Goal: Task Accomplishment & Management: Use online tool/utility

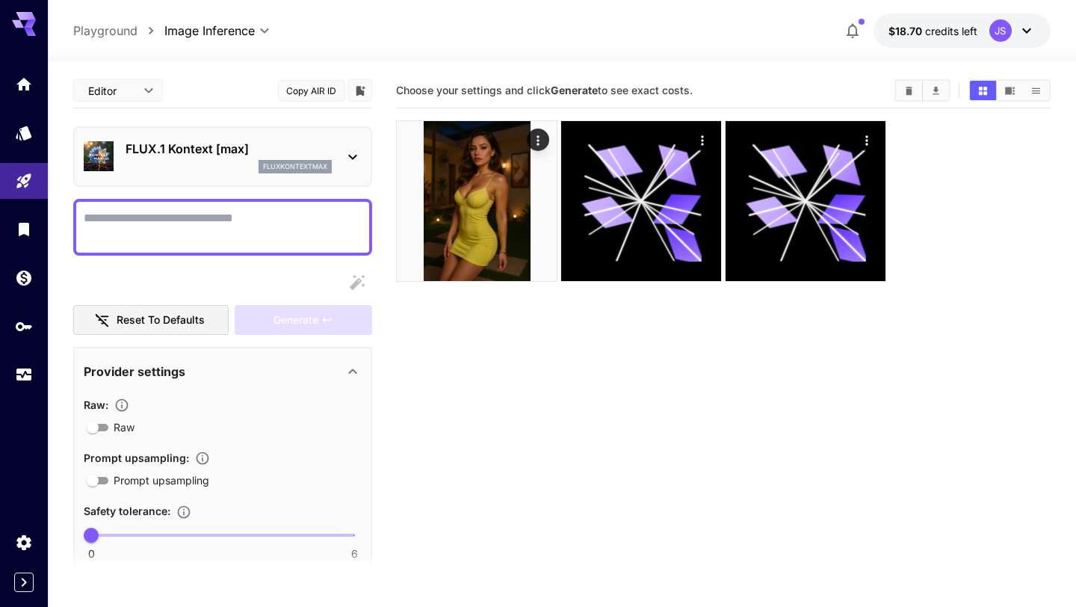
click at [362, 155] on div "FLUX.1 Kontext [max] fluxkontextmax" at bounding box center [222, 156] width 299 height 61
click at [352, 154] on icon at bounding box center [353, 157] width 18 height 18
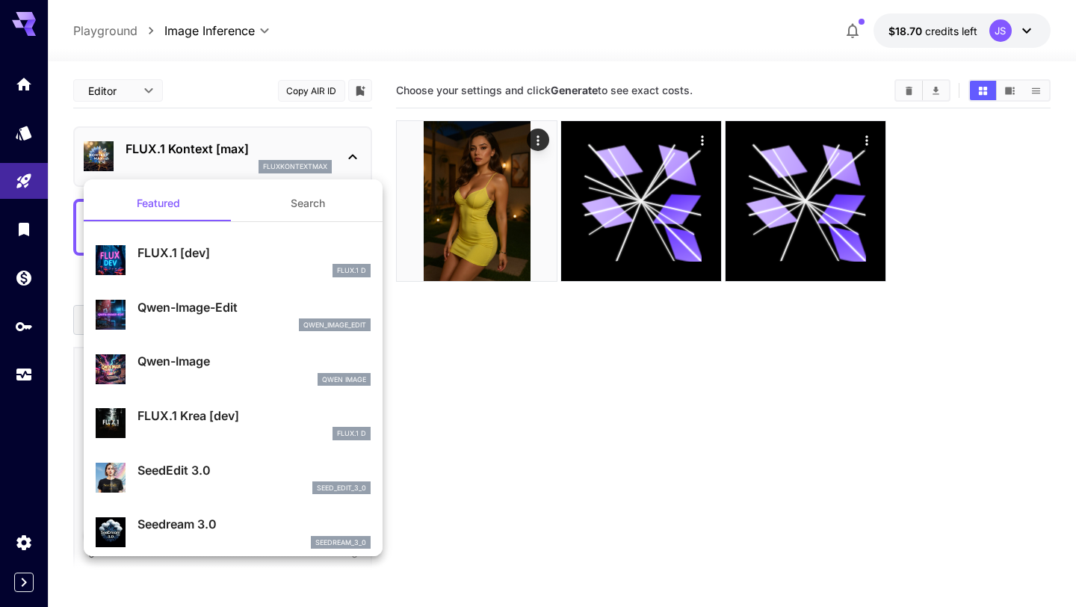
click at [322, 203] on button "Search" at bounding box center [307, 203] width 149 height 36
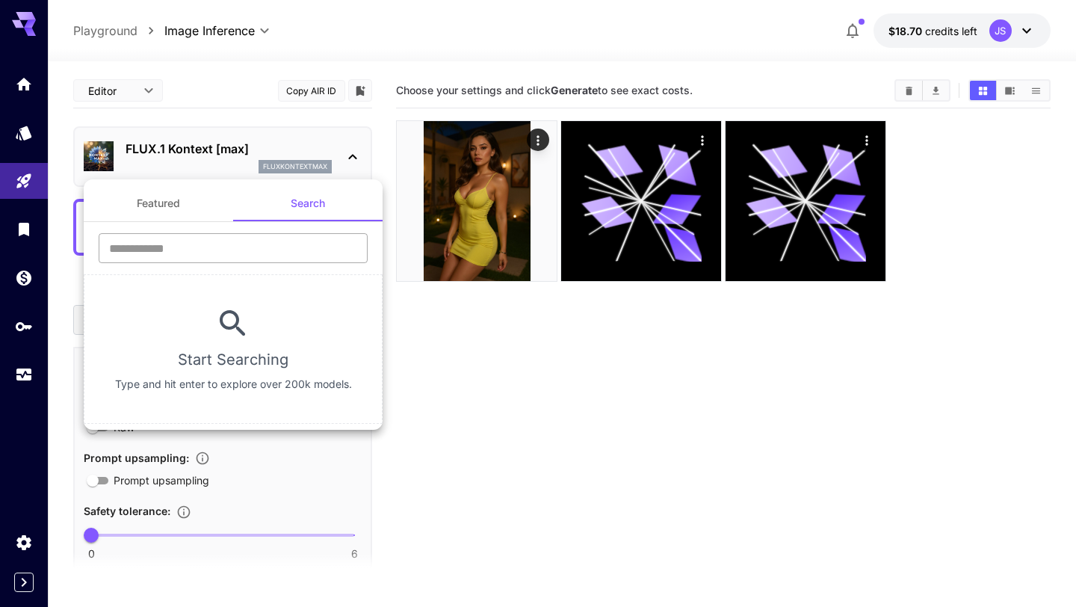
click at [247, 245] on input "text" at bounding box center [233, 248] width 269 height 30
paste input "**********"
click at [318, 247] on input "**********" at bounding box center [233, 248] width 269 height 30
paste input "text"
click at [182, 250] on input "*****" at bounding box center [233, 248] width 269 height 30
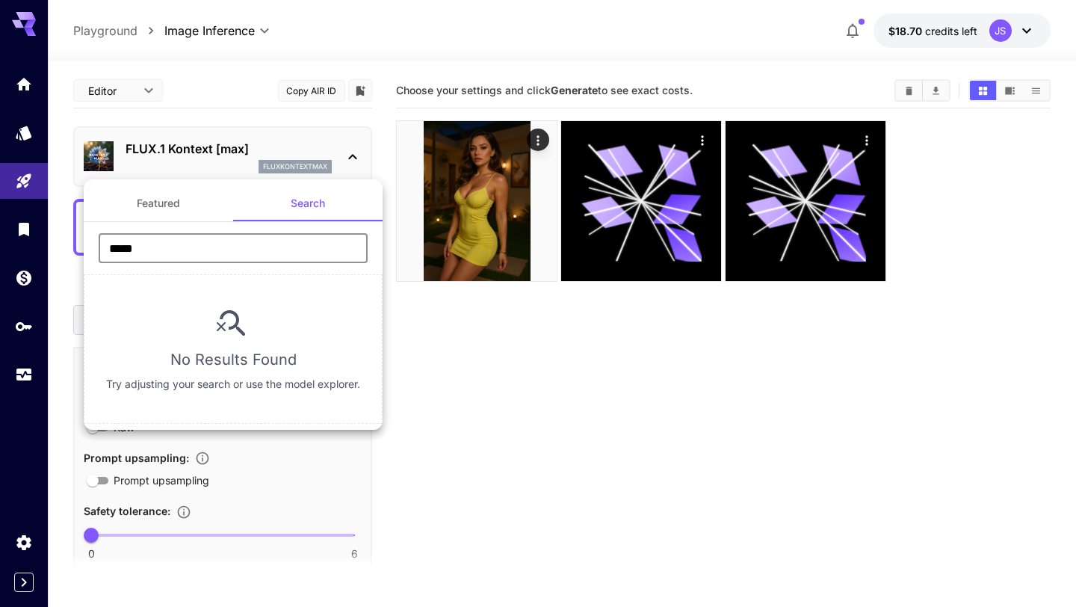
click at [182, 250] on input "*****" at bounding box center [233, 248] width 269 height 30
paste input "text"
click at [262, 245] on input "*****" at bounding box center [233, 248] width 269 height 30
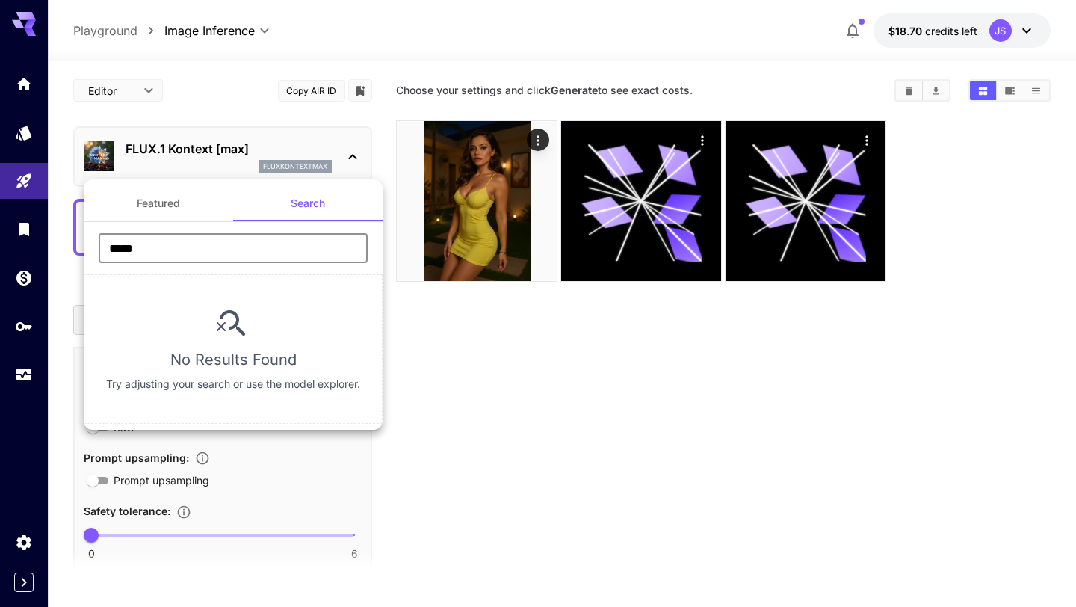
click at [262, 245] on input "*****" at bounding box center [233, 248] width 269 height 30
paste input "**"
click at [181, 240] on input "*******" at bounding box center [233, 248] width 269 height 30
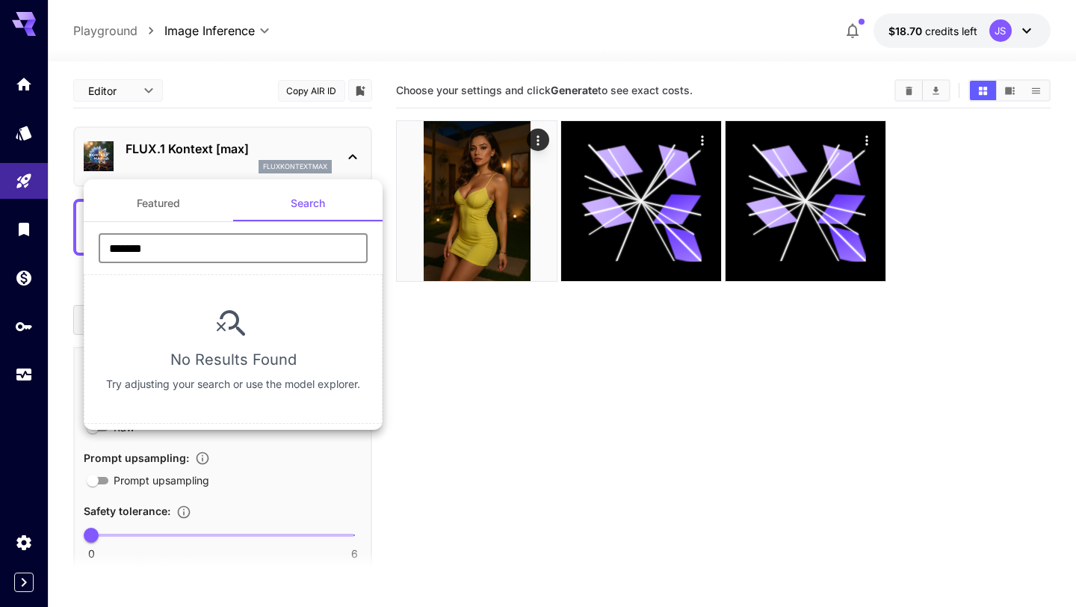
paste input "text"
click at [208, 247] on input "*******" at bounding box center [233, 248] width 269 height 30
paste input "text"
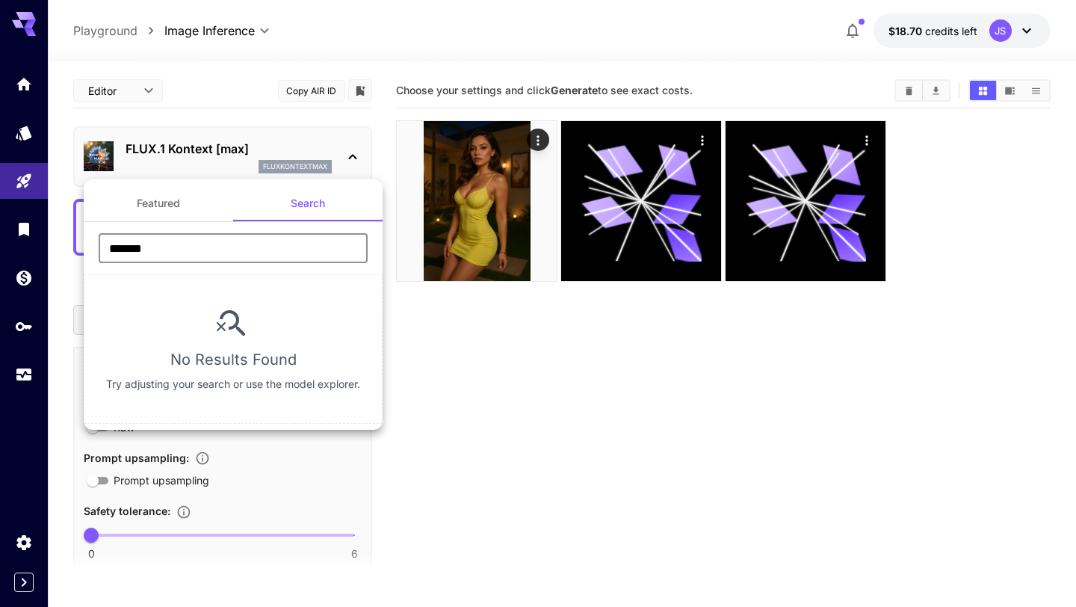
click at [199, 243] on input "*******" at bounding box center [233, 248] width 269 height 30
paste input "text"
type input "*******"
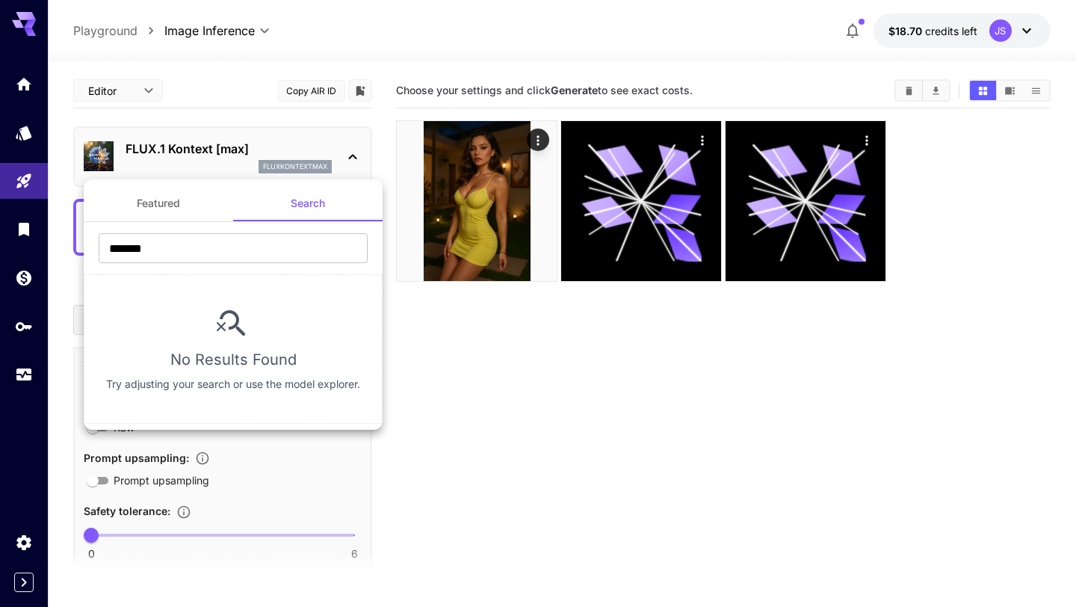
click at [616, 365] on div at bounding box center [538, 303] width 1076 height 607
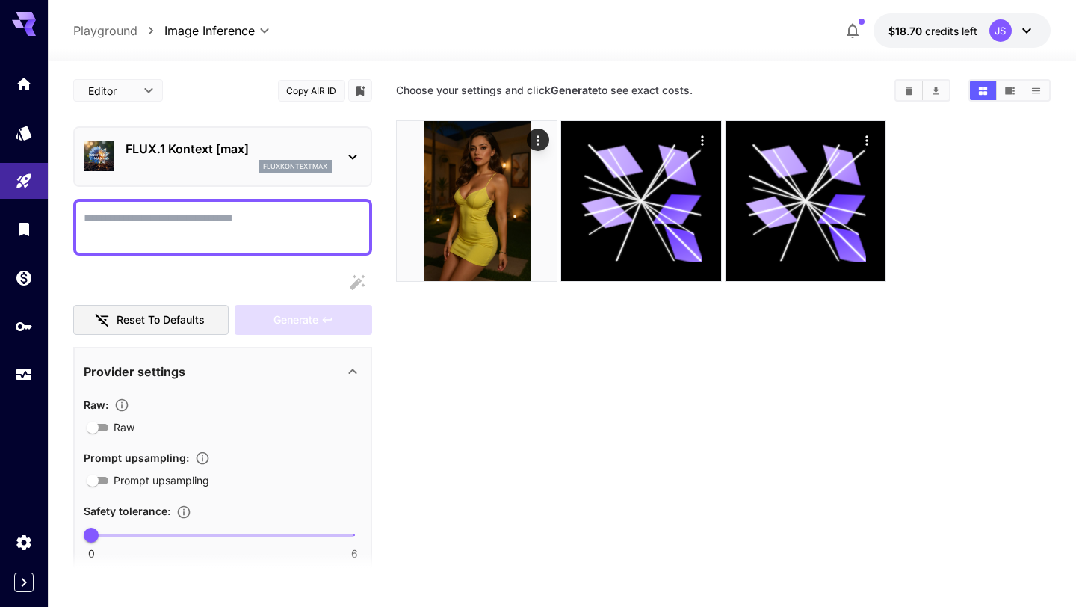
click at [136, 98] on body "**********" at bounding box center [538, 362] width 1076 height 725
click at [136, 98] on div at bounding box center [538, 303] width 1076 height 607
click at [19, 130] on icon "Models" at bounding box center [25, 128] width 18 height 18
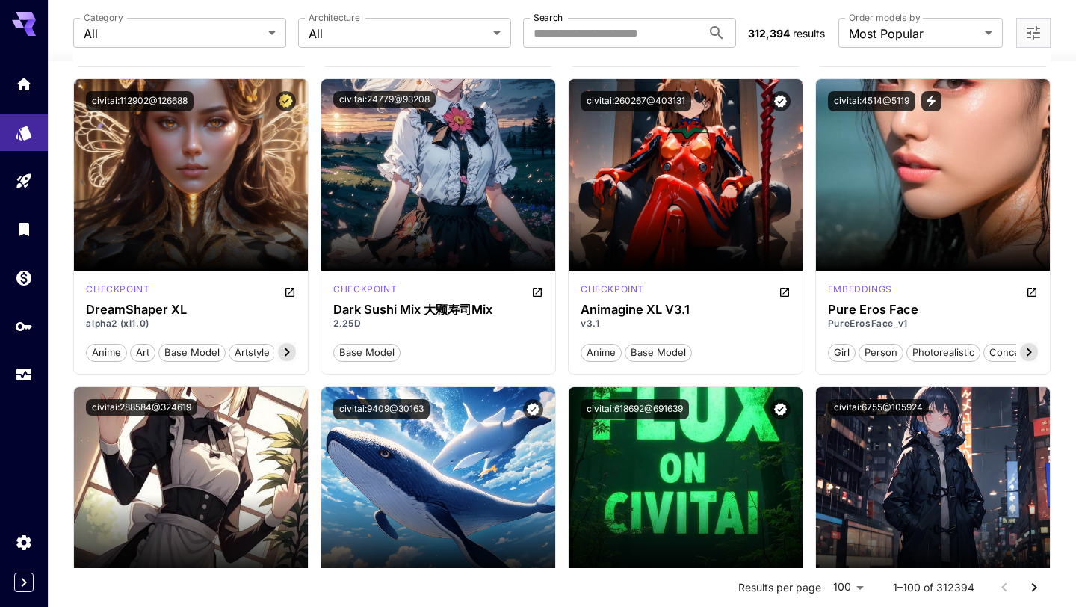
scroll to position [5002, 0]
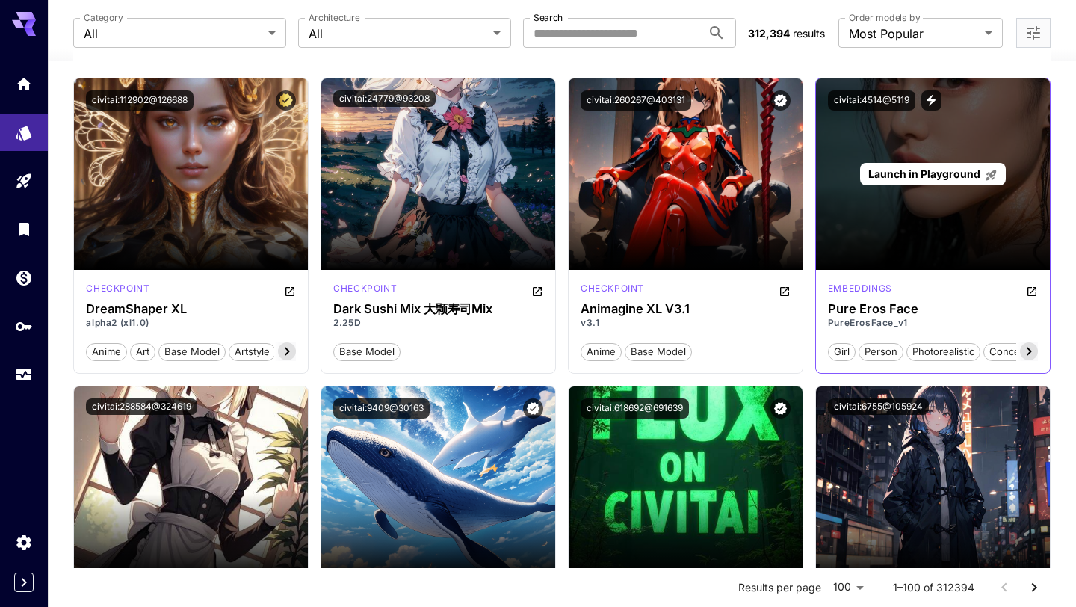
click at [952, 167] on span "Launch in Playground" at bounding box center [924, 173] width 112 height 13
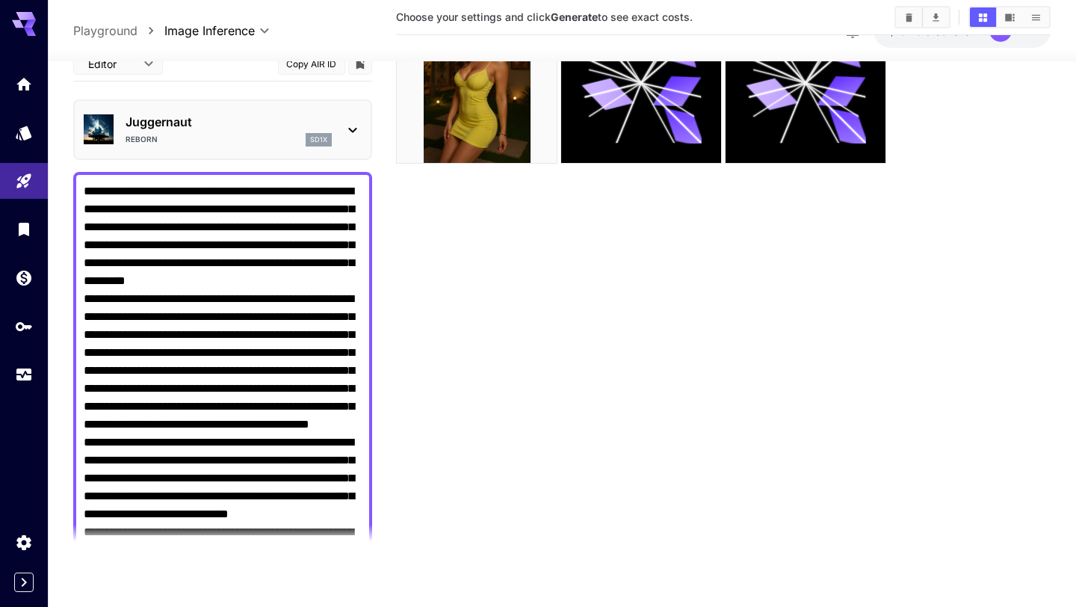
scroll to position [1345, 0]
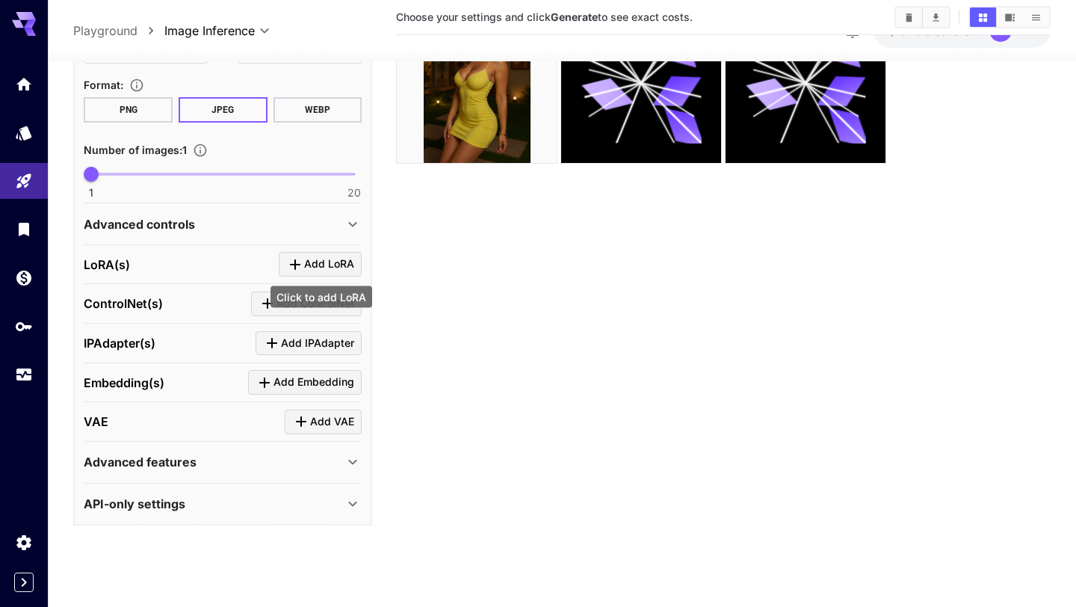
type textarea "**********"
click at [352, 259] on span "Add LoRA" at bounding box center [329, 264] width 50 height 19
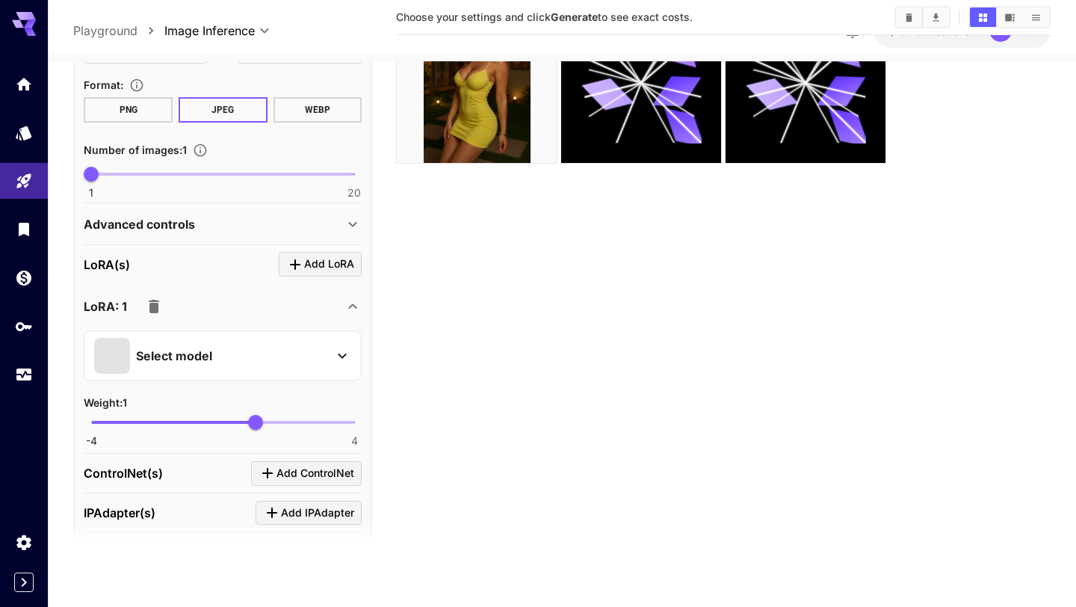
click at [348, 350] on icon at bounding box center [342, 356] width 18 height 18
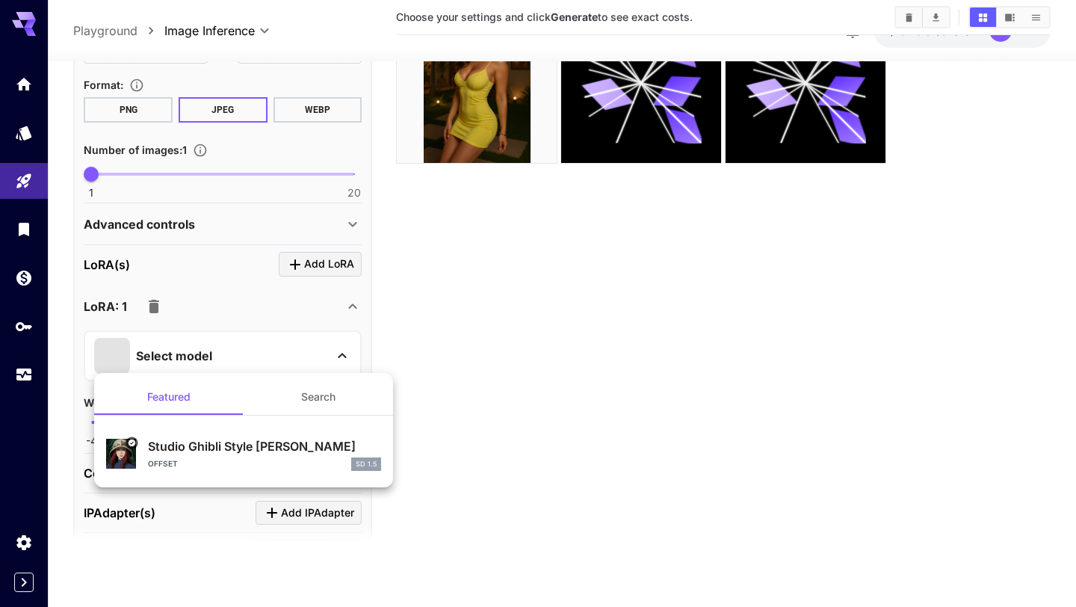
click at [328, 401] on button "Search" at bounding box center [318, 397] width 149 height 36
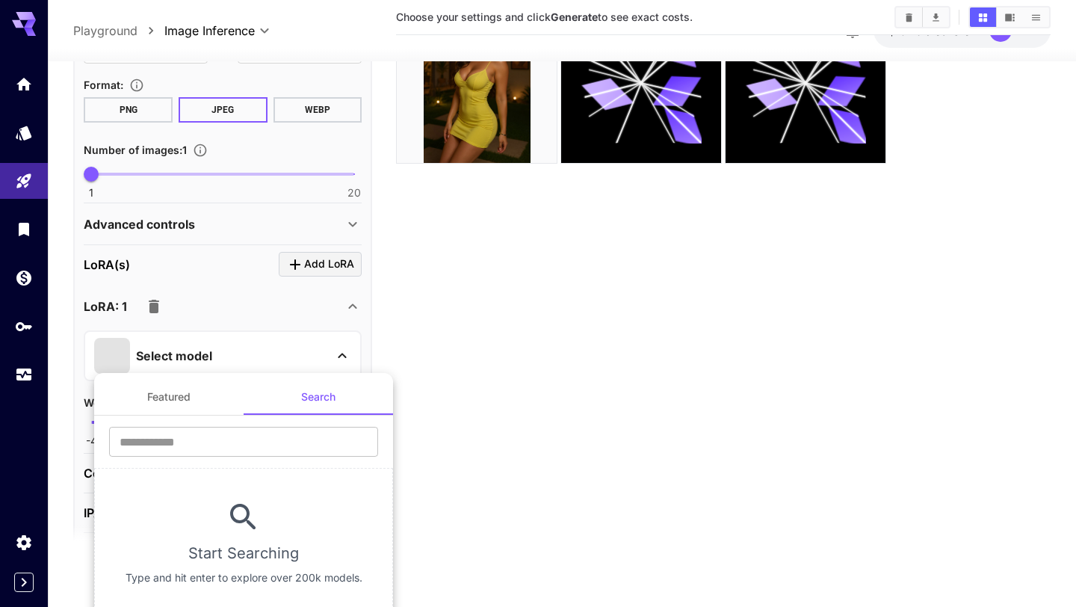
click at [477, 383] on div at bounding box center [538, 303] width 1076 height 607
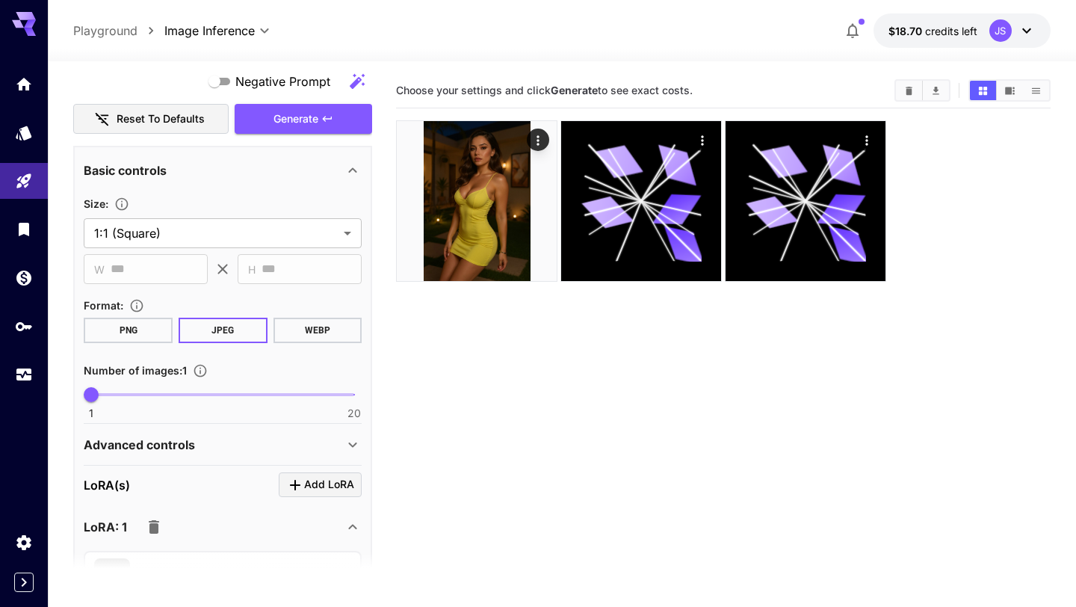
scroll to position [1150, 0]
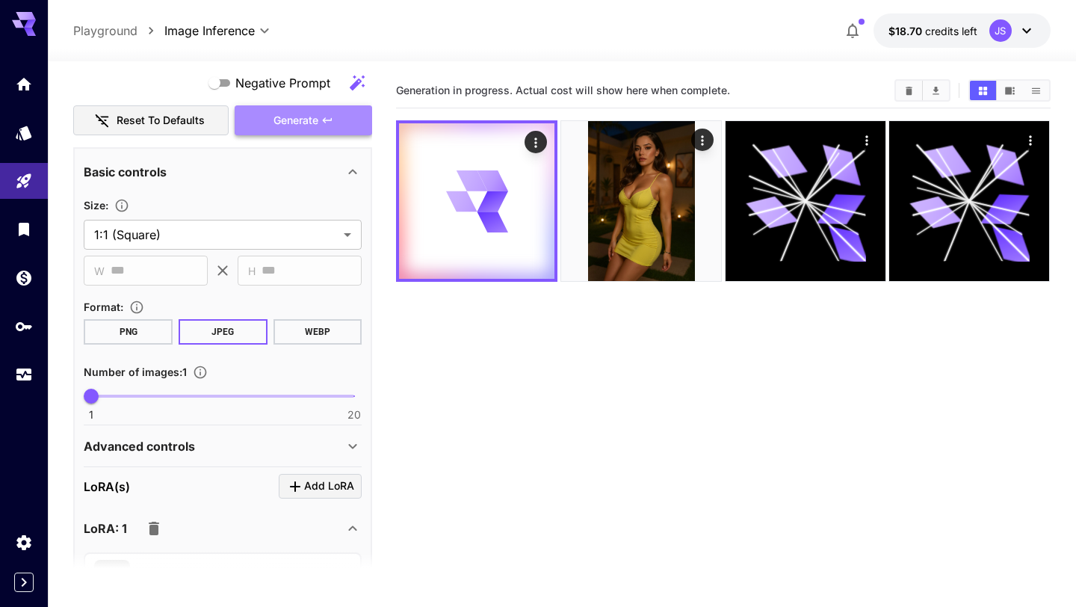
click at [255, 123] on button "Generate" at bounding box center [303, 120] width 137 height 31
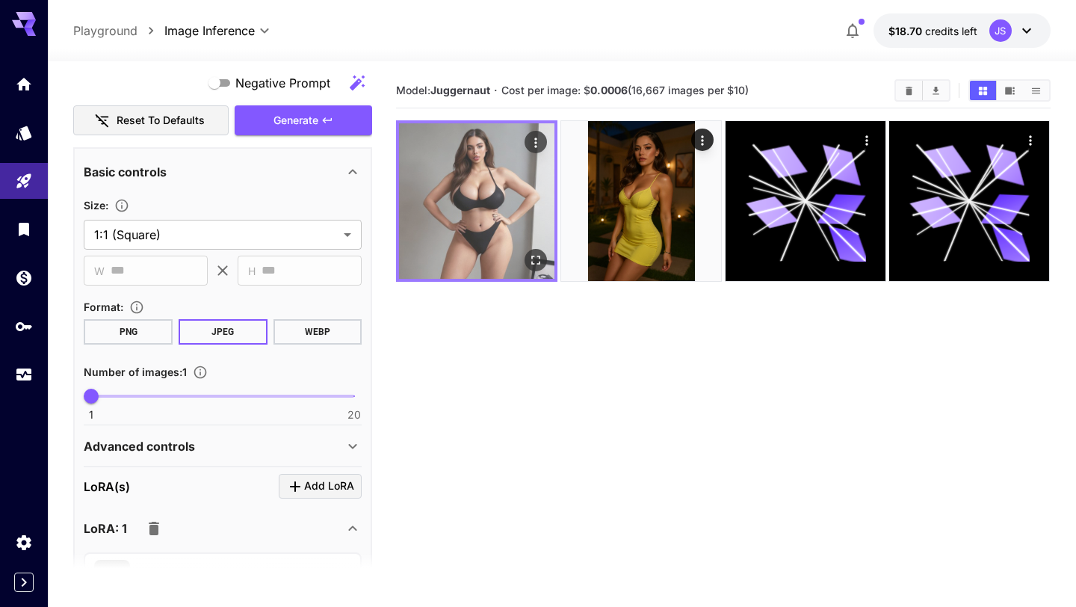
click at [462, 167] on img at bounding box center [476, 200] width 155 height 155
click at [545, 260] on button "Open in fullscreen" at bounding box center [536, 260] width 22 height 22
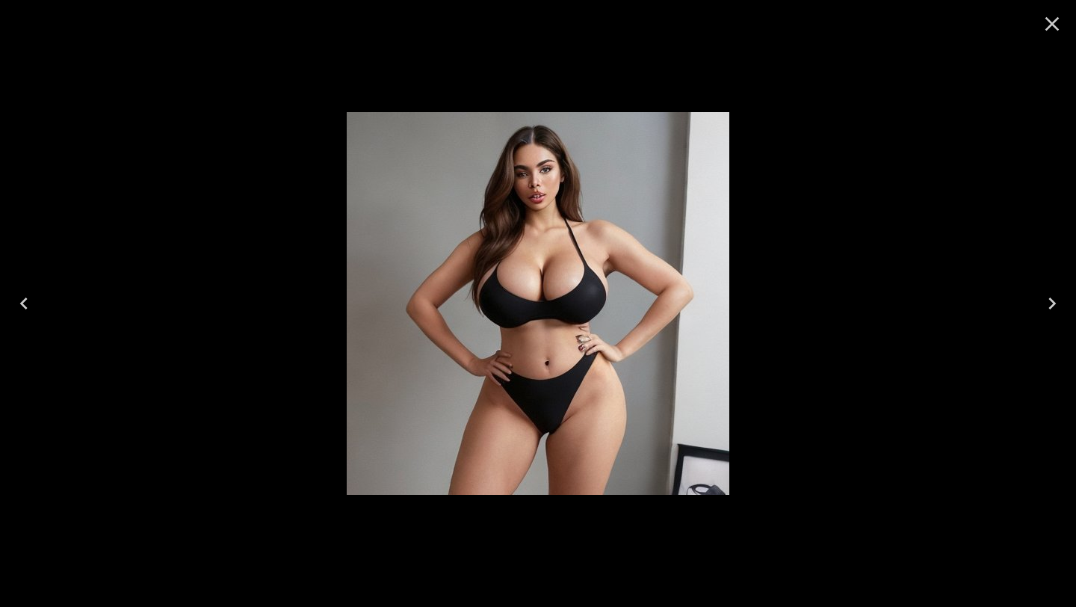
click at [1053, 30] on icon "Close" at bounding box center [1052, 24] width 24 height 24
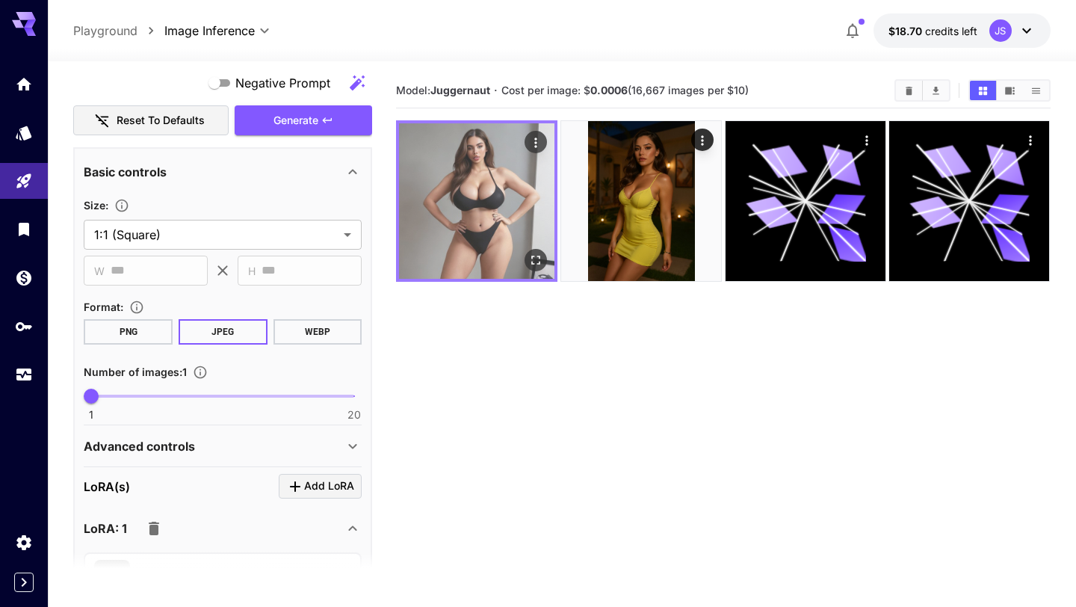
click at [538, 147] on icon "Actions" at bounding box center [536, 142] width 15 height 15
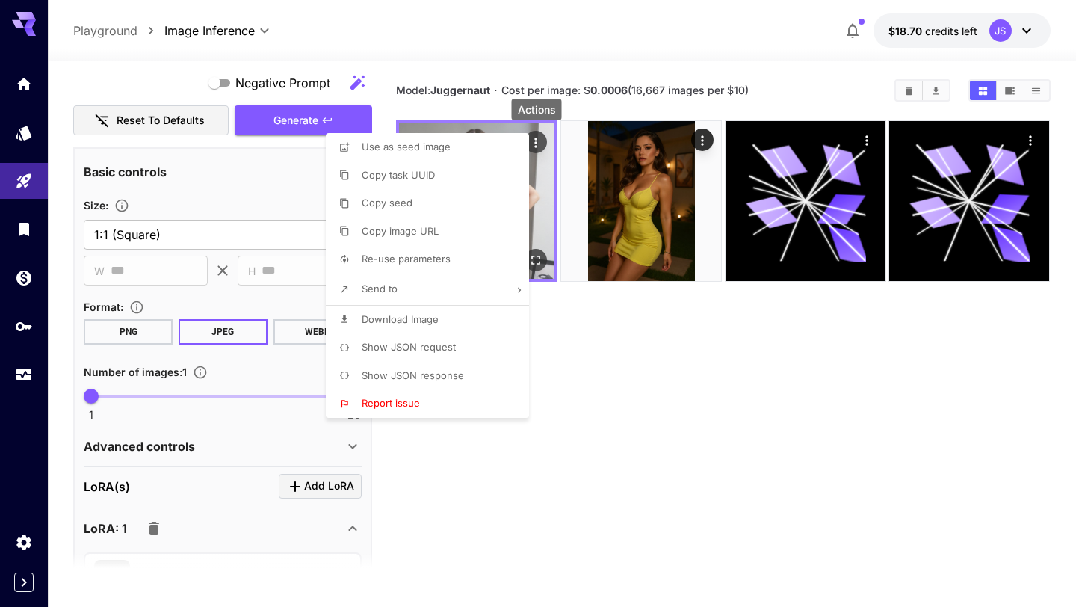
click at [538, 147] on div at bounding box center [538, 303] width 1076 height 607
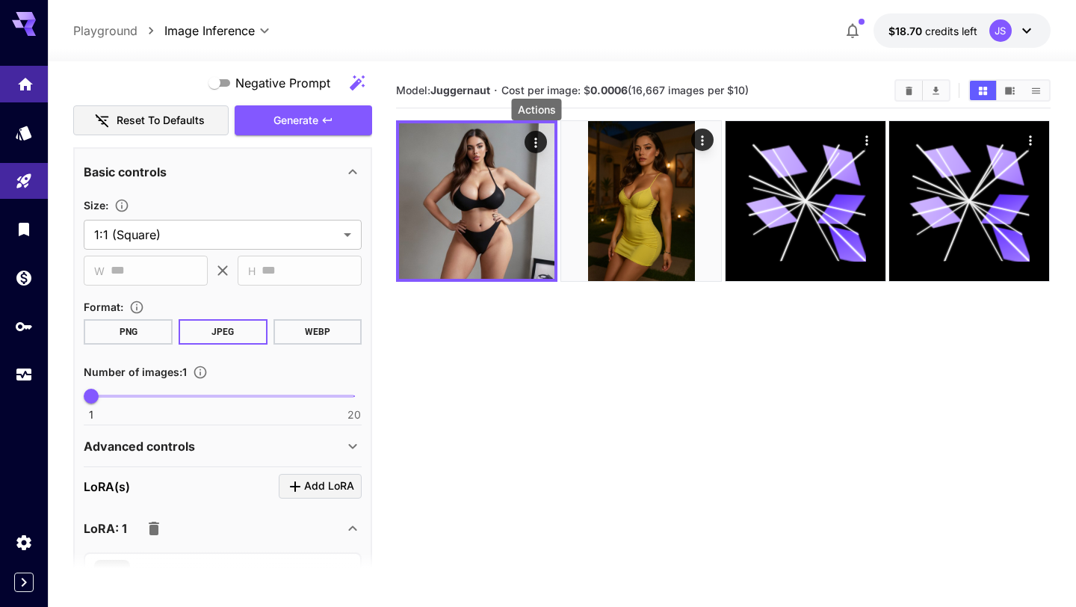
click at [23, 75] on icon "Home" at bounding box center [25, 79] width 15 height 13
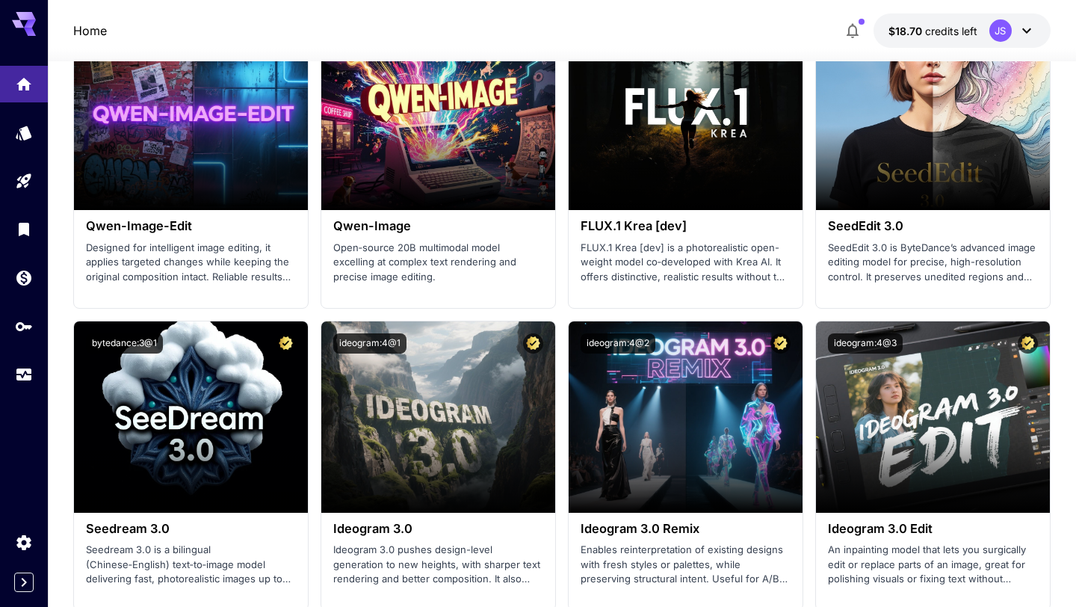
scroll to position [1949, 0]
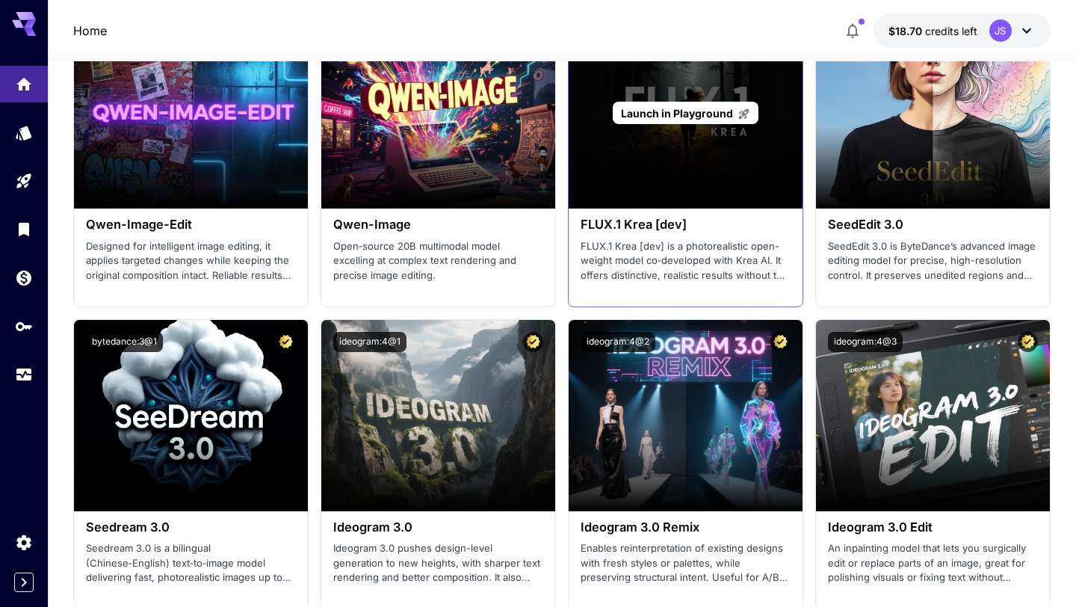
click at [676, 176] on div "Launch in Playground" at bounding box center [686, 112] width 234 height 191
click at [687, 114] on span "Launch in Playground" at bounding box center [677, 113] width 112 height 13
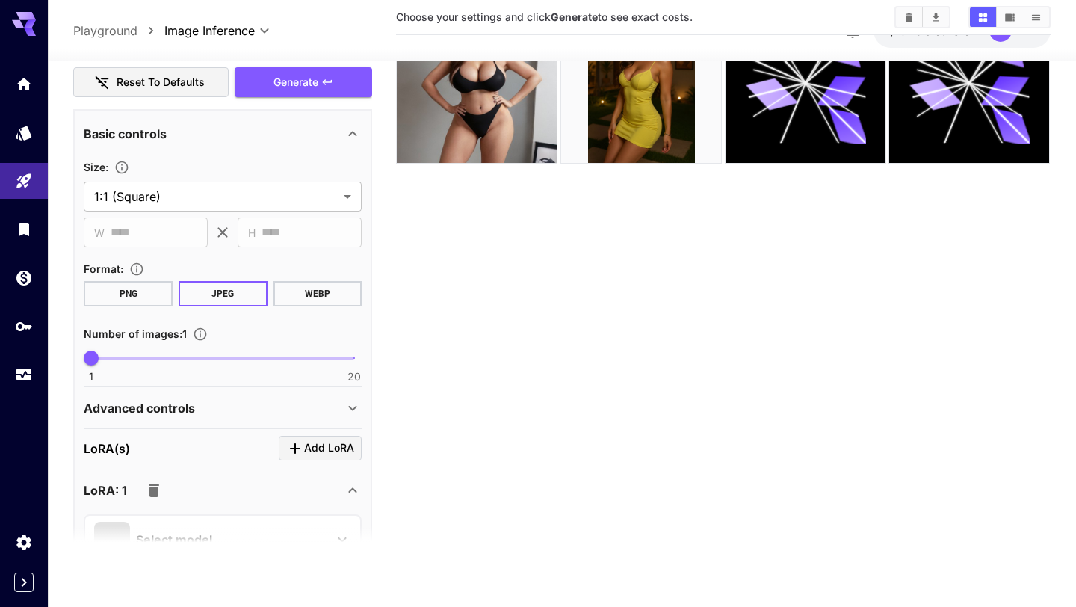
scroll to position [1160, 0]
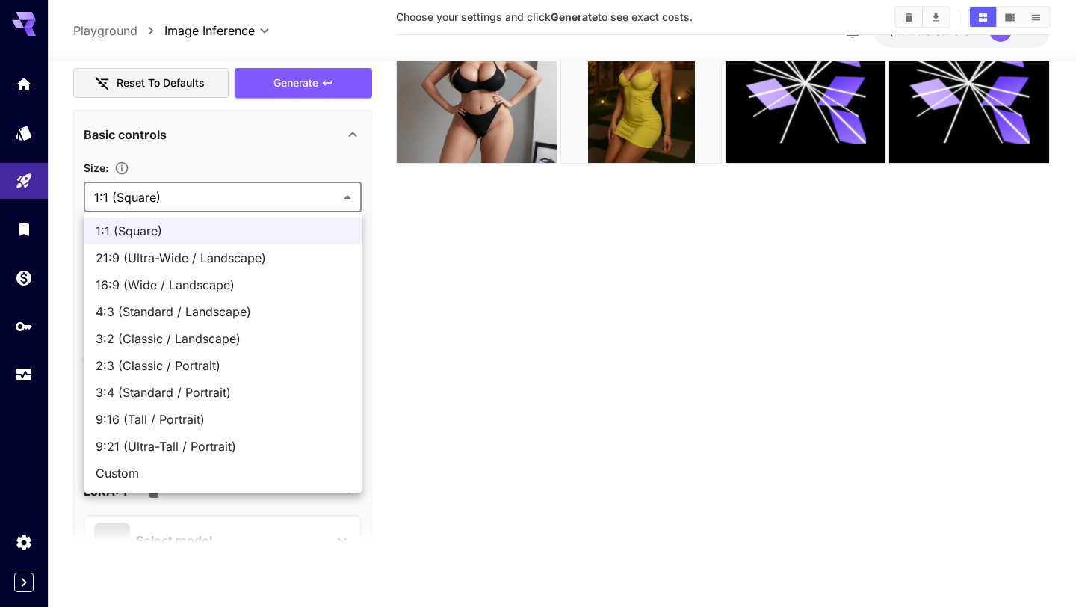
click at [309, 196] on body "**********" at bounding box center [538, 244] width 1076 height 725
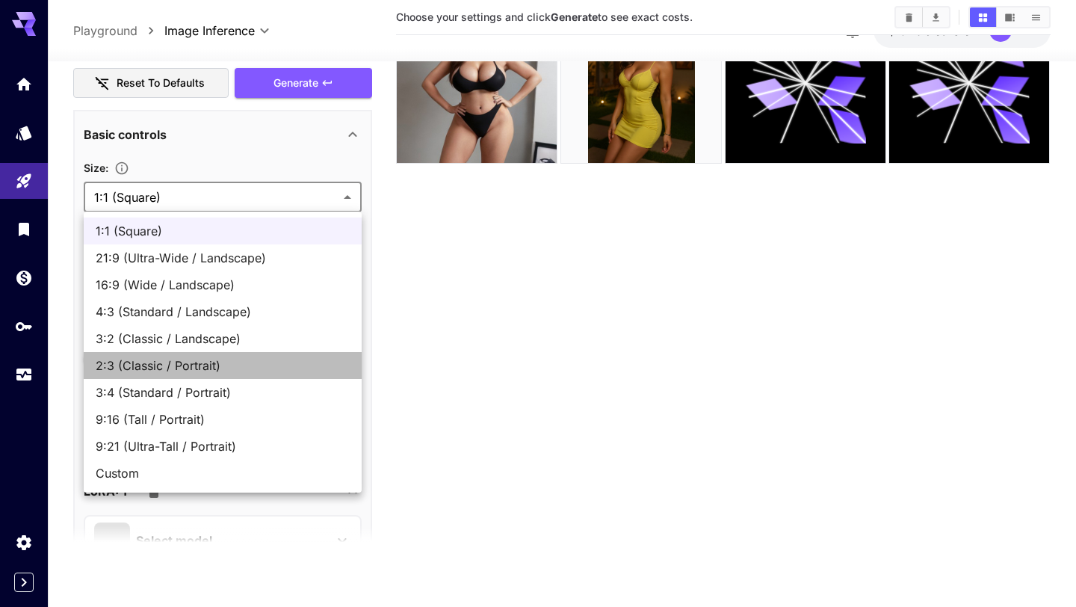
click at [226, 368] on span "2:3 (Classic / Portrait)" at bounding box center [223, 365] width 254 height 18
type input "**********"
type input "***"
type input "****"
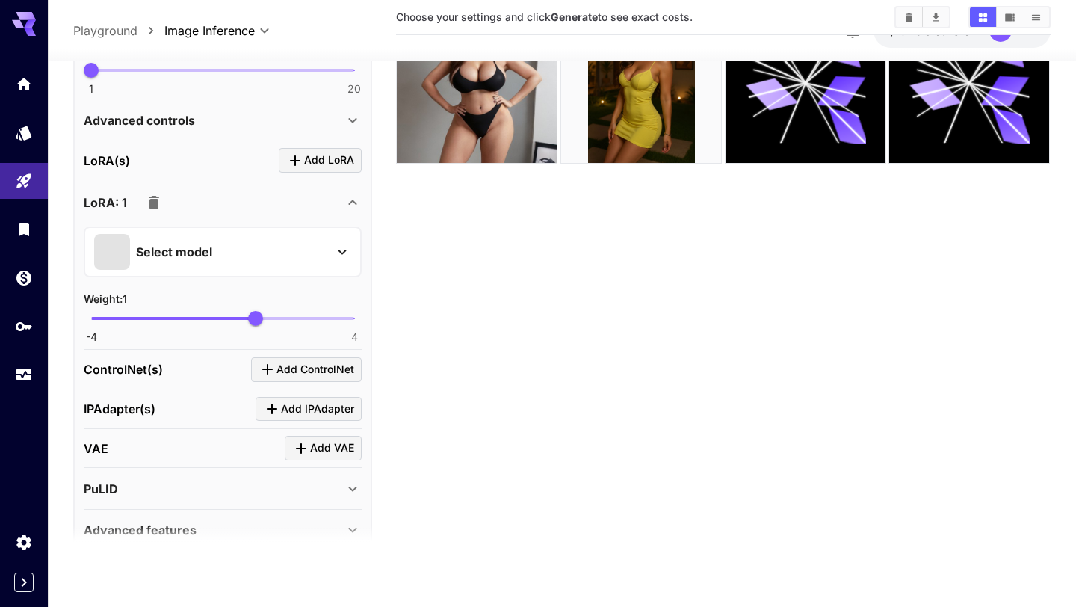
scroll to position [1449, 0]
click at [349, 125] on icon at bounding box center [353, 120] width 18 height 18
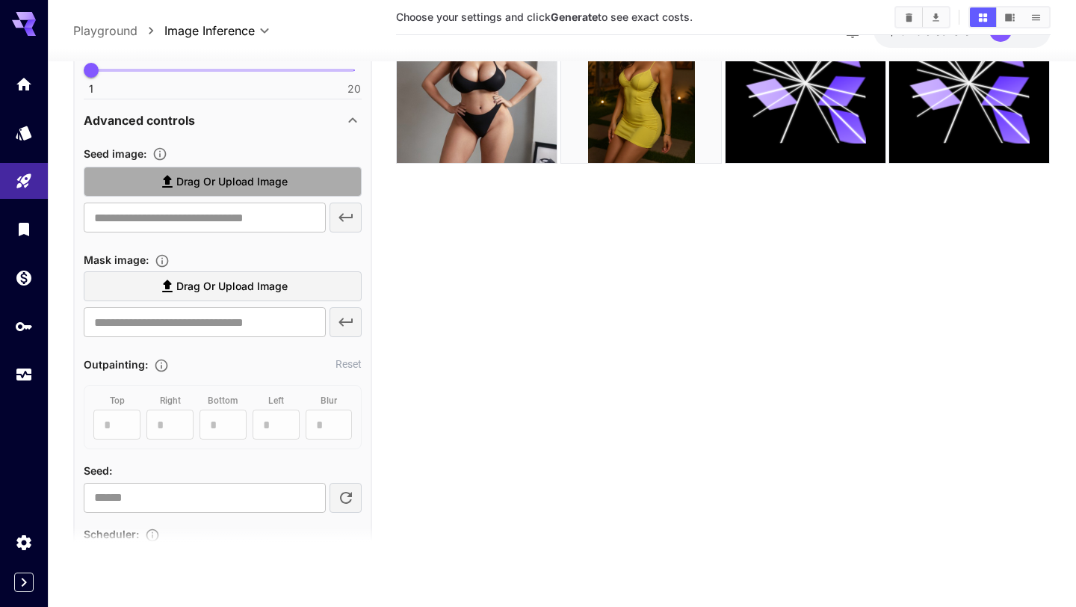
click at [322, 182] on label "Drag or upload image" at bounding box center [223, 182] width 278 height 31
click at [0, 0] on input "Drag or upload image" at bounding box center [0, 0] width 0 height 0
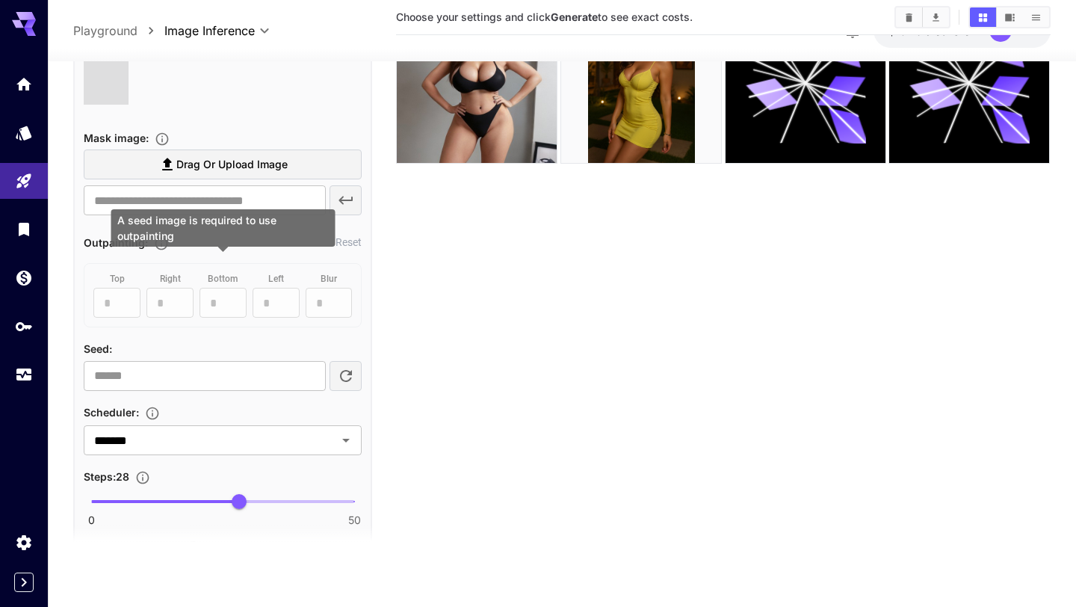
scroll to position [1635, 0]
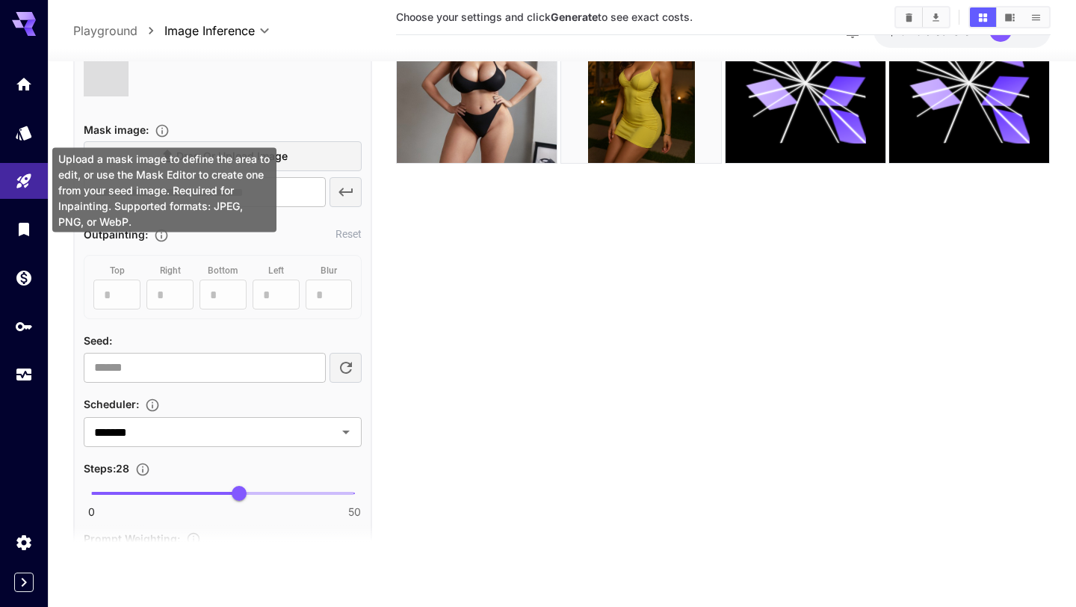
type input "**********"
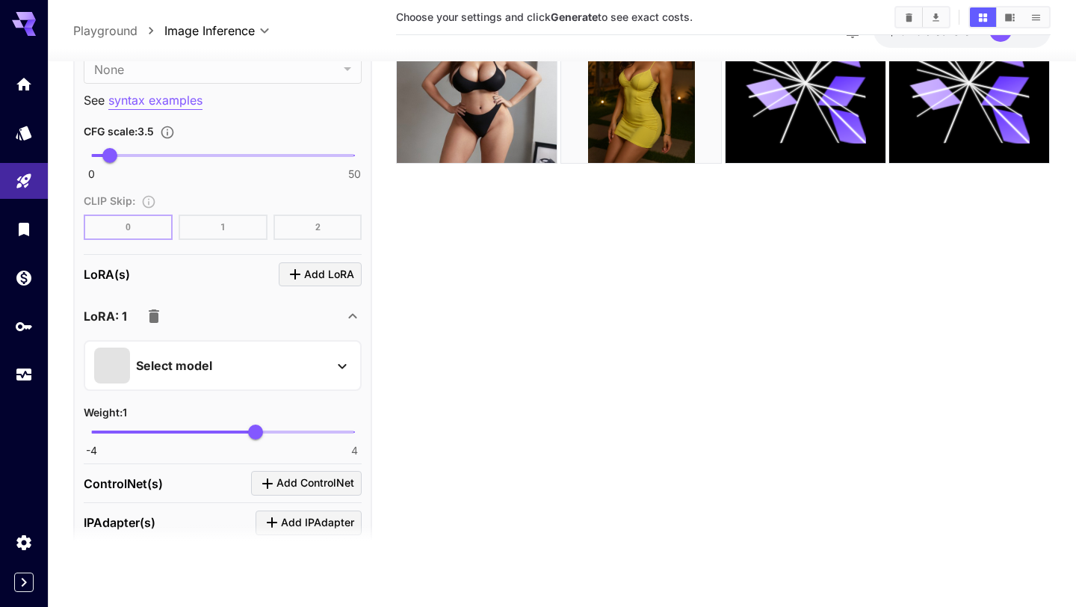
scroll to position [2205, 0]
click at [180, 96] on p "syntax examples" at bounding box center [155, 98] width 94 height 19
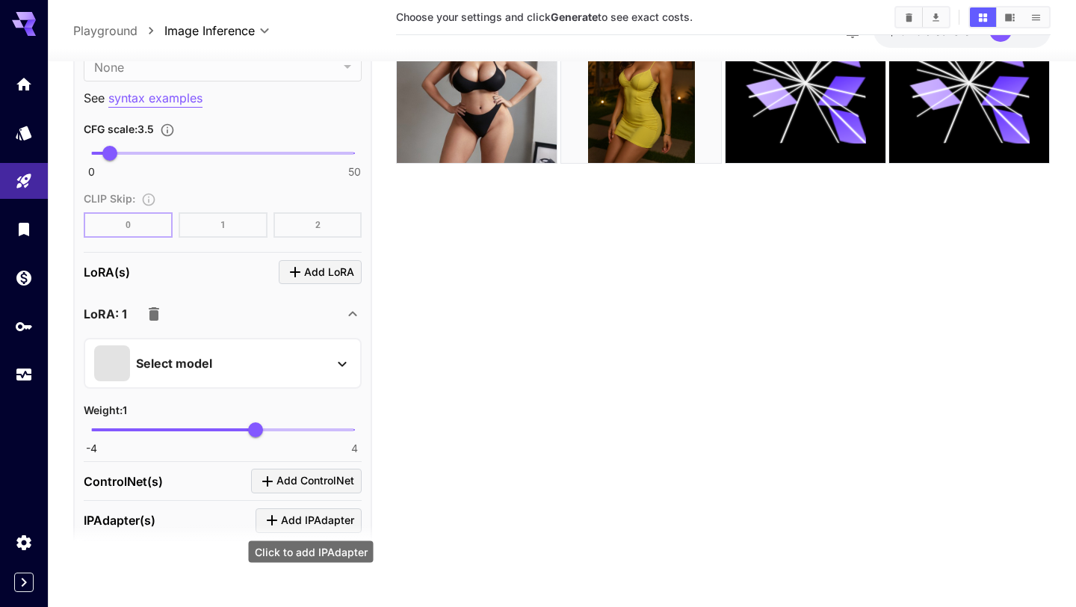
click at [343, 512] on span "Add IPAdapter" at bounding box center [317, 520] width 73 height 19
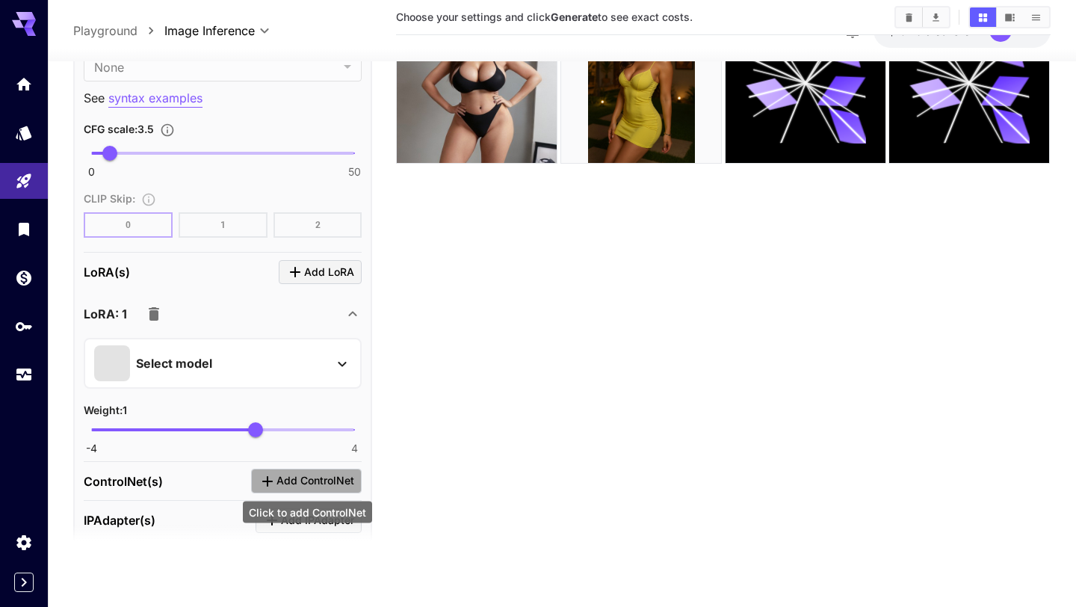
click at [309, 481] on span "Add ControlNet" at bounding box center [315, 480] width 78 height 19
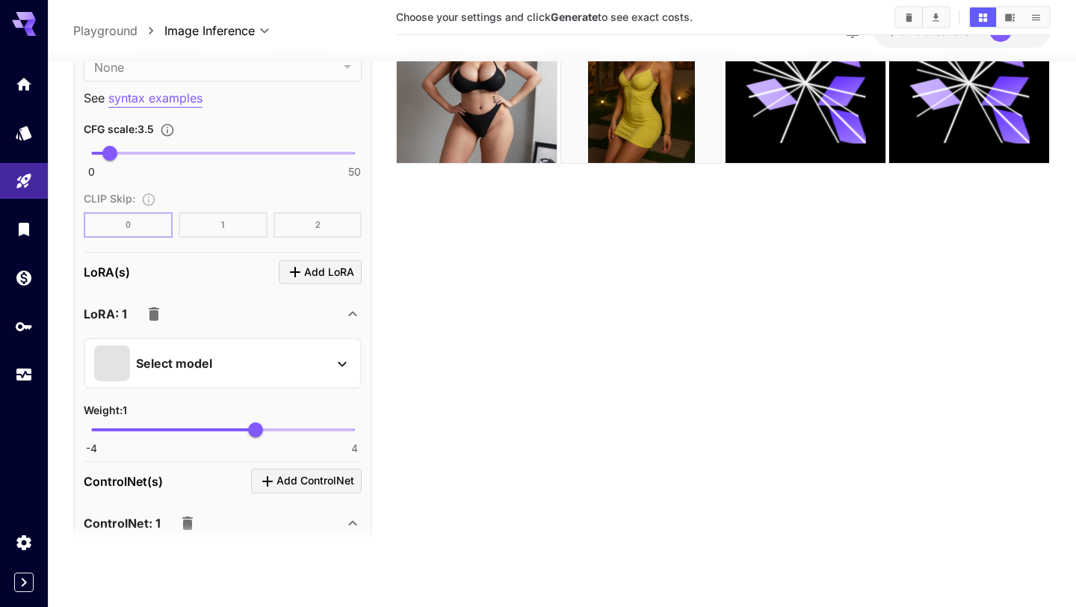
click at [142, 525] on section at bounding box center [222, 542] width 299 height 37
click at [136, 517] on p "ControlNet: 1" at bounding box center [122, 523] width 77 height 18
click at [351, 521] on icon at bounding box center [353, 523] width 8 height 5
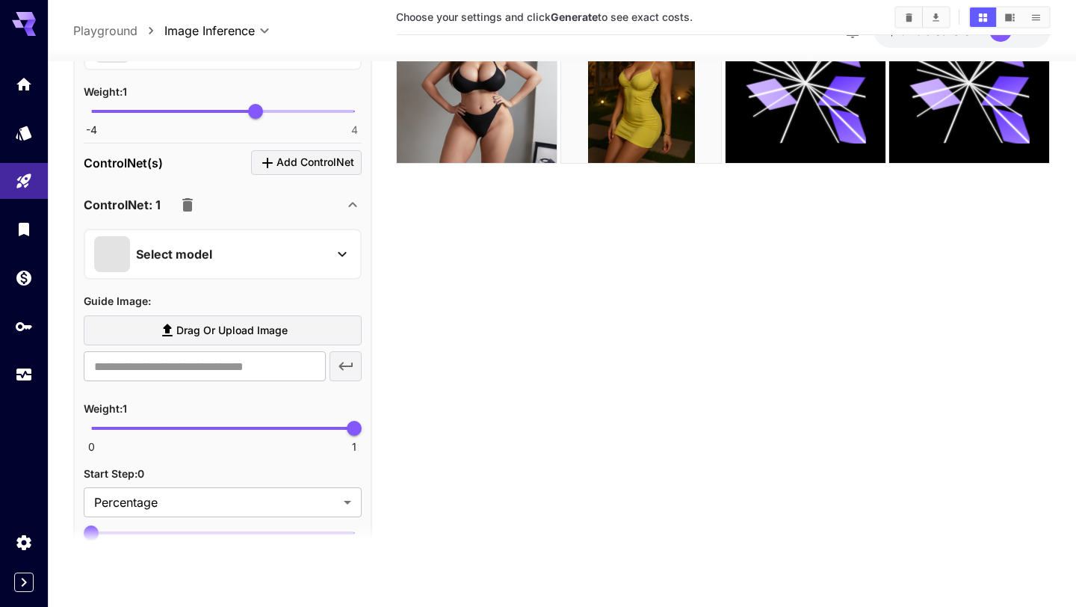
scroll to position [2534, 0]
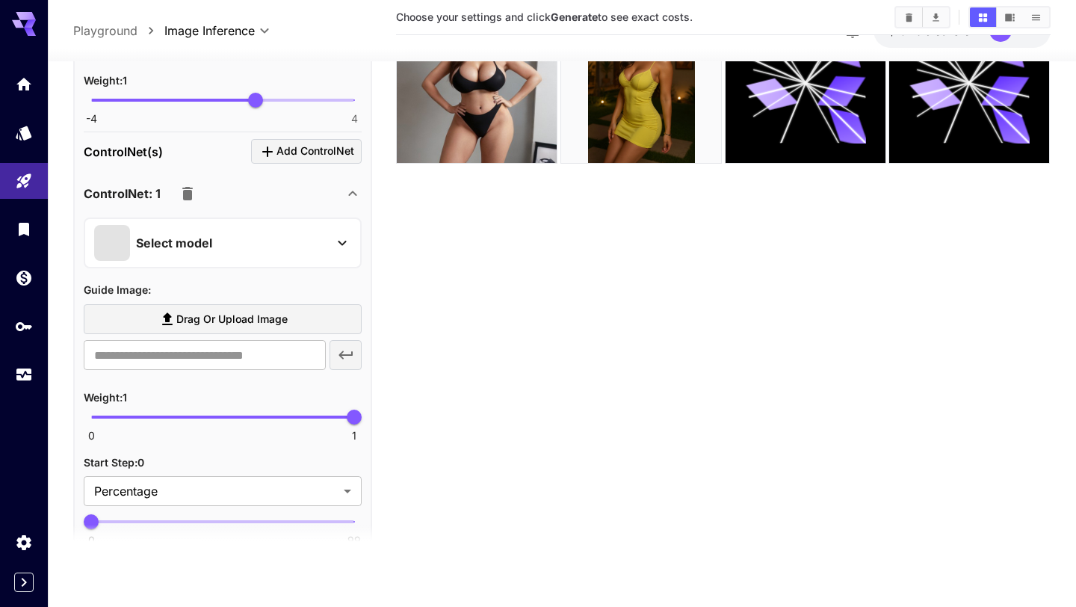
click at [346, 244] on icon at bounding box center [342, 243] width 18 height 18
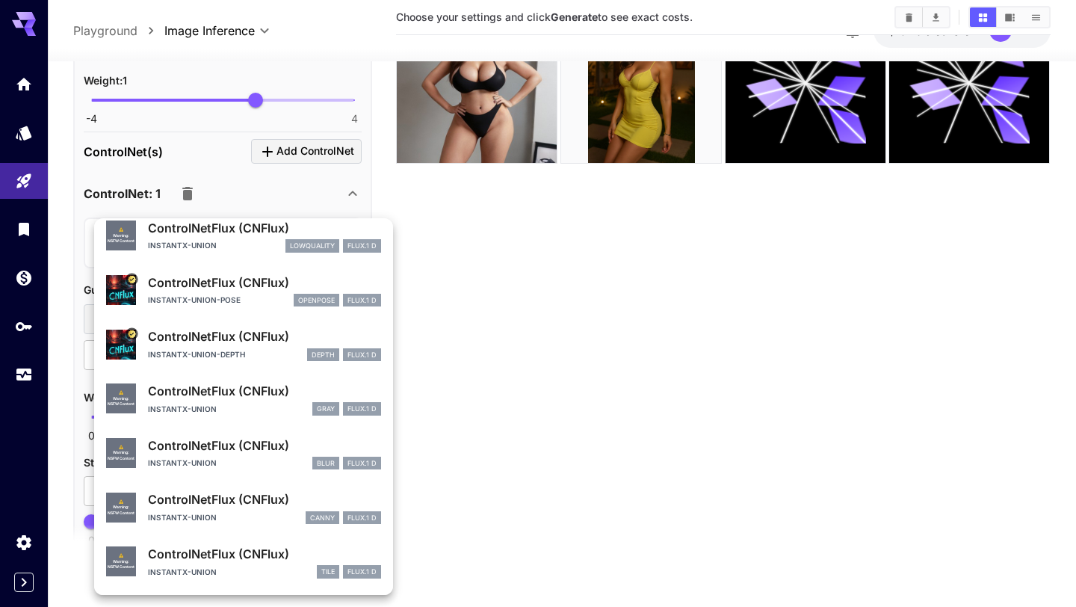
scroll to position [0, 0]
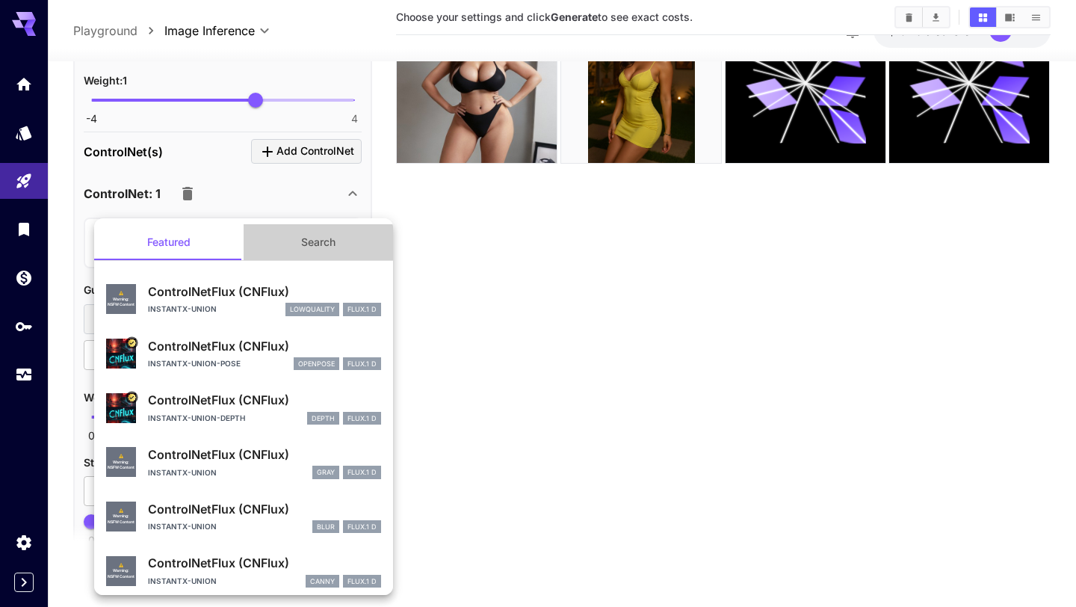
click at [319, 233] on button "Search" at bounding box center [318, 242] width 149 height 36
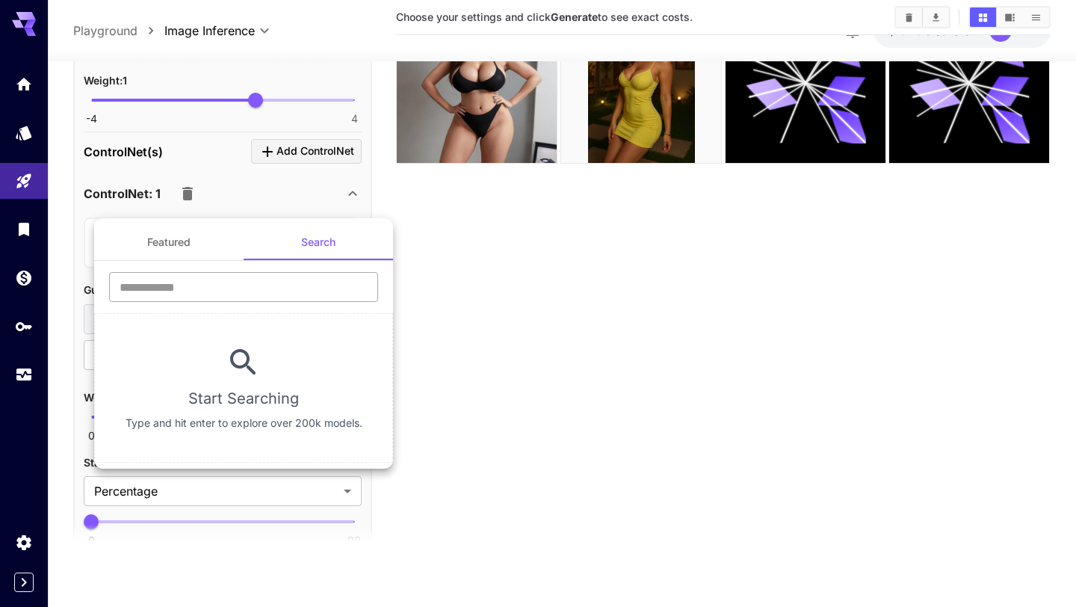
click at [269, 299] on input "text" at bounding box center [243, 287] width 269 height 30
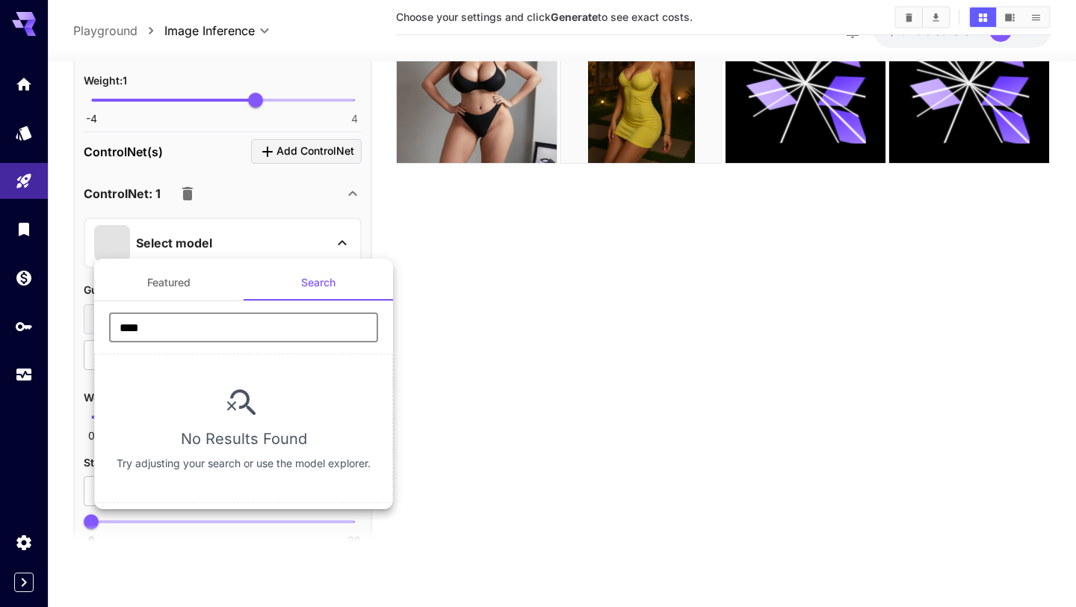
type input "****"
click at [191, 286] on button "Featured" at bounding box center [168, 282] width 149 height 36
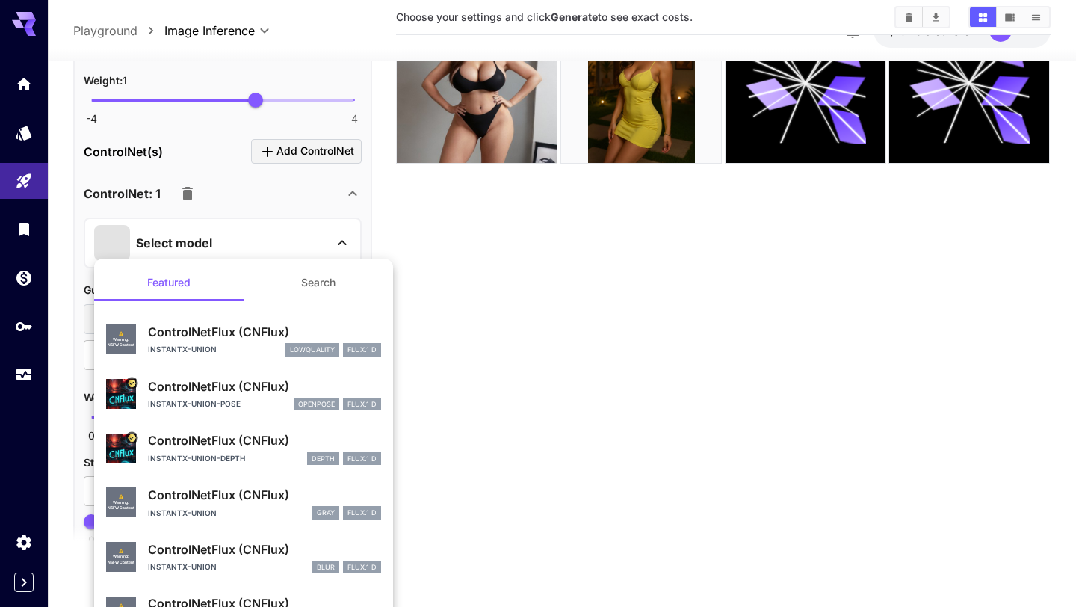
scroll to position [64, 0]
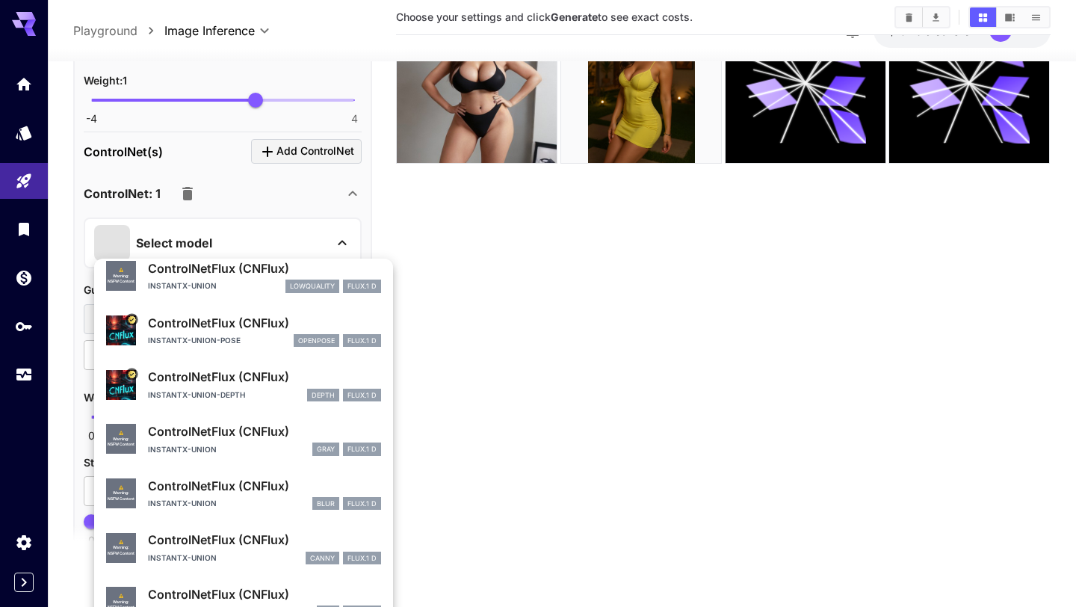
click at [462, 453] on div at bounding box center [538, 303] width 1076 height 607
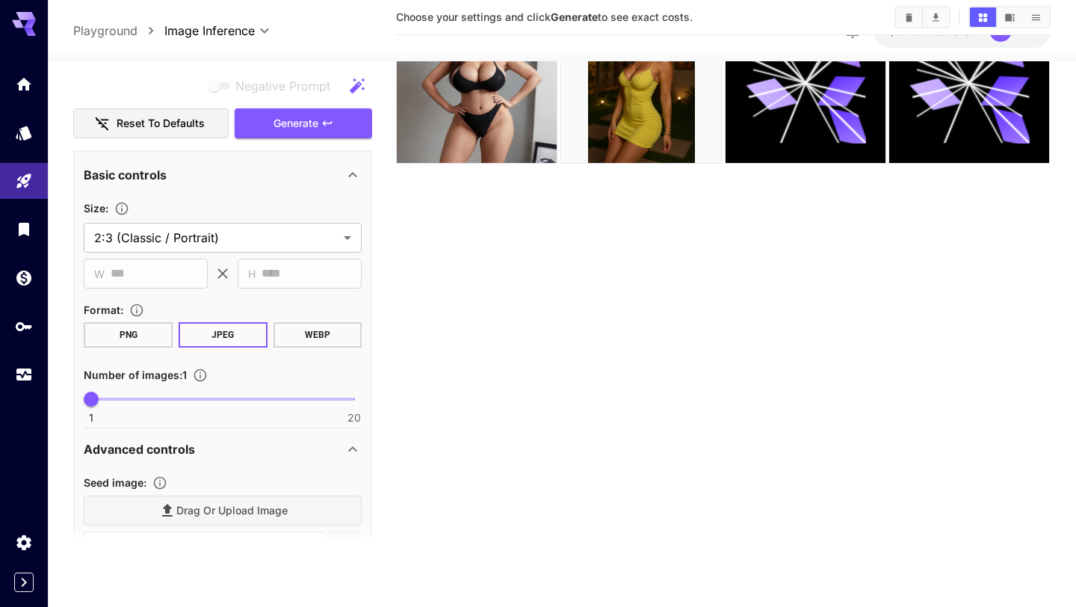
scroll to position [1047, 0]
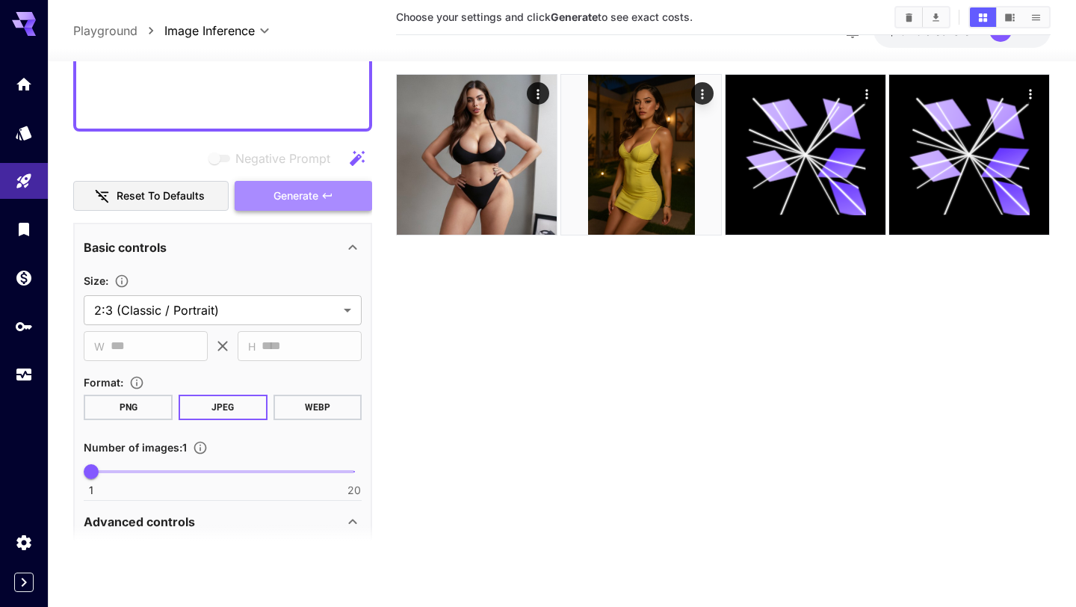
click at [344, 191] on button "Generate" at bounding box center [303, 196] width 137 height 31
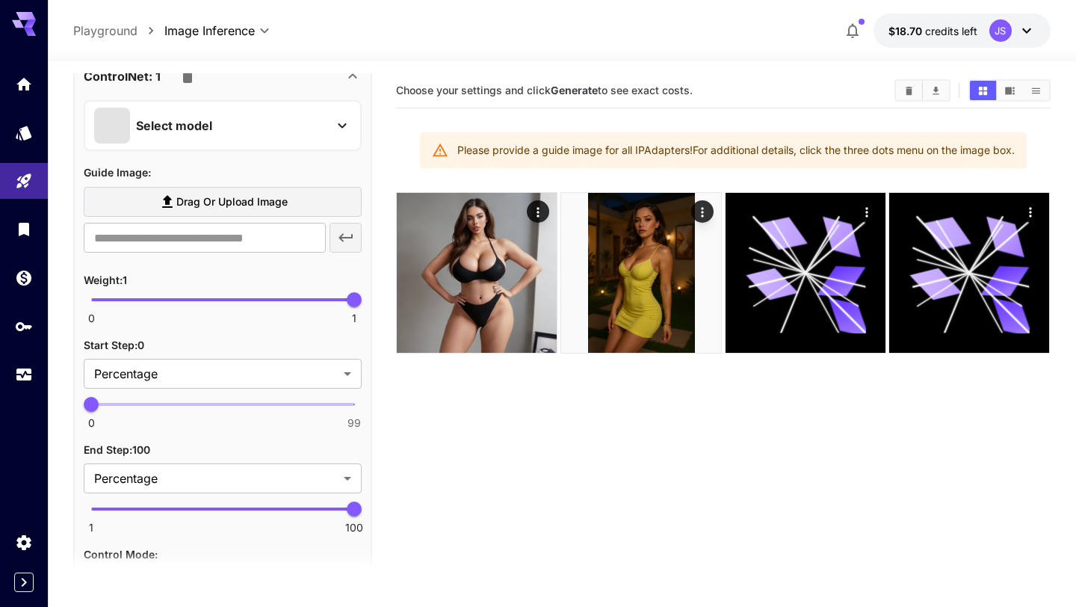
scroll to position [3236, 0]
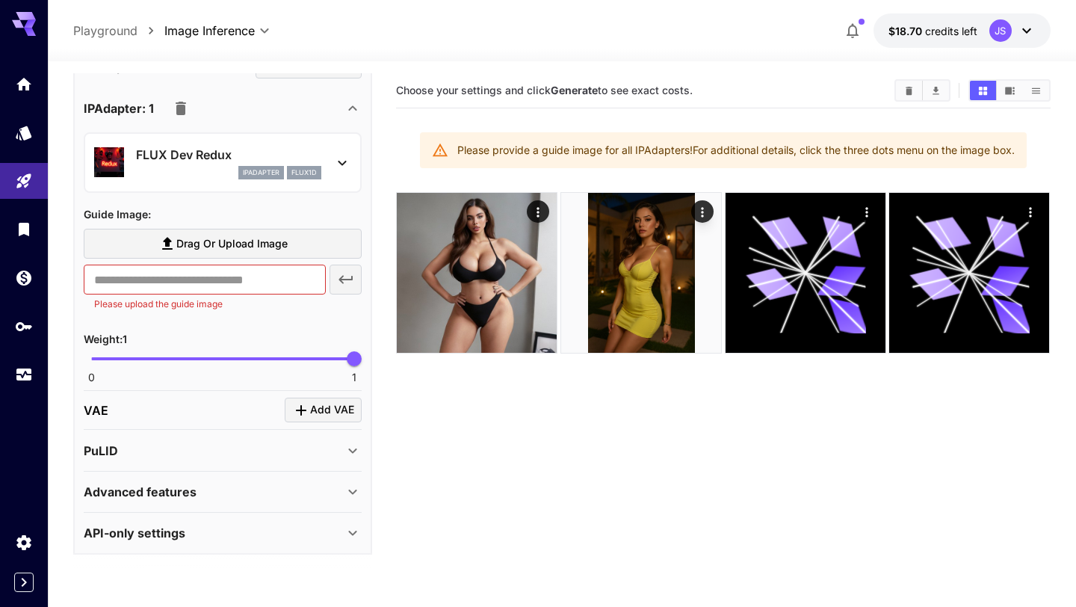
click at [287, 241] on label "Drag or upload image" at bounding box center [223, 244] width 278 height 31
click at [0, 0] on input "Drag or upload image" at bounding box center [0, 0] width 0 height 0
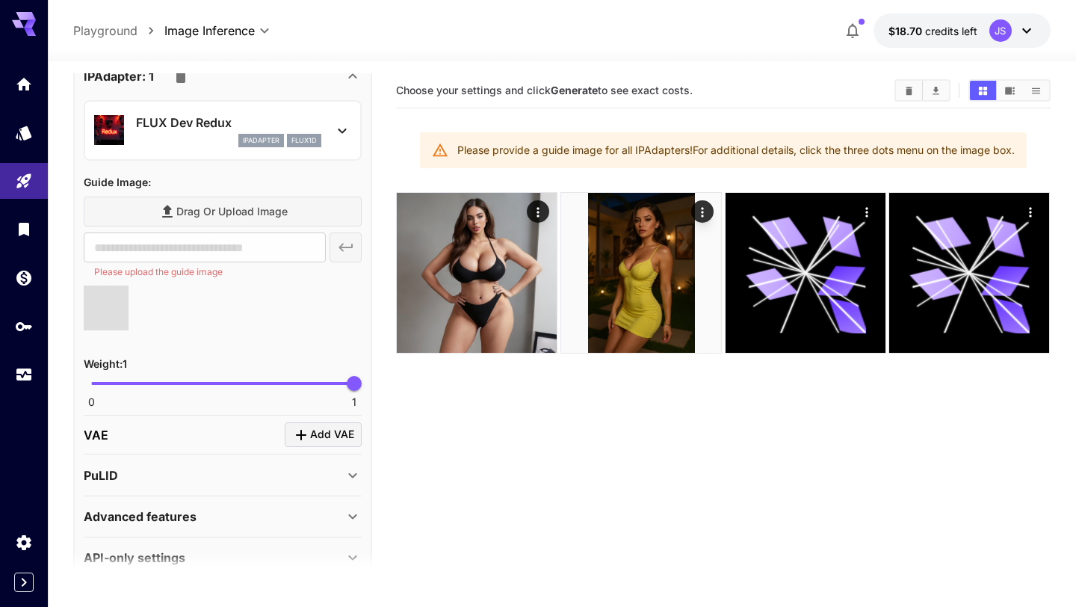
scroll to position [3273, 0]
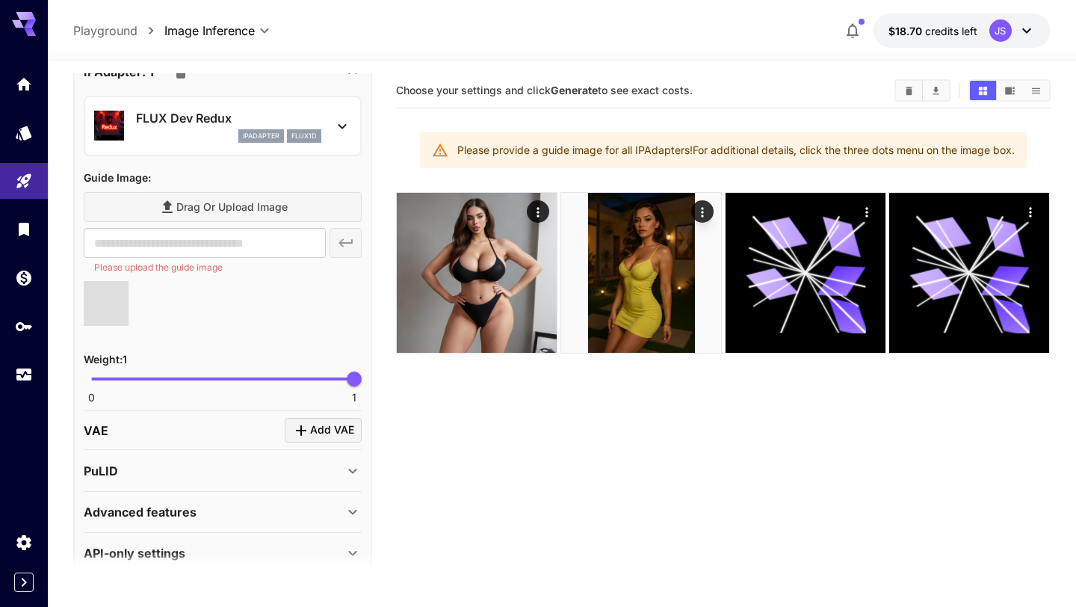
type input "**********"
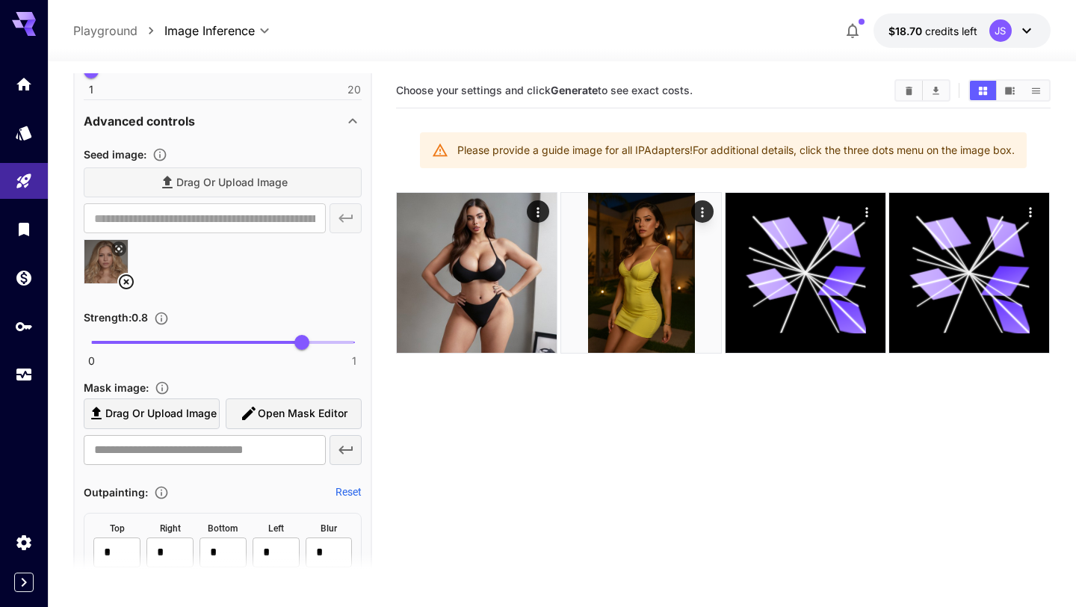
scroll to position [1473, 0]
click at [130, 279] on icon at bounding box center [126, 283] width 18 height 18
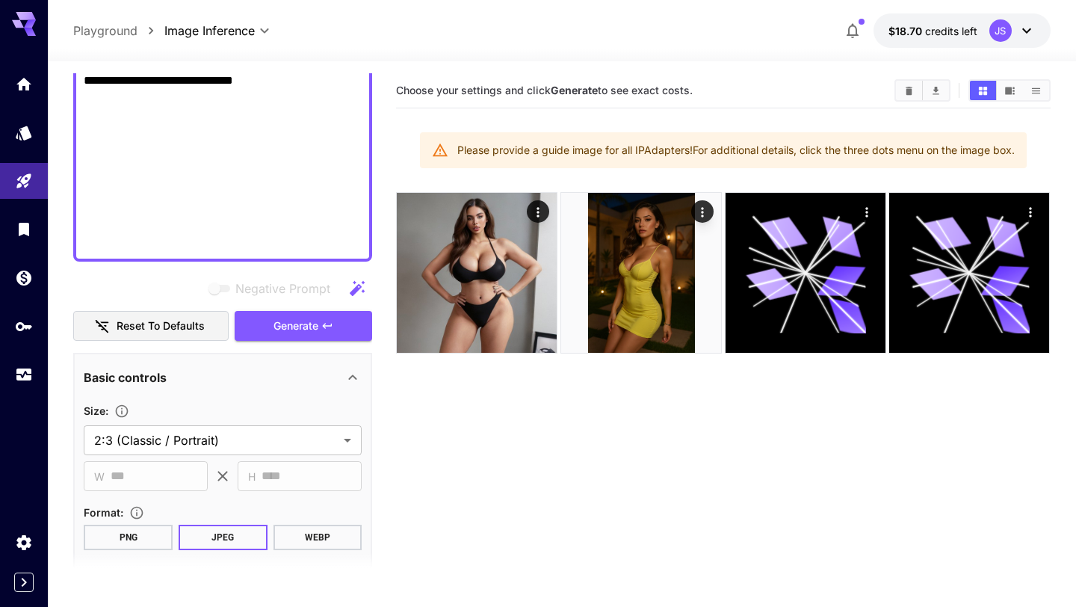
scroll to position [944, 0]
click at [280, 327] on span "Generate" at bounding box center [295, 327] width 45 height 19
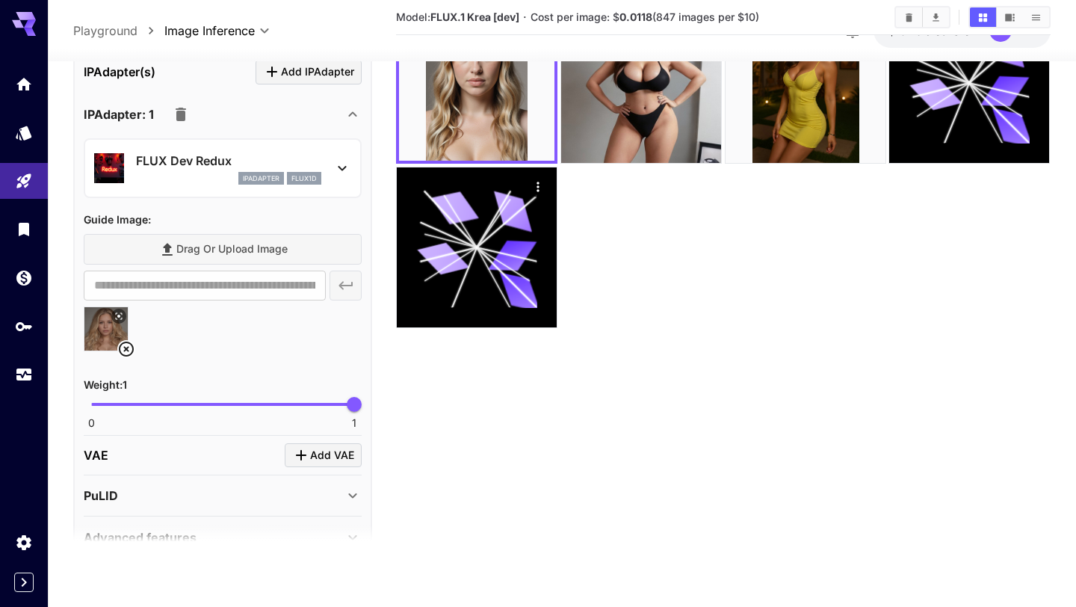
scroll to position [3079, 0]
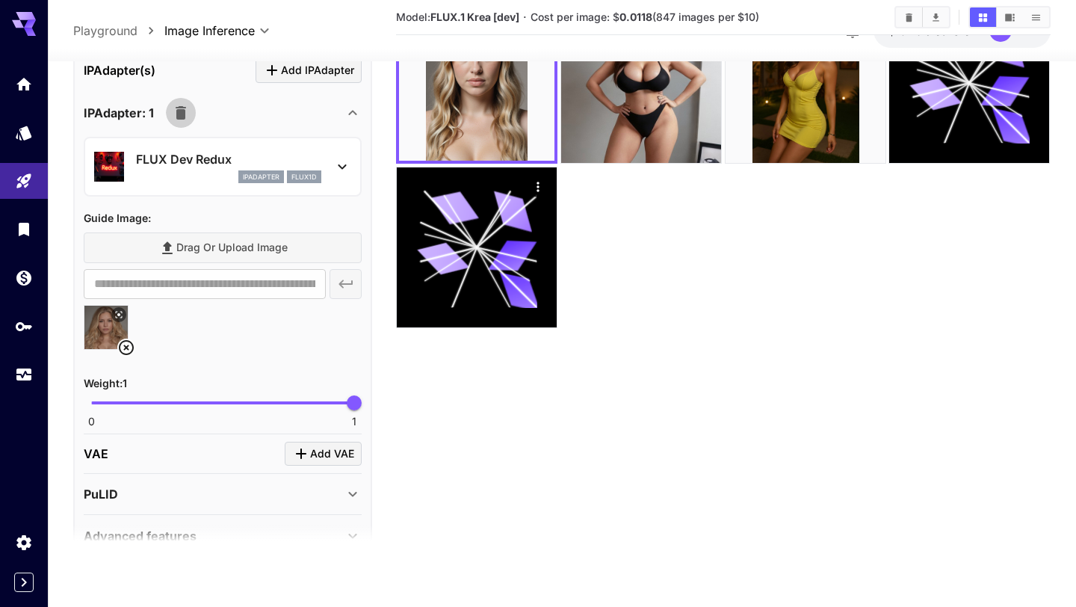
click at [186, 110] on icon "button" at bounding box center [181, 112] width 18 height 18
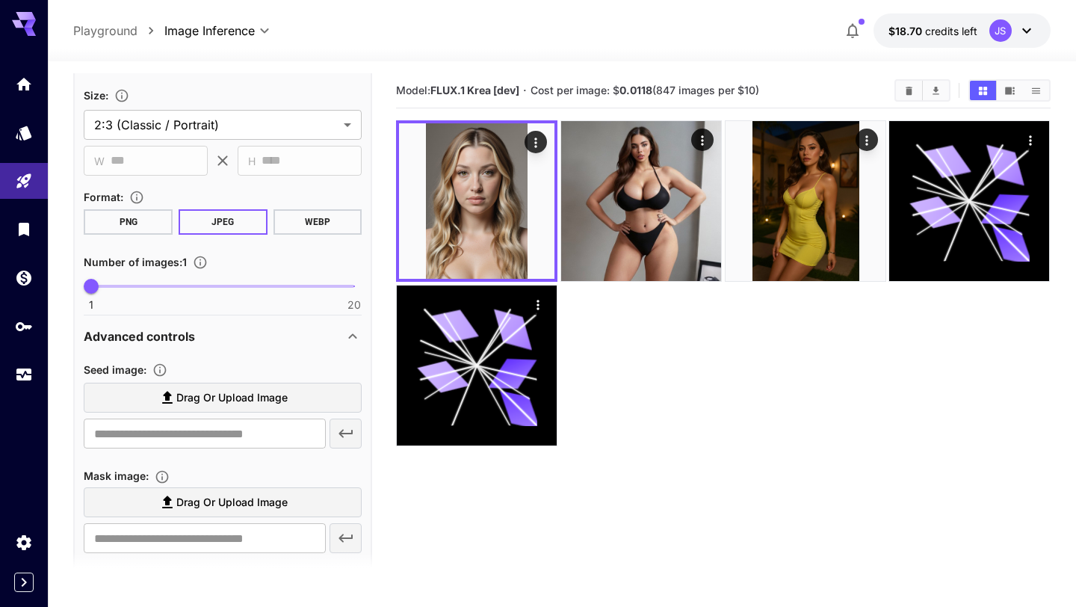
scroll to position [1251, 0]
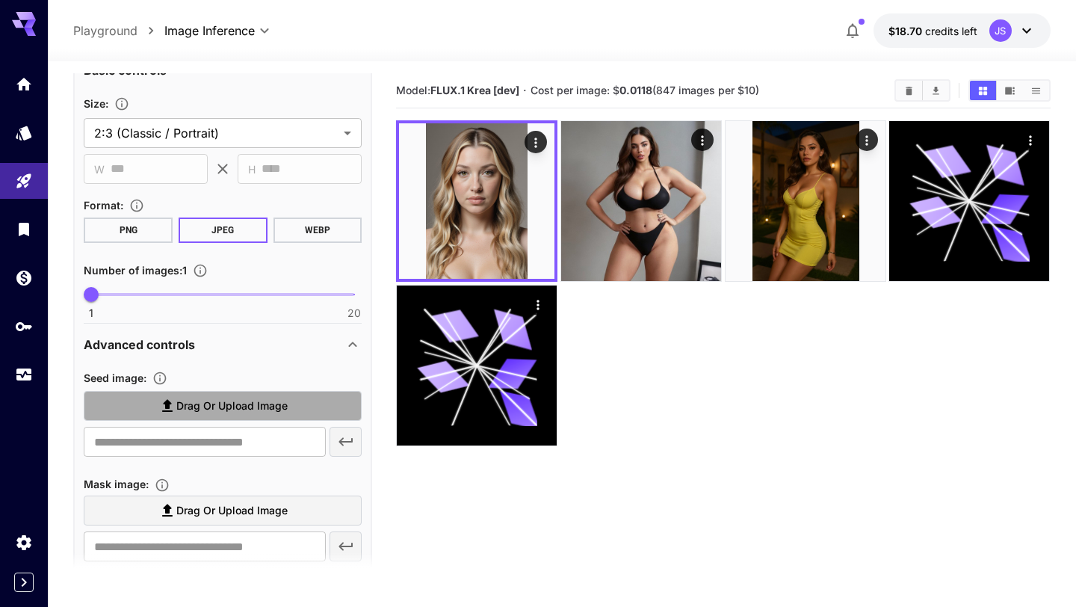
click at [251, 392] on label "Drag or upload image" at bounding box center [223, 406] width 278 height 31
click at [0, 0] on input "Drag or upload image" at bounding box center [0, 0] width 0 height 0
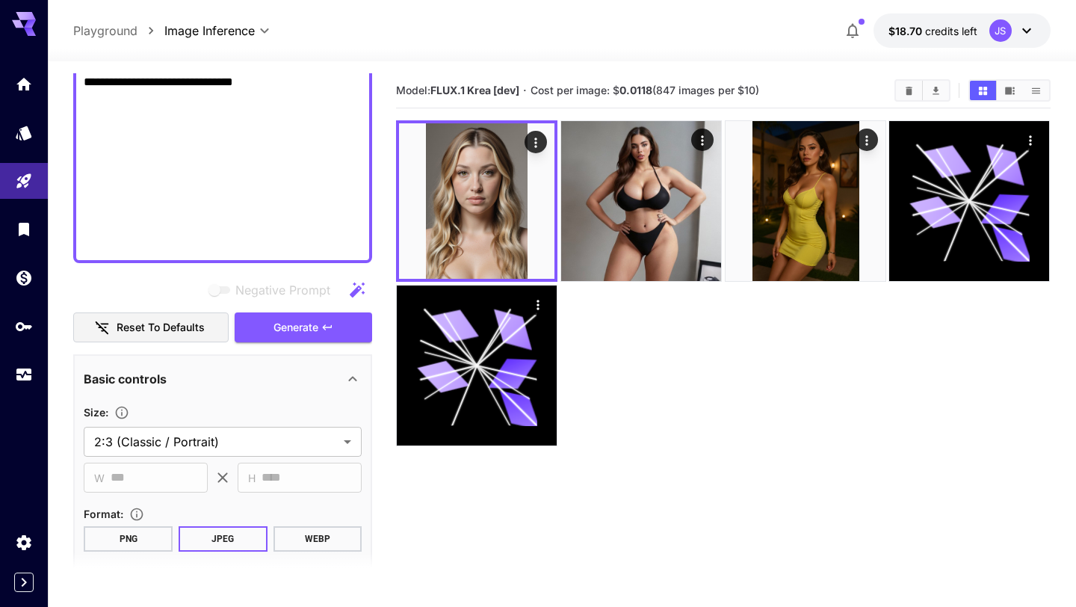
scroll to position [979, 0]
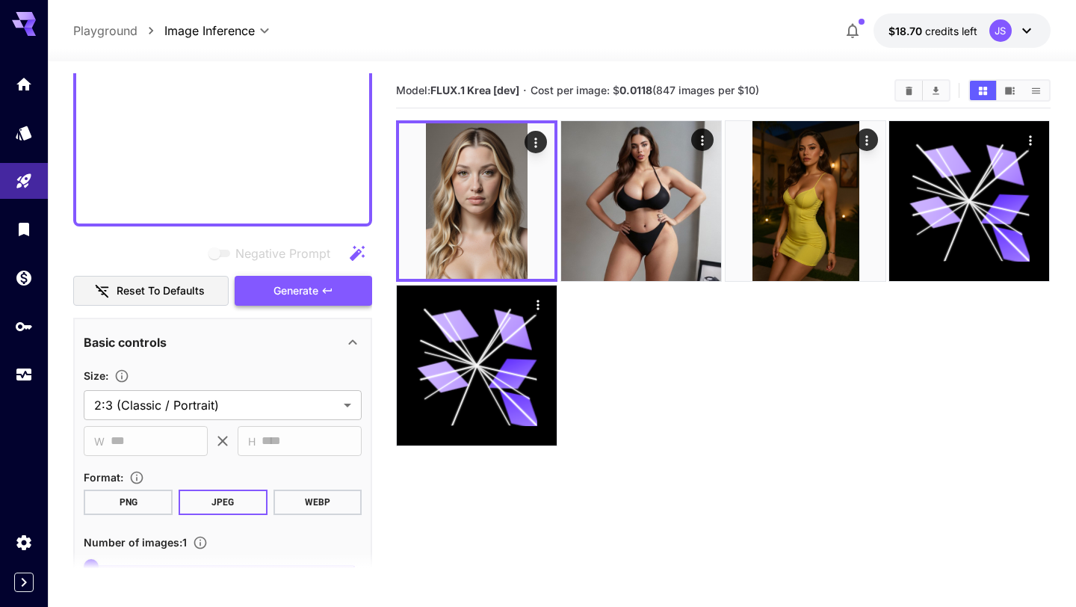
click at [303, 303] on button "Generate" at bounding box center [303, 291] width 137 height 31
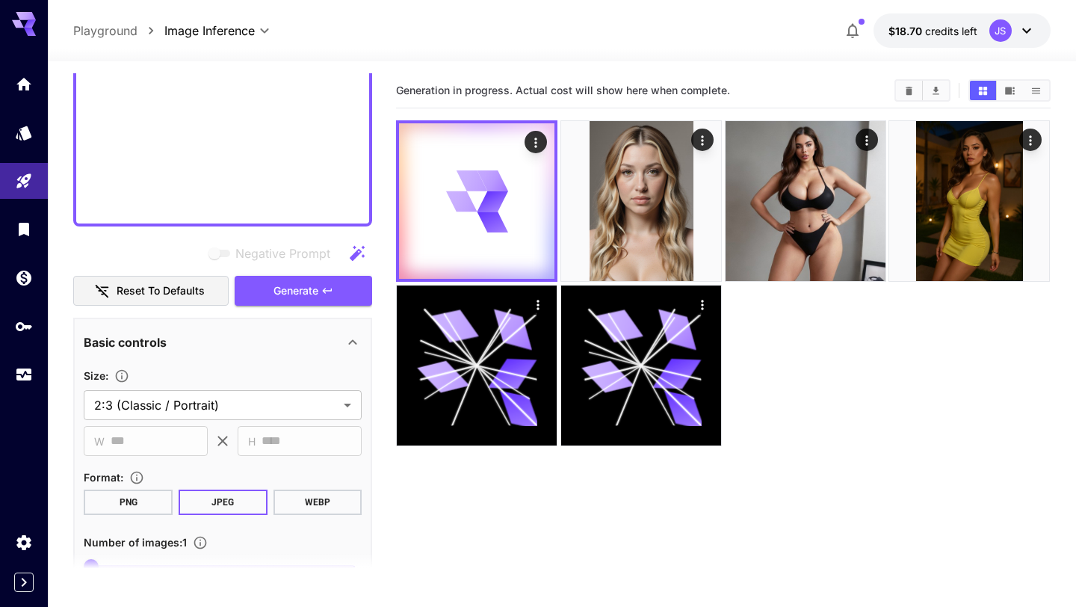
type input "**********"
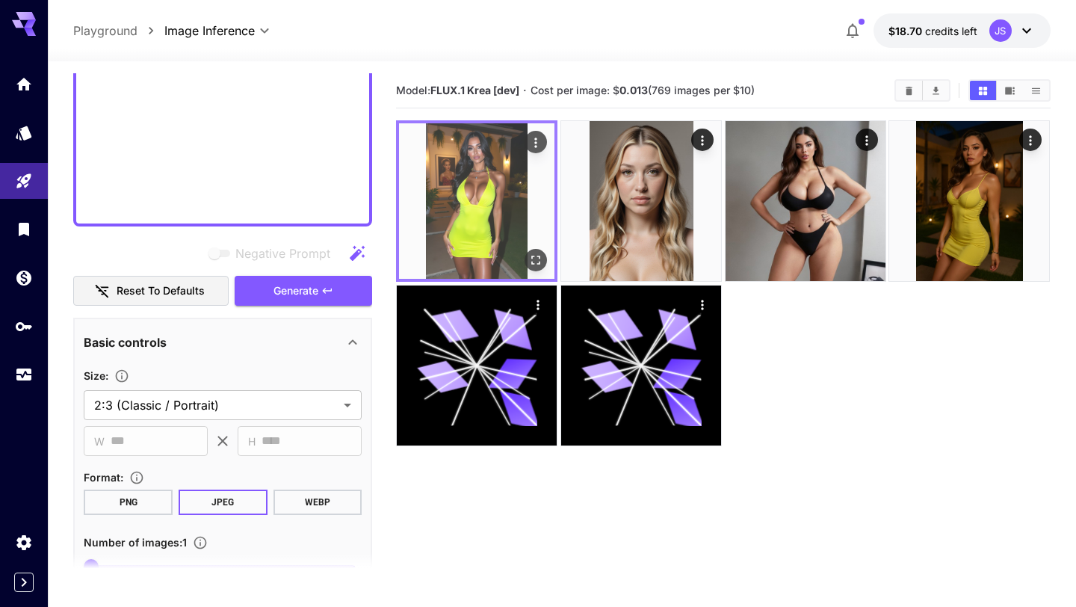
click at [445, 193] on img at bounding box center [476, 200] width 155 height 155
click at [534, 256] on icon "Open in fullscreen" at bounding box center [536, 260] width 9 height 9
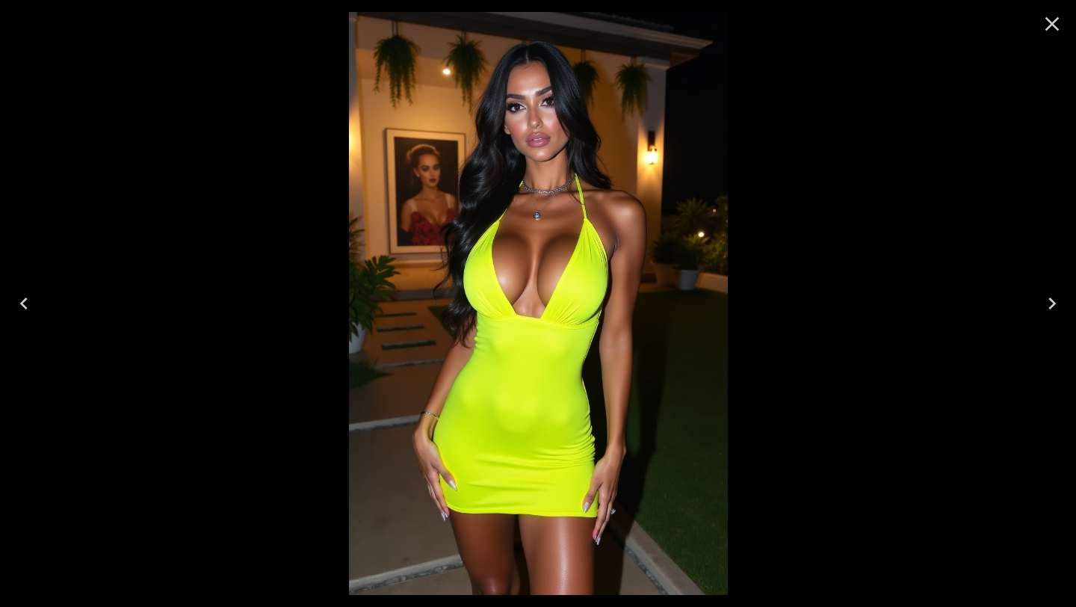
click at [1052, 25] on icon "Close" at bounding box center [1052, 24] width 14 height 14
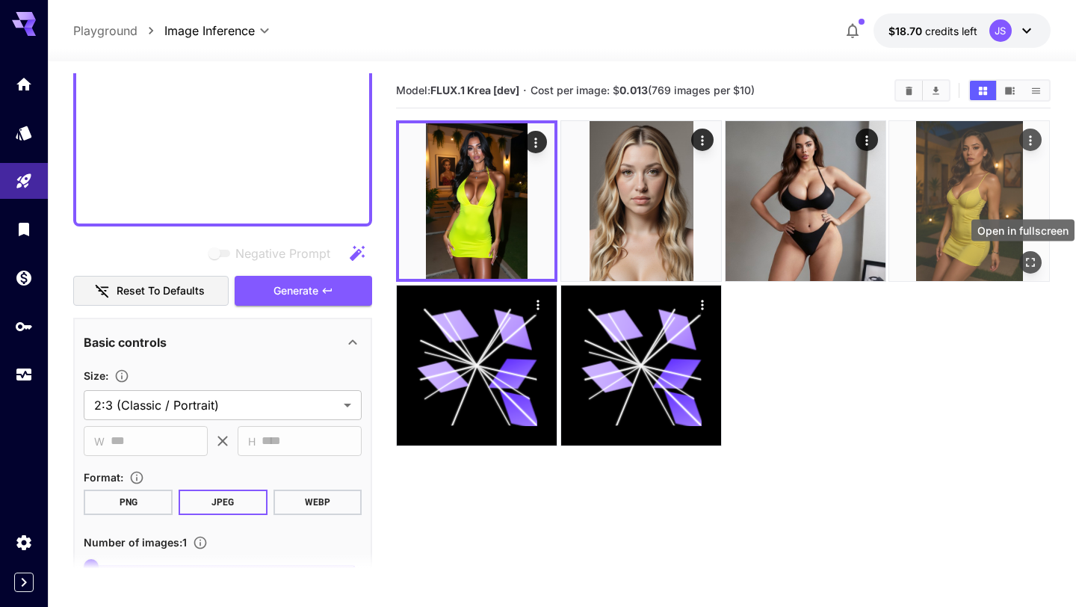
click at [1028, 267] on icon "Open in fullscreen" at bounding box center [1030, 262] width 15 height 15
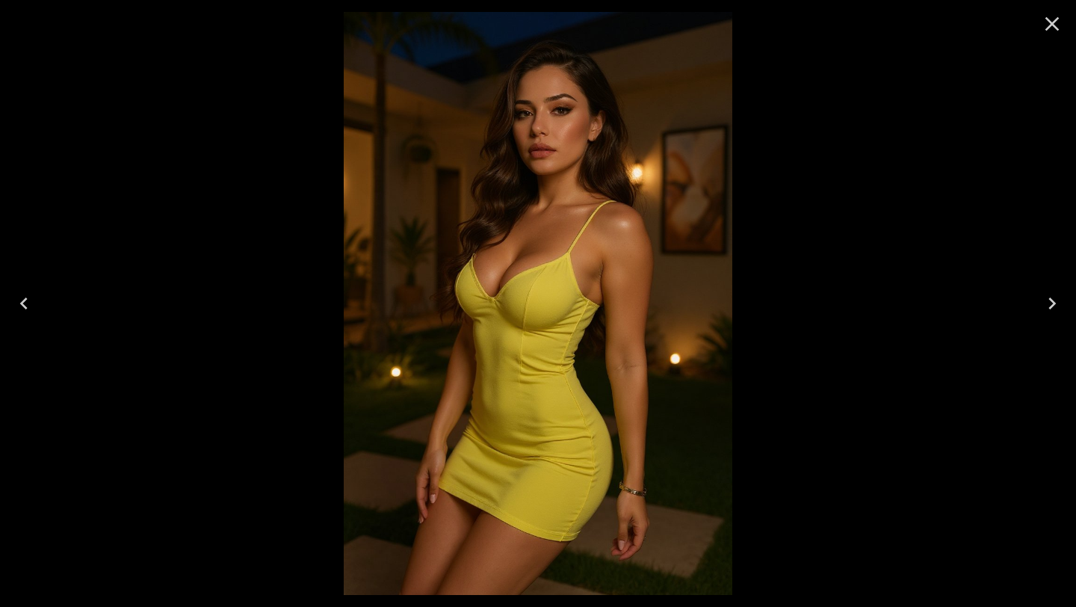
click at [1051, 25] on icon "Close" at bounding box center [1052, 24] width 14 height 14
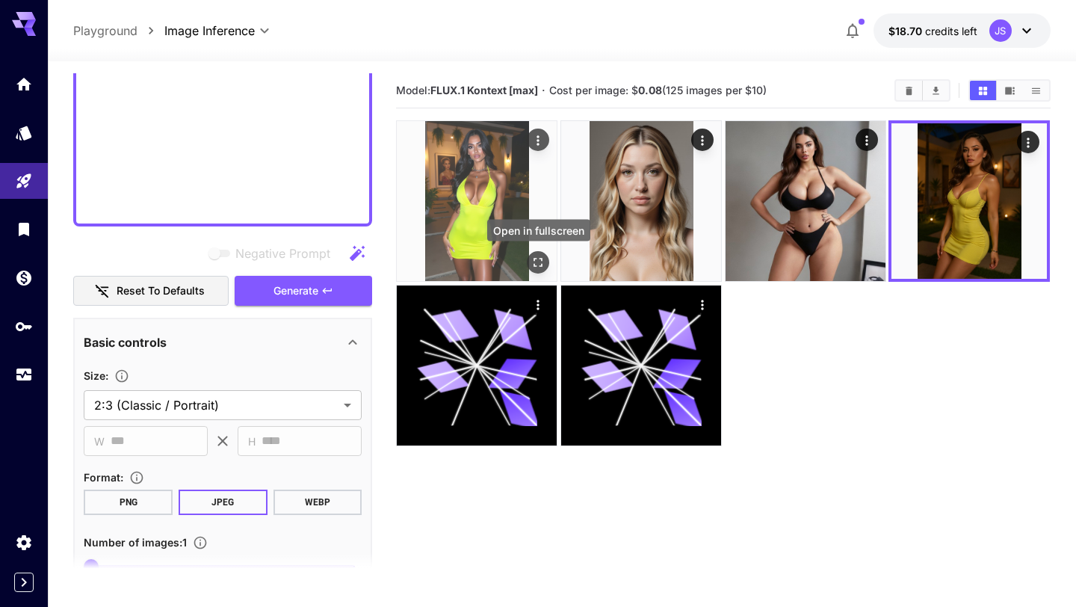
click at [537, 259] on icon "Open in fullscreen" at bounding box center [538, 262] width 15 height 15
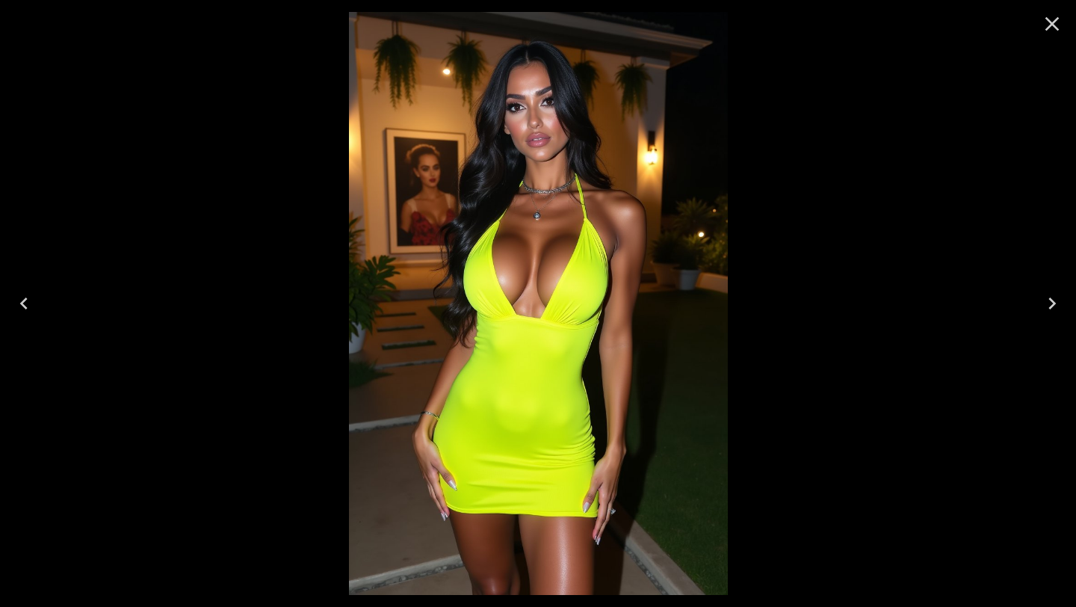
click at [1050, 27] on icon "Close" at bounding box center [1052, 24] width 14 height 14
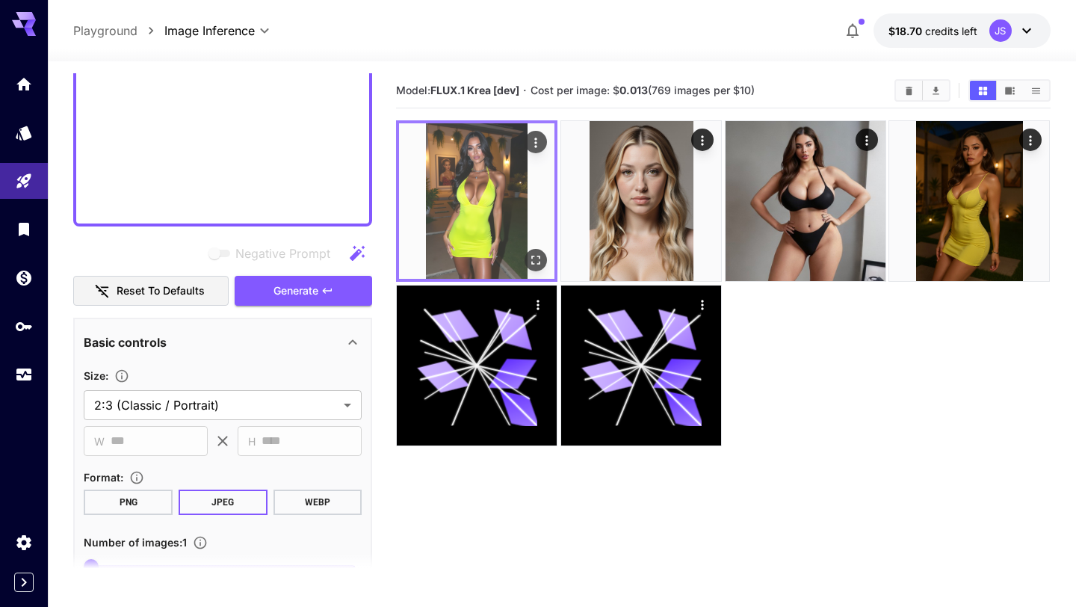
click at [539, 261] on icon "Open in fullscreen" at bounding box center [536, 260] width 15 height 15
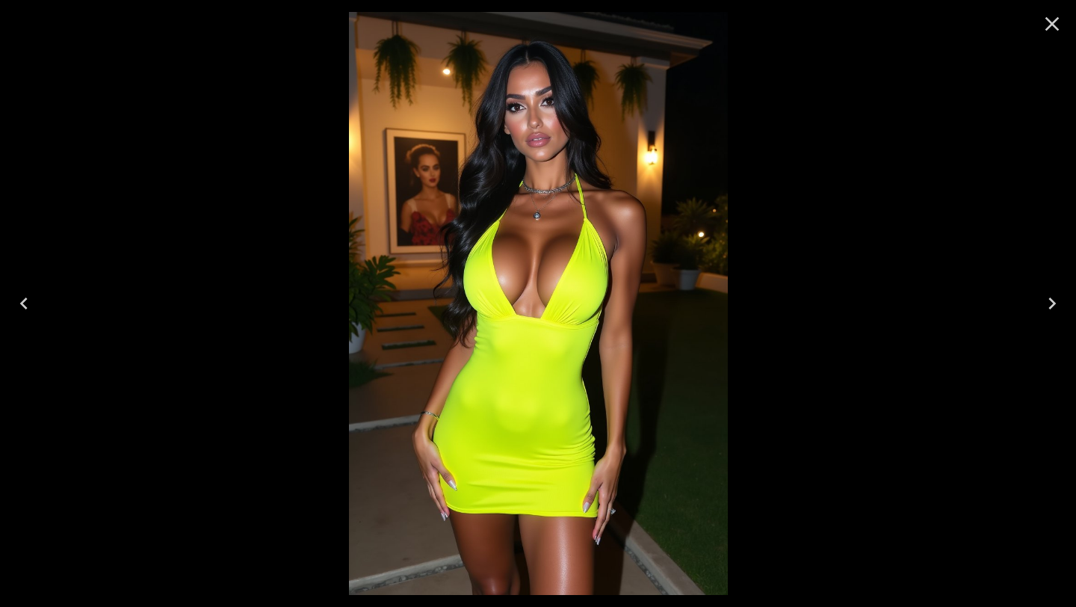
click at [1053, 25] on icon "Close" at bounding box center [1052, 24] width 14 height 14
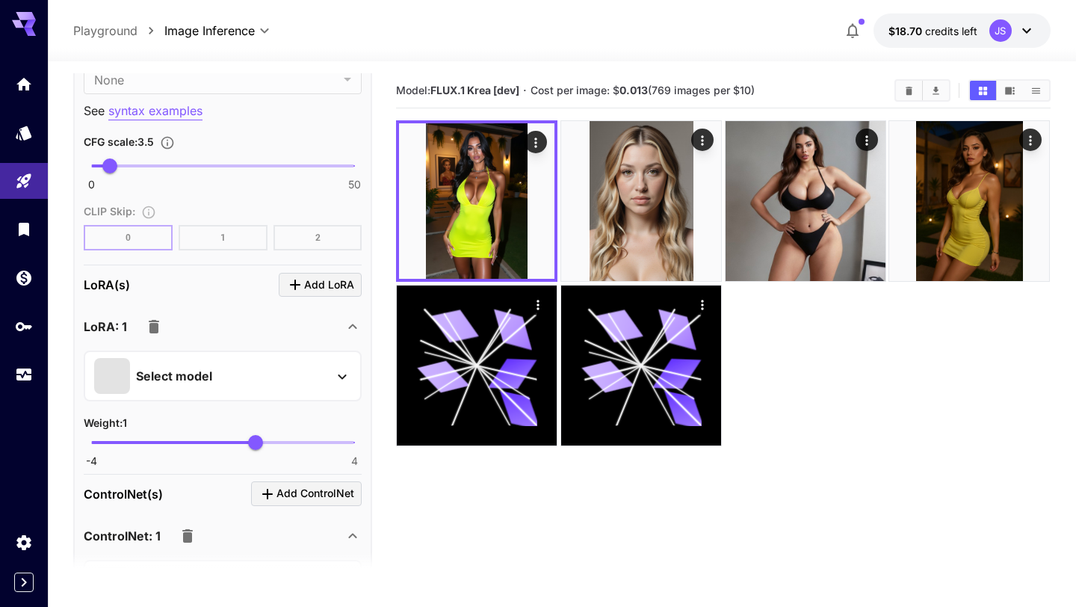
scroll to position [2263, 0]
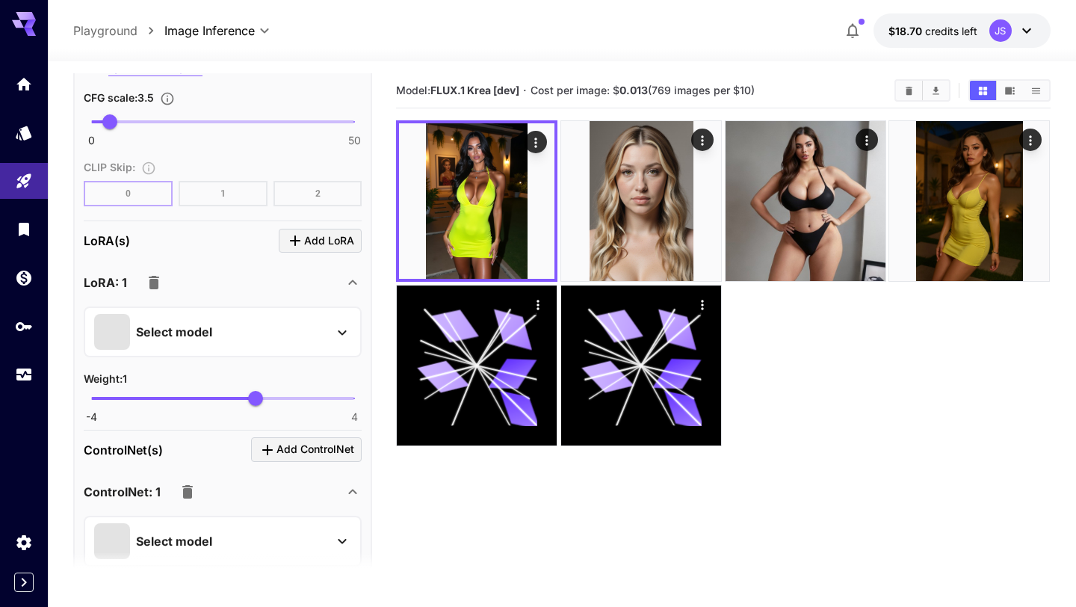
click at [338, 336] on icon at bounding box center [342, 332] width 18 height 18
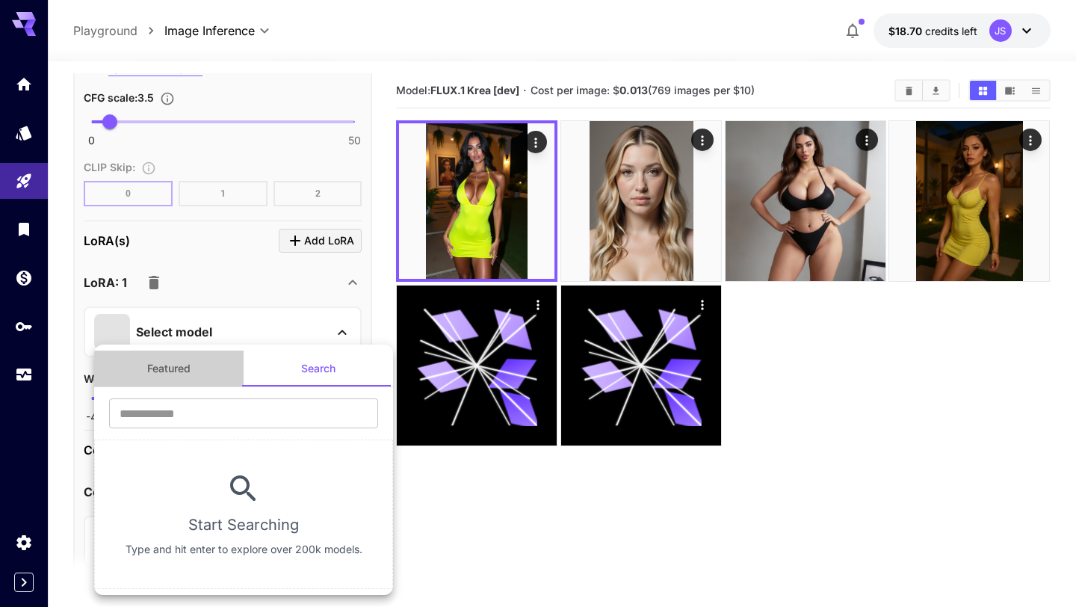
click at [182, 370] on button "Featured" at bounding box center [168, 368] width 149 height 36
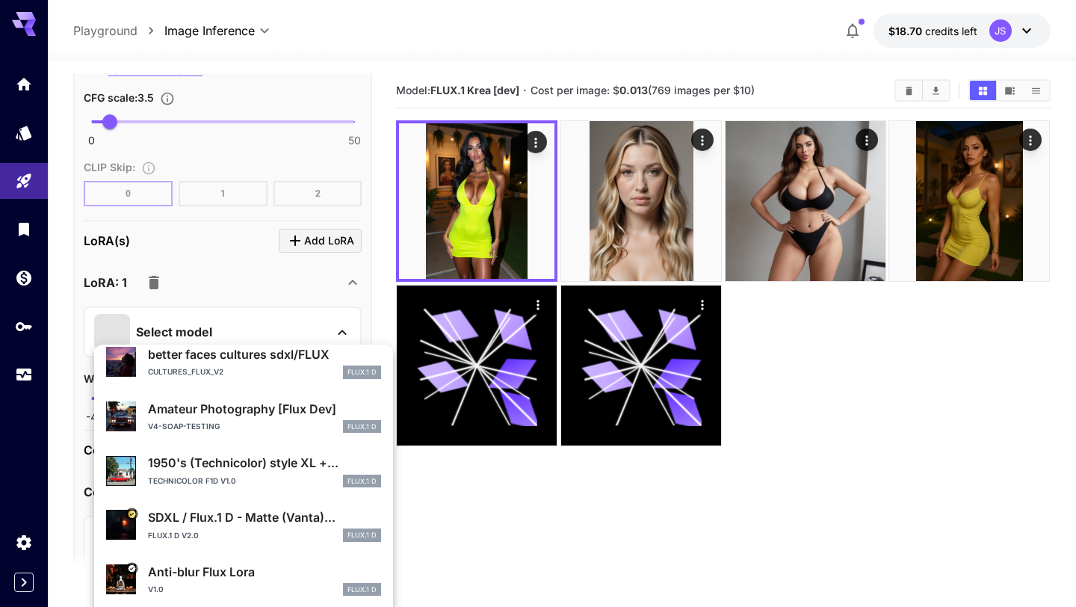
scroll to position [0, 0]
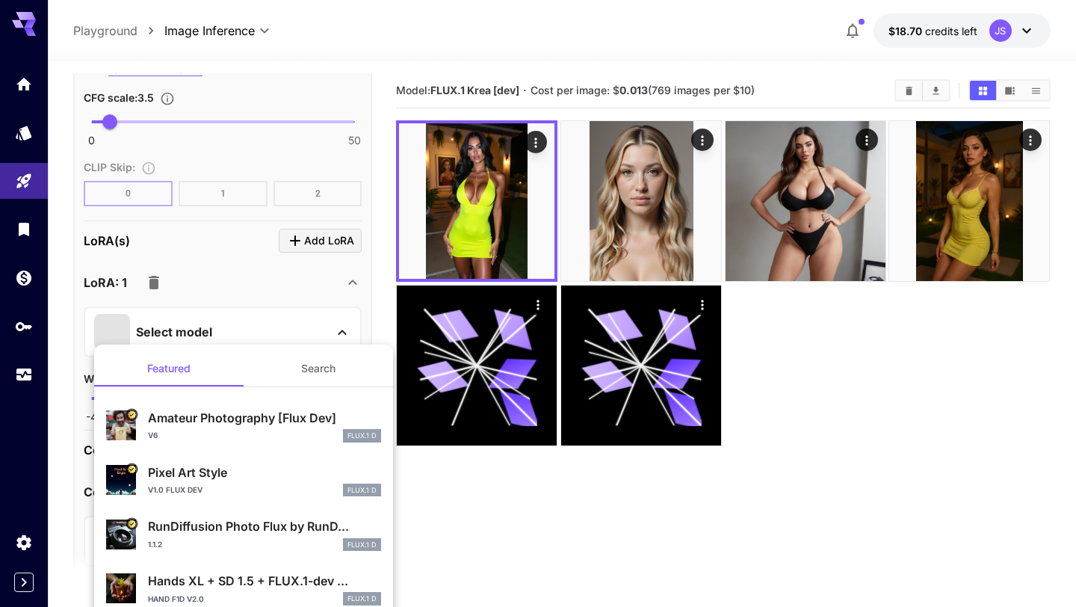
click at [308, 368] on button "Search" at bounding box center [318, 368] width 149 height 36
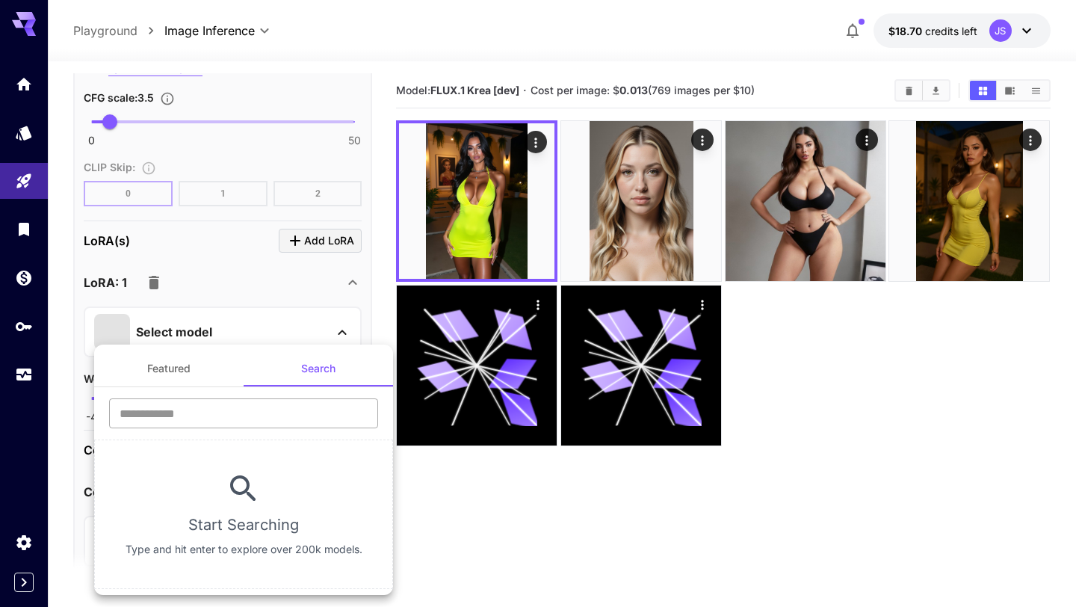
click at [270, 426] on input "text" at bounding box center [243, 413] width 269 height 30
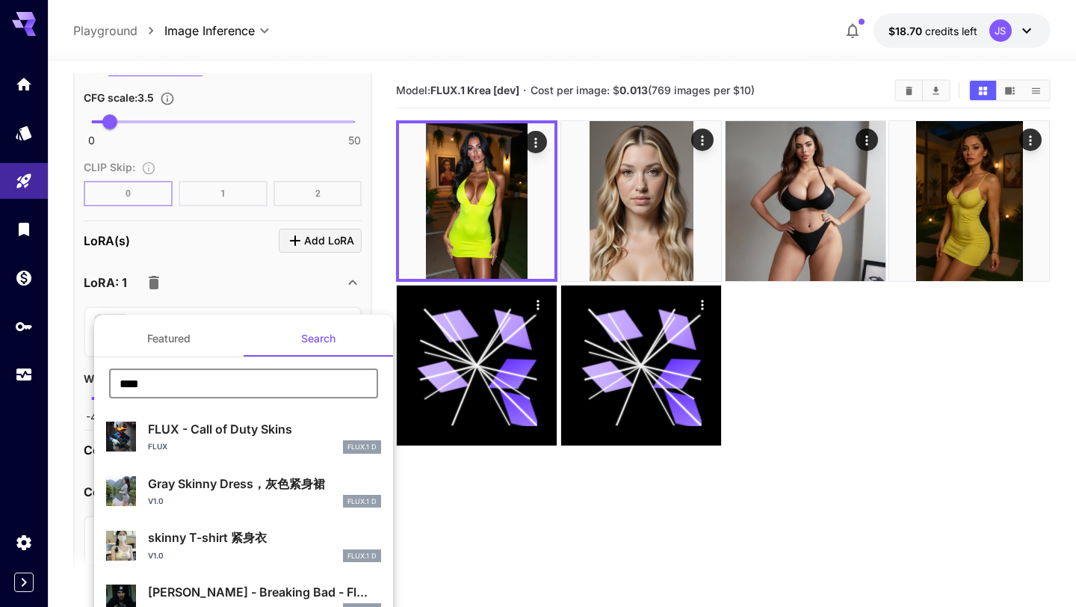
type input "****"
click at [178, 341] on button "Featured" at bounding box center [168, 338] width 149 height 36
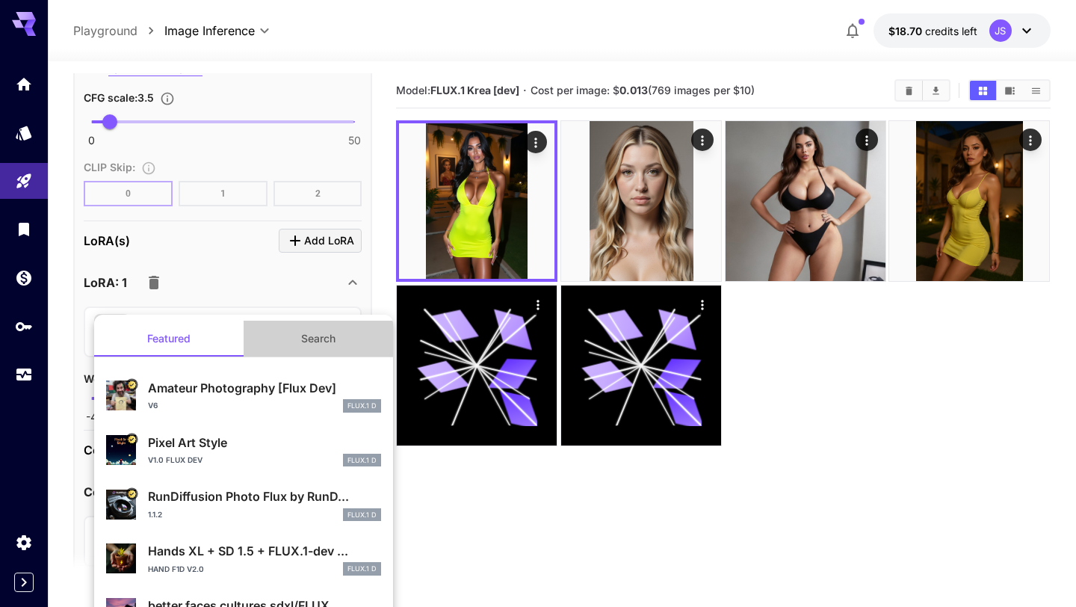
click at [325, 332] on button "Search" at bounding box center [318, 338] width 149 height 36
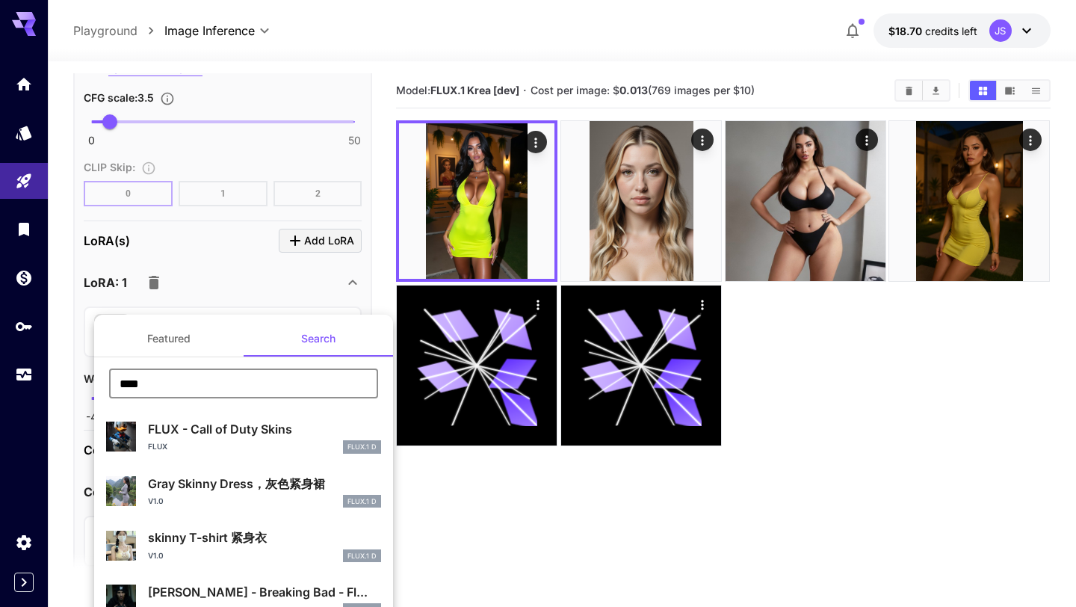
drag, startPoint x: 217, startPoint y: 382, endPoint x: 37, endPoint y: 371, distance: 179.6
click at [37, 371] on div "Featured Search **** ​ FLUX - Call of Duty Skins FLUX FLUX.1 D Gray Skinny Dres…" at bounding box center [149, 224] width 299 height 448
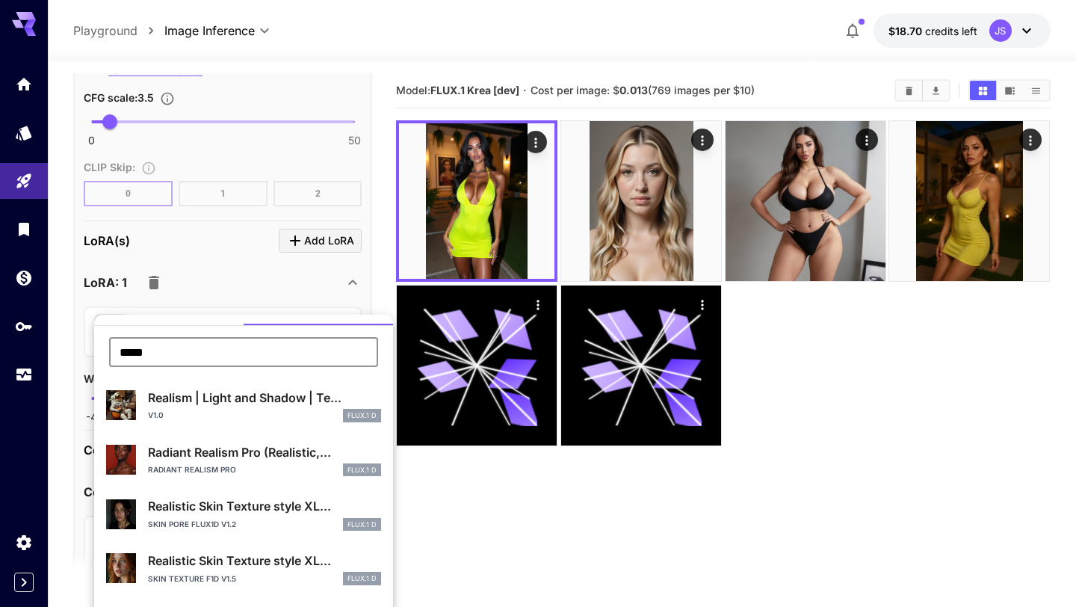
scroll to position [123, 0]
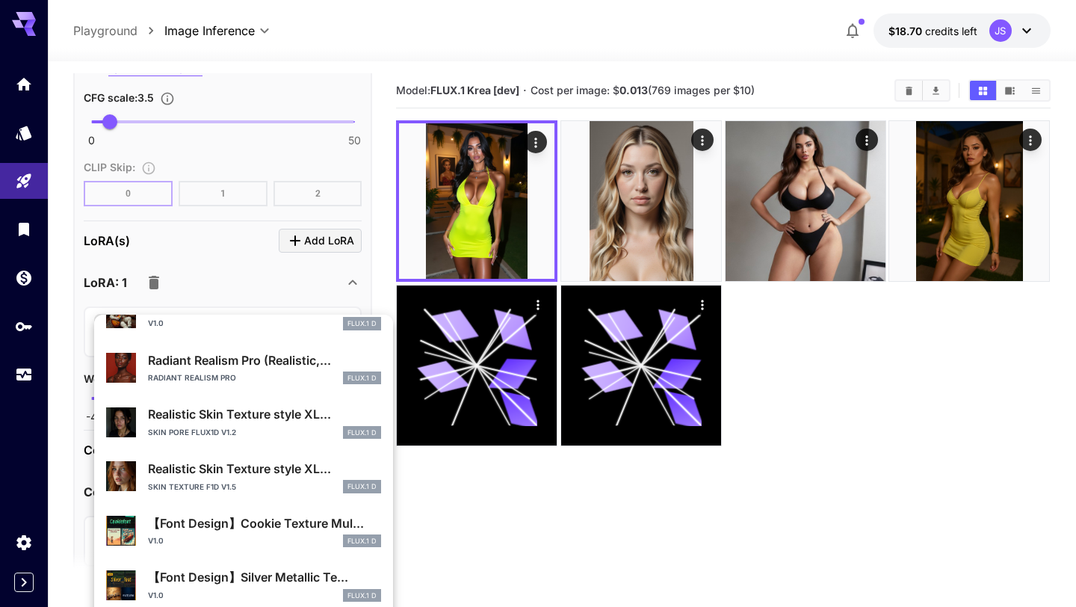
type input "*****"
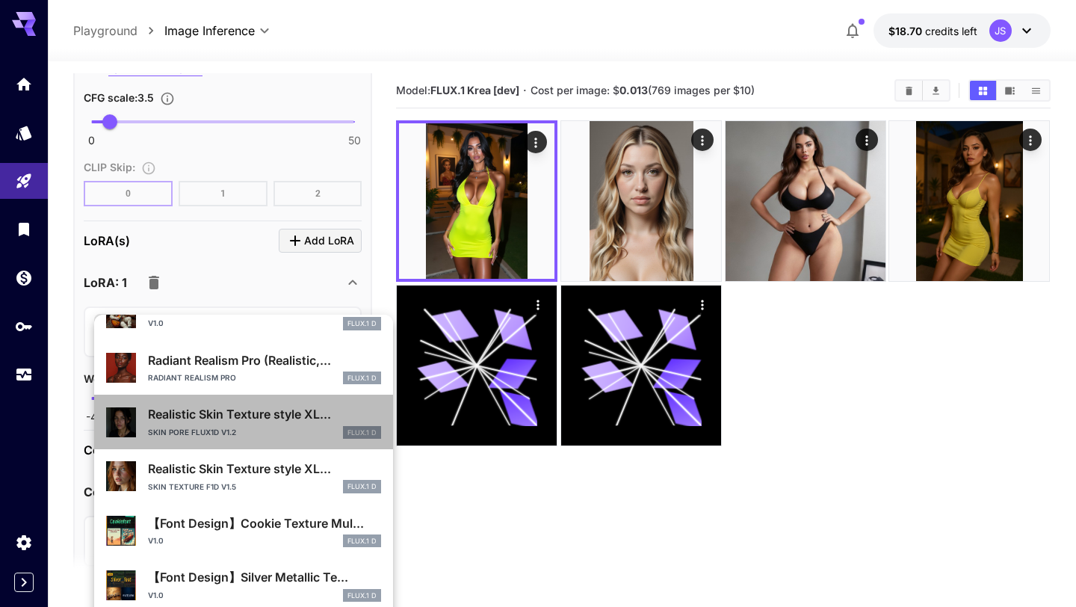
click at [241, 424] on div "Realistic Skin Texture style XL... Skin Pore Flux1D v1.2 FLUX.1 D" at bounding box center [264, 422] width 233 height 34
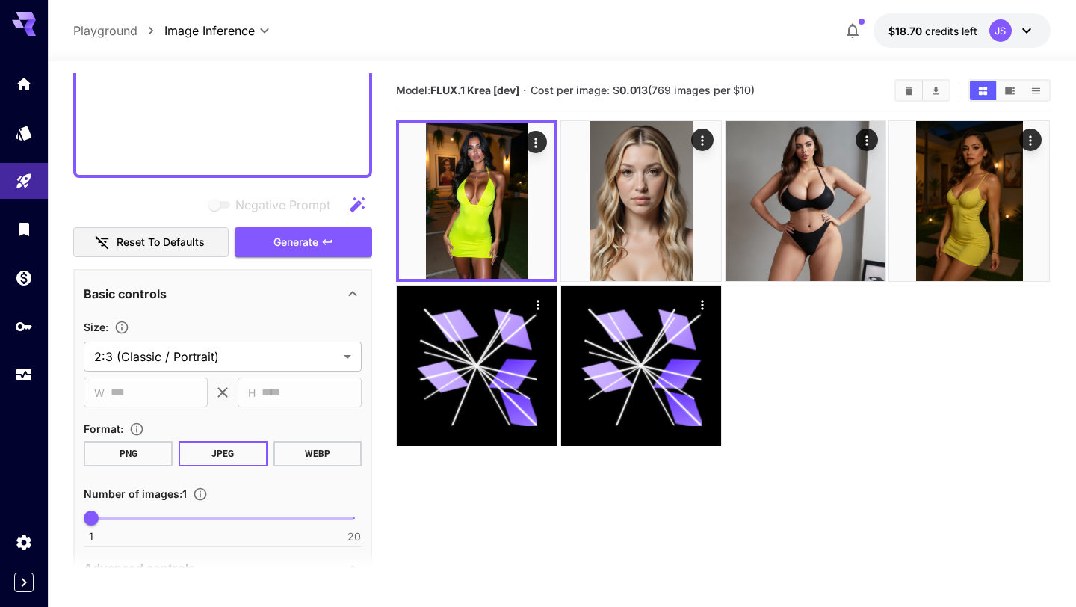
scroll to position [919, 0]
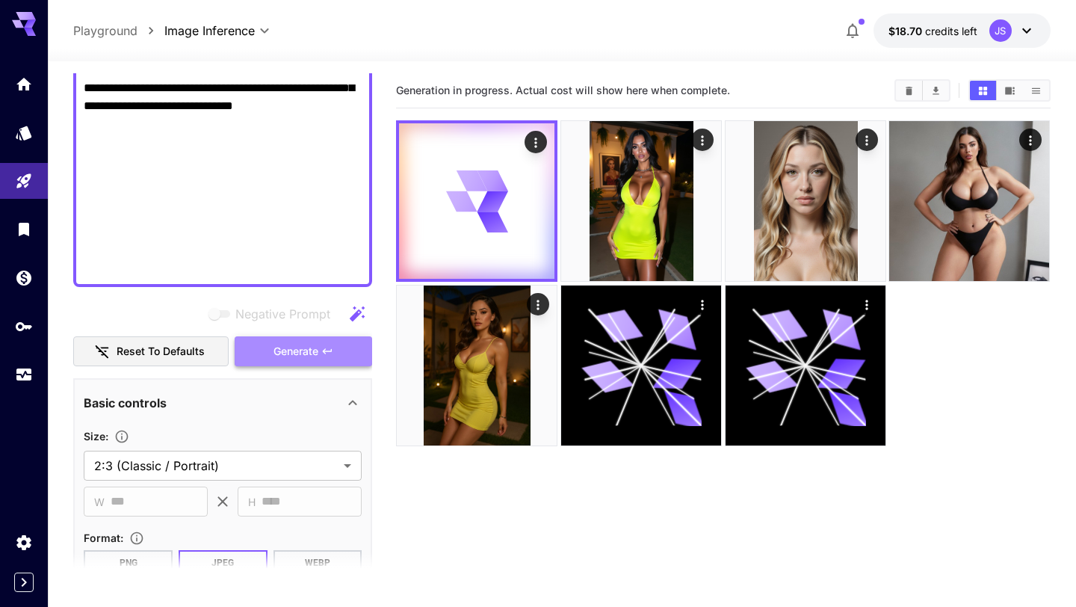
click at [306, 358] on span "Generate" at bounding box center [295, 351] width 45 height 19
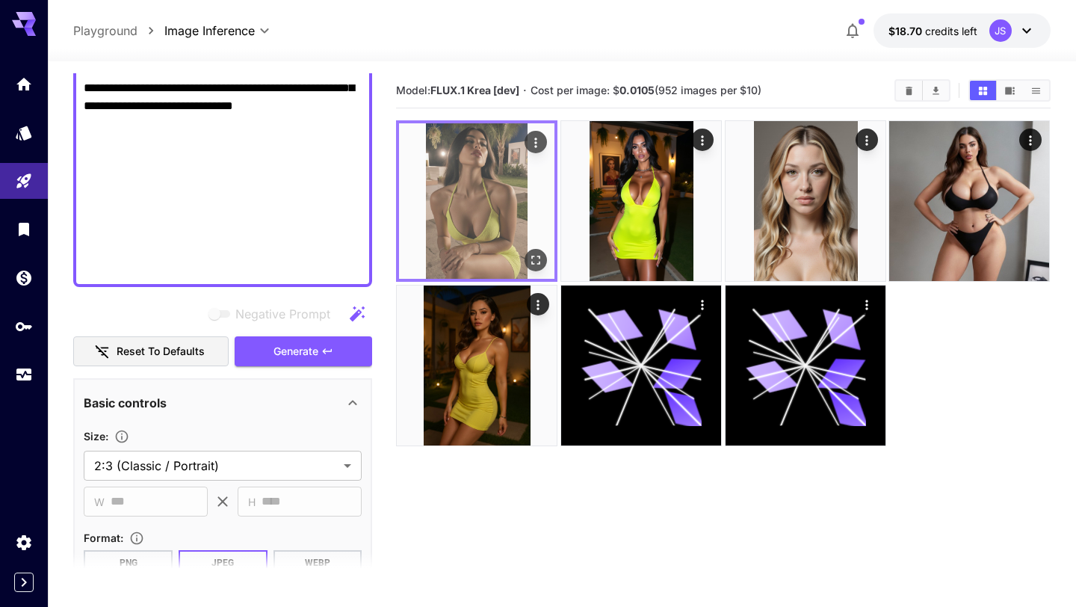
click at [480, 202] on img at bounding box center [476, 200] width 155 height 155
click at [542, 258] on icon "Open in fullscreen" at bounding box center [536, 260] width 15 height 15
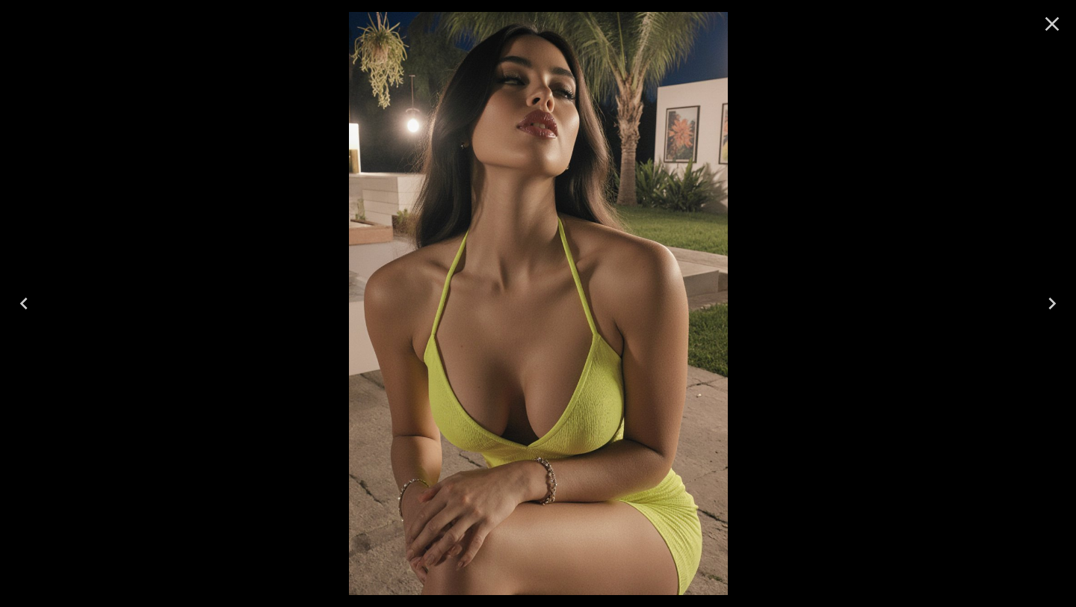
click at [1056, 27] on icon "Close" at bounding box center [1052, 24] width 14 height 14
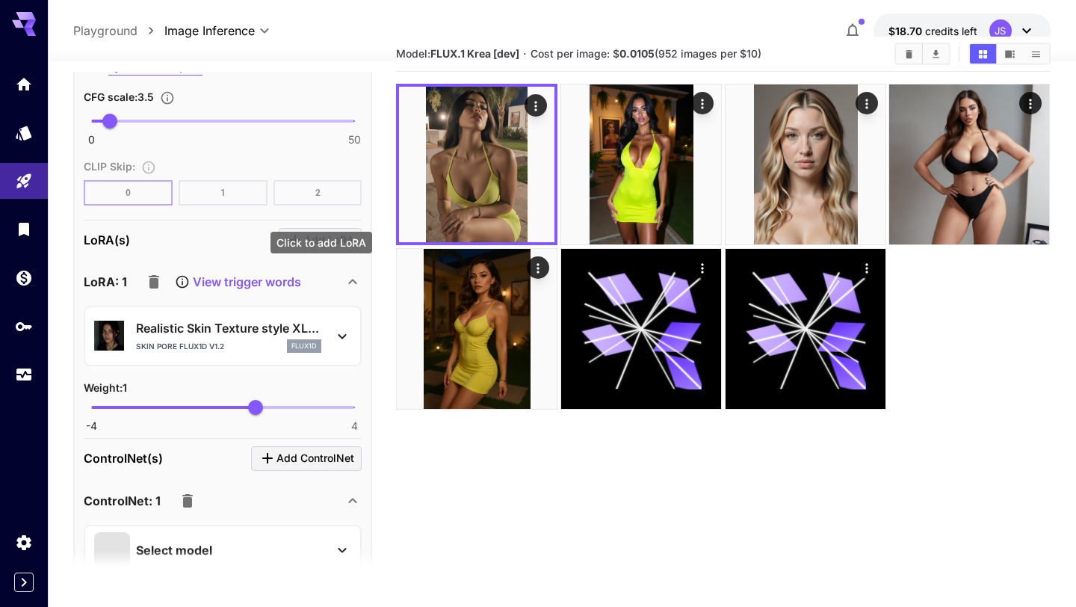
scroll to position [2301, 0]
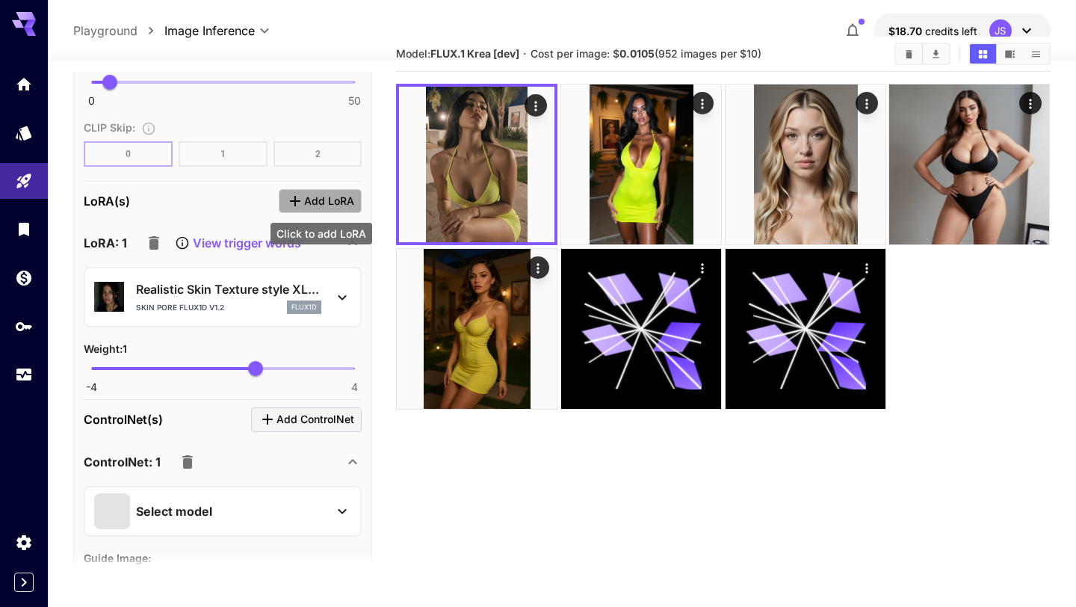
click at [323, 199] on span "Add LoRA" at bounding box center [329, 201] width 50 height 19
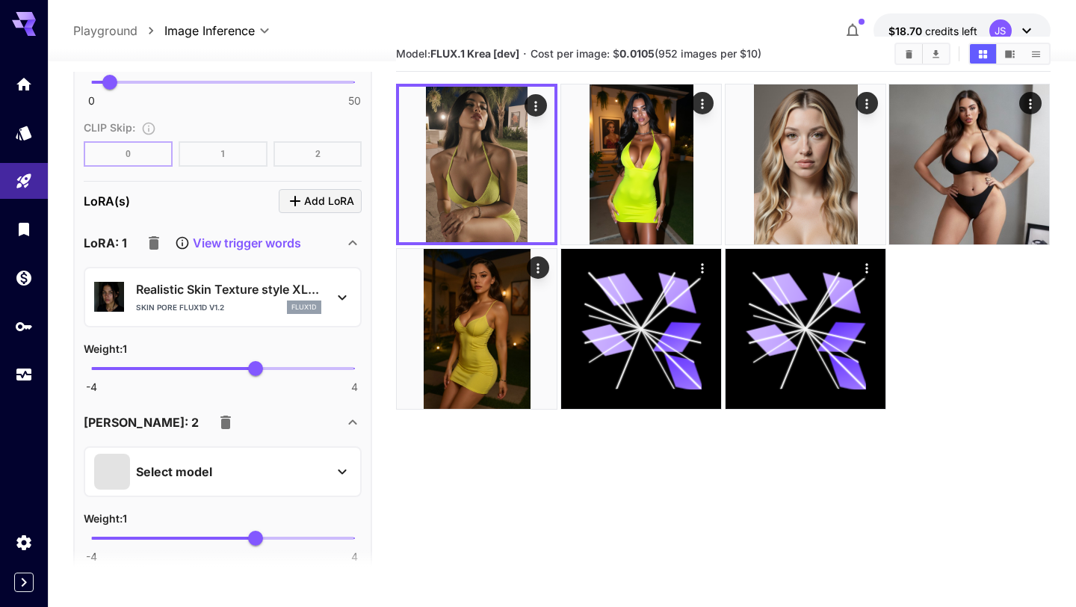
click at [207, 483] on div "Select model" at bounding box center [210, 471] width 233 height 36
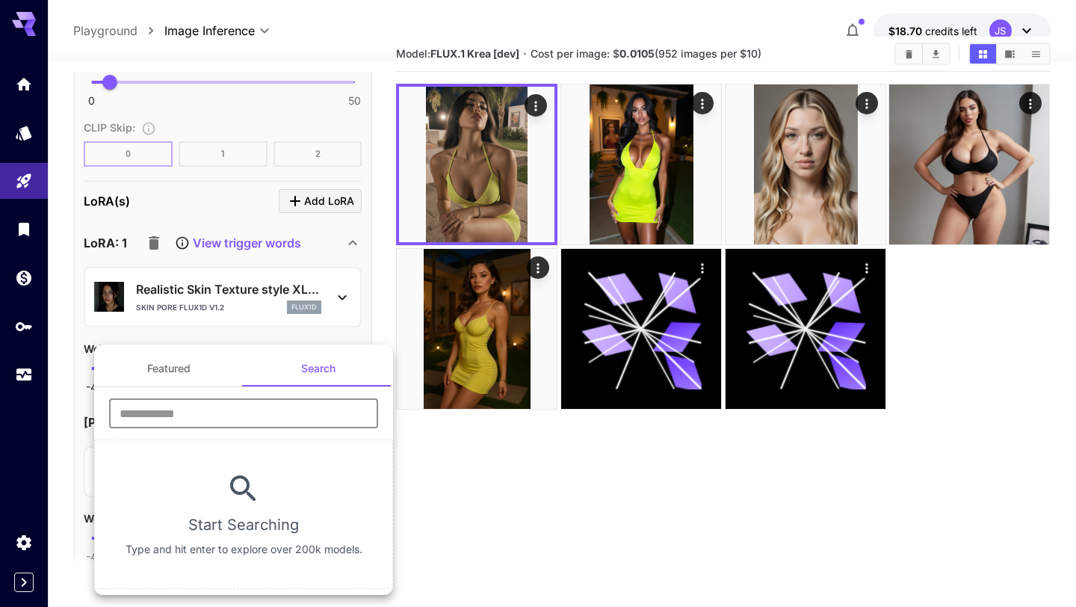
click at [226, 410] on input "text" at bounding box center [243, 413] width 269 height 30
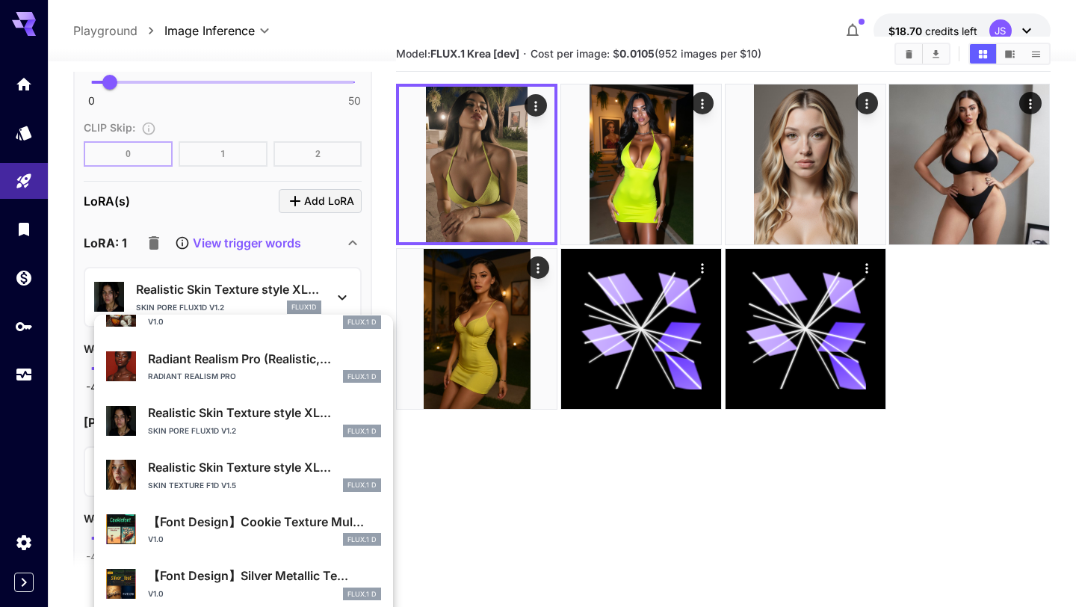
scroll to position [128, 0]
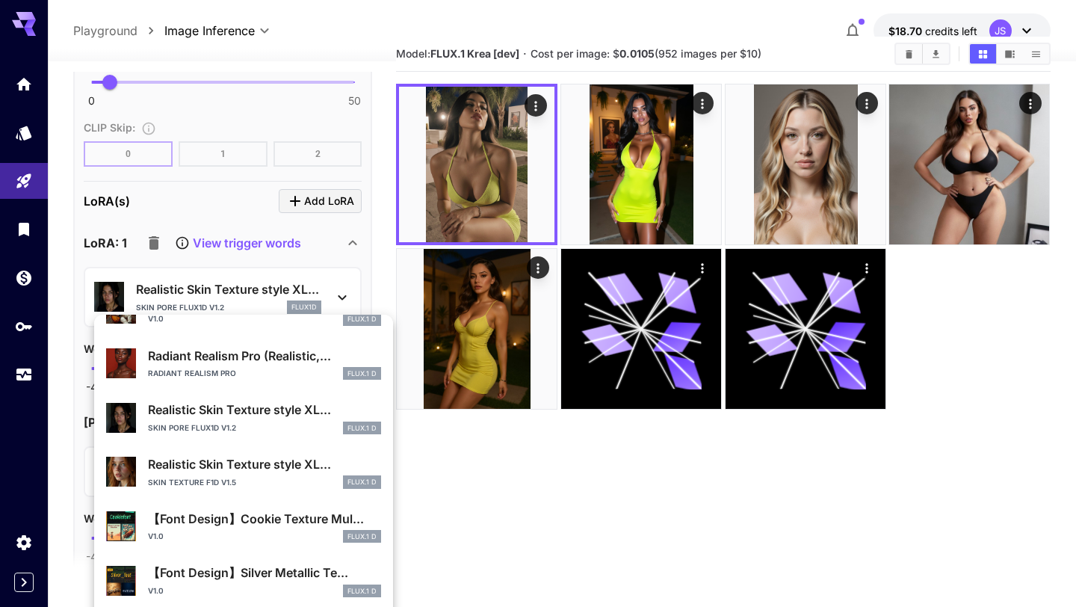
type input "******"
click at [219, 415] on p "Realistic Skin Texture style XL..." at bounding box center [264, 409] width 233 height 18
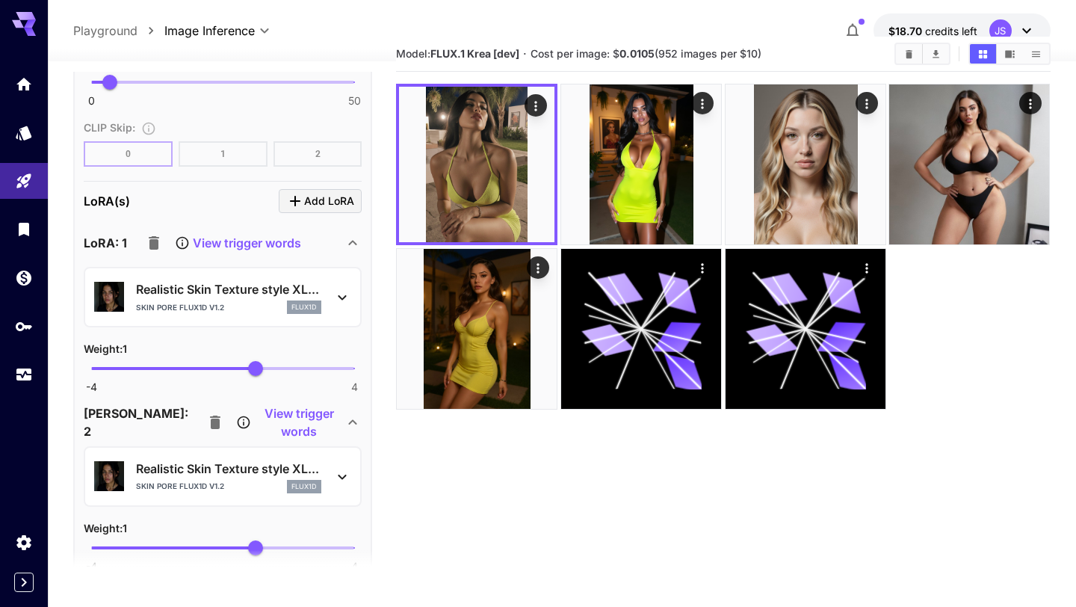
click at [343, 475] on icon at bounding box center [342, 476] width 8 height 5
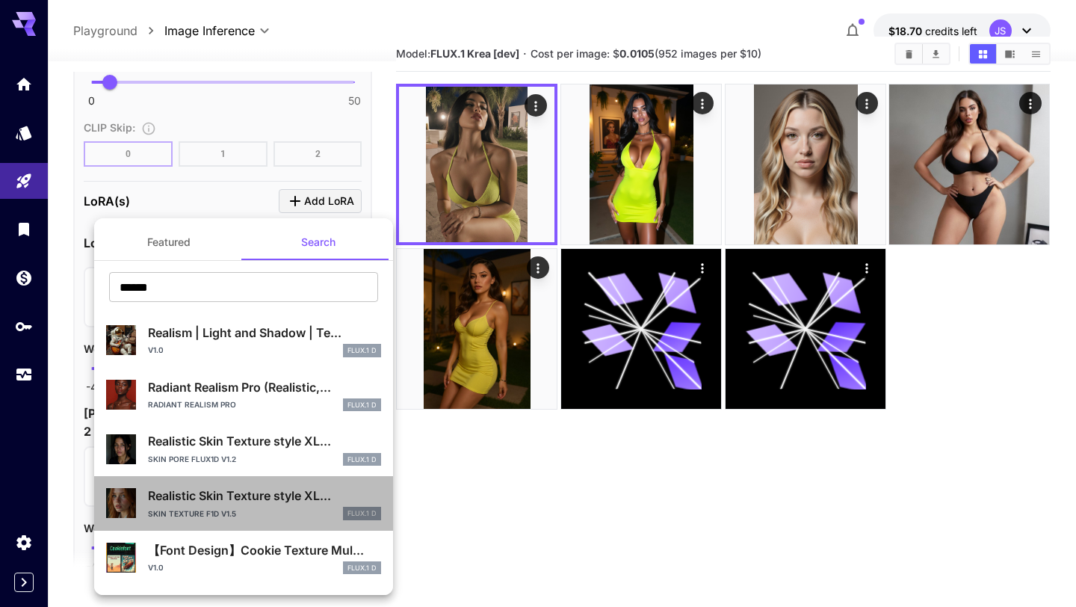
click at [289, 492] on p "Realistic Skin Texture style XL..." at bounding box center [264, 495] width 233 height 18
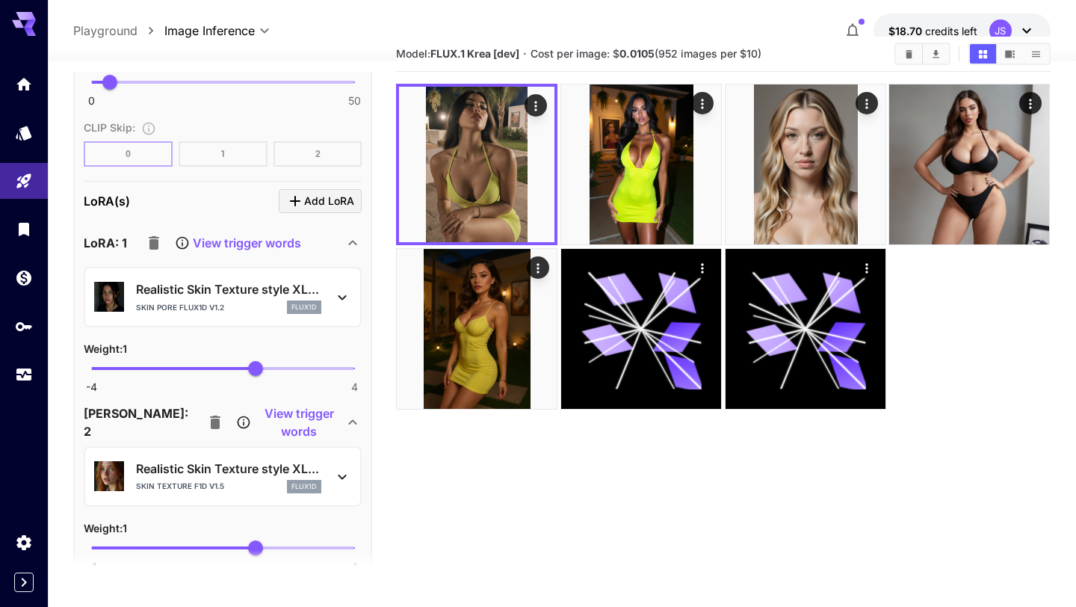
click at [339, 468] on icon at bounding box center [342, 477] width 18 height 18
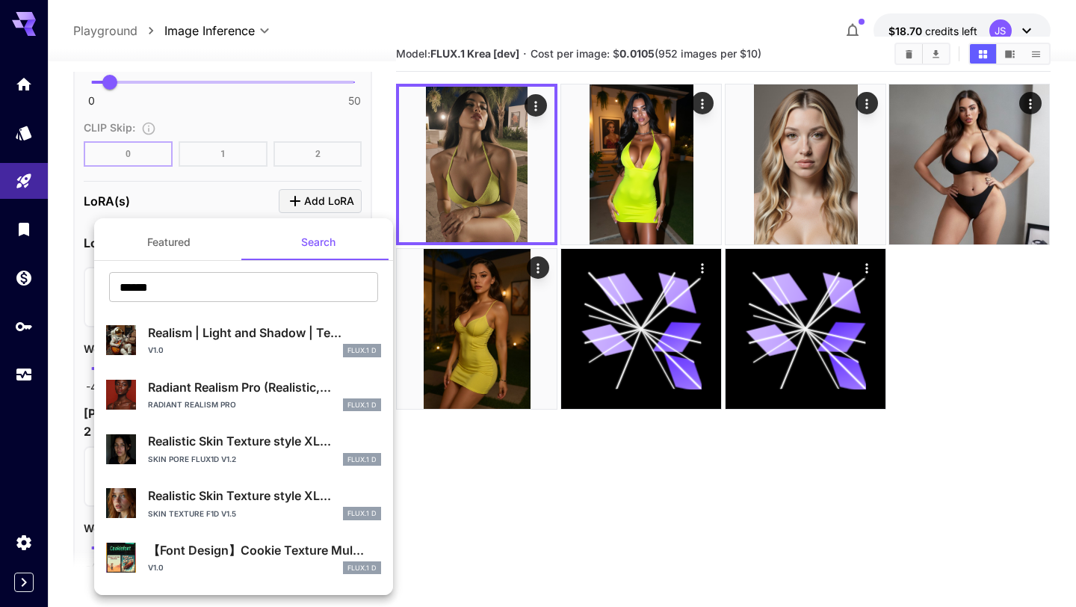
click at [268, 386] on p "Radiant Realism Pro (Realistic,..." at bounding box center [264, 387] width 233 height 18
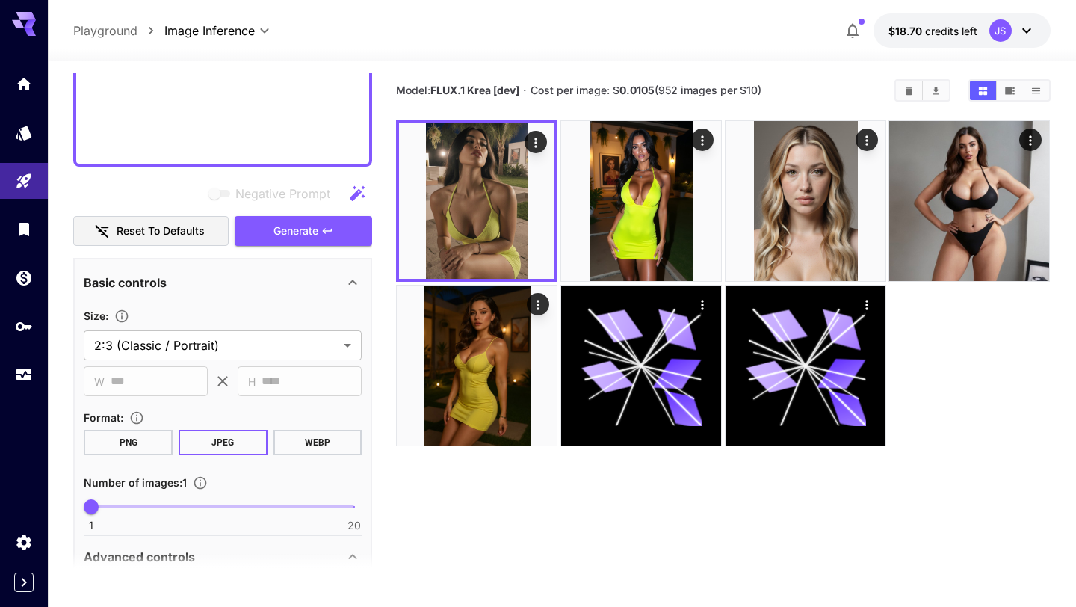
scroll to position [1041, 0]
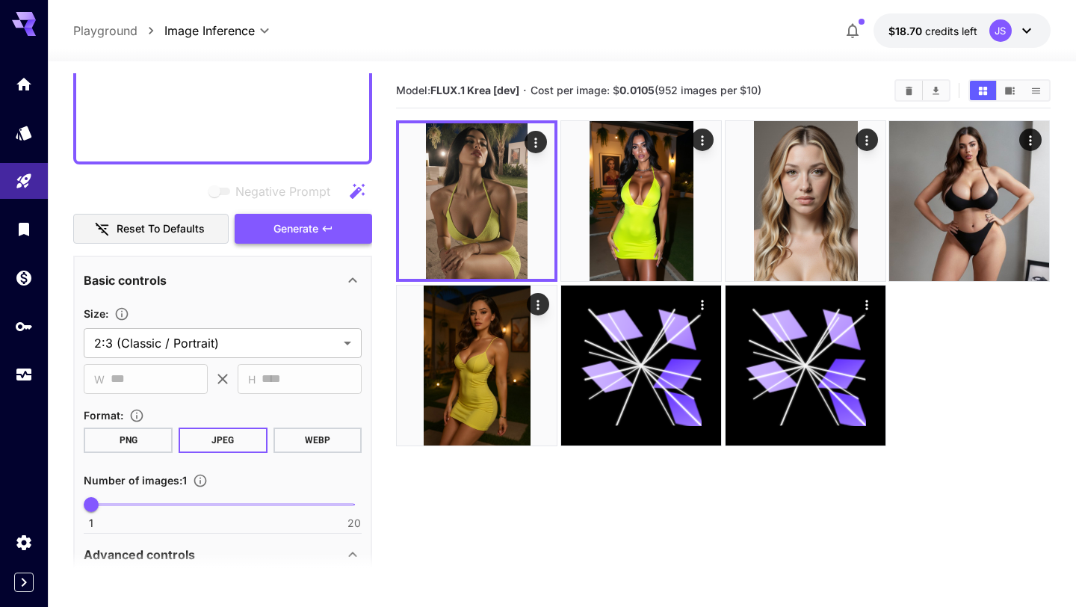
click at [315, 220] on span "Generate" at bounding box center [295, 229] width 45 height 19
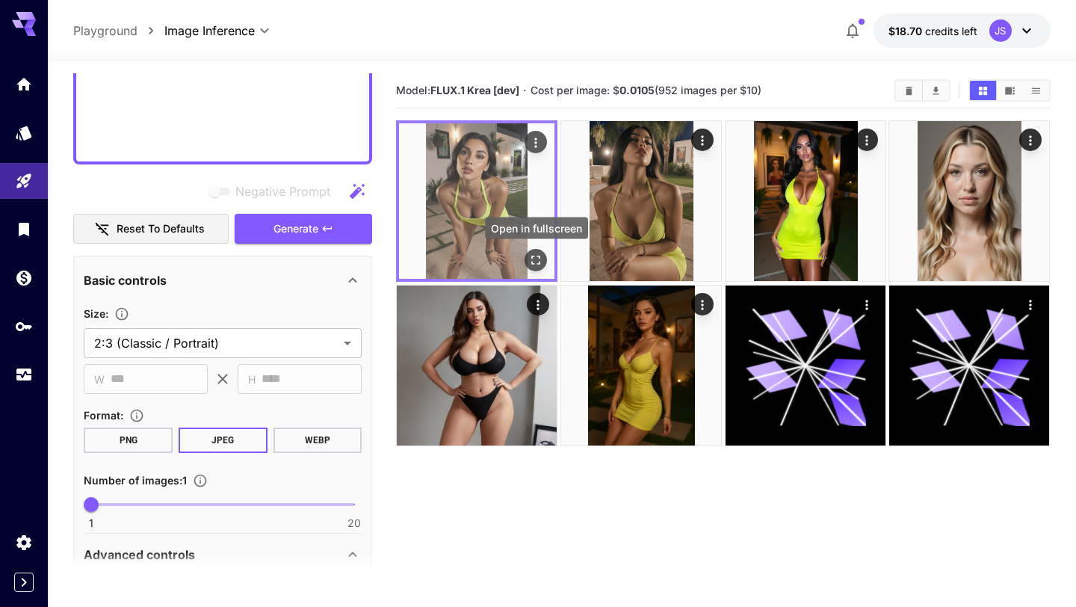
click at [535, 260] on icon "Open in fullscreen" at bounding box center [536, 260] width 15 height 15
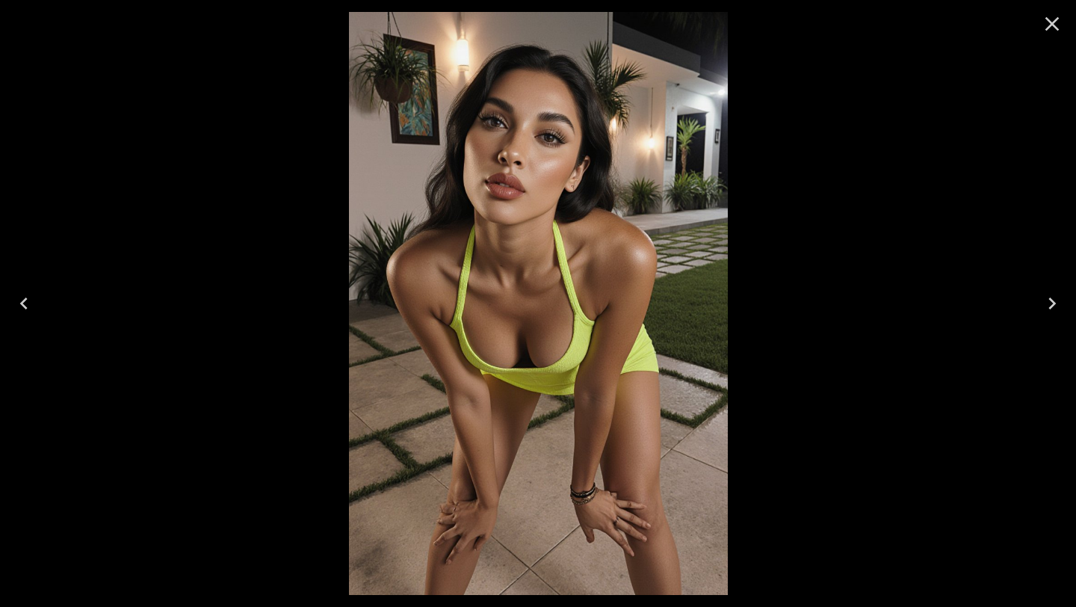
click at [1056, 30] on icon "Close" at bounding box center [1052, 24] width 24 height 24
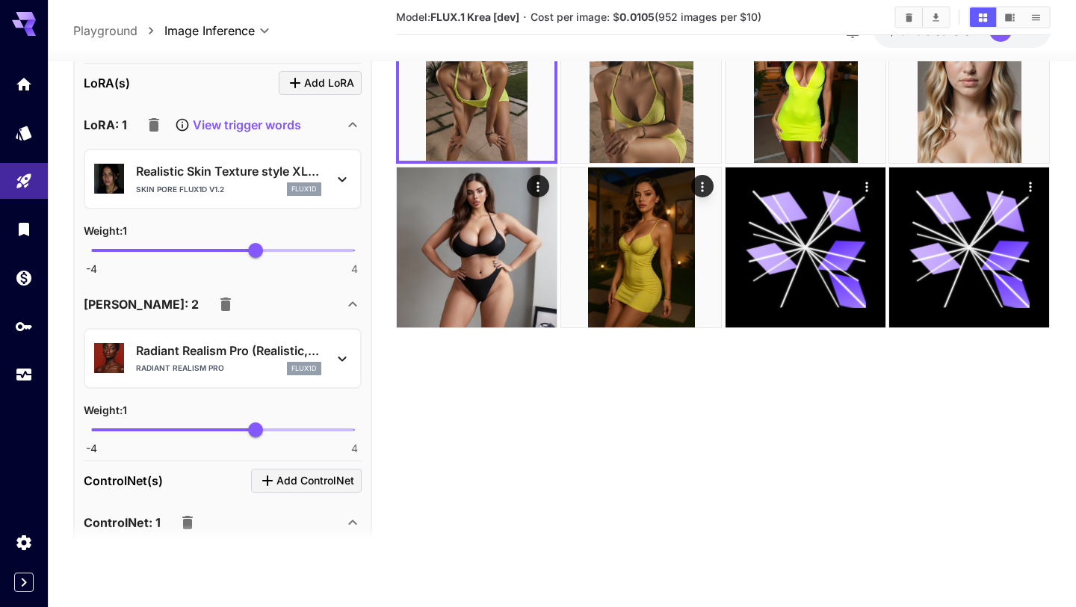
scroll to position [2400, 0]
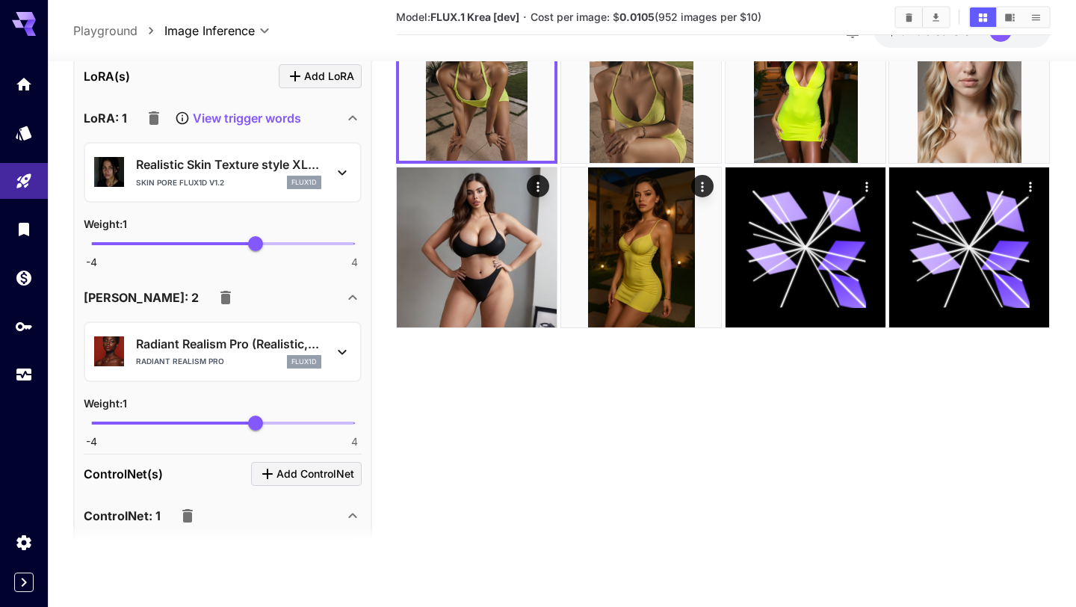
click at [349, 355] on icon at bounding box center [342, 351] width 18 height 18
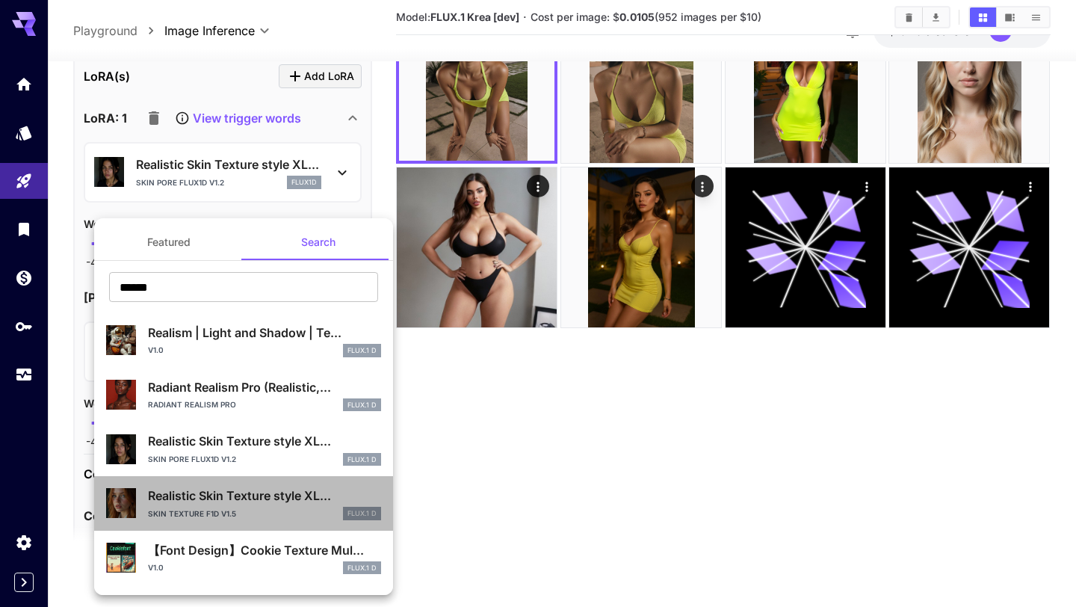
click at [231, 501] on p "Realistic Skin Texture style XL..." at bounding box center [264, 495] width 233 height 18
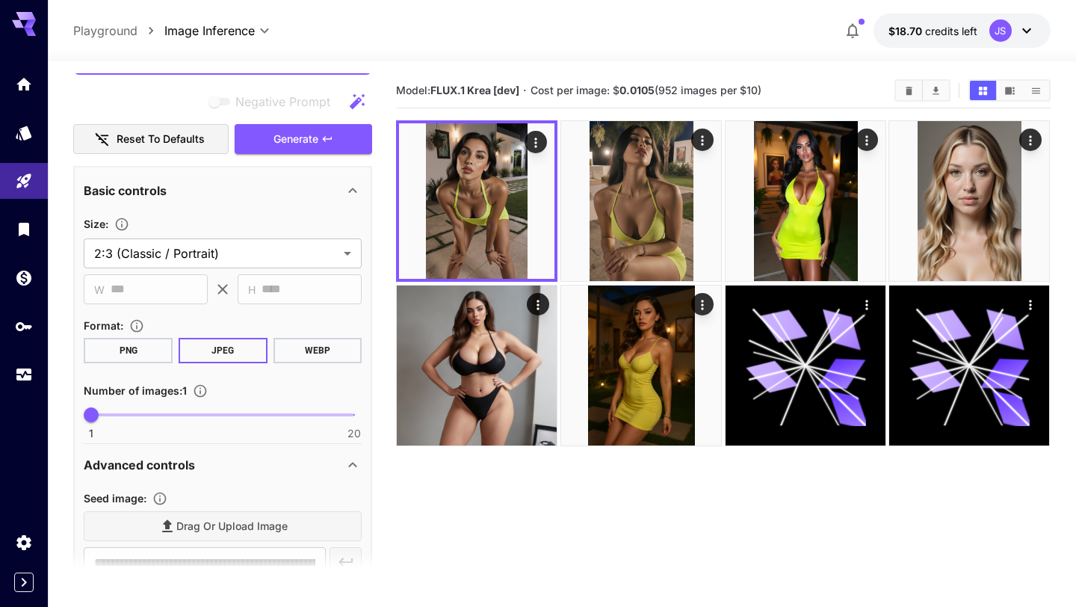
scroll to position [1095, 0]
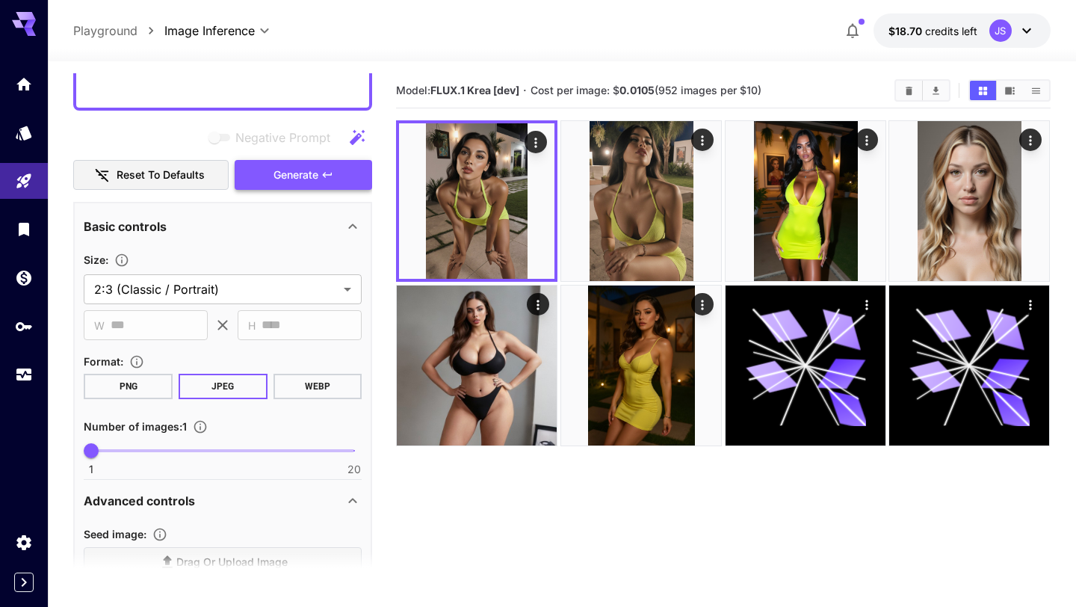
click at [316, 176] on span "Generate" at bounding box center [295, 175] width 45 height 19
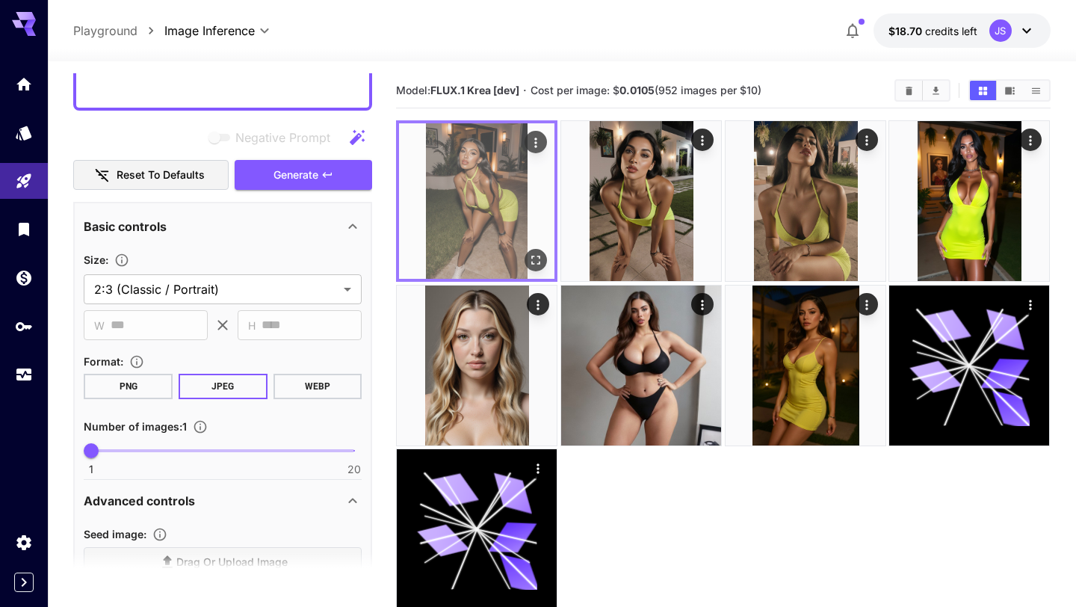
click at [539, 258] on icon "Open in fullscreen" at bounding box center [536, 260] width 15 height 15
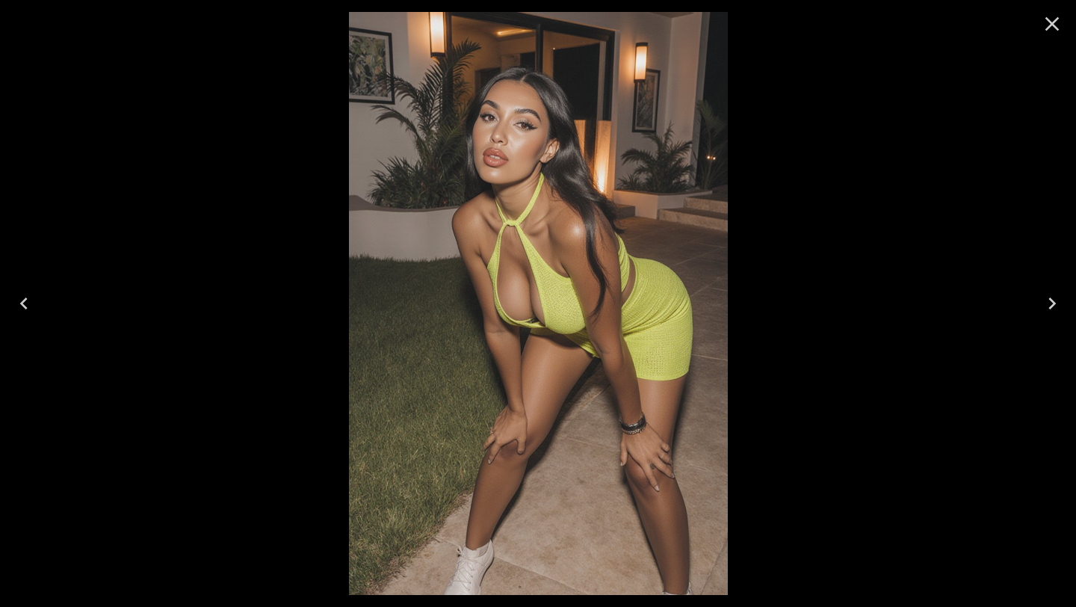
click at [1053, 27] on icon "Close" at bounding box center [1052, 24] width 24 height 24
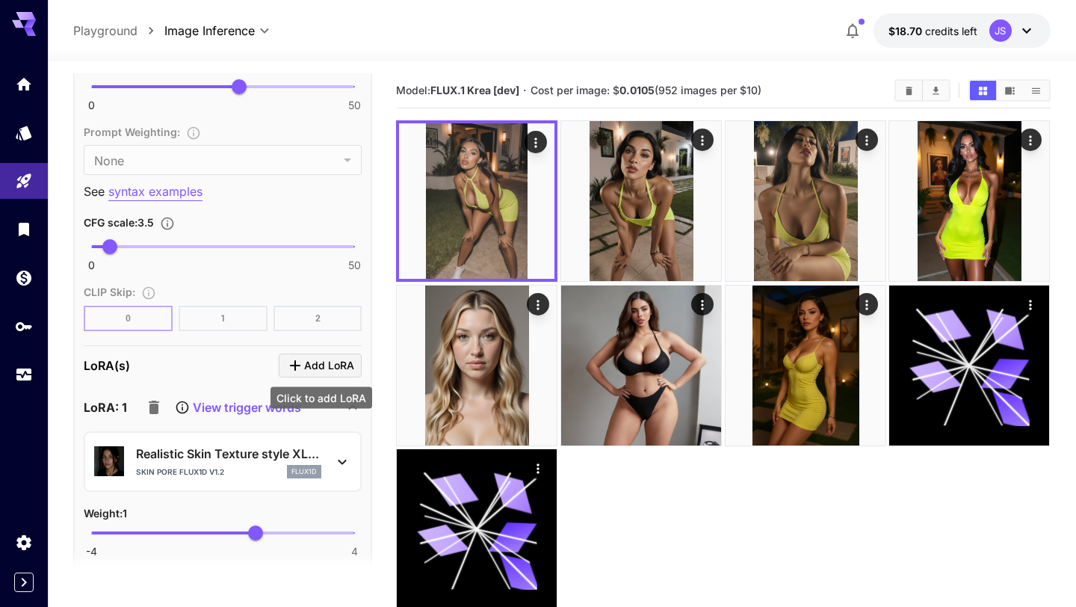
scroll to position [2311, 0]
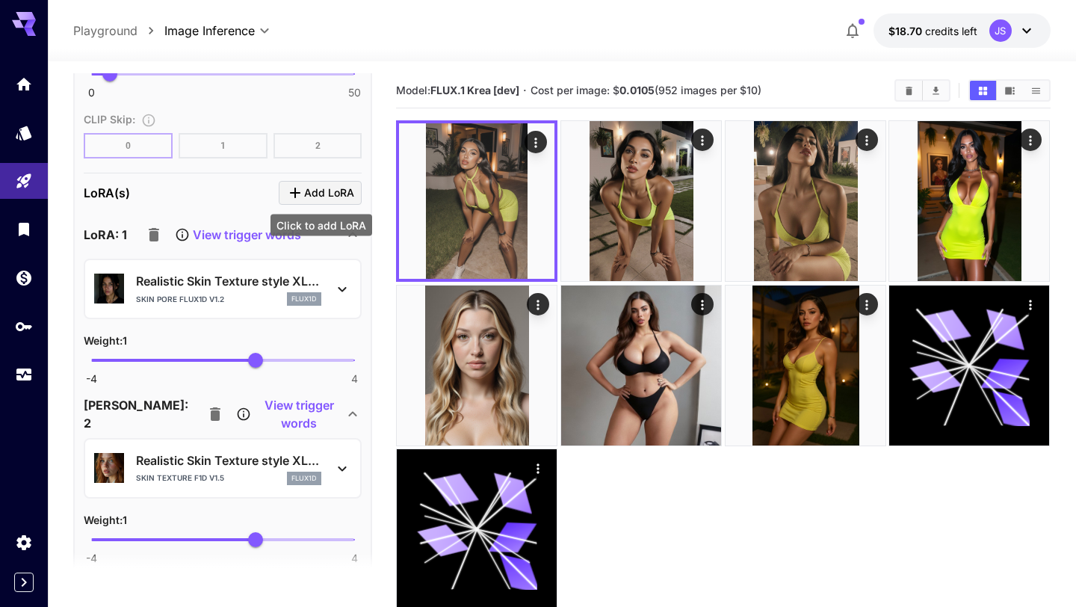
click at [345, 196] on span "Add LoRA" at bounding box center [329, 193] width 50 height 19
click at [306, 191] on span "Add LoRA" at bounding box center [329, 193] width 50 height 19
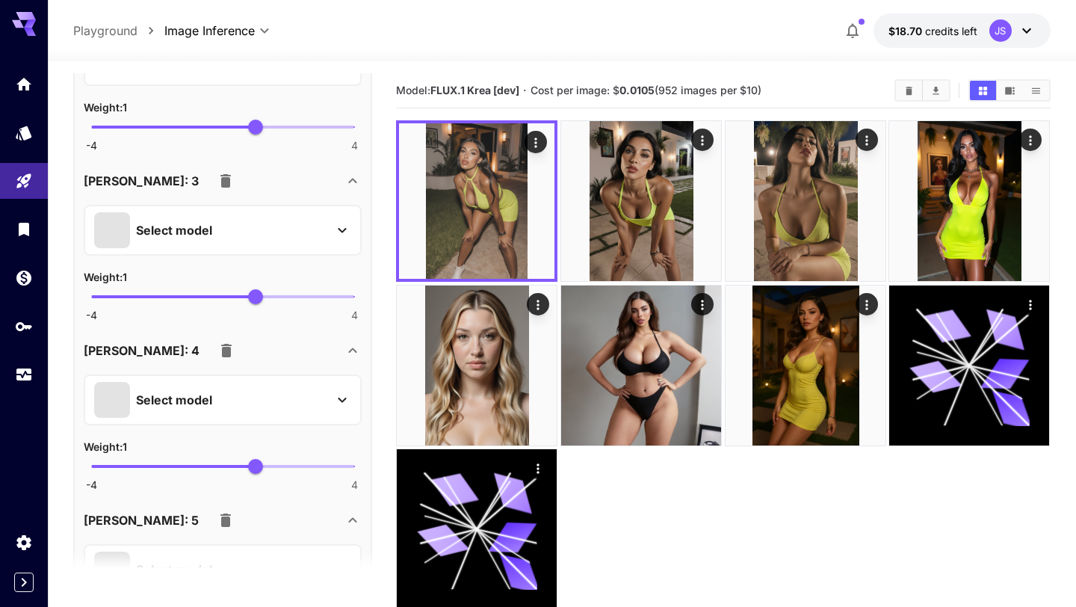
scroll to position [2676, 0]
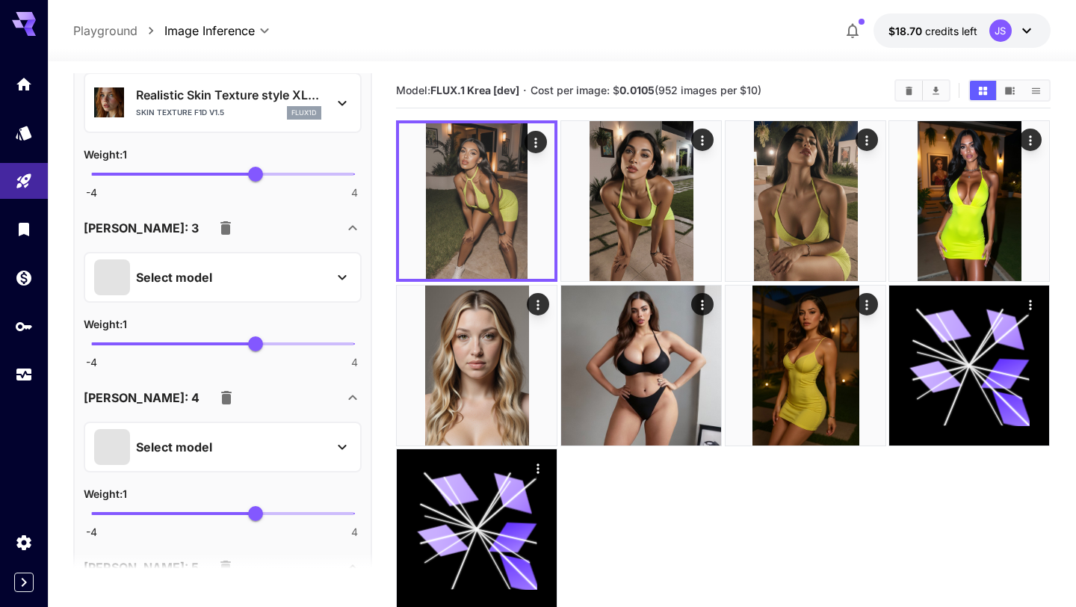
click at [202, 278] on p "Select model" at bounding box center [174, 277] width 76 height 18
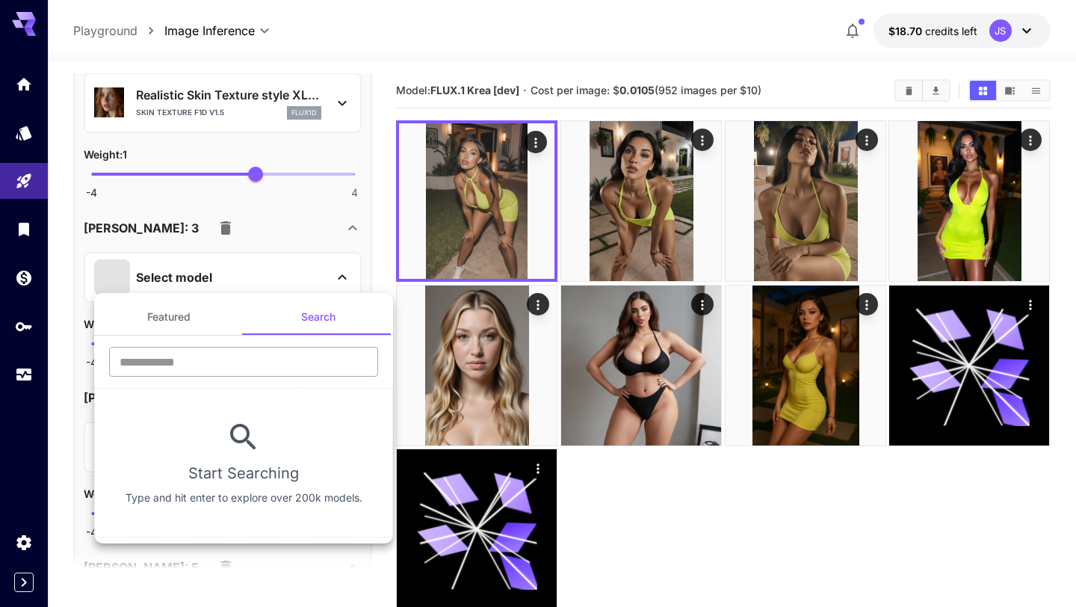
click at [214, 360] on input "text" at bounding box center [243, 362] width 269 height 30
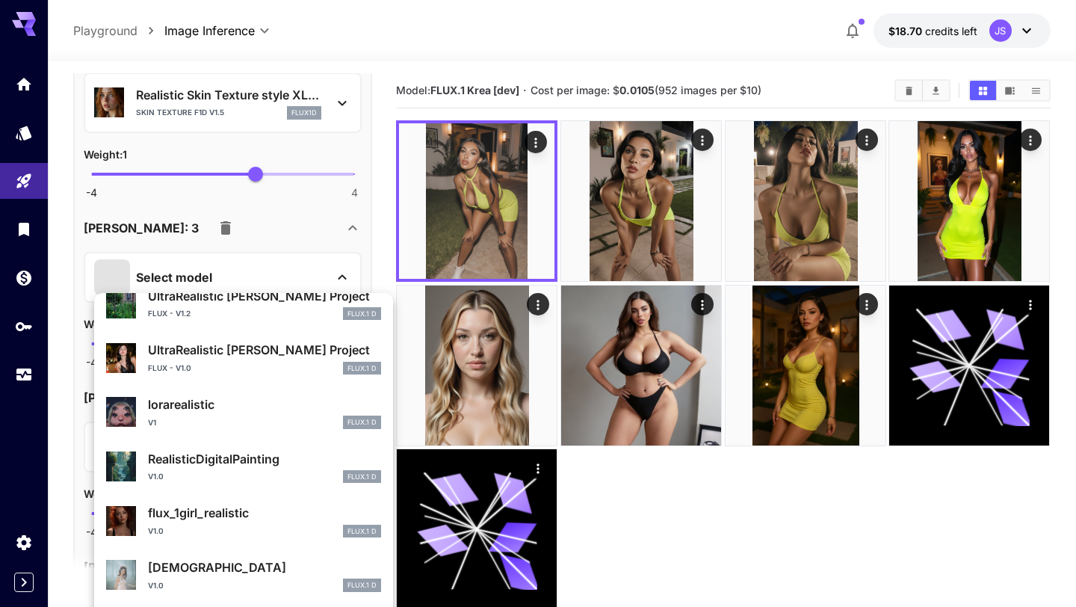
scroll to position [548, 0]
type input "*********"
click at [256, 365] on div "Flux - v1.0 FLUX.1 D" at bounding box center [264, 367] width 233 height 13
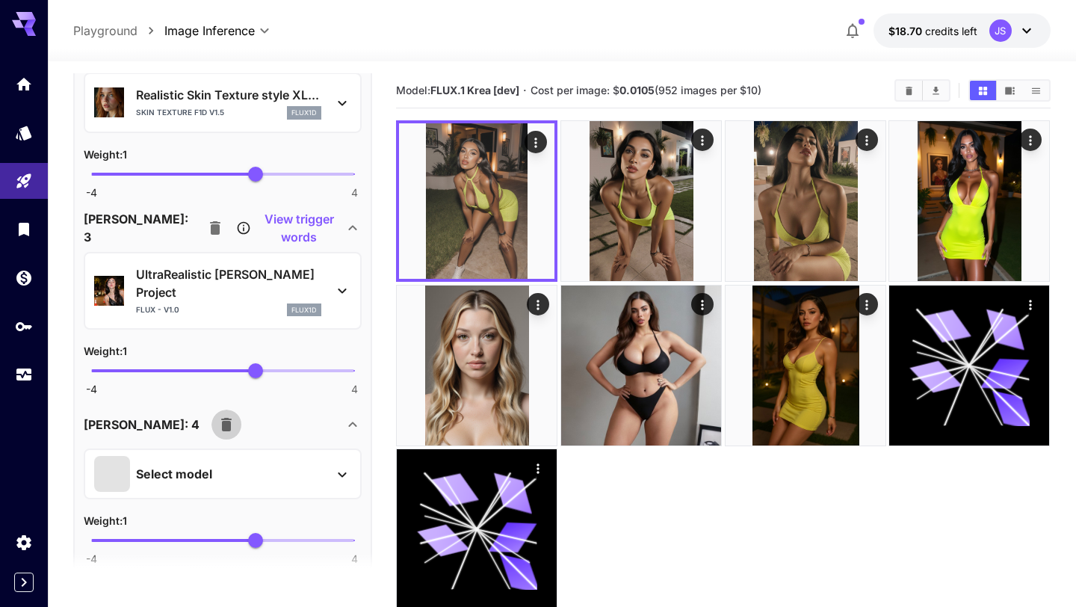
click at [217, 415] on icon "button" at bounding box center [226, 424] width 18 height 18
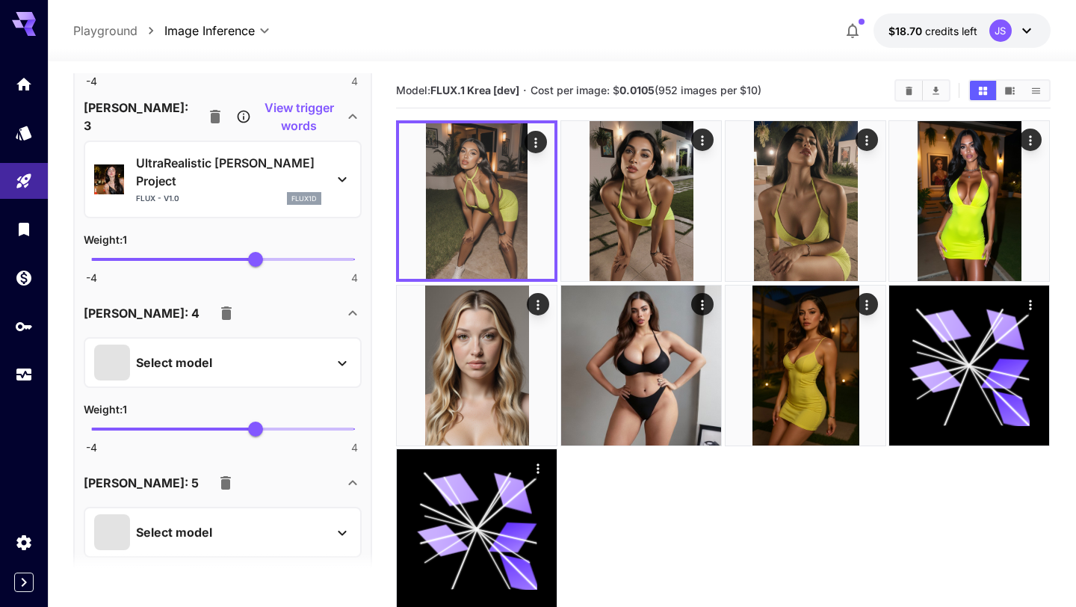
scroll to position [2789, 0]
click at [217, 472] on icon "button" at bounding box center [226, 481] width 18 height 18
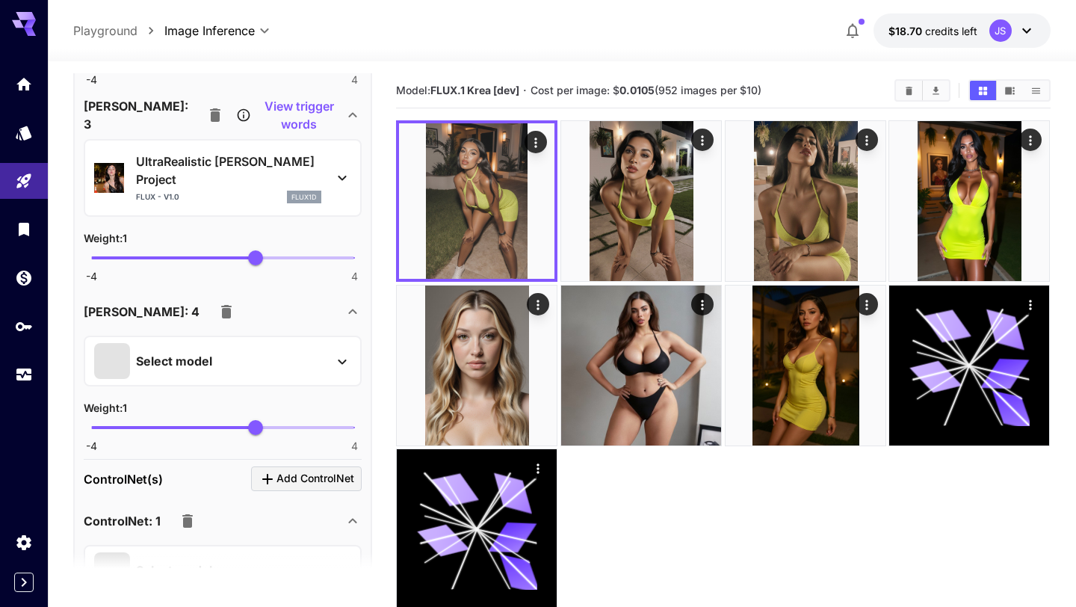
click at [217, 303] on icon "button" at bounding box center [226, 312] width 18 height 18
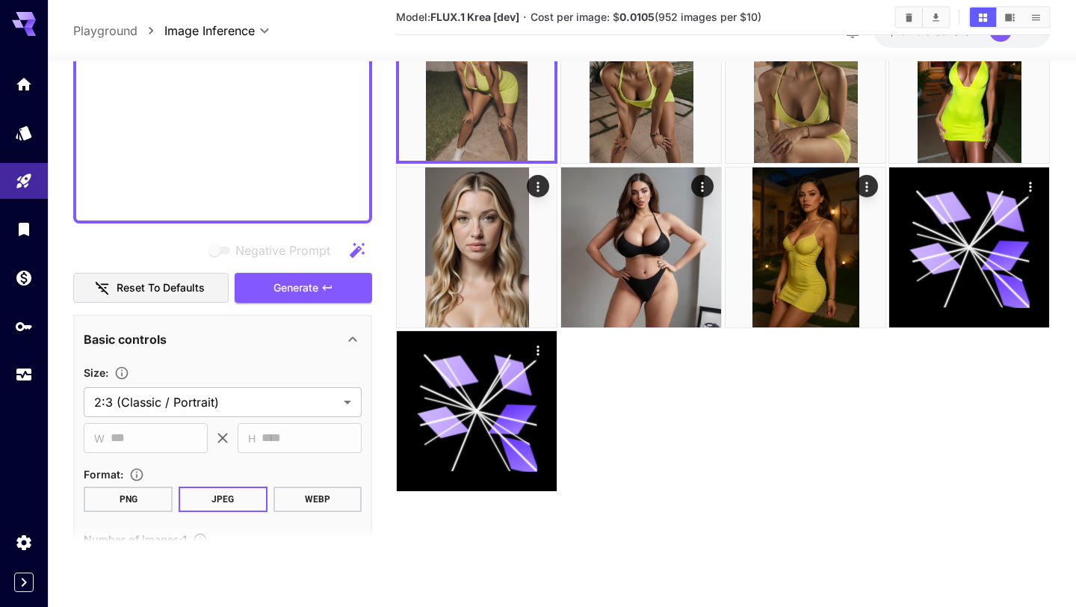
scroll to position [978, 0]
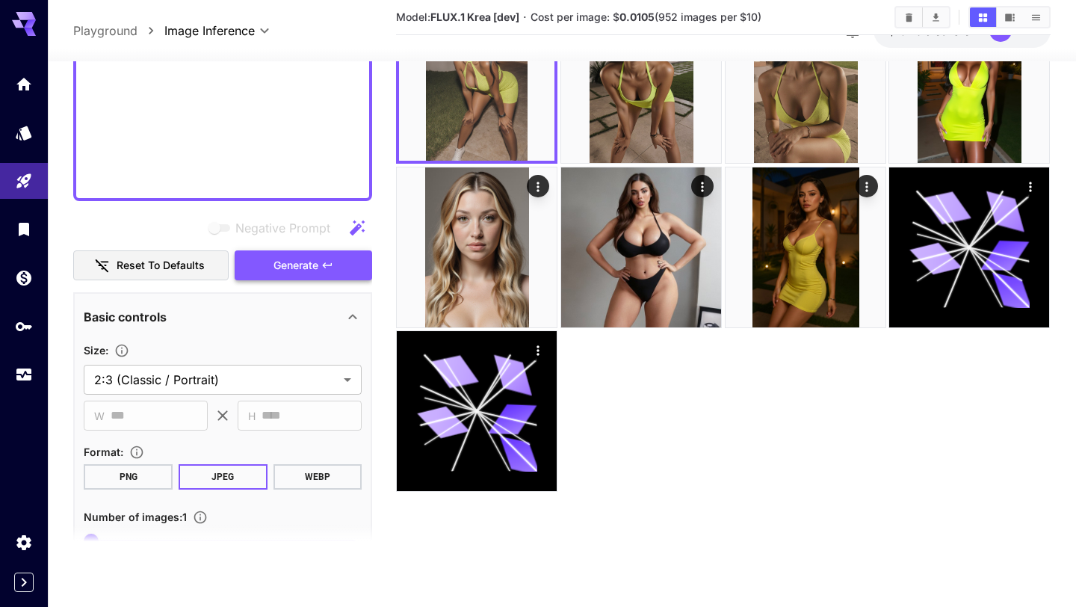
click at [293, 254] on button "Generate" at bounding box center [303, 265] width 137 height 31
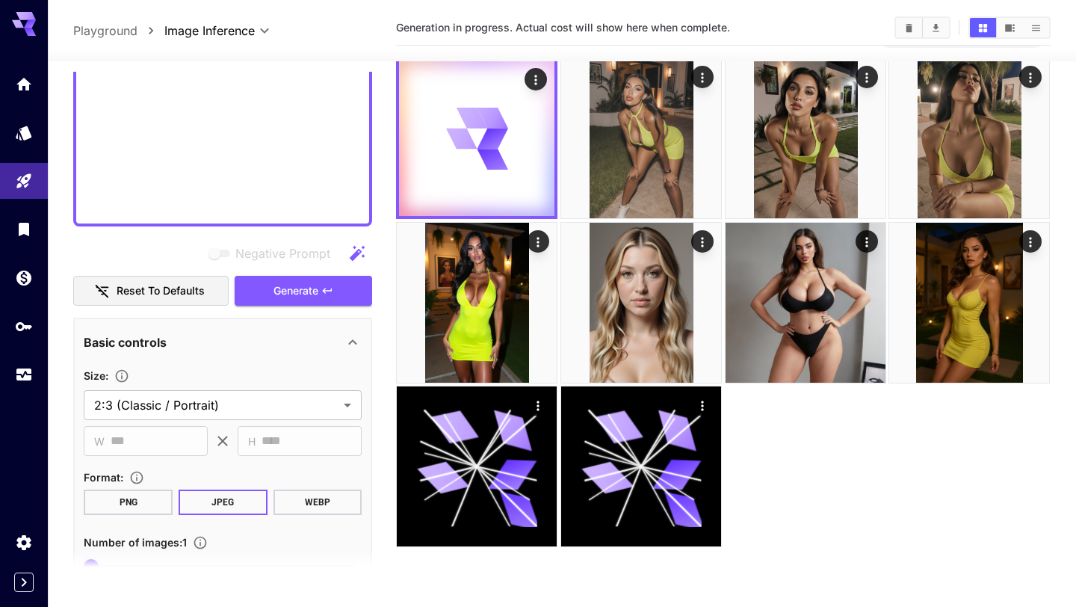
scroll to position [37, 0]
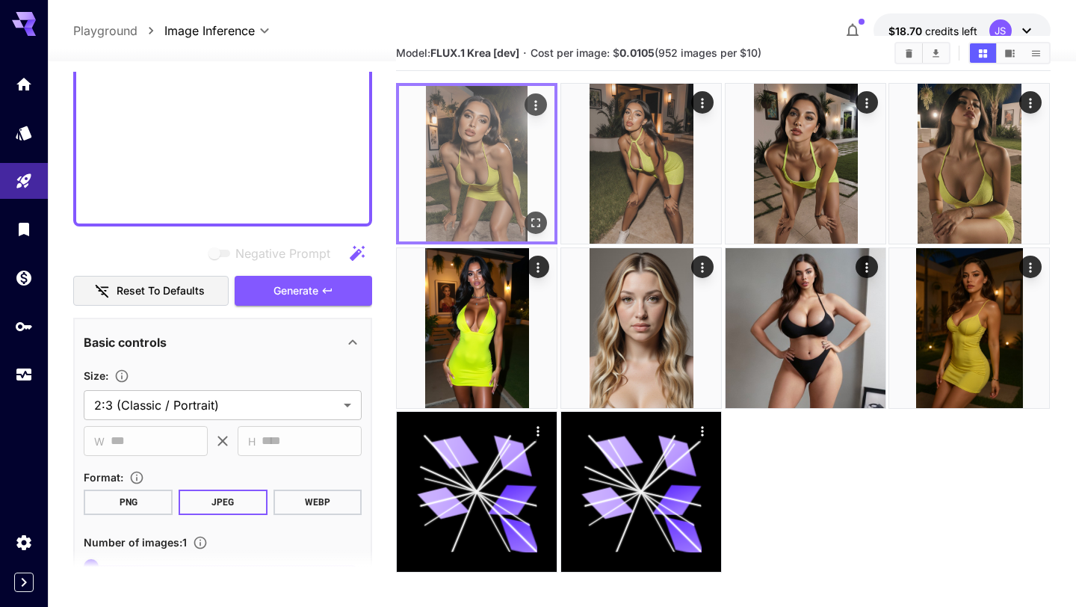
click at [496, 169] on img at bounding box center [476, 163] width 155 height 155
click at [538, 223] on icon "Open in fullscreen" at bounding box center [536, 222] width 15 height 15
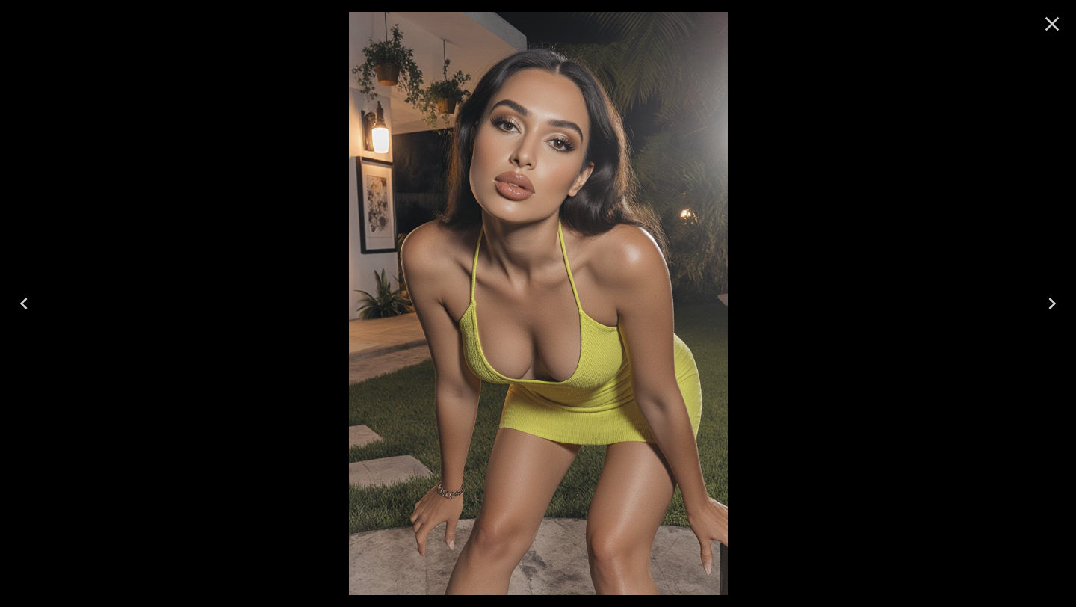
click at [1057, 22] on icon "Close" at bounding box center [1052, 24] width 24 height 24
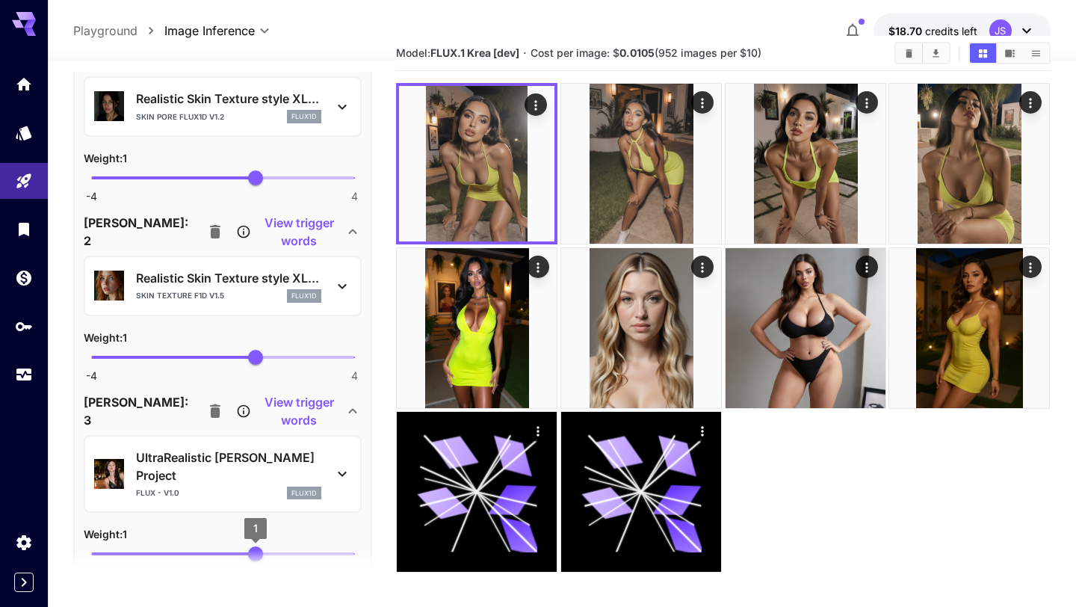
scroll to position [2580, 0]
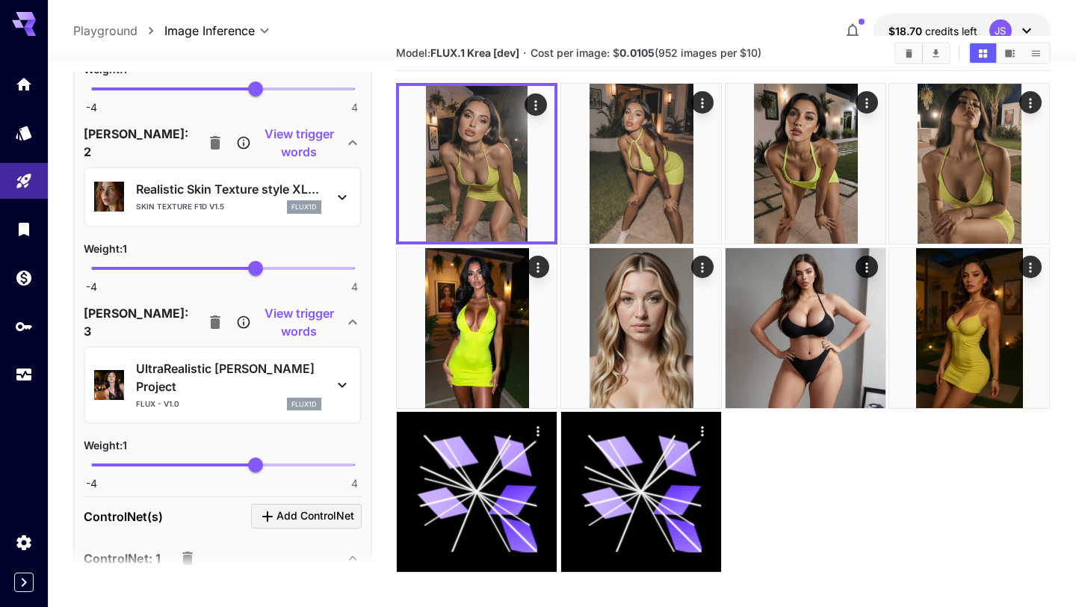
click at [344, 376] on icon at bounding box center [342, 385] width 18 height 18
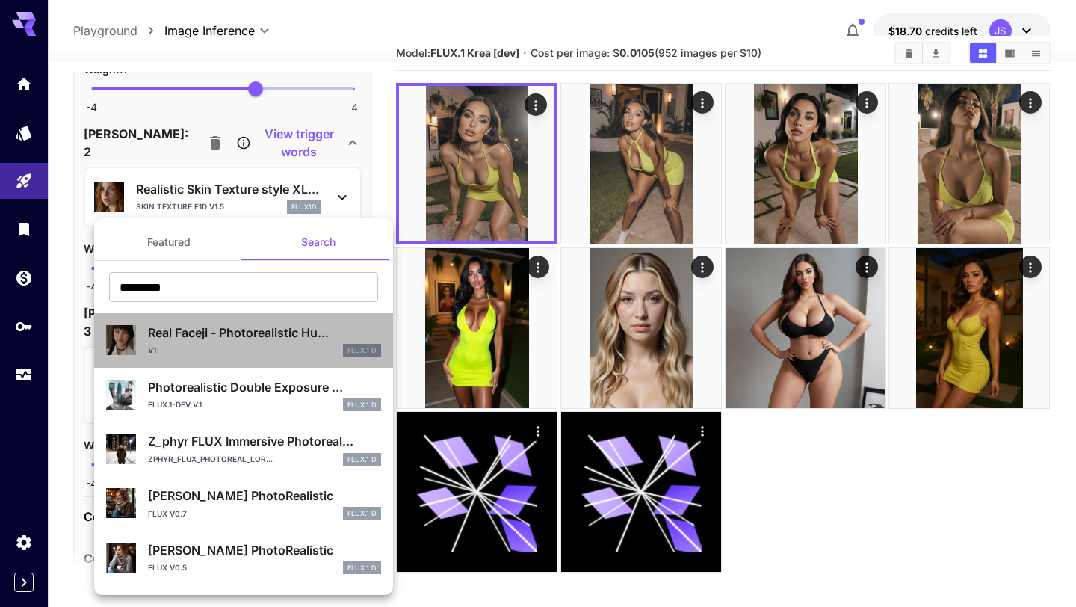
click at [255, 328] on p "Real Faceji - Photorealistic Hu..." at bounding box center [264, 332] width 233 height 18
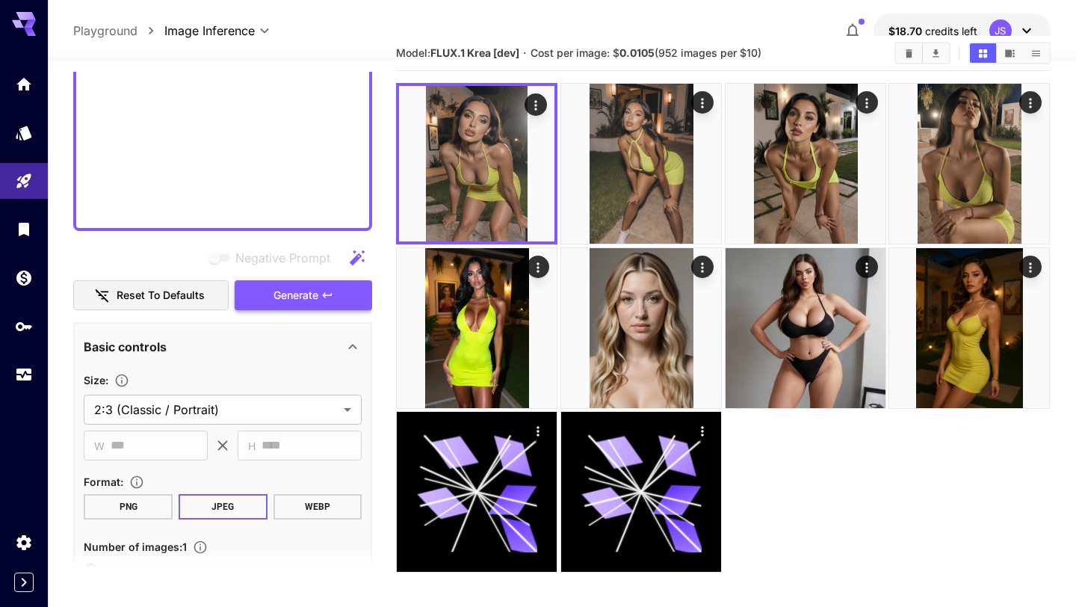
scroll to position [953, 0]
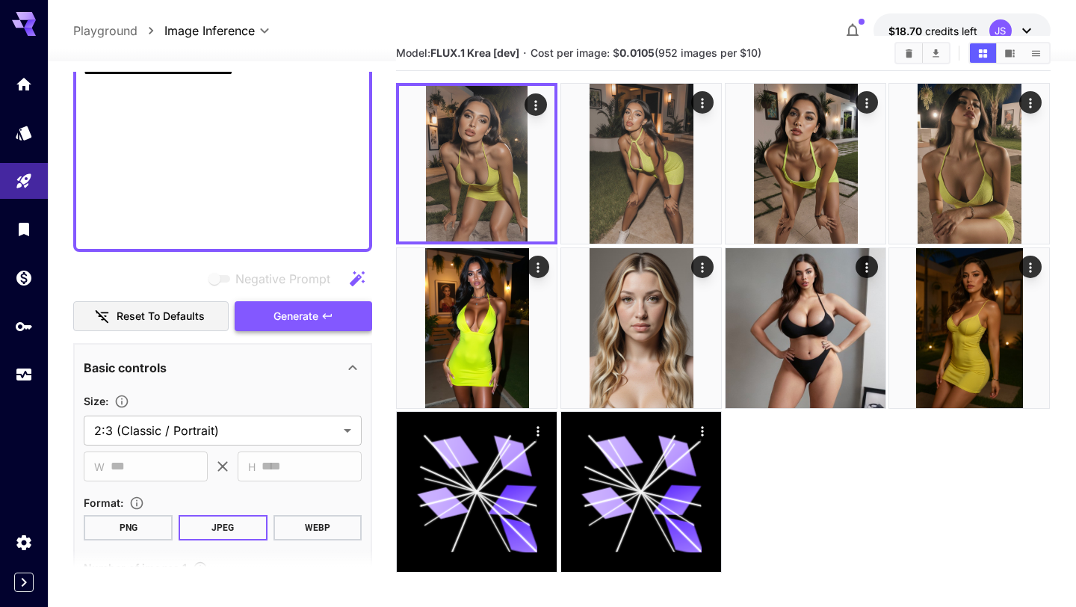
click at [293, 320] on span "Generate" at bounding box center [295, 316] width 45 height 19
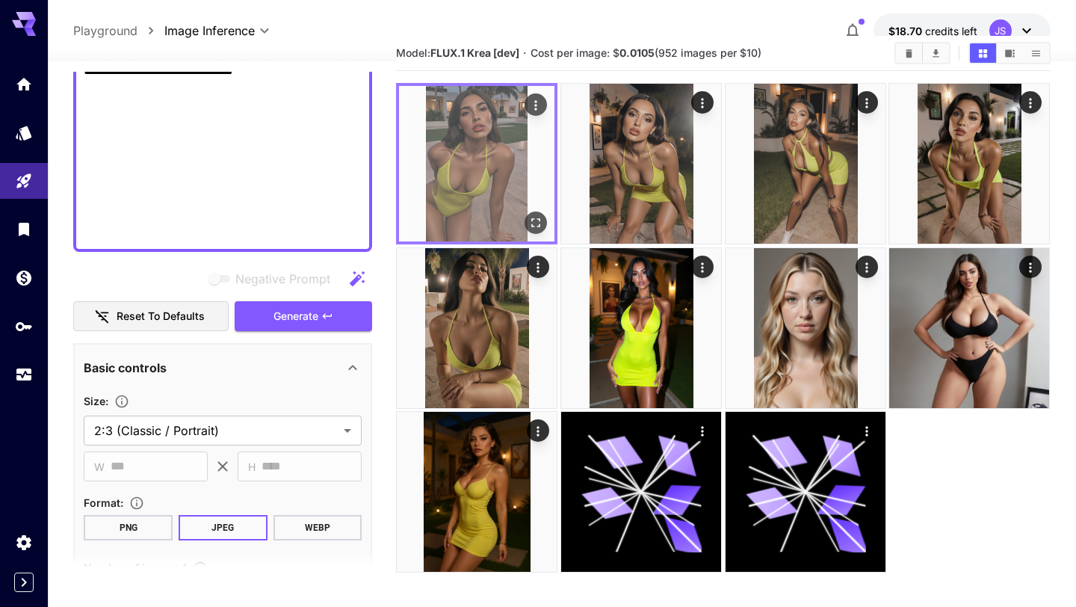
click at [498, 167] on img at bounding box center [476, 163] width 155 height 155
click at [536, 213] on button "Open in fullscreen" at bounding box center [536, 222] width 22 height 22
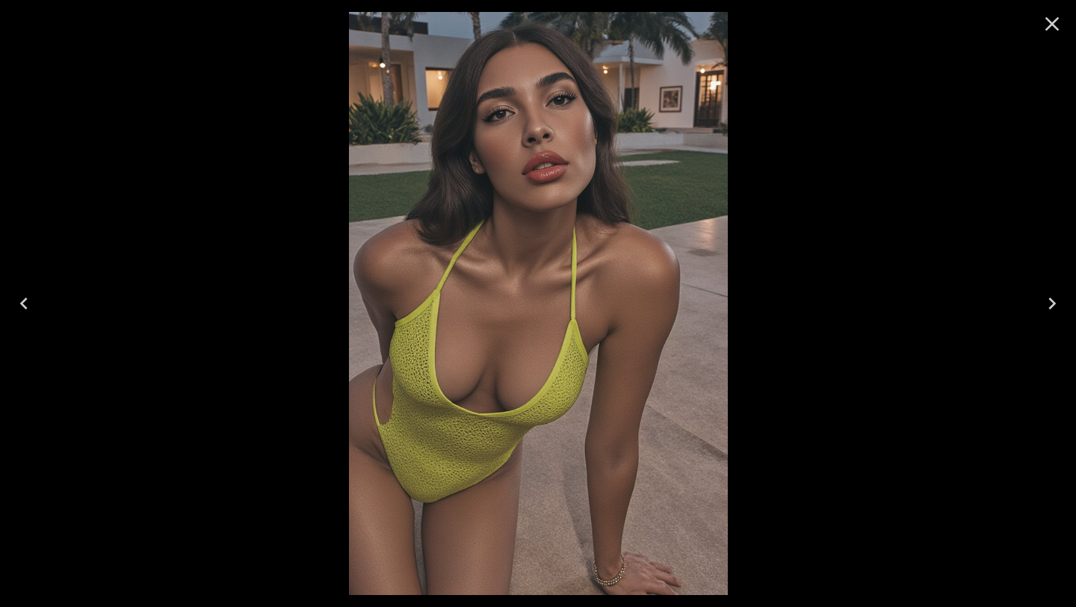
click at [1055, 28] on icon "Close" at bounding box center [1052, 24] width 14 height 14
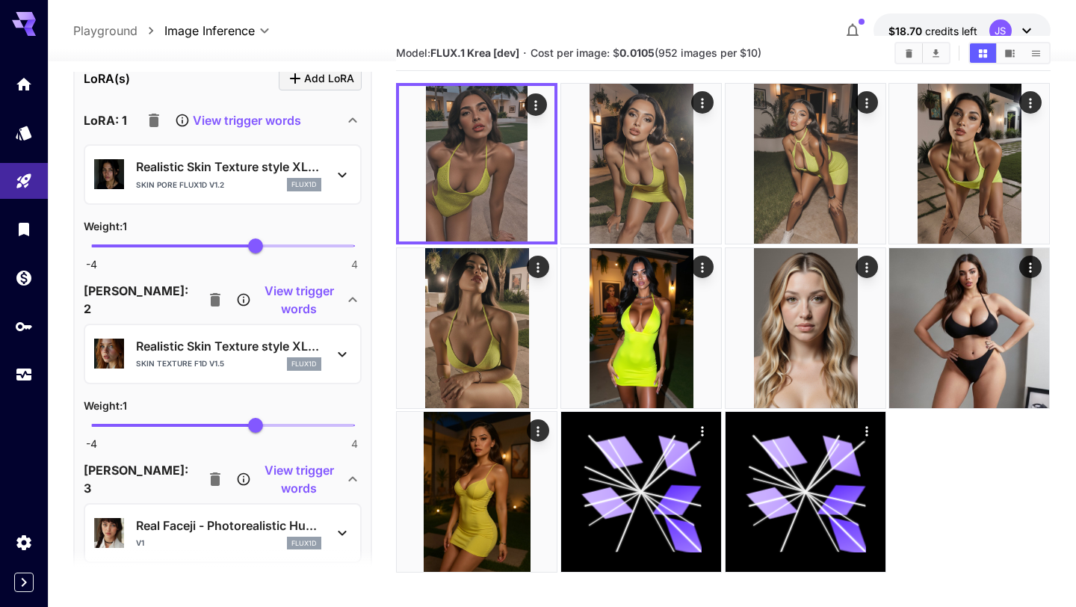
scroll to position [2562, 0]
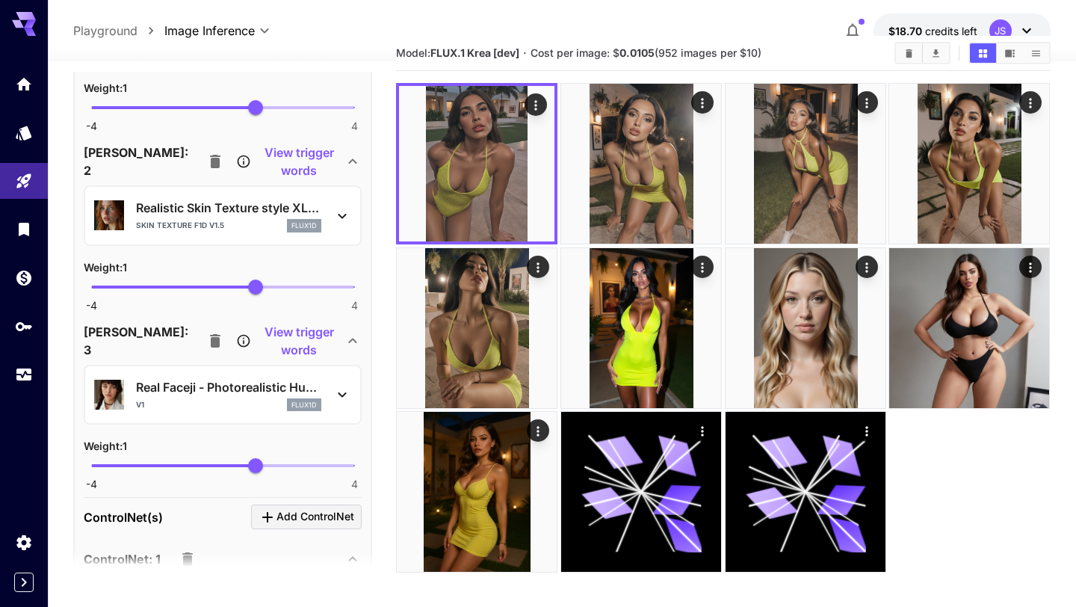
click at [345, 397] on icon at bounding box center [342, 394] width 18 height 18
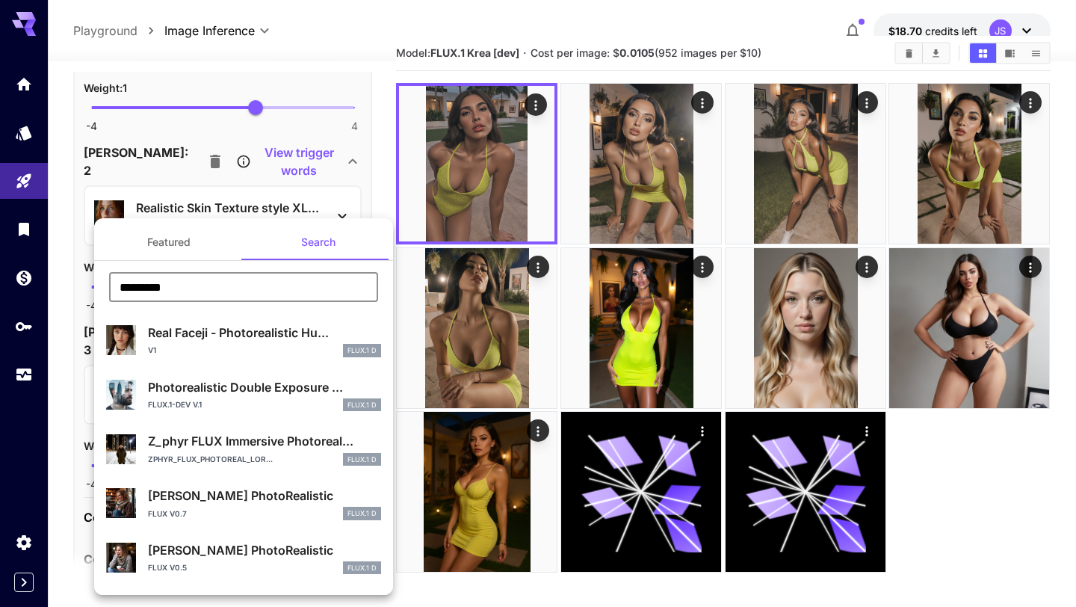
drag, startPoint x: 215, startPoint y: 287, endPoint x: 70, endPoint y: 256, distance: 148.3
click at [70, 256] on div "Featured Search ********* ​ Real Faceji - Photorealistic Hu... V1 FLUX.1 D Phot…" at bounding box center [149, 224] width 299 height 448
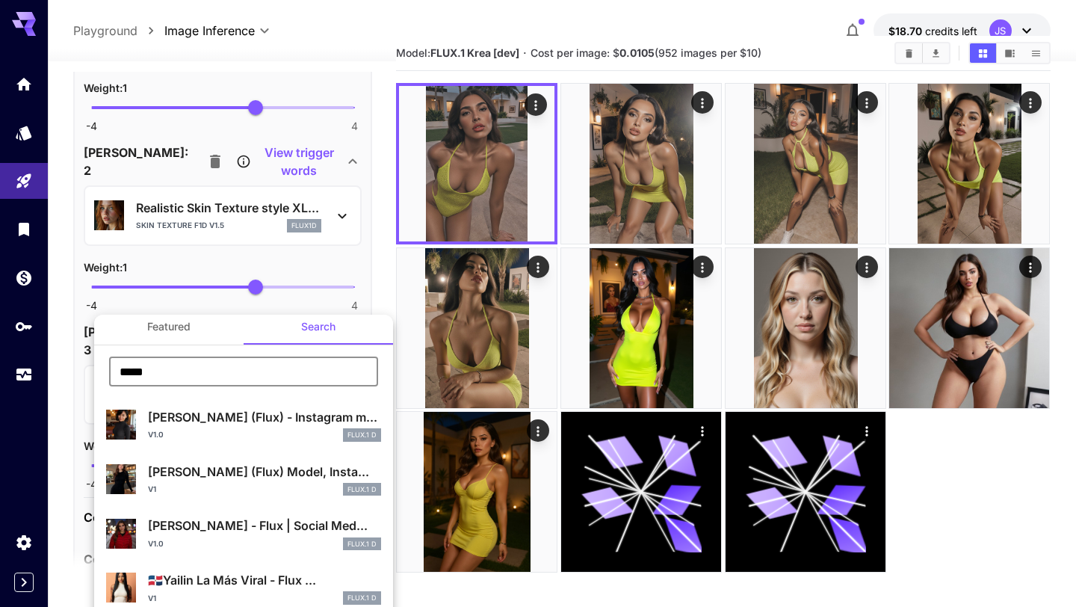
scroll to position [0, 0]
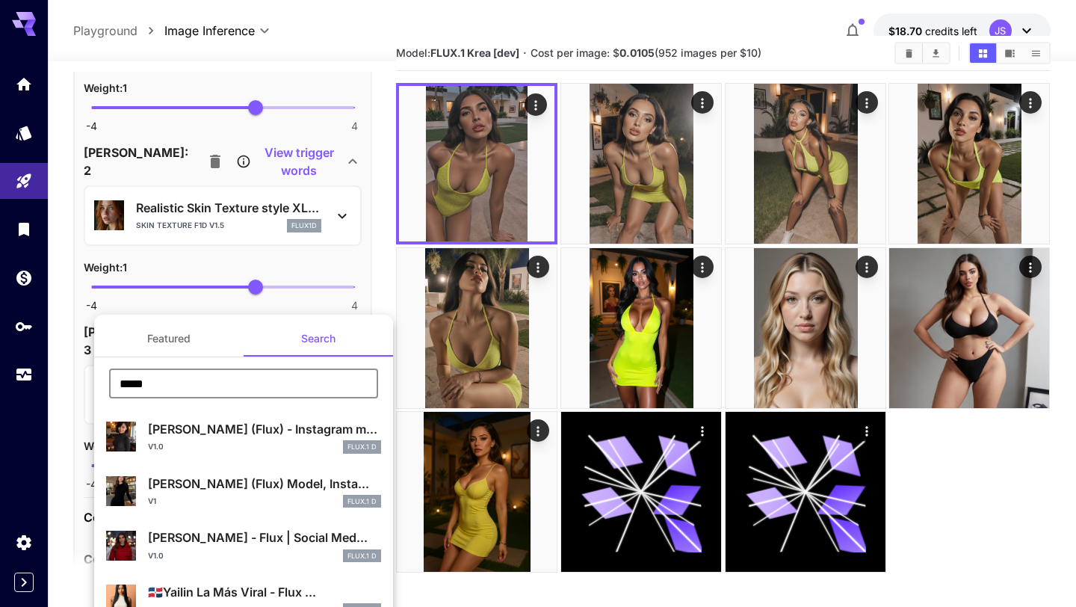
drag, startPoint x: 200, startPoint y: 385, endPoint x: 149, endPoint y: 380, distance: 51.1
click at [149, 380] on input "*****" at bounding box center [243, 383] width 269 height 30
drag, startPoint x: 191, startPoint y: 381, endPoint x: 55, endPoint y: 376, distance: 136.8
click at [55, 376] on div "Featured Search ********* ​ Chanel Uzi (Flux) - Instagram m... v1.0 FLUX.1 D So…" at bounding box center [149, 224] width 299 height 448
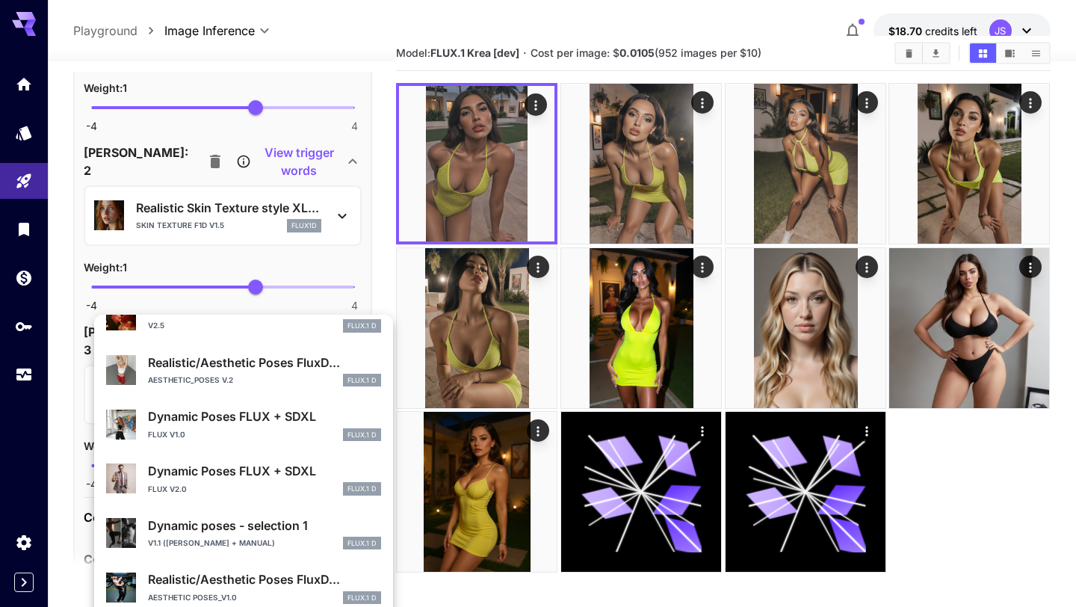
scroll to position [286, 0]
type input "****"
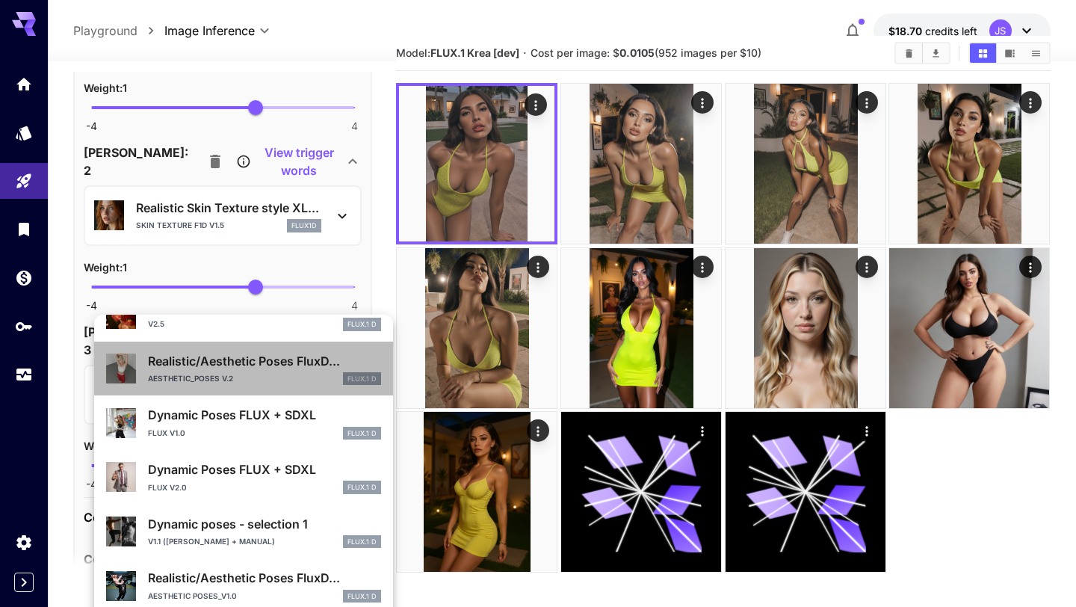
click at [270, 368] on p "Realistic/Aesthetic Poses FluxD..." at bounding box center [264, 361] width 233 height 18
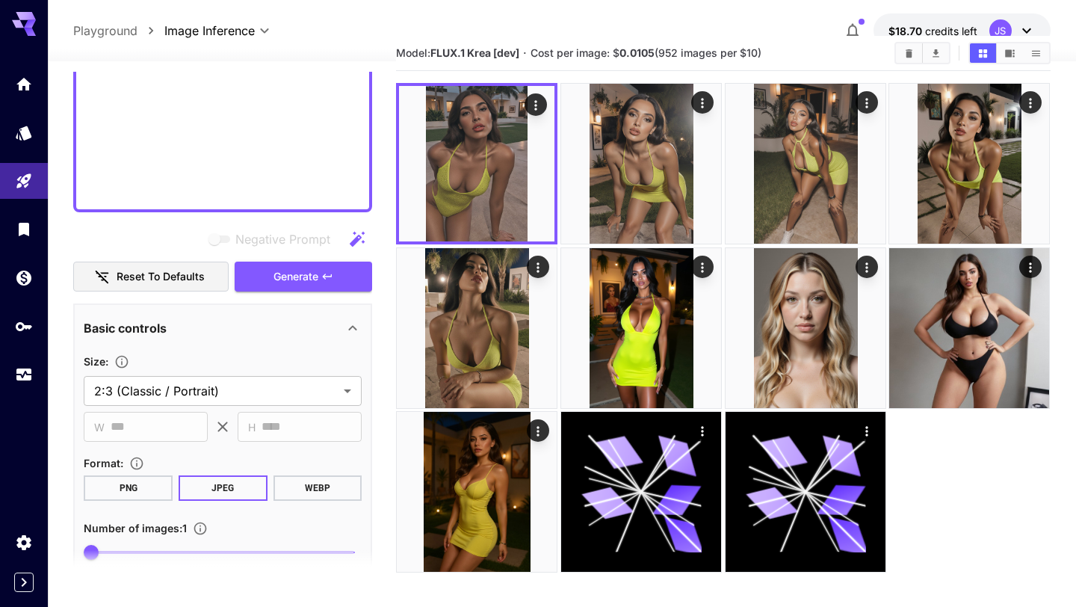
scroll to position [1002, 0]
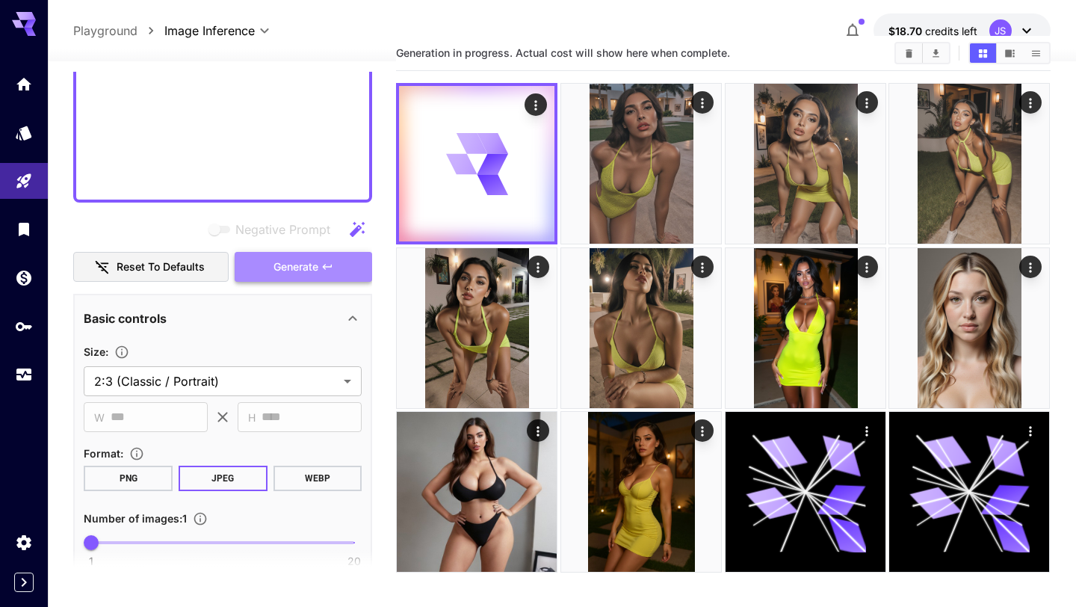
click at [300, 258] on span "Generate" at bounding box center [295, 267] width 45 height 19
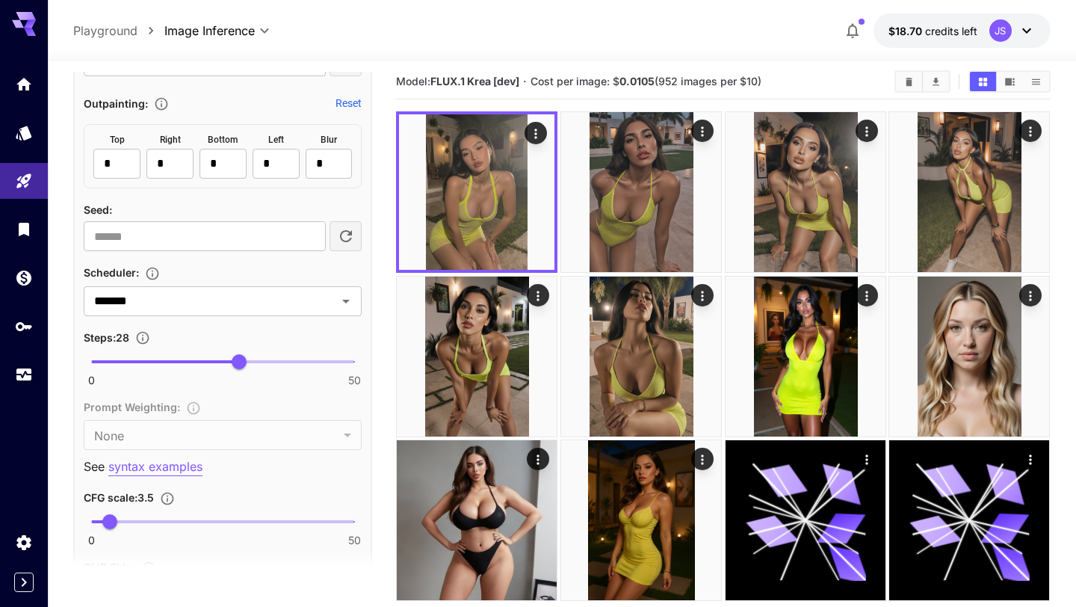
scroll to position [1865, 0]
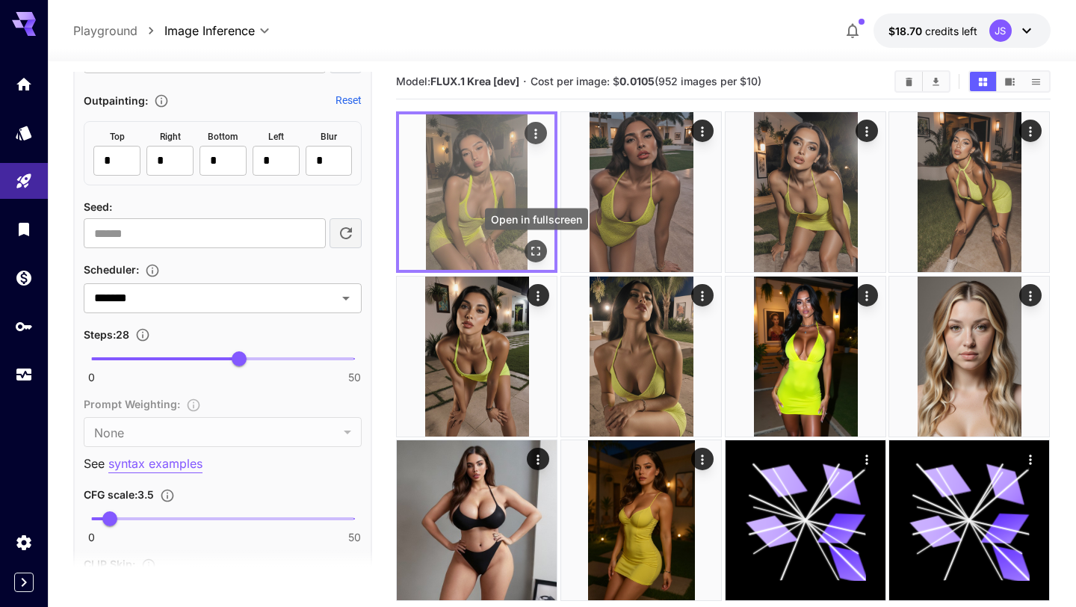
click at [536, 254] on icon "Open in fullscreen" at bounding box center [536, 251] width 15 height 15
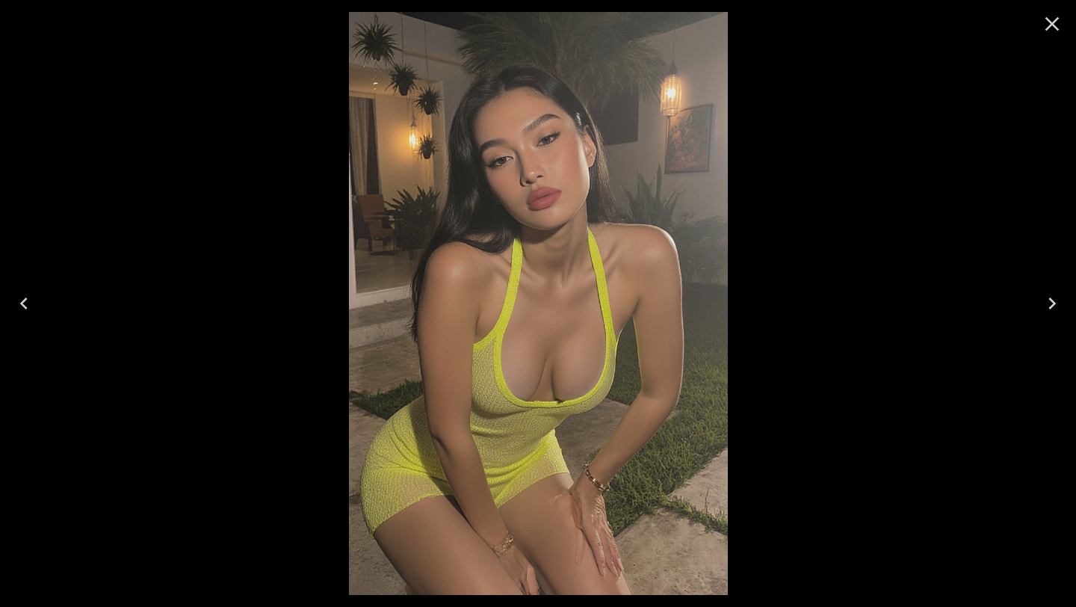
click at [1047, 26] on icon "Close" at bounding box center [1052, 24] width 24 height 24
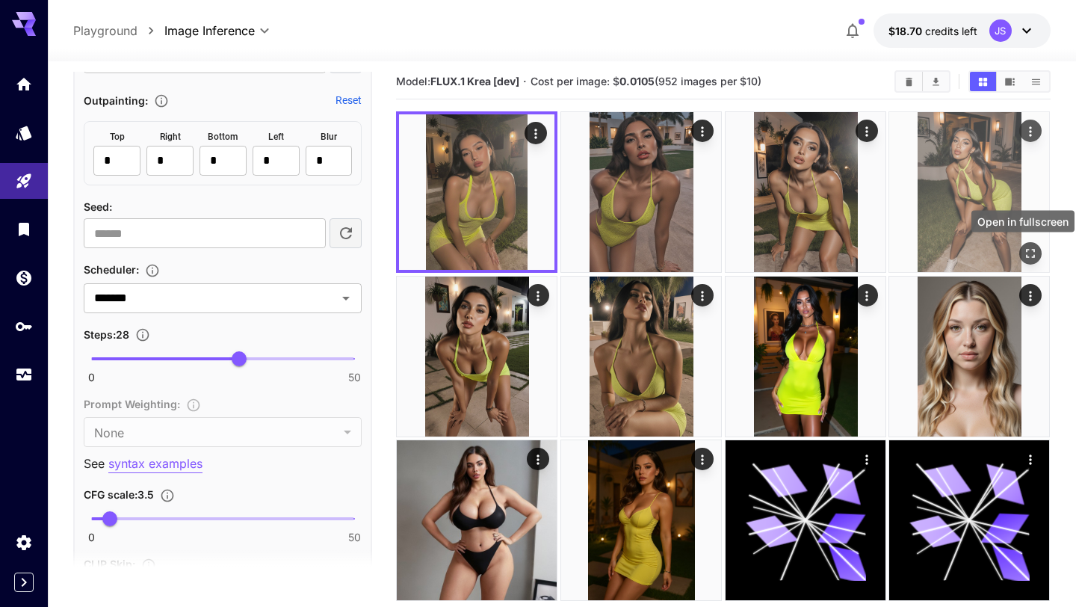
click at [1037, 252] on icon "Open in fullscreen" at bounding box center [1030, 253] width 15 height 15
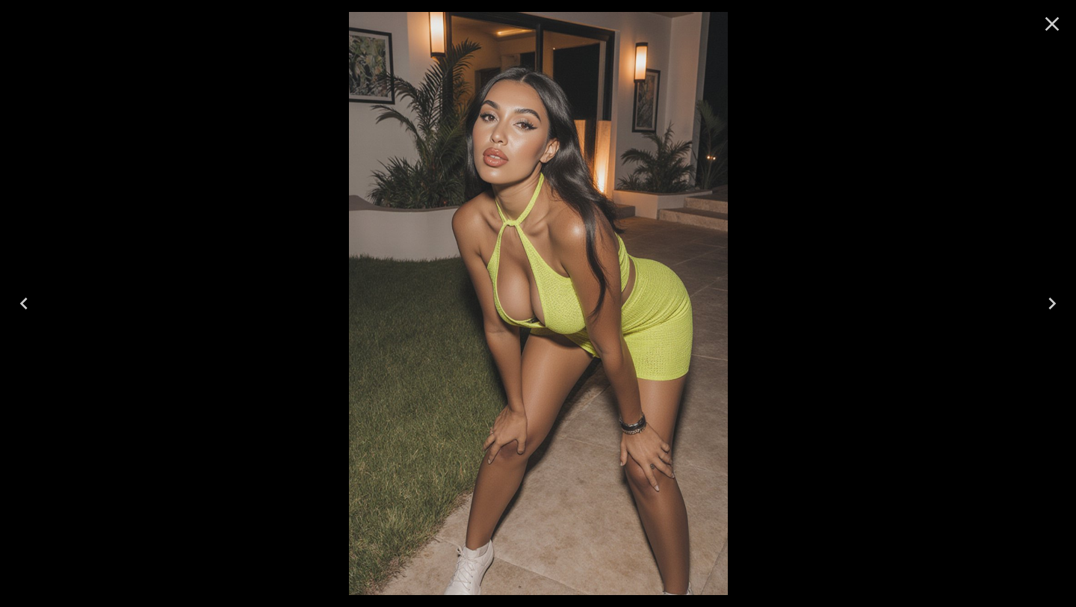
click at [1054, 19] on icon "Close" at bounding box center [1052, 24] width 14 height 14
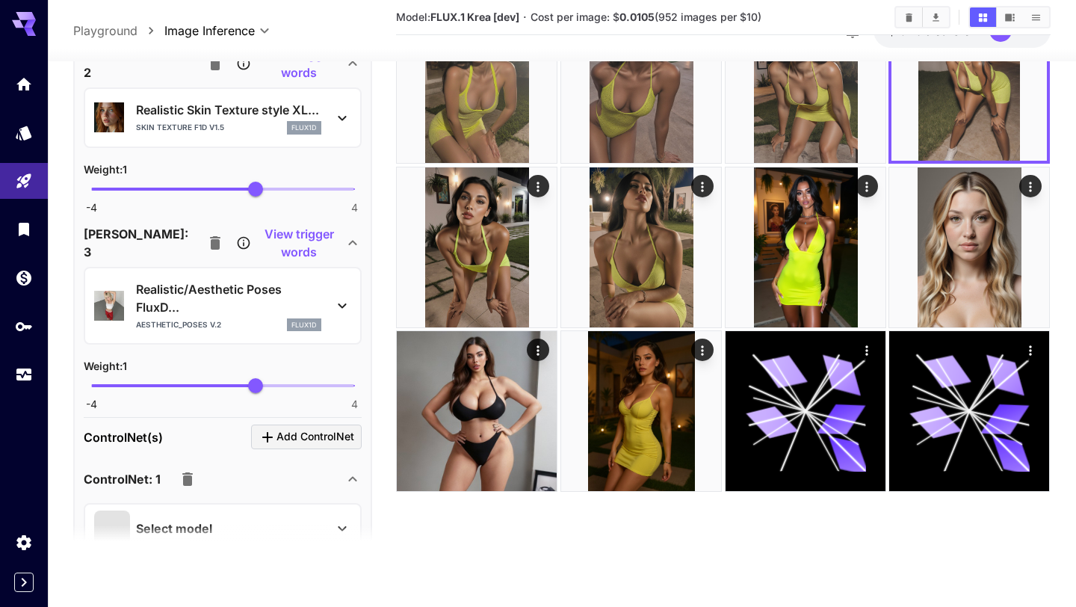
scroll to position [2638, 0]
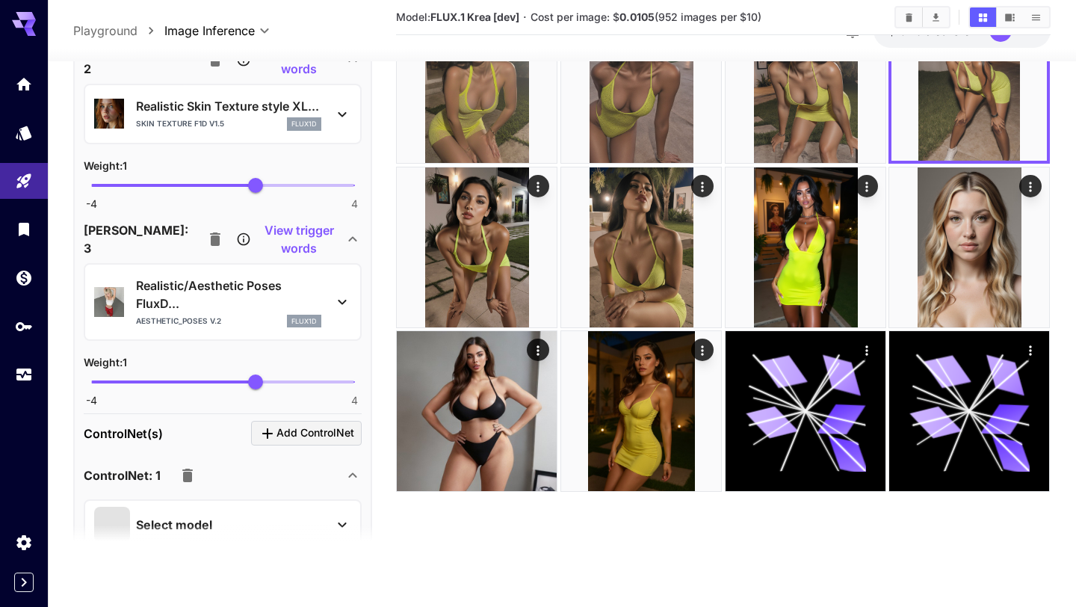
click at [347, 301] on icon at bounding box center [342, 302] width 18 height 18
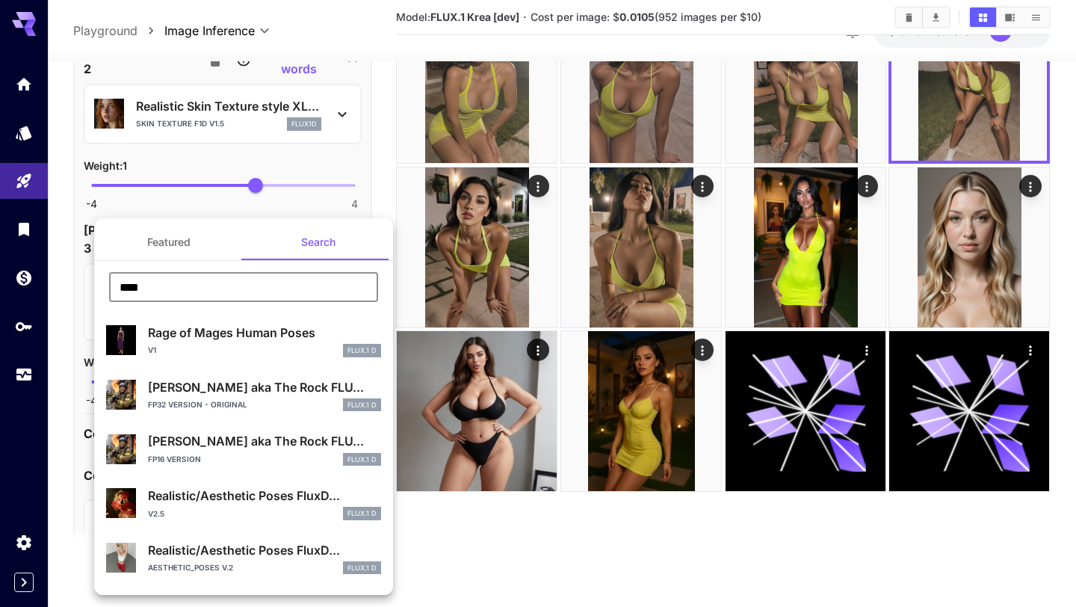
drag, startPoint x: 290, startPoint y: 287, endPoint x: 47, endPoint y: 275, distance: 243.1
click at [47, 275] on div "Featured Search **** ​ Rage of Mages Human Poses V1 FLUX.1 D Dwayne Johnson aka…" at bounding box center [149, 224] width 299 height 448
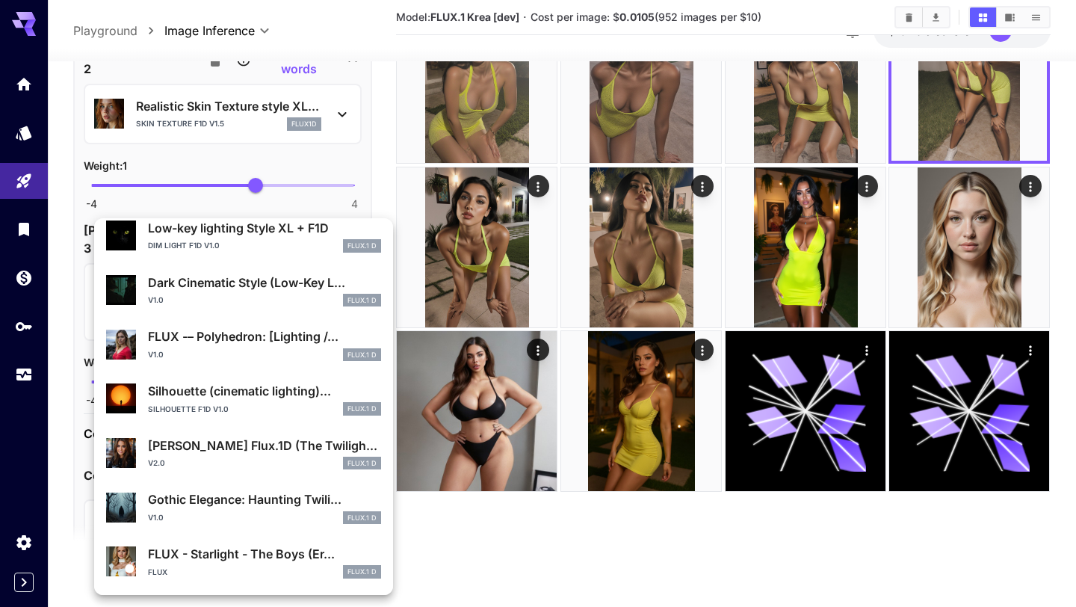
scroll to position [0, 0]
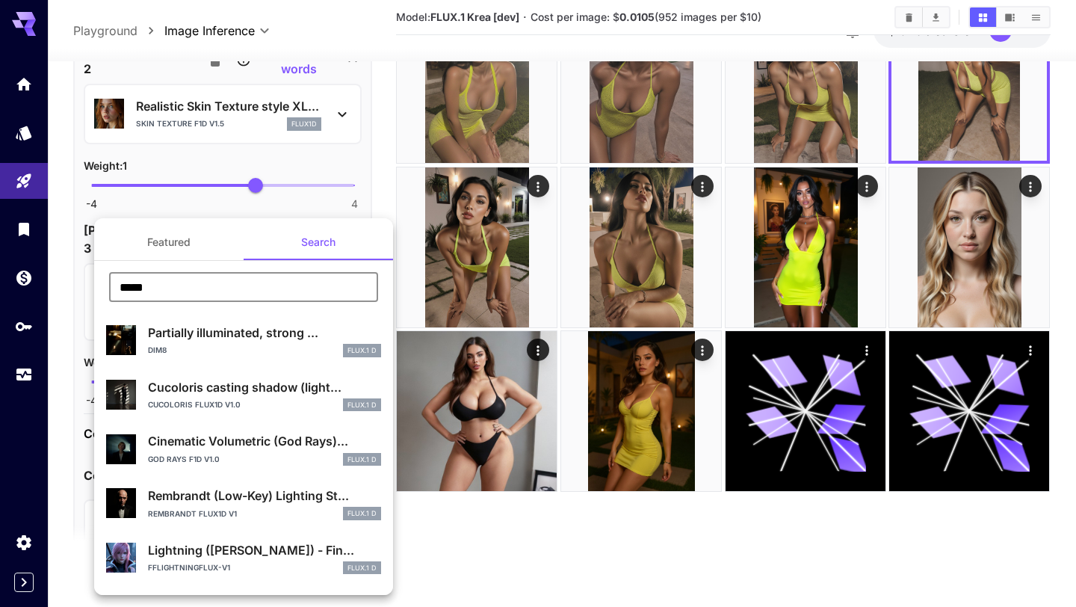
type input "*****"
click at [261, 341] on div "Partially illuminated, strong ... dim8 FLUX.1 D" at bounding box center [264, 340] width 233 height 34
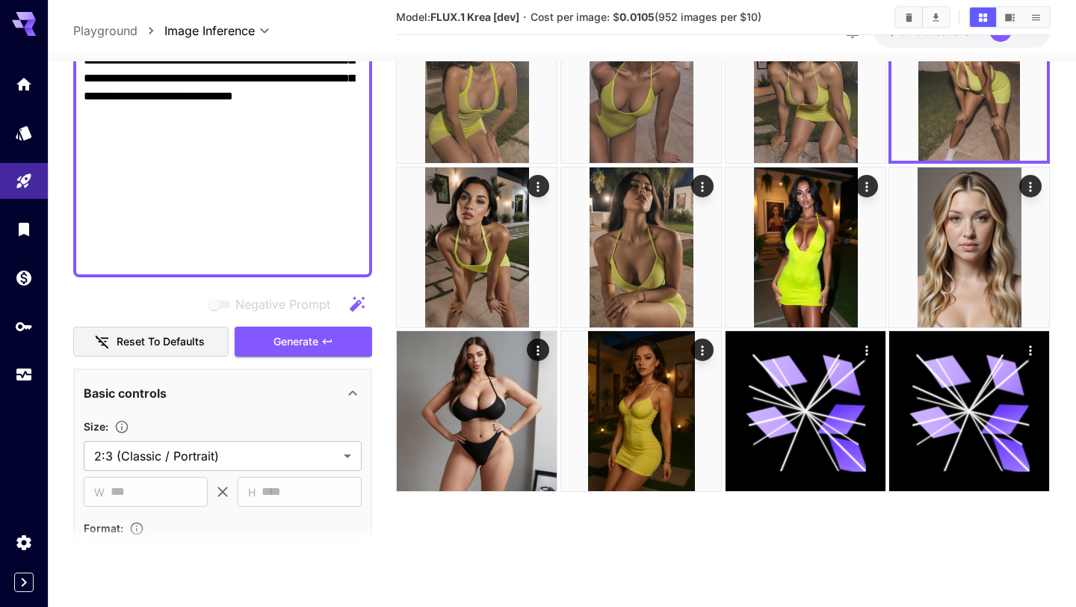
scroll to position [905, 0]
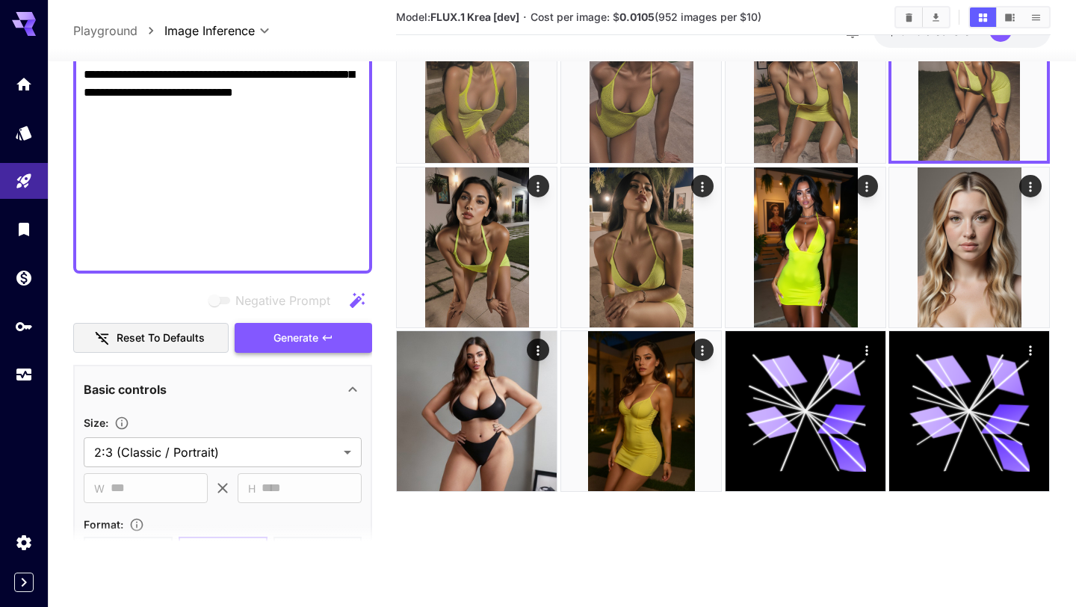
click at [318, 336] on div "Negative Prompt Reset to defaults Generate" at bounding box center [222, 319] width 299 height 68
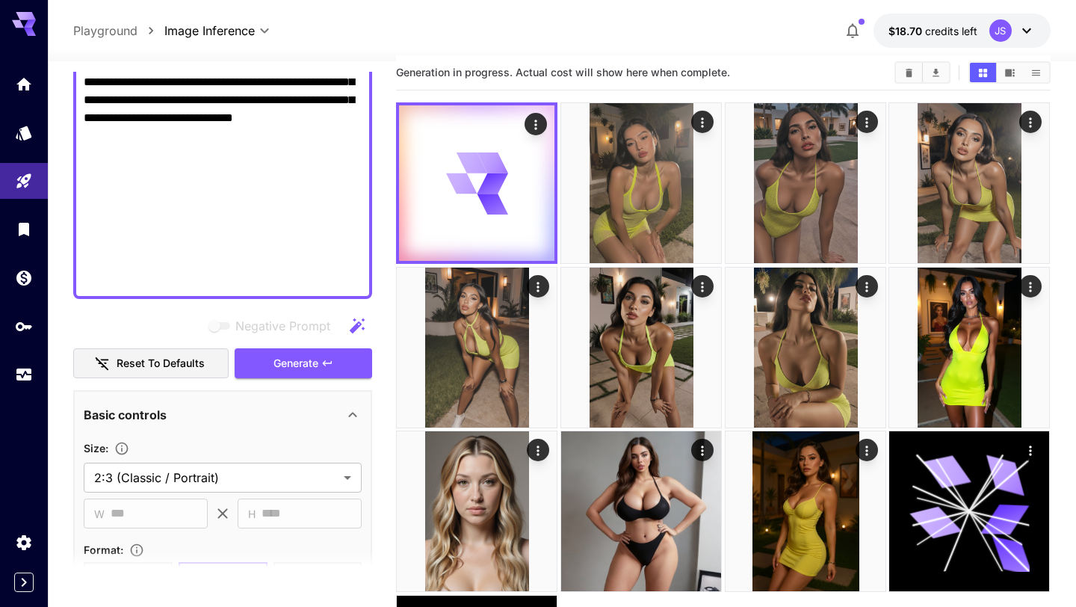
scroll to position [0, 0]
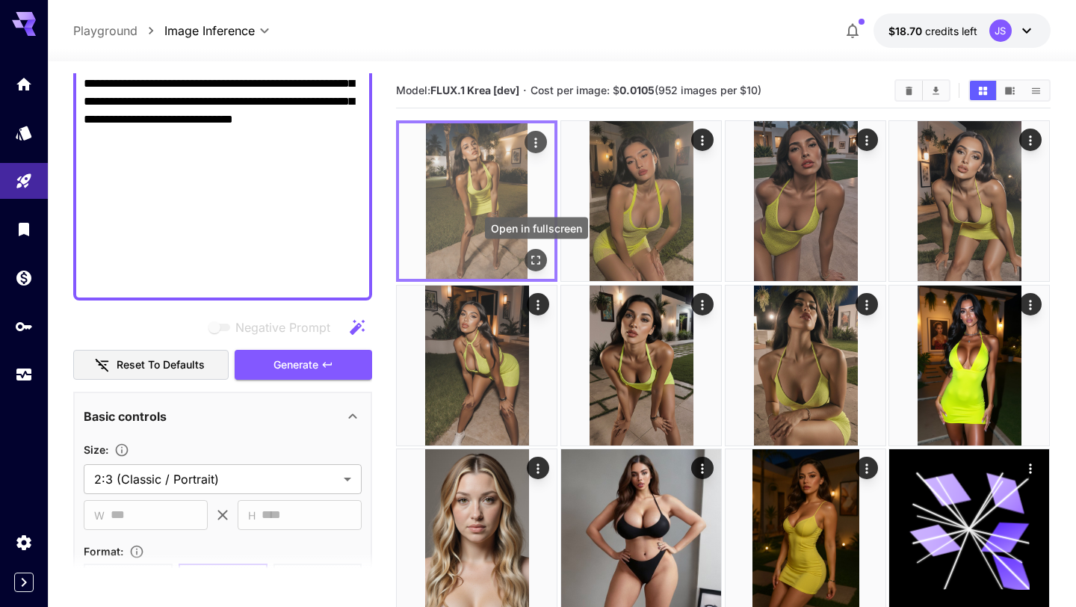
click at [536, 261] on icon "Open in fullscreen" at bounding box center [536, 260] width 15 height 15
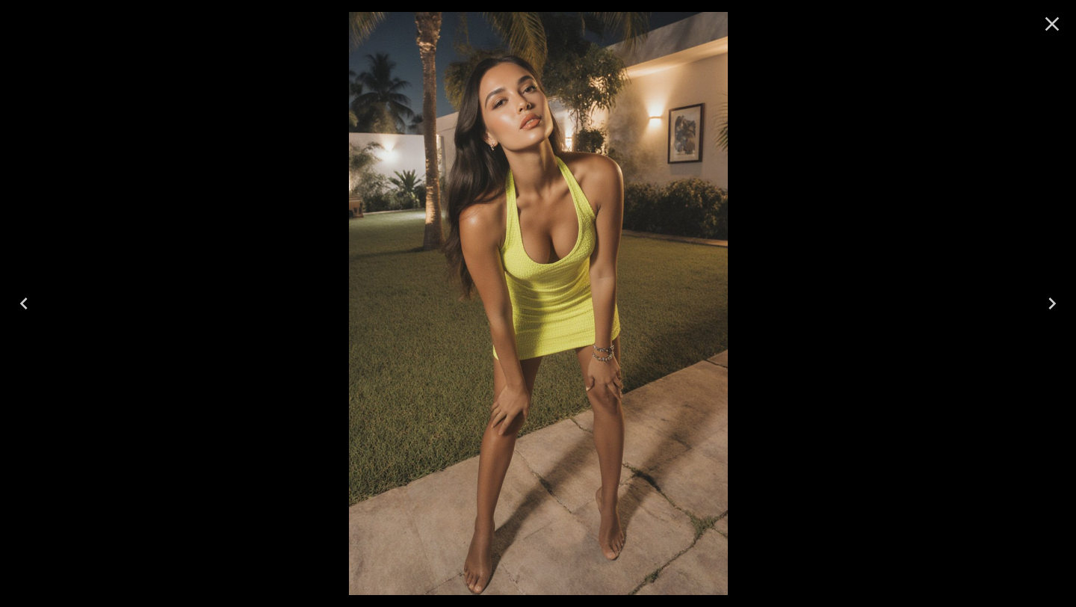
click at [1050, 28] on icon "Close" at bounding box center [1052, 24] width 24 height 24
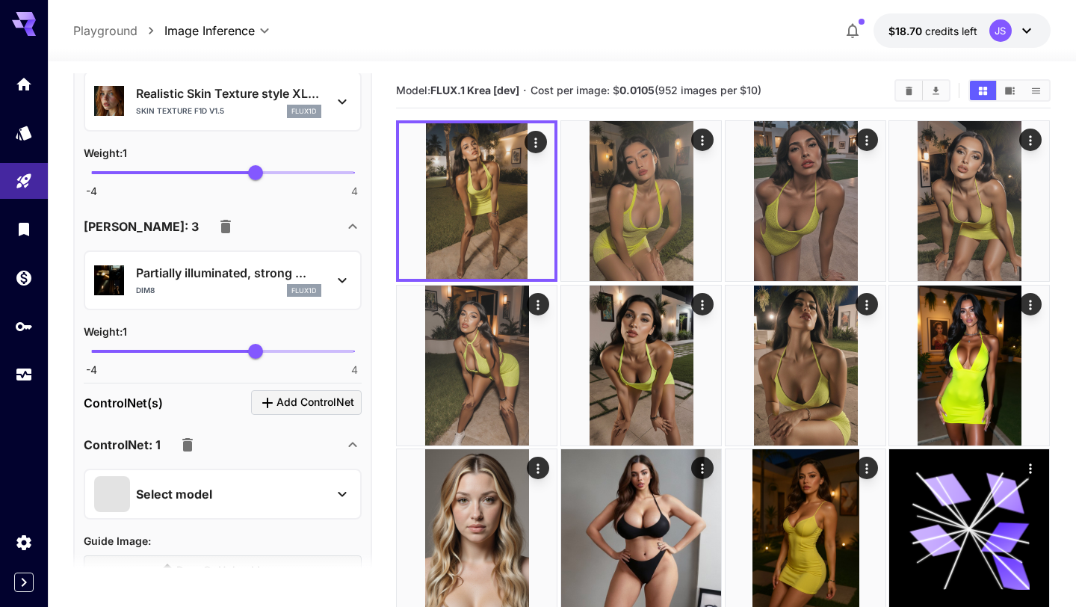
scroll to position [2680, 0]
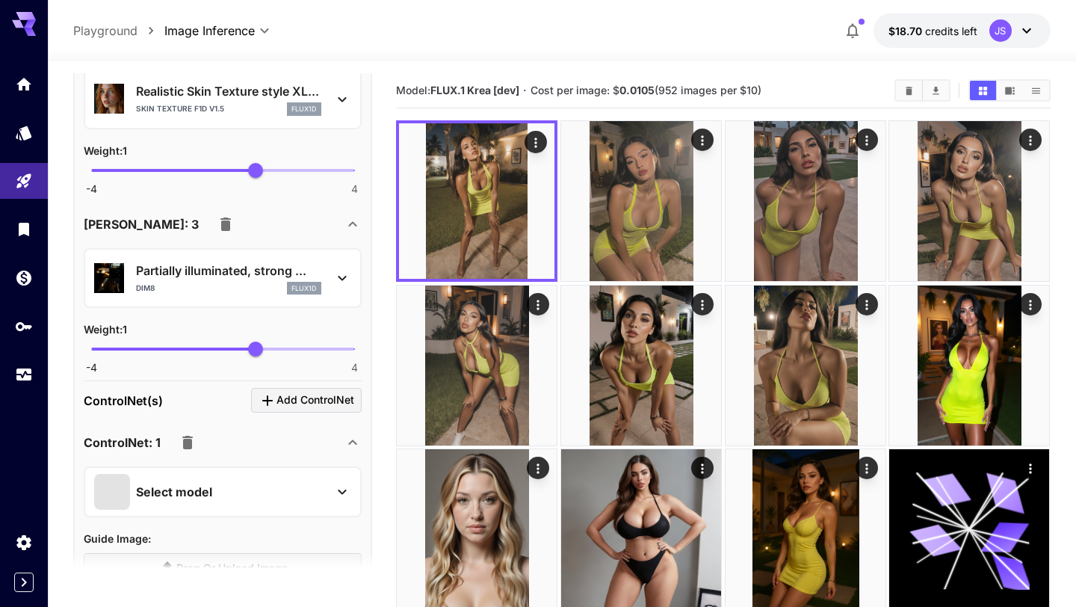
click at [211, 223] on button "button" at bounding box center [226, 224] width 30 height 30
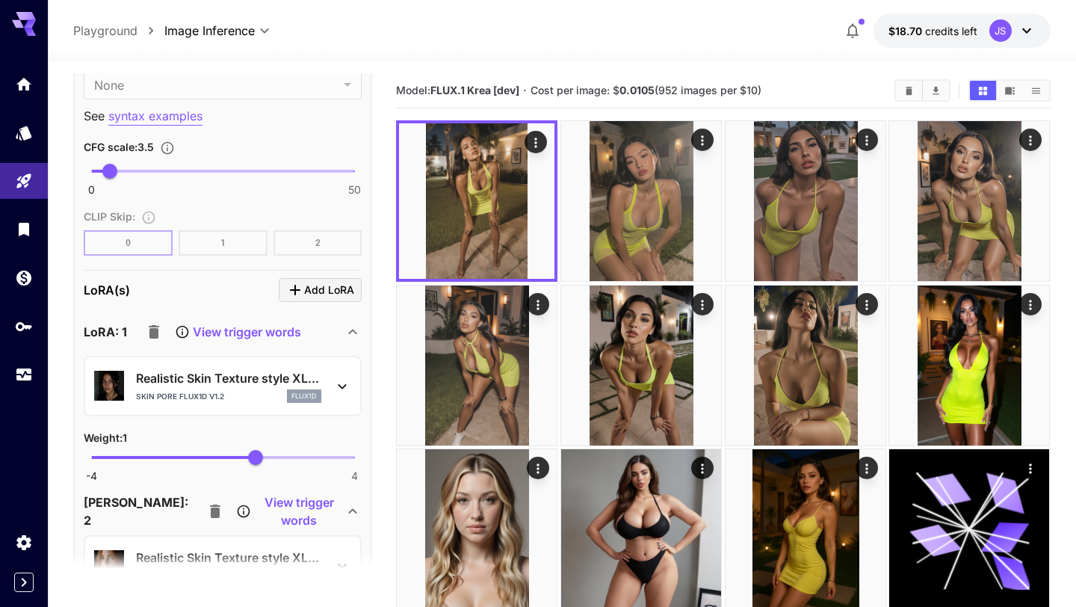
scroll to position [2213, 0]
click at [346, 294] on span "Add LoRA" at bounding box center [329, 291] width 50 height 19
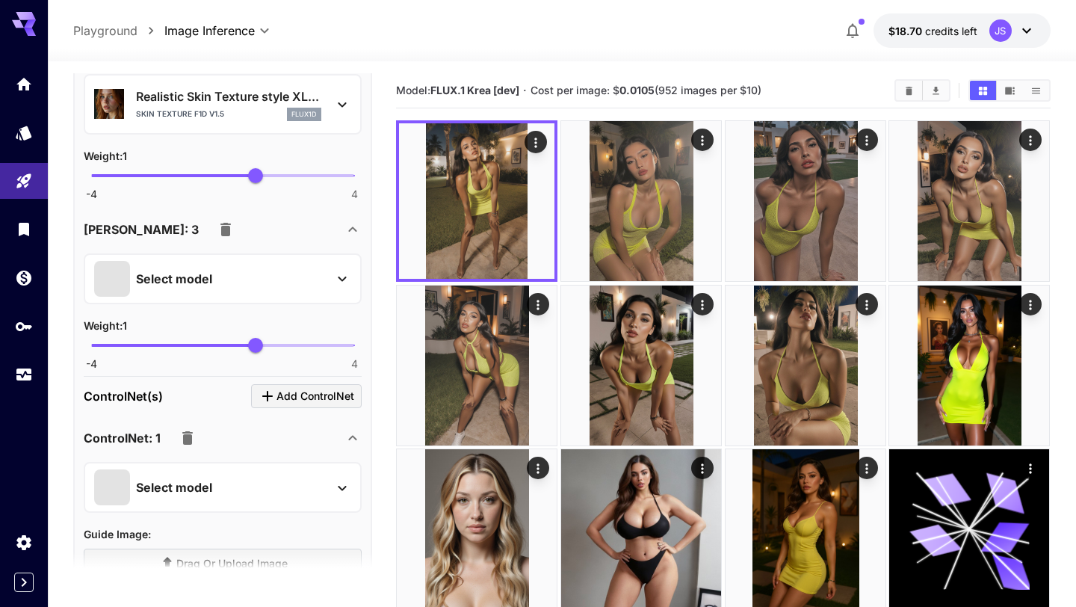
scroll to position [2681, 0]
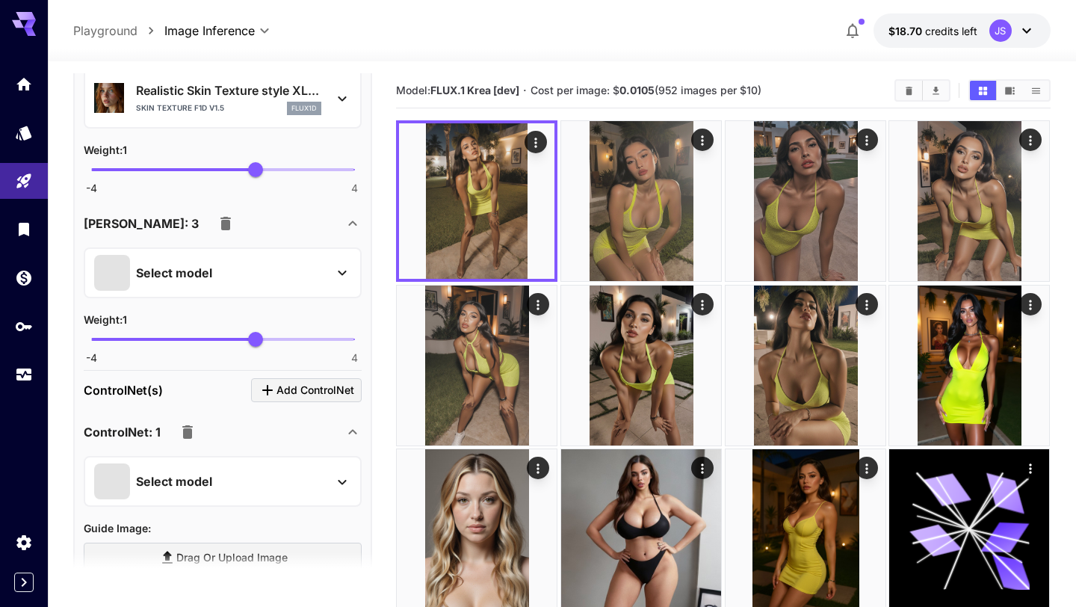
click at [344, 272] on icon at bounding box center [342, 273] width 18 height 18
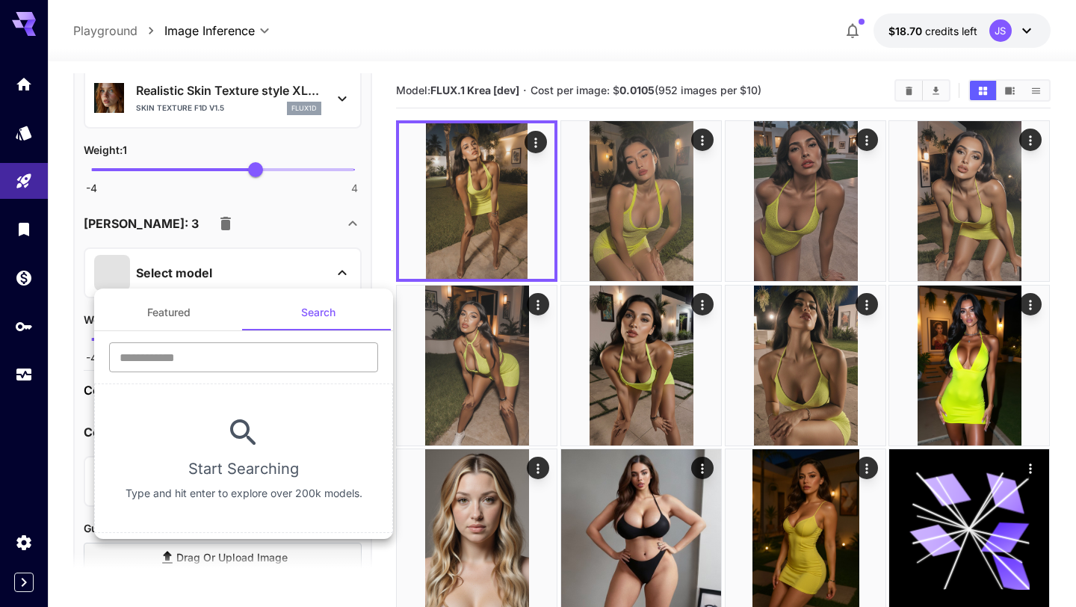
click at [273, 346] on input "text" at bounding box center [243, 357] width 269 height 30
type input "*"
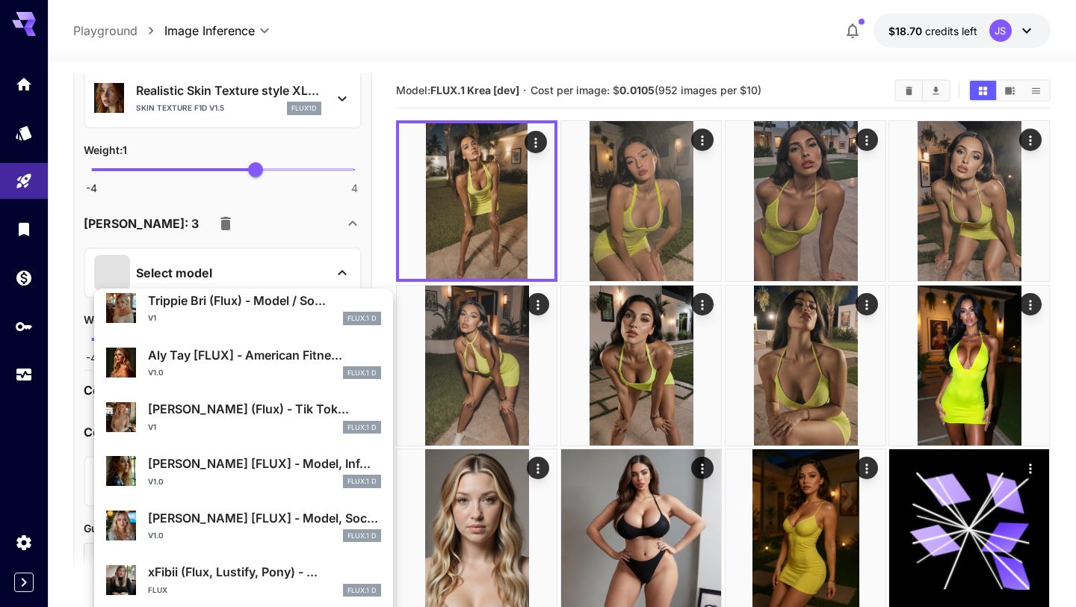
scroll to position [814, 0]
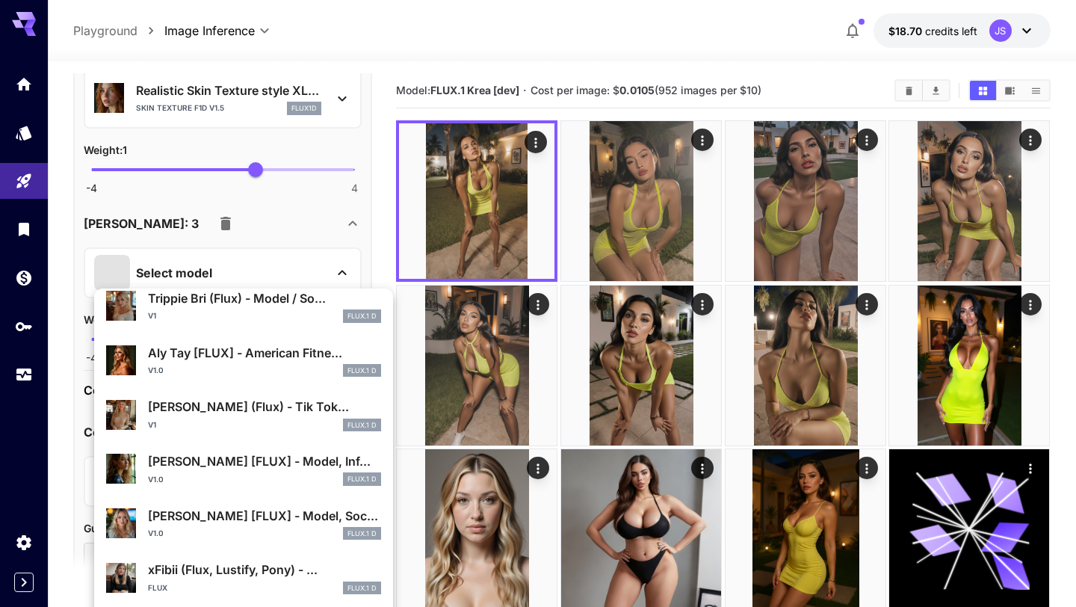
type input "******"
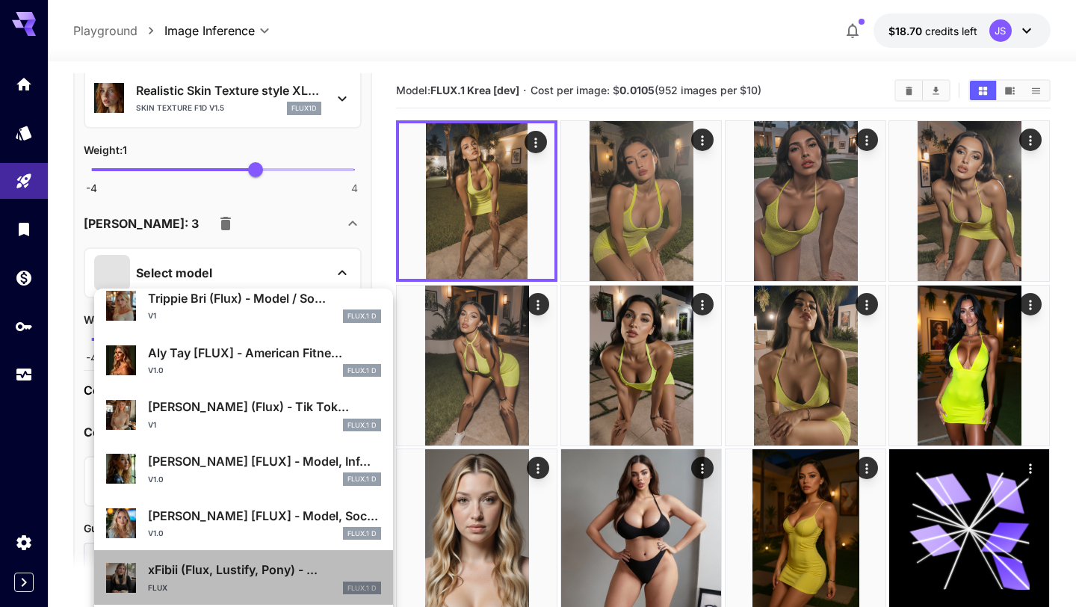
click at [251, 574] on p "xFibii (Flux, Lustify, Pony) - ..." at bounding box center [264, 569] width 233 height 18
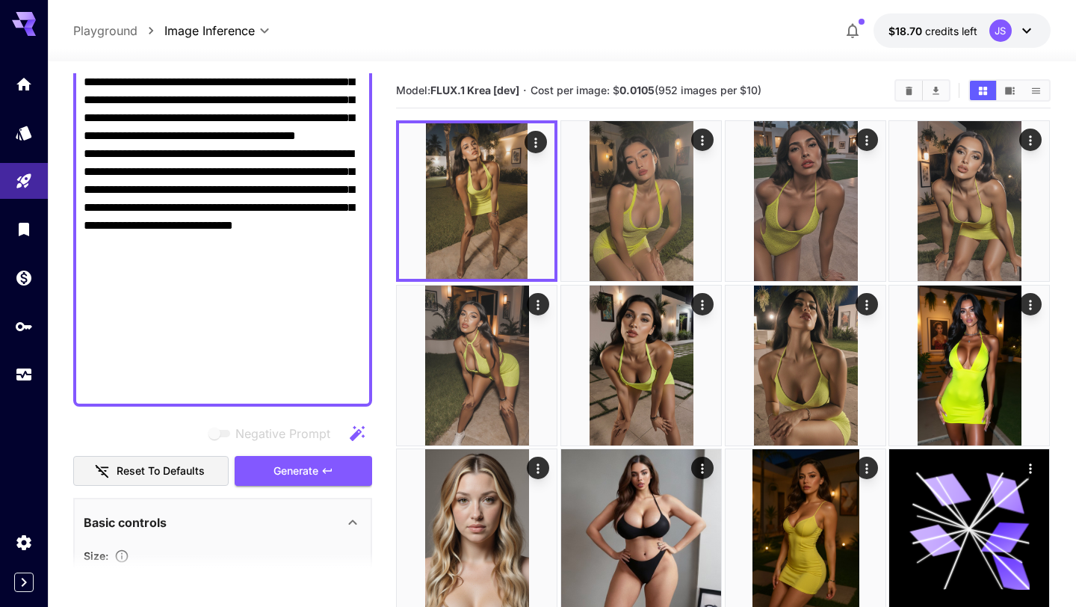
scroll to position [792, 0]
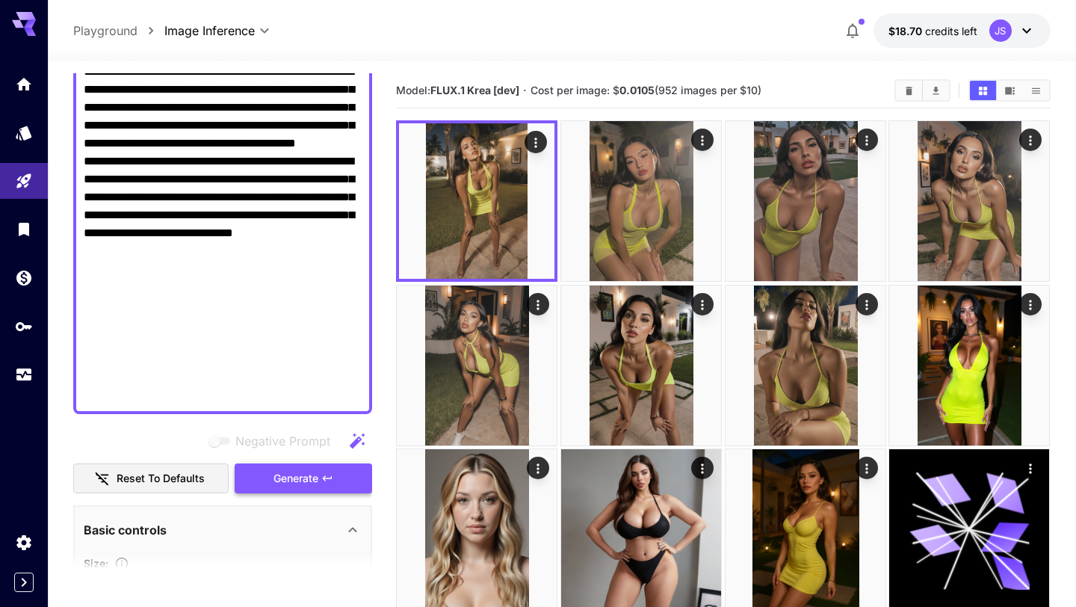
click at [285, 477] on span "Generate" at bounding box center [295, 478] width 45 height 19
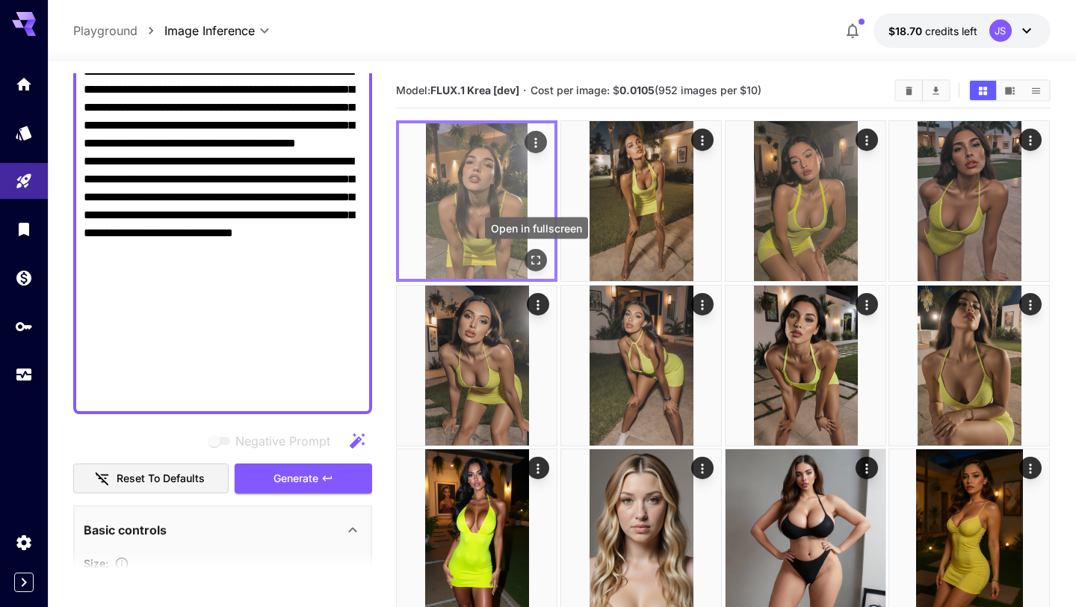
click at [536, 266] on icon "Open in fullscreen" at bounding box center [536, 260] width 15 height 15
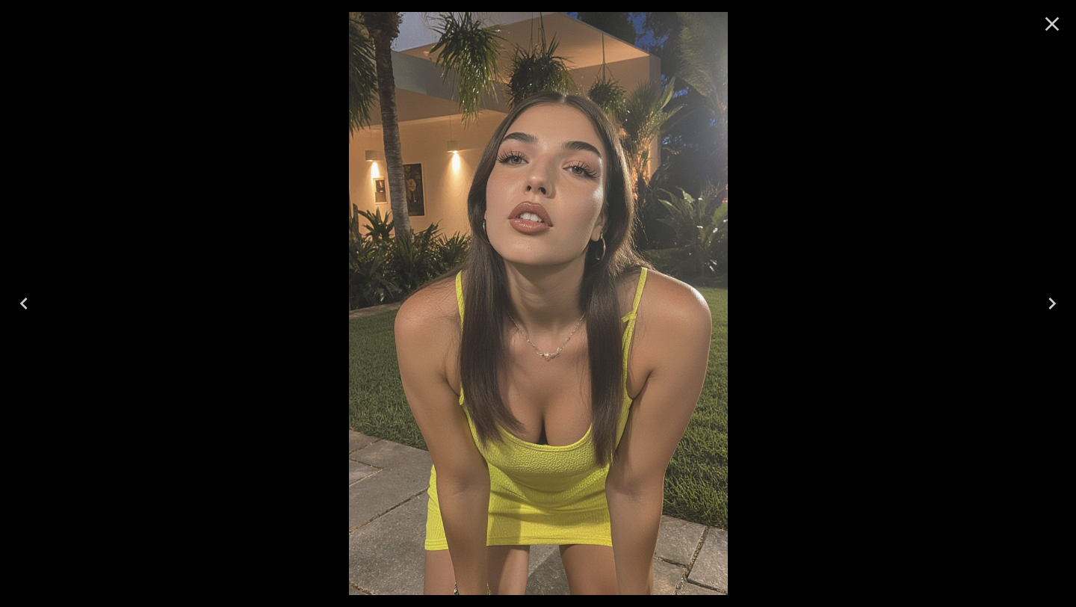
click at [1053, 22] on icon "Close" at bounding box center [1052, 24] width 14 height 14
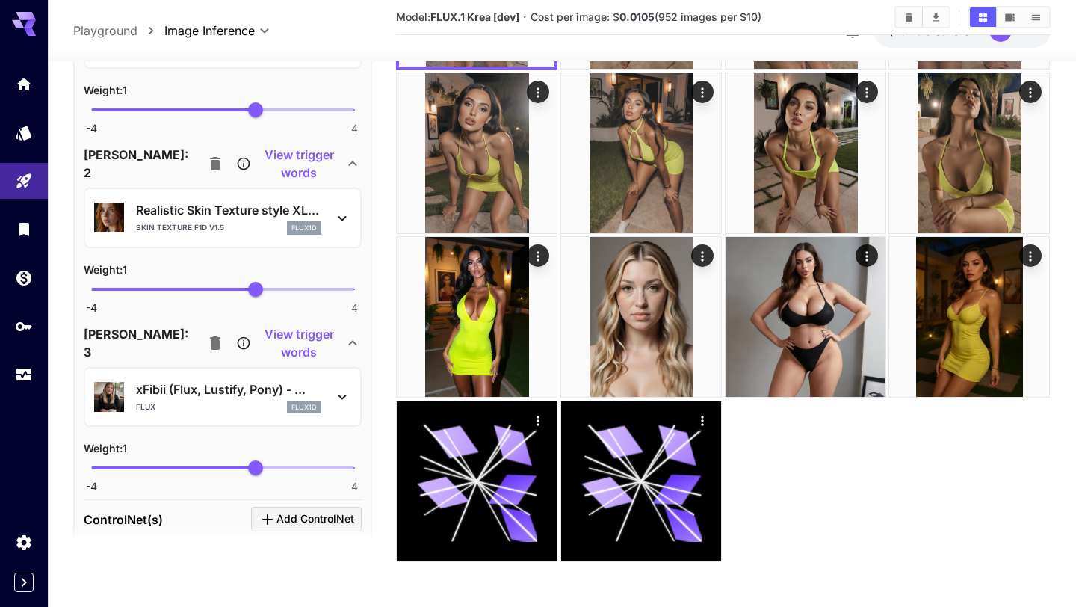
scroll to position [2517, 0]
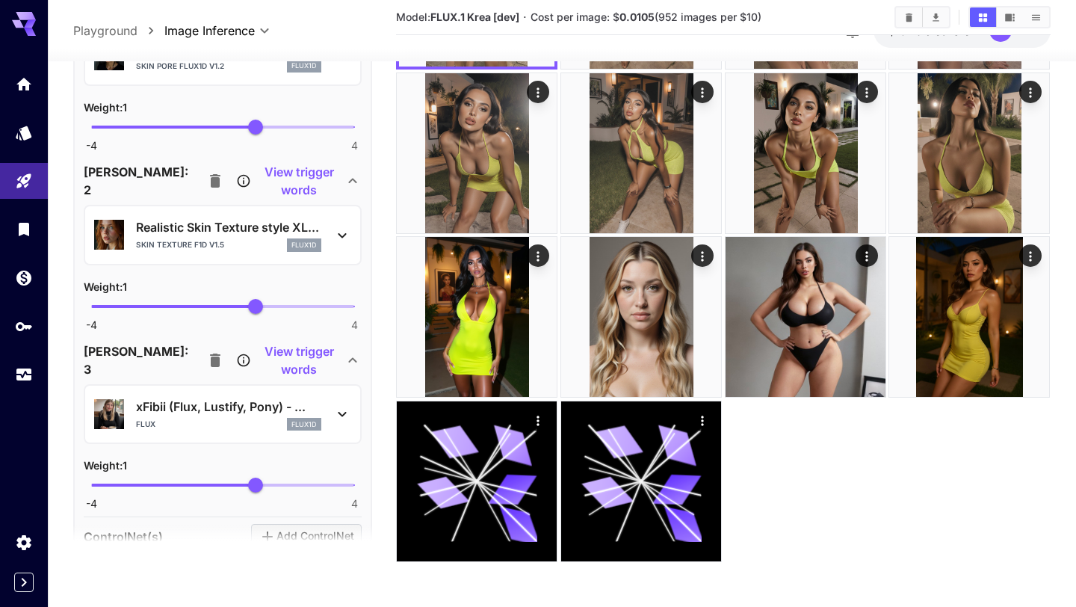
click at [344, 413] on icon at bounding box center [342, 414] width 18 height 18
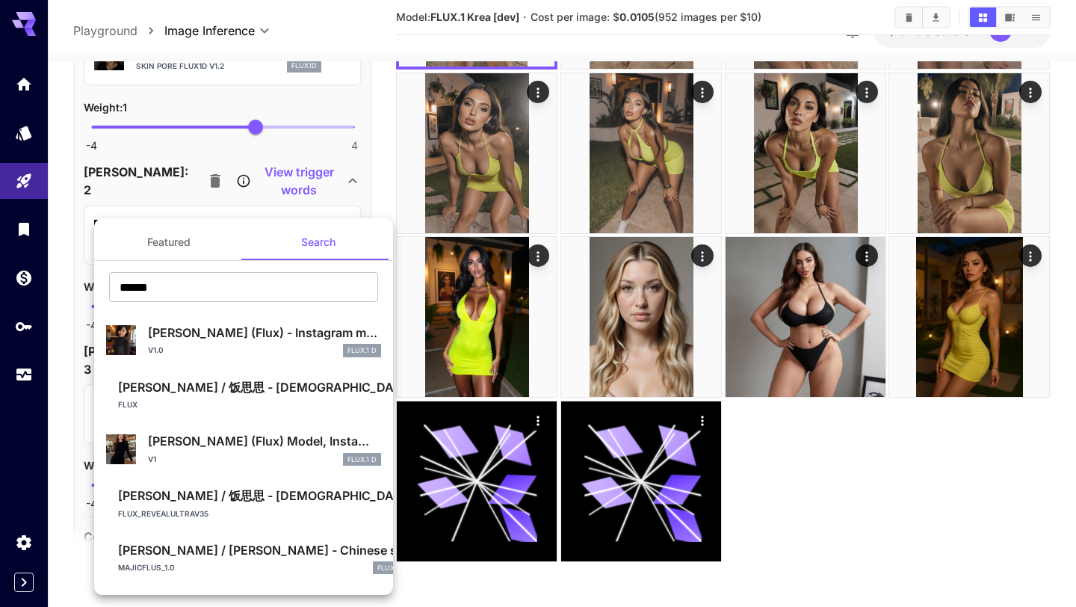
click at [64, 460] on div at bounding box center [538, 303] width 1076 height 607
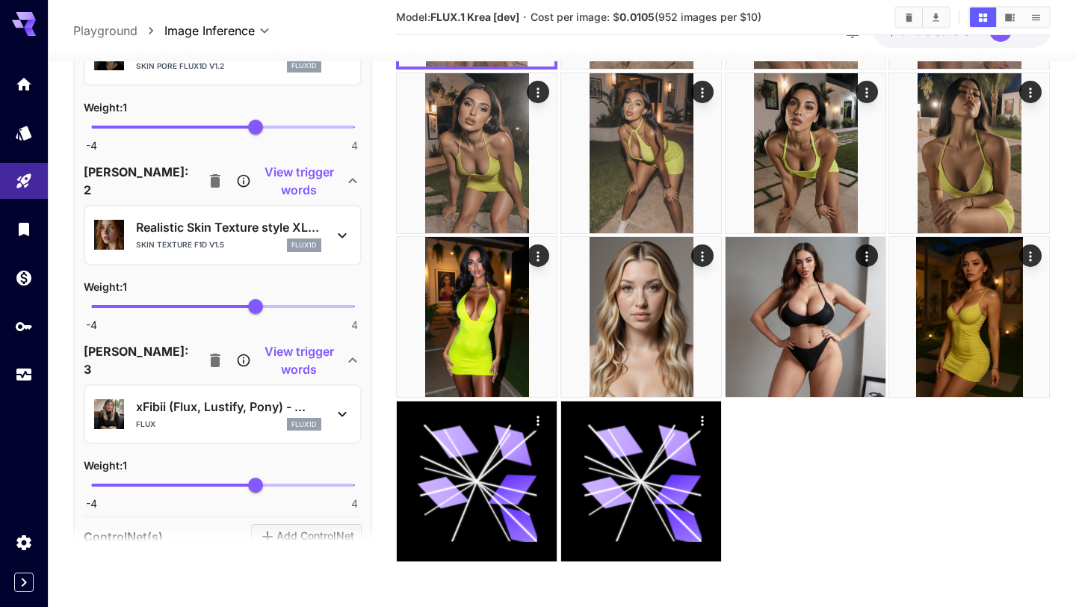
click at [353, 362] on icon at bounding box center [353, 360] width 18 height 18
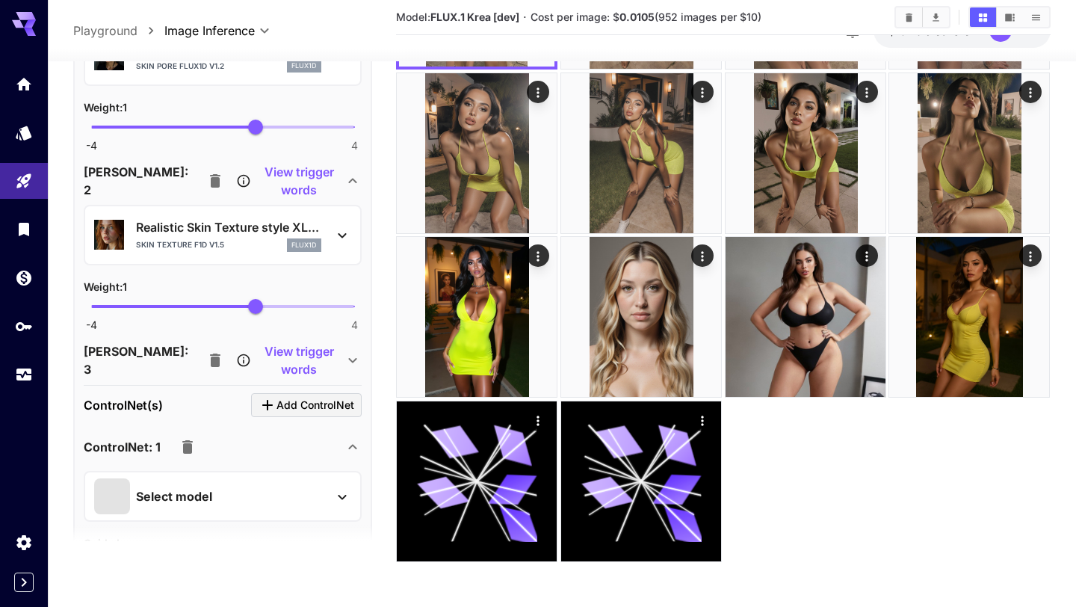
click at [356, 358] on icon at bounding box center [353, 360] width 8 height 5
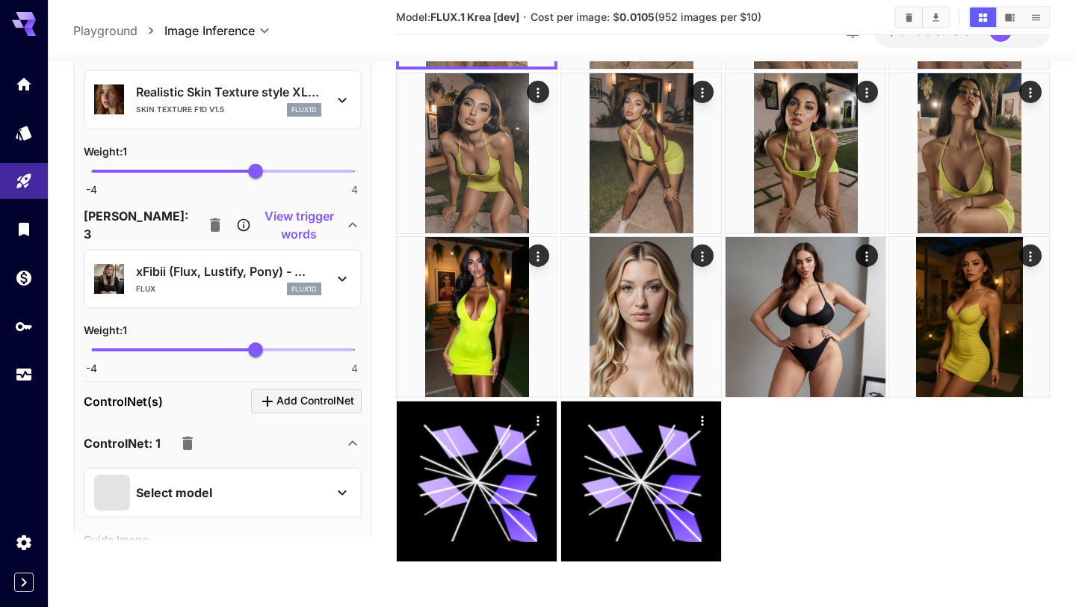
scroll to position [2644, 0]
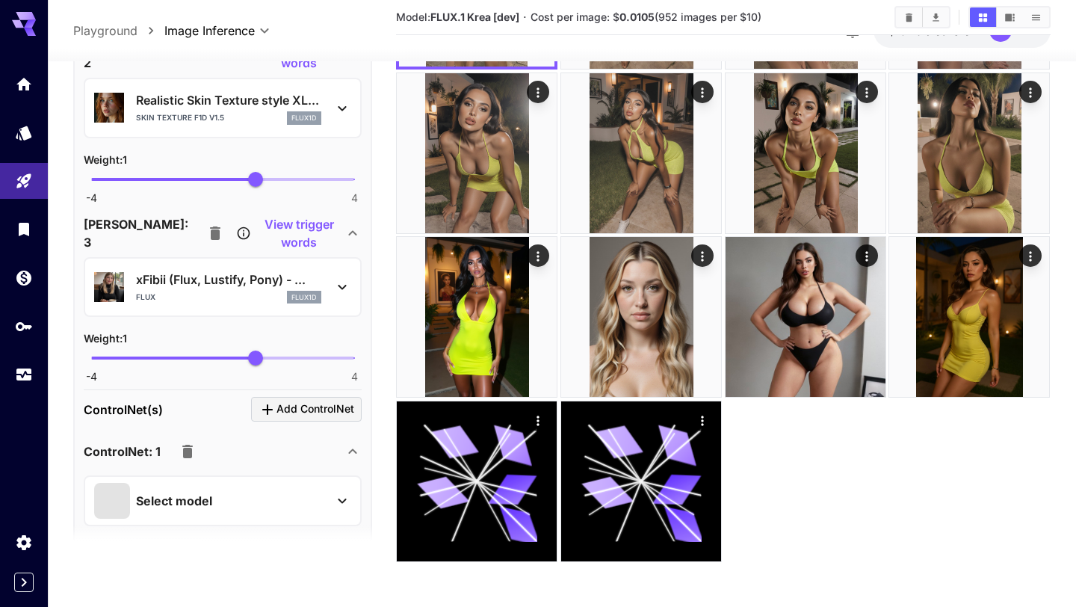
click at [284, 293] on div "Flux flux1d" at bounding box center [228, 297] width 185 height 13
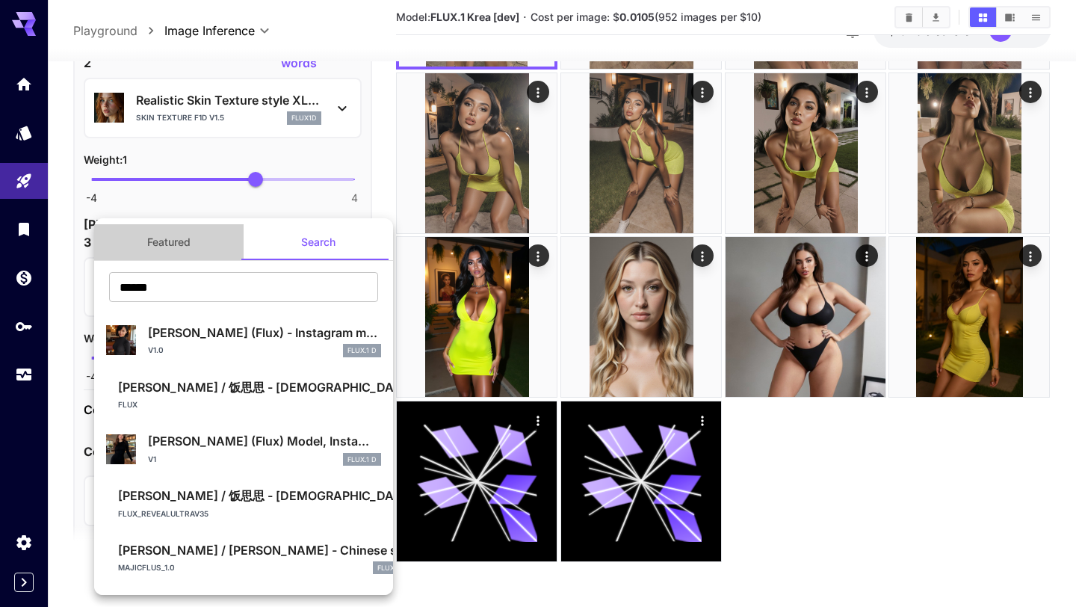
click at [181, 240] on button "Featured" at bounding box center [168, 242] width 149 height 36
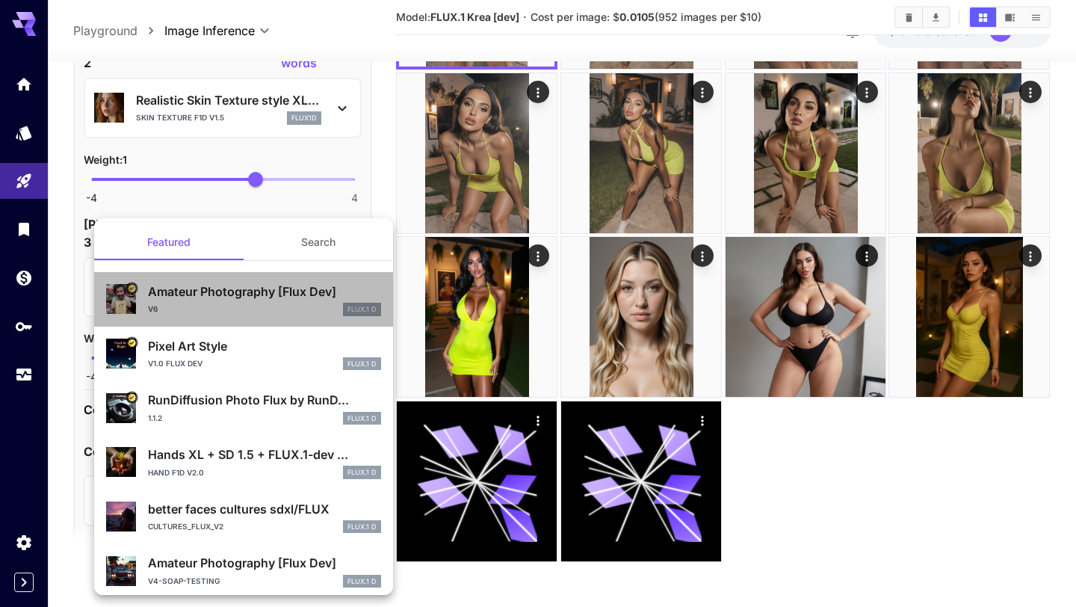
click at [193, 304] on div "v6 FLUX.1 D" at bounding box center [264, 309] width 233 height 13
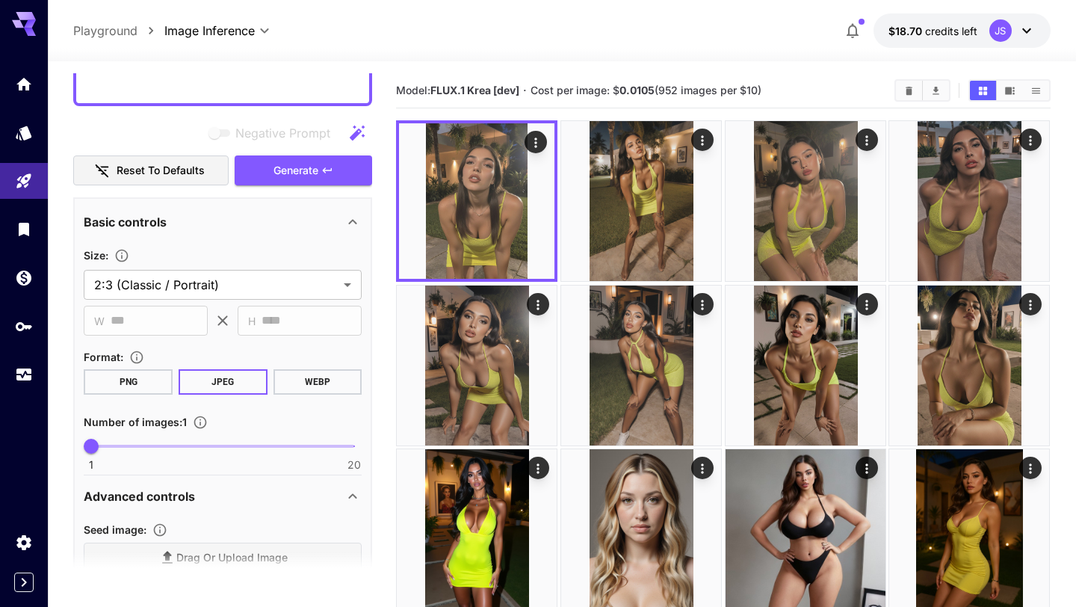
scroll to position [1097, 0]
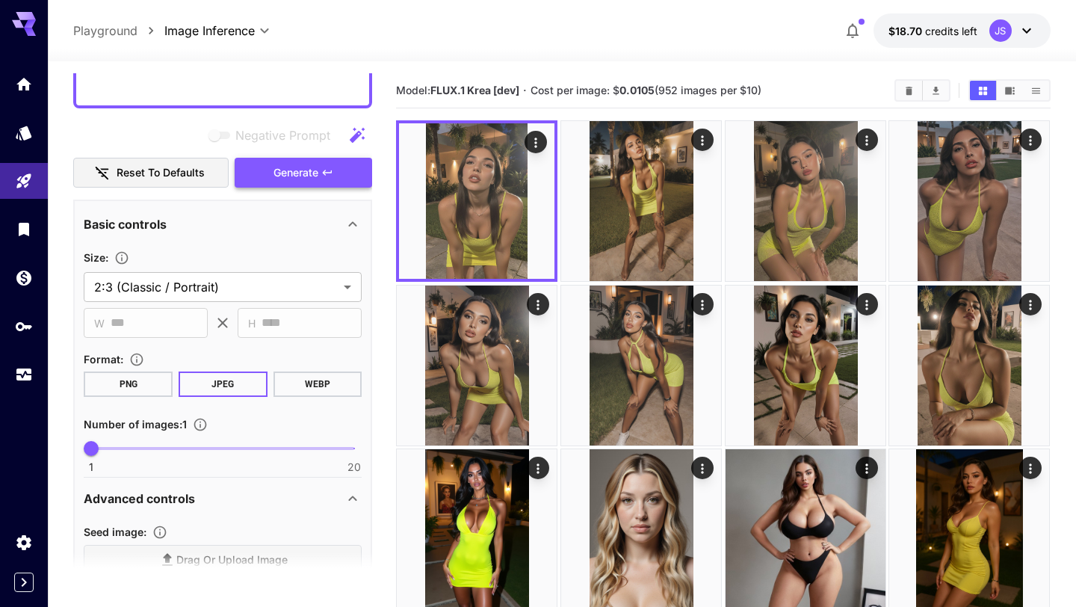
click at [295, 183] on button "Generate" at bounding box center [303, 173] width 137 height 31
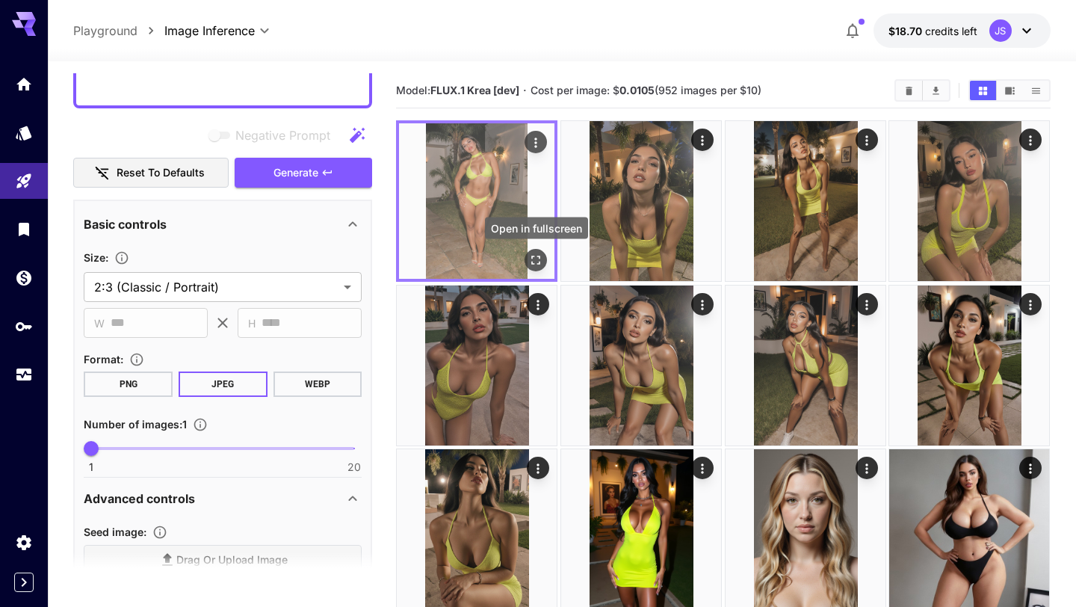
click at [538, 264] on icon "Open in fullscreen" at bounding box center [536, 260] width 9 height 9
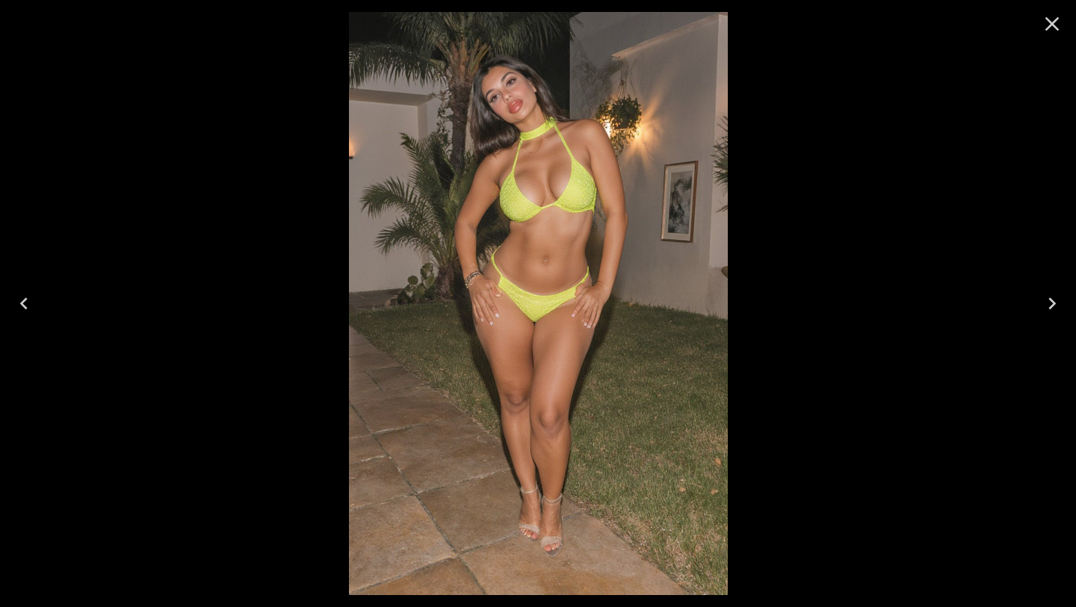
scroll to position [1097, 0]
click at [1051, 28] on icon "Close" at bounding box center [1052, 24] width 24 height 24
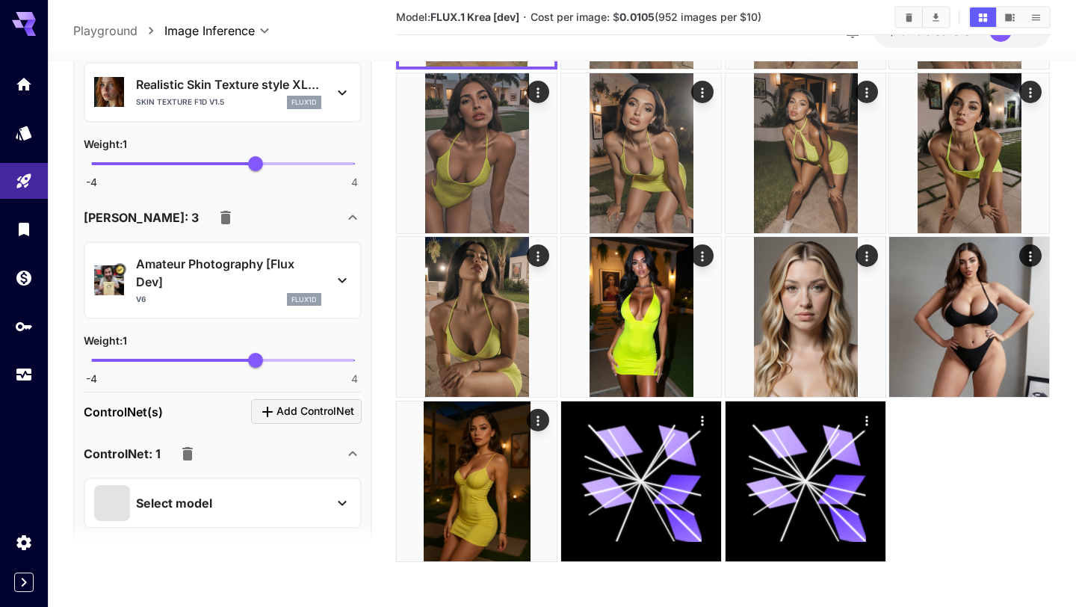
scroll to position [2657, 0]
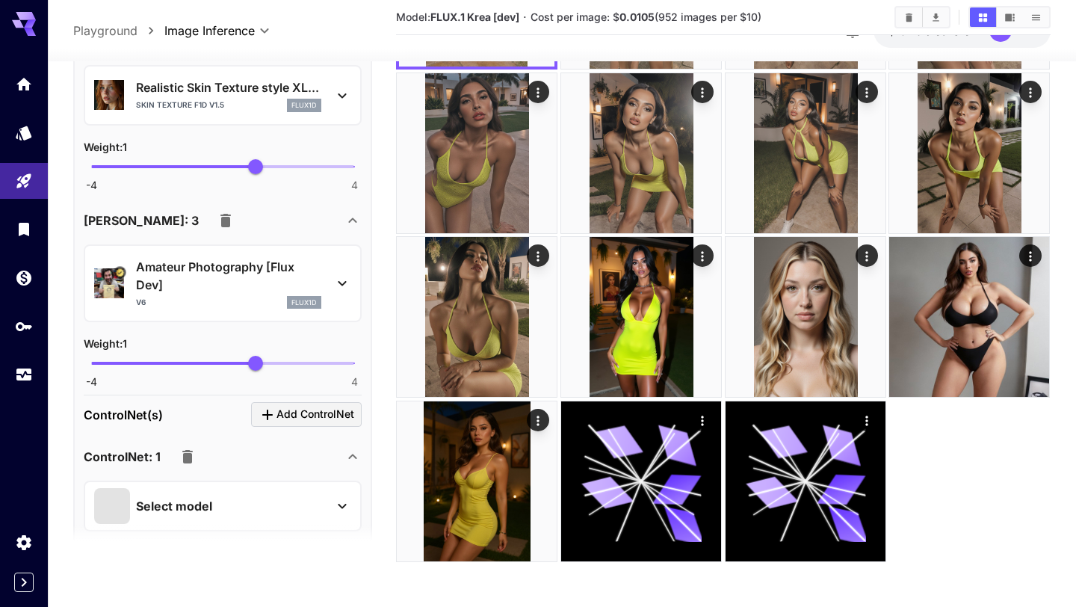
click at [345, 282] on icon at bounding box center [342, 283] width 18 height 18
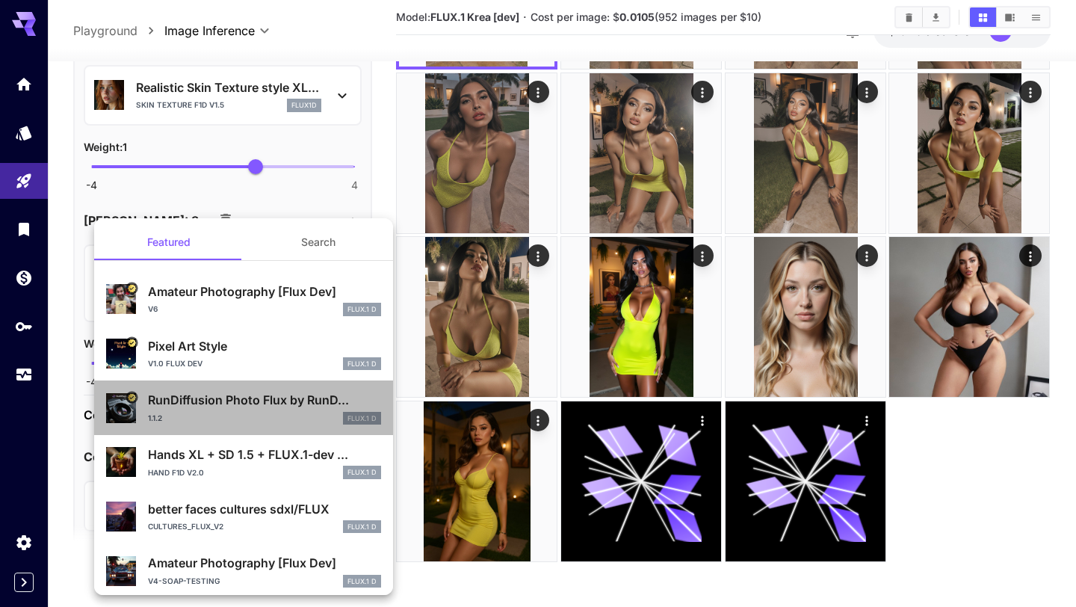
click at [239, 410] on div "RunDiffusion Photo Flux by RunD... 1.1.2 FLUX.1 D" at bounding box center [264, 408] width 233 height 34
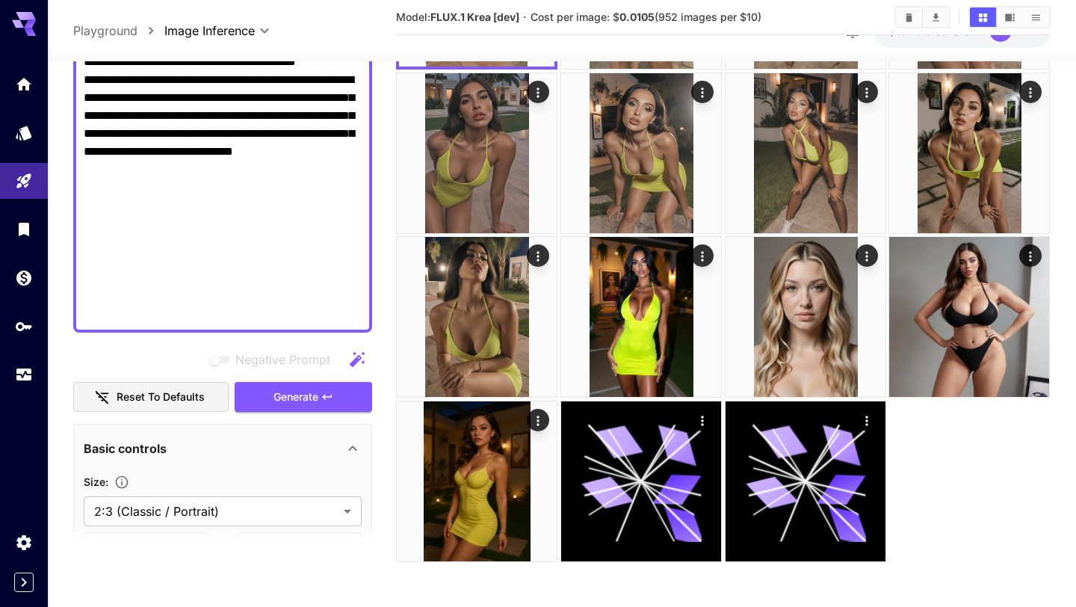
scroll to position [858, 0]
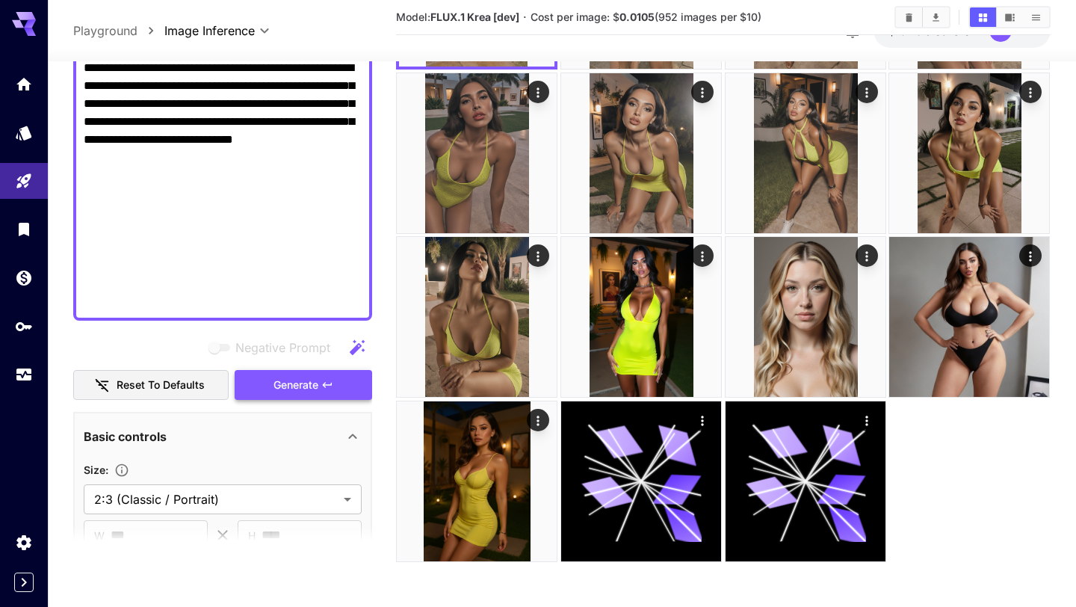
click at [299, 382] on span "Generate" at bounding box center [295, 385] width 45 height 19
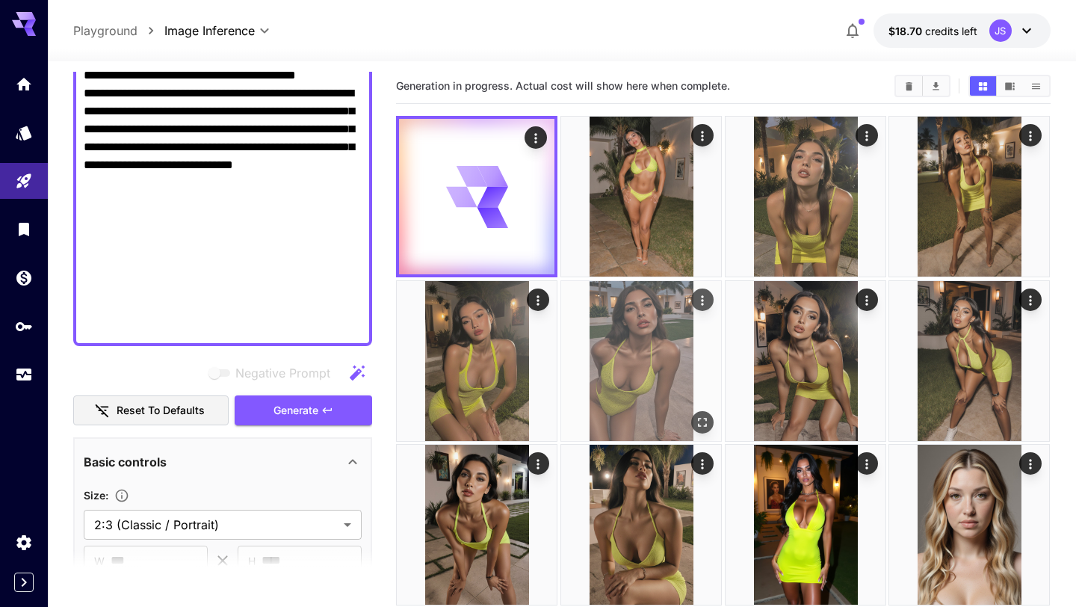
scroll to position [0, 0]
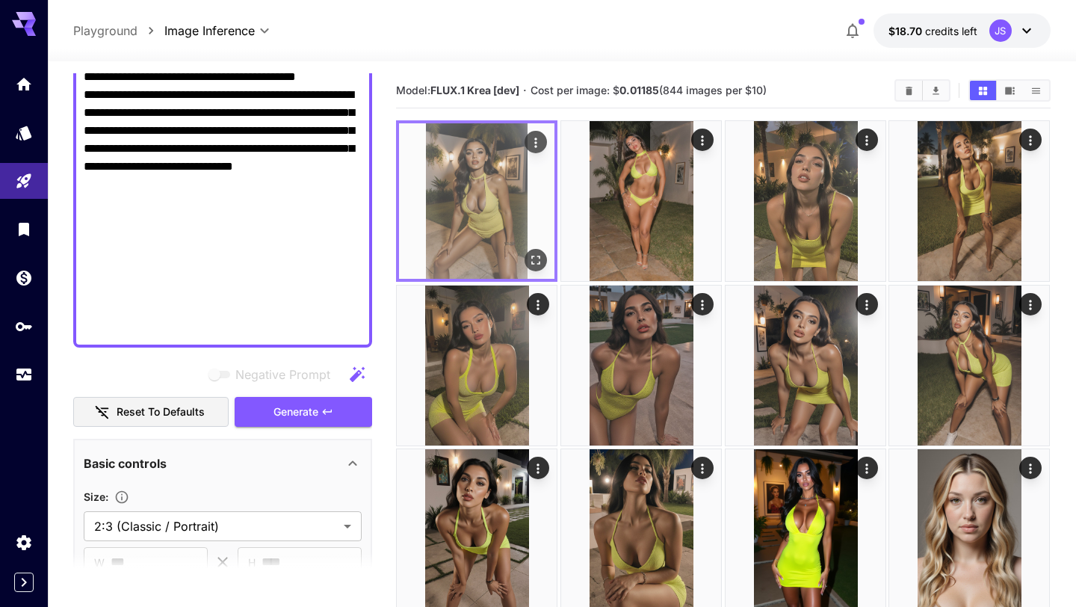
click at [537, 265] on icon "Open in fullscreen" at bounding box center [536, 260] width 15 height 15
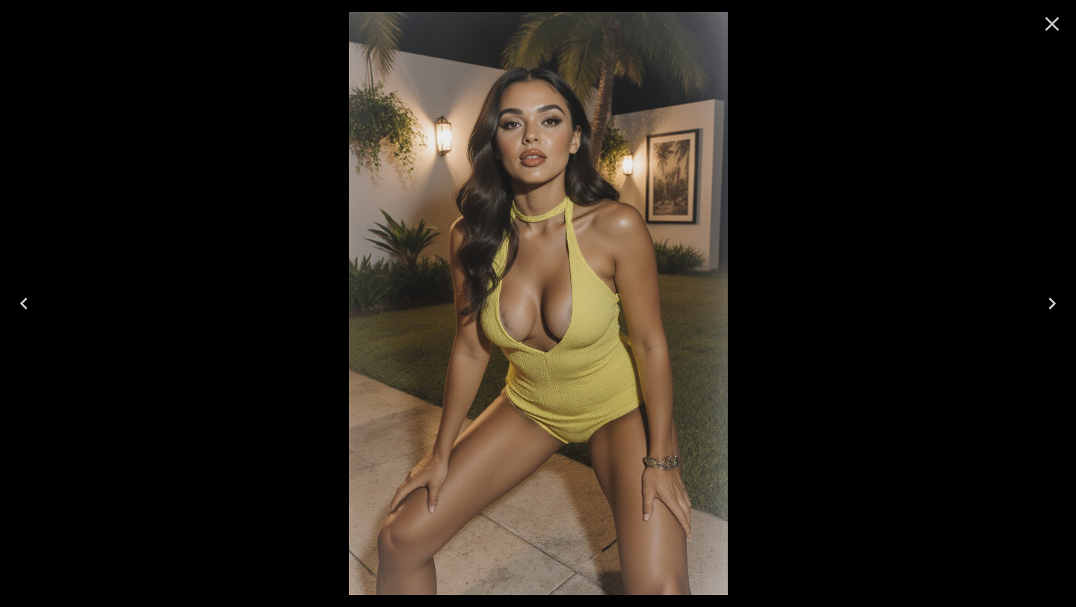
click at [1053, 32] on icon "Close" at bounding box center [1052, 24] width 24 height 24
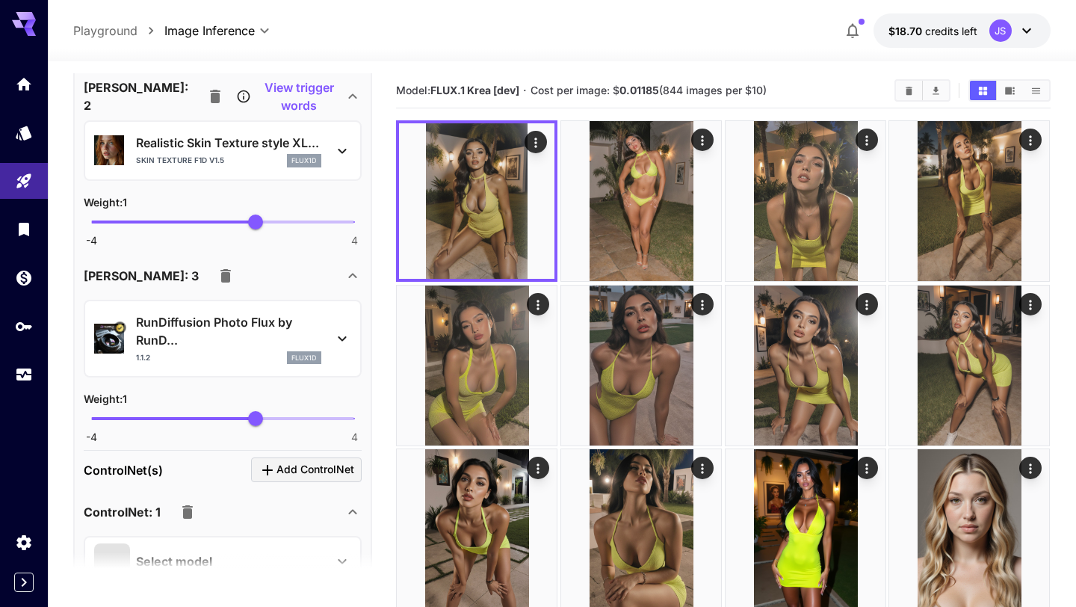
scroll to position [2664, 0]
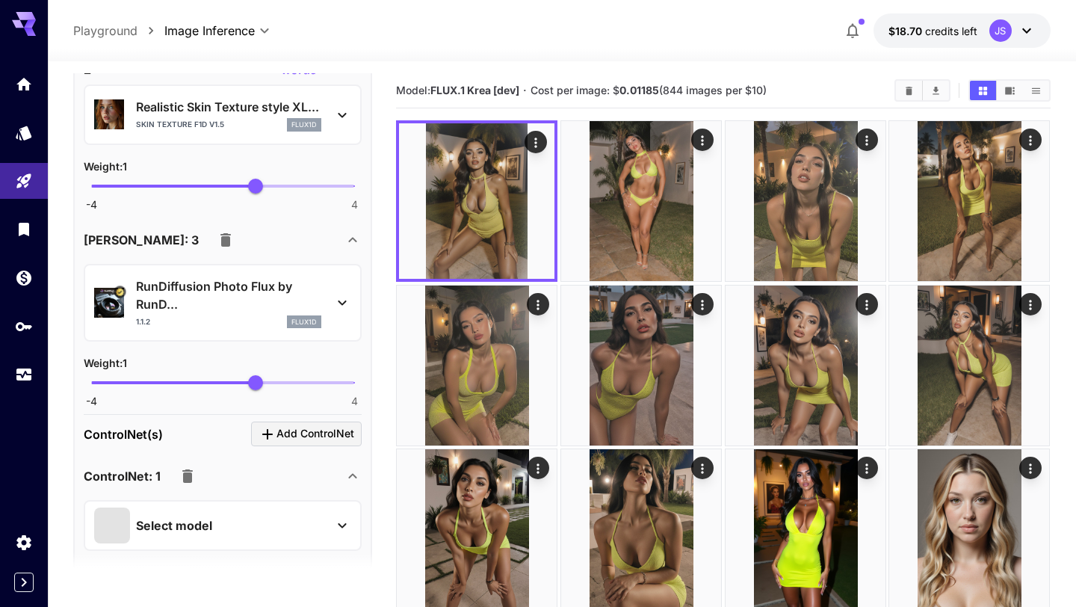
click at [341, 294] on icon at bounding box center [342, 303] width 18 height 18
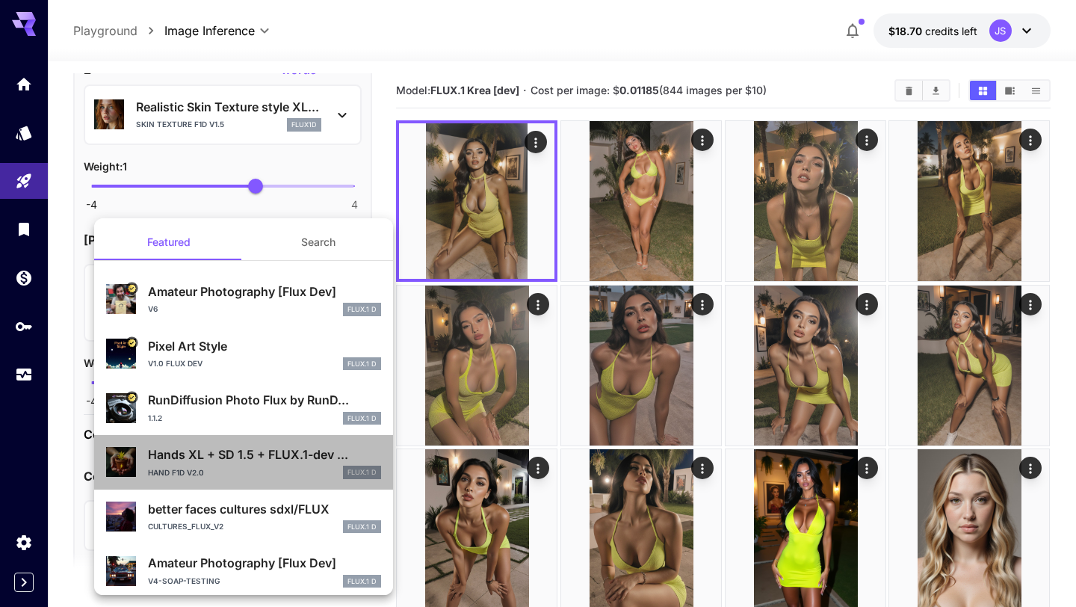
click at [241, 456] on p "Hands XL + SD 1.5 + FLUX.1-dev ..." at bounding box center [264, 454] width 233 height 18
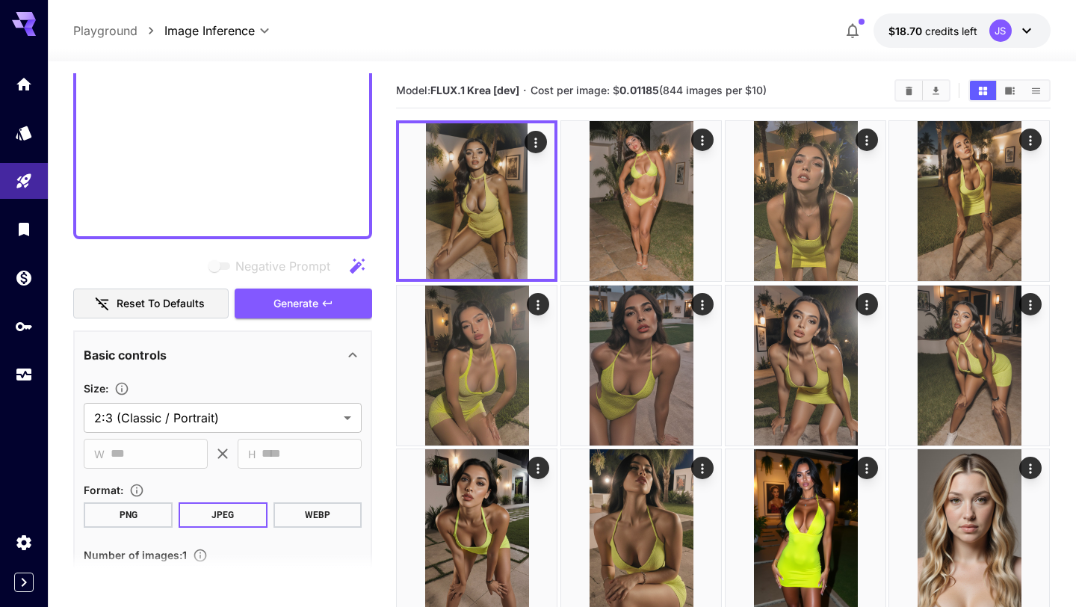
scroll to position [960, 0]
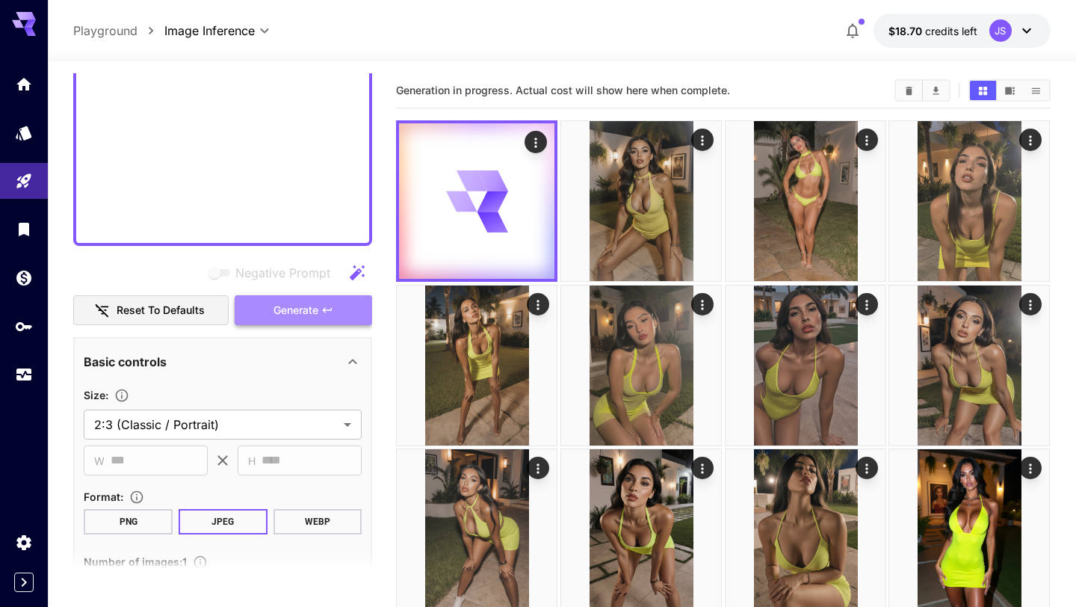
click at [312, 323] on button "Generate" at bounding box center [303, 310] width 137 height 31
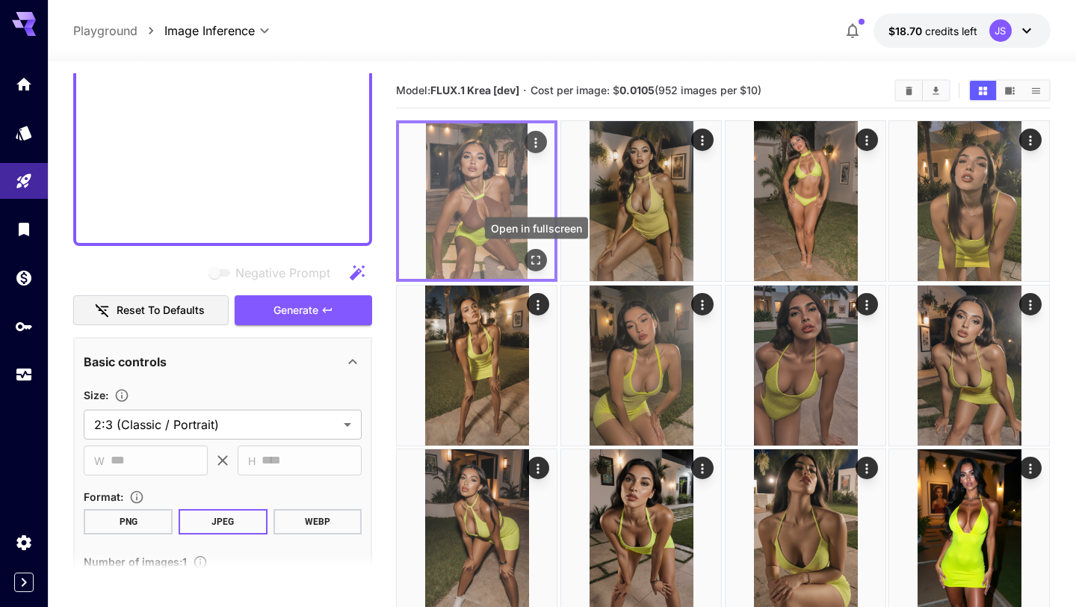
click at [540, 257] on icon "Open in fullscreen" at bounding box center [536, 260] width 9 height 9
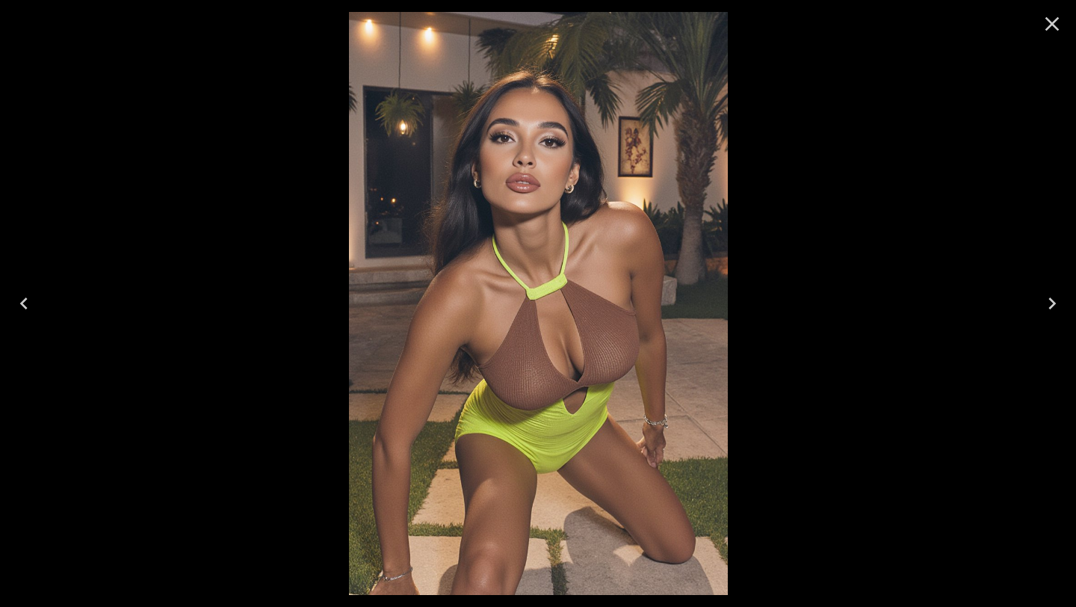
click at [1053, 30] on icon "Close" at bounding box center [1052, 24] width 24 height 24
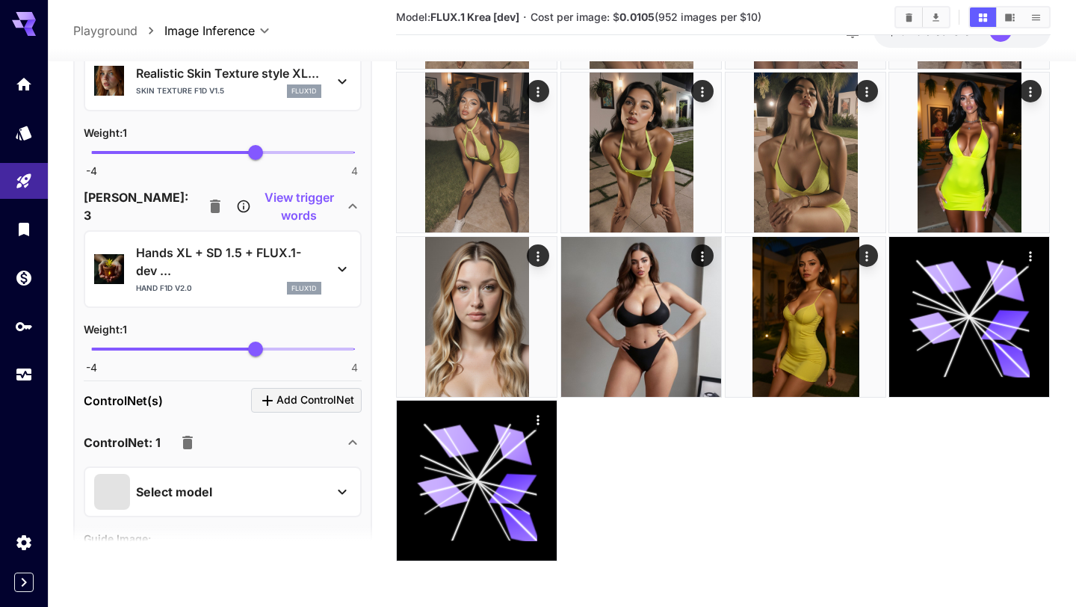
scroll to position [2686, 0]
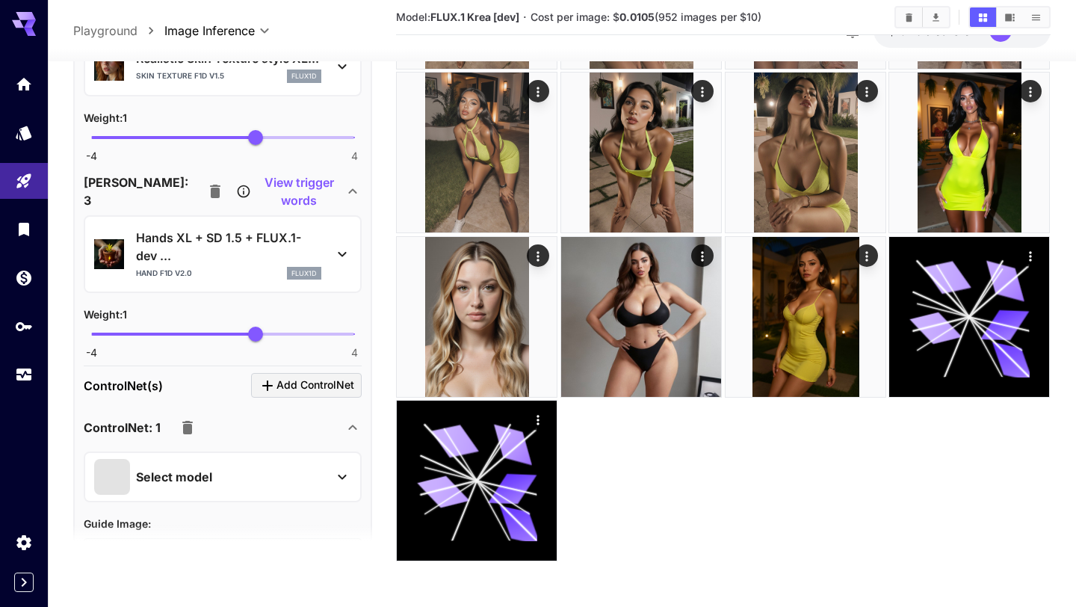
click at [344, 252] on icon at bounding box center [342, 254] width 8 height 5
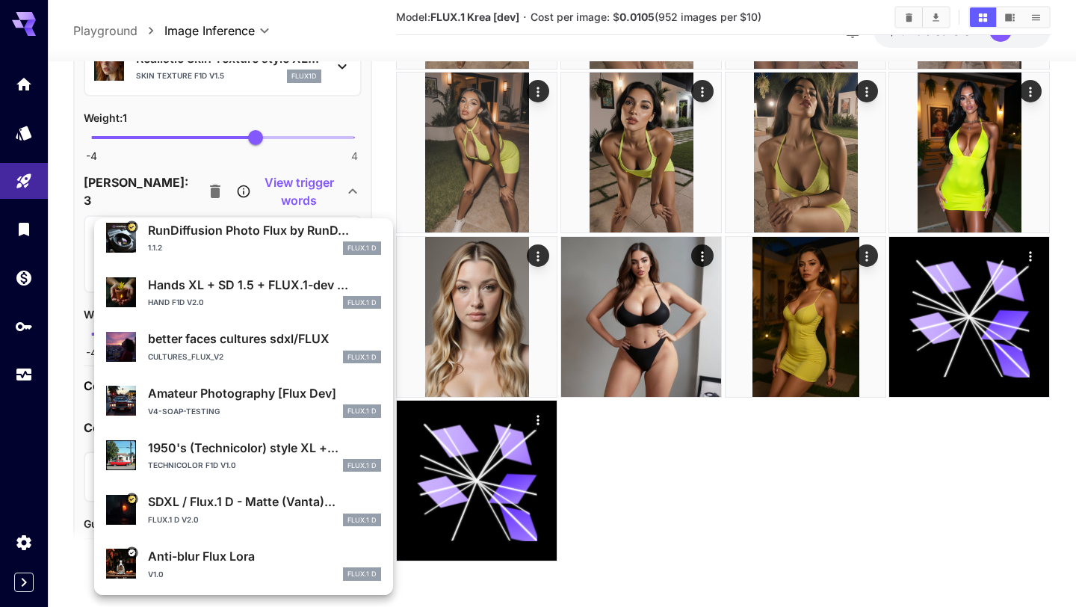
scroll to position [173, 0]
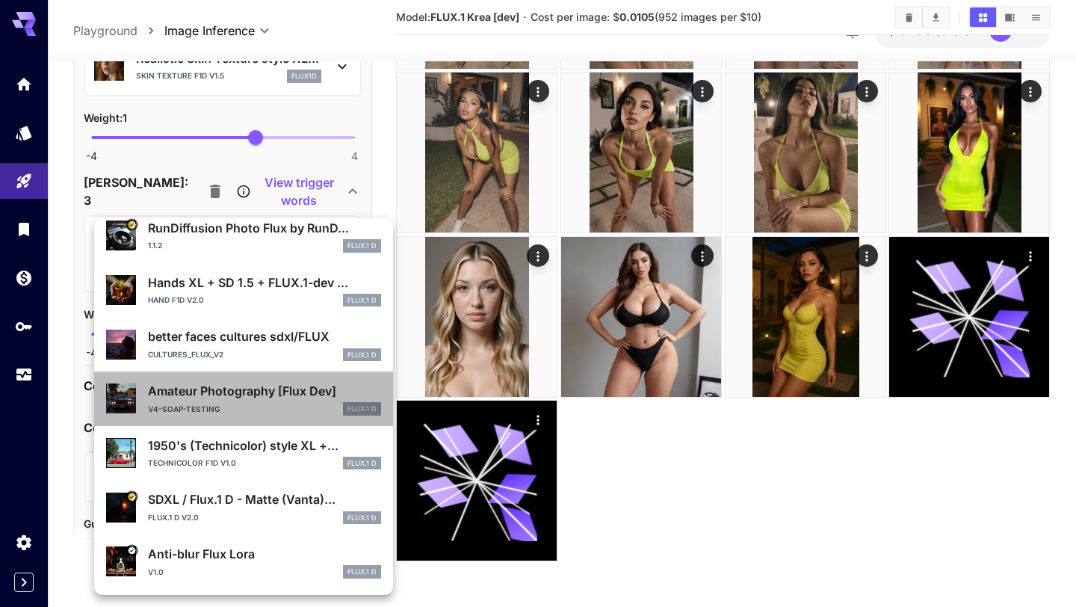
click at [227, 397] on p "Amateur Photography [Flux Dev]" at bounding box center [264, 391] width 233 height 18
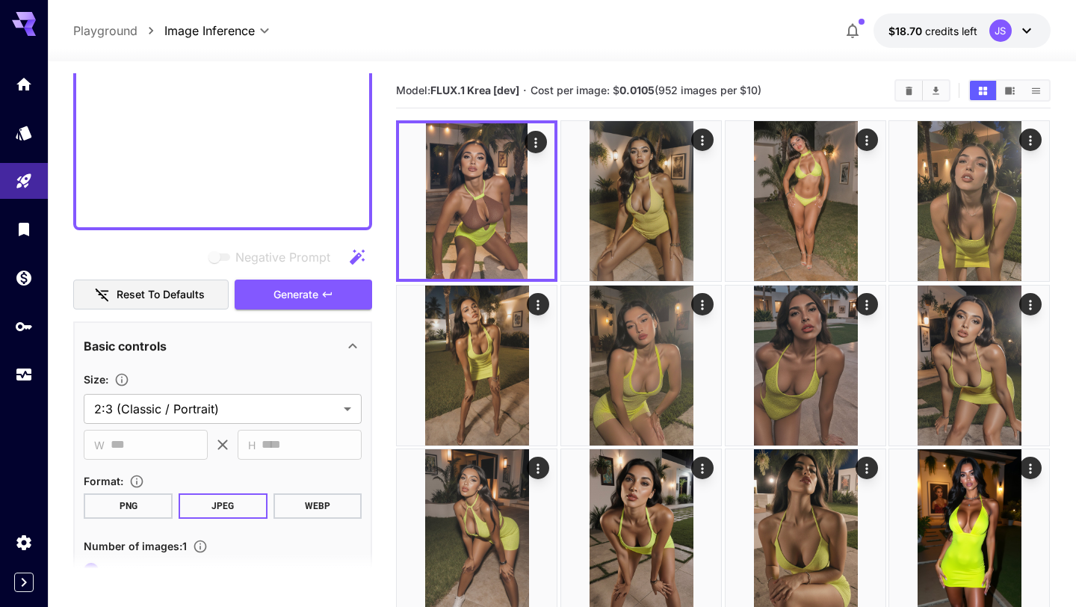
scroll to position [985, 0]
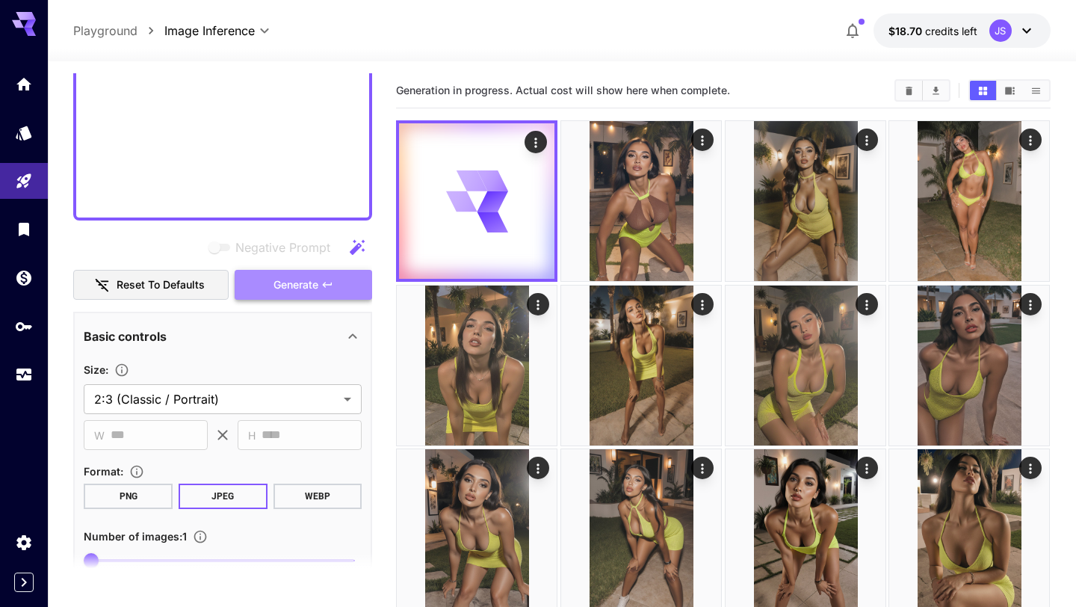
click at [346, 279] on button "Generate" at bounding box center [303, 285] width 137 height 31
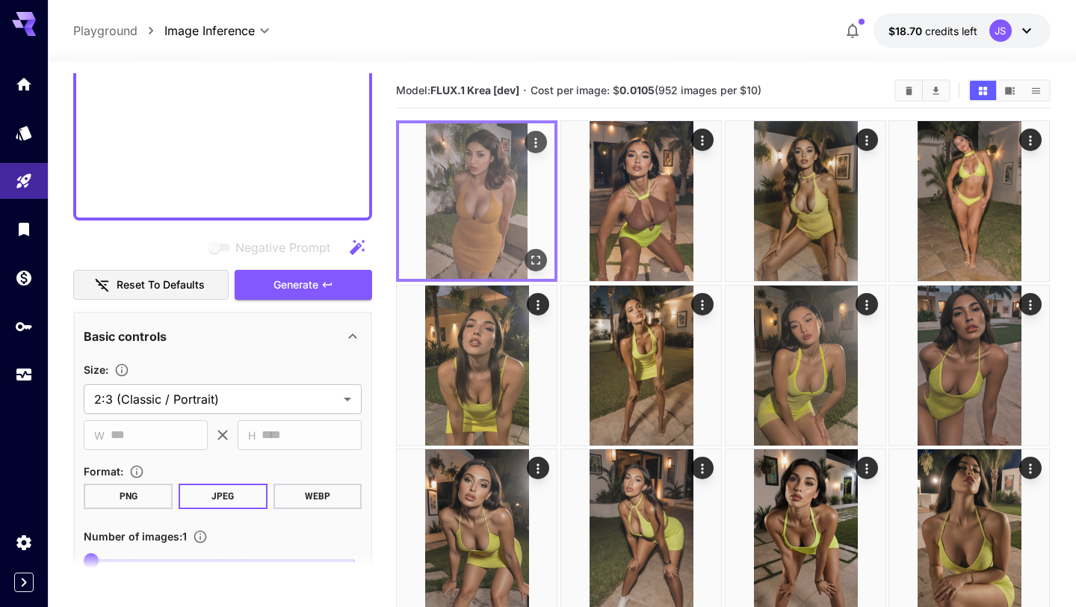
click at [536, 259] on icon "Open in fullscreen" at bounding box center [536, 260] width 15 height 15
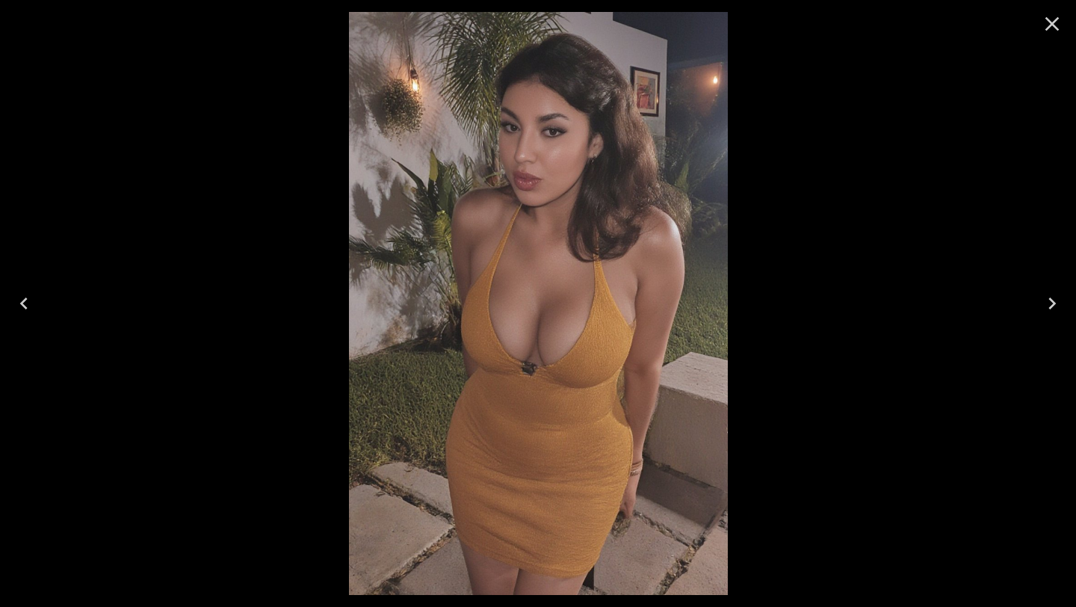
click at [1053, 17] on icon "Close" at bounding box center [1052, 24] width 24 height 24
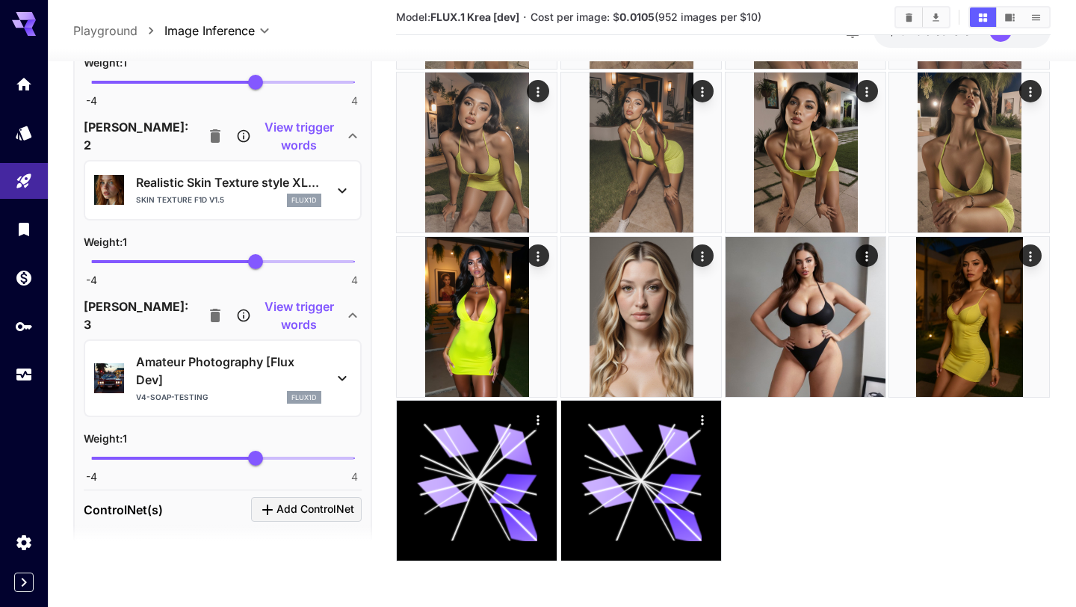
scroll to position [2573, 0]
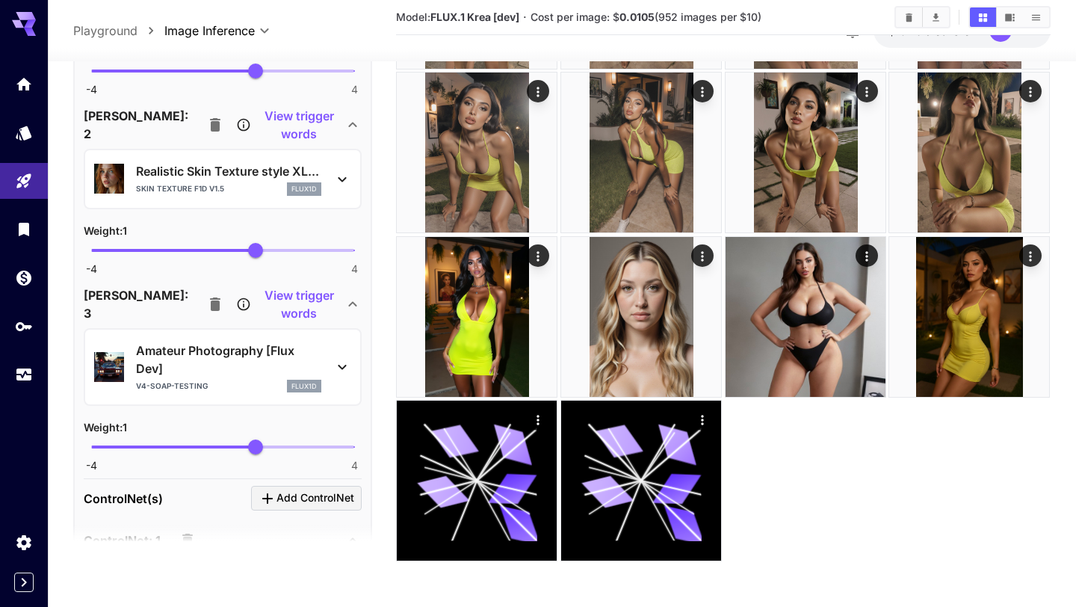
click at [344, 369] on icon at bounding box center [342, 367] width 18 height 18
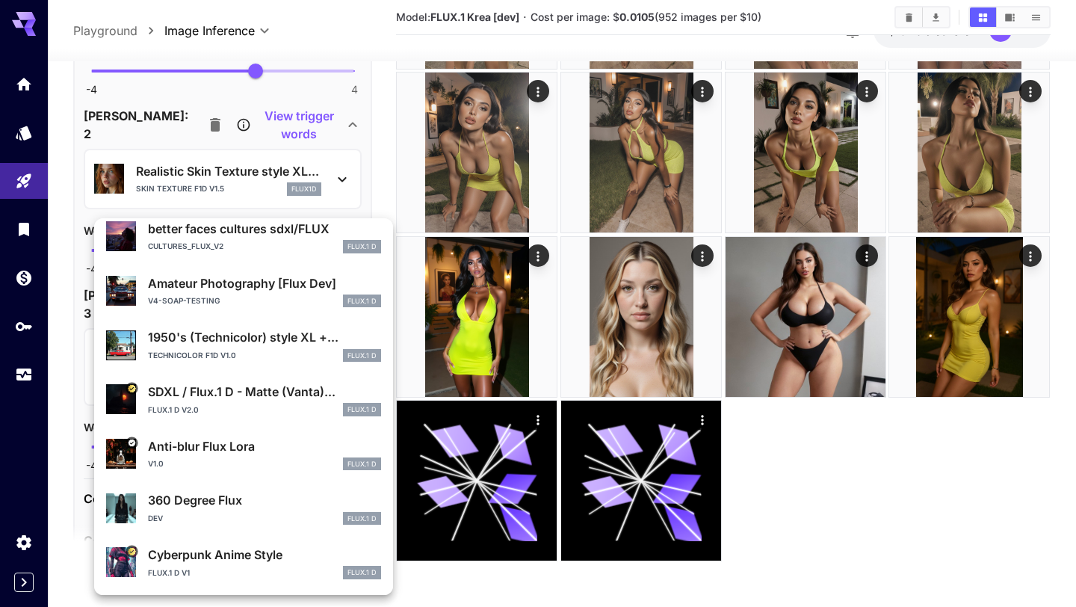
scroll to position [282, 0]
click at [269, 385] on p "SDXL / Flux.1 D - Matte (Vanta)..." at bounding box center [264, 391] width 233 height 18
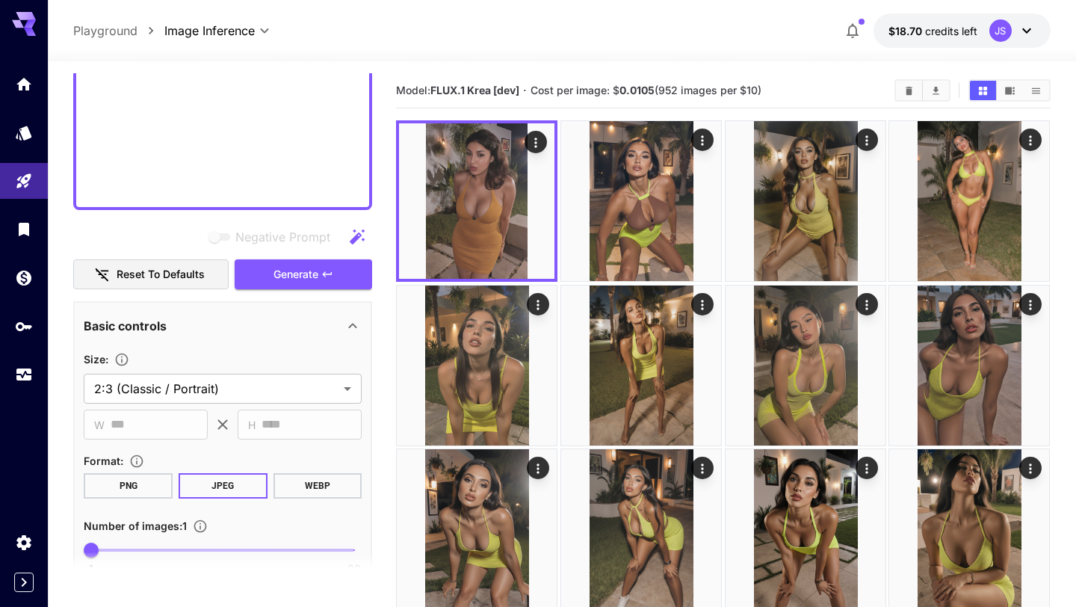
scroll to position [985, 0]
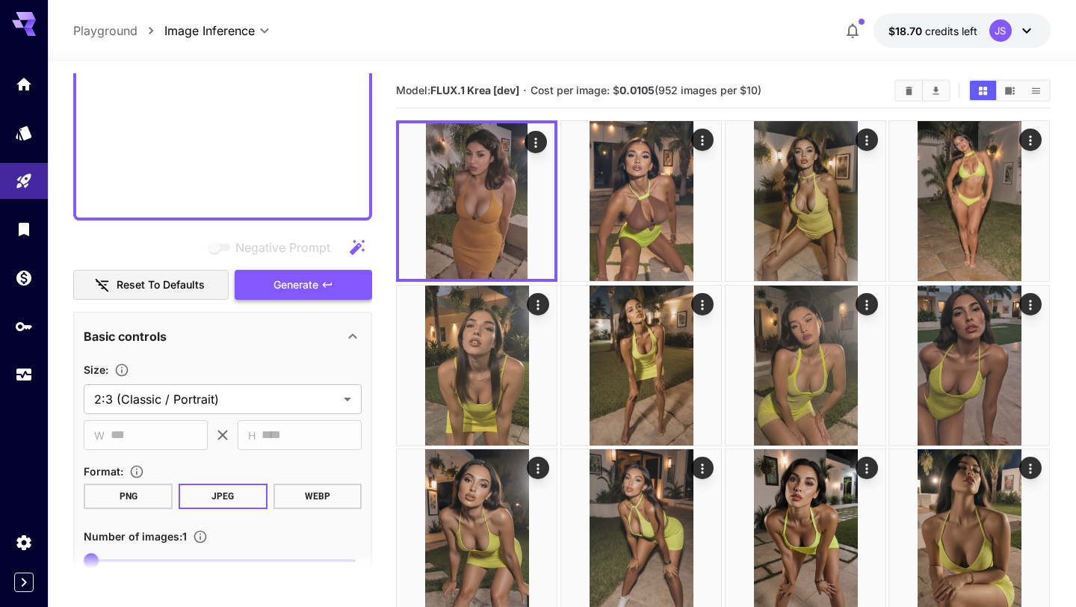
click at [318, 290] on span "Generate" at bounding box center [295, 285] width 45 height 19
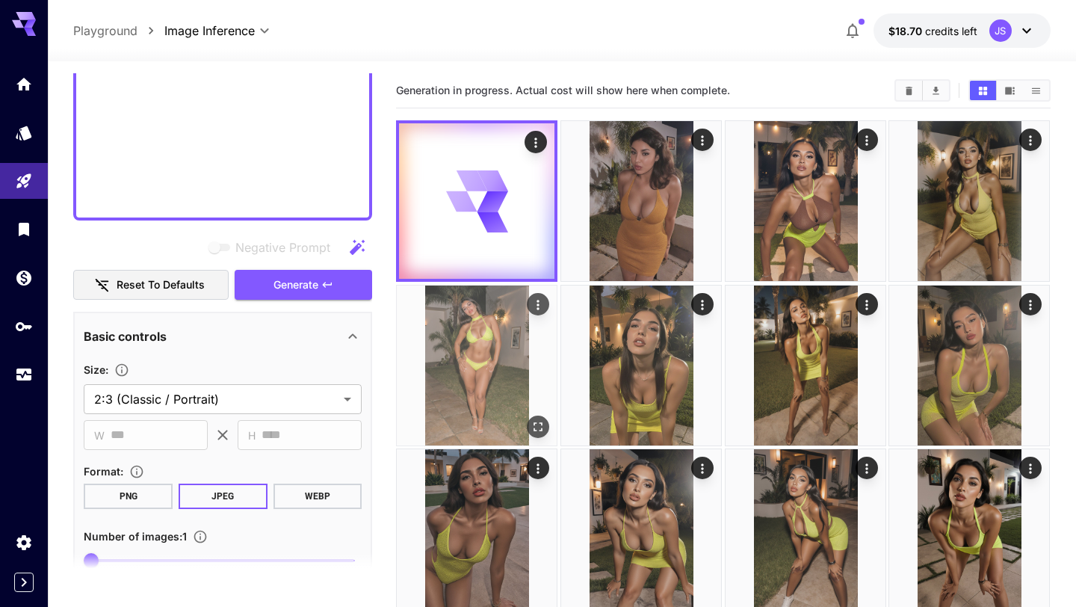
click at [539, 309] on icon "Actions" at bounding box center [538, 304] width 15 height 15
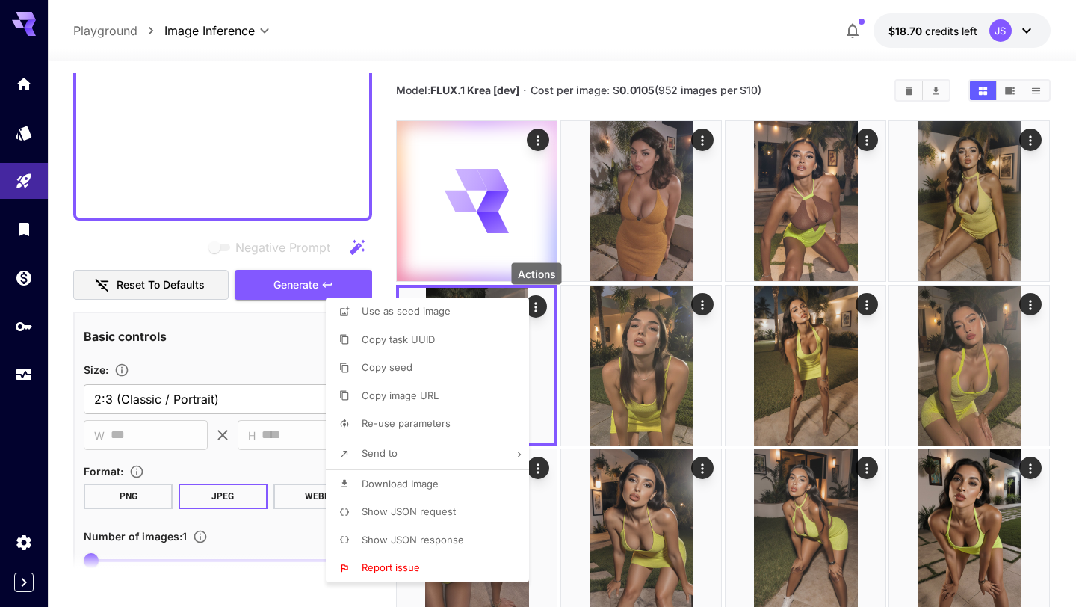
click at [539, 309] on div at bounding box center [538, 303] width 1076 height 607
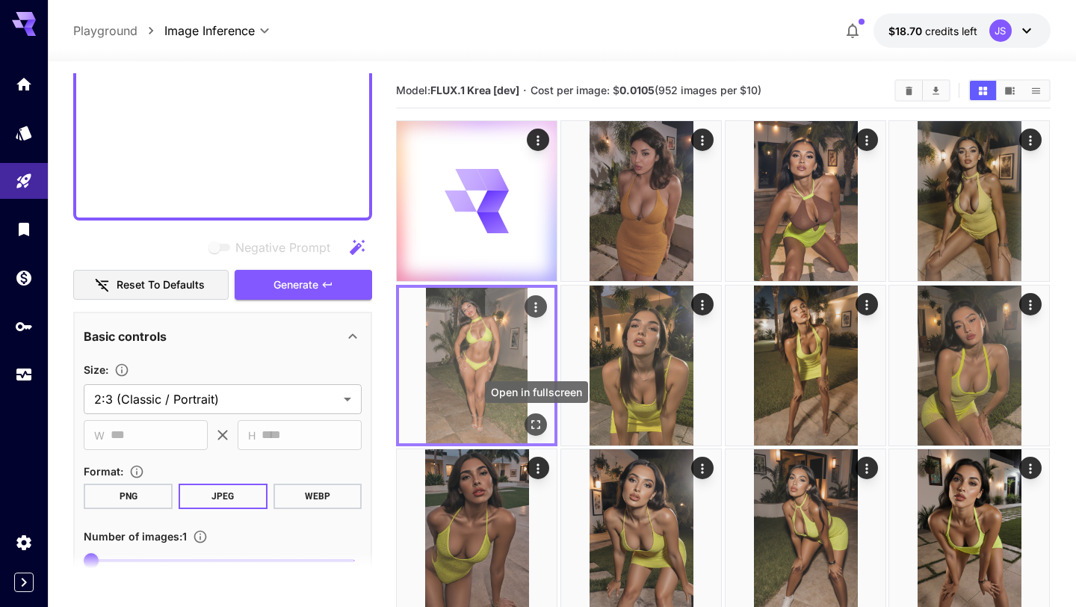
click at [532, 421] on icon "Open in fullscreen" at bounding box center [536, 424] width 9 height 9
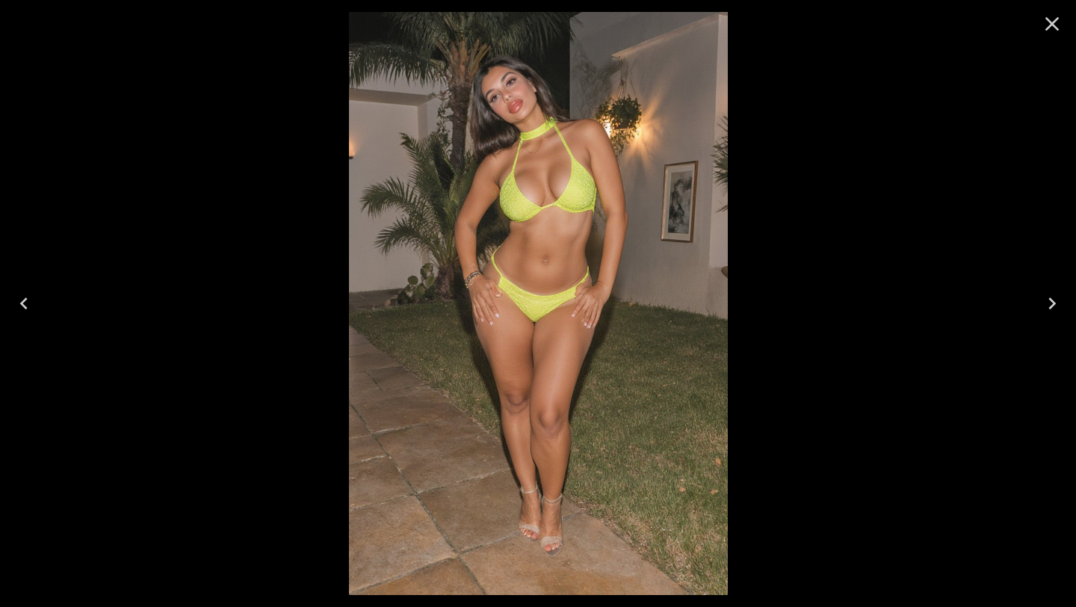
click at [1050, 24] on icon "Close" at bounding box center [1052, 24] width 24 height 24
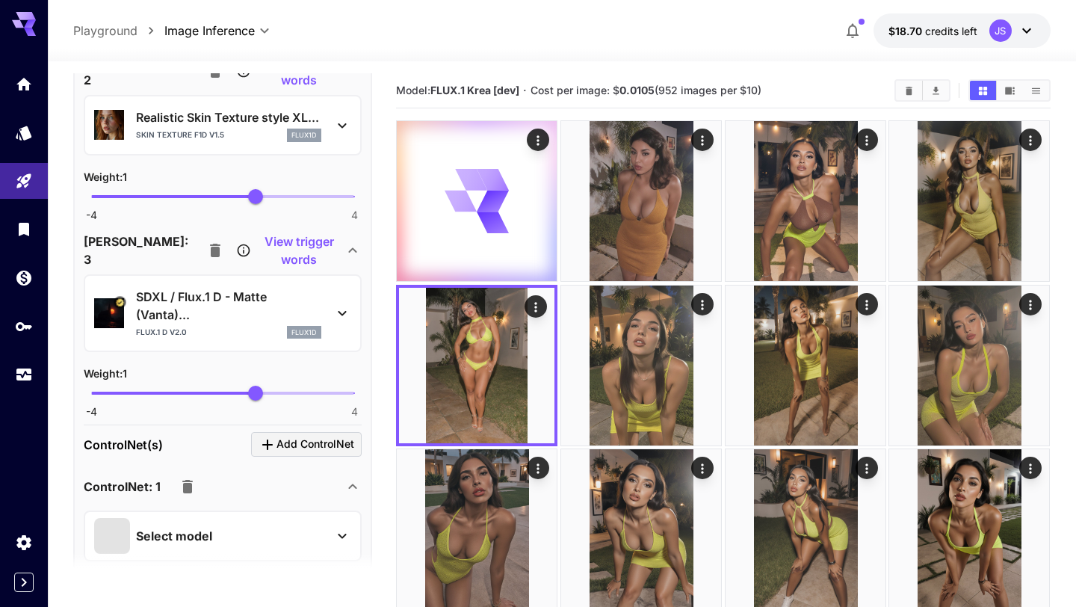
scroll to position [2657, 0]
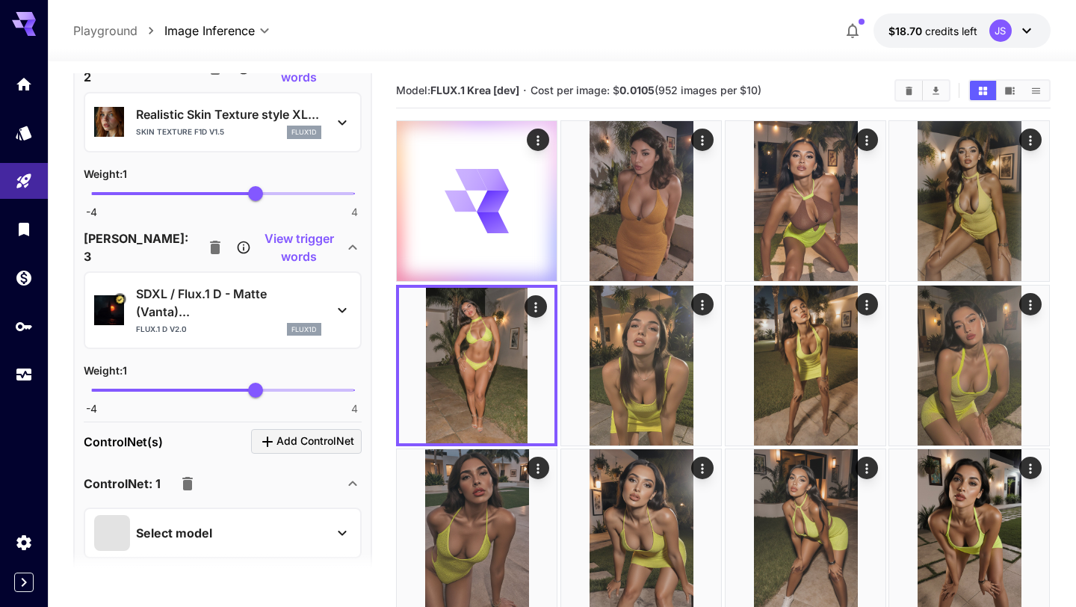
click at [341, 311] on icon at bounding box center [342, 310] width 18 height 18
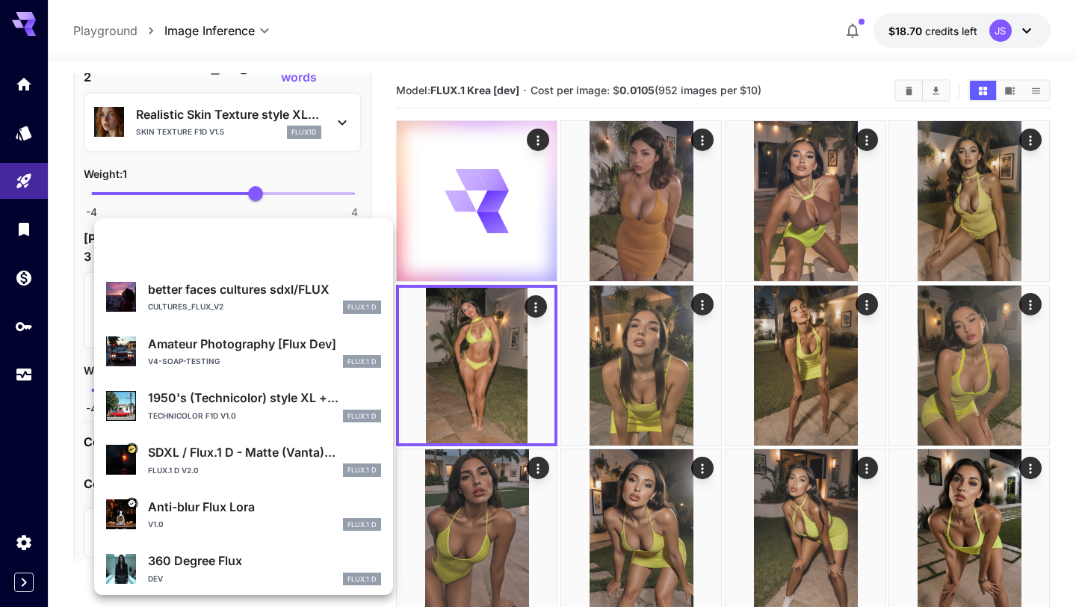
scroll to position [282, 0]
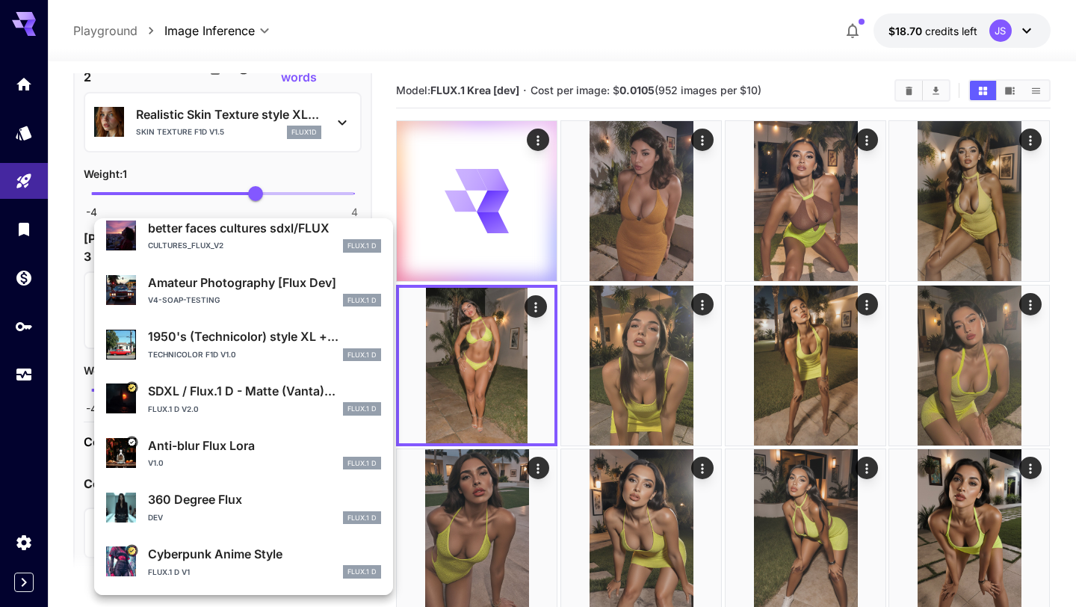
click at [229, 518] on div "DEV FLUX.1 D" at bounding box center [264, 517] width 233 height 13
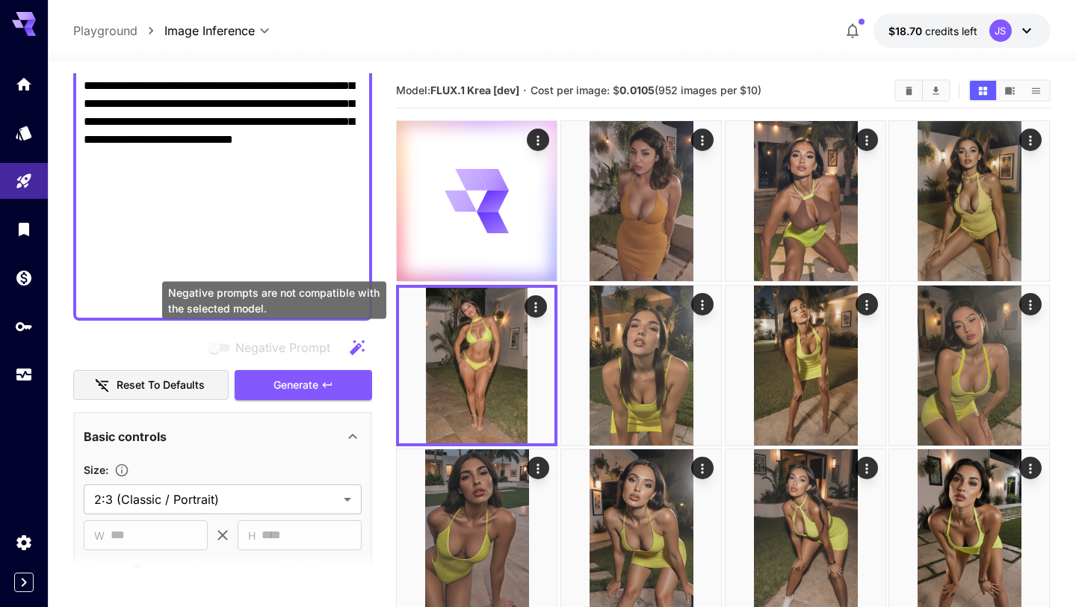
scroll to position [882, 0]
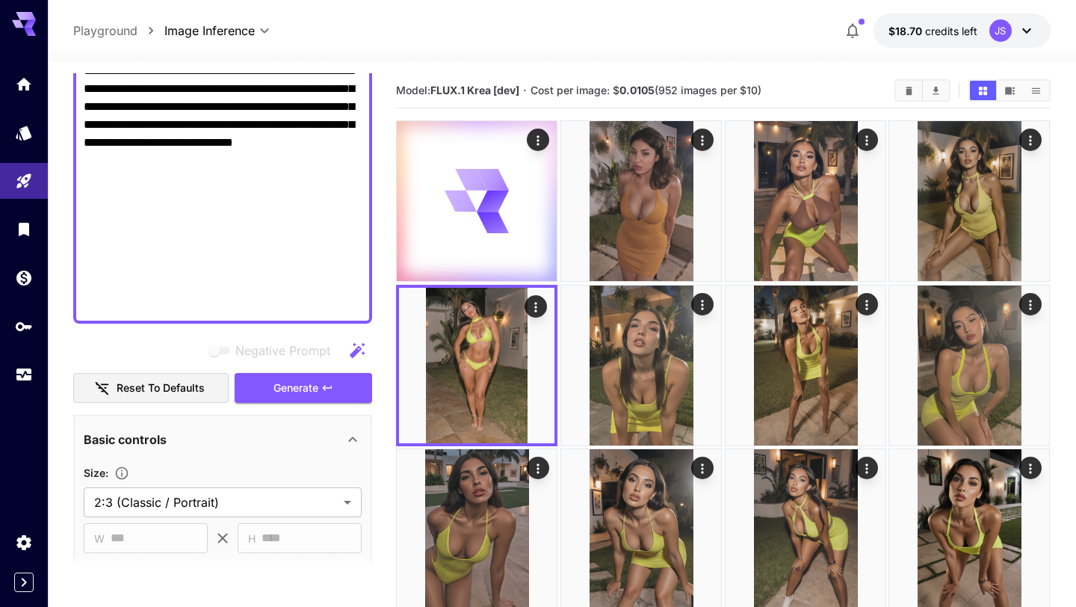
click at [1034, 61] on div "**********" at bounding box center [561, 522] width 976 height 922
click at [546, 140] on button "Actions" at bounding box center [538, 139] width 22 height 22
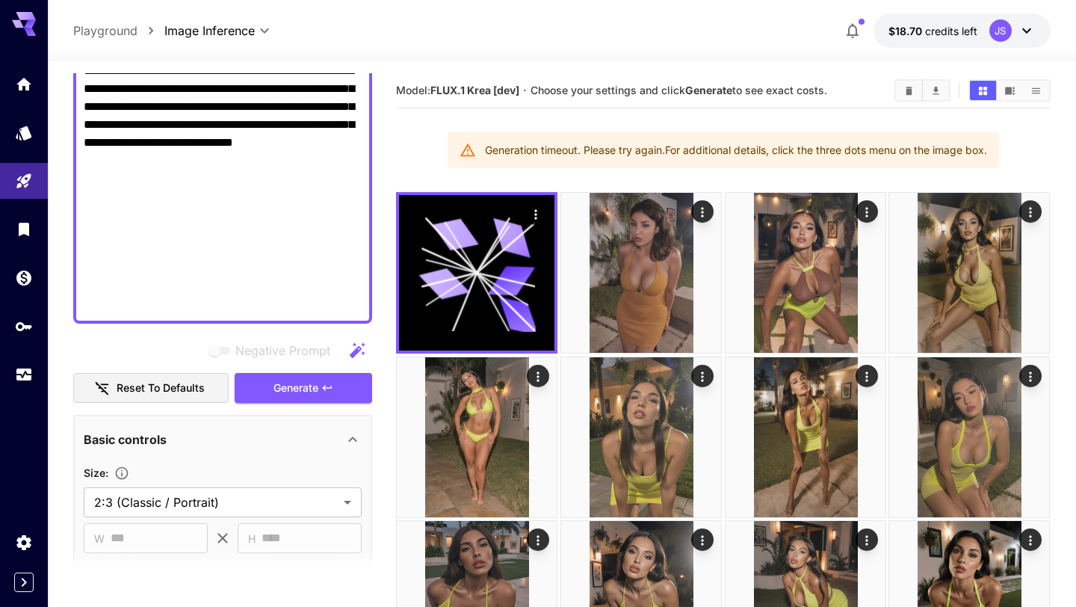
click at [539, 144] on div "Generation timeout. Please try again. For additional details, click the three d…" at bounding box center [736, 150] width 502 height 27
click at [323, 394] on button "Generate" at bounding box center [303, 388] width 137 height 31
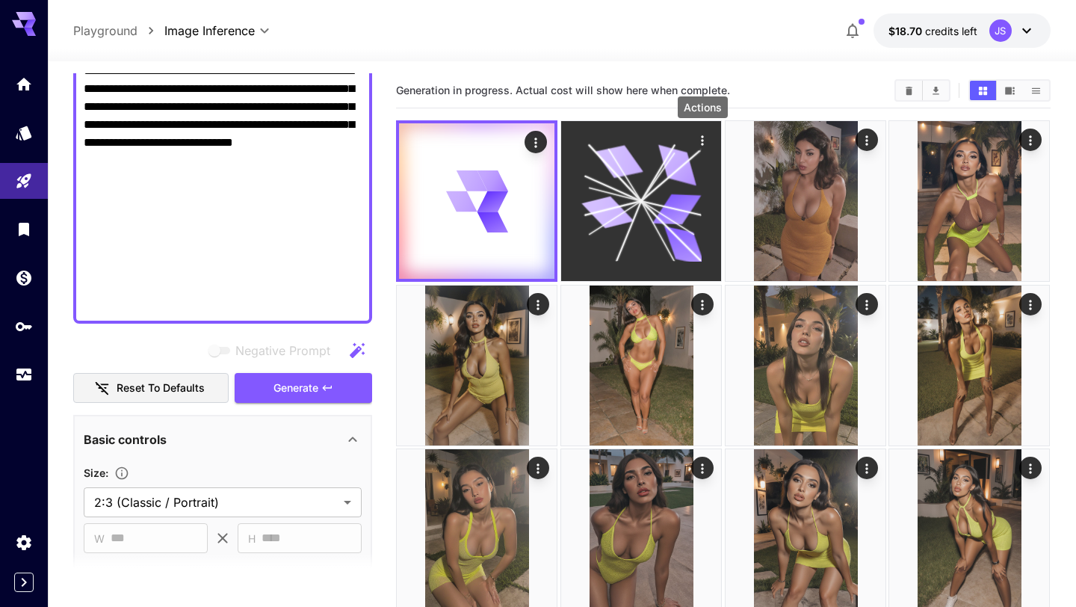
click at [704, 143] on icon "Actions" at bounding box center [702, 140] width 15 height 15
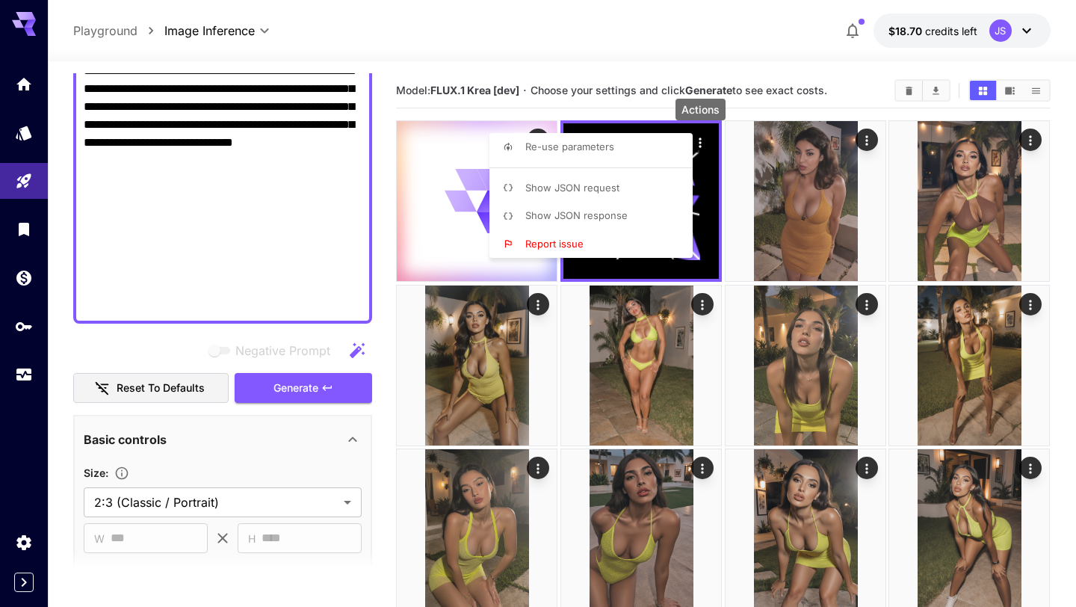
click at [864, 78] on div at bounding box center [538, 303] width 1076 height 607
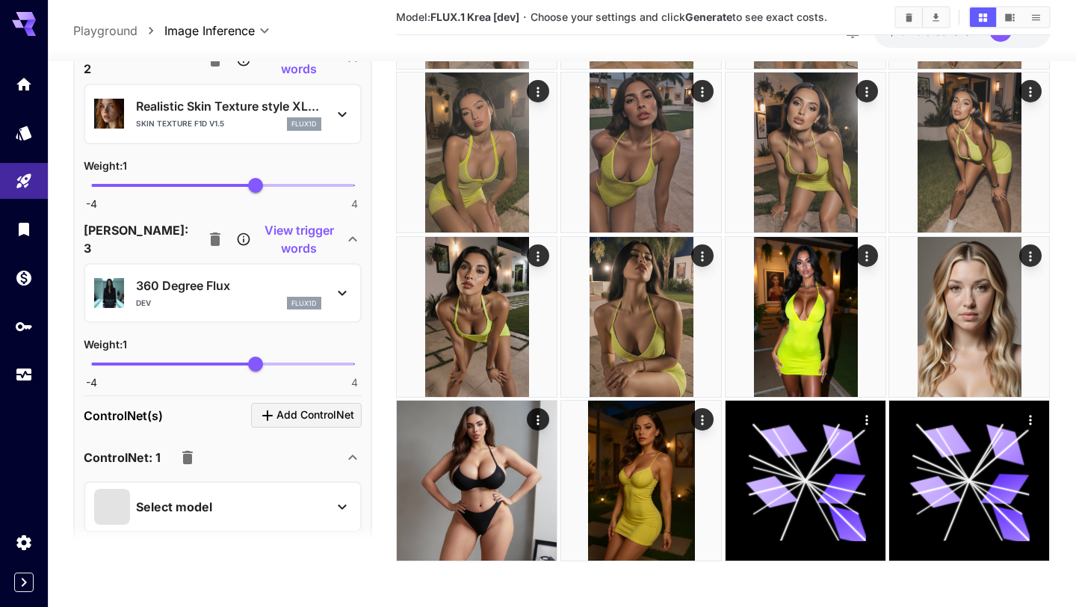
scroll to position [2639, 0]
click at [342, 286] on icon at bounding box center [342, 292] width 18 height 18
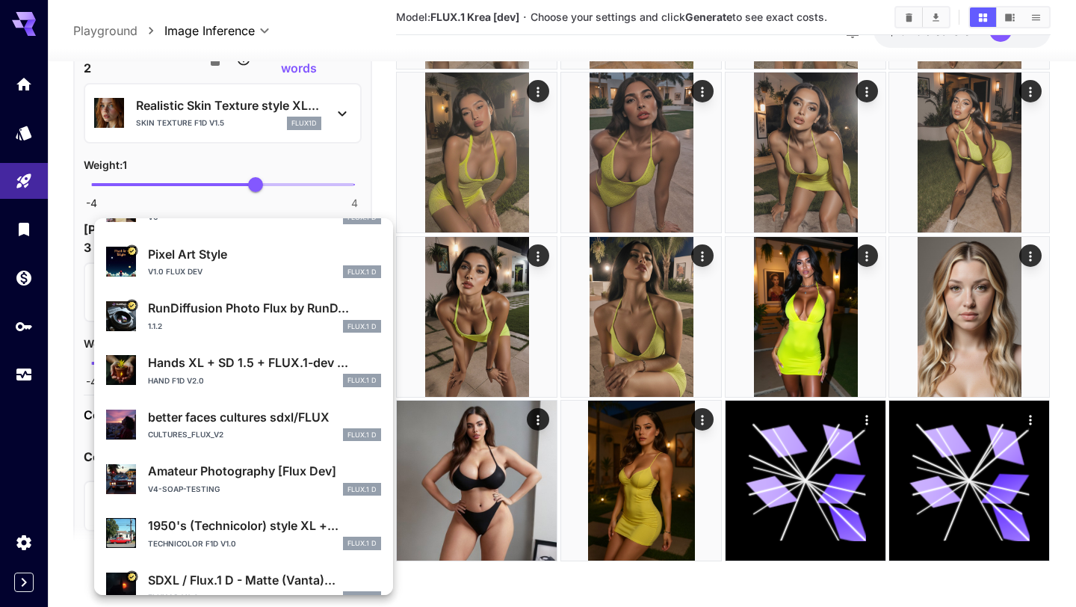
scroll to position [90, 0]
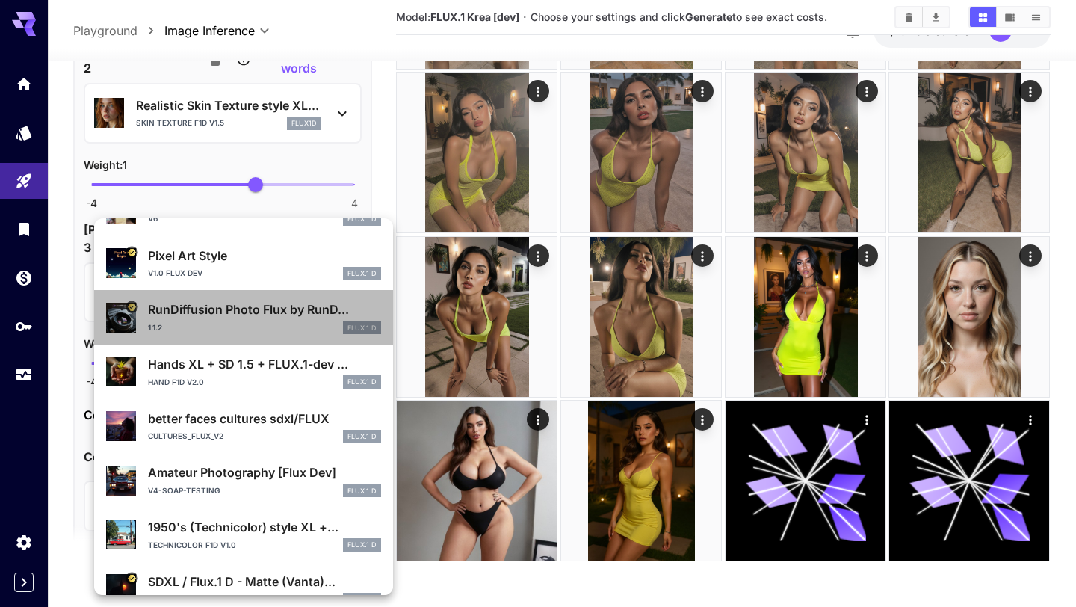
click at [289, 308] on p "RunDiffusion Photo Flux by RunD..." at bounding box center [264, 309] width 233 height 18
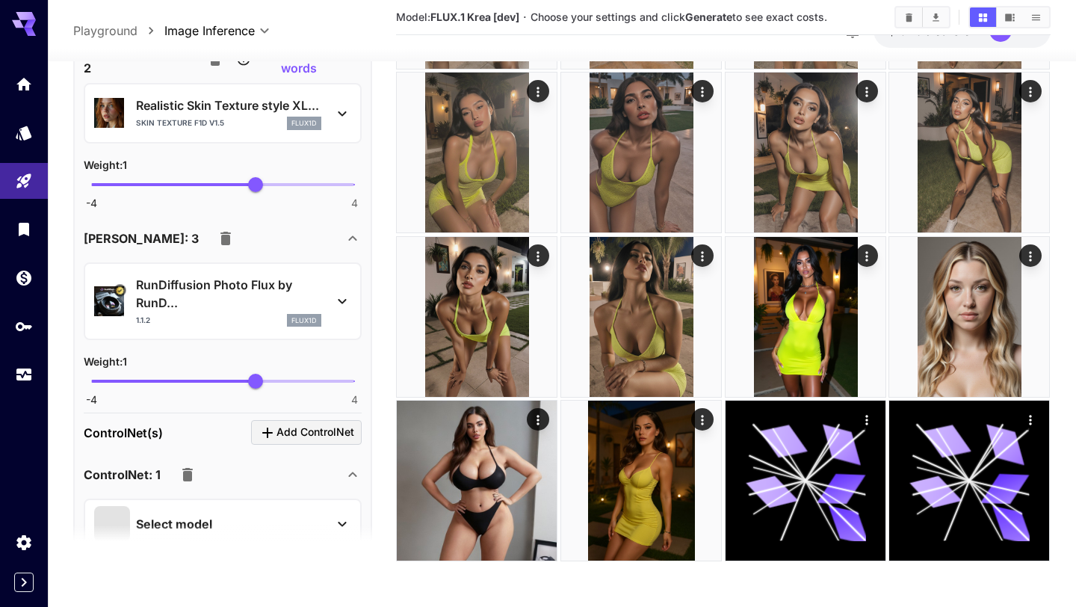
scroll to position [0, 0]
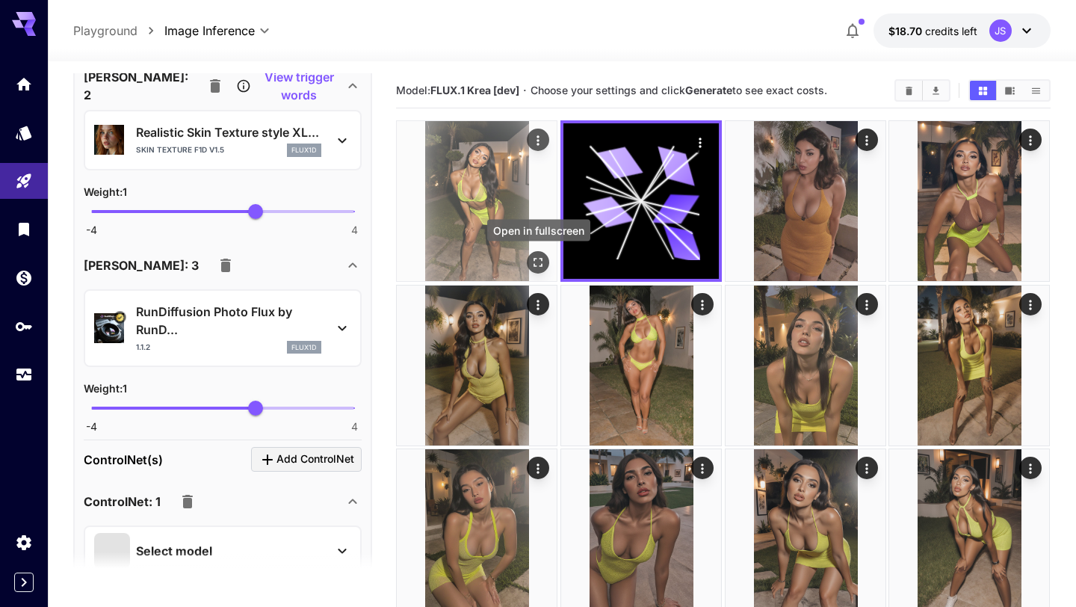
click at [538, 259] on icon "Open in fullscreen" at bounding box center [538, 262] width 15 height 15
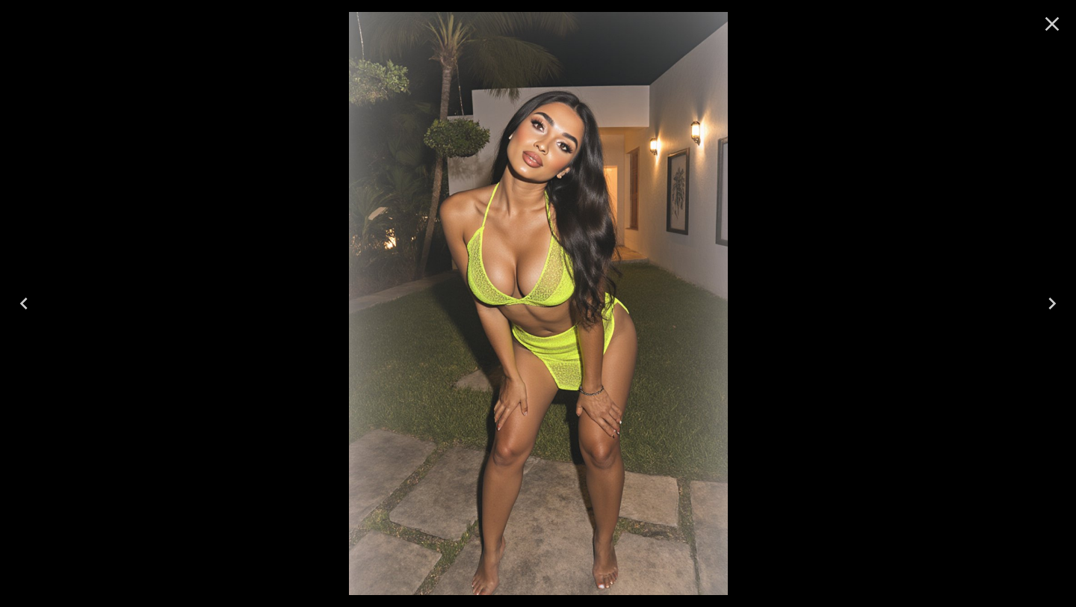
click at [1058, 26] on icon "Close" at bounding box center [1052, 24] width 24 height 24
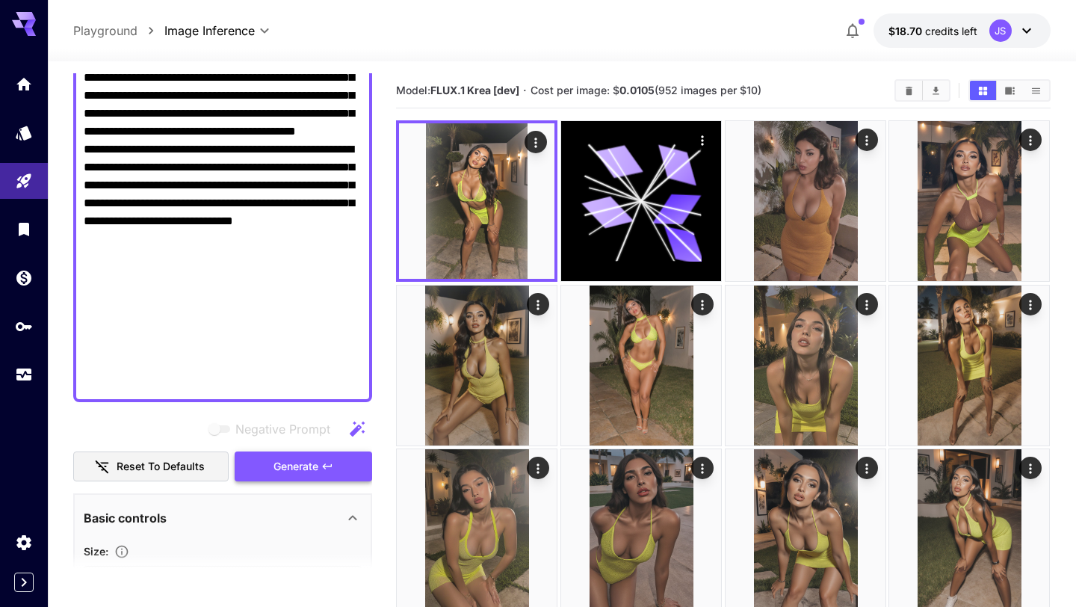
scroll to position [805, 0]
click at [298, 465] on span "Generate" at bounding box center [295, 465] width 45 height 19
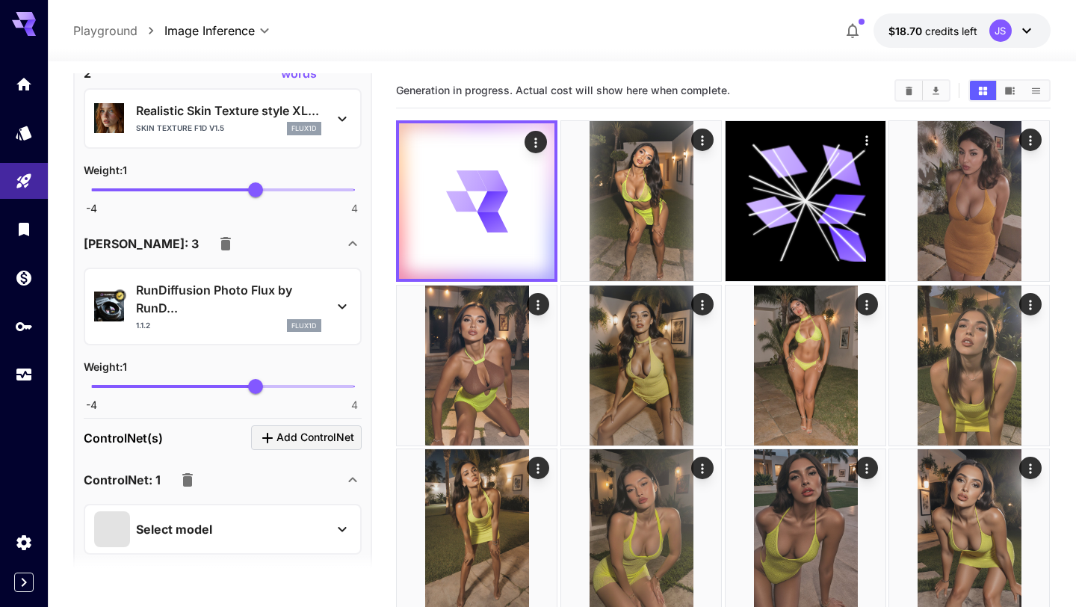
scroll to position [2658, 0]
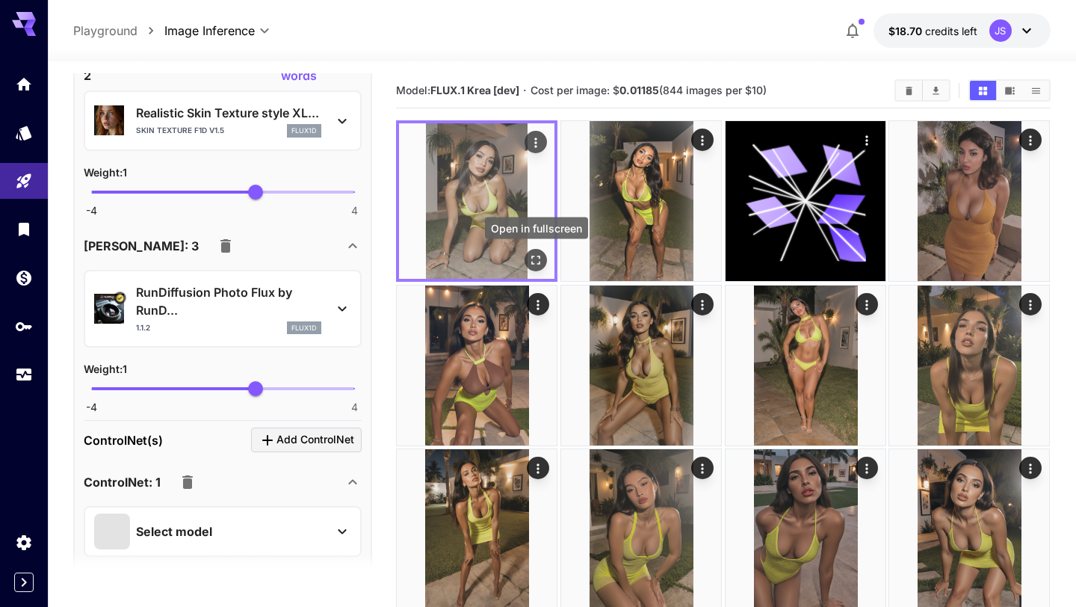
click at [534, 258] on icon "Open in fullscreen" at bounding box center [536, 260] width 15 height 15
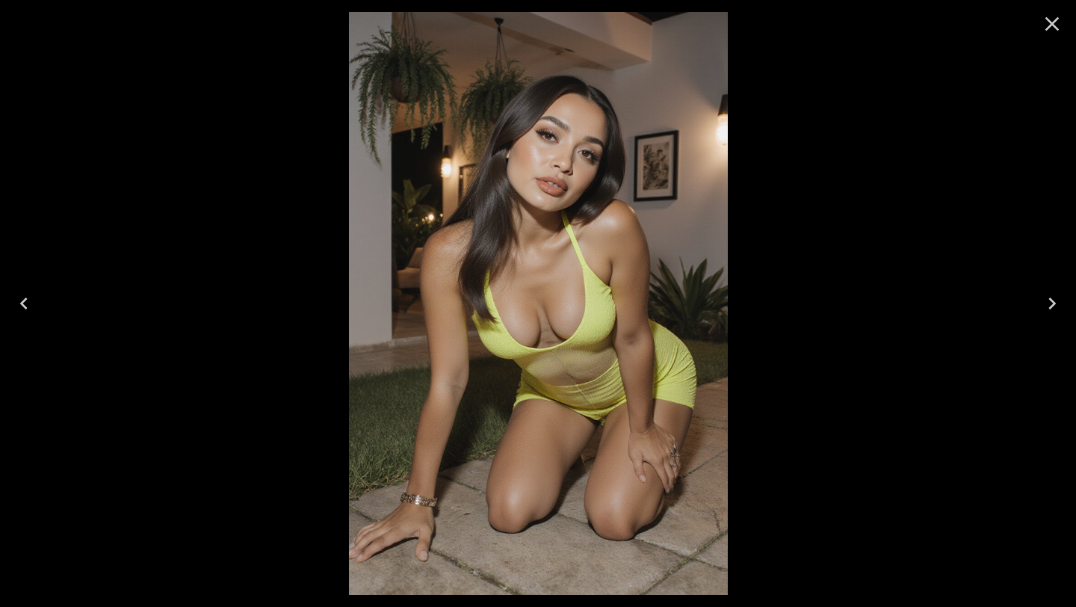
click at [1050, 27] on icon "Close" at bounding box center [1052, 24] width 24 height 24
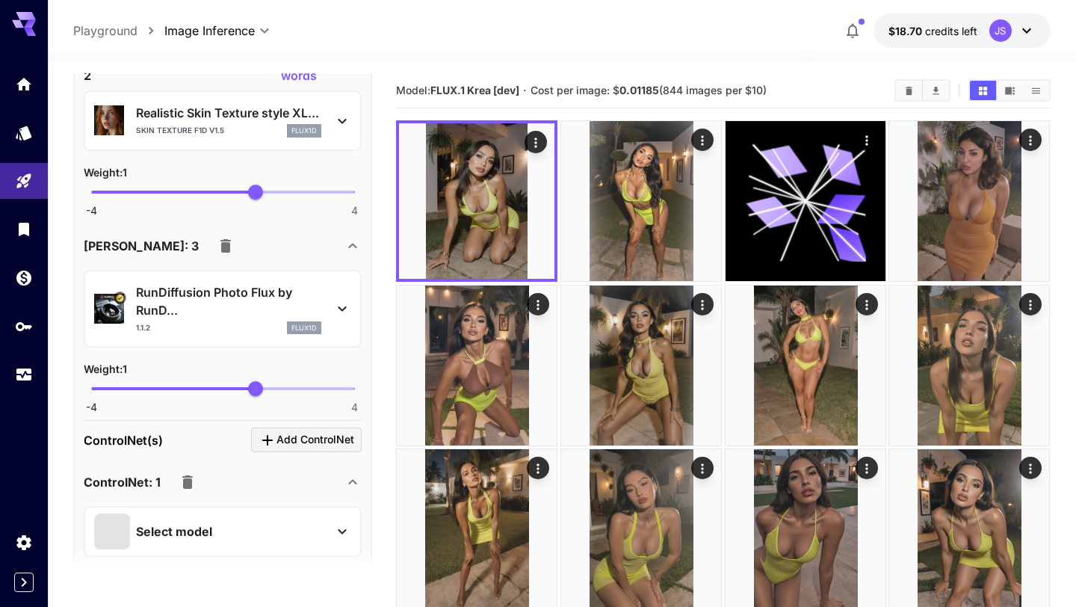
scroll to position [2698, 0]
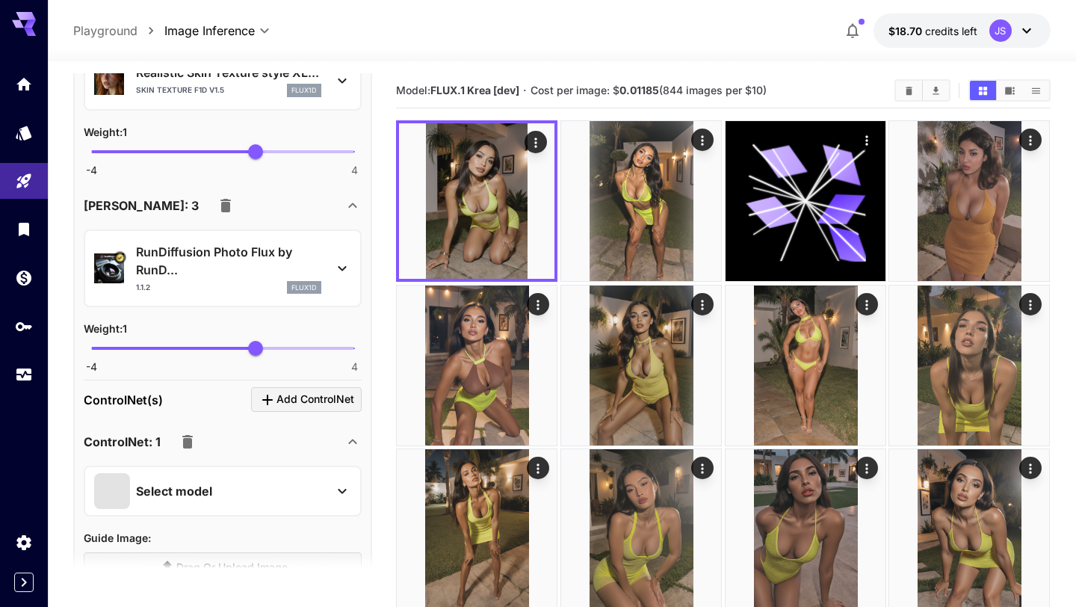
click at [335, 269] on icon at bounding box center [342, 268] width 18 height 18
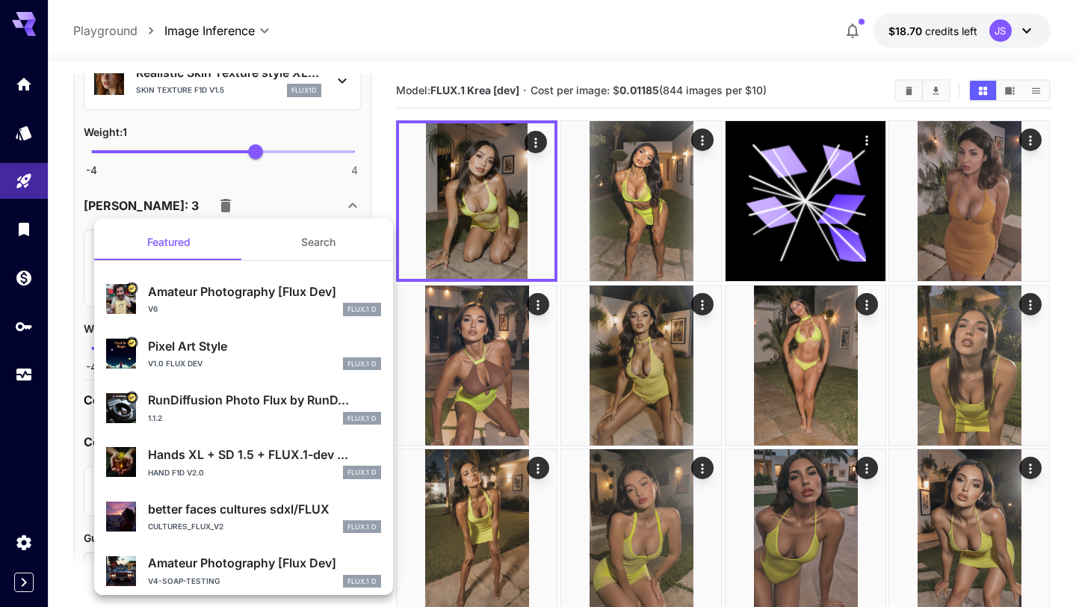
click at [323, 242] on button "Search" at bounding box center [318, 242] width 149 height 36
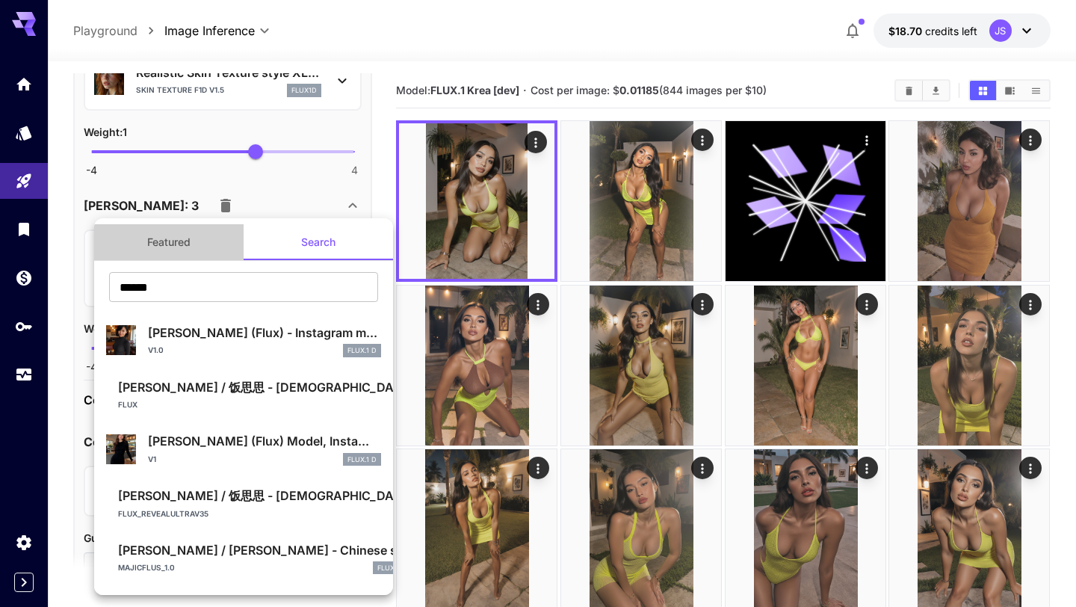
click at [179, 241] on button "Featured" at bounding box center [168, 242] width 149 height 36
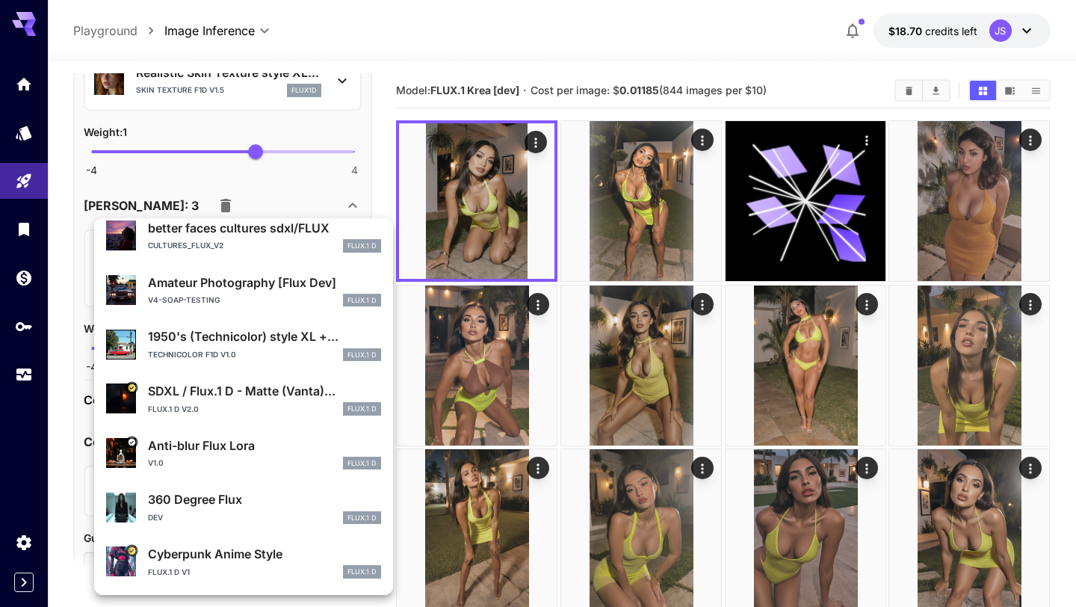
scroll to position [0, 0]
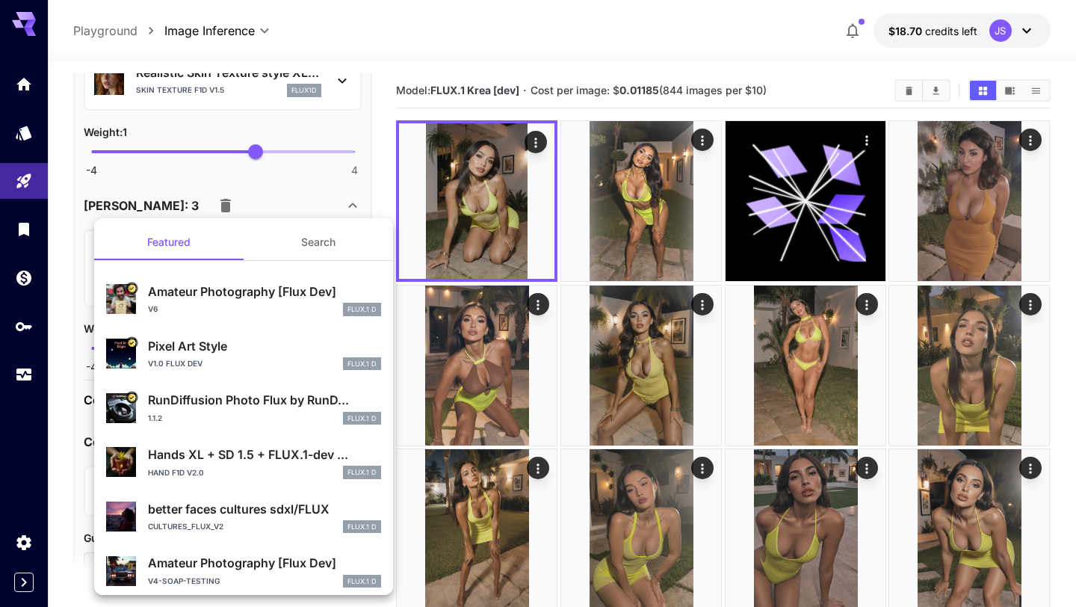
click at [254, 191] on div at bounding box center [538, 303] width 1076 height 607
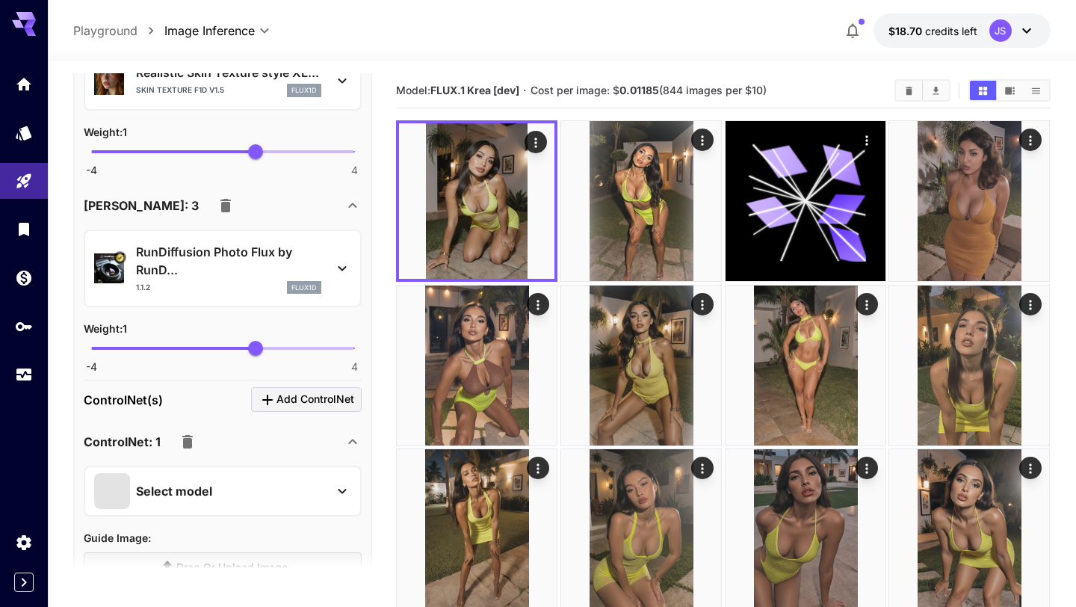
scroll to position [2642, 0]
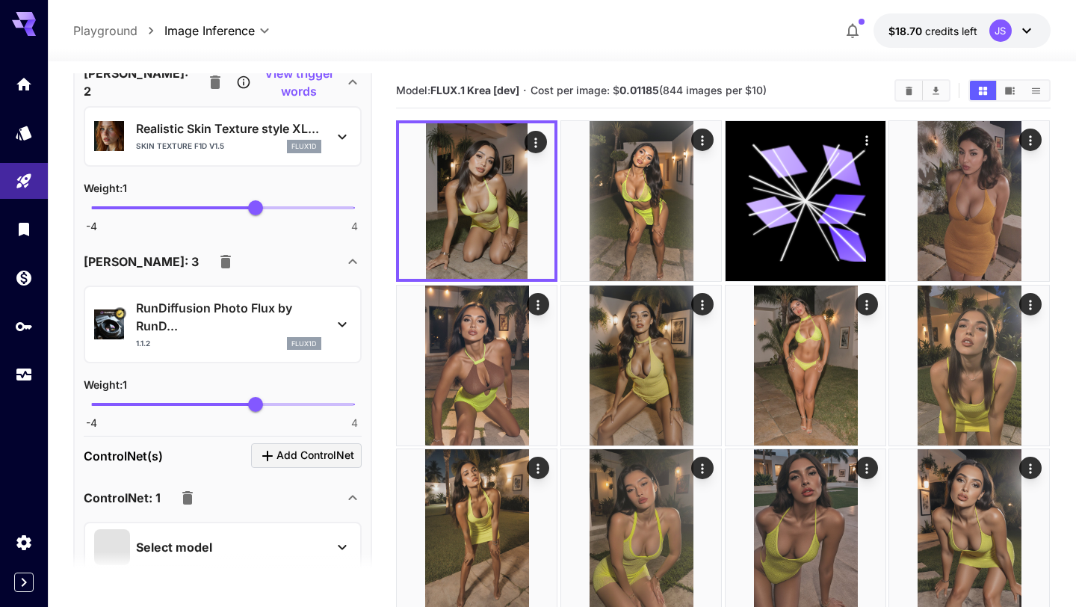
click at [343, 325] on icon at bounding box center [342, 324] width 18 height 18
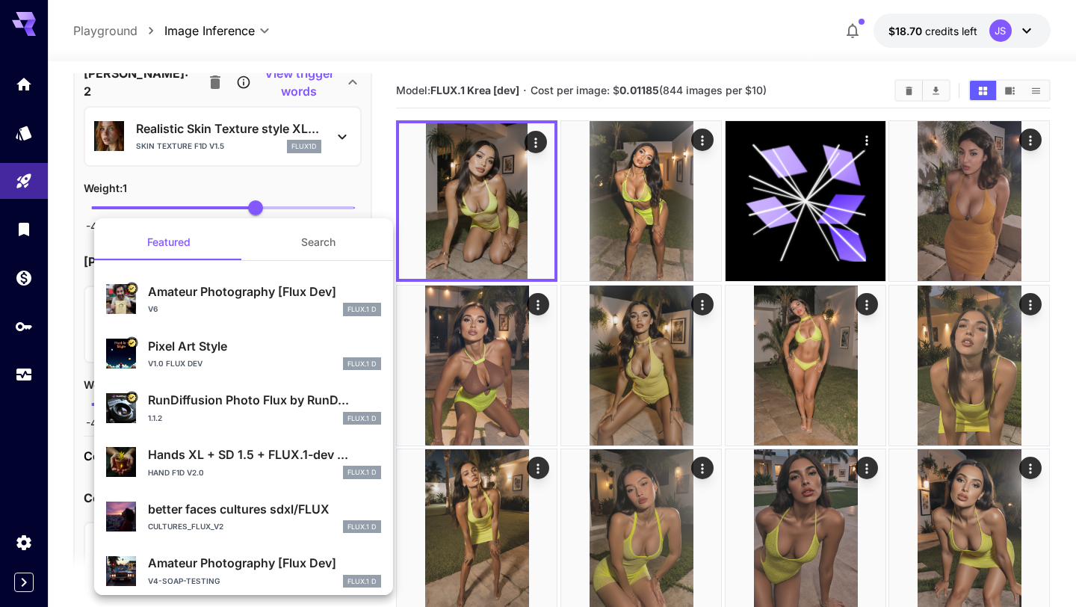
click at [312, 253] on button "Search" at bounding box center [318, 242] width 149 height 36
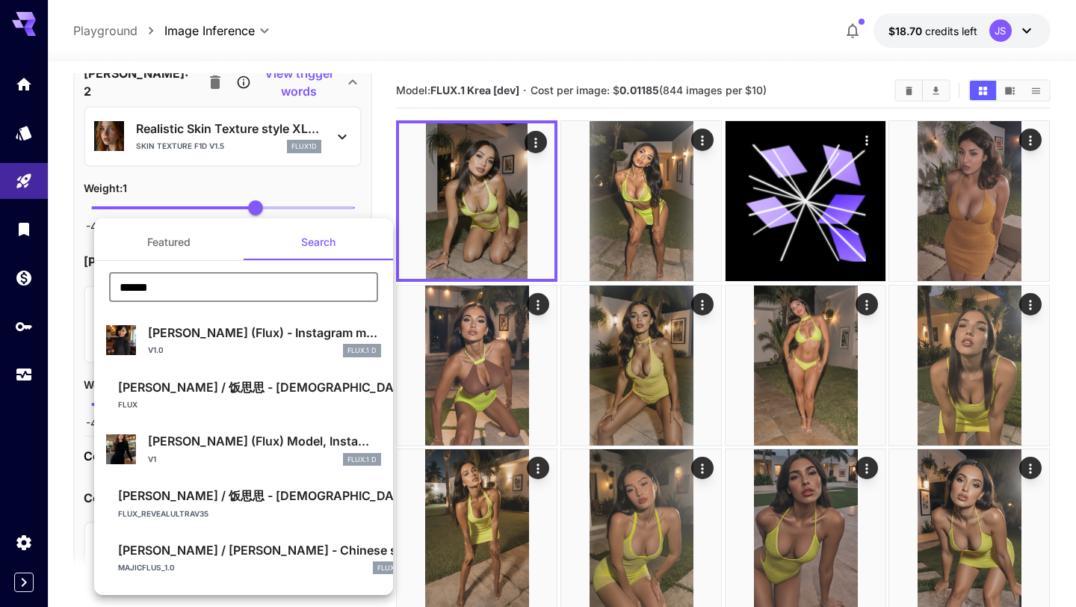
click at [265, 285] on input "******" at bounding box center [243, 287] width 269 height 30
drag, startPoint x: 267, startPoint y: 288, endPoint x: 86, endPoint y: 288, distance: 180.8
click at [86, 288] on div "Featured Search ****** ​ Chanel Uzi (Flux) - Instagram m... v1.0 FLUX.1 D Fan S…" at bounding box center [149, 224] width 299 height 448
click at [854, 375] on div at bounding box center [538, 303] width 1076 height 607
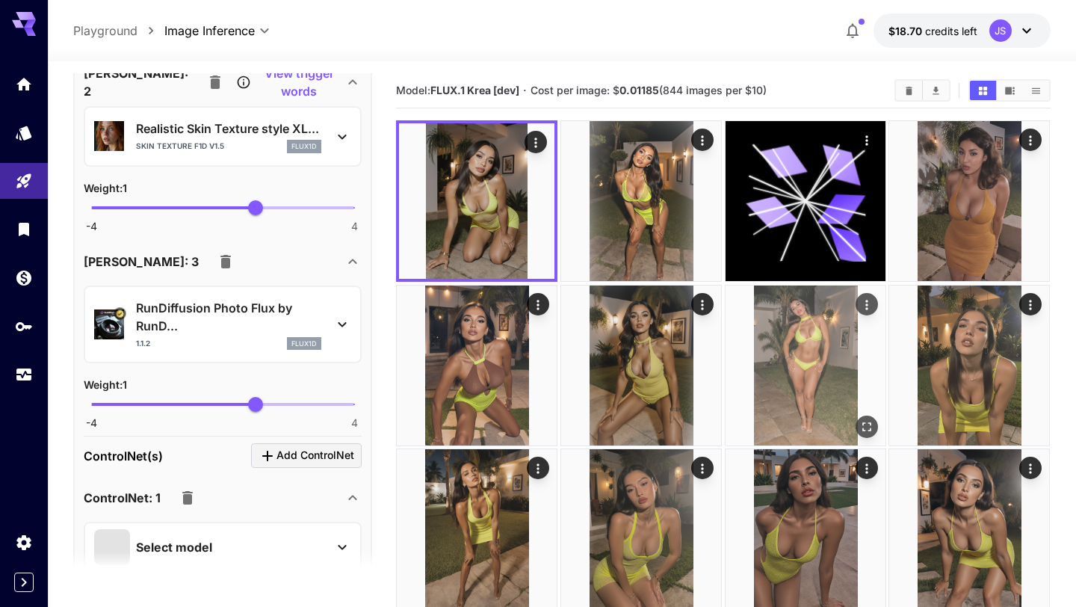
click at [873, 309] on icon "Actions" at bounding box center [866, 304] width 15 height 15
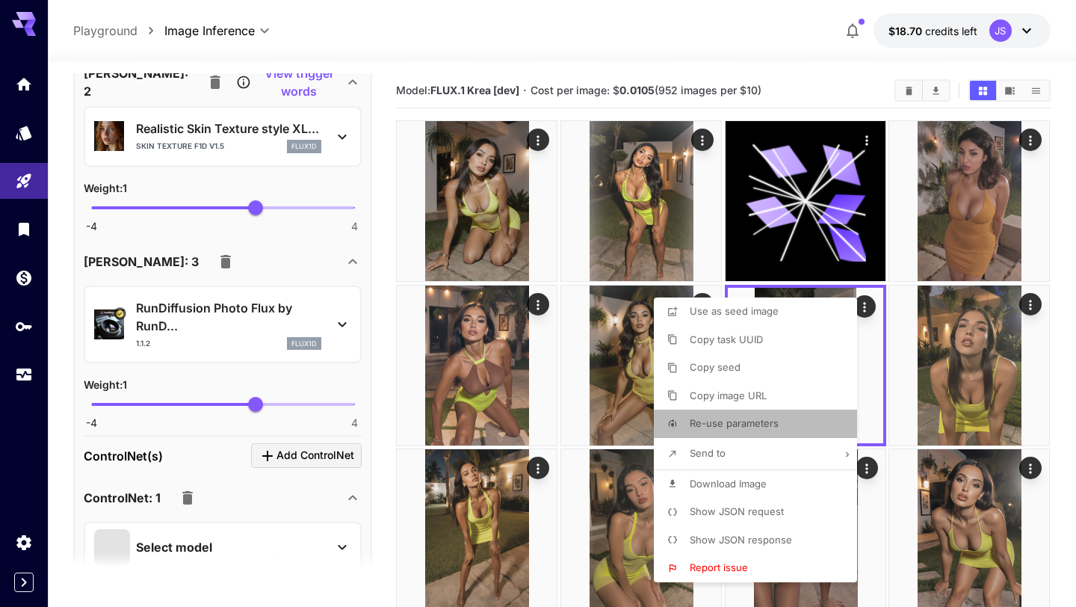
click at [758, 417] on span "Re-use parameters" at bounding box center [734, 423] width 89 height 12
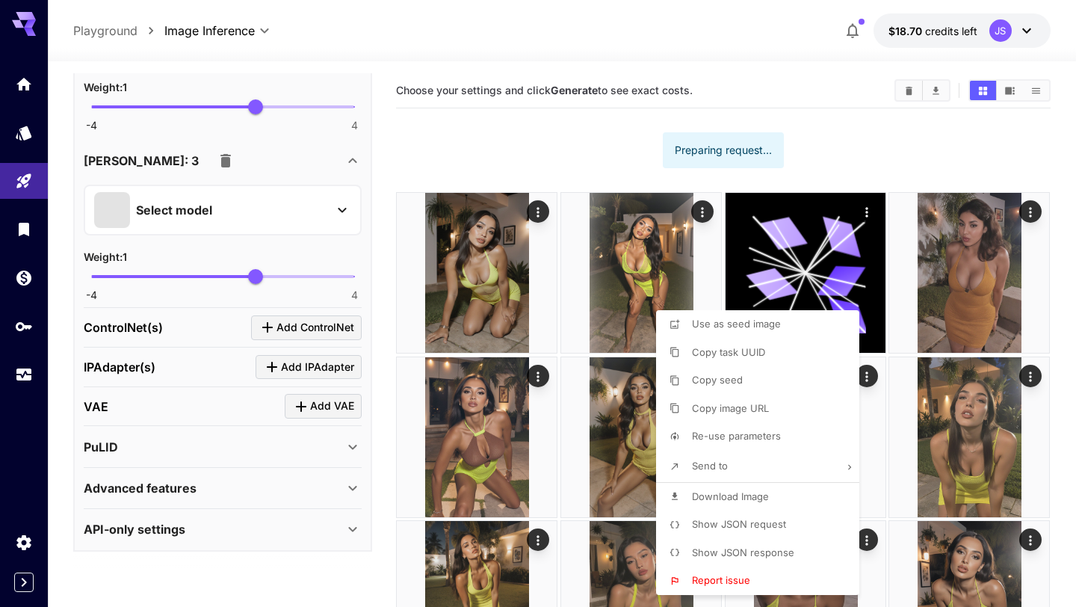
scroll to position [1137, 0]
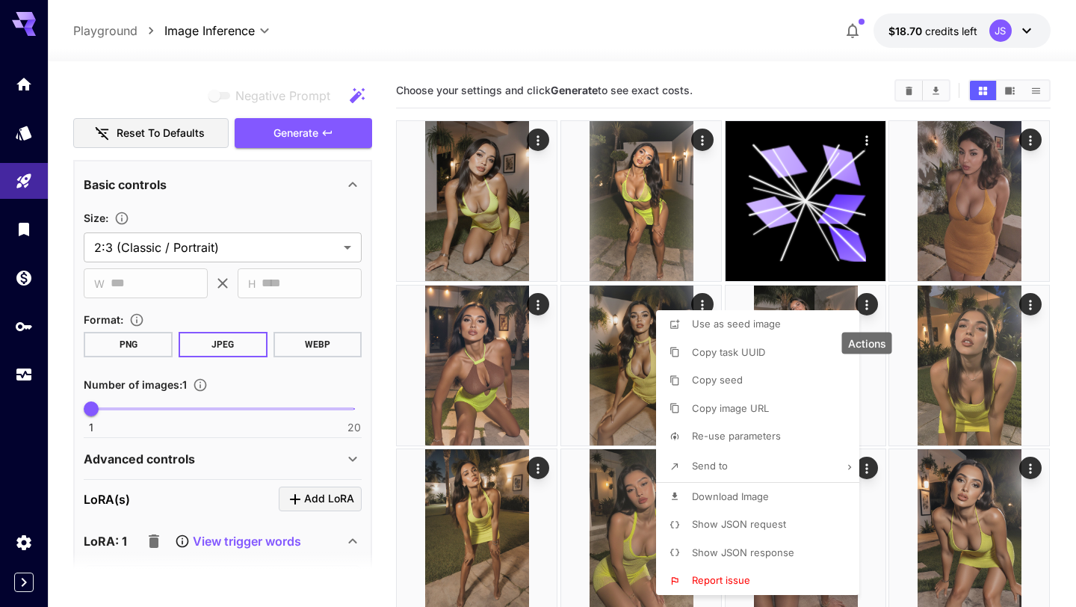
click at [403, 253] on div at bounding box center [538, 303] width 1076 height 607
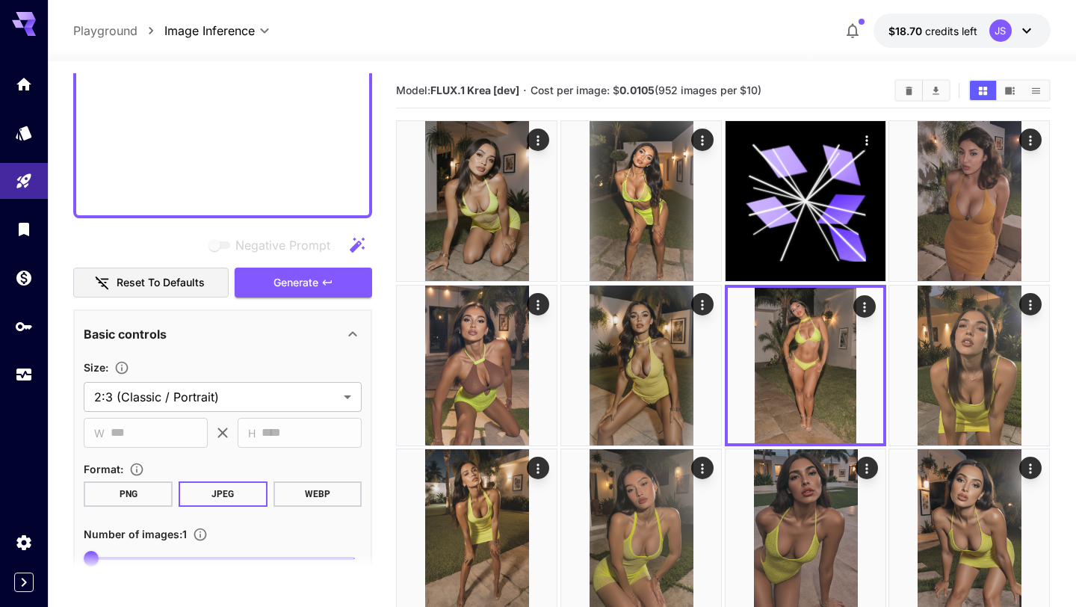
scroll to position [988, 0]
click at [288, 289] on span "Generate" at bounding box center [295, 282] width 45 height 19
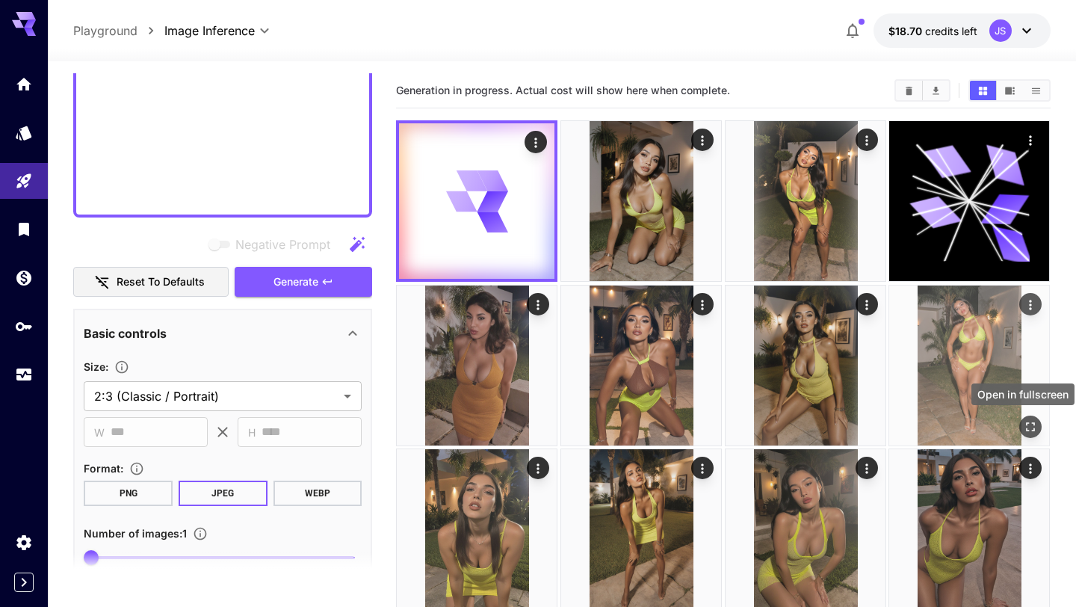
click at [1029, 428] on icon "Open in fullscreen" at bounding box center [1030, 426] width 15 height 15
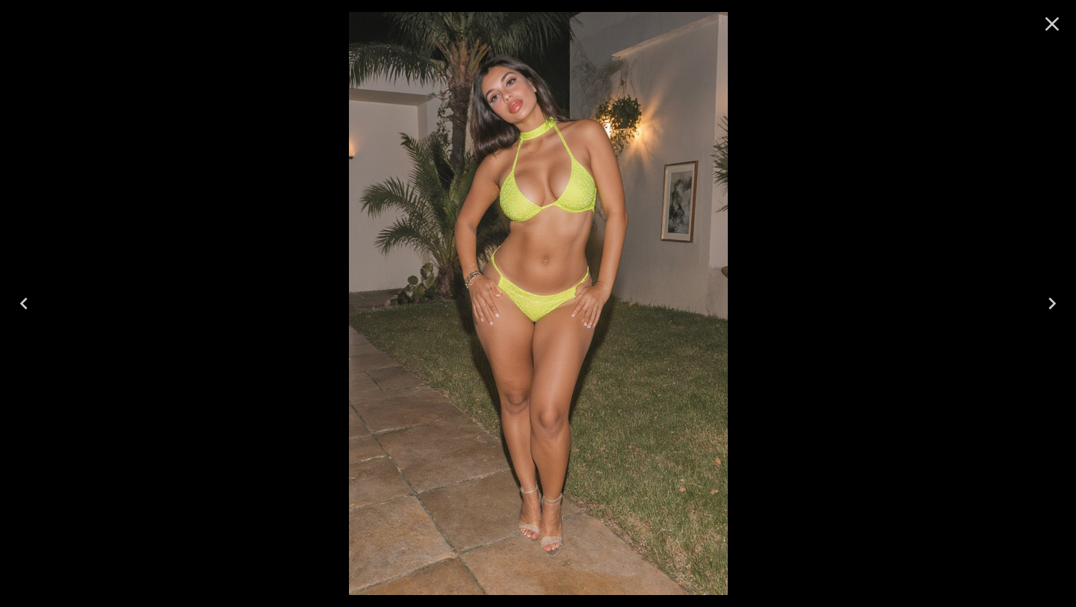
click at [1053, 22] on icon "Close" at bounding box center [1052, 24] width 14 height 14
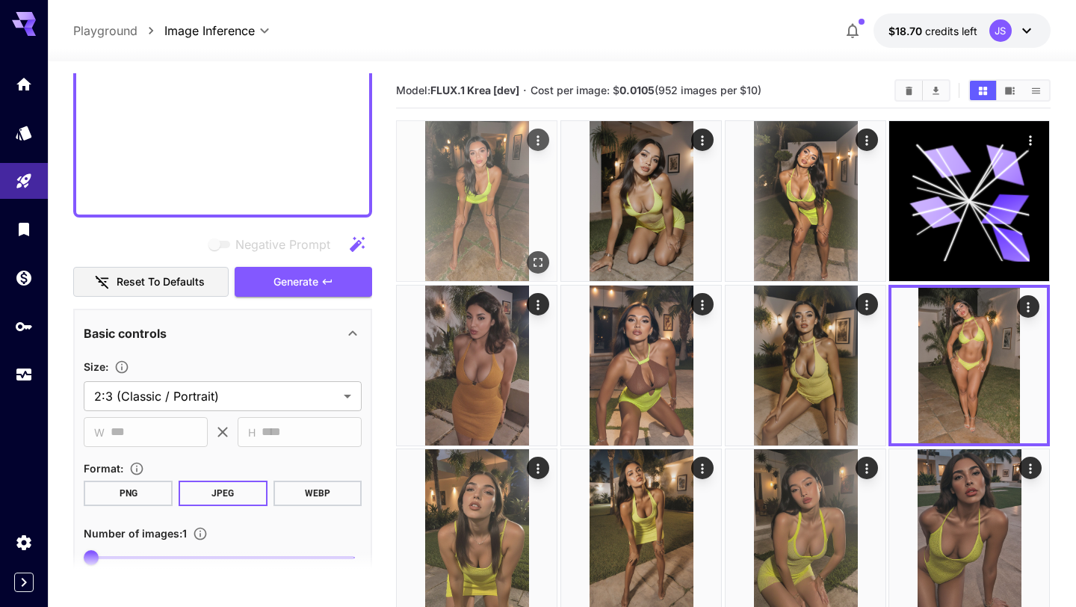
click at [542, 267] on icon "Open in fullscreen" at bounding box center [538, 262] width 15 height 15
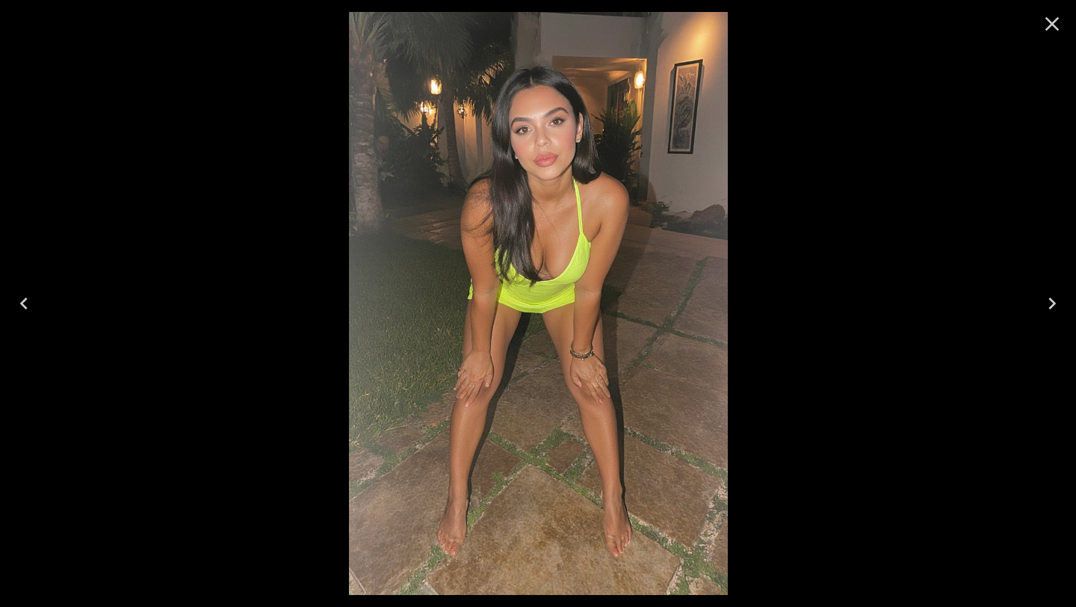
click at [1052, 22] on icon "Close" at bounding box center [1052, 24] width 14 height 14
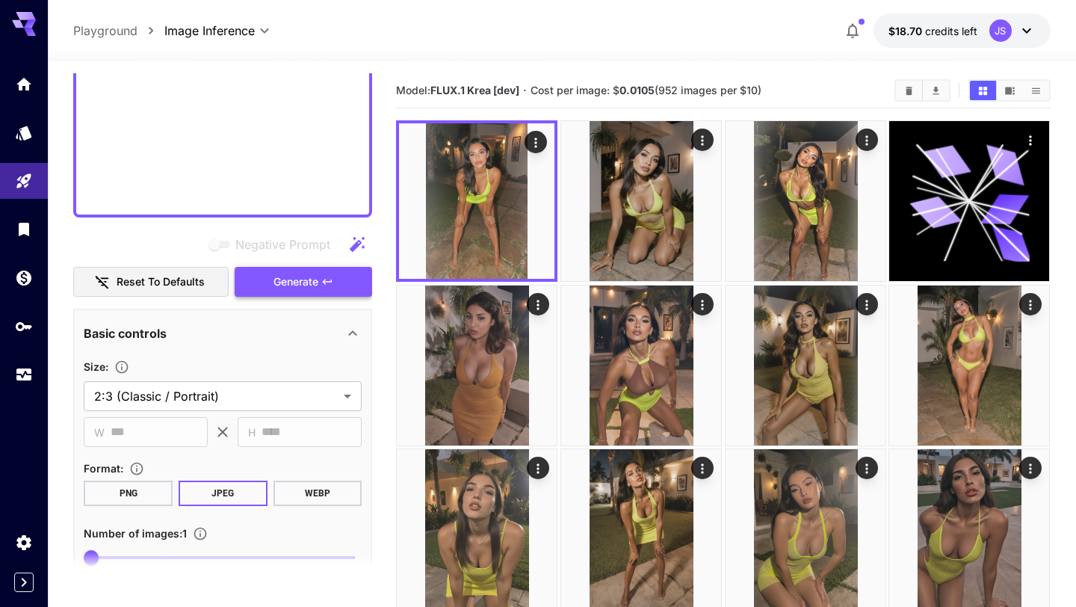
click at [342, 270] on button "Generate" at bounding box center [303, 282] width 137 height 31
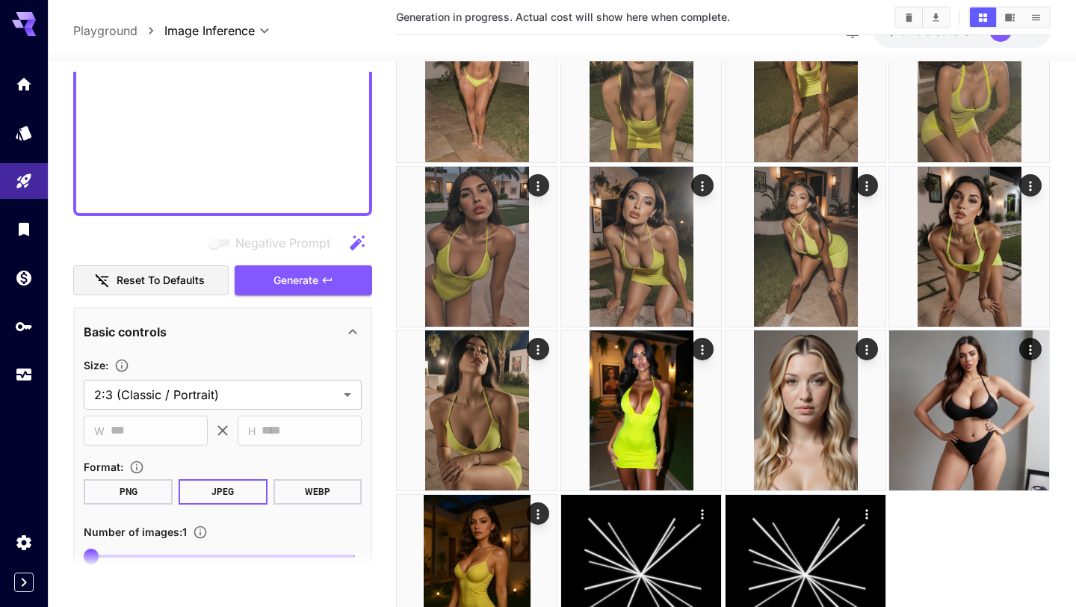
scroll to position [540, 0]
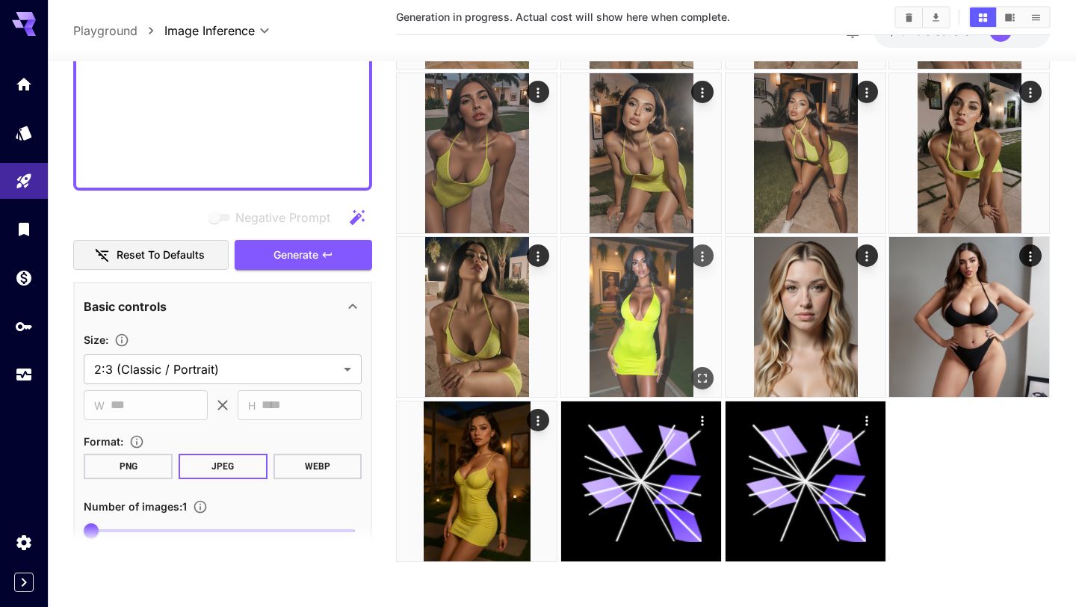
click at [706, 382] on icon "Open in fullscreen" at bounding box center [703, 378] width 9 height 9
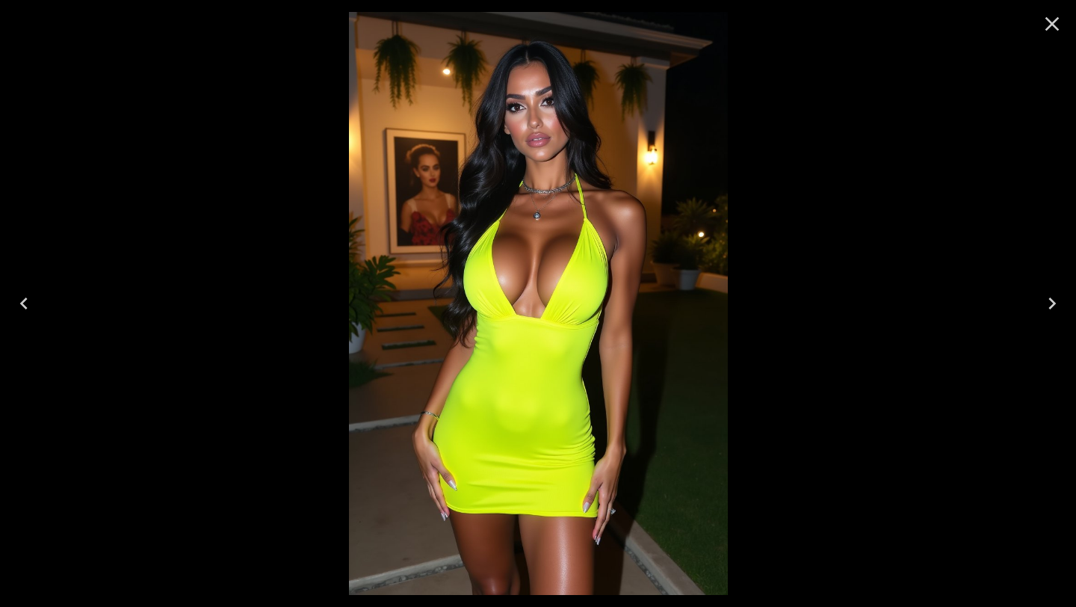
click at [1057, 34] on icon "Close" at bounding box center [1052, 24] width 24 height 24
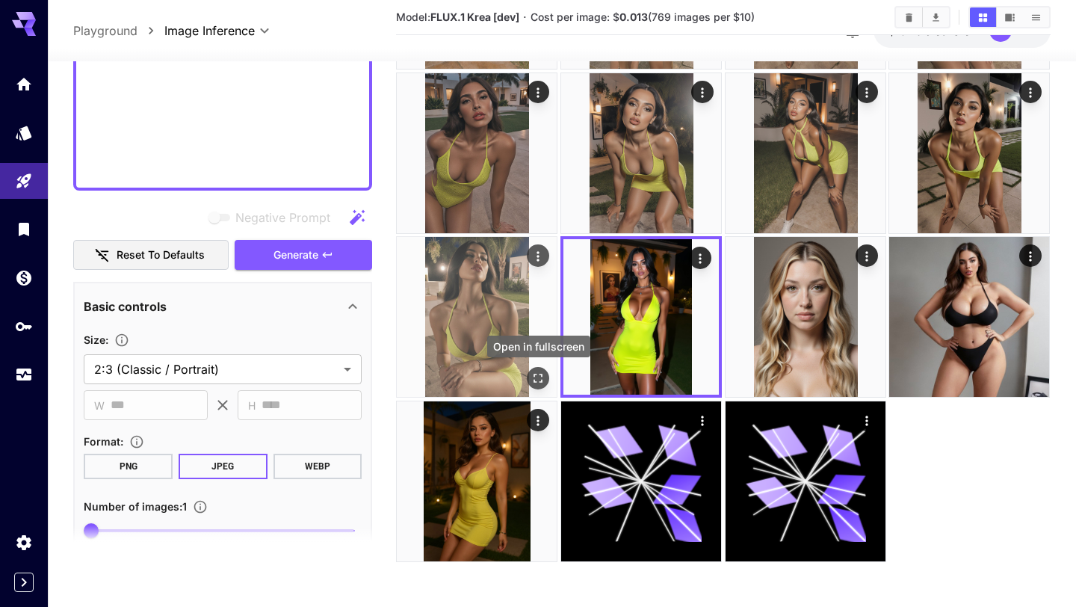
click at [542, 380] on icon "Open in fullscreen" at bounding box center [538, 378] width 9 height 9
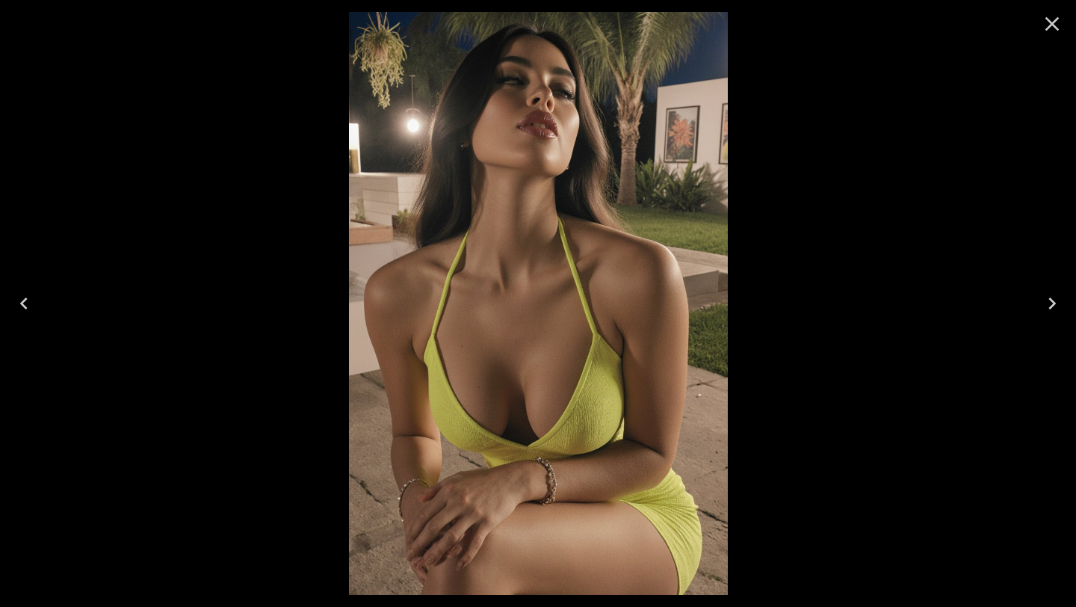
click at [1048, 24] on icon "Close" at bounding box center [1052, 24] width 24 height 24
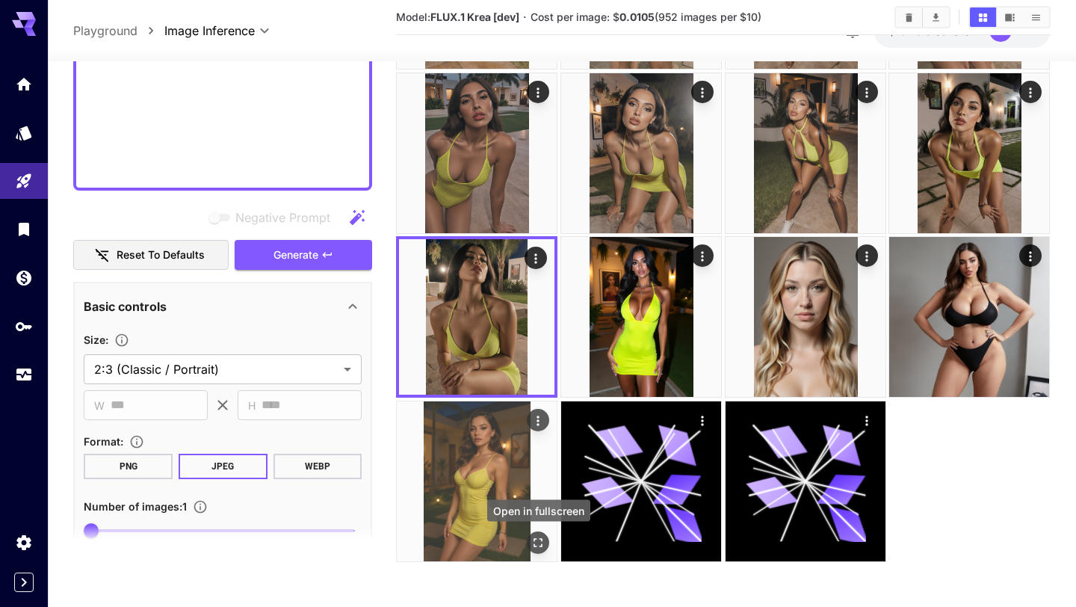
click at [539, 546] on icon "Open in fullscreen" at bounding box center [538, 542] width 15 height 15
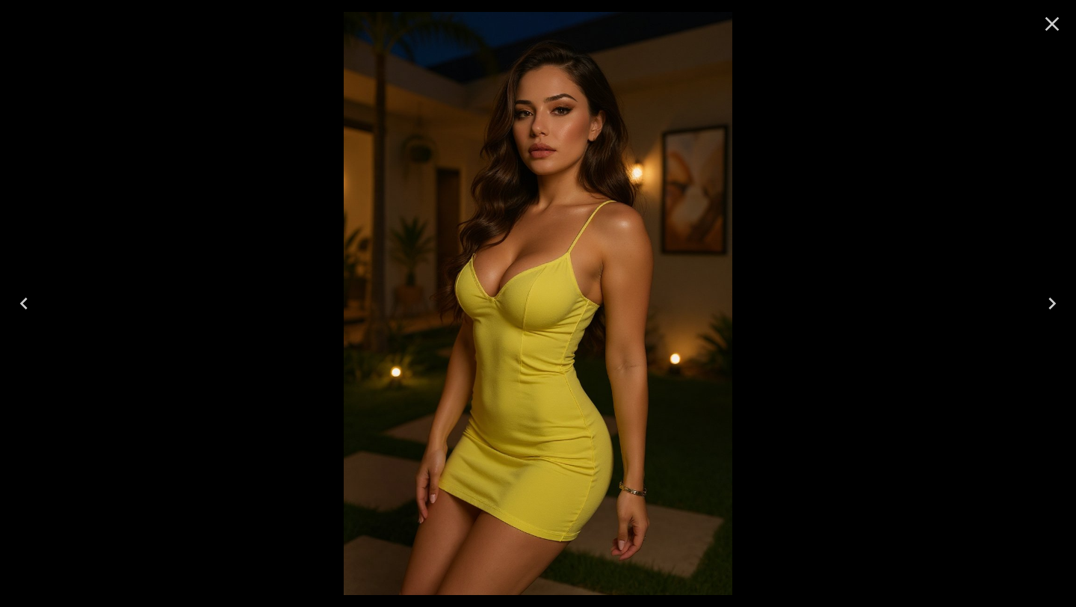
click at [1055, 24] on icon "Close" at bounding box center [1052, 24] width 24 height 24
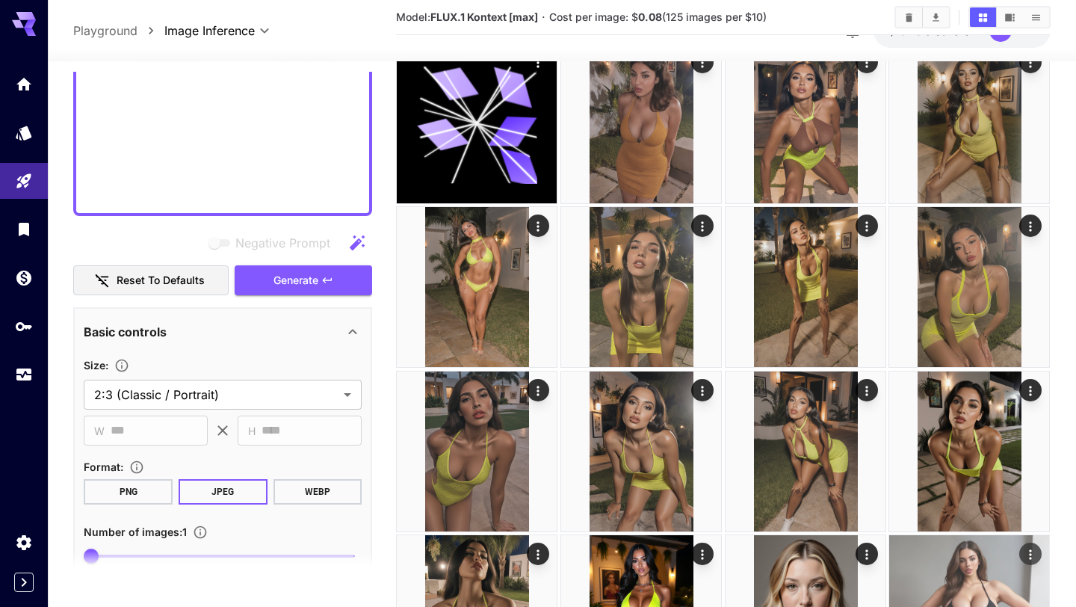
scroll to position [0, 0]
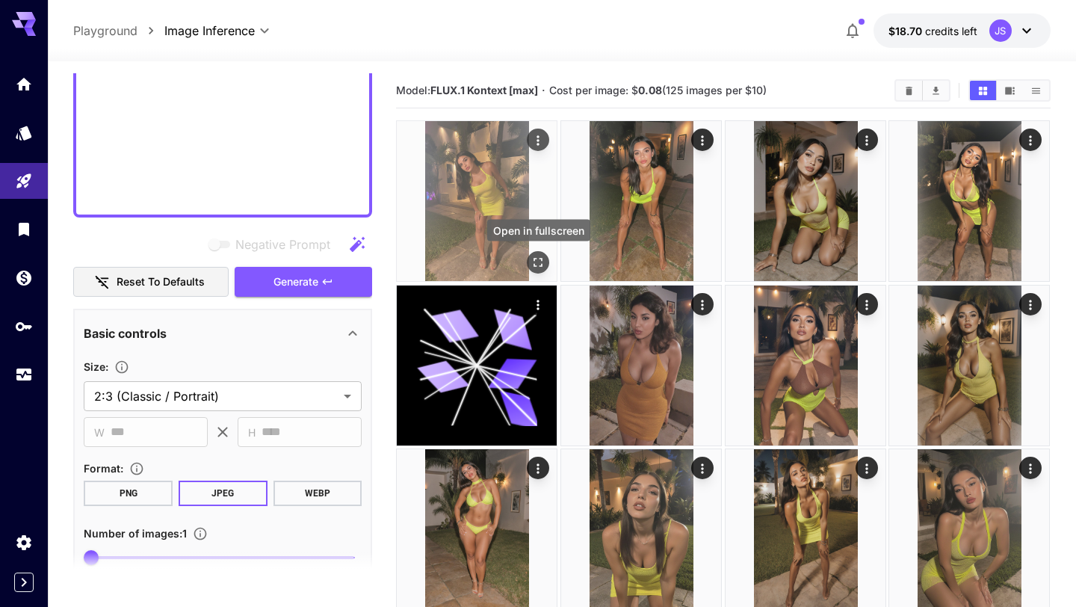
click at [545, 259] on icon "Open in fullscreen" at bounding box center [538, 262] width 15 height 15
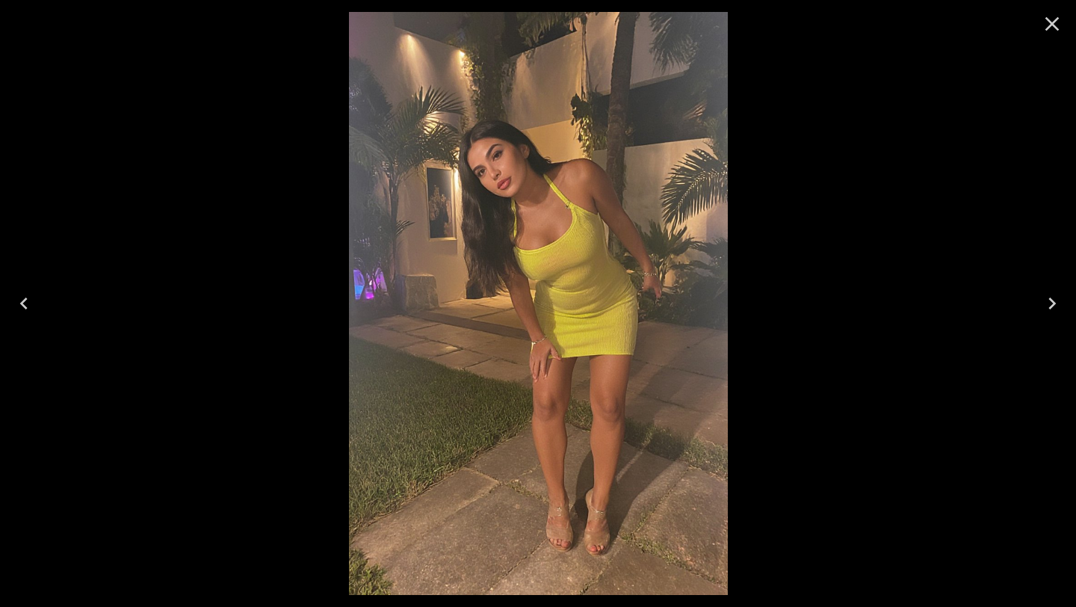
click at [1053, 19] on icon "Close" at bounding box center [1052, 24] width 24 height 24
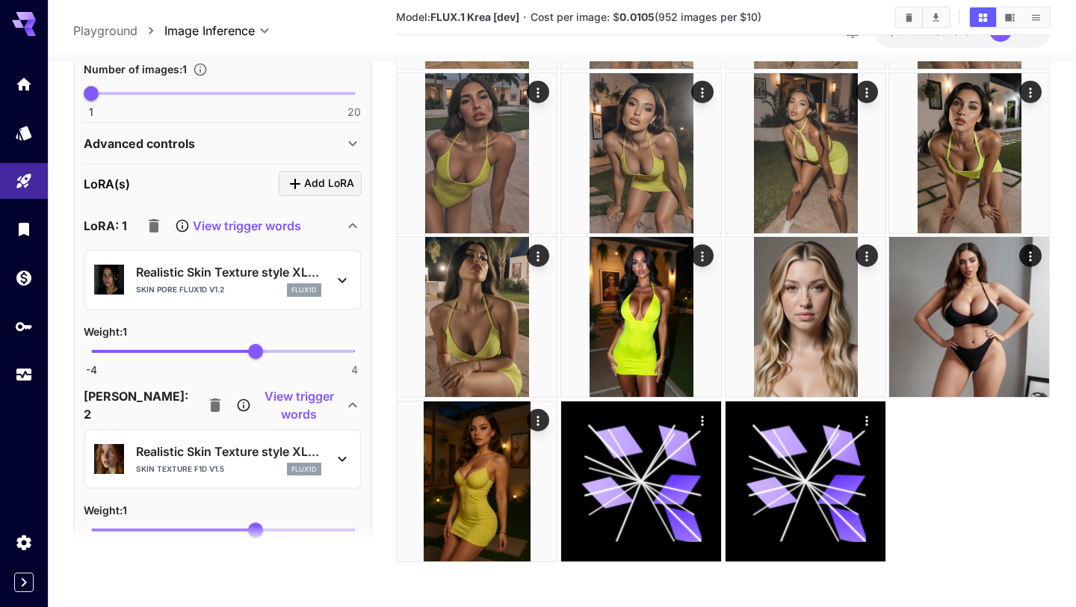
scroll to position [1901, 0]
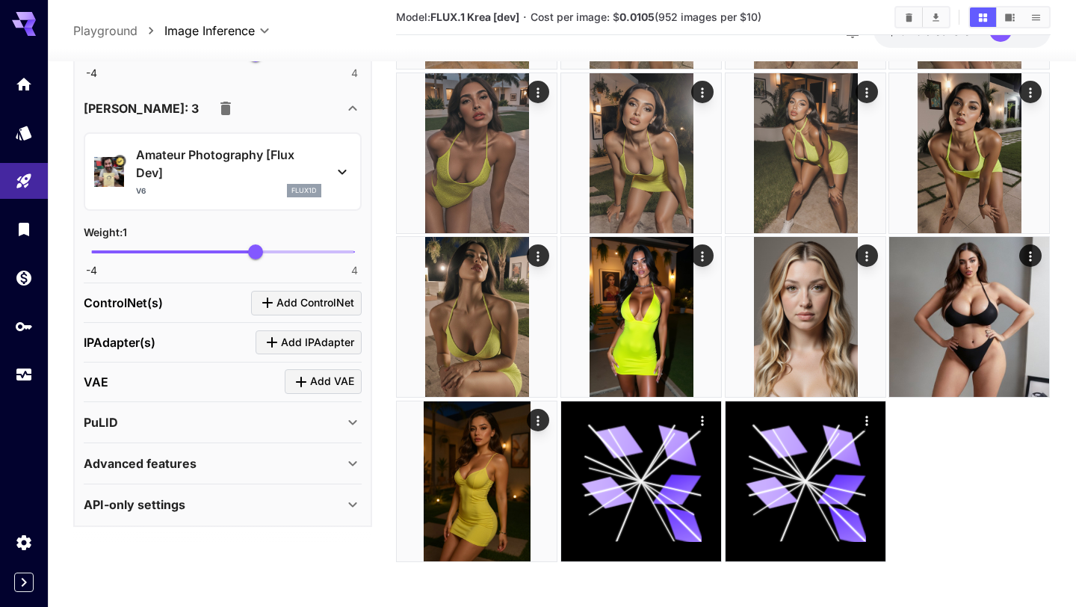
click at [345, 419] on icon at bounding box center [353, 422] width 18 height 18
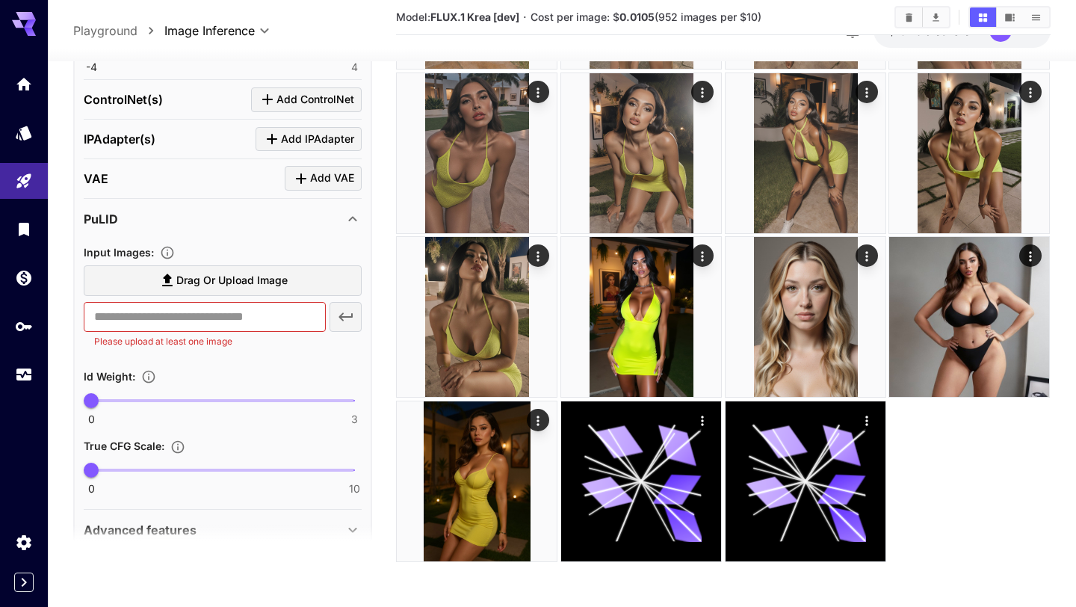
scroll to position [2105, 0]
click at [274, 275] on span "Drag or upload image" at bounding box center [231, 279] width 111 height 19
click at [0, 0] on input "Drag or upload image" at bounding box center [0, 0] width 0 height 0
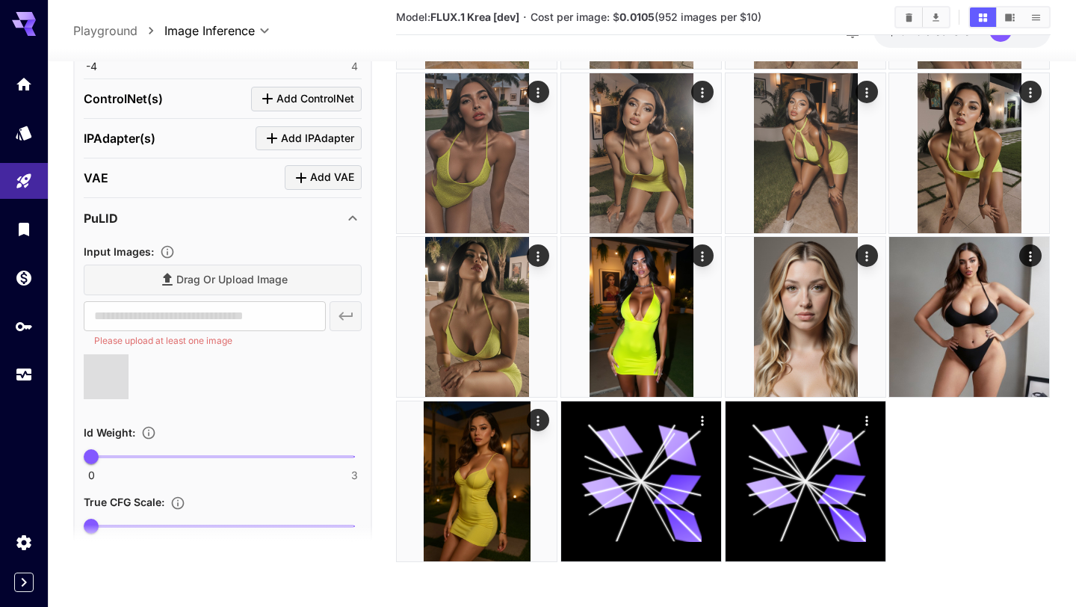
scroll to position [2226, 0]
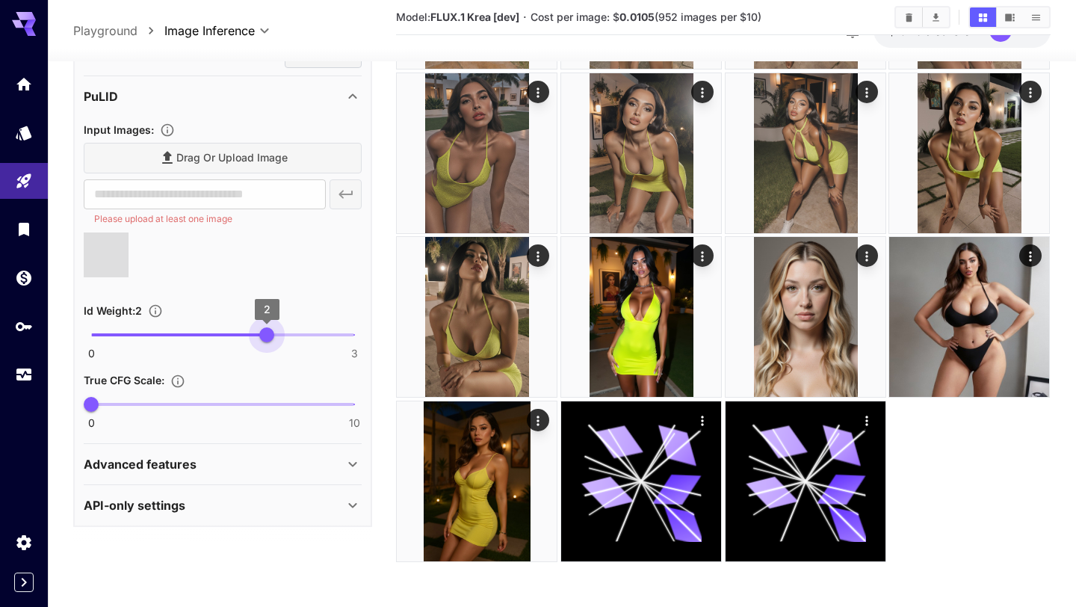
type input "*"
drag, startPoint x: 92, startPoint y: 335, endPoint x: 355, endPoint y: 338, distance: 263.0
click at [355, 338] on span "3" at bounding box center [354, 334] width 15 height 15
drag, startPoint x: 90, startPoint y: 400, endPoint x: 225, endPoint y: 400, distance: 135.2
click at [225, 400] on span "5" at bounding box center [222, 404] width 15 height 15
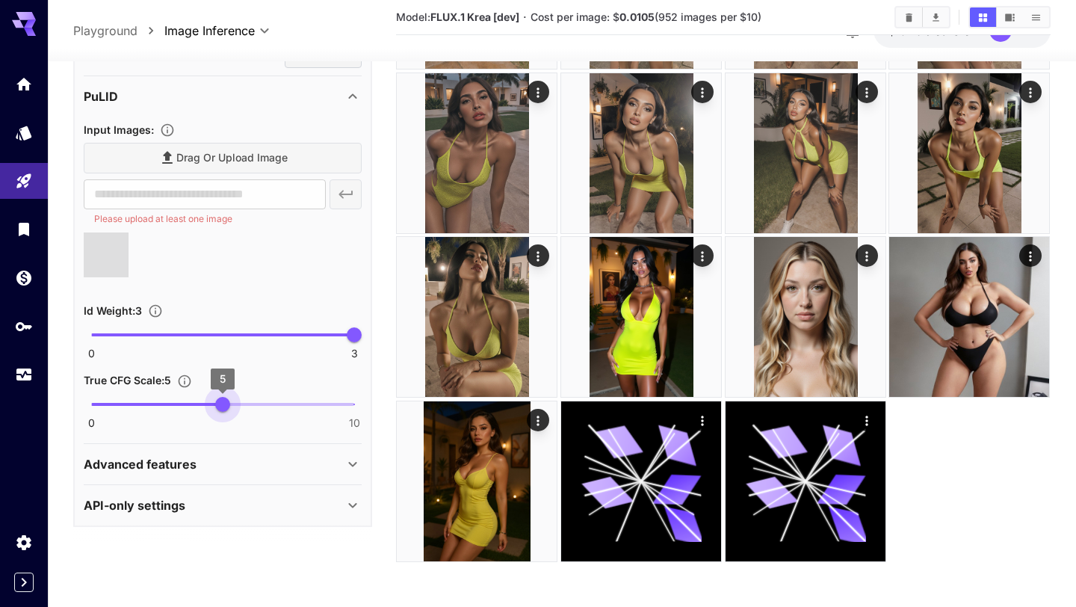
type input "***"
click at [321, 446] on div "Advanced features" at bounding box center [223, 464] width 278 height 36
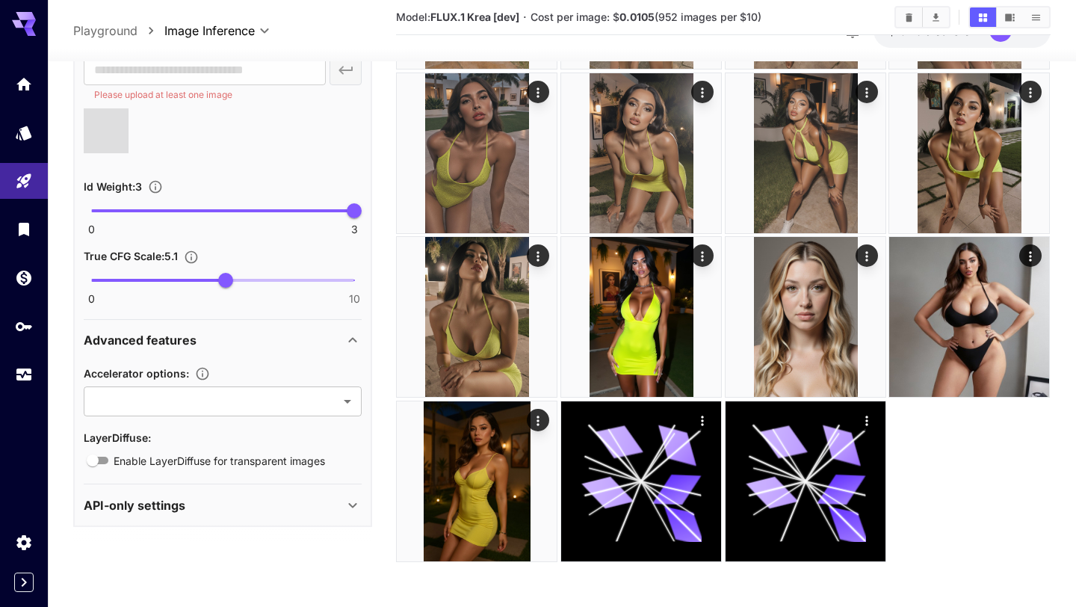
type input "**********"
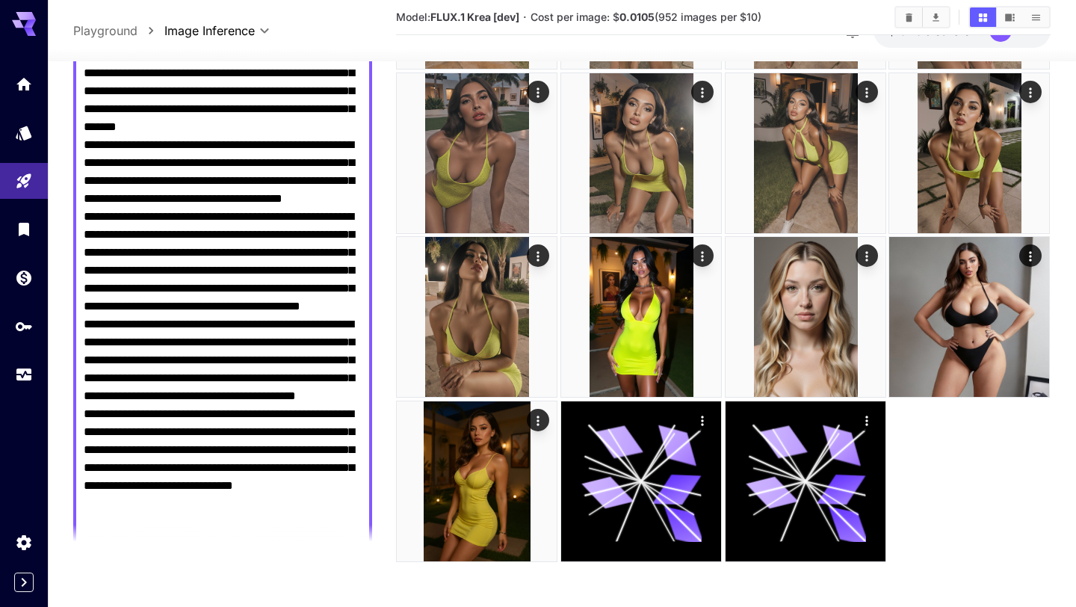
scroll to position [726, 0]
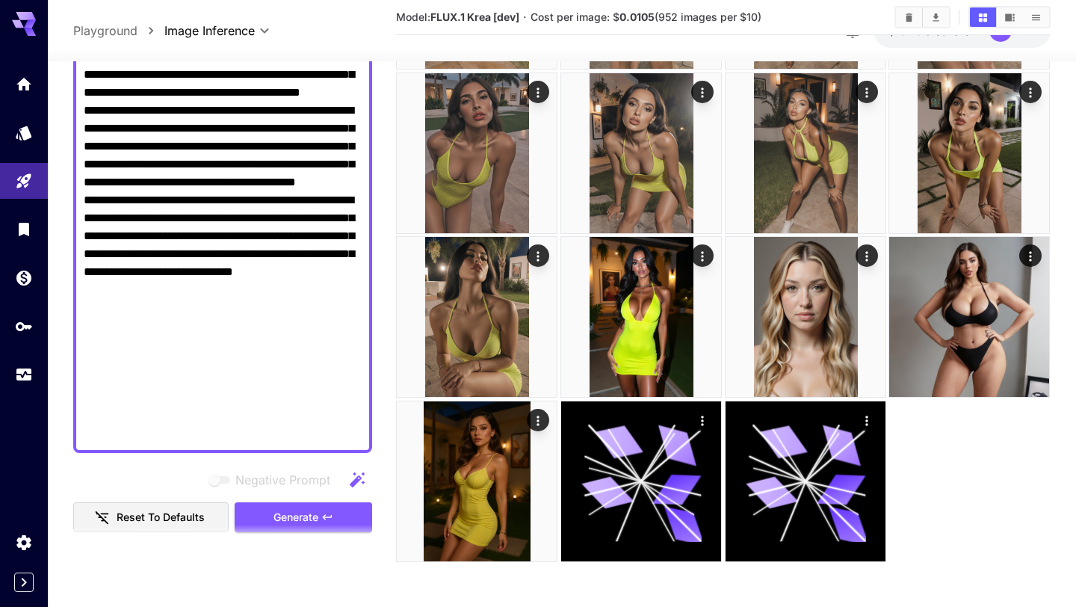
click at [329, 525] on section at bounding box center [222, 542] width 299 height 37
click at [303, 519] on span "Generate" at bounding box center [295, 517] width 45 height 19
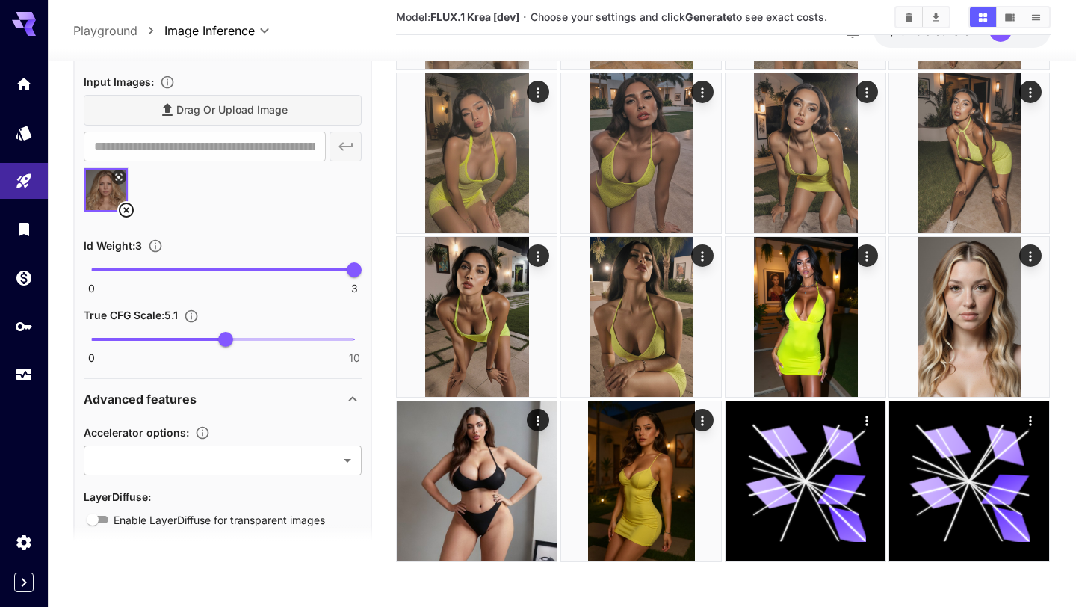
scroll to position [2276, 0]
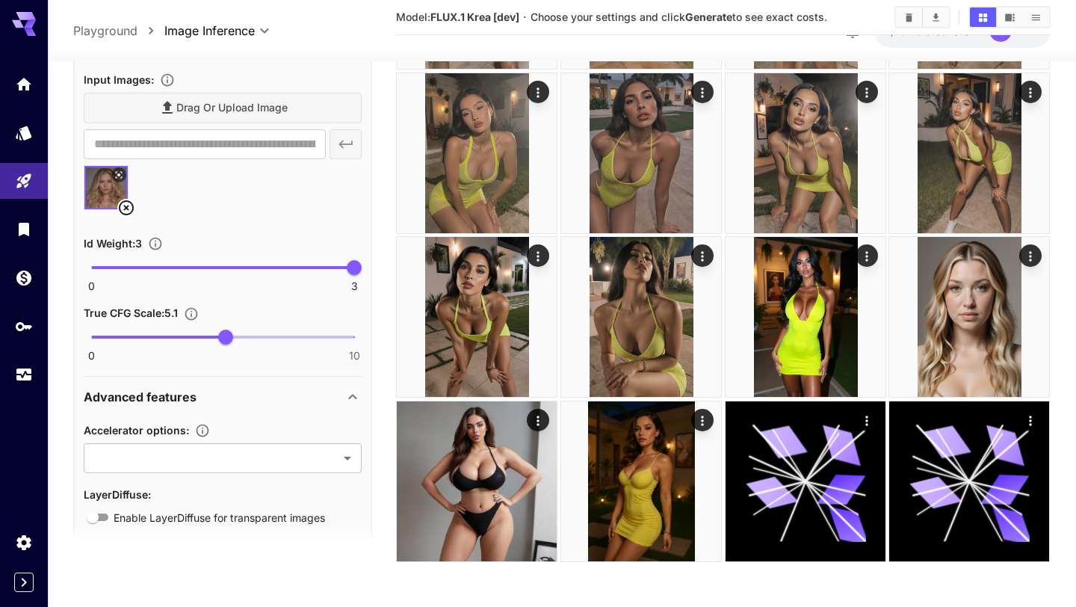
click at [133, 204] on icon at bounding box center [126, 207] width 15 height 15
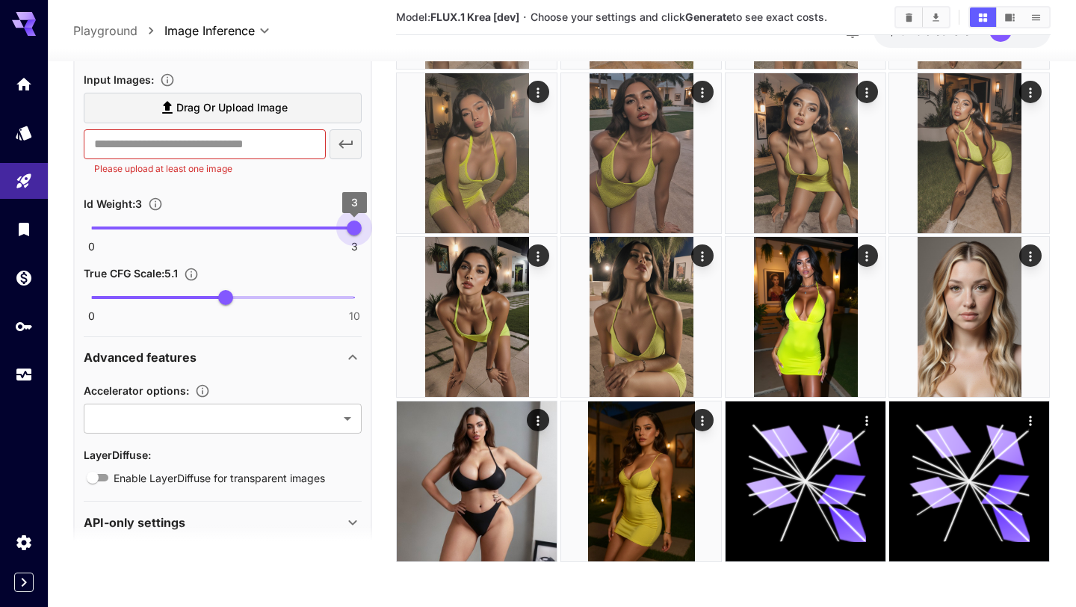
type input "*"
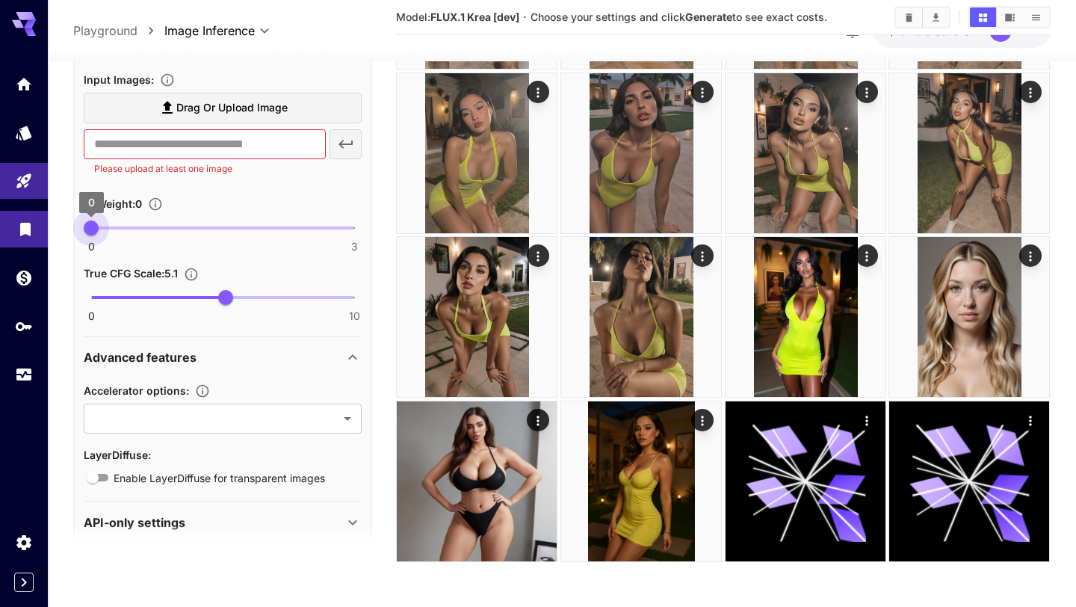
drag, startPoint x: 359, startPoint y: 226, endPoint x: 13, endPoint y: 218, distance: 346.0
type input "*"
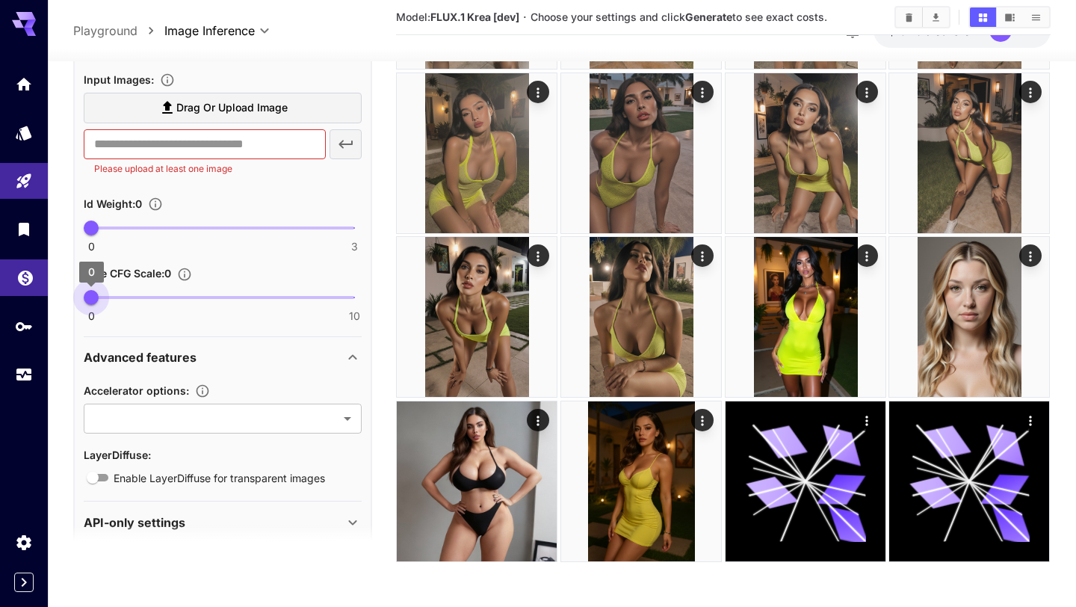
drag, startPoint x: 226, startPoint y: 296, endPoint x: 11, endPoint y: 292, distance: 214.4
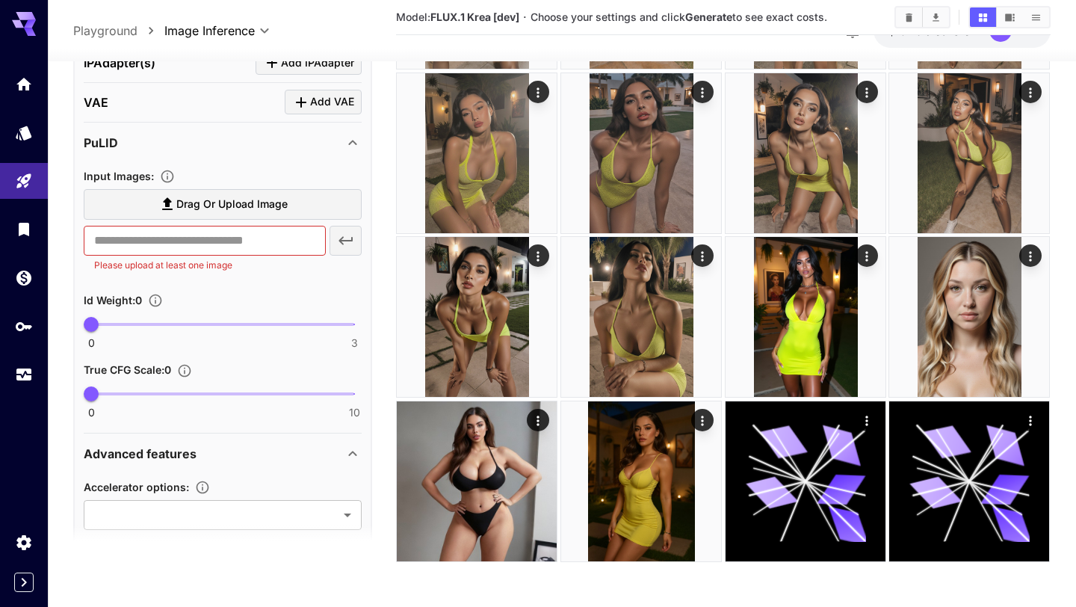
scroll to position [2167, 0]
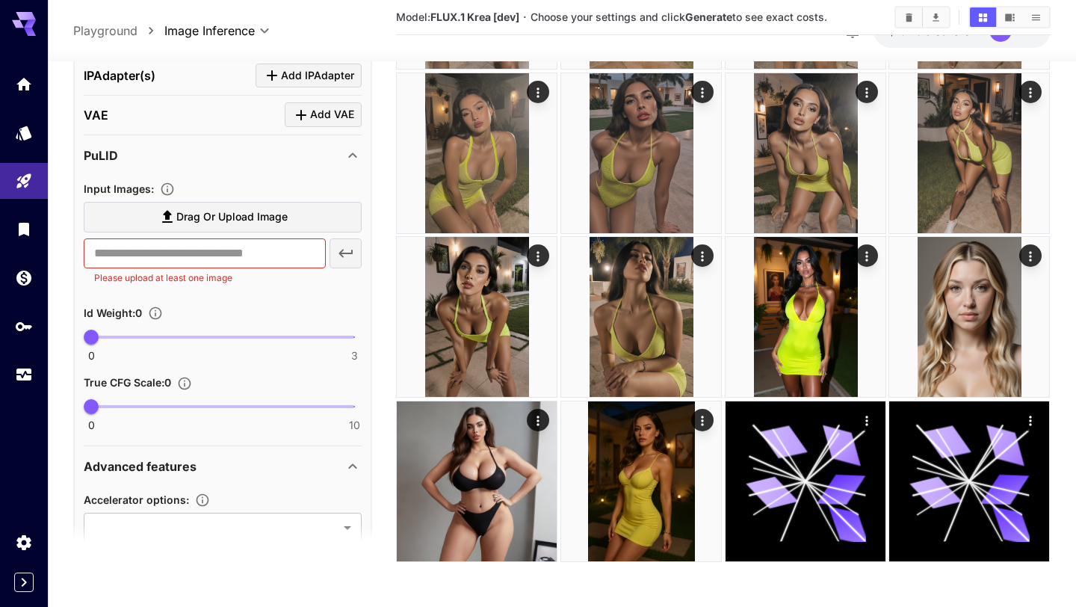
click at [357, 147] on icon at bounding box center [353, 155] width 18 height 18
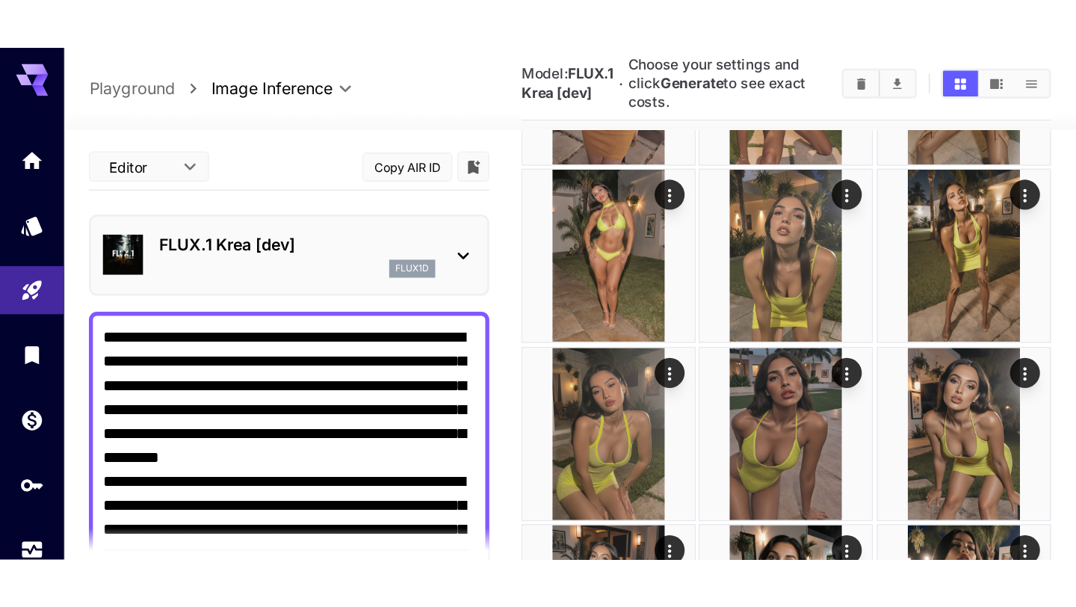
scroll to position [561, 0]
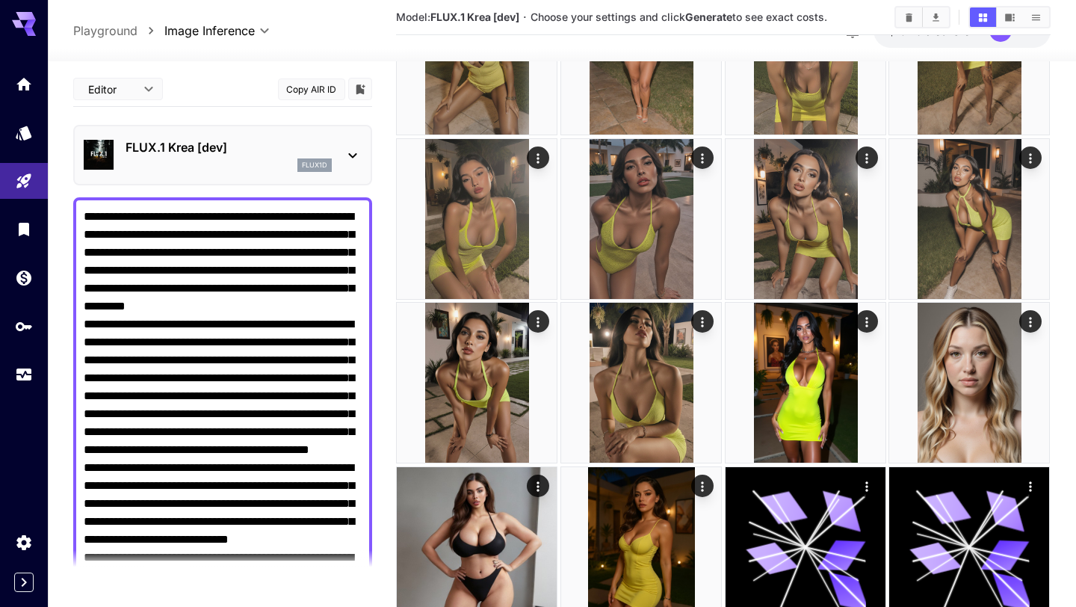
click at [340, 170] on div "FLUX.1 Krea [dev] flux1d" at bounding box center [223, 155] width 278 height 46
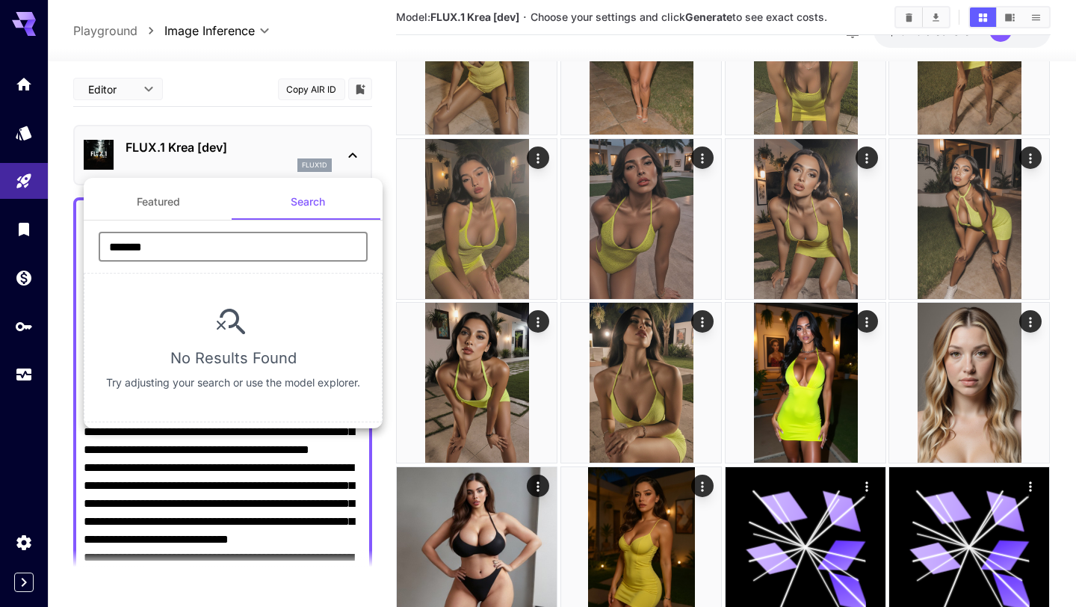
drag, startPoint x: 184, startPoint y: 238, endPoint x: 0, endPoint y: 232, distance: 183.9
click at [0, 232] on div "Featured Search ******* ​ No Results Found Try adjusting your search or use the…" at bounding box center [149, 224] width 299 height 448
click at [146, 215] on button "Featured" at bounding box center [158, 202] width 149 height 36
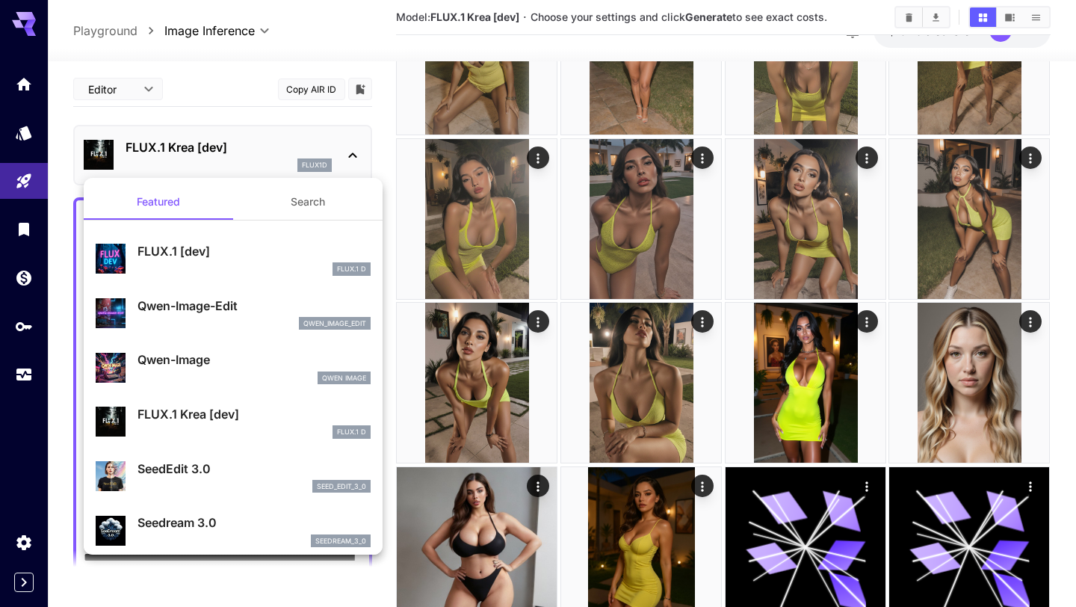
click at [182, 311] on p "Qwen-Image-Edit" at bounding box center [253, 306] width 233 height 18
type input "**********"
type input "***"
type input "****"
type input "*"
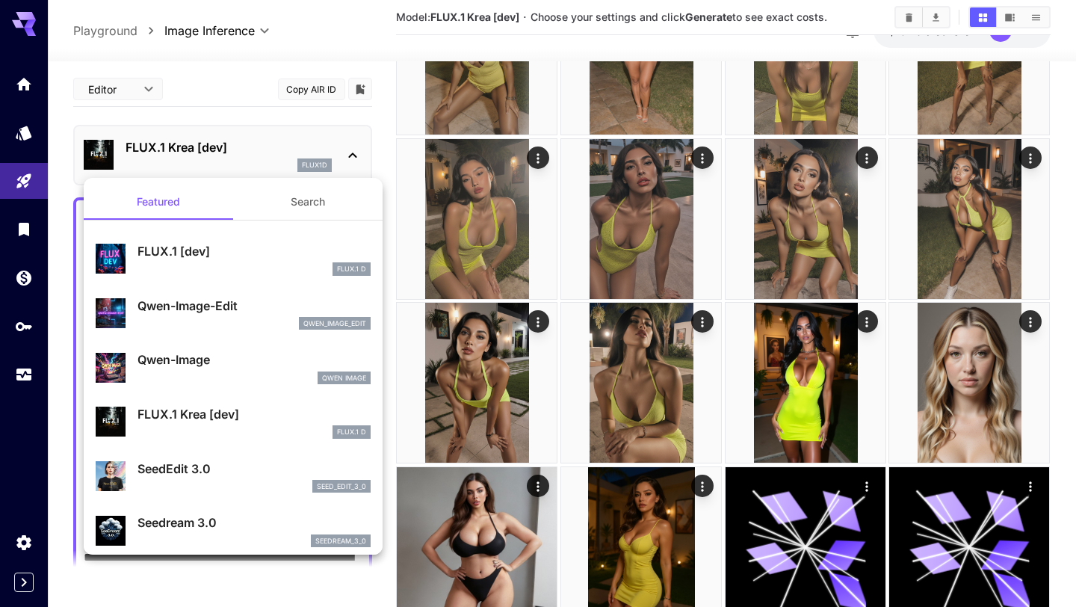
type input "*"
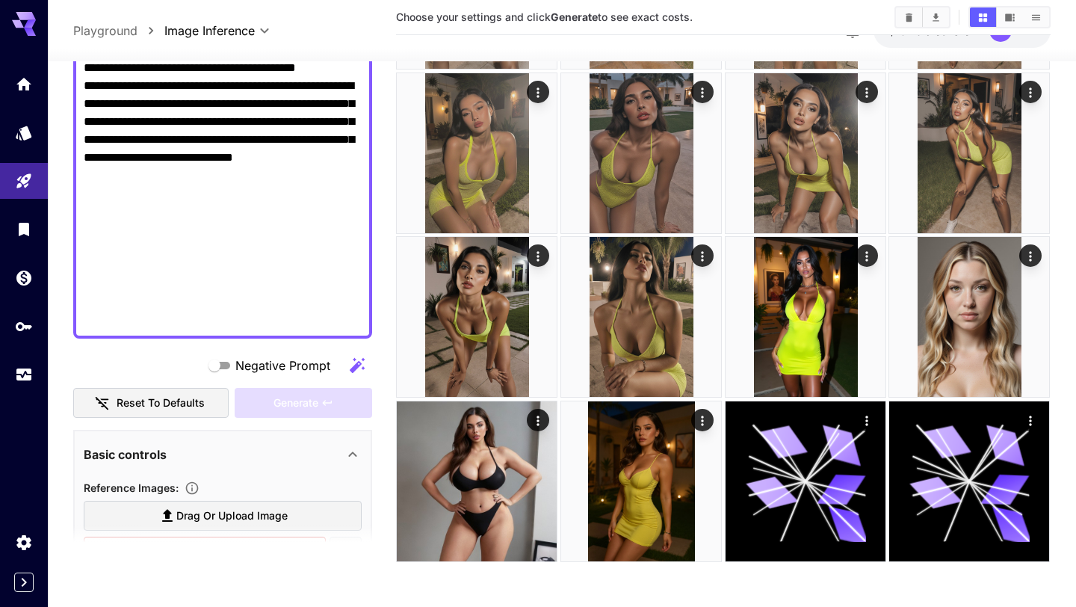
scroll to position [865, 0]
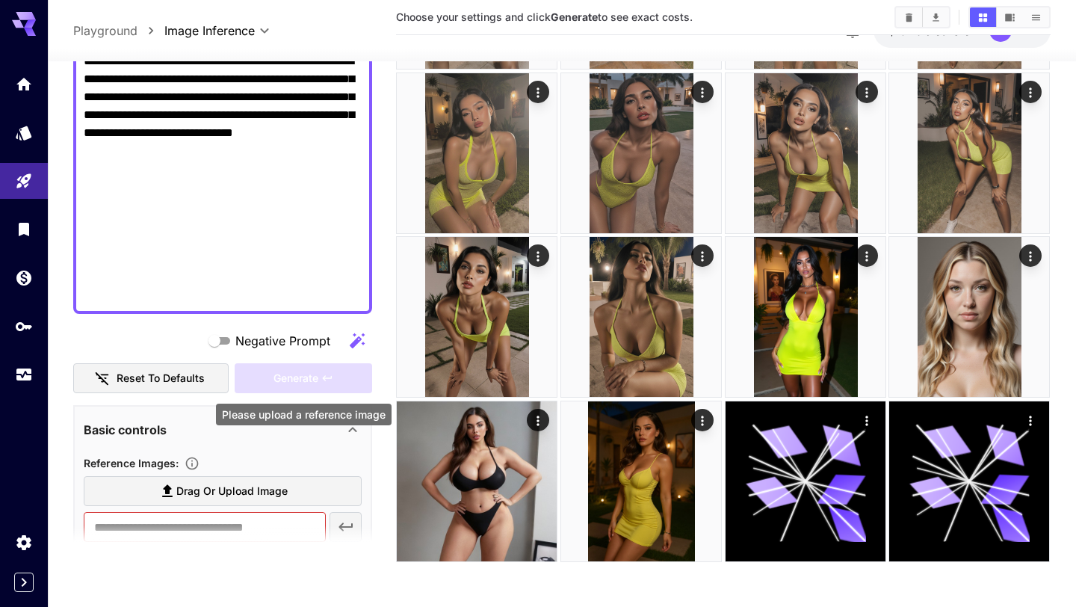
click at [322, 378] on div "Generate" at bounding box center [303, 378] width 137 height 31
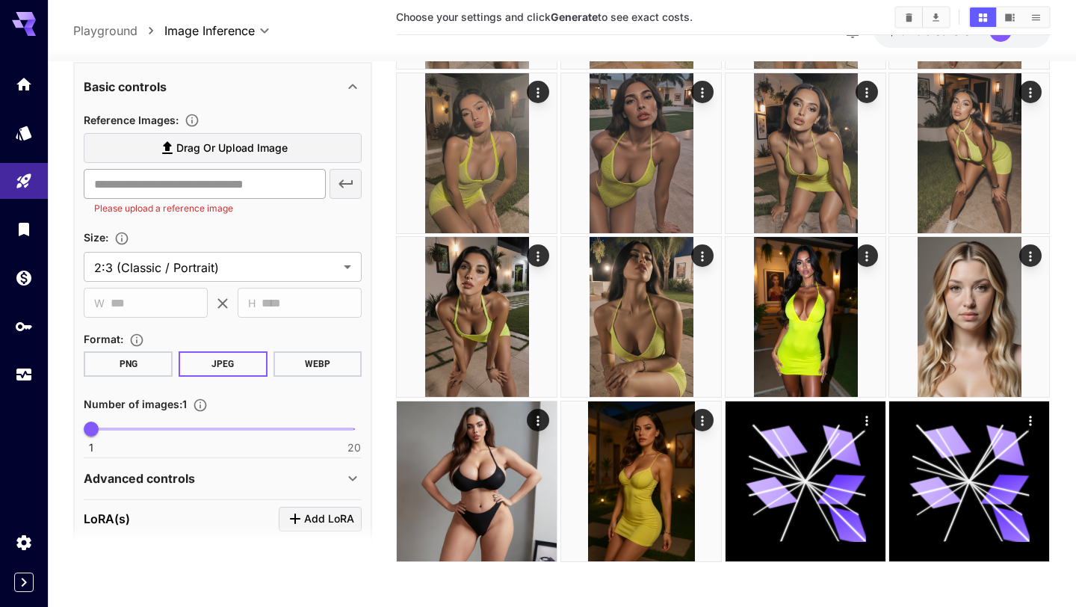
scroll to position [1124, 0]
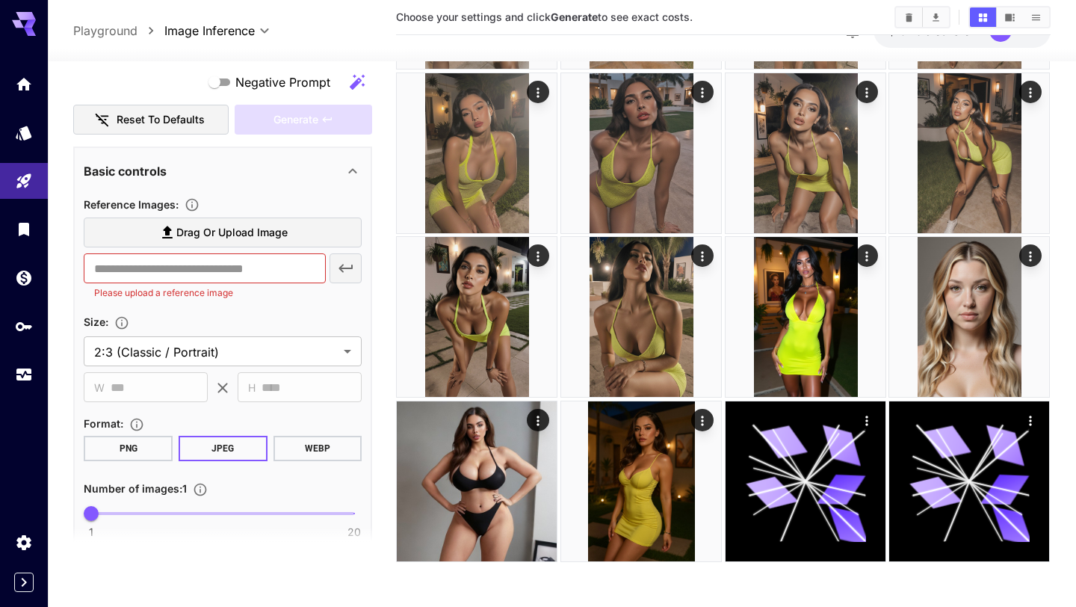
click at [359, 160] on div "Basic controls" at bounding box center [223, 171] width 278 height 36
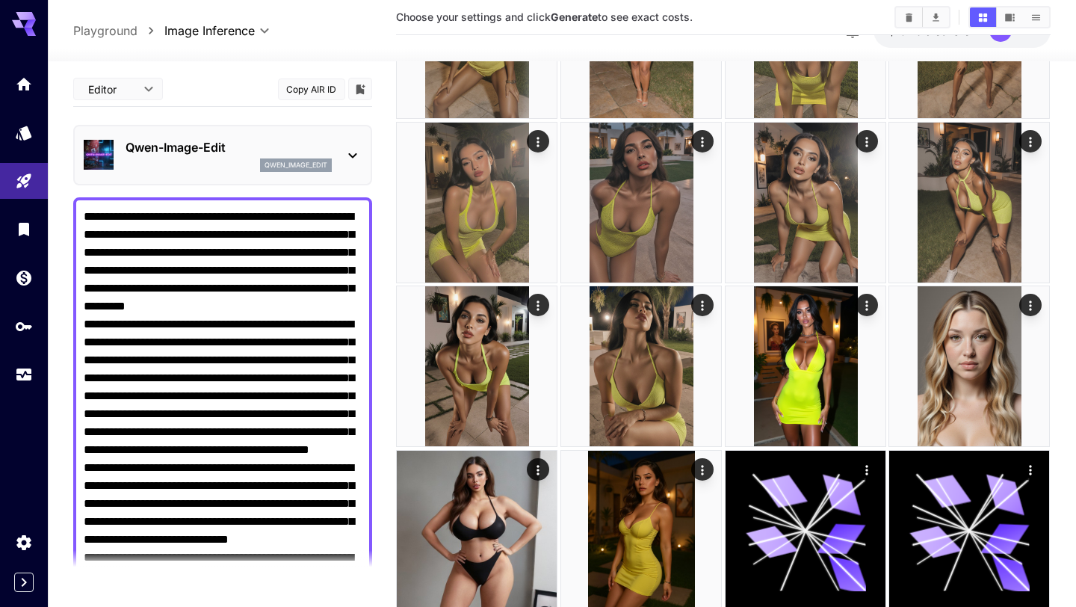
scroll to position [488, 0]
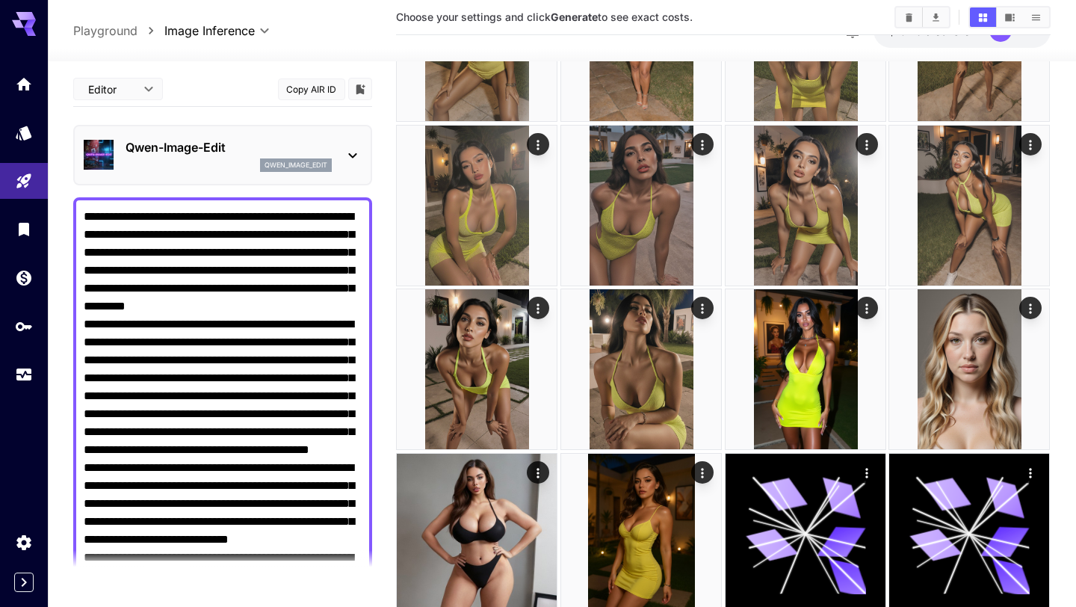
click at [232, 144] on p "Qwen-Image-Edit" at bounding box center [229, 147] width 206 height 18
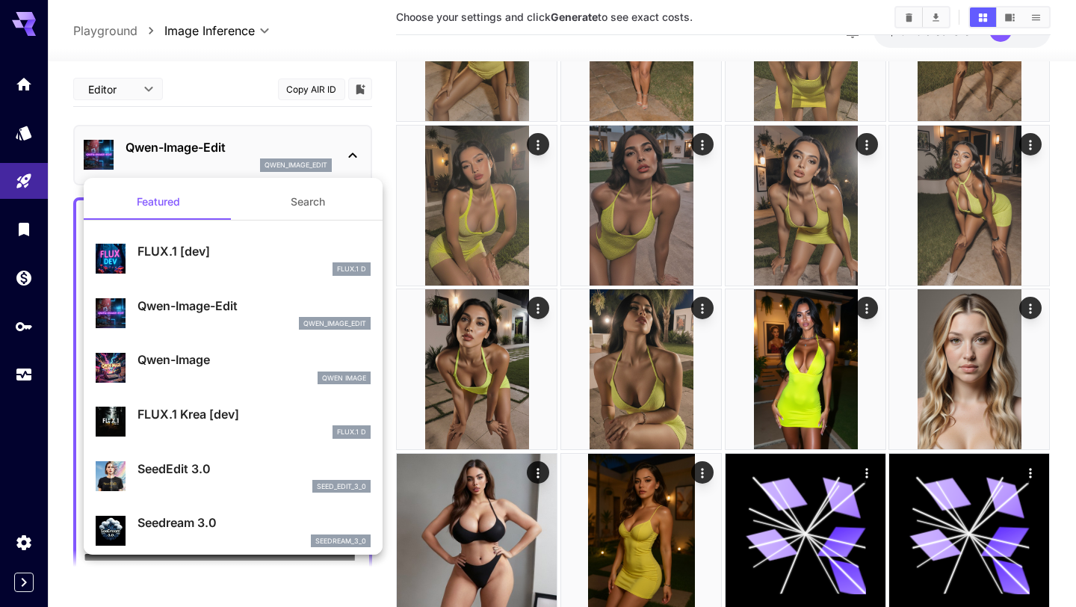
click at [168, 360] on p "Qwen-Image" at bounding box center [253, 359] width 233 height 18
type input "**"
type input "***"
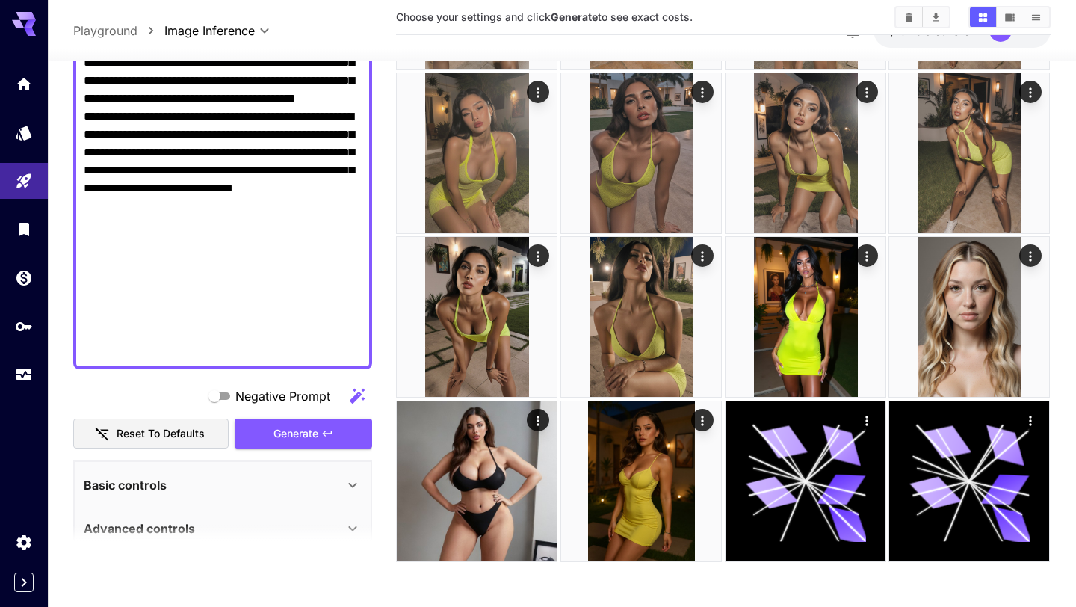
scroll to position [811, 0]
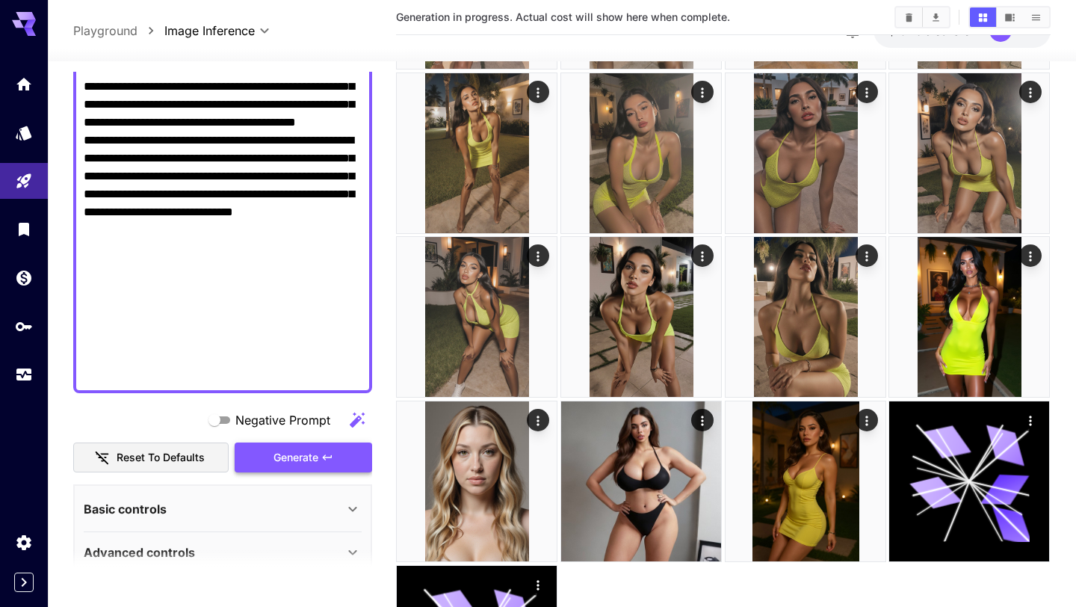
click at [293, 439] on div "Negative Prompt Reset to defaults Generate" at bounding box center [222, 439] width 299 height 68
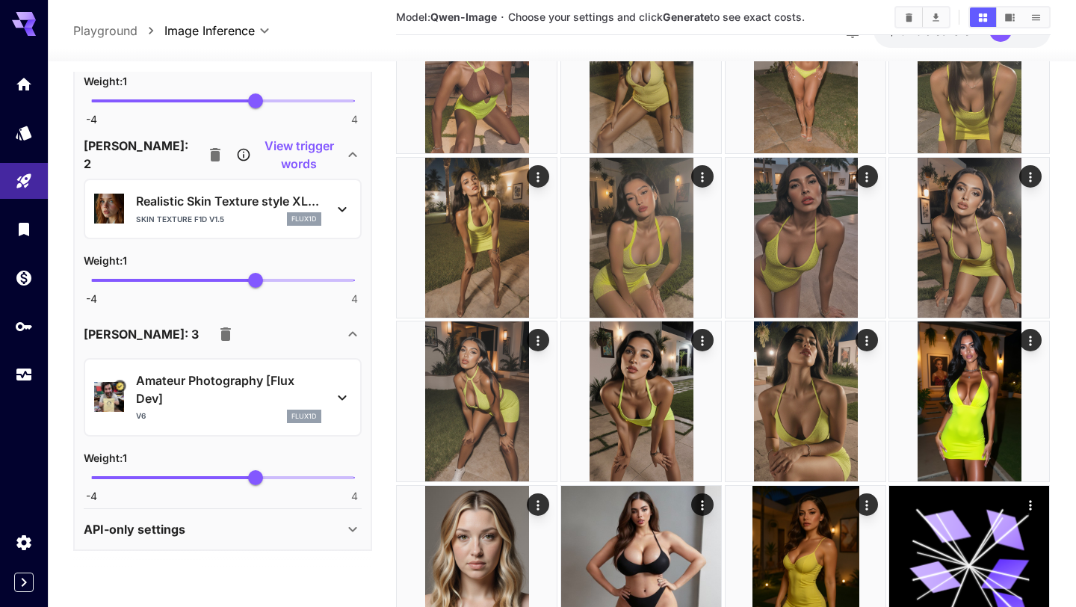
scroll to position [539, 0]
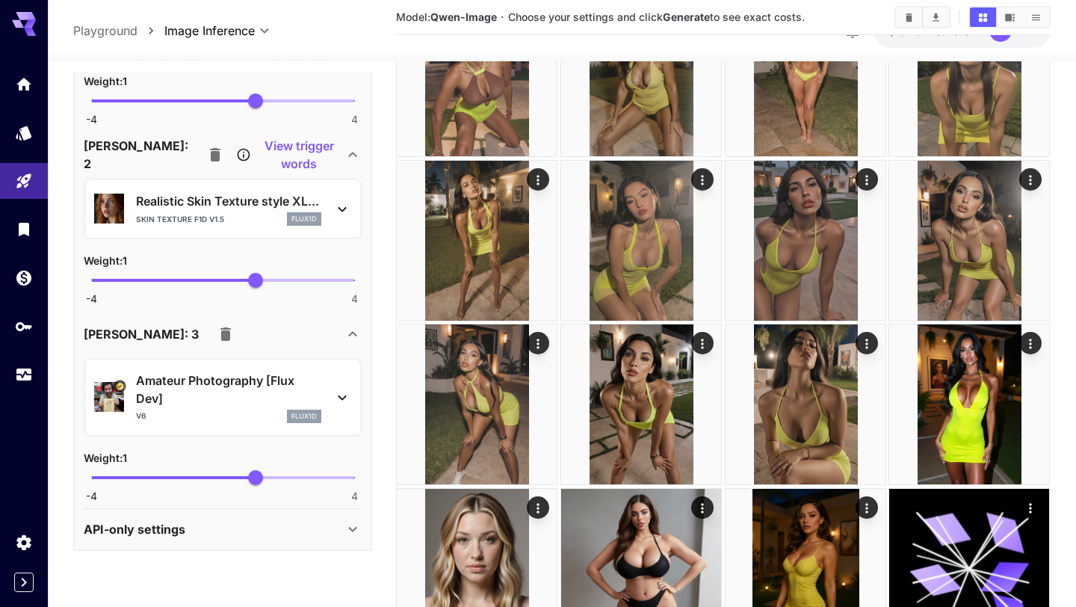
click at [217, 341] on icon "button" at bounding box center [226, 334] width 18 height 18
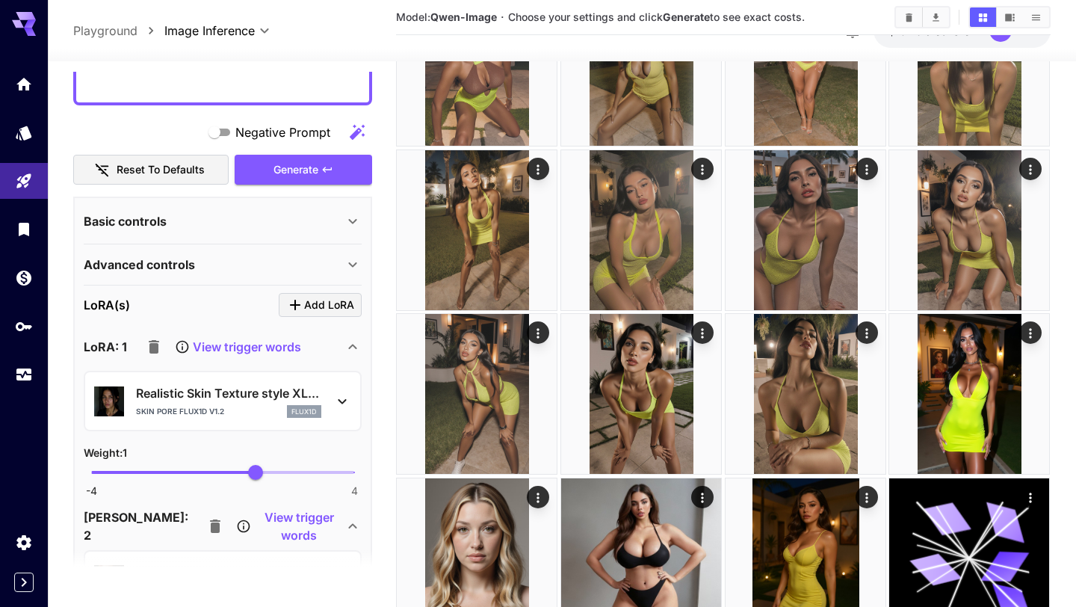
scroll to position [1086, 0]
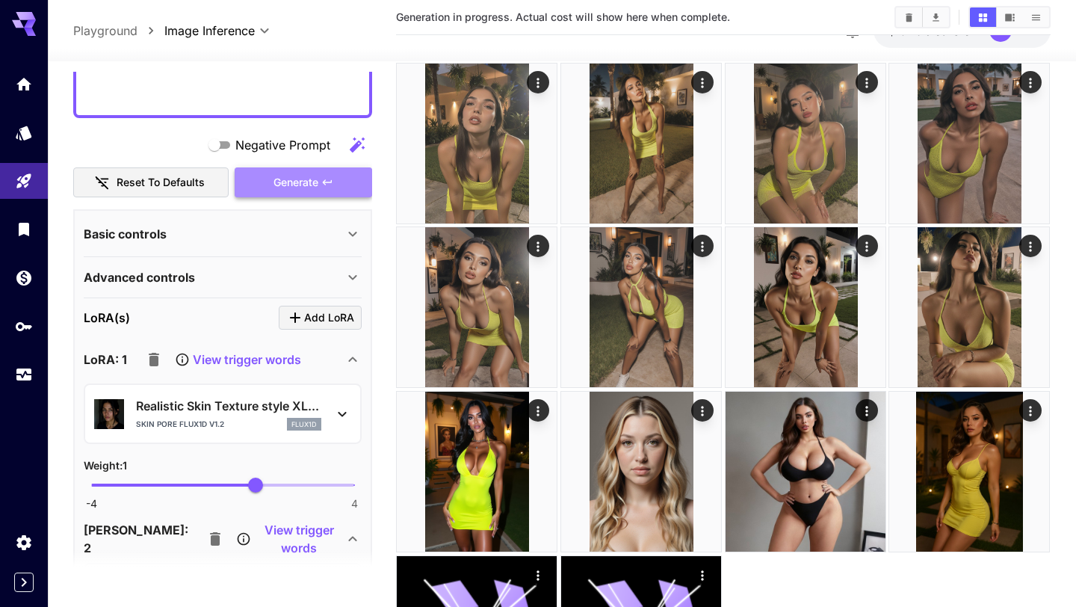
click at [320, 184] on button "Generate" at bounding box center [303, 182] width 137 height 31
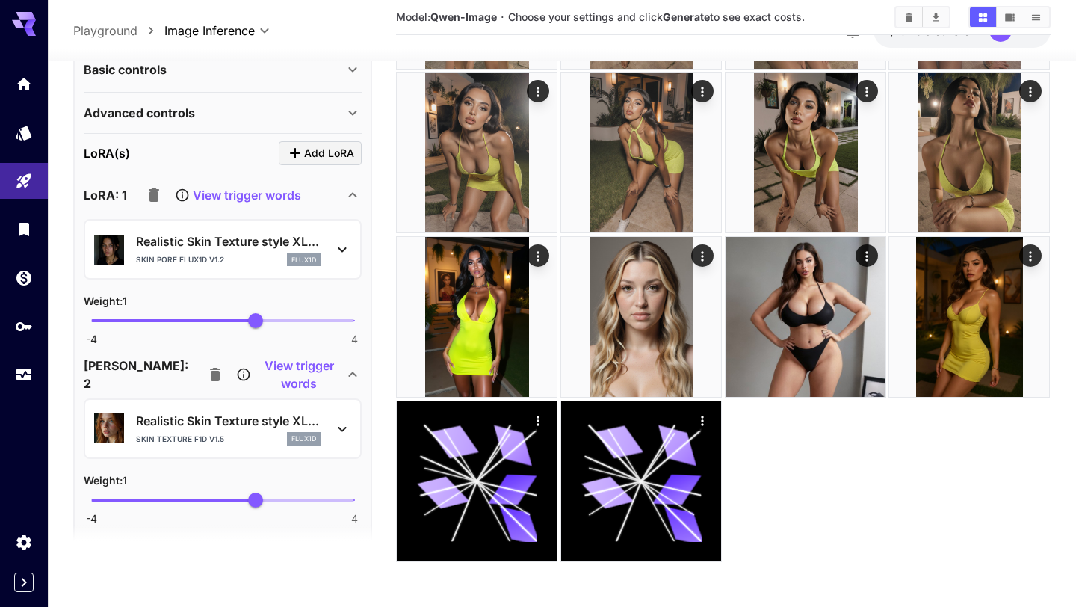
scroll to position [1254, 0]
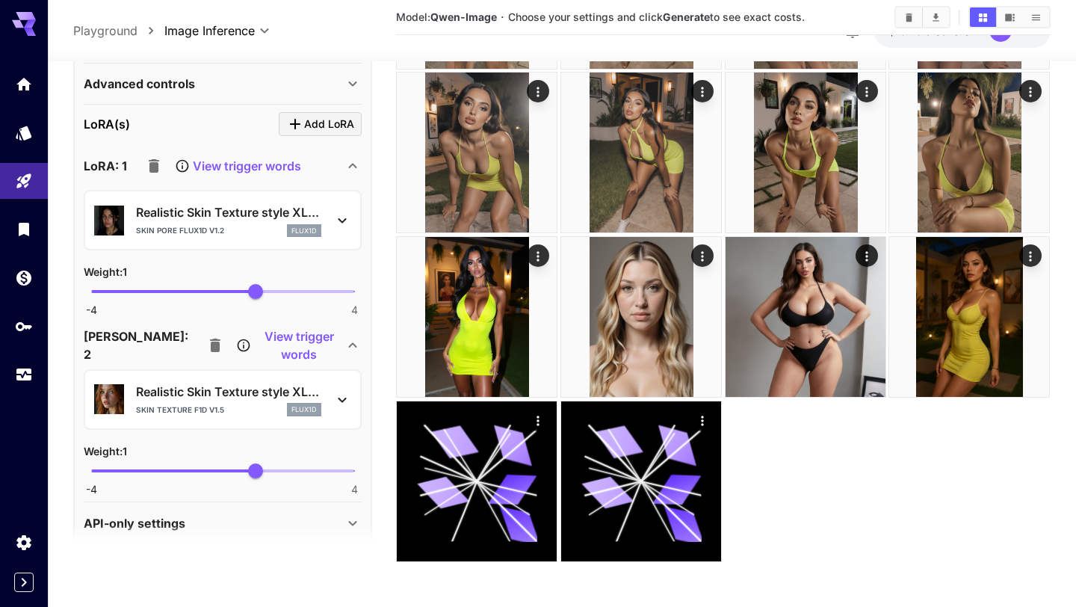
click at [156, 171] on icon "button" at bounding box center [154, 165] width 10 height 13
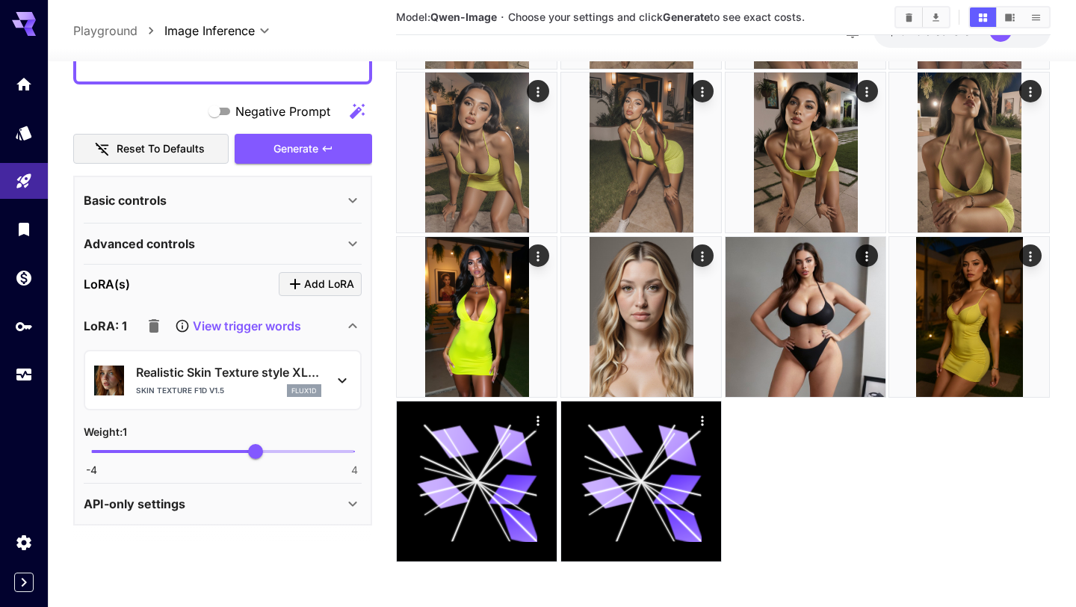
click at [155, 332] on icon "button" at bounding box center [154, 325] width 10 height 13
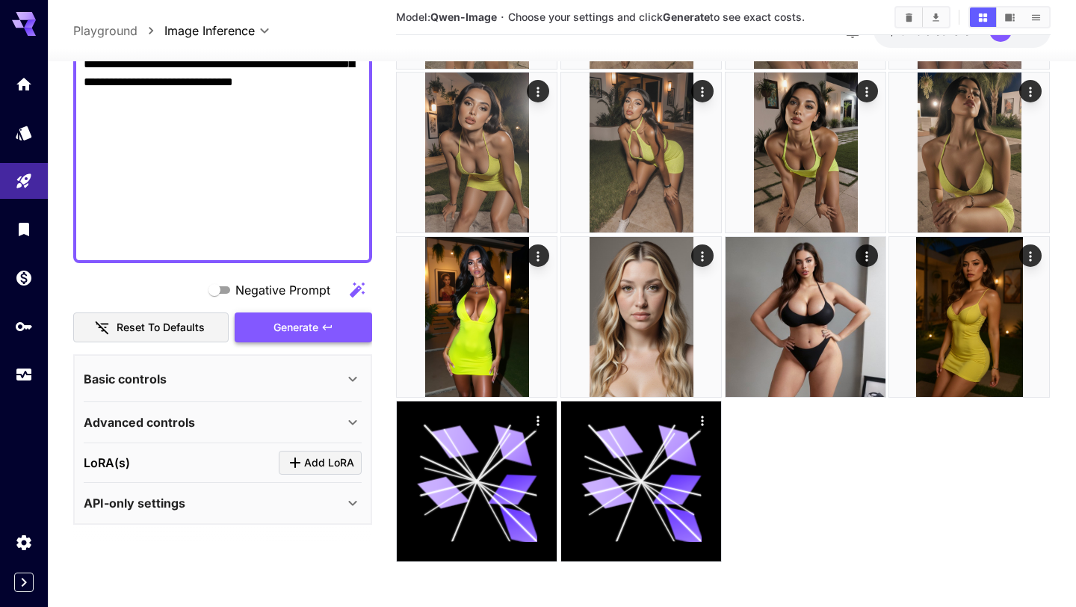
click at [315, 322] on span "Generate" at bounding box center [295, 327] width 45 height 19
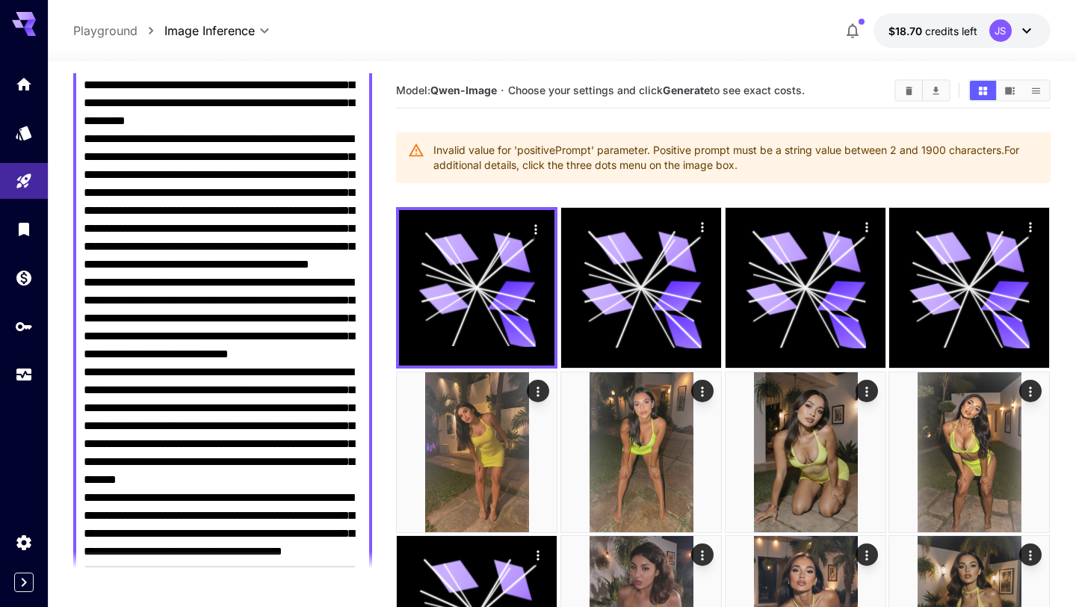
scroll to position [0, 0]
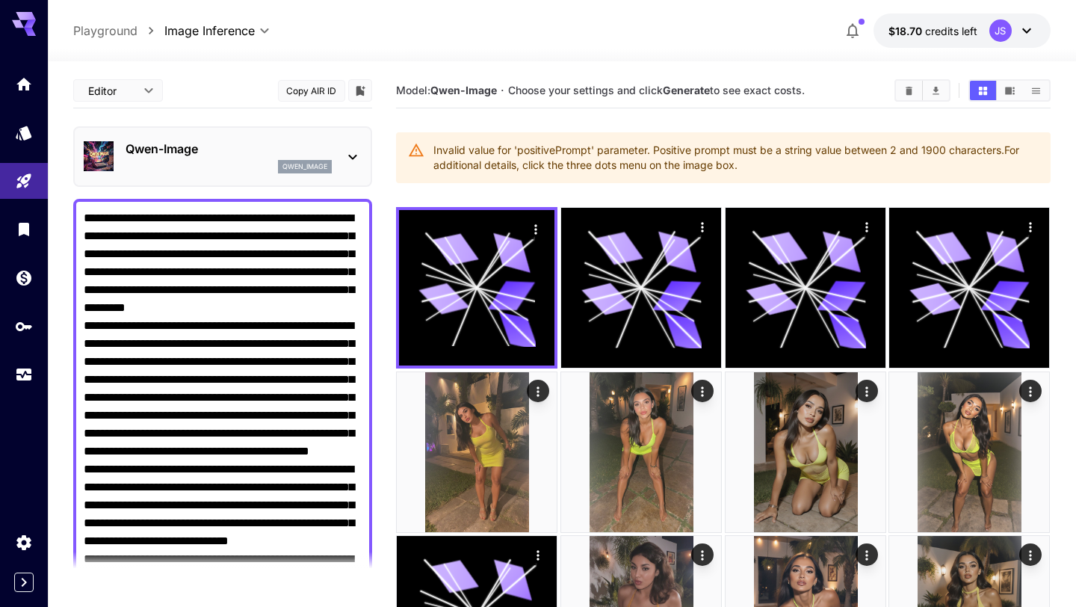
click at [187, 173] on div "qwen_image" at bounding box center [229, 166] width 206 height 13
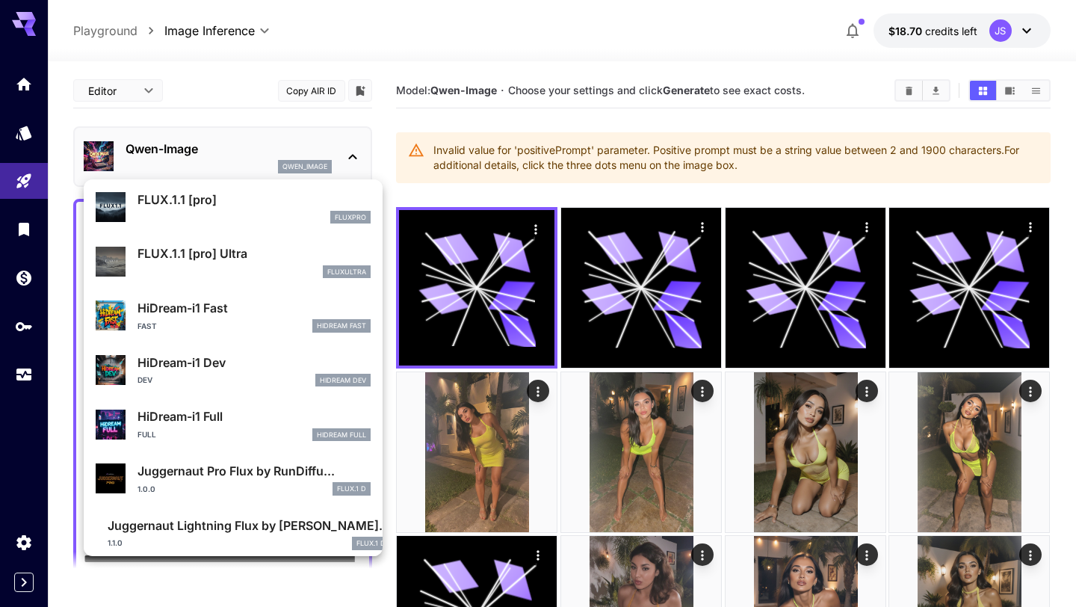
scroll to position [1045, 0]
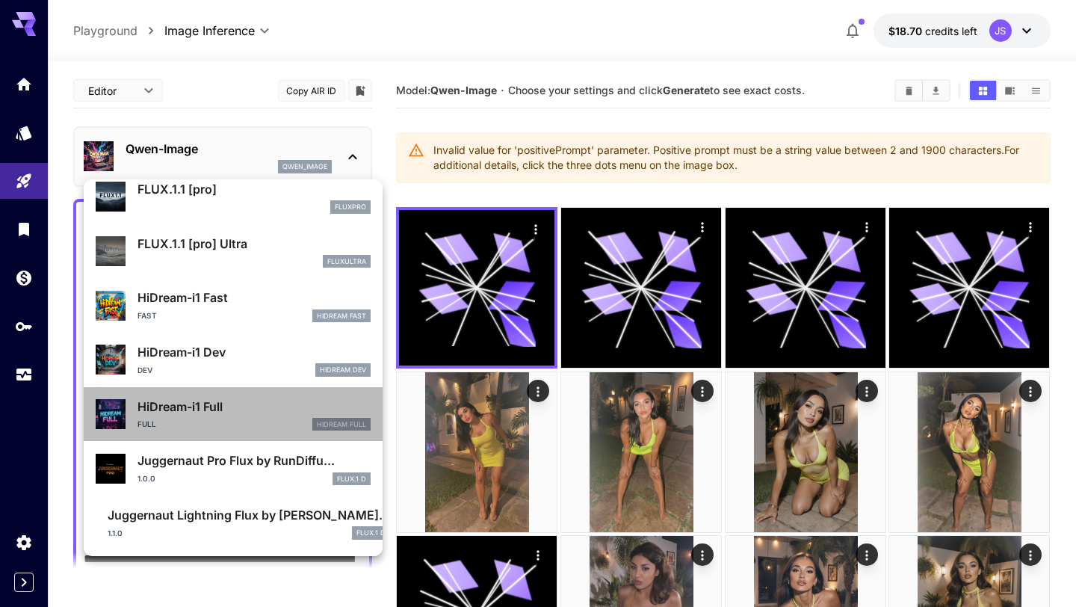
click at [237, 421] on div "Full HiDream Full" at bounding box center [253, 424] width 233 height 13
type input "**********"
type input "***"
type input "****"
type input "**"
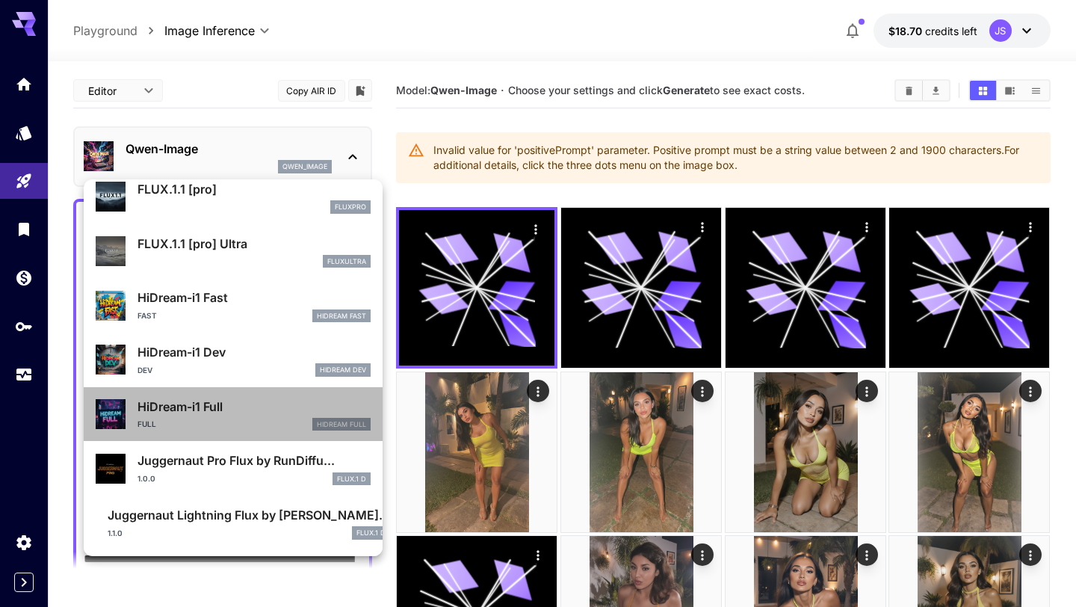
type input "***"
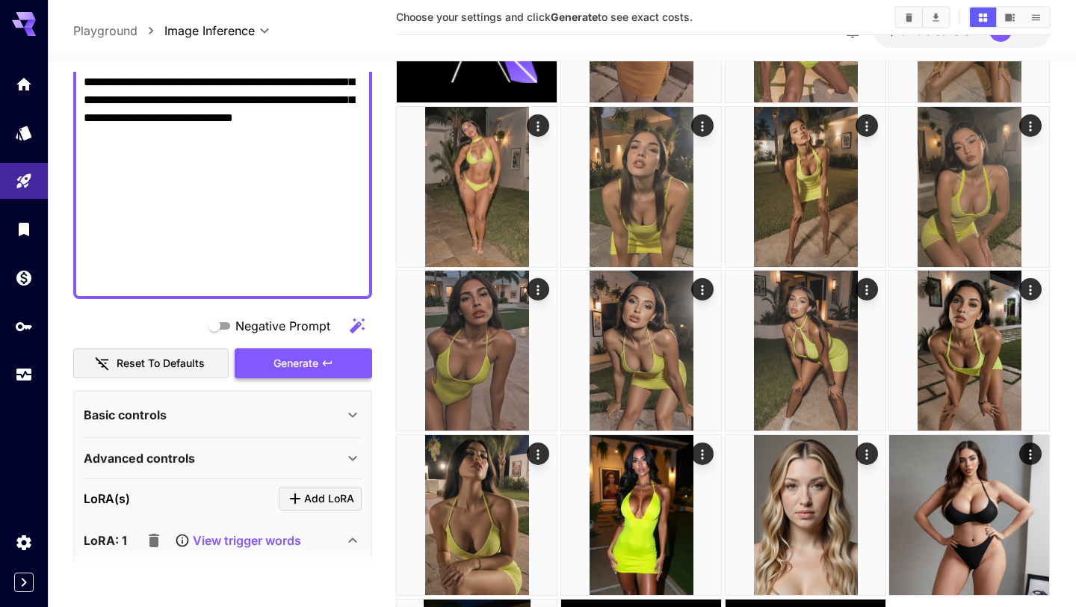
click at [323, 355] on button "Generate" at bounding box center [303, 363] width 137 height 31
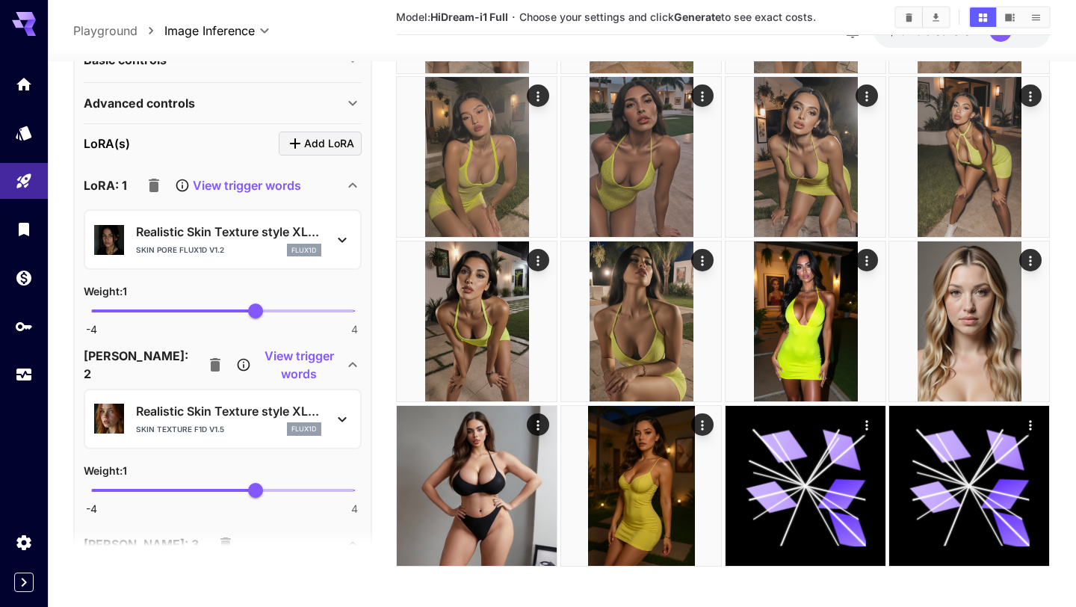
click at [157, 185] on icon "button" at bounding box center [154, 185] width 10 height 13
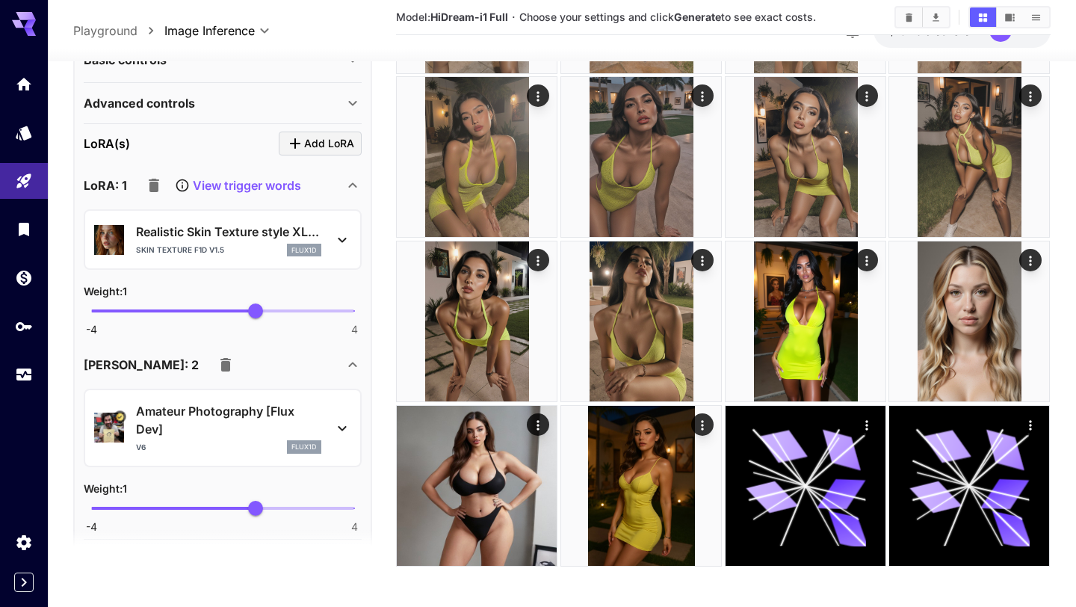
click at [157, 185] on icon "button" at bounding box center [154, 185] width 10 height 13
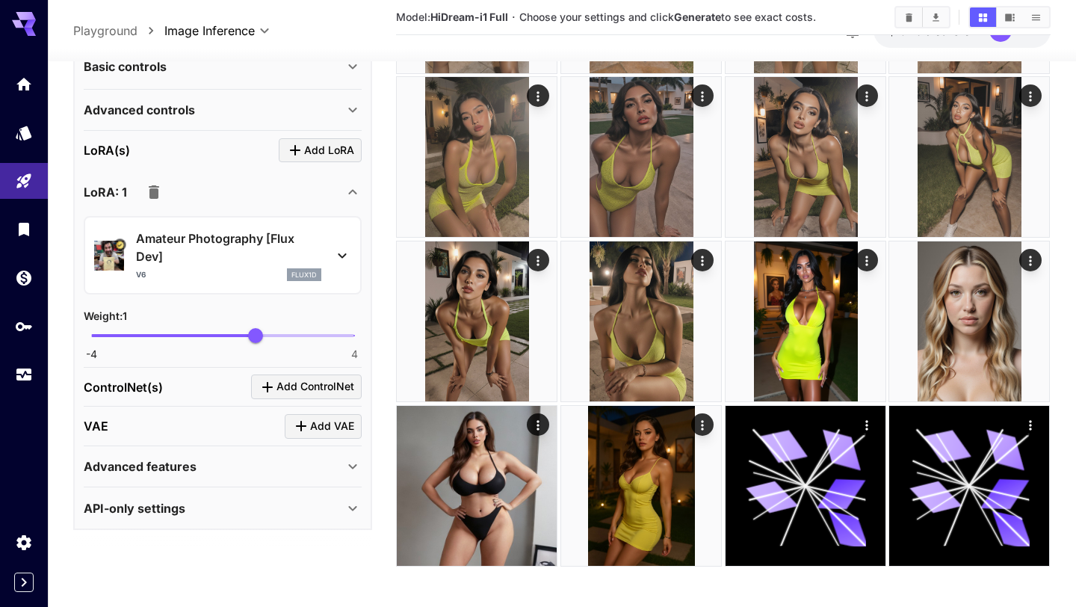
click at [158, 192] on icon "button" at bounding box center [154, 191] width 10 height 13
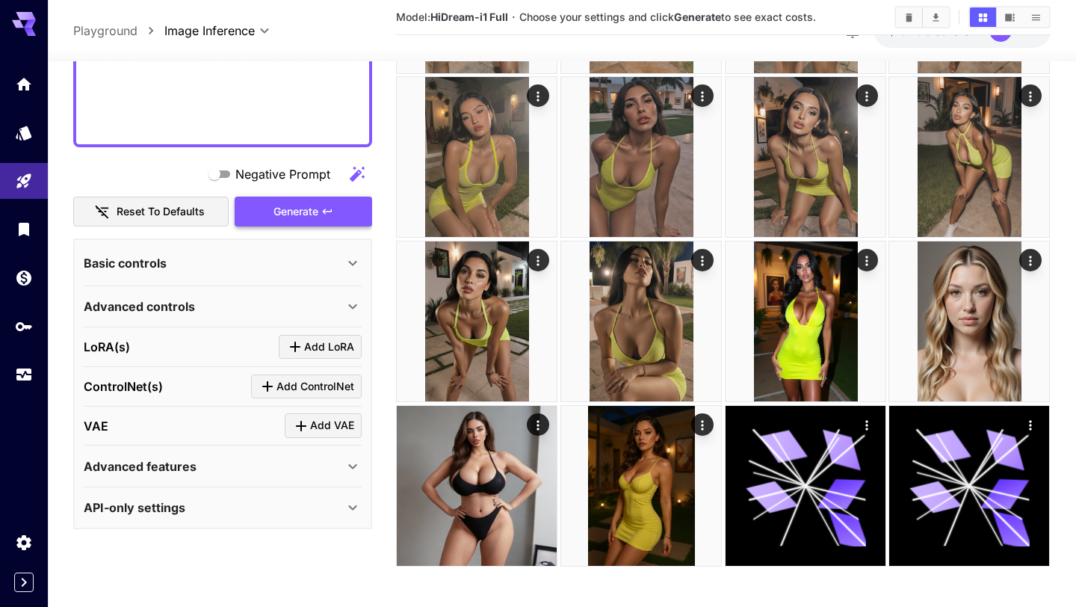
click at [333, 207] on div "Negative Prompt Reset to defaults Generate" at bounding box center [222, 193] width 299 height 68
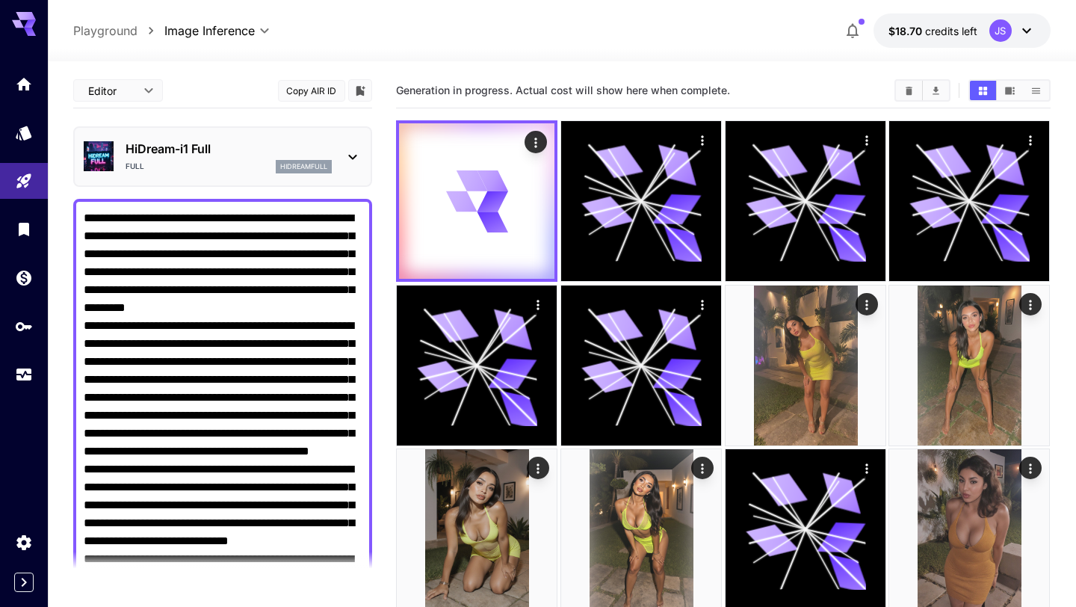
click at [204, 163] on div "Full hidreamfull" at bounding box center [229, 166] width 206 height 13
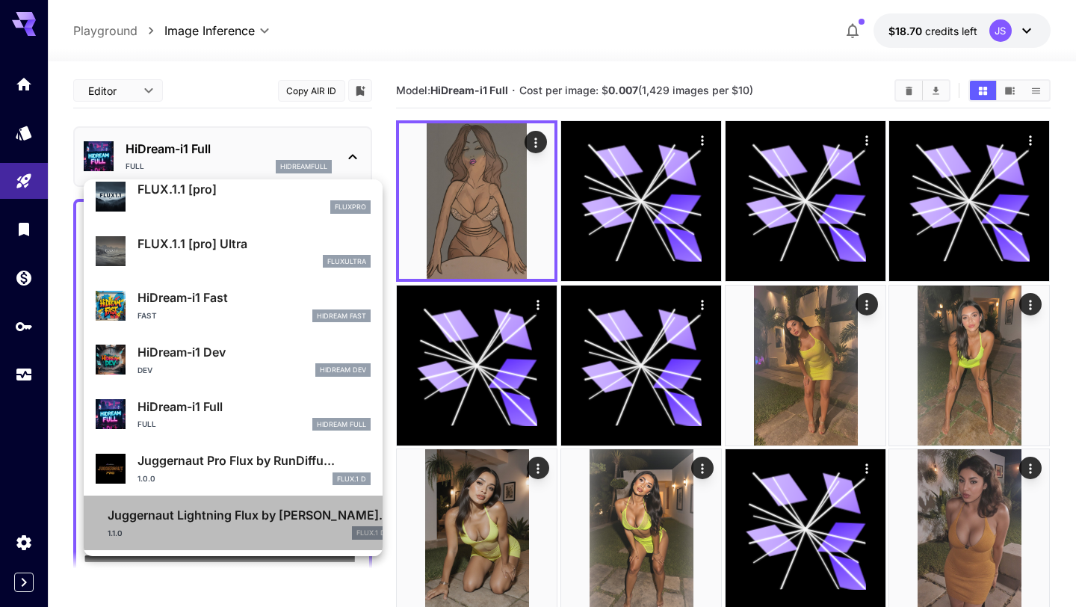
click at [206, 526] on div "1.1.0 FLUX.1 D" at bounding box center [249, 532] width 282 height 13
type input "*"
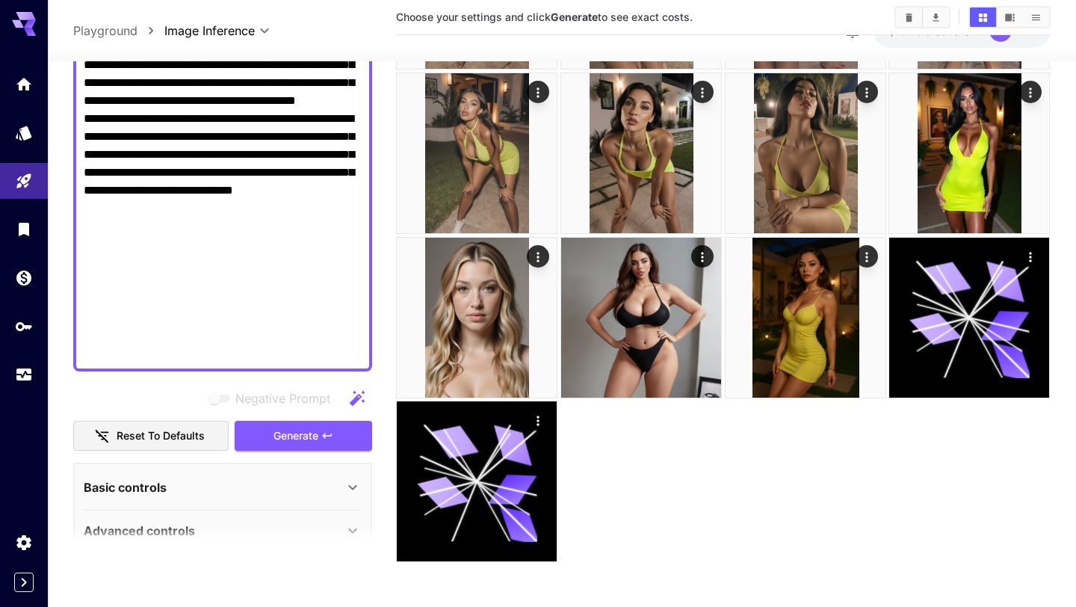
scroll to position [837, 0]
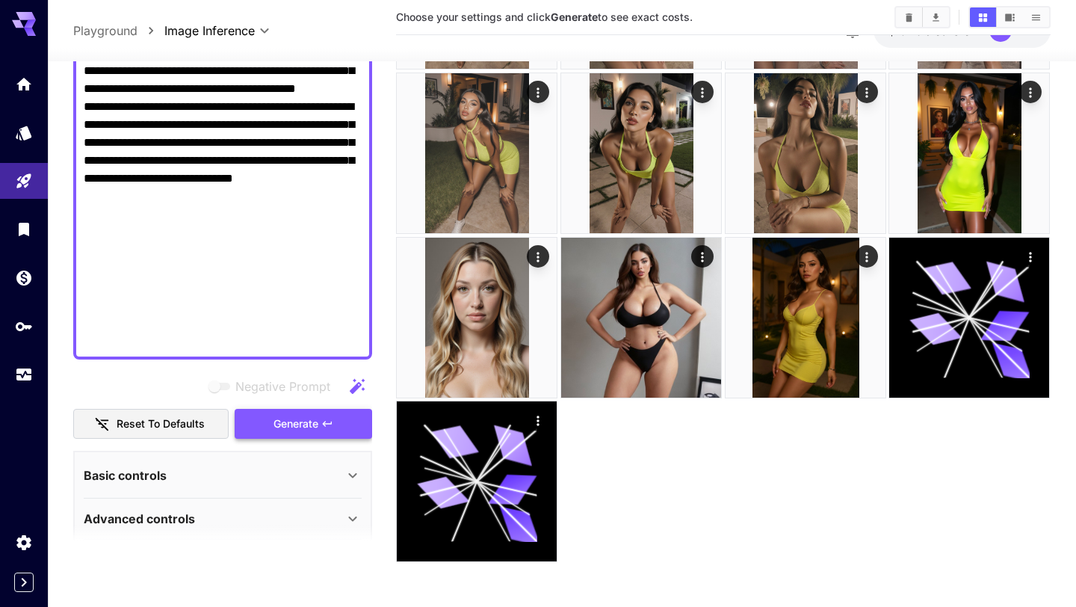
click at [301, 416] on button "Generate" at bounding box center [303, 424] width 137 height 31
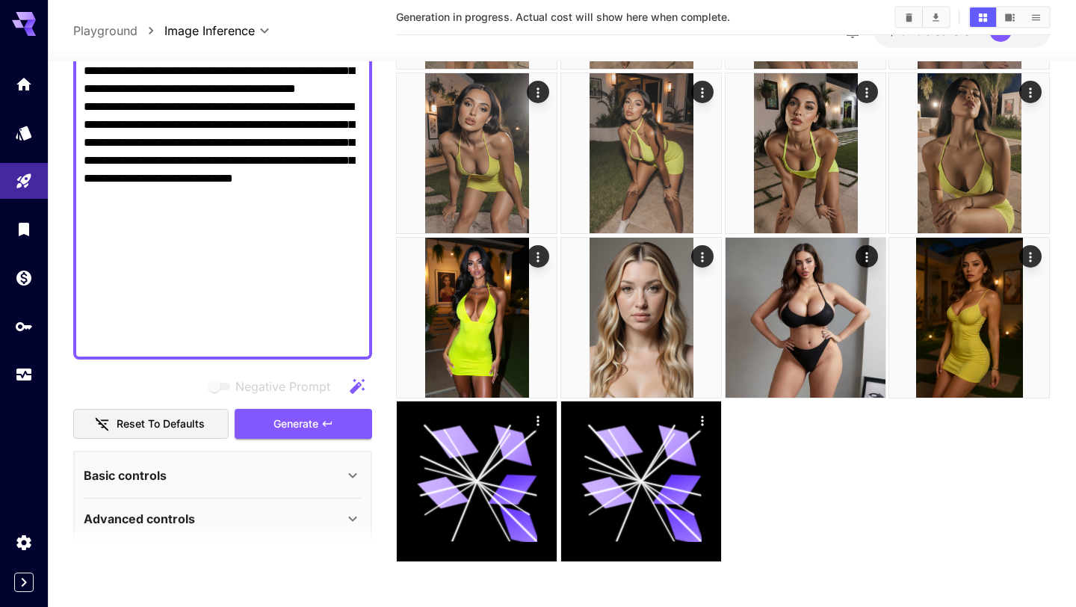
scroll to position [0, 0]
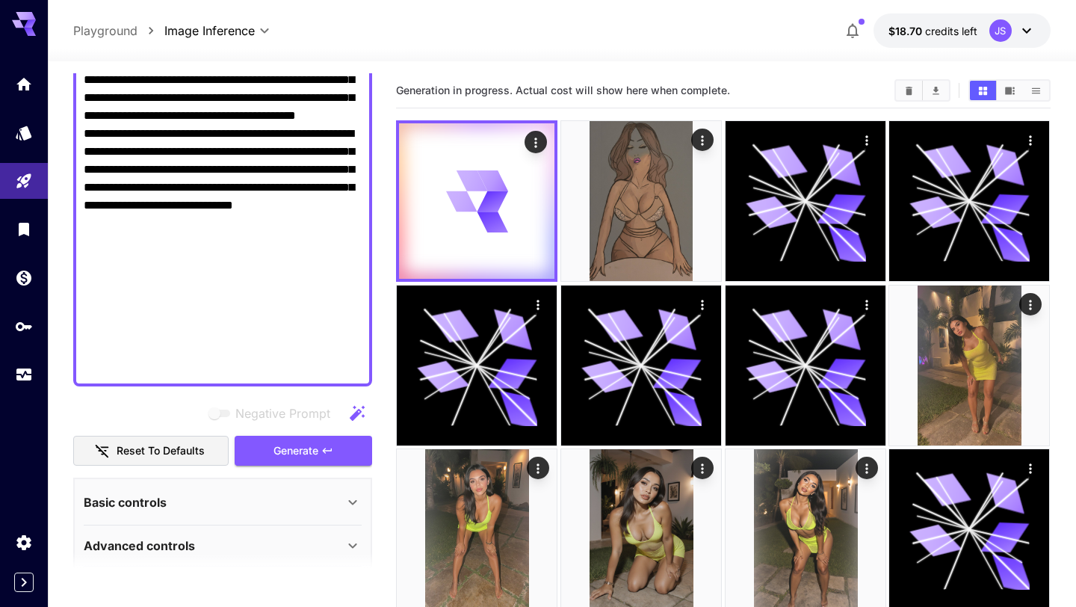
click at [345, 493] on icon at bounding box center [353, 502] width 18 height 18
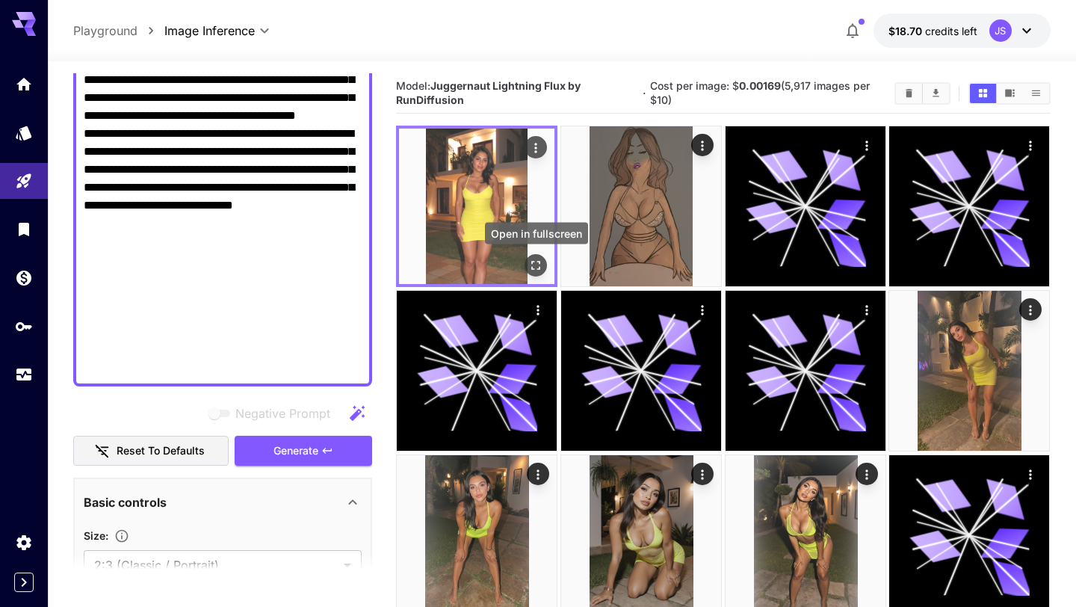
click at [536, 268] on icon "Open in fullscreen" at bounding box center [536, 265] width 15 height 15
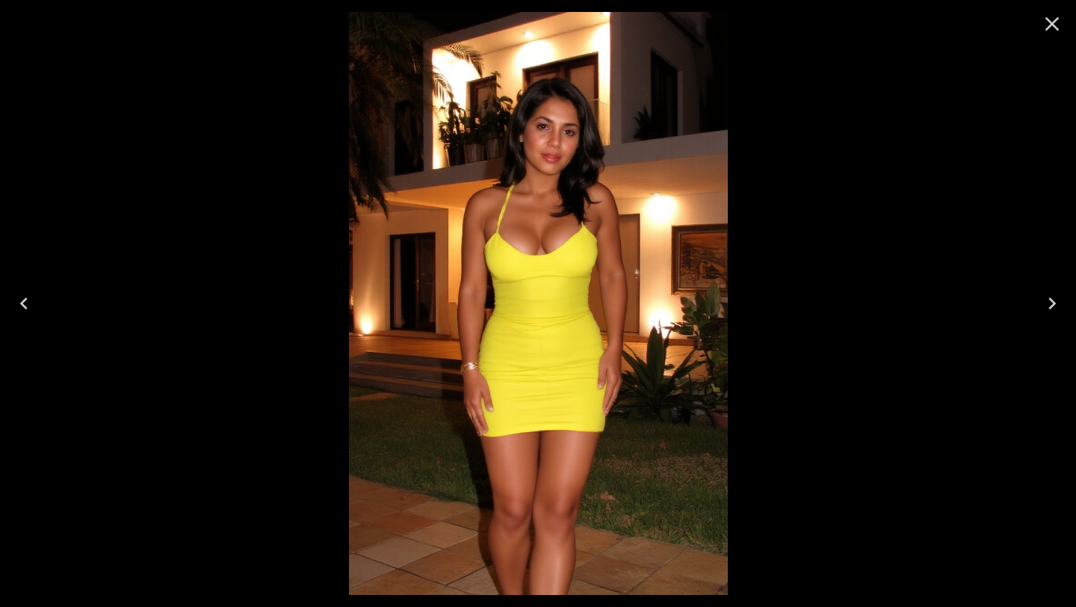
click at [1062, 27] on icon "Close" at bounding box center [1052, 24] width 24 height 24
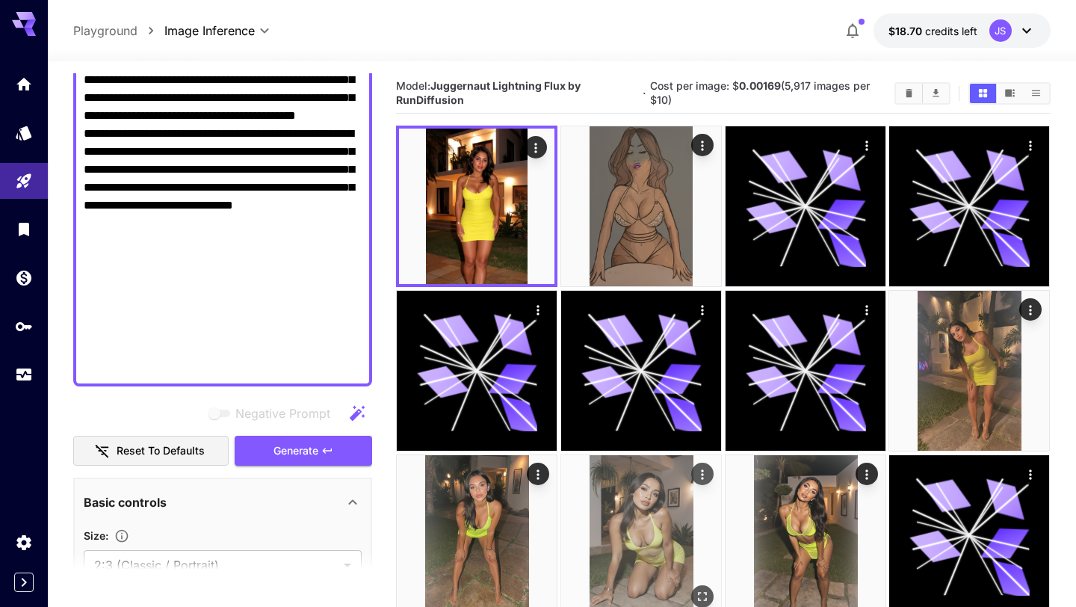
scroll to position [874, 0]
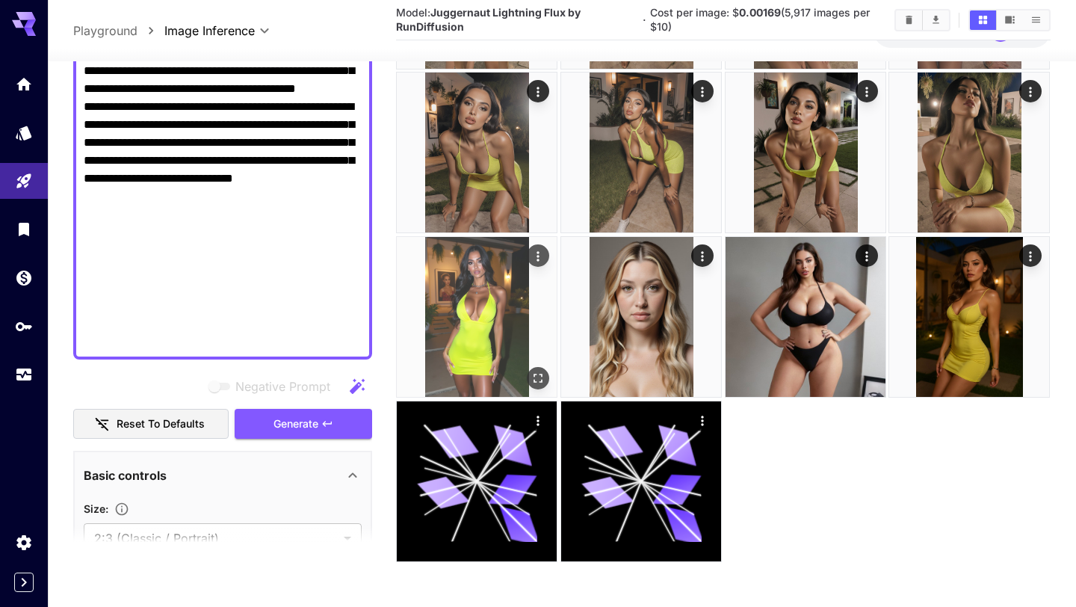
click at [542, 384] on icon "Open in fullscreen" at bounding box center [538, 378] width 15 height 15
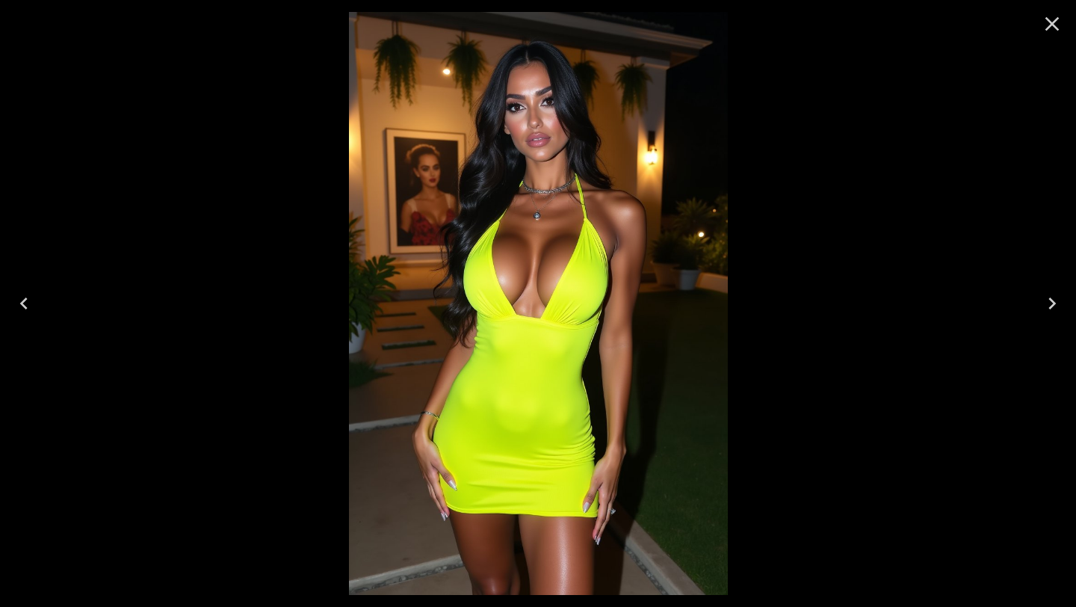
scroll to position [868, 0]
click at [1052, 23] on icon "Close" at bounding box center [1052, 24] width 14 height 14
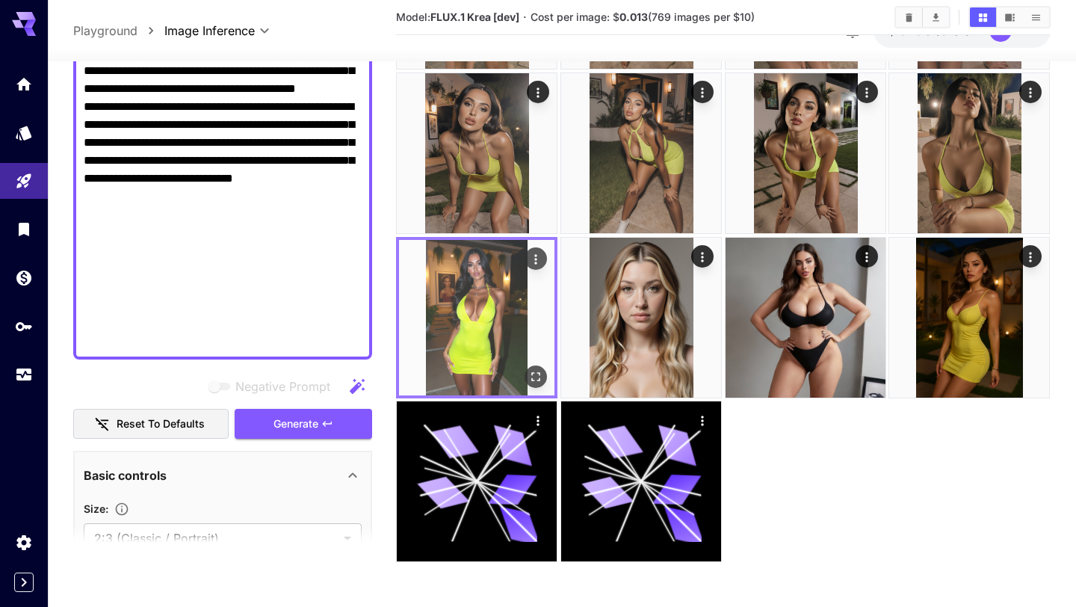
click at [537, 261] on icon "Actions" at bounding box center [536, 258] width 15 height 15
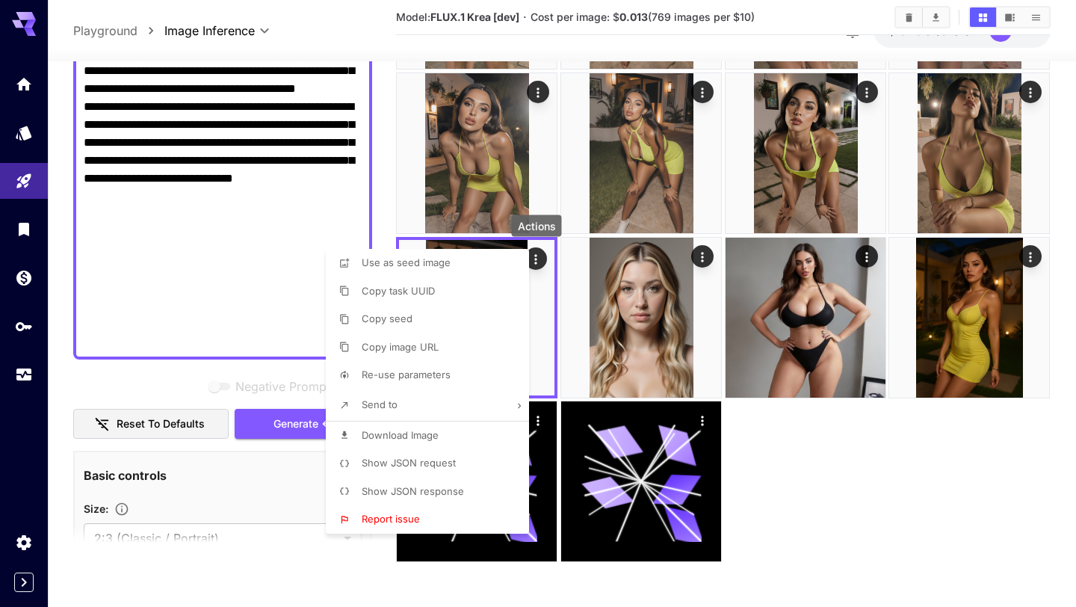
click at [428, 374] on span "Re-use parameters" at bounding box center [406, 374] width 89 height 12
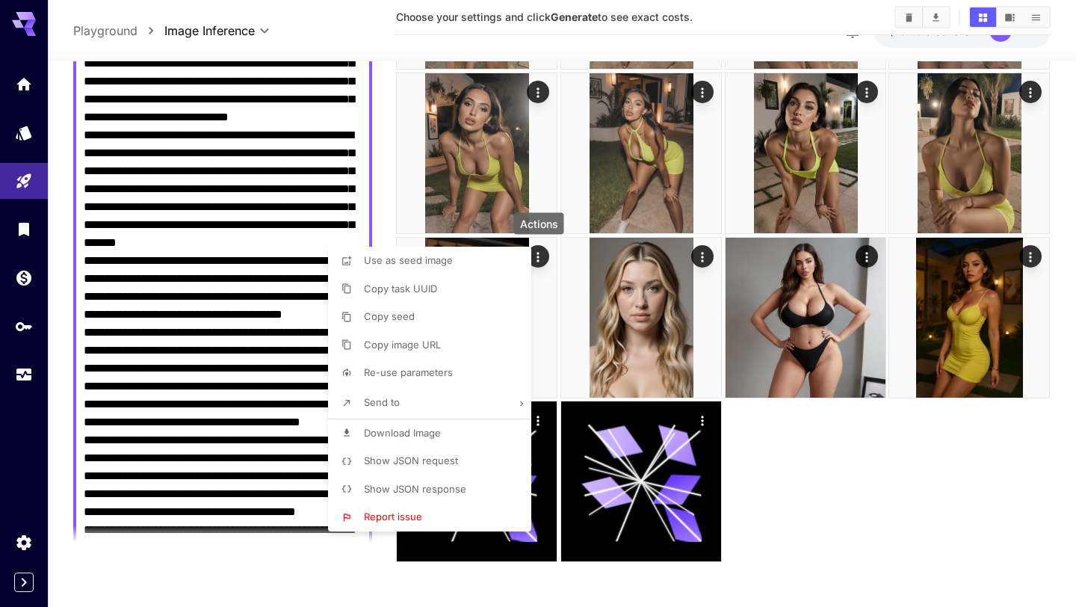
click at [381, 177] on div at bounding box center [538, 303] width 1076 height 607
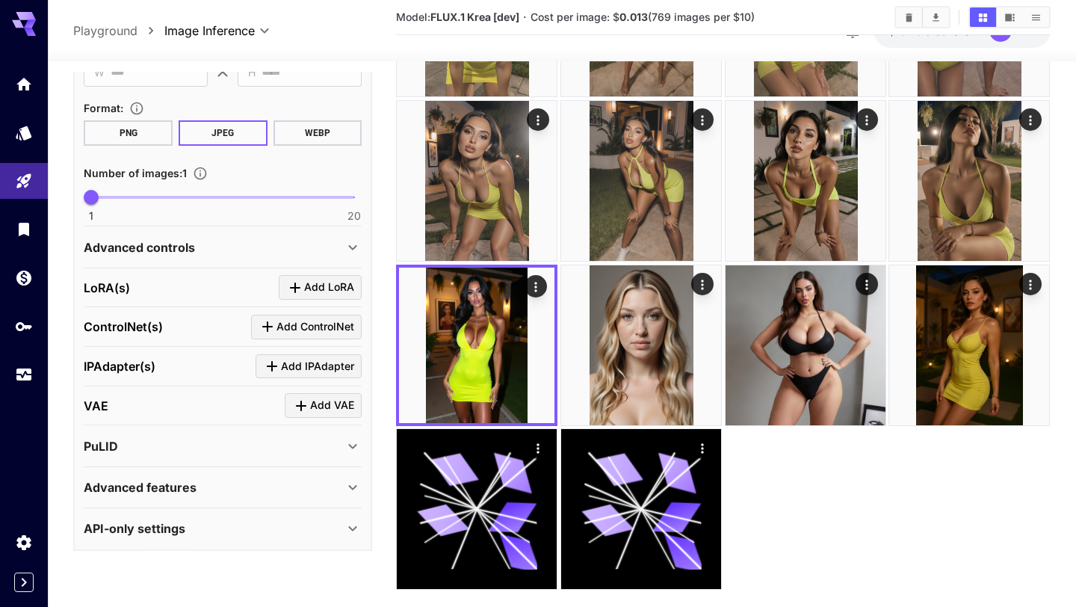
scroll to position [840, 0]
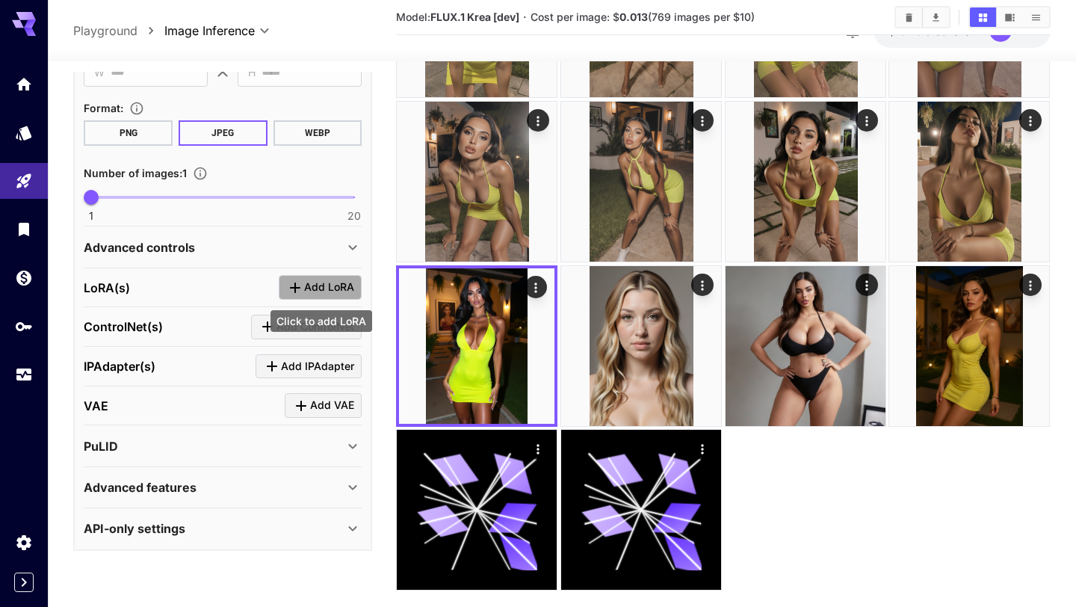
click at [323, 282] on span "Add LoRA" at bounding box center [329, 287] width 50 height 19
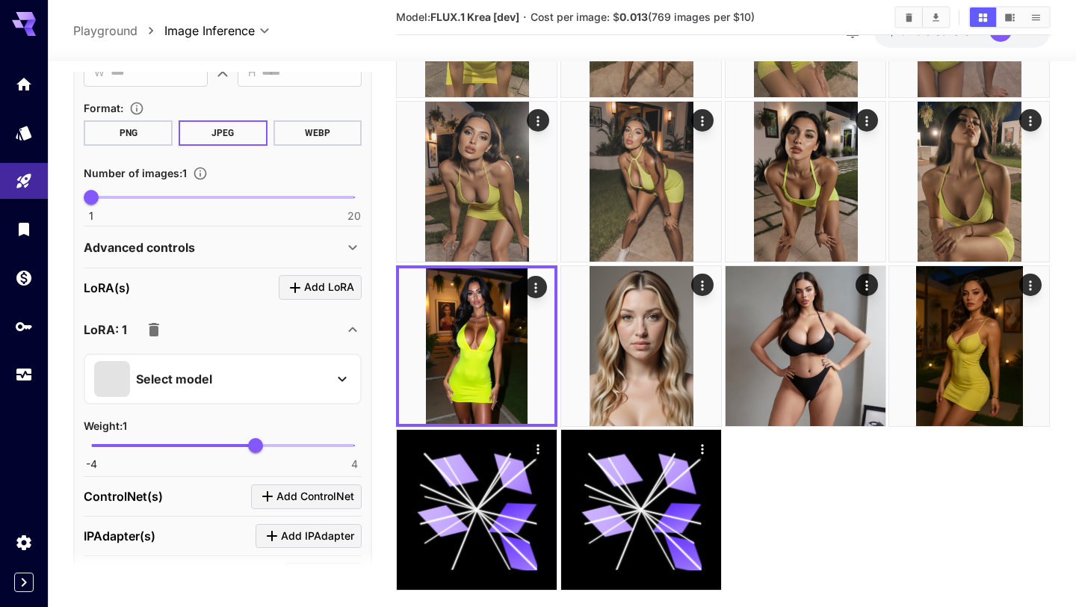
click at [290, 389] on div "Select model" at bounding box center [210, 379] width 233 height 36
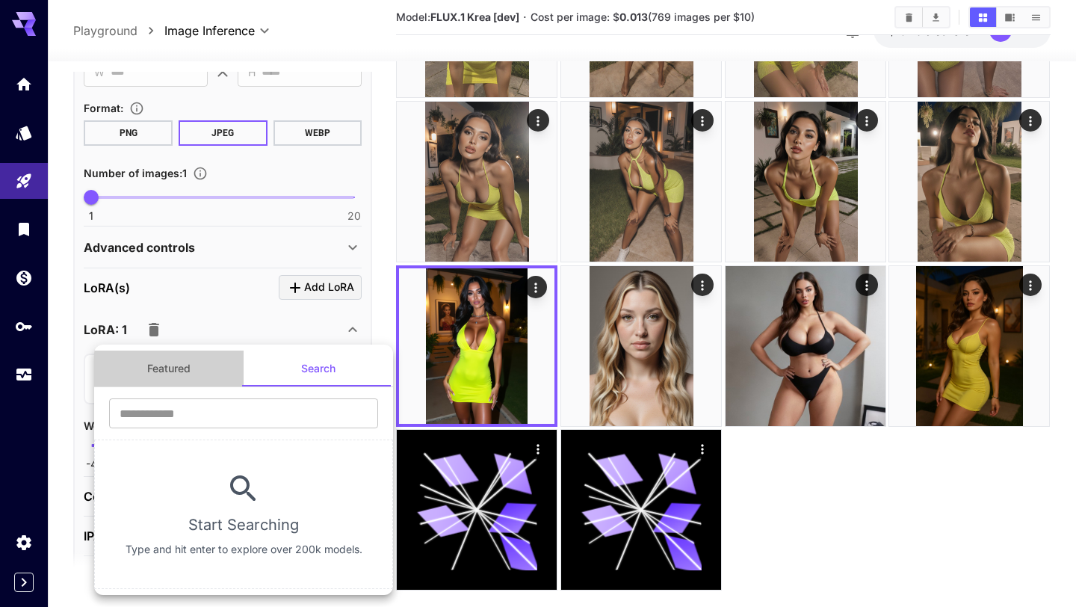
click at [160, 359] on button "Featured" at bounding box center [168, 368] width 149 height 36
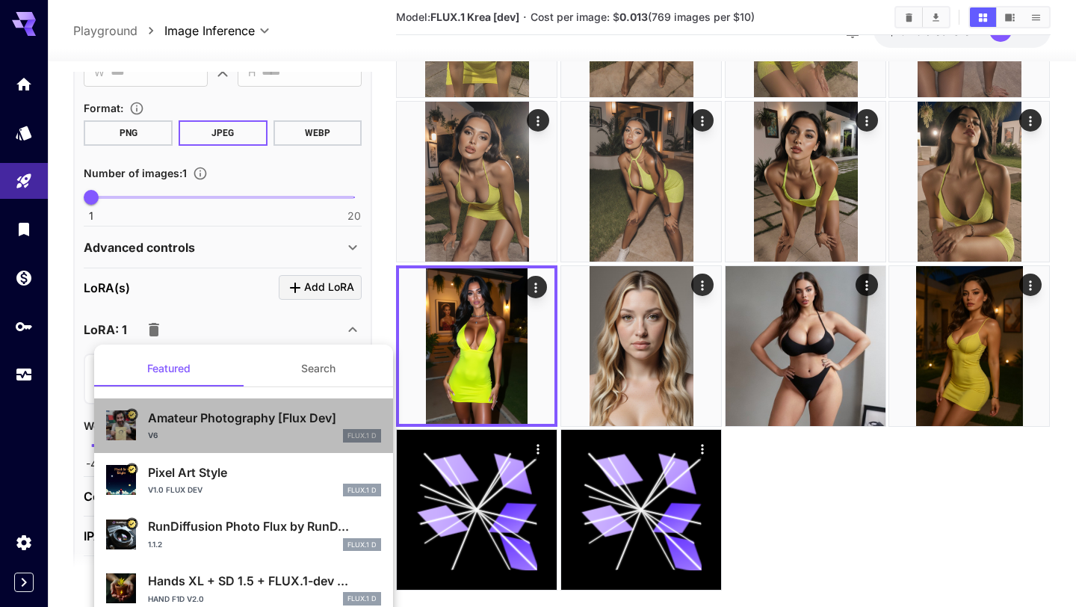
click at [235, 439] on div "v6 FLUX.1 D" at bounding box center [264, 435] width 233 height 13
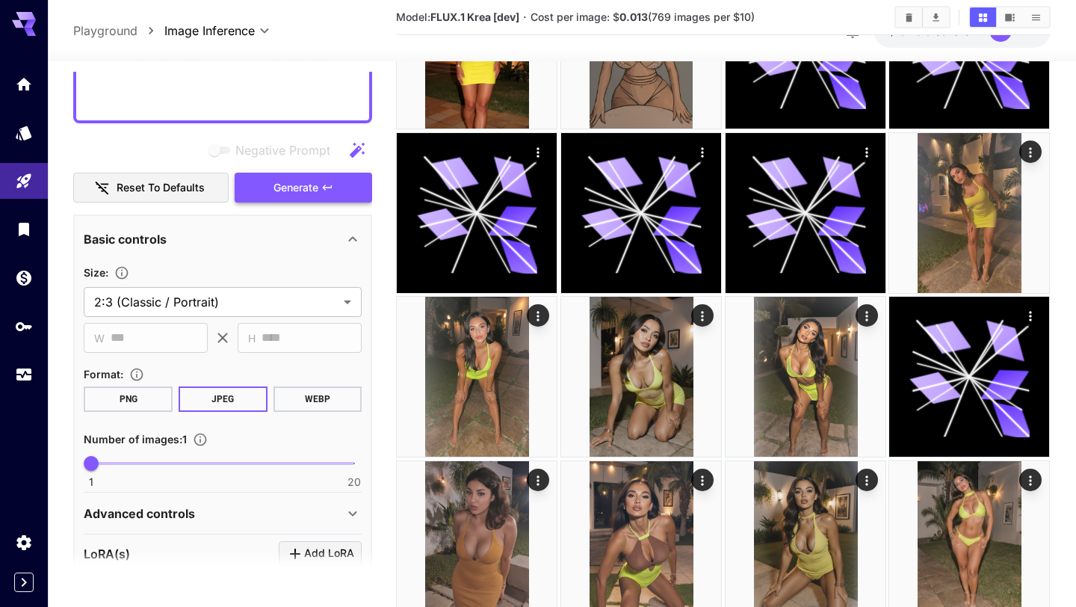
scroll to position [162, 0]
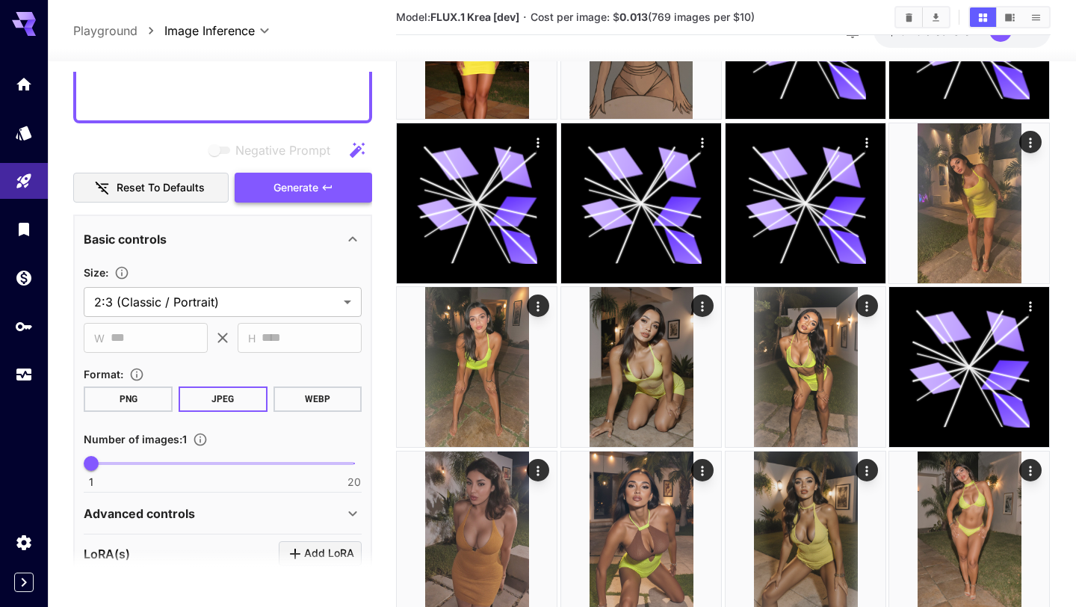
click at [334, 188] on button "Generate" at bounding box center [303, 188] width 137 height 31
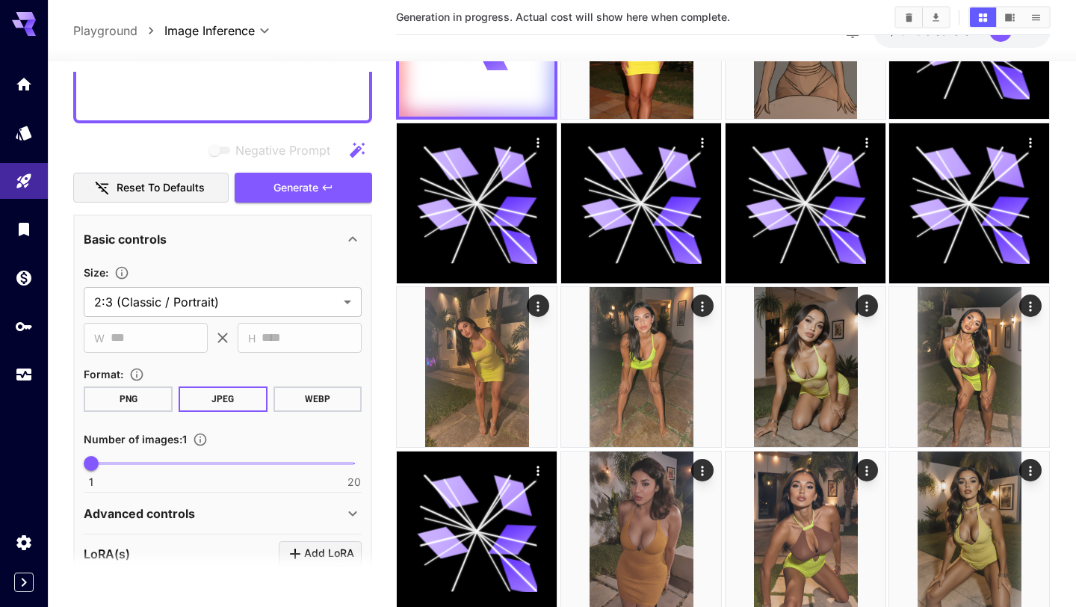
scroll to position [0, 0]
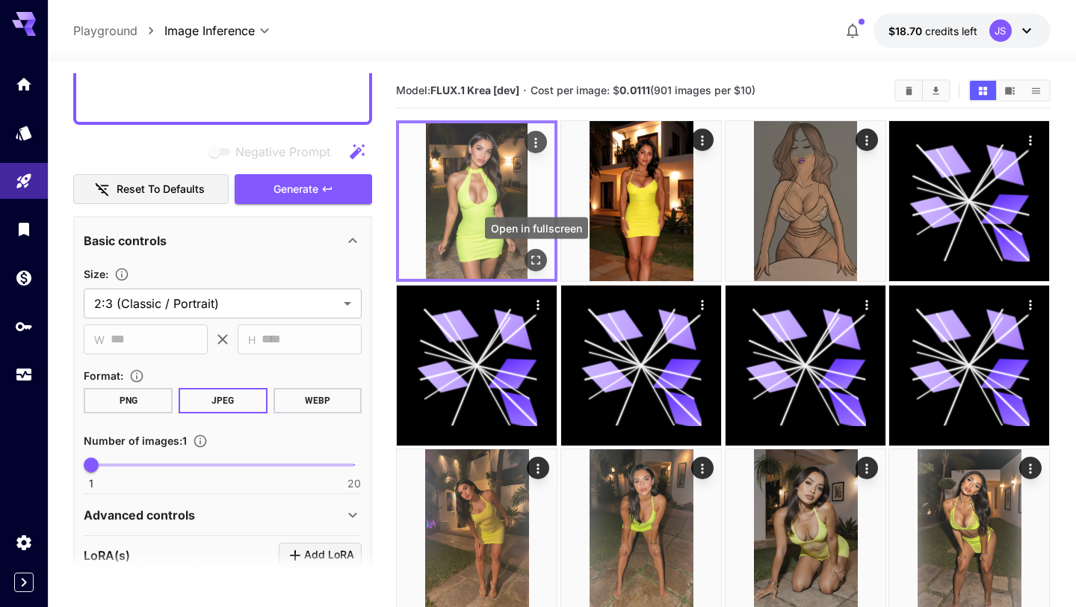
click at [544, 260] on button "Open in fullscreen" at bounding box center [536, 260] width 22 height 22
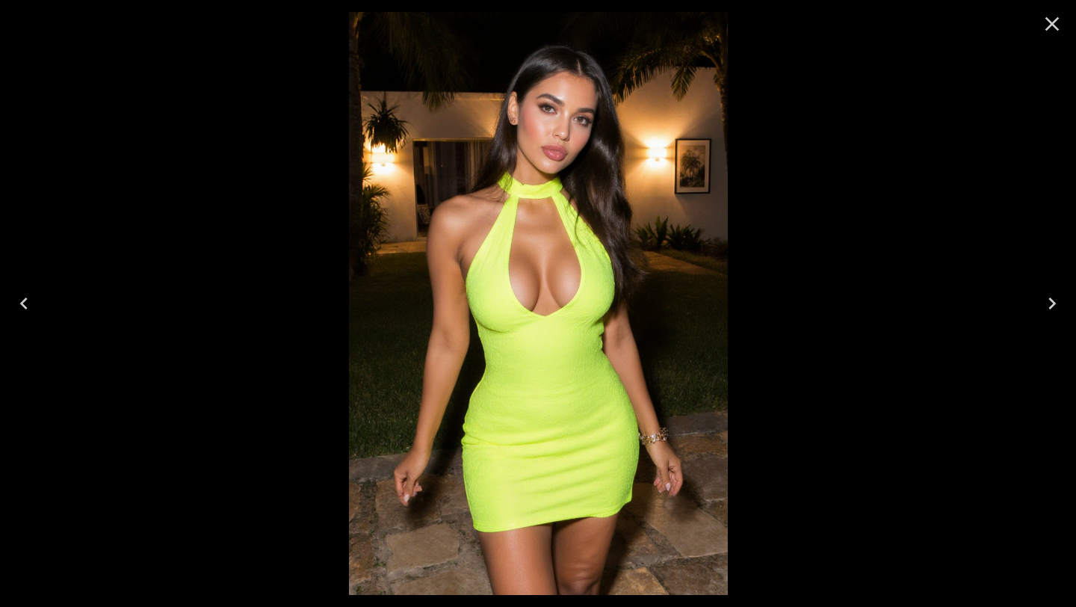
click at [1049, 25] on icon "Close" at bounding box center [1052, 24] width 14 height 14
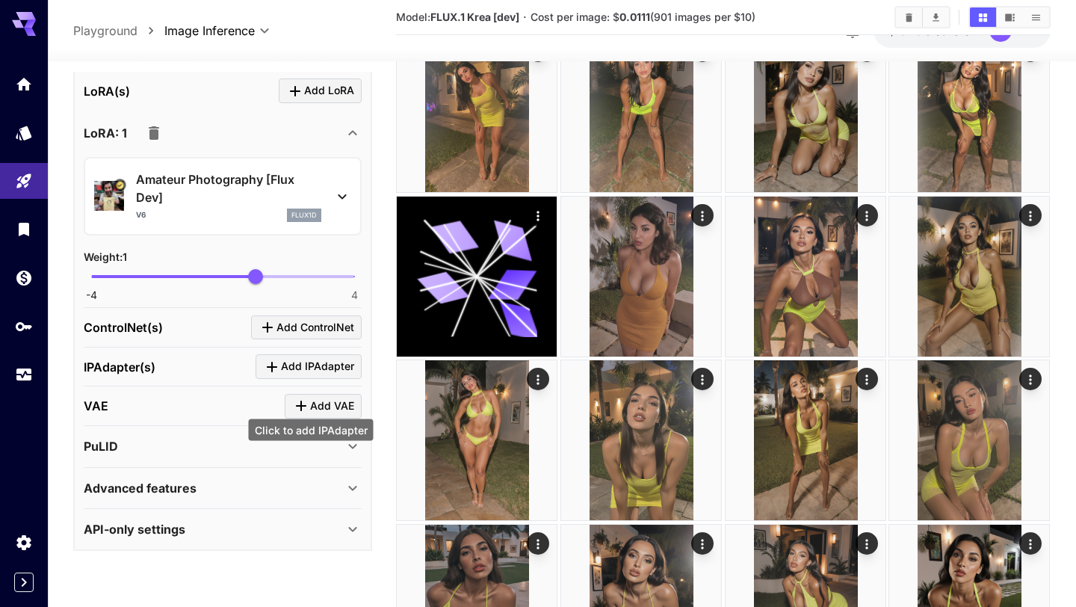
scroll to position [481, 0]
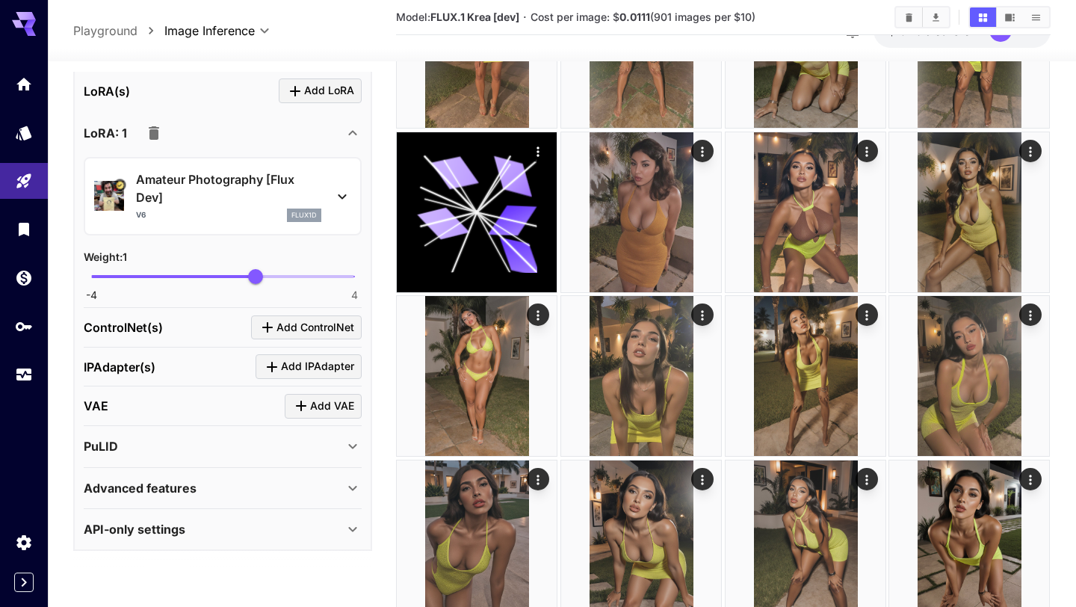
click at [350, 479] on icon at bounding box center [353, 488] width 18 height 18
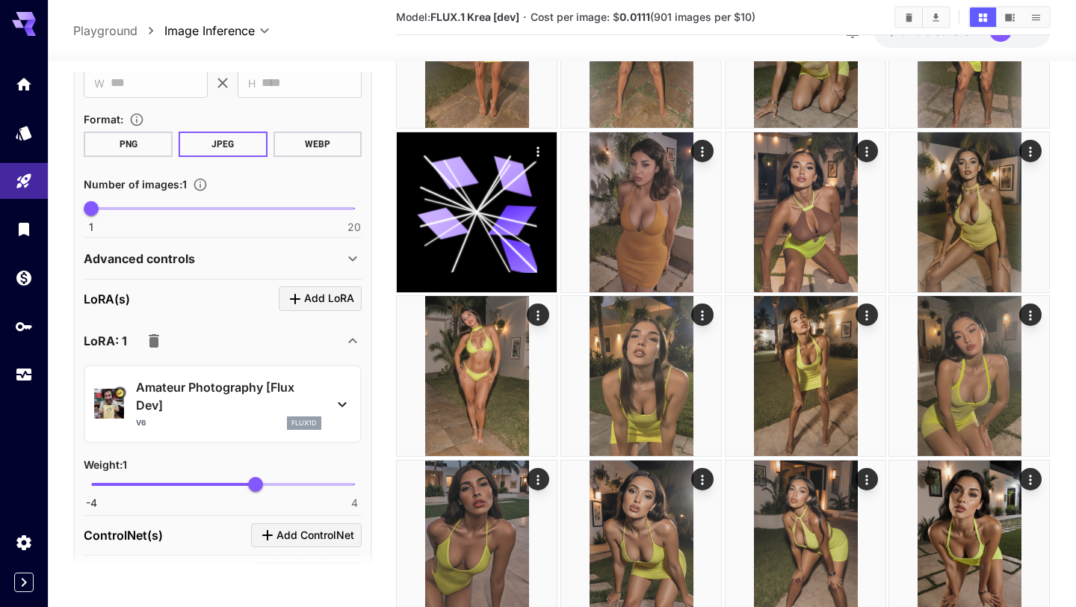
scroll to position [1334, 0]
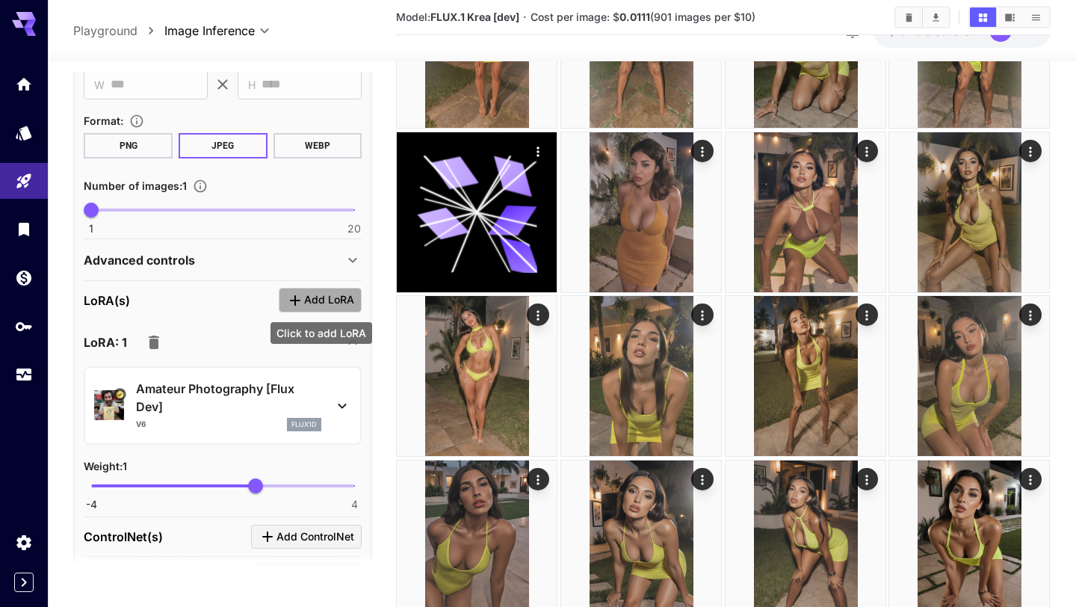
click at [345, 306] on span "Add LoRA" at bounding box center [329, 300] width 50 height 19
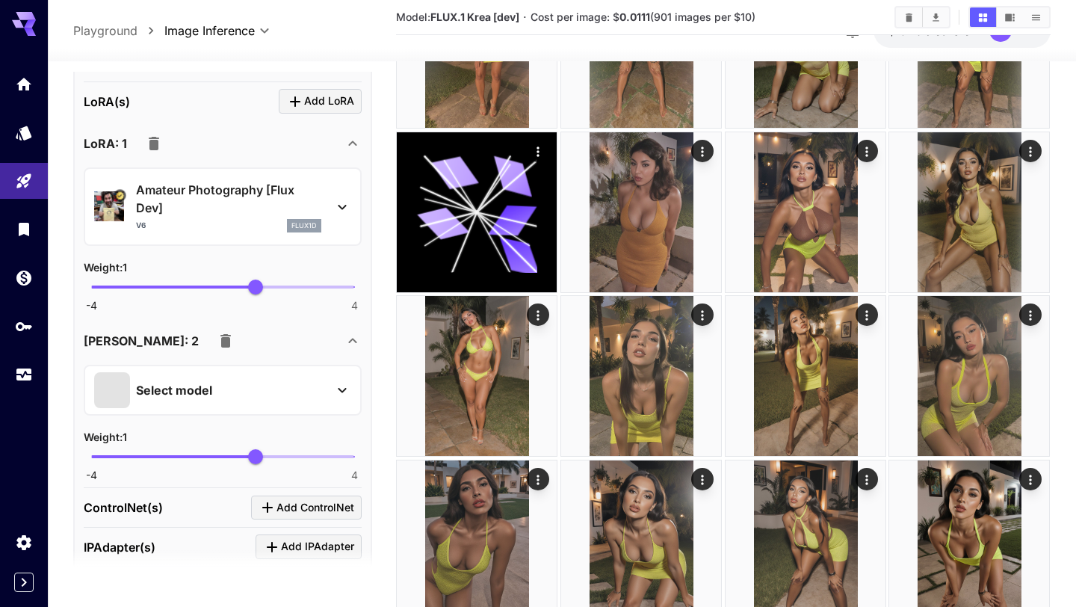
scroll to position [1540, 0]
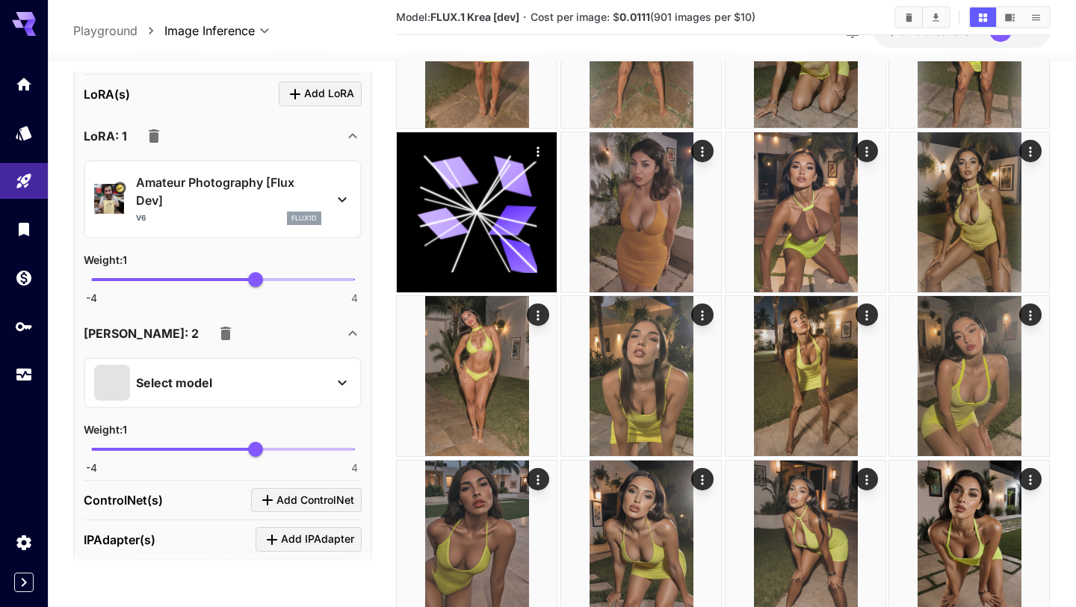
click at [256, 374] on div "Select model" at bounding box center [210, 383] width 233 height 36
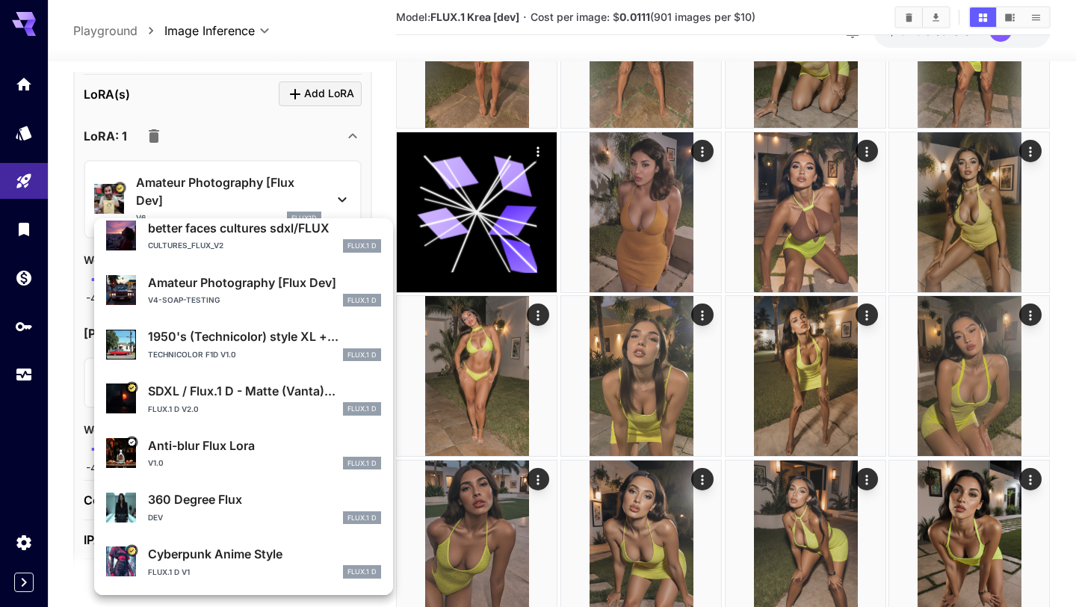
scroll to position [0, 0]
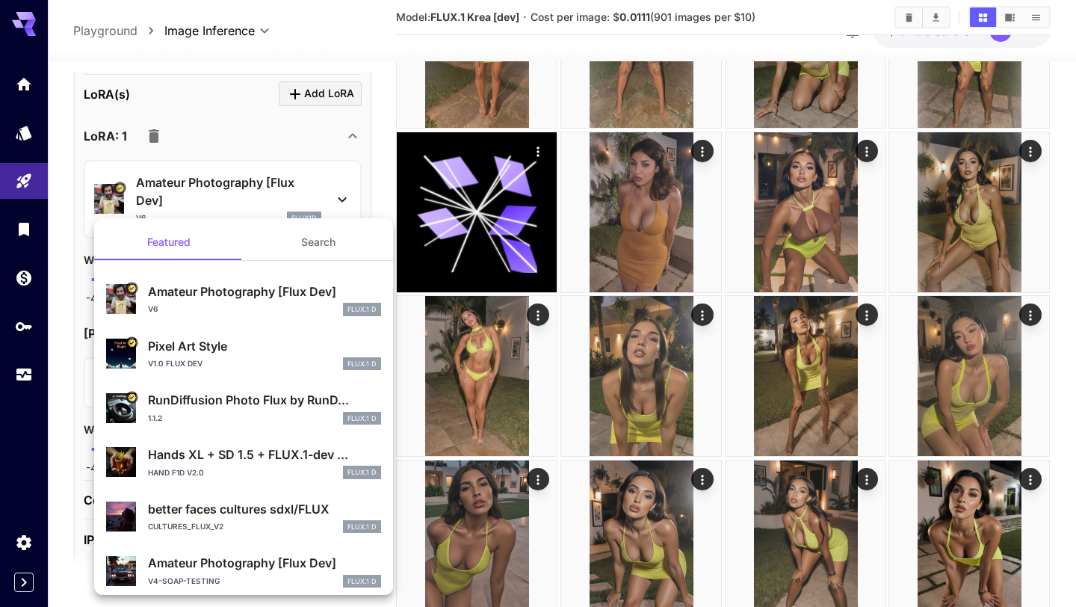
click at [294, 234] on button "Search" at bounding box center [318, 242] width 149 height 36
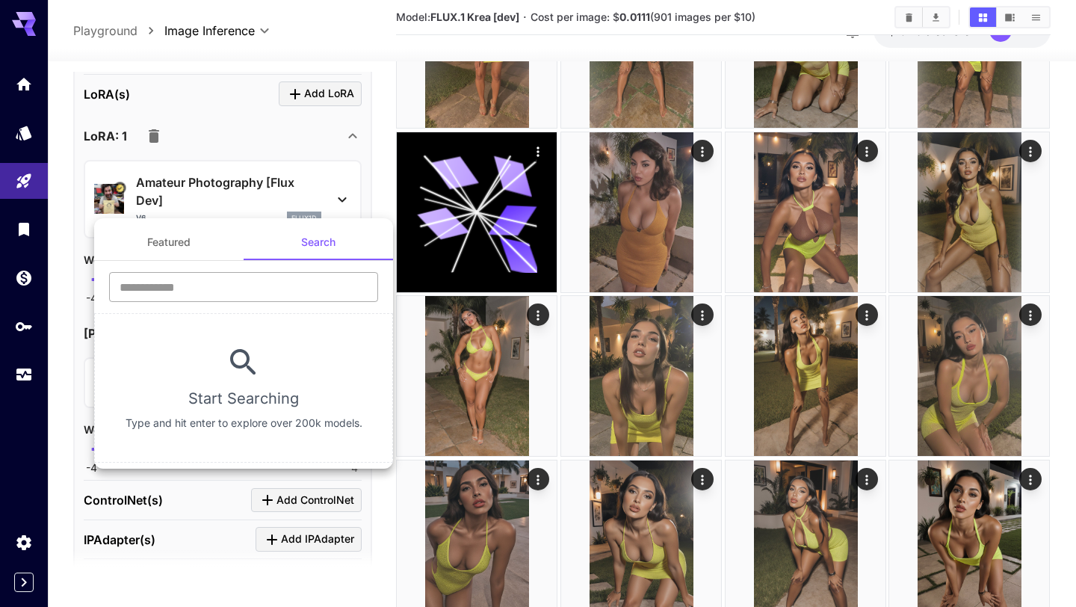
click at [266, 286] on input "text" at bounding box center [243, 287] width 269 height 30
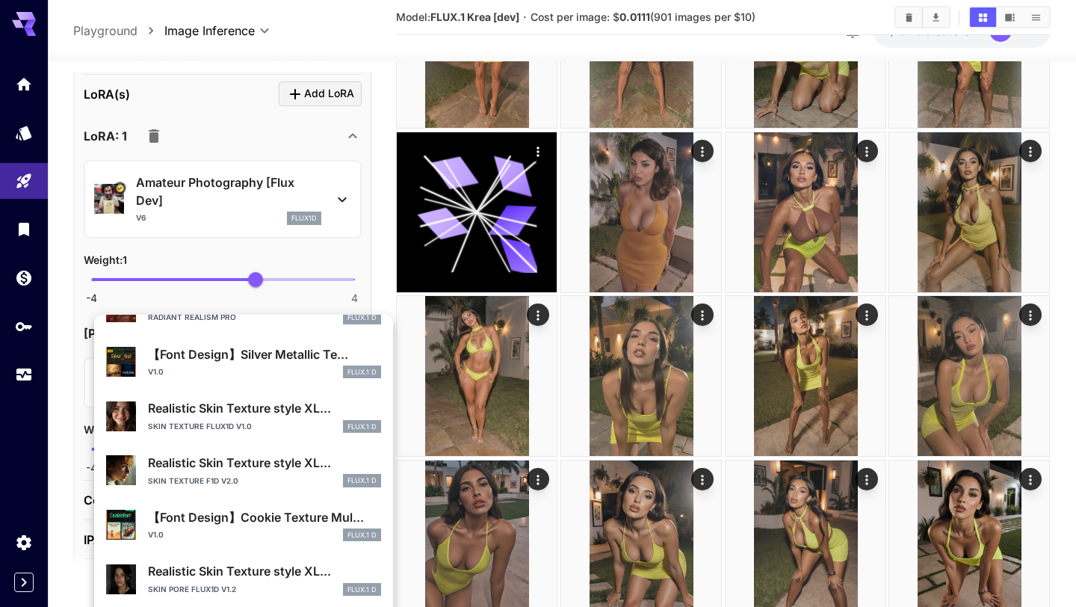
scroll to position [140, 0]
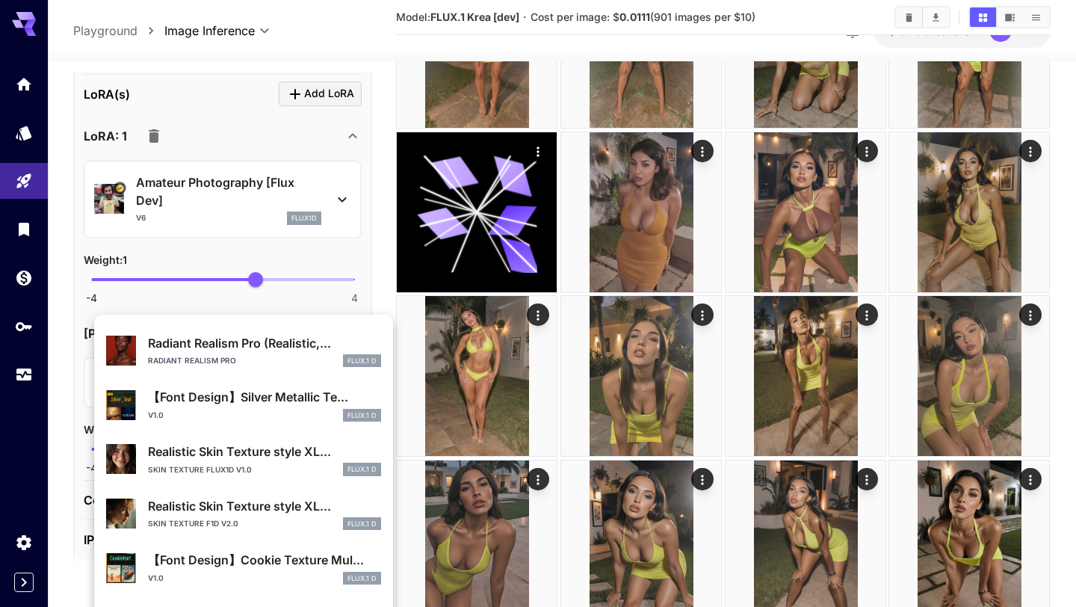
type input "****"
click at [312, 519] on div "Skin Texture F1D v2.0 FLUX.1 D" at bounding box center [264, 523] width 233 height 13
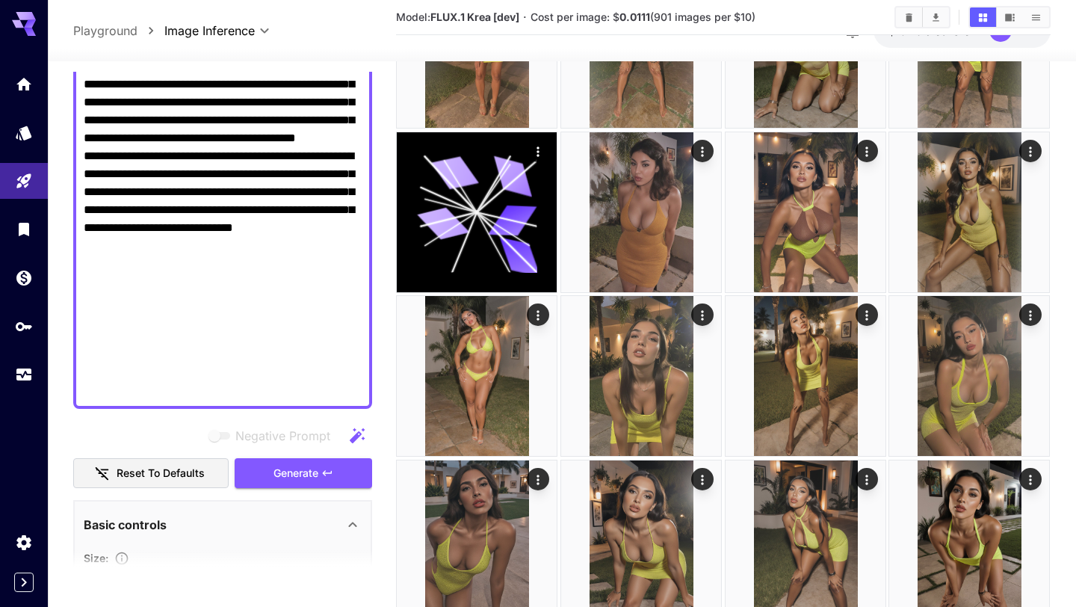
scroll to position [820, 0]
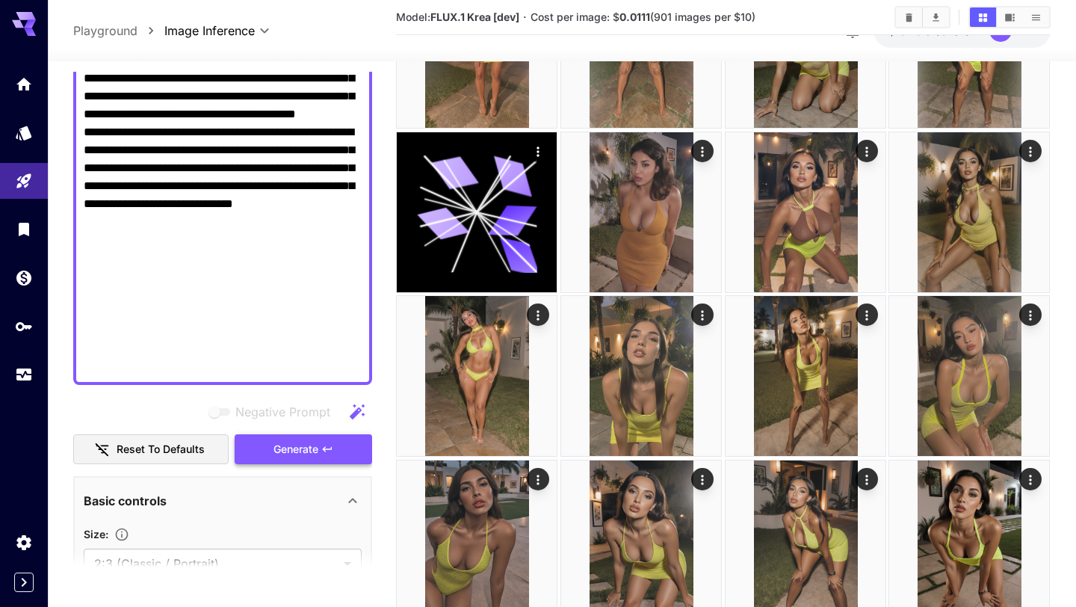
click at [329, 450] on icon "button" at bounding box center [327, 449] width 12 height 12
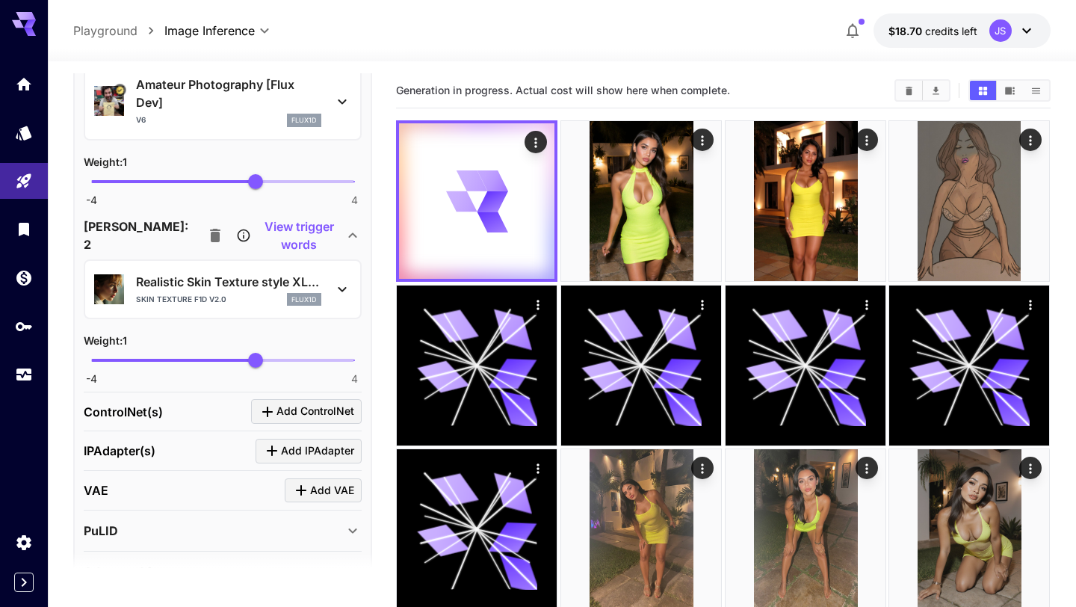
scroll to position [1645, 0]
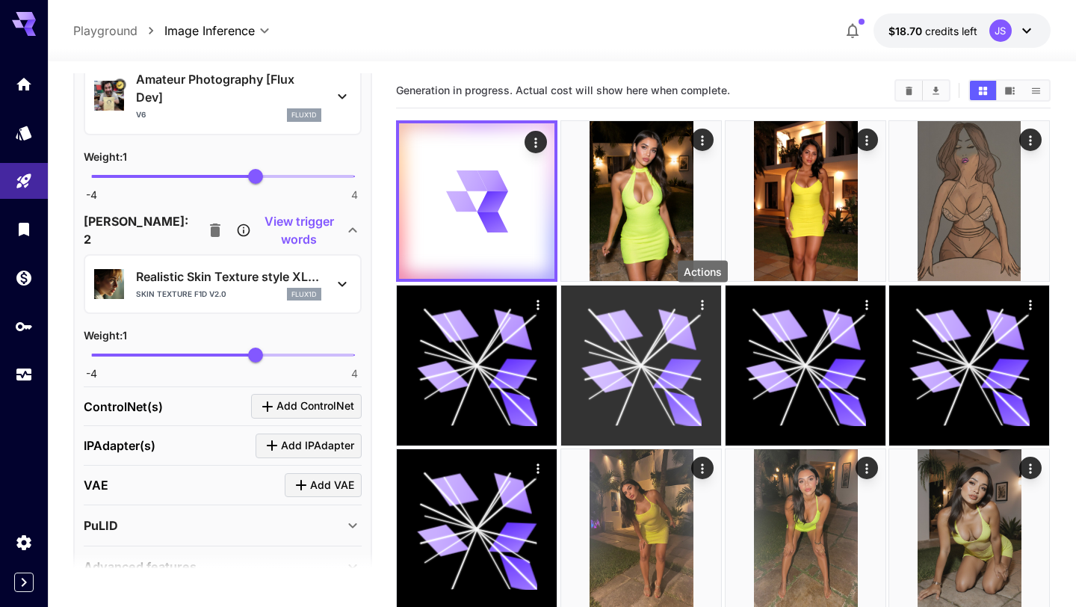
click at [704, 303] on icon "Actions" at bounding box center [702, 304] width 15 height 15
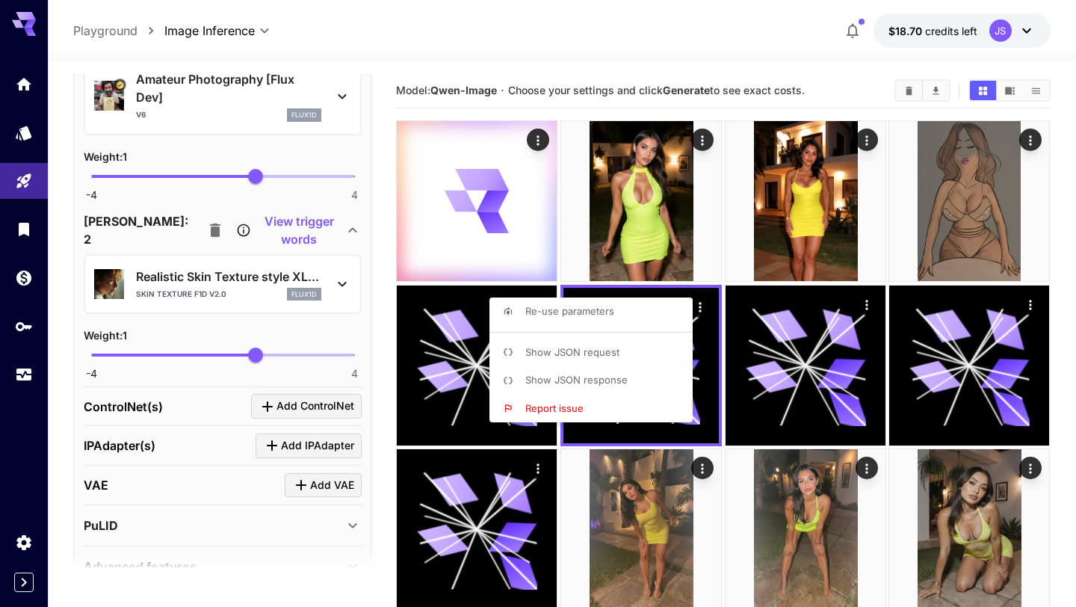
click at [704, 303] on div at bounding box center [538, 303] width 1076 height 607
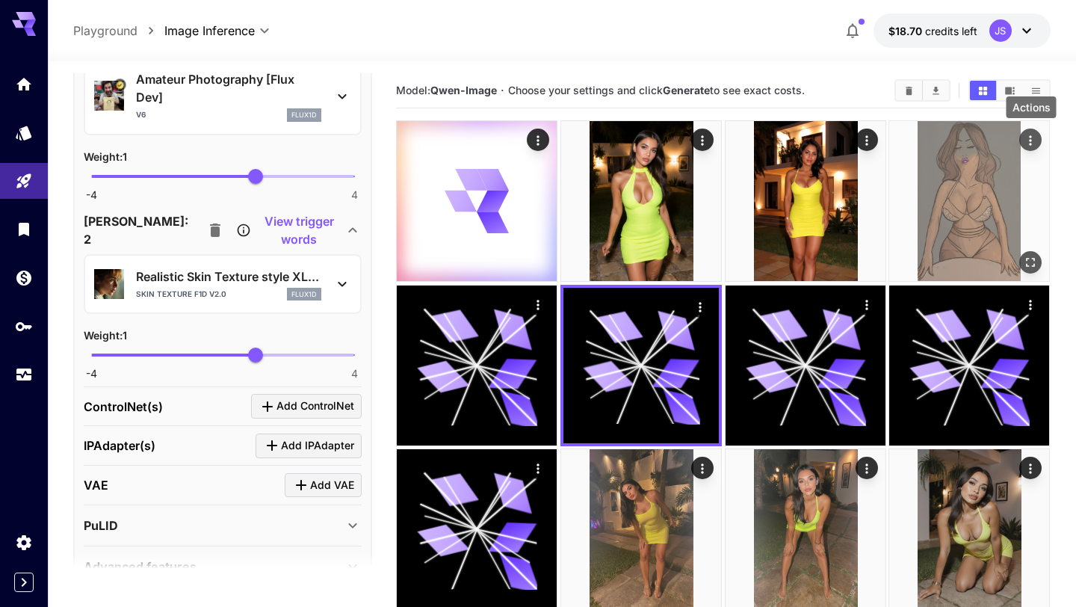
click at [1033, 146] on icon "Actions" at bounding box center [1030, 140] width 15 height 15
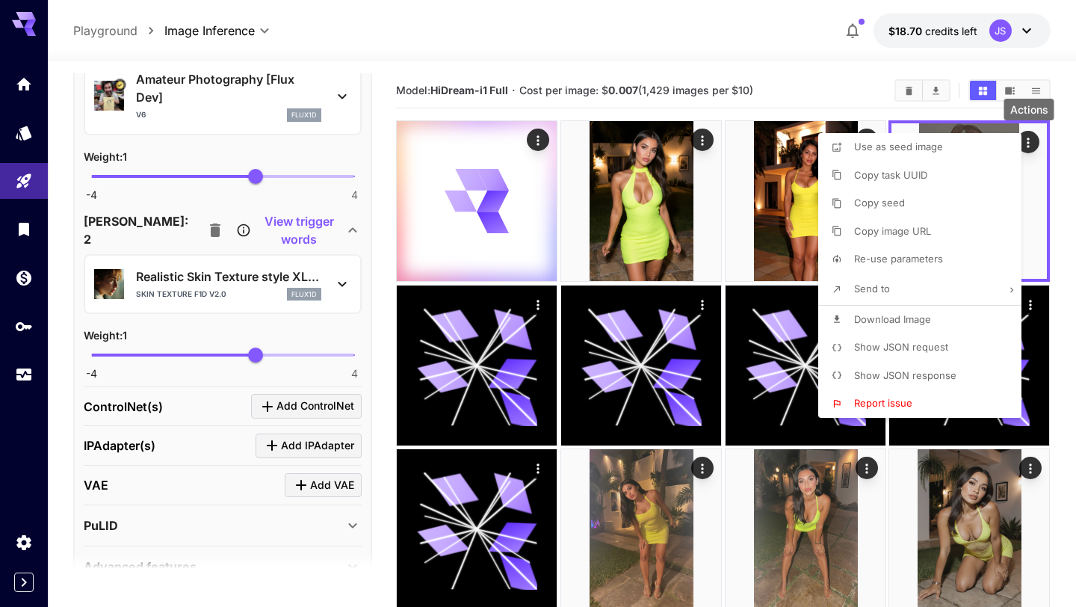
click at [801, 77] on div at bounding box center [538, 303] width 1076 height 607
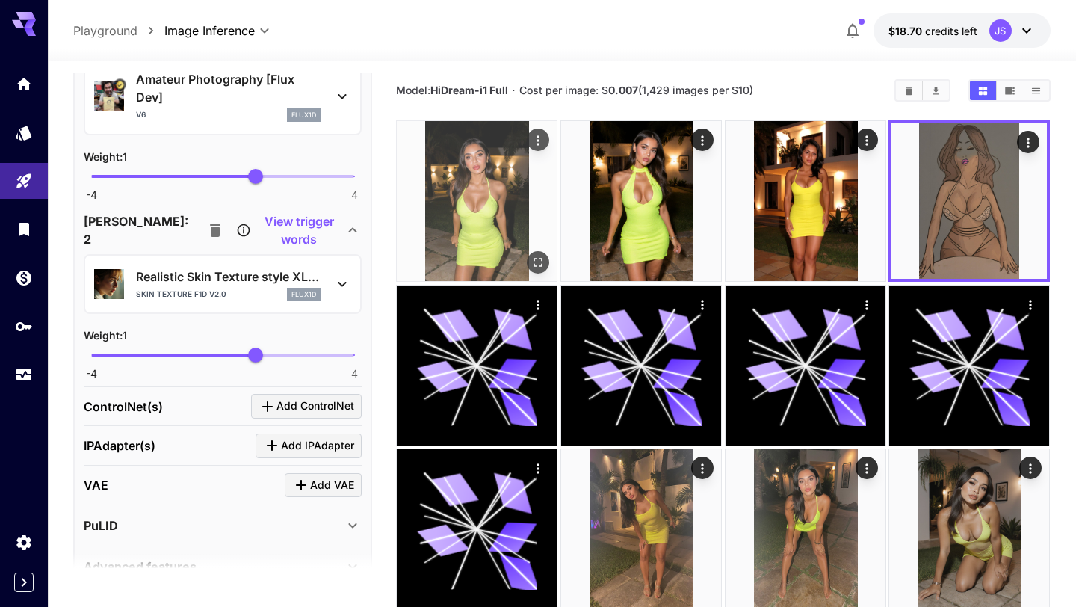
click at [539, 262] on icon "Open in fullscreen" at bounding box center [538, 262] width 15 height 15
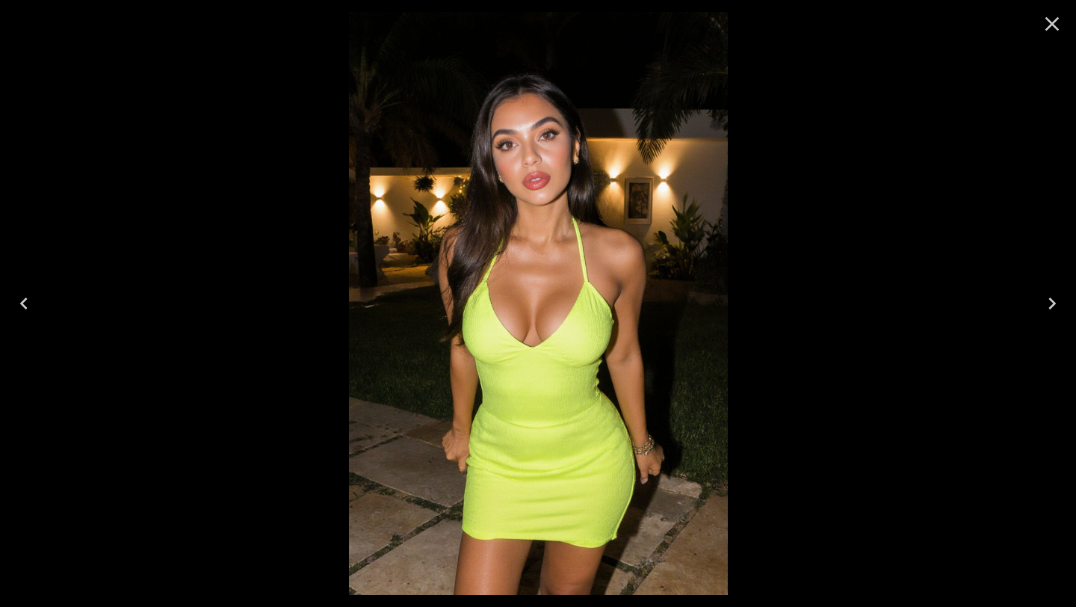
click at [1050, 28] on icon "Close" at bounding box center [1052, 24] width 24 height 24
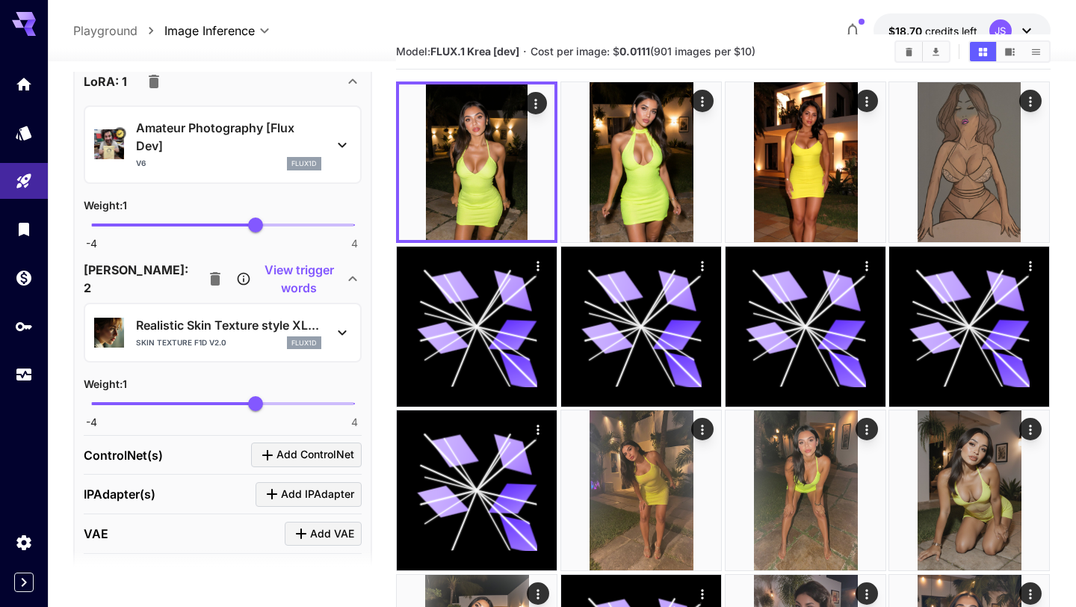
scroll to position [1594, 0]
click at [344, 335] on icon at bounding box center [342, 333] width 18 height 18
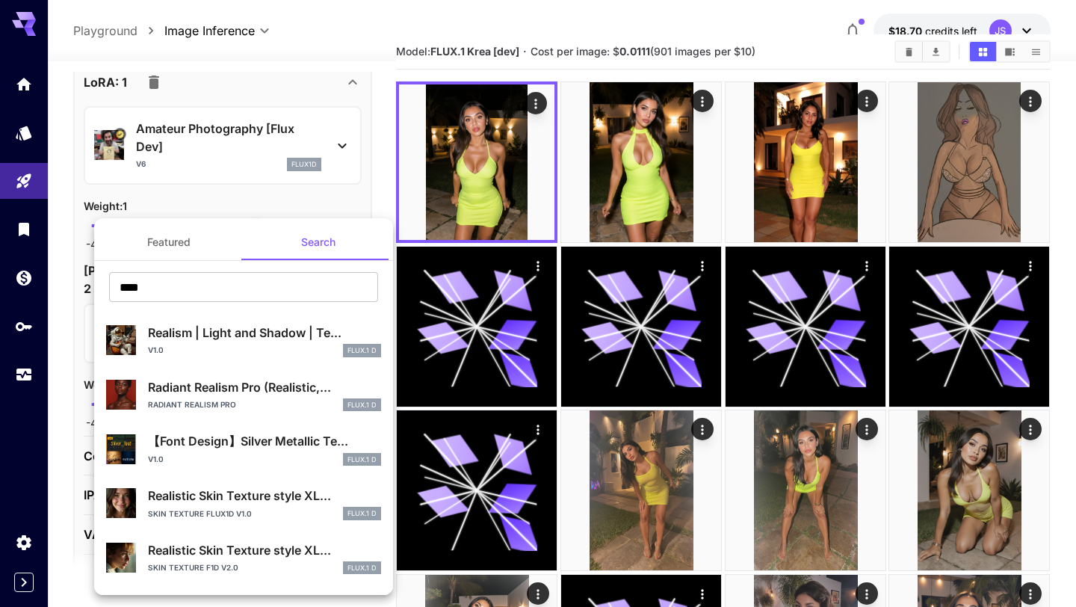
scroll to position [123, 0]
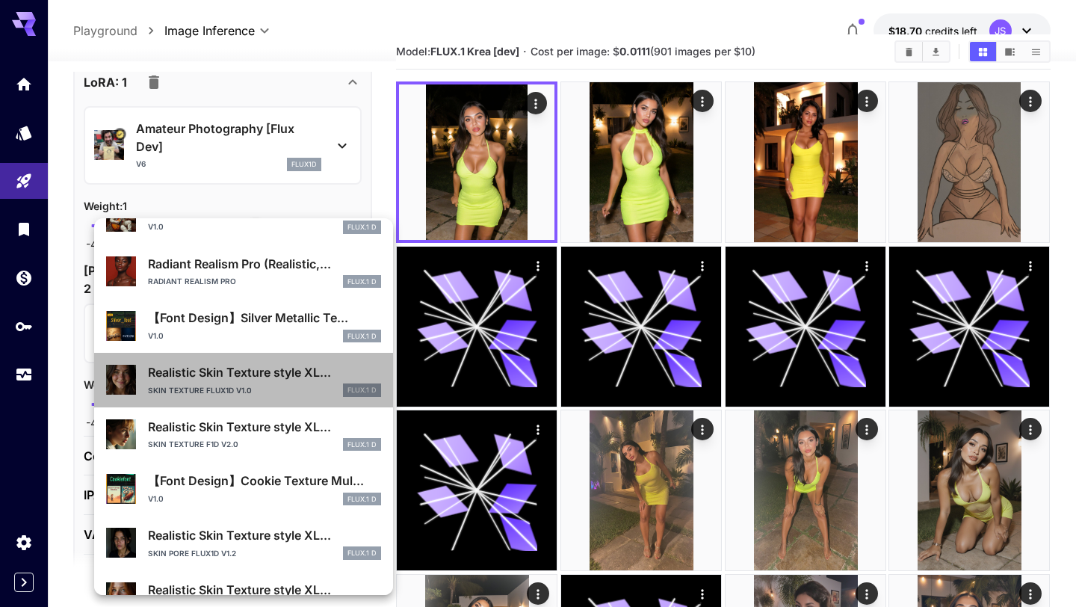
click at [223, 399] on div "Realistic Skin Texture style XL... Skin Texture Flux1D v1.0 FLUX.1 D" at bounding box center [243, 380] width 275 height 46
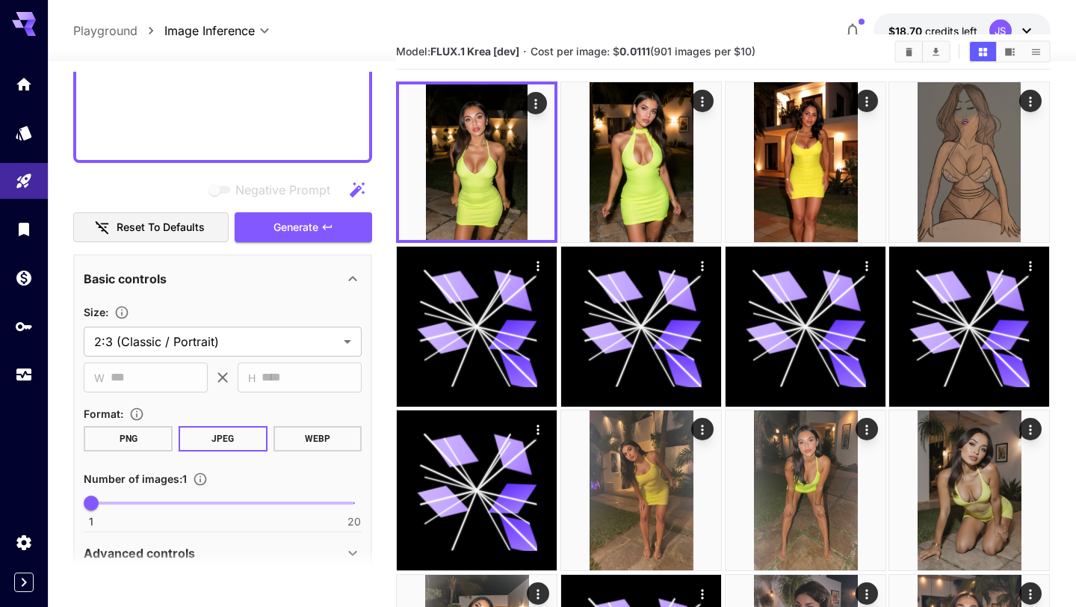
scroll to position [1024, 0]
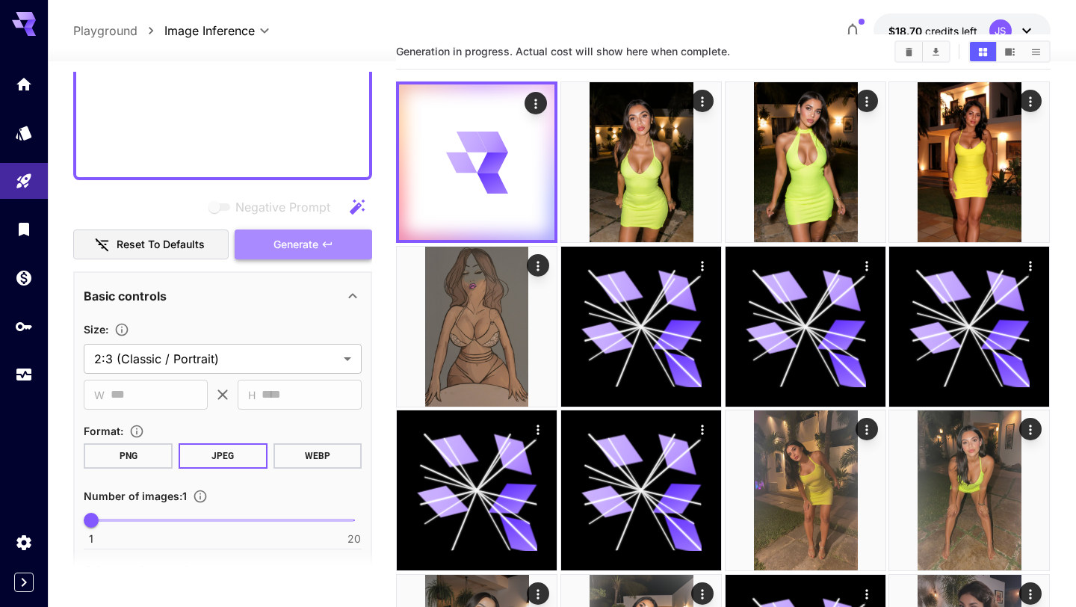
click at [323, 236] on button "Generate" at bounding box center [303, 244] width 137 height 31
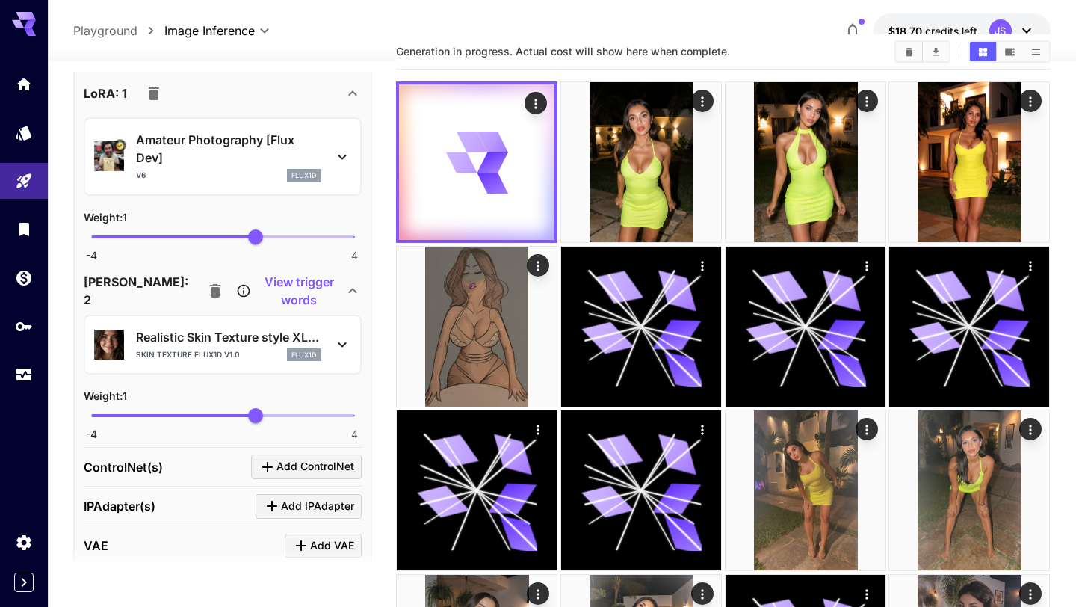
scroll to position [1605, 0]
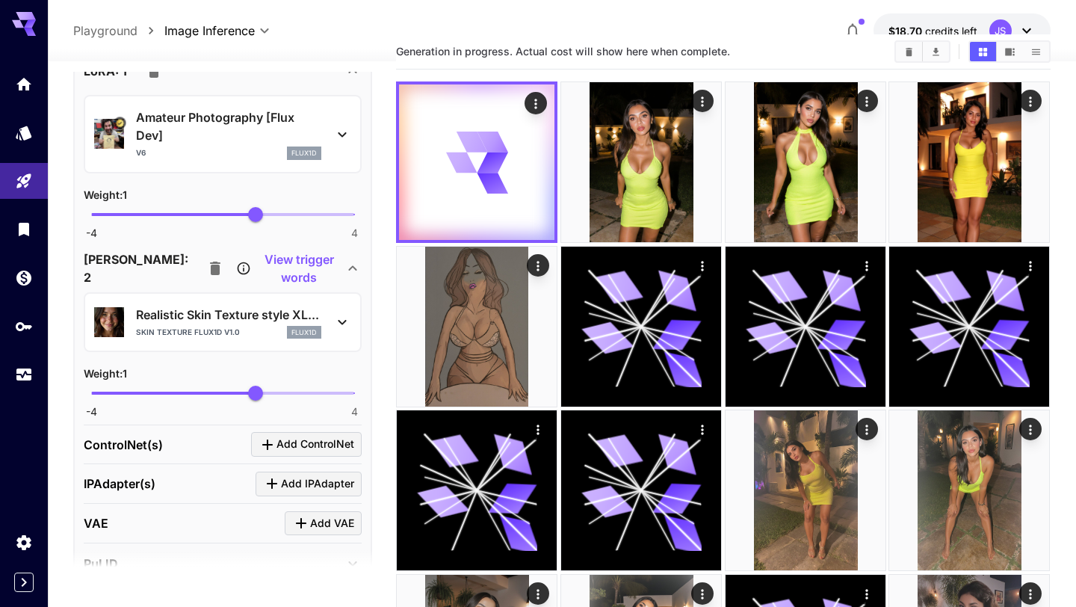
click at [341, 321] on icon at bounding box center [342, 322] width 8 height 5
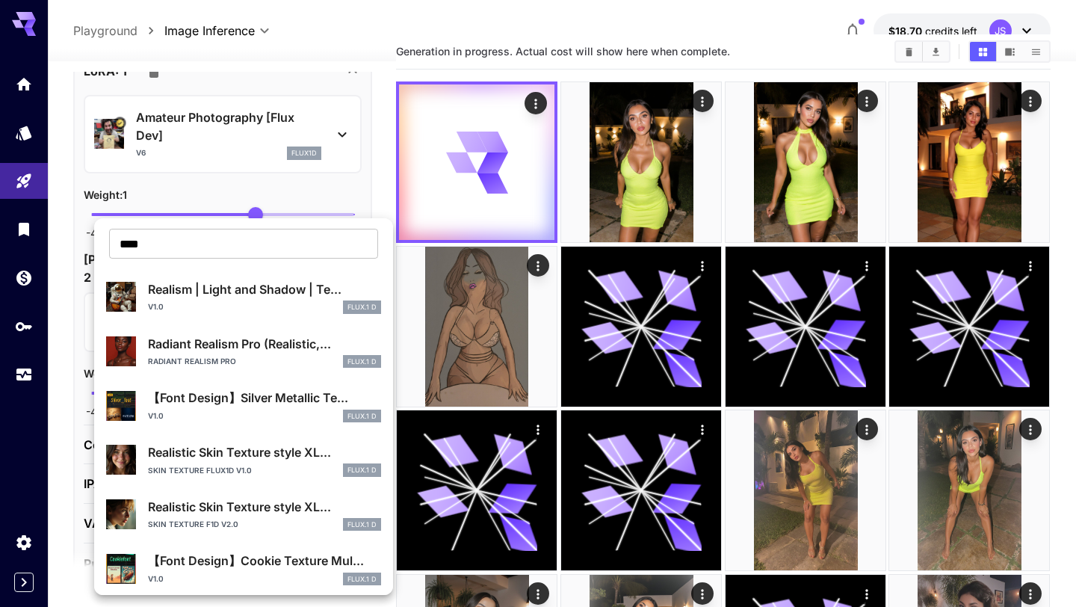
scroll to position [47, 0]
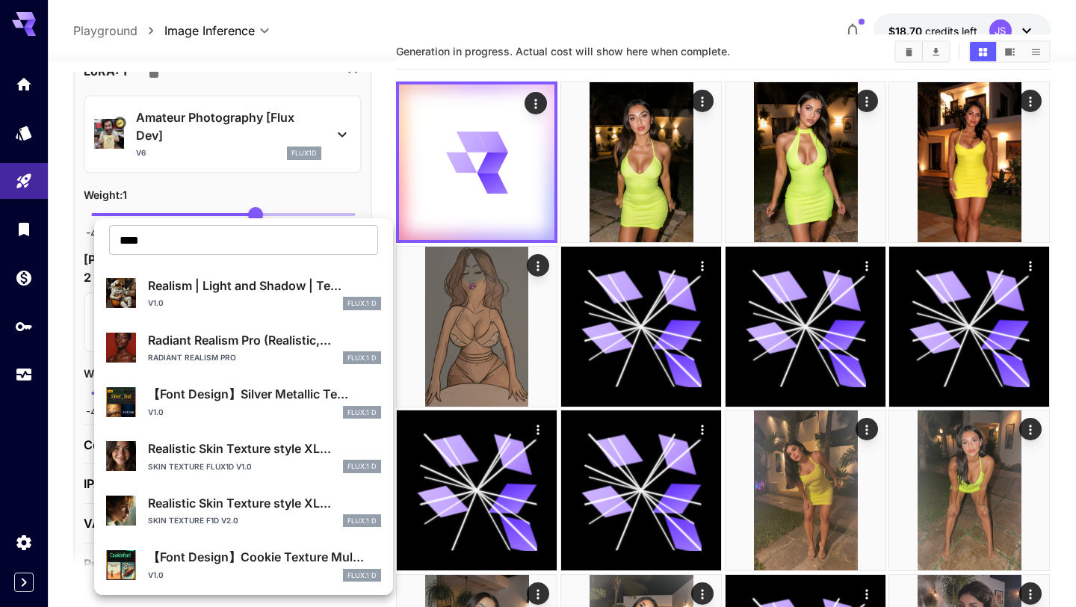
click at [252, 359] on div "Radiant Realism Pro FLUX.1 D" at bounding box center [264, 357] width 233 height 13
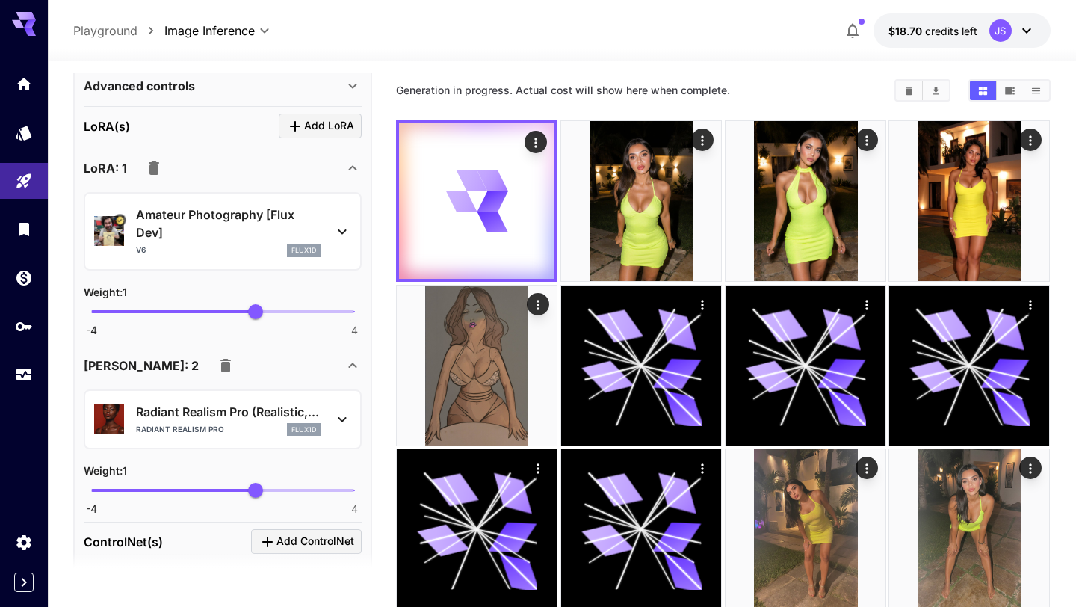
scroll to position [1517, 0]
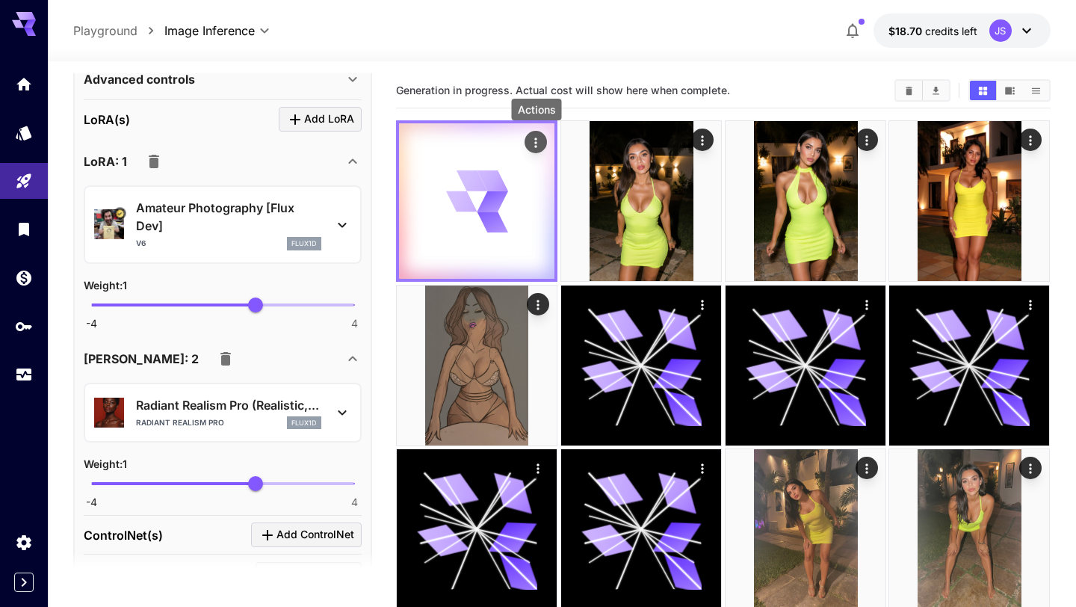
click at [536, 141] on icon "Actions" at bounding box center [536, 142] width 15 height 15
click at [536, 141] on div at bounding box center [538, 303] width 1076 height 607
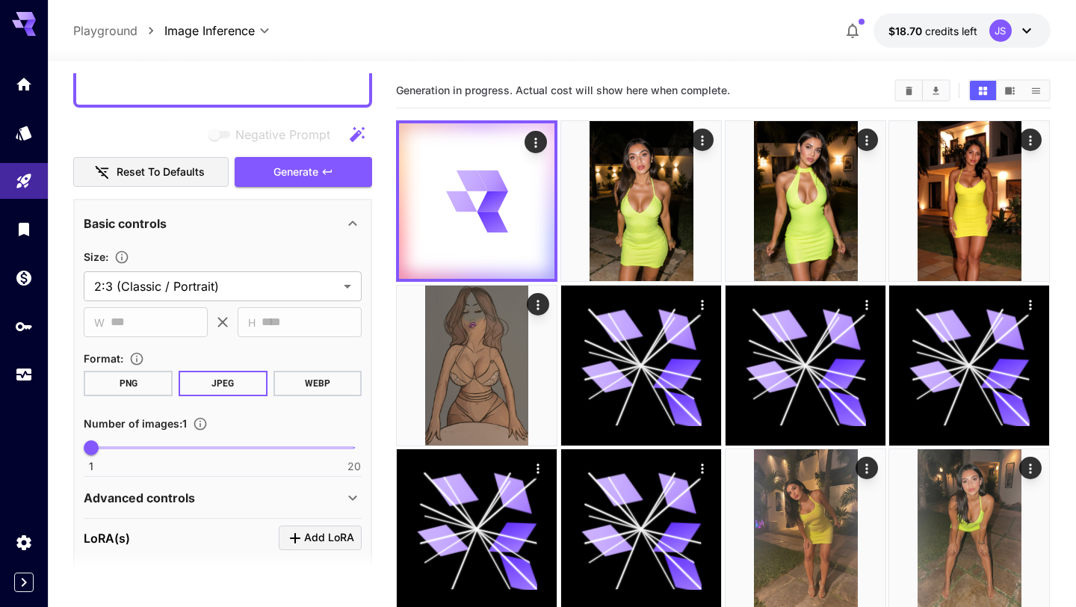
scroll to position [1115, 0]
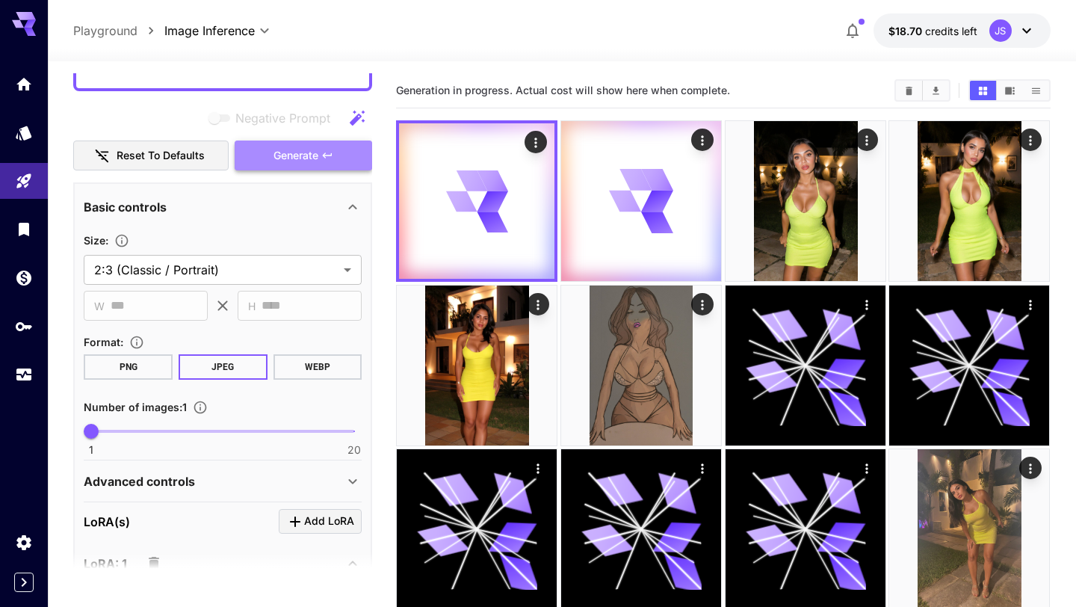
click at [347, 156] on button "Generate" at bounding box center [303, 155] width 137 height 31
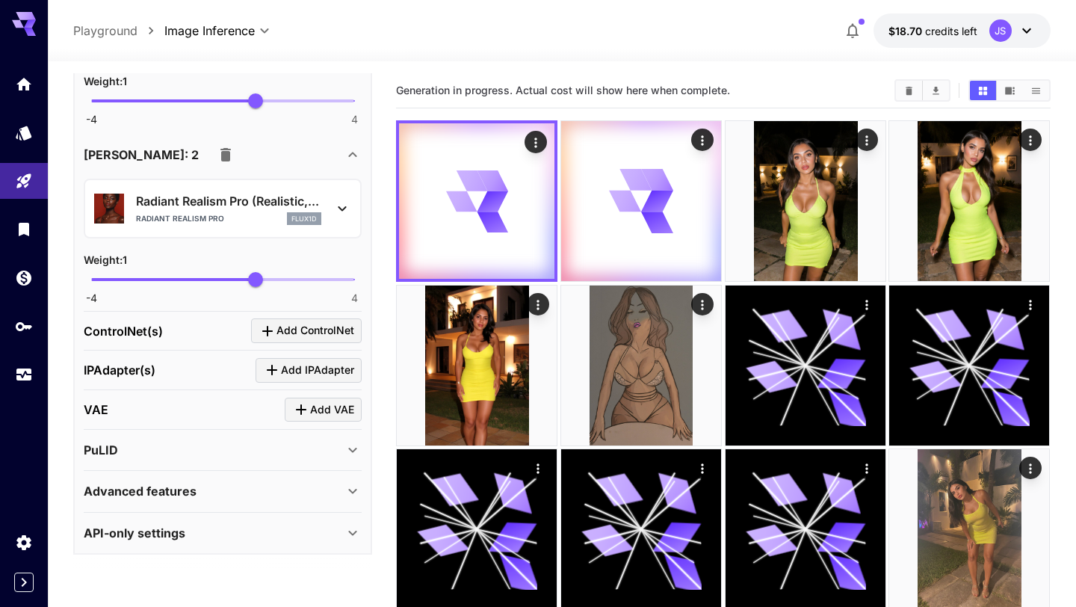
scroll to position [1721, 0]
click at [344, 211] on icon at bounding box center [342, 207] width 8 height 5
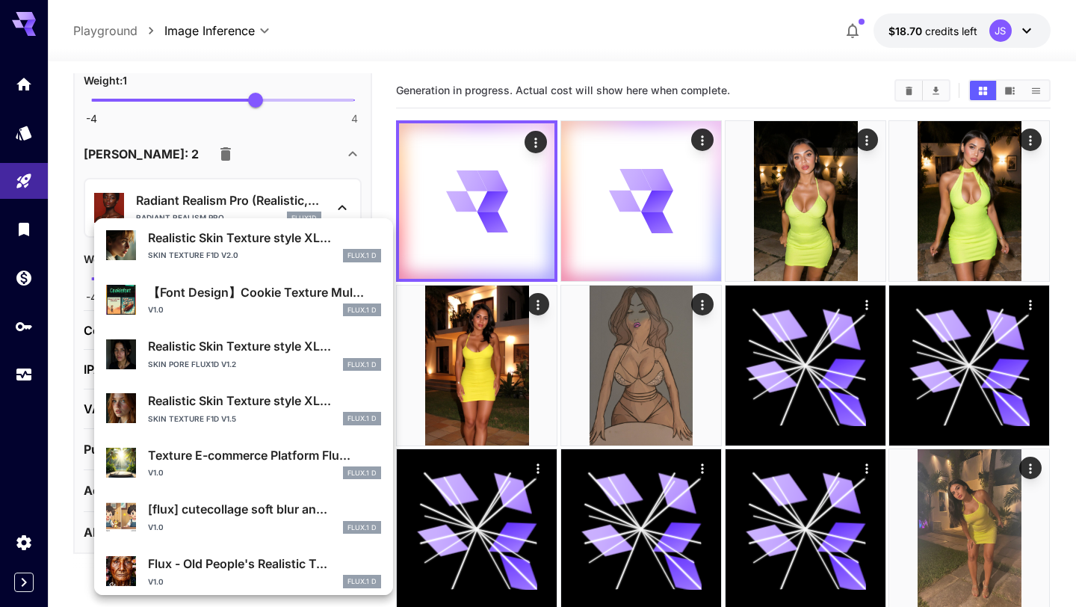
scroll to position [314, 0]
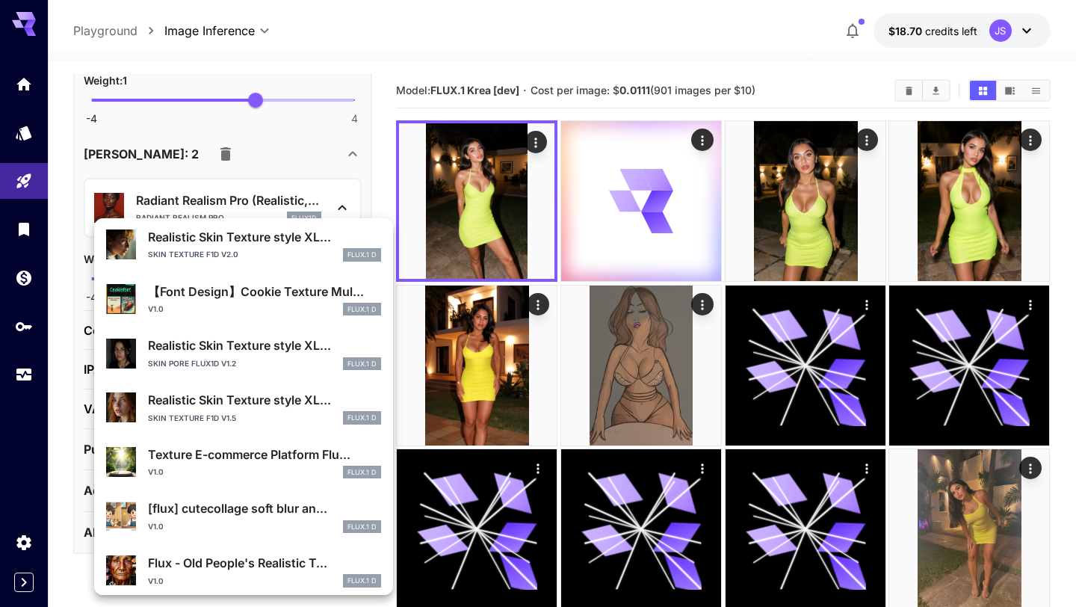
click at [526, 230] on div at bounding box center [538, 303] width 1076 height 607
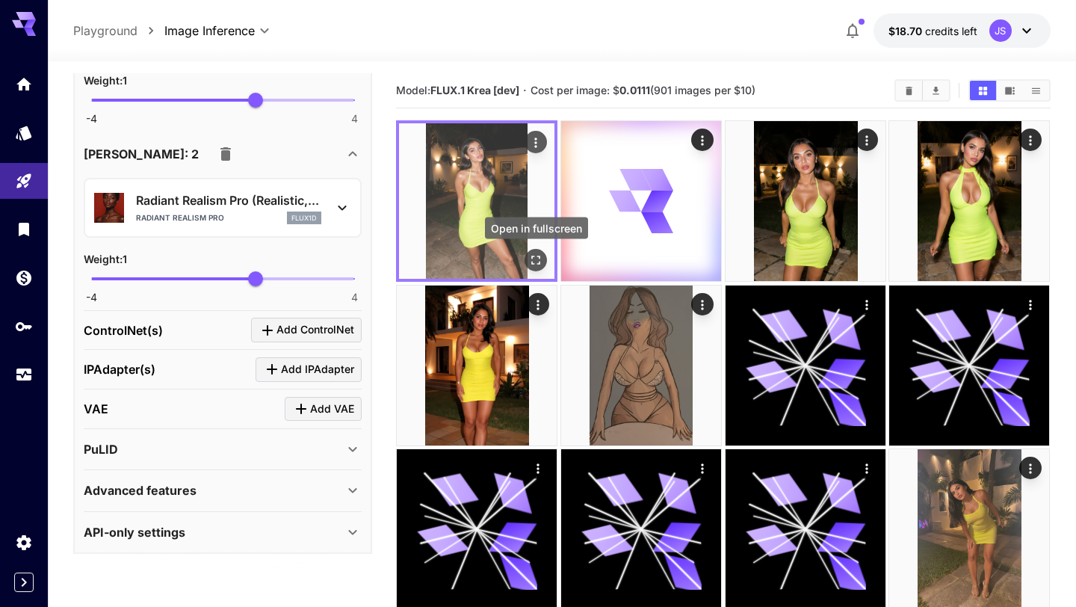
click at [539, 257] on icon "Open in fullscreen" at bounding box center [536, 260] width 9 height 9
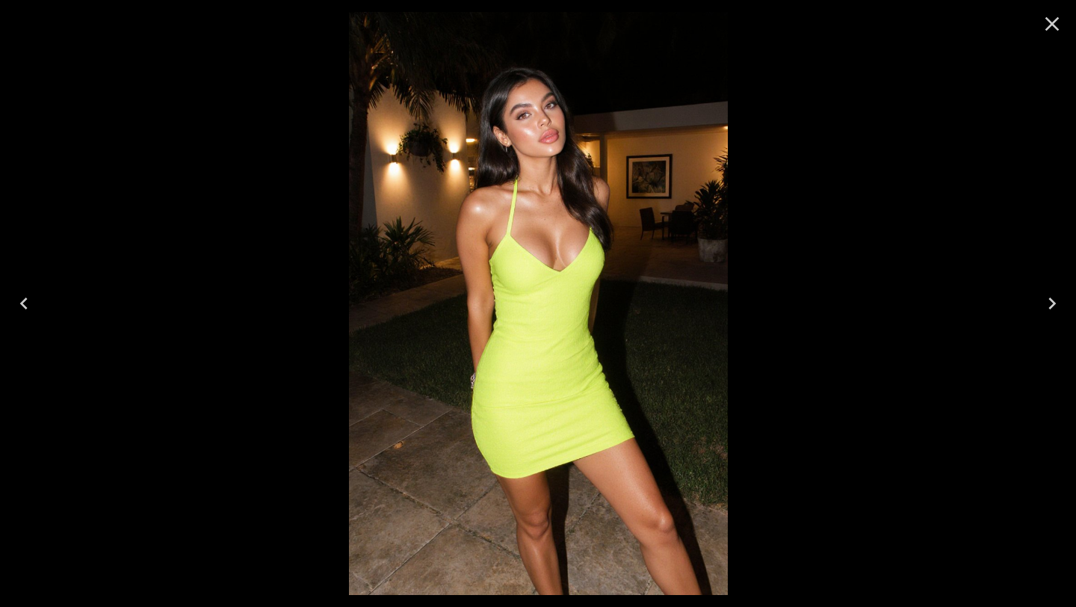
click at [1053, 26] on icon "Close" at bounding box center [1052, 24] width 14 height 14
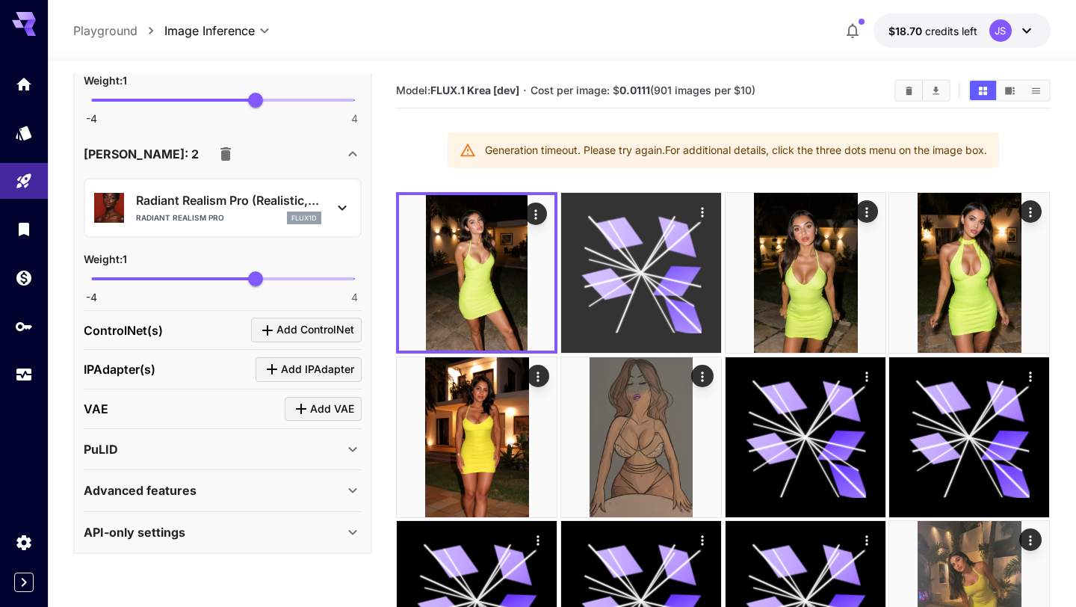
click at [692, 277] on icon at bounding box center [676, 280] width 49 height 31
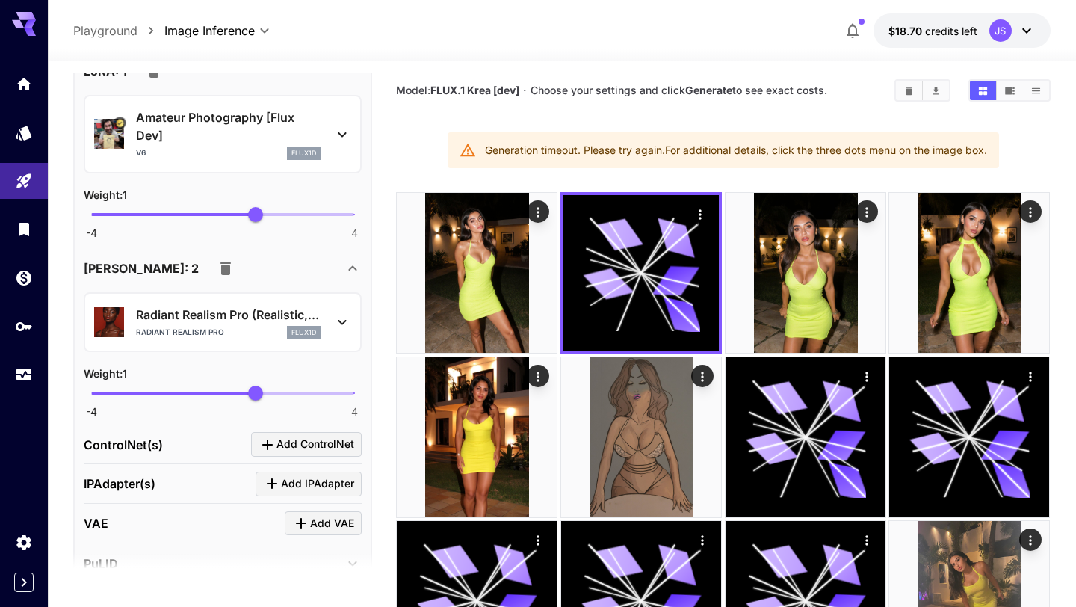
scroll to position [1568, 0]
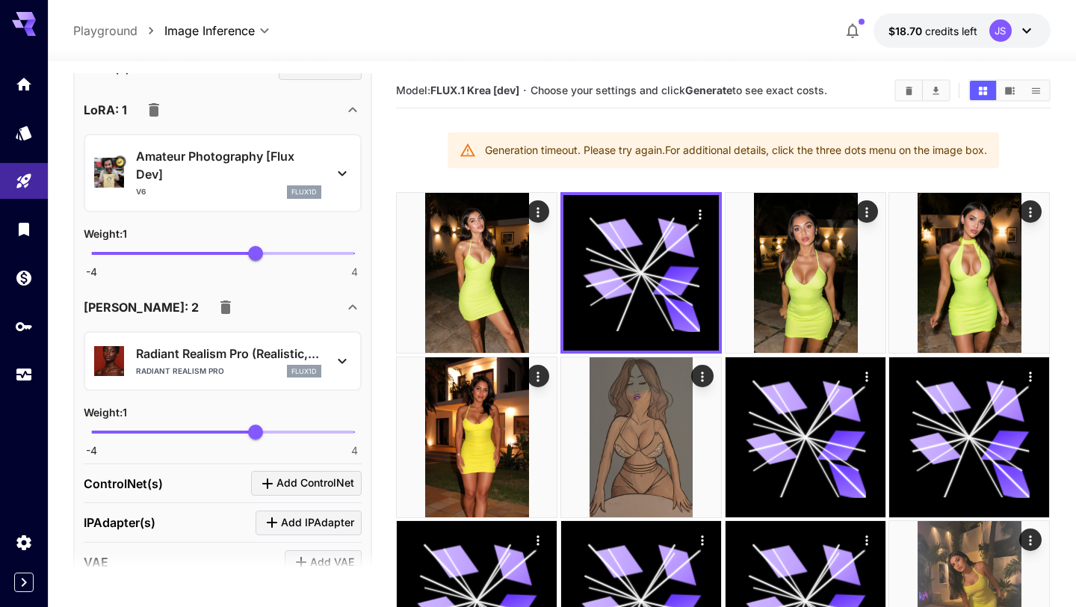
click at [338, 366] on icon at bounding box center [342, 361] width 18 height 18
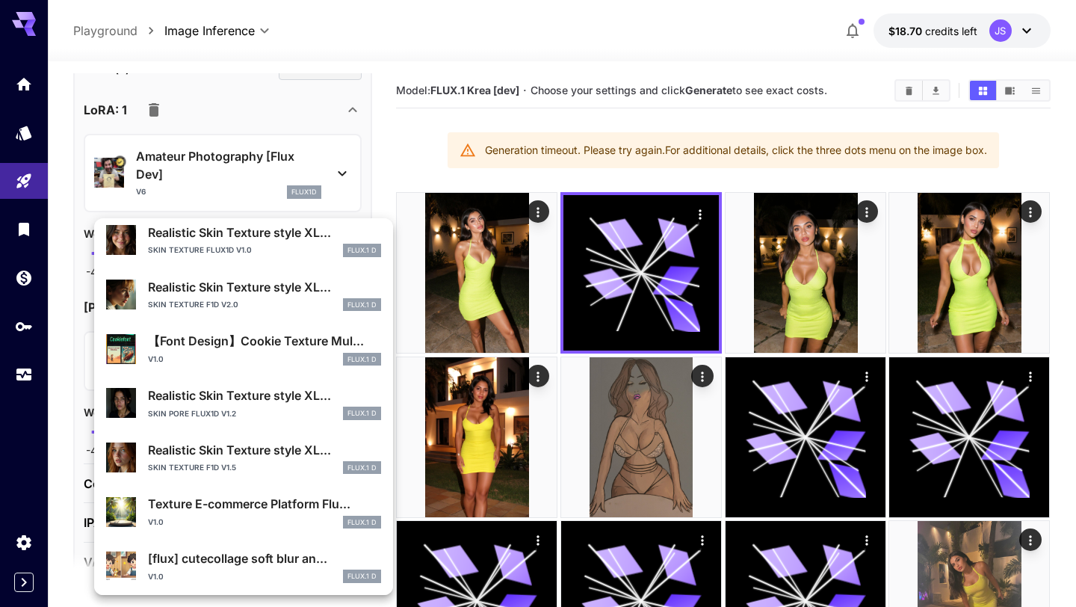
scroll to position [264, 0]
click at [261, 416] on div "Skin Pore Flux1D v1.2 FLUX.1 D" at bounding box center [264, 412] width 233 height 13
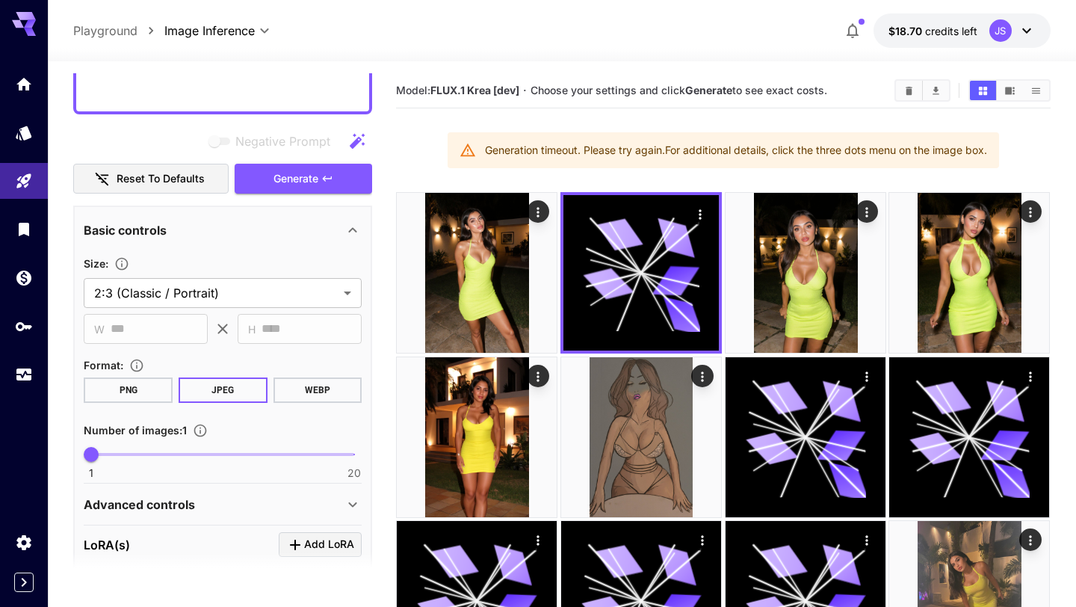
scroll to position [1086, 0]
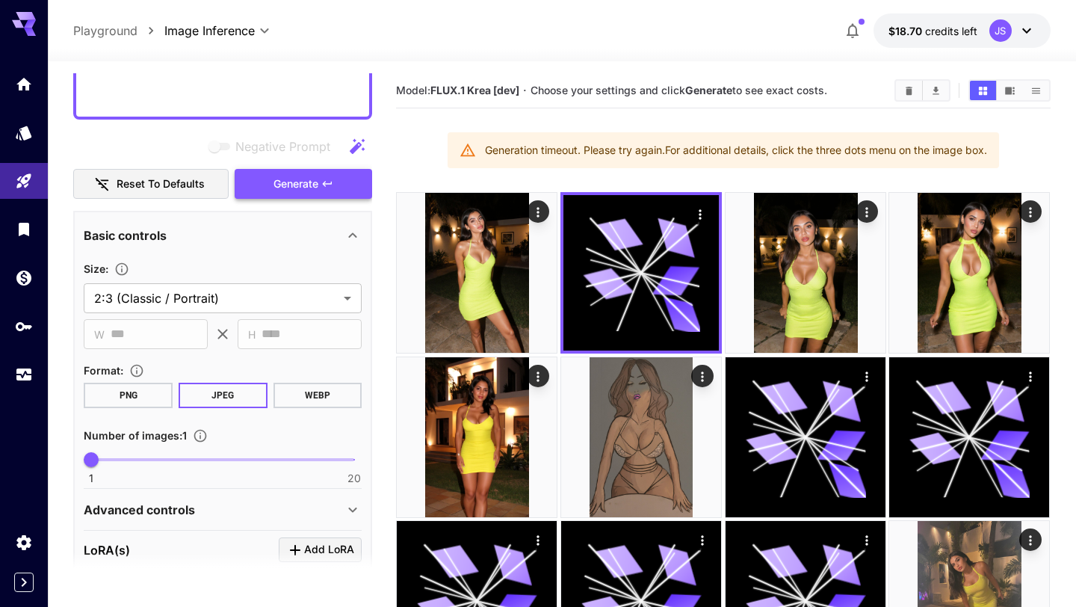
click at [326, 186] on icon "button" at bounding box center [327, 184] width 12 height 12
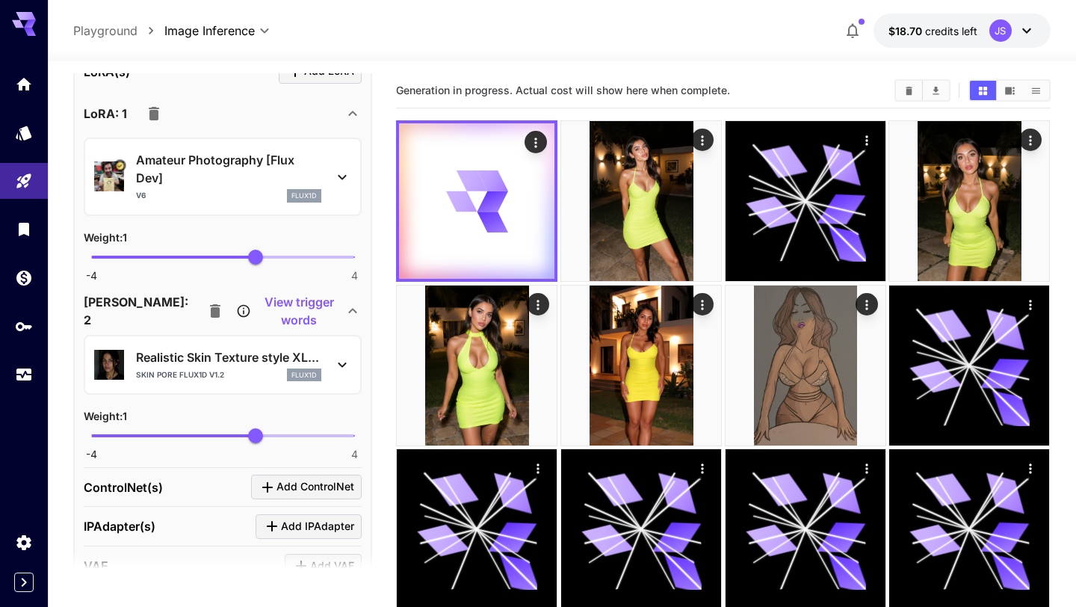
scroll to position [1601, 0]
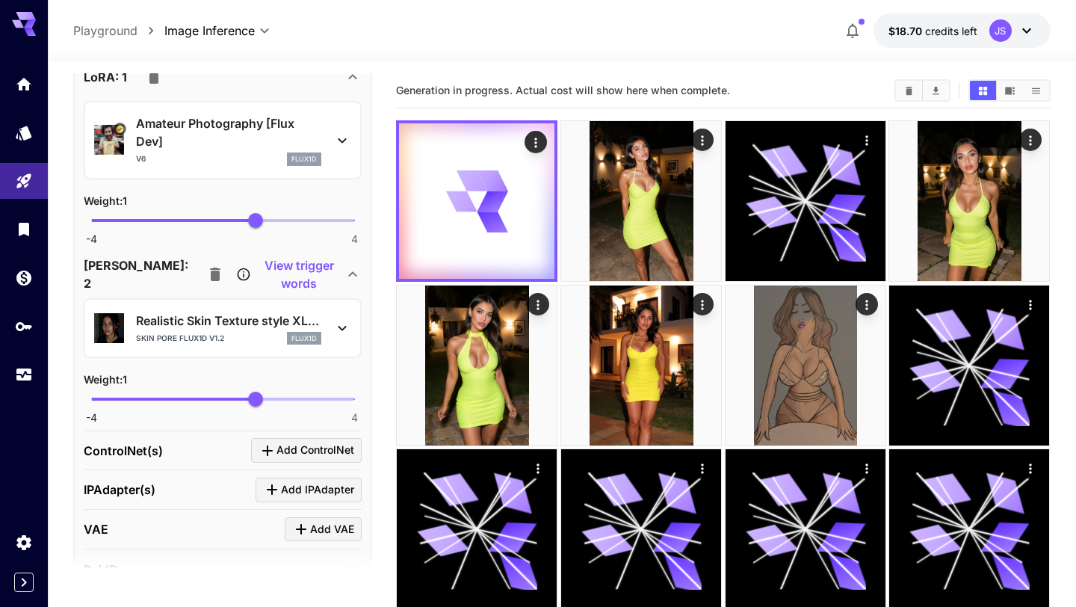
click at [344, 328] on icon at bounding box center [342, 328] width 8 height 5
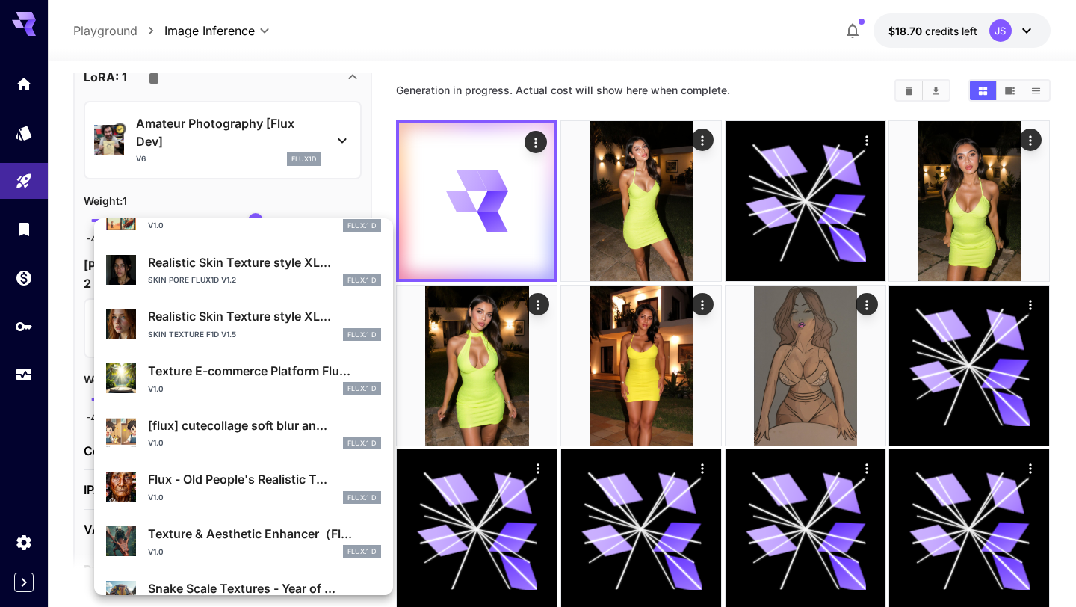
scroll to position [400, 0]
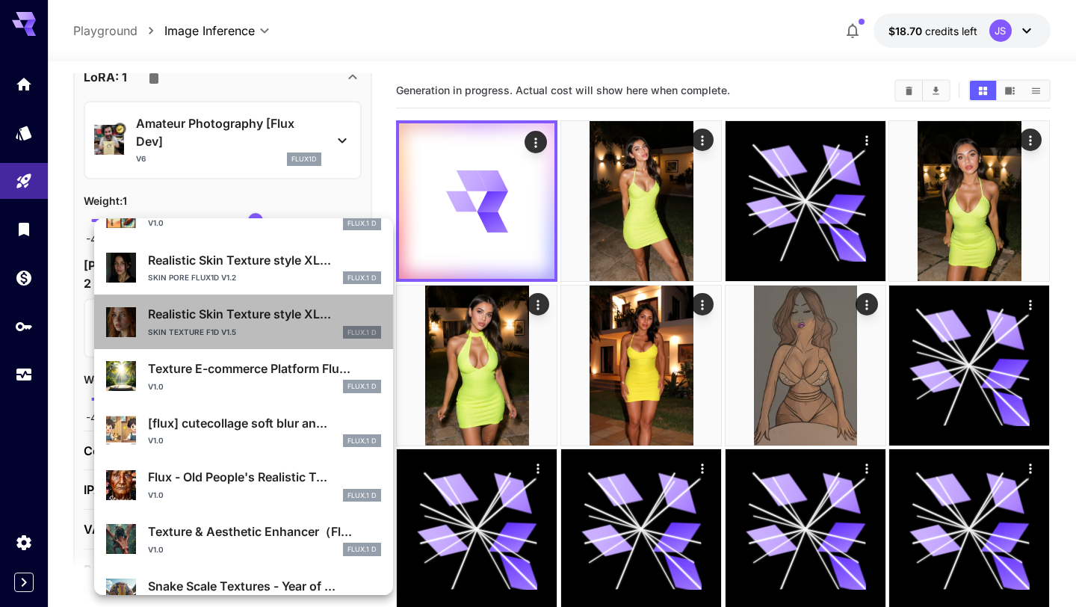
click at [208, 310] on p "Realistic Skin Texture style XL..." at bounding box center [264, 314] width 233 height 18
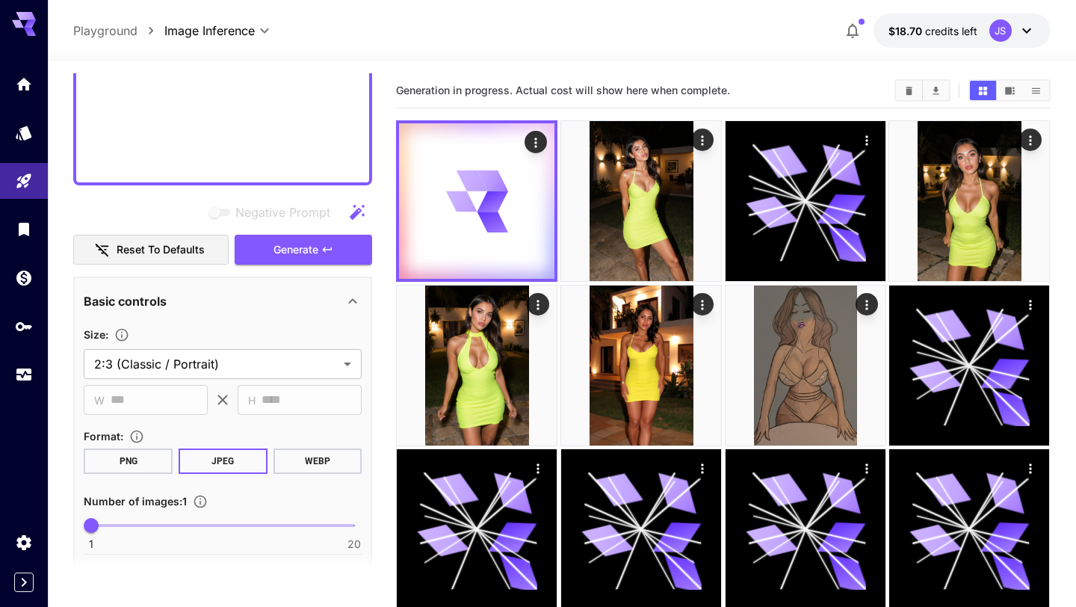
scroll to position [1016, 0]
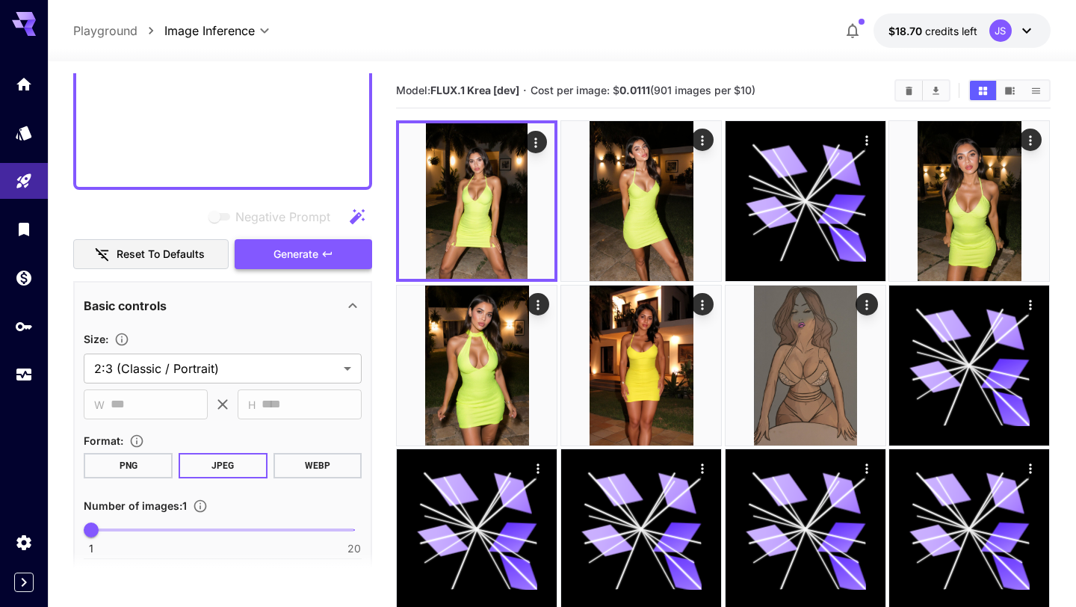
click at [284, 258] on span "Generate" at bounding box center [295, 254] width 45 height 19
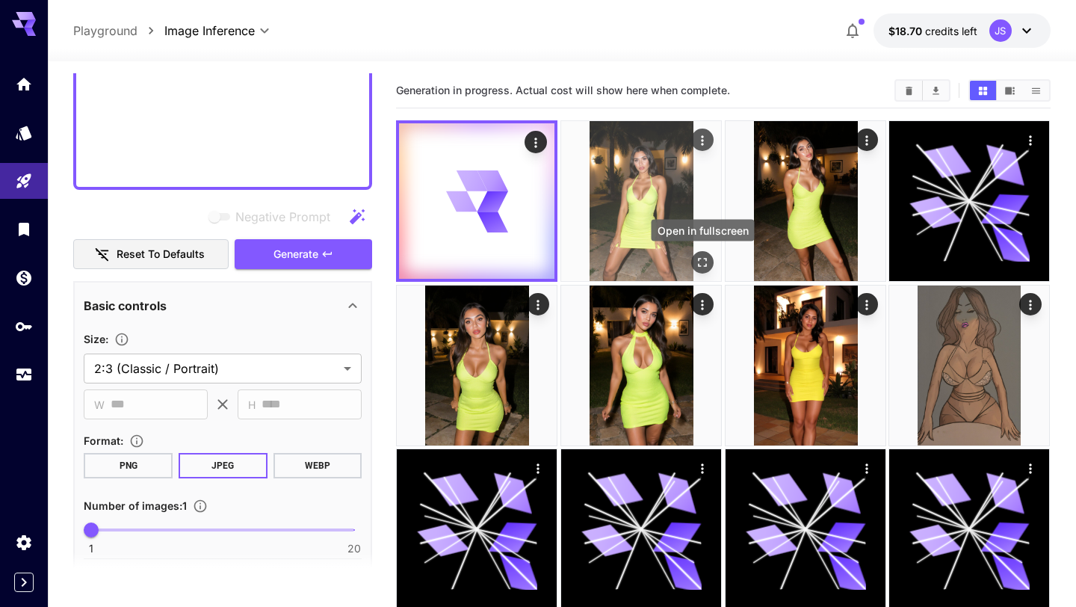
click at [699, 261] on icon "Open in fullscreen" at bounding box center [702, 262] width 15 height 15
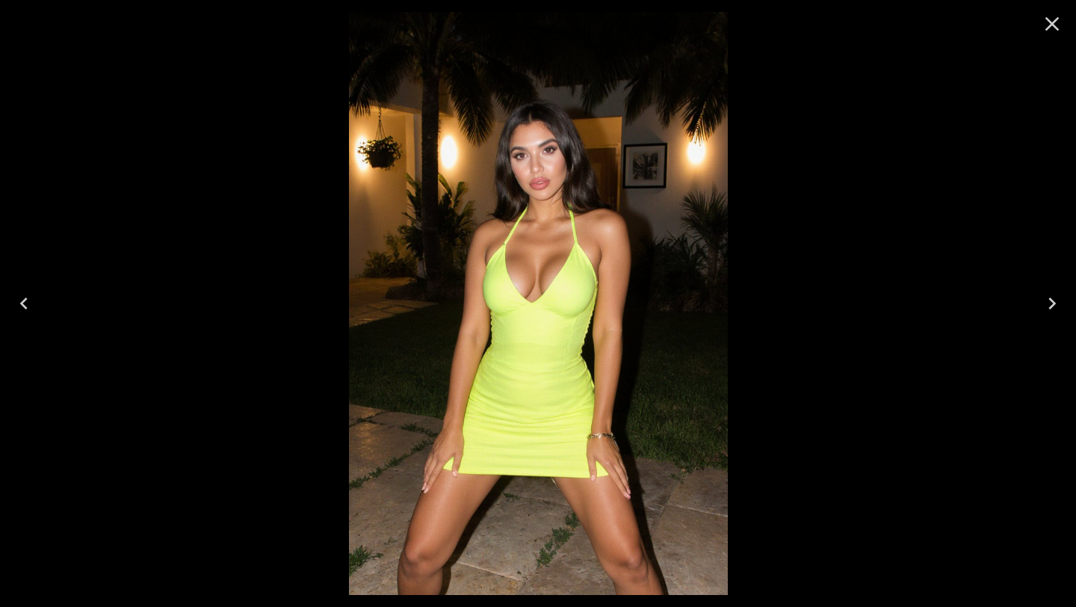
scroll to position [1016, 0]
click at [1057, 29] on icon "Close" at bounding box center [1052, 24] width 14 height 14
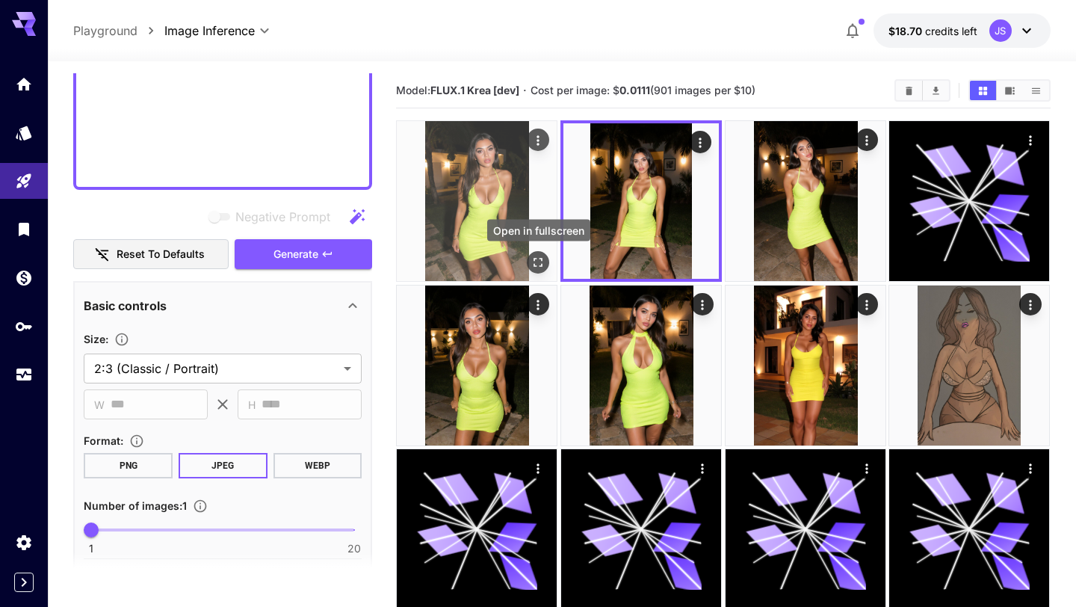
click at [544, 258] on icon "Open in fullscreen" at bounding box center [538, 262] width 15 height 15
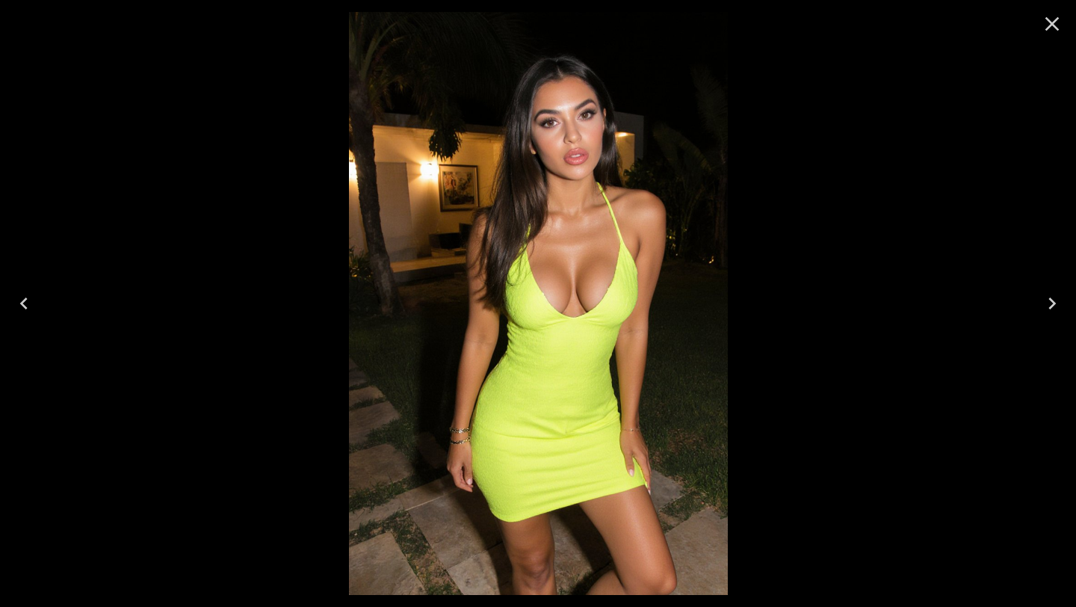
click at [1052, 23] on icon "Close" at bounding box center [1052, 24] width 14 height 14
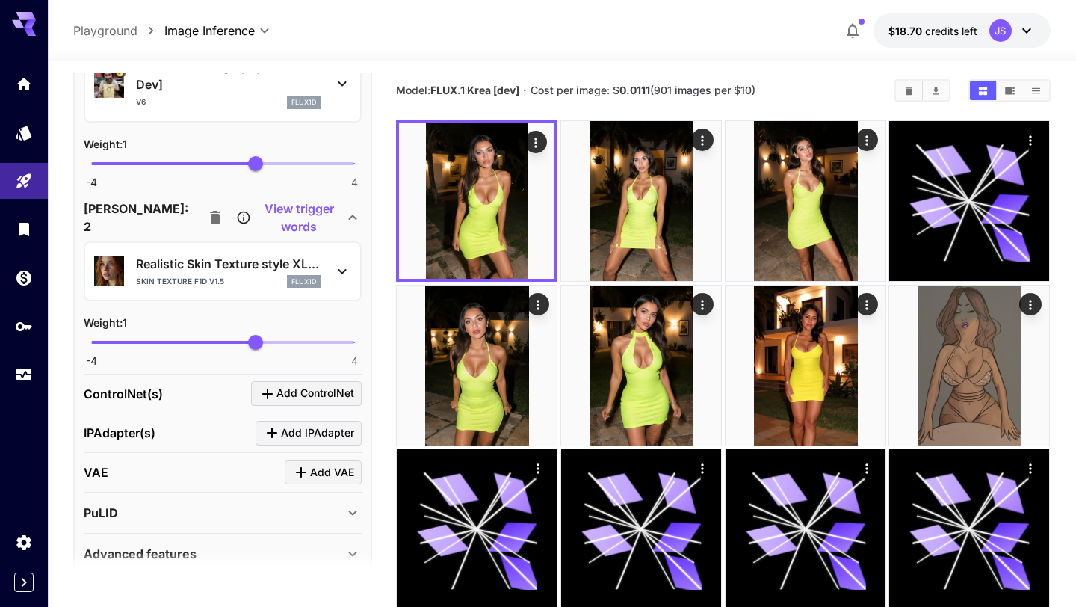
scroll to position [1662, 0]
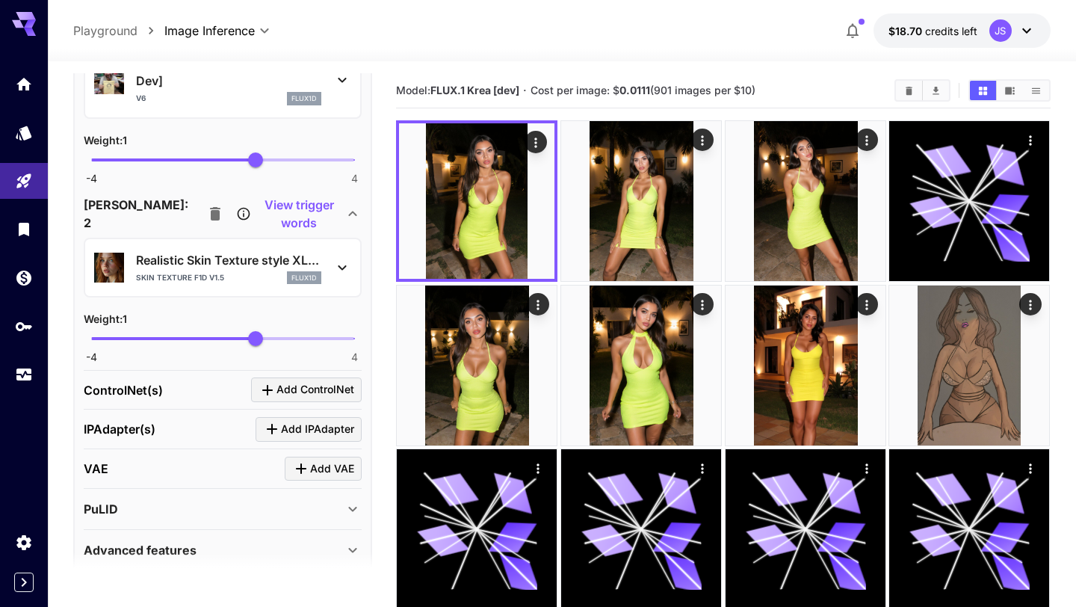
click at [347, 262] on icon at bounding box center [342, 267] width 18 height 18
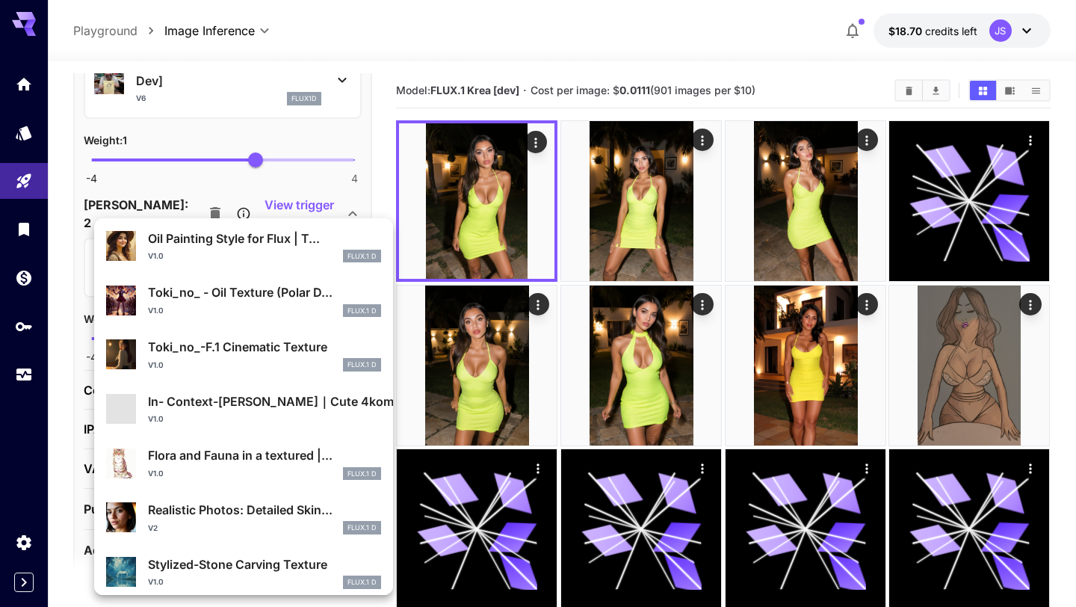
scroll to position [814, 0]
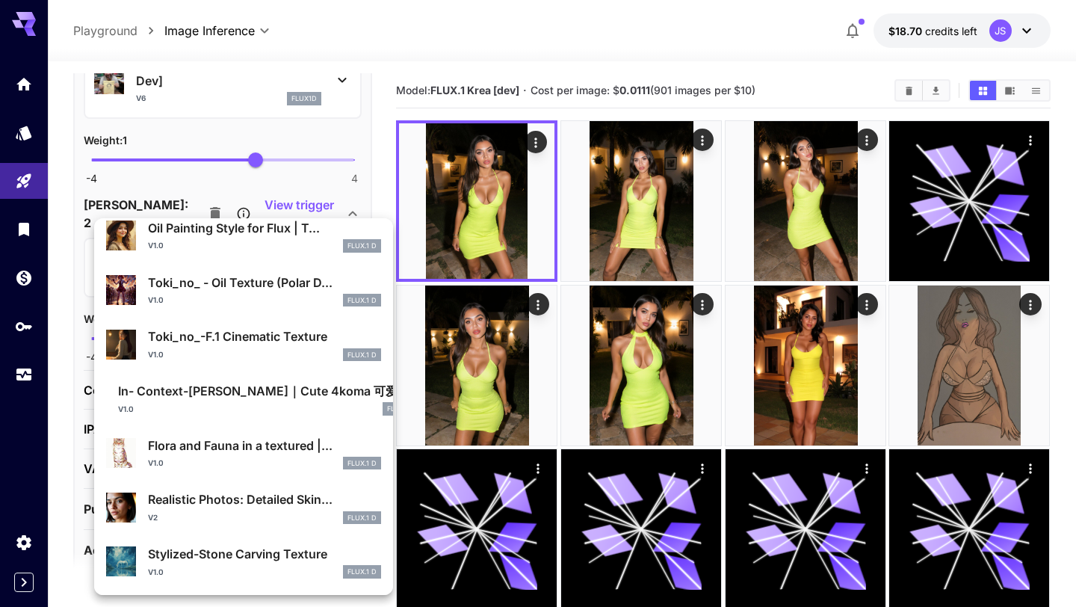
click at [260, 512] on div "v2 FLUX.1 D" at bounding box center [264, 517] width 233 height 13
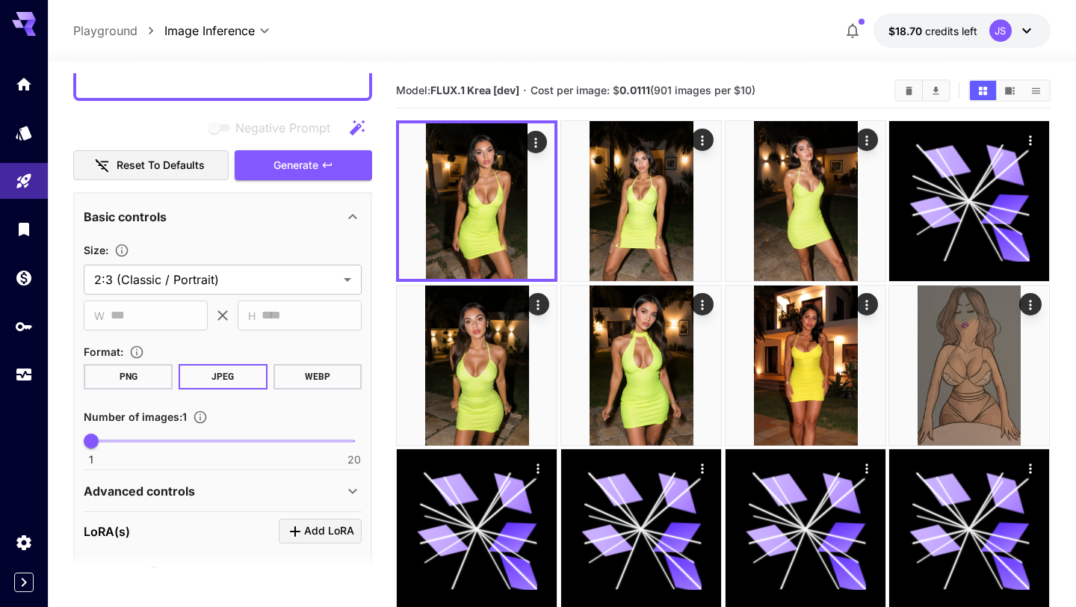
scroll to position [1063, 0]
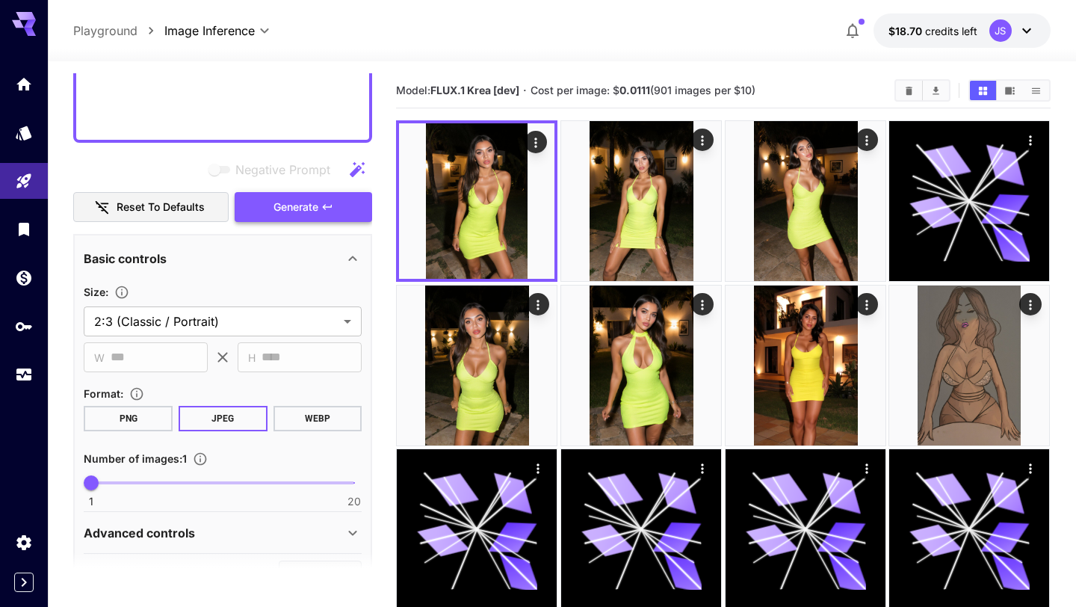
click at [310, 203] on span "Generate" at bounding box center [295, 207] width 45 height 19
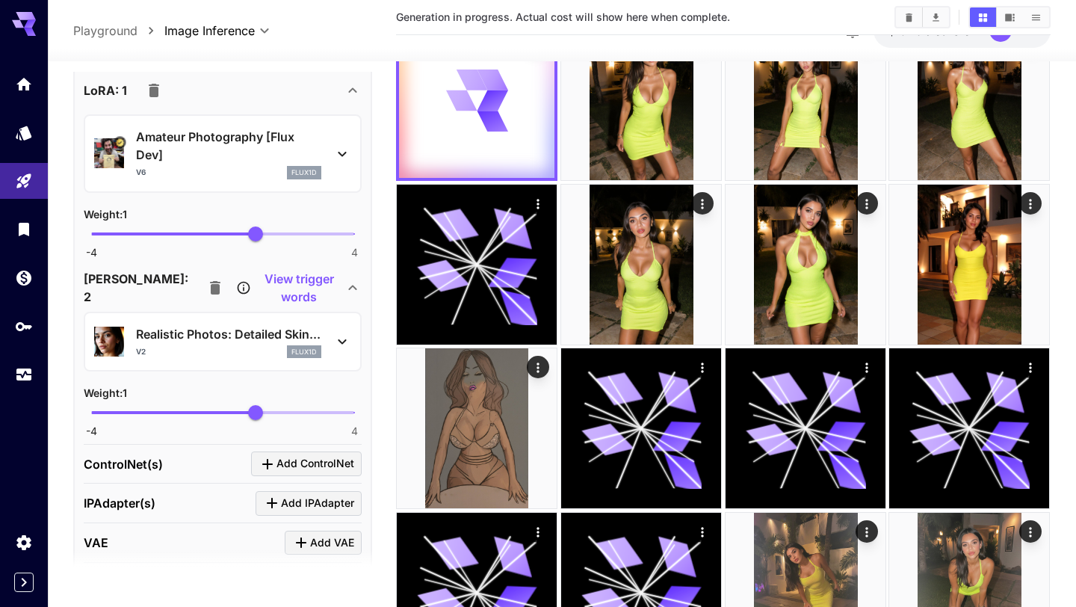
scroll to position [1579, 0]
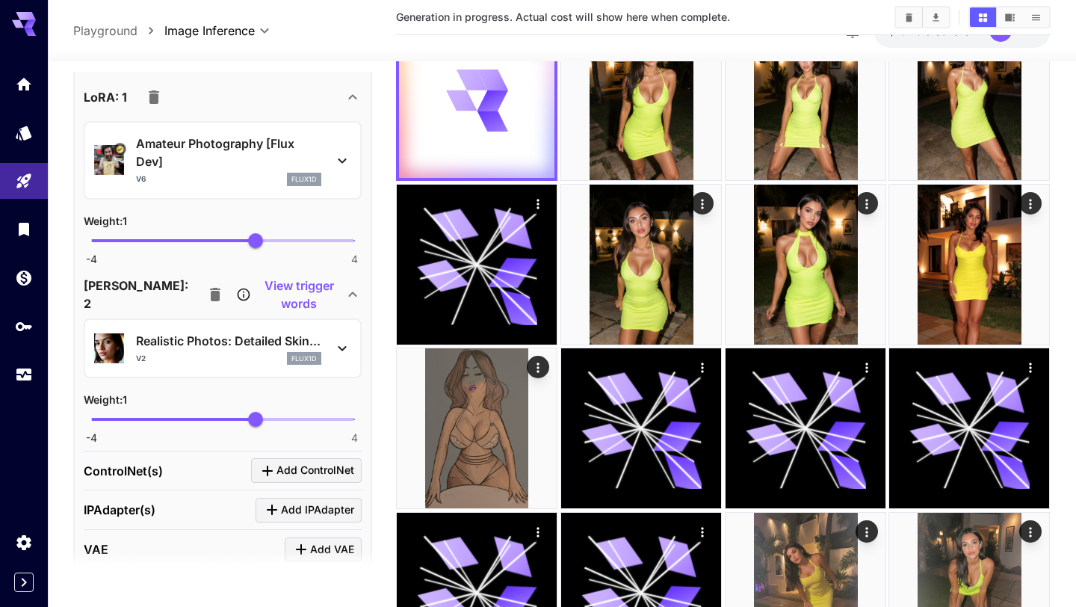
click at [347, 357] on icon at bounding box center [342, 348] width 18 height 18
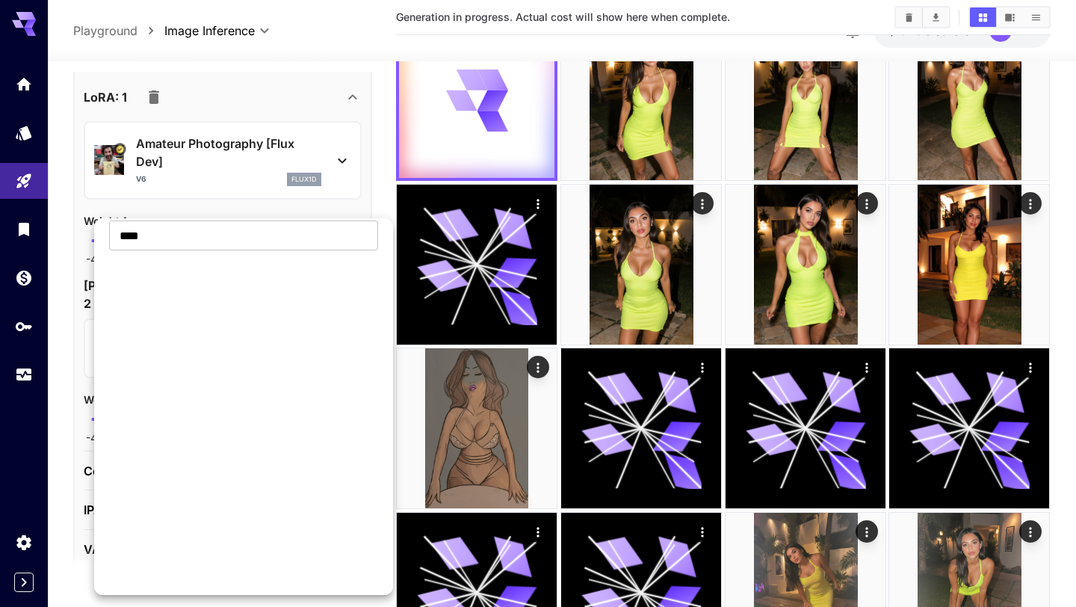
scroll to position [814, 0]
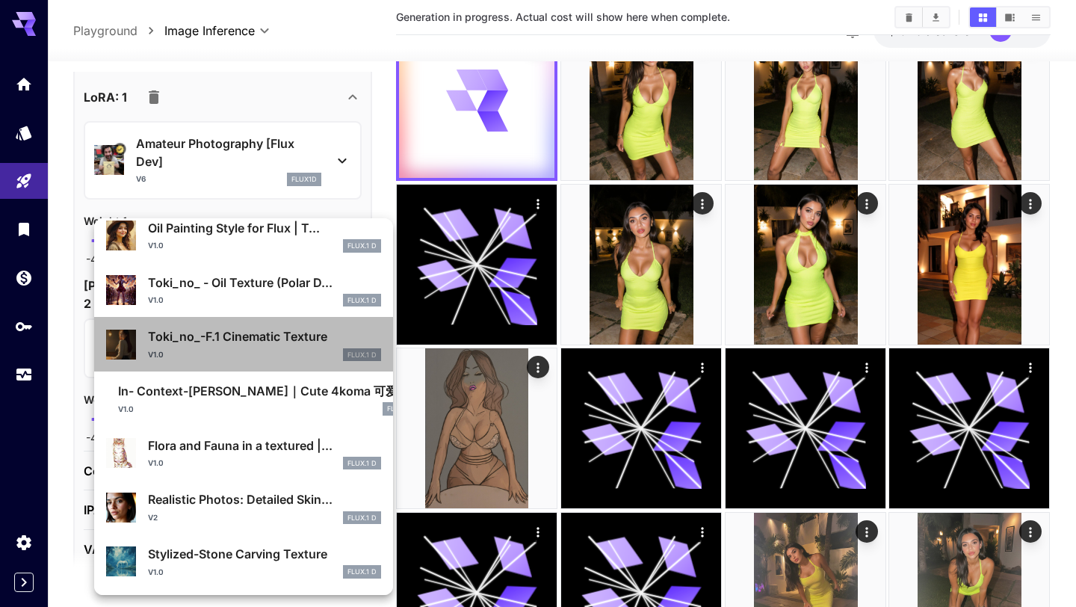
click at [276, 333] on p "Toki_no_-F.1 Cinematic Texture" at bounding box center [264, 336] width 233 height 18
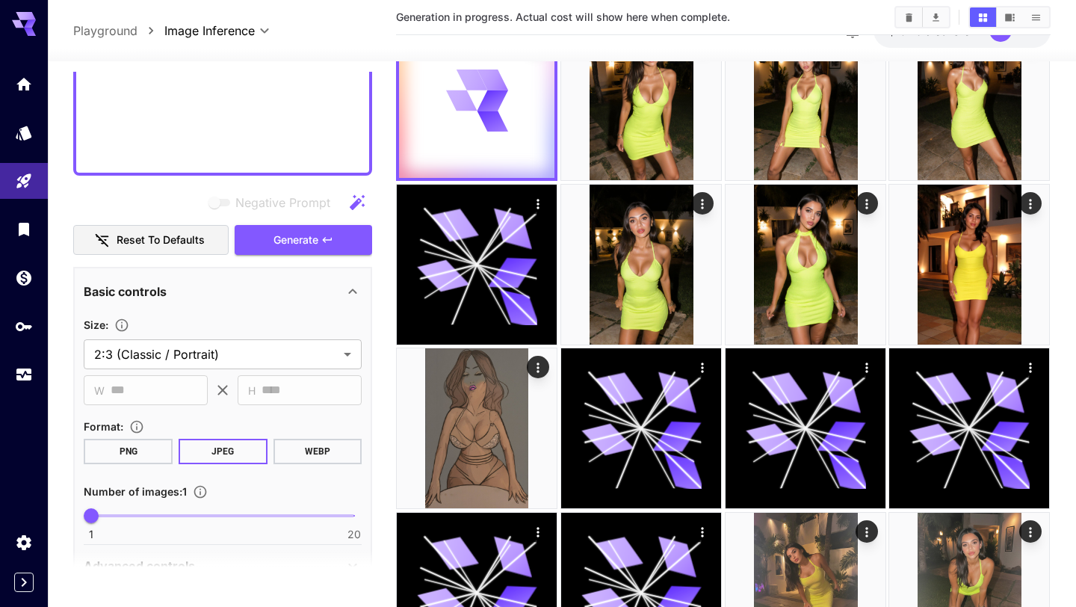
scroll to position [1025, 0]
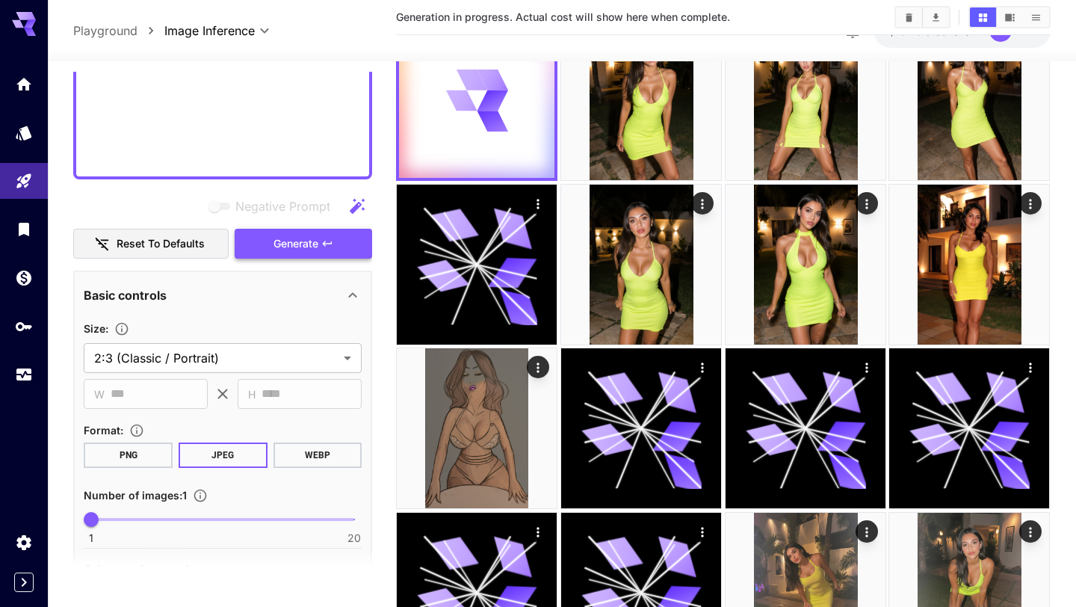
click at [296, 244] on span "Generate" at bounding box center [295, 244] width 45 height 19
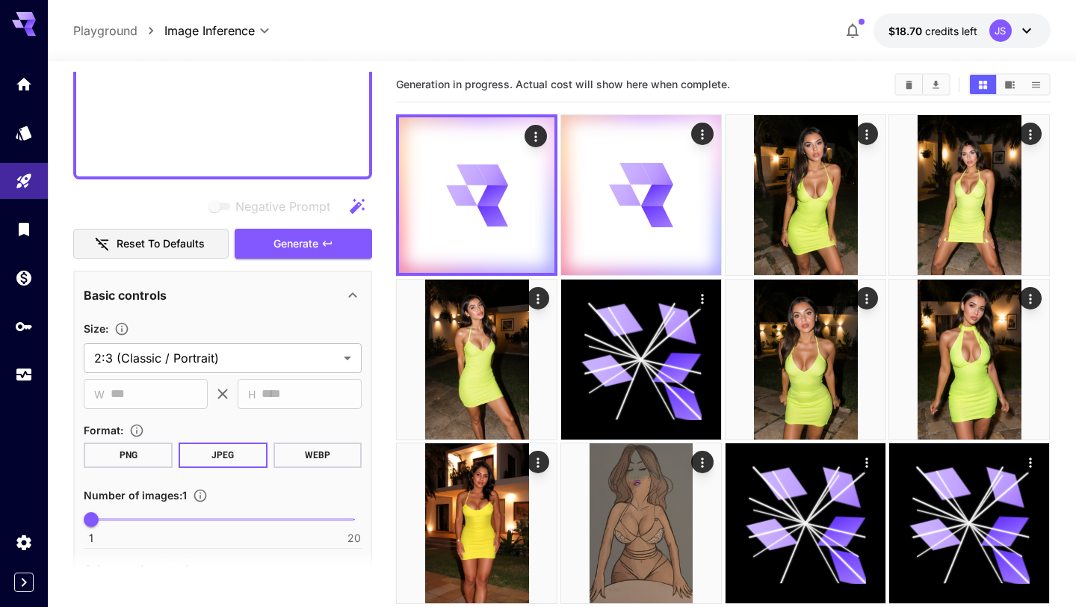
scroll to position [0, 0]
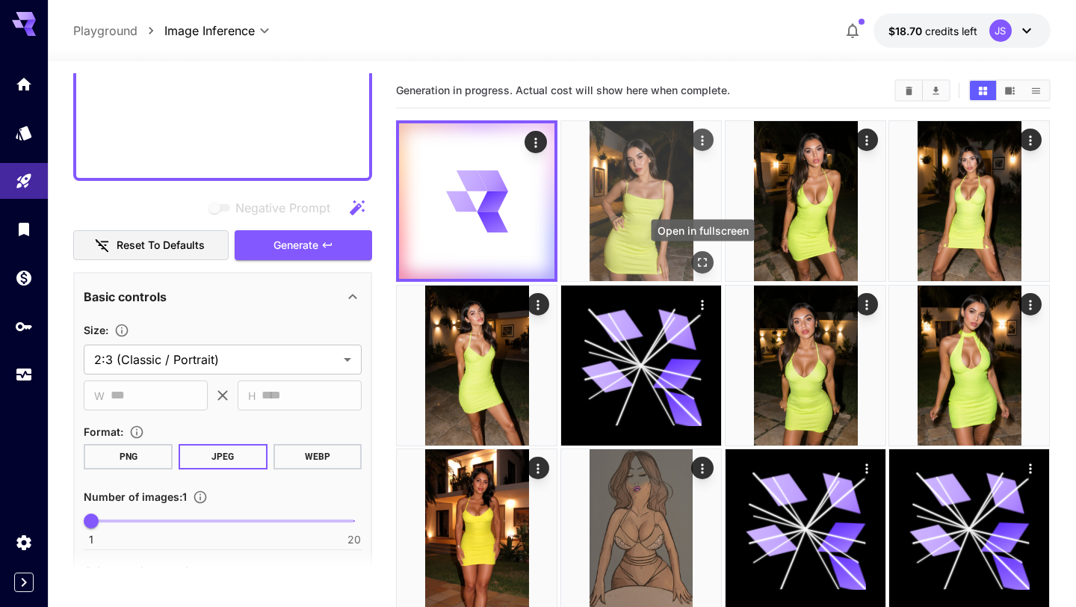
click at [704, 264] on icon "Open in fullscreen" at bounding box center [702, 262] width 15 height 15
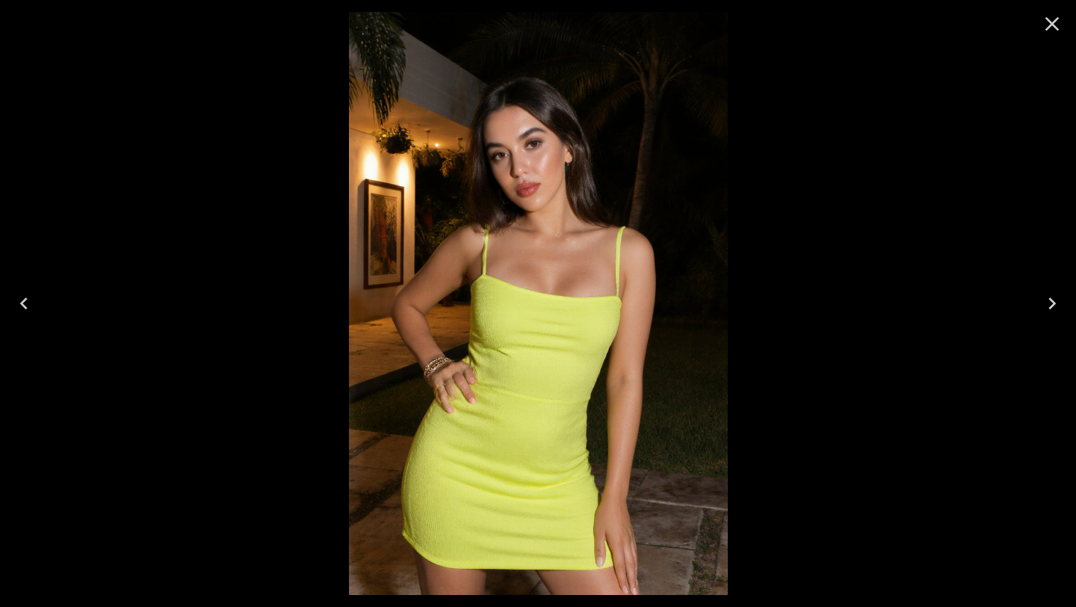
click at [1052, 30] on icon "Close" at bounding box center [1052, 24] width 24 height 24
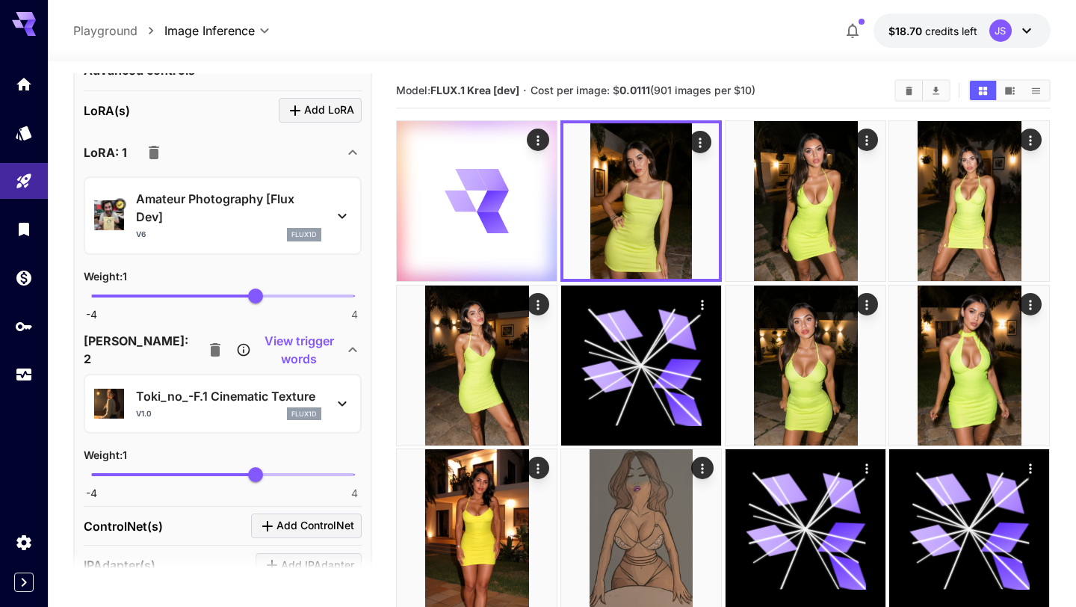
scroll to position [1528, 0]
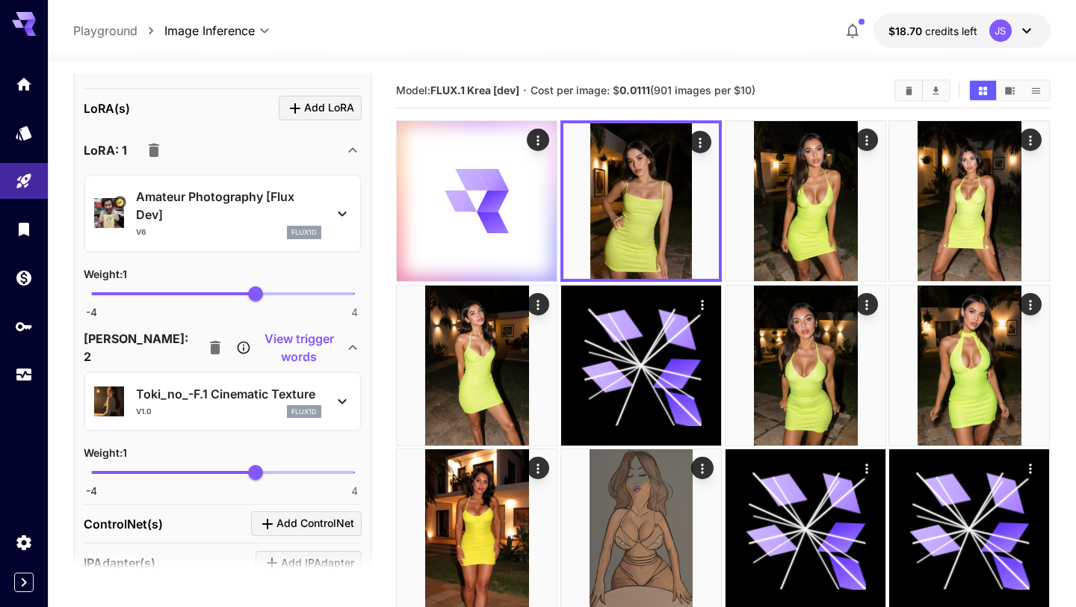
click at [341, 403] on icon at bounding box center [342, 401] width 18 height 18
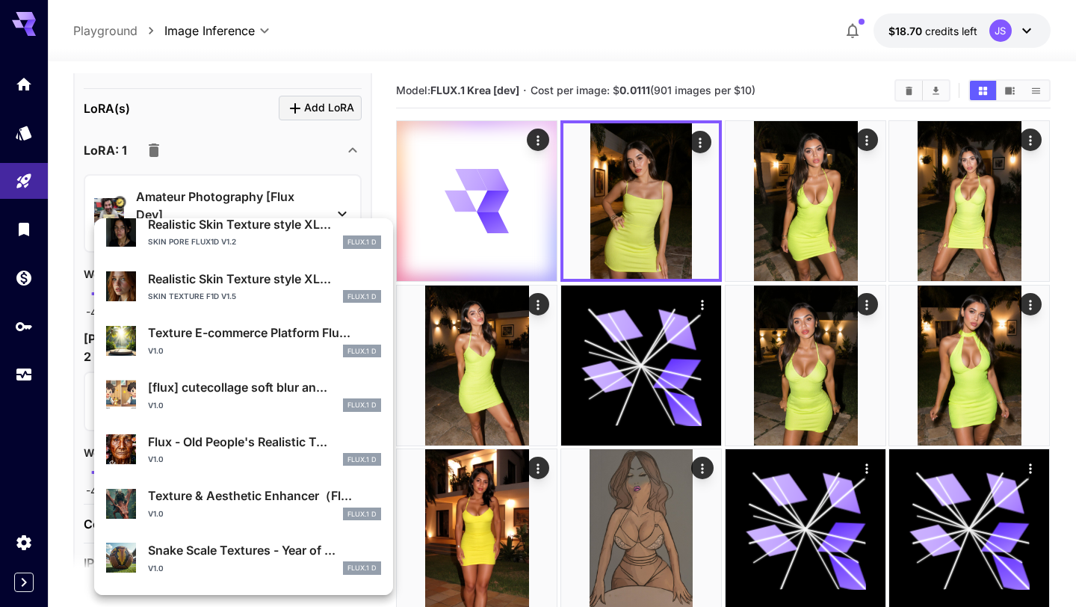
scroll to position [425, 0]
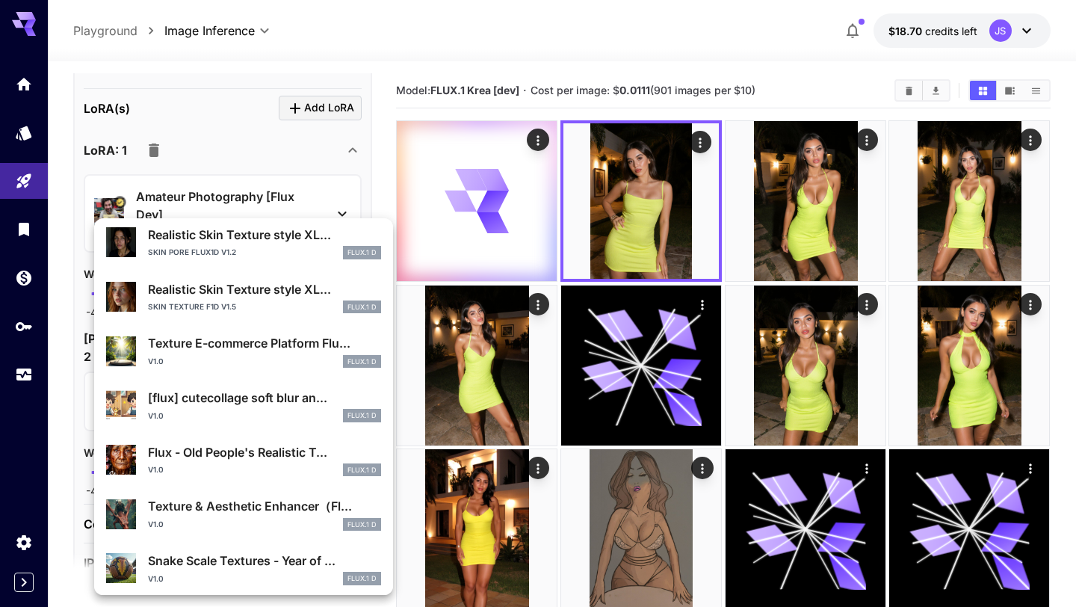
click at [258, 518] on div "v1.0 FLUX.1 D" at bounding box center [264, 524] width 233 height 13
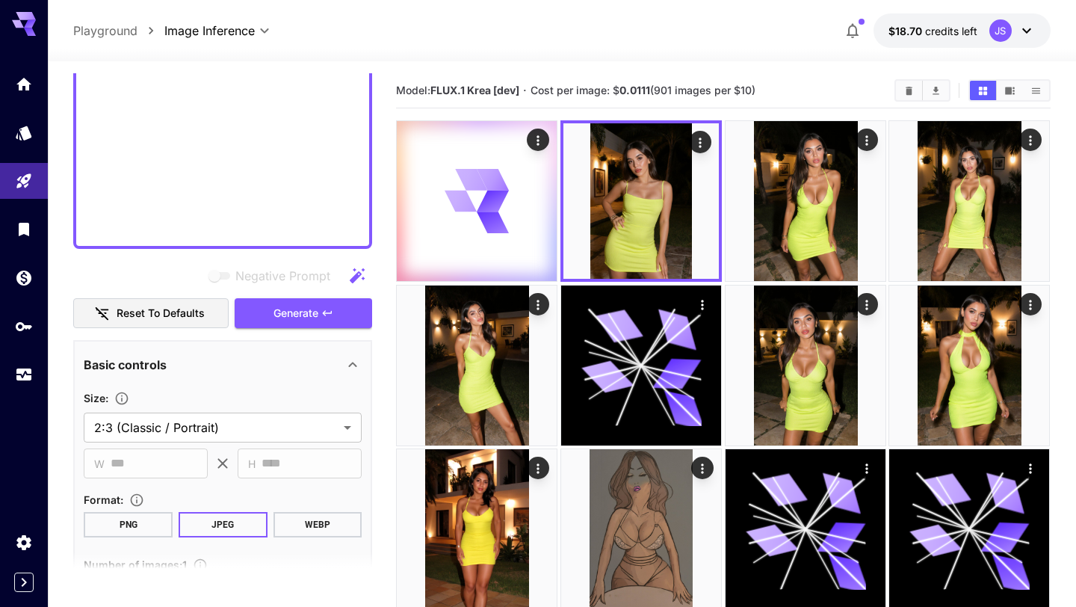
scroll to position [956, 0]
click at [321, 309] on icon "button" at bounding box center [327, 315] width 12 height 12
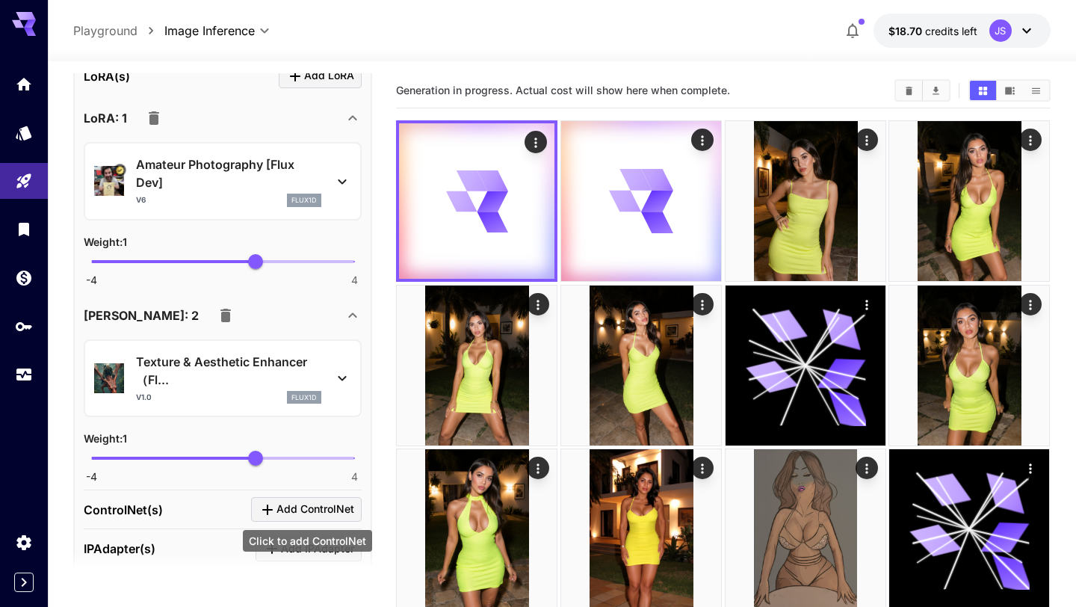
scroll to position [1562, 0]
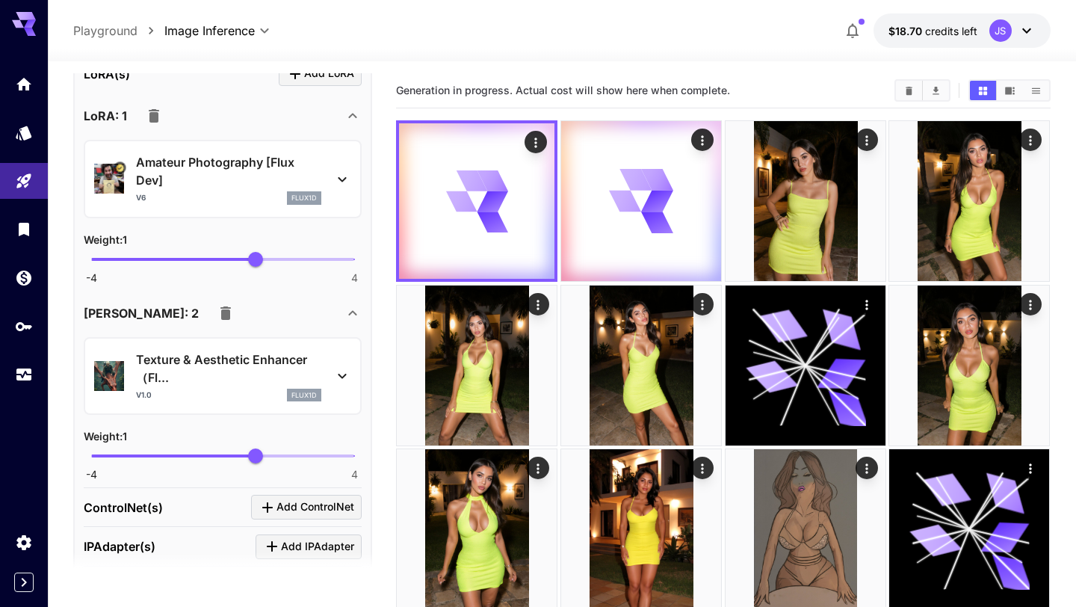
click at [342, 375] on icon at bounding box center [342, 376] width 18 height 18
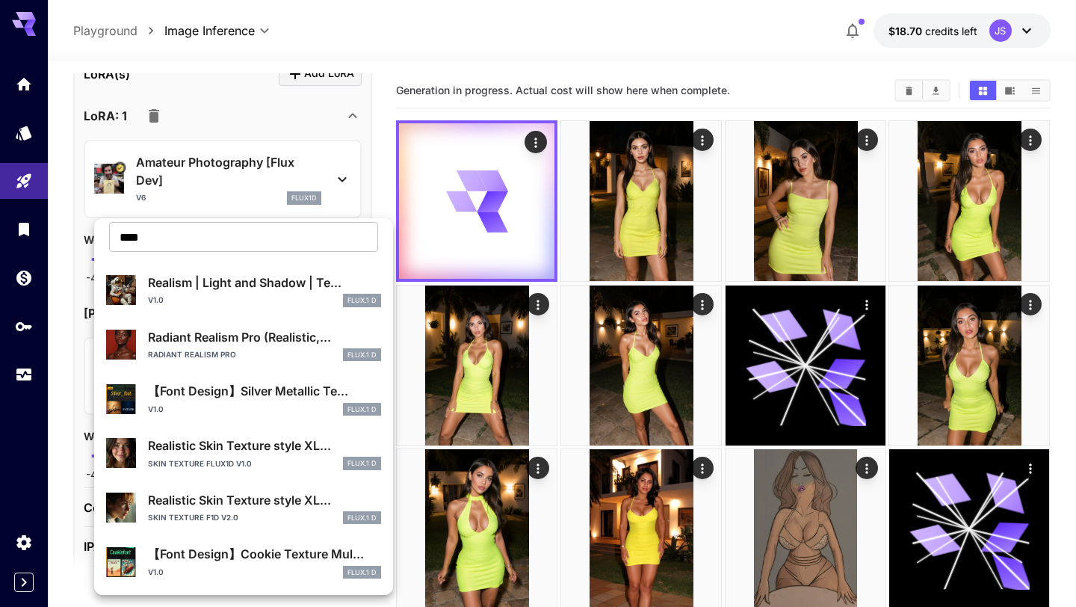
scroll to position [49, 0]
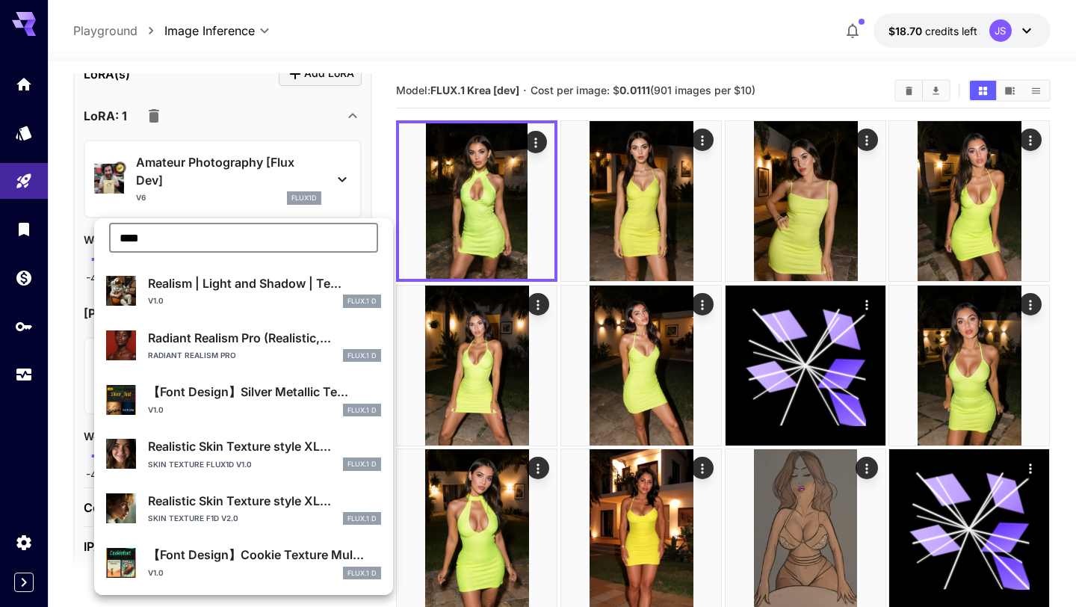
drag, startPoint x: 188, startPoint y: 229, endPoint x: 149, endPoint y: 231, distance: 38.9
click at [148, 231] on input "****" at bounding box center [243, 238] width 269 height 30
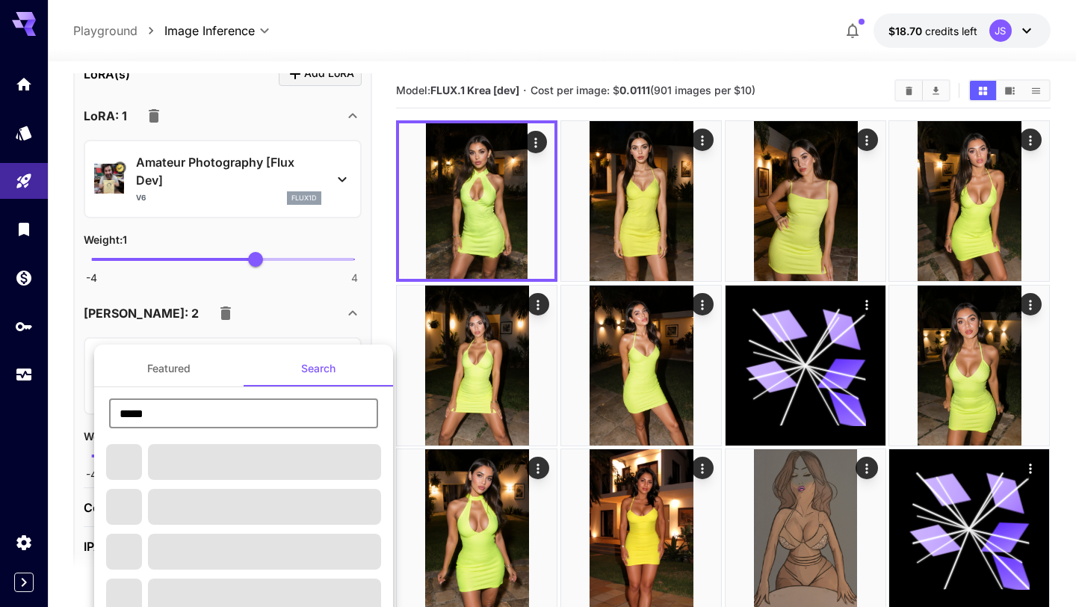
type input "*****"
click at [647, 258] on div at bounding box center [538, 303] width 1076 height 607
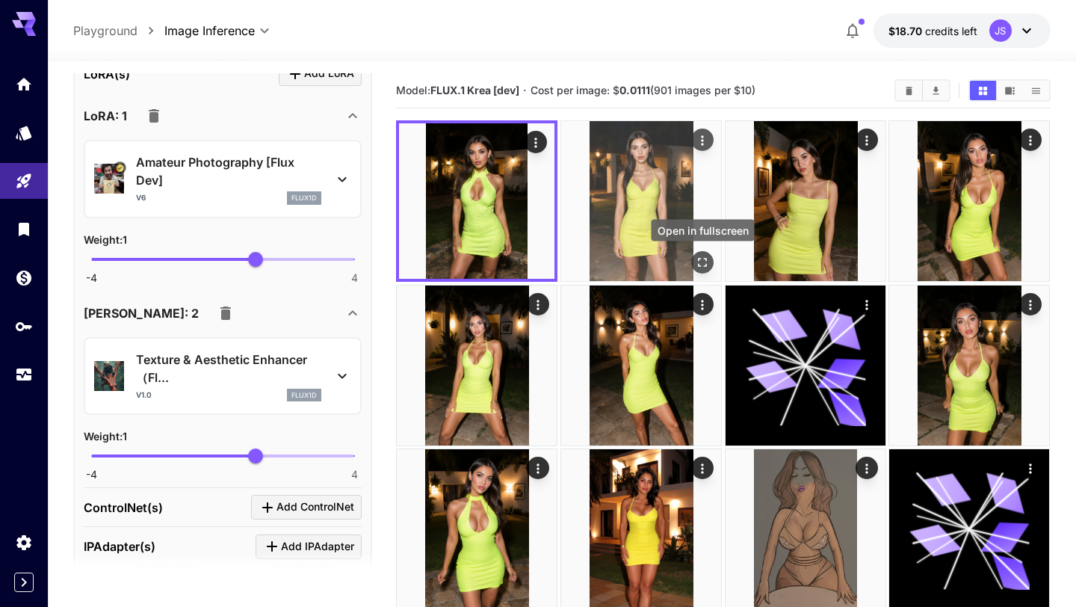
click at [705, 263] on icon "Open in fullscreen" at bounding box center [702, 262] width 15 height 15
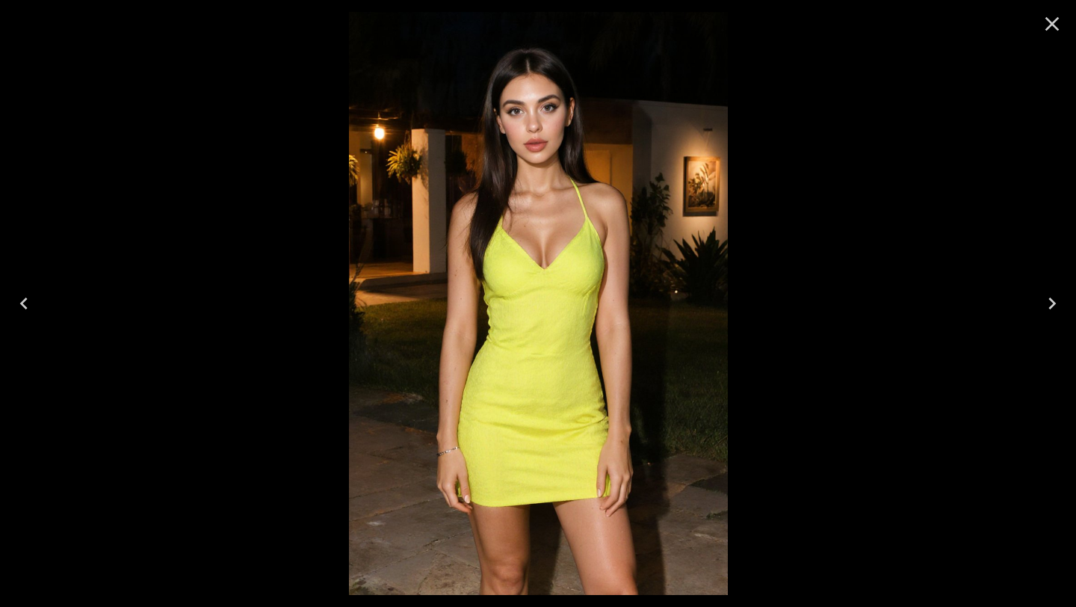
click at [1053, 24] on icon "Close" at bounding box center [1052, 24] width 14 height 14
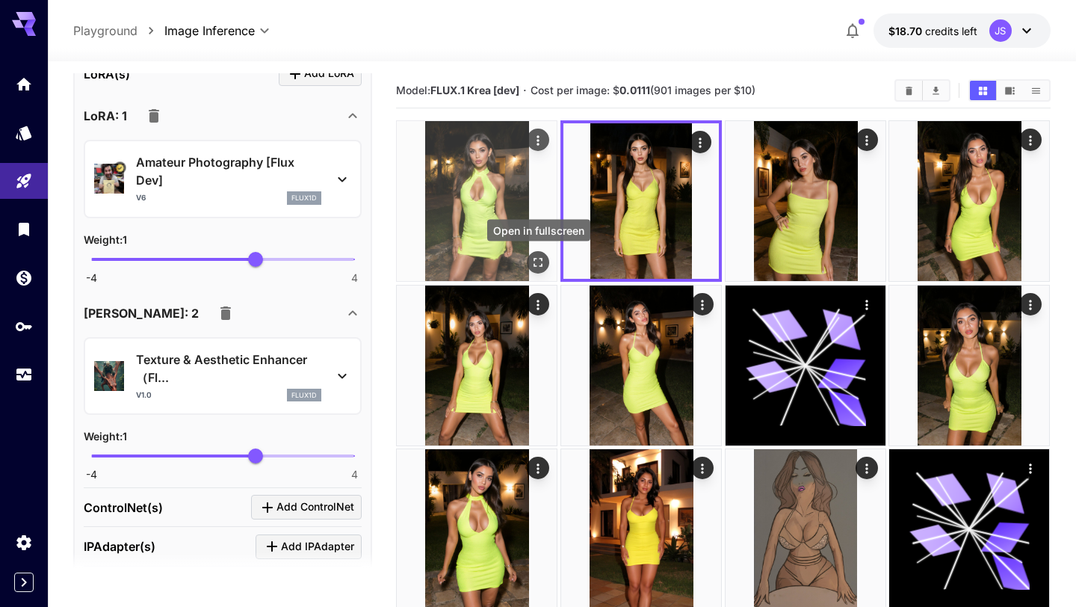
click at [533, 266] on icon "Open in fullscreen" at bounding box center [538, 262] width 15 height 15
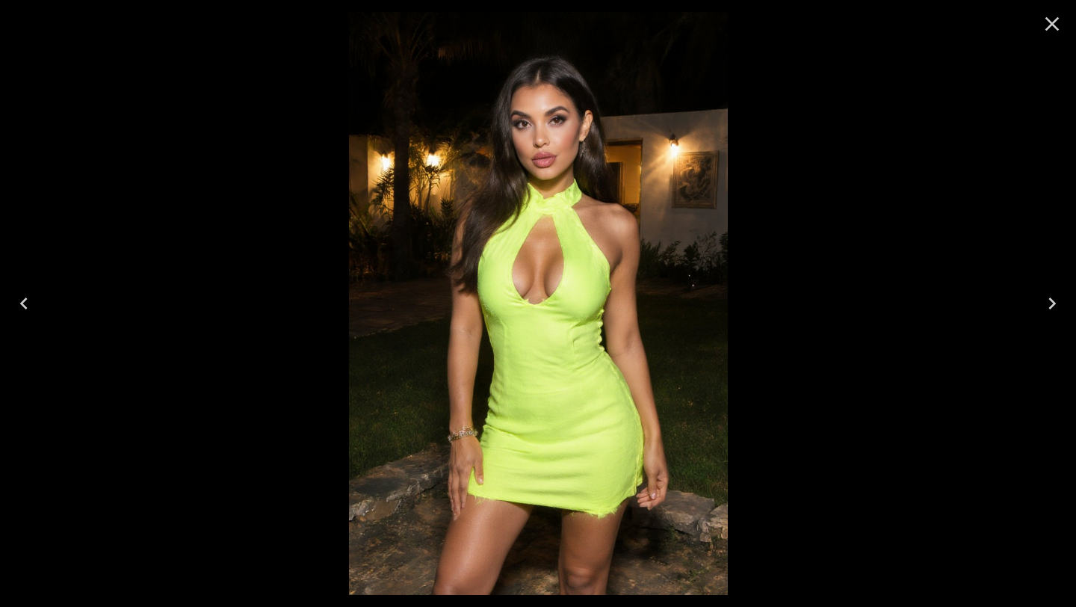
click at [1051, 25] on icon "Close" at bounding box center [1052, 24] width 14 height 14
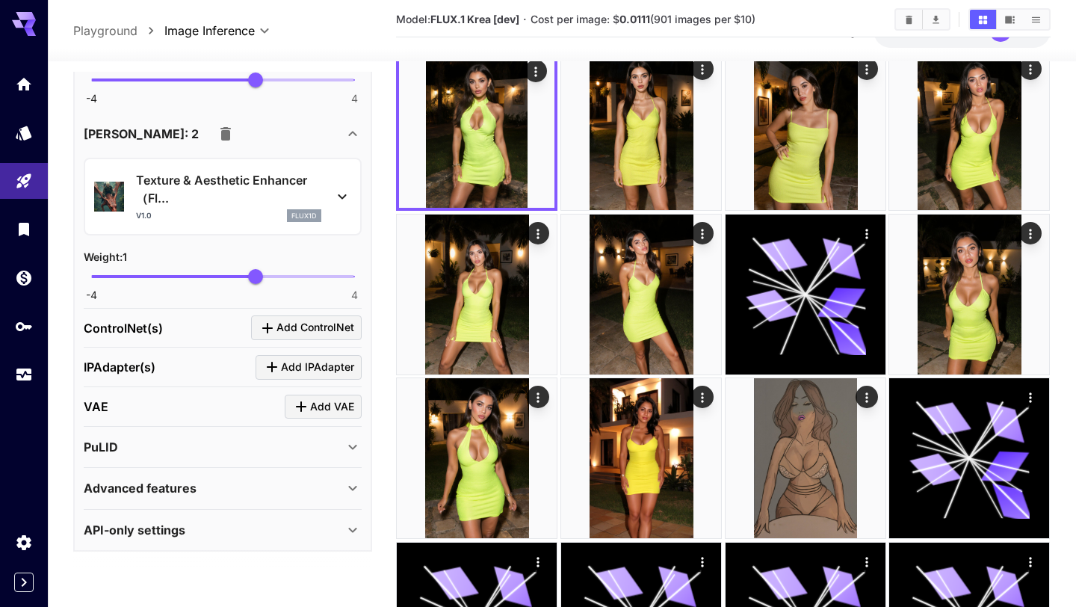
scroll to position [70, 0]
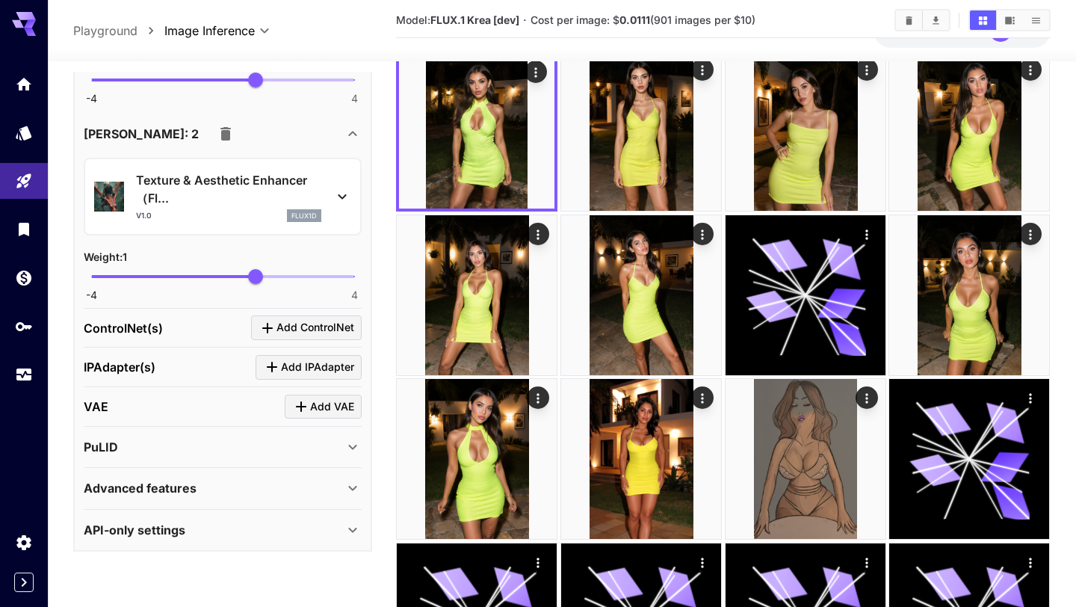
click at [343, 197] on icon at bounding box center [342, 196] width 8 height 5
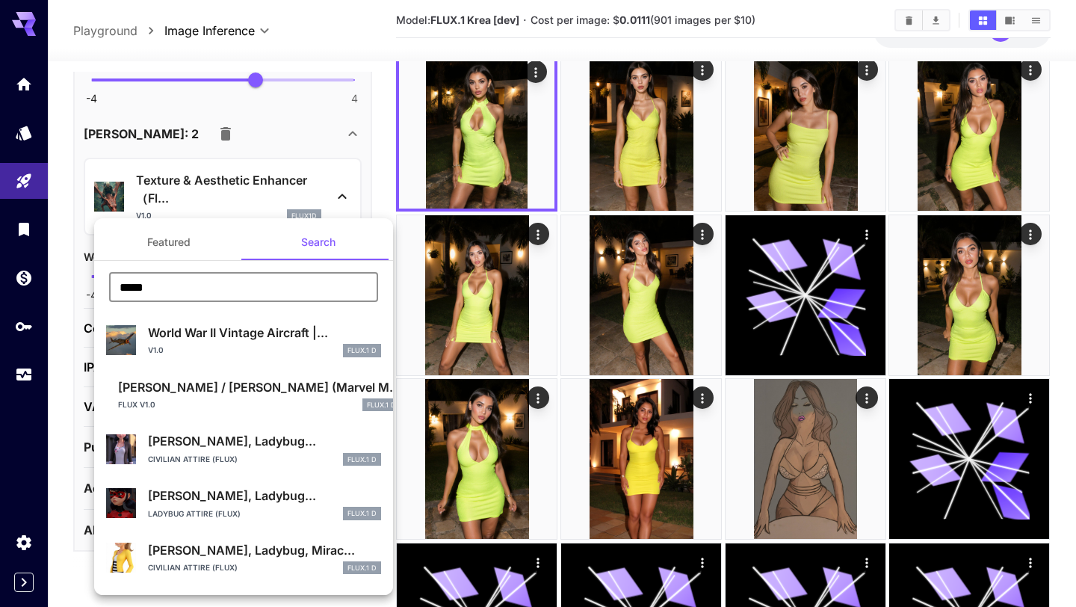
click at [277, 285] on input "*****" at bounding box center [243, 287] width 269 height 30
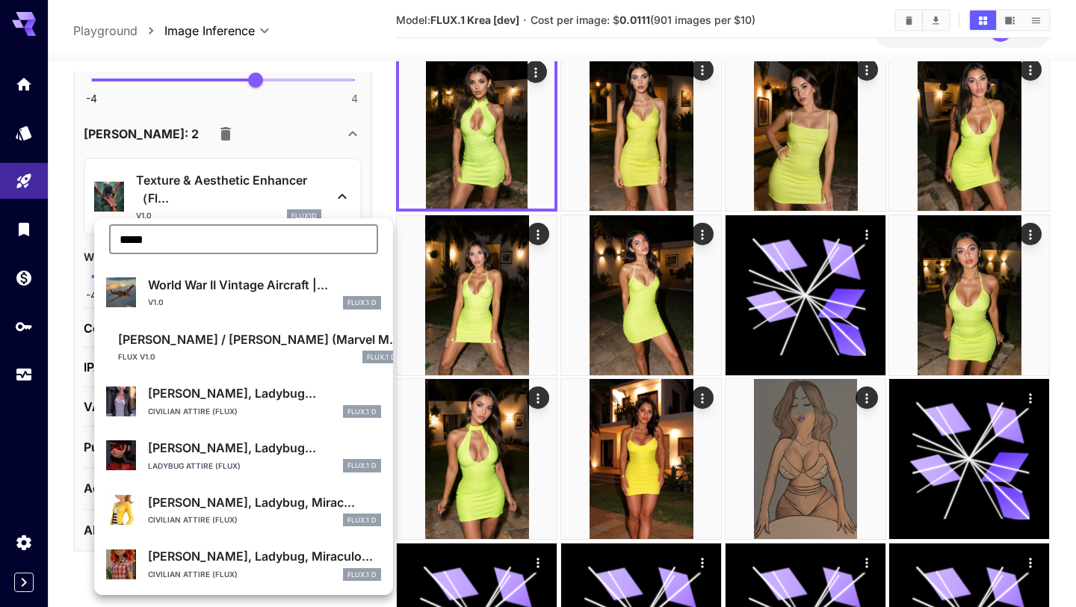
scroll to position [0, 0]
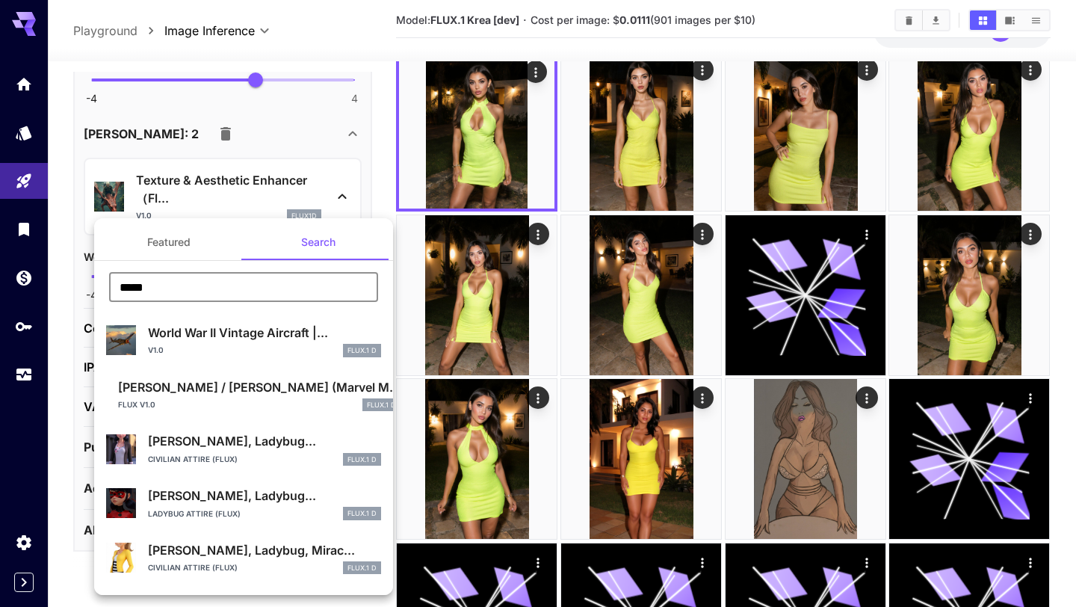
drag, startPoint x: 171, startPoint y: 288, endPoint x: 44, endPoint y: 273, distance: 127.9
click at [44, 273] on div "Featured Search ***** ​ World War II Vintage Aircraft |... v1.0 FLUX.1 D Anna V…" at bounding box center [149, 224] width 299 height 448
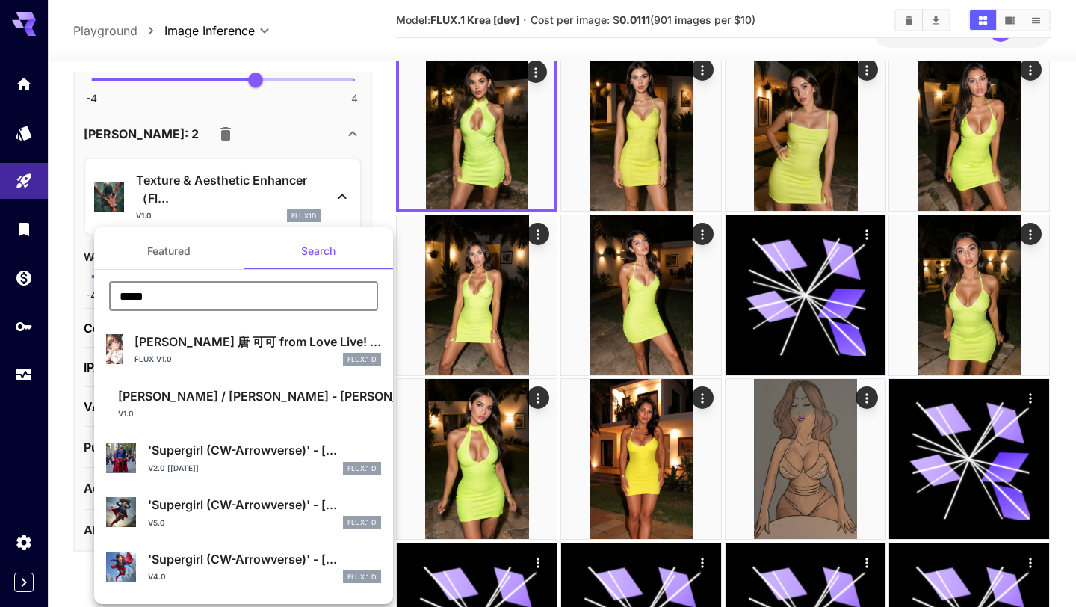
drag, startPoint x: 185, startPoint y: 297, endPoint x: 90, endPoint y: 278, distance: 97.6
click at [90, 278] on div "Featured Search ***** ​ Tang Keke 唐 可可 from Love Live! ... FLUX v1.0 FLUX.1 D L…" at bounding box center [149, 224] width 299 height 448
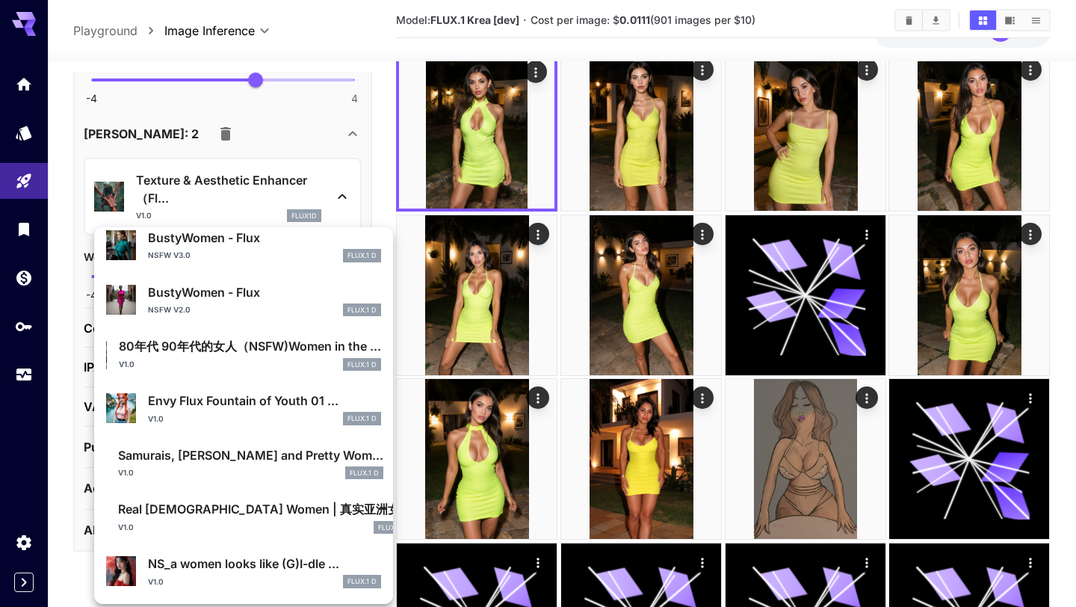
scroll to position [214, 0]
type input "*****"
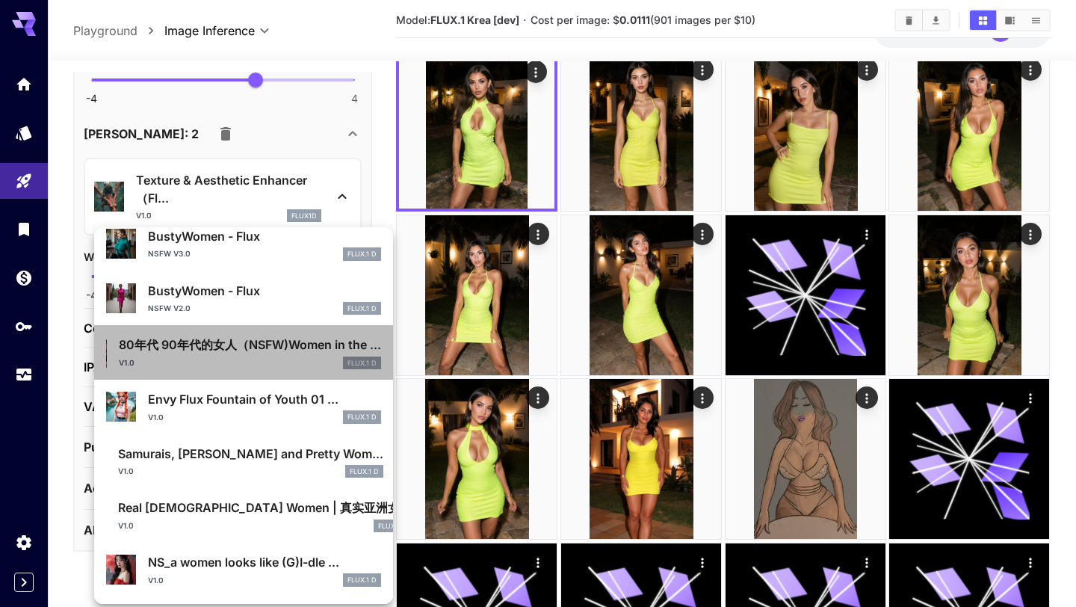
click at [303, 362] on div "v1.0 FLUX.1 D" at bounding box center [250, 362] width 262 height 13
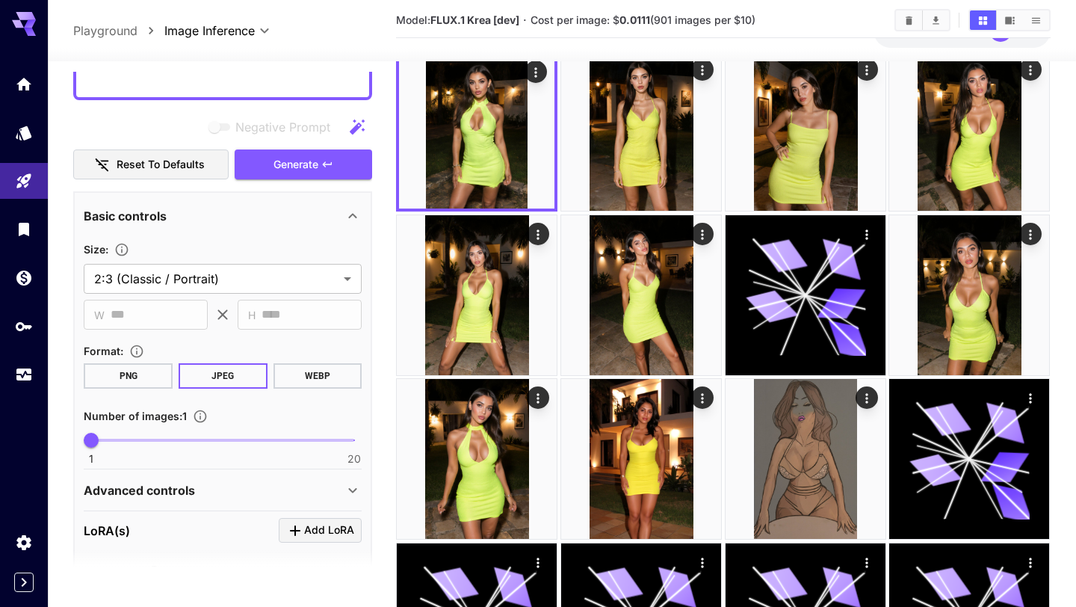
scroll to position [1082, 0]
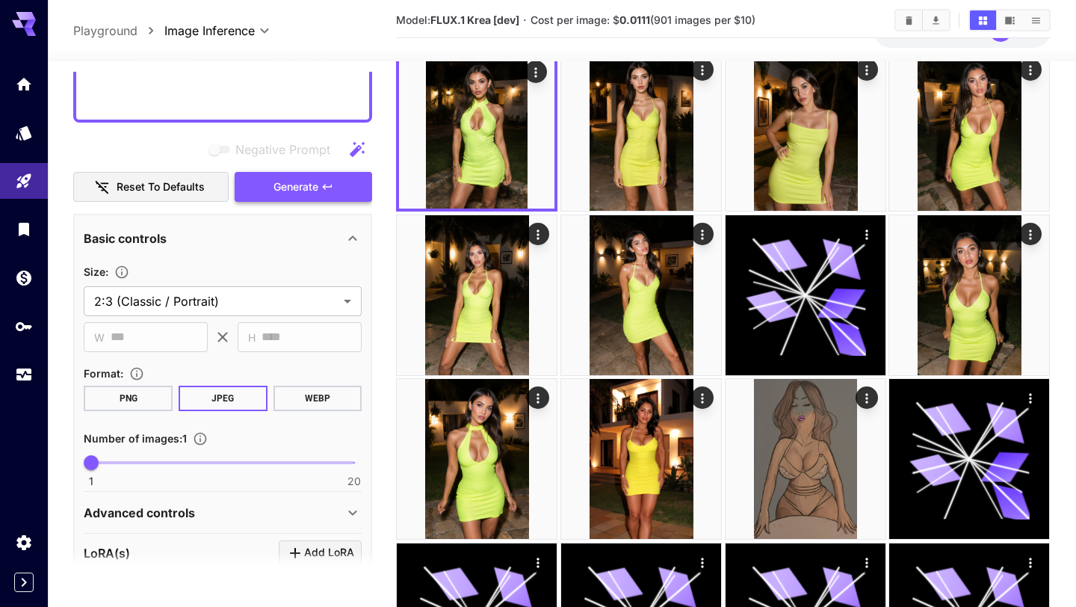
click at [329, 185] on icon "button" at bounding box center [327, 186] width 9 height 5
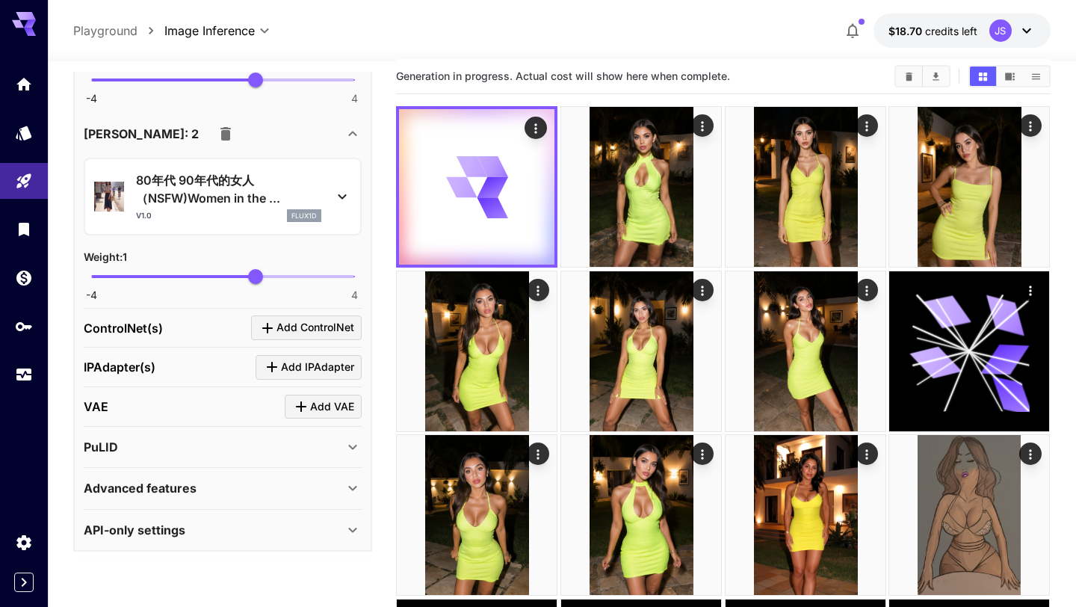
scroll to position [0, 0]
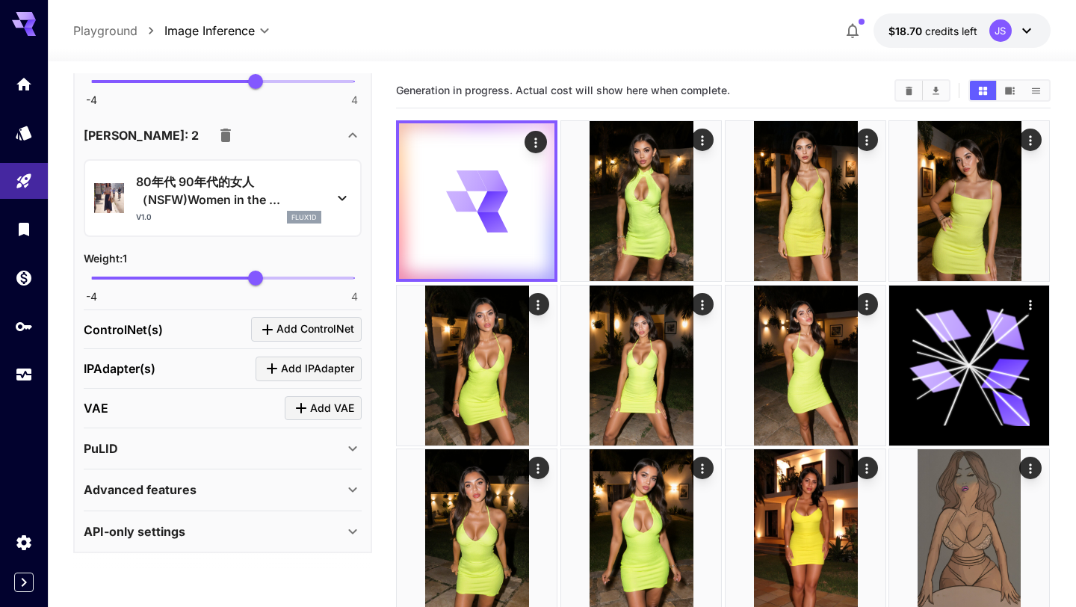
click at [348, 199] on icon at bounding box center [342, 198] width 18 height 18
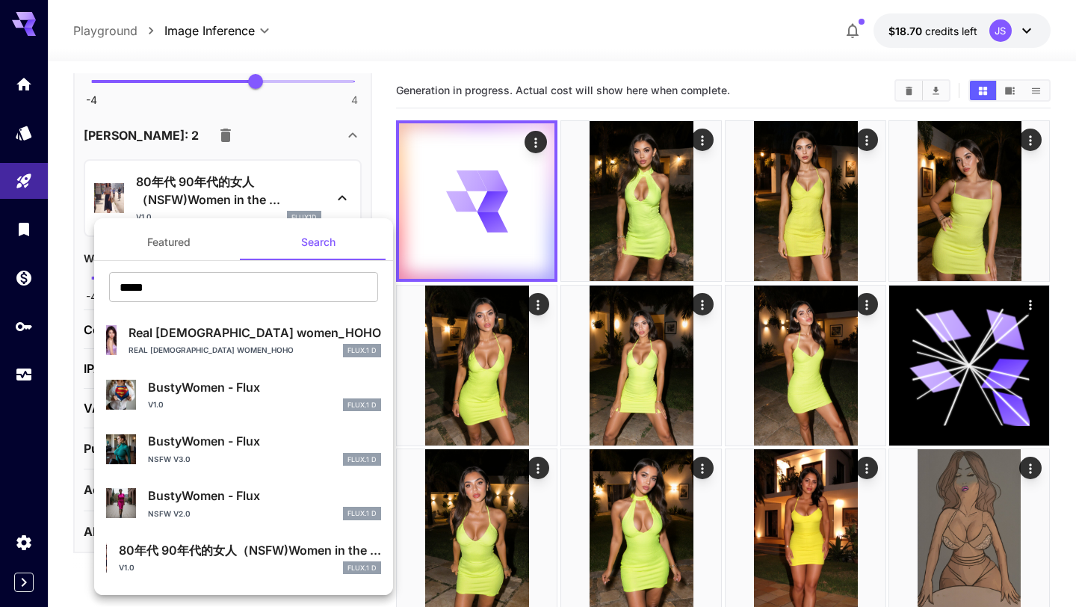
scroll to position [21, 0]
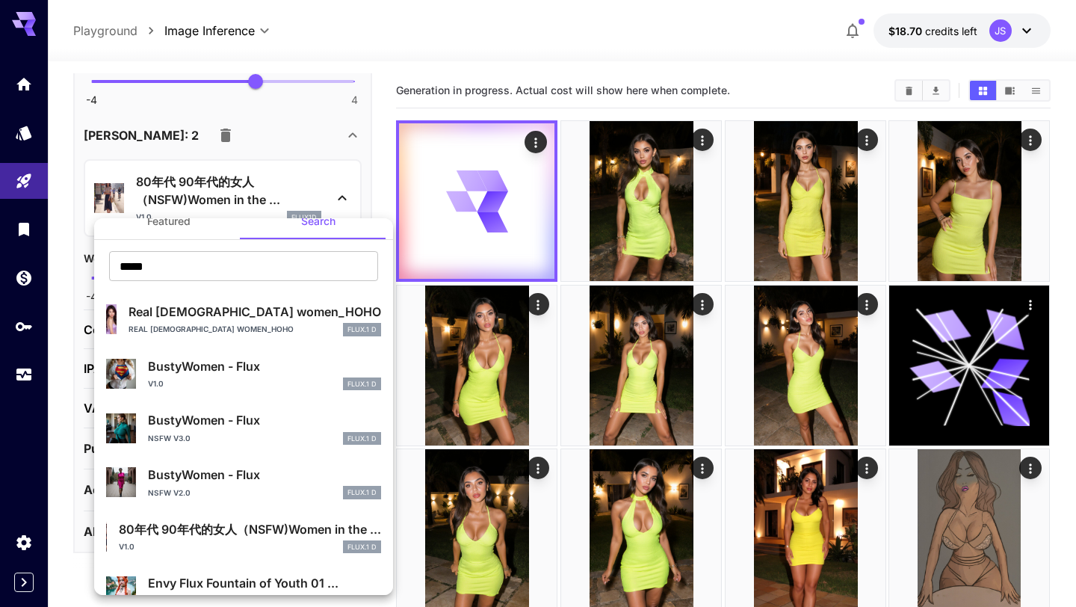
click at [260, 424] on p "BustyWomen - Flux" at bounding box center [264, 420] width 233 height 18
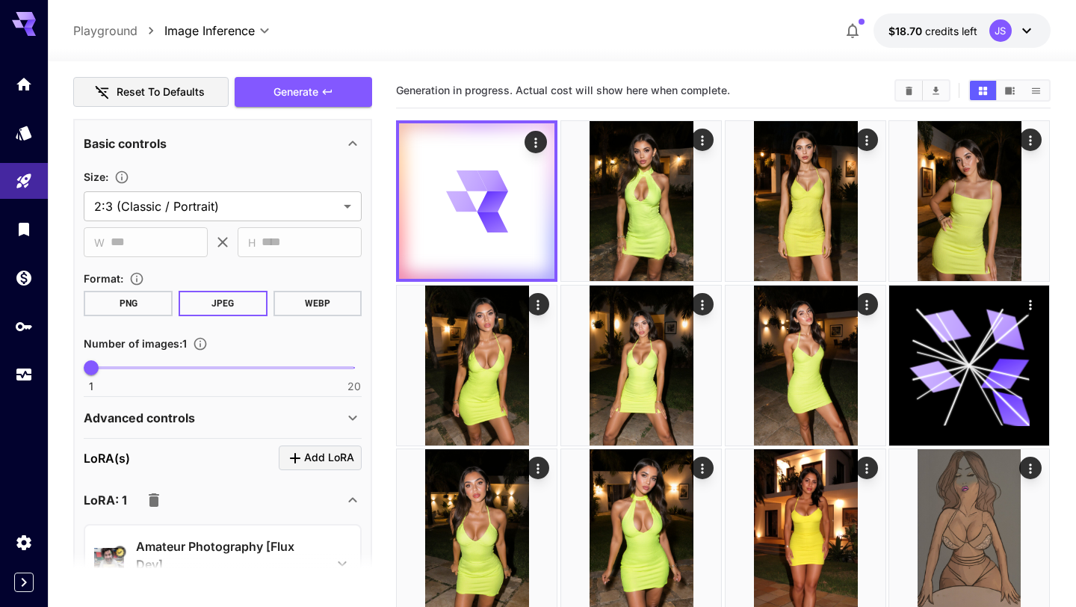
scroll to position [1128, 0]
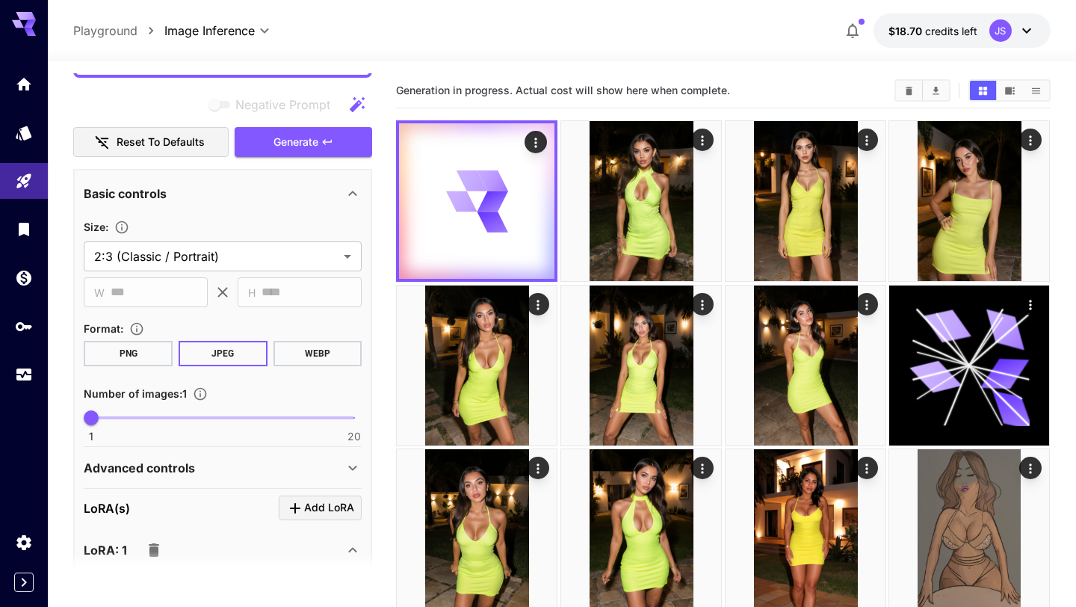
click at [344, 135] on button "Generate" at bounding box center [303, 142] width 137 height 31
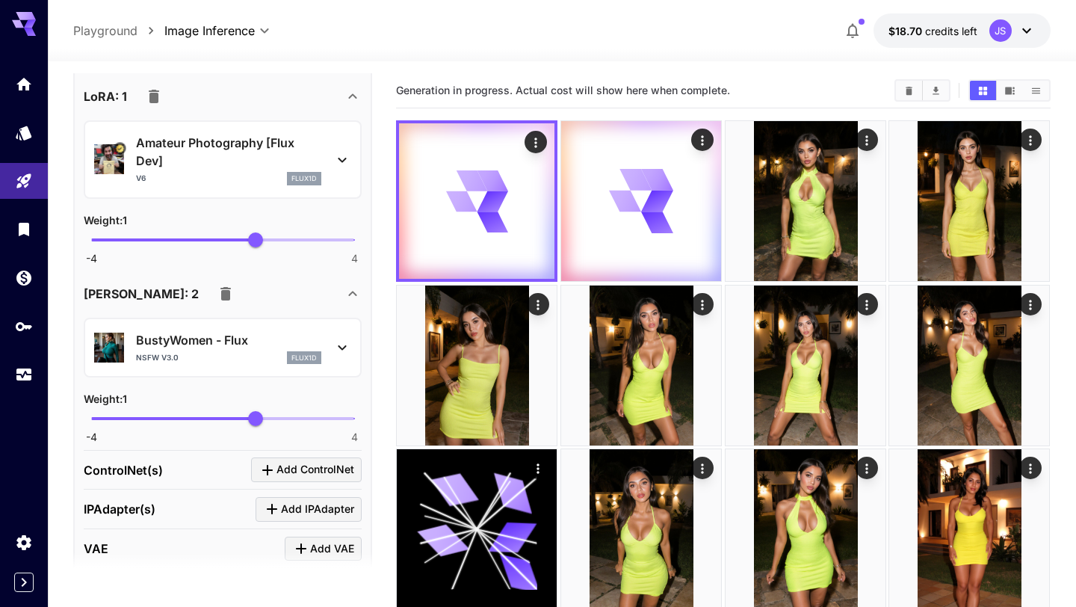
scroll to position [1573, 0]
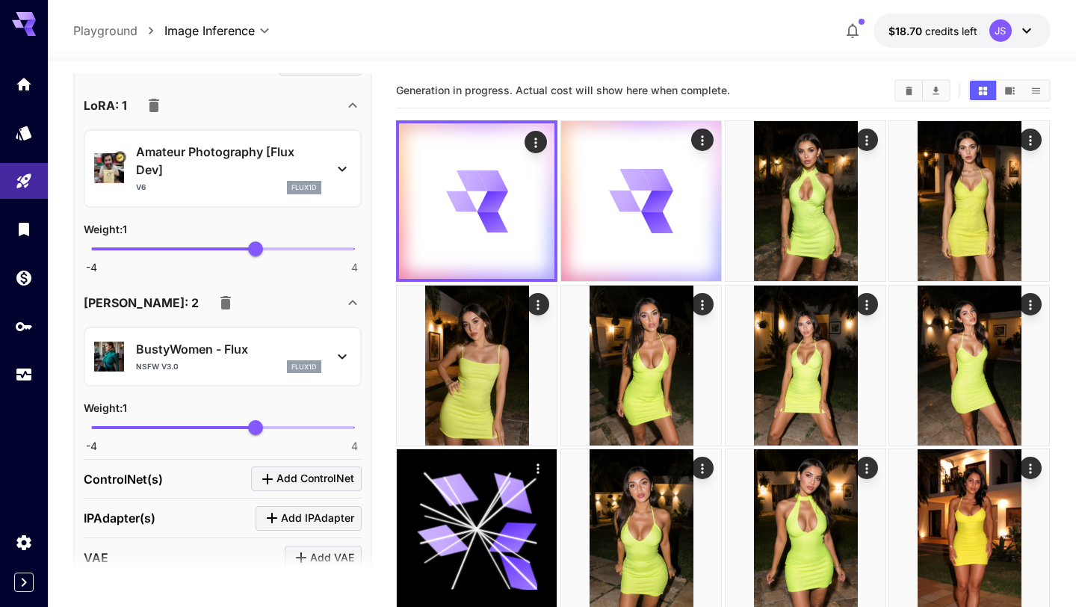
click at [343, 360] on icon at bounding box center [342, 356] width 18 height 18
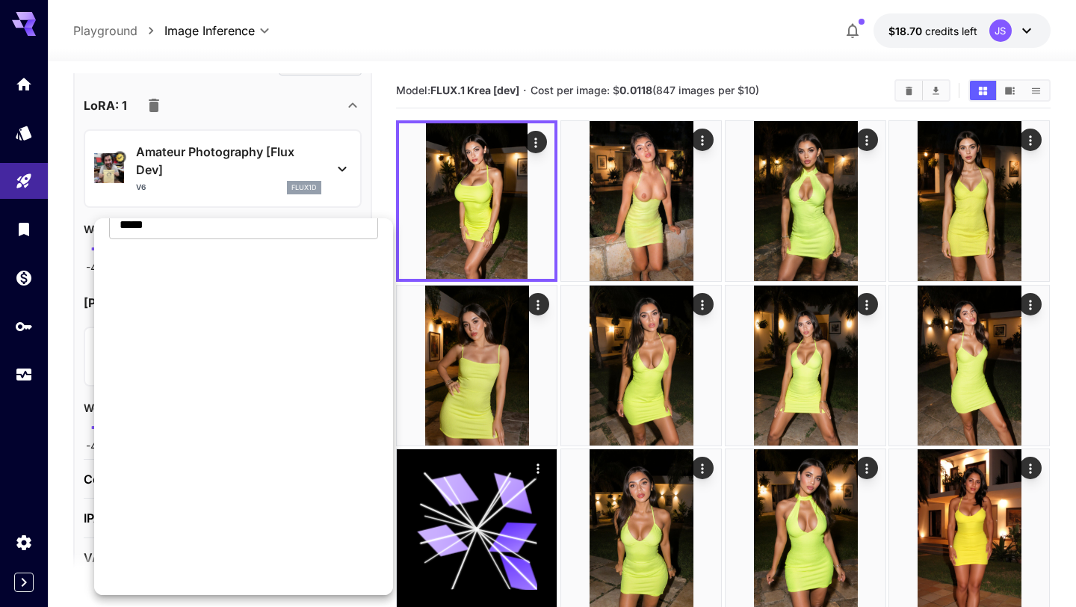
scroll to position [0, 0]
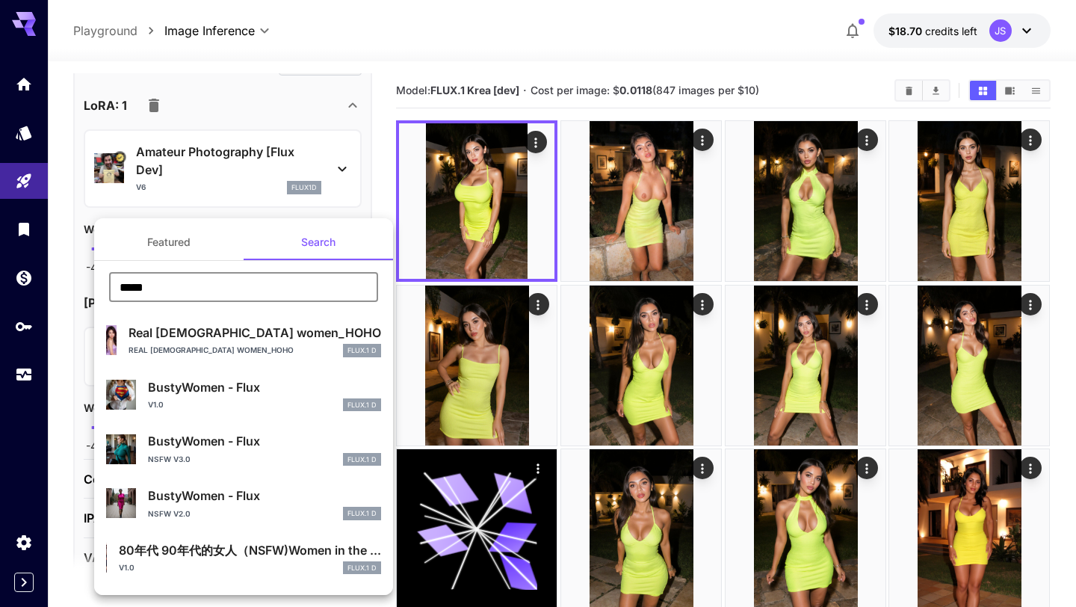
drag, startPoint x: 193, startPoint y: 285, endPoint x: 78, endPoint y: 285, distance: 115.8
click at [78, 285] on div "Featured Search ***** ​ Real Asian women_HOHO Real Asian women_HOHO FLUX.1 D Bu…" at bounding box center [149, 224] width 299 height 448
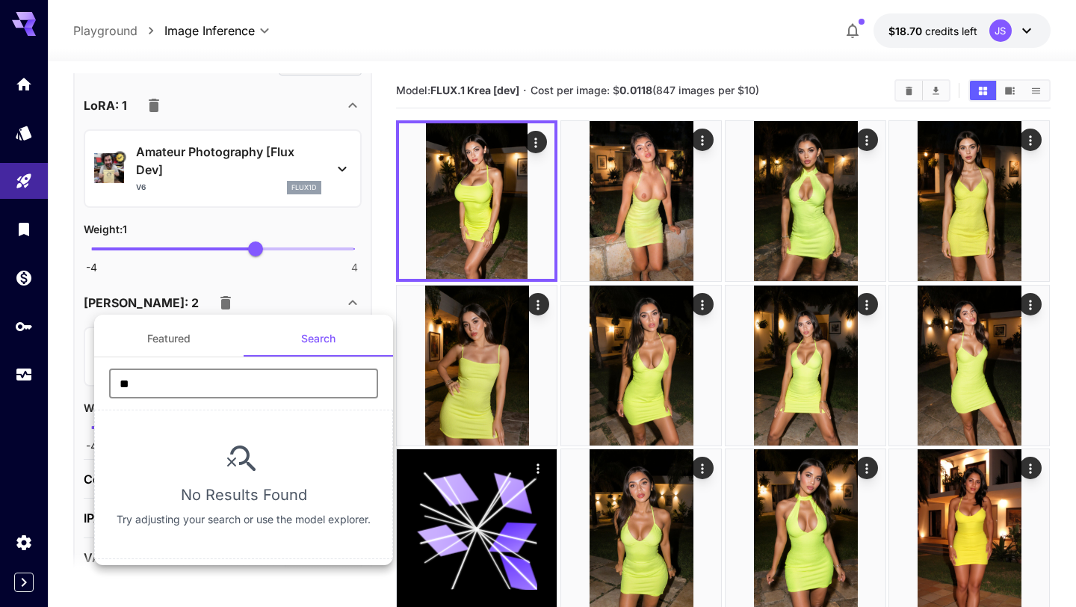
drag, startPoint x: 138, startPoint y: 384, endPoint x: 39, endPoint y: 370, distance: 100.4
click at [39, 370] on div "Featured Search ** ​ No Results Found Try adjusting your search or use the mode…" at bounding box center [149, 224] width 299 height 448
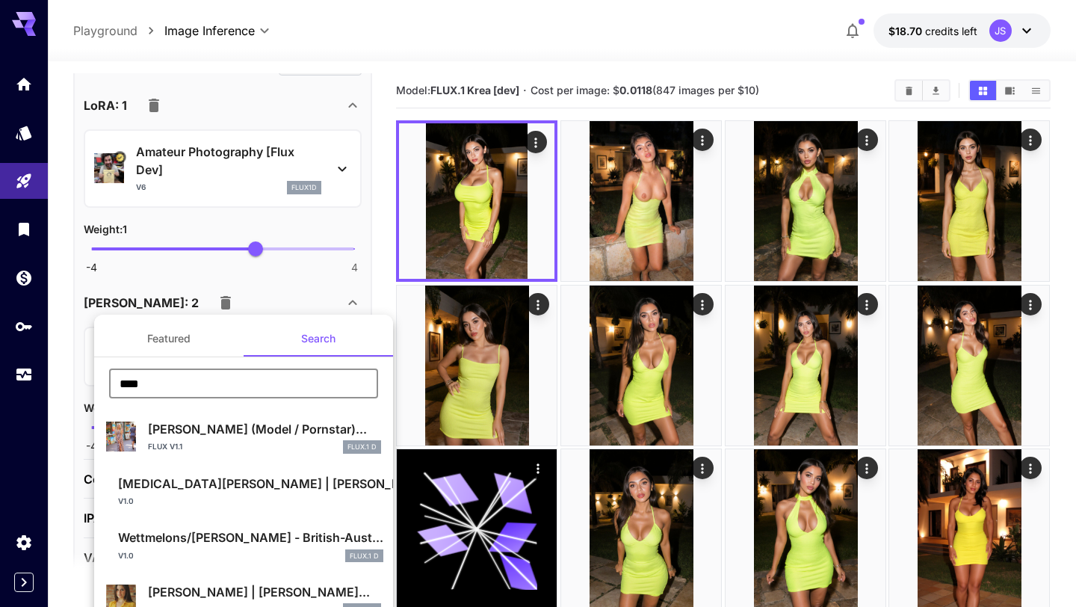
drag, startPoint x: 170, startPoint y: 380, endPoint x: 85, endPoint y: 377, distance: 84.5
click at [85, 377] on div "Featured Search **** ​ Alison Angel (Model / Pornstar)... Flux v1.1 FLUX.1 D Sk…" at bounding box center [149, 224] width 299 height 448
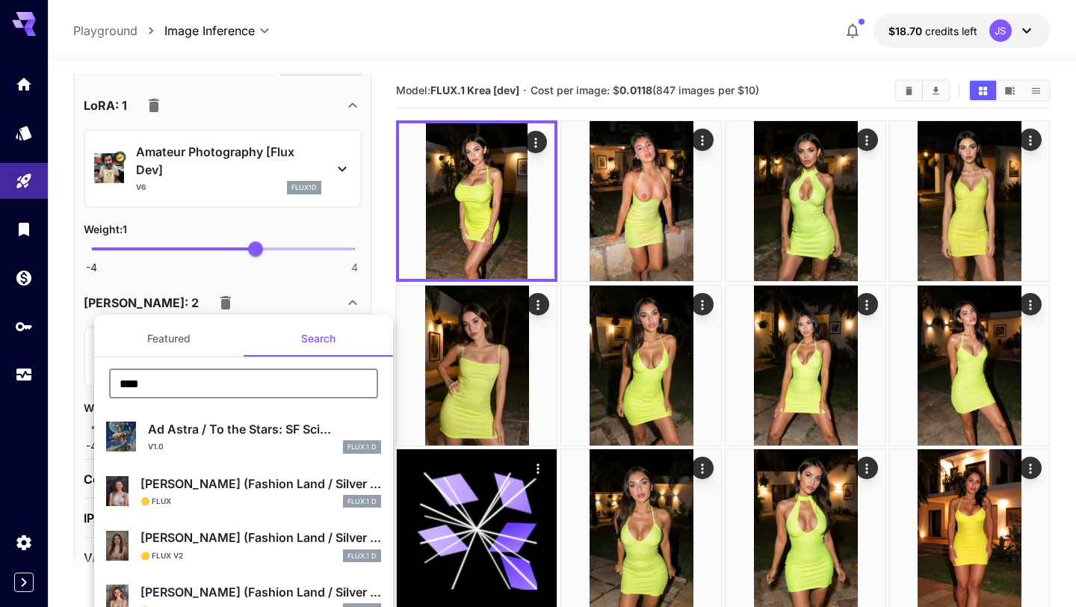
drag, startPoint x: 223, startPoint y: 391, endPoint x: 0, endPoint y: 380, distance: 222.9
click at [0, 380] on div "Featured Search **** ​ Ad Astra / To the Stars: SF Sci... v1.0 FLUX.1 D Bella K…" at bounding box center [149, 224] width 299 height 448
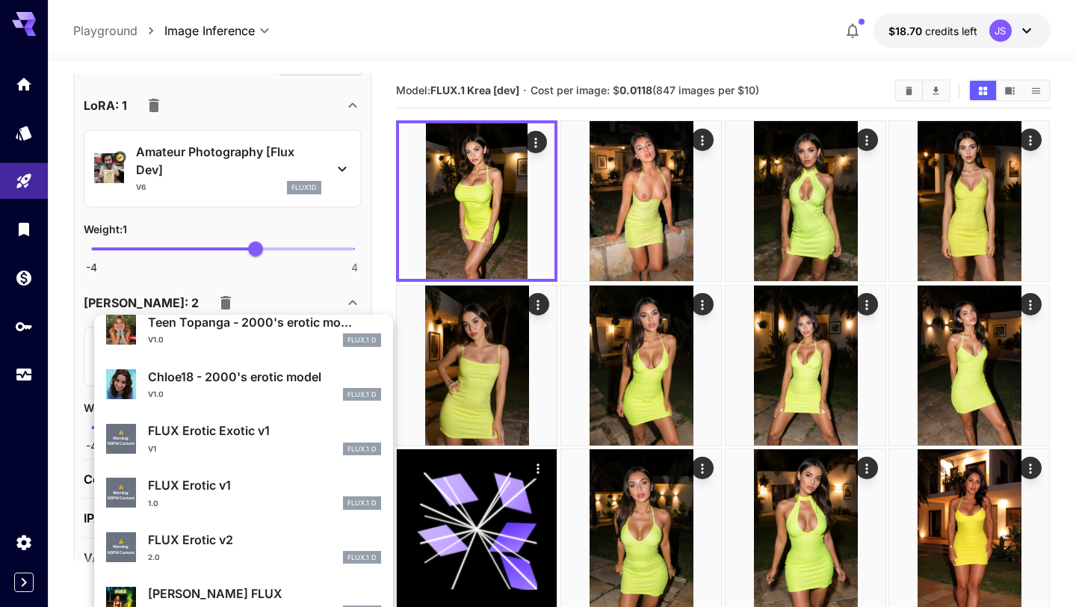
scroll to position [268, 0]
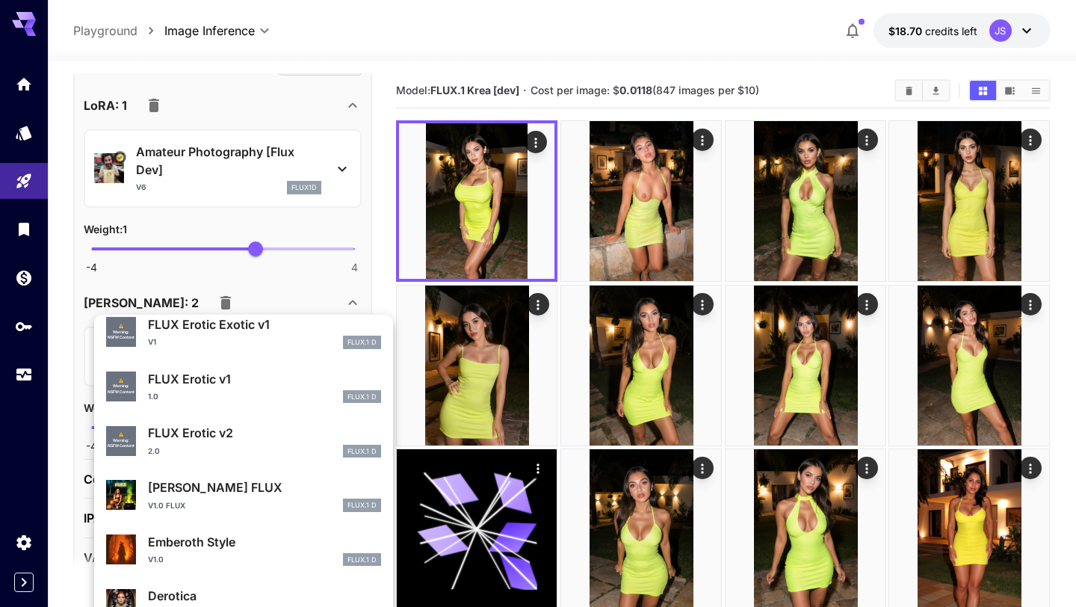
type input "****"
click at [235, 443] on div "FLUX Erotic v2 2.0 FLUX.1 D" at bounding box center [264, 441] width 233 height 34
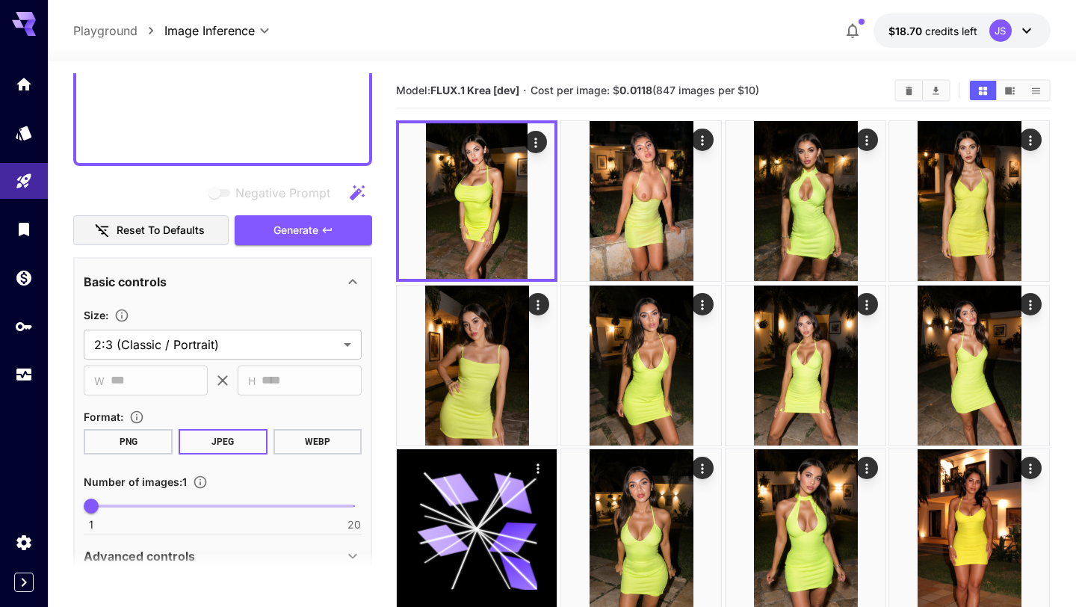
scroll to position [1035, 0]
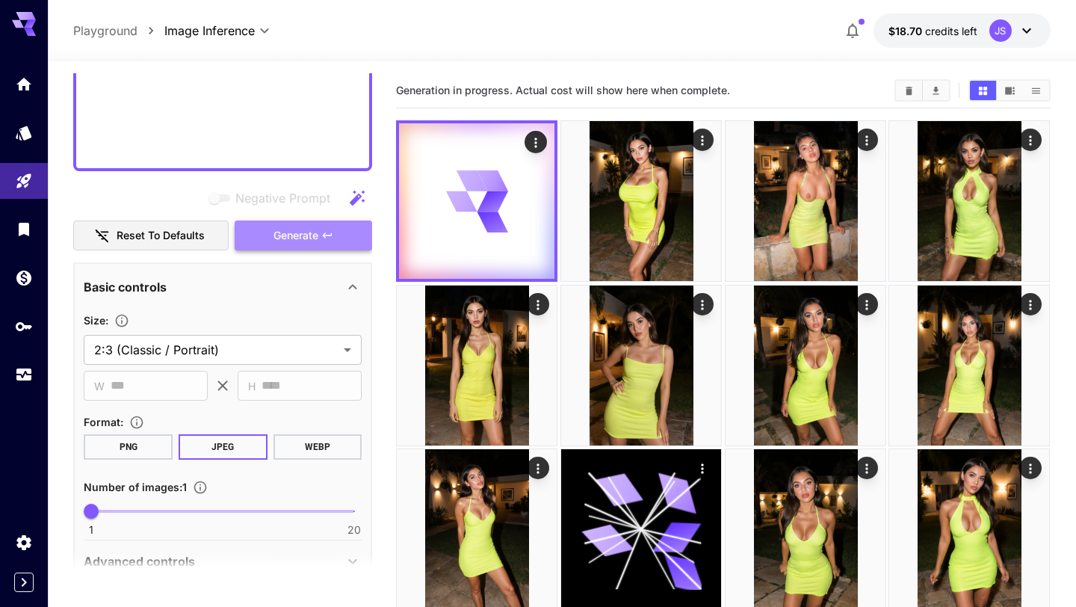
click at [315, 224] on button "Generate" at bounding box center [303, 235] width 137 height 31
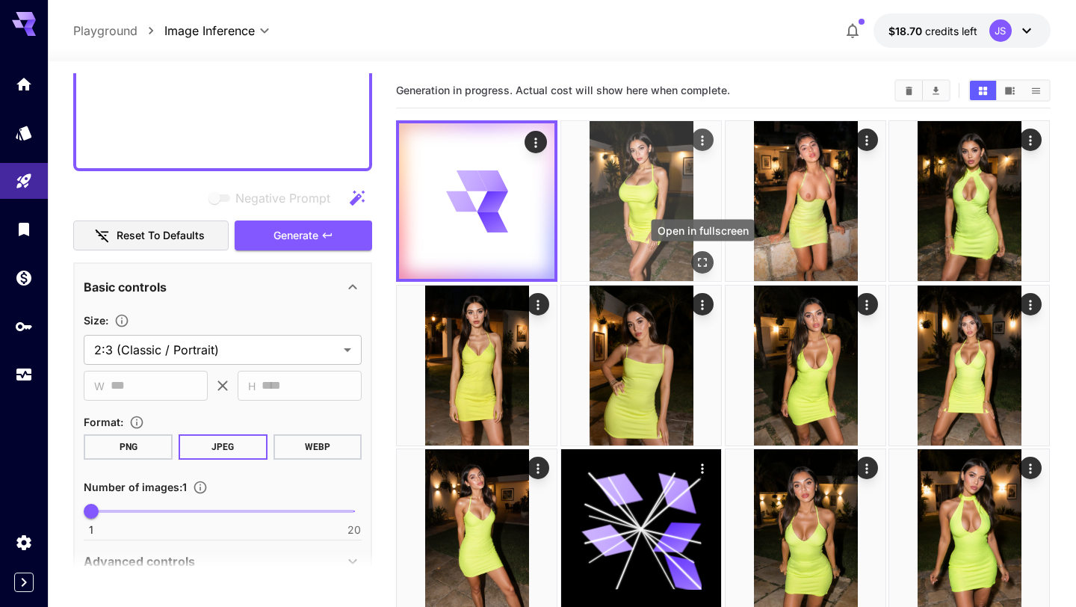
click at [702, 264] on icon "Open in fullscreen" at bounding box center [702, 262] width 15 height 15
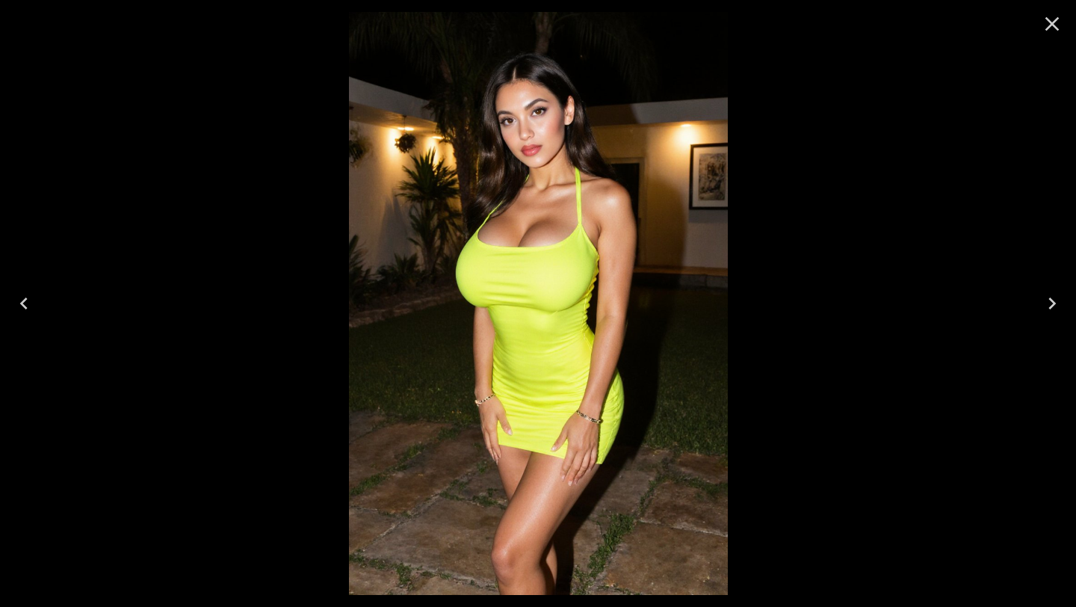
click at [1056, 25] on icon "Close" at bounding box center [1052, 24] width 24 height 24
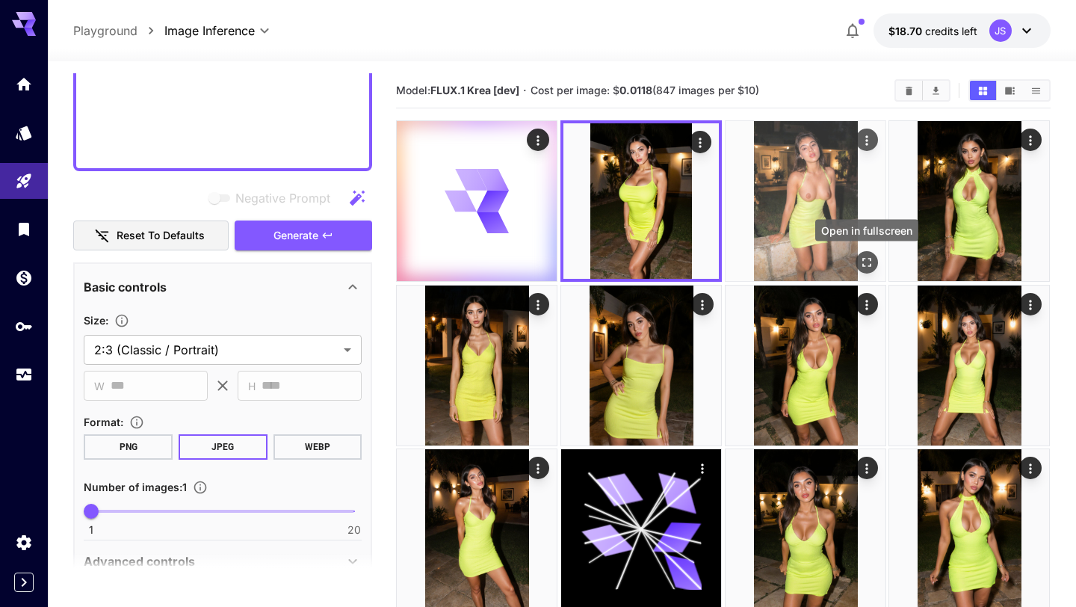
click at [868, 256] on icon "Open in fullscreen" at bounding box center [866, 262] width 15 height 15
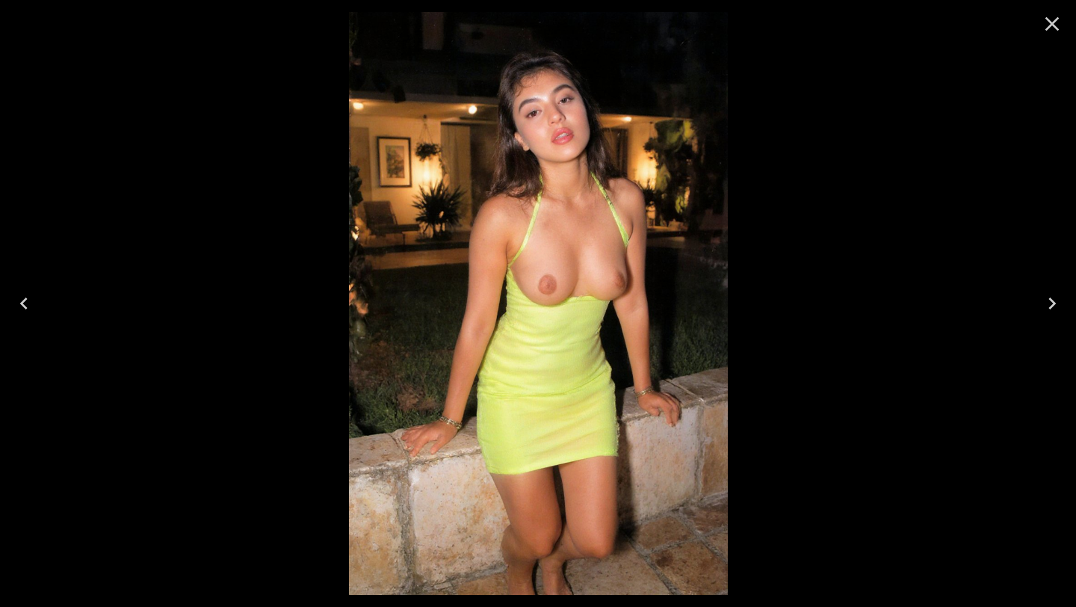
click at [1050, 28] on icon "Close" at bounding box center [1052, 24] width 24 height 24
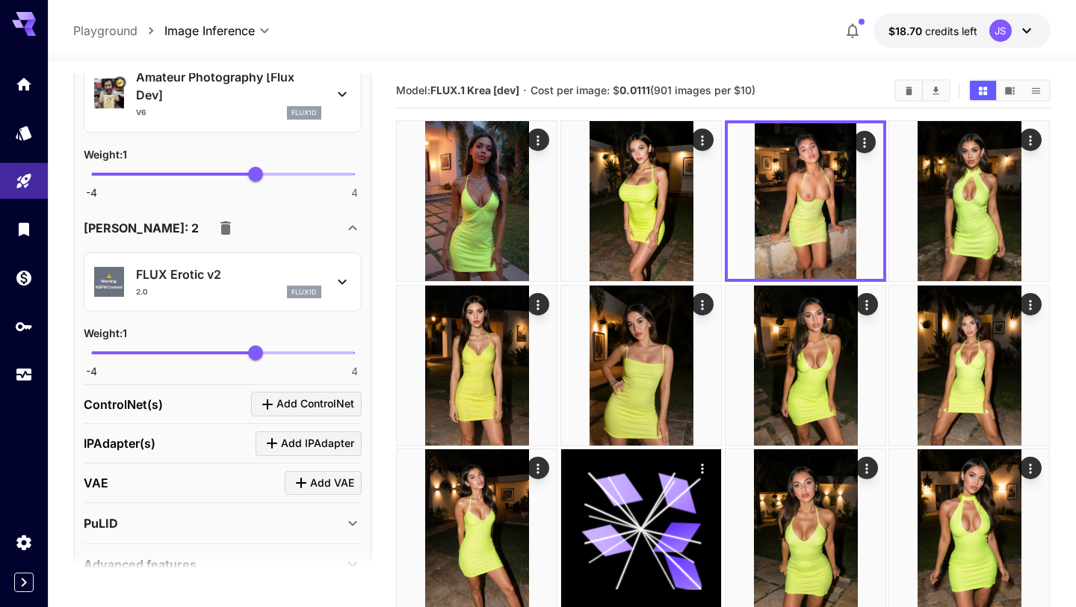
scroll to position [1722, 0]
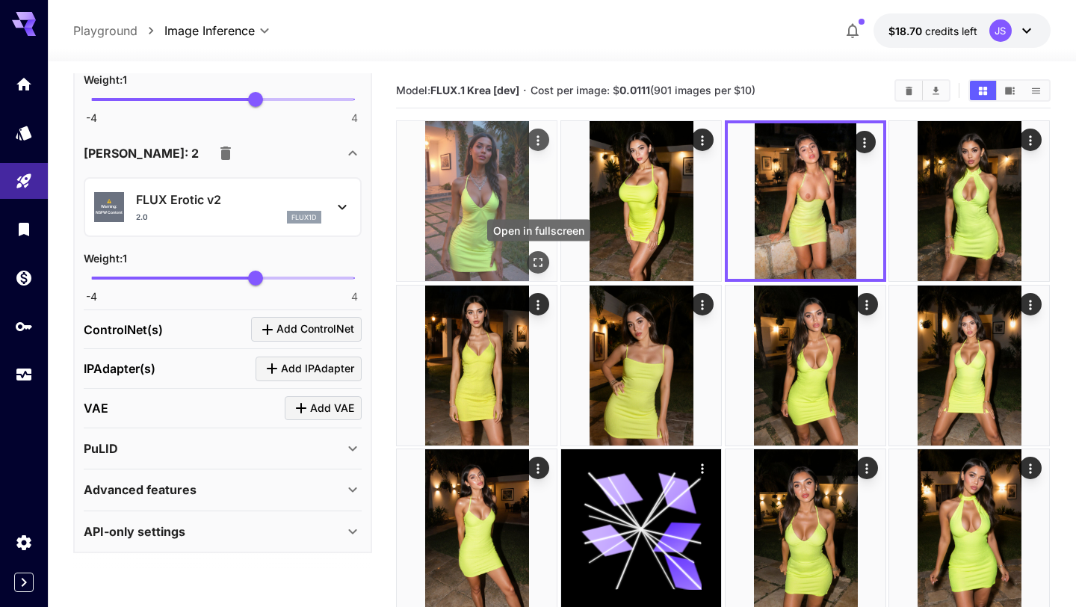
click at [536, 261] on icon "Open in fullscreen" at bounding box center [538, 262] width 15 height 15
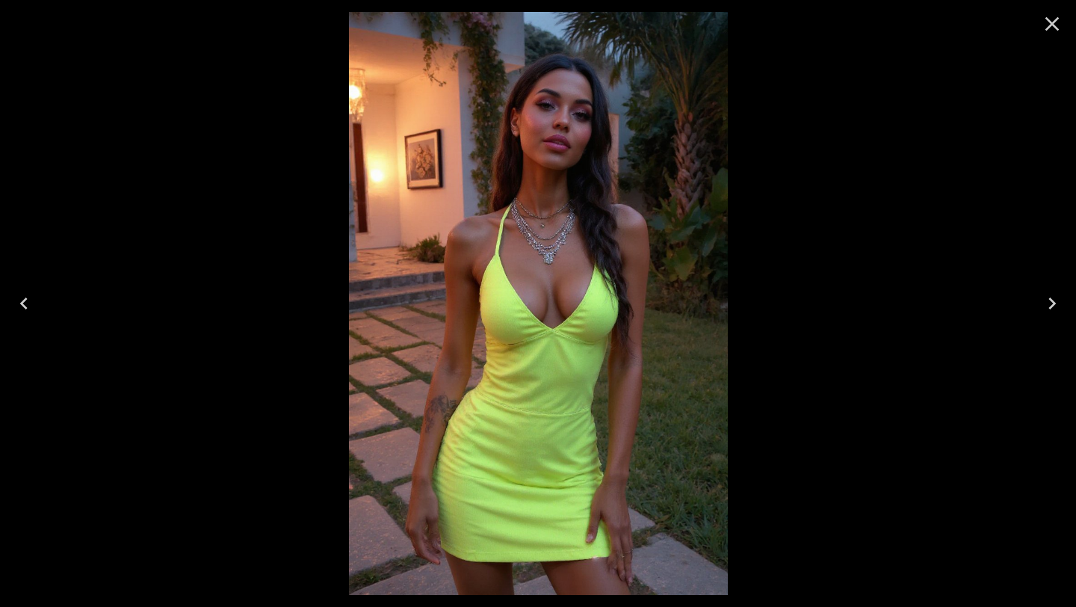
click at [1051, 26] on icon "Close" at bounding box center [1052, 24] width 24 height 24
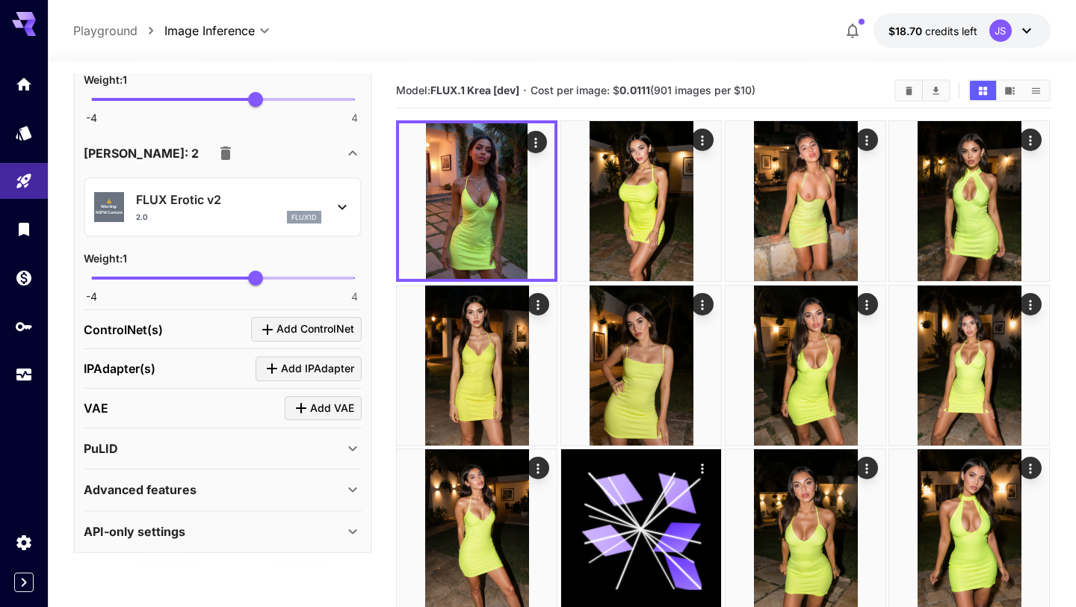
click at [344, 205] on icon at bounding box center [342, 207] width 8 height 5
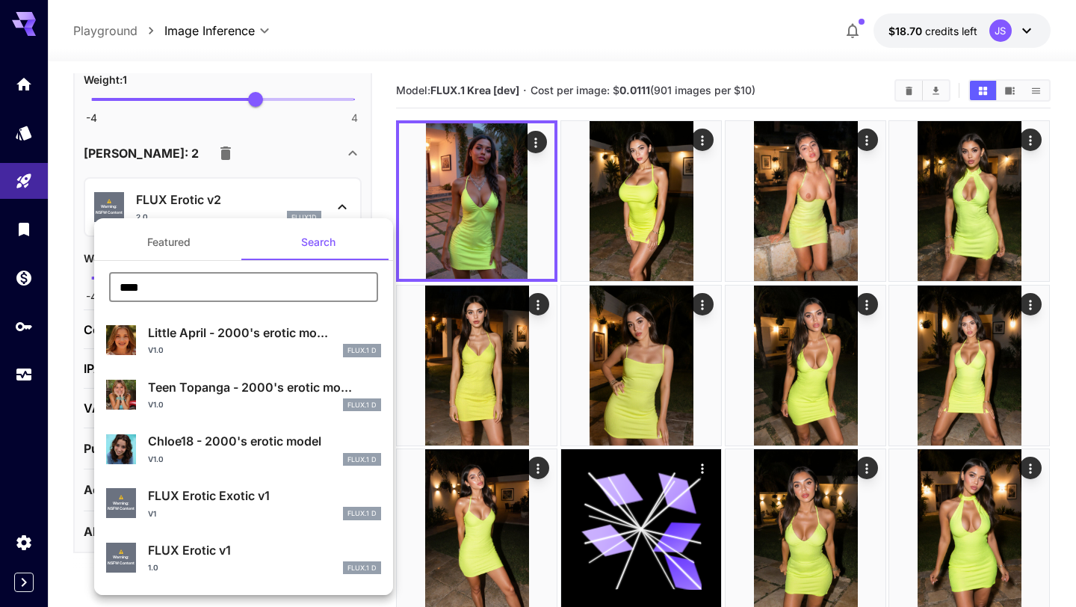
drag, startPoint x: 247, startPoint y: 293, endPoint x: 75, endPoint y: 293, distance: 172.6
click at [75, 293] on div "Featured Search **** ​ Little April - 2000's erotic mo... v1.0 FLUX.1 D Teen To…" at bounding box center [149, 224] width 299 height 448
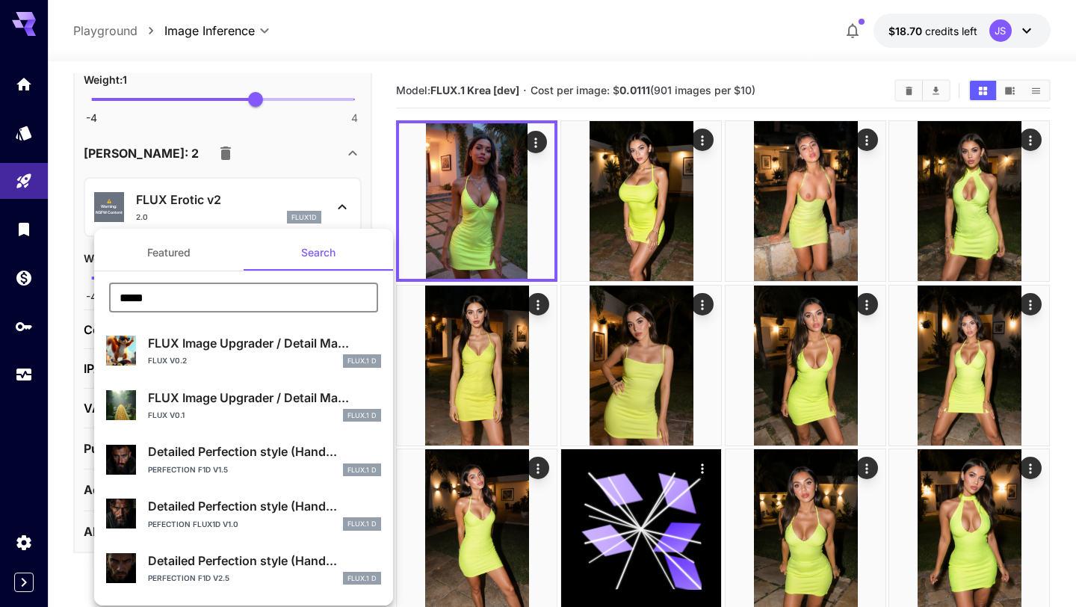
type input "*****"
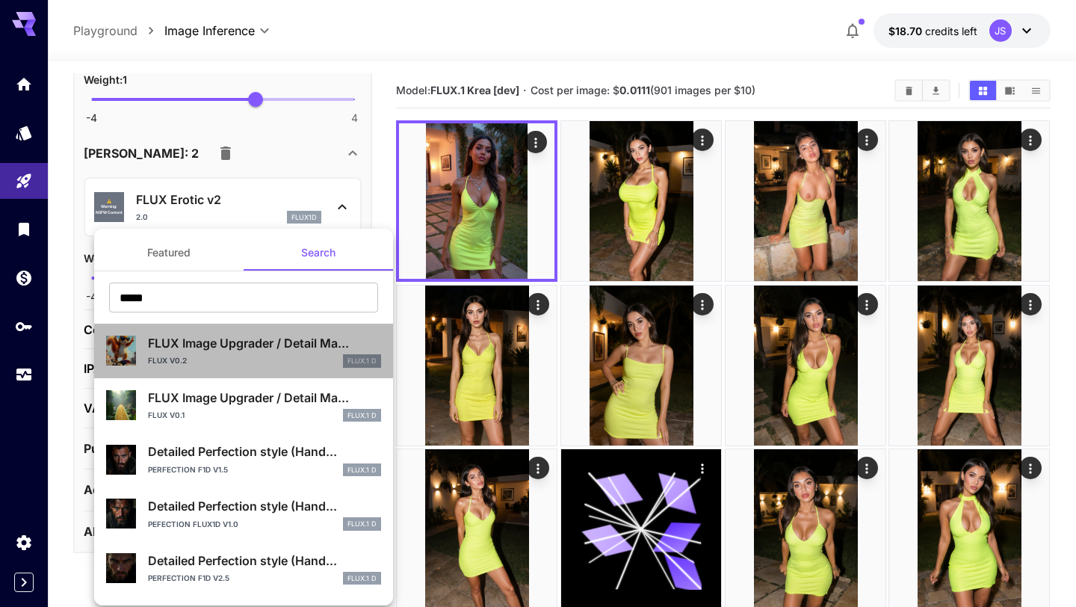
click at [276, 361] on div "FLUX v0.2 FLUX.1 D" at bounding box center [264, 360] width 233 height 13
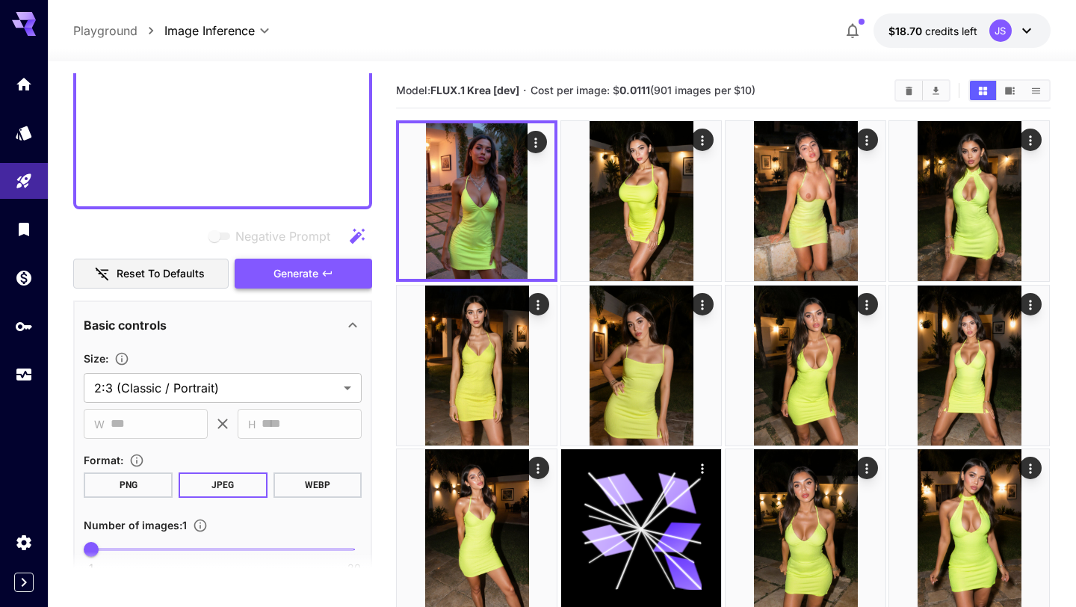
scroll to position [995, 0]
click at [323, 281] on button "Generate" at bounding box center [303, 275] width 137 height 31
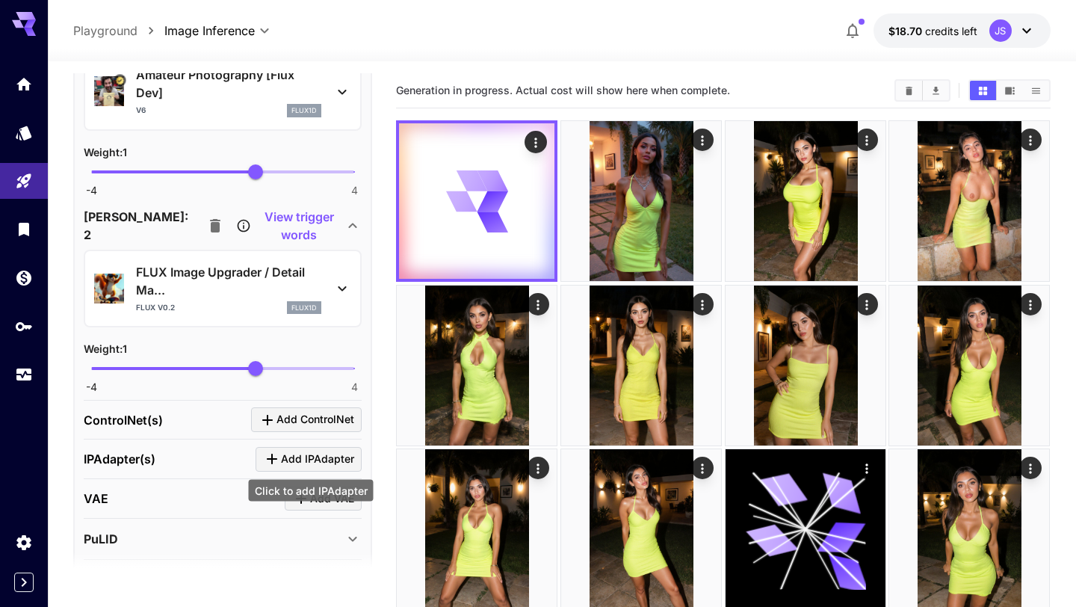
scroll to position [1650, 0]
click at [346, 290] on icon at bounding box center [342, 288] width 18 height 18
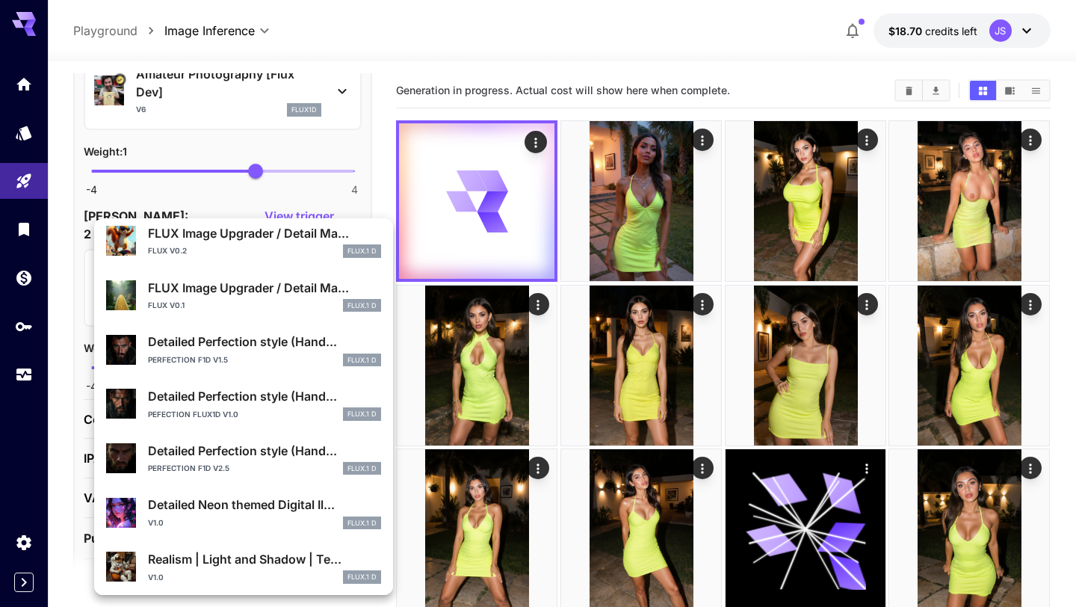
scroll to position [91, 0]
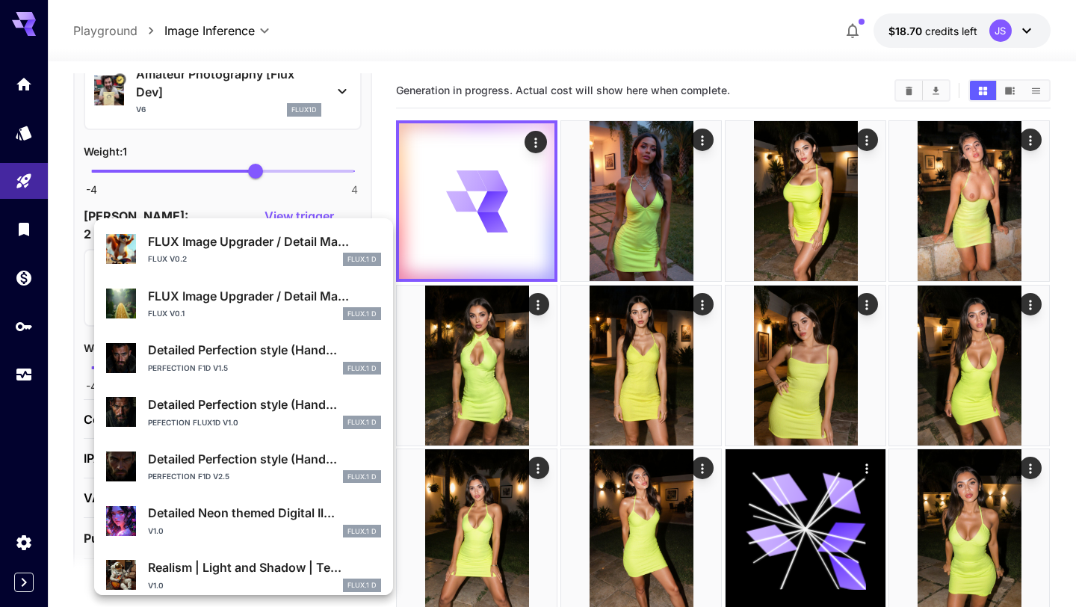
click at [282, 373] on div "Perfection F1D v1.5 FLUX.1 D" at bounding box center [264, 368] width 233 height 13
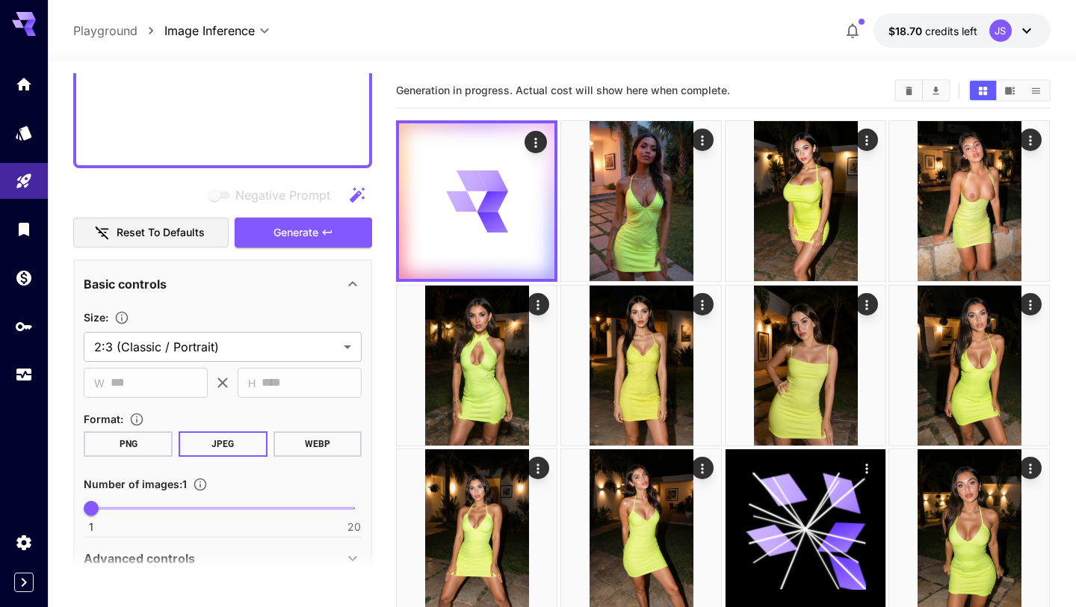
scroll to position [964, 0]
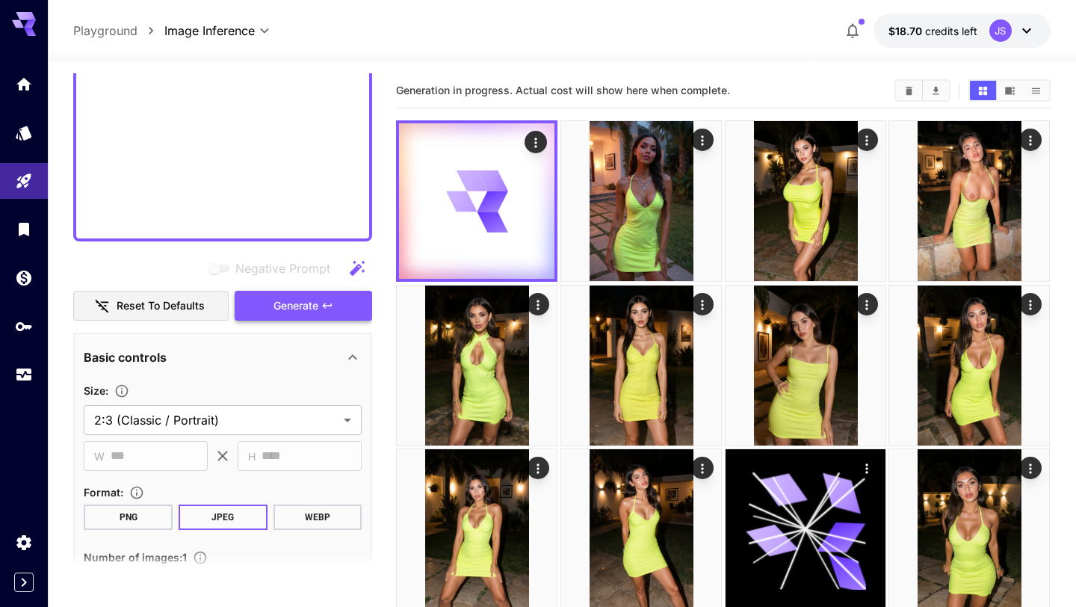
click at [294, 310] on span "Generate" at bounding box center [295, 306] width 45 height 19
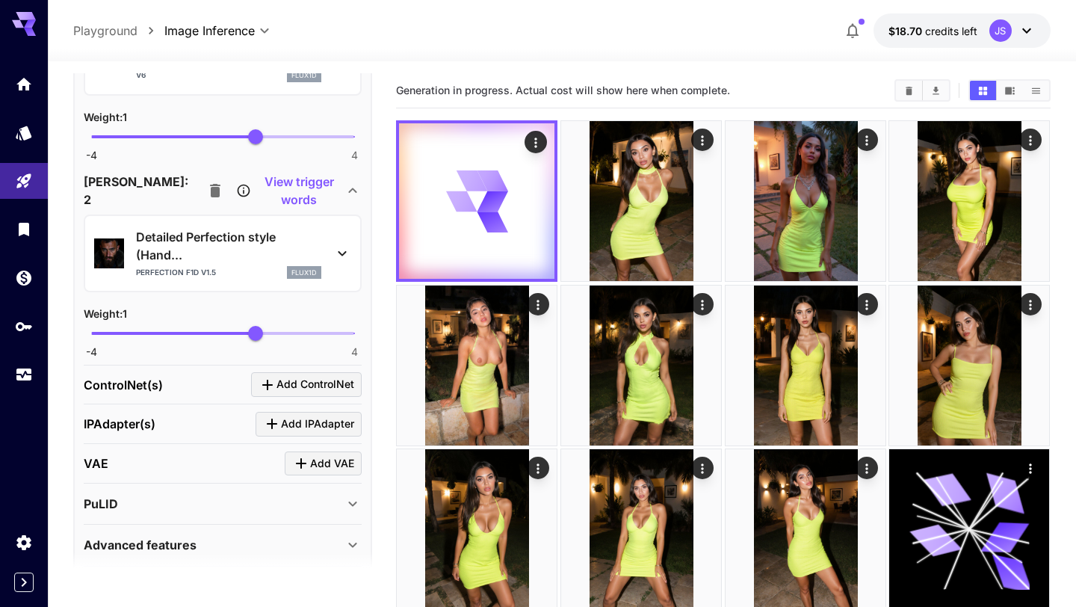
scroll to position [1673, 0]
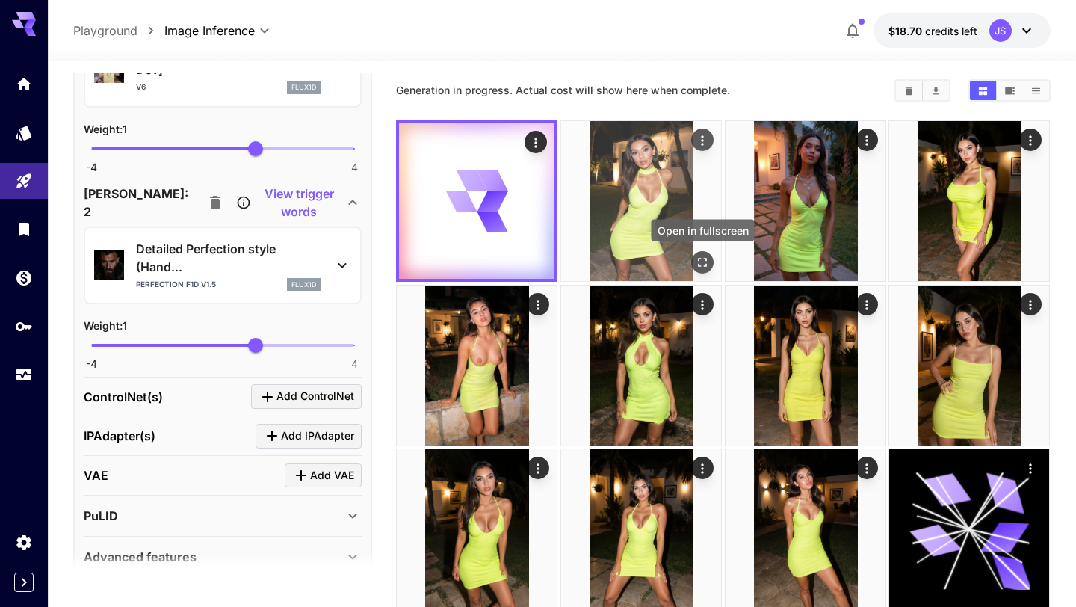
click at [706, 263] on icon "Open in fullscreen" at bounding box center [702, 262] width 15 height 15
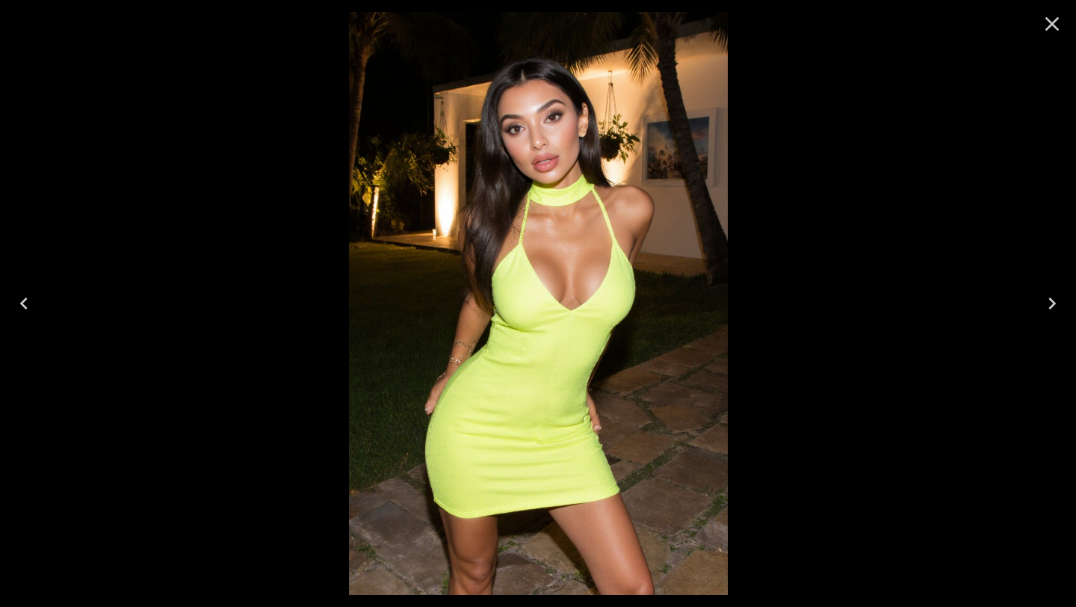
click at [1047, 31] on icon "Close" at bounding box center [1052, 24] width 24 height 24
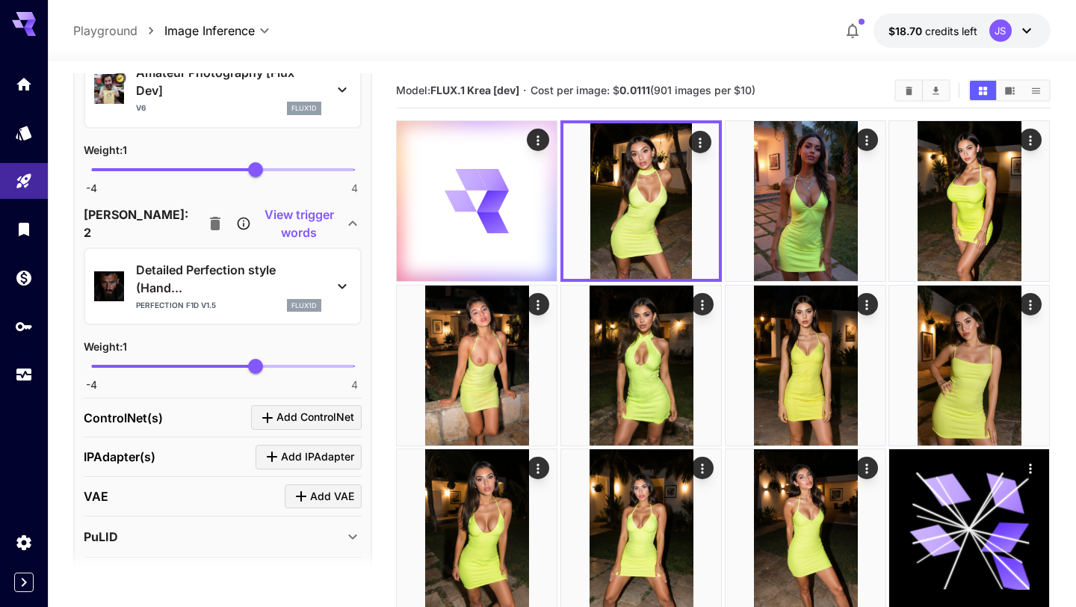
scroll to position [1683, 0]
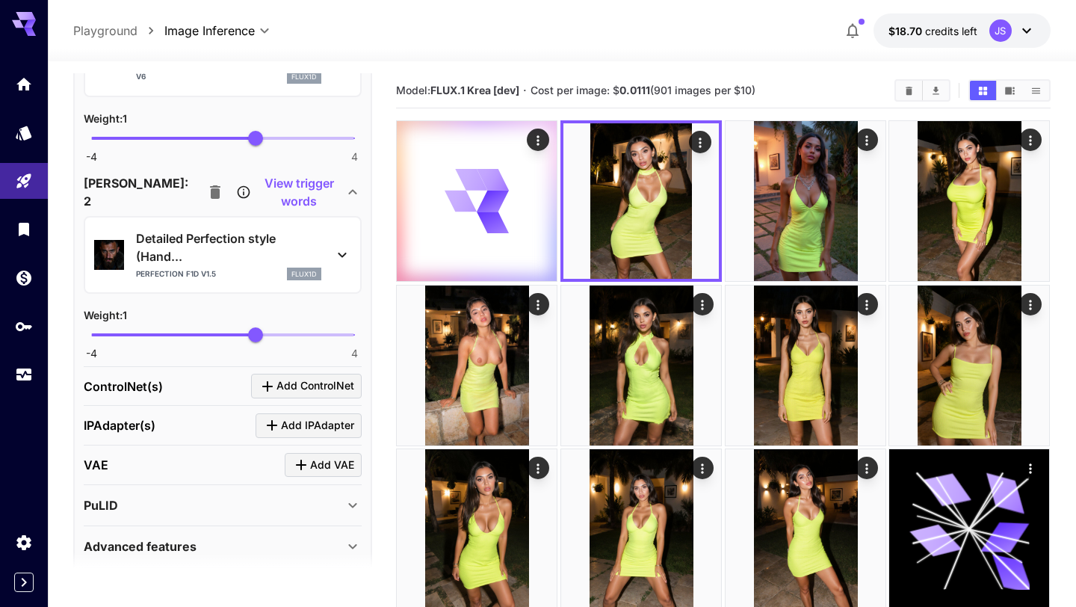
click at [338, 261] on icon at bounding box center [342, 255] width 18 height 18
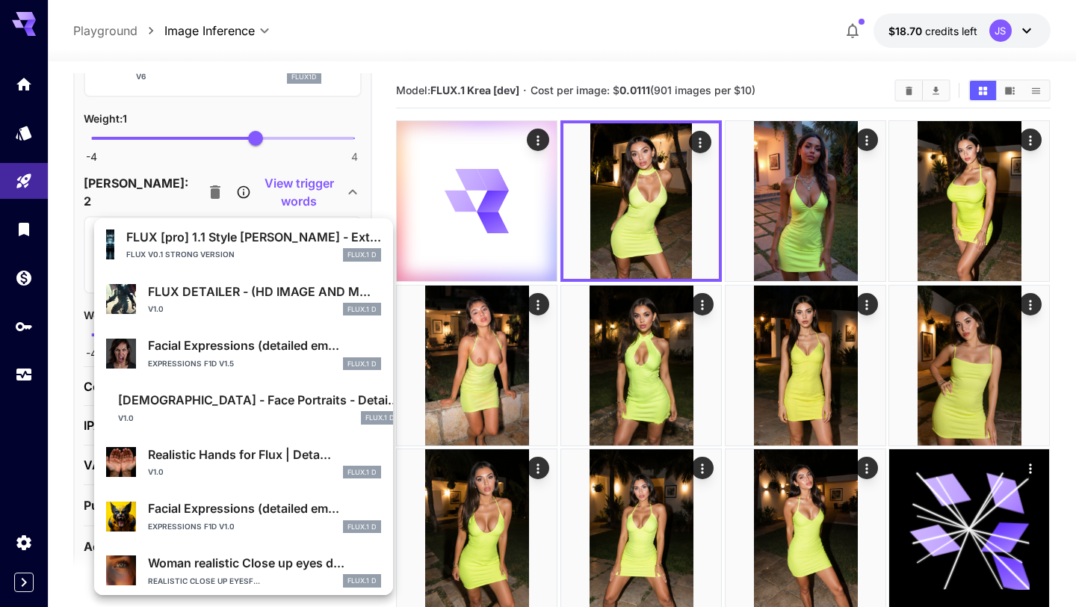
scroll to position [814, 0]
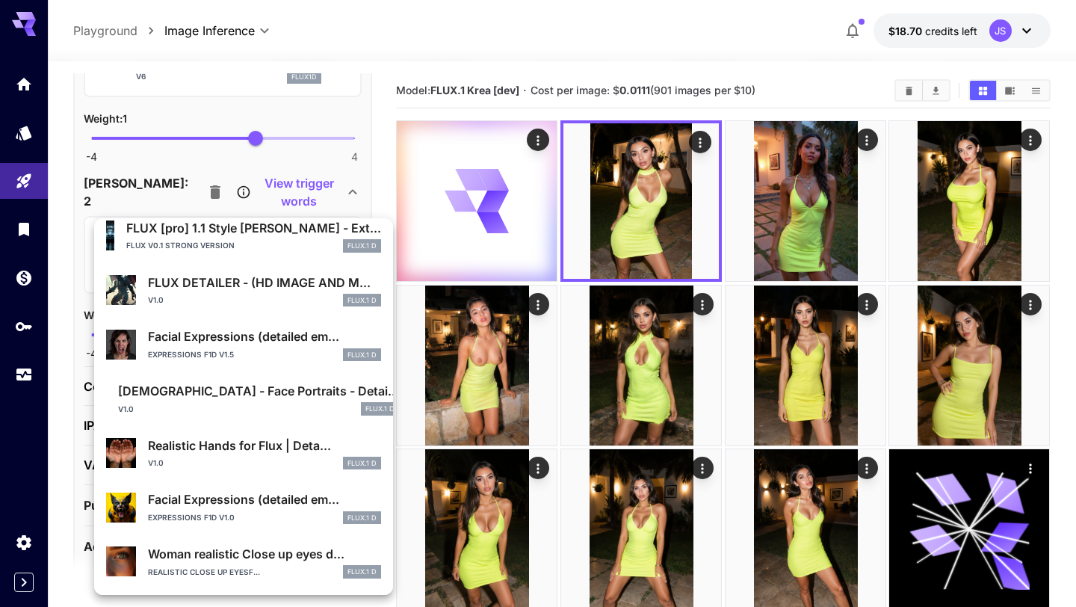
click at [253, 354] on div "Expressions F1D v1.5 FLUX.1 D" at bounding box center [264, 354] width 233 height 13
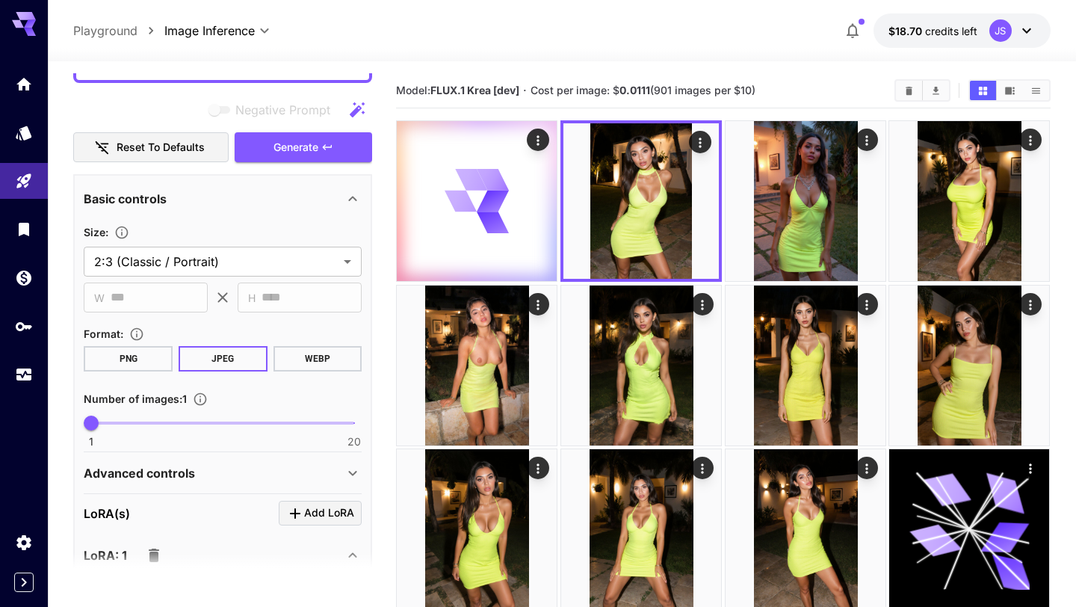
scroll to position [1070, 0]
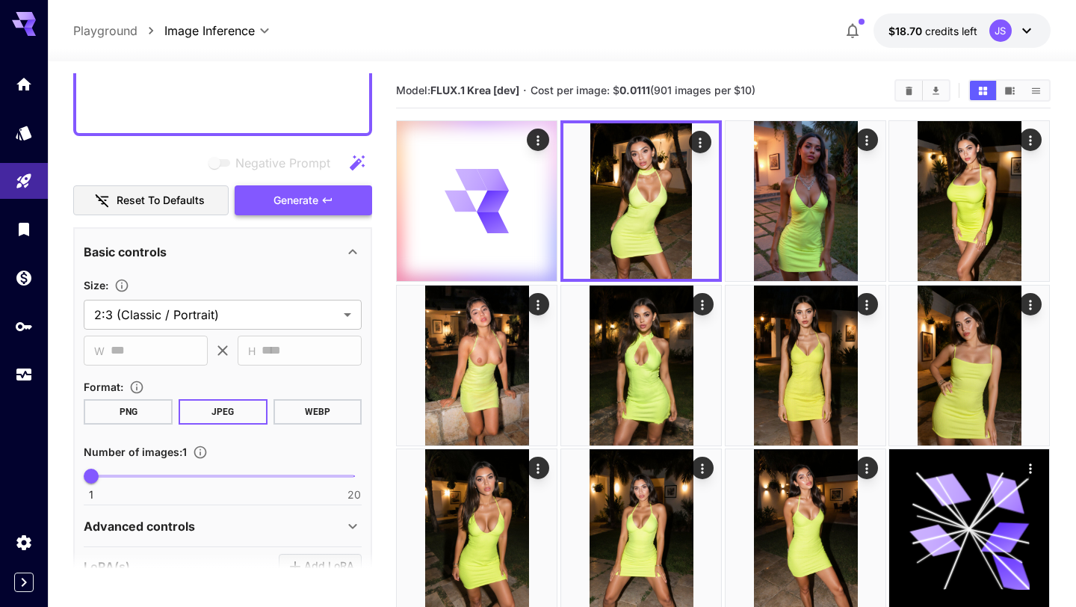
click at [337, 203] on button "Generate" at bounding box center [303, 200] width 137 height 31
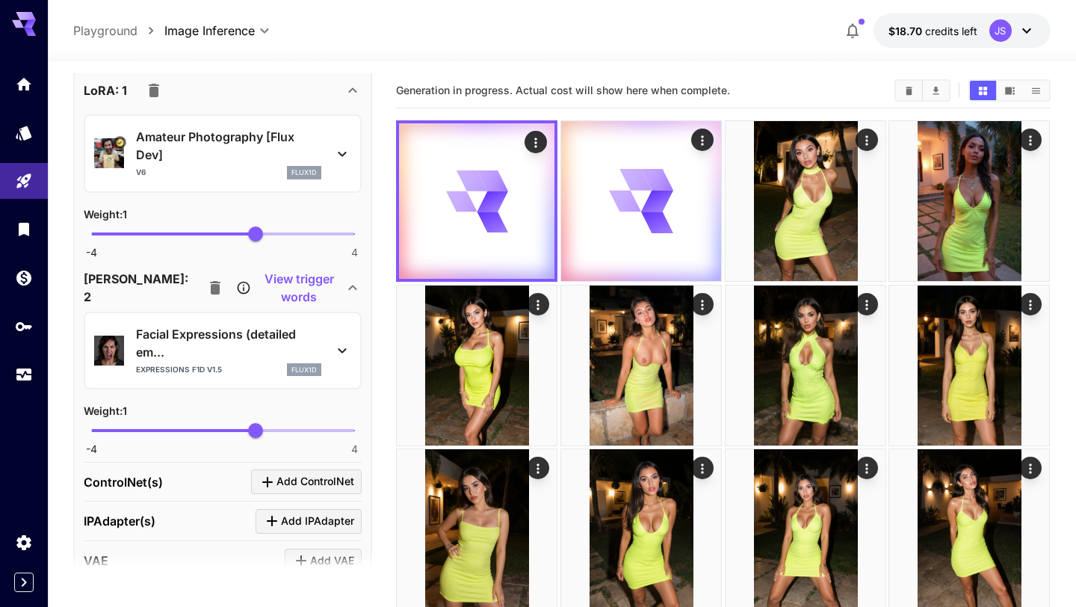
scroll to position [1611, 0]
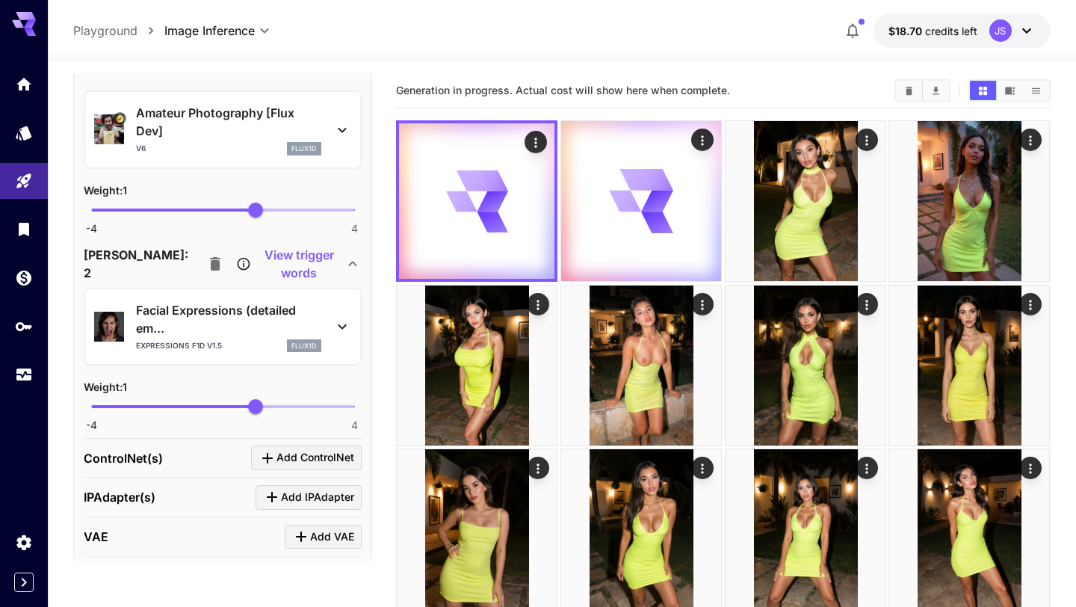
click at [344, 329] on icon at bounding box center [342, 327] width 18 height 18
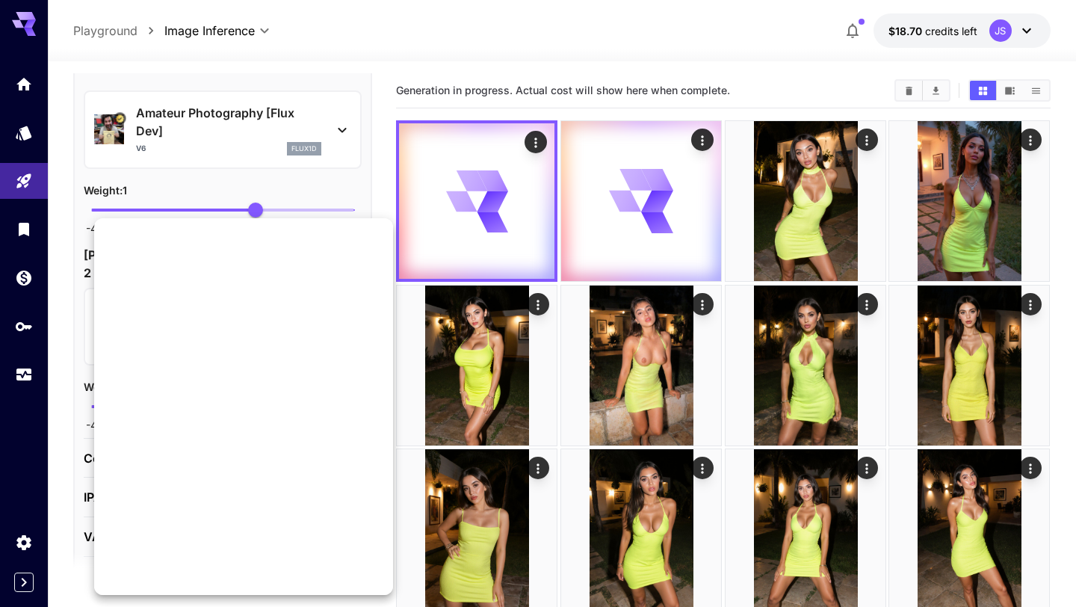
scroll to position [814, 0]
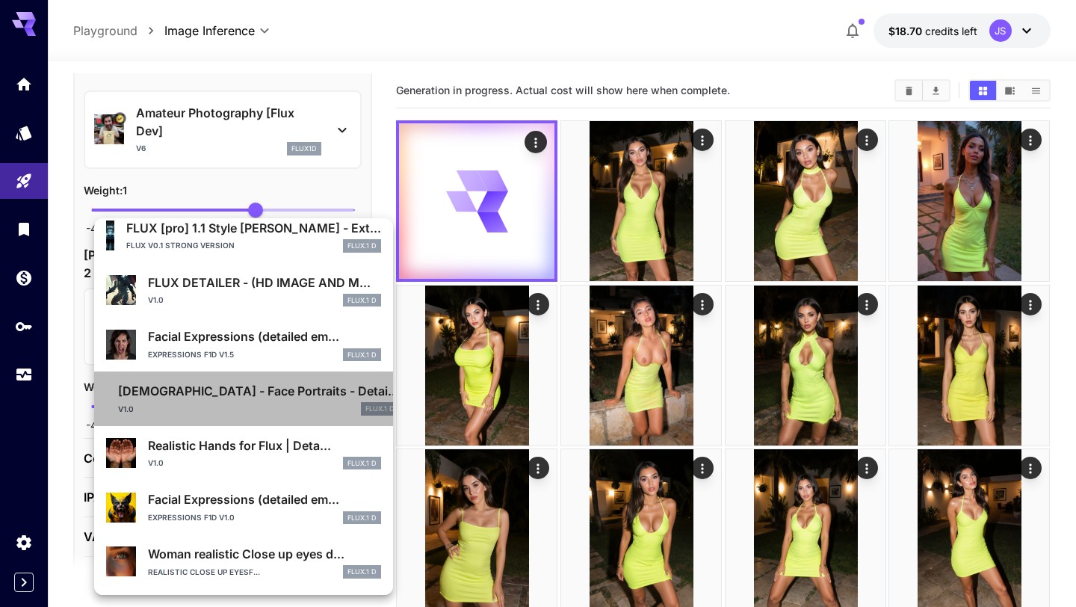
click at [310, 405] on div "v1.0 FLUX.1 D" at bounding box center [258, 408] width 281 height 13
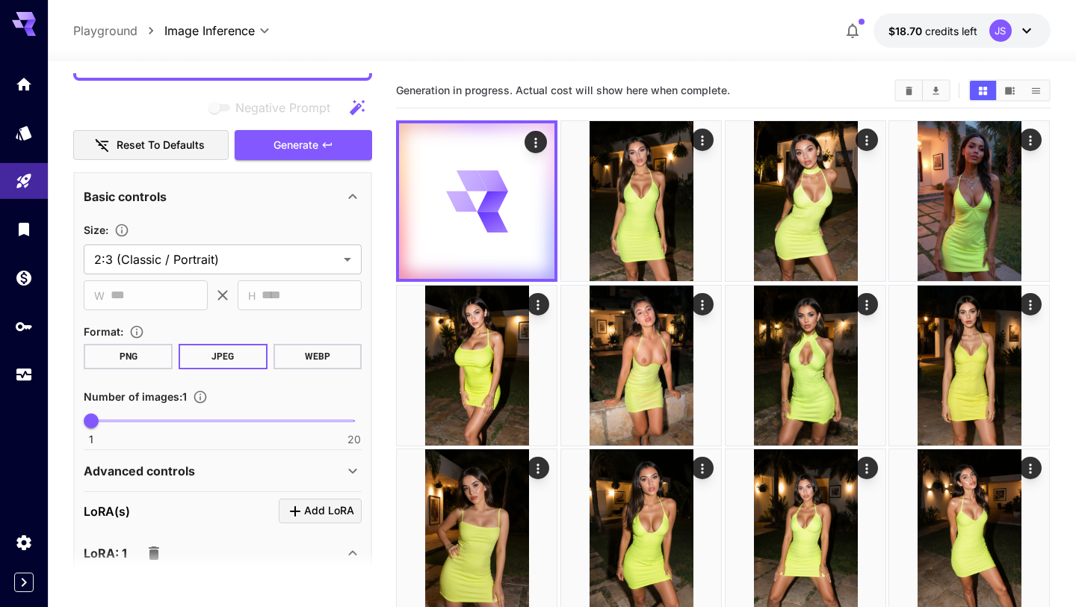
scroll to position [1115, 0]
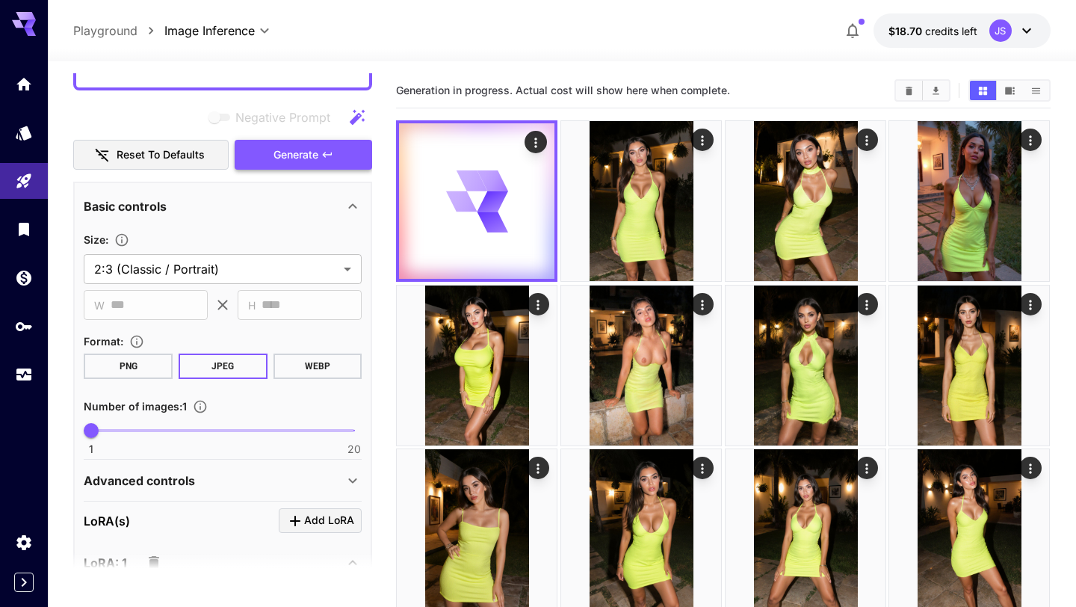
click at [351, 154] on button "Generate" at bounding box center [303, 155] width 137 height 31
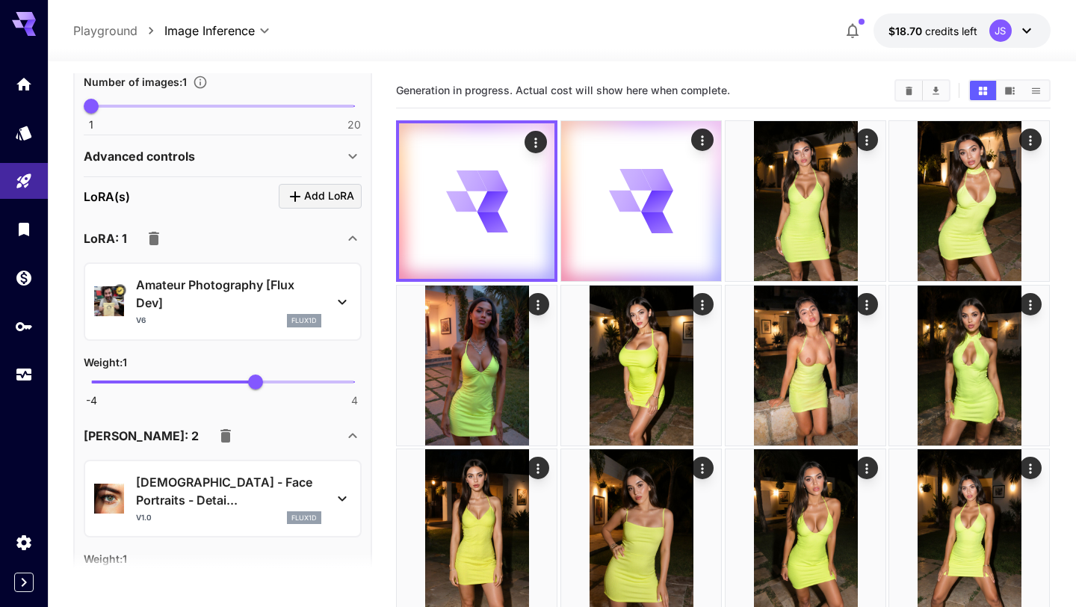
scroll to position [1443, 0]
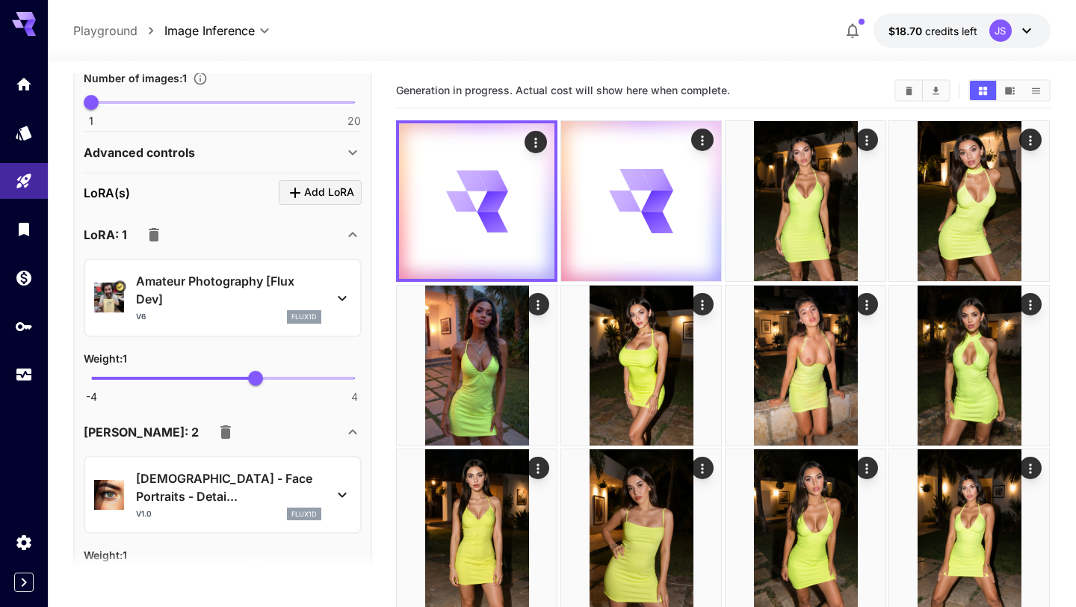
click at [356, 498] on div "Female - Face Portraits - Detai... v1.0 flux1d" at bounding box center [223, 495] width 278 height 78
click at [352, 496] on div "Female - Face Portraits - Detai... v1.0 flux1d" at bounding box center [223, 495] width 278 height 78
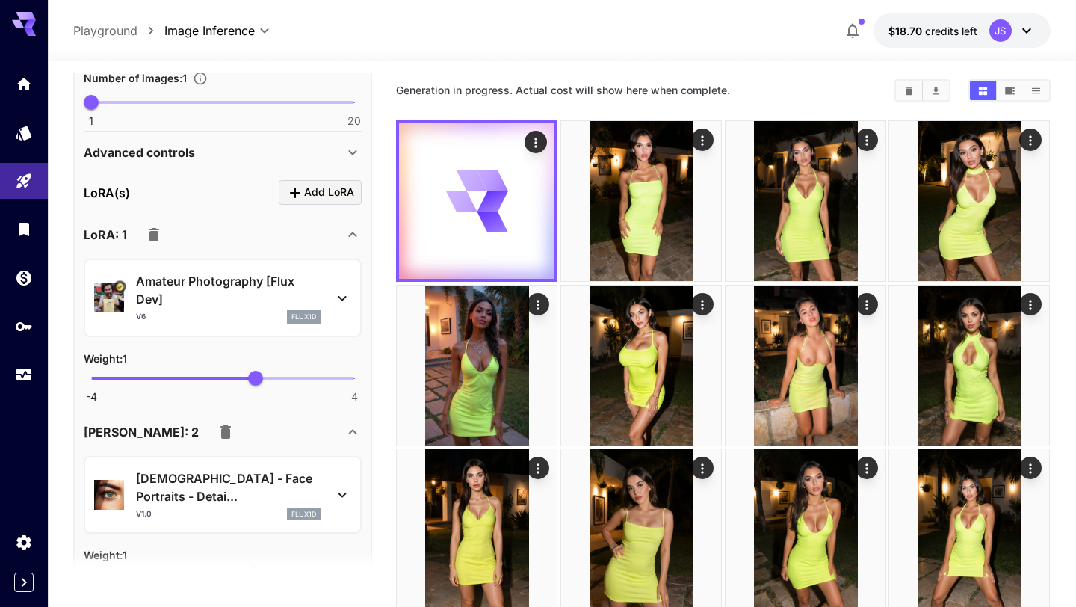
click at [345, 494] on icon at bounding box center [342, 495] width 18 height 18
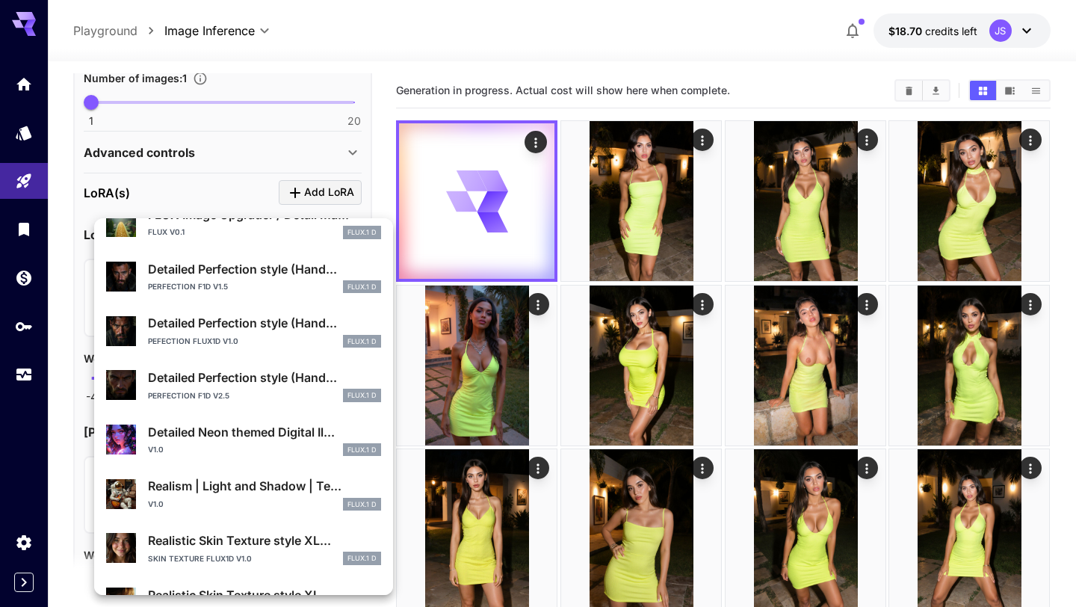
scroll to position [169, 0]
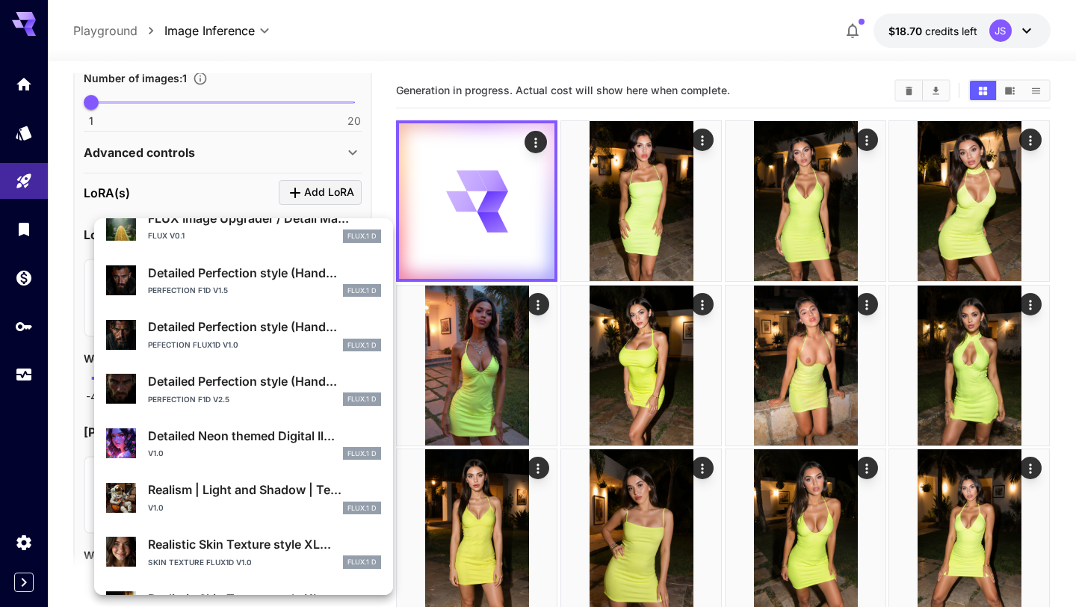
click at [270, 392] on div "Perfection F1D v2.5 FLUX.1 D" at bounding box center [264, 398] width 233 height 13
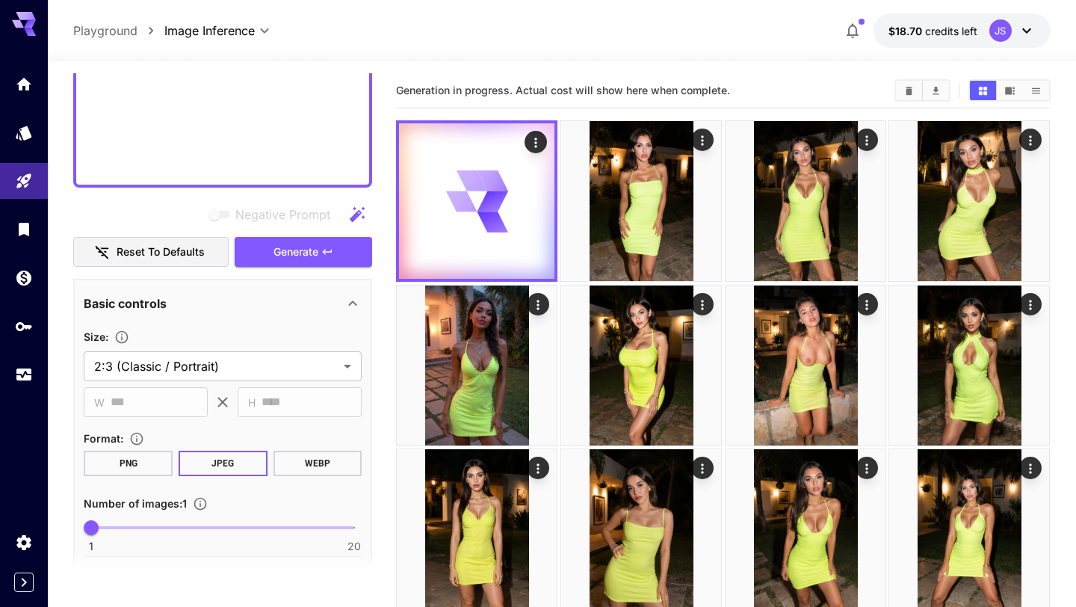
scroll to position [995, 0]
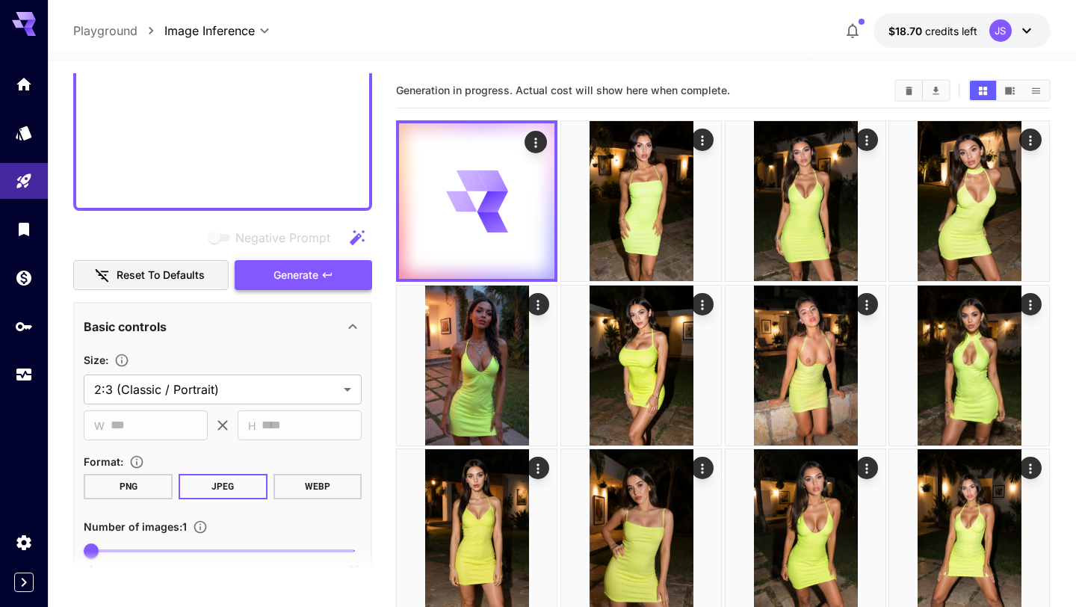
click at [332, 276] on icon "button" at bounding box center [327, 275] width 12 height 12
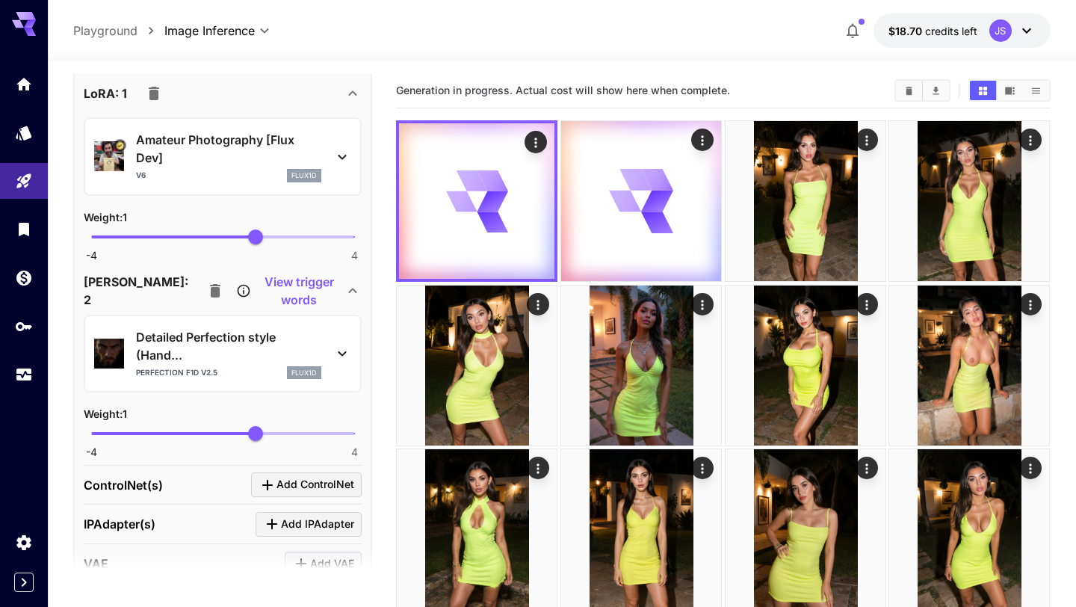
scroll to position [1588, 0]
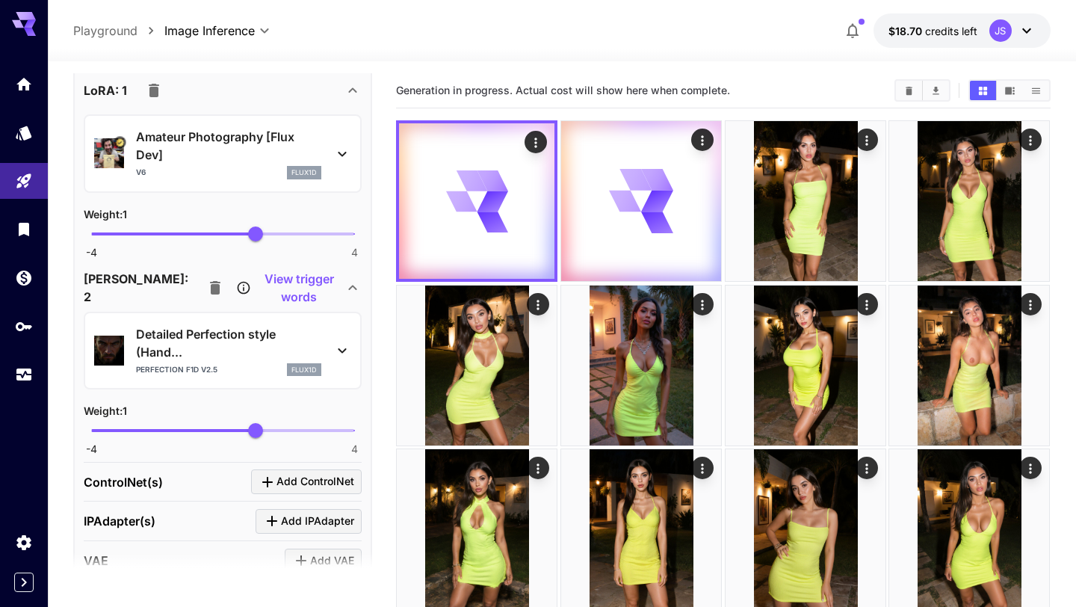
click at [342, 349] on icon at bounding box center [342, 350] width 18 height 18
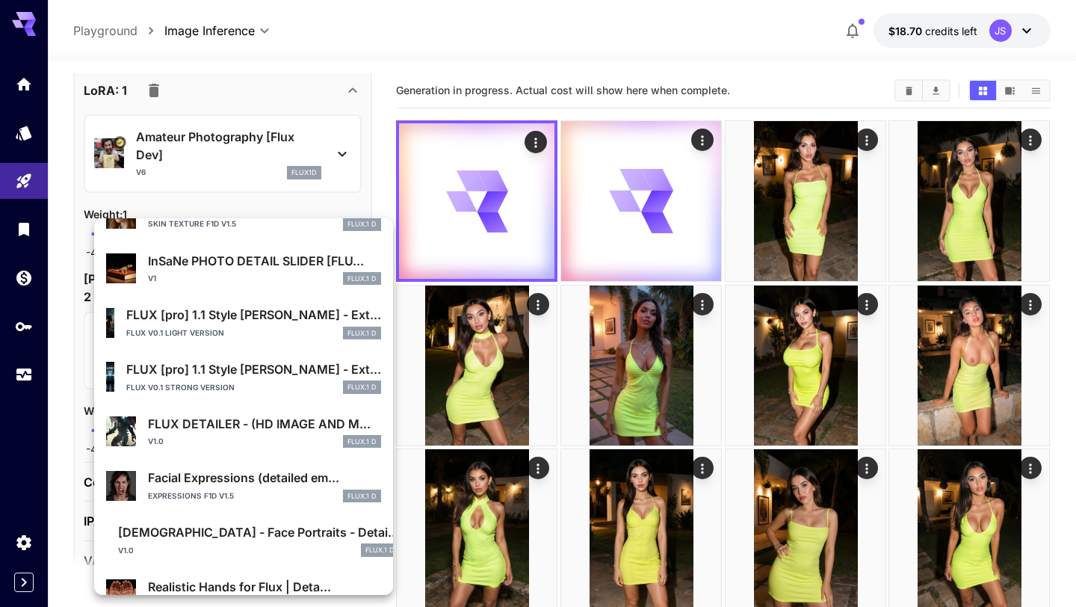
scroll to position [673, 0]
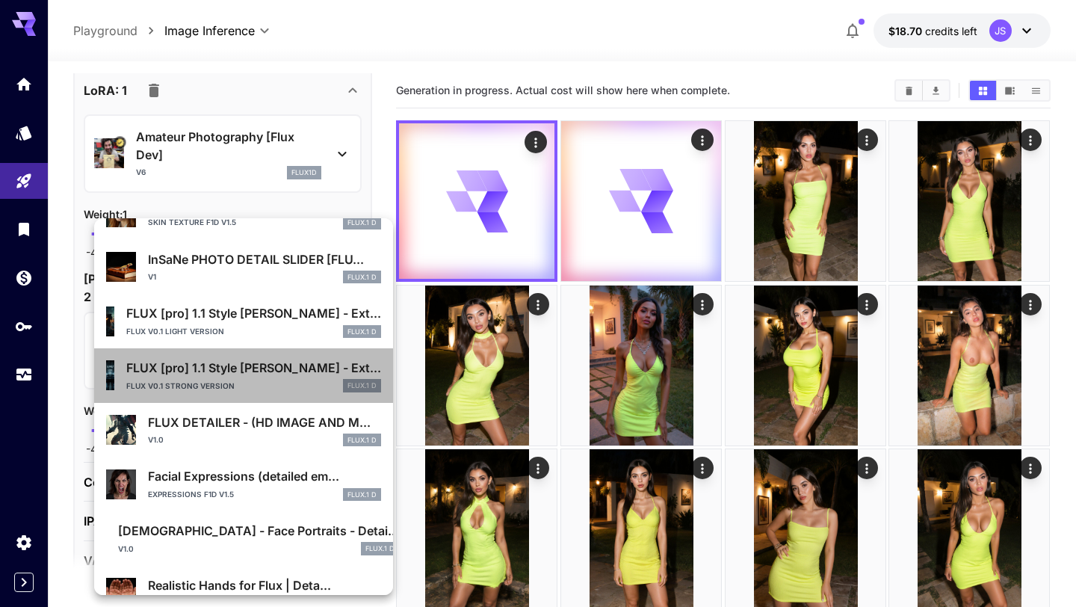
click at [264, 390] on div "FLUX v0.1 strong version FLUX.1 D" at bounding box center [253, 385] width 255 height 13
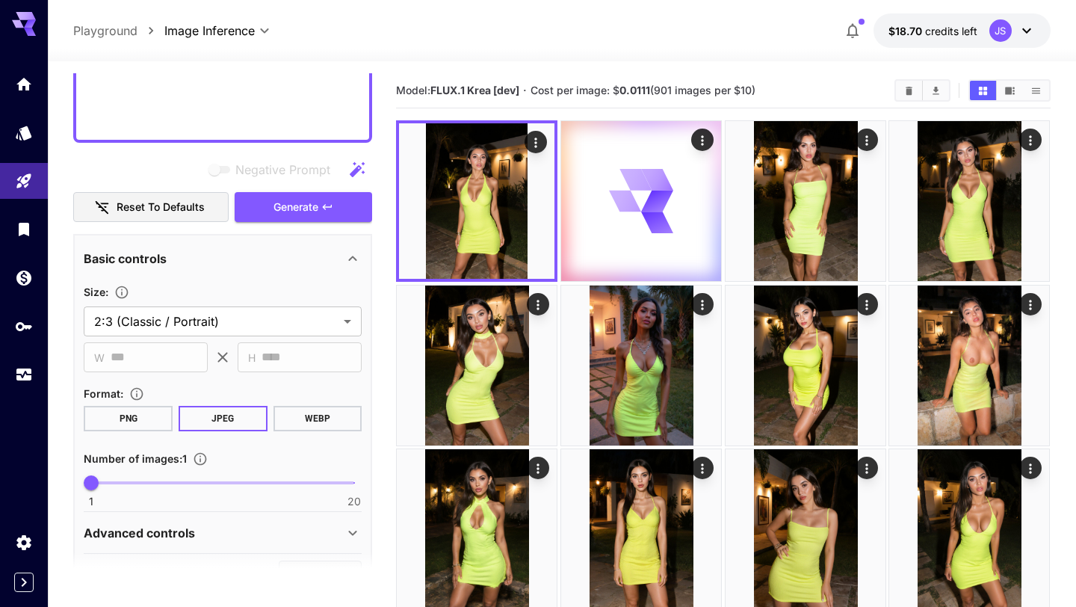
scroll to position [1062, 0]
click at [319, 217] on button "Generate" at bounding box center [303, 208] width 137 height 31
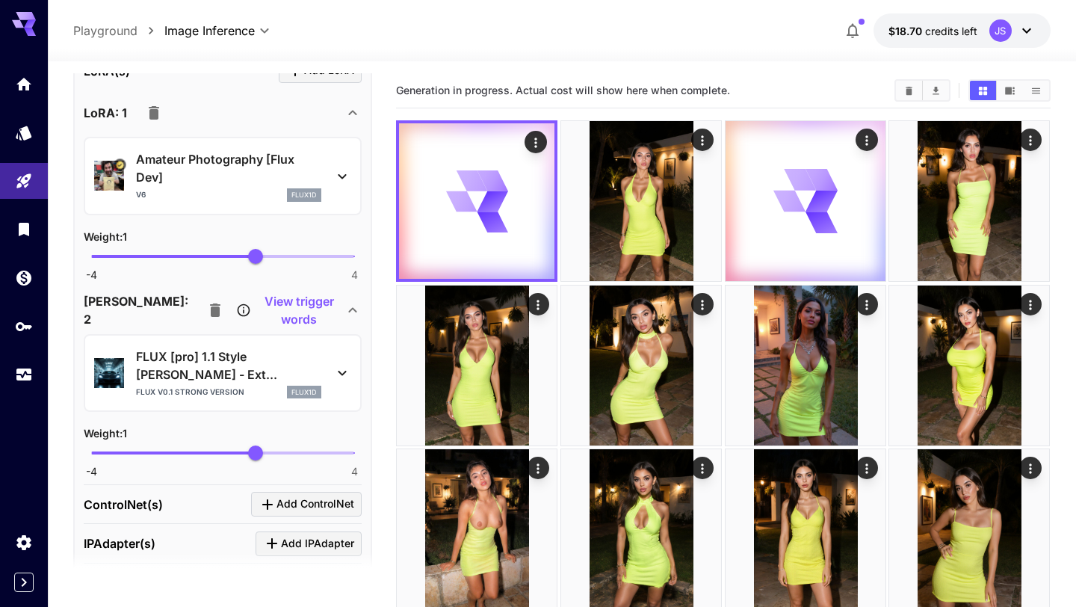
scroll to position [1573, 0]
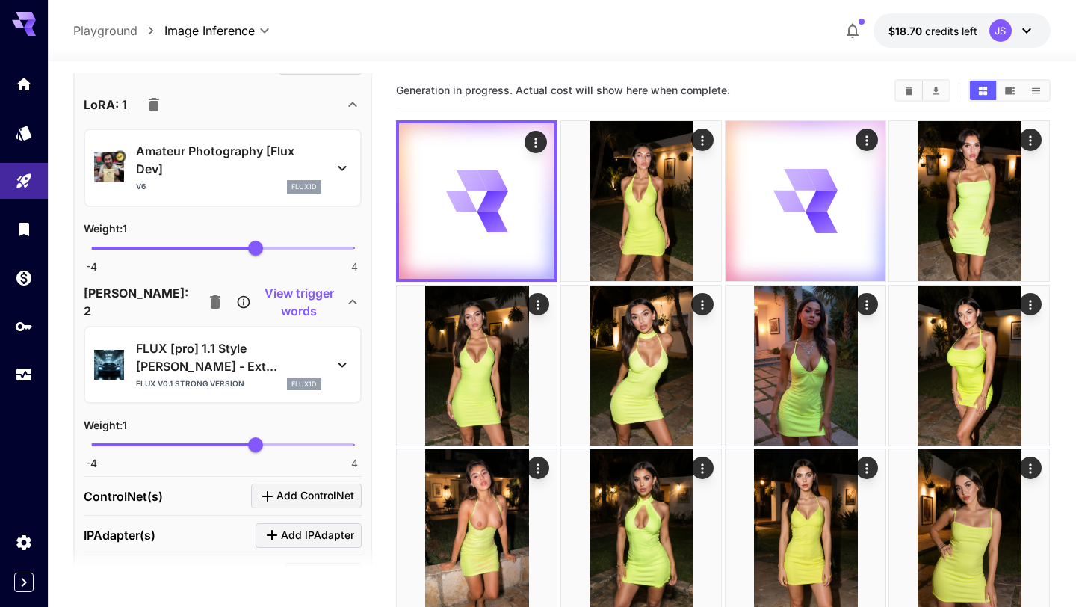
click at [343, 356] on icon at bounding box center [342, 365] width 18 height 18
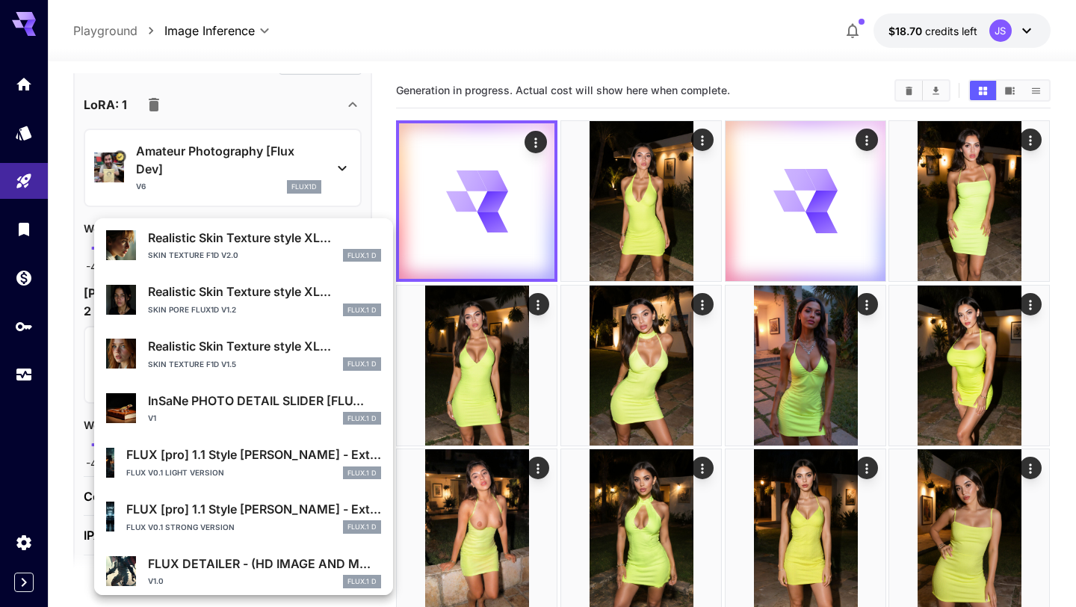
scroll to position [533, 0]
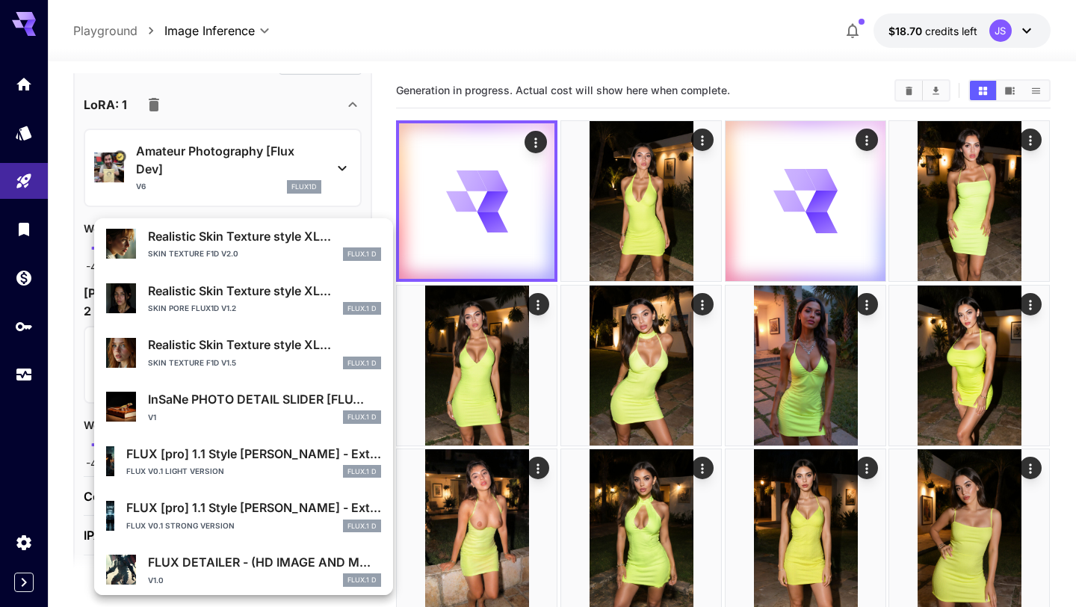
click at [266, 415] on div "V1 FLUX.1 D" at bounding box center [264, 416] width 233 height 13
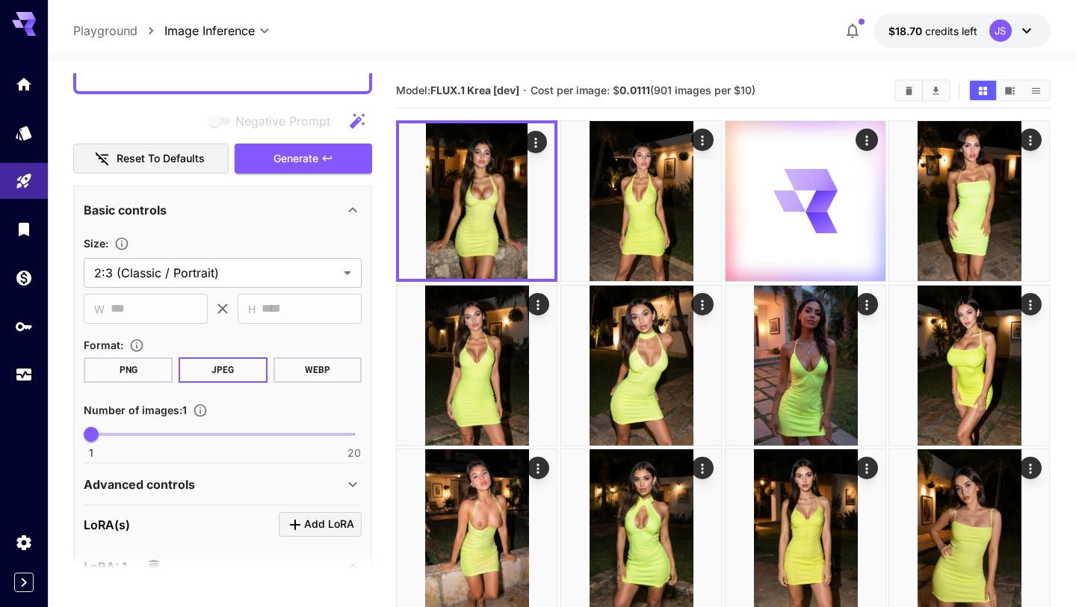
scroll to position [988, 0]
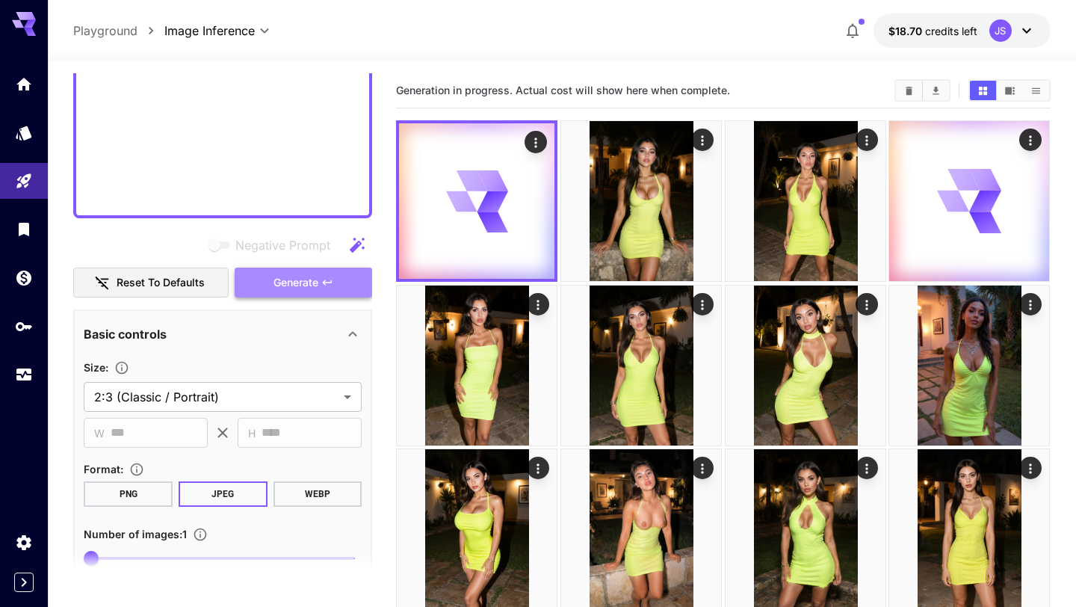
click at [316, 291] on span "Generate" at bounding box center [295, 282] width 45 height 19
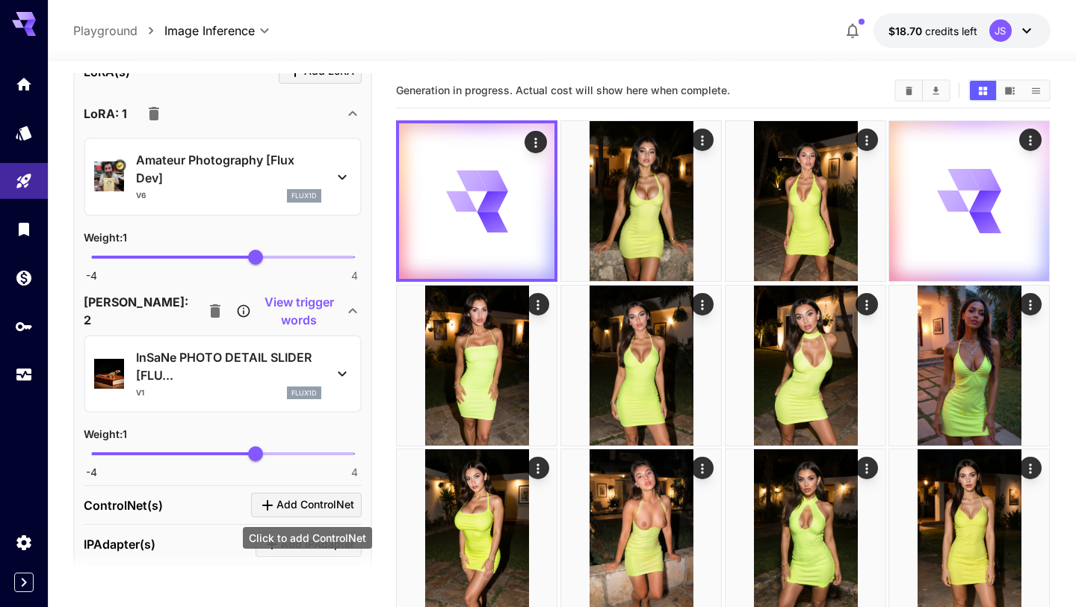
scroll to position [1565, 0]
click at [350, 380] on icon at bounding box center [342, 373] width 18 height 18
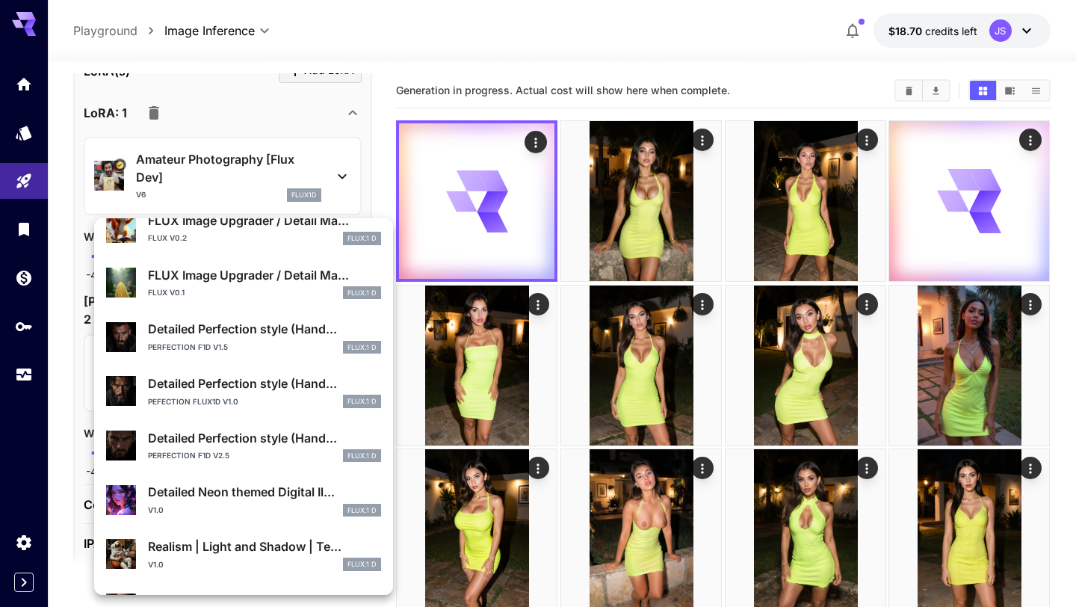
scroll to position [0, 0]
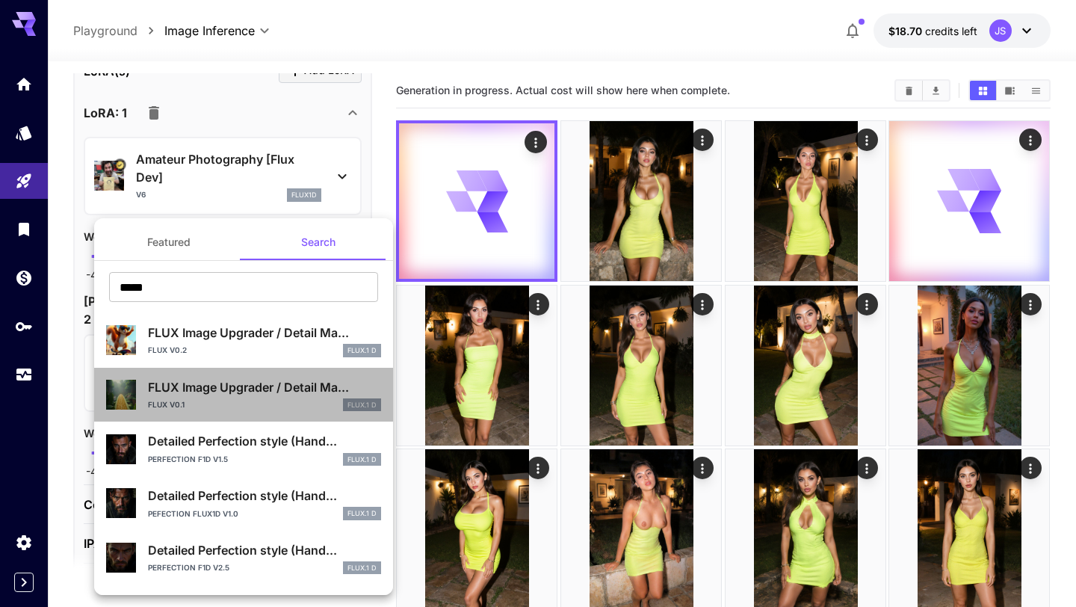
click at [279, 405] on div "FLUX v0.1 FLUX.1 D" at bounding box center [264, 404] width 233 height 13
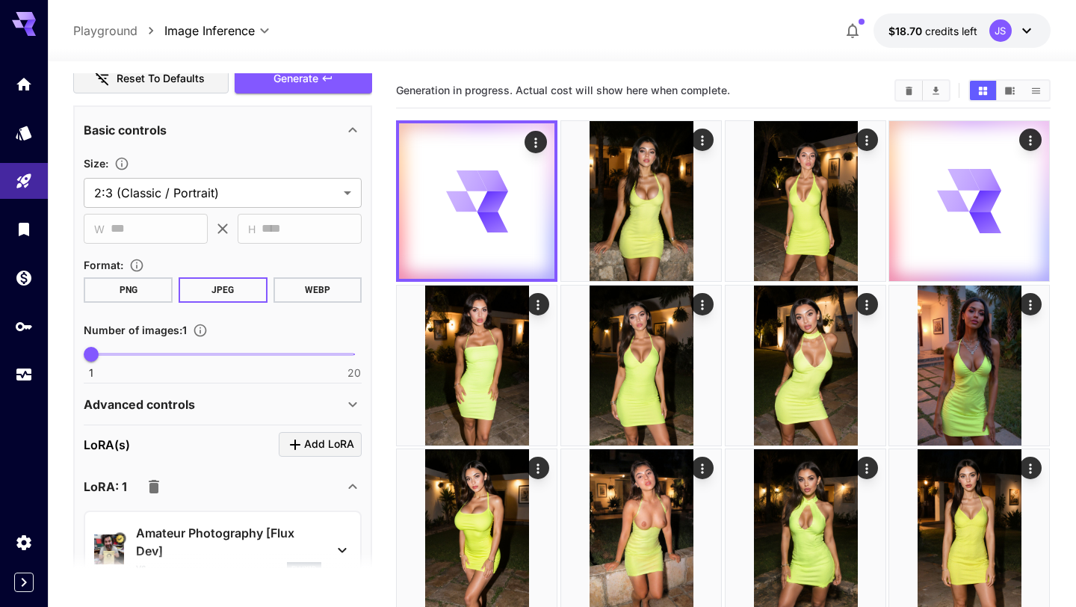
scroll to position [1110, 0]
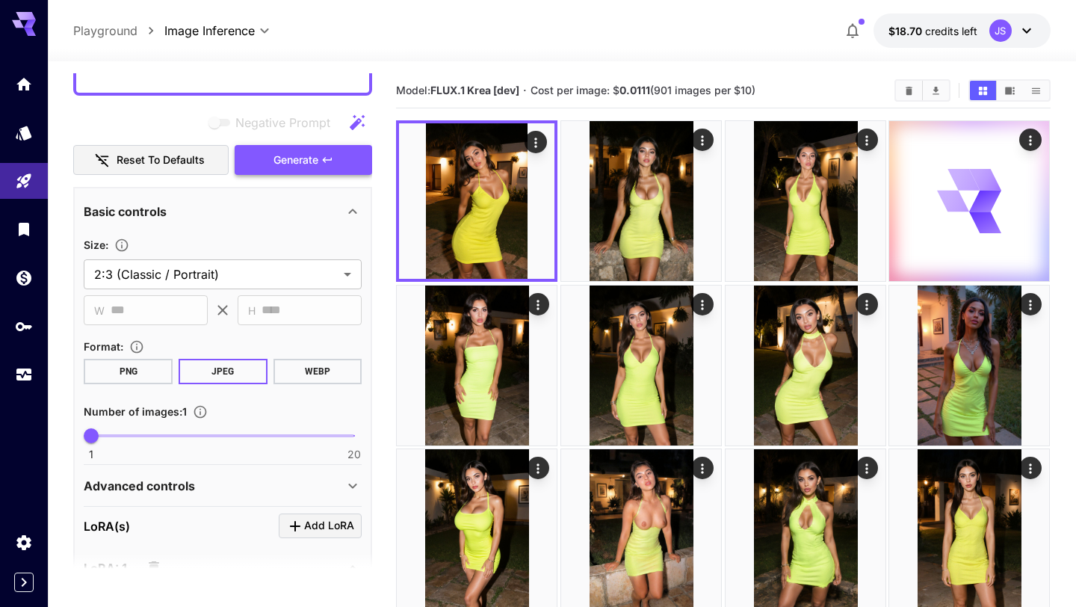
click at [348, 161] on button "Generate" at bounding box center [303, 160] width 137 height 31
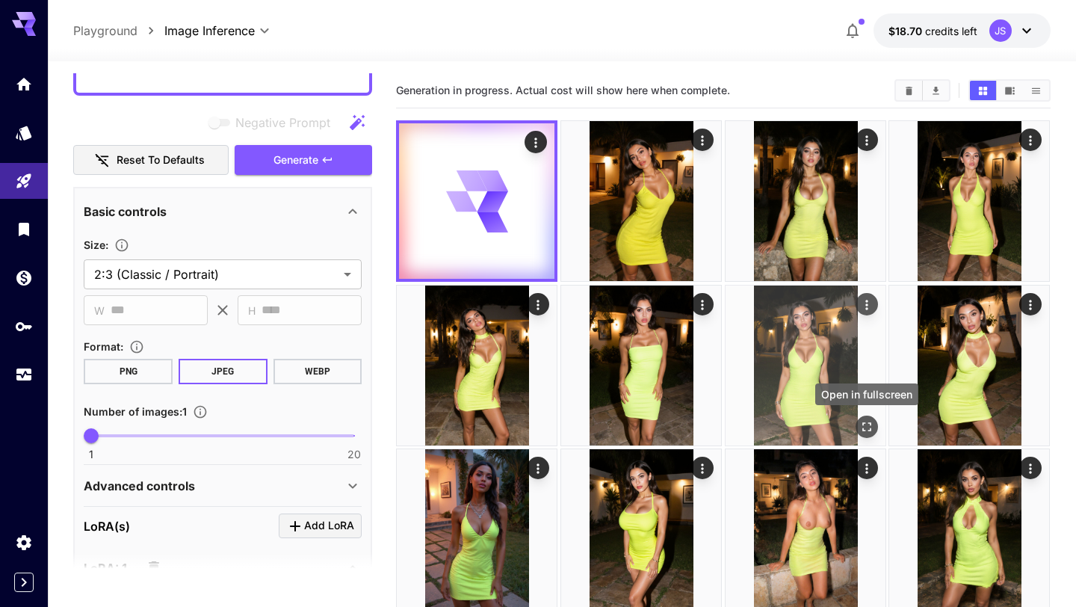
click at [868, 424] on icon "Open in fullscreen" at bounding box center [866, 426] width 15 height 15
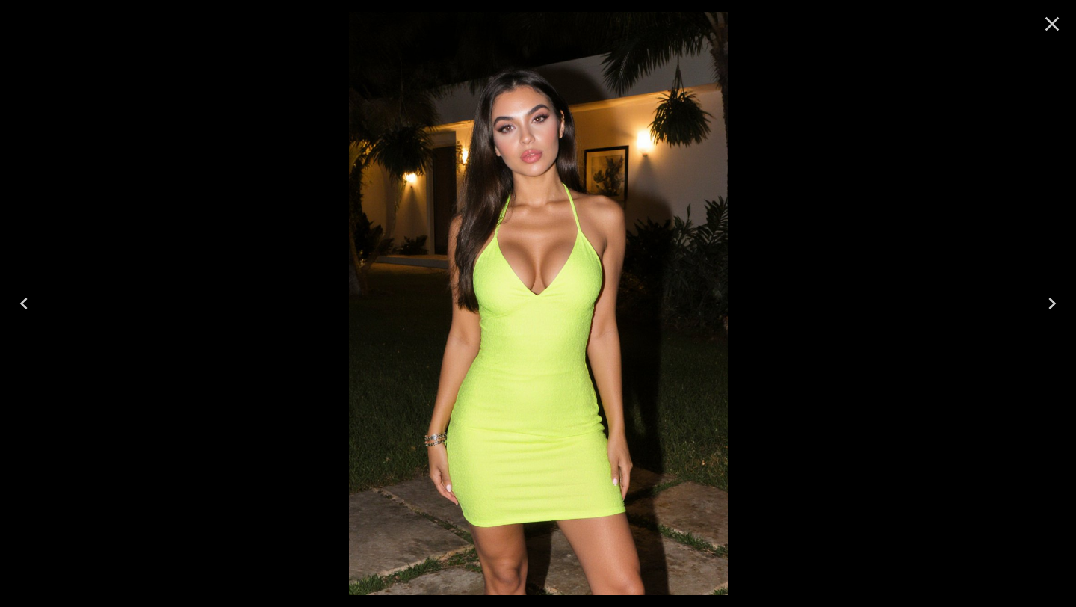
click at [19, 297] on icon "Previous" at bounding box center [24, 303] width 24 height 24
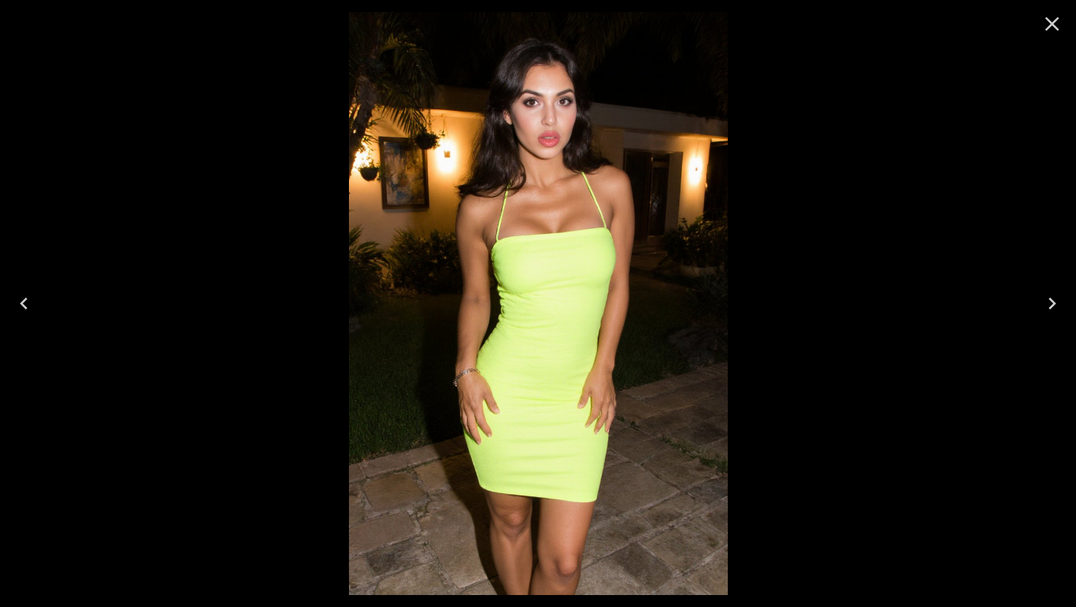
click at [19, 297] on icon "Previous" at bounding box center [24, 303] width 24 height 24
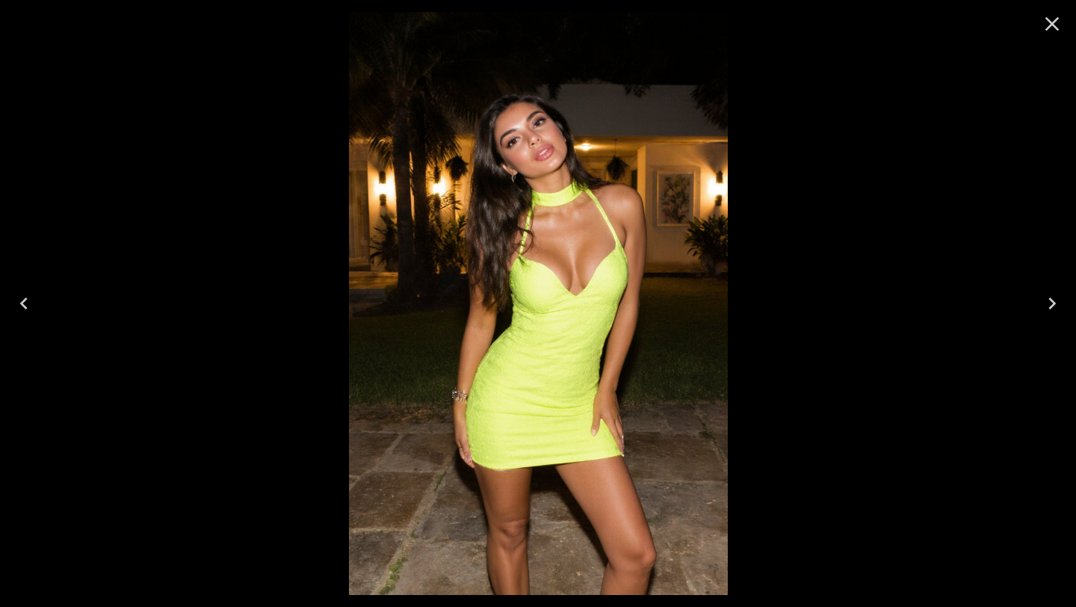
click at [19, 297] on icon "Previous" at bounding box center [24, 303] width 24 height 24
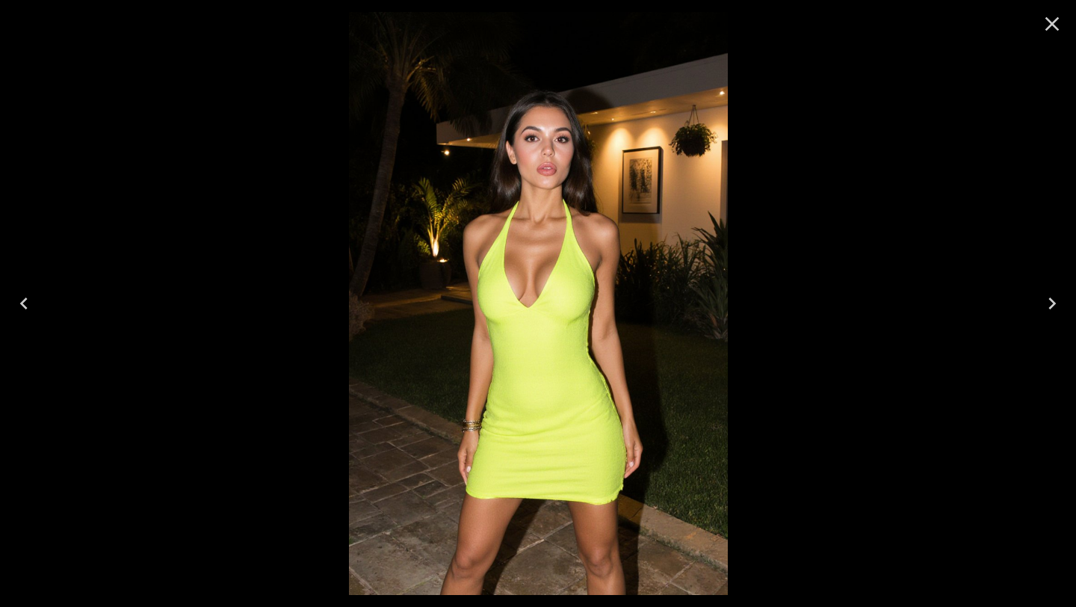
scroll to position [1110, 0]
click at [19, 300] on icon "Previous" at bounding box center [24, 303] width 24 height 24
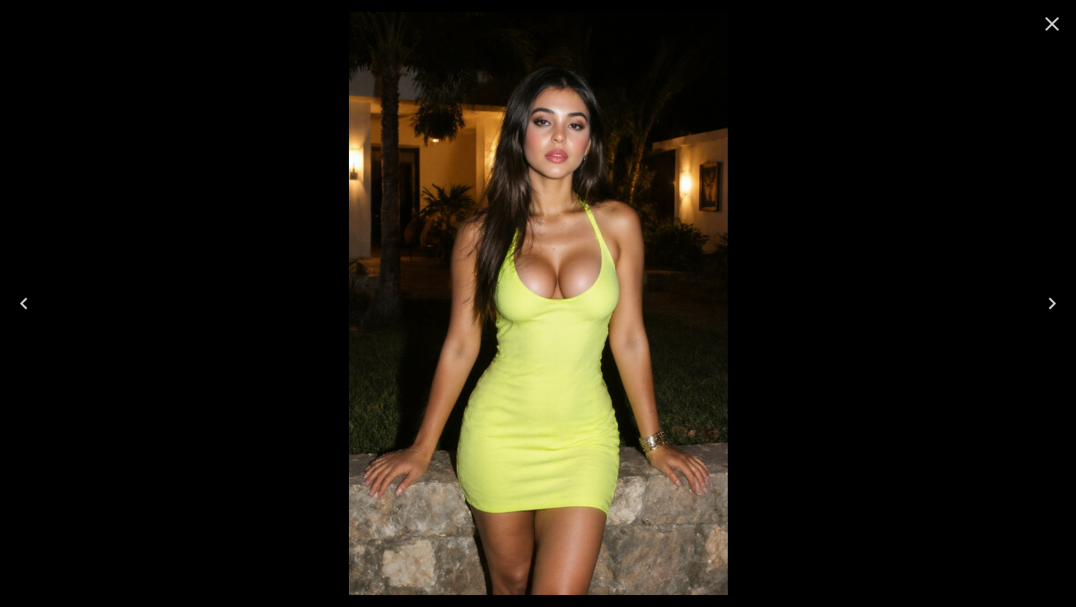
click at [19, 300] on icon "Previous" at bounding box center [24, 303] width 24 height 24
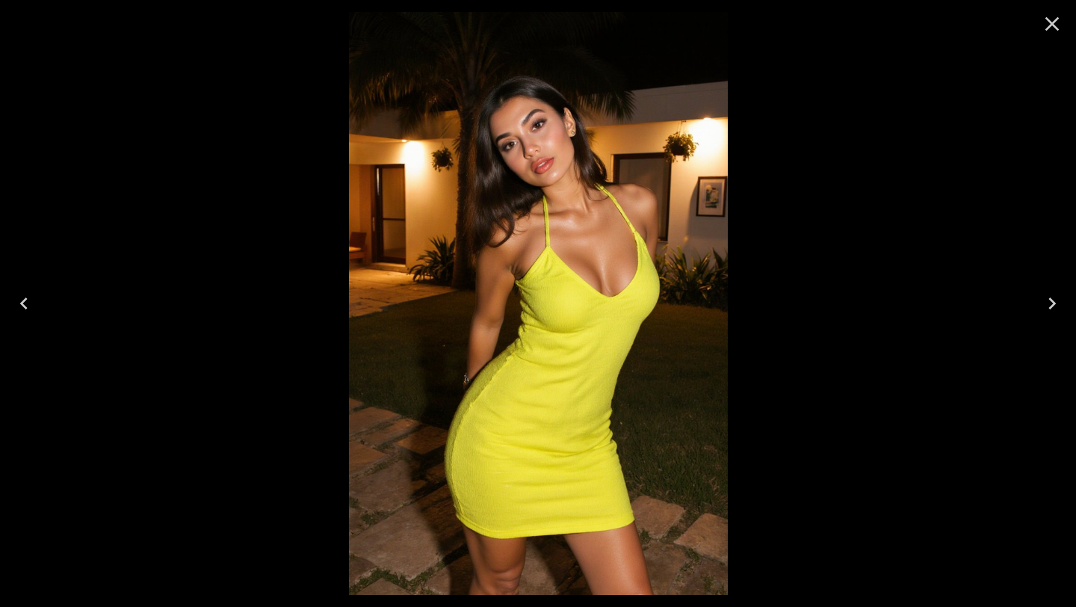
click at [18, 297] on icon "Previous" at bounding box center [24, 303] width 24 height 24
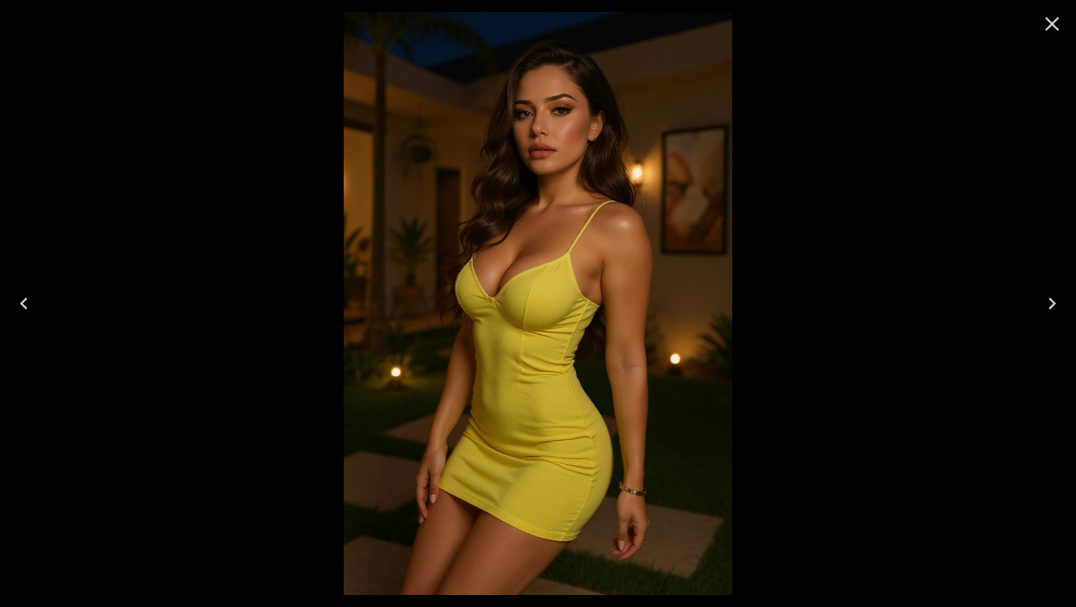
click at [1056, 19] on icon "Close" at bounding box center [1052, 24] width 14 height 14
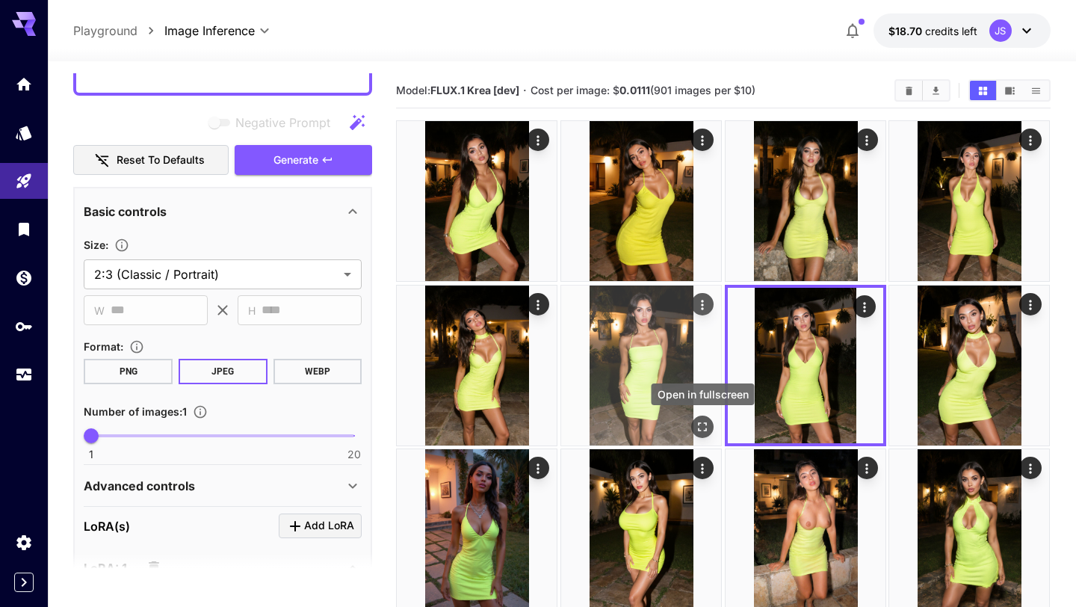
click at [700, 424] on icon "Open in fullscreen" at bounding box center [702, 426] width 15 height 15
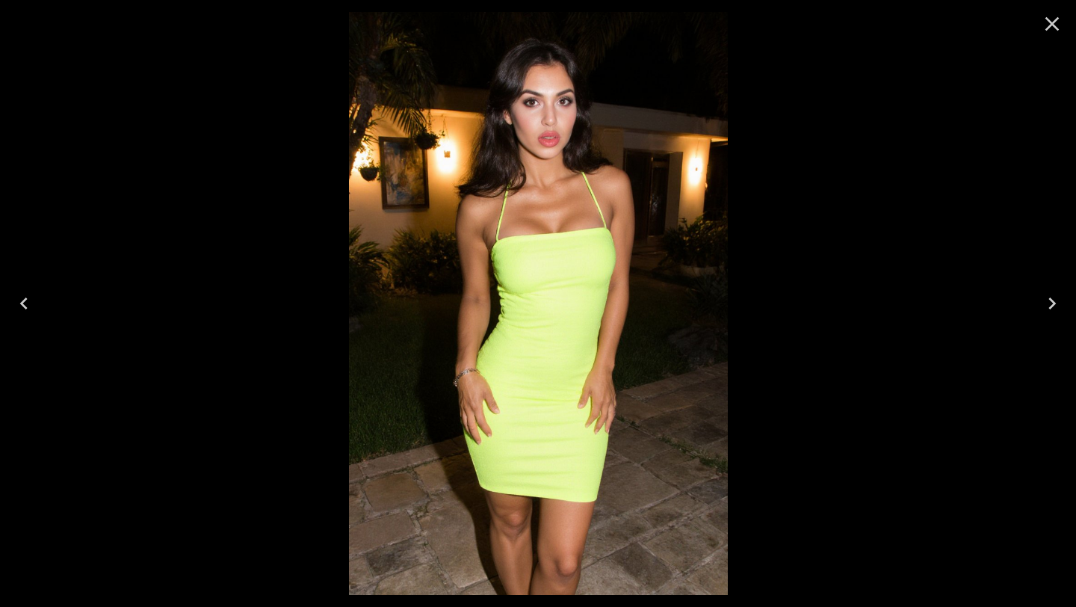
click at [1054, 22] on icon "Close" at bounding box center [1052, 24] width 14 height 14
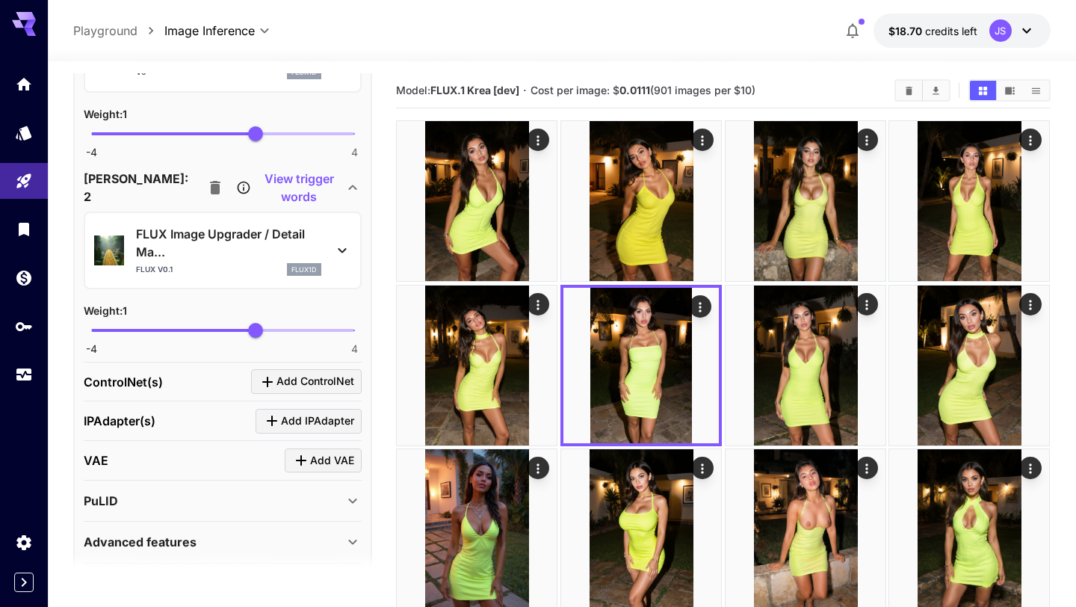
scroll to position [1670, 0]
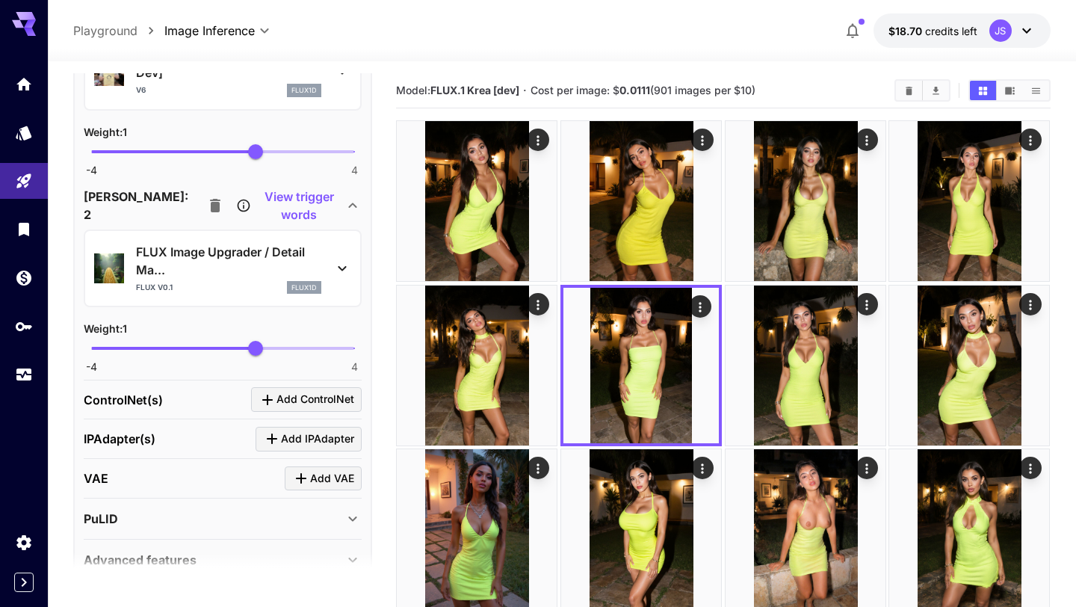
click at [339, 276] on div "FLUX Image Upgrader / Detail Ma... FLUX v0.1 flux1d" at bounding box center [222, 269] width 257 height 64
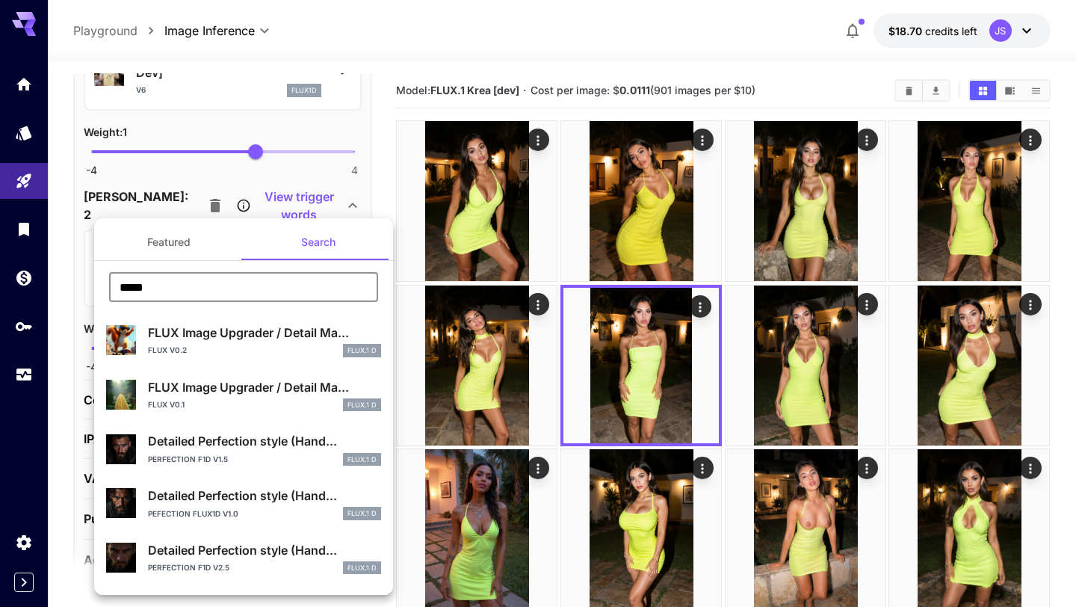
click at [353, 285] on input "*****" at bounding box center [243, 287] width 269 height 30
drag, startPoint x: 353, startPoint y: 285, endPoint x: 0, endPoint y: 279, distance: 352.7
click at [0, 279] on div "Featured Search ***** ​ FLUX Image Upgrader / Detail Ma... FLUX v0.2 FLUX.1 D F…" at bounding box center [149, 224] width 299 height 448
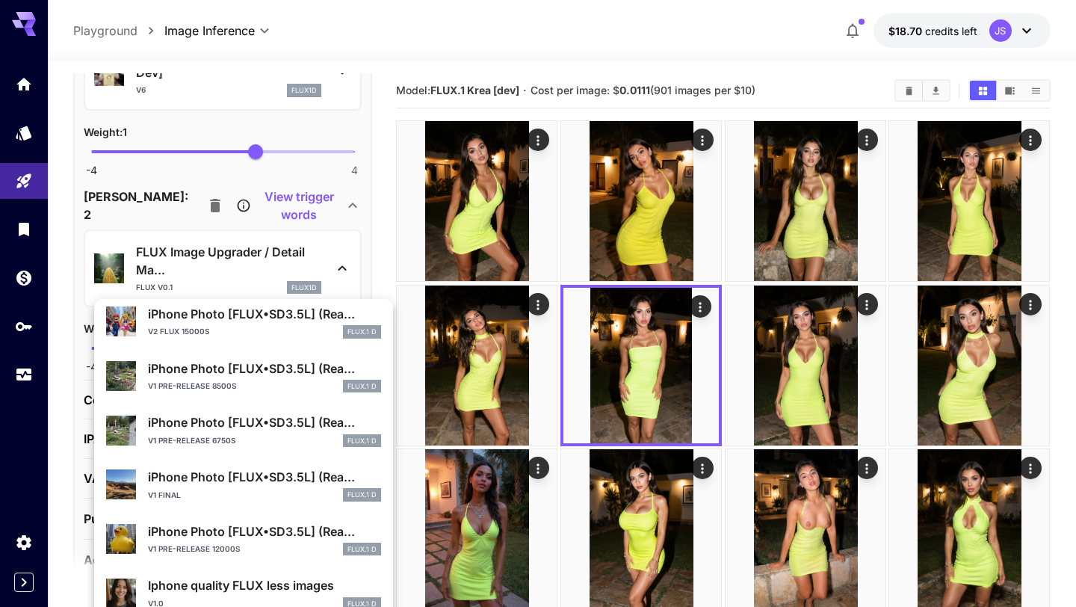
scroll to position [69, 0]
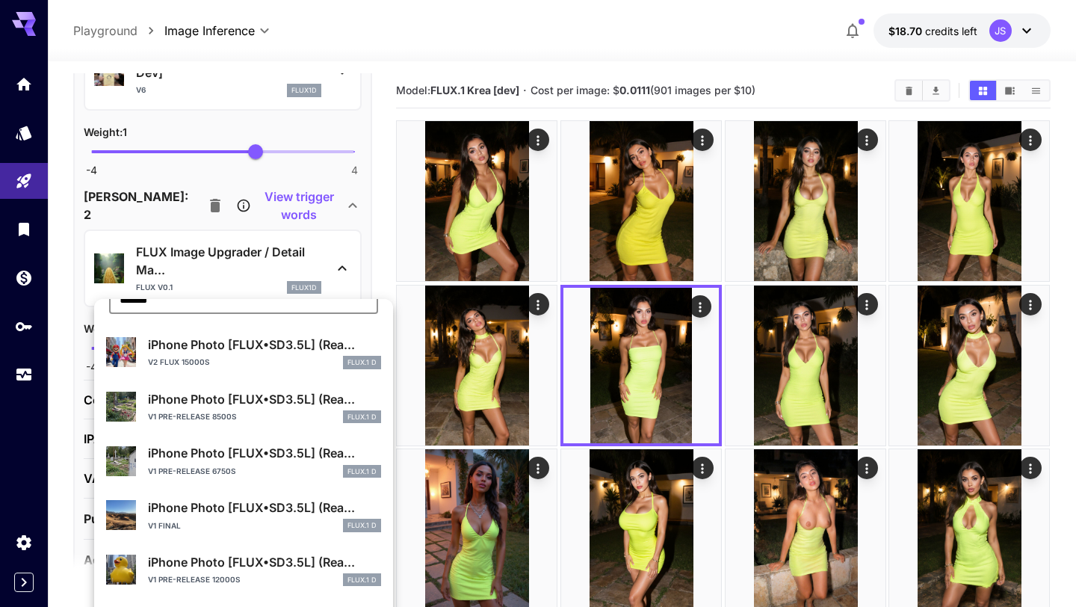
type input "******"
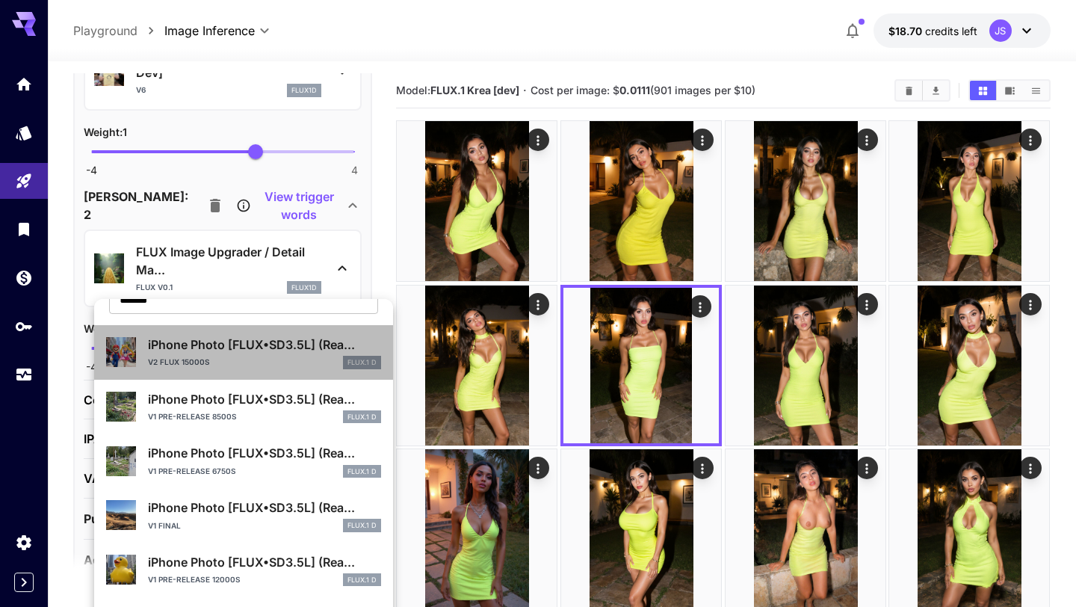
click at [284, 361] on div "v2 FLUX 15000s FLUX.1 D" at bounding box center [264, 362] width 233 height 13
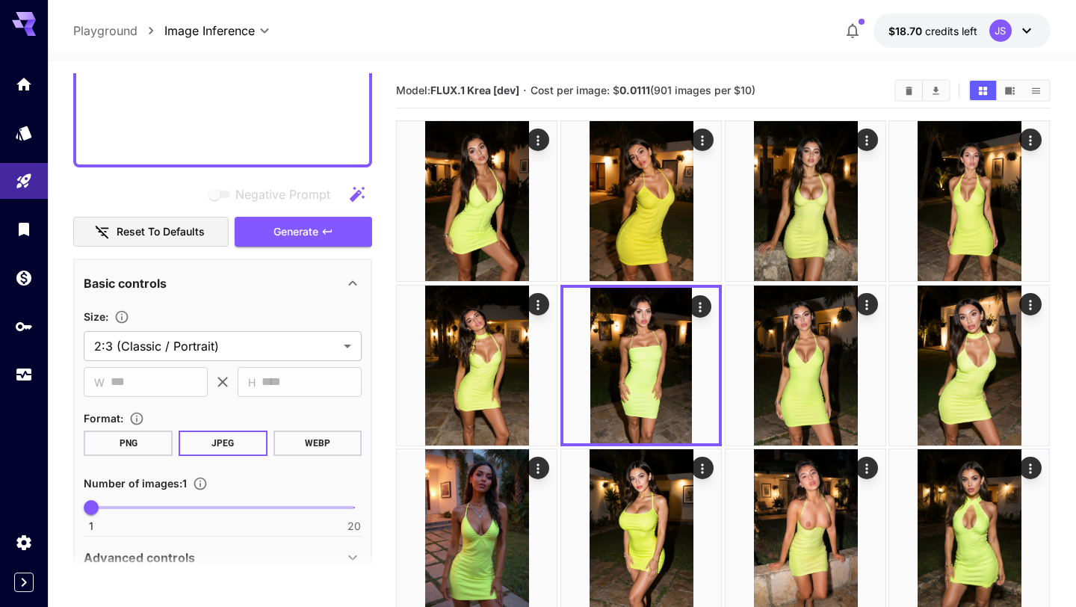
scroll to position [1027, 0]
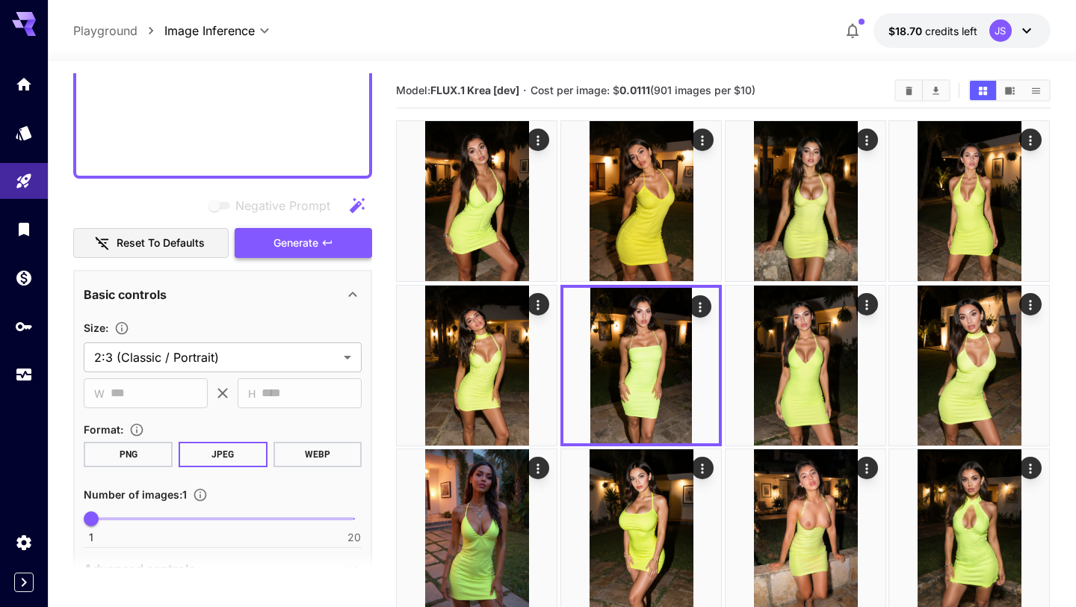
click at [331, 237] on icon "button" at bounding box center [327, 243] width 12 height 12
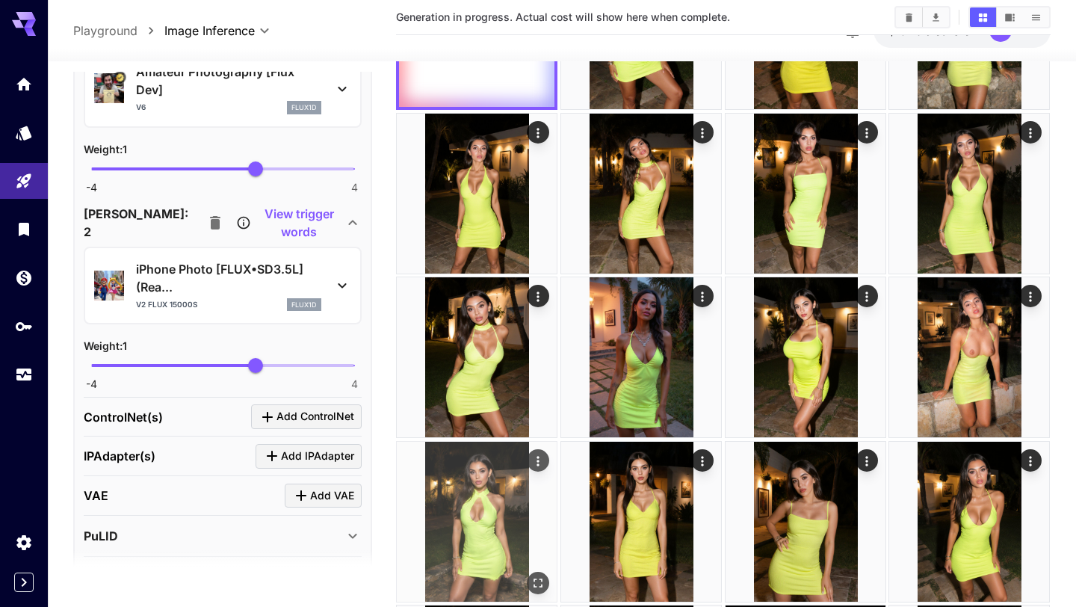
scroll to position [0, 0]
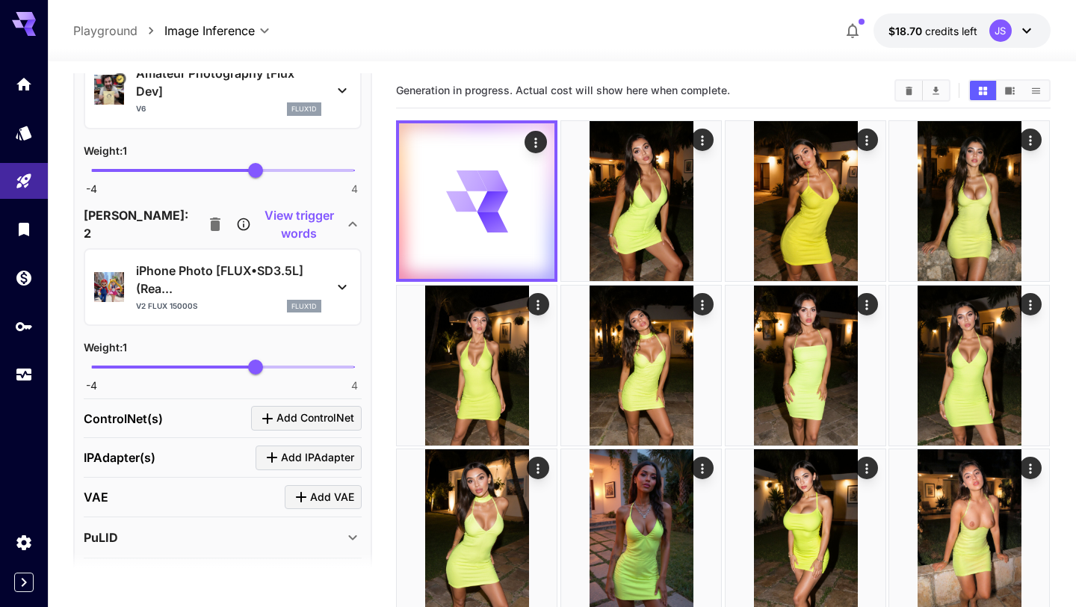
click at [338, 282] on icon at bounding box center [342, 287] width 18 height 18
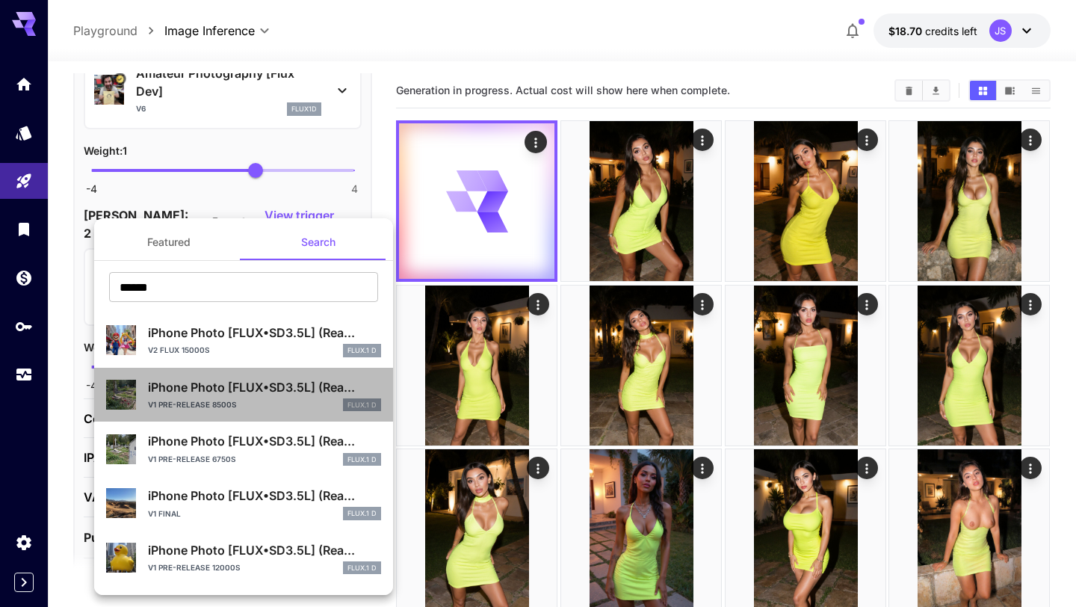
click at [251, 396] on div "iPhone Photo [FLUX•SD3.5L] (Rea... v1 pre-release 8500s FLUX.1 D" at bounding box center [264, 395] width 233 height 34
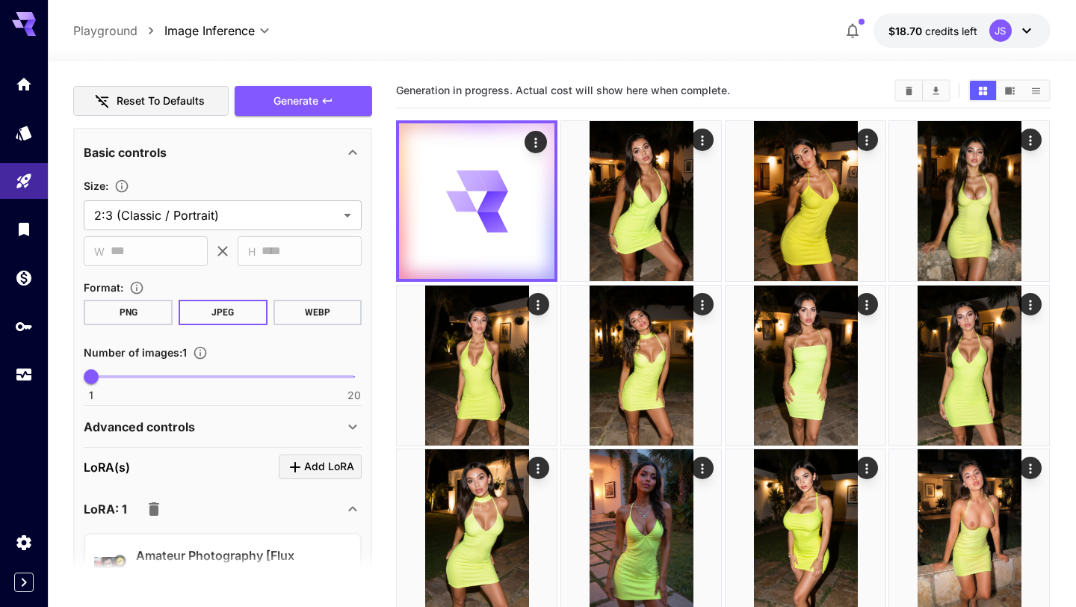
scroll to position [1167, 0]
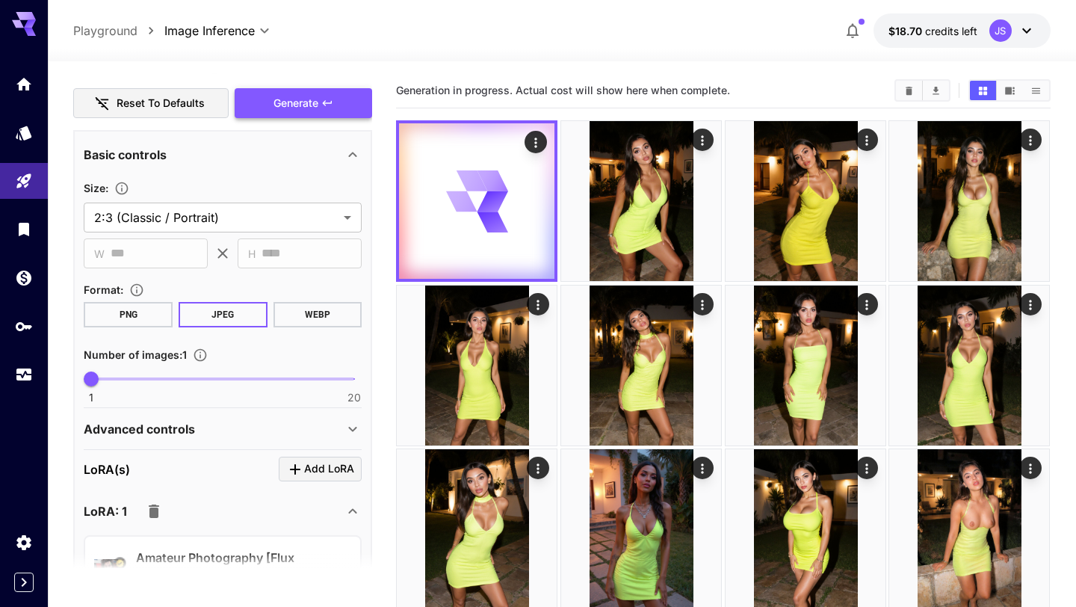
click at [330, 102] on icon "button" at bounding box center [327, 103] width 12 height 12
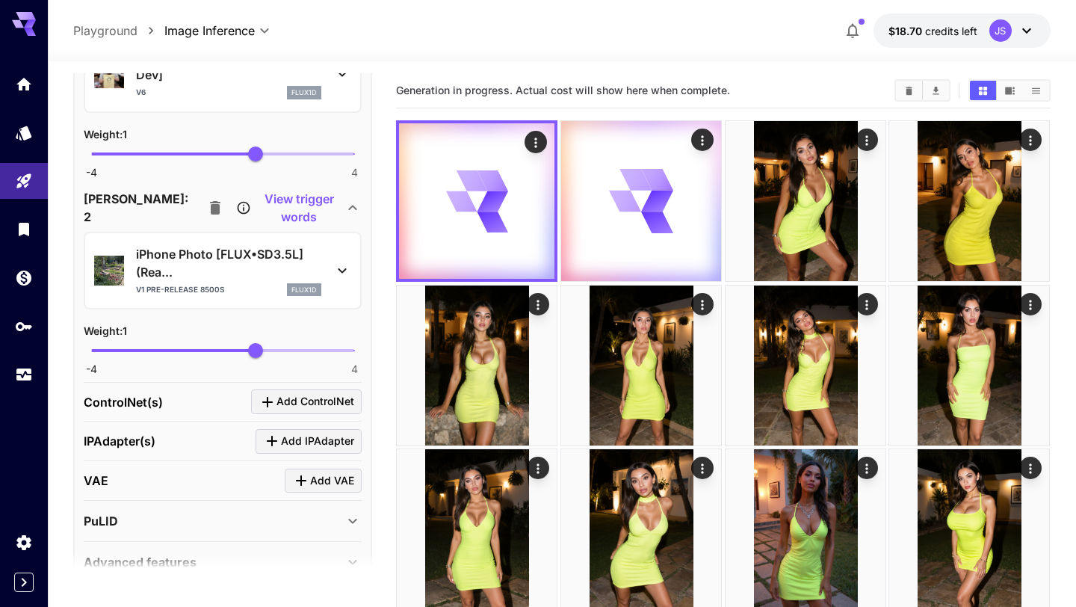
scroll to position [1699, 0]
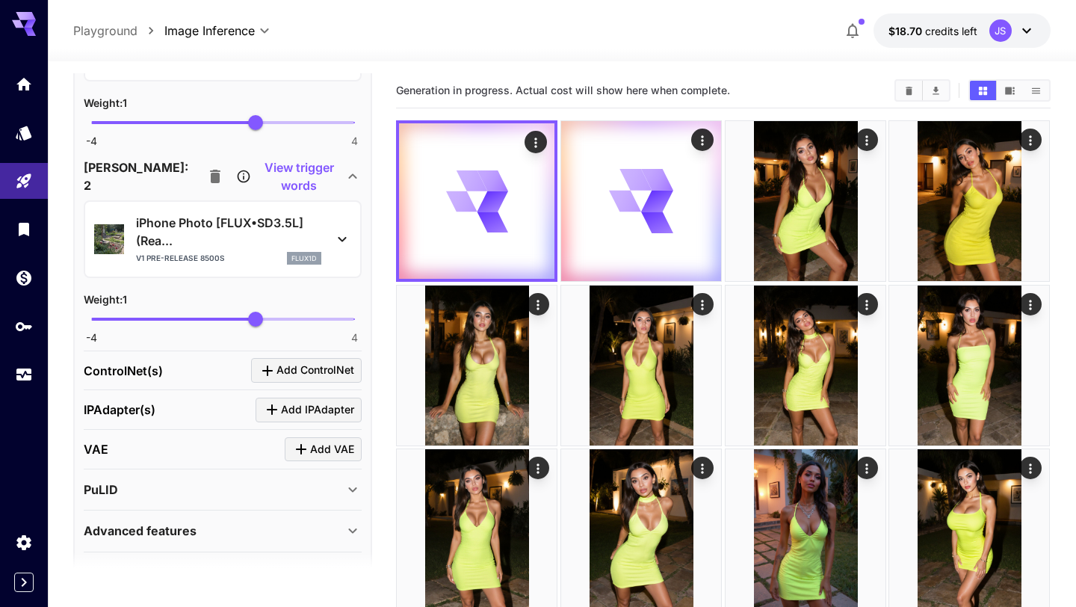
click at [338, 241] on icon at bounding box center [342, 239] width 18 height 18
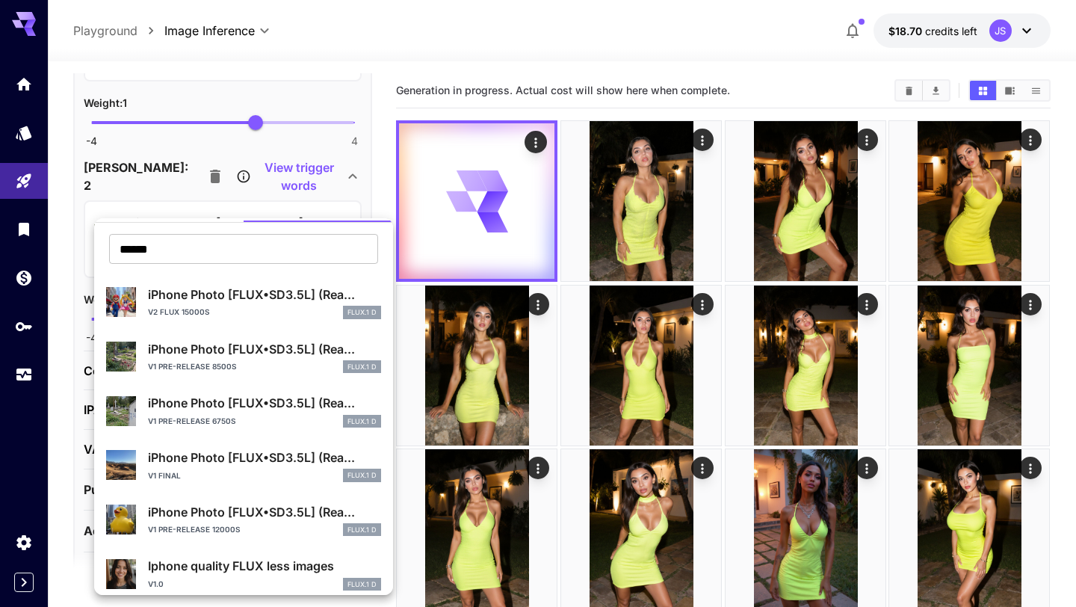
scroll to position [41, 0]
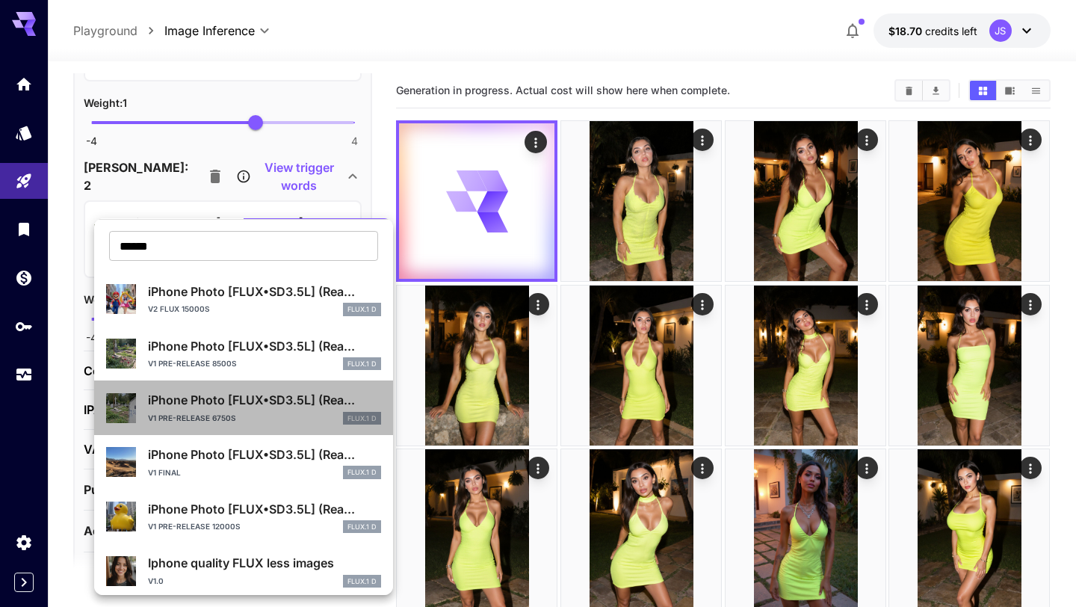
click at [256, 406] on p "iPhone Photo [FLUX•SD3.5L] (Rea..." at bounding box center [264, 400] width 233 height 18
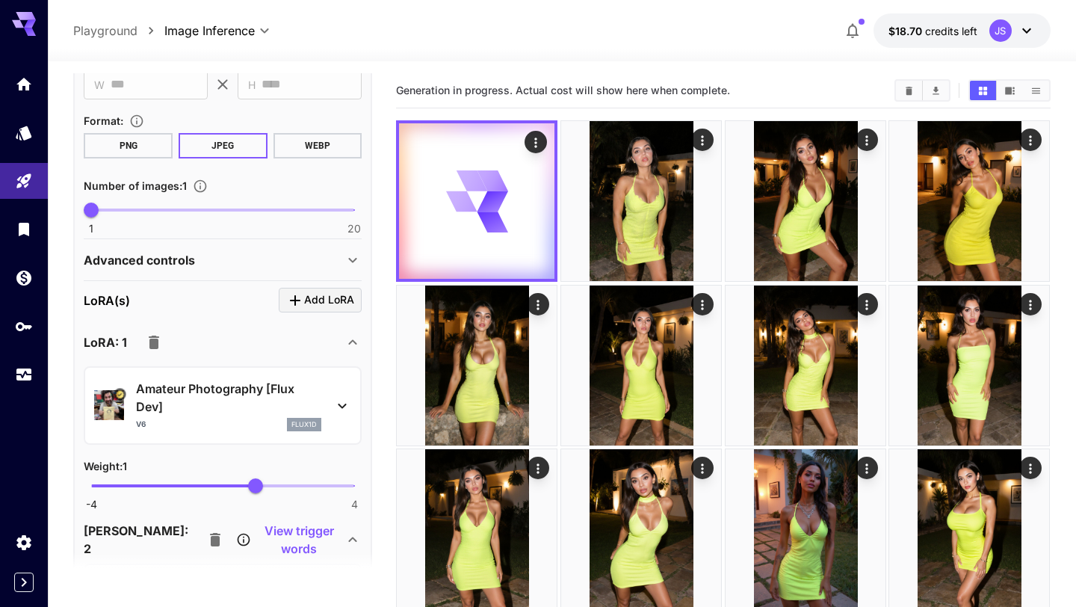
scroll to position [920, 0]
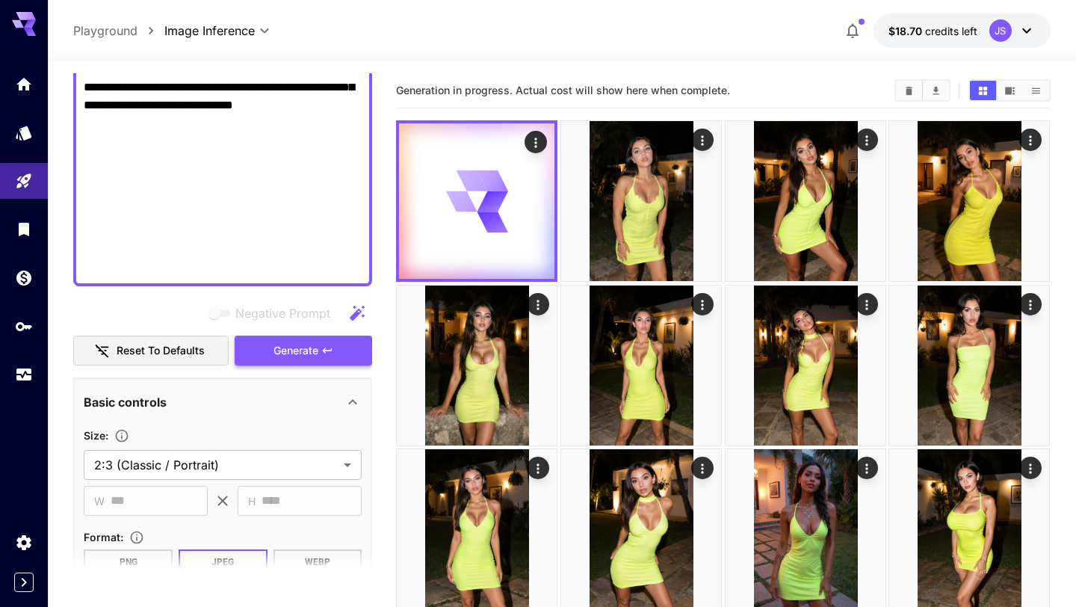
click at [294, 351] on span "Generate" at bounding box center [295, 350] width 45 height 19
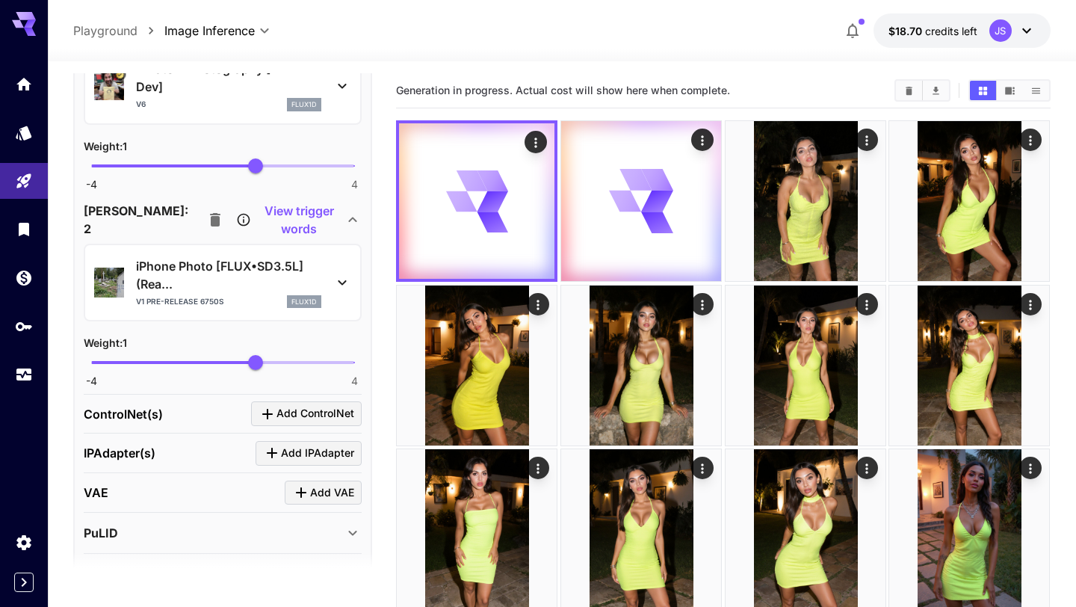
scroll to position [1657, 0]
click at [338, 286] on icon at bounding box center [342, 281] width 18 height 18
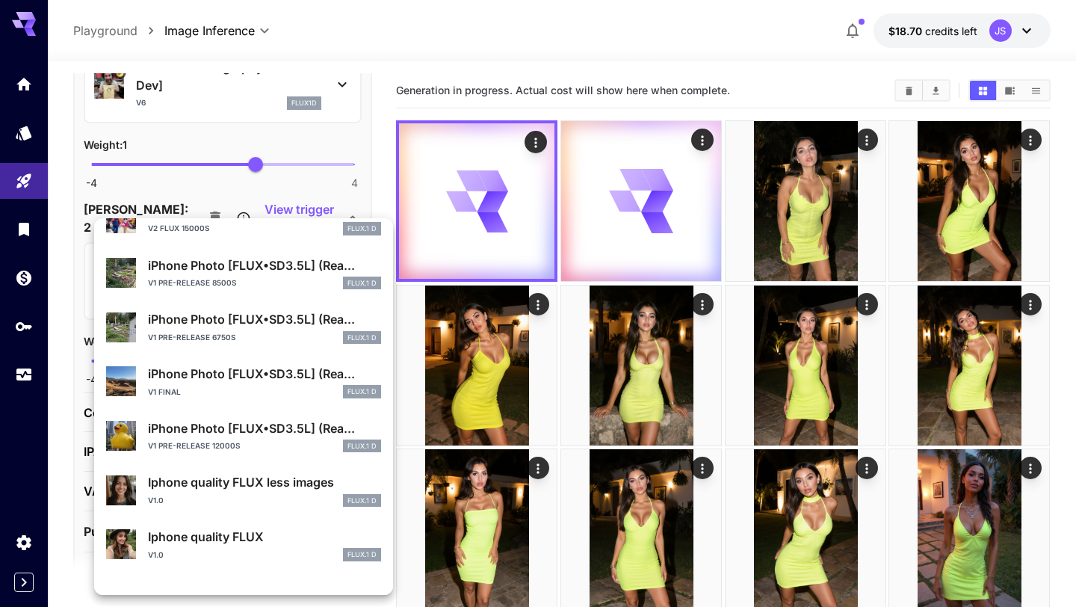
scroll to position [123, 0]
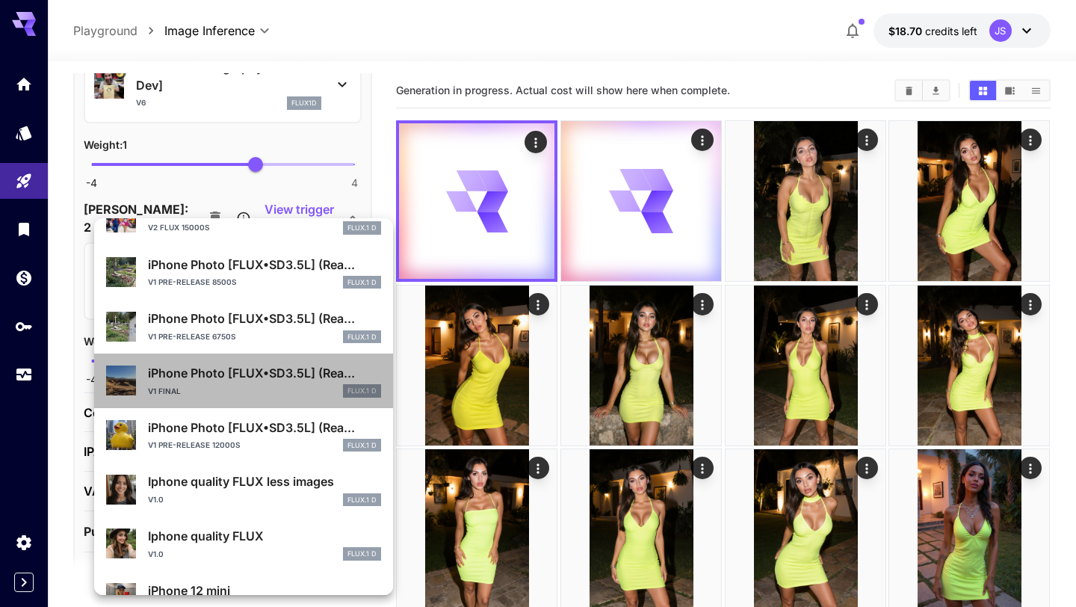
click at [228, 389] on div "v1 final FLUX.1 D" at bounding box center [264, 390] width 233 height 13
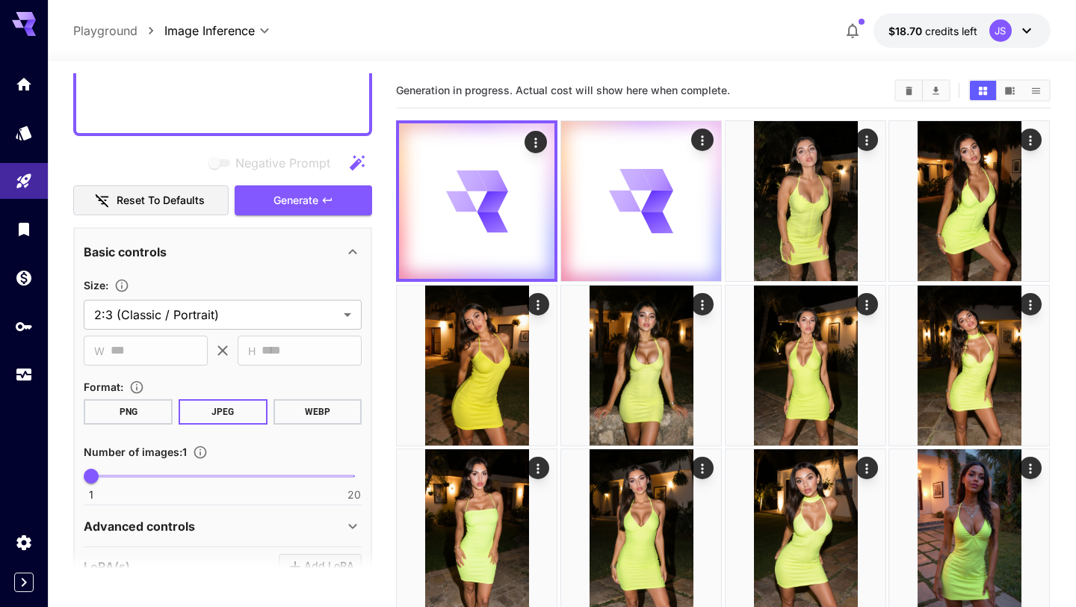
scroll to position [1068, 0]
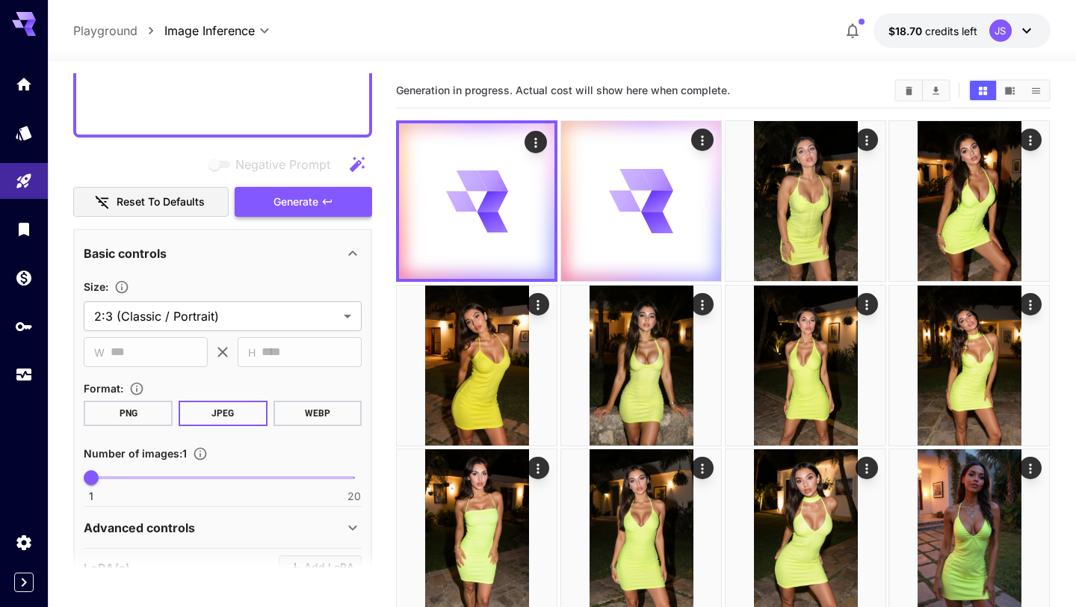
click at [319, 211] on button "Generate" at bounding box center [303, 202] width 137 height 31
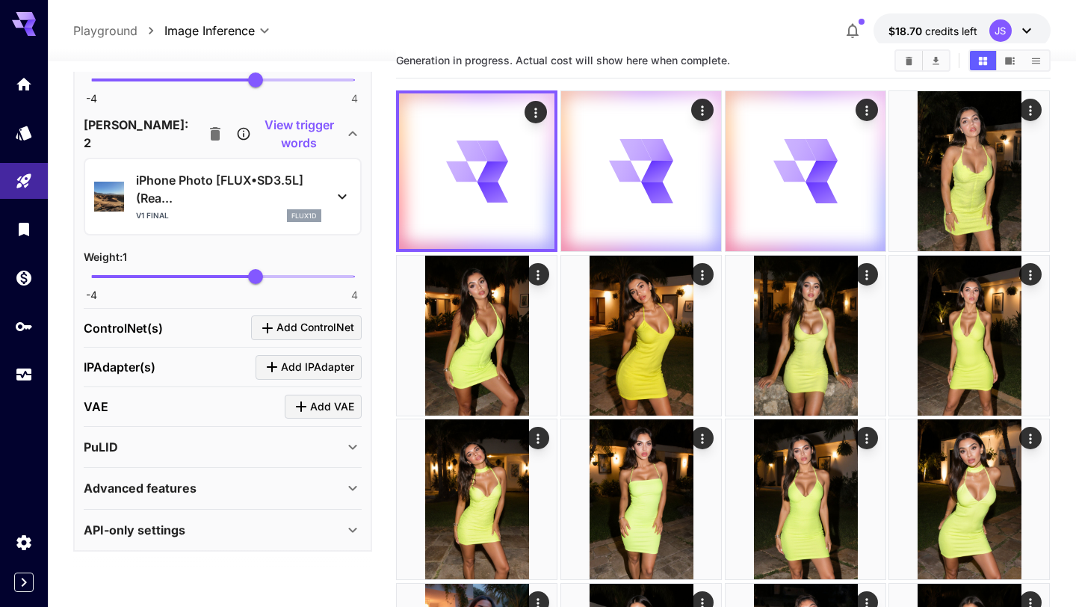
scroll to position [0, 0]
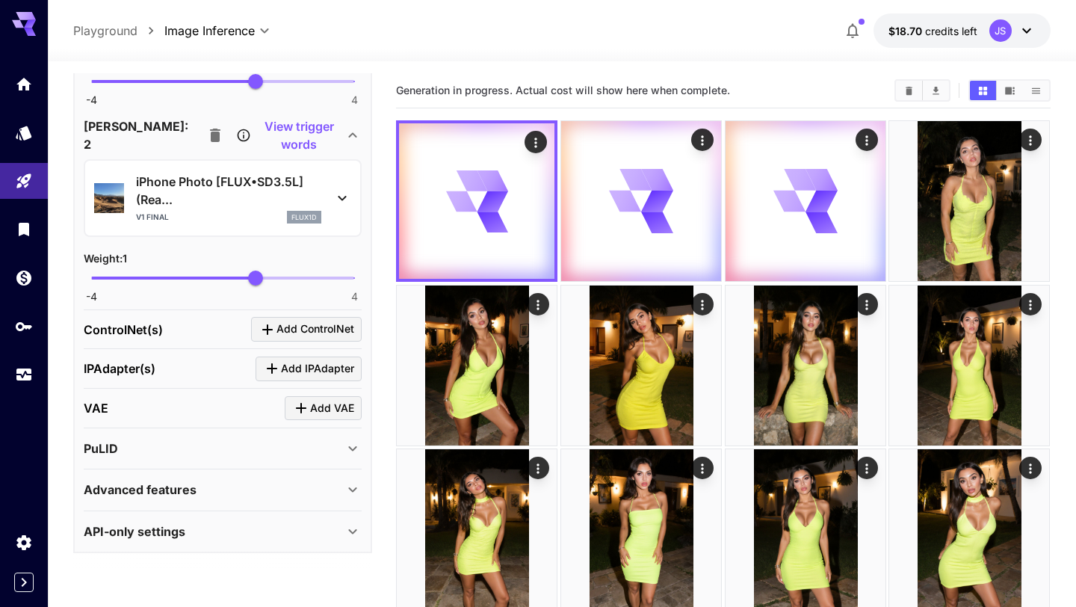
click at [348, 199] on icon at bounding box center [342, 198] width 18 height 18
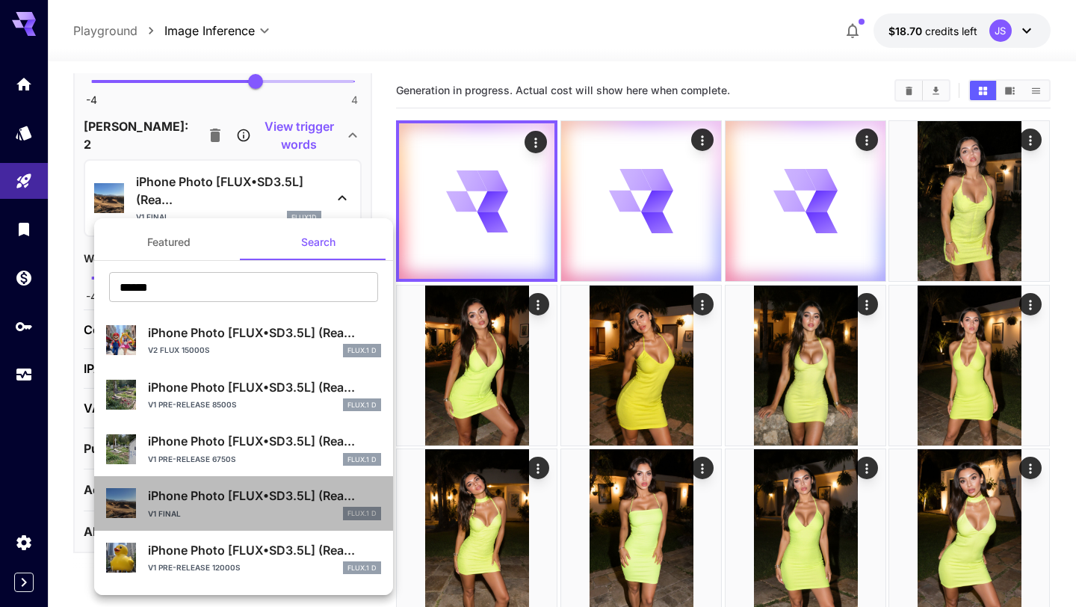
click at [250, 508] on div "v1 final FLUX.1 D" at bounding box center [264, 513] width 233 height 13
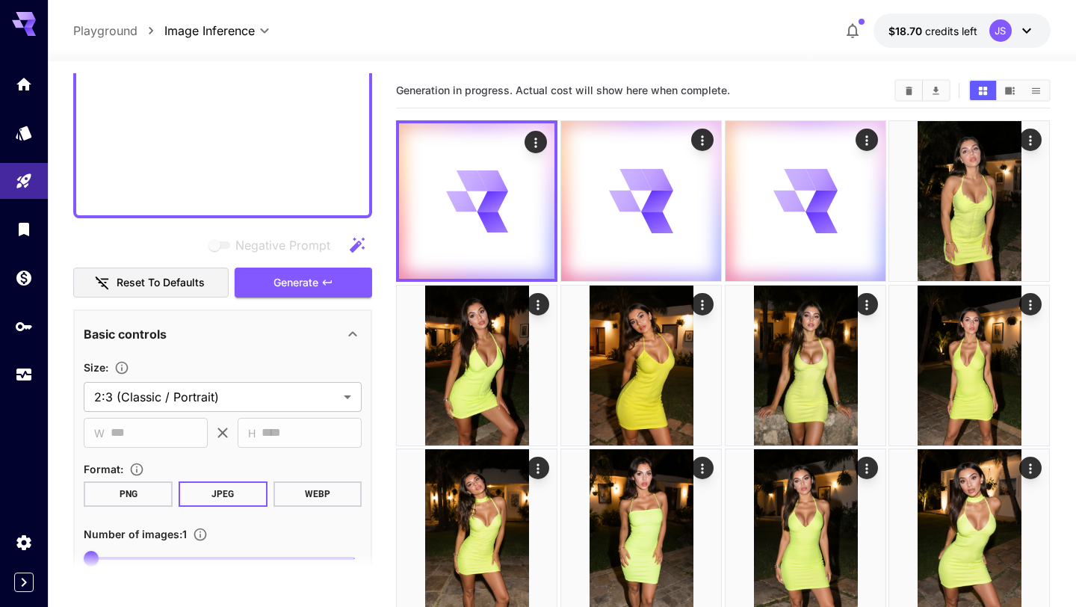
scroll to position [981, 0]
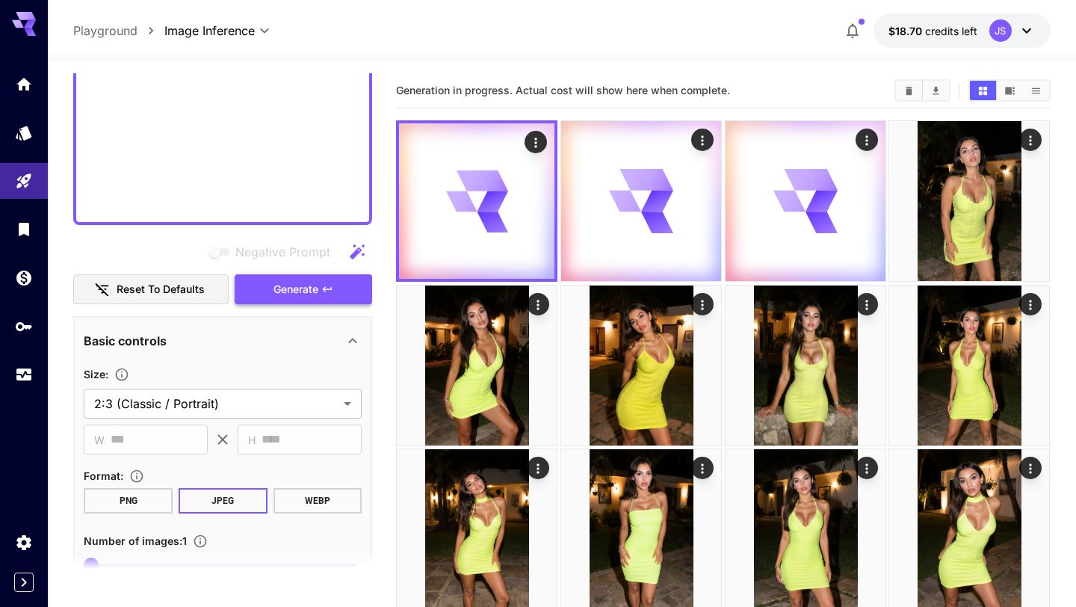
click at [298, 283] on span "Generate" at bounding box center [295, 289] width 45 height 19
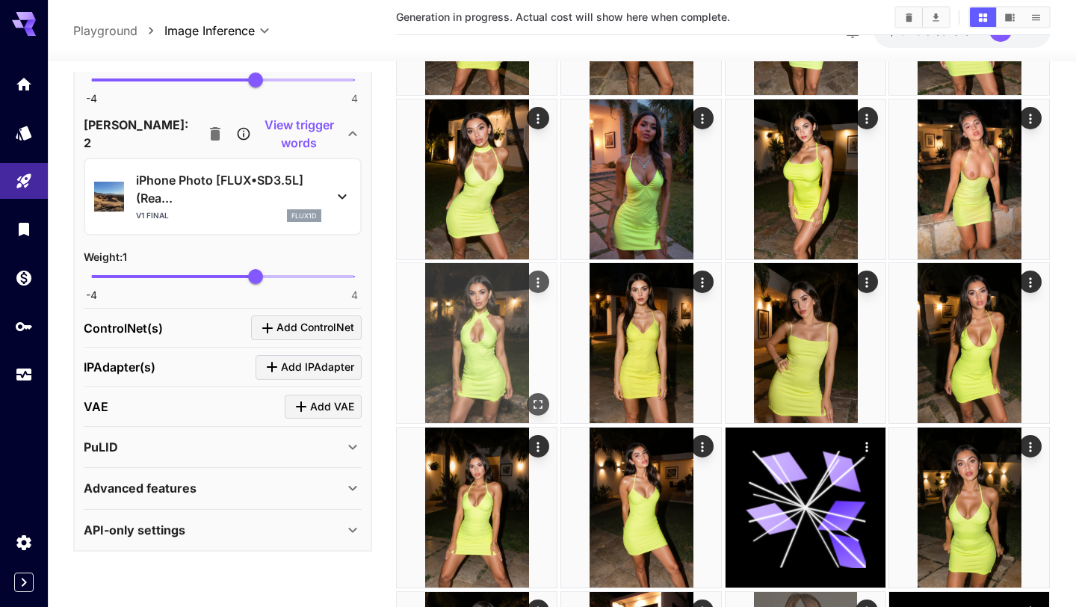
scroll to position [0, 0]
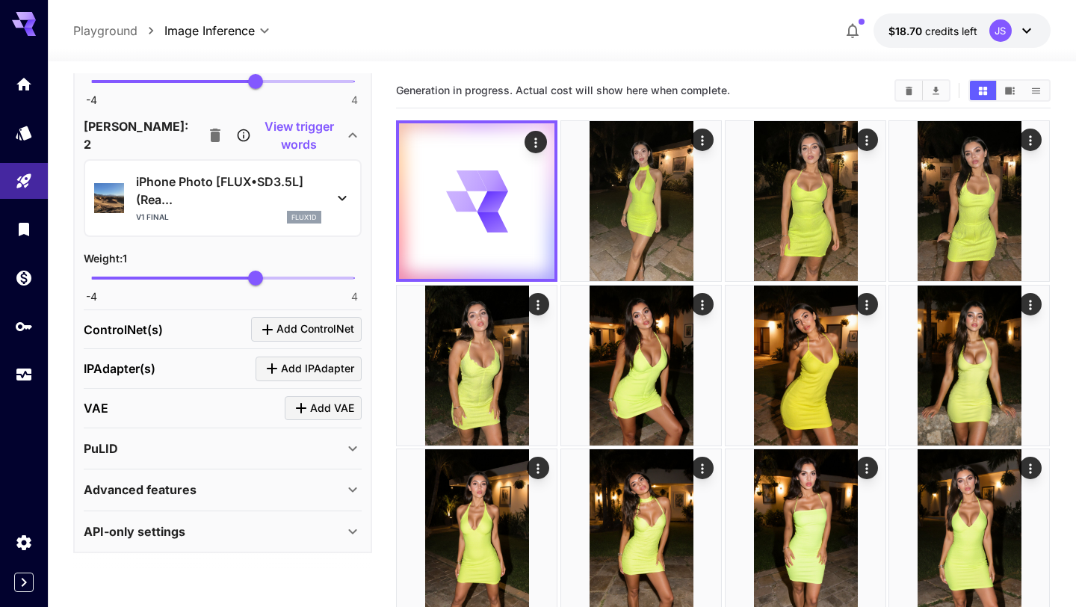
click at [347, 194] on icon at bounding box center [342, 198] width 18 height 18
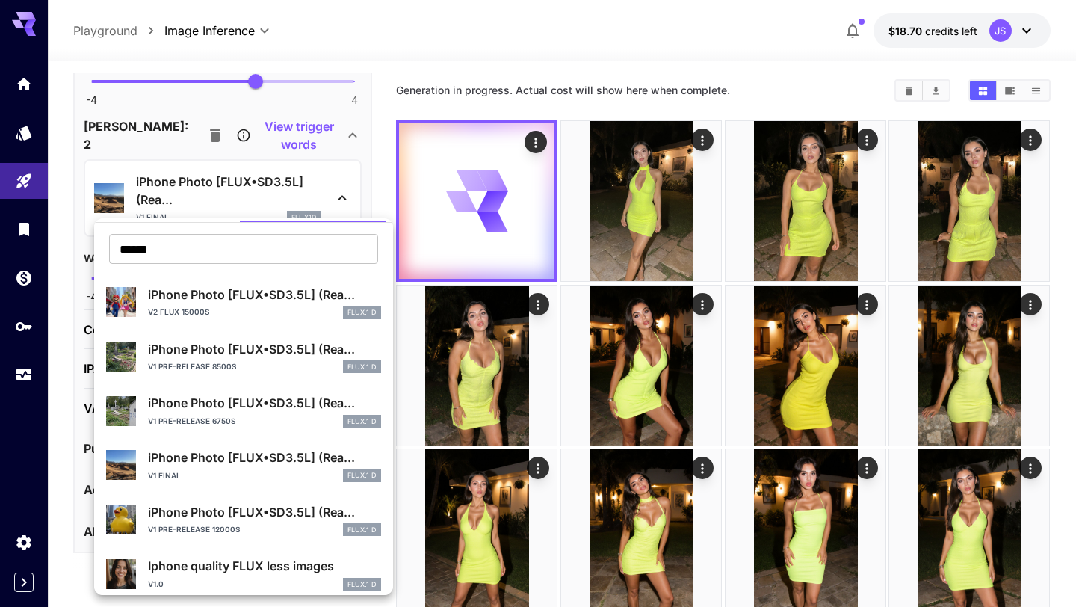
scroll to position [158, 0]
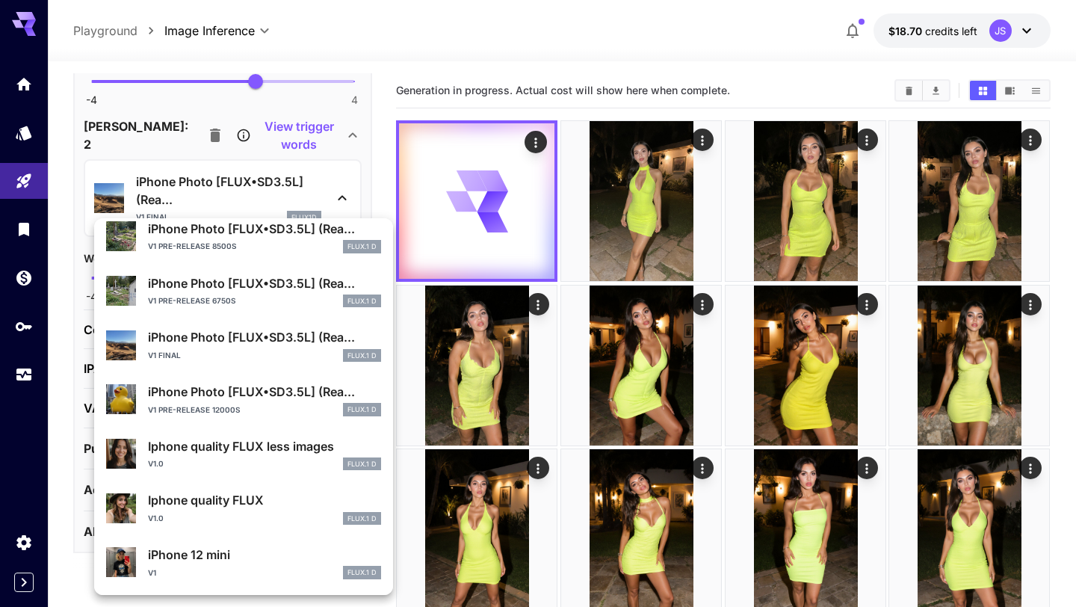
click at [261, 391] on p "iPhone Photo [FLUX•SD3.5L] (Rea..." at bounding box center [264, 392] width 233 height 18
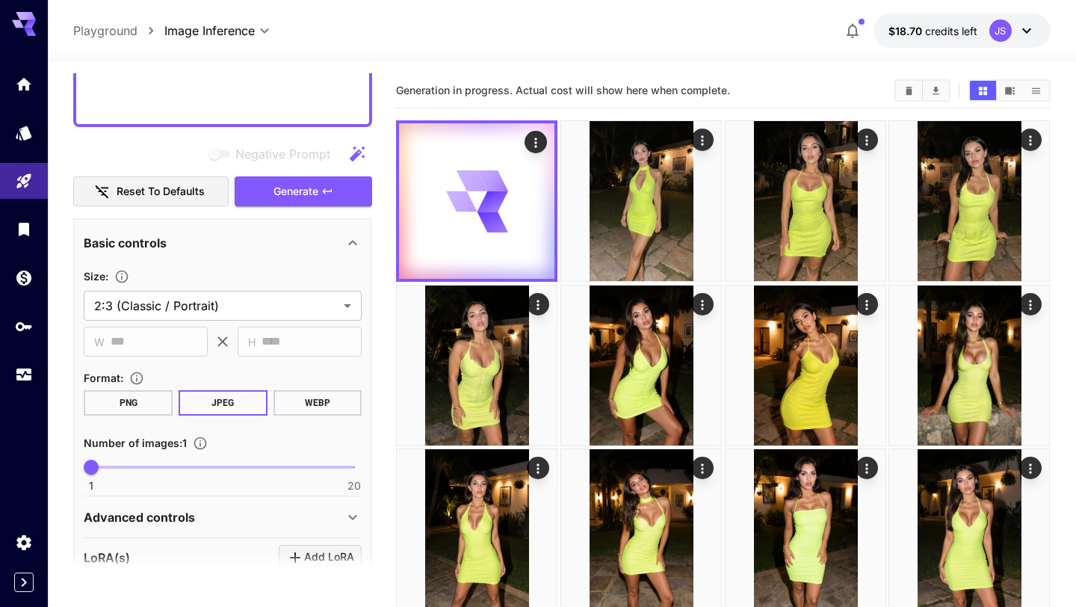
scroll to position [1068, 0]
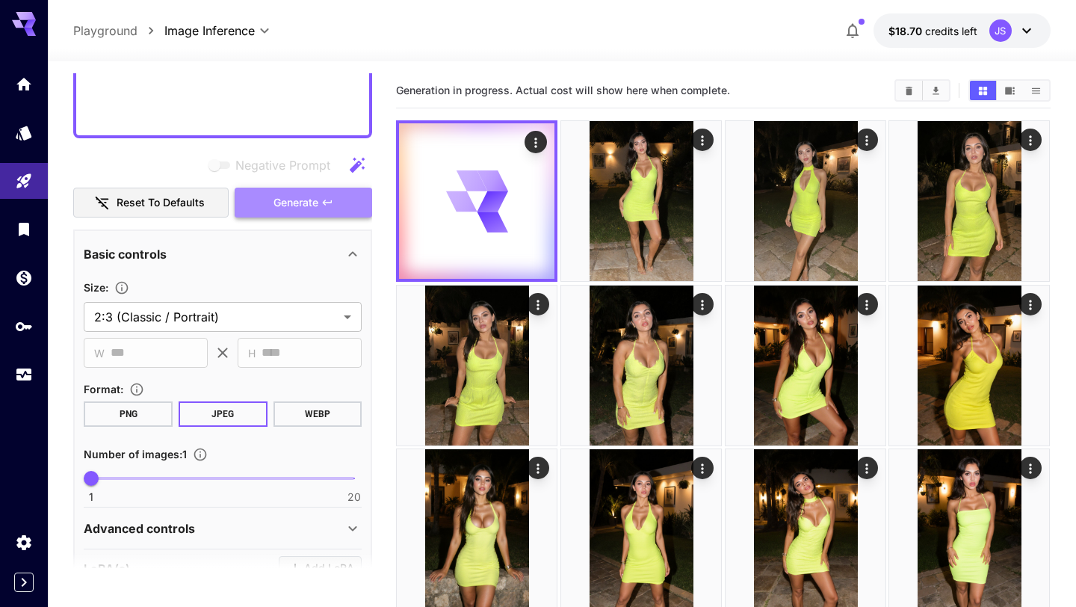
click at [309, 202] on span "Generate" at bounding box center [295, 202] width 45 height 19
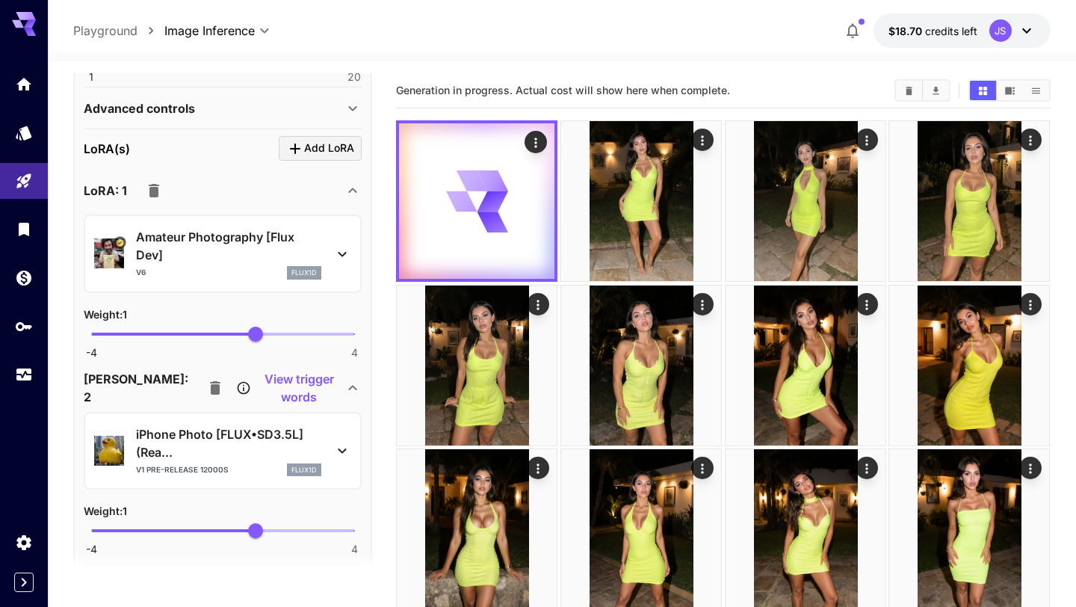
scroll to position [1494, 0]
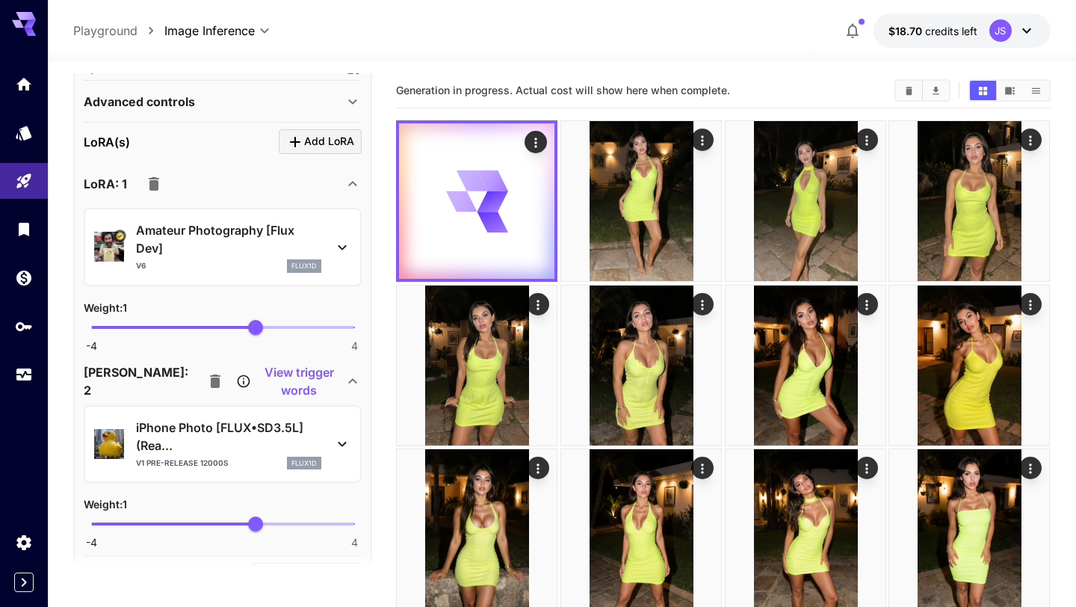
click at [340, 446] on icon at bounding box center [342, 444] width 18 height 18
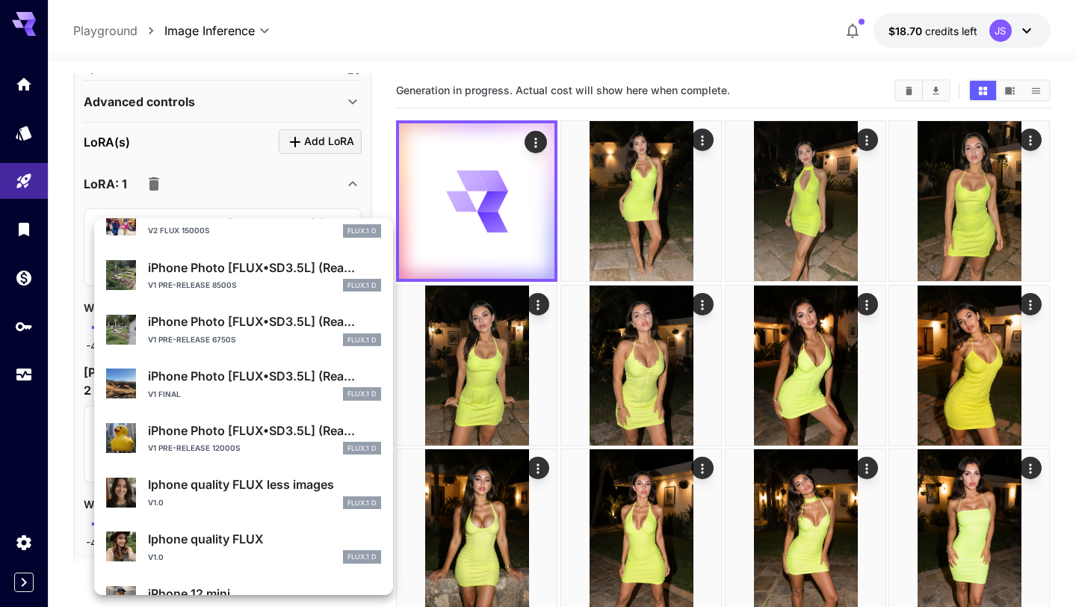
scroll to position [159, 0]
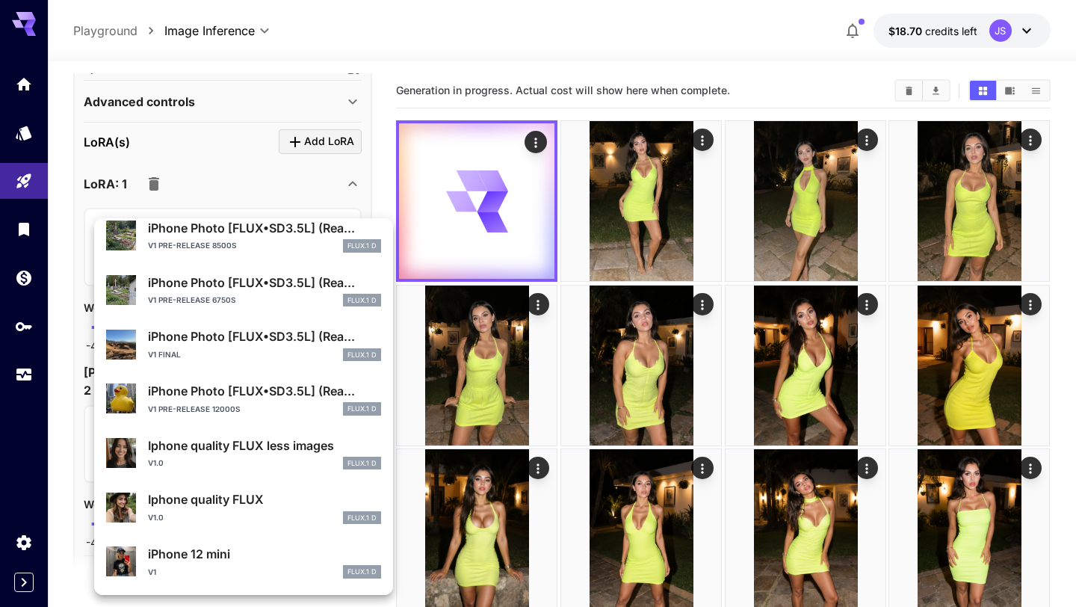
click at [250, 442] on p "Iphone quality FLUX less images" at bounding box center [264, 445] width 233 height 18
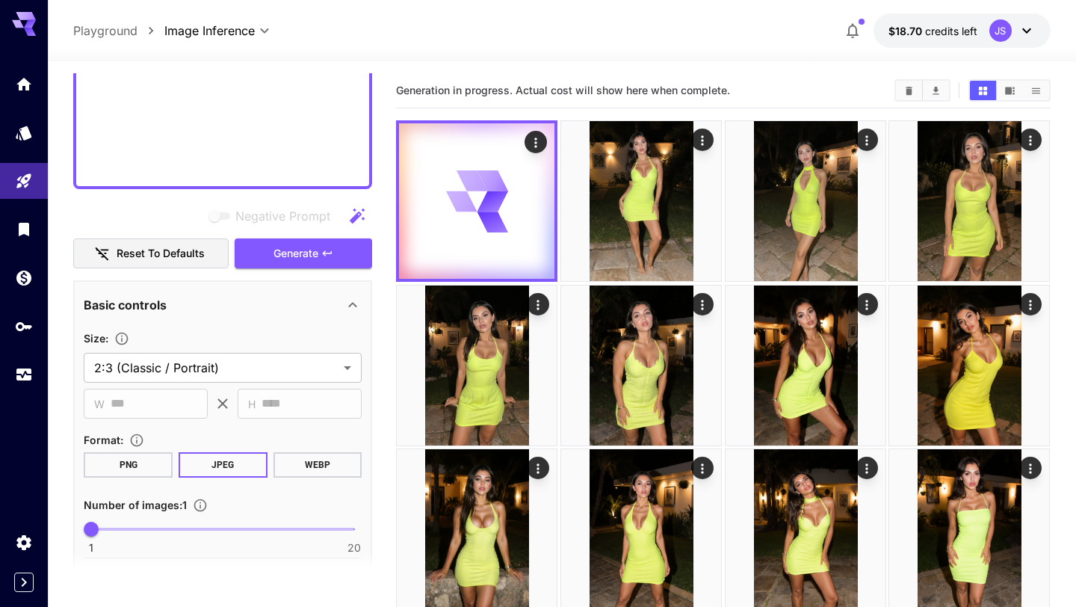
scroll to position [1037, 0]
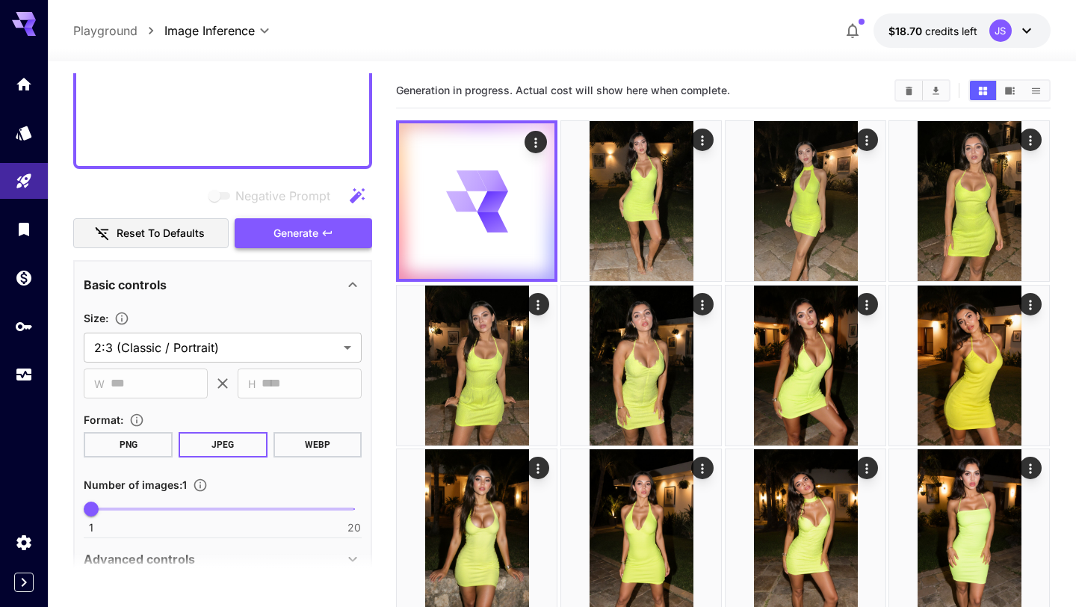
click at [309, 235] on span "Generate" at bounding box center [295, 233] width 45 height 19
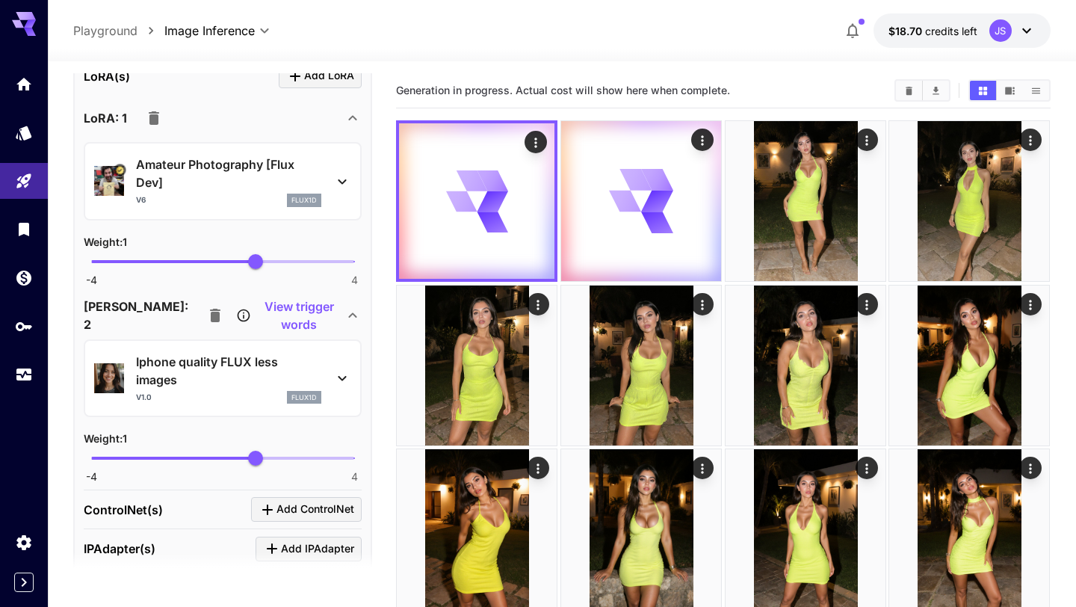
scroll to position [1526, 0]
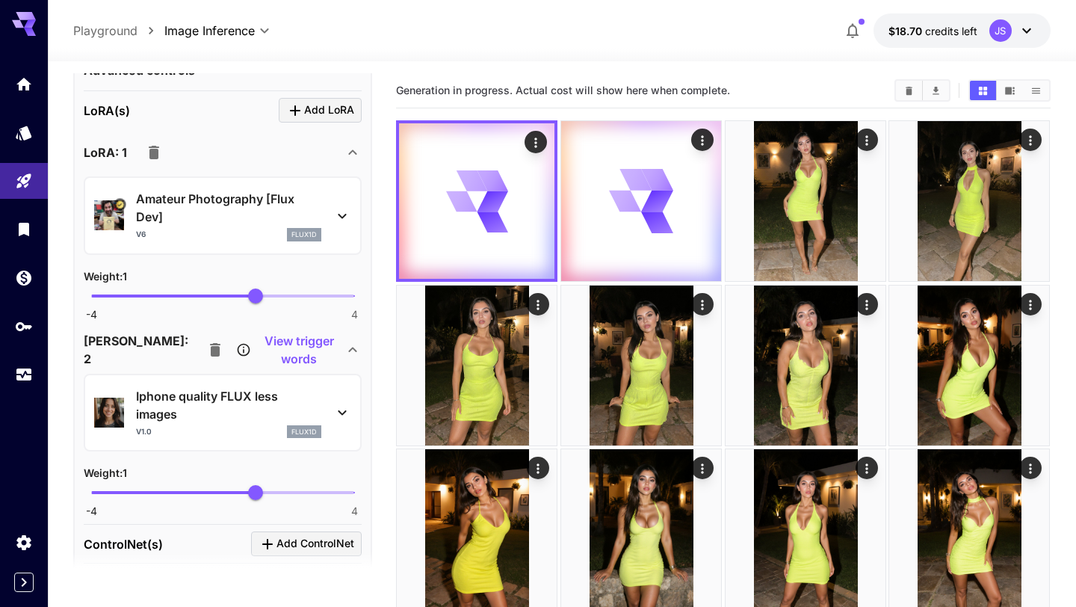
click at [338, 412] on icon at bounding box center [342, 412] width 18 height 18
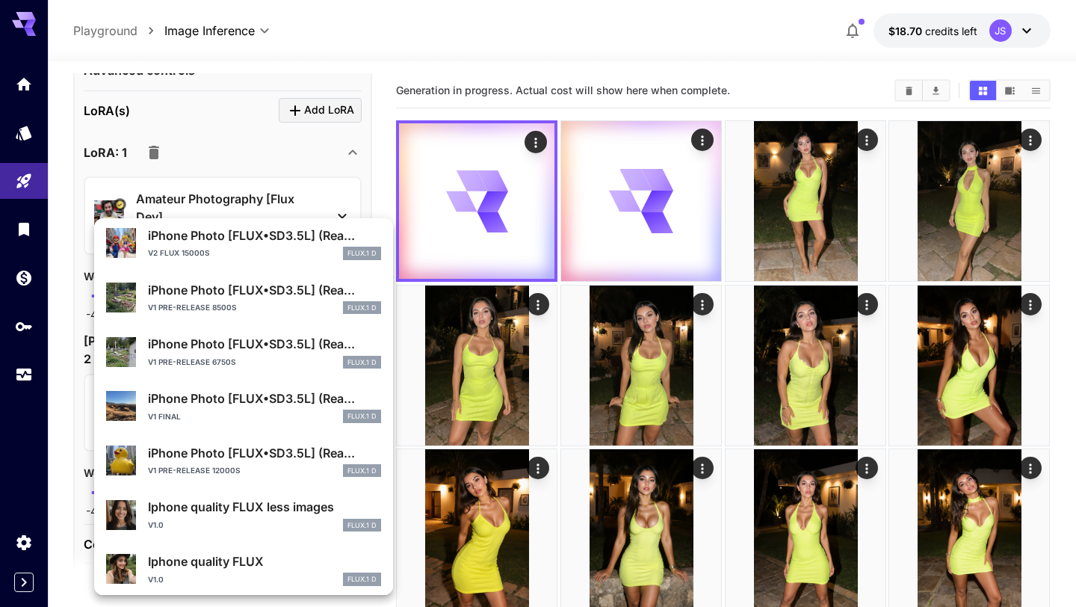
scroll to position [159, 0]
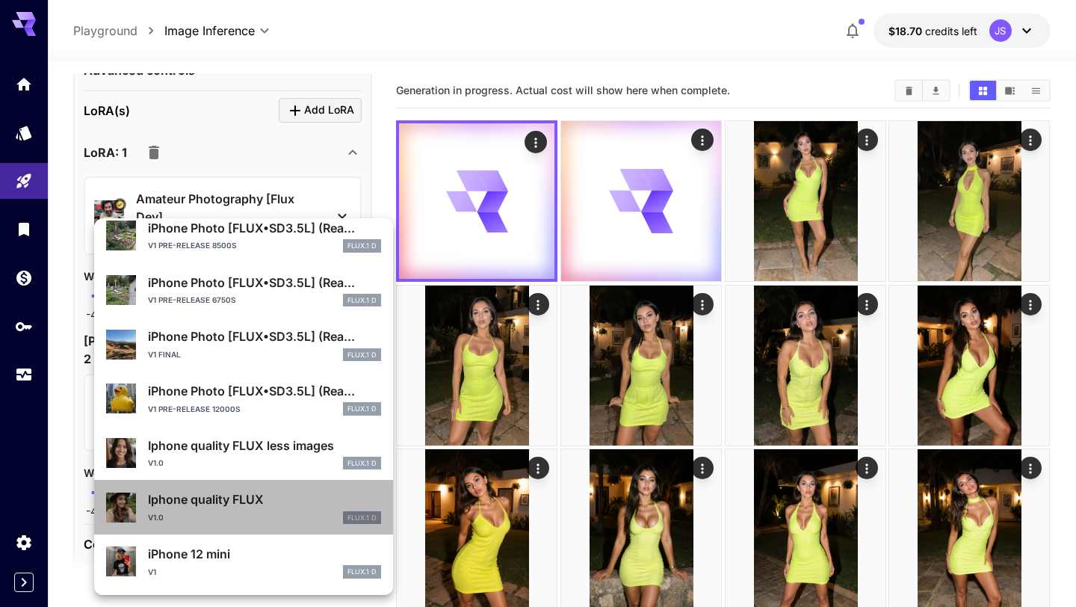
click at [255, 508] on div "Iphone quality FLUX v1.0 FLUX.1 D" at bounding box center [264, 507] width 233 height 34
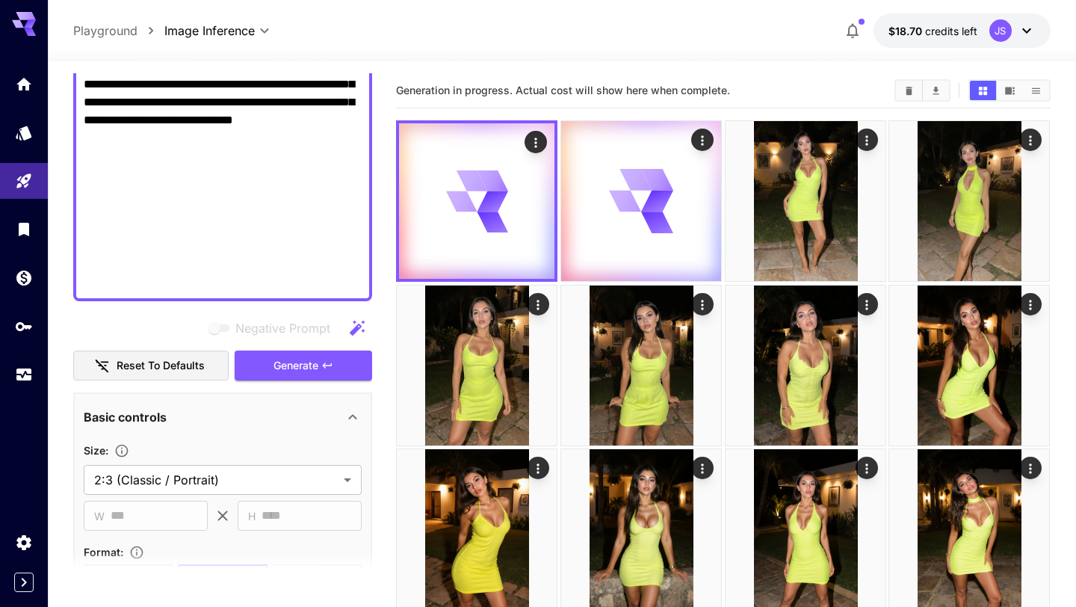
scroll to position [792, 0]
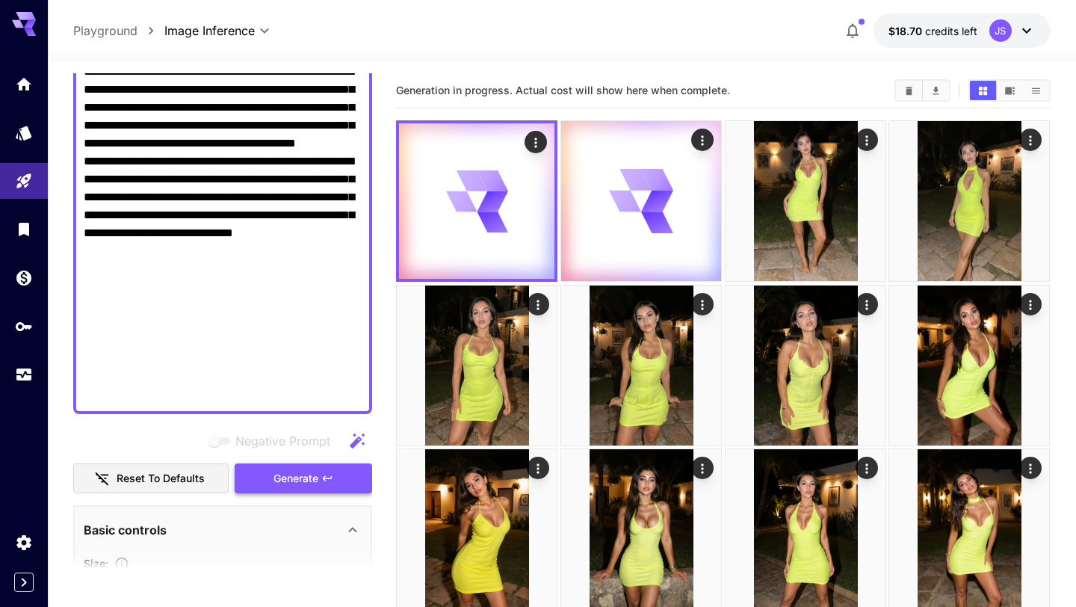
click at [296, 484] on span "Generate" at bounding box center [295, 478] width 45 height 19
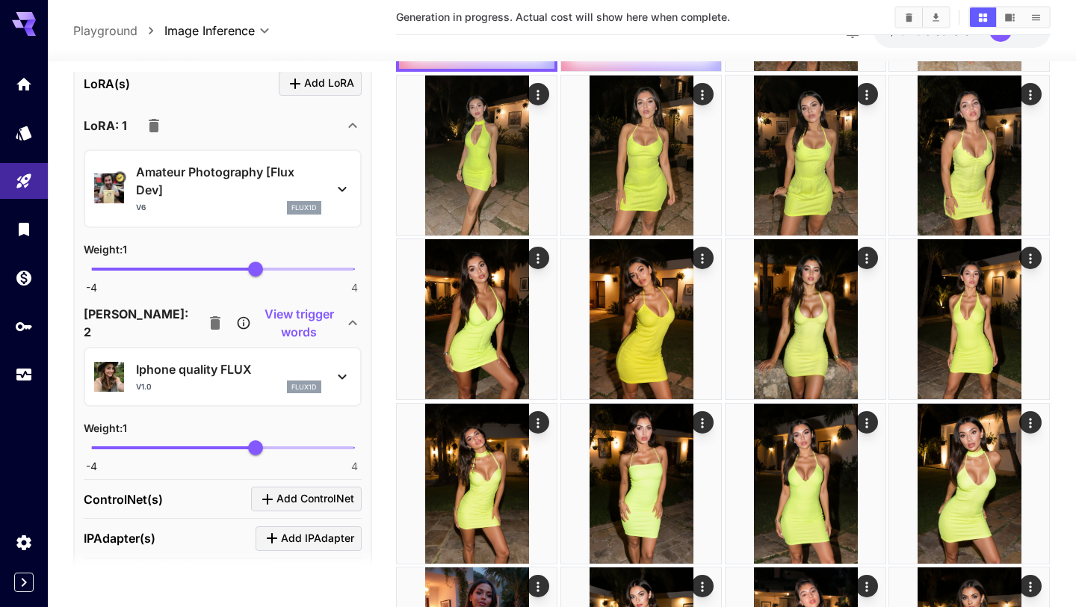
scroll to position [1552, 0]
click at [345, 371] on icon at bounding box center [342, 376] width 18 height 18
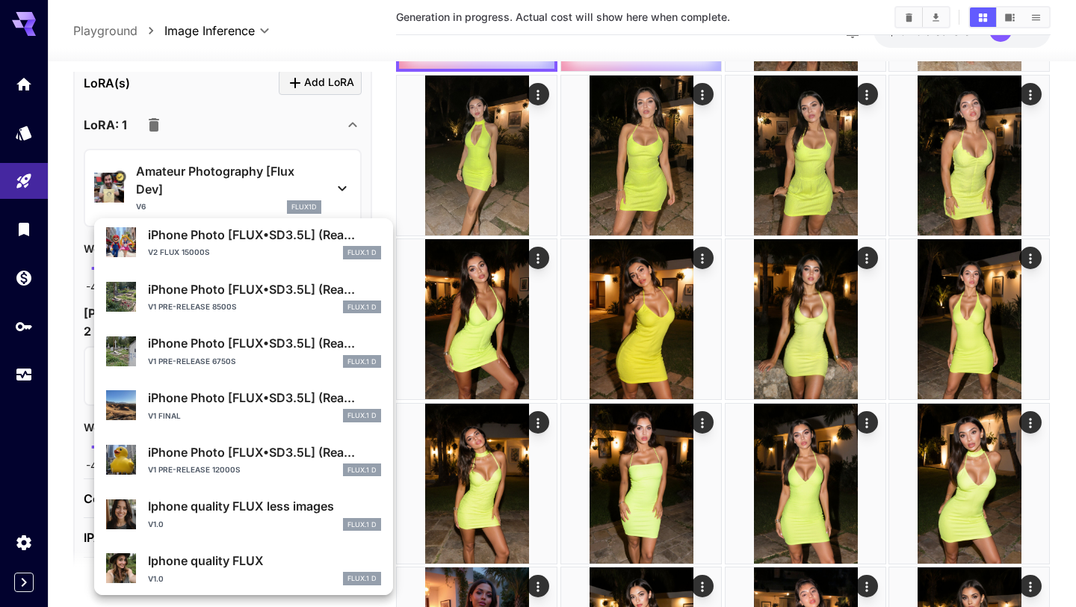
scroll to position [159, 0]
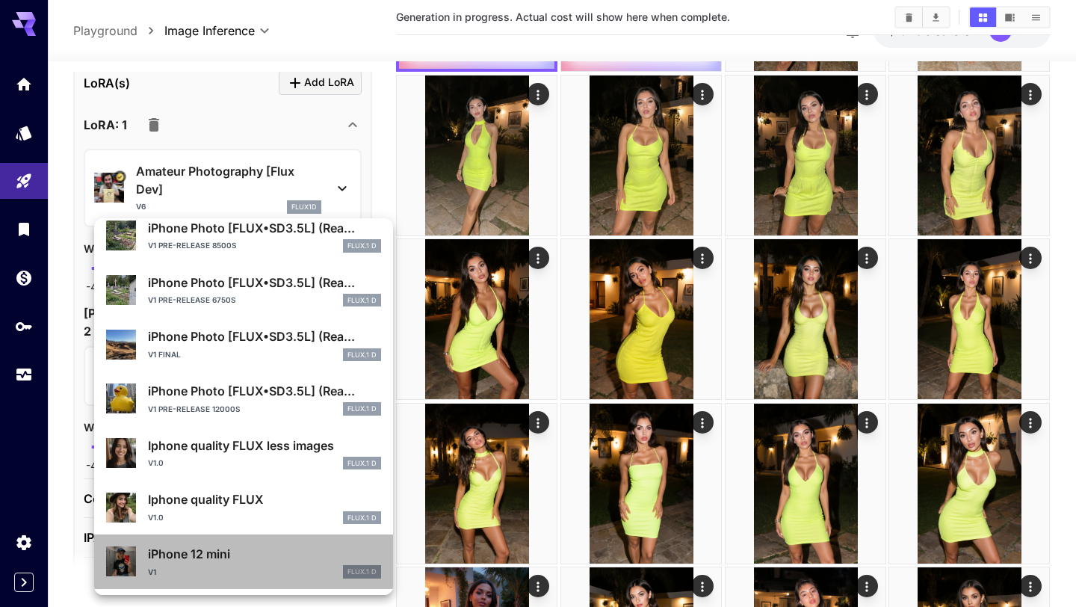
click at [213, 568] on div "V1 FLUX.1 D" at bounding box center [264, 571] width 233 height 13
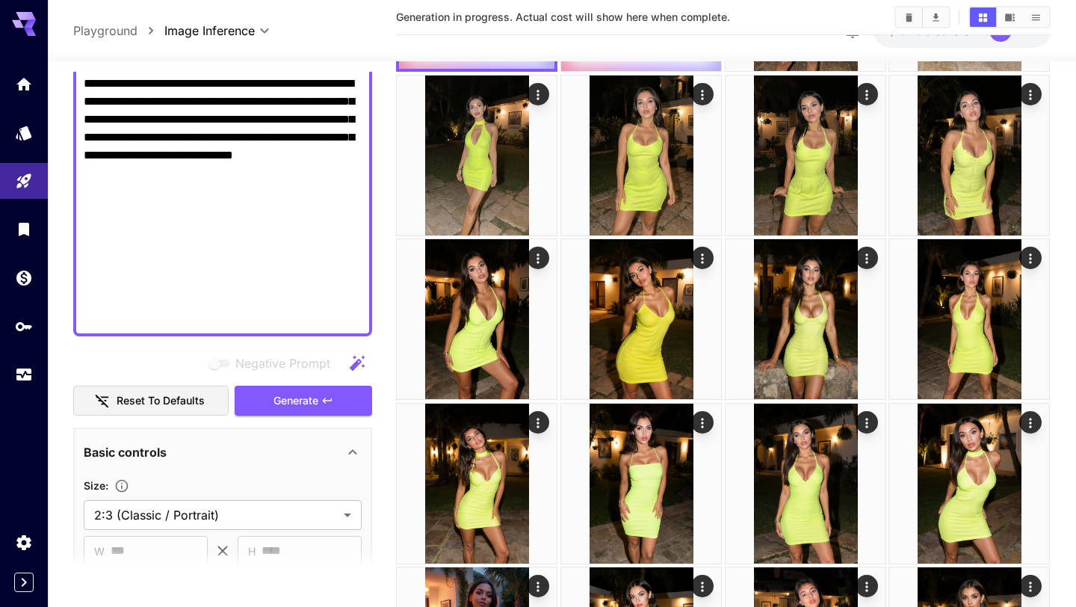
scroll to position [811, 0]
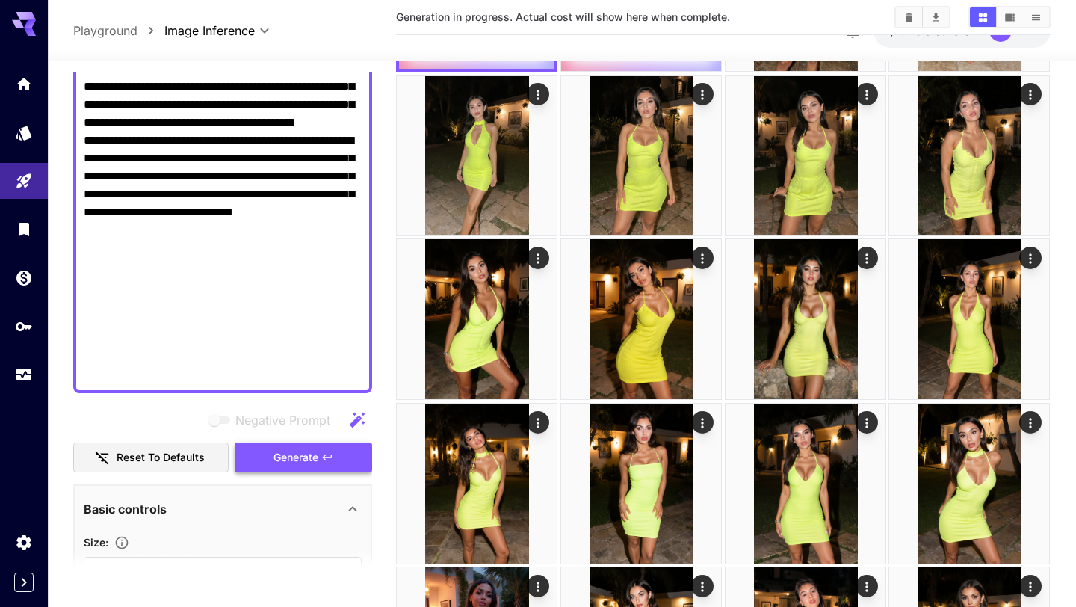
click at [309, 459] on span "Generate" at bounding box center [295, 457] width 45 height 19
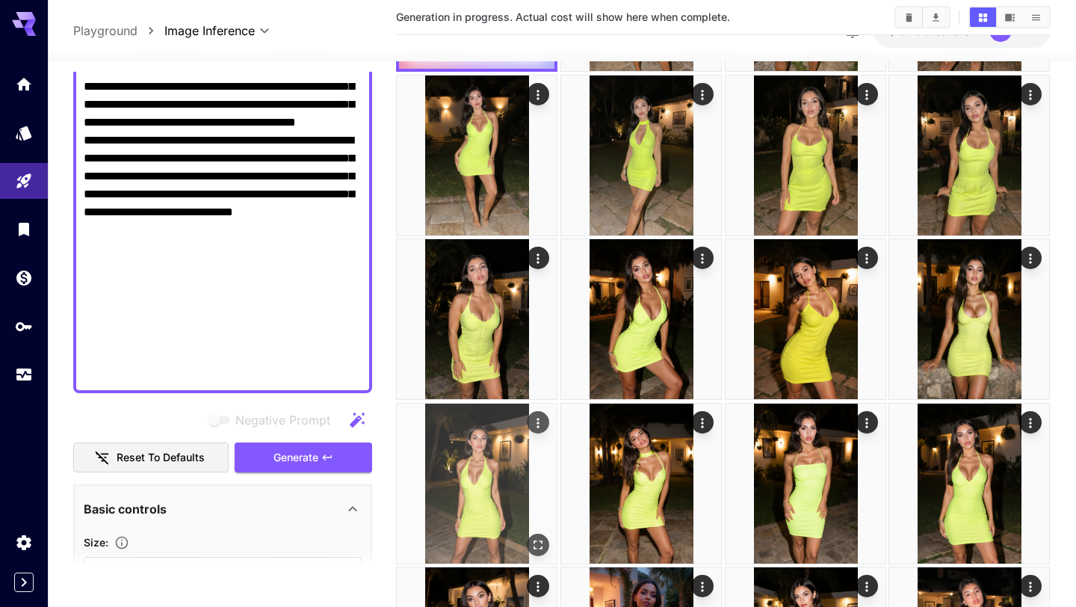
click at [487, 500] on img at bounding box center [477, 483] width 160 height 160
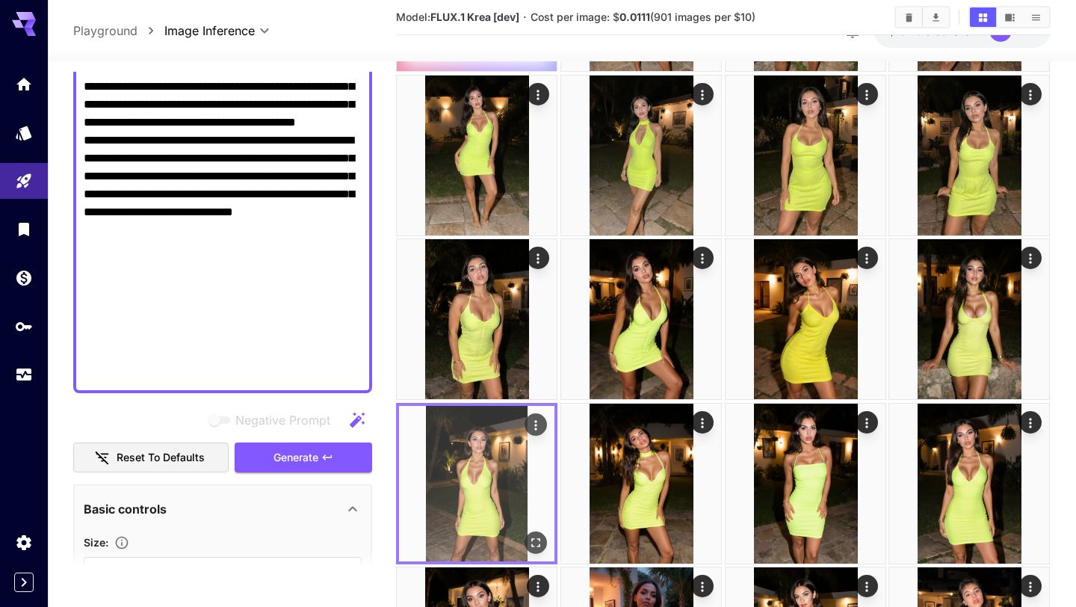
click at [536, 542] on icon "Open in fullscreen" at bounding box center [536, 542] width 15 height 15
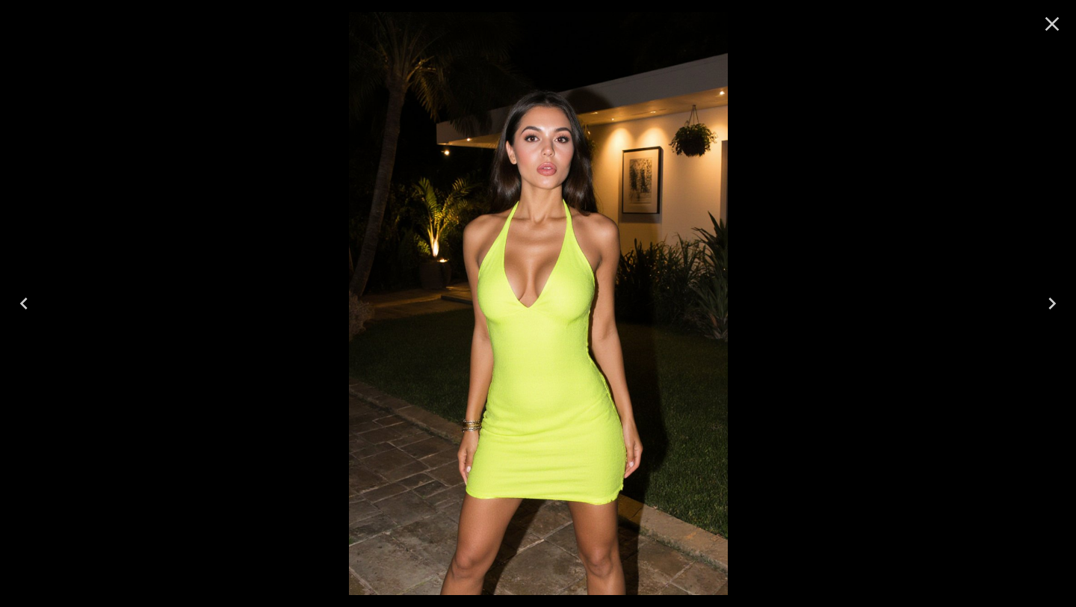
click at [22, 304] on icon "Previous" at bounding box center [23, 303] width 7 height 12
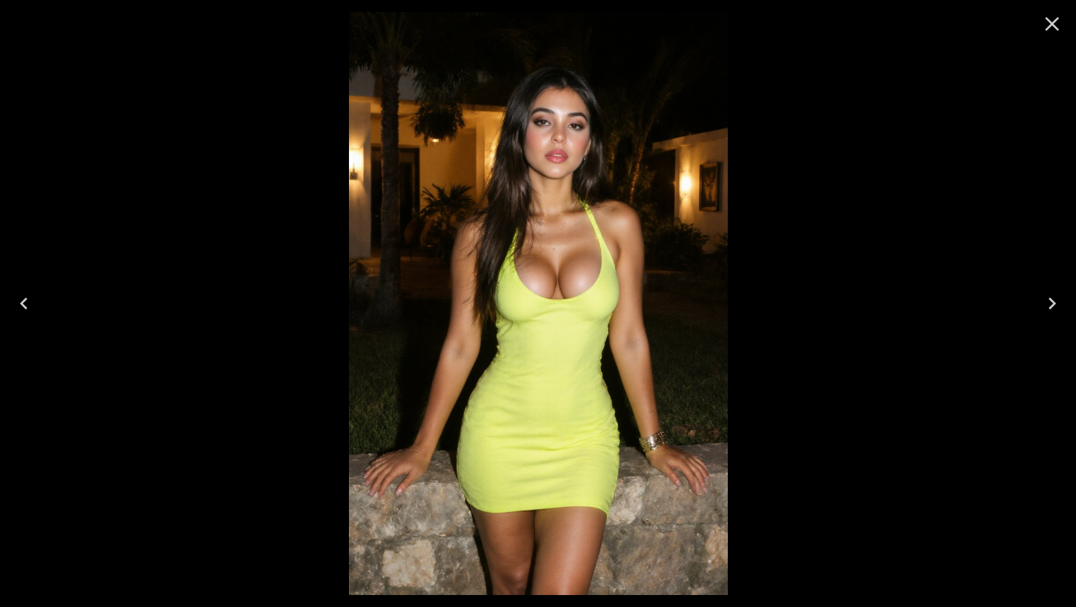
click at [22, 304] on icon "Previous" at bounding box center [23, 303] width 7 height 12
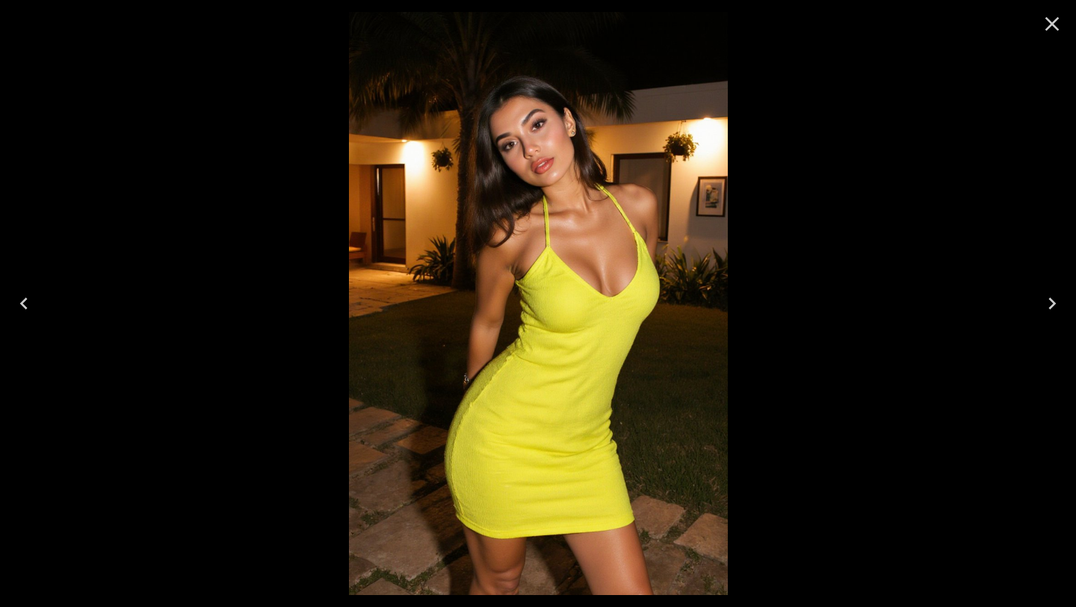
click at [22, 304] on icon "Previous" at bounding box center [23, 303] width 7 height 12
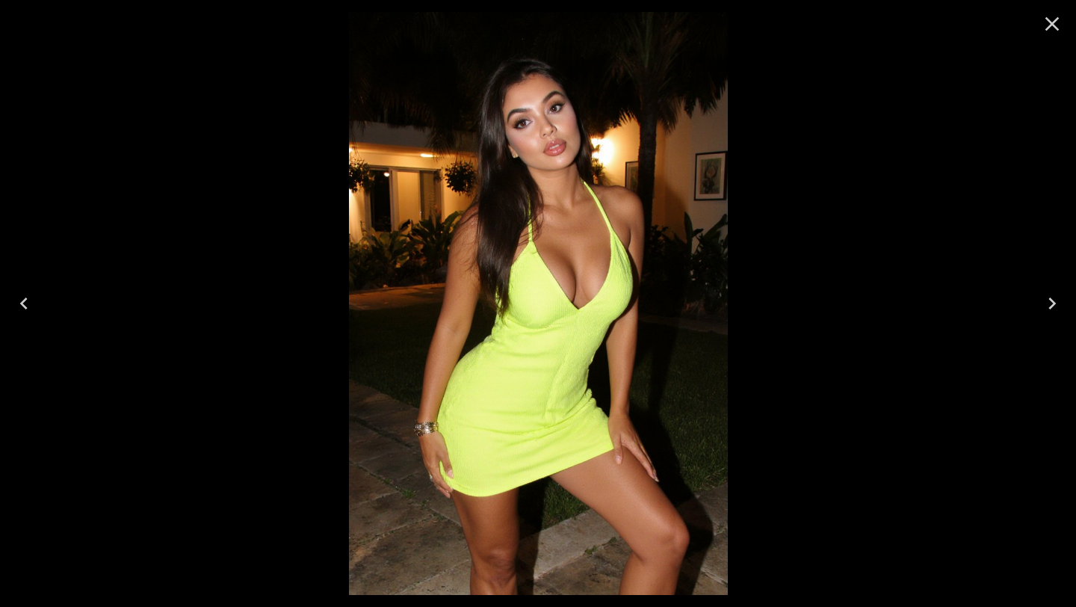
click at [22, 304] on icon "Previous" at bounding box center [23, 303] width 7 height 12
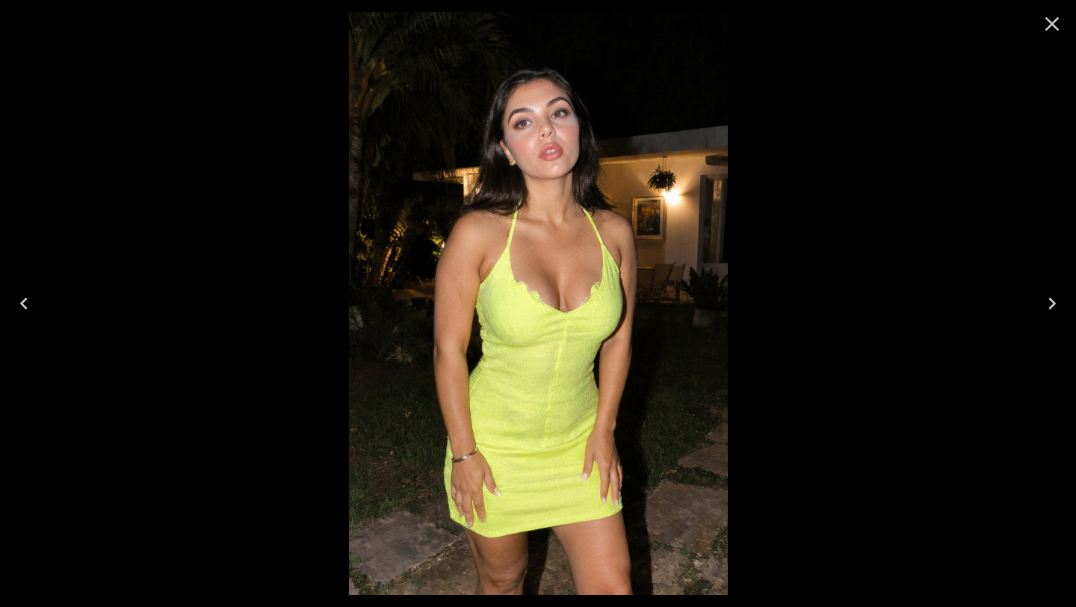
click at [23, 306] on icon "Previous" at bounding box center [23, 303] width 7 height 12
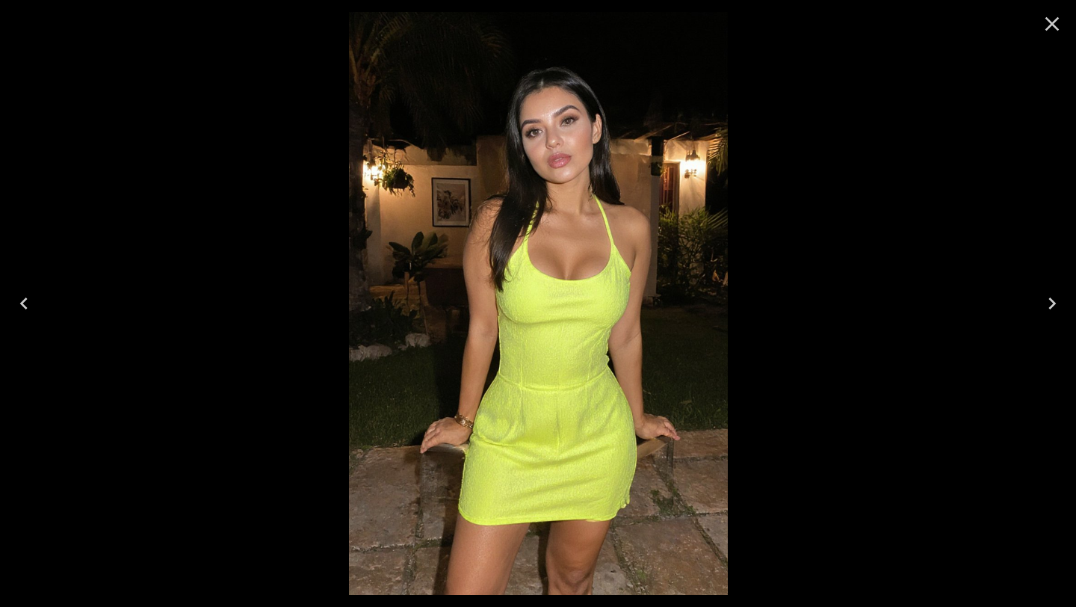
click at [23, 306] on icon "Previous" at bounding box center [24, 303] width 24 height 24
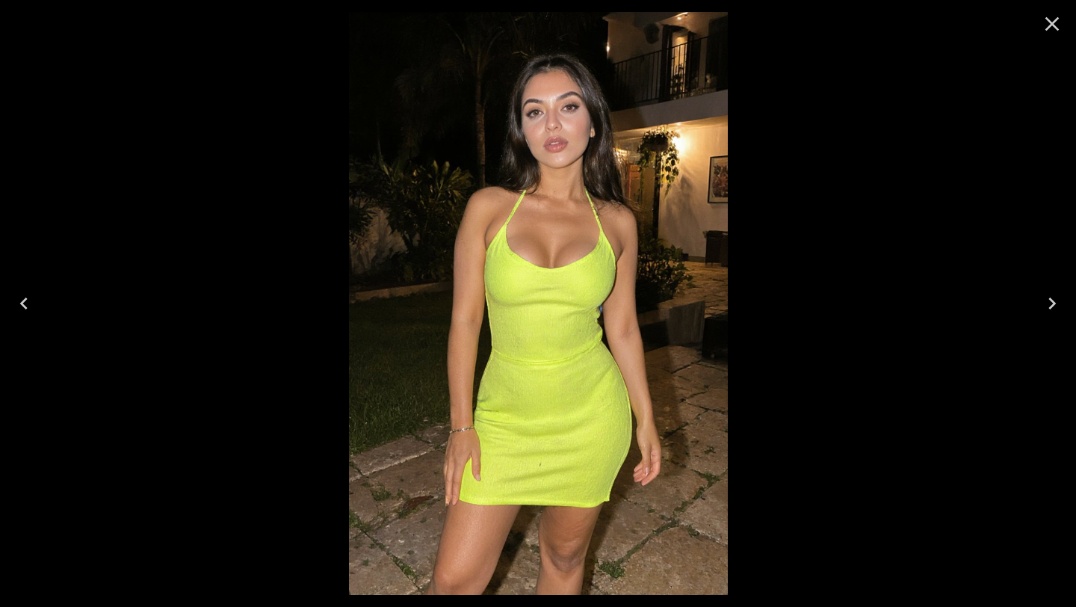
click at [25, 314] on icon "Previous" at bounding box center [24, 303] width 24 height 24
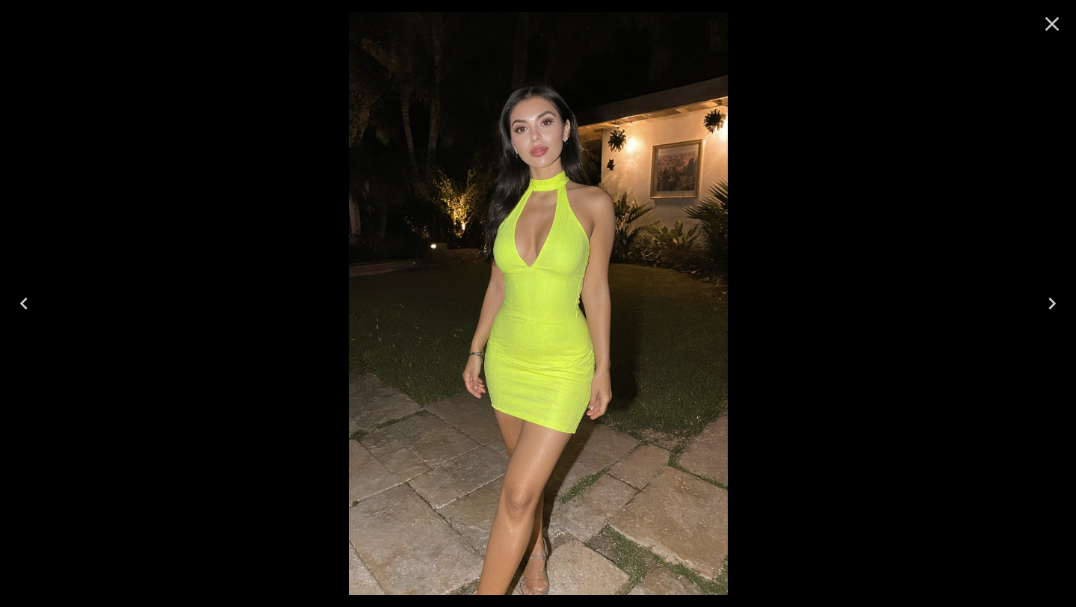
click at [1044, 31] on icon "Close" at bounding box center [1052, 24] width 24 height 24
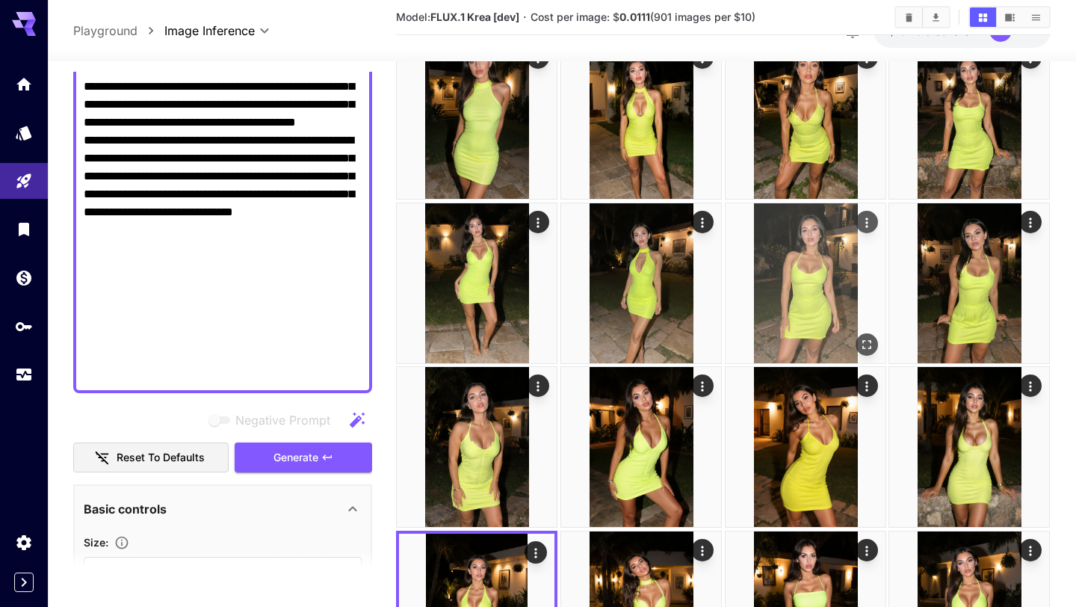
scroll to position [32, 0]
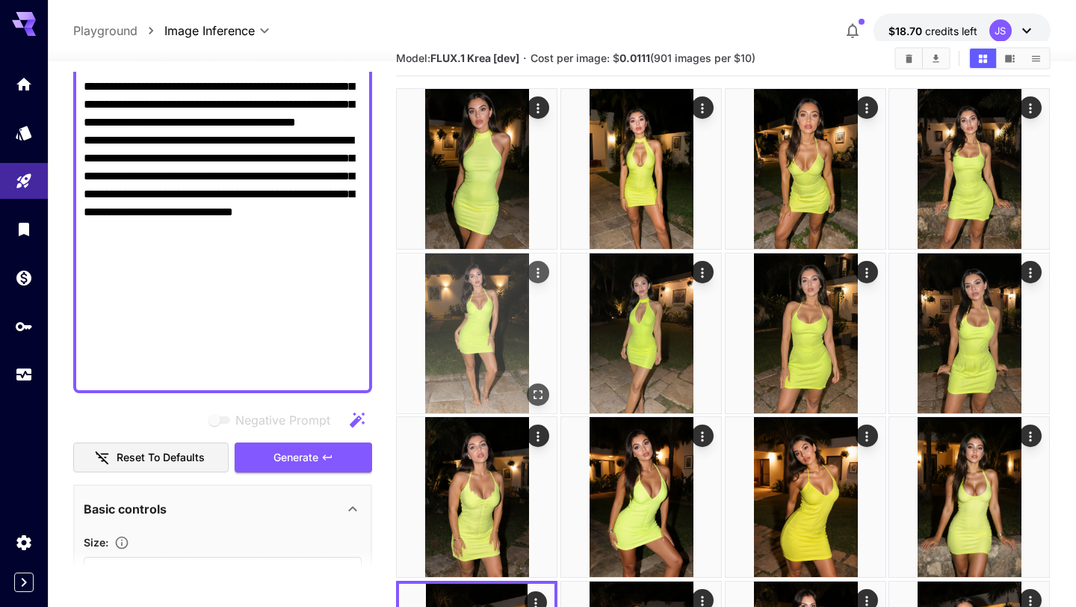
click at [492, 357] on img at bounding box center [477, 333] width 160 height 160
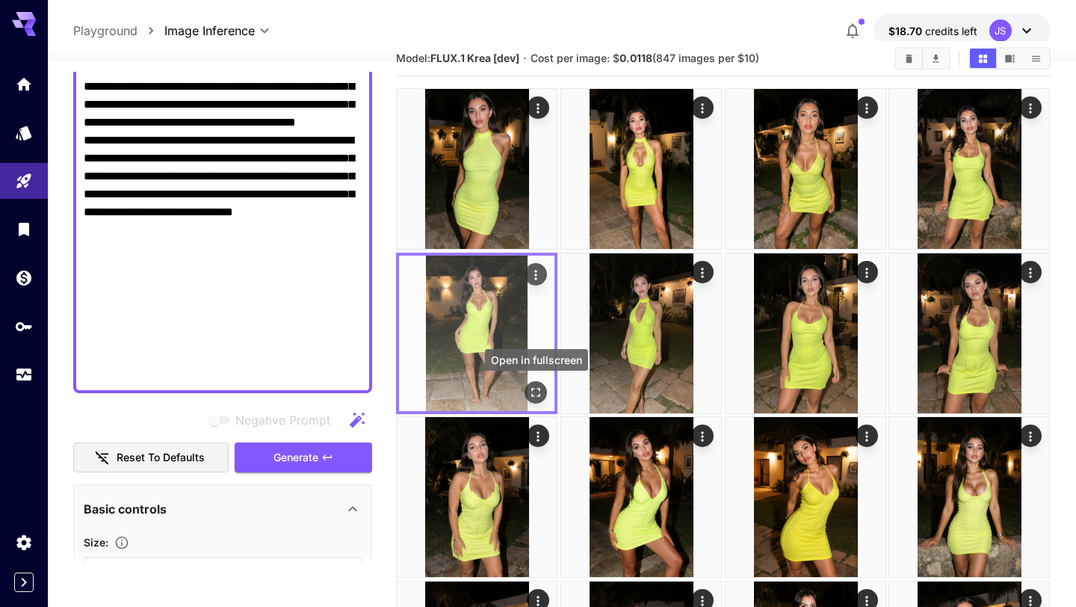
click at [535, 399] on button "Open in fullscreen" at bounding box center [536, 392] width 22 height 22
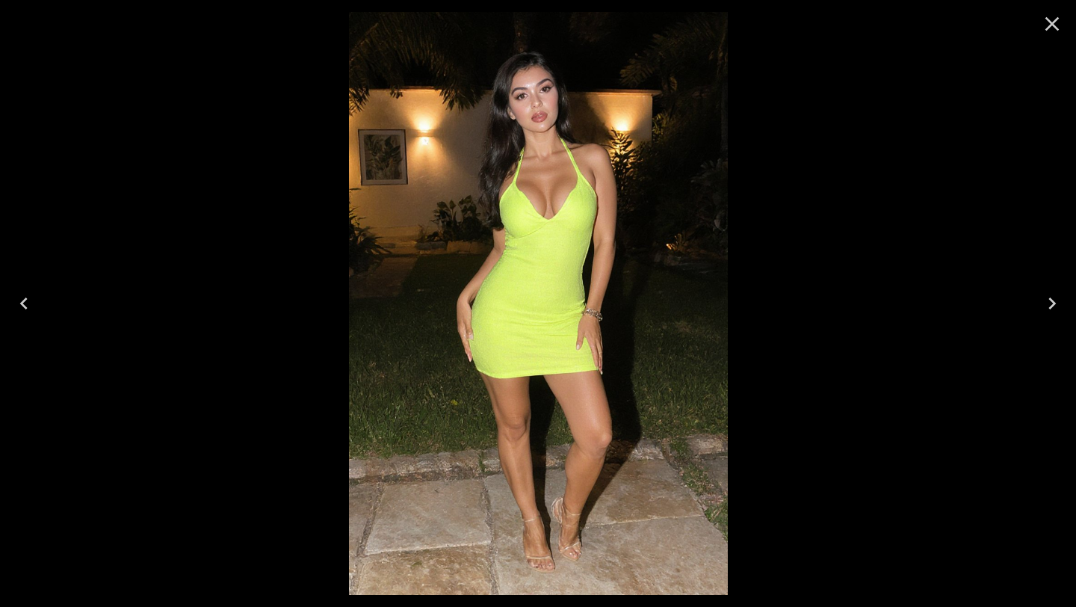
click at [19, 303] on icon "Previous" at bounding box center [24, 303] width 24 height 24
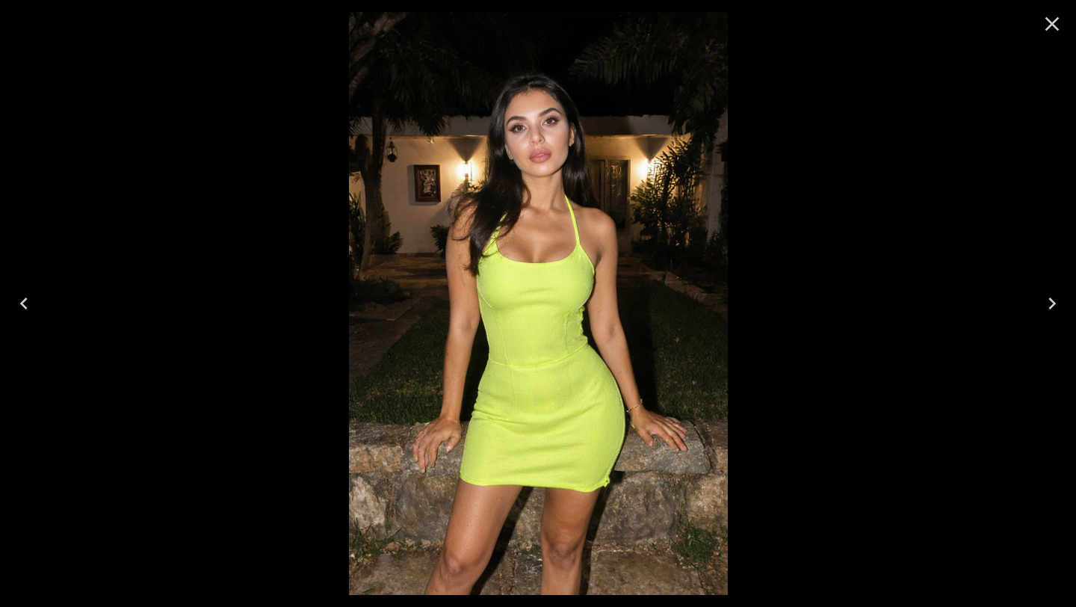
click at [19, 303] on icon "Previous" at bounding box center [24, 303] width 24 height 24
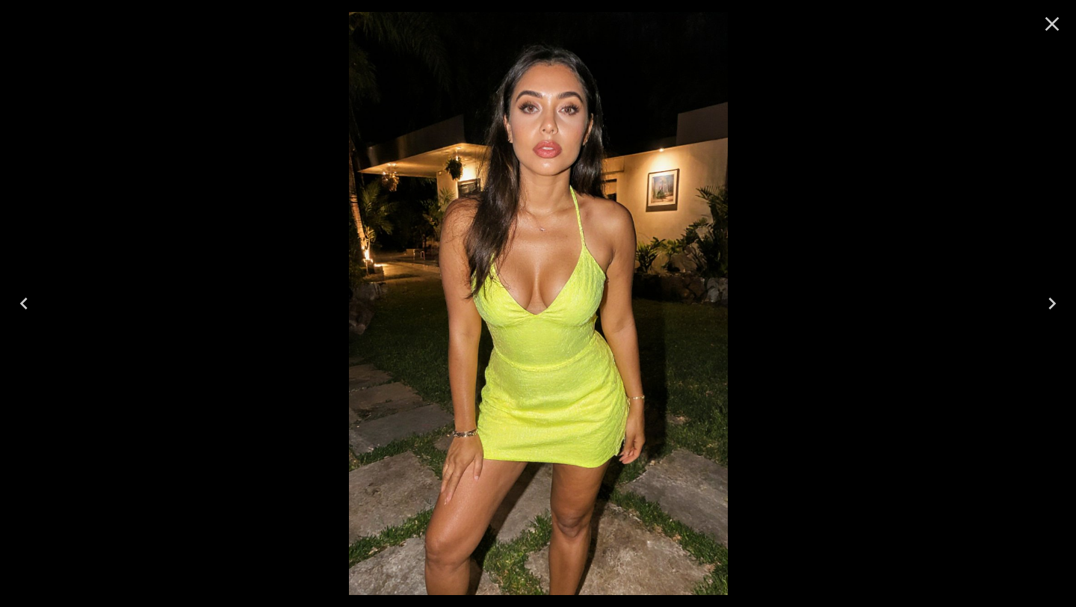
click at [19, 303] on icon "Previous" at bounding box center [24, 303] width 24 height 24
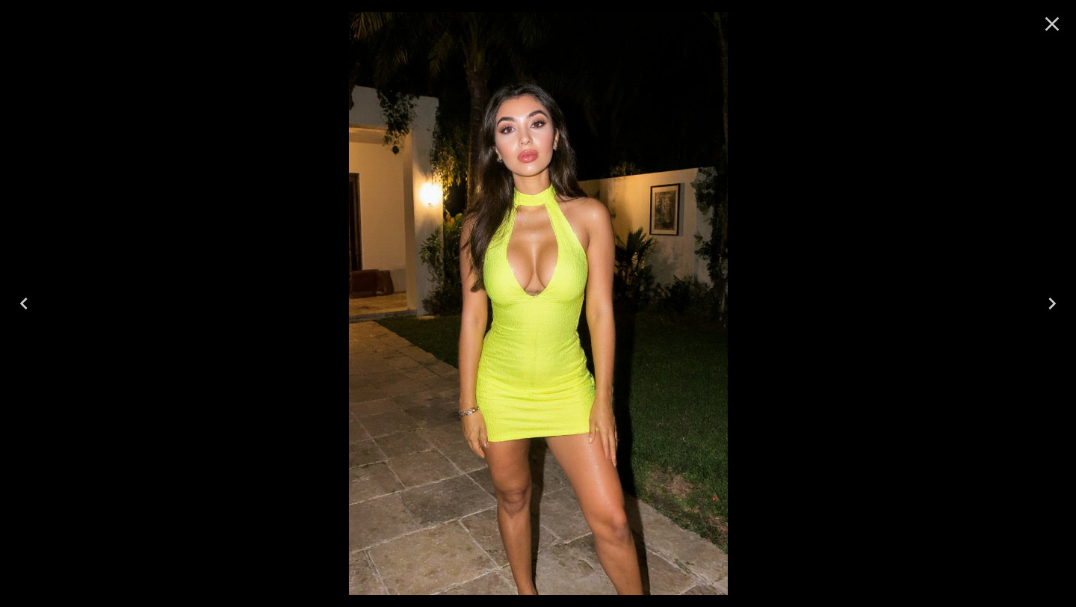
click at [19, 303] on icon "Previous" at bounding box center [24, 303] width 24 height 24
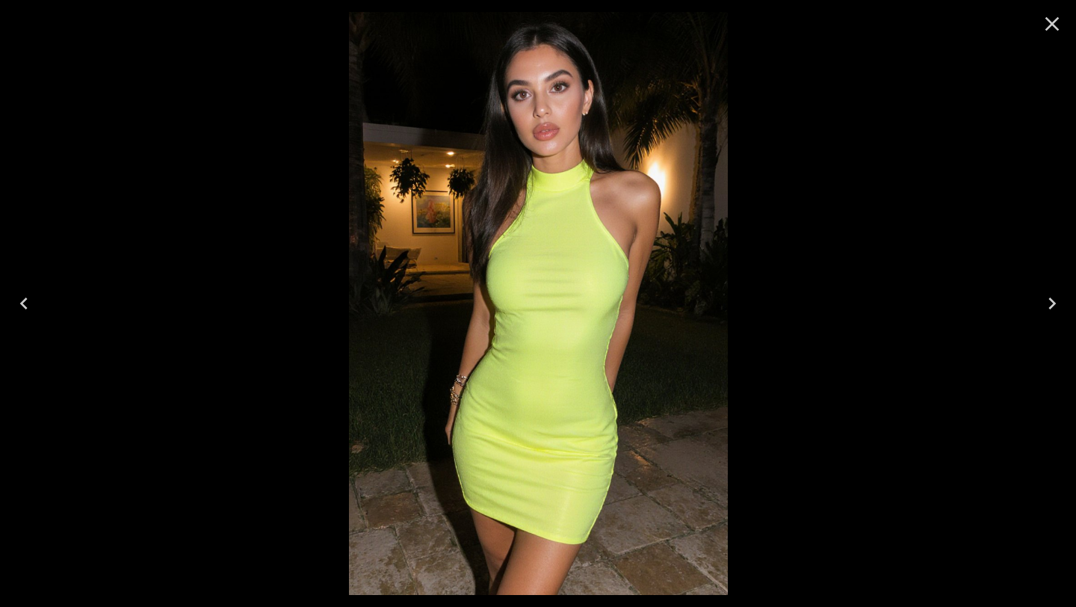
click at [19, 303] on icon "Previous" at bounding box center [24, 303] width 24 height 24
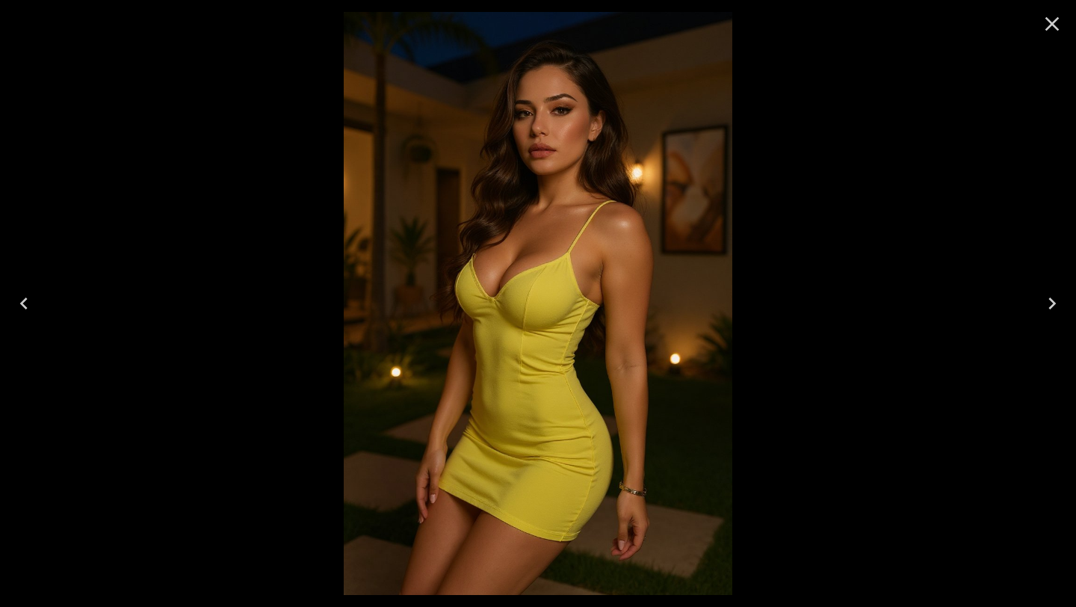
click at [1059, 25] on icon "Close" at bounding box center [1052, 24] width 24 height 24
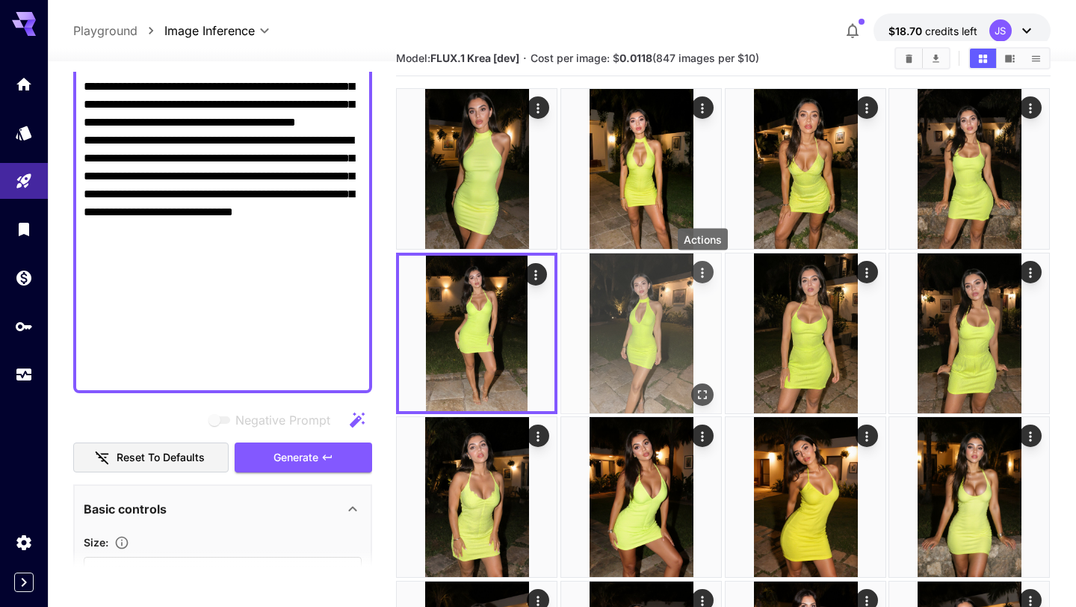
click at [707, 276] on icon "Actions" at bounding box center [702, 271] width 15 height 15
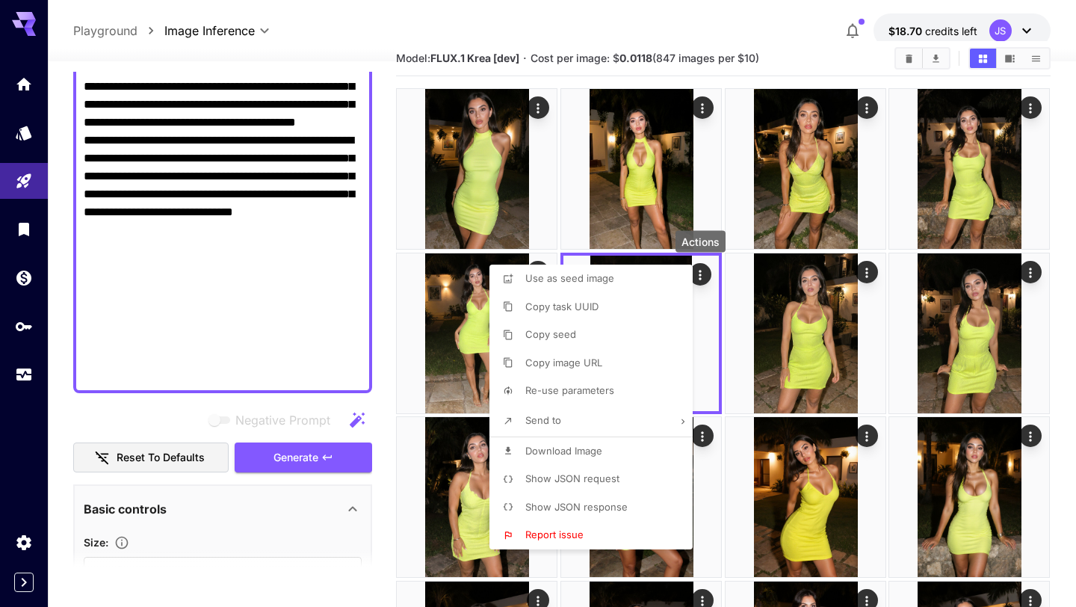
click at [376, 403] on div at bounding box center [538, 303] width 1076 height 607
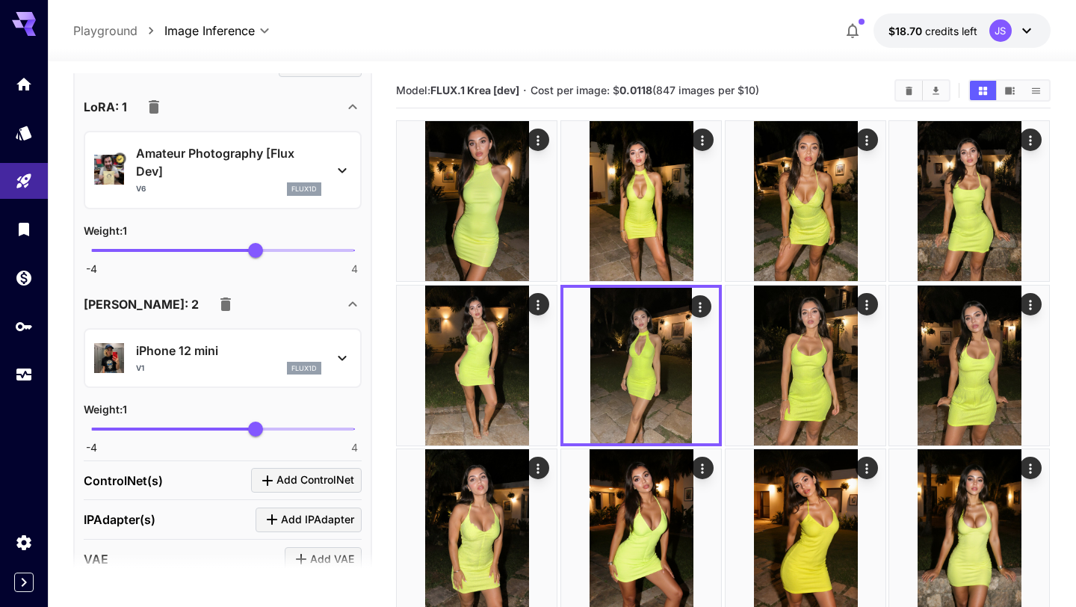
scroll to position [1573, 0]
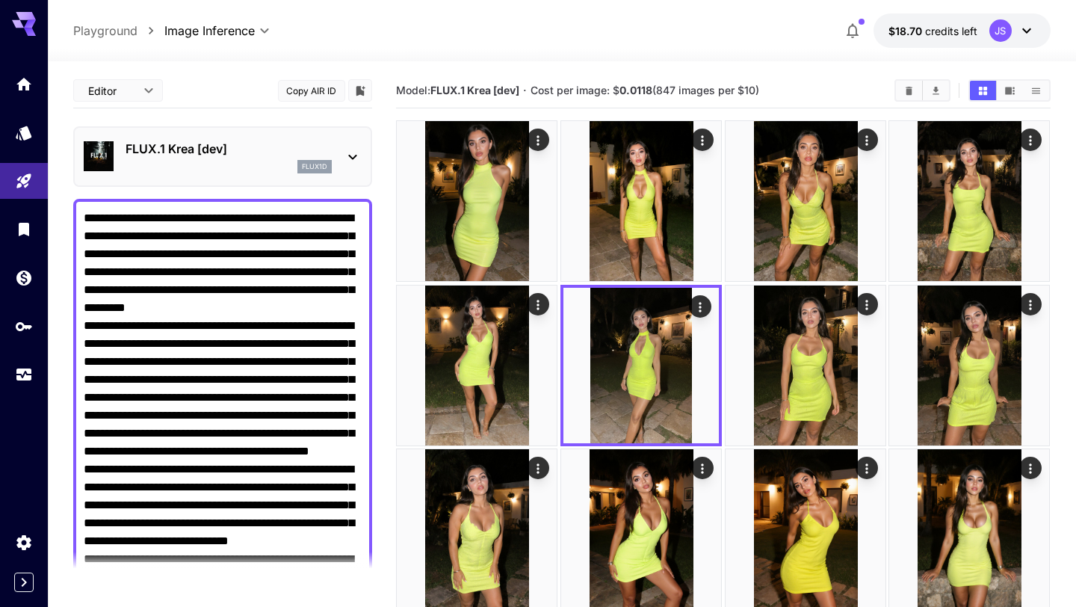
scroll to position [1573, 0]
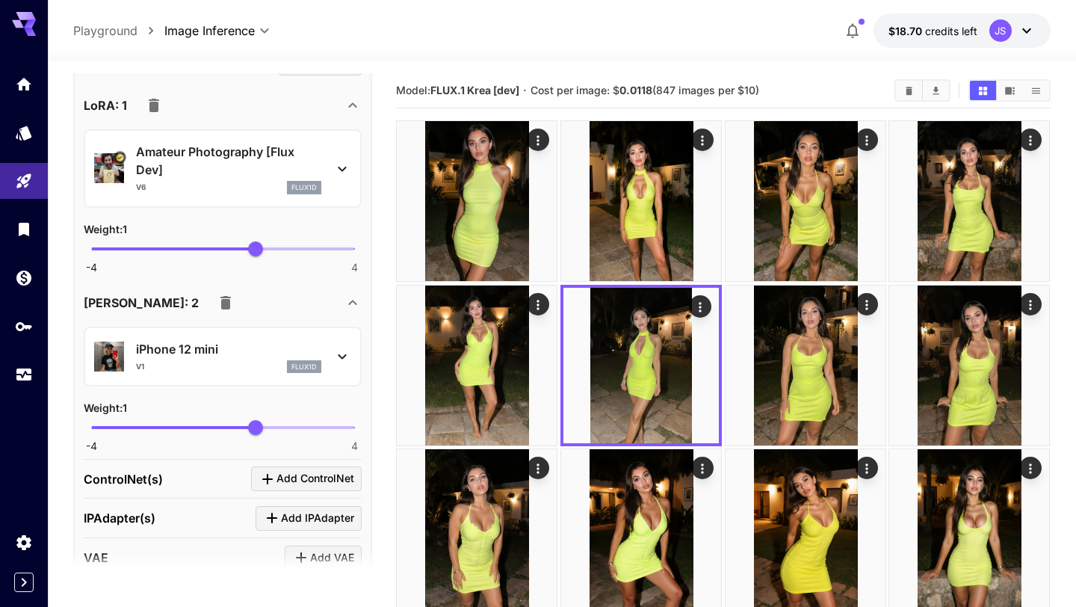
click at [341, 359] on icon at bounding box center [342, 356] width 18 height 18
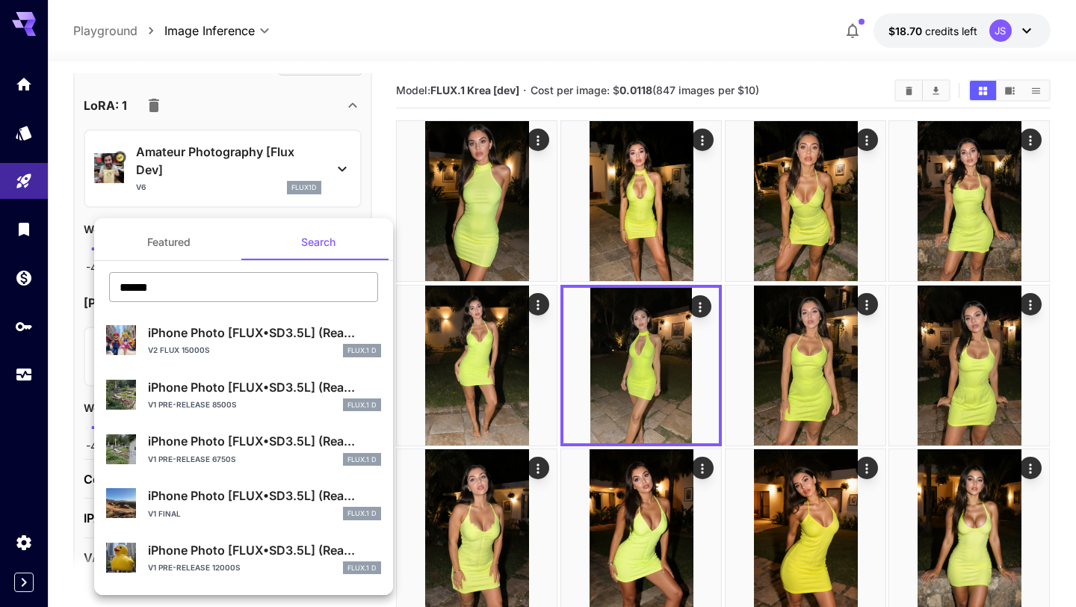
click at [340, 284] on input "******" at bounding box center [243, 287] width 269 height 30
drag, startPoint x: 329, startPoint y: 282, endPoint x: 66, endPoint y: 279, distance: 263.0
click at [66, 279] on div "Featured Search ****** ​ iPhone Photo [FLUX•SD3.5L] (Rea... v2 FLUX 15000s FLUX…" at bounding box center [149, 224] width 299 height 448
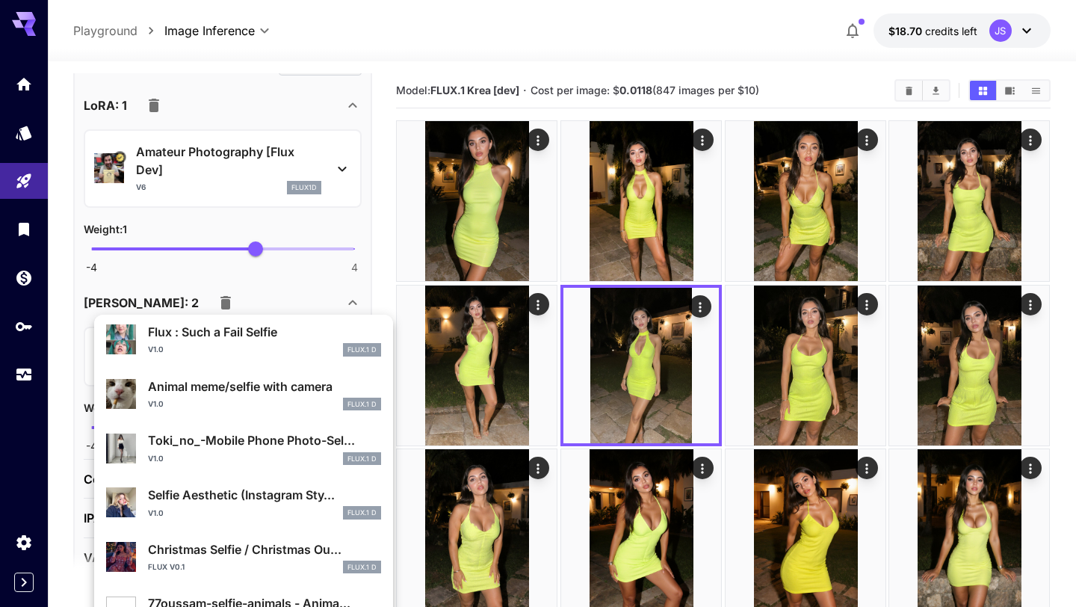
scroll to position [432, 0]
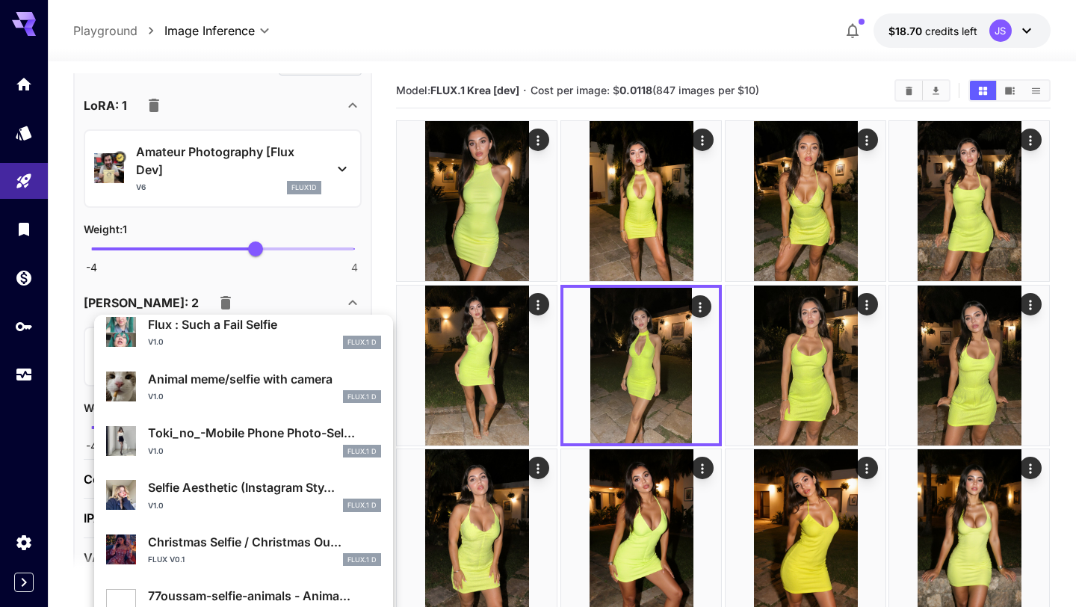
type input "******"
click at [250, 501] on div "v1.0 FLUX.1 D" at bounding box center [264, 504] width 233 height 13
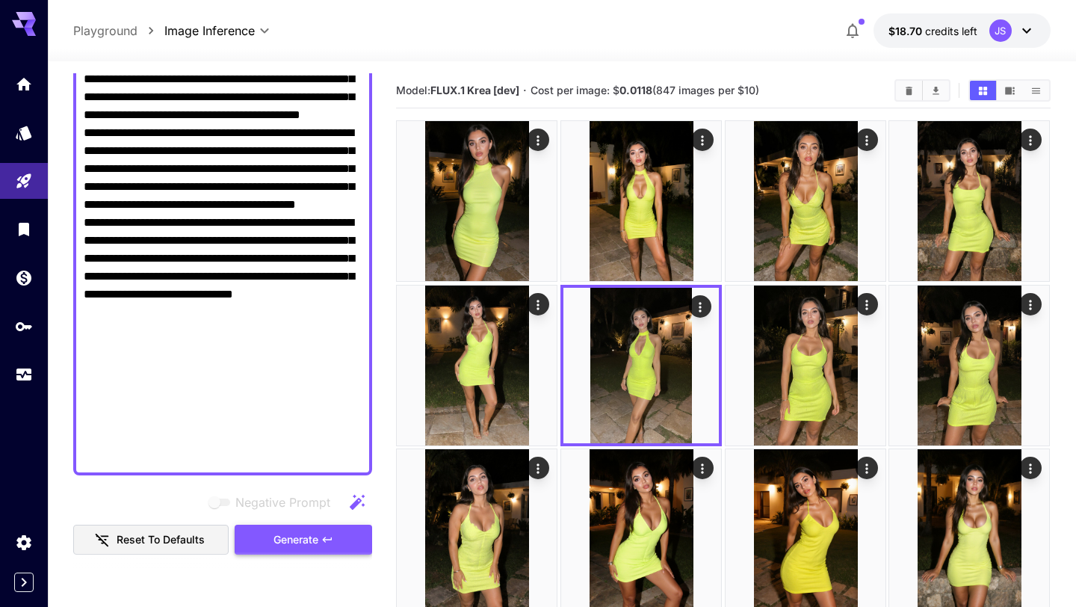
scroll to position [733, 0]
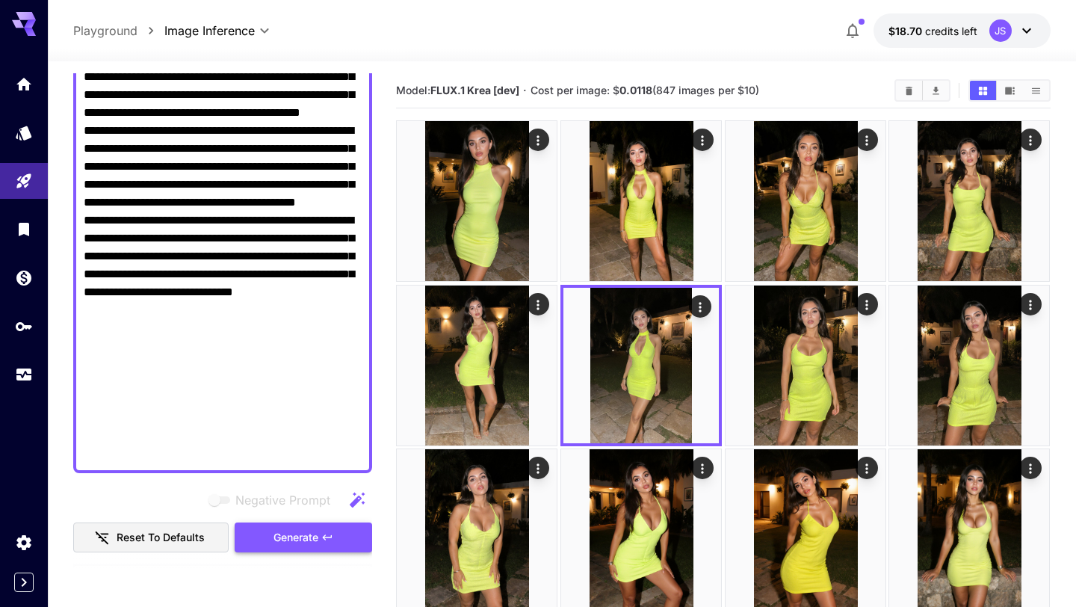
click at [296, 545] on span "Generate" at bounding box center [295, 537] width 45 height 19
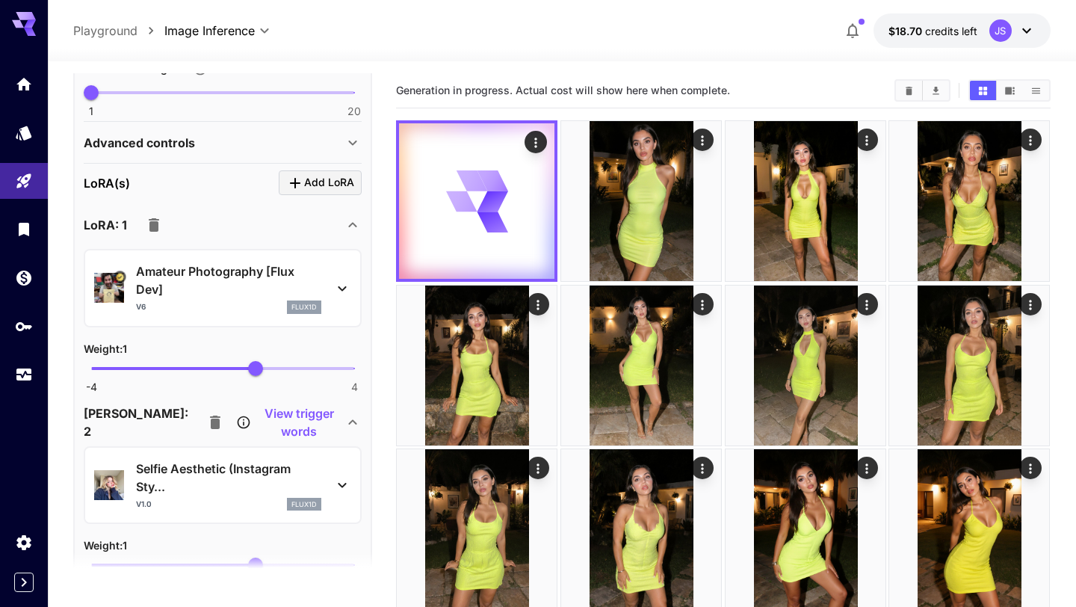
scroll to position [1458, 0]
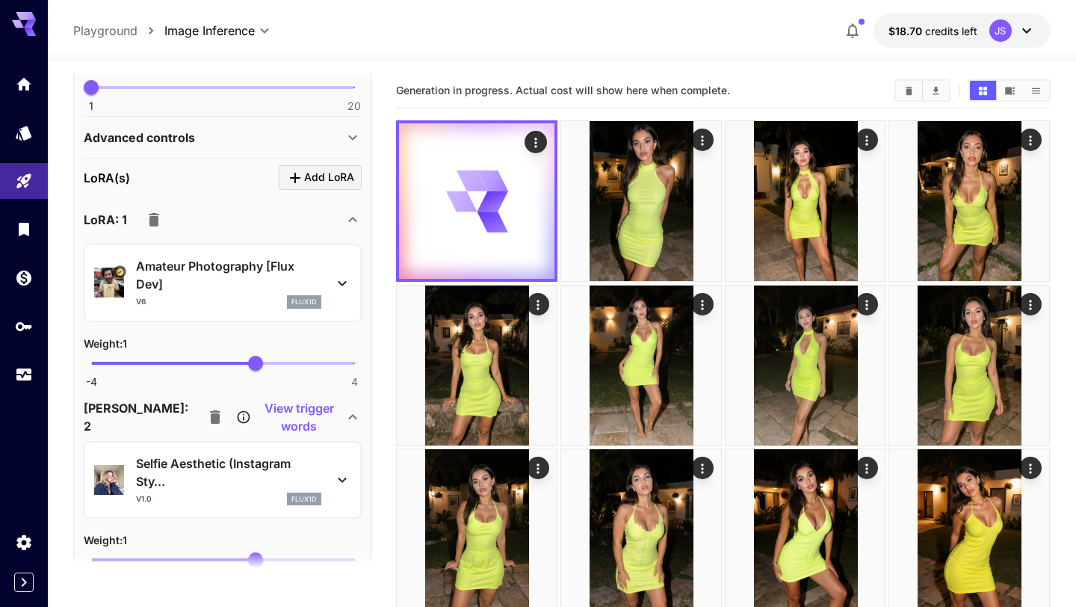
click at [344, 484] on icon at bounding box center [342, 480] width 18 height 18
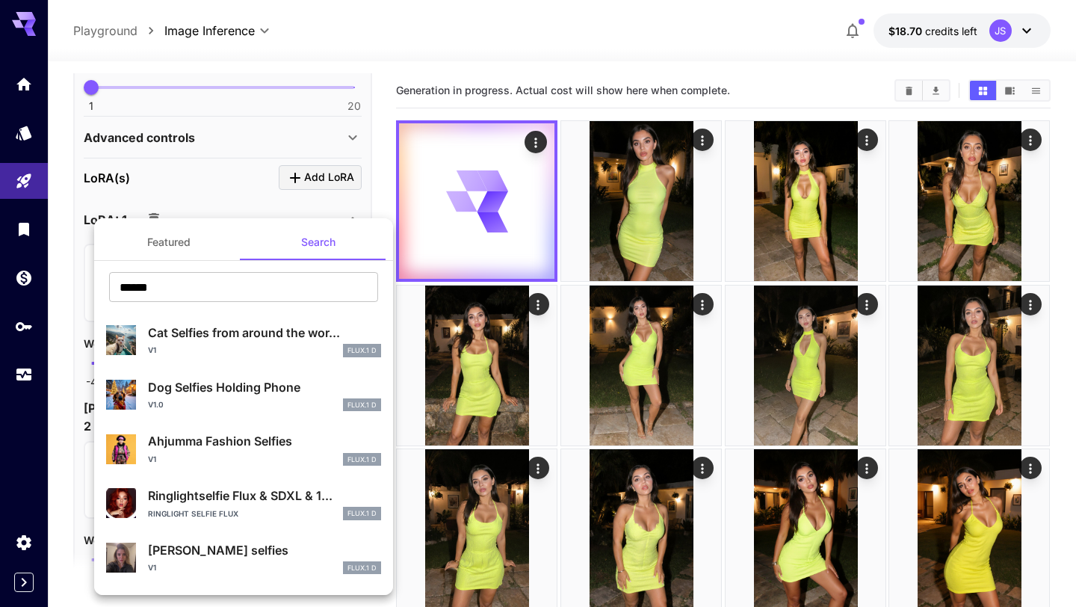
drag, startPoint x: 256, startPoint y: 291, endPoint x: 0, endPoint y: 290, distance: 256.3
click at [0, 290] on div "Featured Search ****** ​ Cat Selfies from around the wor... V1 FLUX.1 D Dog Sel…" at bounding box center [149, 224] width 299 height 448
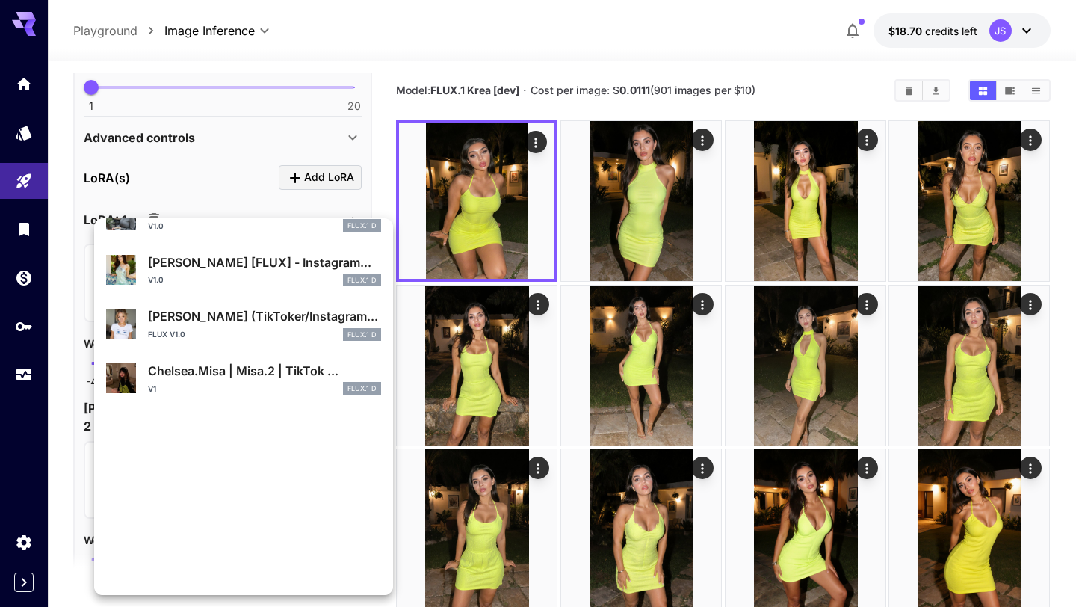
scroll to position [0, 0]
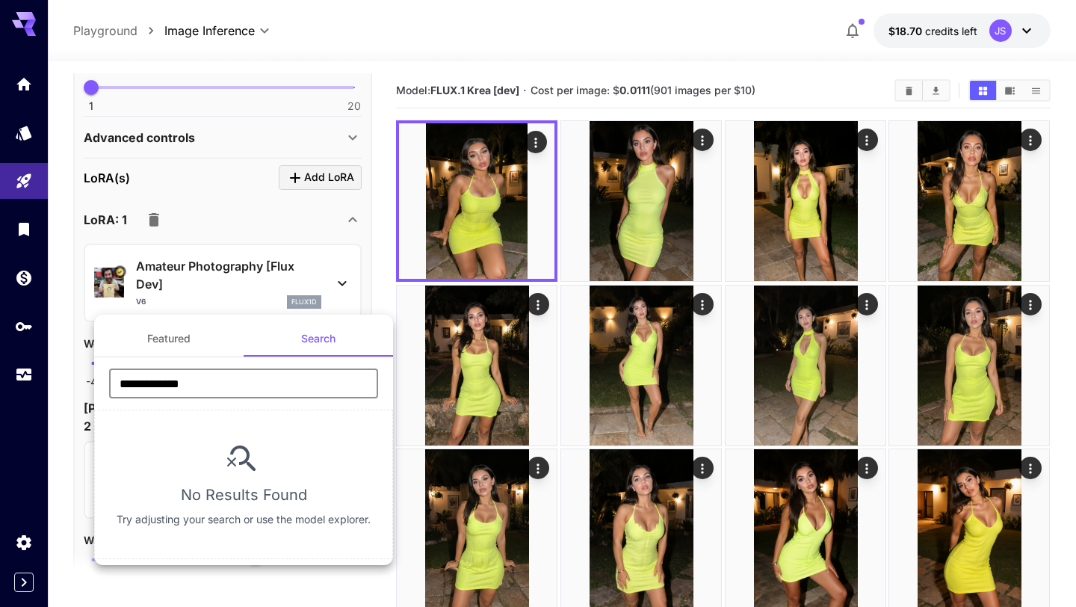
drag, startPoint x: 229, startPoint y: 391, endPoint x: 0, endPoint y: 376, distance: 229.1
click at [0, 376] on div "**********" at bounding box center [149, 224] width 299 height 448
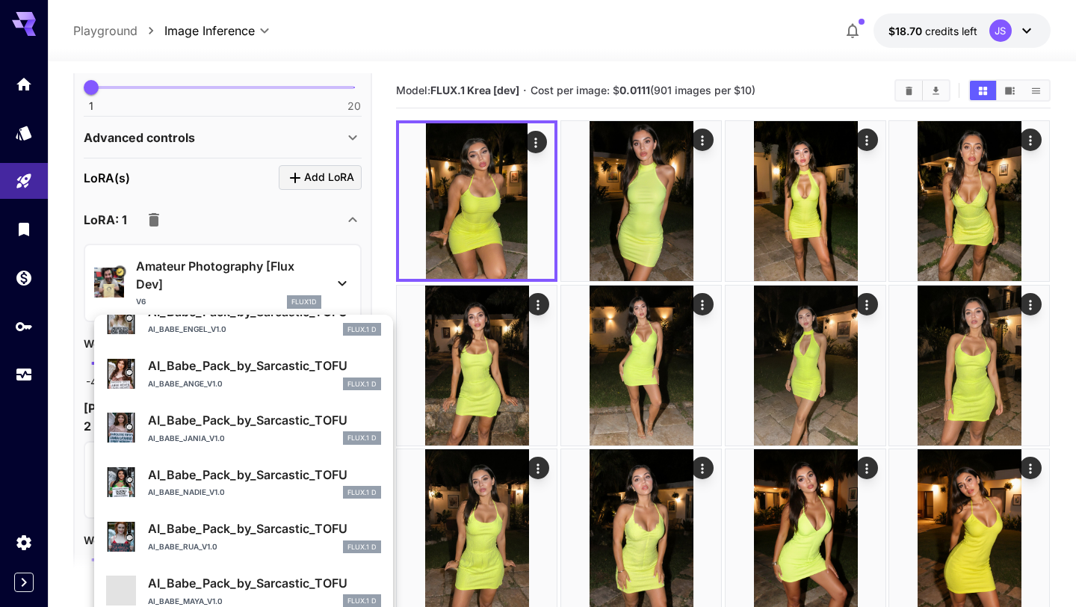
scroll to position [814, 0]
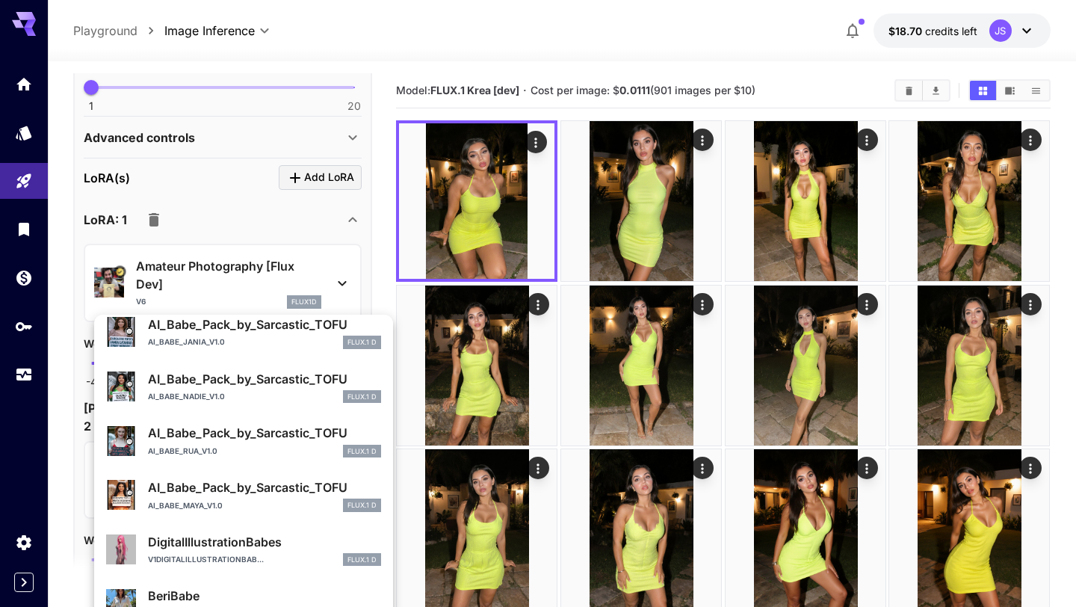
type input "****"
click at [387, 144] on div at bounding box center [538, 303] width 1076 height 607
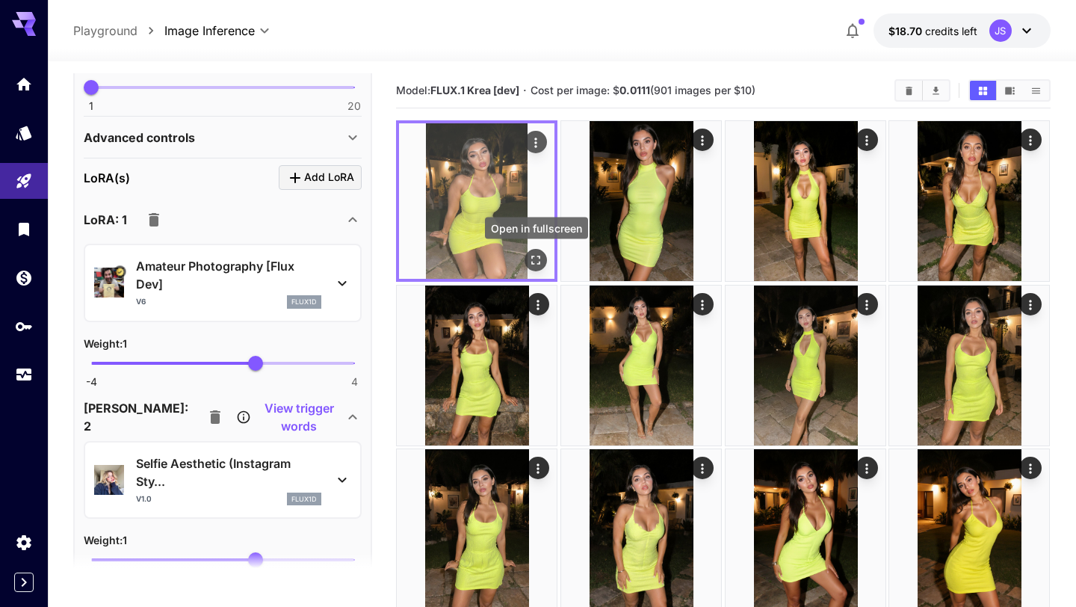
click at [534, 260] on icon "Open in fullscreen" at bounding box center [536, 260] width 15 height 15
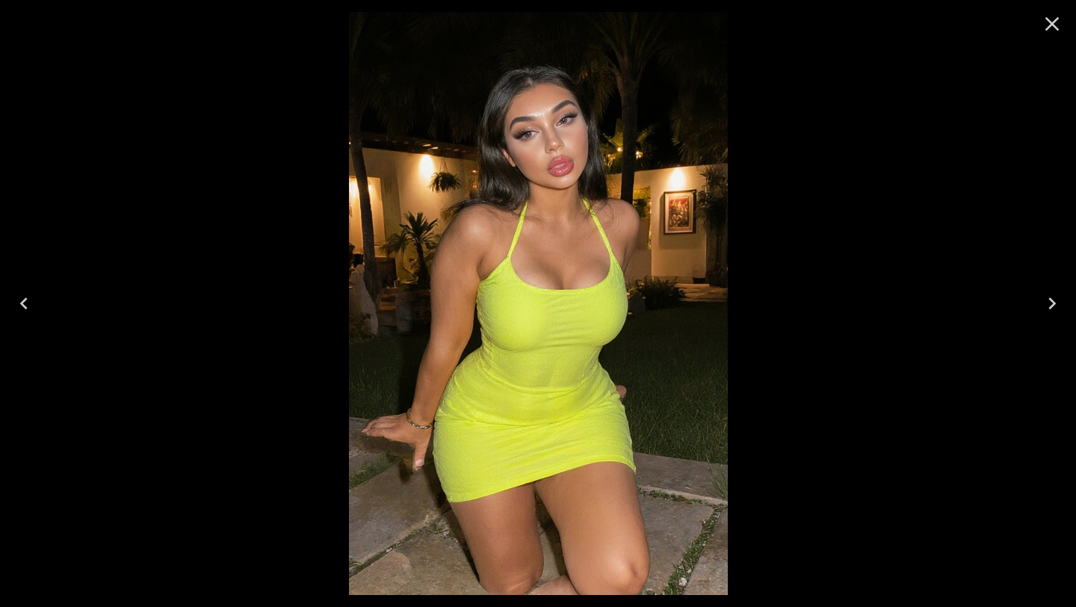
click at [1053, 29] on icon "Close" at bounding box center [1052, 24] width 24 height 24
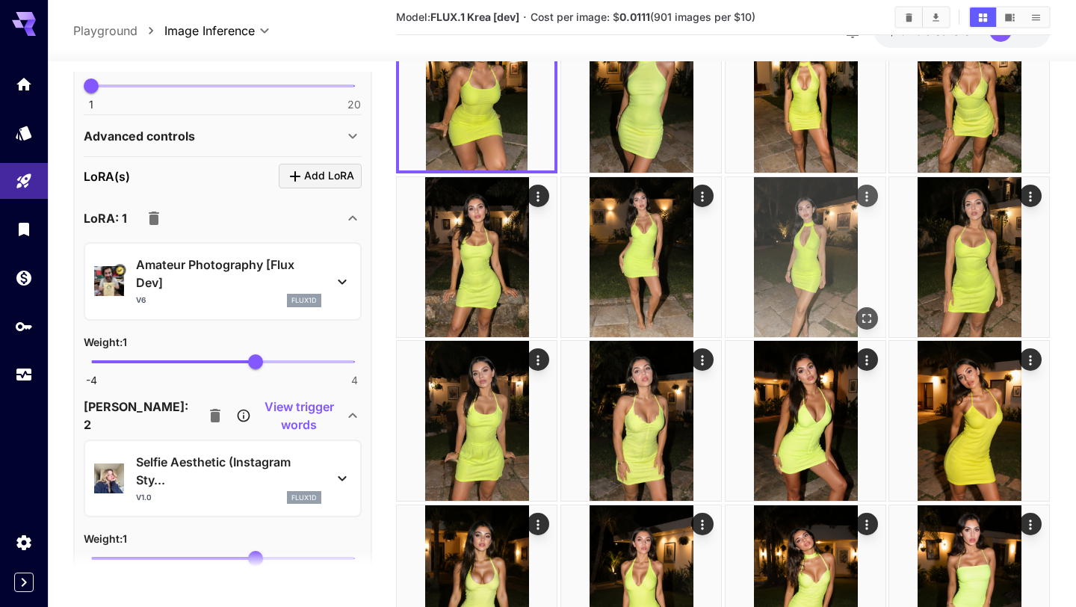
scroll to position [109, 0]
click at [869, 198] on icon "Actions" at bounding box center [866, 195] width 15 height 15
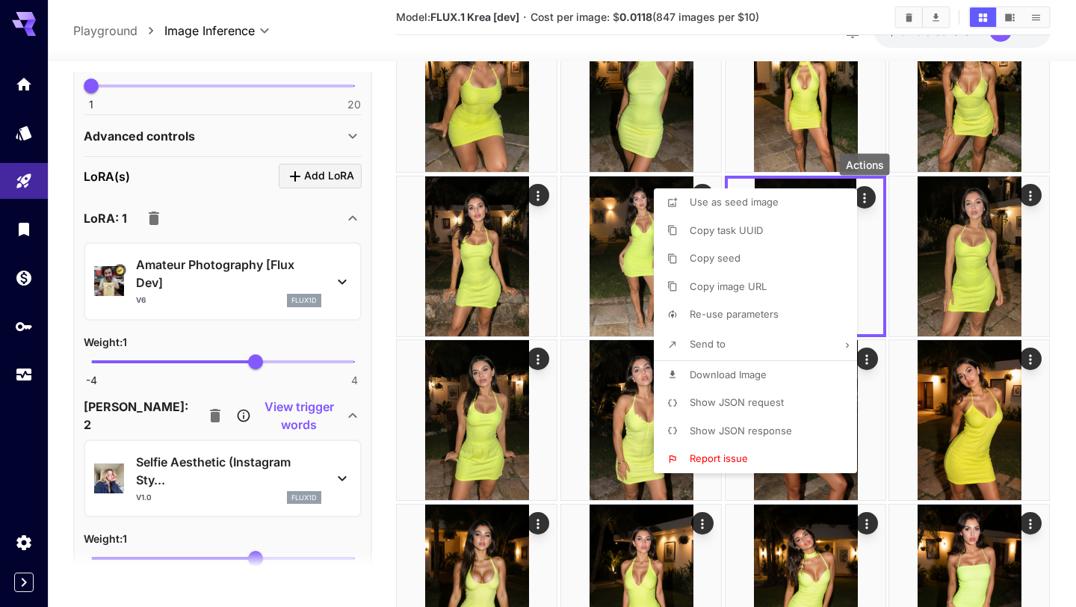
click at [765, 313] on span "Re-use parameters" at bounding box center [734, 314] width 89 height 12
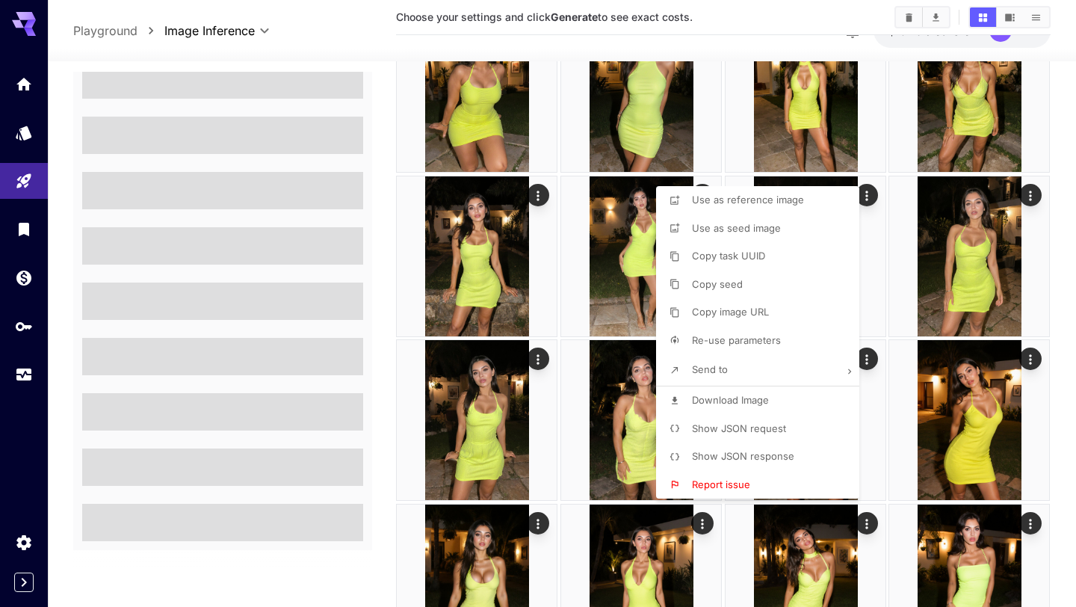
scroll to position [397, 0]
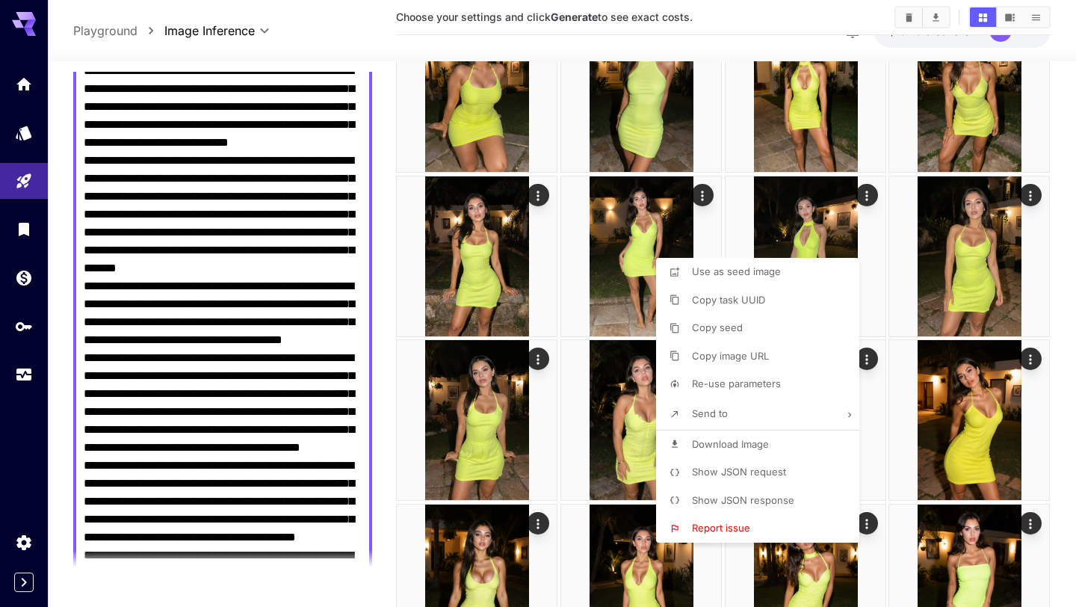
click at [384, 257] on div at bounding box center [538, 303] width 1076 height 607
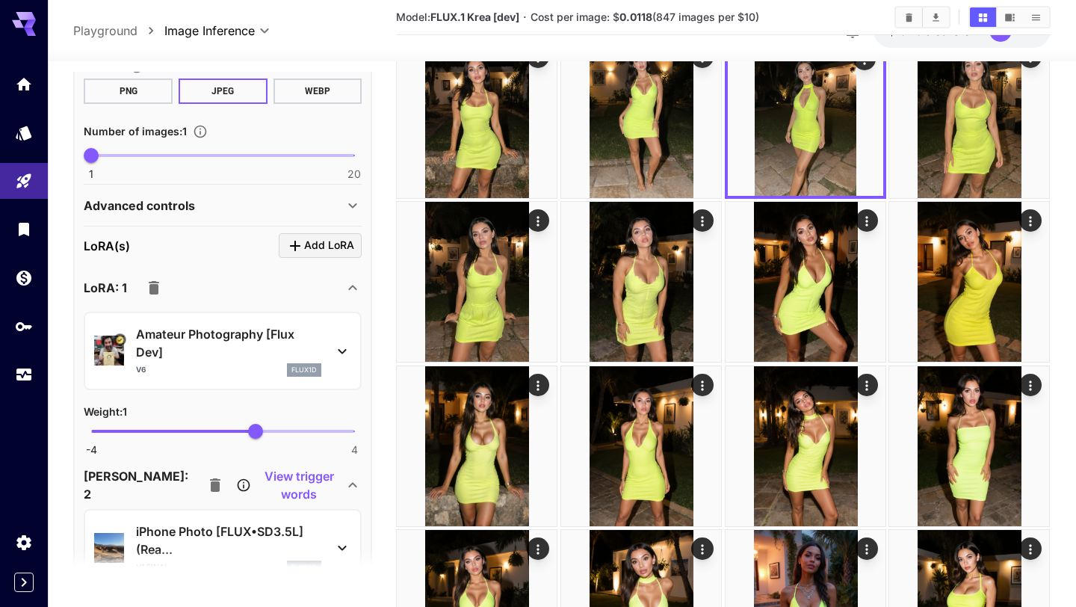
scroll to position [1499, 0]
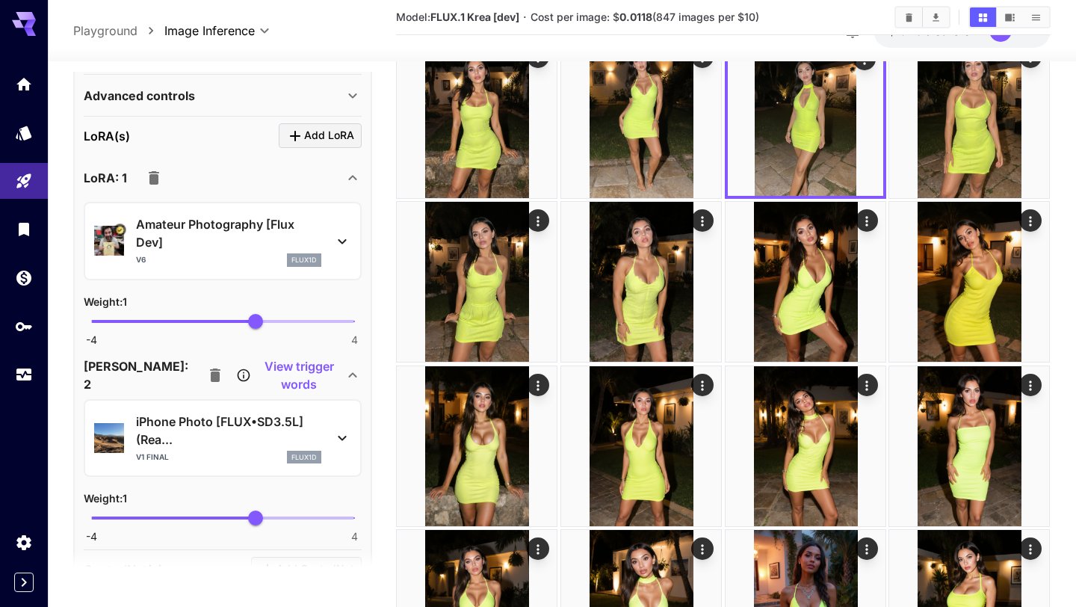
click at [161, 176] on icon "button" at bounding box center [154, 178] width 18 height 18
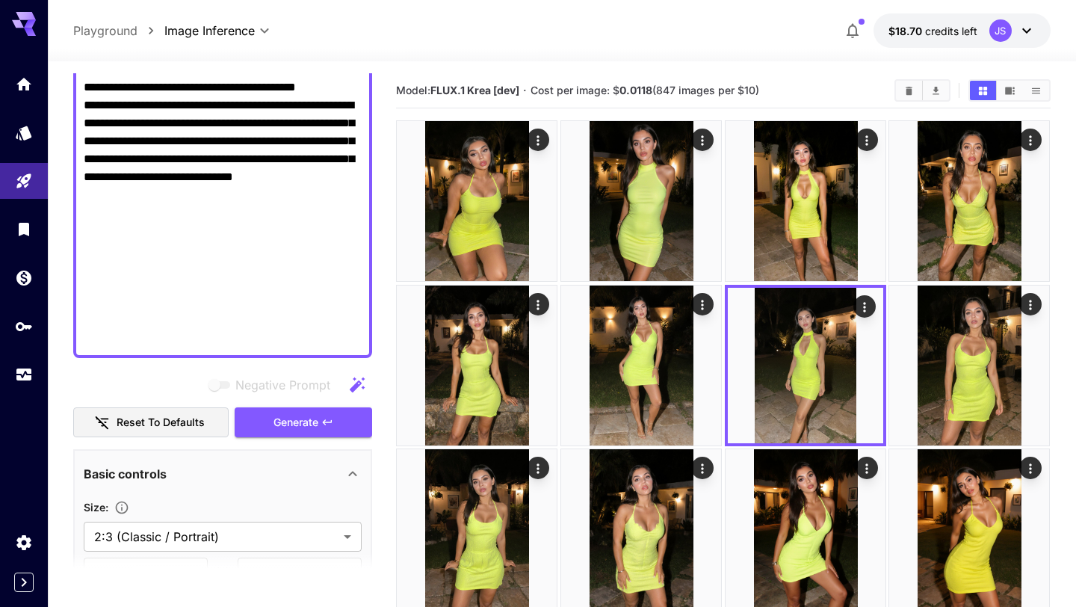
scroll to position [849, 0]
click at [320, 428] on button "Generate" at bounding box center [303, 421] width 137 height 31
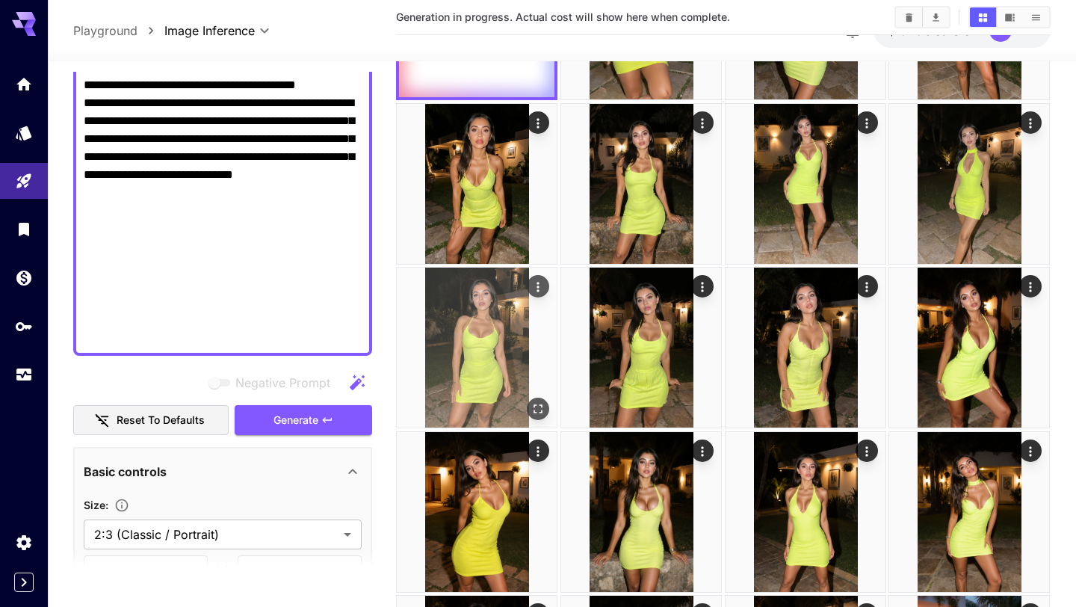
scroll to position [0, 0]
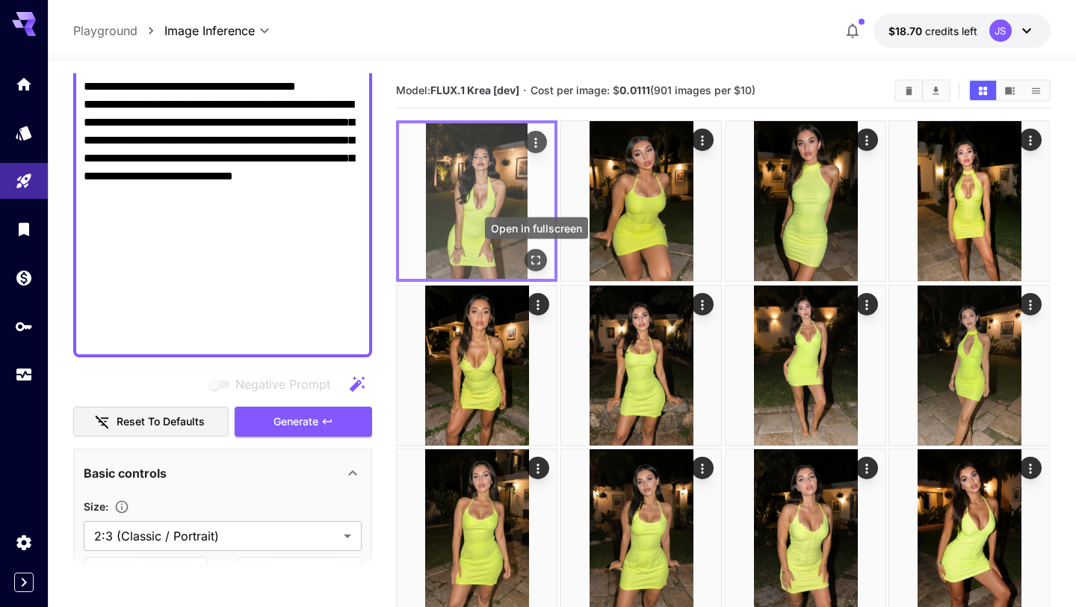
click at [535, 261] on icon "Open in fullscreen" at bounding box center [536, 260] width 15 height 15
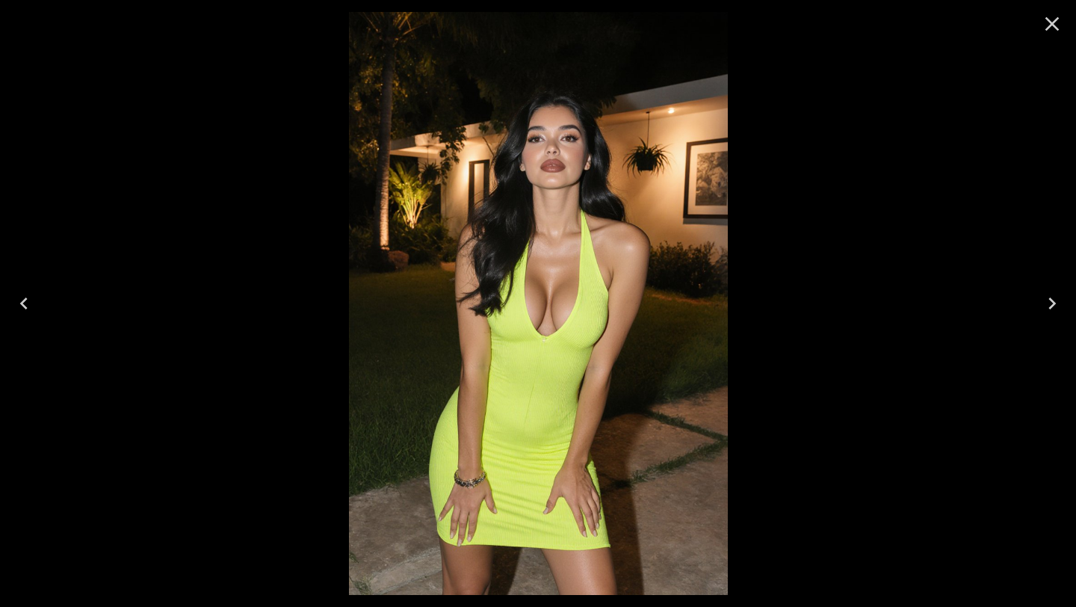
click at [1047, 26] on icon "Close" at bounding box center [1052, 24] width 24 height 24
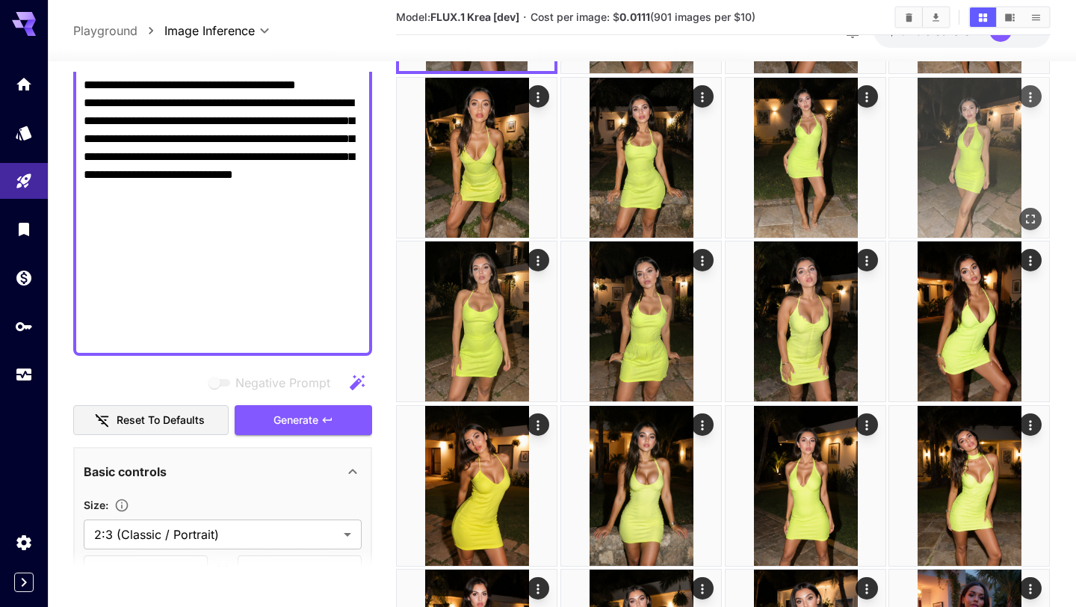
scroll to position [211, 0]
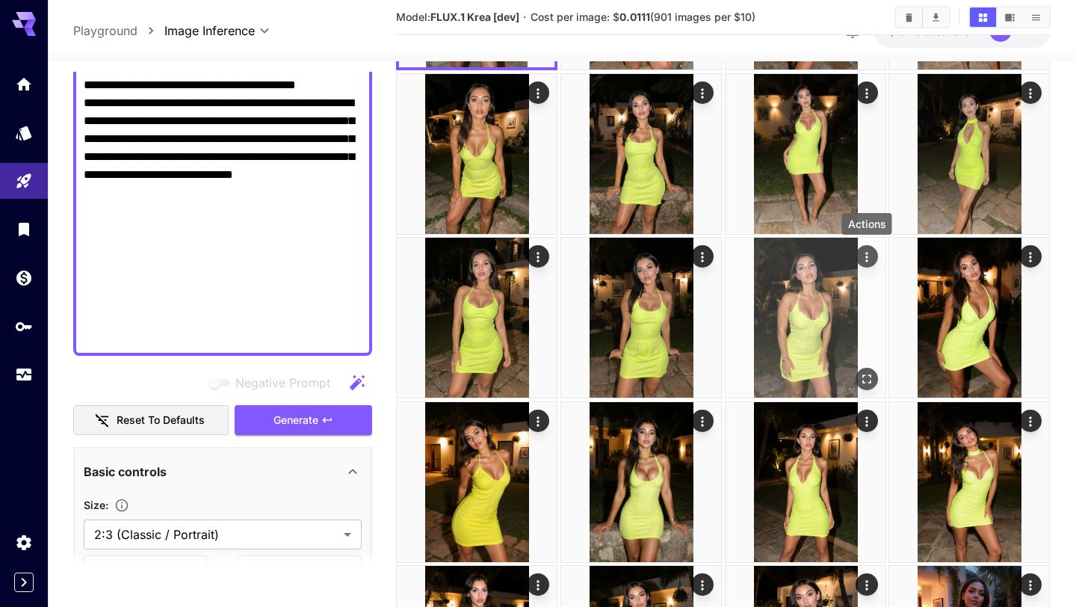
click at [867, 256] on icon "Actions" at bounding box center [866, 257] width 15 height 15
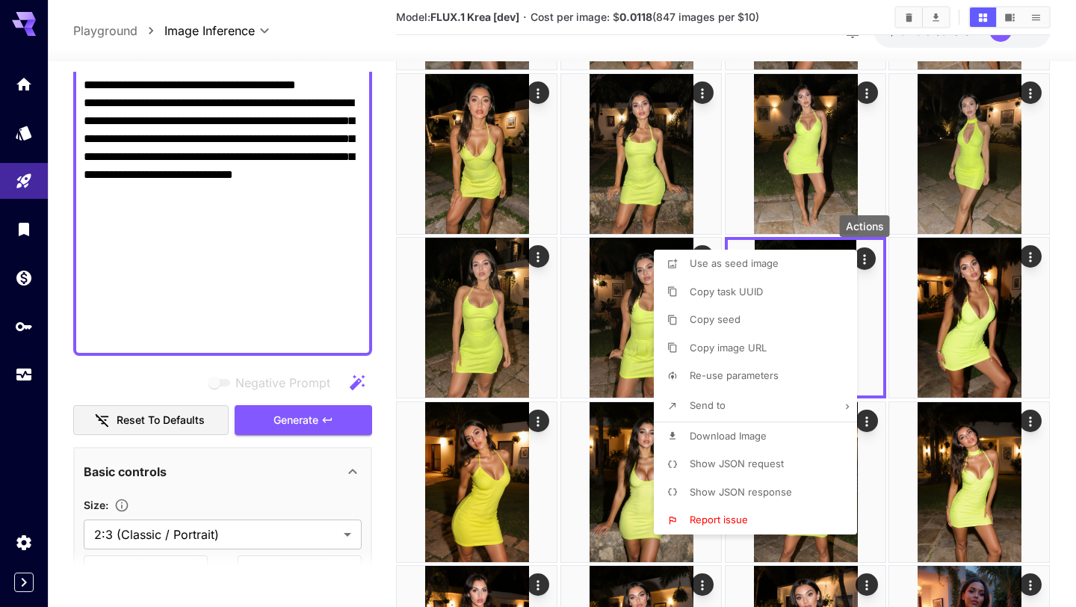
click at [752, 368] on p "Re-use parameters" at bounding box center [734, 375] width 89 height 15
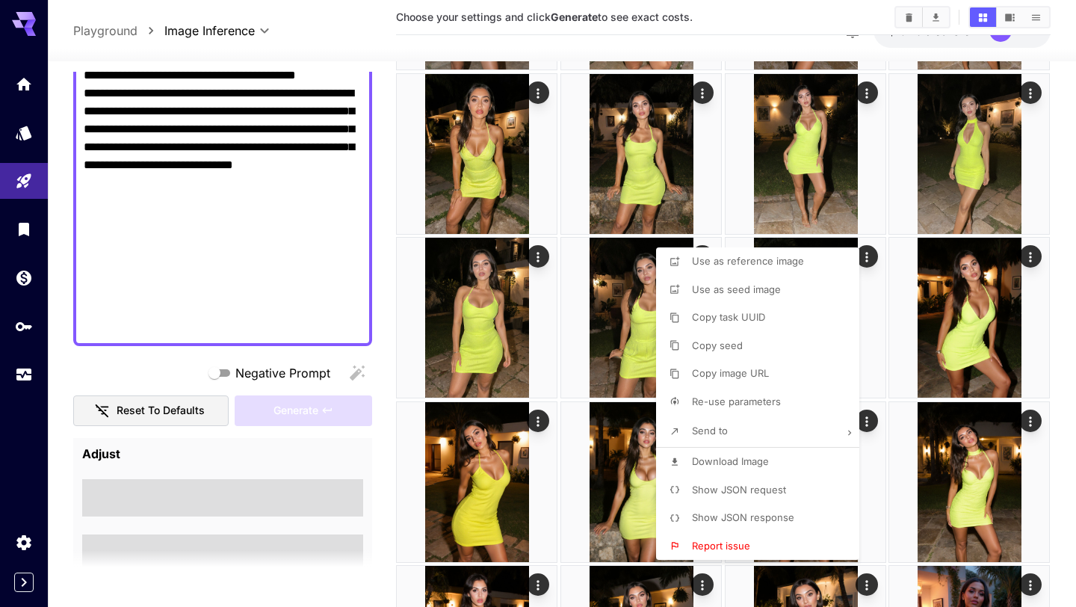
scroll to position [397, 0]
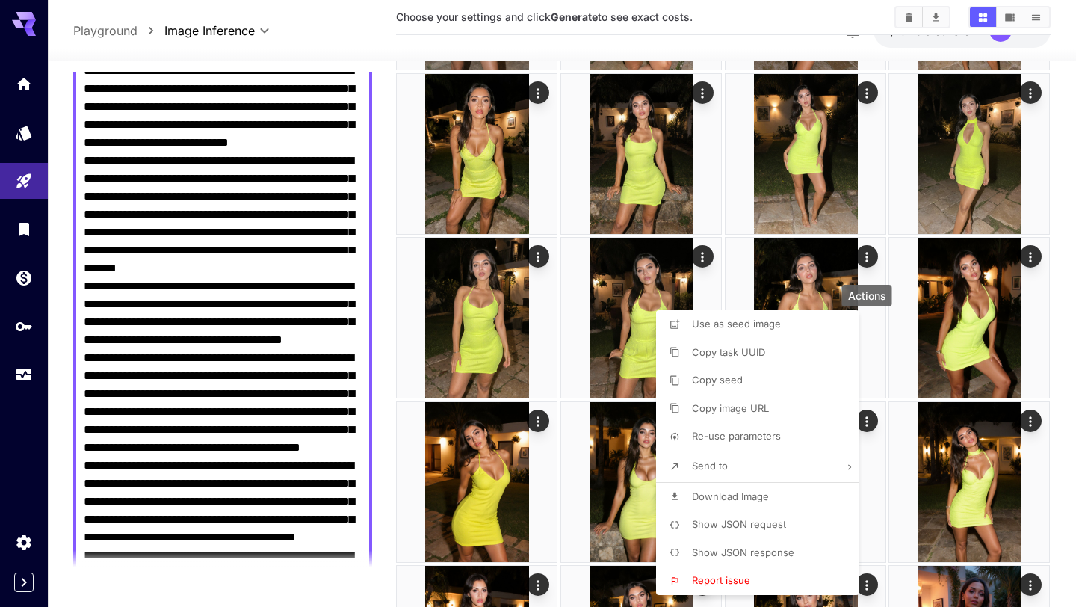
click at [377, 477] on div at bounding box center [538, 303] width 1076 height 607
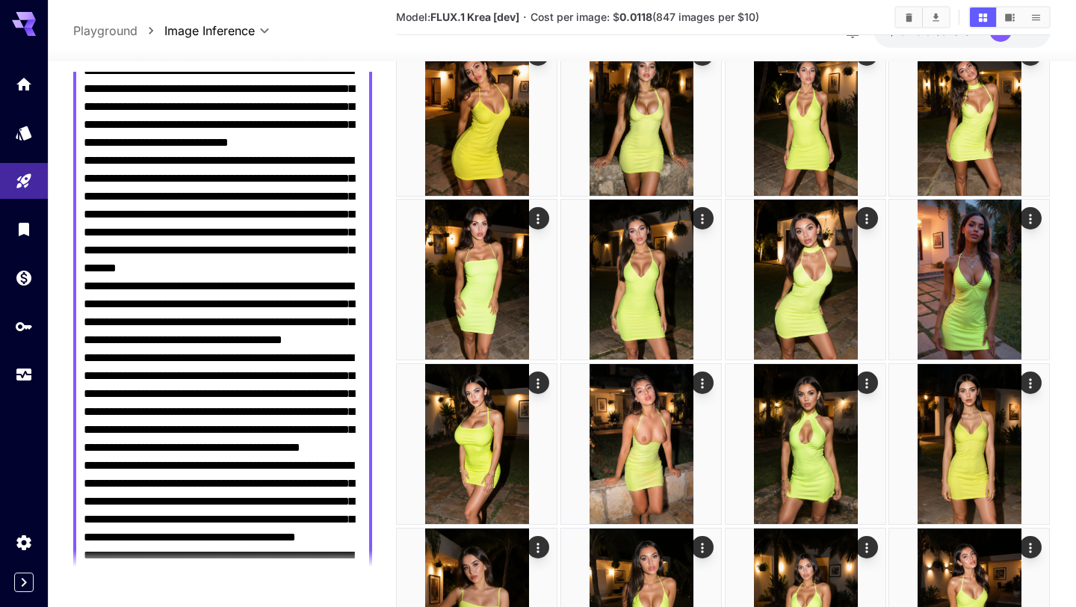
scroll to position [588, 0]
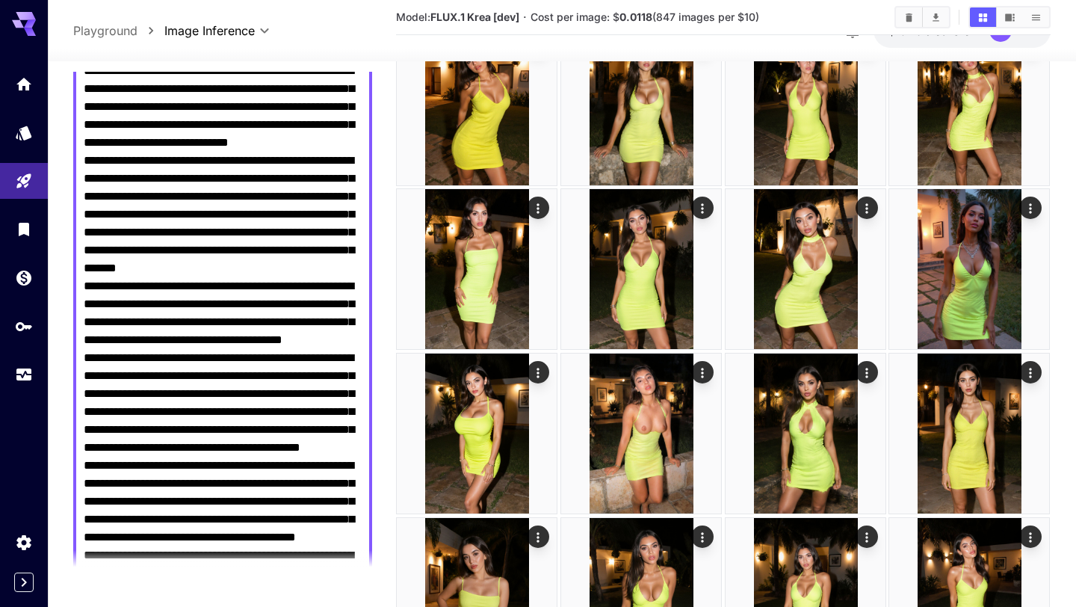
click at [278, 451] on textarea "Negative Prompt" at bounding box center [223, 304] width 278 height 986
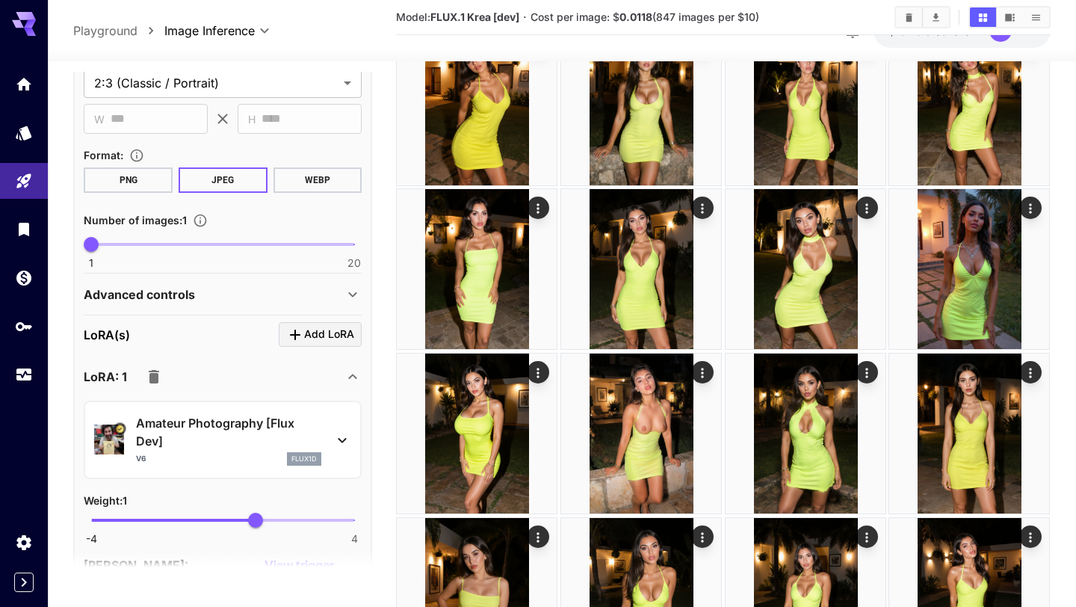
scroll to position [1305, 0]
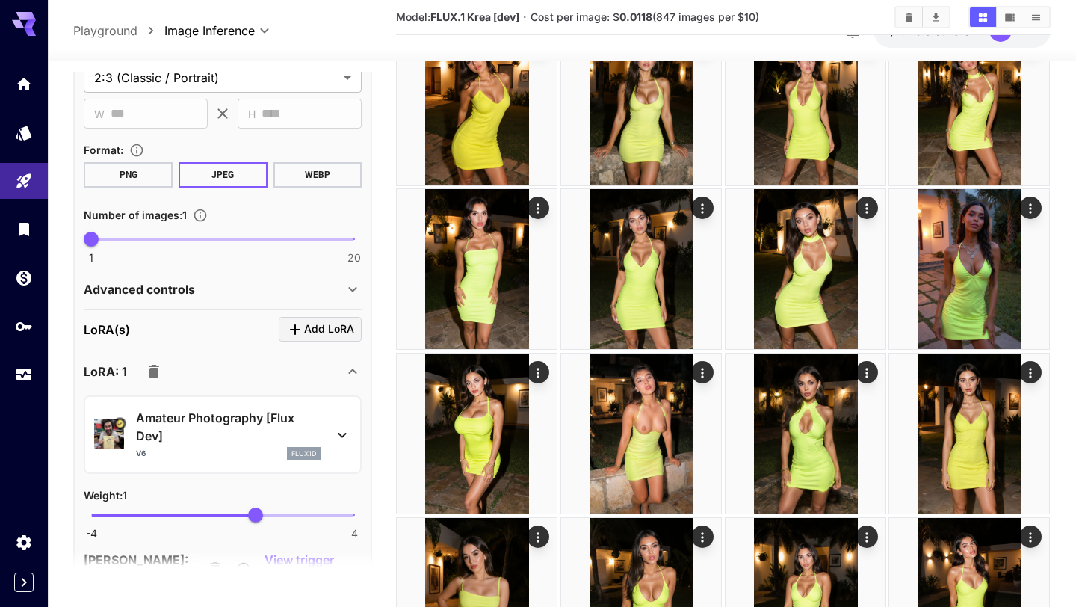
click at [152, 375] on icon "button" at bounding box center [154, 371] width 10 height 13
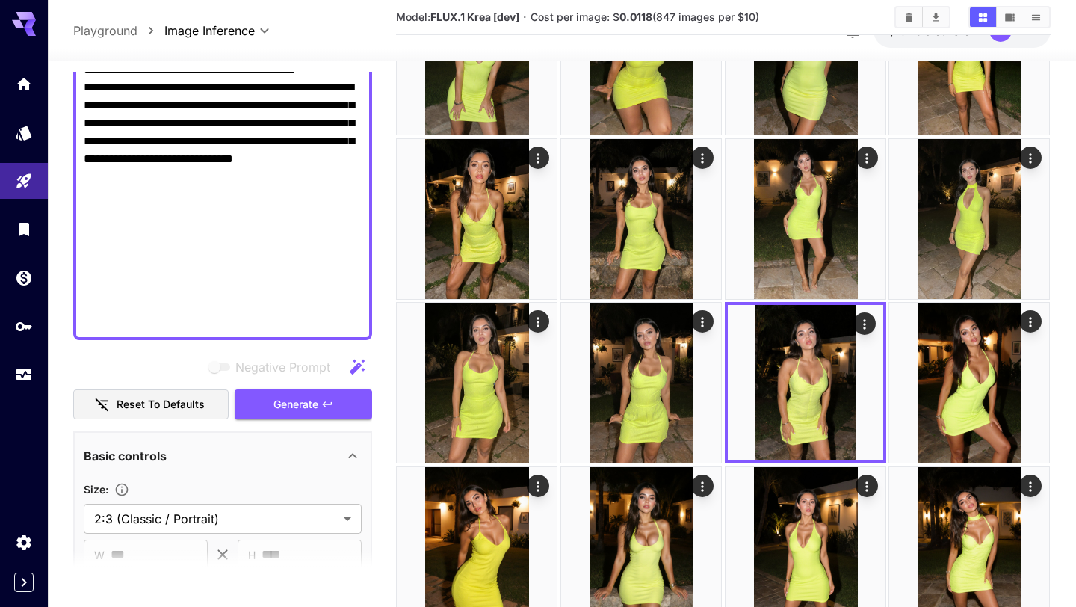
scroll to position [861, 0]
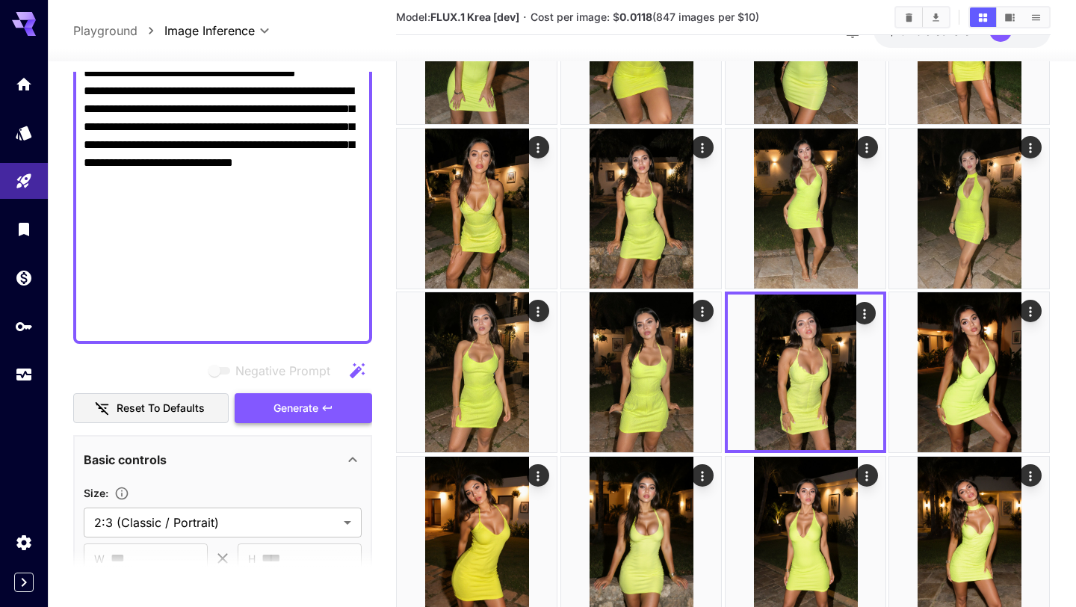
click at [297, 418] on button "Generate" at bounding box center [303, 408] width 137 height 31
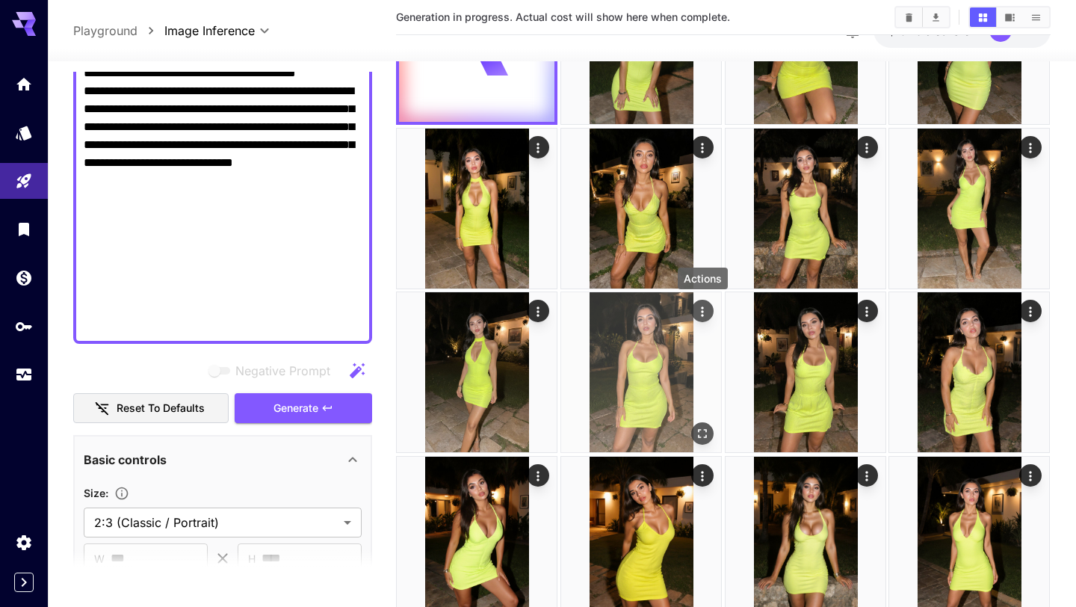
scroll to position [0, 0]
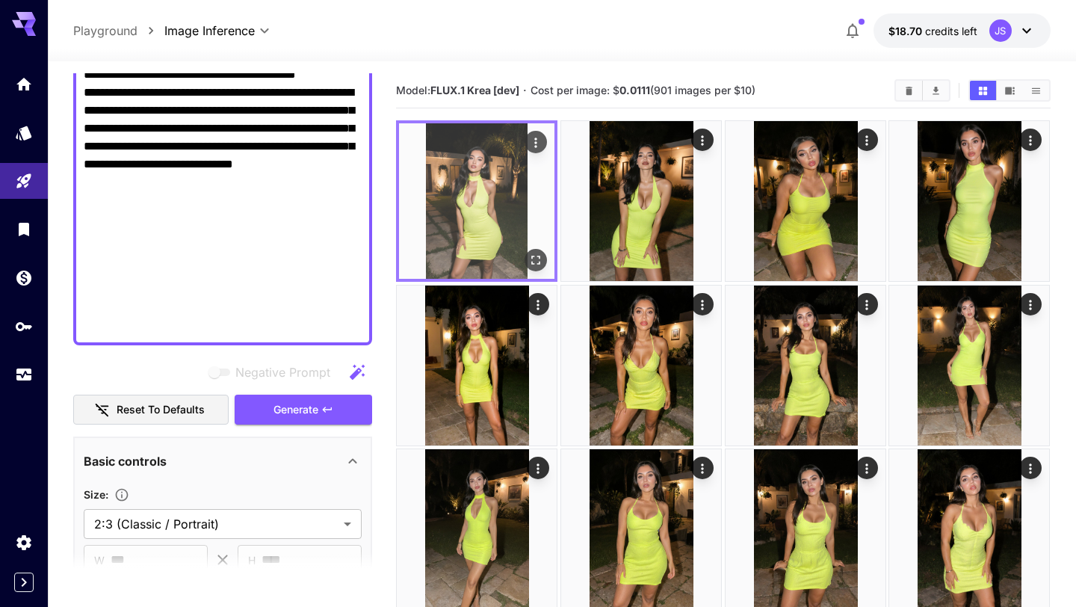
click at [542, 264] on icon "Open in fullscreen" at bounding box center [536, 260] width 15 height 15
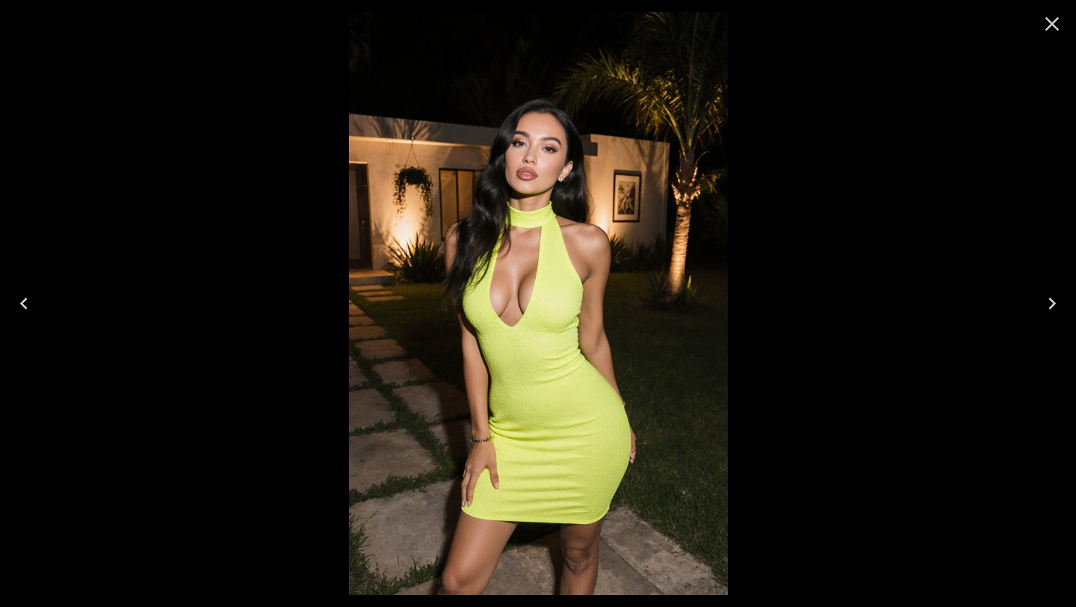
click at [1053, 29] on icon "Close" at bounding box center [1052, 24] width 24 height 24
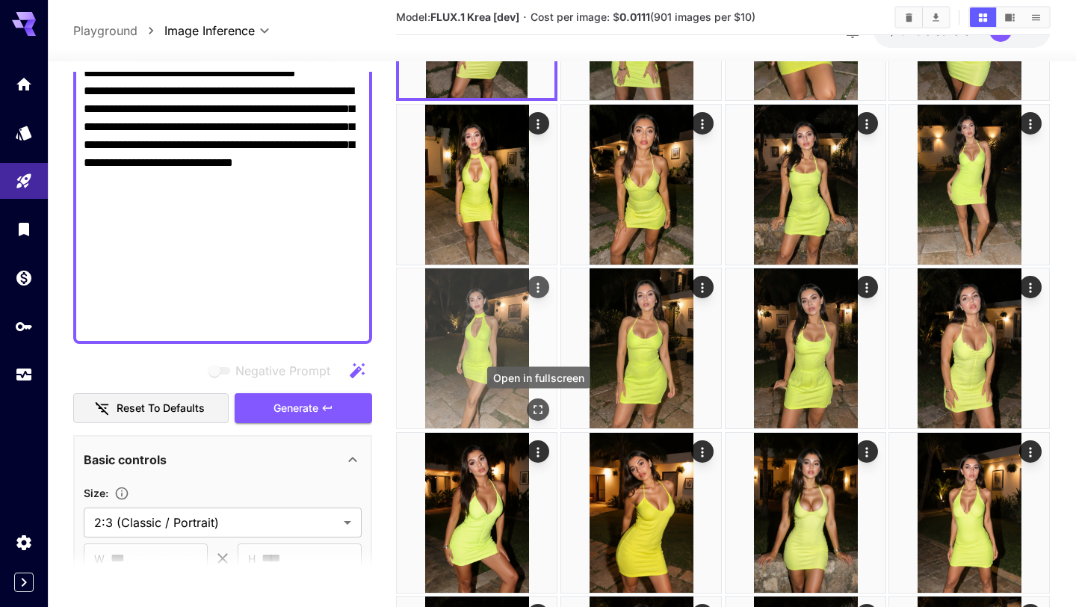
scroll to position [380, 0]
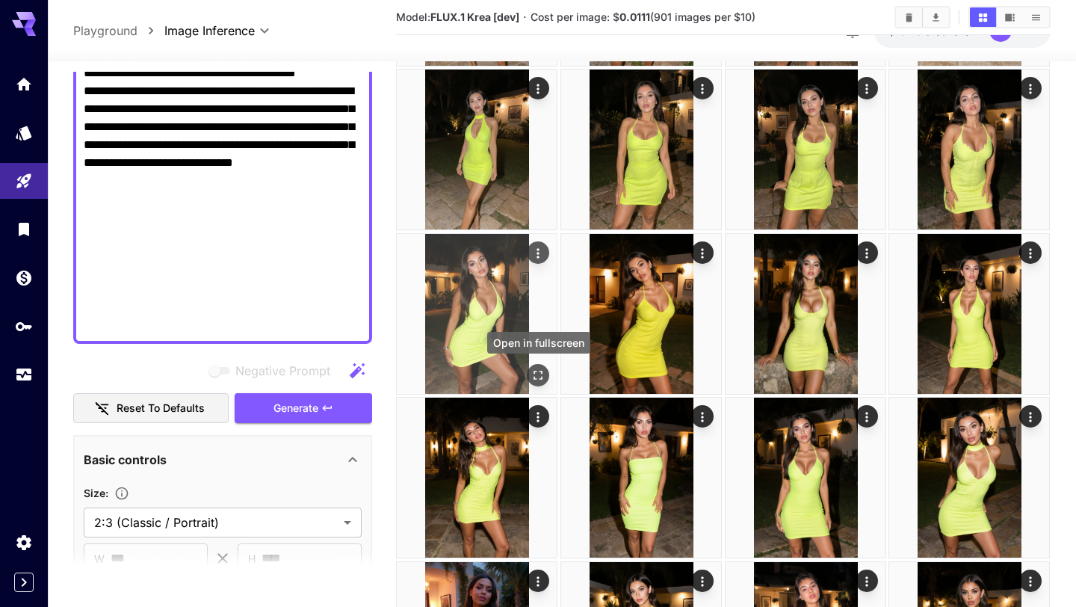
click at [535, 377] on icon "Open in fullscreen" at bounding box center [538, 375] width 9 height 9
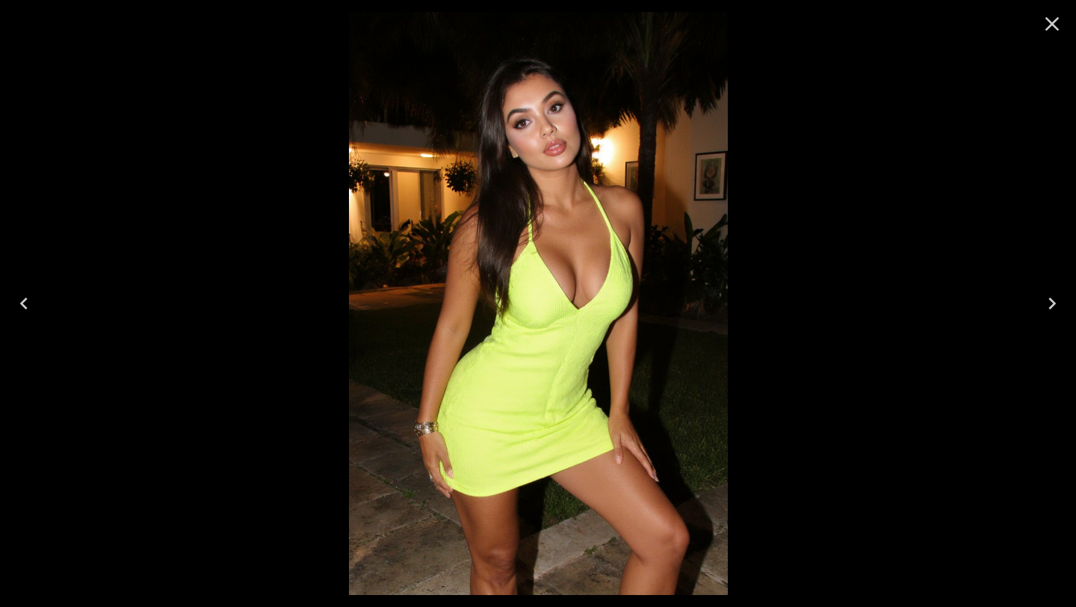
click at [1051, 24] on icon "Close" at bounding box center [1052, 24] width 14 height 14
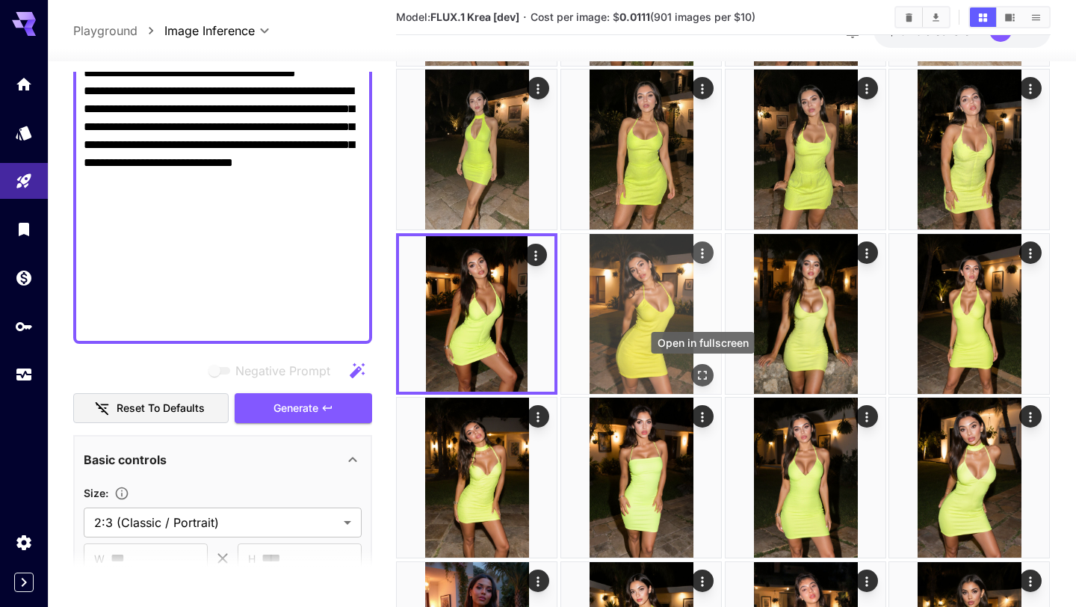
click at [707, 372] on icon "Open in fullscreen" at bounding box center [703, 375] width 9 height 9
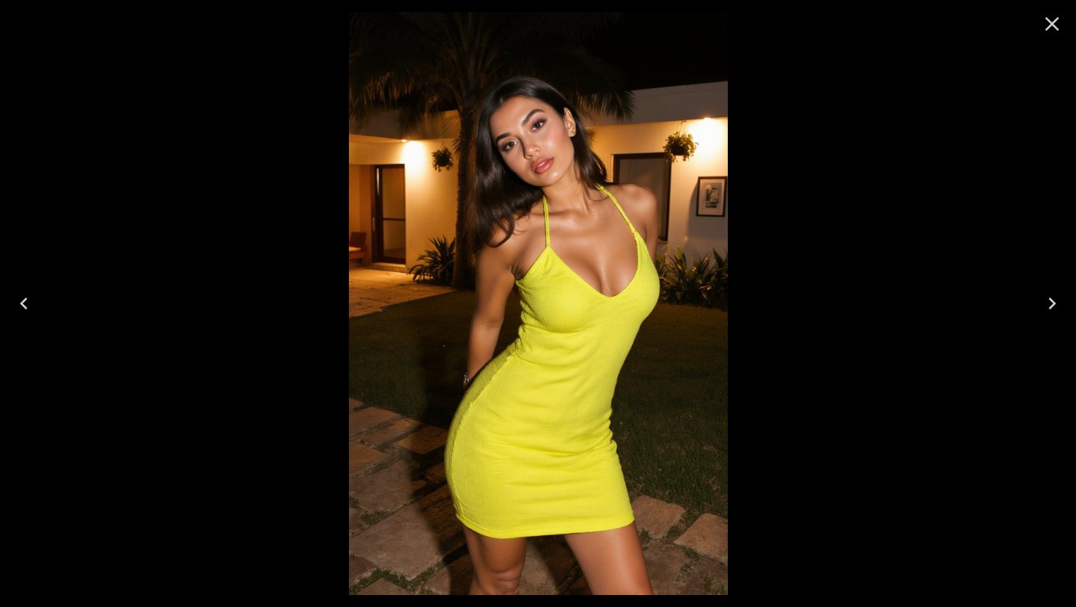
click at [1049, 24] on icon "Close" at bounding box center [1052, 24] width 24 height 24
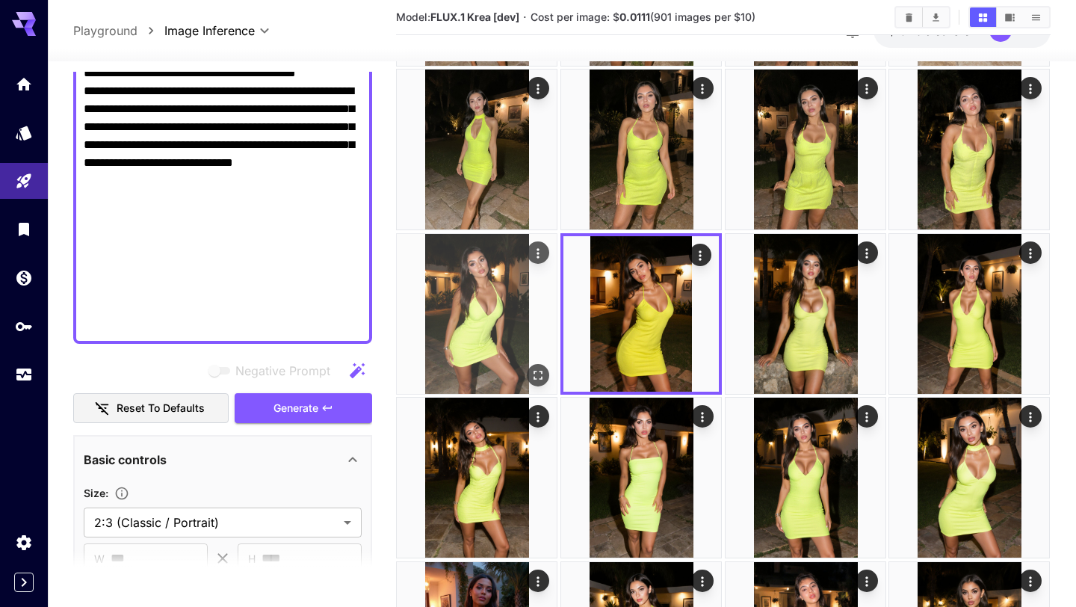
click at [534, 250] on icon "Actions" at bounding box center [538, 253] width 15 height 15
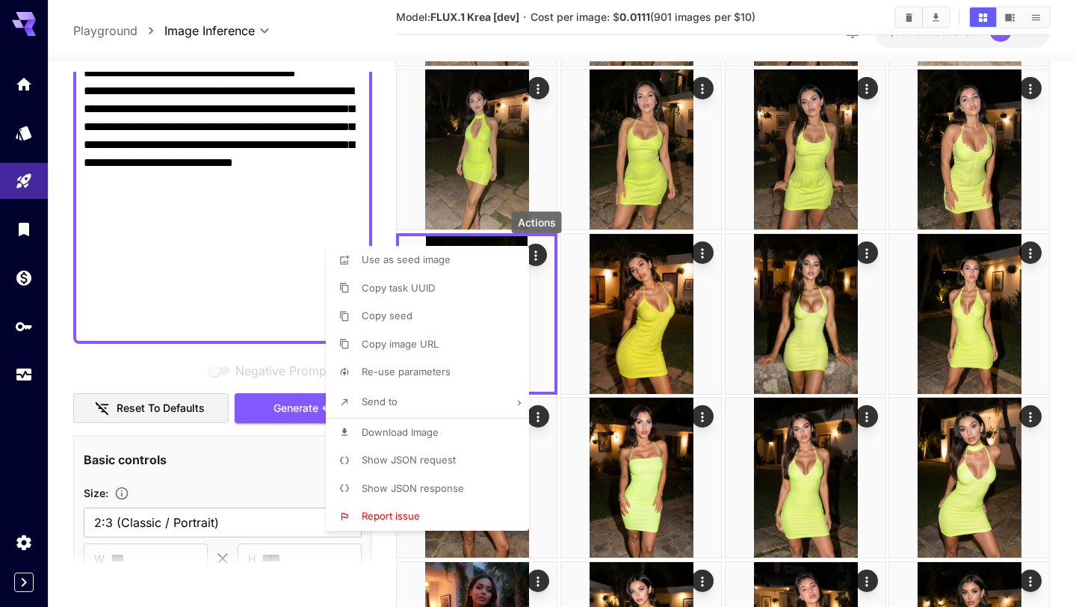
click at [451, 369] on li "Re-use parameters" at bounding box center [432, 372] width 212 height 28
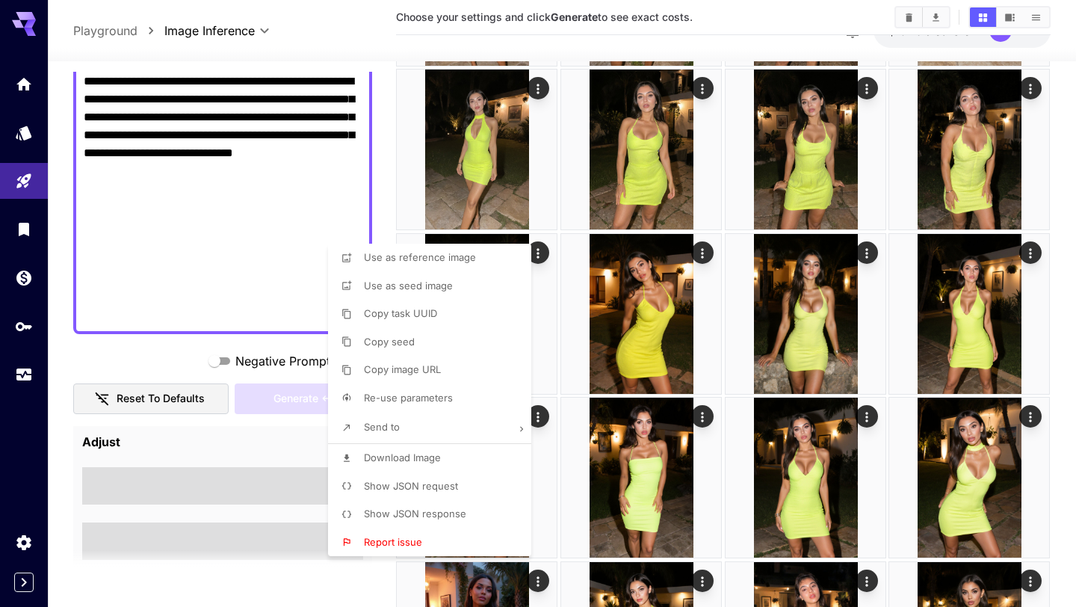
scroll to position [397, 0]
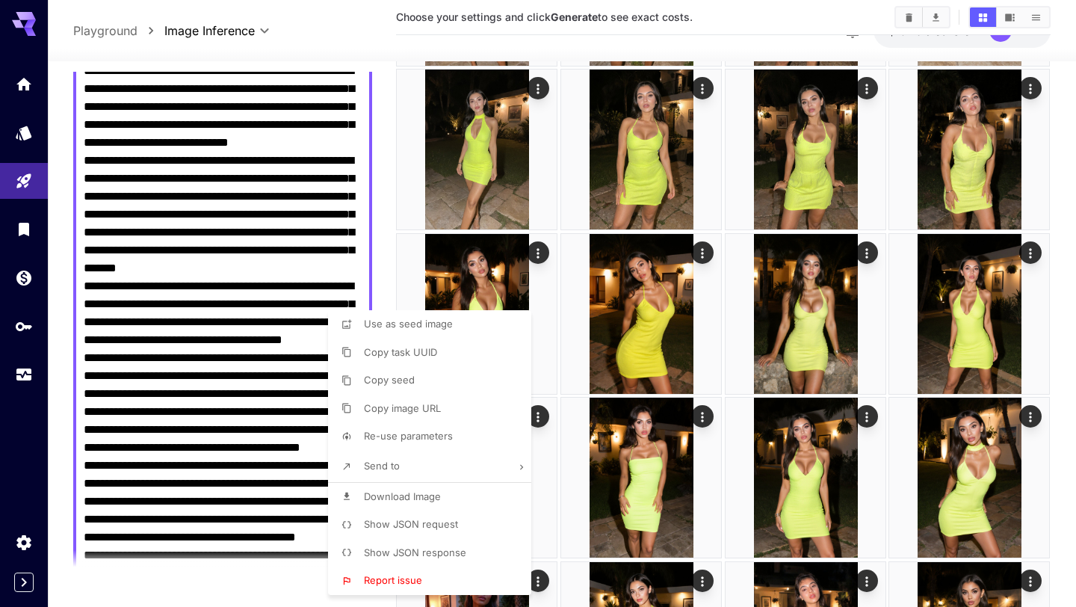
click at [276, 362] on div at bounding box center [538, 303] width 1076 height 607
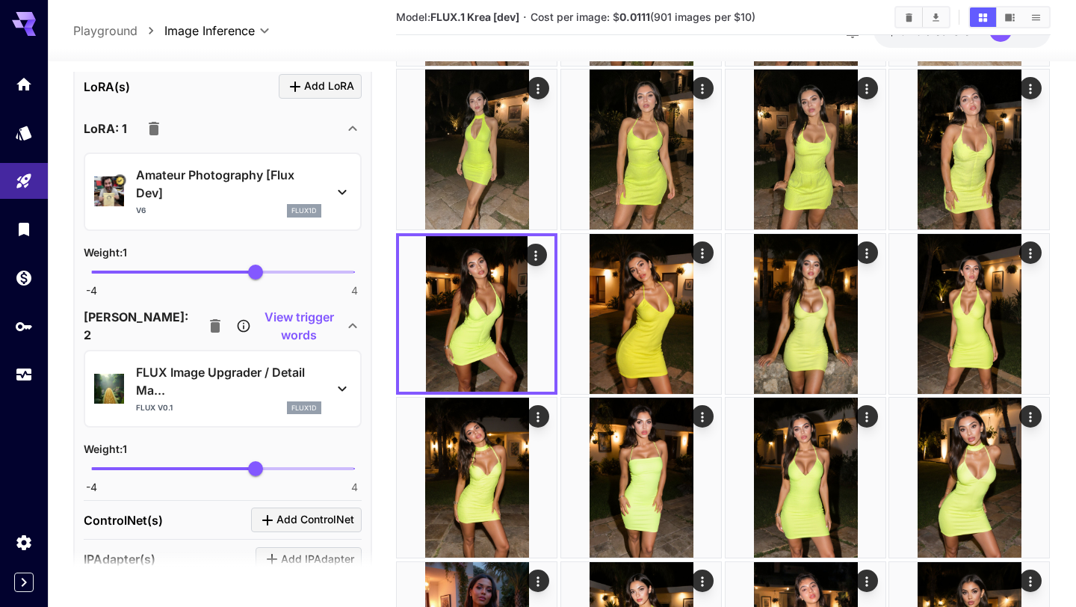
click at [157, 123] on icon "button" at bounding box center [154, 129] width 18 height 18
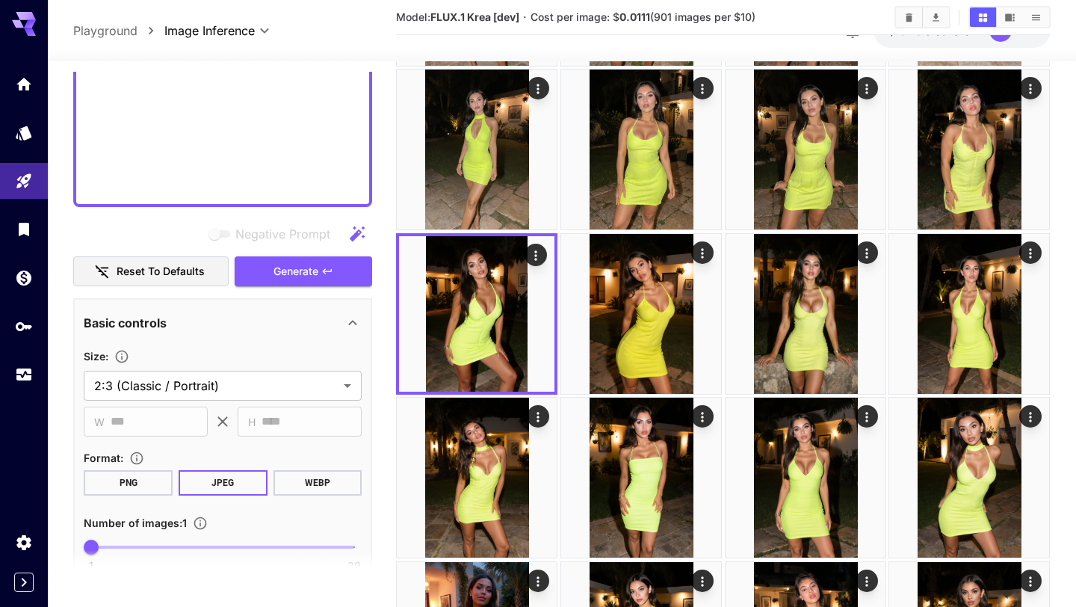
scroll to position [1003, 0]
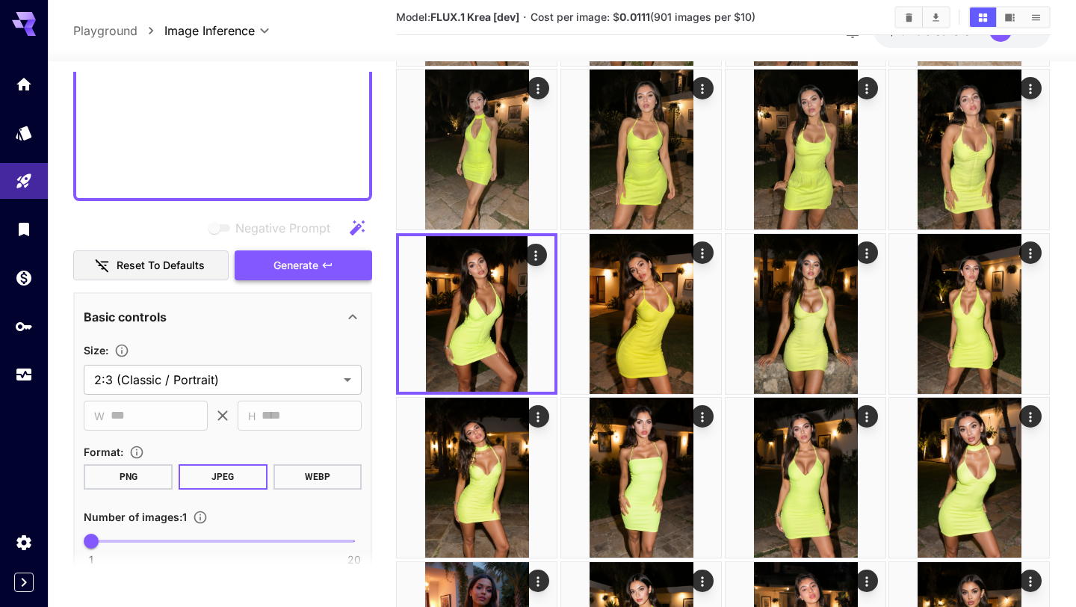
click at [323, 259] on icon "button" at bounding box center [327, 265] width 12 height 12
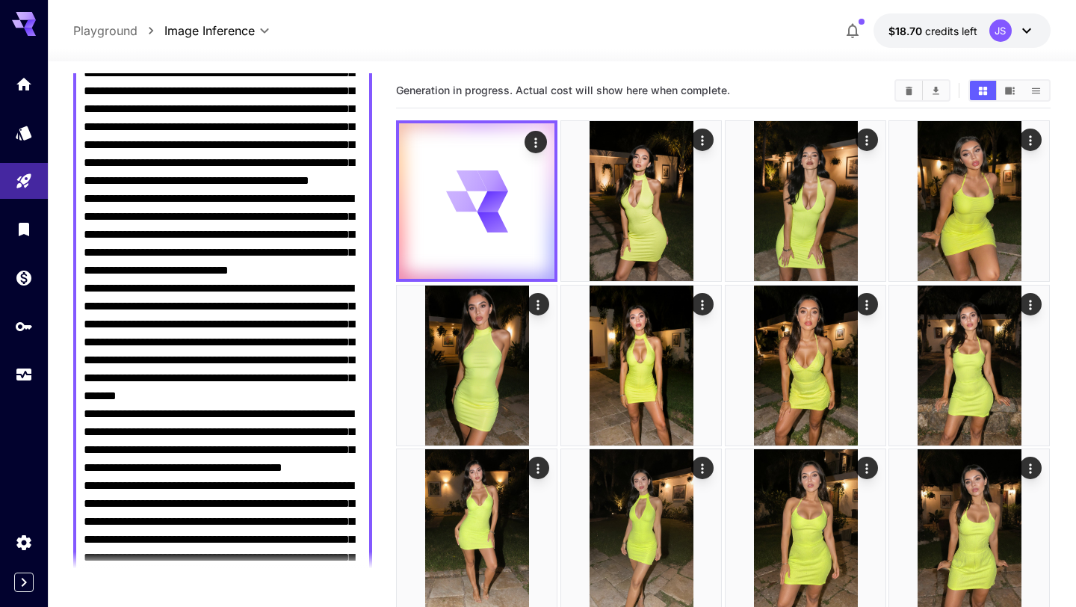
scroll to position [213, 0]
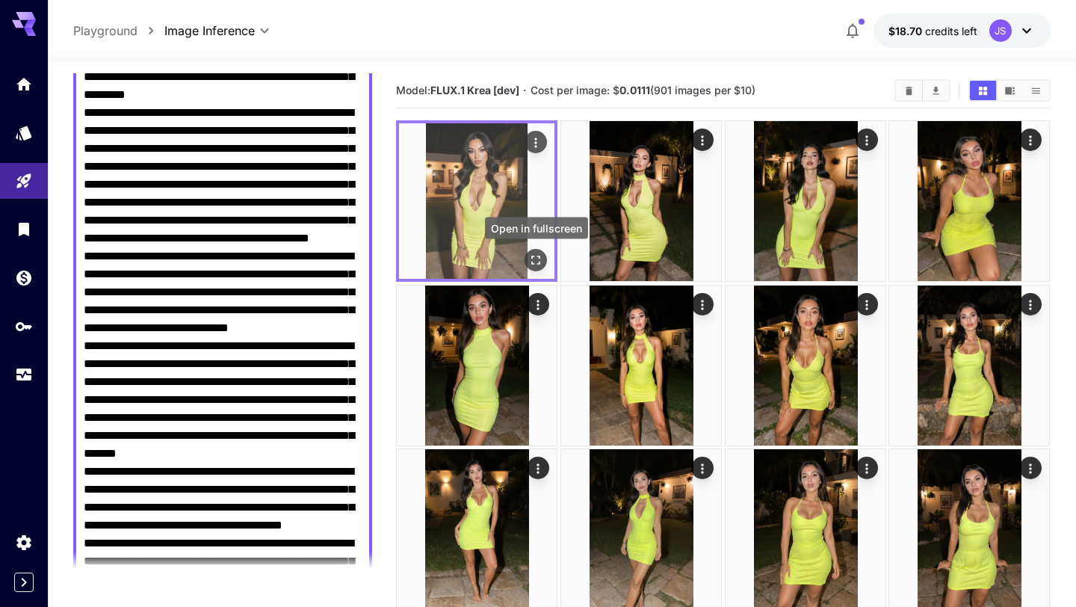
click at [535, 258] on icon "Open in fullscreen" at bounding box center [536, 260] width 15 height 15
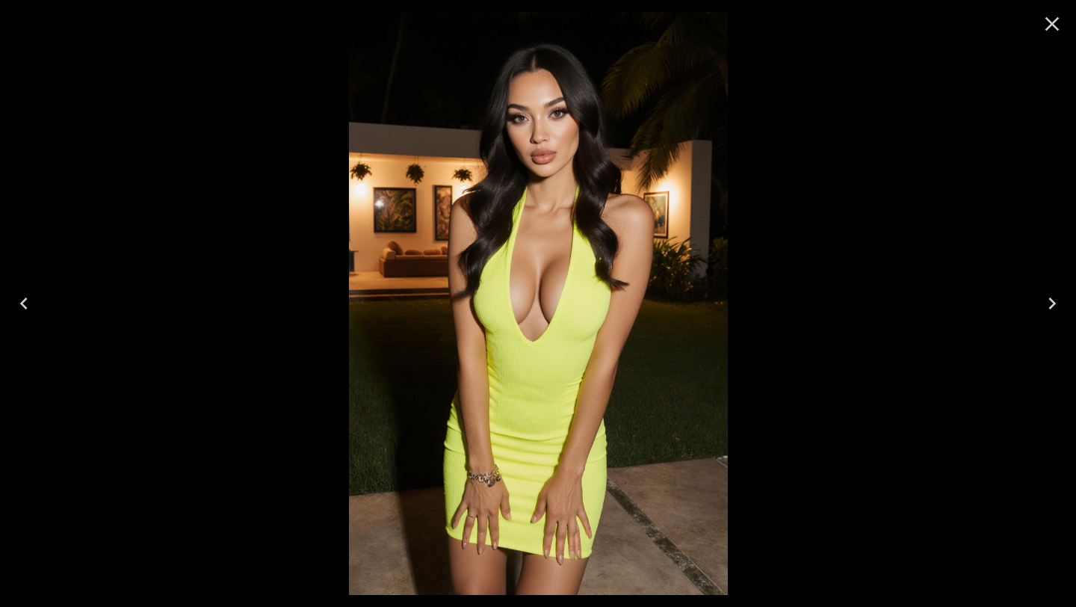
click at [1049, 31] on icon "Close" at bounding box center [1052, 24] width 24 height 24
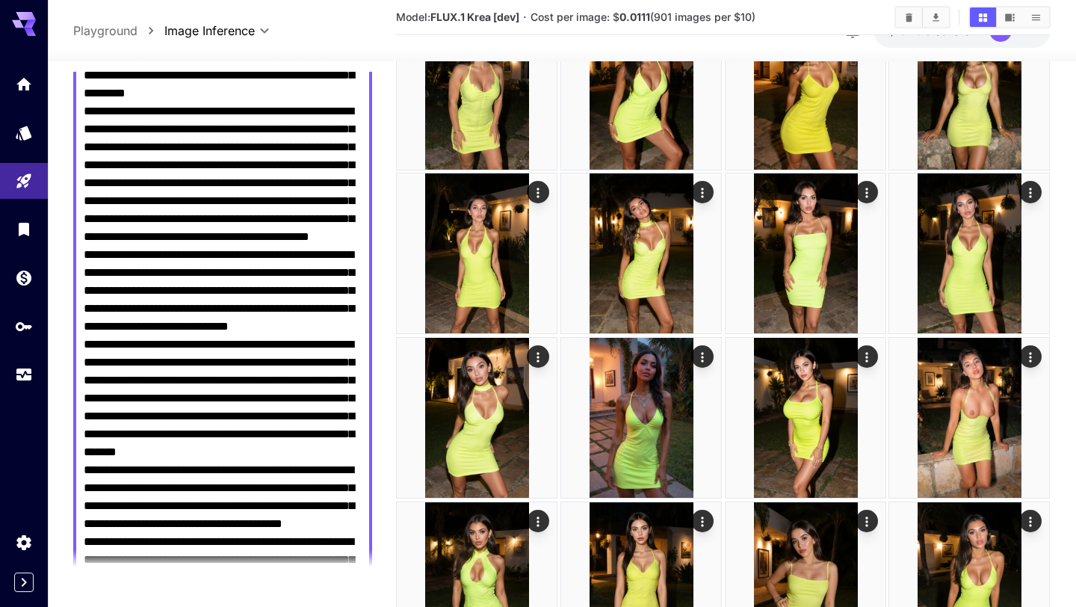
scroll to position [627, 0]
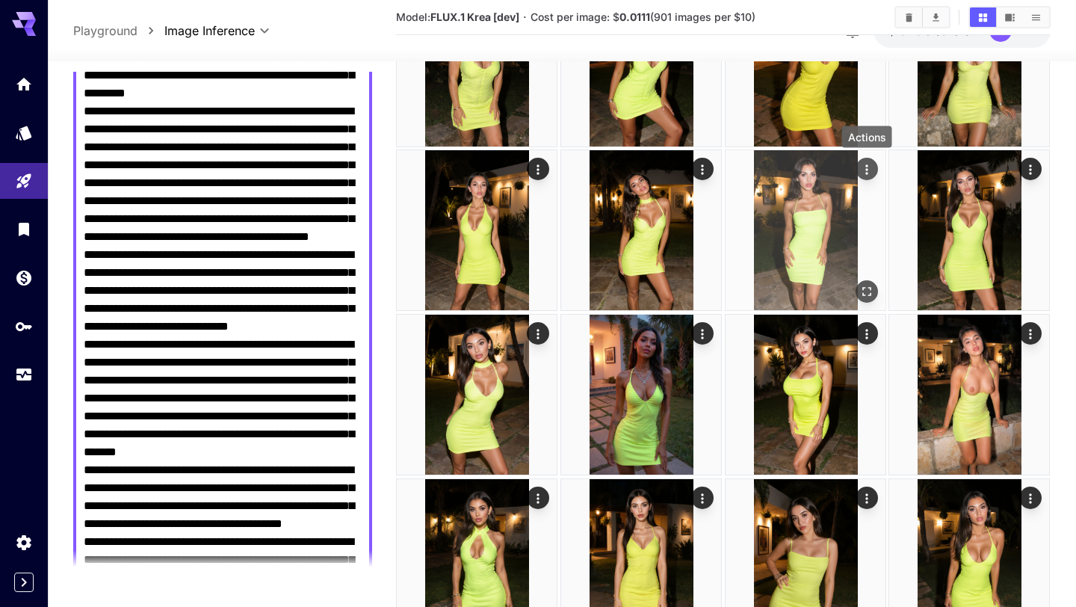
click at [865, 173] on icon "Actions" at bounding box center [866, 169] width 2 height 10
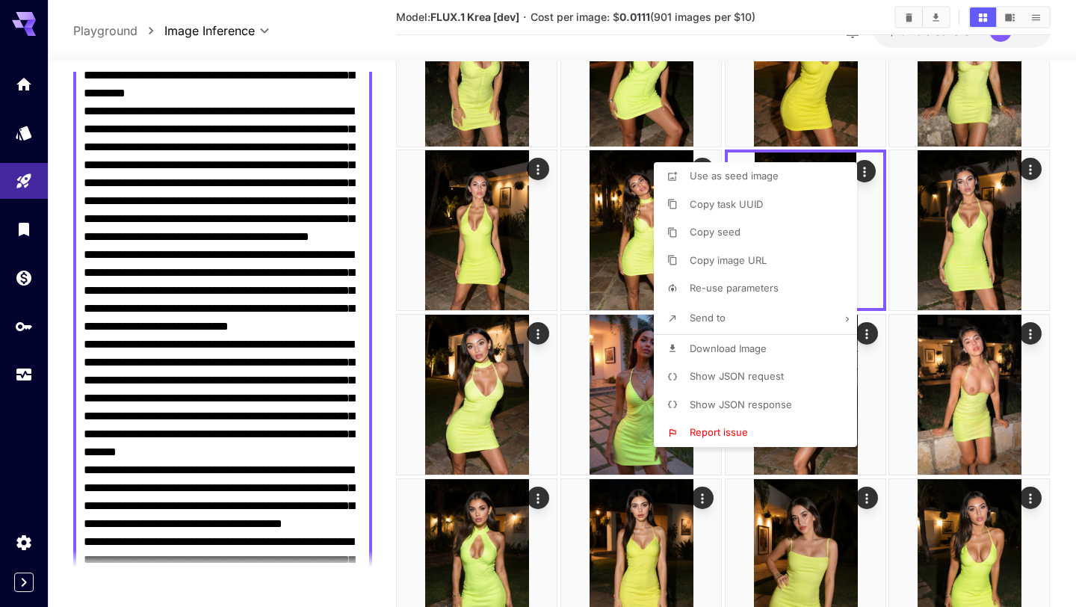
click at [1064, 226] on div at bounding box center [538, 303] width 1076 height 607
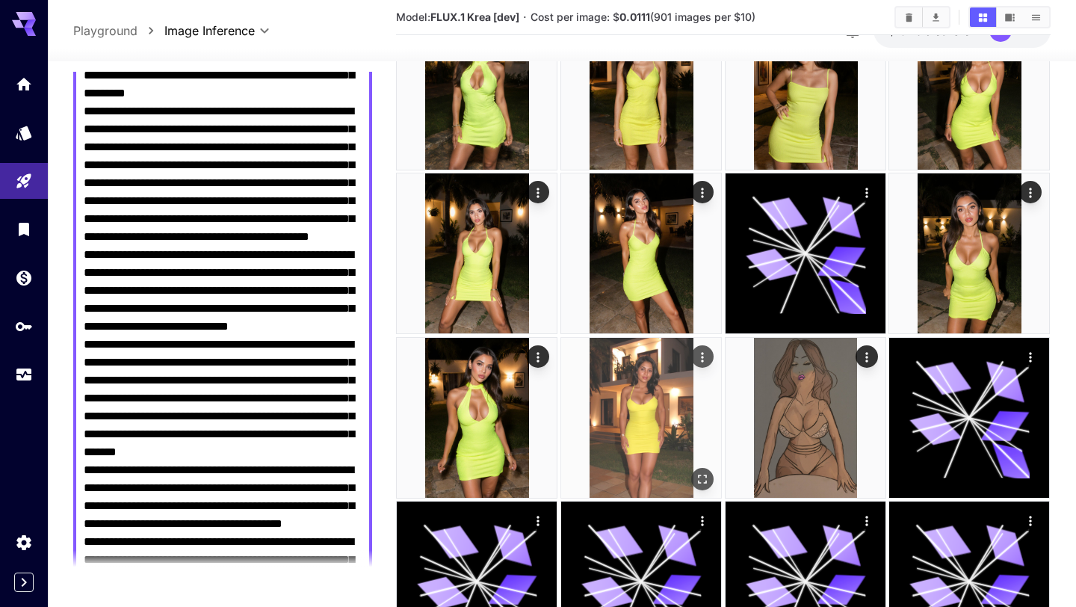
scroll to position [1067, 0]
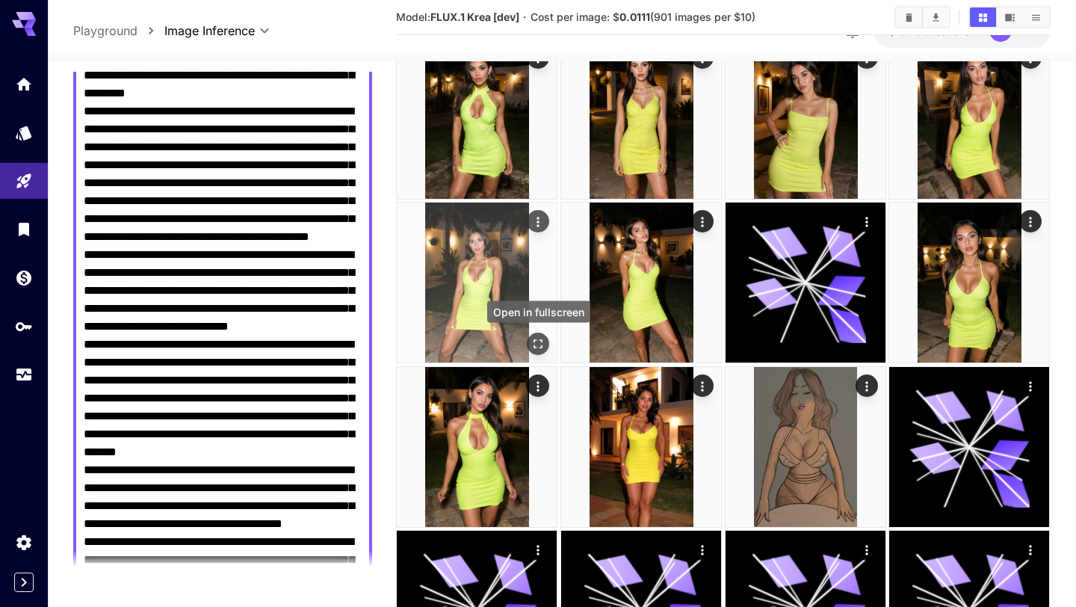
click at [540, 344] on icon "Open in fullscreen" at bounding box center [538, 344] width 15 height 15
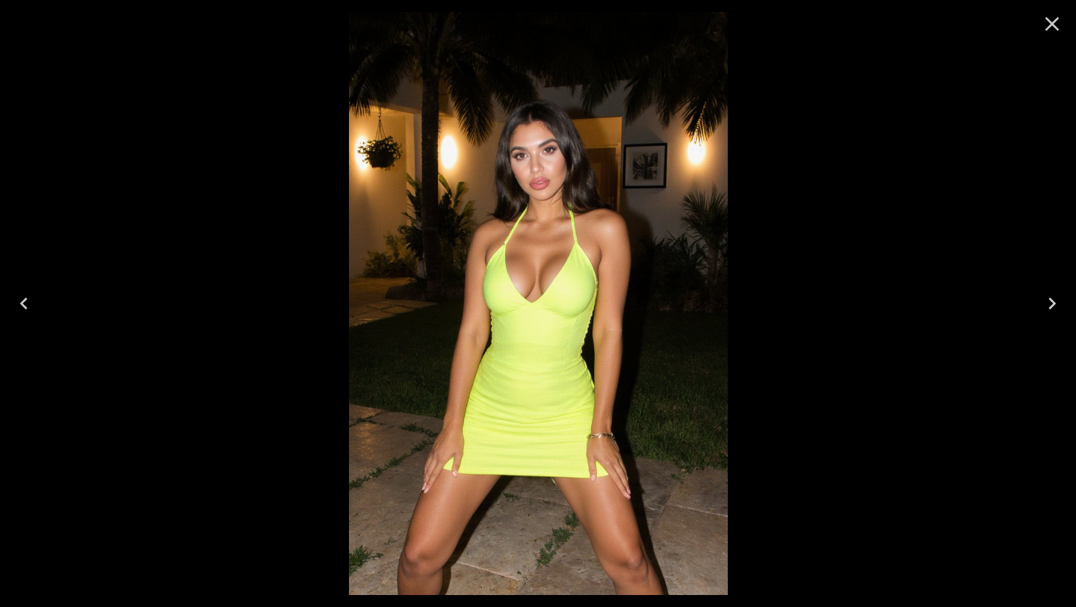
click at [1052, 23] on icon "Close" at bounding box center [1052, 24] width 14 height 14
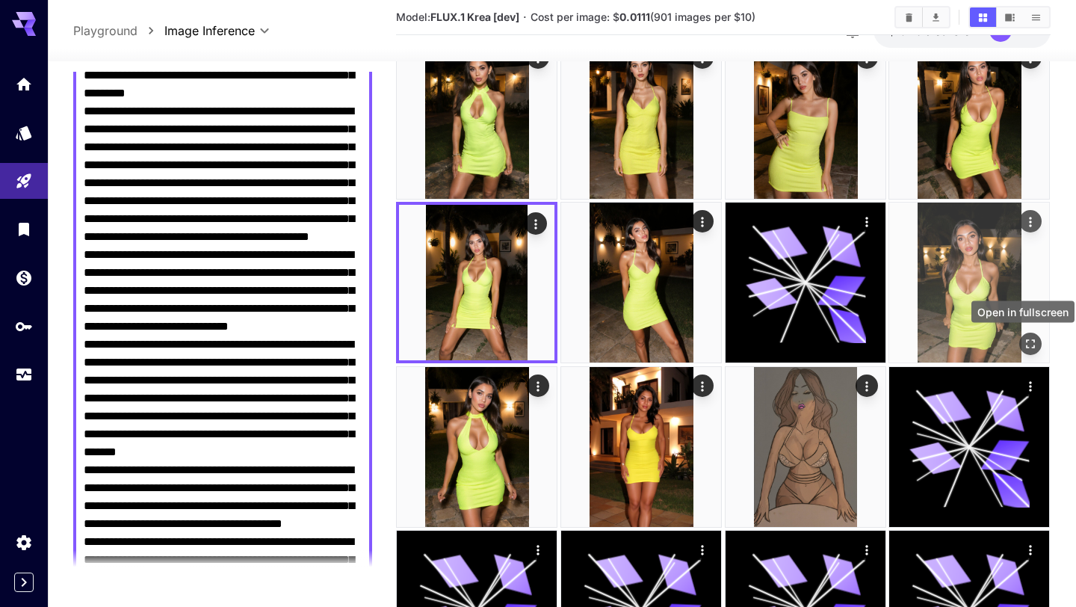
click at [1029, 341] on icon "Open in fullscreen" at bounding box center [1030, 344] width 15 height 15
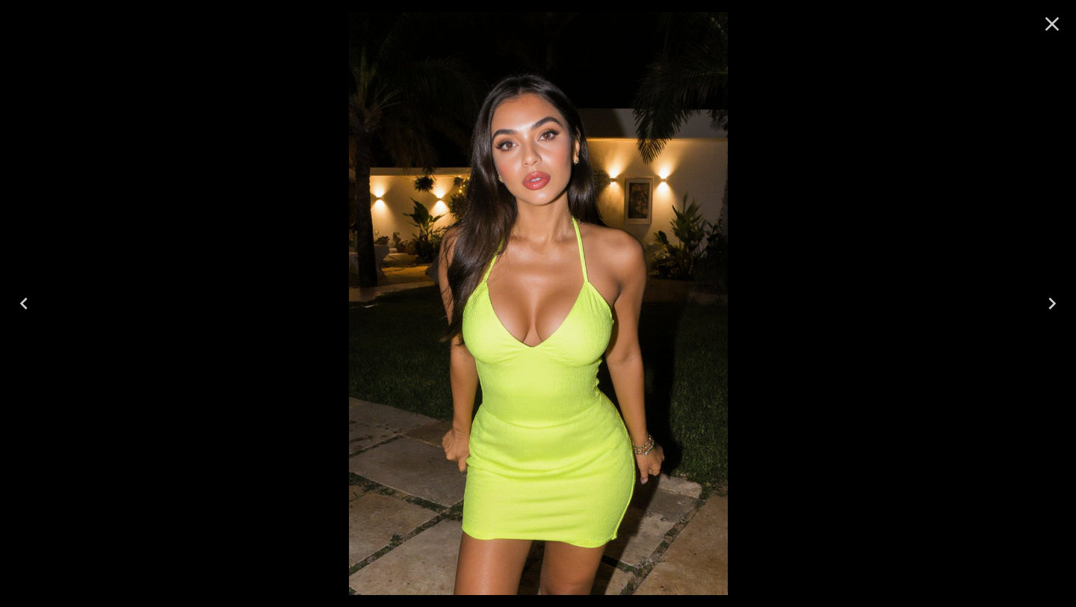
click at [1059, 25] on icon "Close" at bounding box center [1052, 24] width 24 height 24
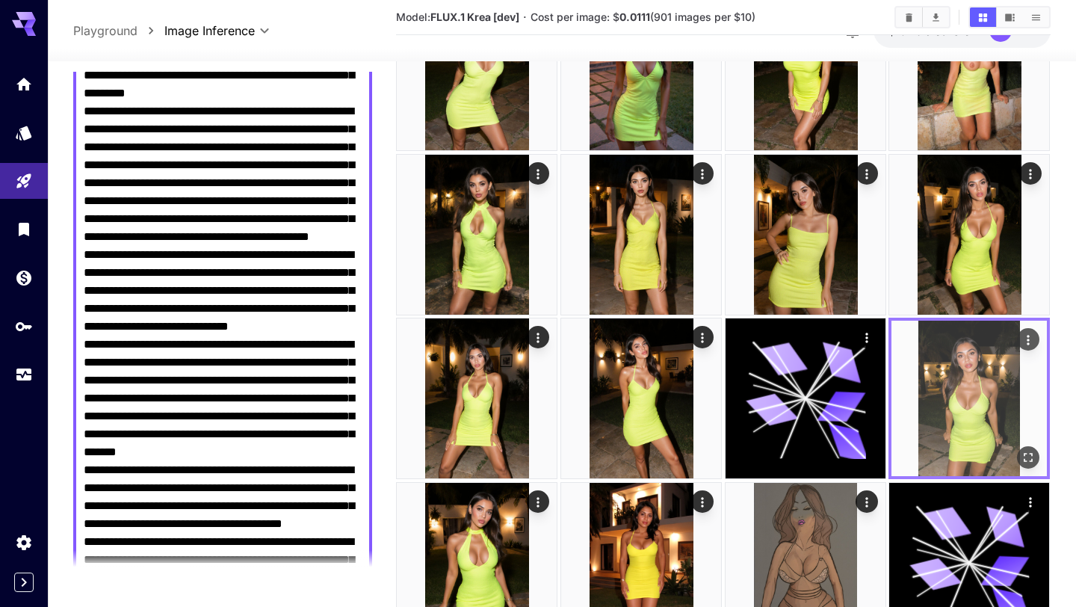
scroll to position [940, 0]
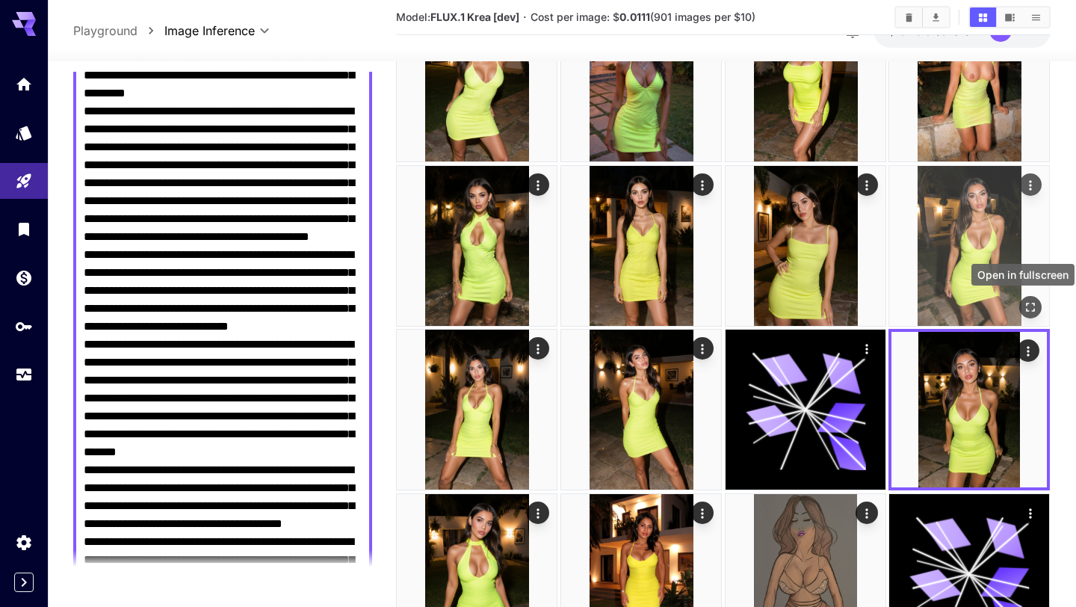
click at [1030, 308] on icon "Open in fullscreen" at bounding box center [1030, 307] width 15 height 15
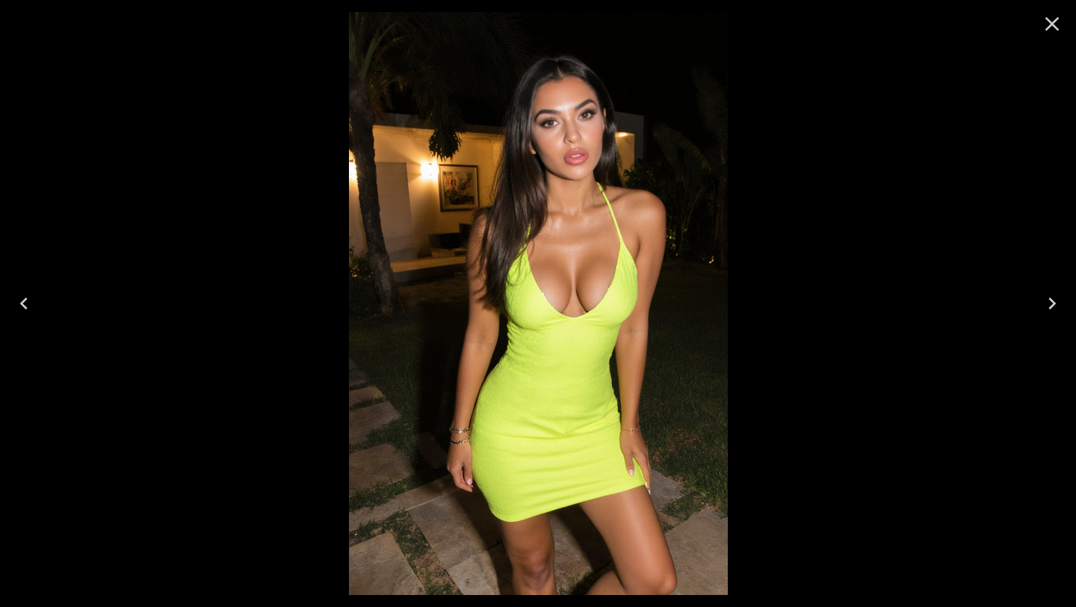
click at [25, 303] on icon "Previous" at bounding box center [24, 303] width 24 height 24
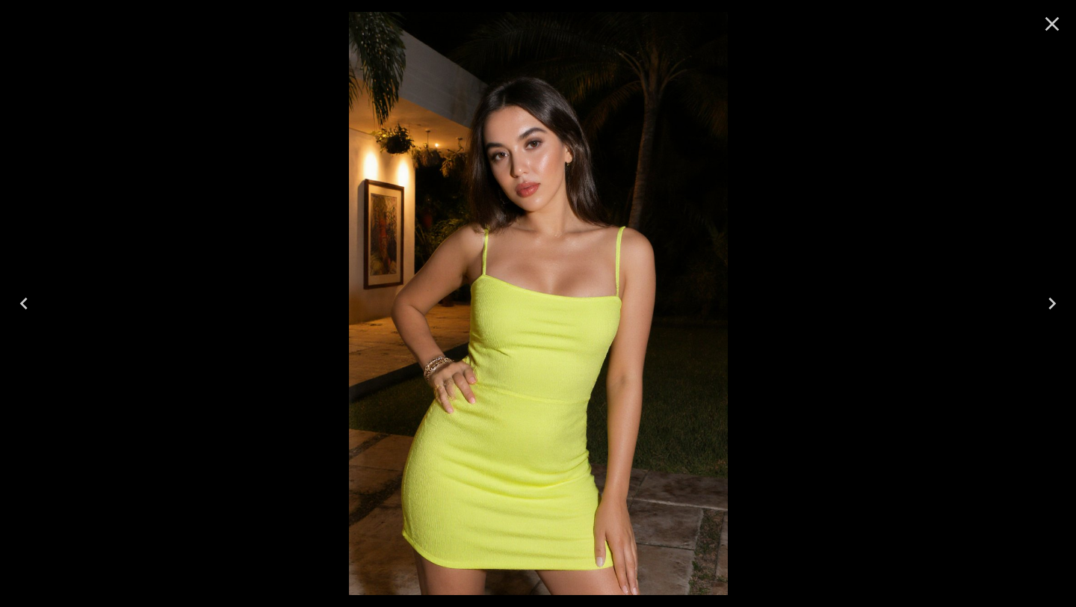
click at [25, 303] on icon "Previous" at bounding box center [24, 303] width 24 height 24
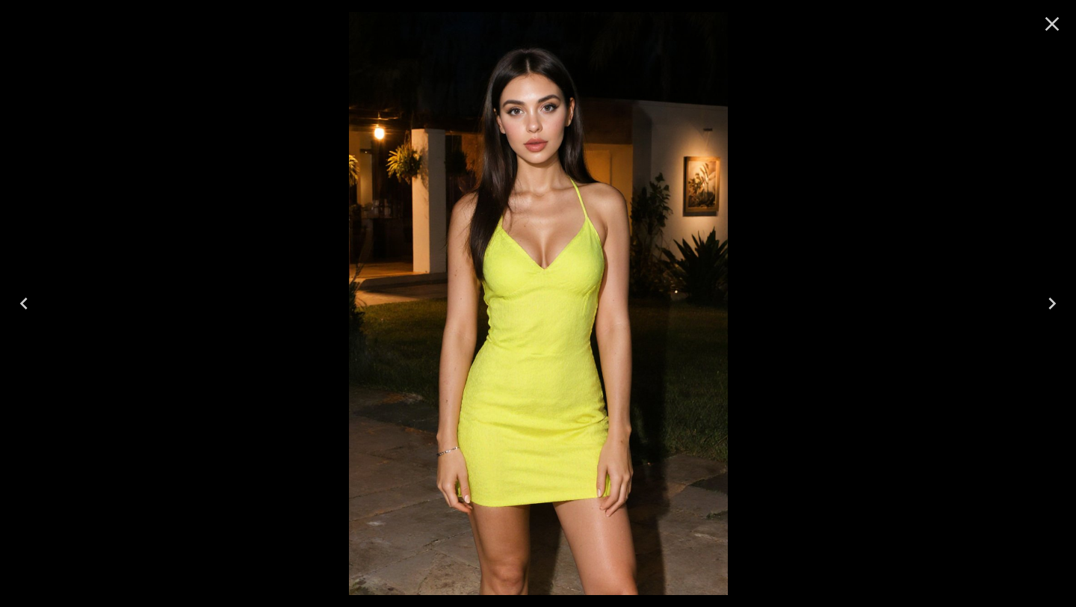
click at [25, 303] on icon "Previous" at bounding box center [24, 303] width 24 height 24
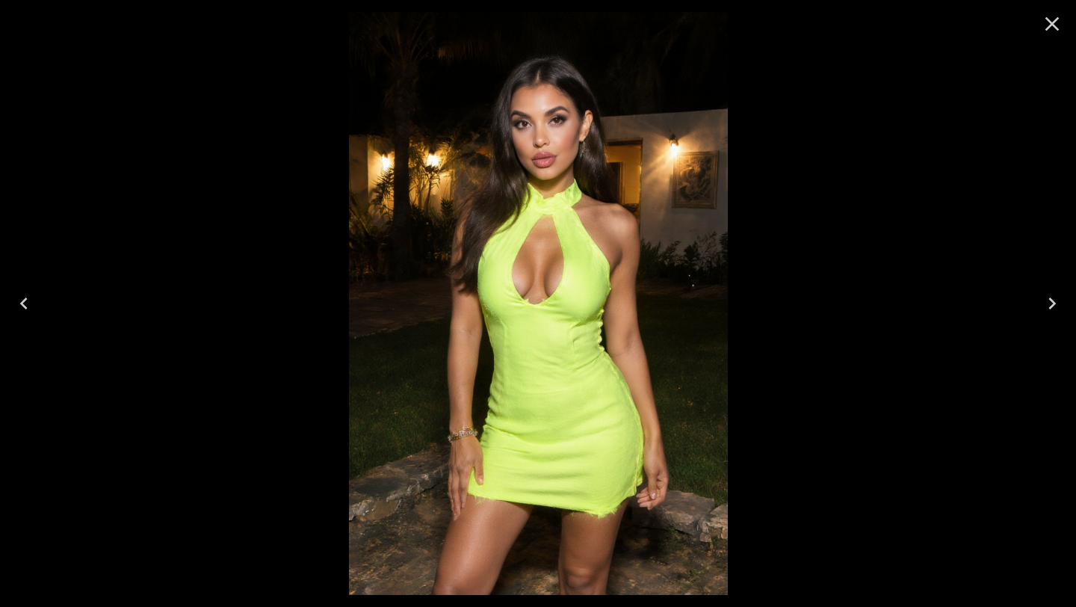
click at [25, 303] on icon "Previous" at bounding box center [24, 303] width 24 height 24
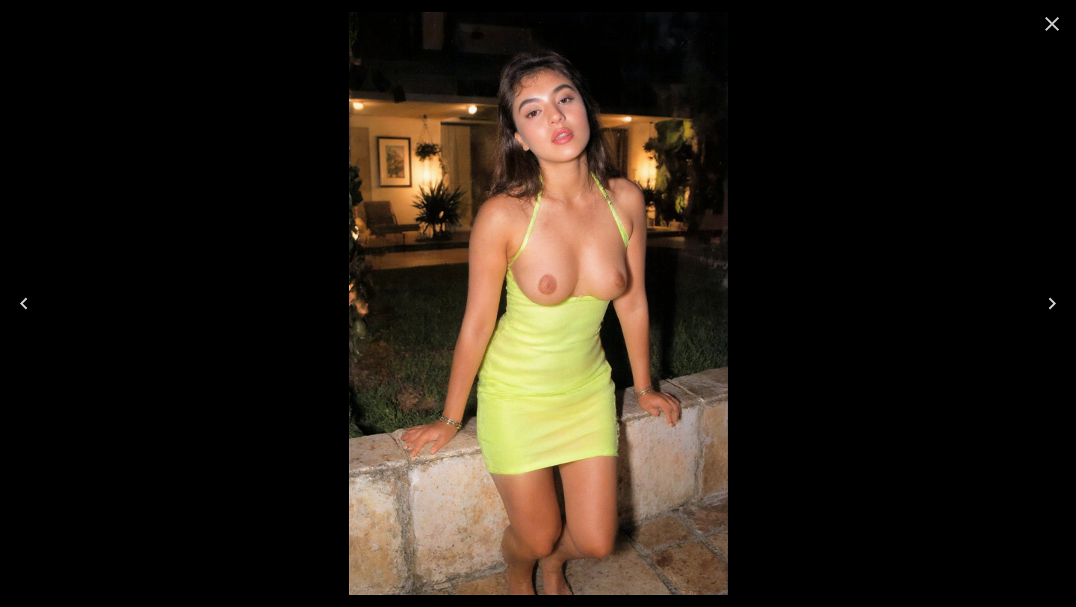
click at [25, 303] on icon "Previous" at bounding box center [24, 303] width 24 height 24
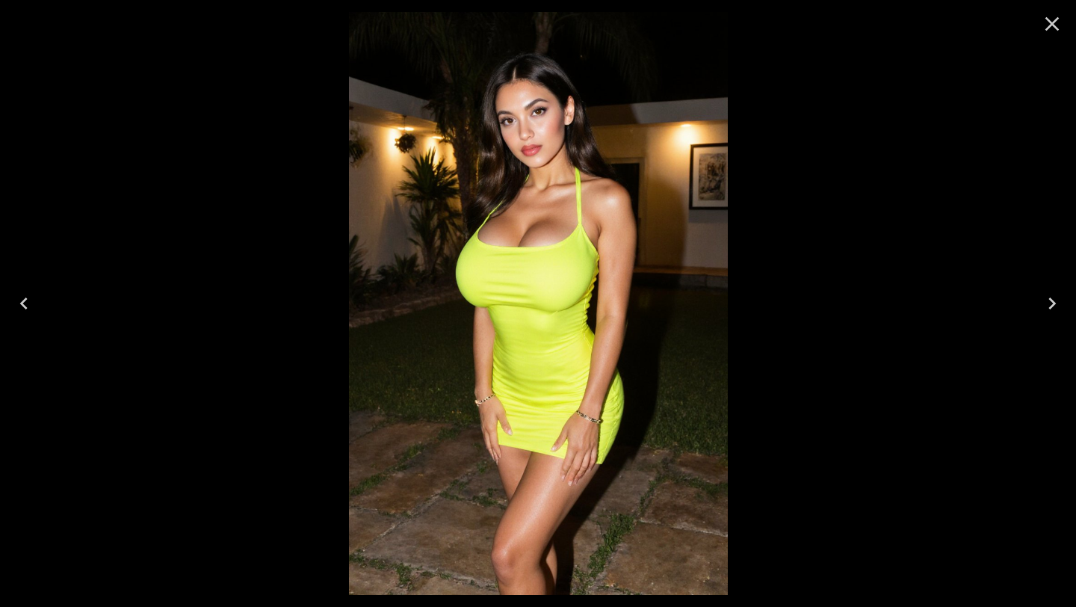
click at [25, 303] on icon "Previous" at bounding box center [24, 303] width 24 height 24
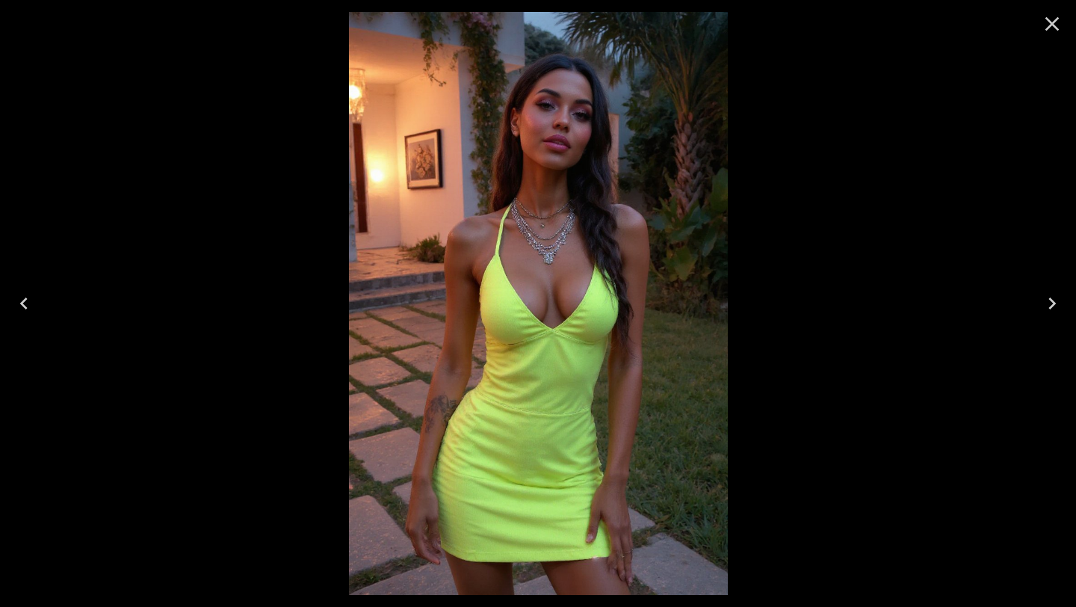
click at [25, 303] on icon "Previous" at bounding box center [24, 303] width 24 height 24
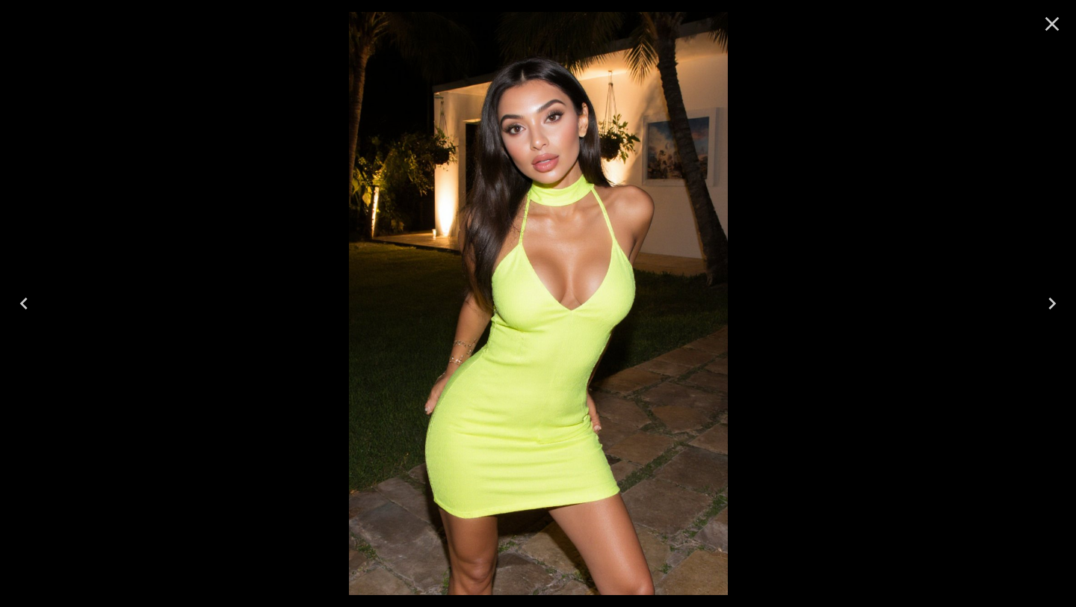
click at [25, 303] on icon "Previous" at bounding box center [24, 303] width 24 height 24
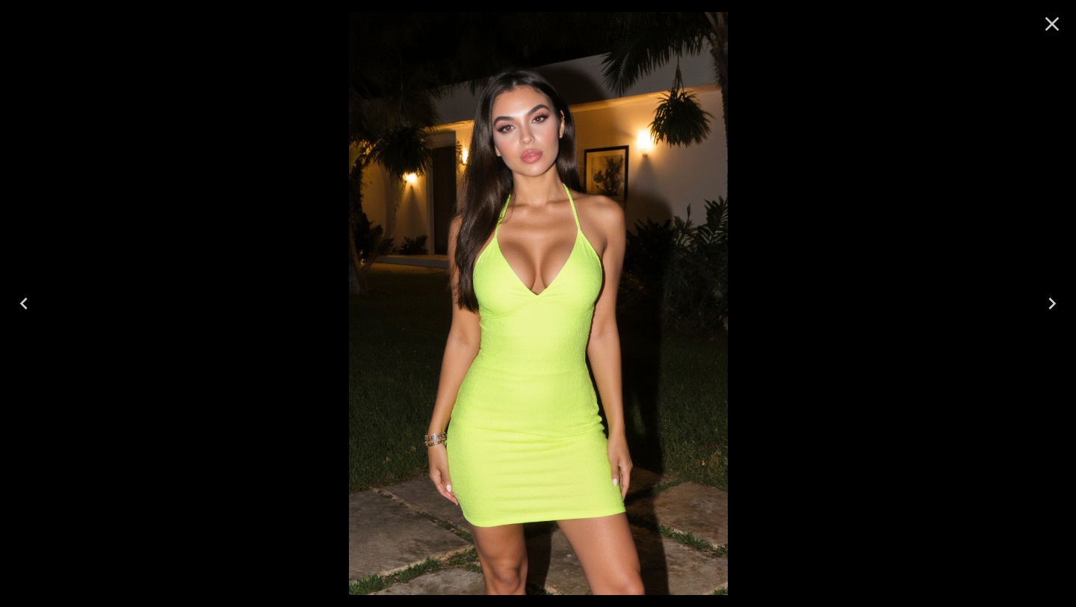
click at [1059, 308] on icon "Next" at bounding box center [1052, 303] width 24 height 24
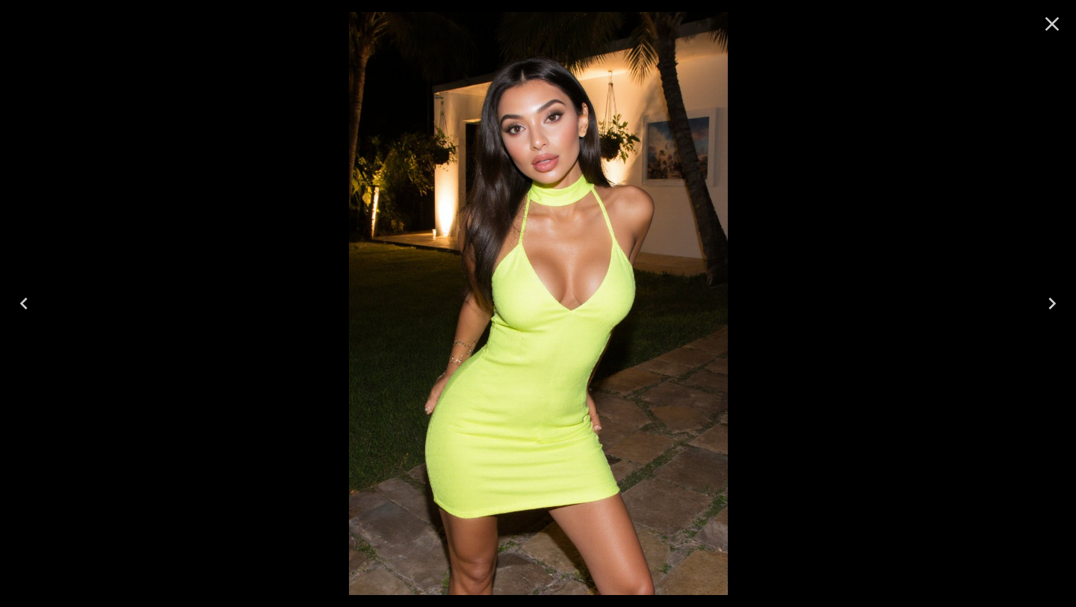
click at [34, 300] on icon "Previous" at bounding box center [24, 303] width 24 height 24
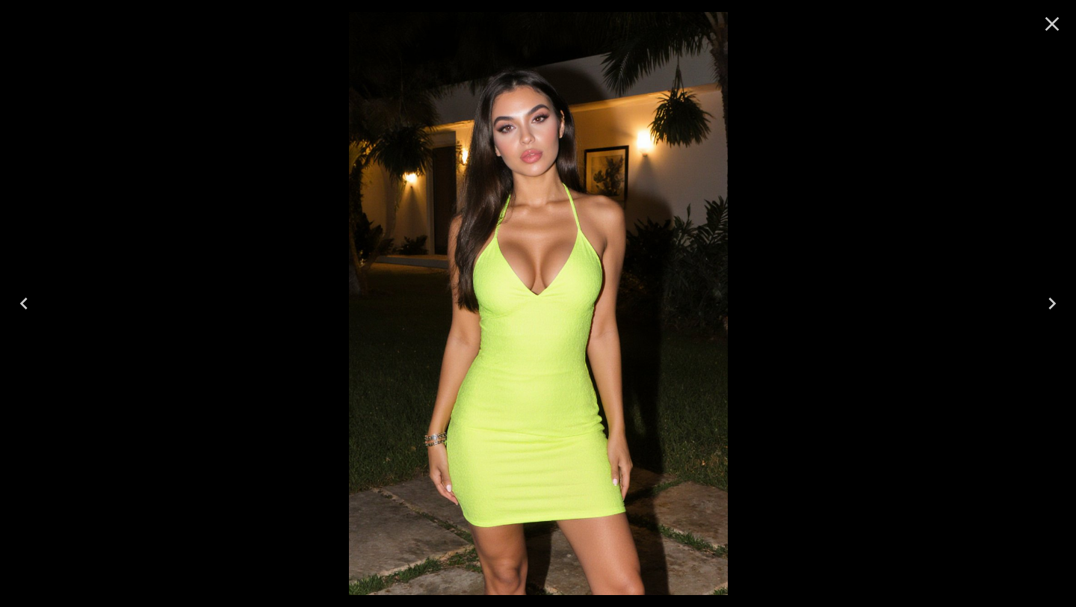
click at [34, 300] on icon "Previous" at bounding box center [24, 303] width 24 height 24
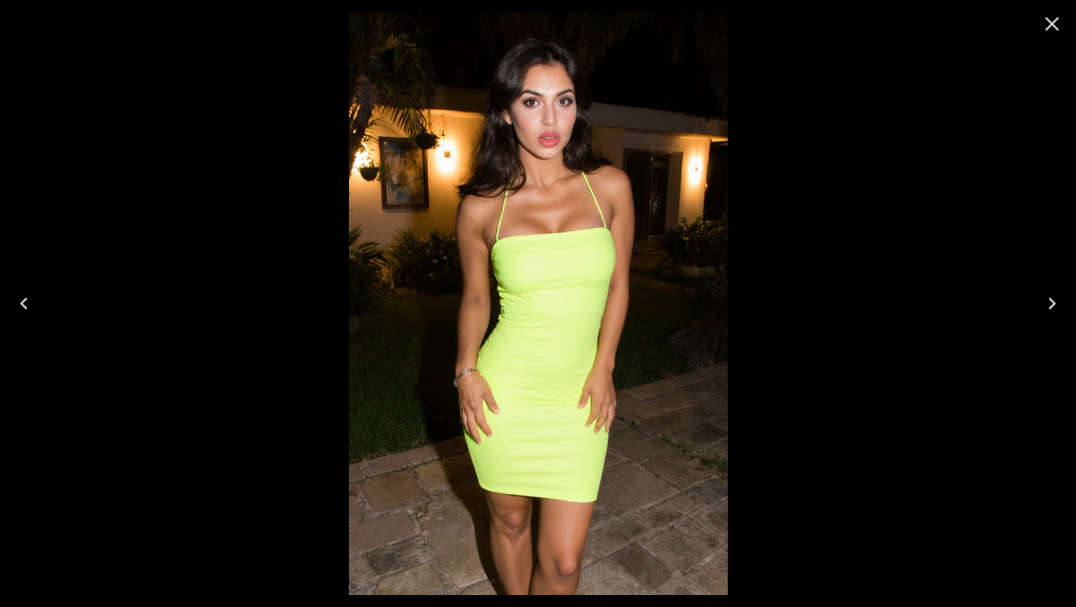
click at [34, 300] on icon "Previous" at bounding box center [24, 303] width 24 height 24
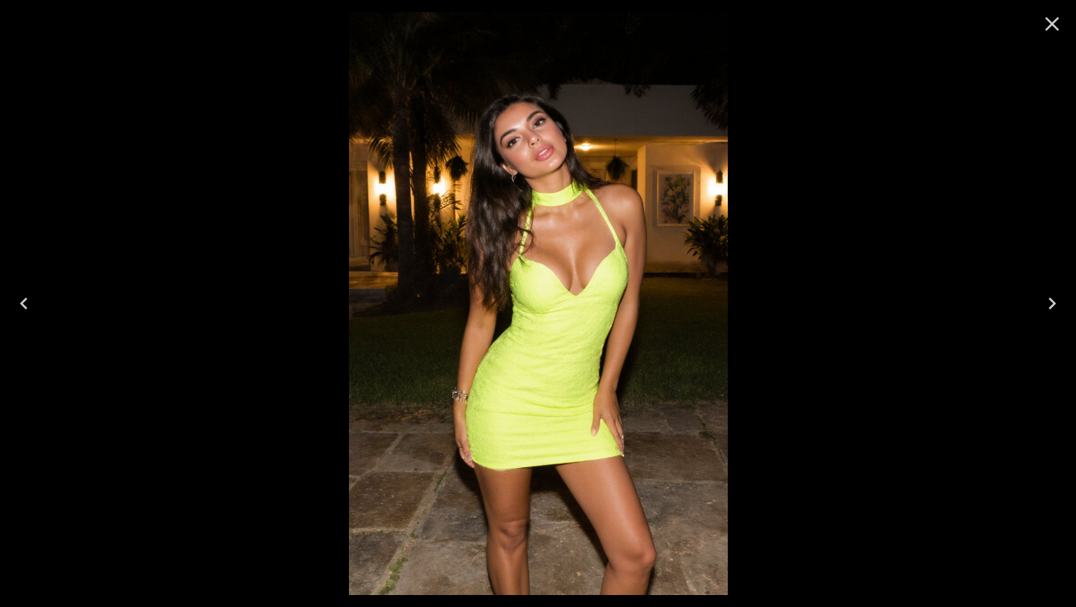
click at [34, 300] on icon "Previous" at bounding box center [24, 303] width 24 height 24
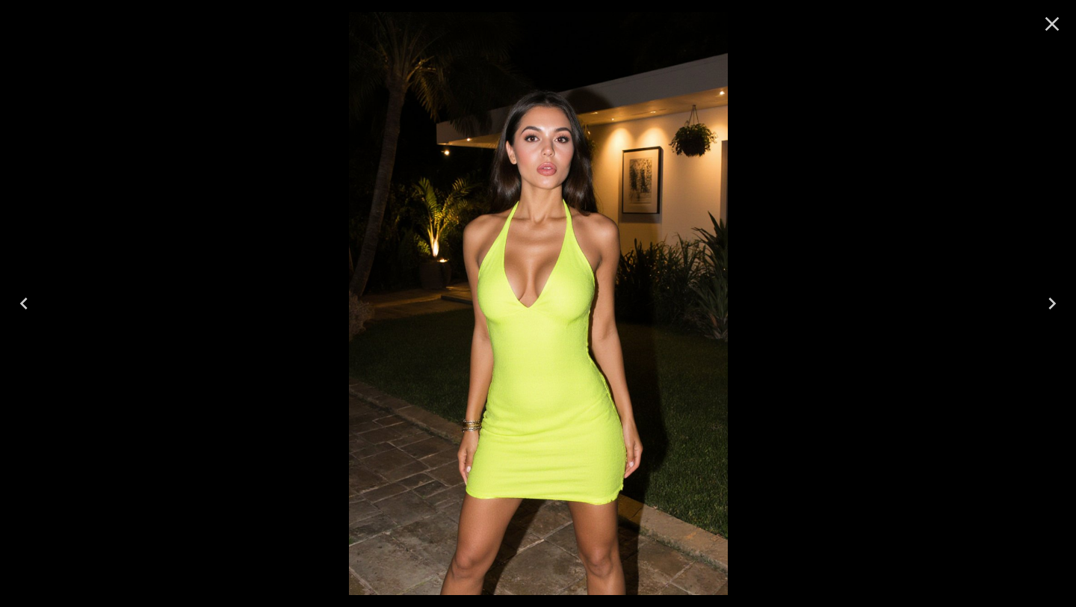
click at [34, 300] on icon "Previous" at bounding box center [24, 303] width 24 height 24
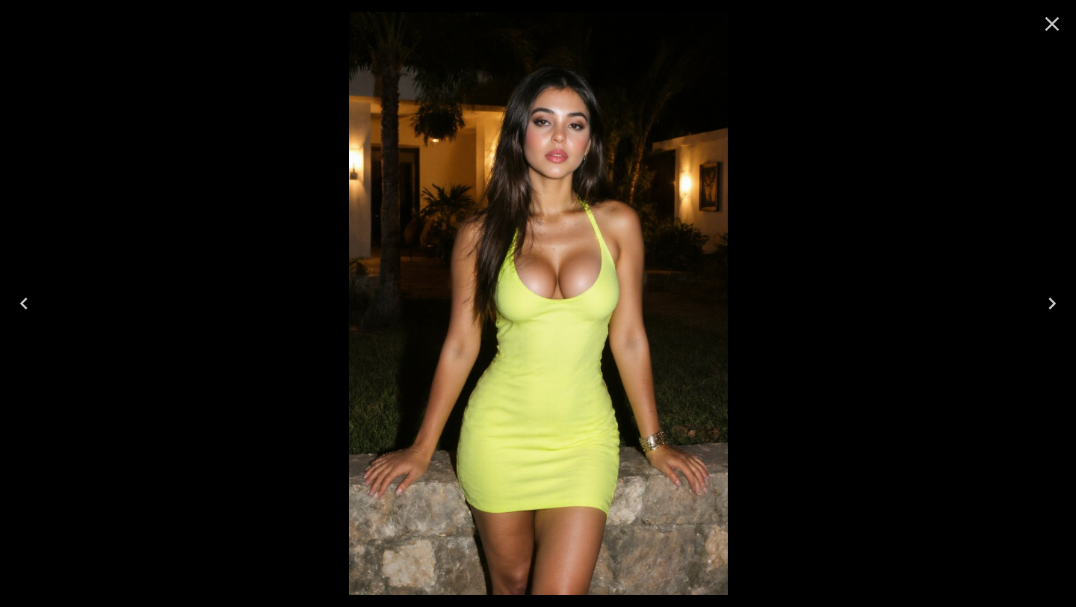
click at [34, 300] on icon "Previous" at bounding box center [24, 303] width 24 height 24
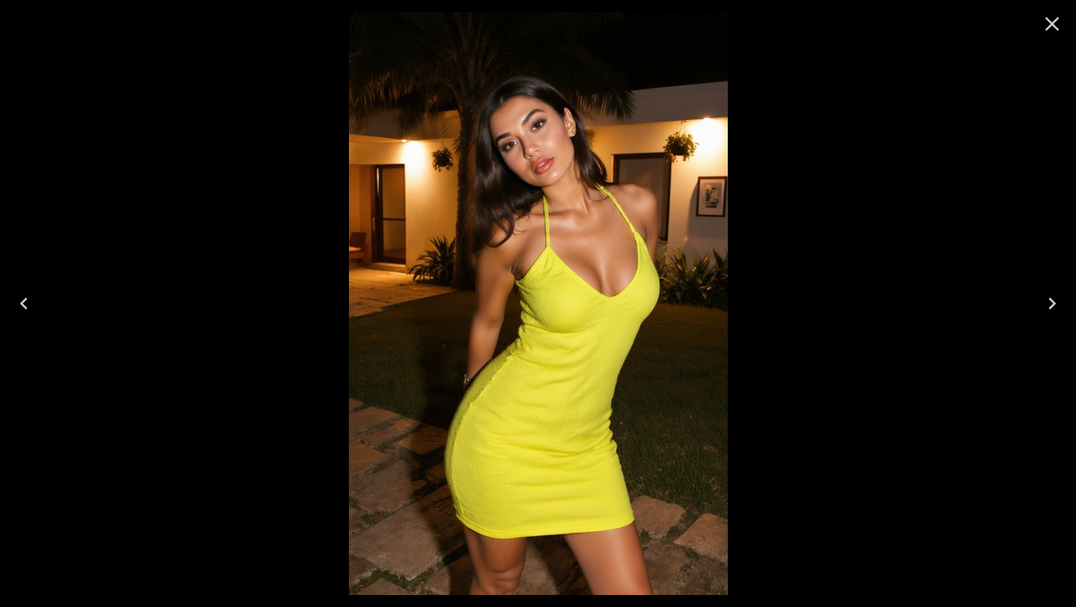
click at [34, 300] on icon "Previous" at bounding box center [24, 303] width 24 height 24
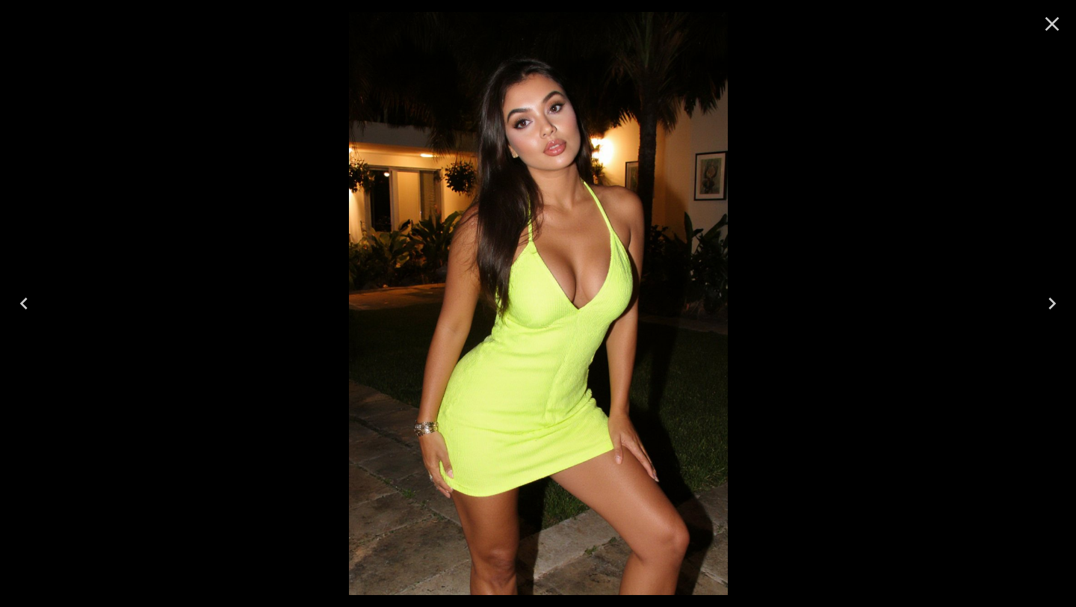
click at [34, 300] on icon "Previous" at bounding box center [24, 303] width 24 height 24
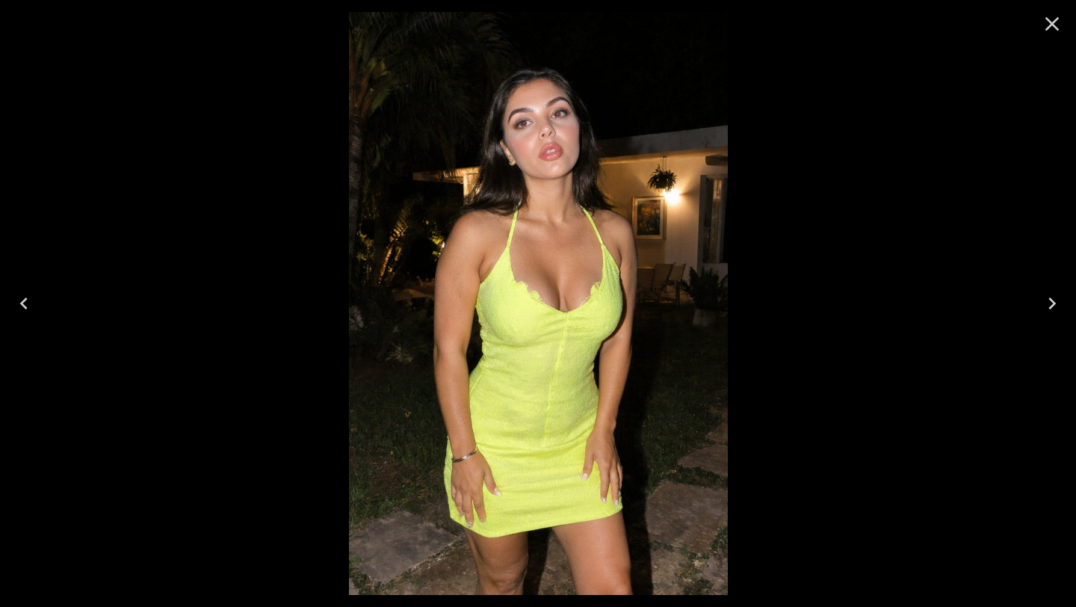
click at [34, 300] on icon "Previous" at bounding box center [24, 303] width 24 height 24
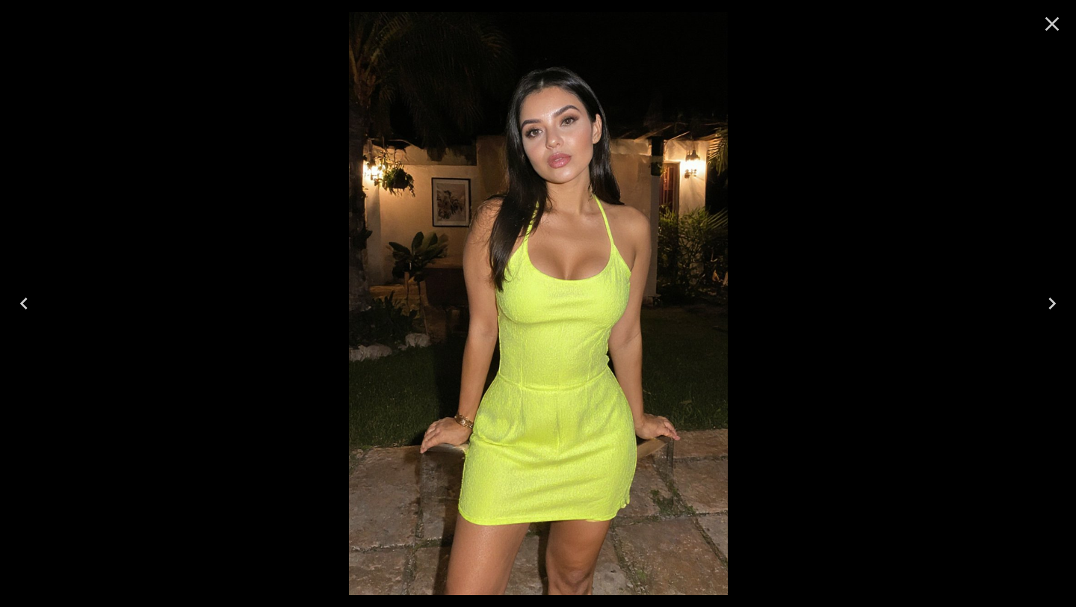
click at [34, 300] on icon "Previous" at bounding box center [24, 303] width 24 height 24
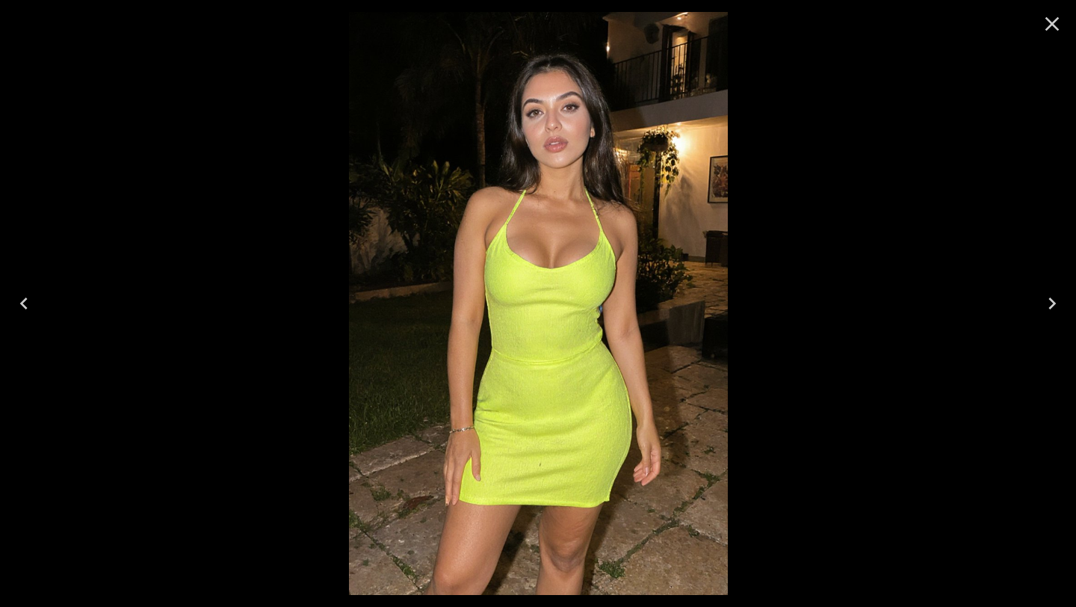
click at [34, 300] on icon "Previous" at bounding box center [24, 303] width 24 height 24
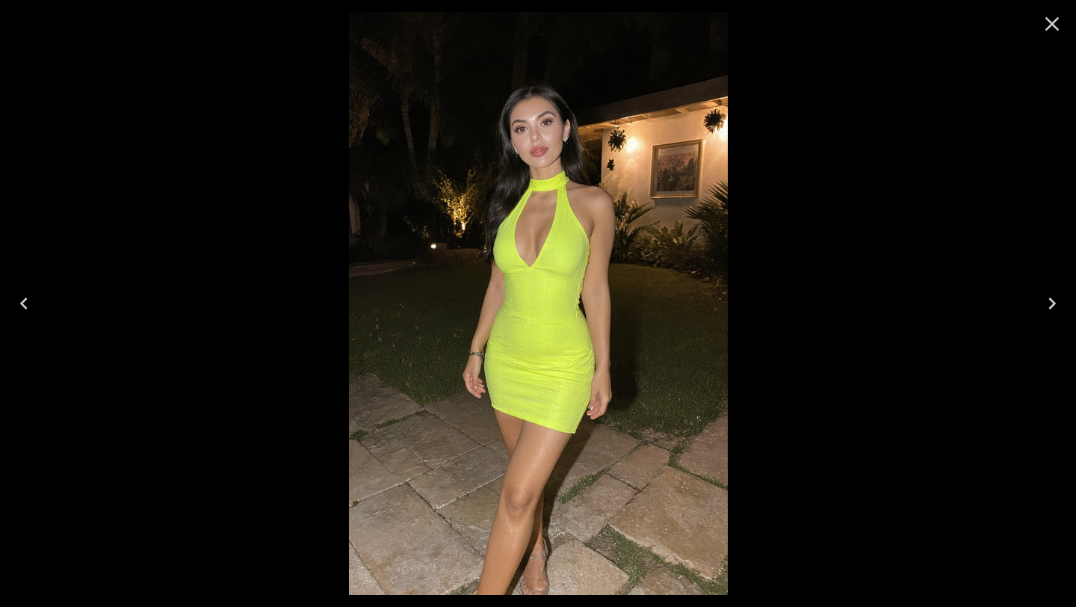
click at [34, 300] on icon "Previous" at bounding box center [24, 303] width 24 height 24
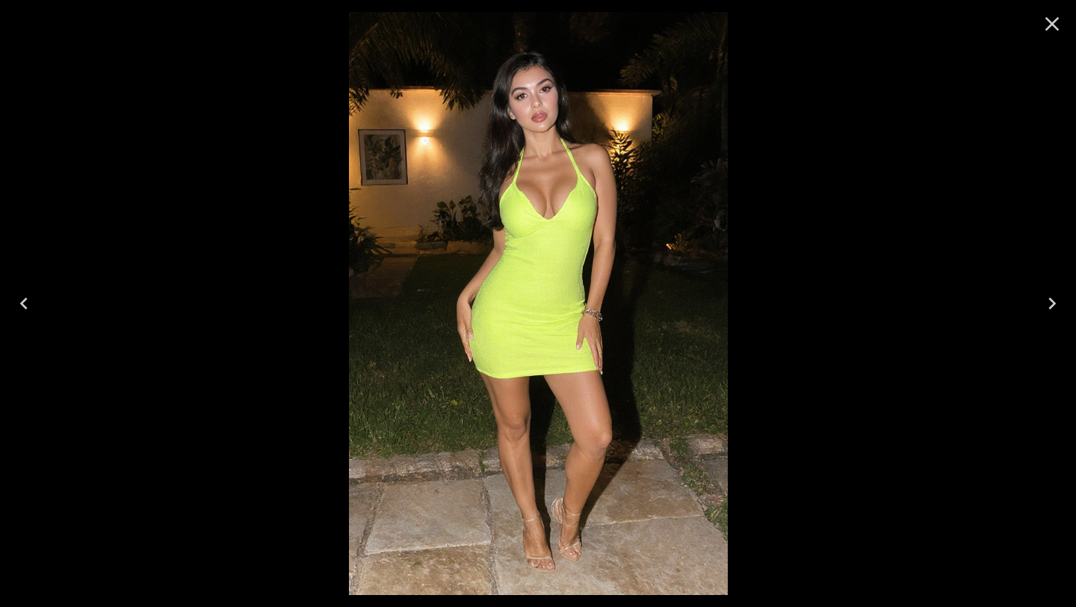
click at [34, 300] on icon "Previous" at bounding box center [24, 303] width 24 height 24
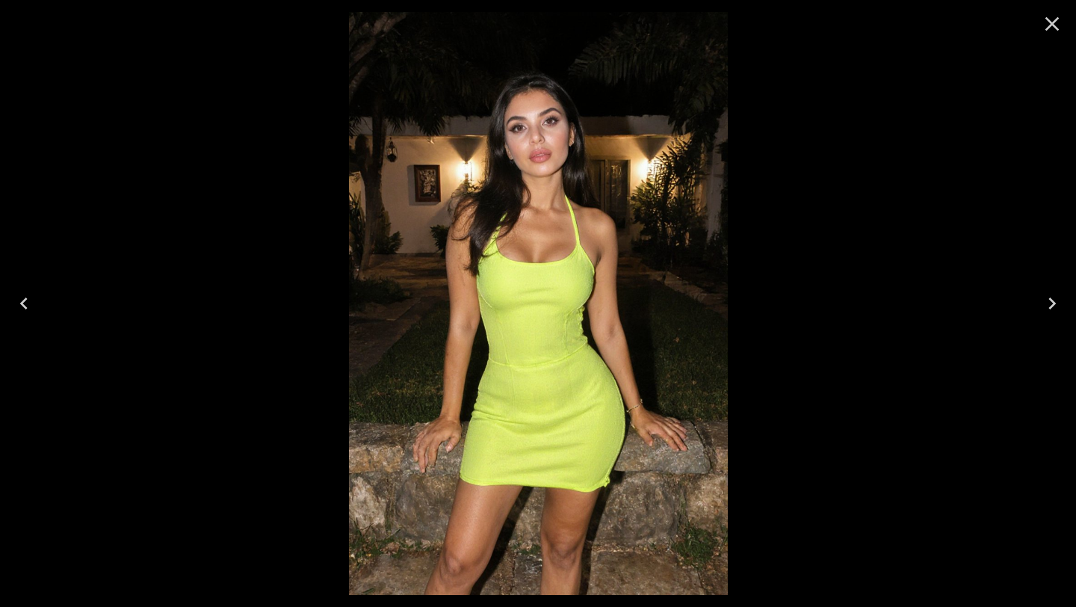
click at [34, 300] on icon "Previous" at bounding box center [24, 303] width 24 height 24
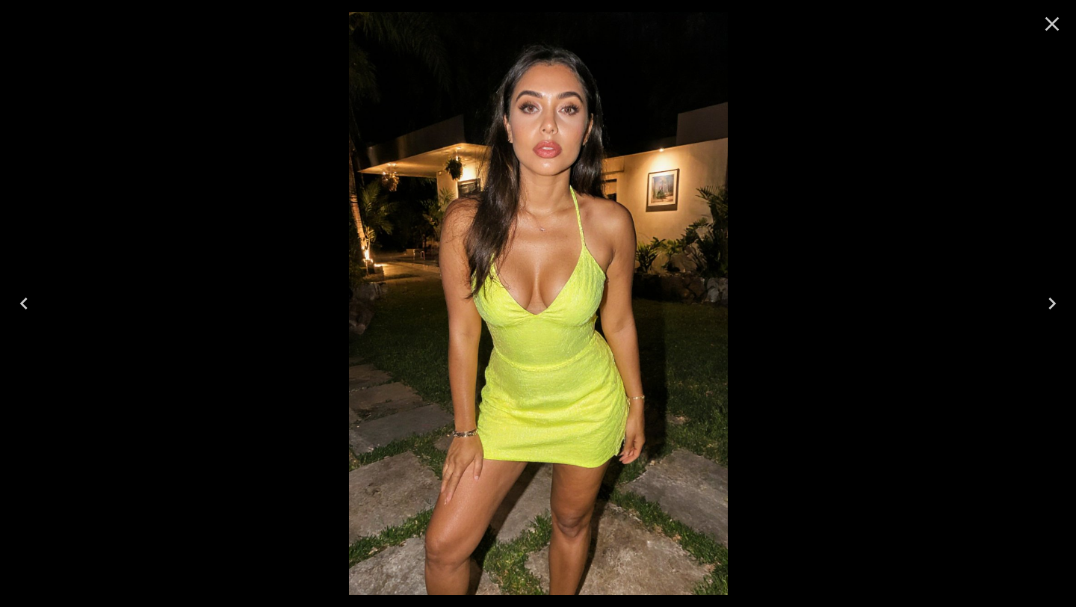
click at [34, 300] on icon "Previous" at bounding box center [24, 303] width 24 height 24
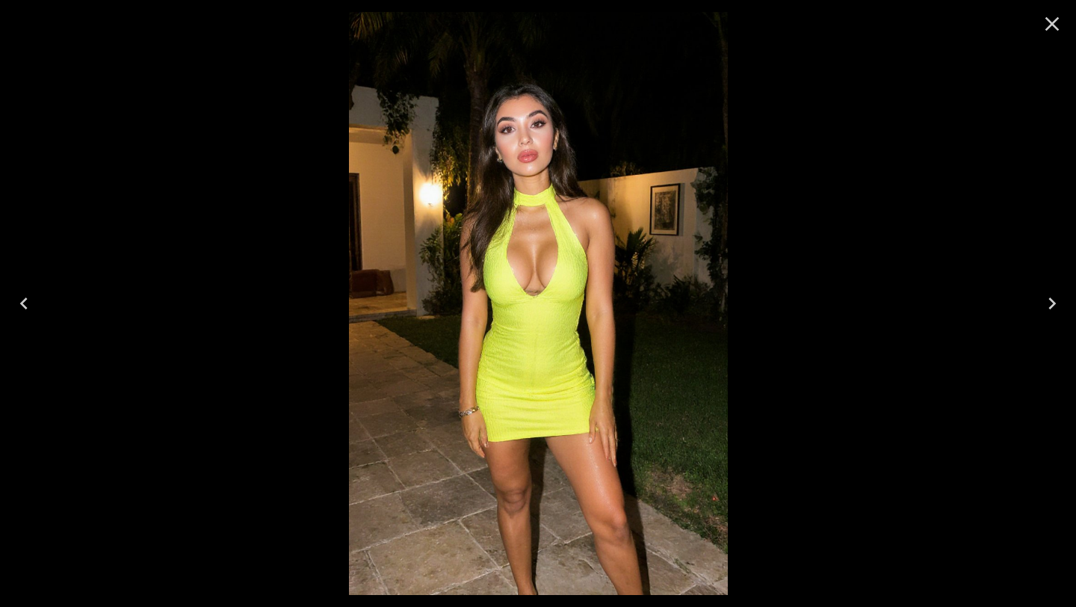
click at [34, 300] on icon "Previous" at bounding box center [24, 303] width 24 height 24
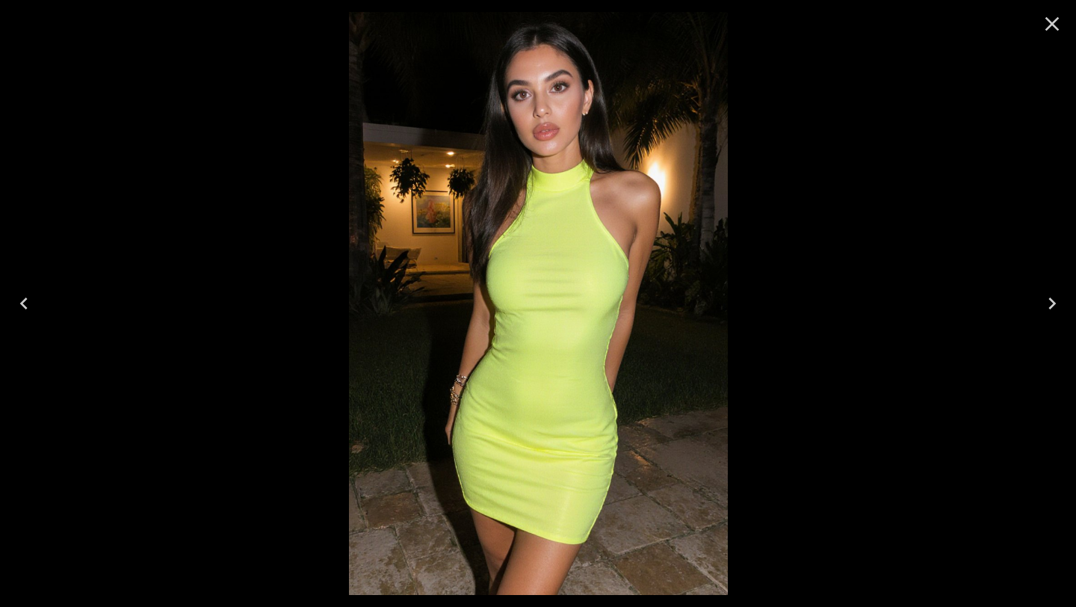
click at [1054, 22] on icon "Close" at bounding box center [1052, 24] width 14 height 14
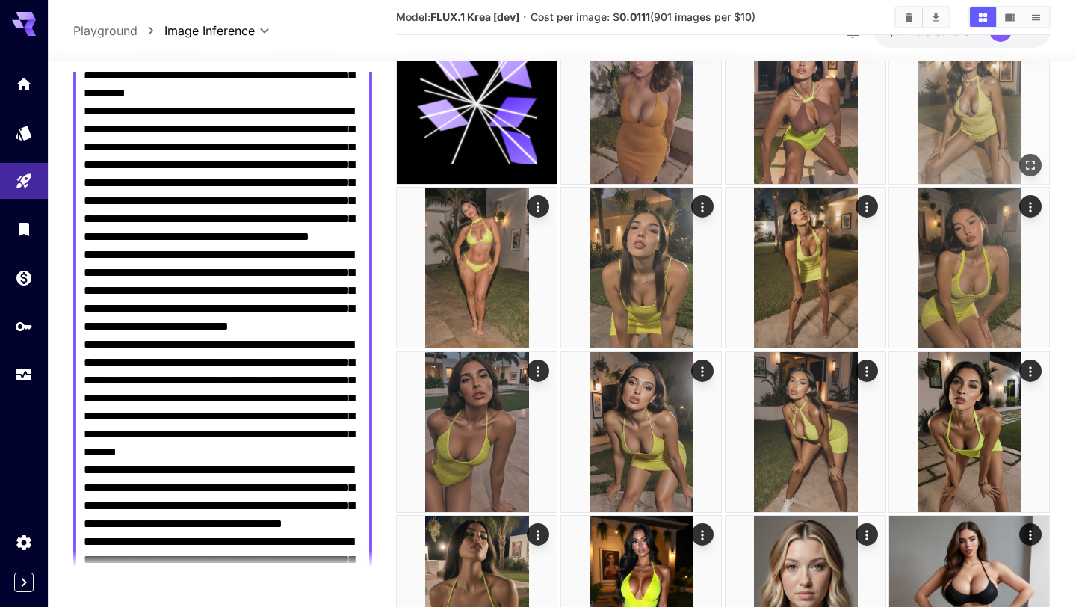
scroll to position [1924, 0]
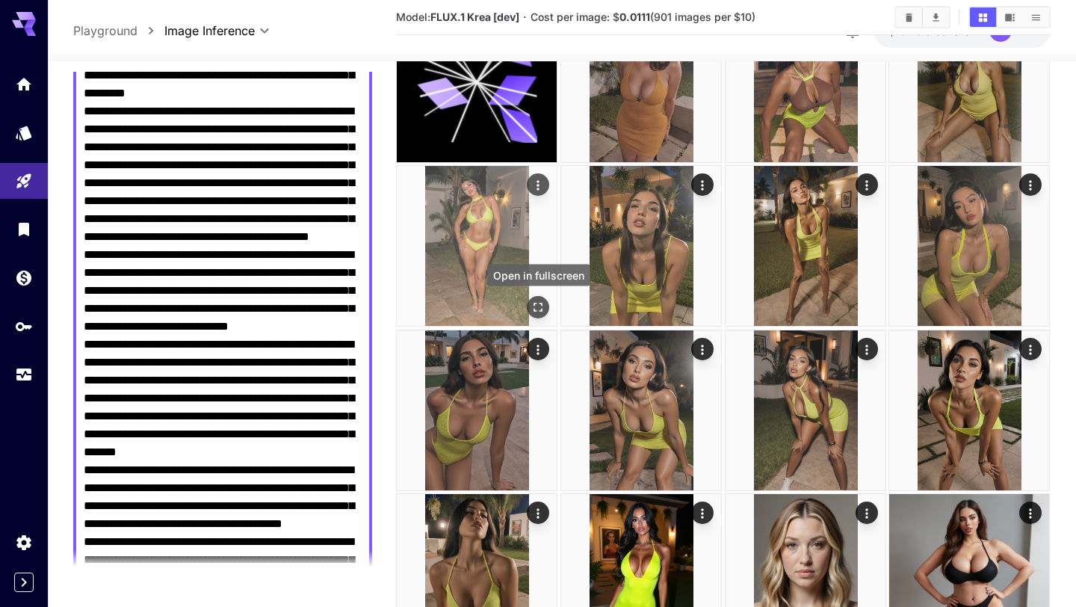
click at [536, 306] on icon "Open in fullscreen" at bounding box center [538, 307] width 15 height 15
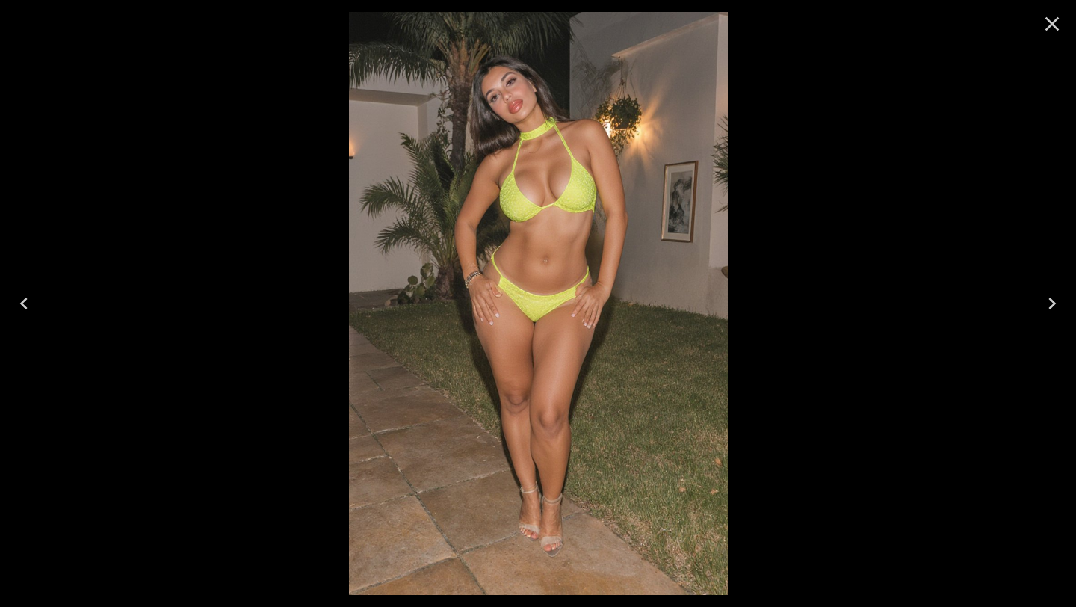
click at [1056, 25] on icon "Close" at bounding box center [1052, 24] width 24 height 24
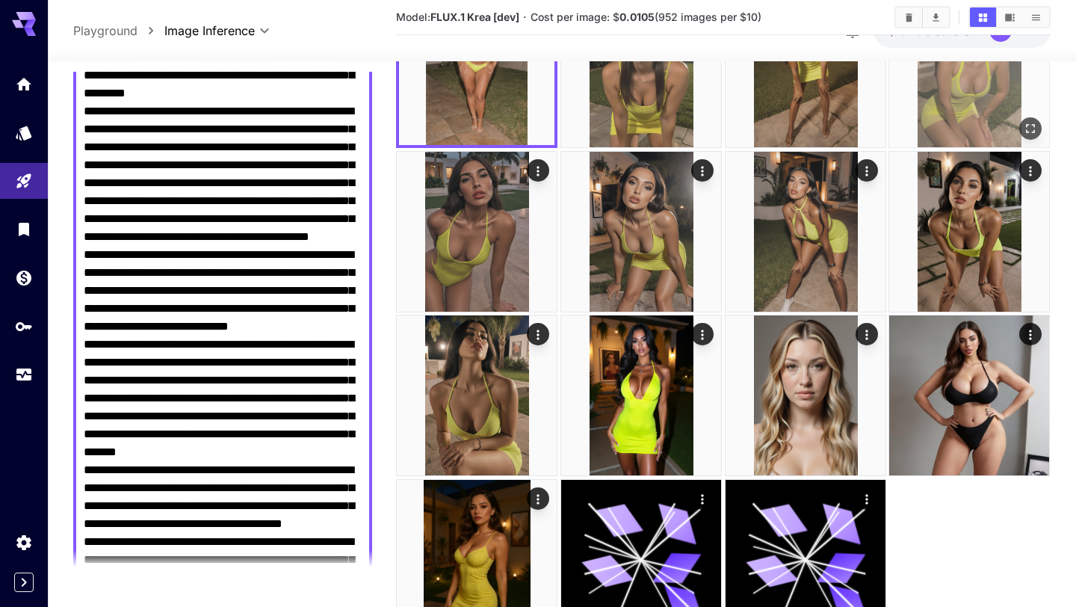
scroll to position [2143, 0]
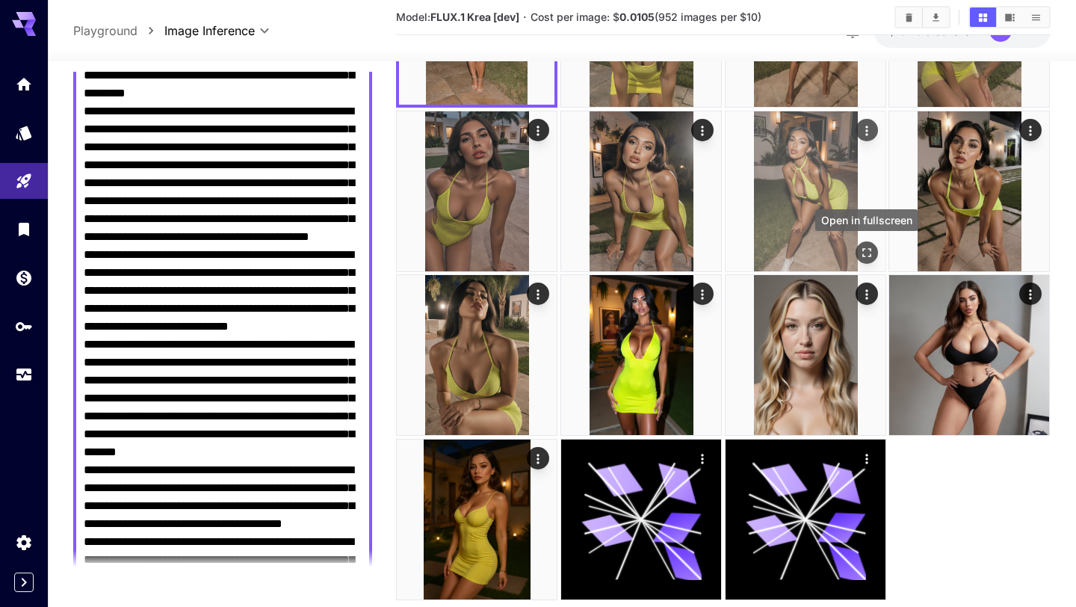
click at [866, 251] on icon "Open in fullscreen" at bounding box center [866, 252] width 15 height 15
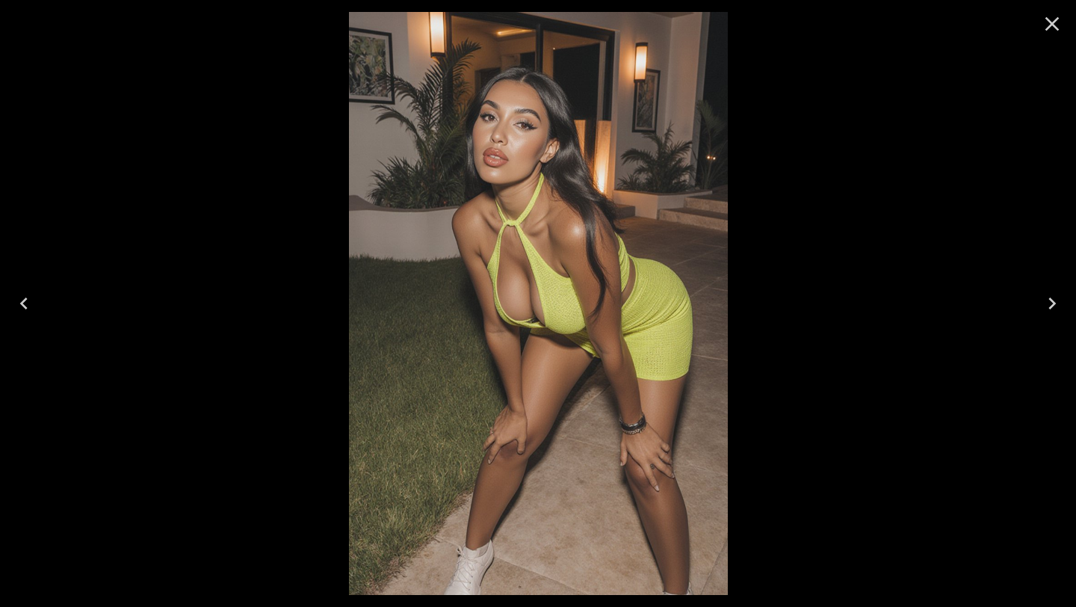
click at [1052, 25] on icon "Close" at bounding box center [1052, 24] width 14 height 14
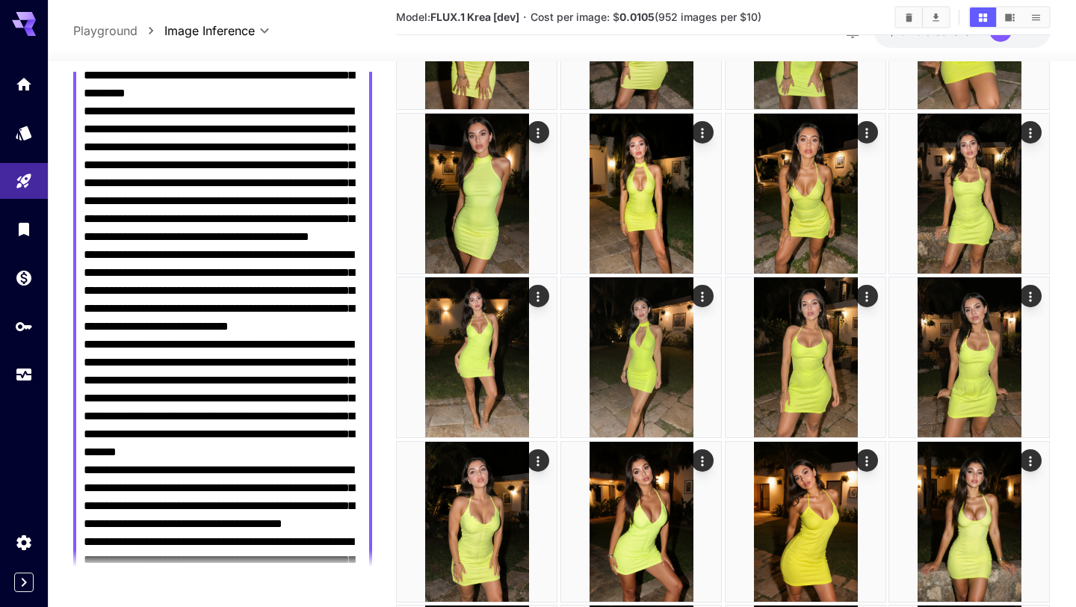
scroll to position [0, 0]
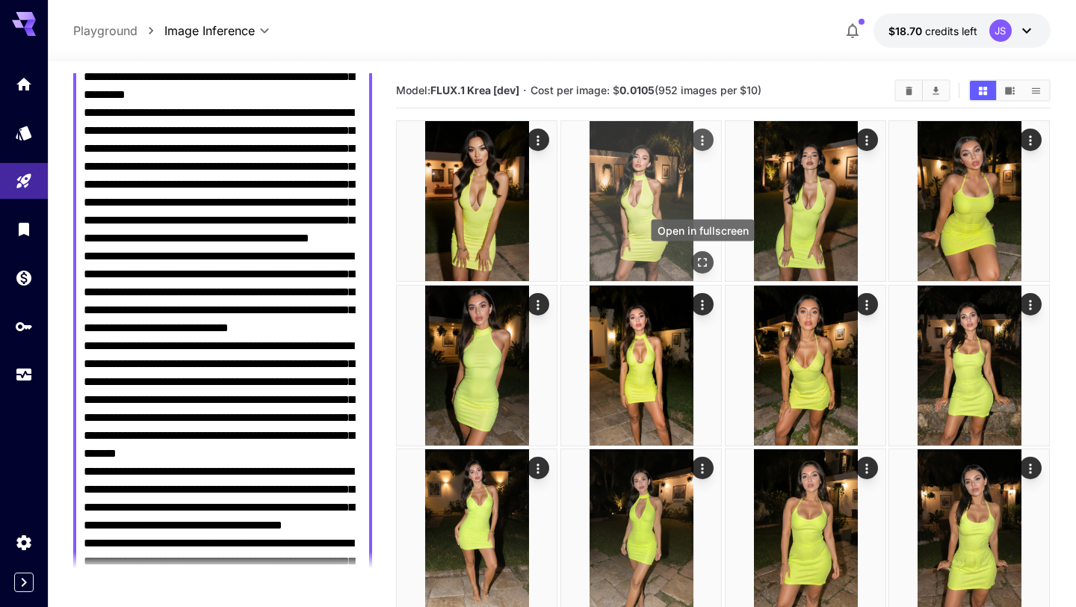
click at [704, 260] on icon "Open in fullscreen" at bounding box center [702, 262] width 15 height 15
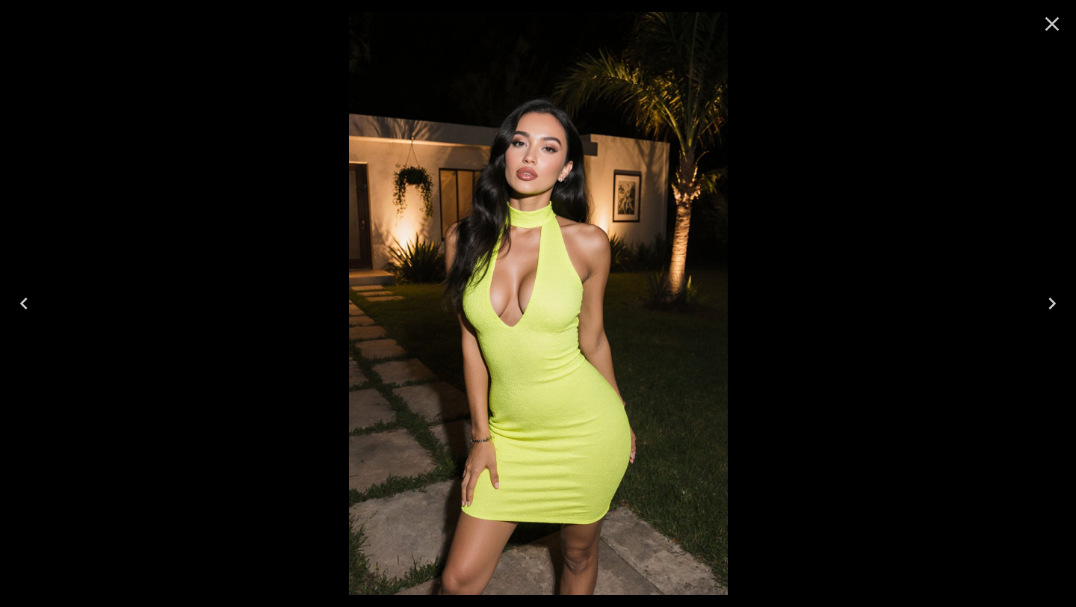
click at [1052, 25] on icon "Close" at bounding box center [1052, 24] width 14 height 14
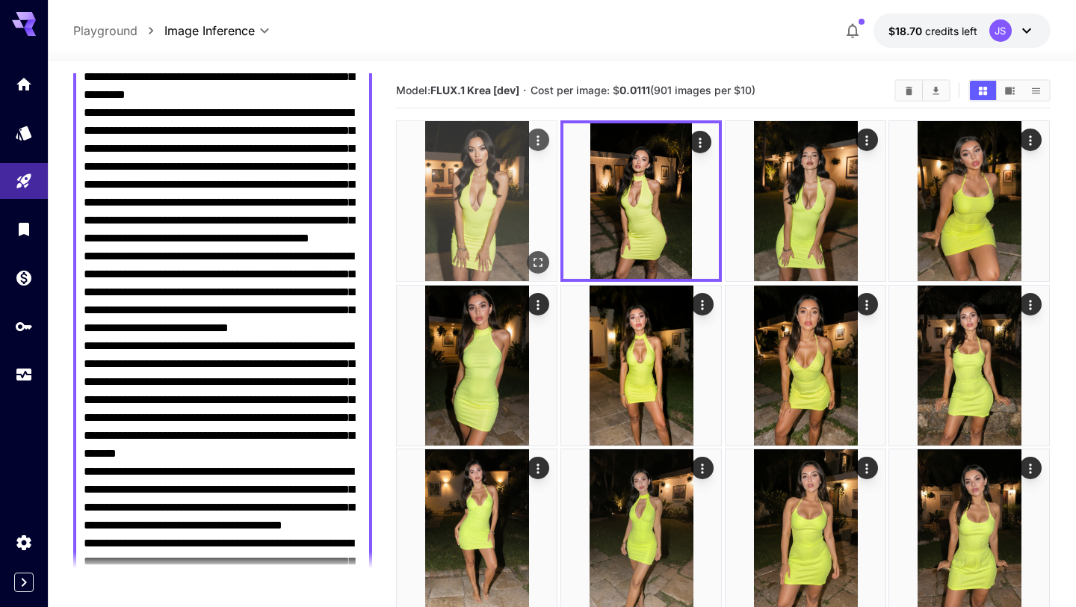
click at [543, 263] on icon "Open in fullscreen" at bounding box center [538, 262] width 15 height 15
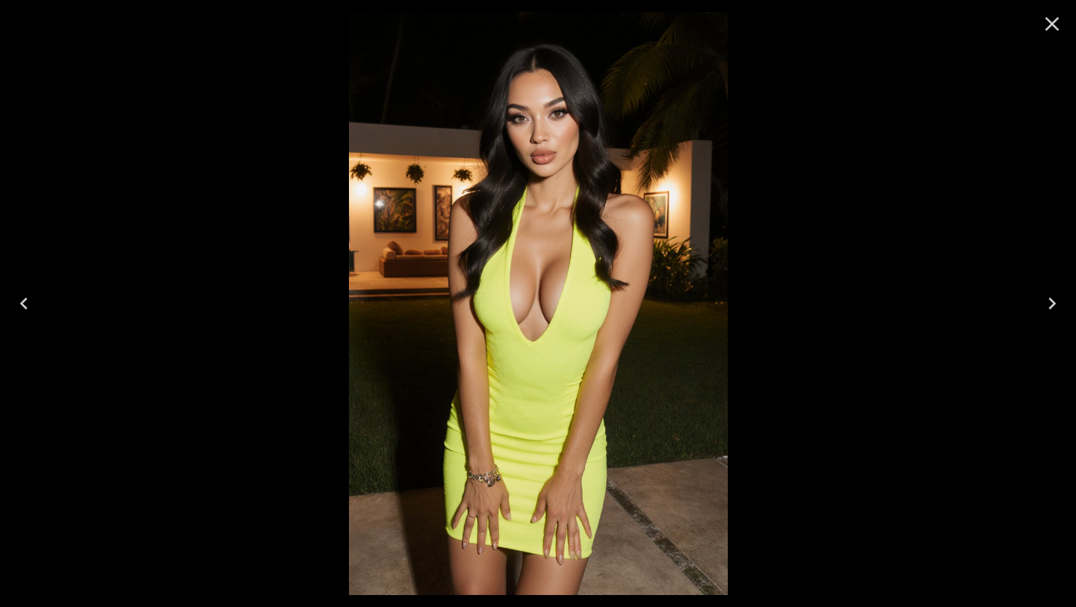
click at [1055, 28] on icon "Close" at bounding box center [1052, 24] width 14 height 14
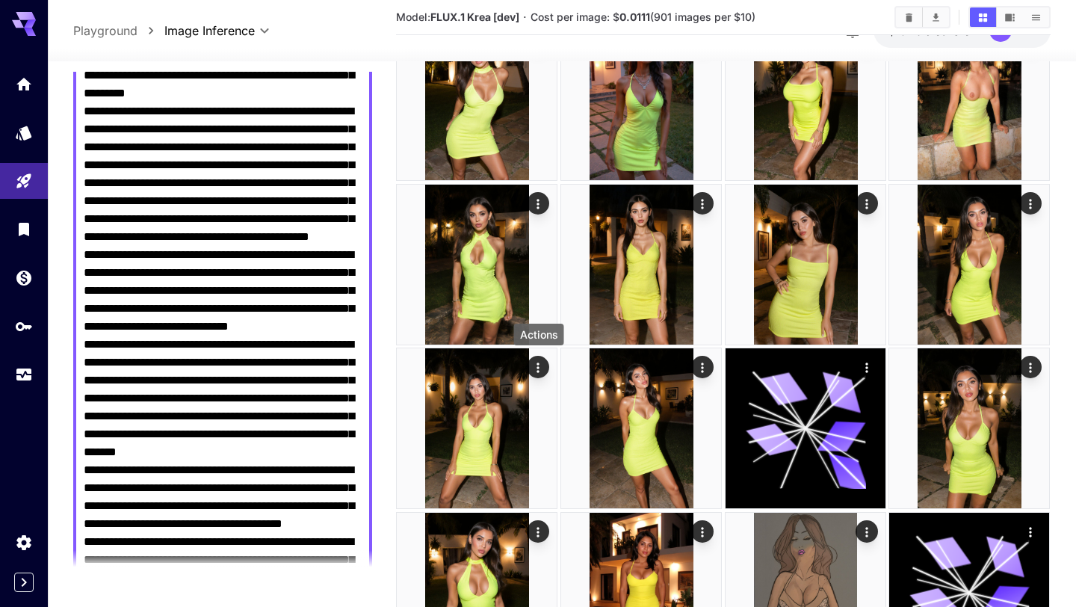
scroll to position [920, 0]
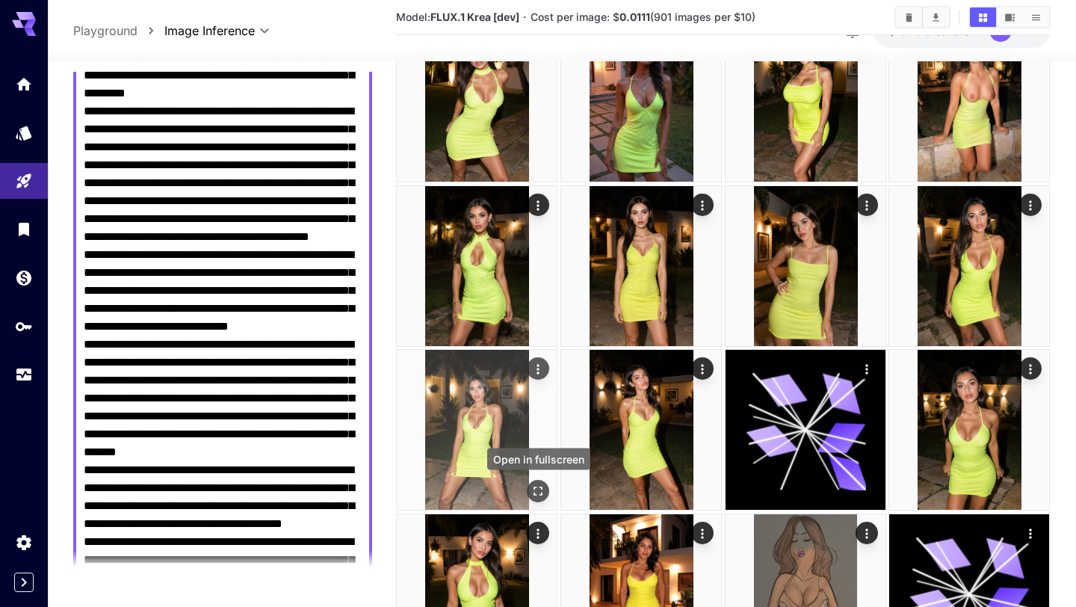
click at [536, 485] on icon "Open in fullscreen" at bounding box center [538, 491] width 15 height 15
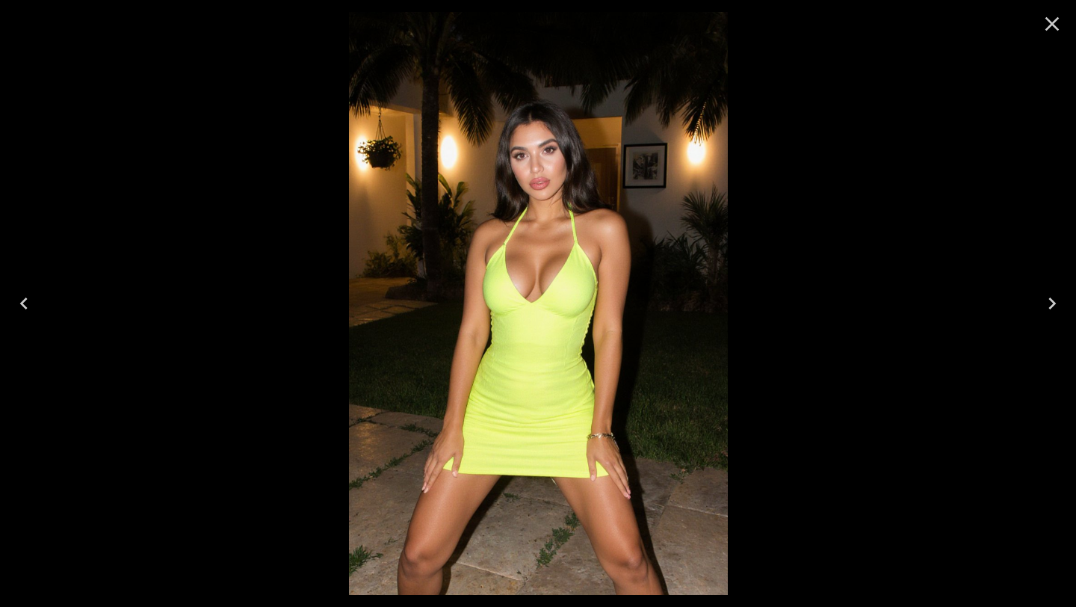
click at [1054, 25] on icon "Close" at bounding box center [1052, 24] width 24 height 24
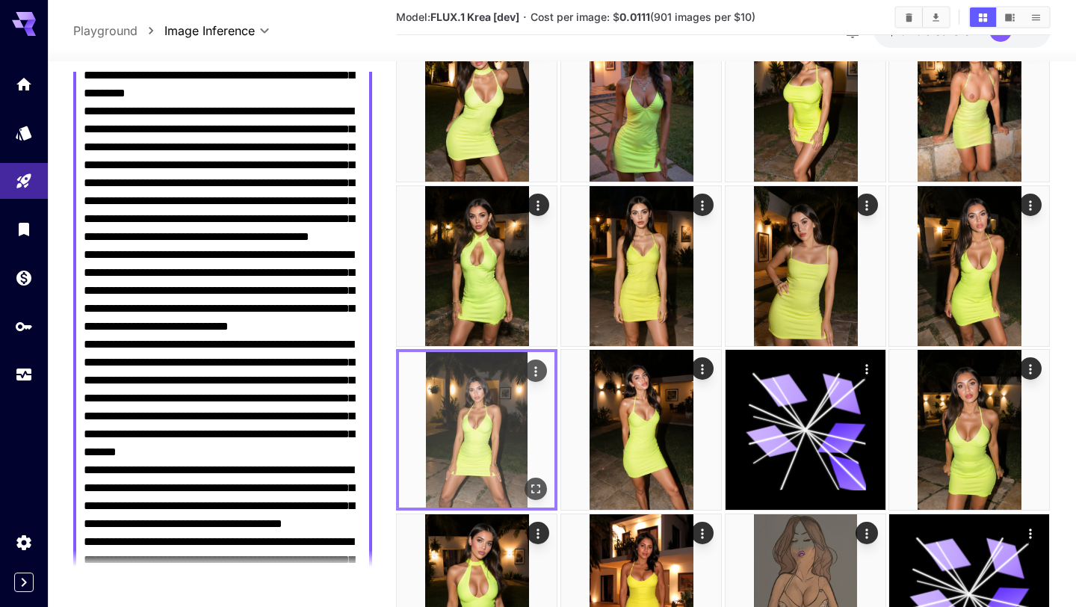
click at [536, 377] on icon "Actions" at bounding box center [536, 371] width 15 height 15
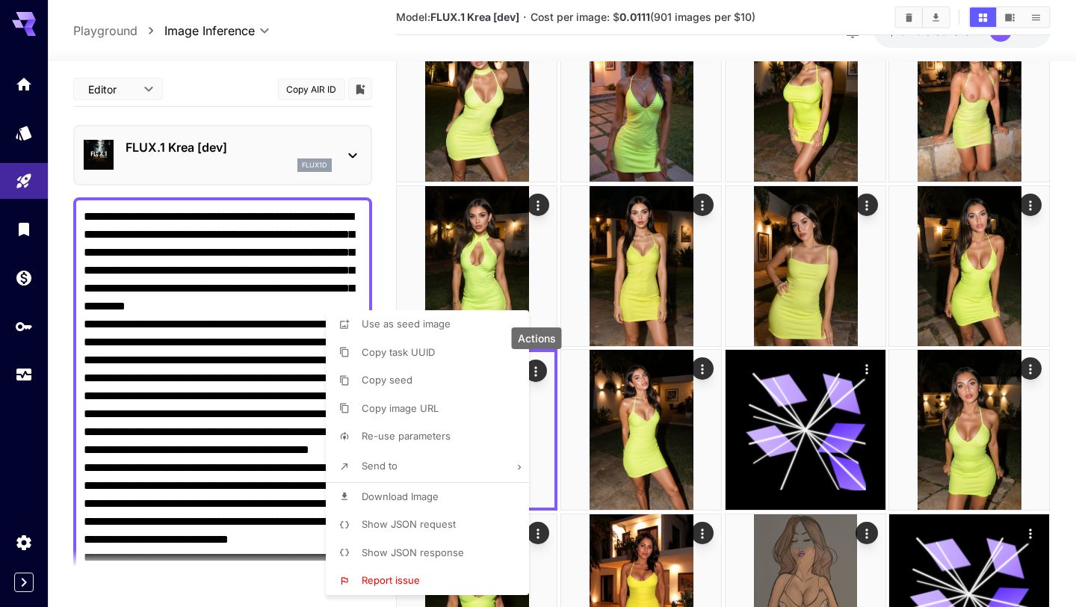
scroll to position [213, 0]
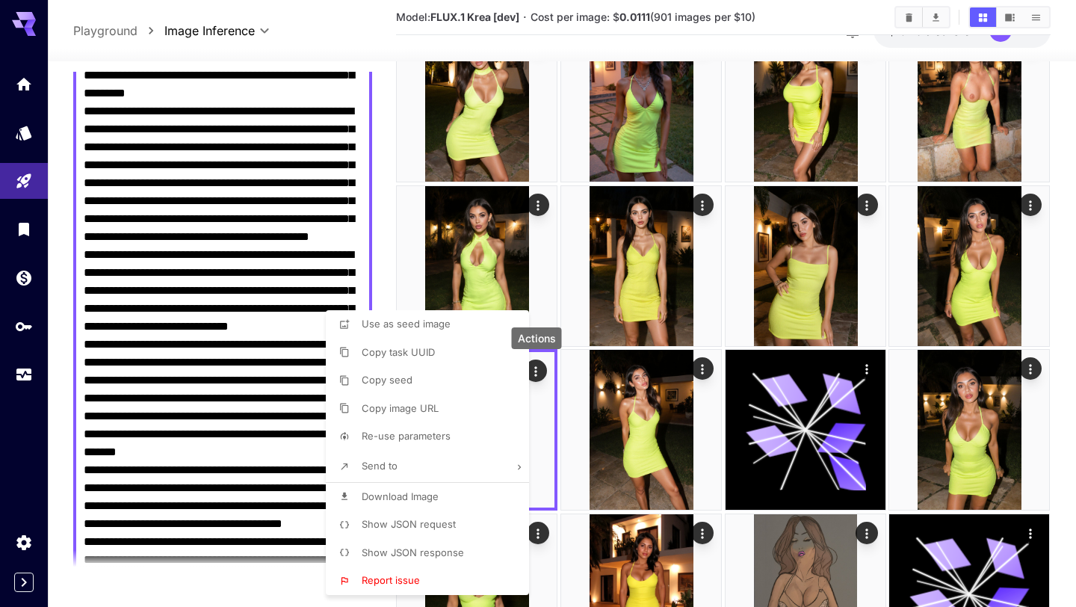
click at [425, 436] on span "Re-use parameters" at bounding box center [406, 436] width 89 height 12
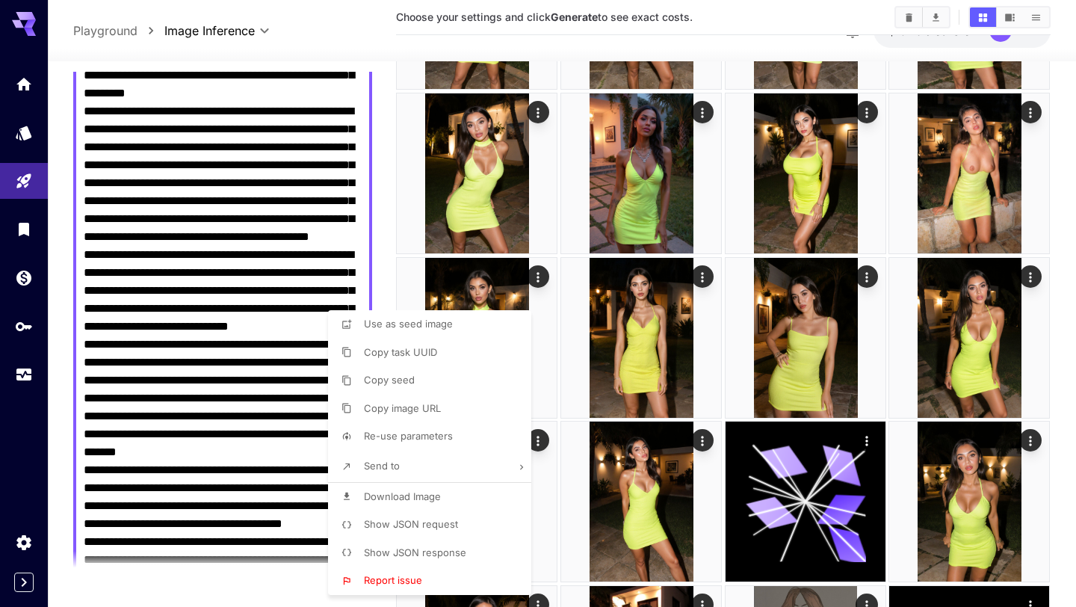
scroll to position [1154, 0]
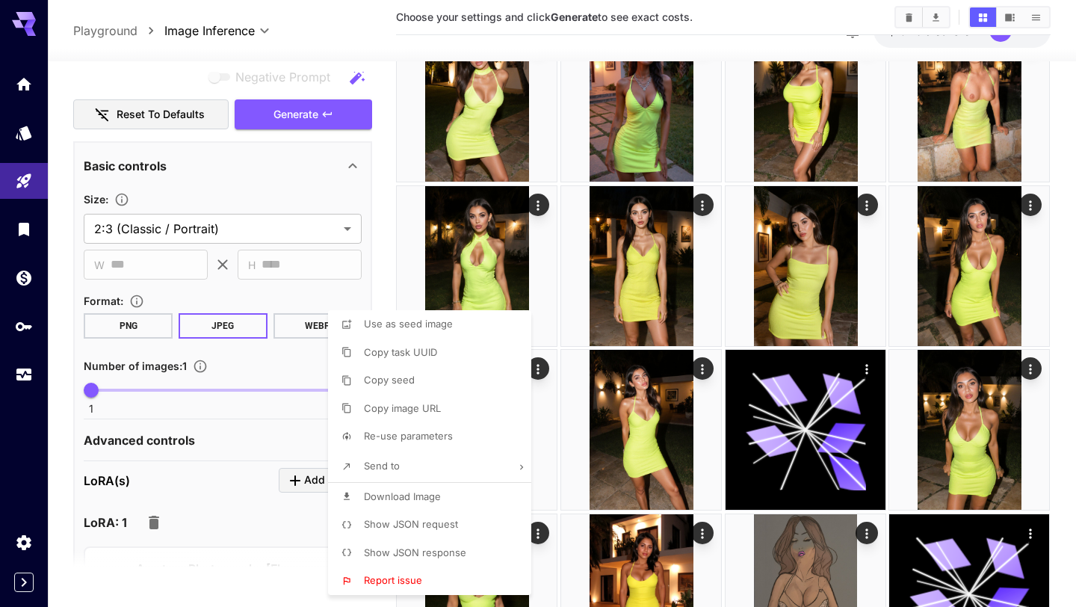
click at [322, 120] on div at bounding box center [538, 303] width 1076 height 607
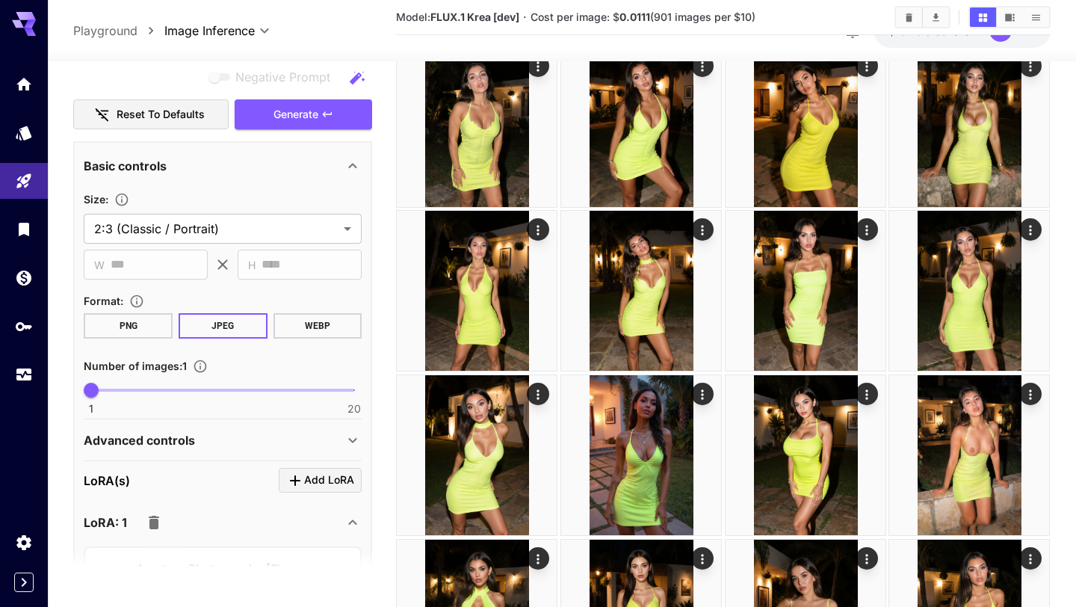
scroll to position [0, 0]
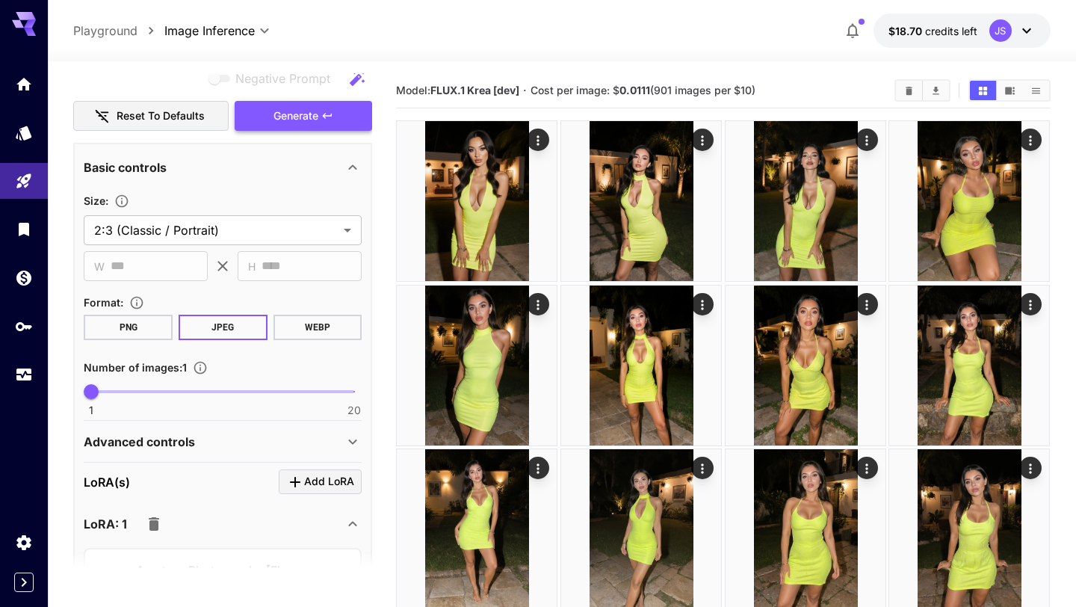
click at [306, 127] on button "Generate" at bounding box center [303, 116] width 137 height 31
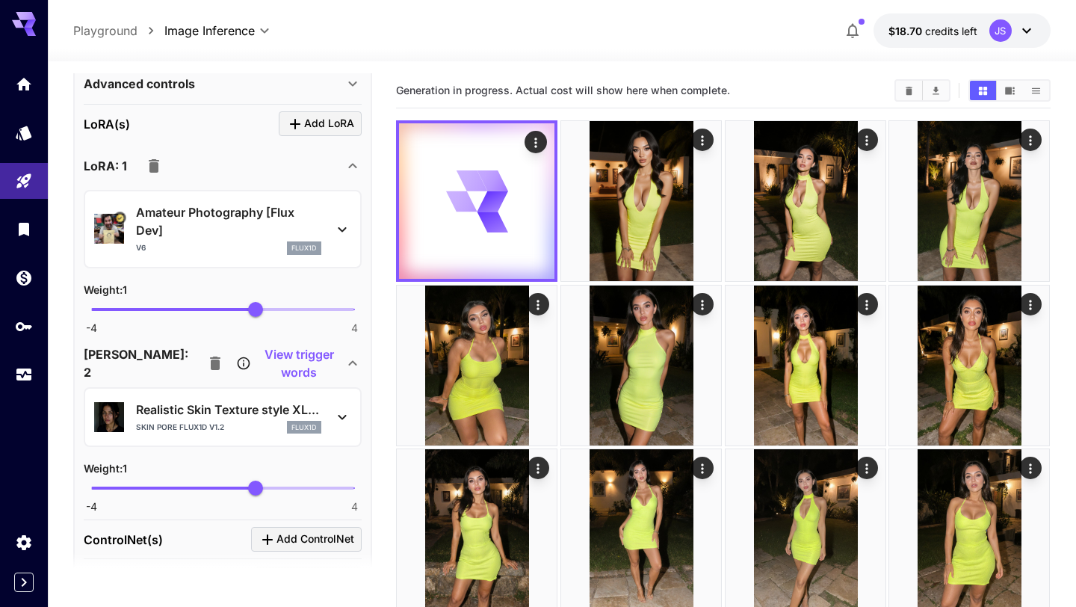
scroll to position [1617, 0]
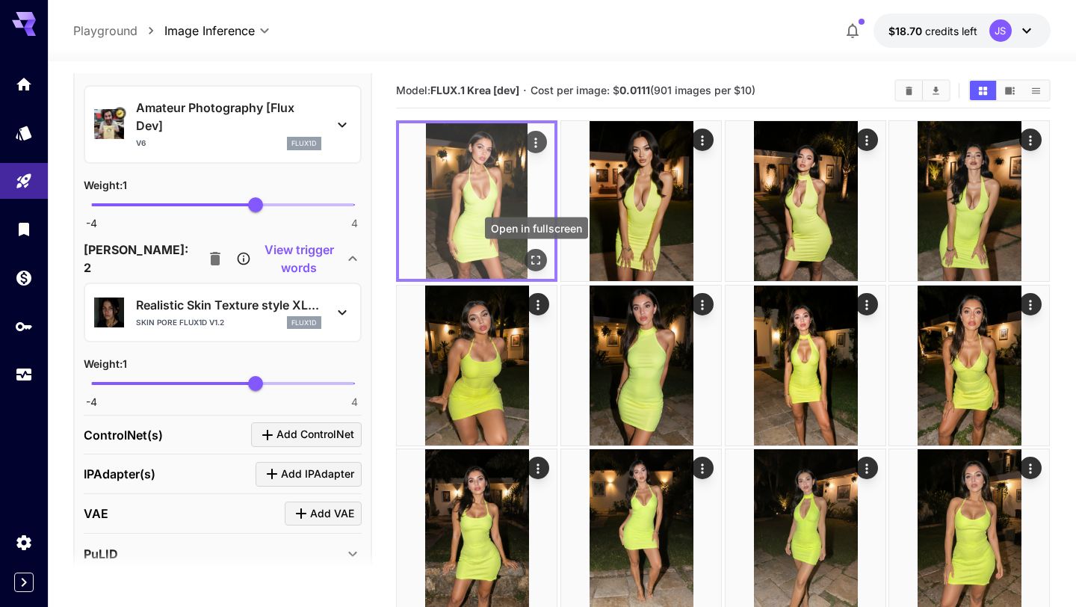
click at [536, 264] on icon "Open in fullscreen" at bounding box center [536, 260] width 15 height 15
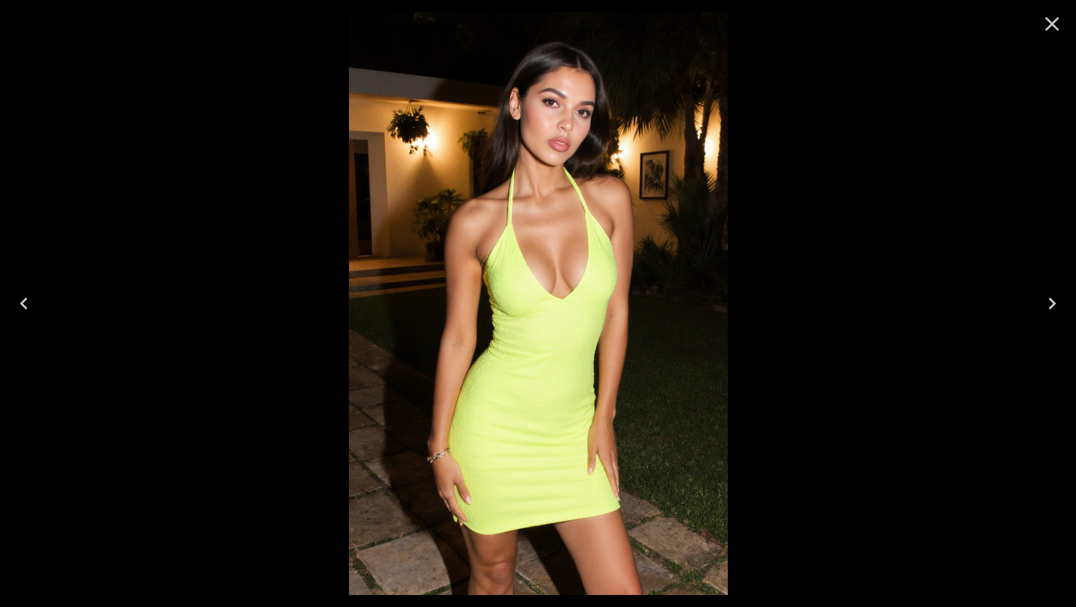
click at [1050, 27] on icon "Close" at bounding box center [1052, 24] width 24 height 24
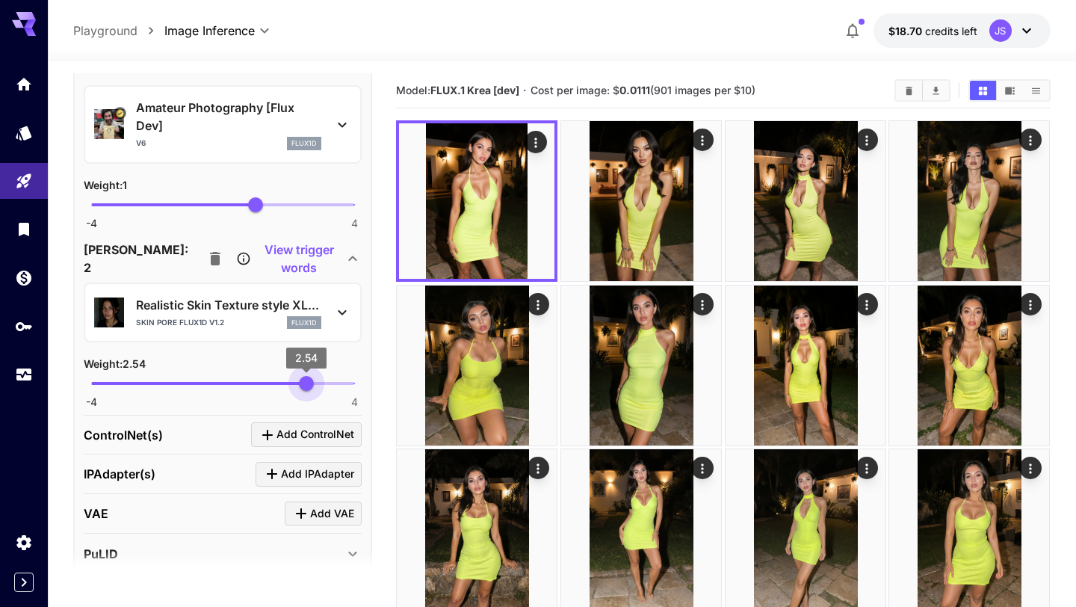
drag, startPoint x: 250, startPoint y: 385, endPoint x: 306, endPoint y: 394, distance: 57.5
click at [306, 391] on span "2.54" at bounding box center [306, 383] width 15 height 15
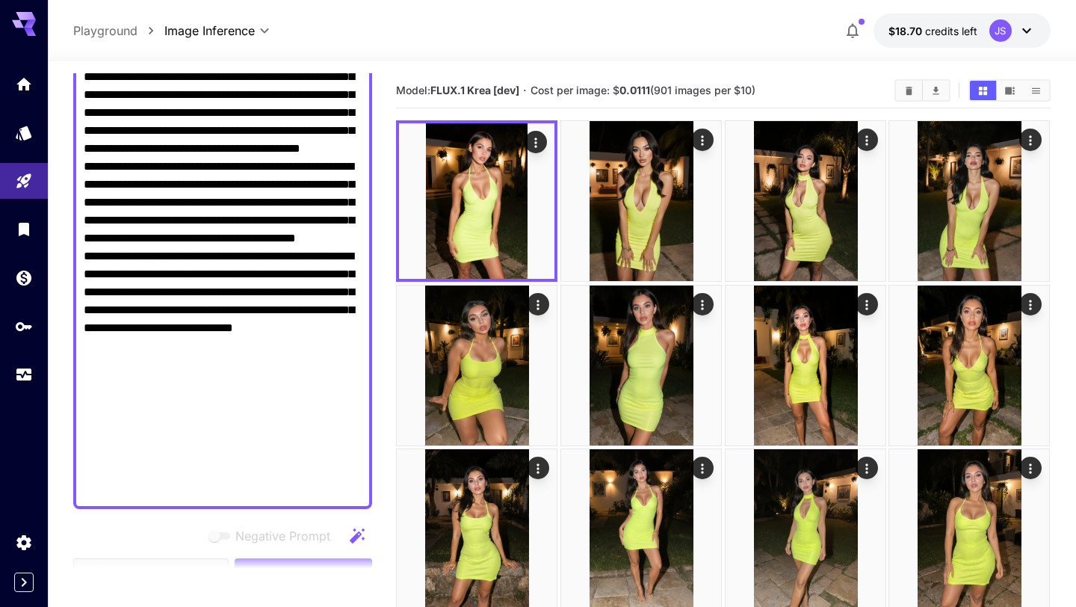
scroll to position [904, 0]
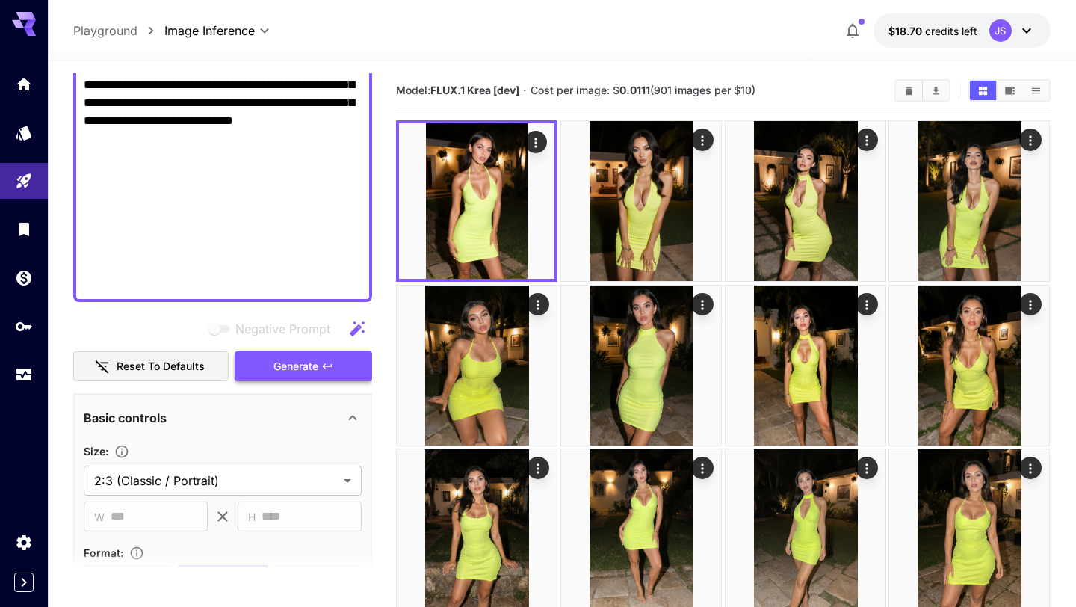
click at [335, 374] on button "Generate" at bounding box center [303, 366] width 137 height 31
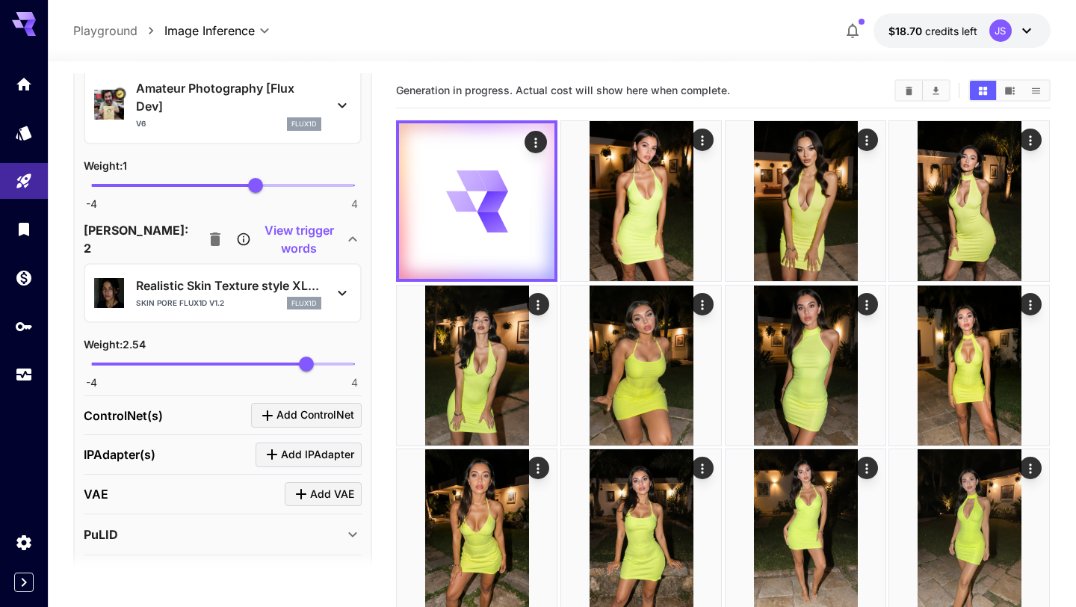
scroll to position [1637, 0]
drag, startPoint x: 304, startPoint y: 368, endPoint x: 334, endPoint y: 365, distance: 30.0
click at [334, 365] on span "3.35" at bounding box center [333, 363] width 15 height 15
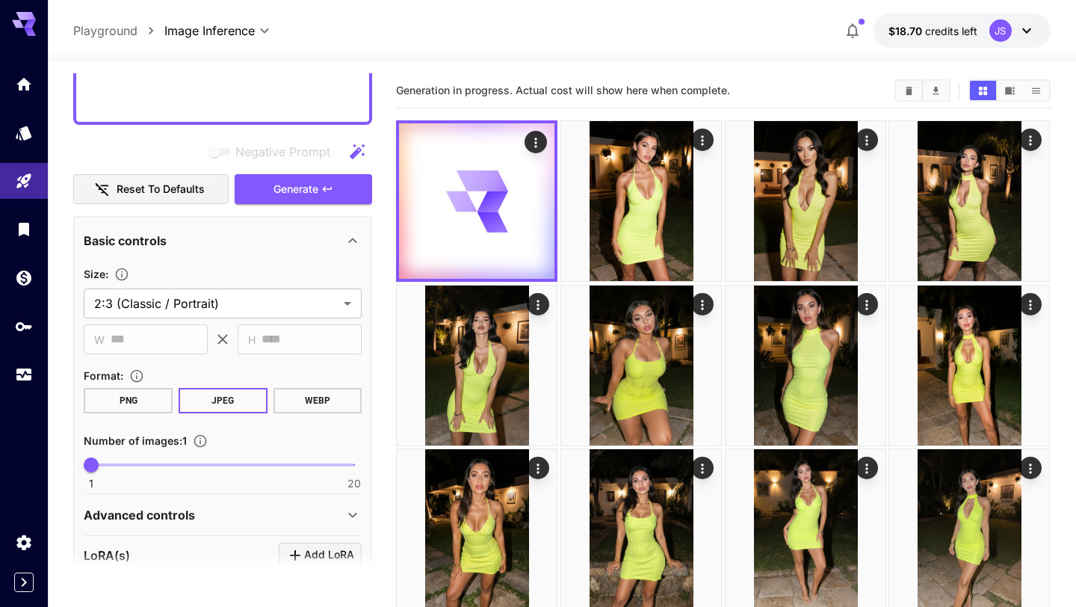
scroll to position [1078, 0]
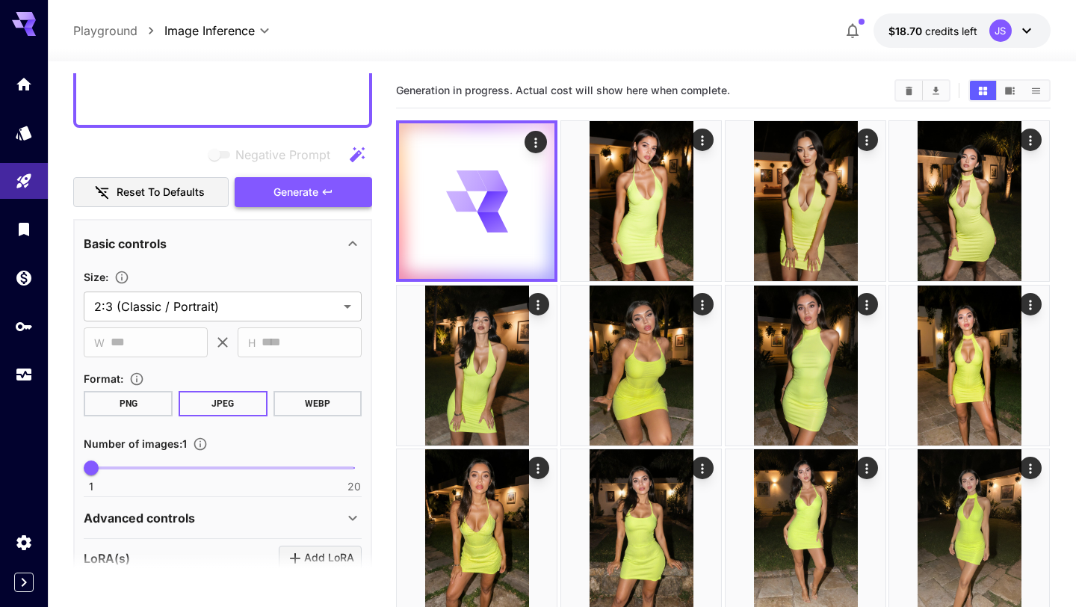
click at [343, 182] on button "Generate" at bounding box center [303, 192] width 137 height 31
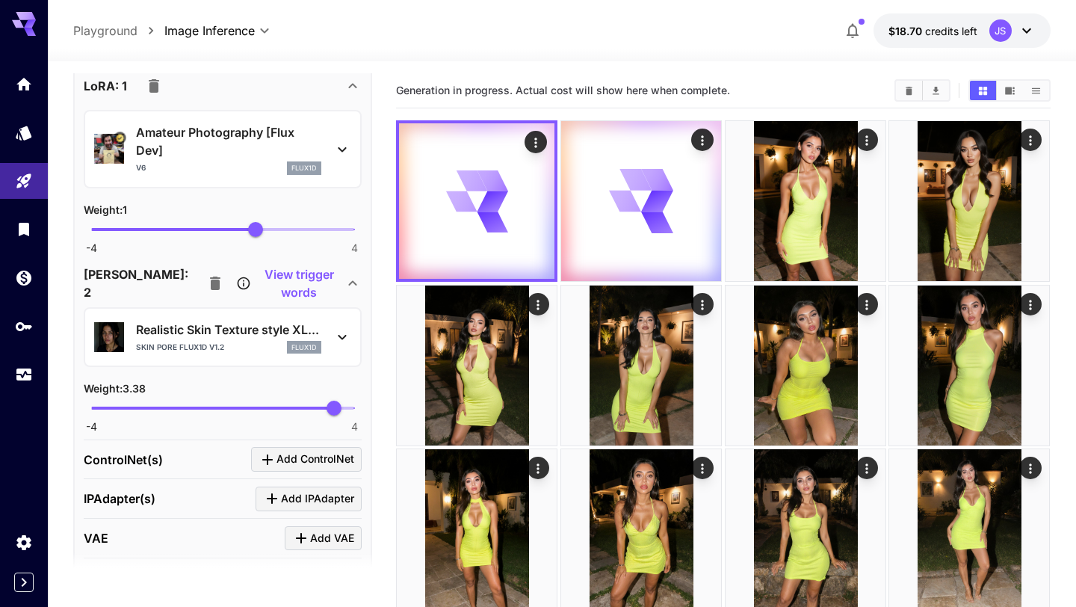
scroll to position [1600, 0]
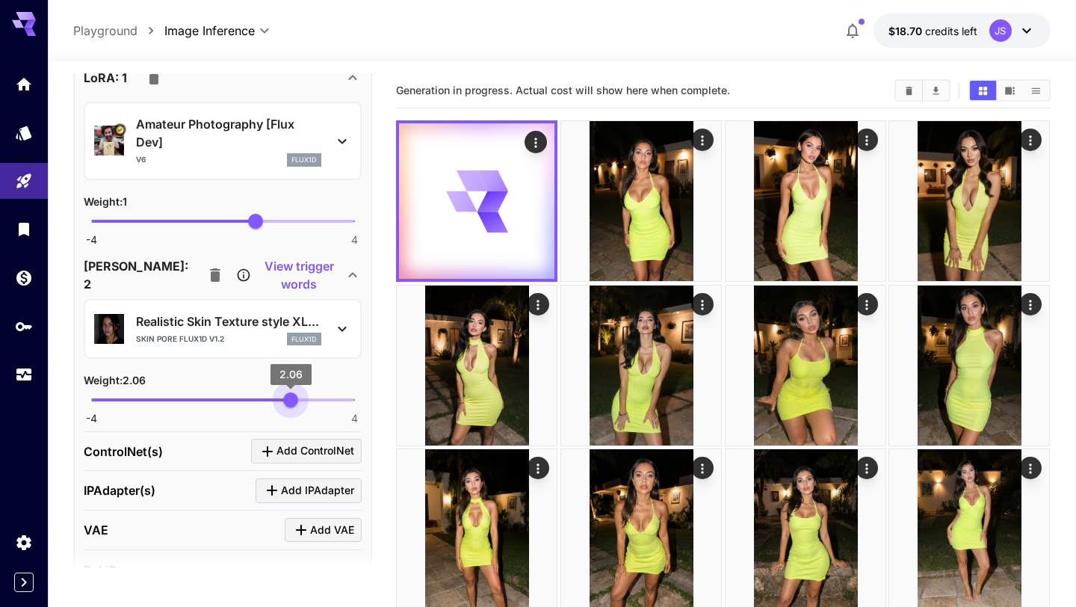
type input "***"
drag, startPoint x: 330, startPoint y: 403, endPoint x: 276, endPoint y: 403, distance: 54.5
click at [276, 403] on span "1.6" at bounding box center [275, 399] width 15 height 15
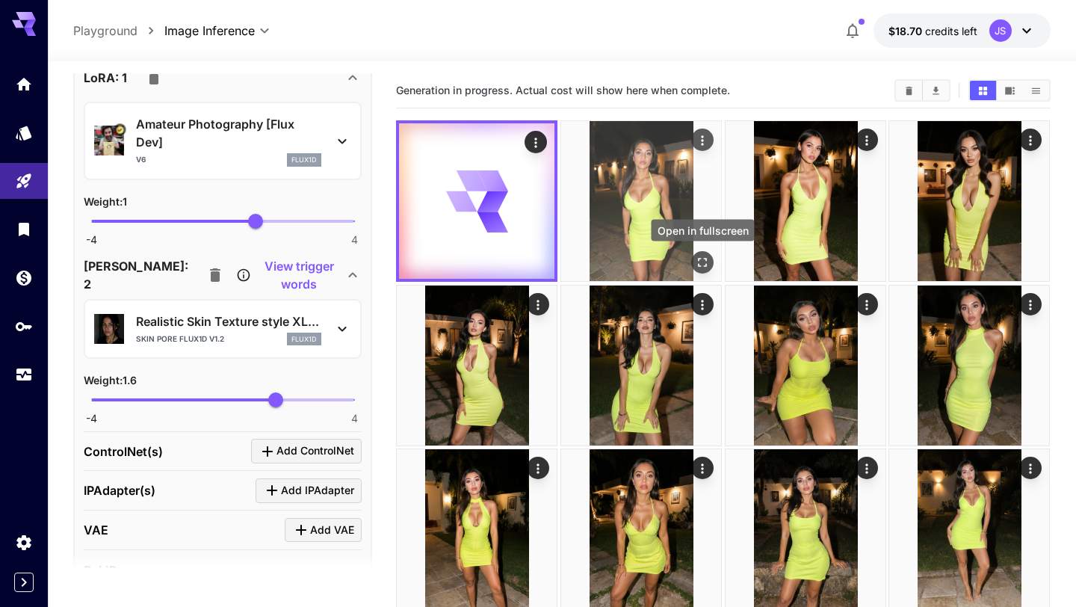
click at [699, 263] on icon "Open in fullscreen" at bounding box center [702, 262] width 15 height 15
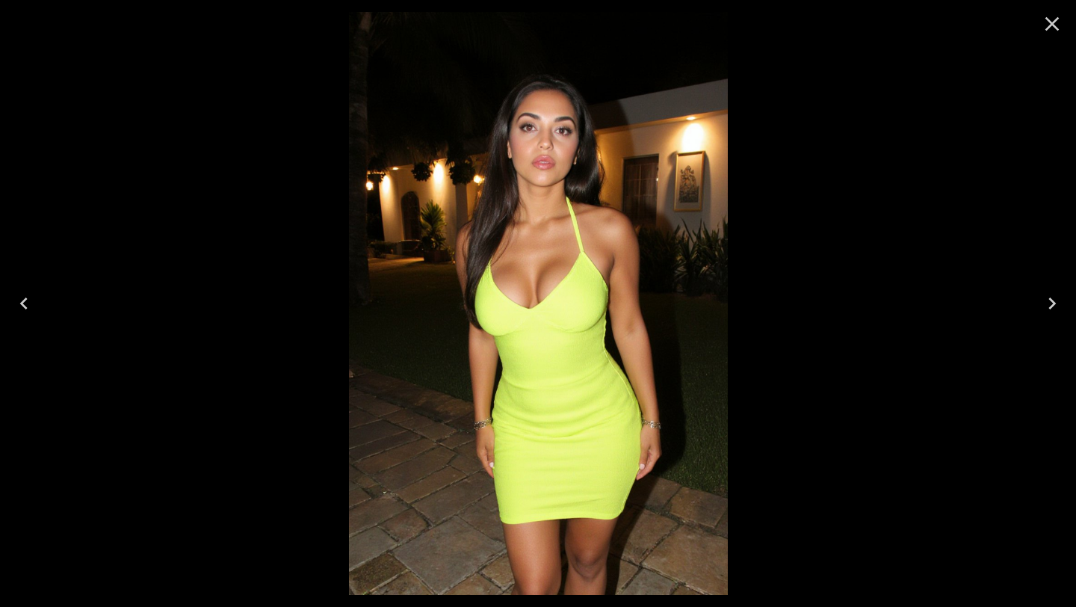
click at [1053, 25] on icon "Close" at bounding box center [1052, 24] width 14 height 14
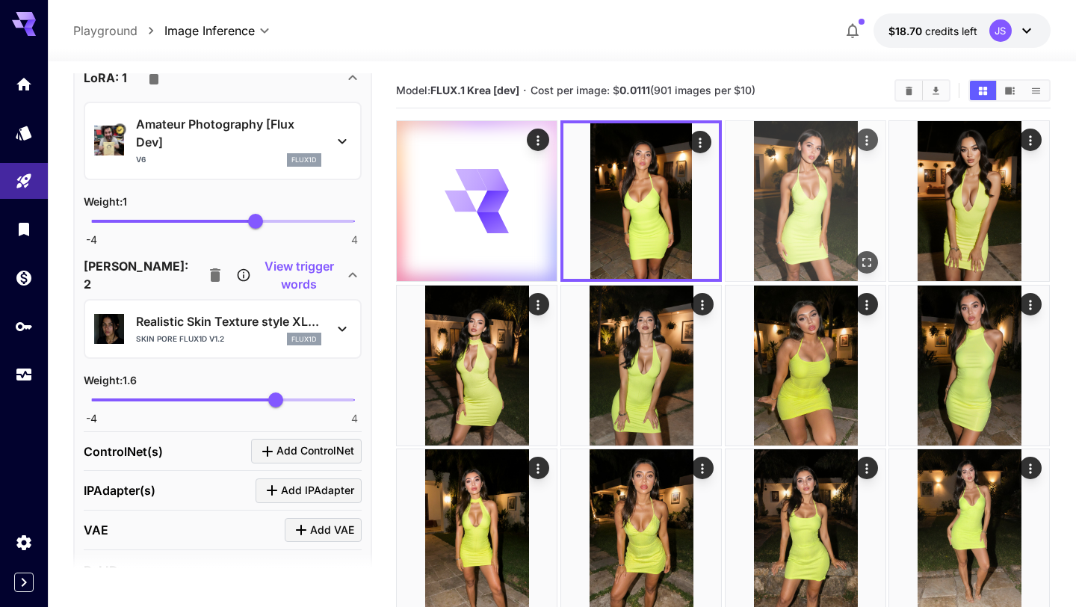
click at [870, 261] on icon "Open in fullscreen" at bounding box center [866, 262] width 15 height 15
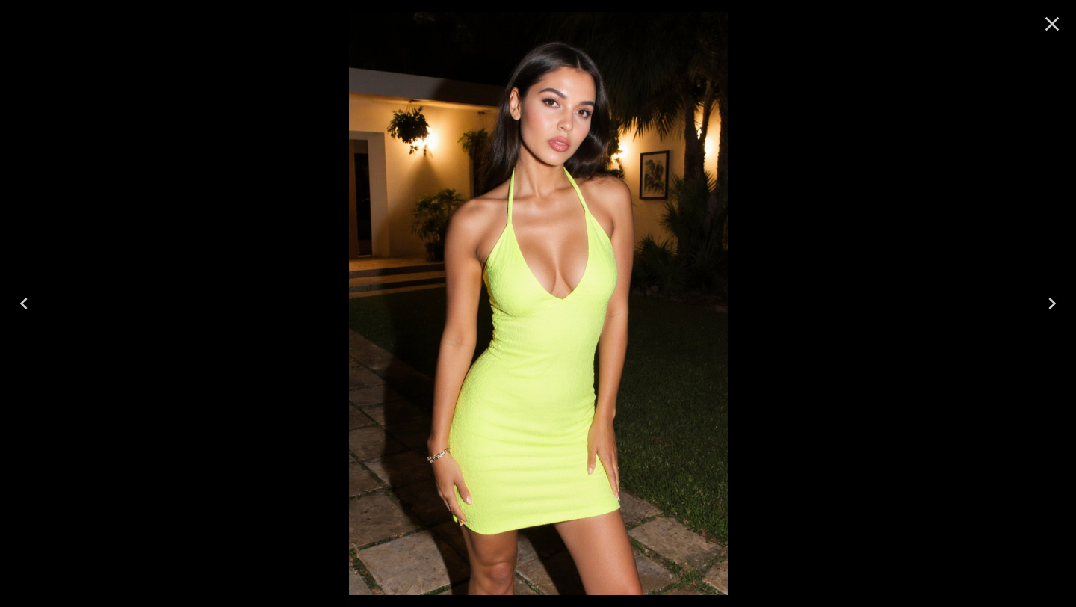
click at [1053, 22] on icon "Close" at bounding box center [1052, 24] width 14 height 14
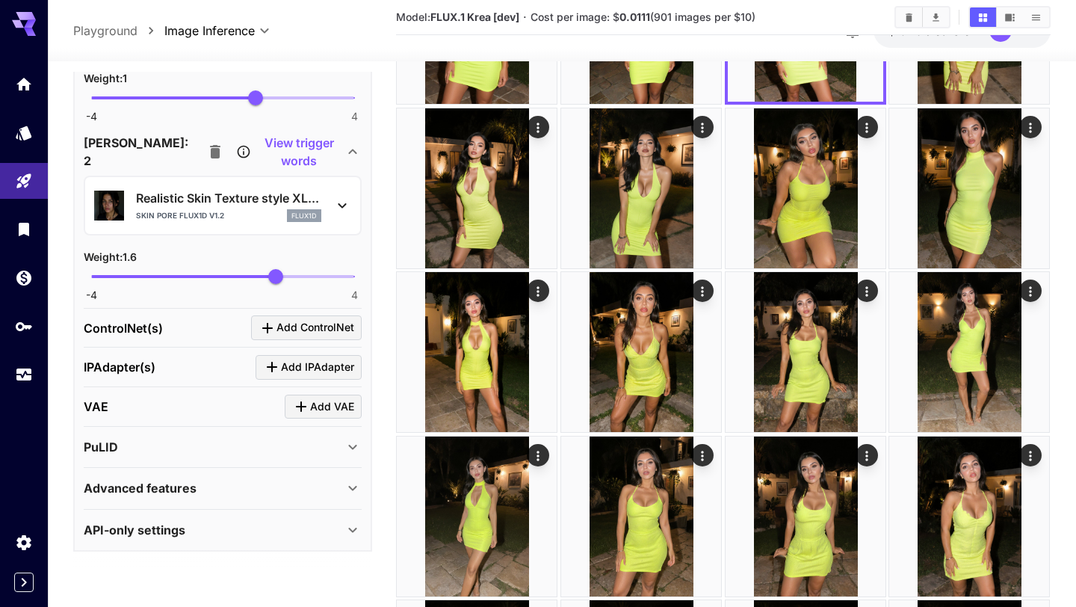
scroll to position [0, 0]
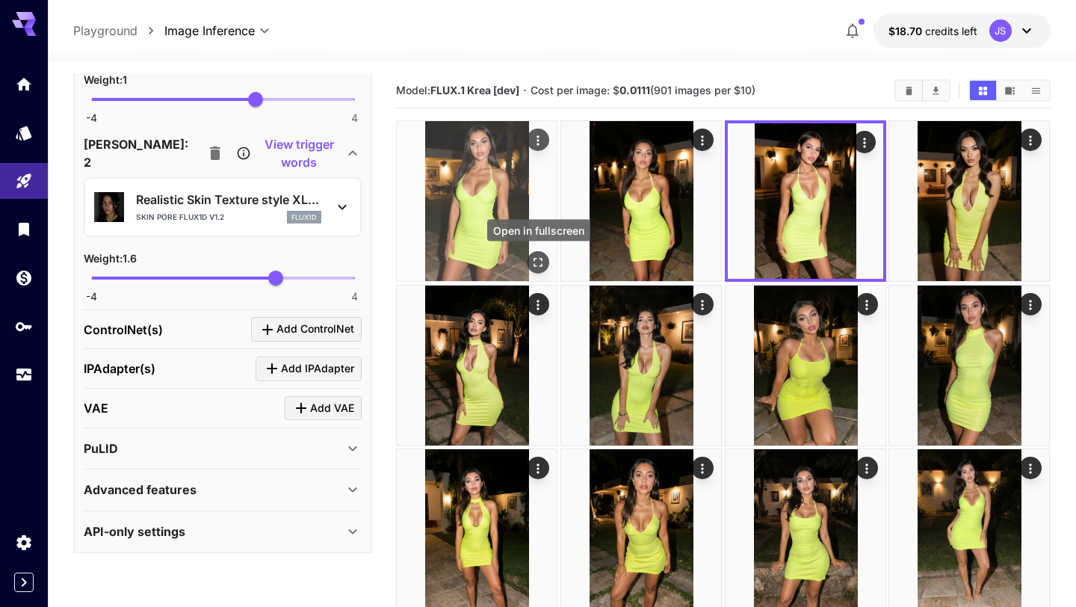
click at [538, 261] on icon "Open in fullscreen" at bounding box center [538, 262] width 15 height 15
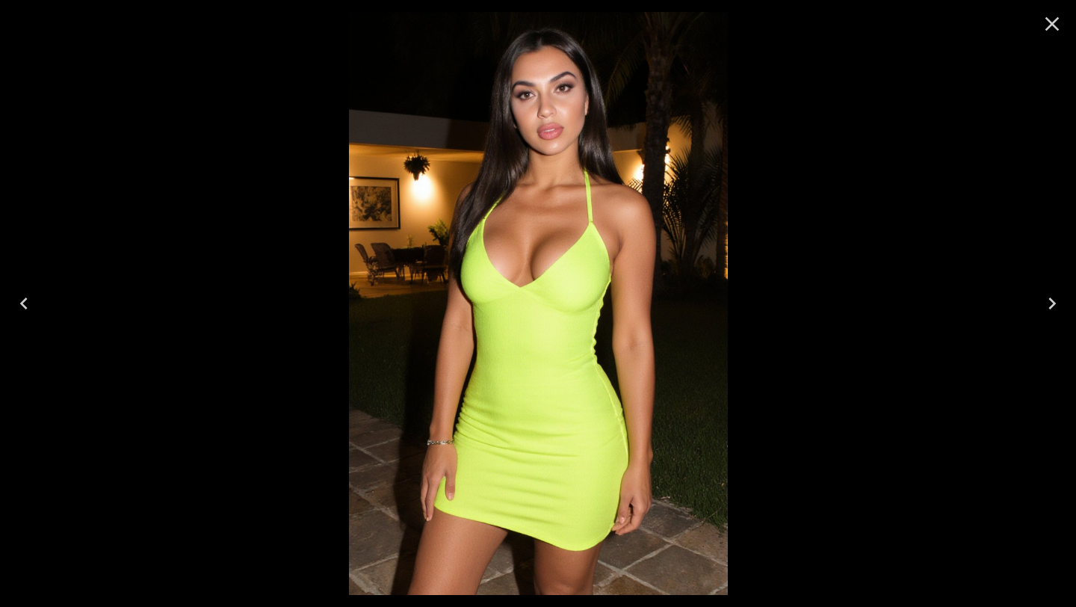
click at [1054, 29] on icon "Close" at bounding box center [1052, 24] width 24 height 24
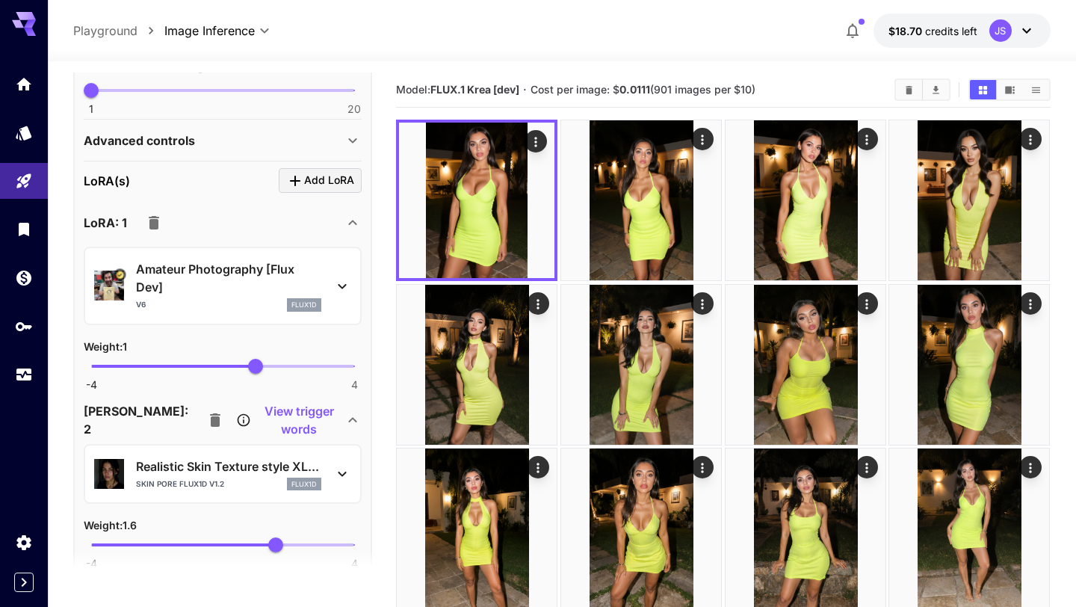
scroll to position [1457, 0]
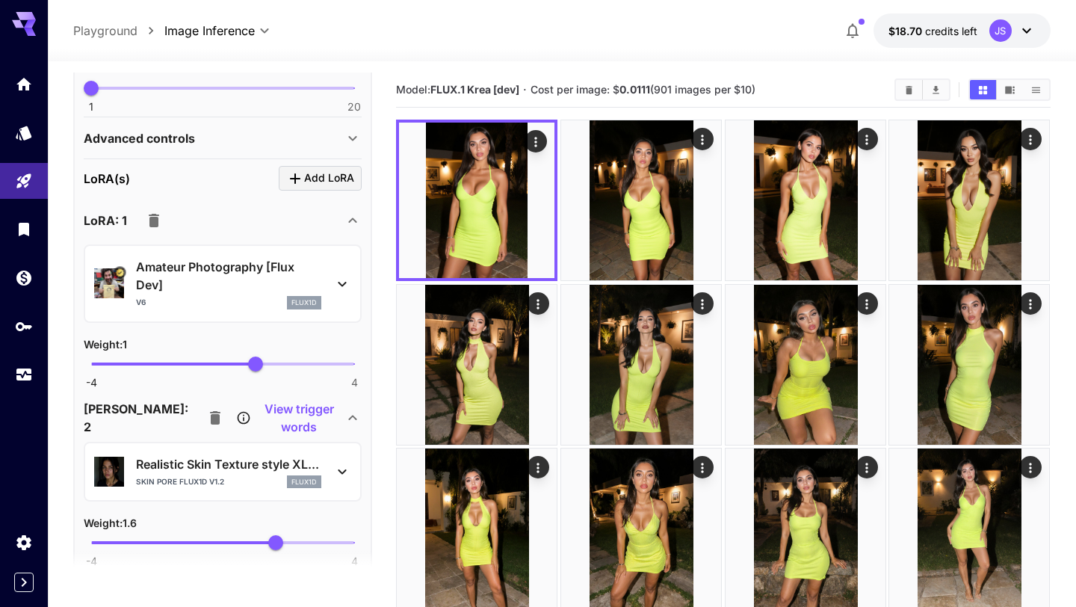
click at [351, 138] on icon at bounding box center [353, 138] width 8 height 5
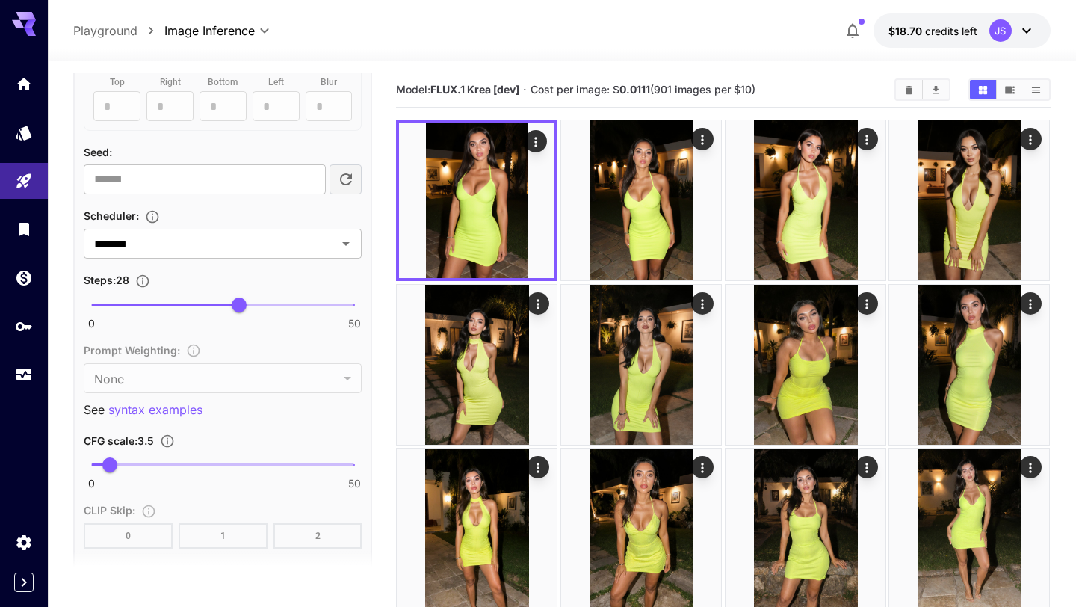
scroll to position [1880, 0]
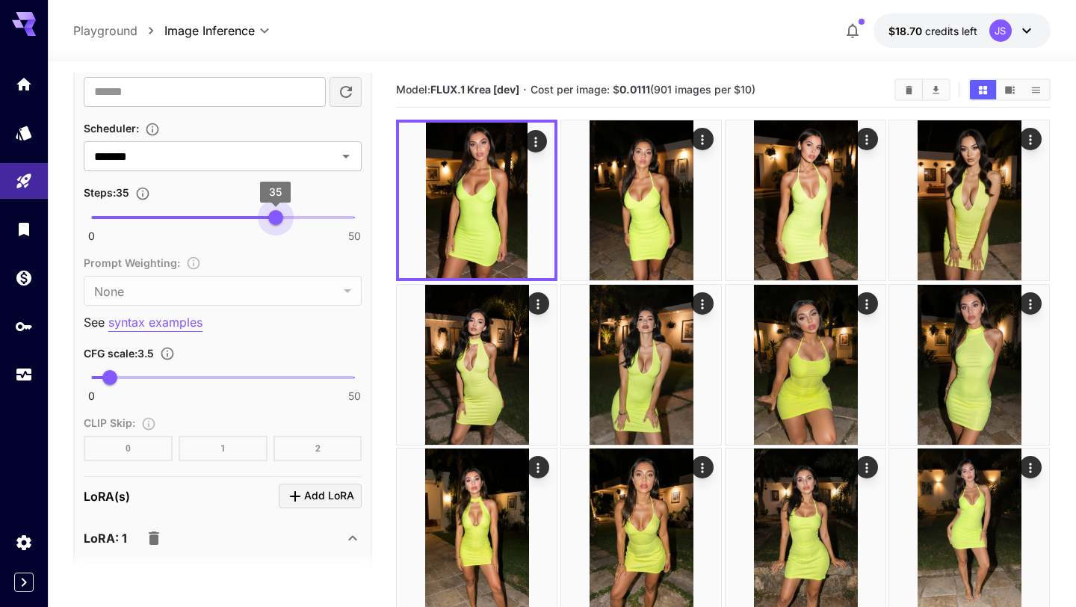
drag, startPoint x: 241, startPoint y: 216, endPoint x: 273, endPoint y: 214, distance: 32.2
click at [273, 214] on span "35" at bounding box center [275, 217] width 15 height 15
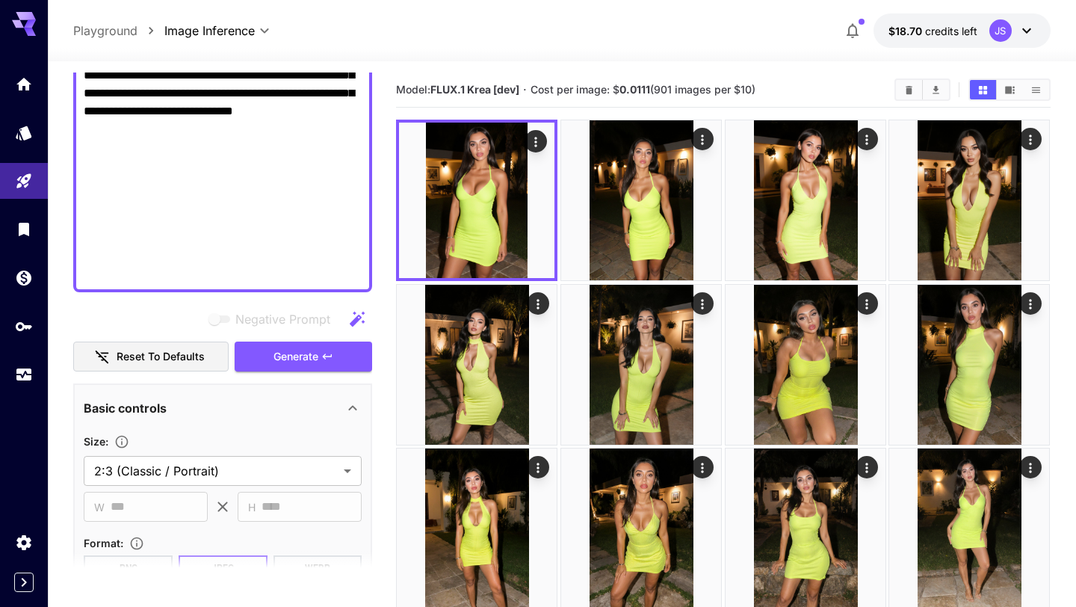
scroll to position [840, 0]
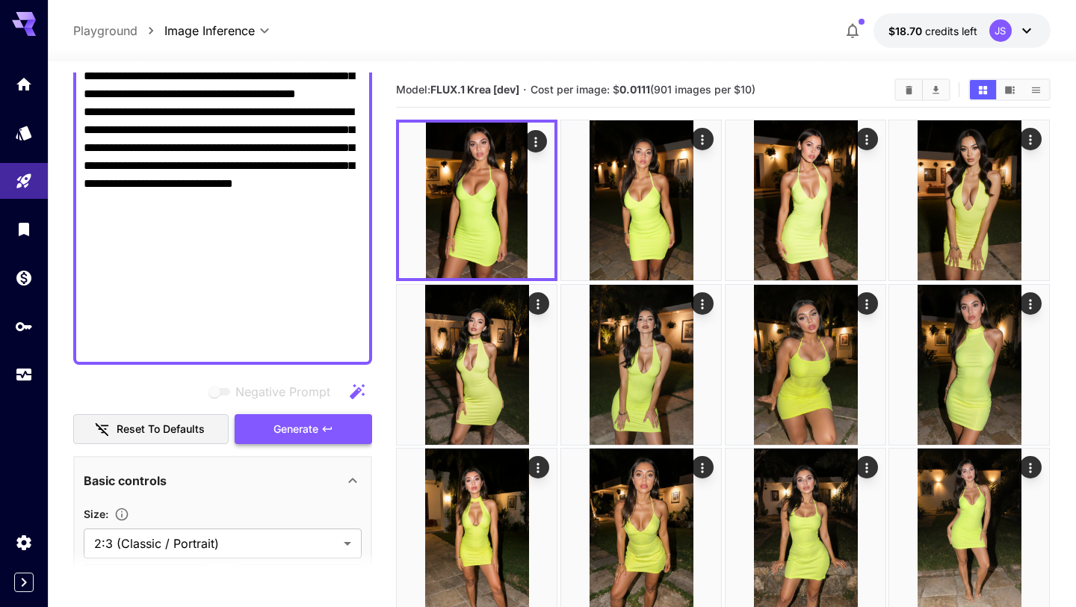
click at [309, 420] on span "Generate" at bounding box center [295, 429] width 45 height 19
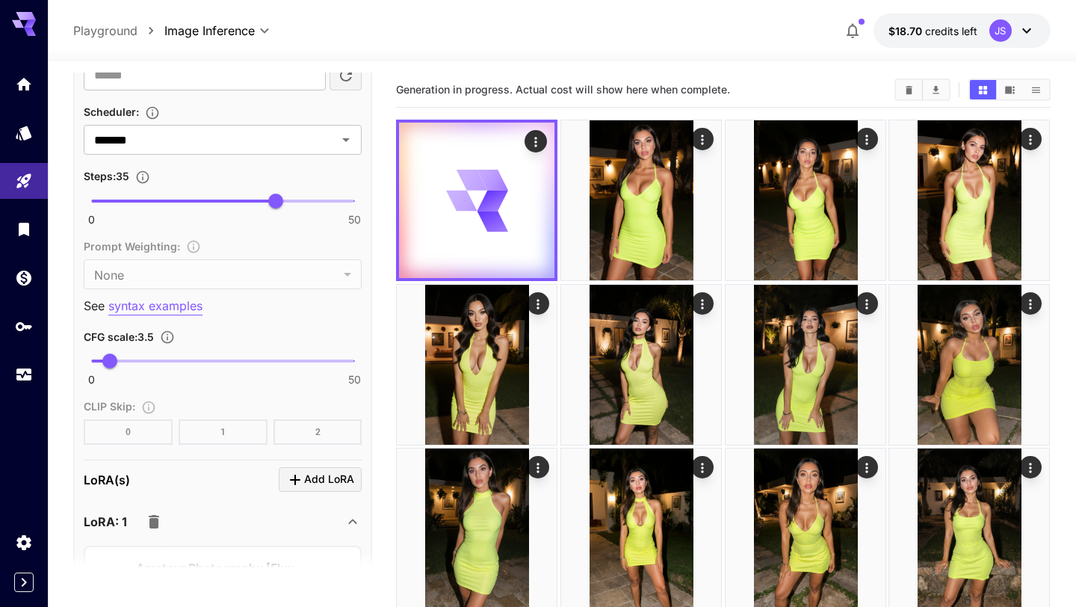
scroll to position [1898, 0]
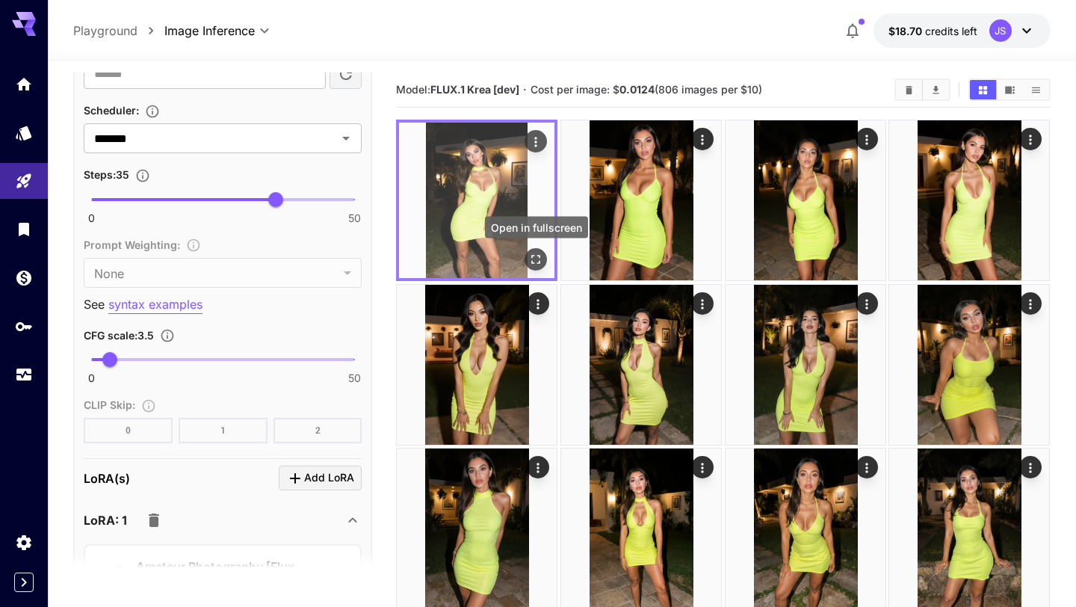
click at [538, 261] on icon "Open in fullscreen" at bounding box center [536, 259] width 15 height 15
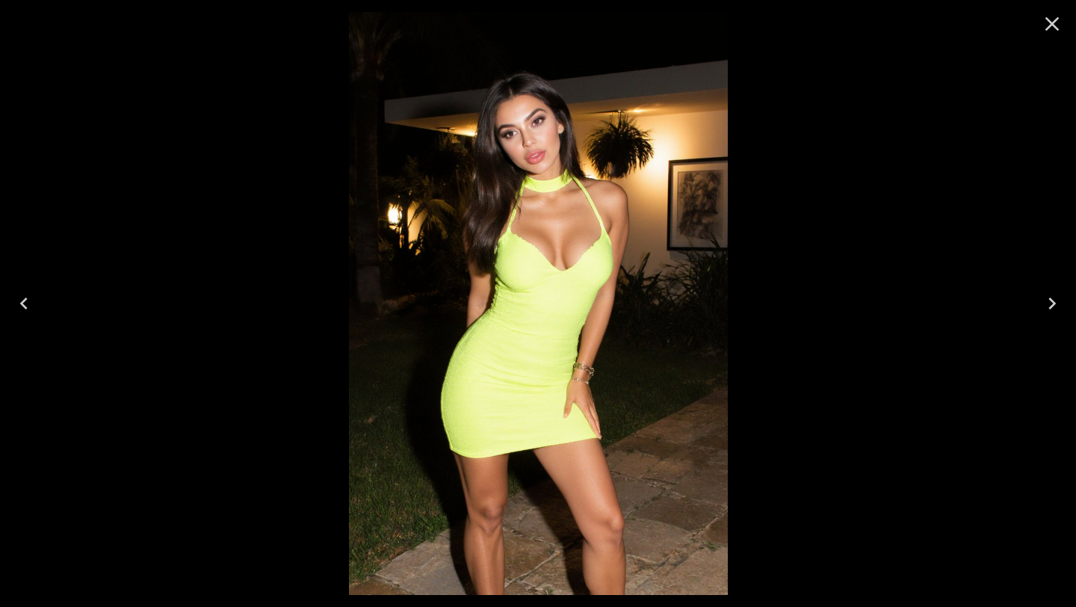
click at [1054, 21] on icon "Close" at bounding box center [1052, 24] width 14 height 14
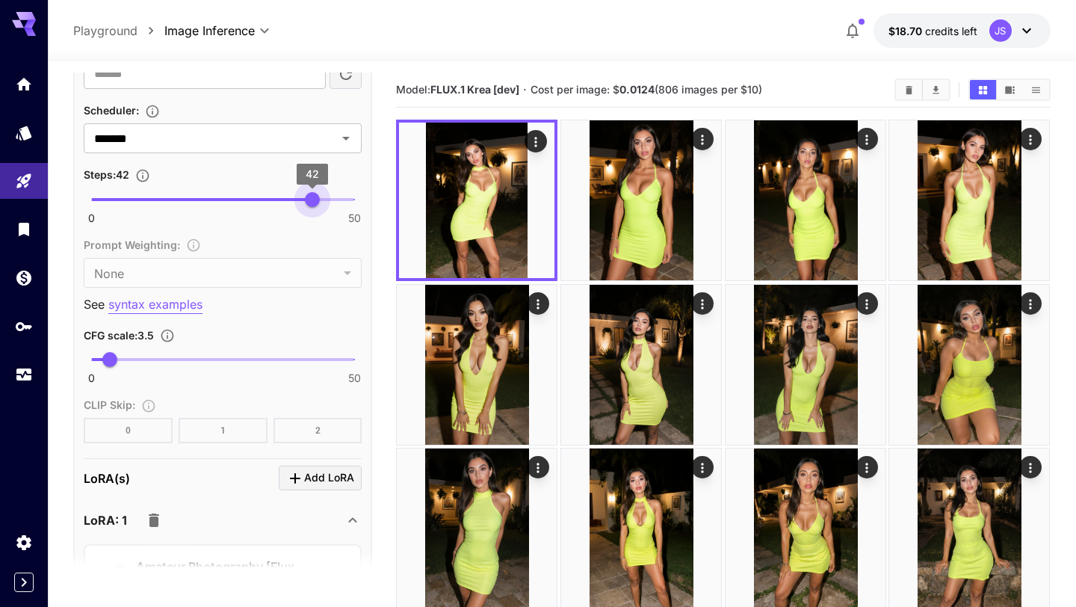
type input "**"
drag, startPoint x: 280, startPoint y: 191, endPoint x: 321, endPoint y: 196, distance: 41.4
click at [321, 196] on span "44" at bounding box center [322, 199] width 15 height 15
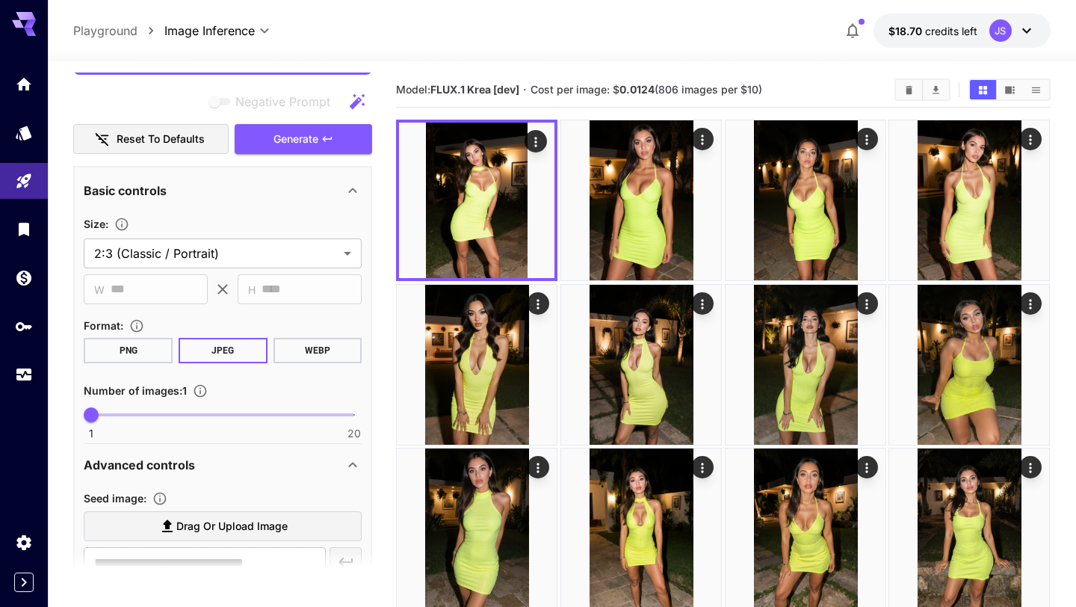
scroll to position [1055, 0]
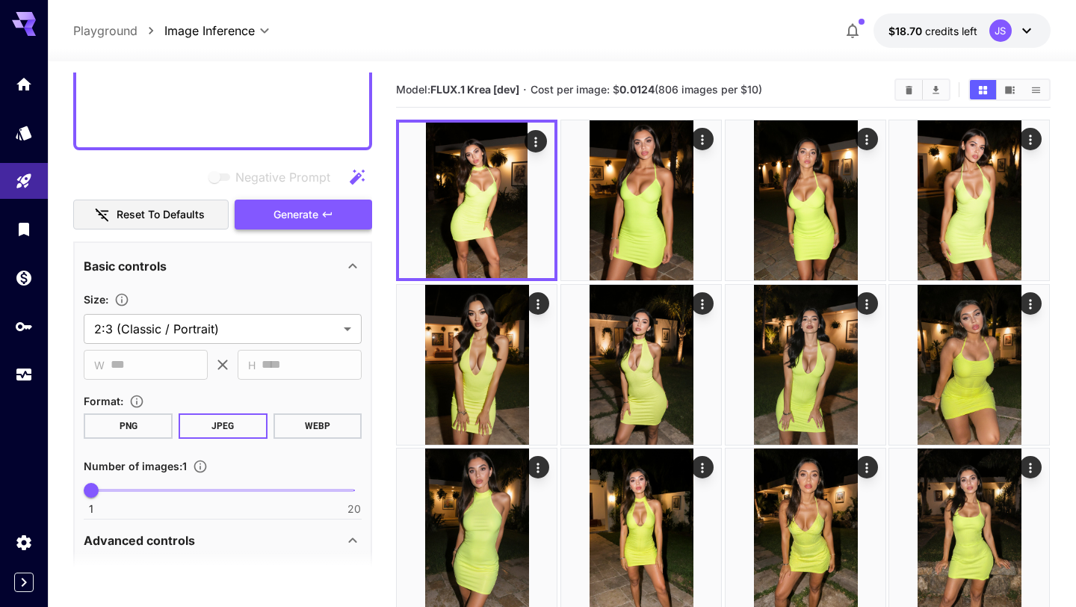
click at [322, 229] on button "Generate" at bounding box center [303, 214] width 137 height 31
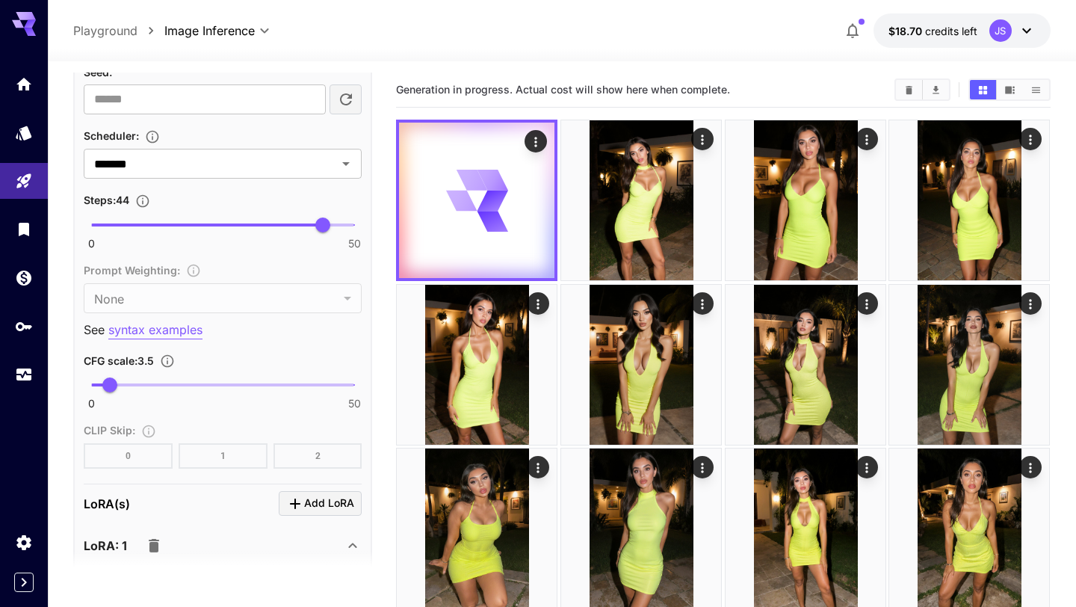
scroll to position [1874, 0]
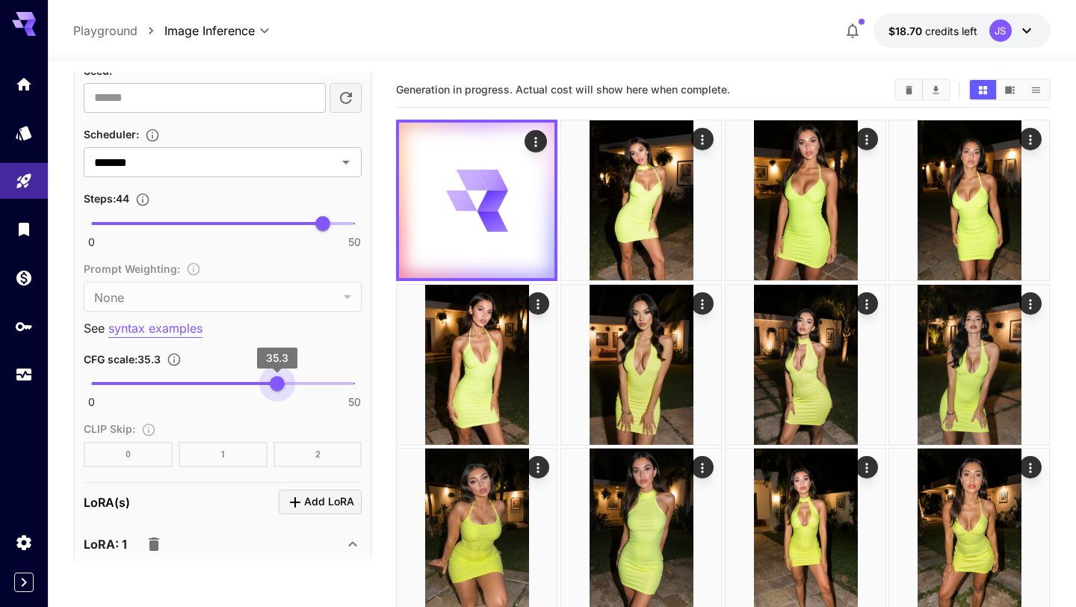
drag, startPoint x: 120, startPoint y: 382, endPoint x: 277, endPoint y: 387, distance: 157.0
click at [277, 387] on span "35.3" at bounding box center [277, 383] width 15 height 15
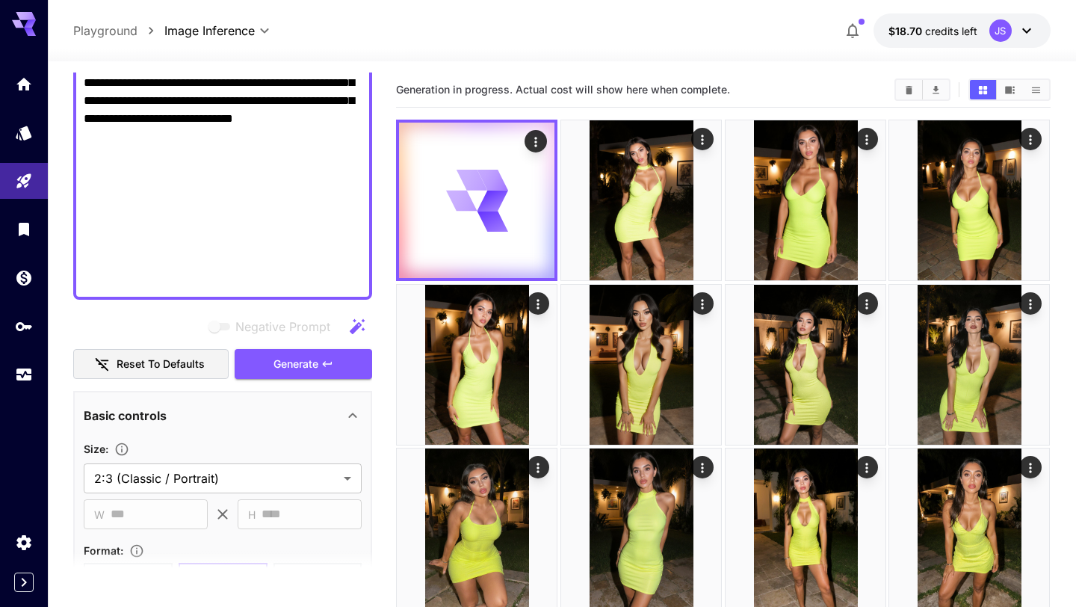
scroll to position [900, 0]
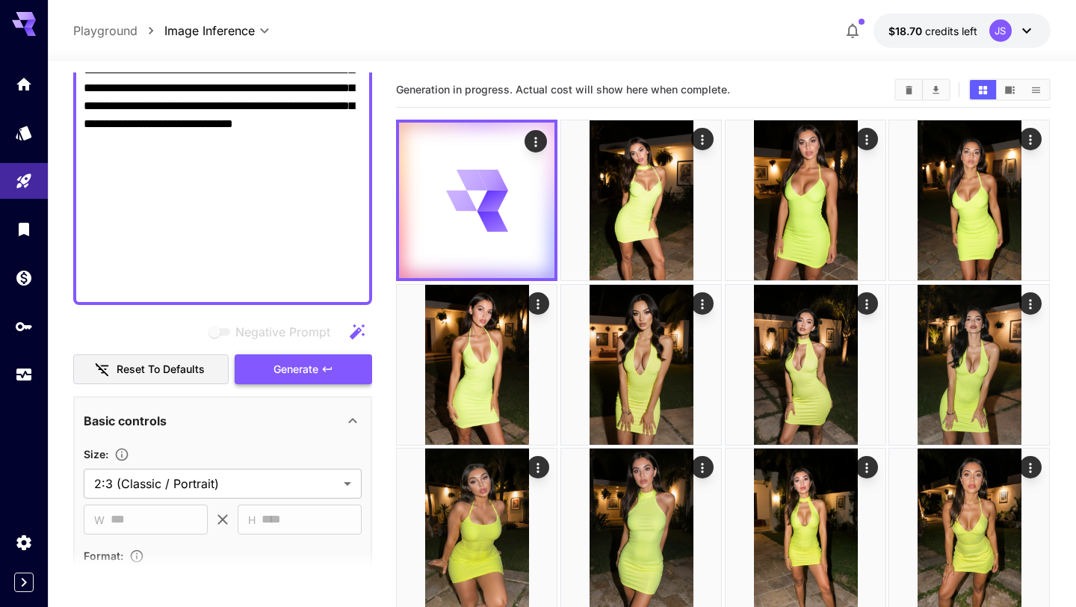
click at [301, 362] on span "Generate" at bounding box center [295, 369] width 45 height 19
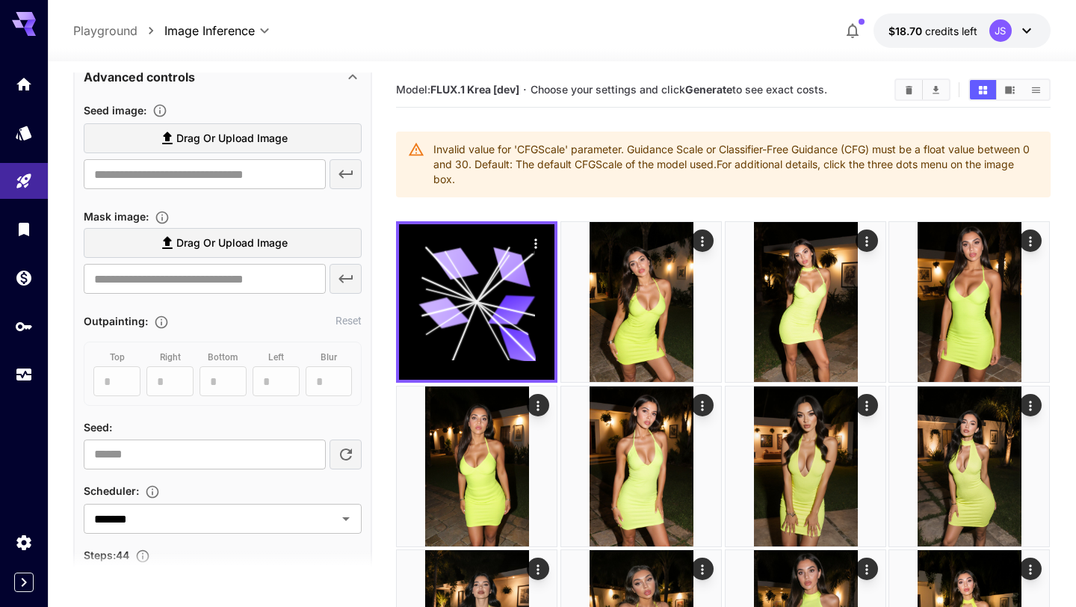
scroll to position [1688, 0]
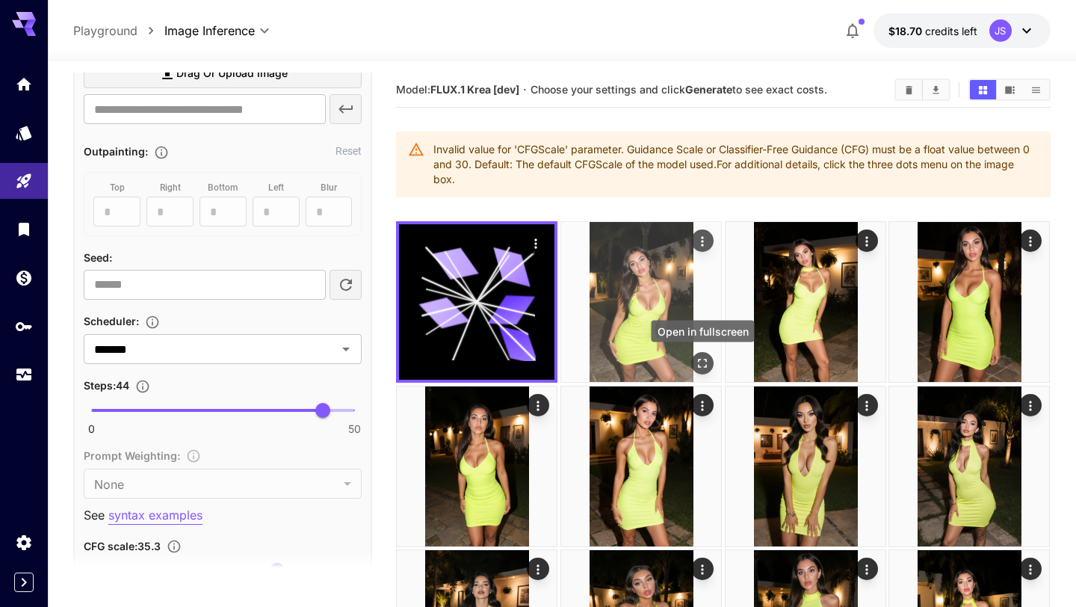
click at [700, 362] on icon "Open in fullscreen" at bounding box center [702, 363] width 15 height 15
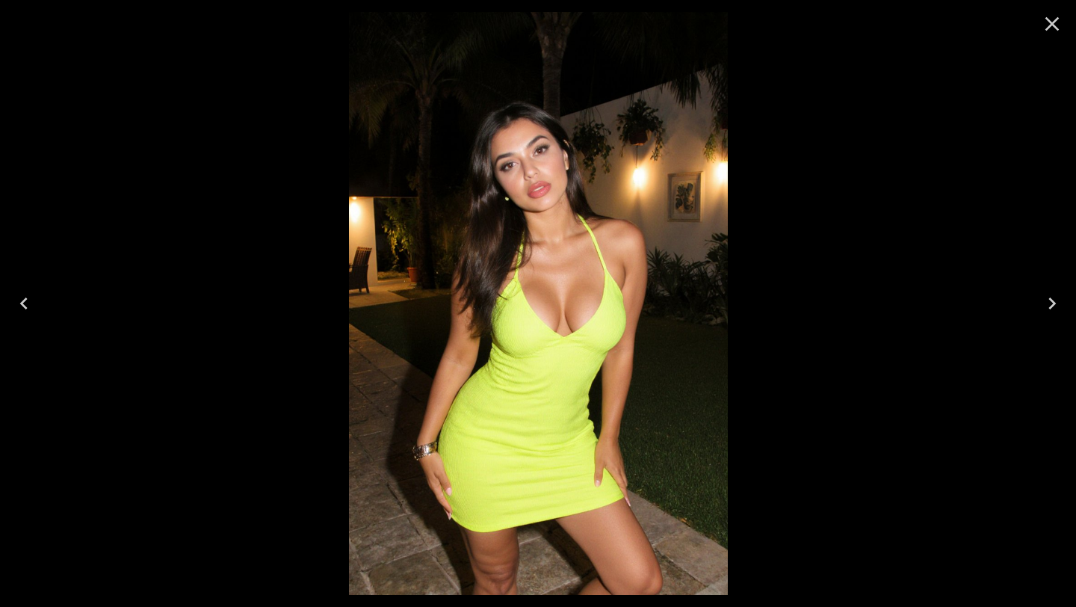
click at [1050, 24] on icon "Close" at bounding box center [1052, 24] width 14 height 14
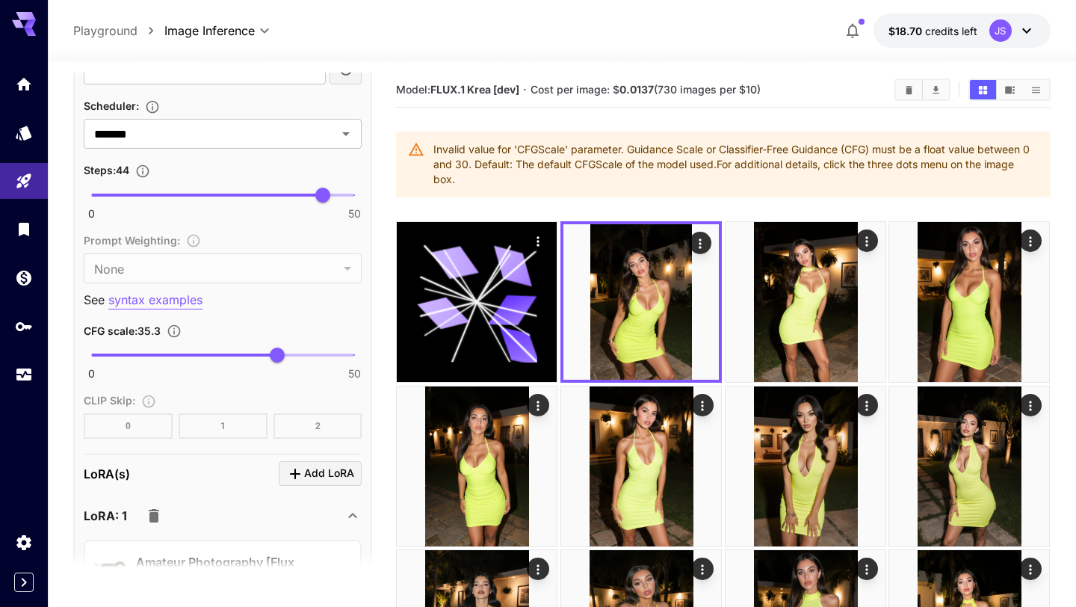
scroll to position [1904, 0]
type input "****"
drag, startPoint x: 278, startPoint y: 356, endPoint x: 245, endPoint y: 356, distance: 32.9
click at [245, 356] on span "29.2" at bounding box center [245, 354] width 15 height 15
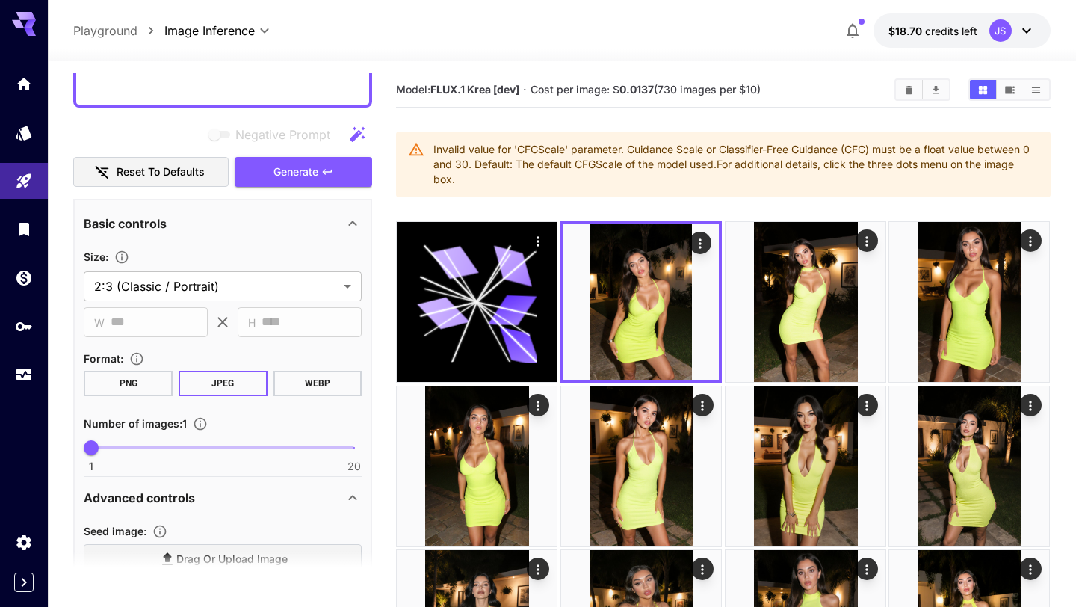
scroll to position [1088, 0]
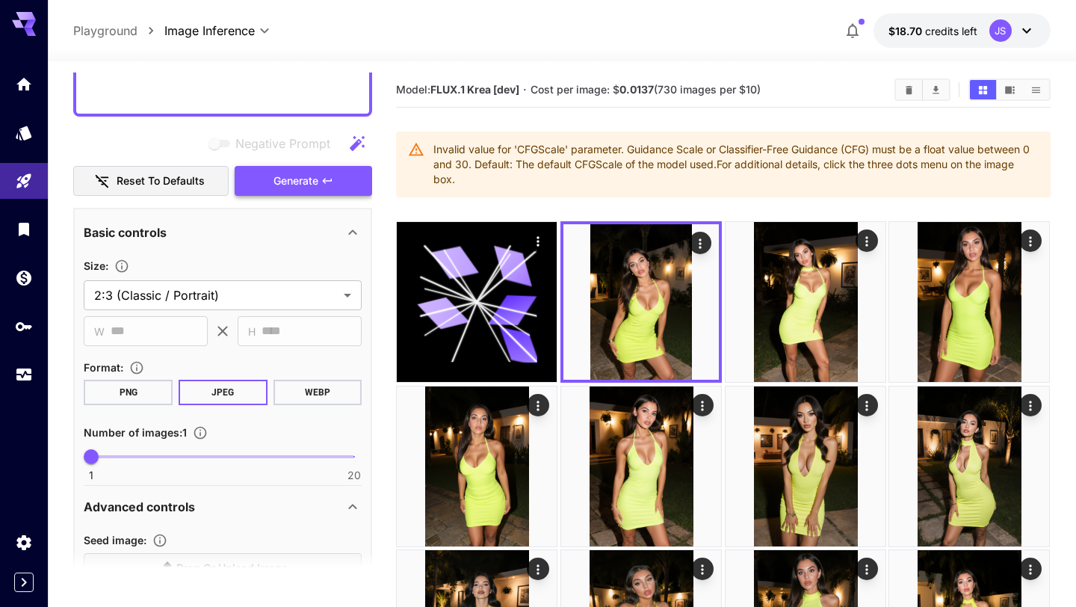
click at [321, 176] on icon "button" at bounding box center [327, 181] width 12 height 12
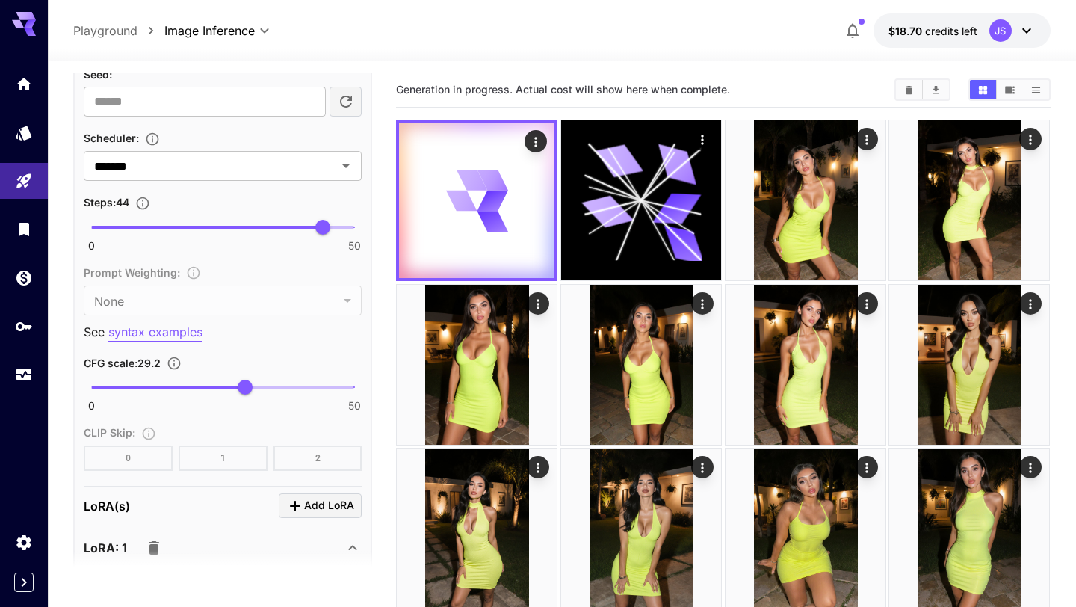
scroll to position [1877, 0]
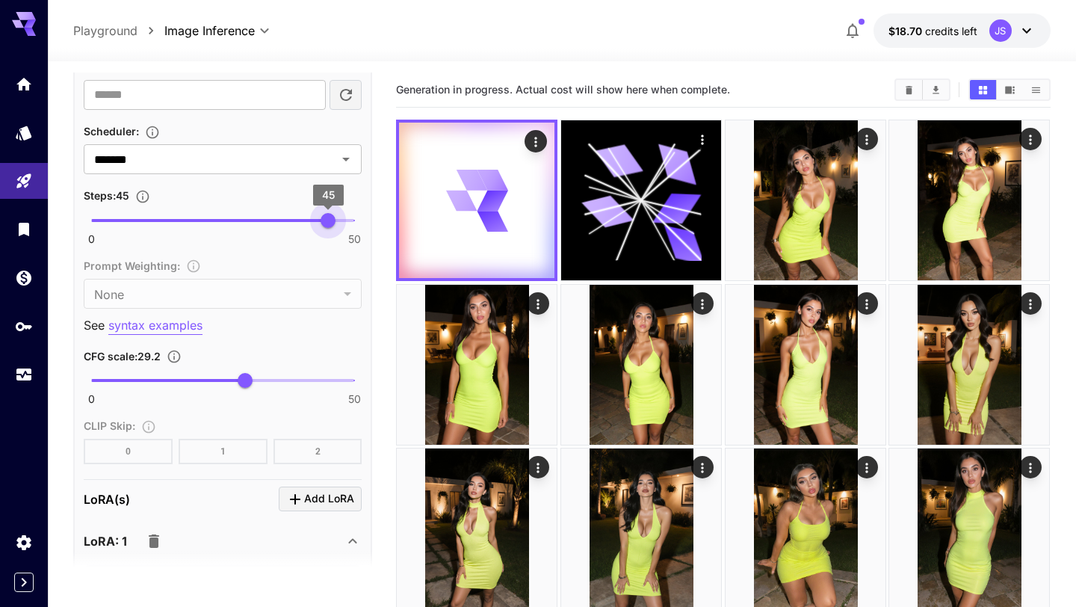
type input "**"
drag, startPoint x: 322, startPoint y: 222, endPoint x: 363, endPoint y: 222, distance: 41.1
click at [362, 222] on span "50" at bounding box center [354, 220] width 15 height 15
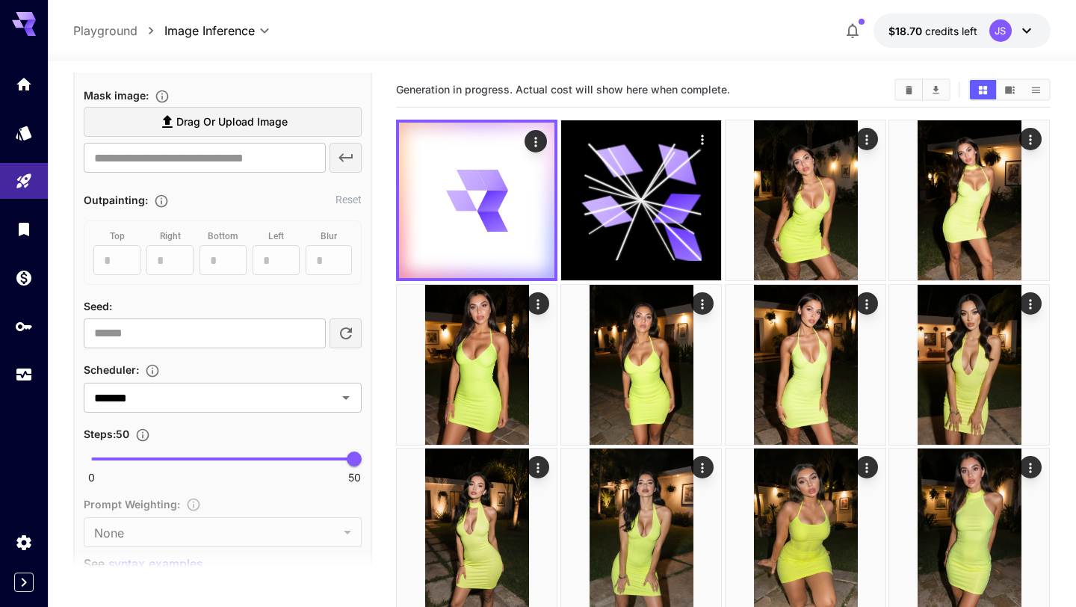
scroll to position [1638, 0]
click at [348, 398] on icon "Open" at bounding box center [346, 398] width 18 height 18
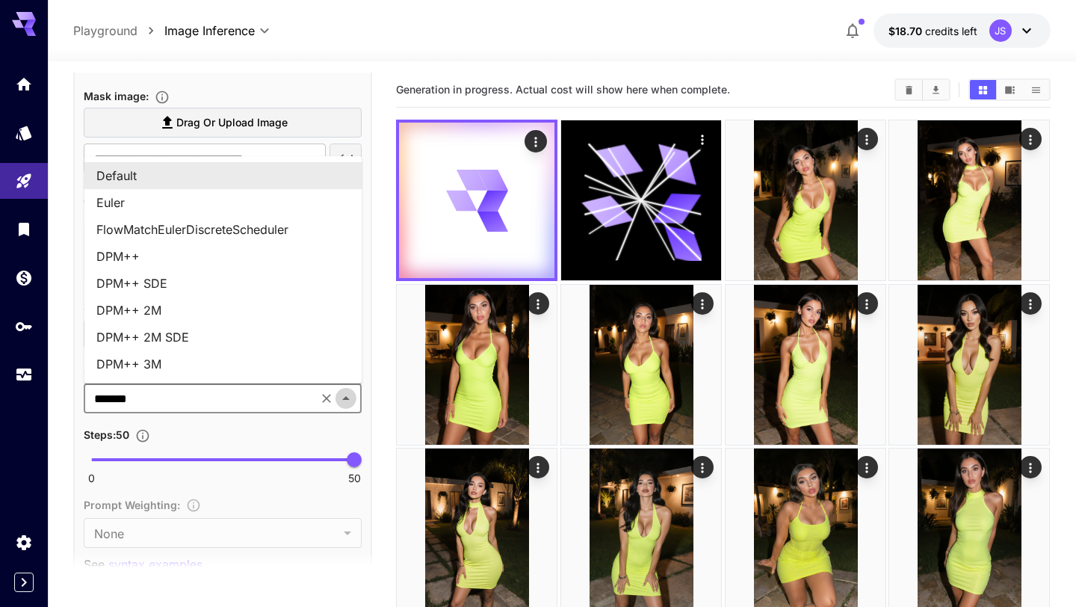
click at [348, 398] on icon "Close" at bounding box center [345, 398] width 7 height 4
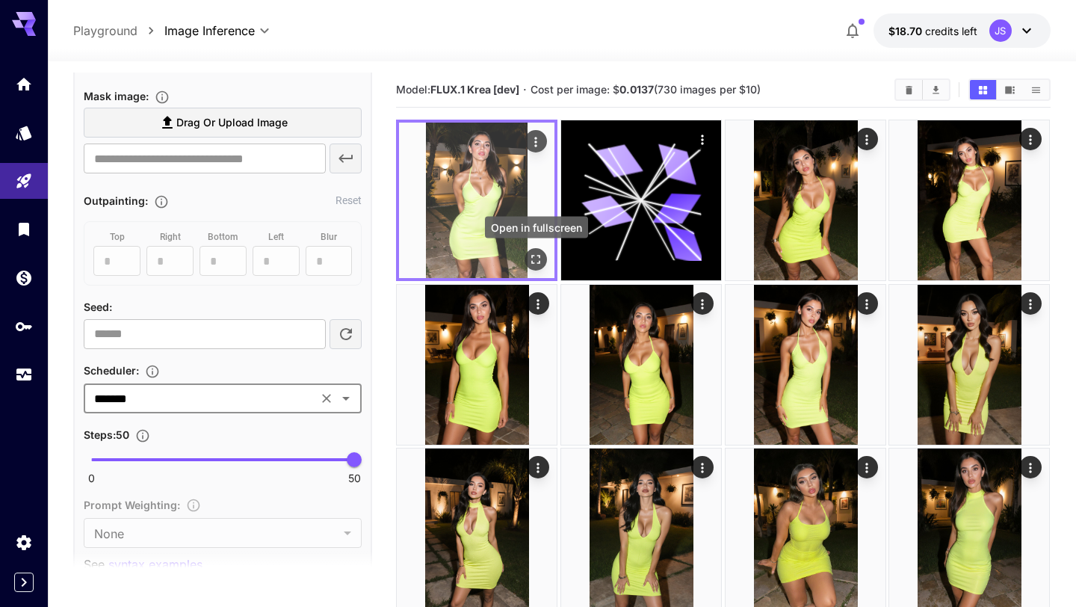
click at [535, 261] on icon "Open in fullscreen" at bounding box center [536, 259] width 15 height 15
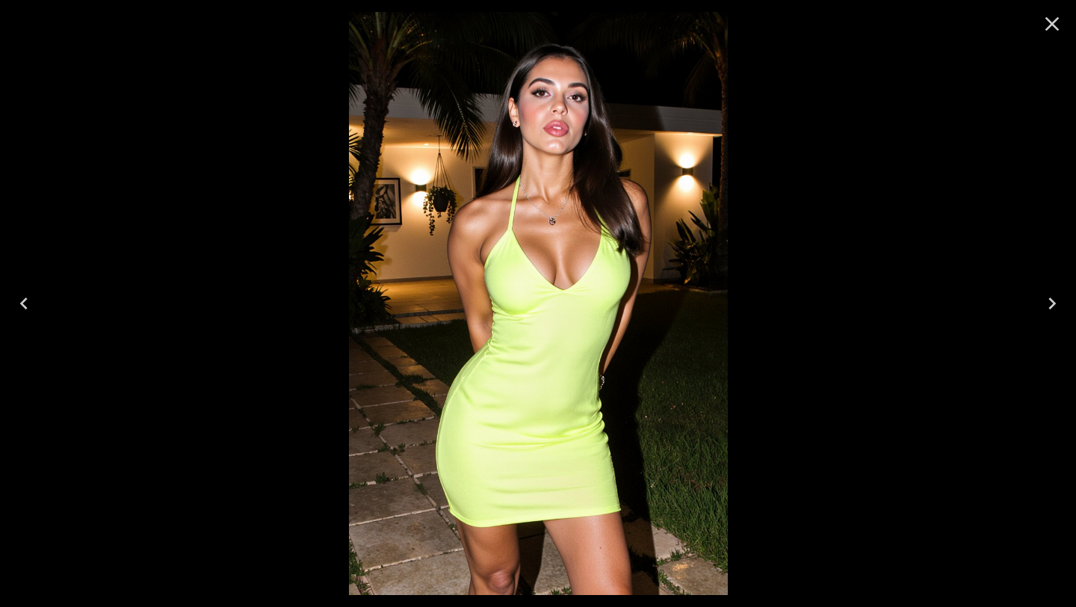
click at [1062, 17] on icon "Close" at bounding box center [1052, 24] width 24 height 24
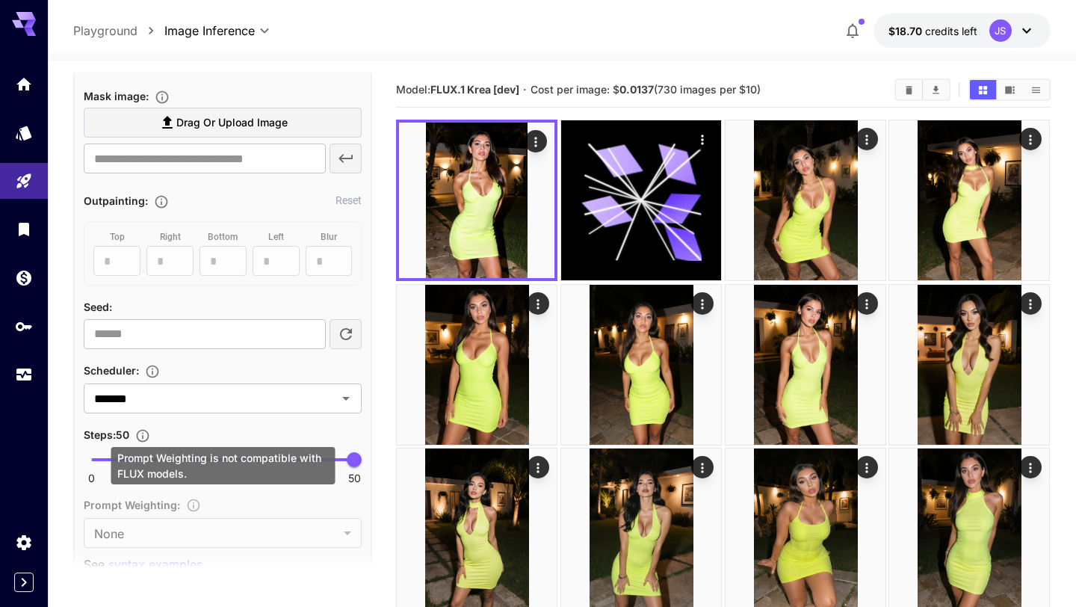
scroll to position [1706, 0]
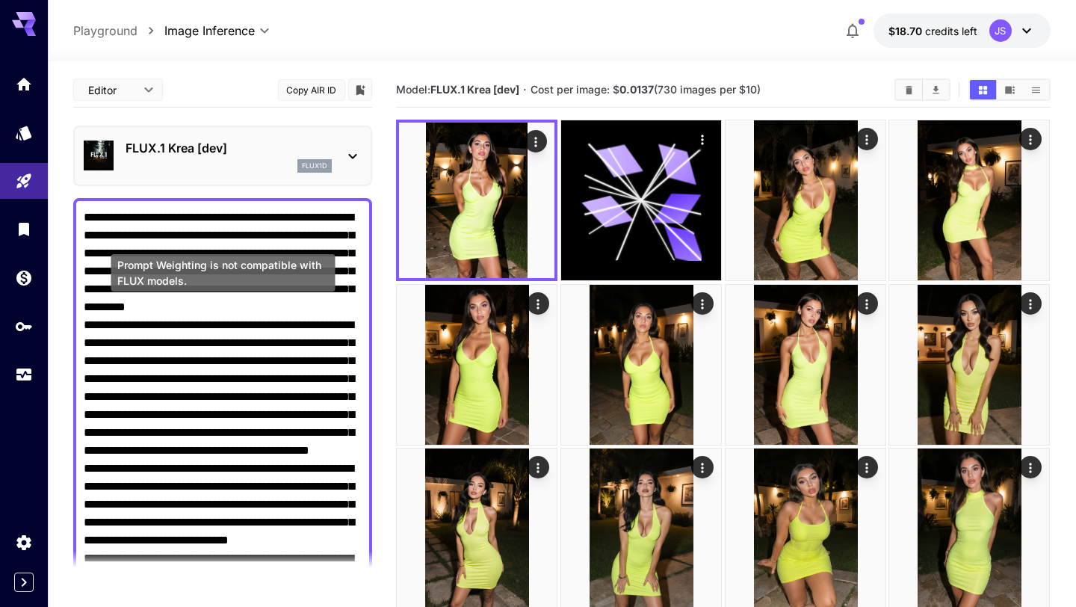
scroll to position [1831, 0]
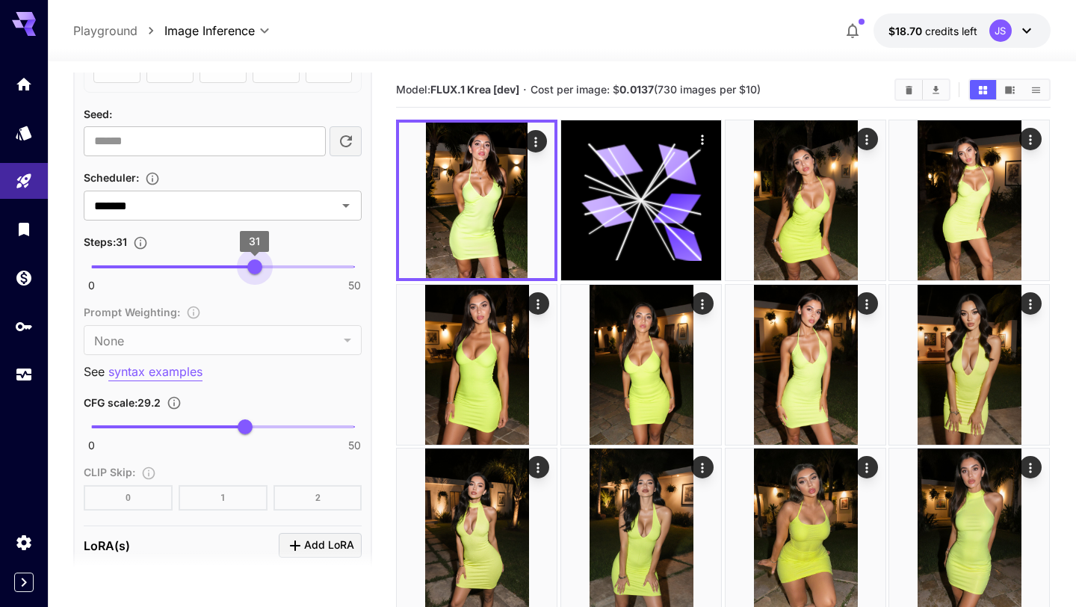
type input "**"
drag, startPoint x: 350, startPoint y: 267, endPoint x: 251, endPoint y: 273, distance: 99.5
click at [251, 273] on span "30" at bounding box center [249, 266] width 15 height 15
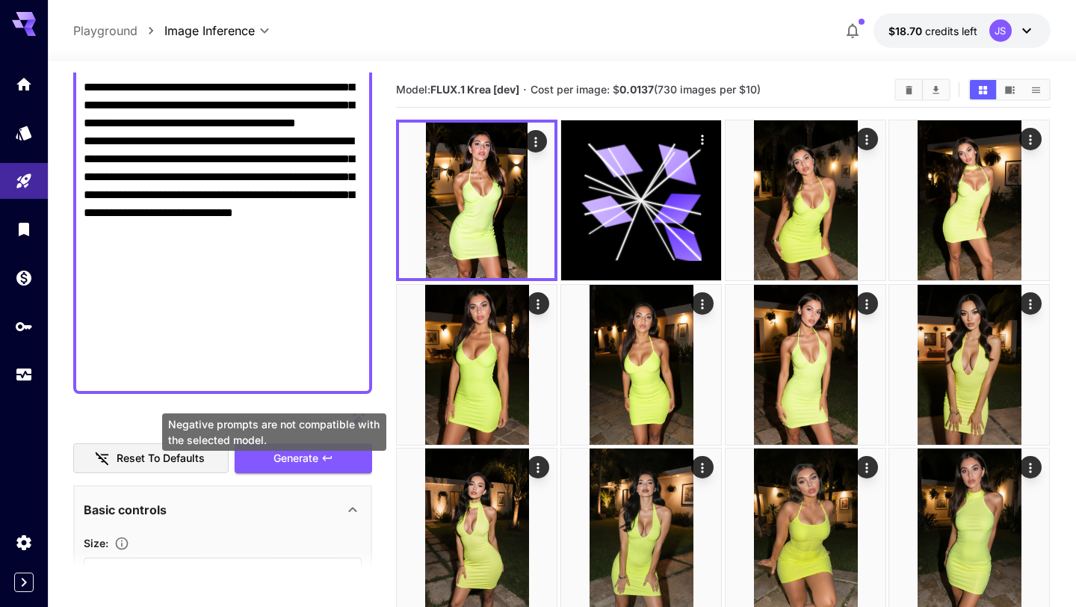
scroll to position [812, 0]
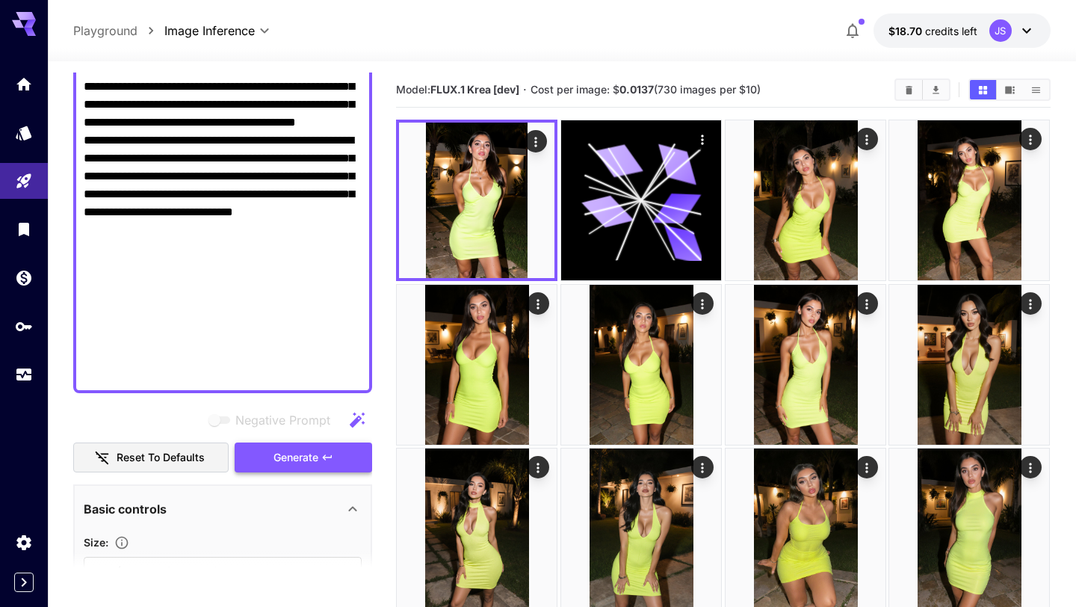
click at [298, 460] on span "Generate" at bounding box center [295, 457] width 45 height 19
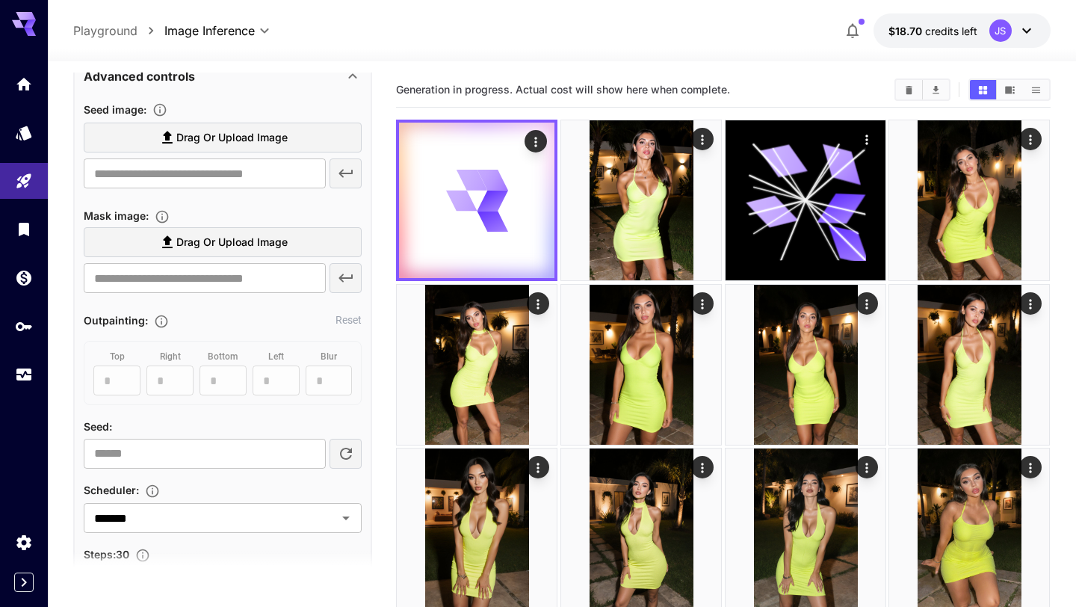
scroll to position [1740, 0]
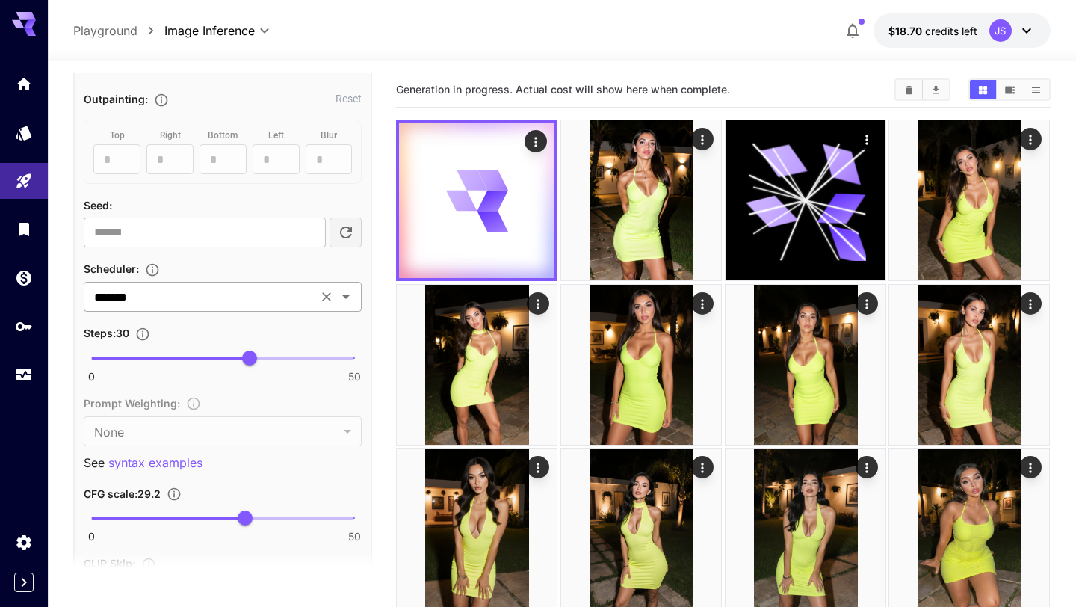
click at [344, 301] on icon "Open" at bounding box center [346, 297] width 18 height 18
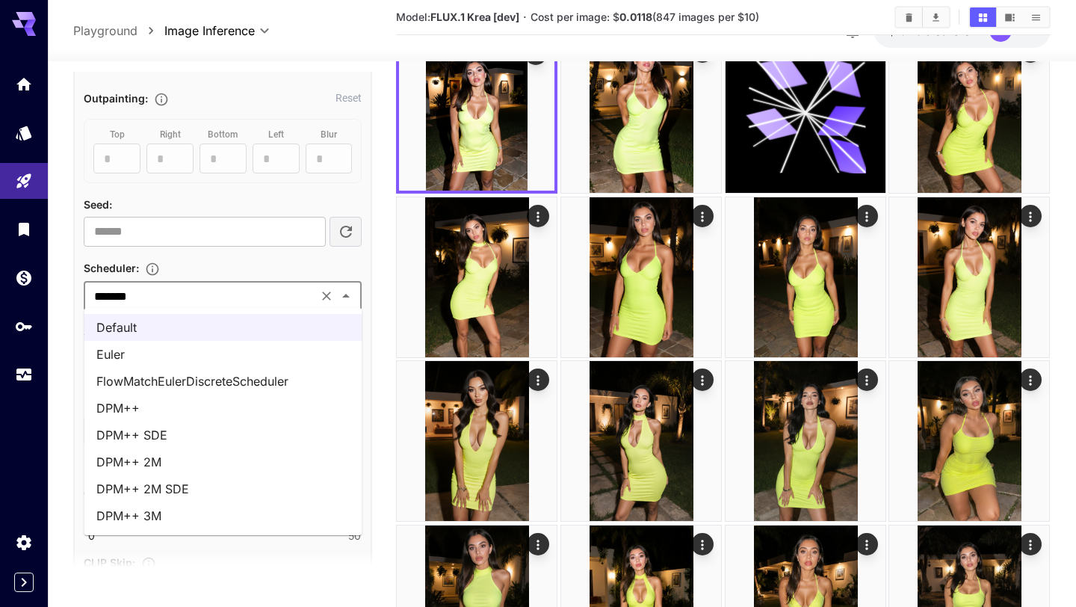
scroll to position [0, 0]
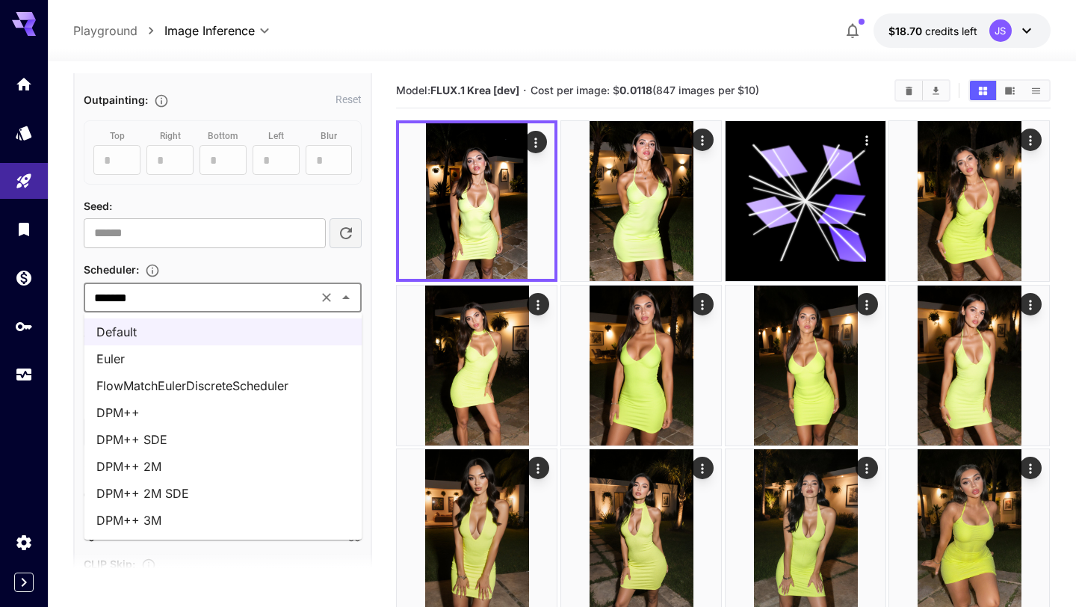
click at [289, 363] on li "Euler" at bounding box center [223, 358] width 278 height 27
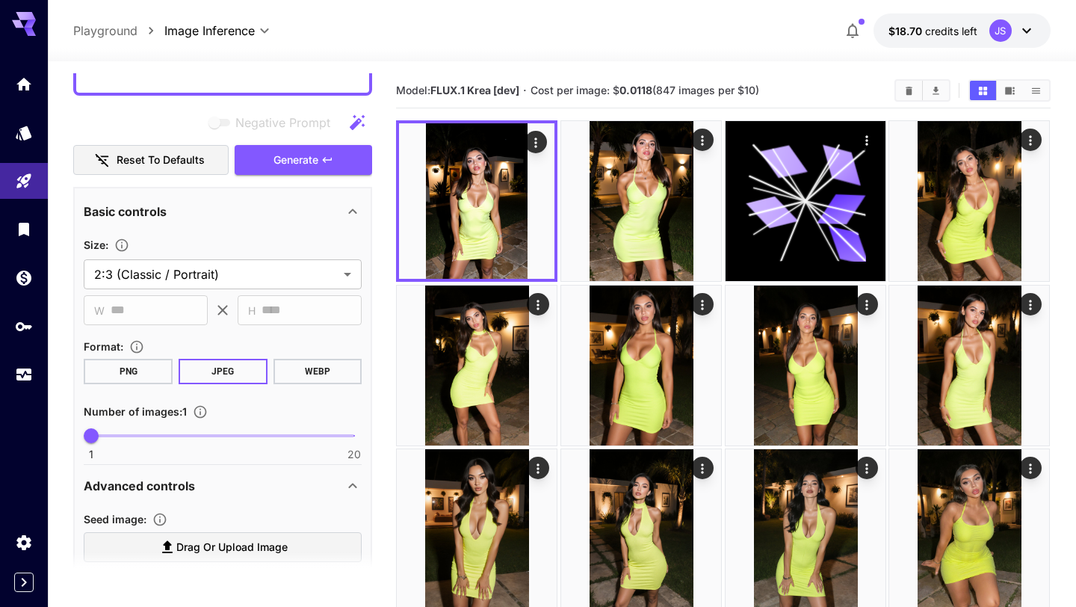
scroll to position [1062, 0]
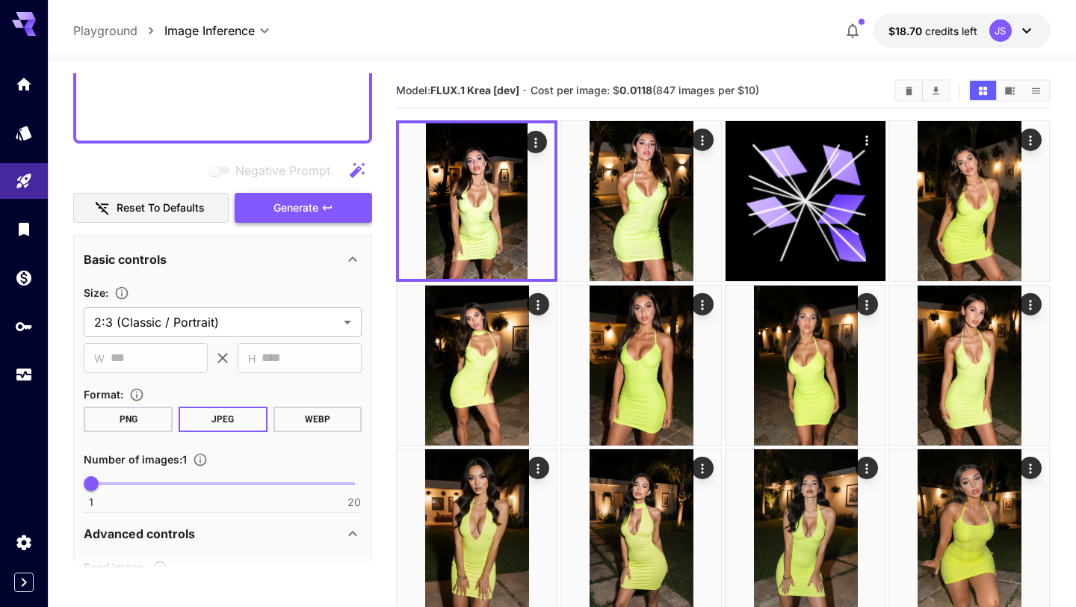
click at [337, 209] on button "Generate" at bounding box center [303, 208] width 137 height 31
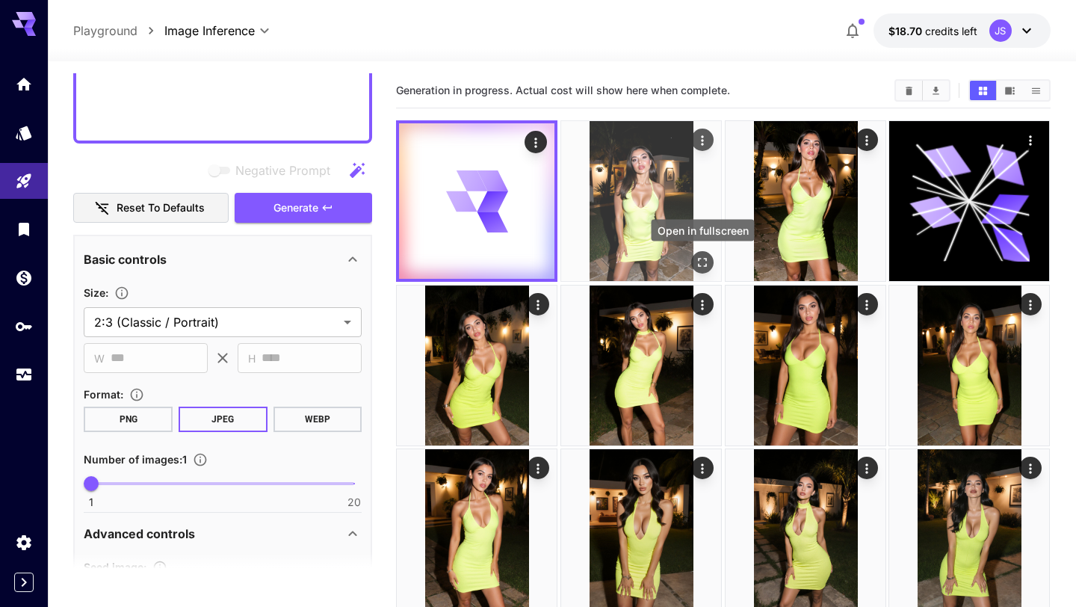
click at [702, 261] on icon "Open in fullscreen" at bounding box center [702, 262] width 15 height 15
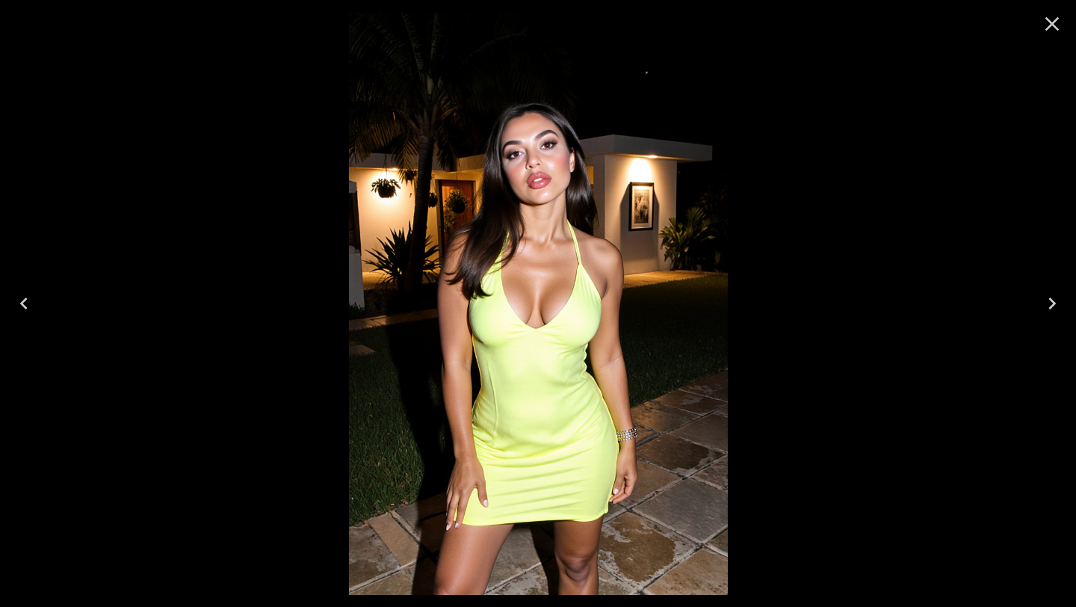
click at [1051, 22] on icon "Close" at bounding box center [1052, 24] width 14 height 14
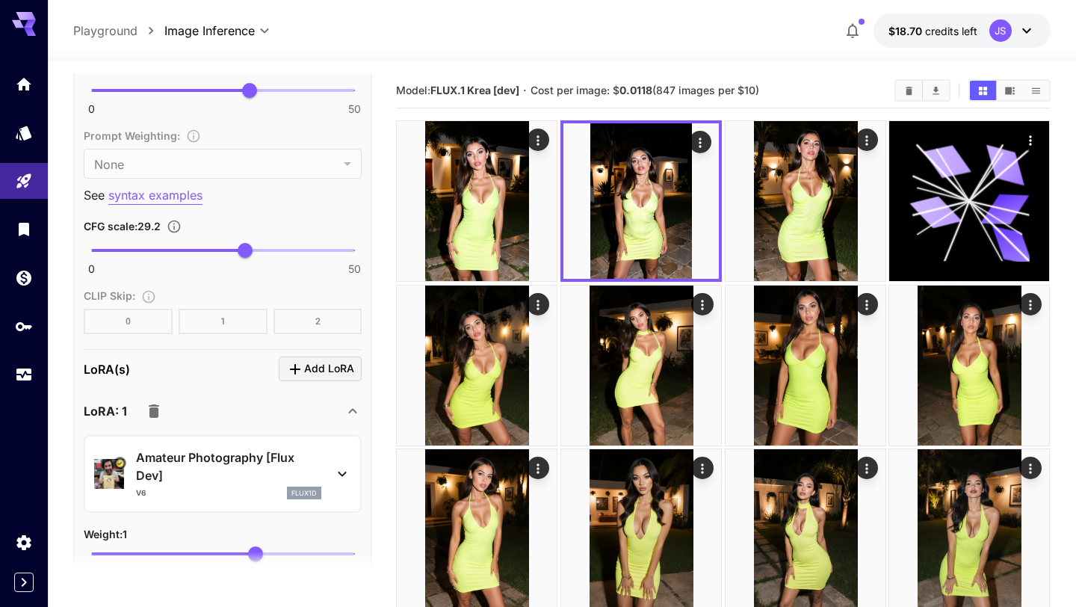
scroll to position [2031, 0]
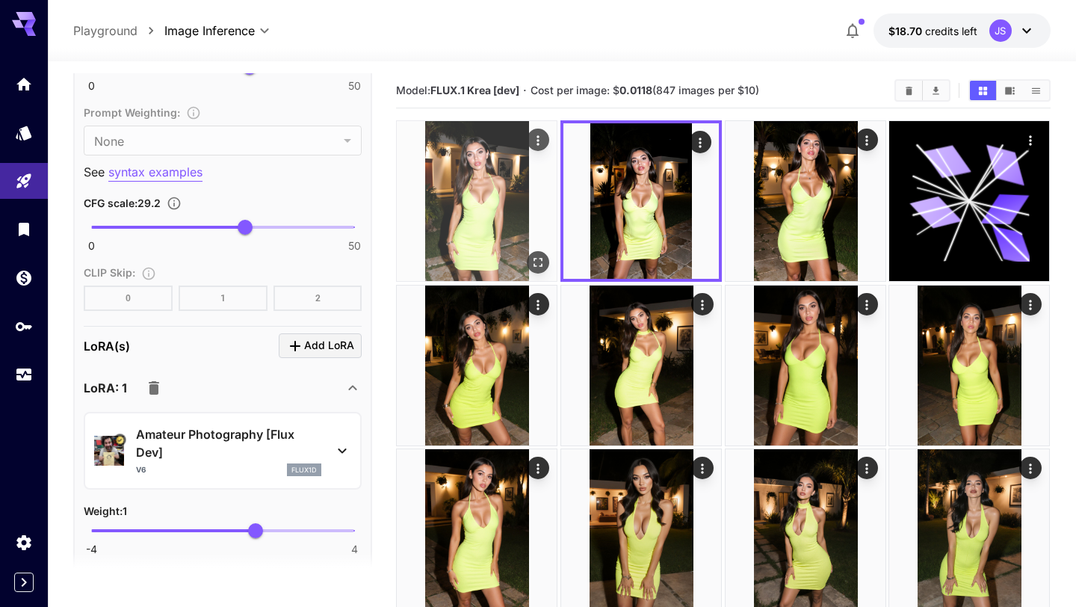
click at [537, 256] on icon "Open in fullscreen" at bounding box center [538, 262] width 15 height 15
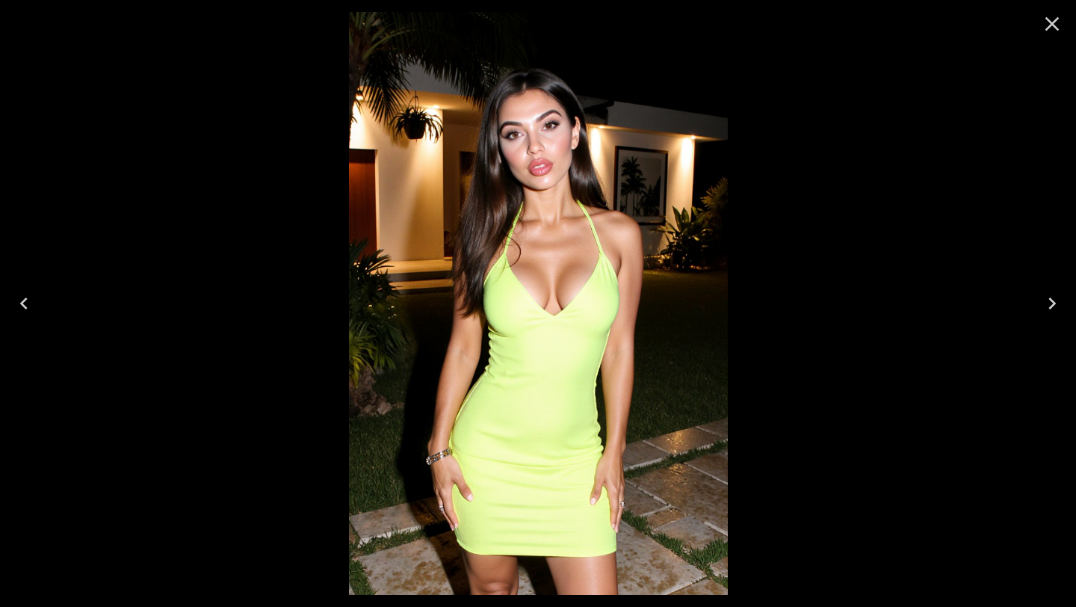
click at [1054, 22] on icon "Close" at bounding box center [1052, 24] width 14 height 14
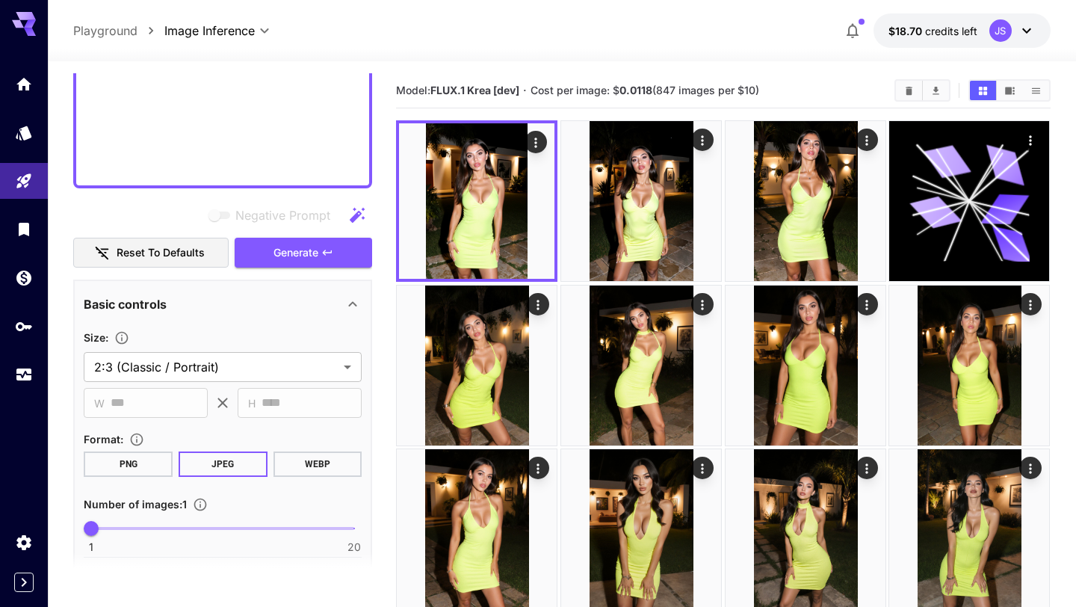
scroll to position [1017, 0]
click at [208, 247] on button "Reset to defaults" at bounding box center [150, 253] width 155 height 31
type input "**********"
type input "****"
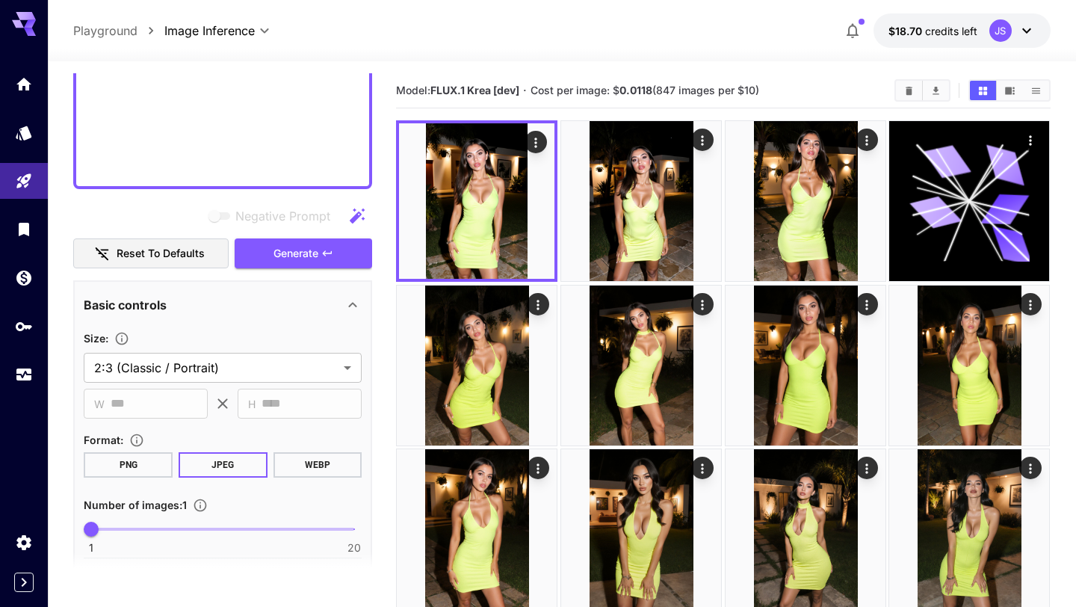
type input "**"
type input "***"
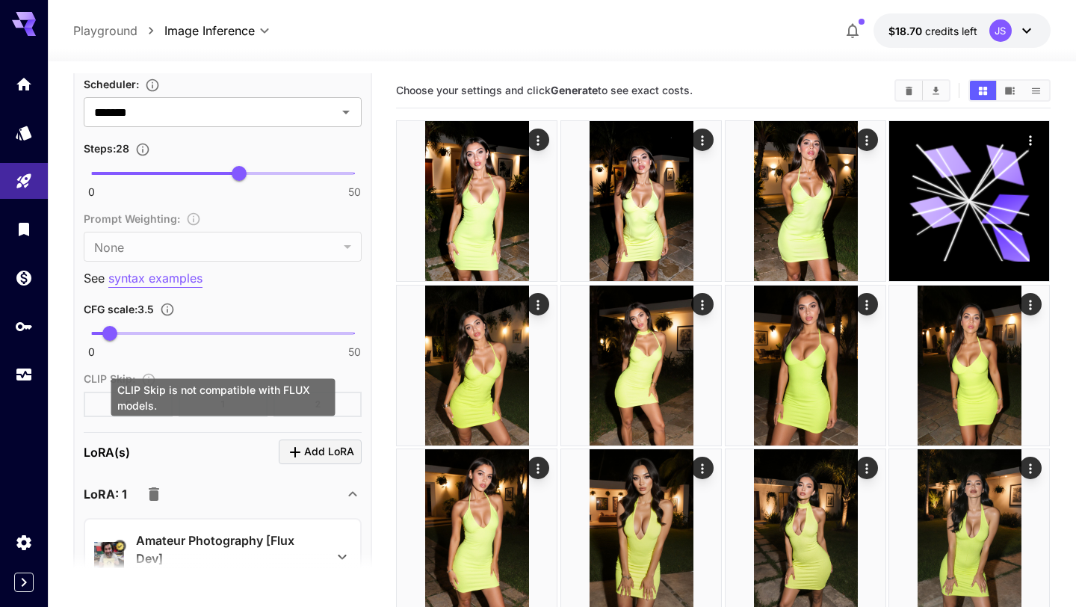
scroll to position [1787, 0]
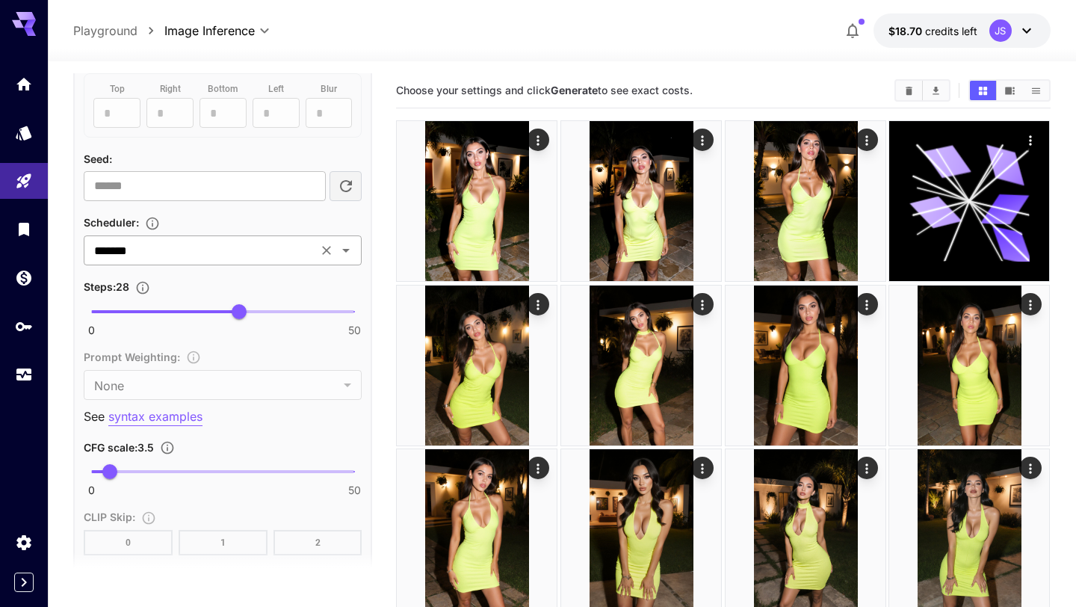
click at [291, 246] on input "*******" at bounding box center [200, 250] width 225 height 21
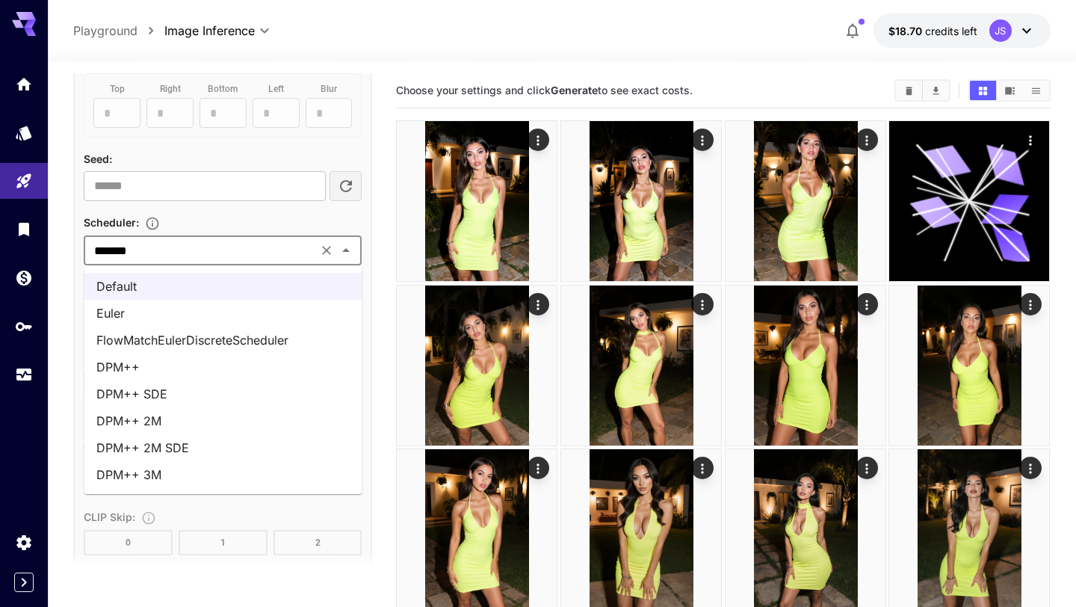
scroll to position [30, 0]
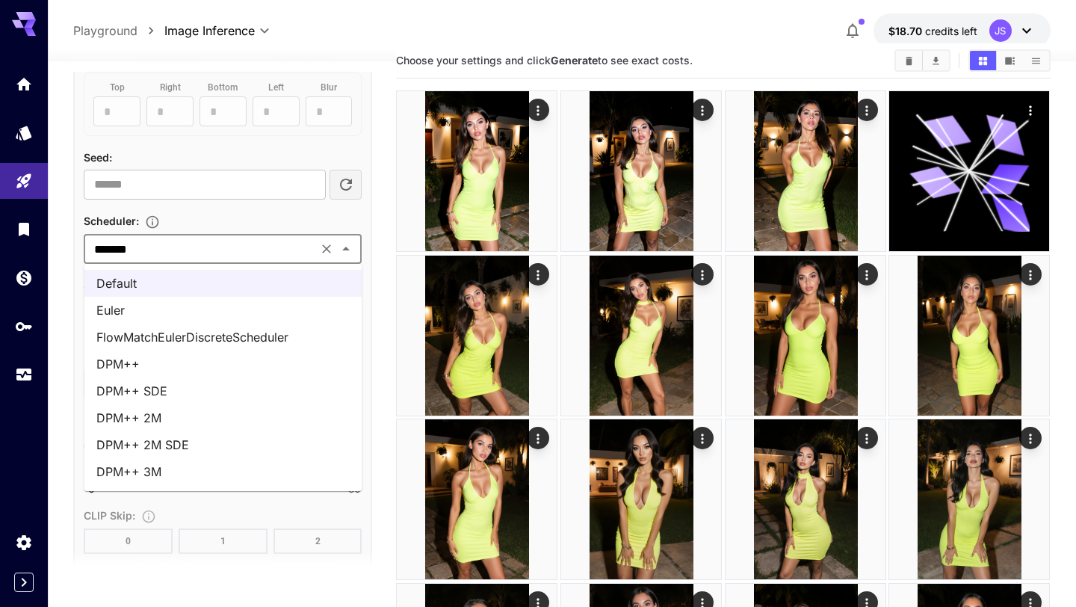
click at [263, 332] on li "FlowMatchEulerDiscreteScheduler" at bounding box center [223, 336] width 278 height 27
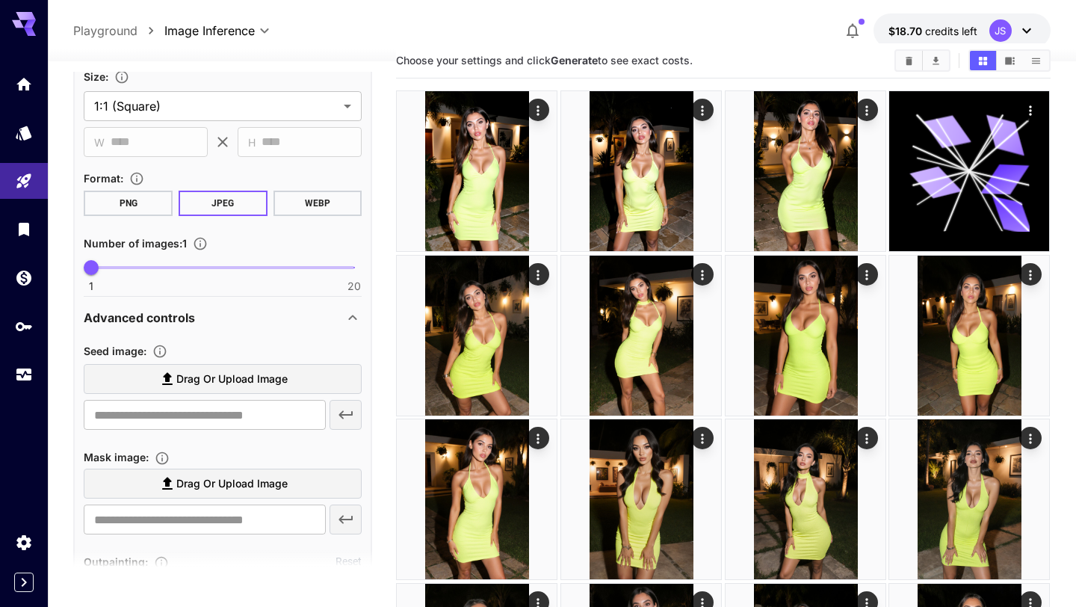
scroll to position [1046, 0]
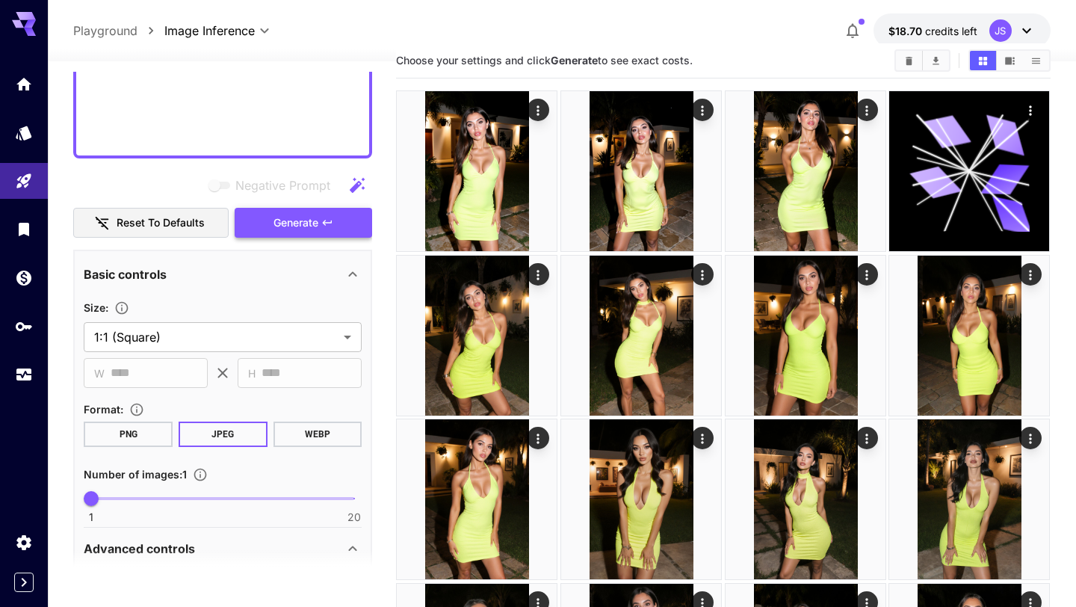
click at [340, 218] on button "Generate" at bounding box center [303, 223] width 137 height 31
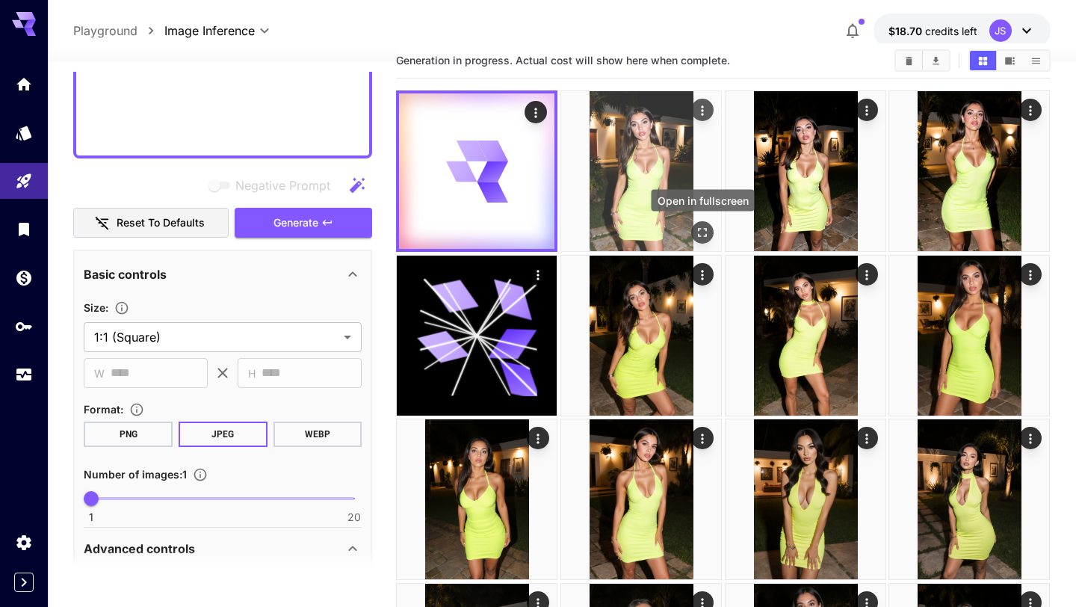
click at [698, 229] on icon "Open in fullscreen" at bounding box center [702, 232] width 15 height 15
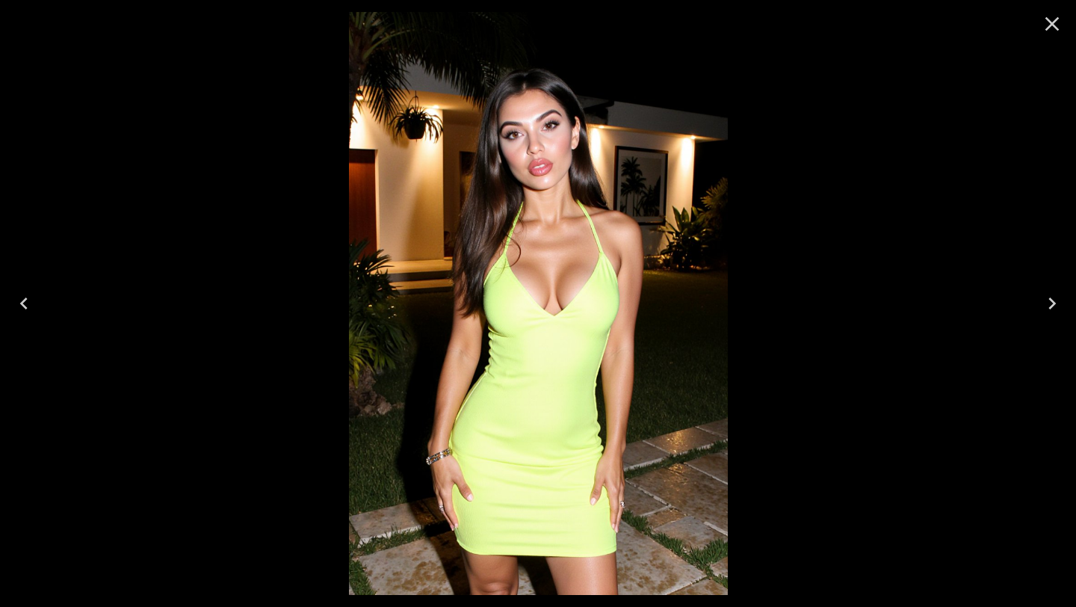
click at [1055, 27] on icon "Close" at bounding box center [1052, 24] width 14 height 14
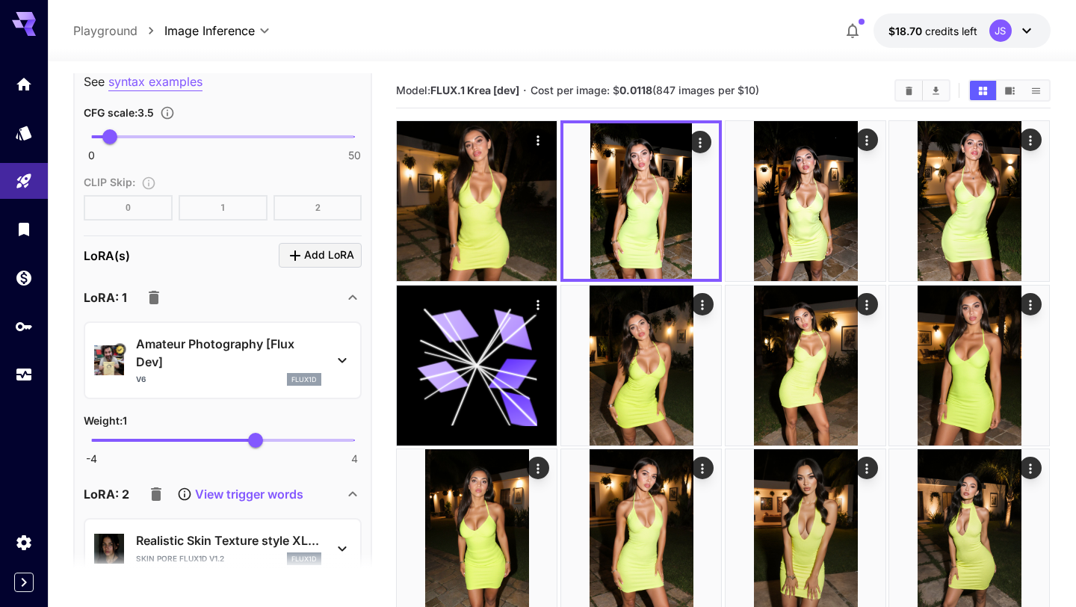
scroll to position [1960, 0]
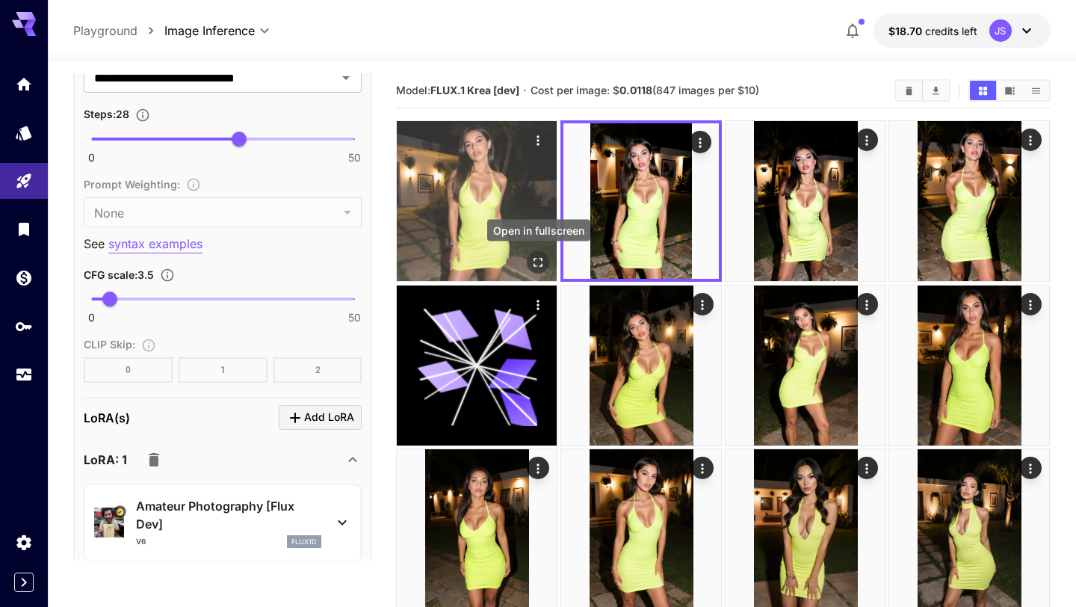
click at [540, 265] on icon "Open in fullscreen" at bounding box center [538, 262] width 15 height 15
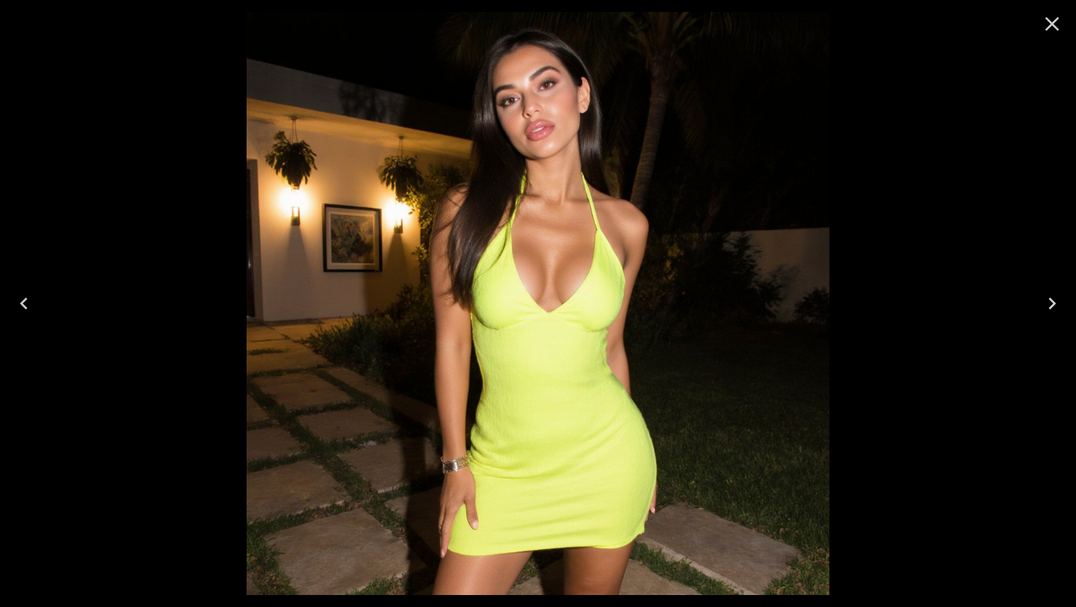
click at [1055, 26] on icon "Close" at bounding box center [1052, 24] width 14 height 14
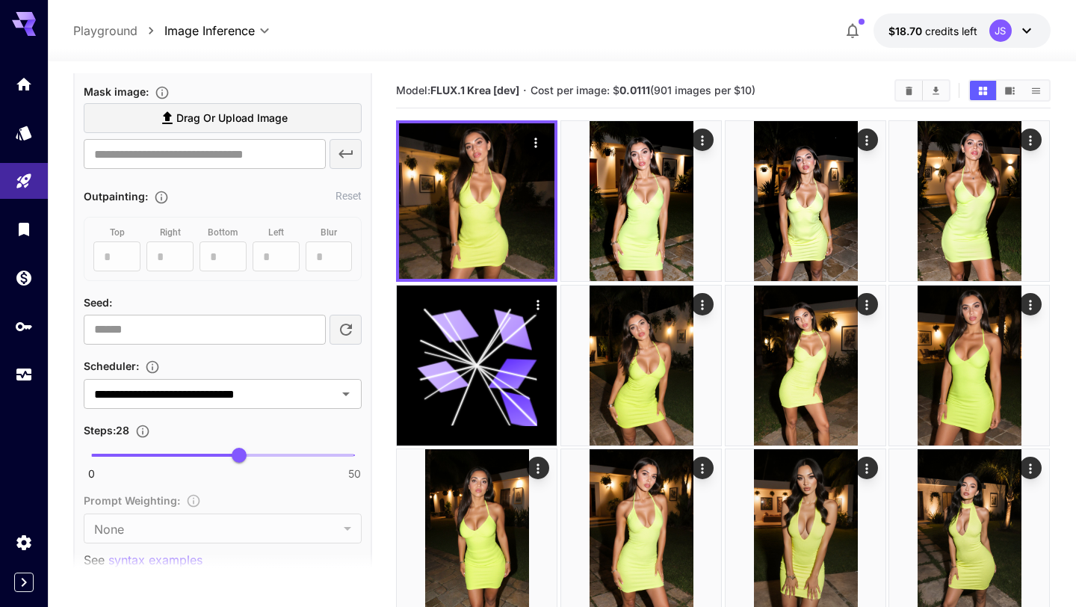
scroll to position [1767, 0]
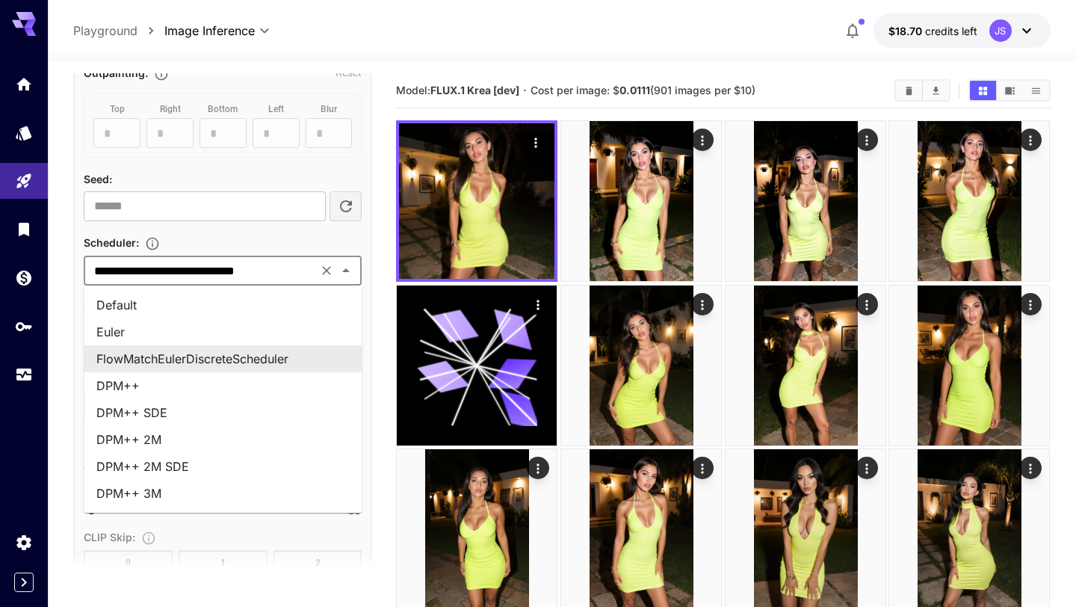
click at [308, 263] on input "**********" at bounding box center [200, 270] width 225 height 21
click at [349, 233] on div "Scheduler :" at bounding box center [223, 242] width 278 height 18
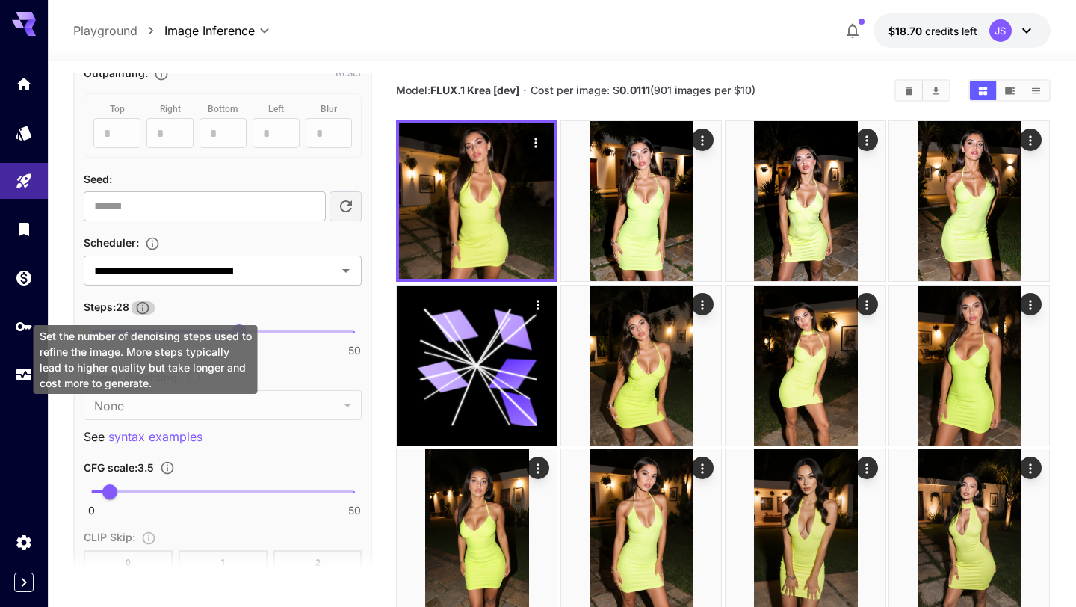
click at [149, 306] on icon "Set the number of denoising steps used to refine the image. More steps typicall…" at bounding box center [142, 307] width 15 height 15
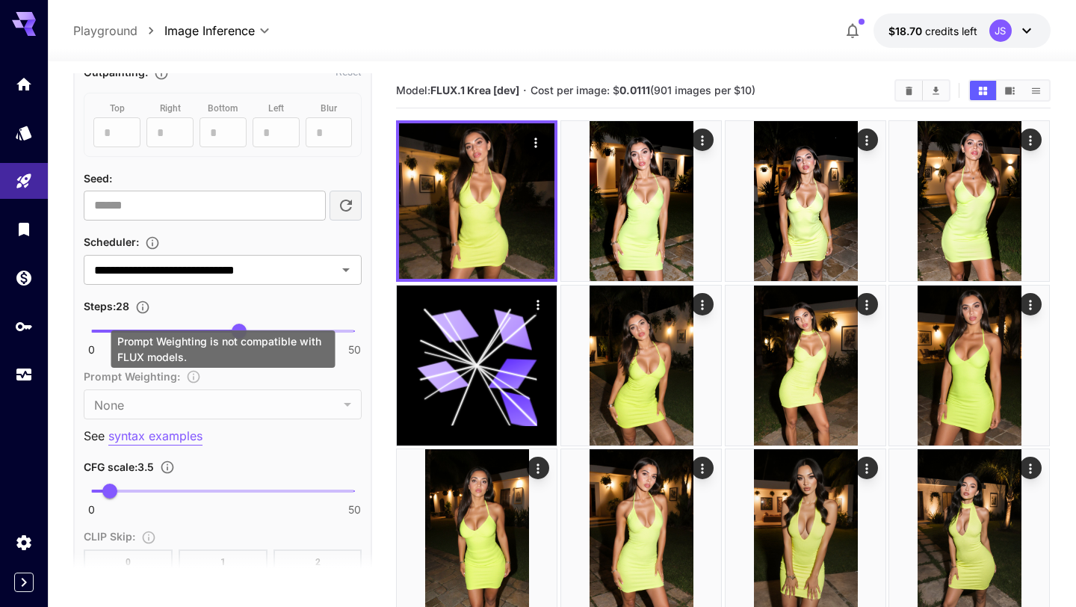
scroll to position [1756, 0]
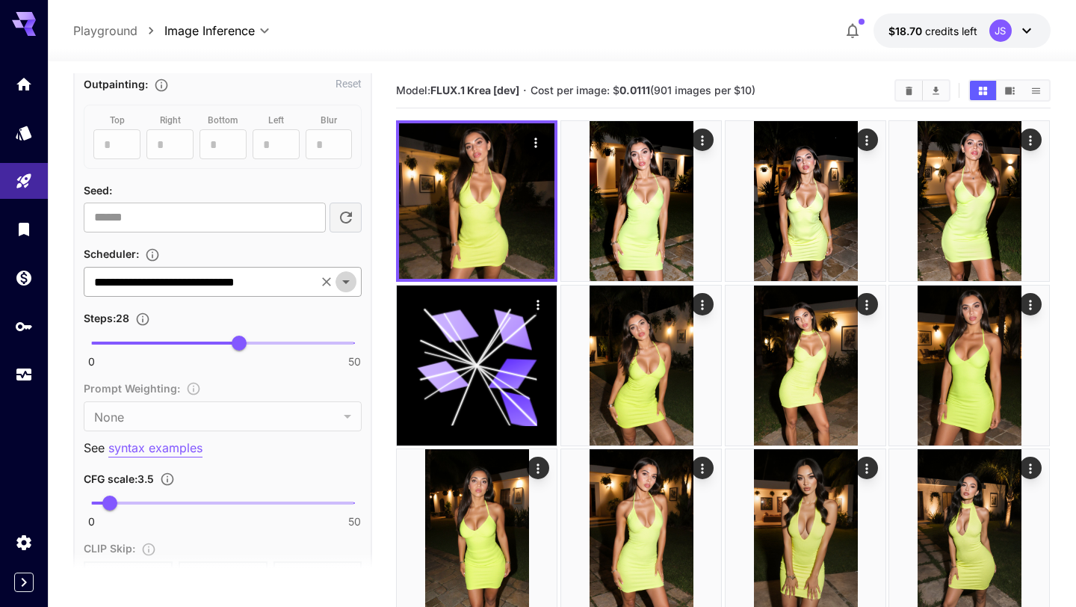
click at [342, 284] on icon "Open" at bounding box center [346, 282] width 18 height 18
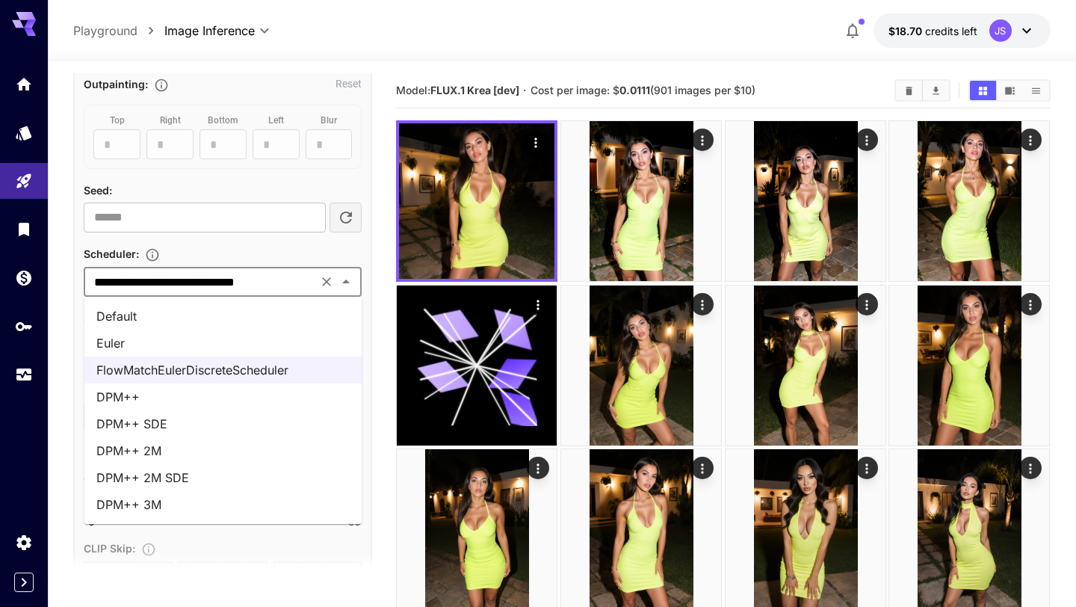
scroll to position [0, 0]
click at [200, 501] on li "DPM++ 3M" at bounding box center [223, 504] width 278 height 27
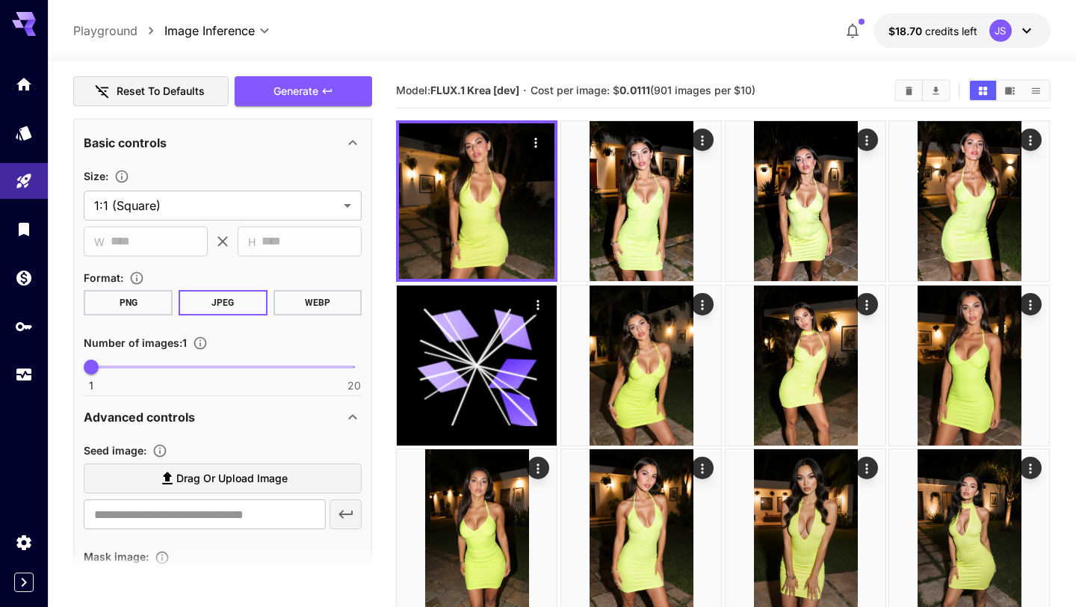
scroll to position [1177, 0]
click at [315, 100] on span "Generate" at bounding box center [295, 93] width 45 height 19
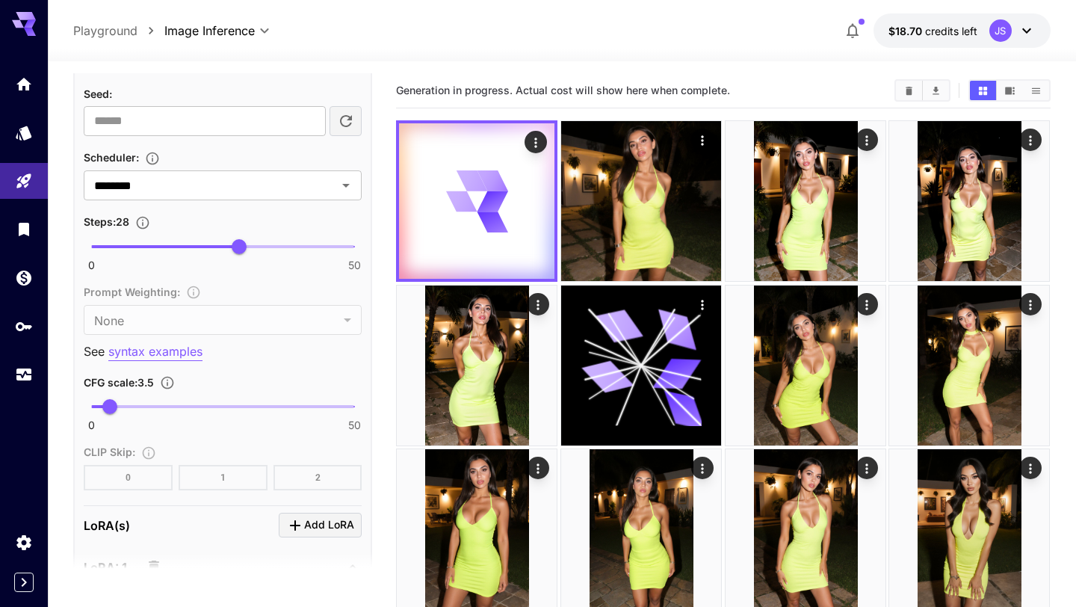
scroll to position [1864, 0]
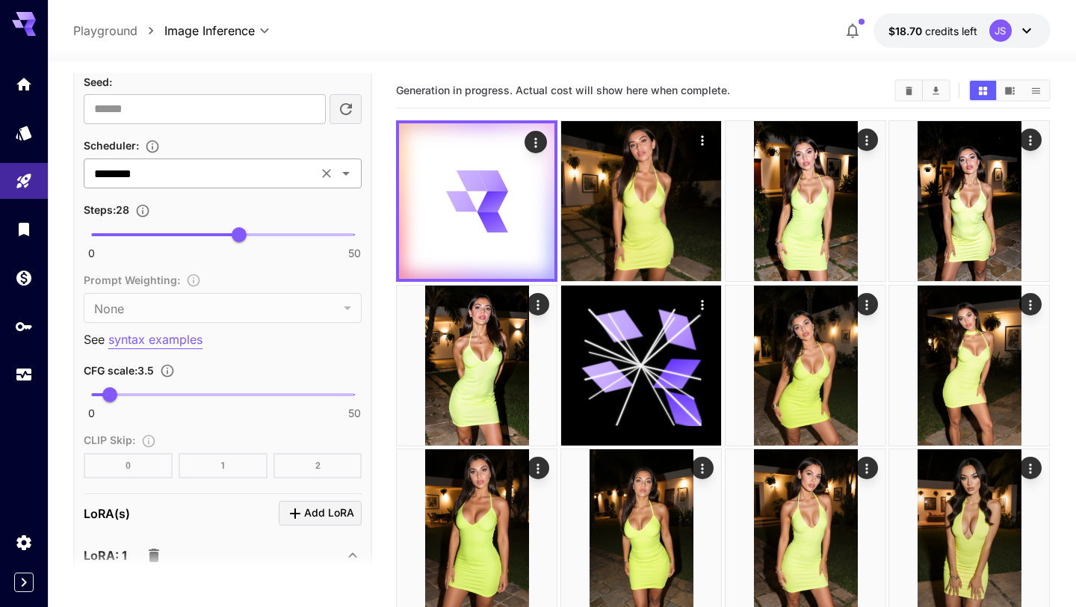
click at [346, 176] on icon "Open" at bounding box center [346, 173] width 18 height 18
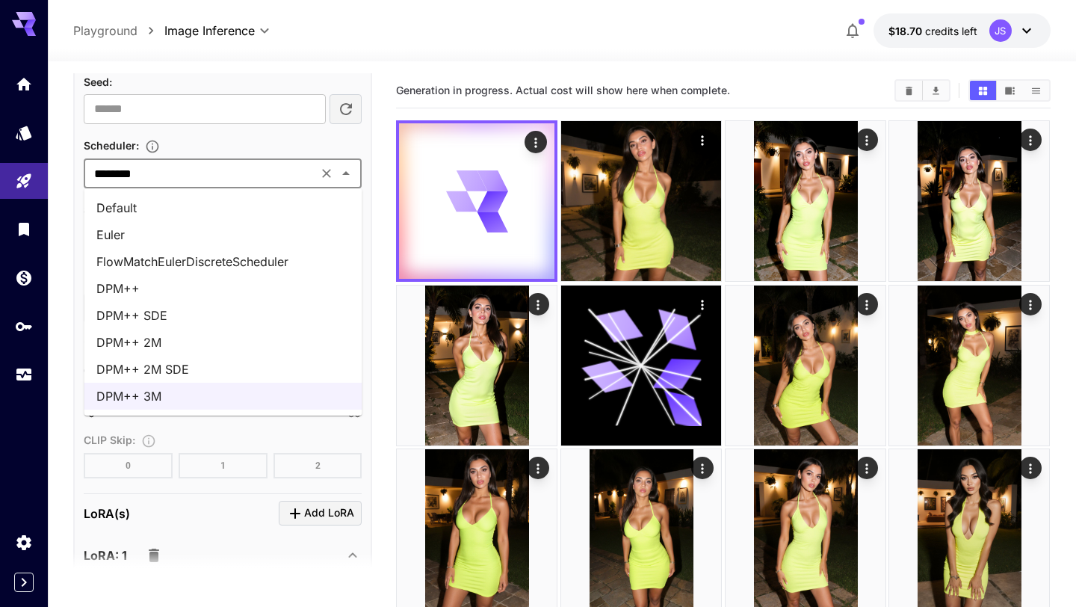
click at [247, 368] on li "DPM++ 2M SDE" at bounding box center [223, 369] width 278 height 27
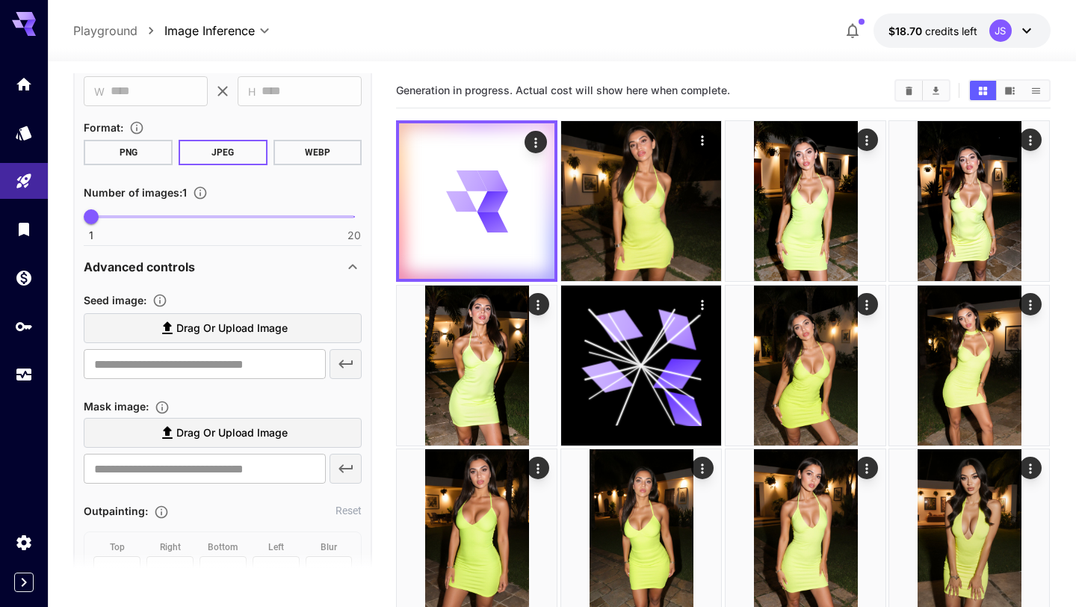
scroll to position [1145, 0]
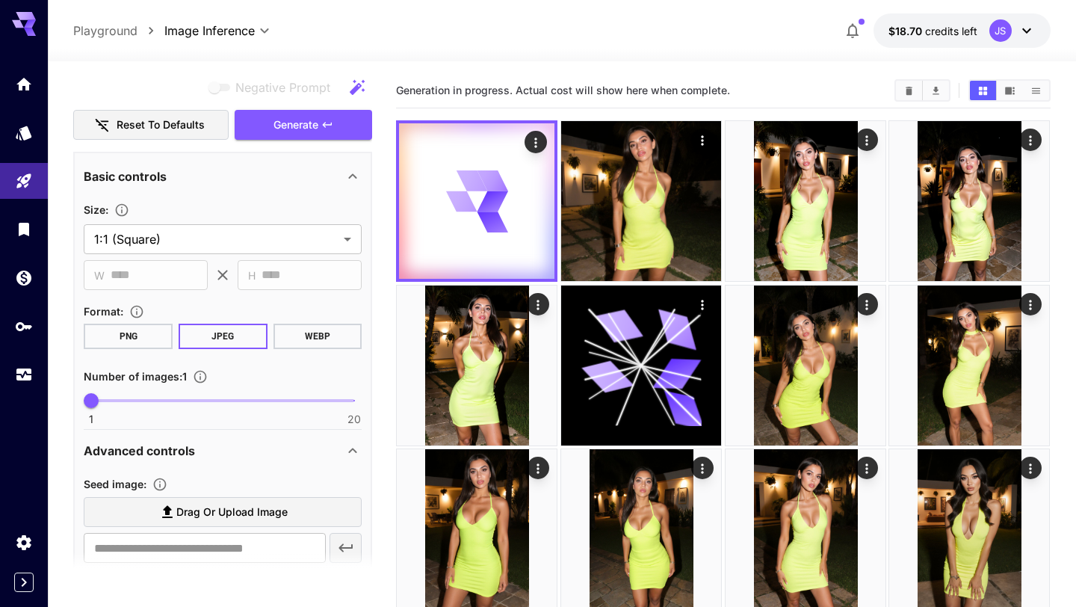
click at [318, 131] on span "Generate" at bounding box center [295, 125] width 45 height 19
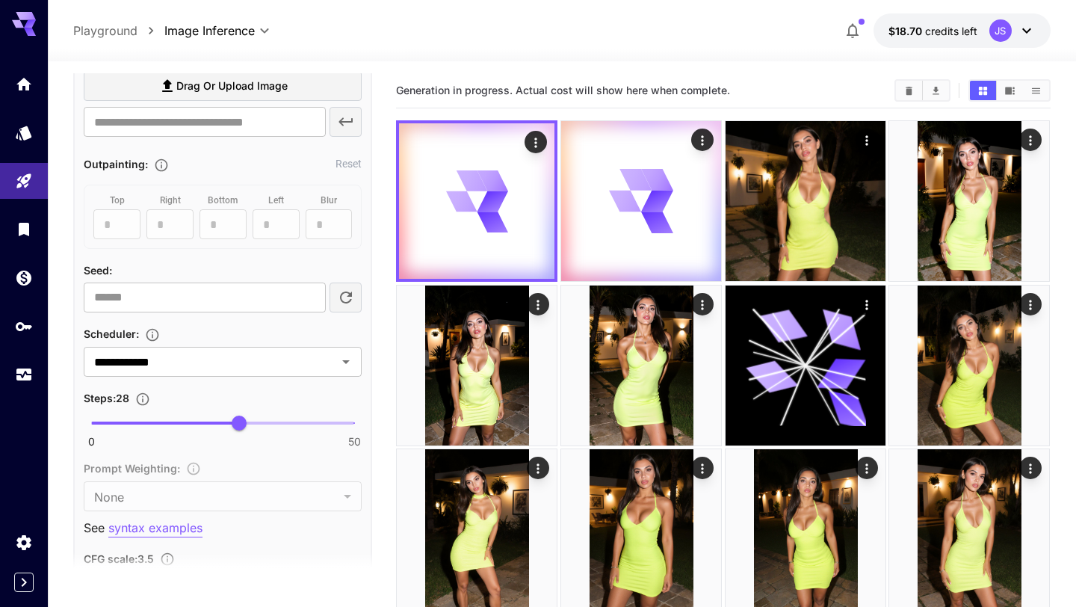
scroll to position [1815, 0]
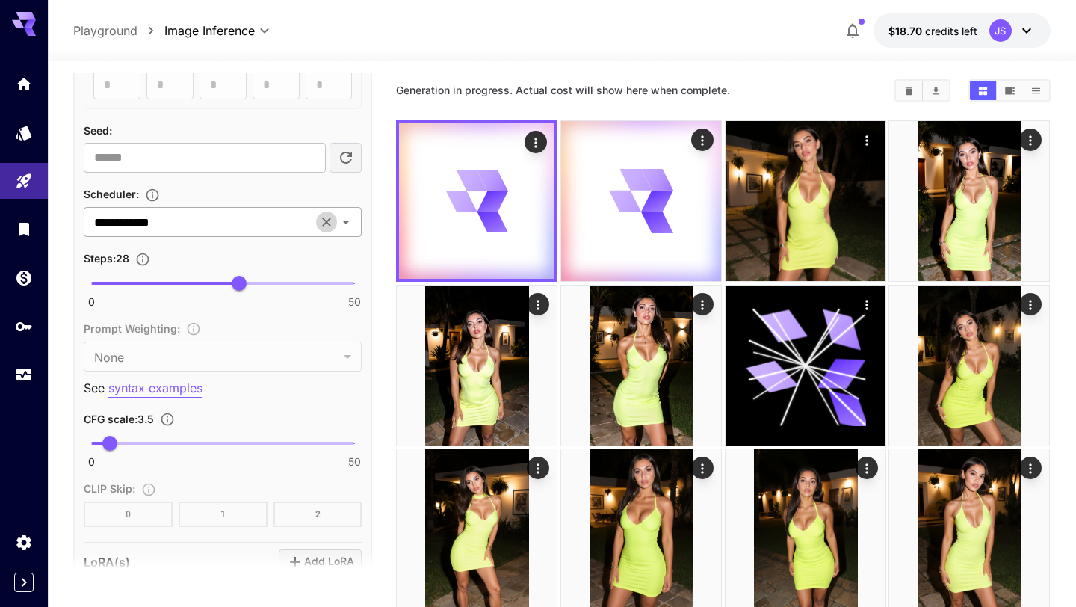
click at [324, 213] on button "Clear" at bounding box center [326, 221] width 21 height 21
click at [347, 221] on icon "Open" at bounding box center [345, 222] width 7 height 4
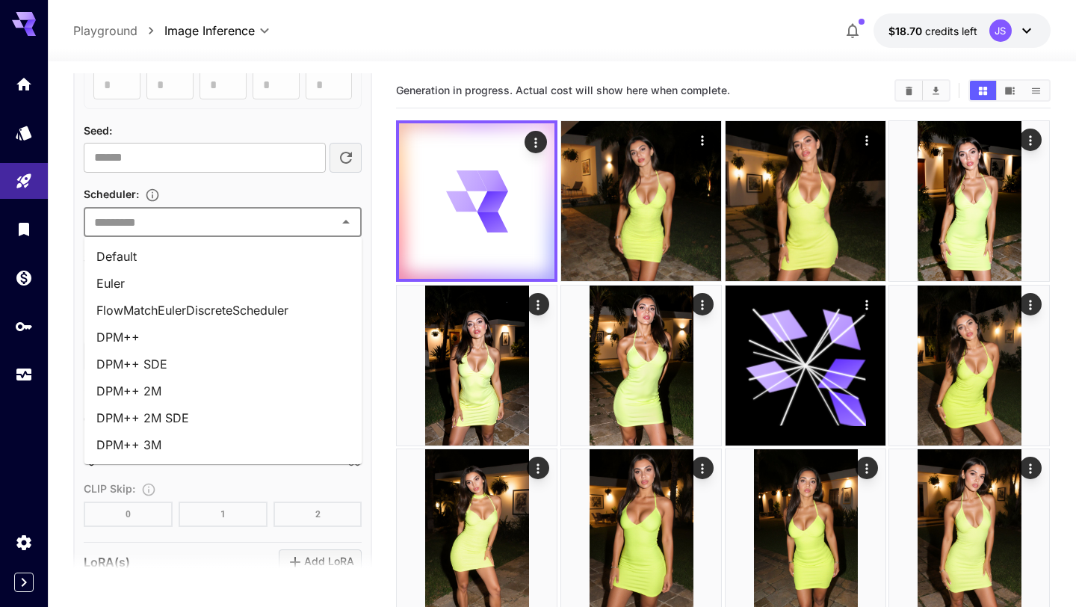
click at [264, 388] on li "DPM++ 2M" at bounding box center [223, 390] width 278 height 27
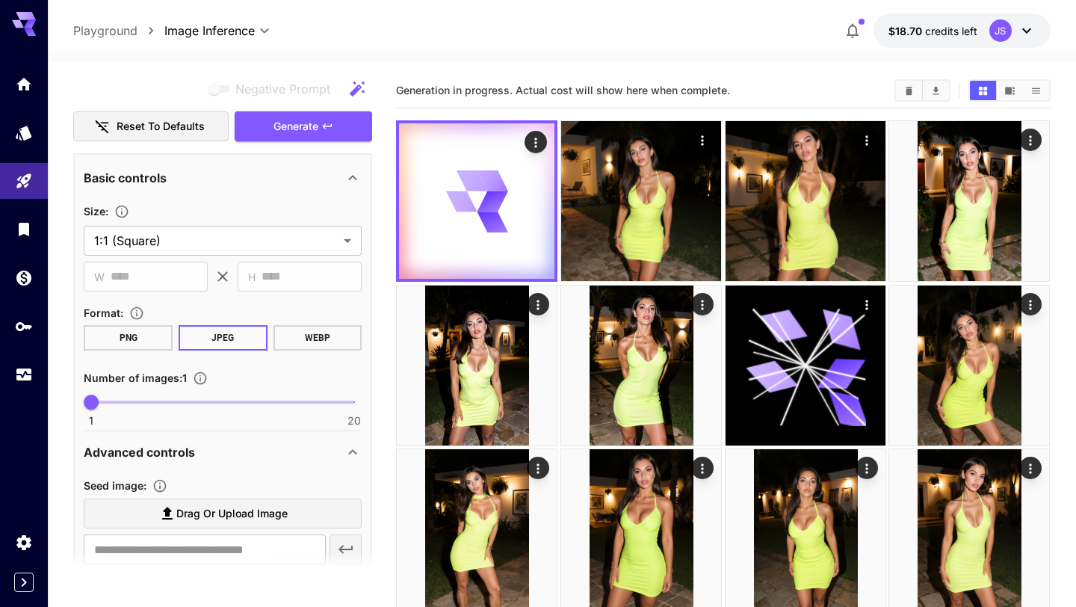
scroll to position [1021, 0]
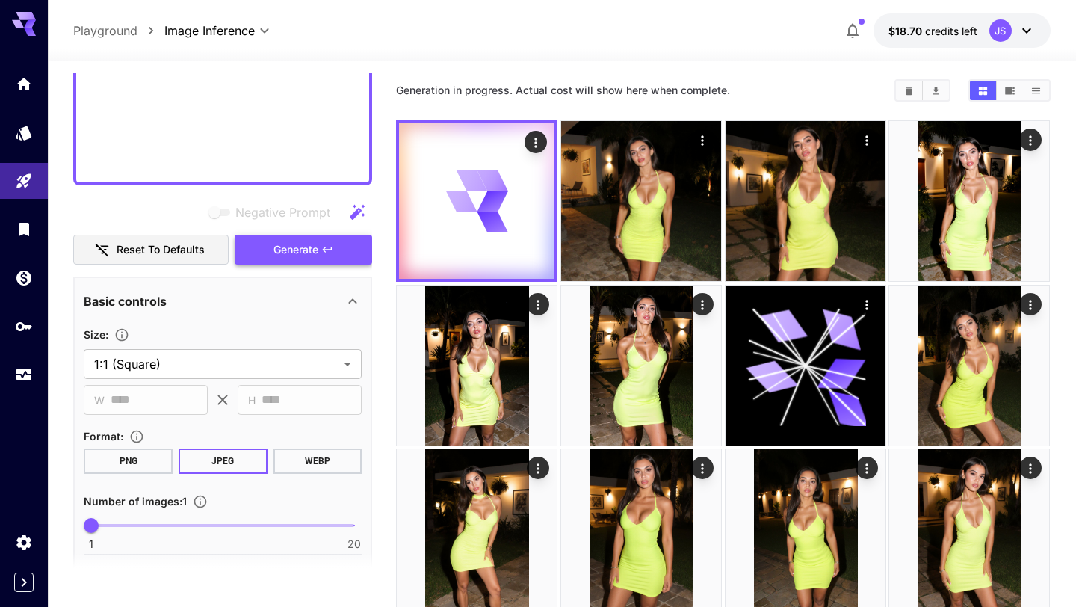
click at [305, 256] on span "Generate" at bounding box center [295, 250] width 45 height 19
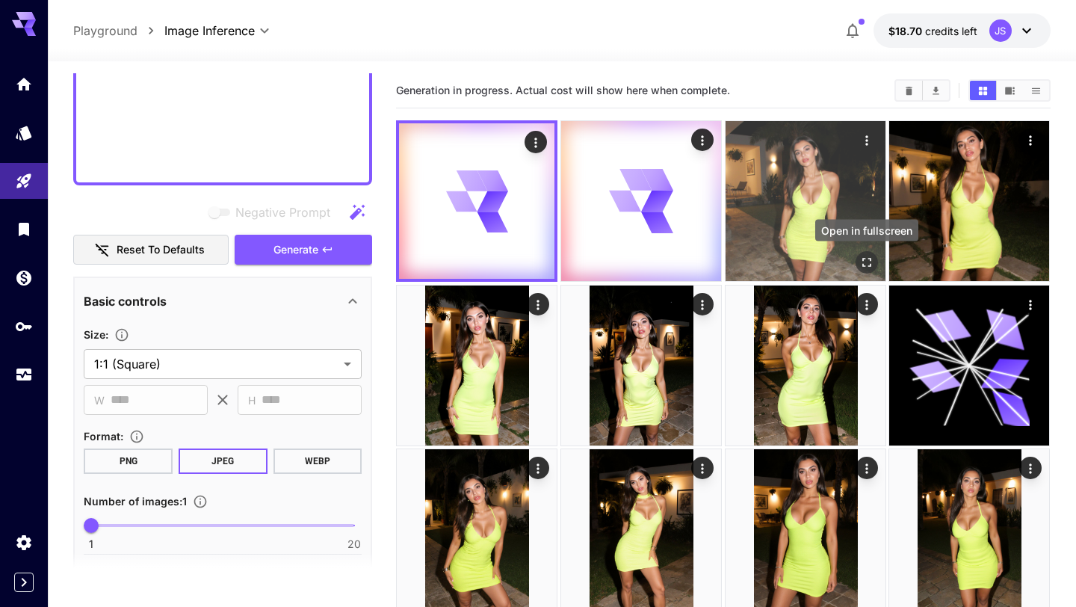
click at [866, 267] on icon "Open in fullscreen" at bounding box center [866, 262] width 15 height 15
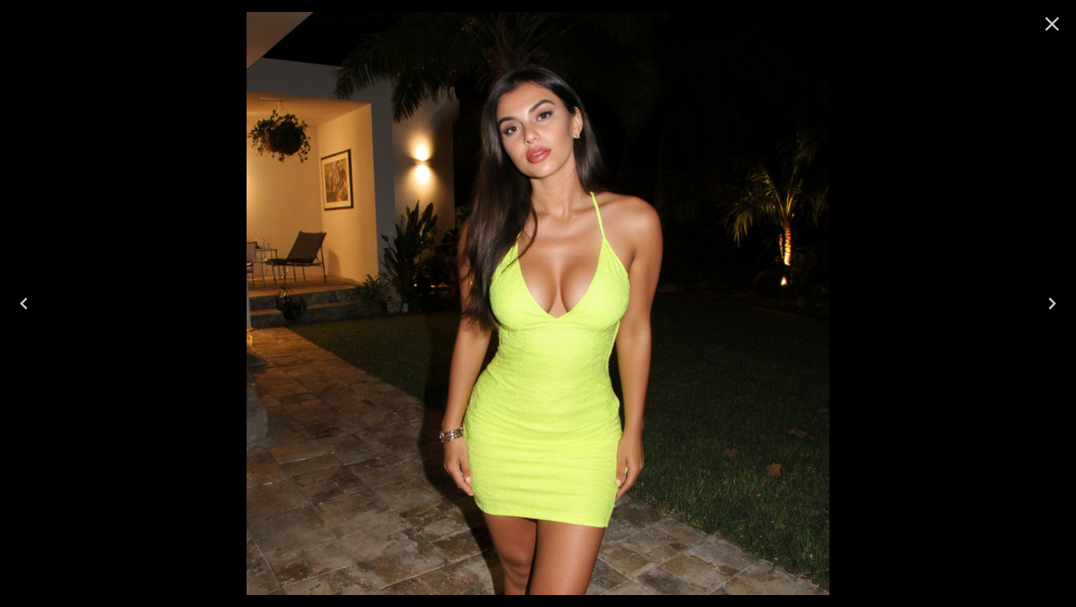
click at [27, 307] on icon "Previous" at bounding box center [24, 303] width 24 height 24
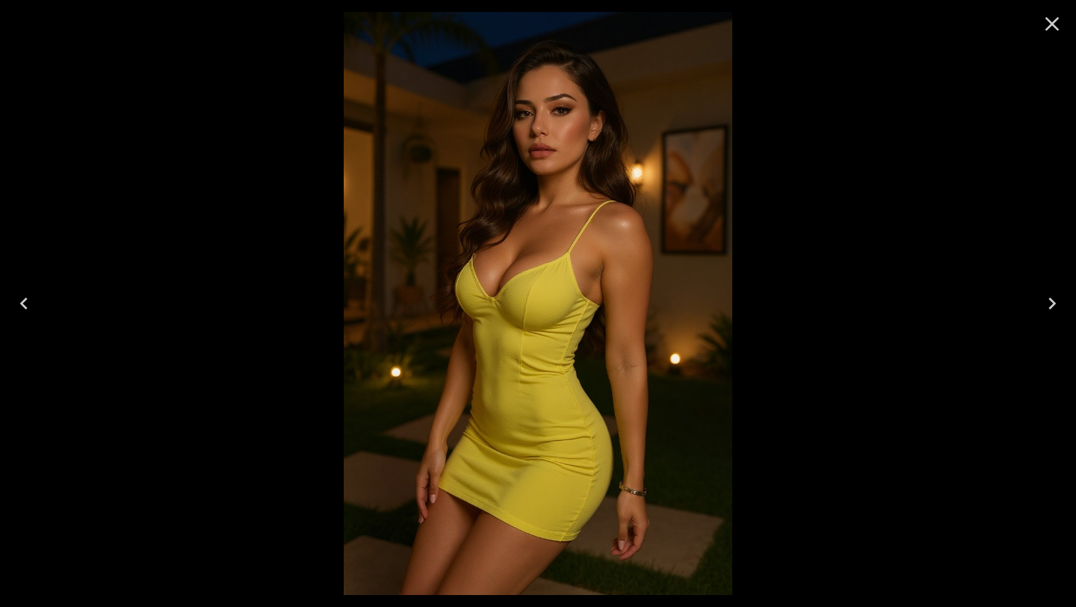
click at [1051, 34] on icon "Close" at bounding box center [1052, 24] width 24 height 24
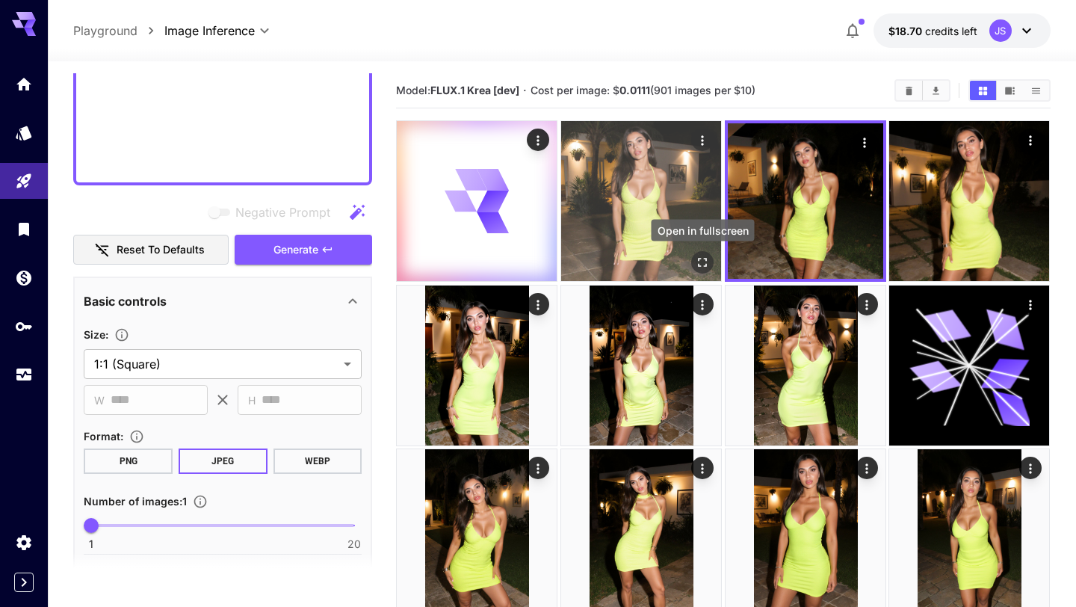
click at [706, 260] on icon "Open in fullscreen" at bounding box center [703, 262] width 9 height 9
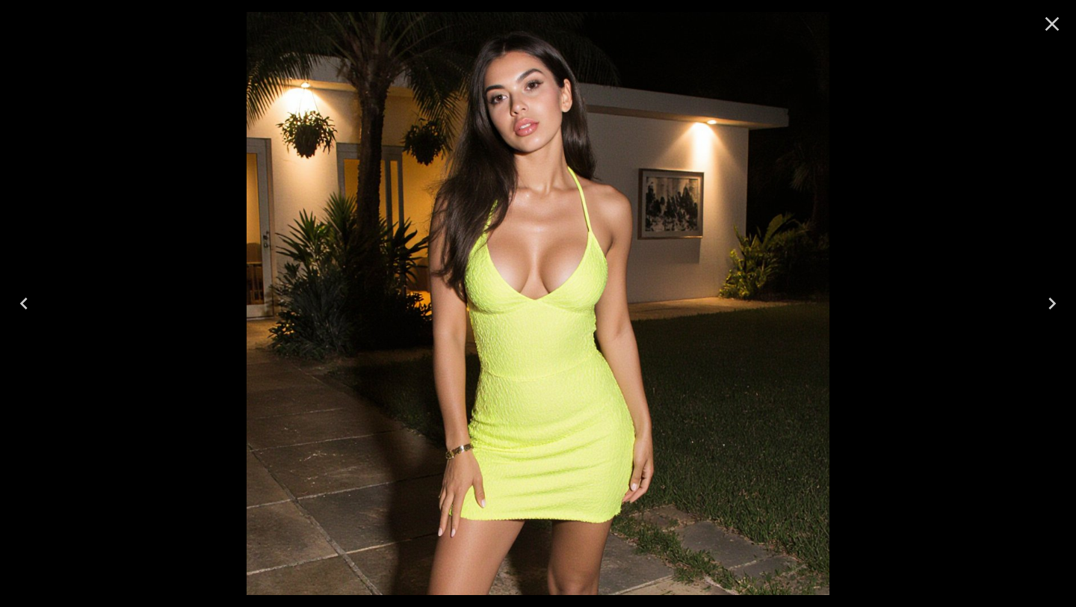
scroll to position [1021, 0]
click at [1047, 21] on icon "Close" at bounding box center [1052, 24] width 24 height 24
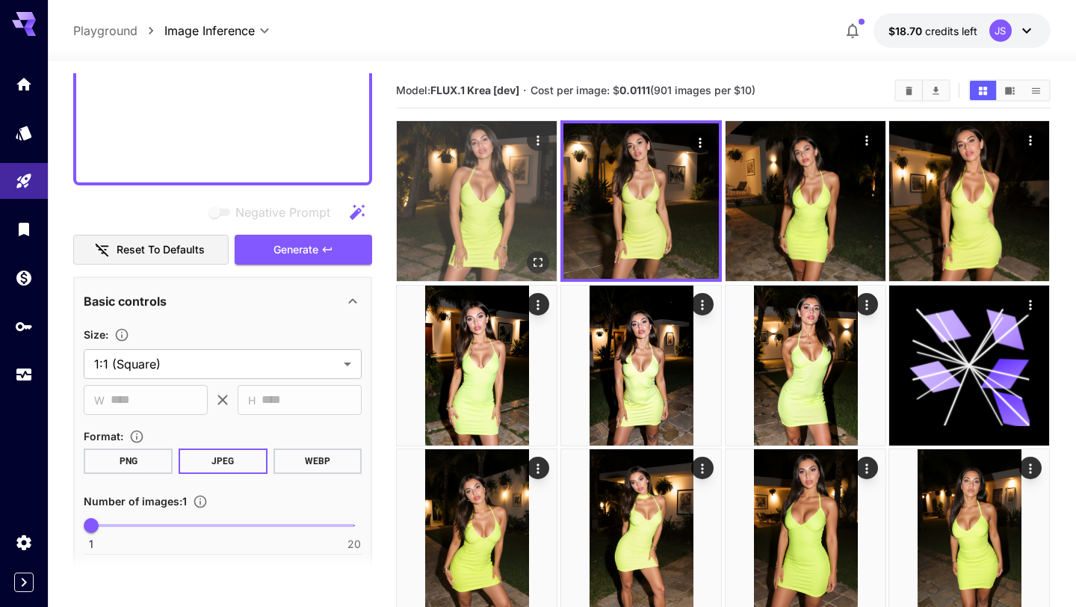
click at [543, 267] on icon "Open in fullscreen" at bounding box center [538, 262] width 15 height 15
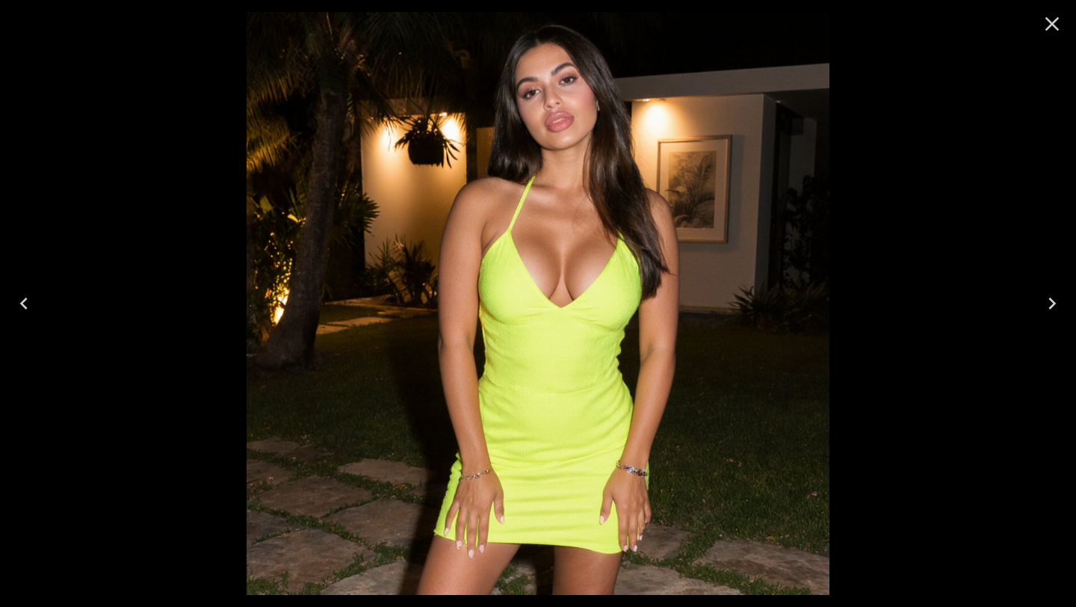
click at [1048, 28] on icon "Close" at bounding box center [1052, 24] width 24 height 24
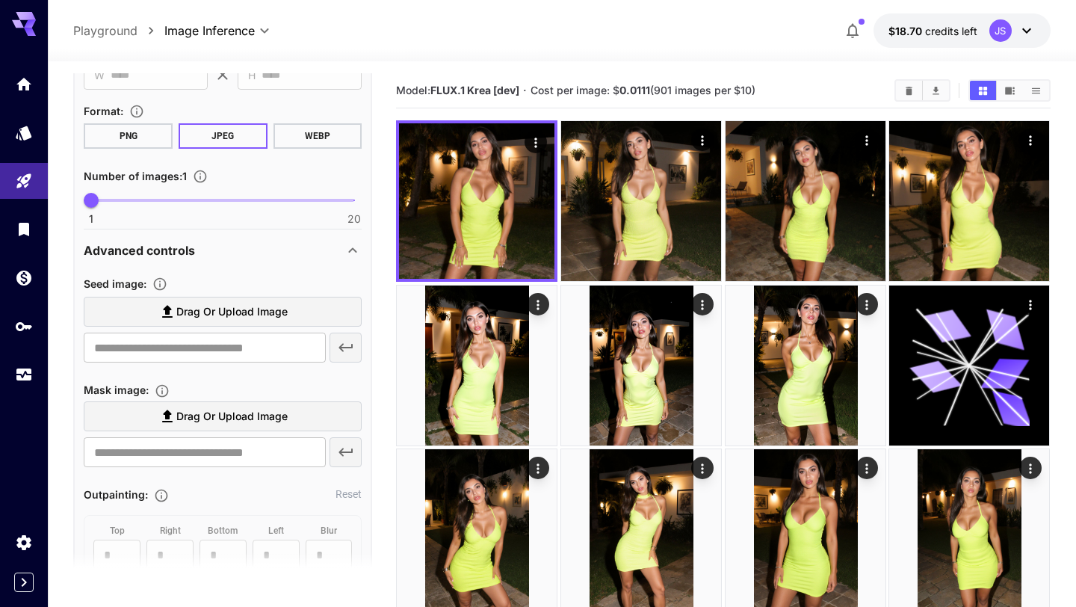
scroll to position [1620, 0]
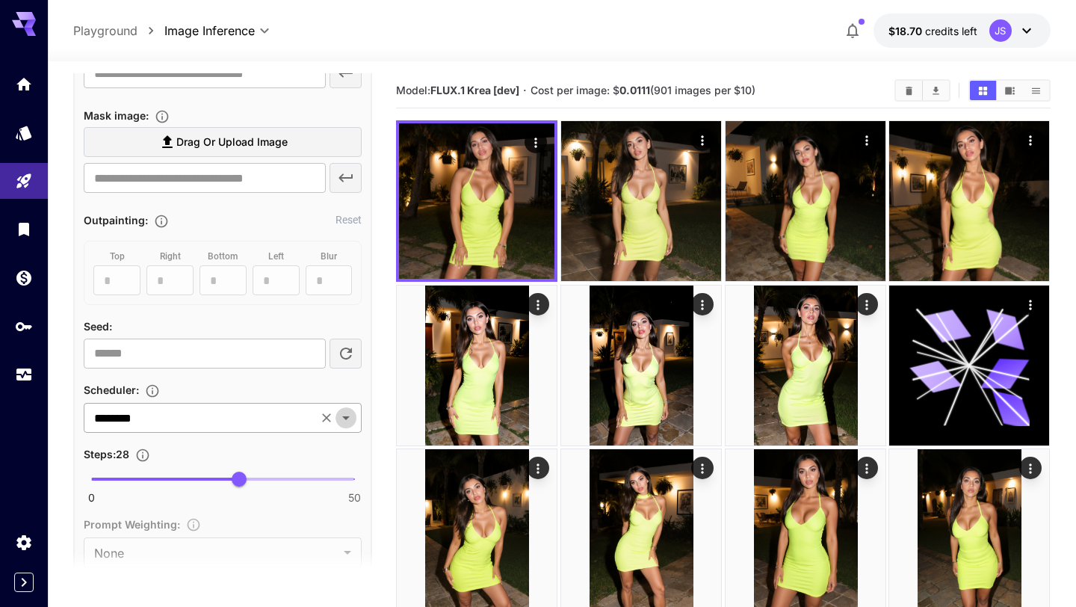
click at [344, 414] on icon "Open" at bounding box center [346, 418] width 18 height 18
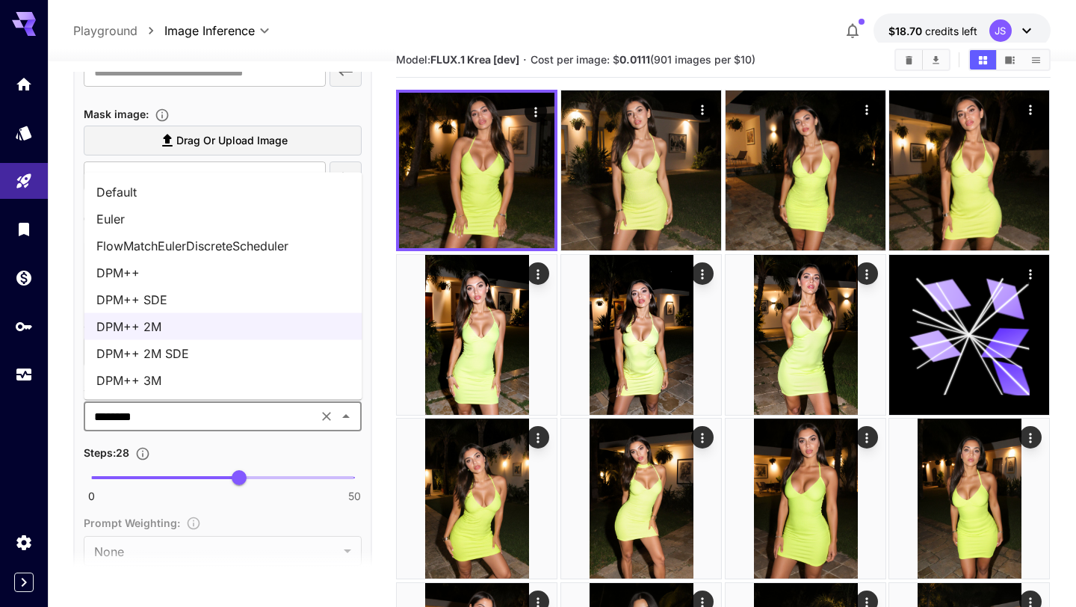
scroll to position [27, 0]
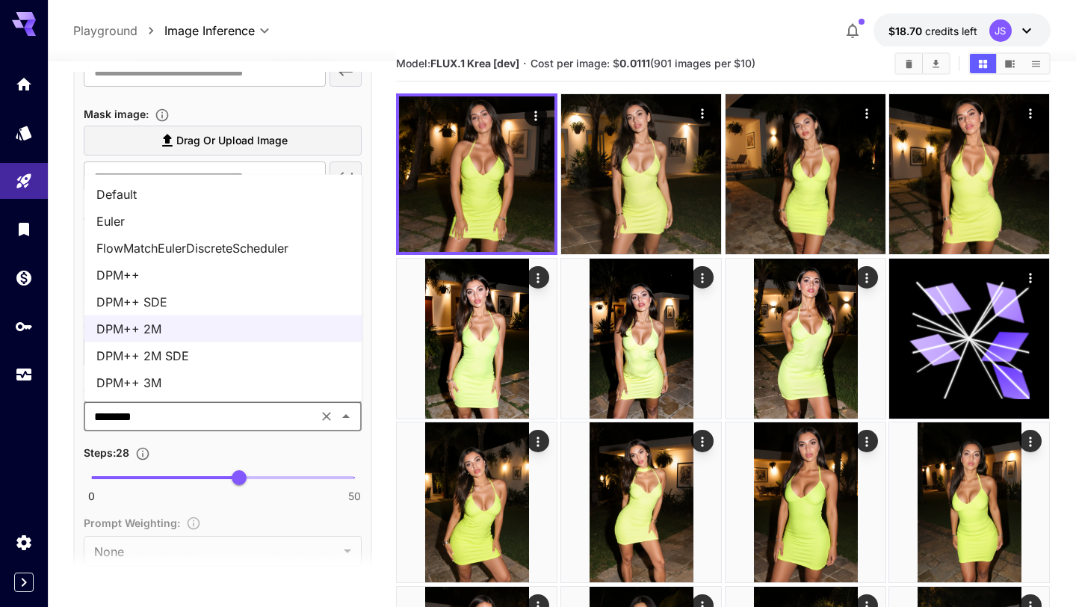
drag, startPoint x: 262, startPoint y: 191, endPoint x: 262, endPoint y: 200, distance: 9.0
click at [262, 191] on li "Default" at bounding box center [223, 194] width 278 height 27
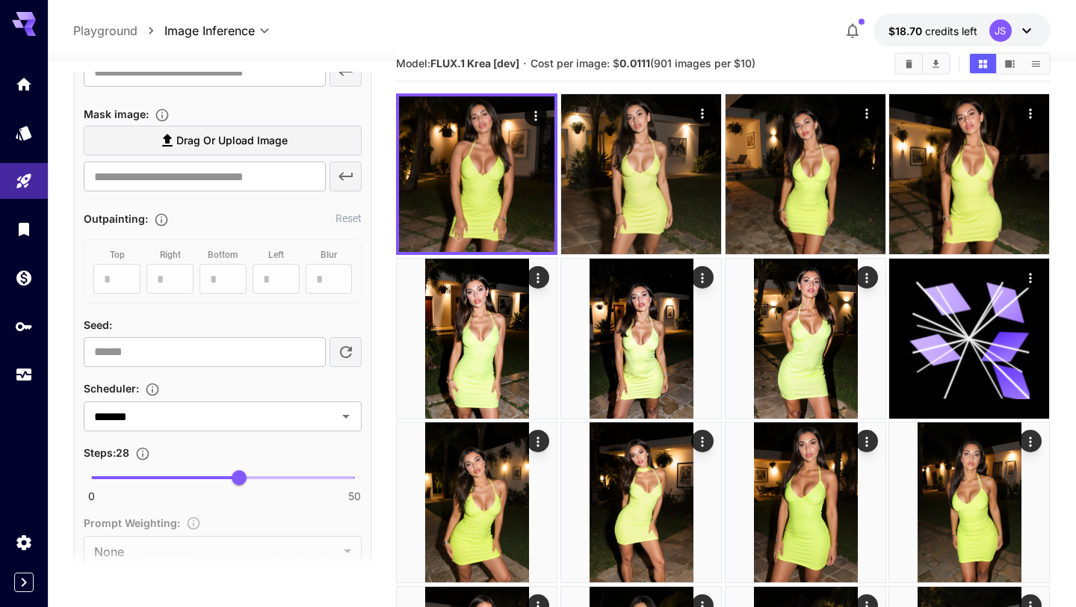
click at [318, 447] on div "Steps : 28" at bounding box center [223, 452] width 278 height 18
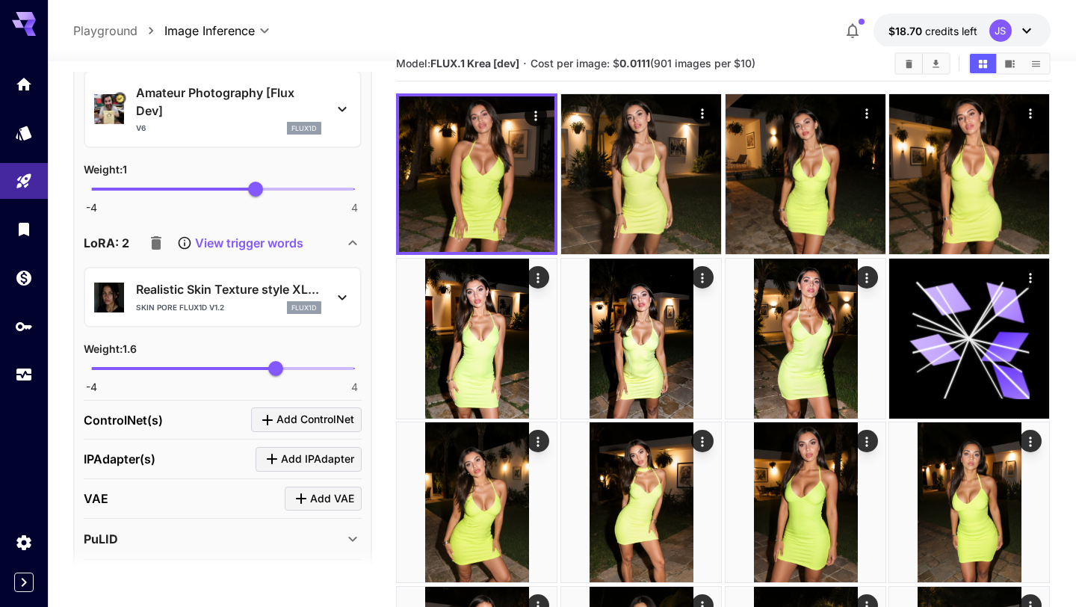
scroll to position [2370, 0]
type input "****"
drag, startPoint x: 264, startPoint y: 193, endPoint x: 180, endPoint y: 201, distance: 84.1
click at [180, 197] on span "-1.3" at bounding box center [180, 189] width 15 height 15
type input "*****"
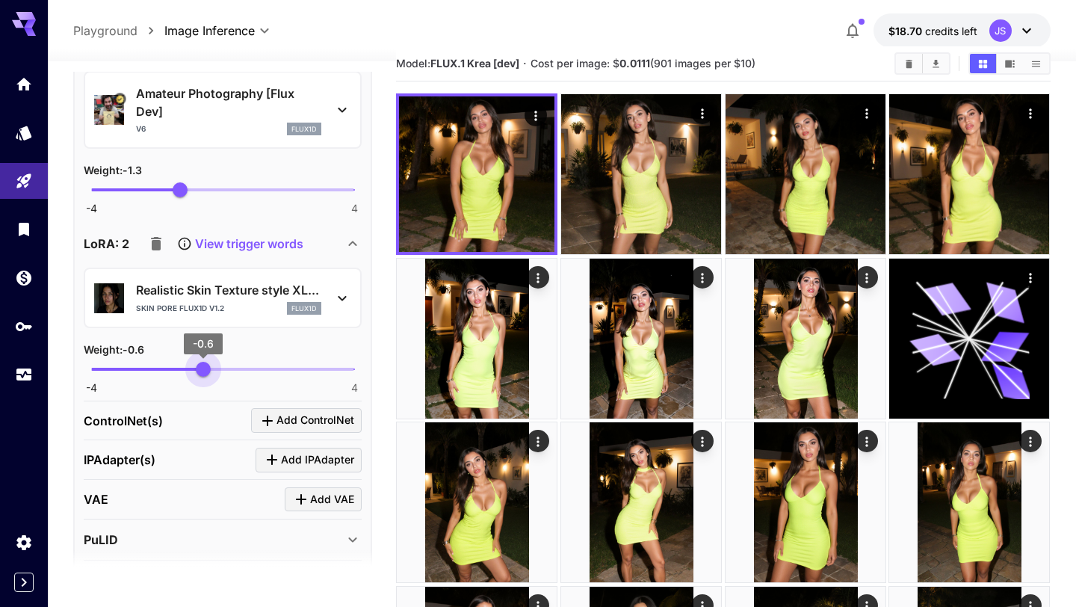
drag, startPoint x: 270, startPoint y: 371, endPoint x: 198, endPoint y: 371, distance: 71.7
click at [198, 371] on span "-0.6" at bounding box center [203, 369] width 15 height 15
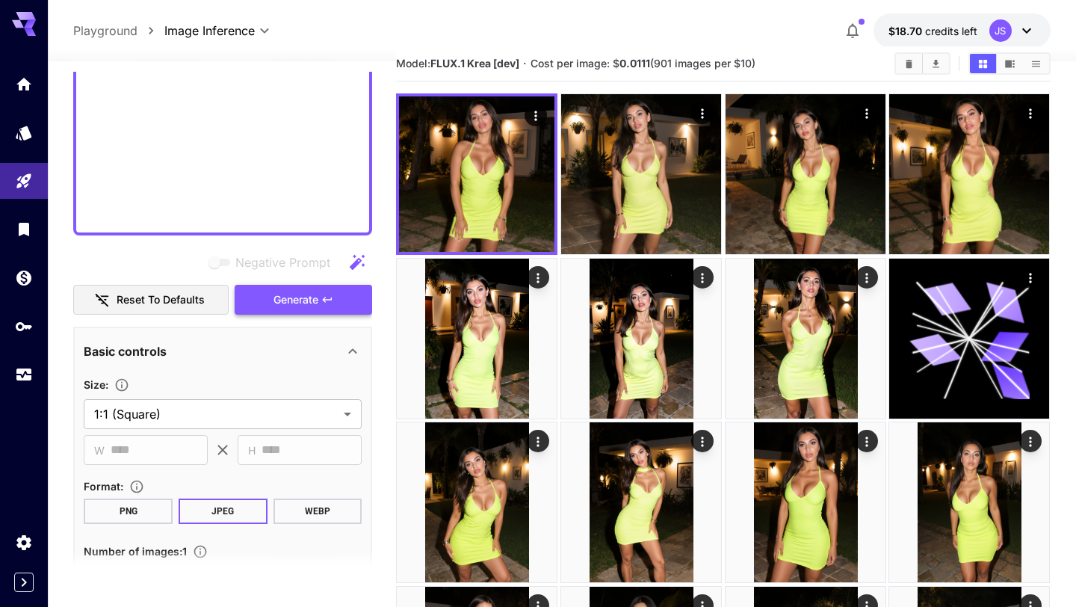
click at [284, 307] on span "Generate" at bounding box center [295, 300] width 45 height 19
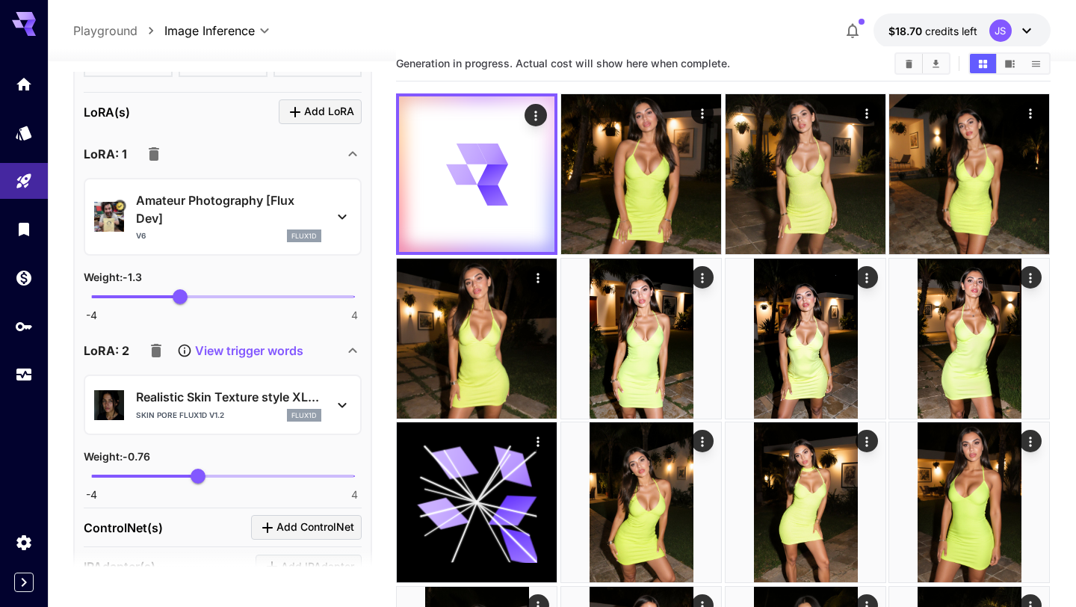
scroll to position [2312, 0]
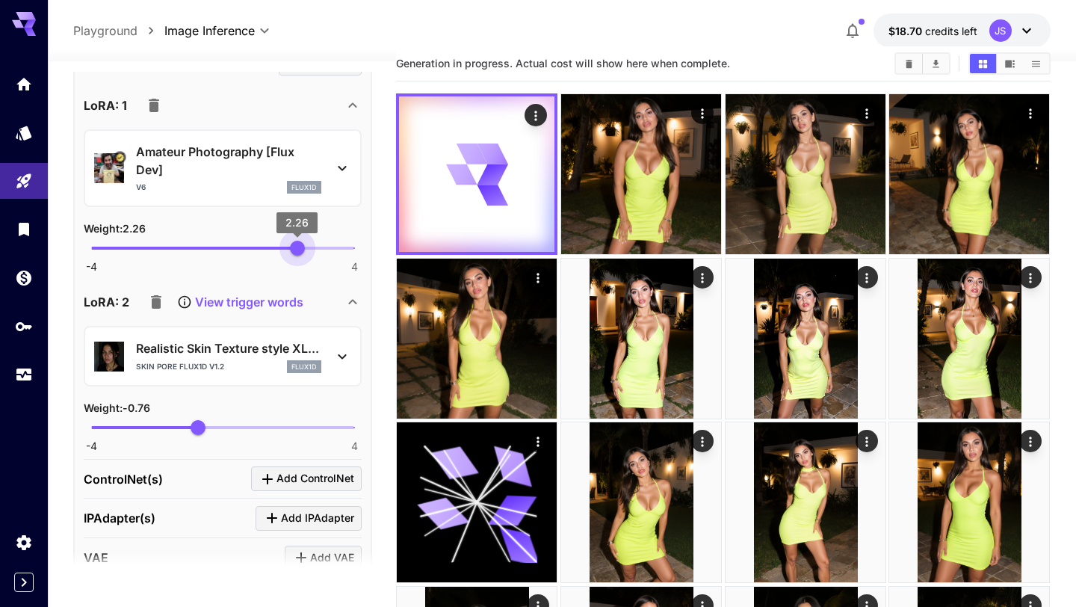
type input "****"
drag, startPoint x: 182, startPoint y: 250, endPoint x: 313, endPoint y: 256, distance: 130.9
click at [313, 256] on span "2.74" at bounding box center [313, 248] width 15 height 15
type input "****"
drag, startPoint x: 199, startPoint y: 420, endPoint x: 313, endPoint y: 420, distance: 114.3
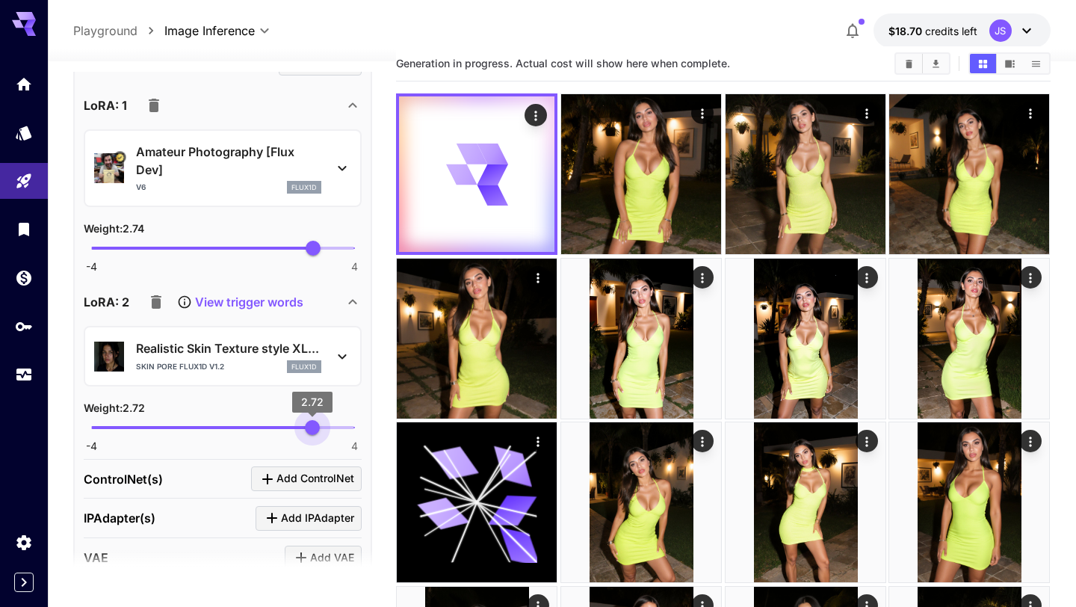
click at [313, 420] on span "2.72" at bounding box center [312, 427] width 15 height 15
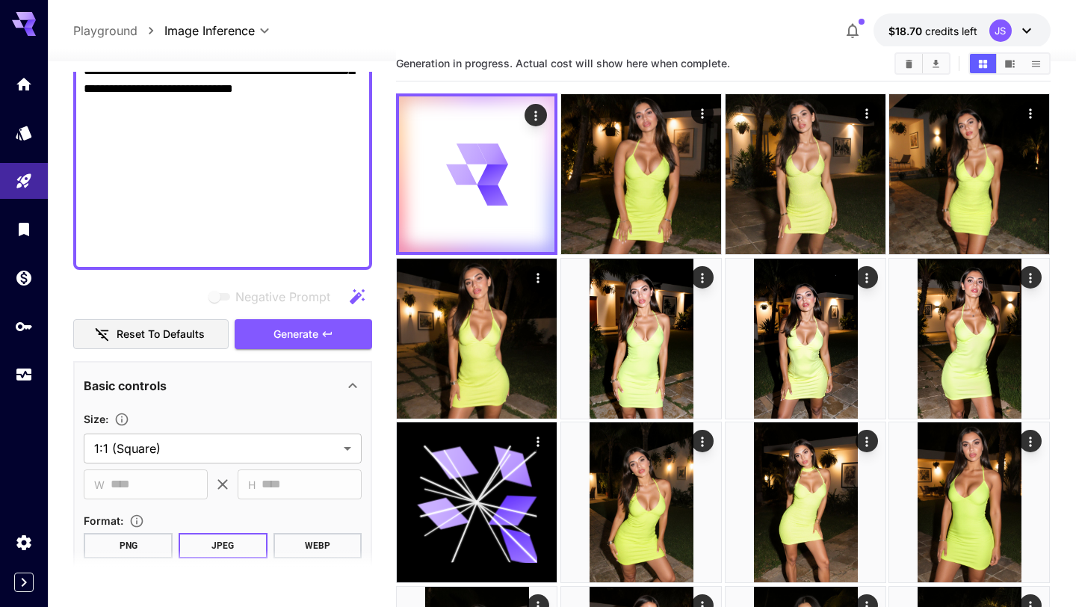
scroll to position [930, 0]
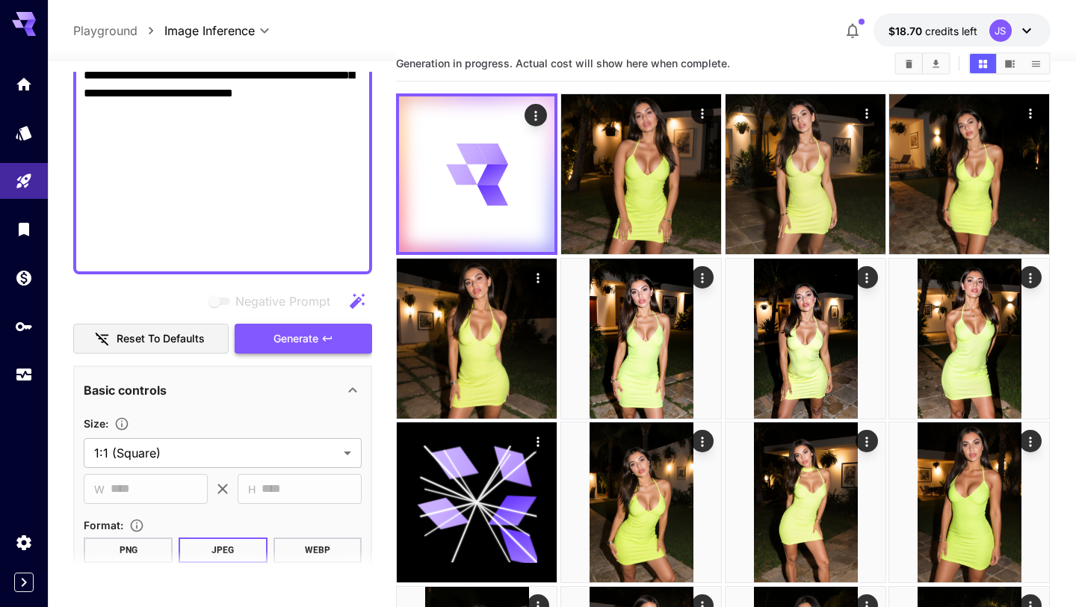
click at [300, 335] on span "Generate" at bounding box center [295, 338] width 45 height 19
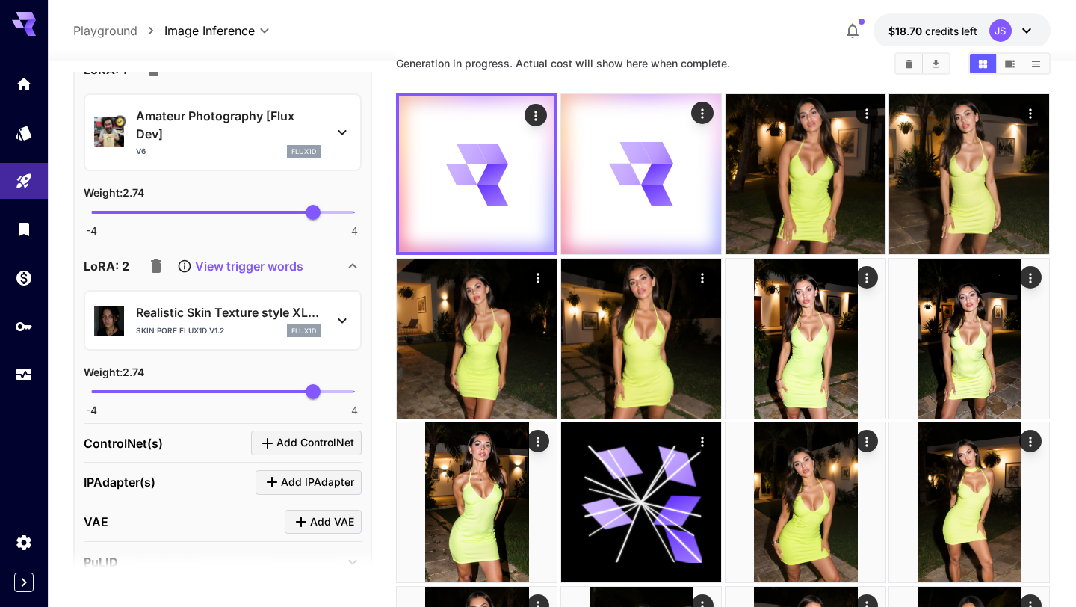
scroll to position [2347, 0]
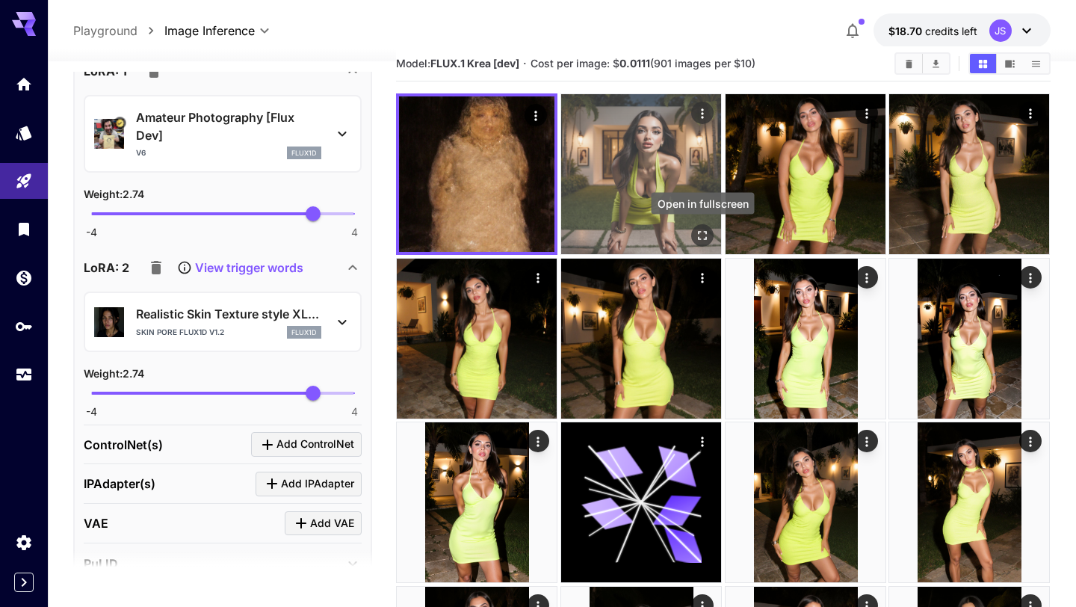
click at [704, 232] on icon "Open in fullscreen" at bounding box center [702, 235] width 15 height 15
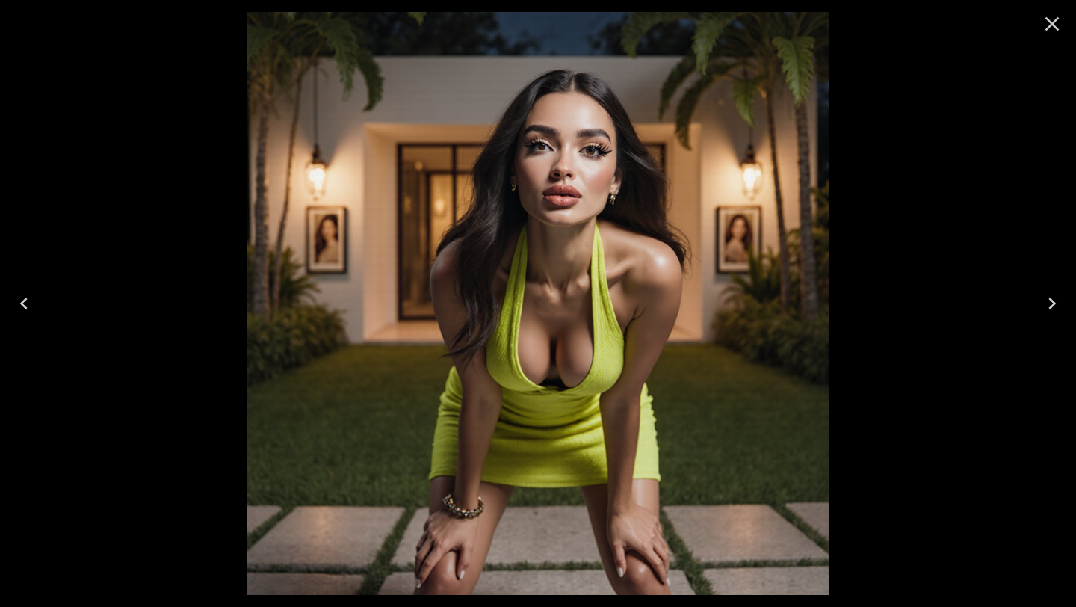
click at [1051, 25] on icon "Close" at bounding box center [1052, 24] width 14 height 14
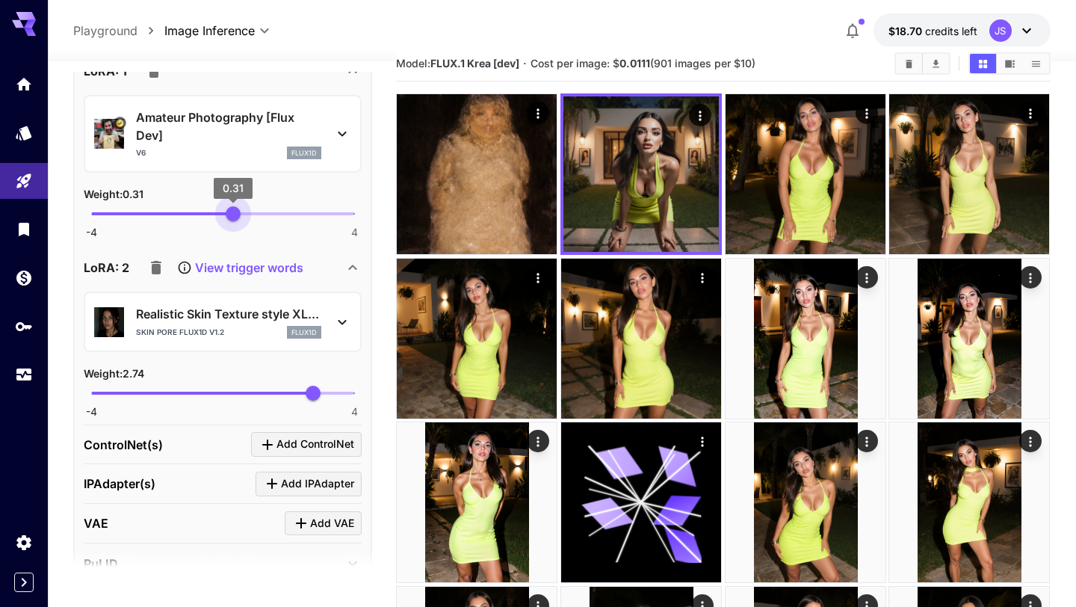
type input "****"
drag, startPoint x: 312, startPoint y: 223, endPoint x: 232, endPoint y: 232, distance: 81.1
click at [232, 232] on div "-4 4 0.29" at bounding box center [223, 219] width 278 height 35
type input "***"
drag, startPoint x: 314, startPoint y: 398, endPoint x: 246, endPoint y: 401, distance: 68.0
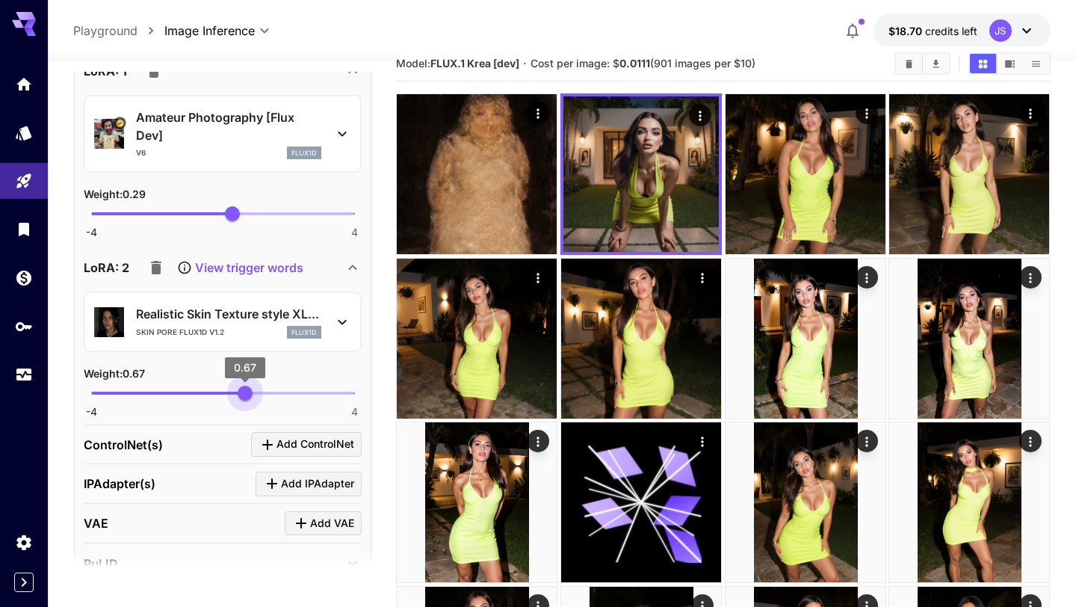
click at [246, 400] on span "0.67" at bounding box center [245, 392] width 15 height 15
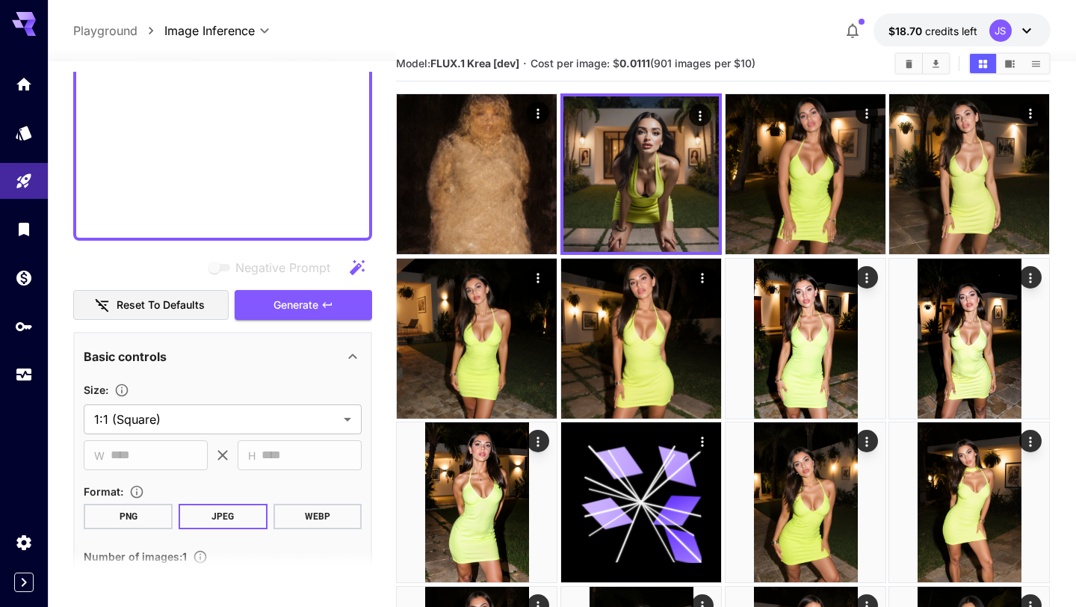
scroll to position [894, 0]
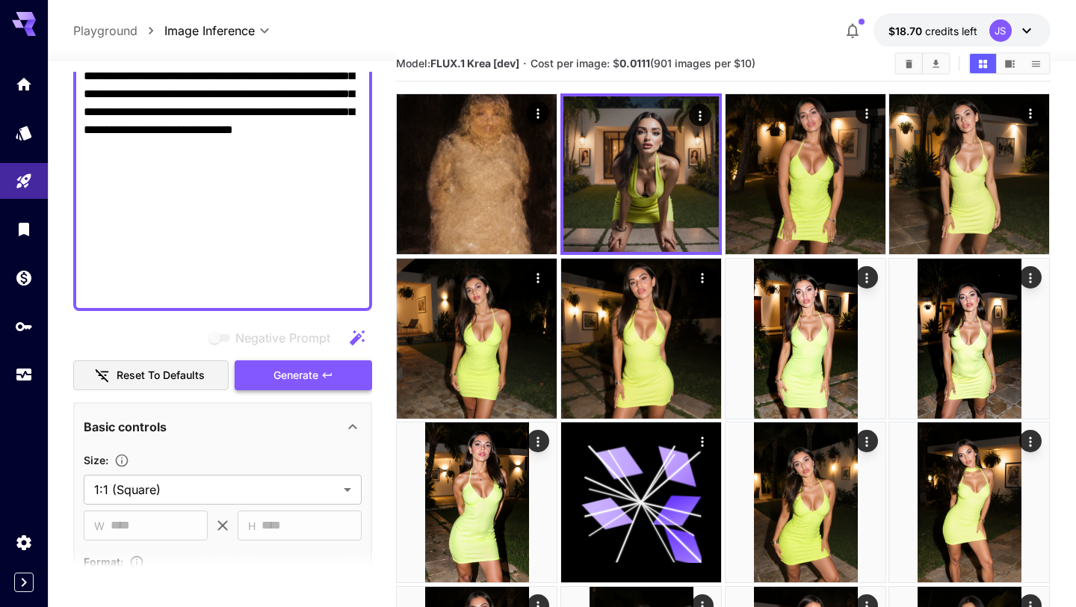
click at [303, 374] on span "Generate" at bounding box center [295, 375] width 45 height 19
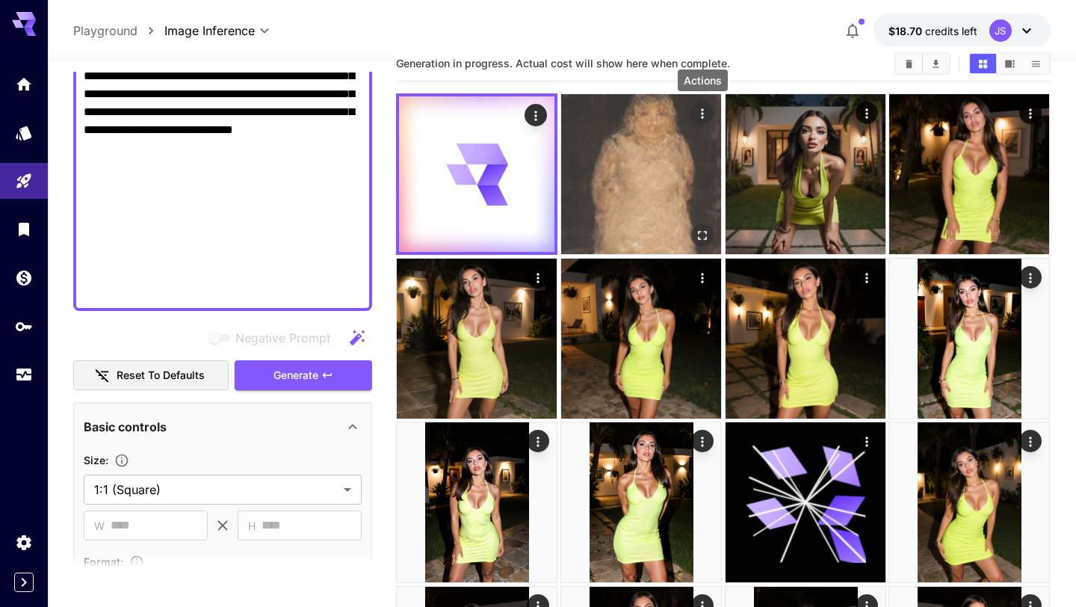
click at [705, 117] on icon "Actions" at bounding box center [702, 113] width 15 height 15
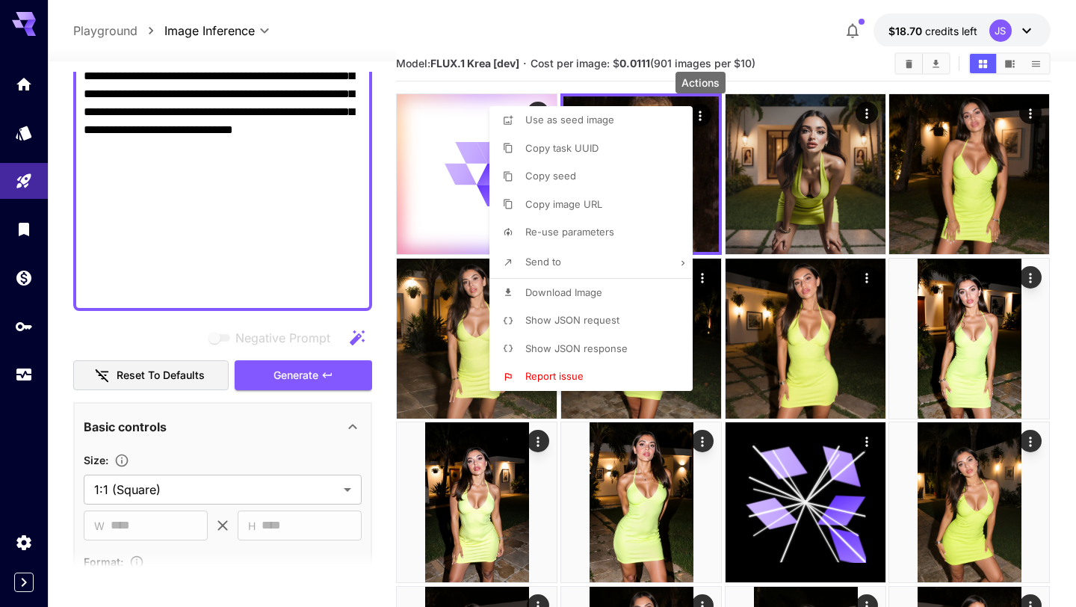
click at [836, 69] on div at bounding box center [538, 303] width 1076 height 607
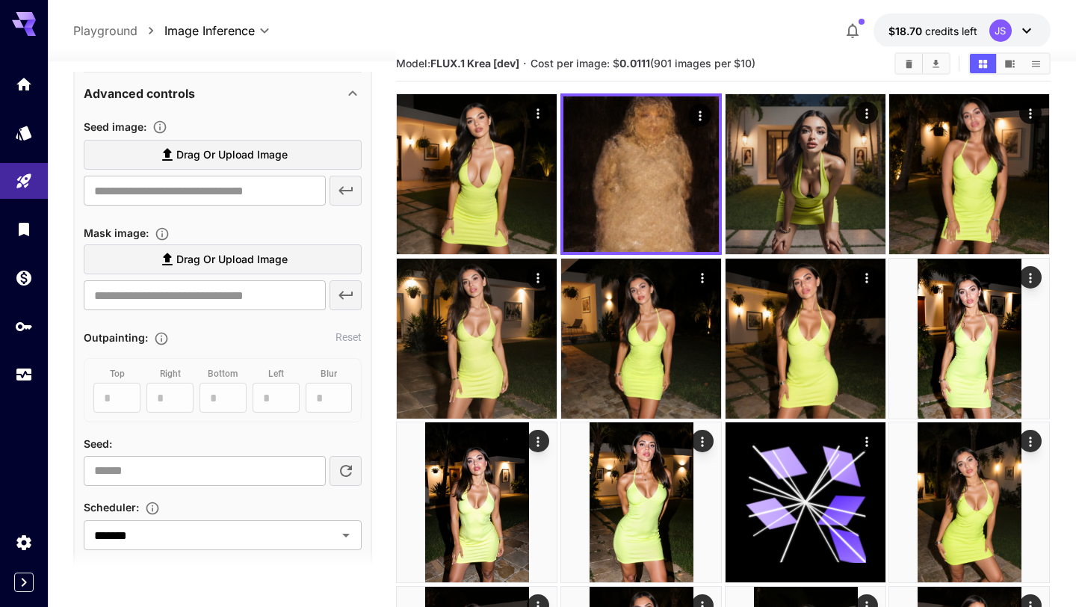
scroll to position [1507, 0]
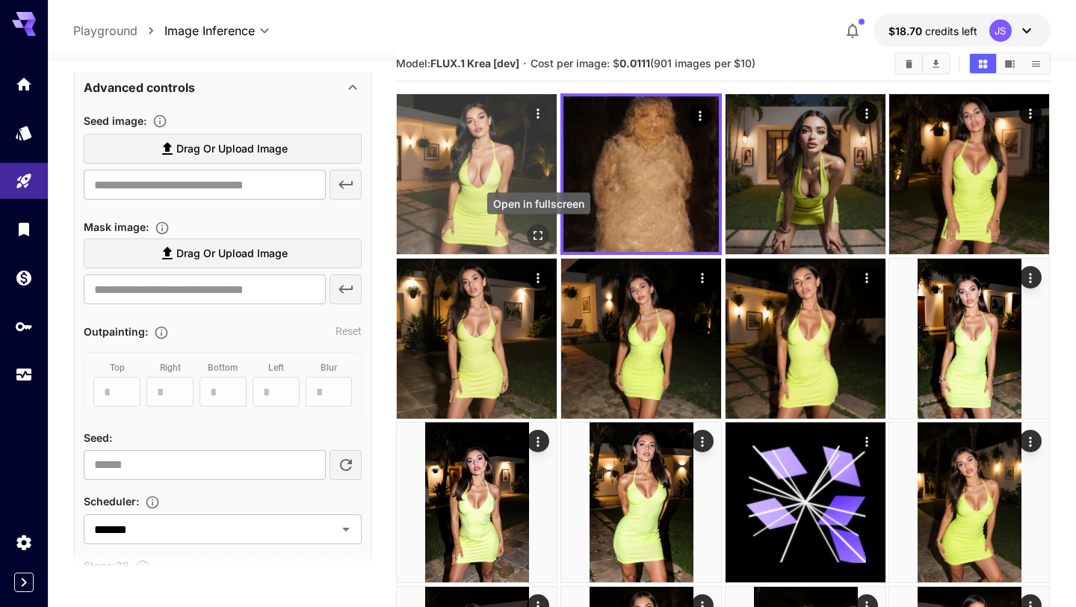
click at [536, 237] on icon "Open in fullscreen" at bounding box center [538, 235] width 15 height 15
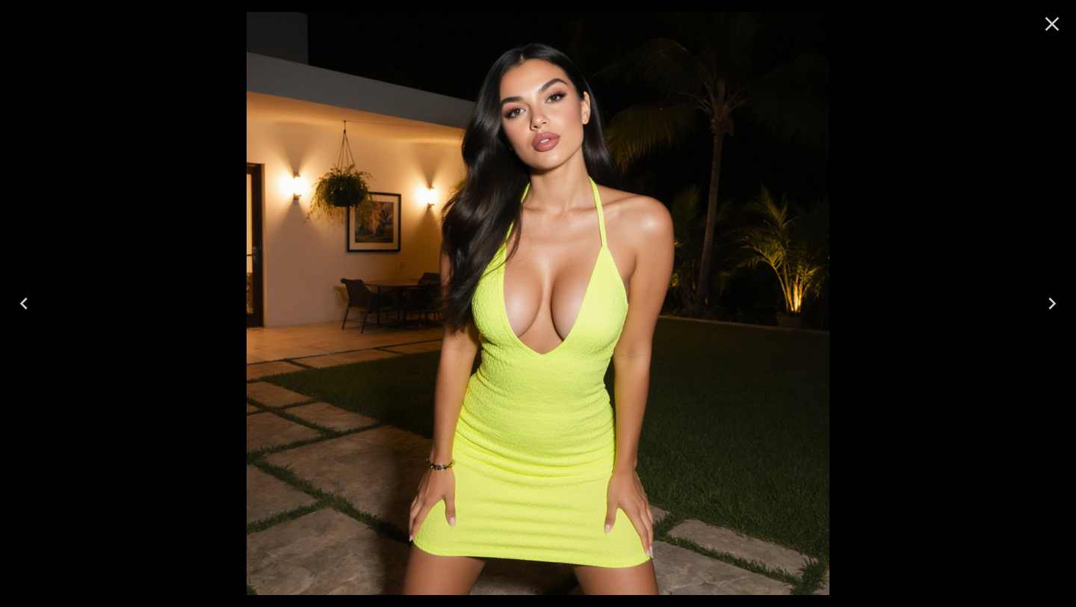
click at [1057, 13] on icon "Close" at bounding box center [1052, 24] width 24 height 24
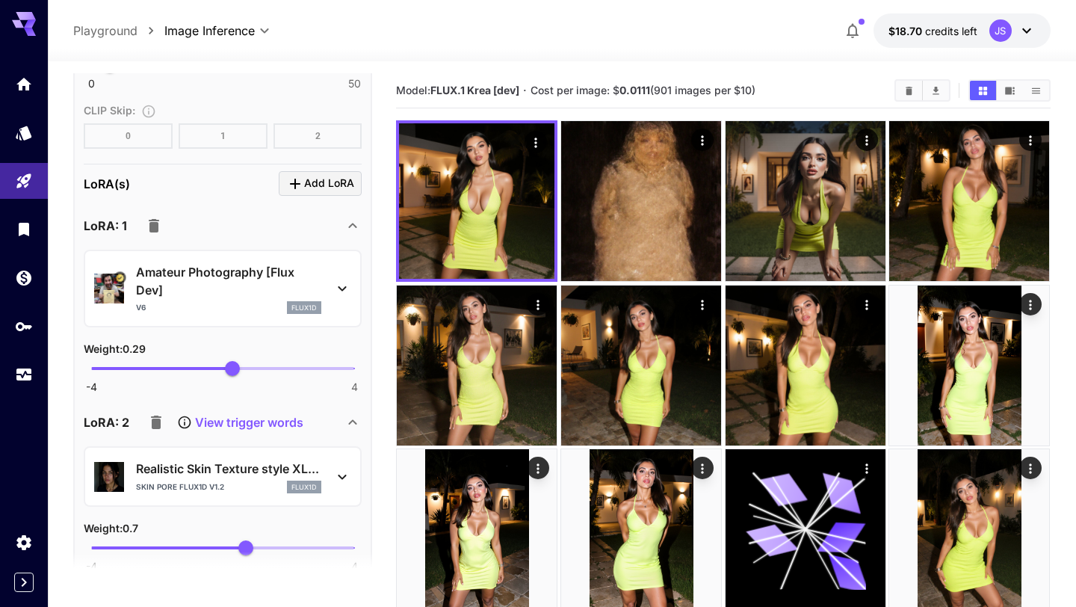
scroll to position [2258, 0]
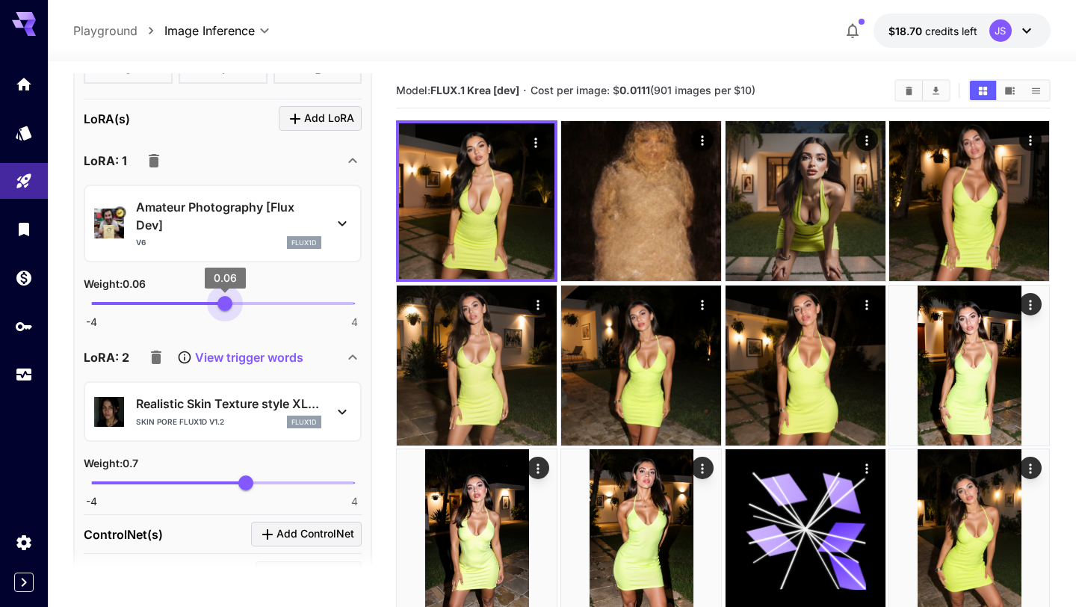
type input "*****"
drag, startPoint x: 231, startPoint y: 308, endPoint x: 222, endPoint y: 308, distance: 9.0
click at [222, 308] on span "-0.03" at bounding box center [221, 303] width 15 height 15
type input "*****"
drag, startPoint x: 247, startPoint y: 483, endPoint x: 220, endPoint y: 486, distance: 26.4
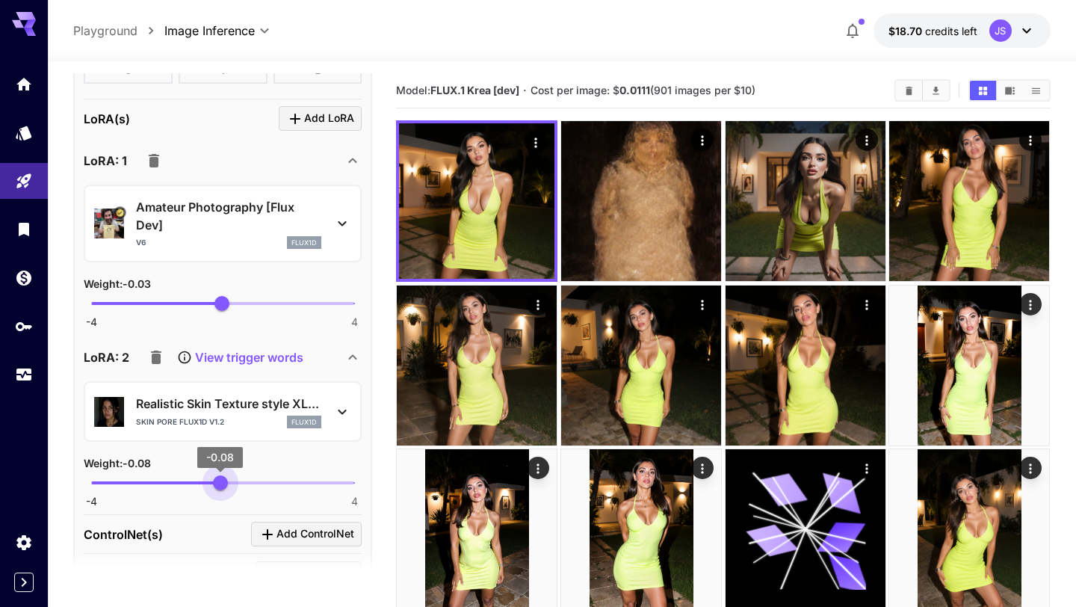
click at [220, 486] on span "-0.08" at bounding box center [220, 482] width 15 height 15
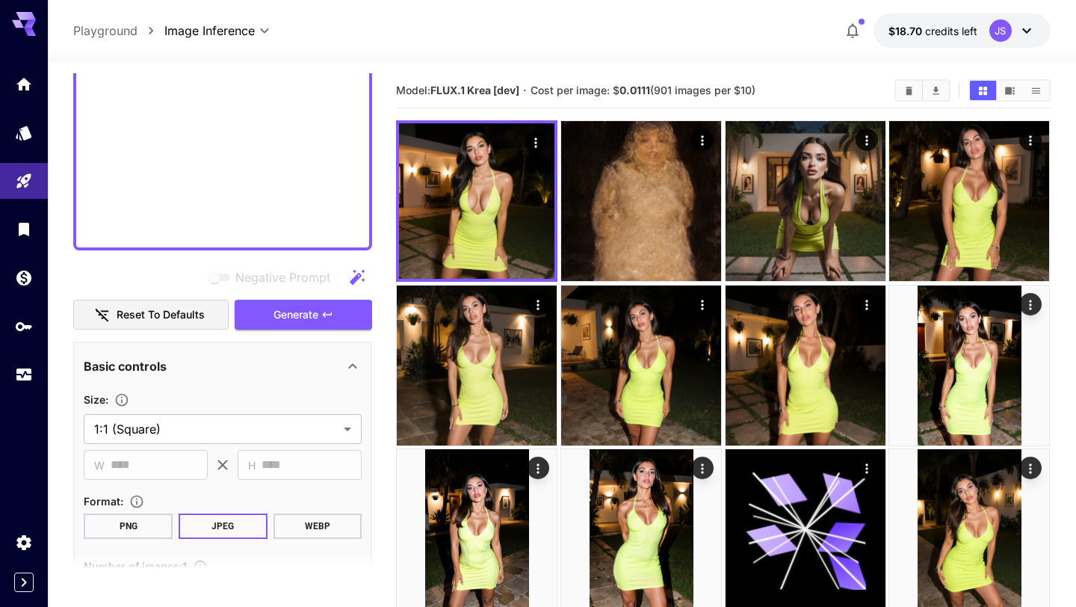
scroll to position [950, 0]
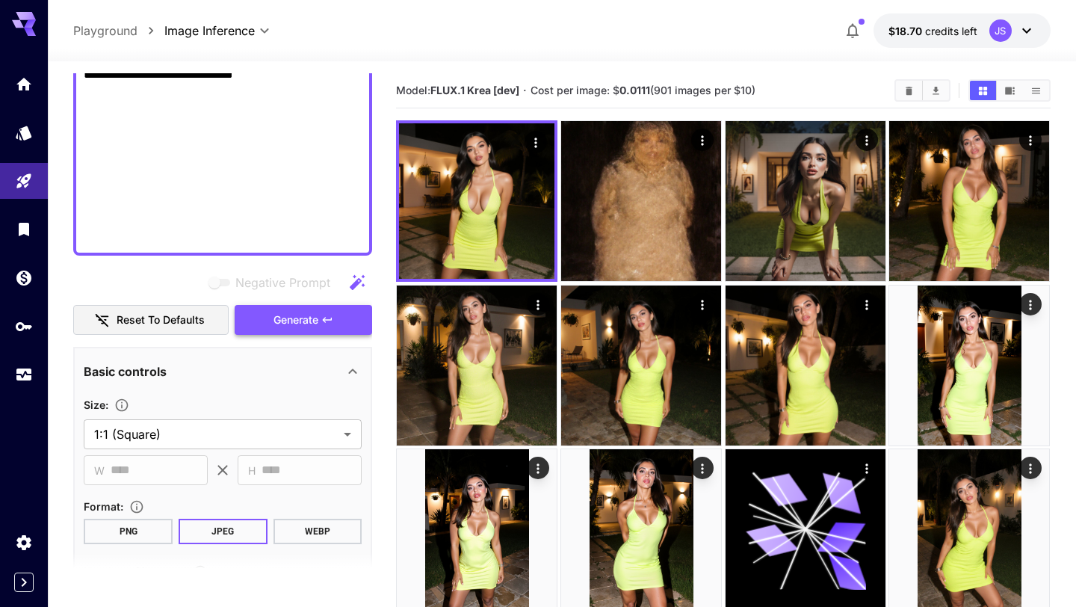
click at [267, 332] on button "Generate" at bounding box center [303, 320] width 137 height 31
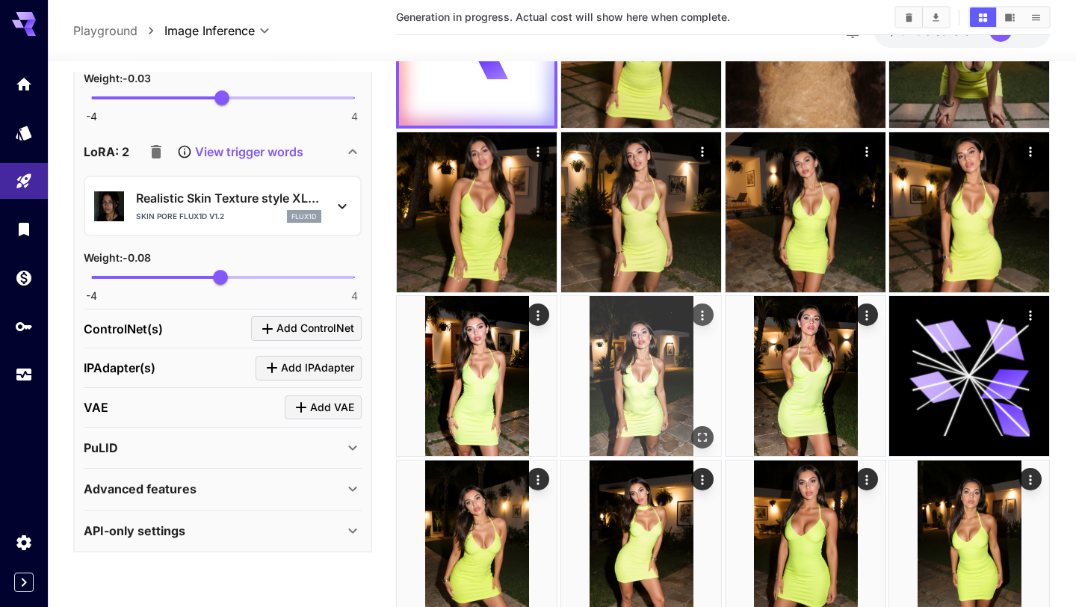
scroll to position [0, 0]
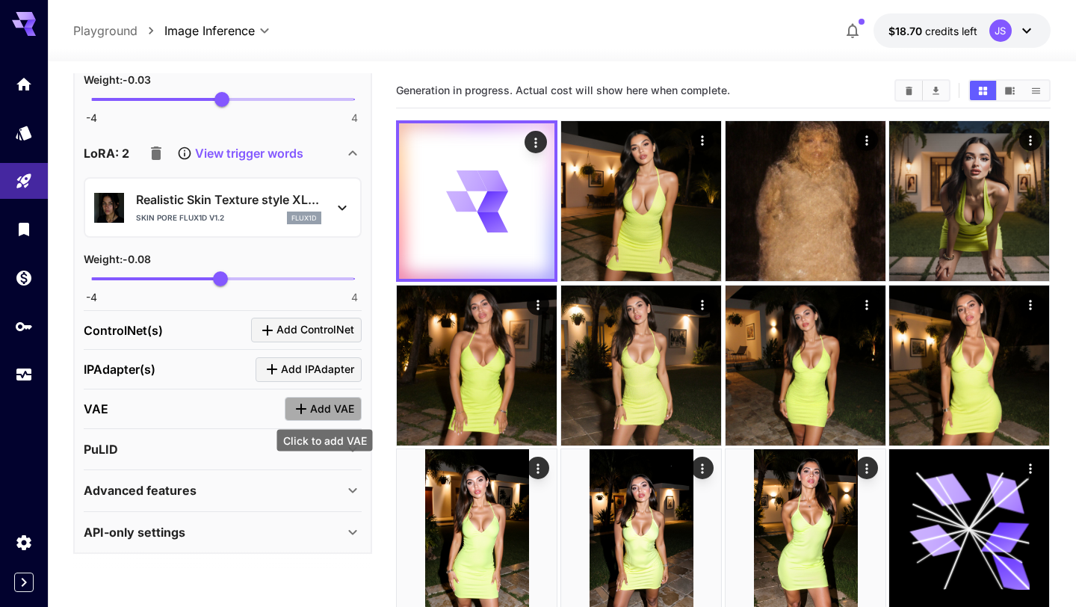
click at [319, 400] on span "Add VAE" at bounding box center [332, 409] width 44 height 19
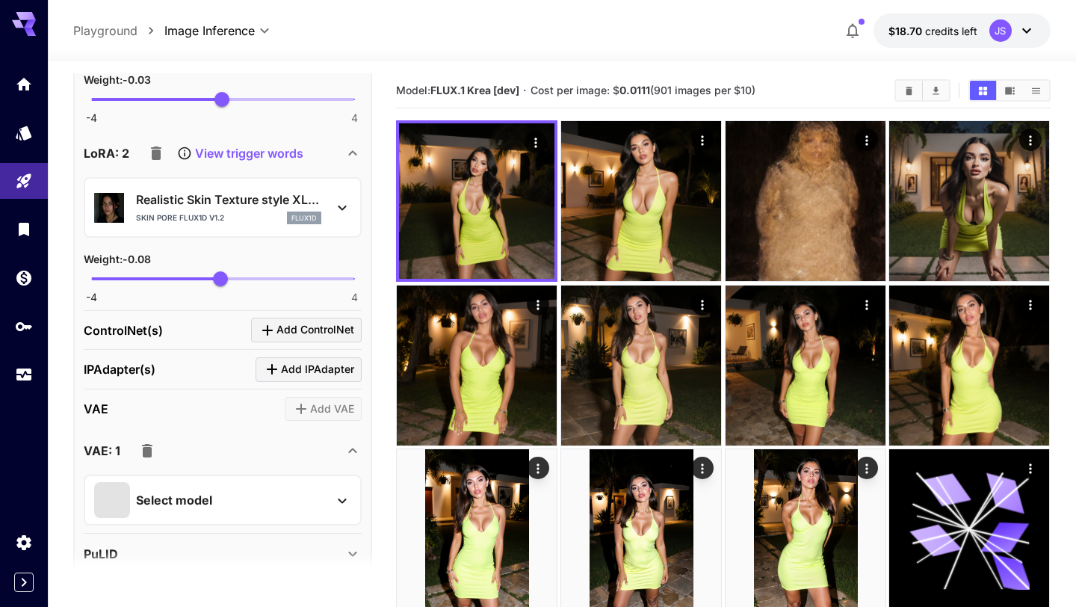
scroll to position [2567, 0]
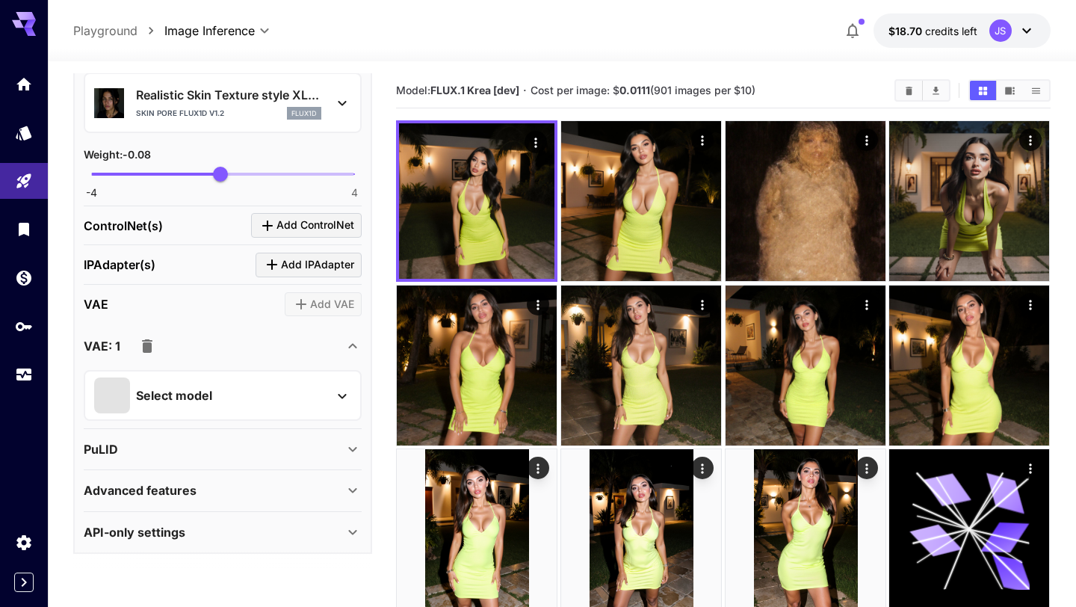
click at [232, 408] on div "Select model" at bounding box center [210, 395] width 233 height 36
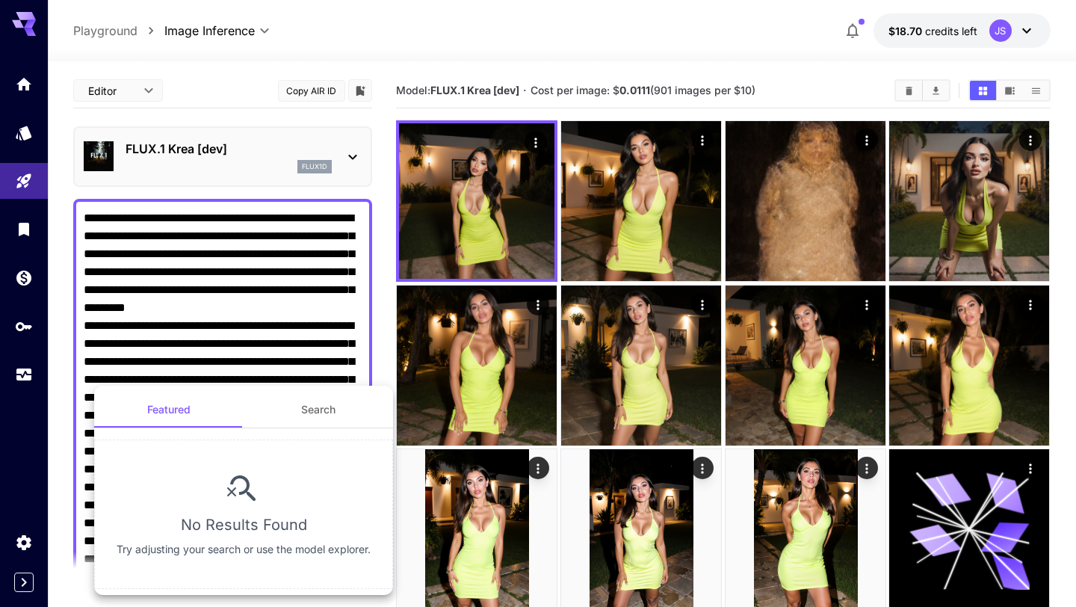
scroll to position [2567, 0]
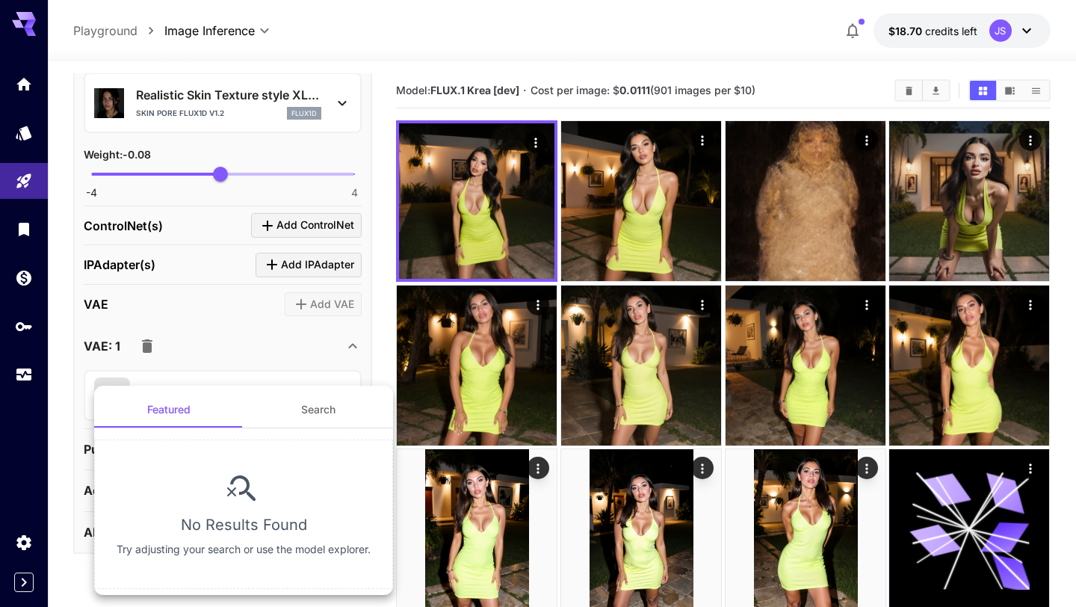
click at [341, 418] on button "Search" at bounding box center [318, 409] width 149 height 36
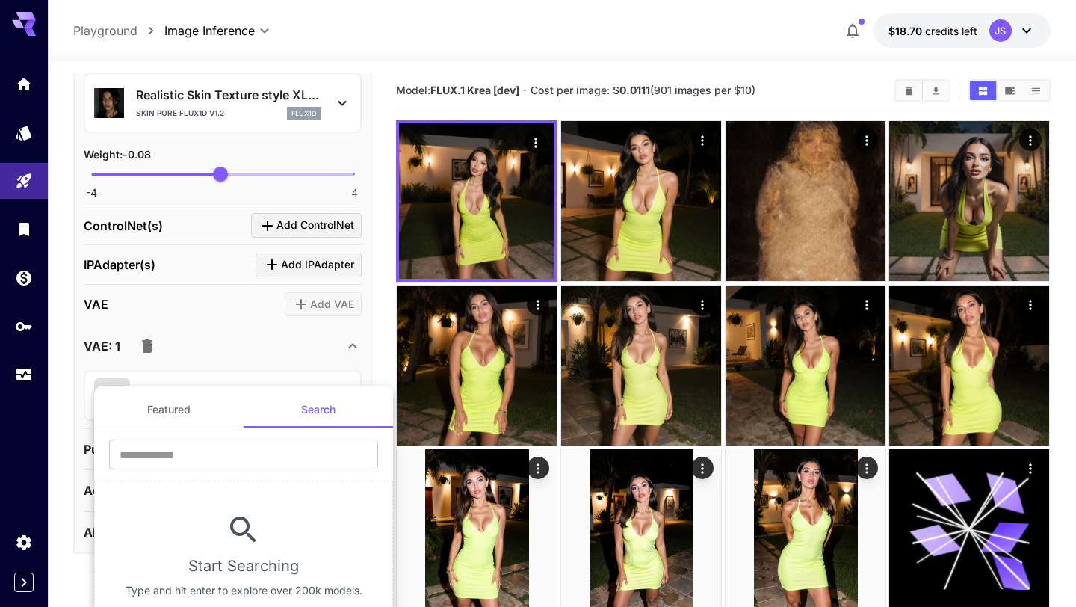
click at [161, 413] on button "Featured" at bounding box center [168, 409] width 149 height 36
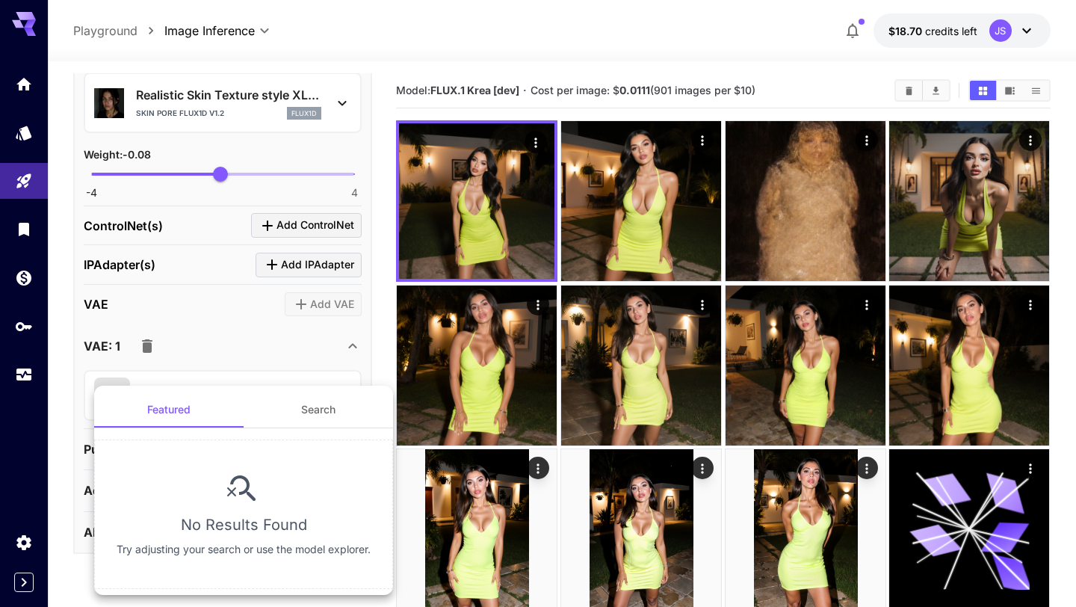
click at [78, 362] on div at bounding box center [538, 303] width 1076 height 607
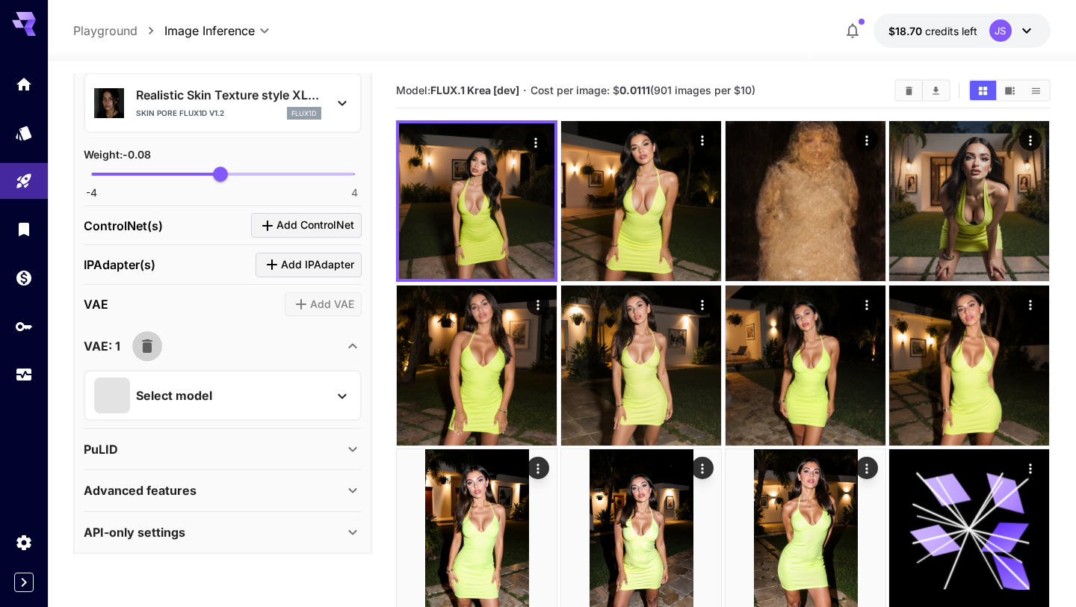
click at [147, 341] on icon "button" at bounding box center [147, 345] width 10 height 13
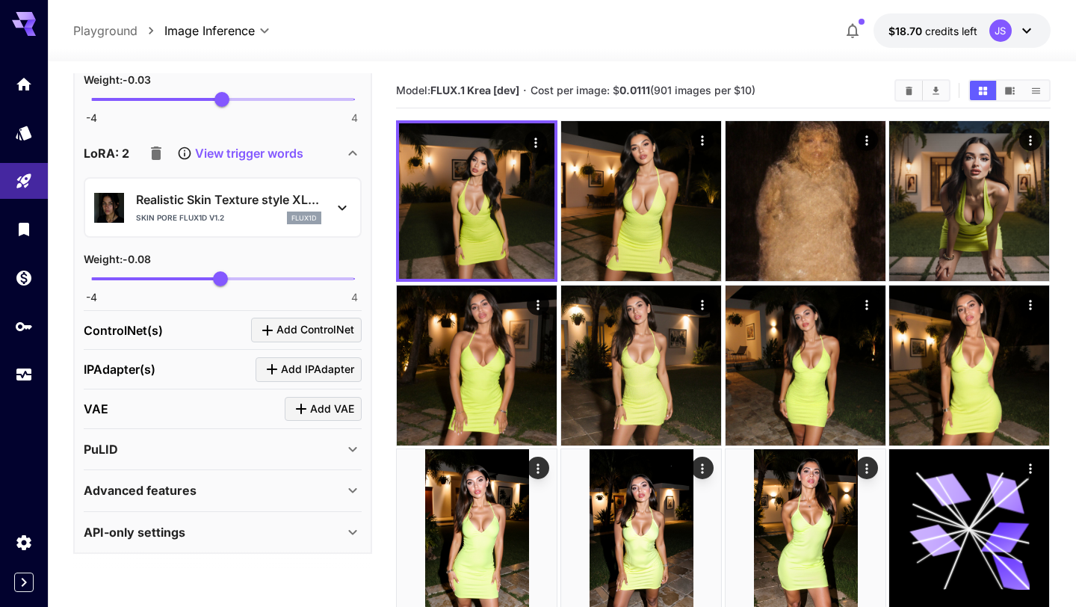
click at [352, 458] on div "PuLID" at bounding box center [223, 449] width 278 height 36
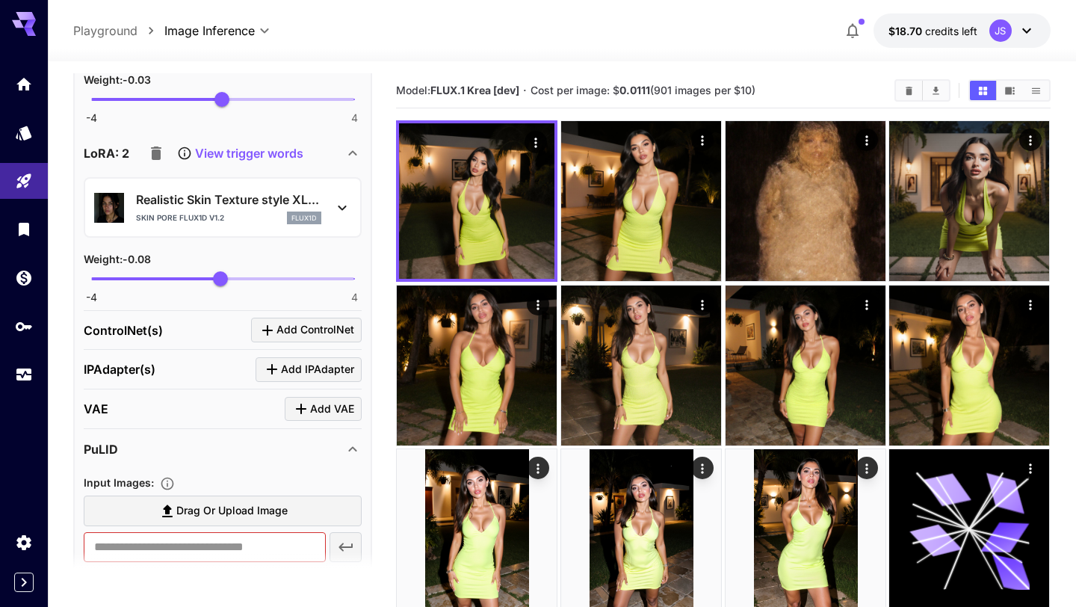
click at [352, 458] on div "PuLID" at bounding box center [223, 449] width 278 height 36
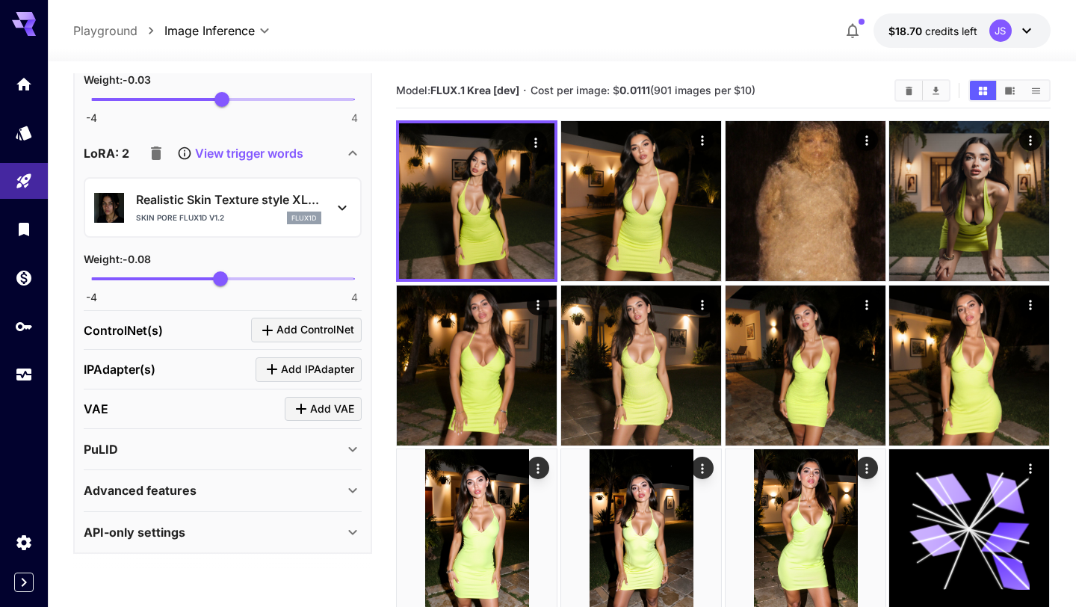
click at [354, 492] on icon at bounding box center [353, 490] width 18 height 18
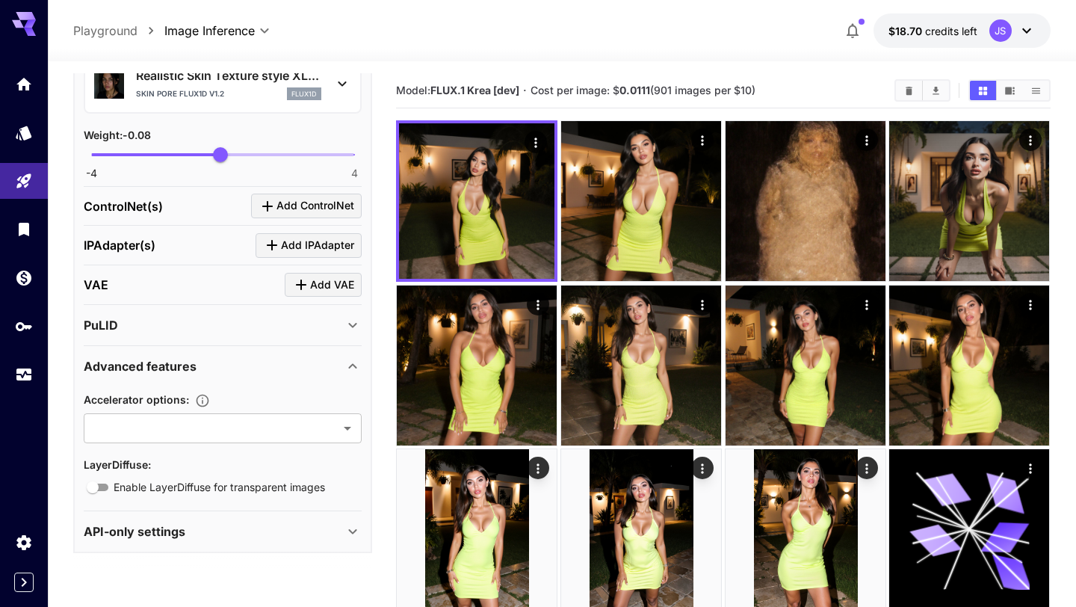
click at [351, 361] on icon at bounding box center [353, 366] width 18 height 18
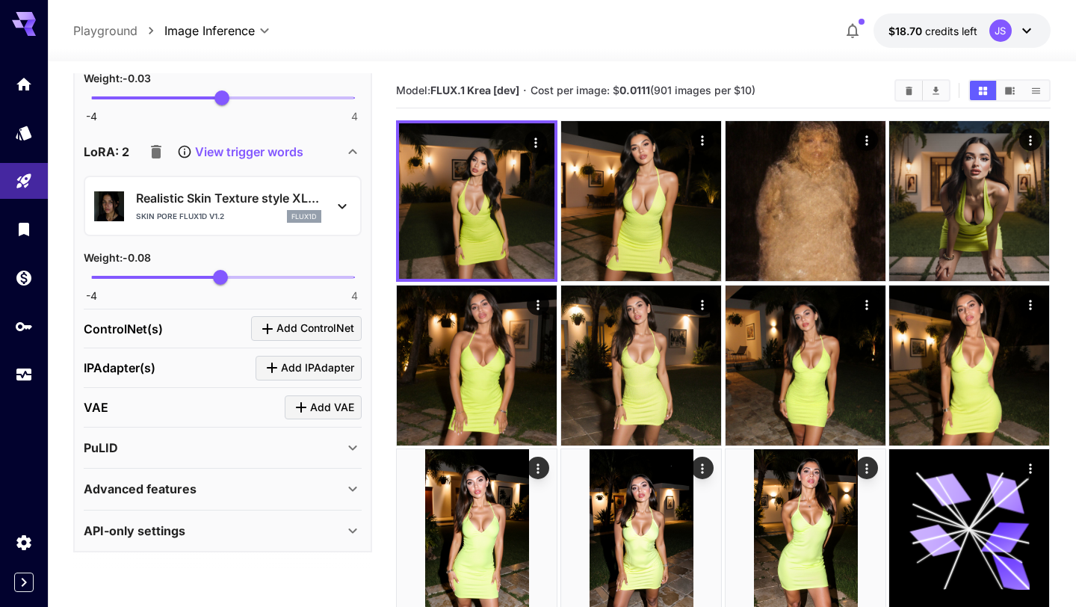
scroll to position [2462, 0]
click at [347, 524] on icon at bounding box center [353, 532] width 18 height 18
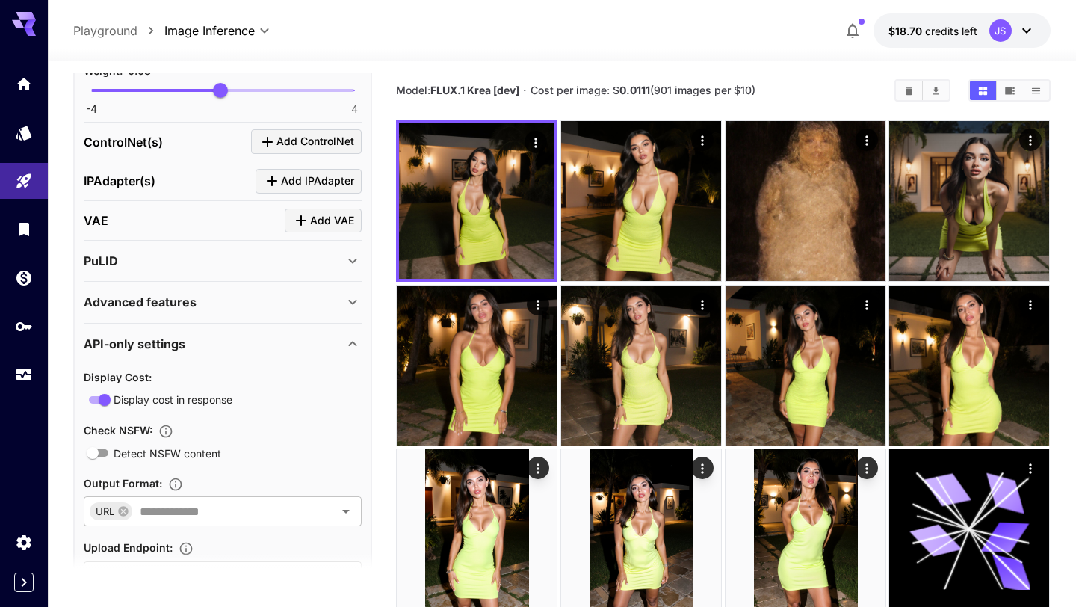
scroll to position [2716, 0]
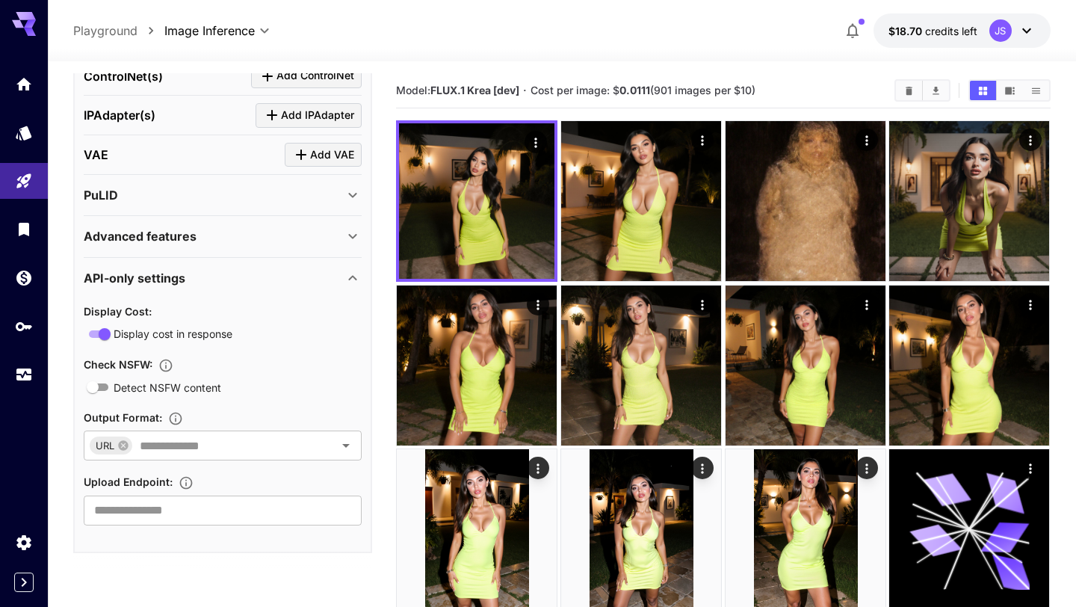
click at [355, 270] on icon at bounding box center [353, 278] width 18 height 18
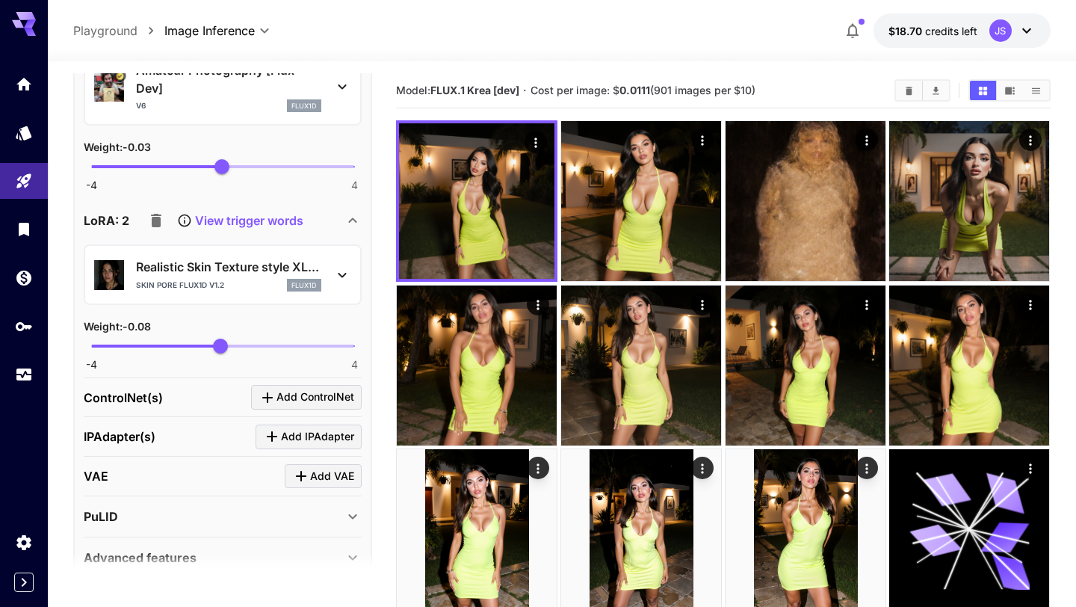
scroll to position [2415, 0]
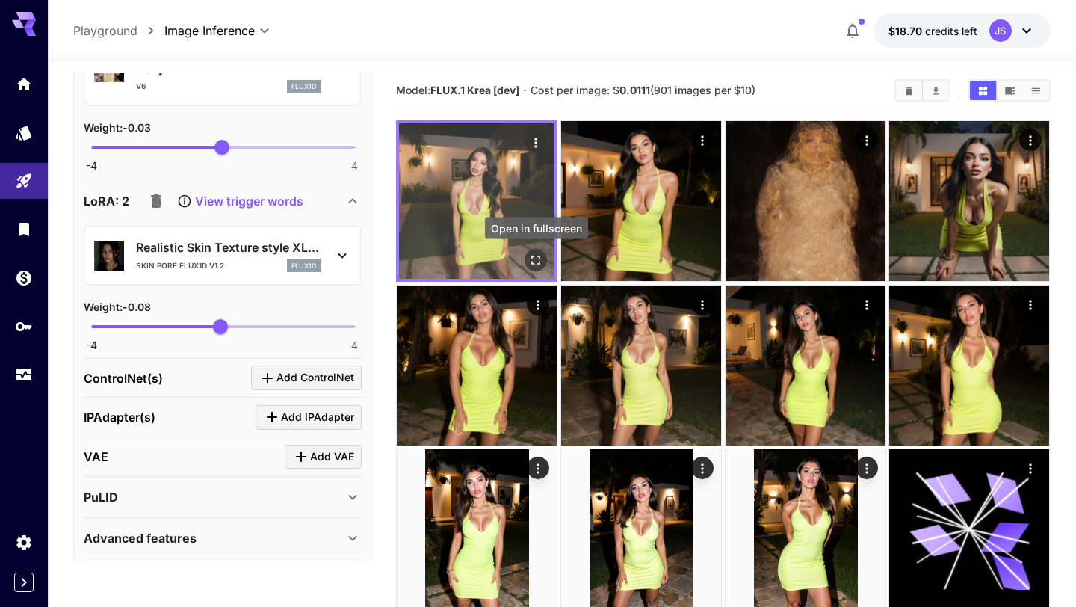
click at [539, 254] on icon "Open in fullscreen" at bounding box center [536, 260] width 15 height 15
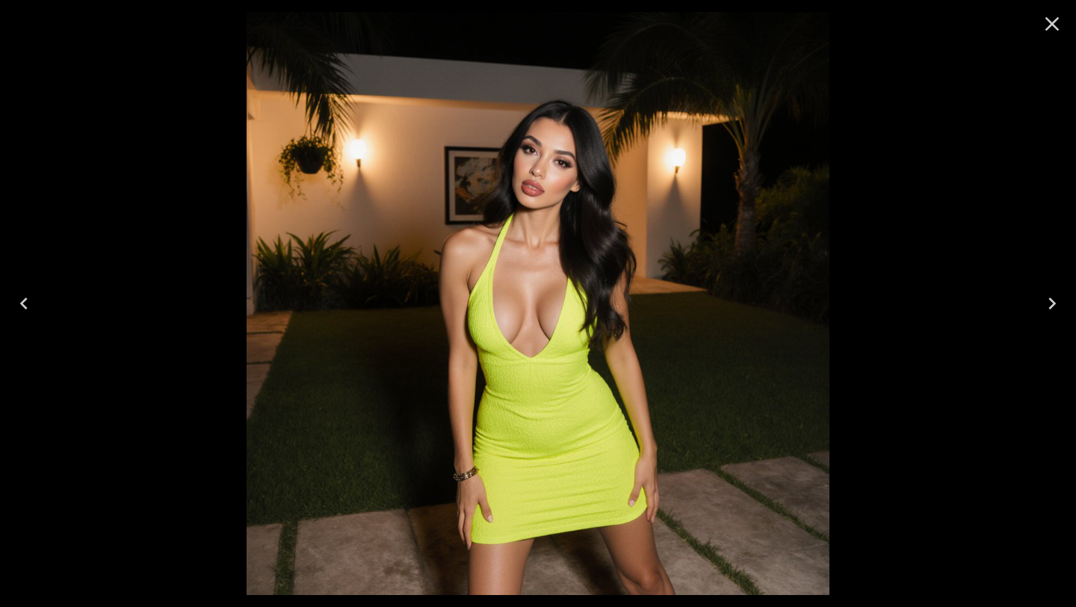
click at [1053, 22] on icon "Close" at bounding box center [1052, 24] width 14 height 14
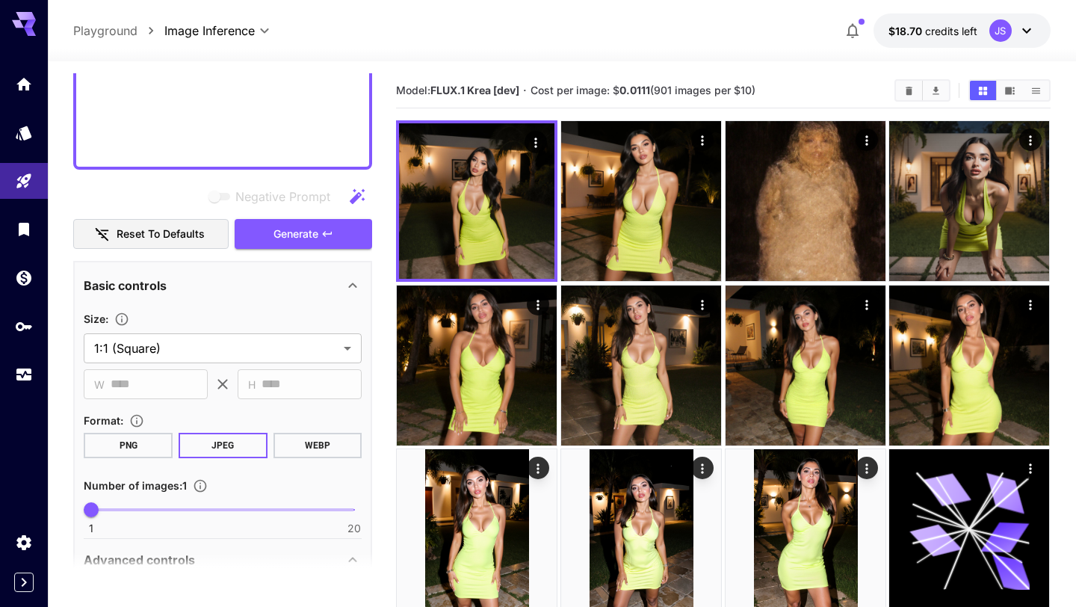
scroll to position [1032, 0]
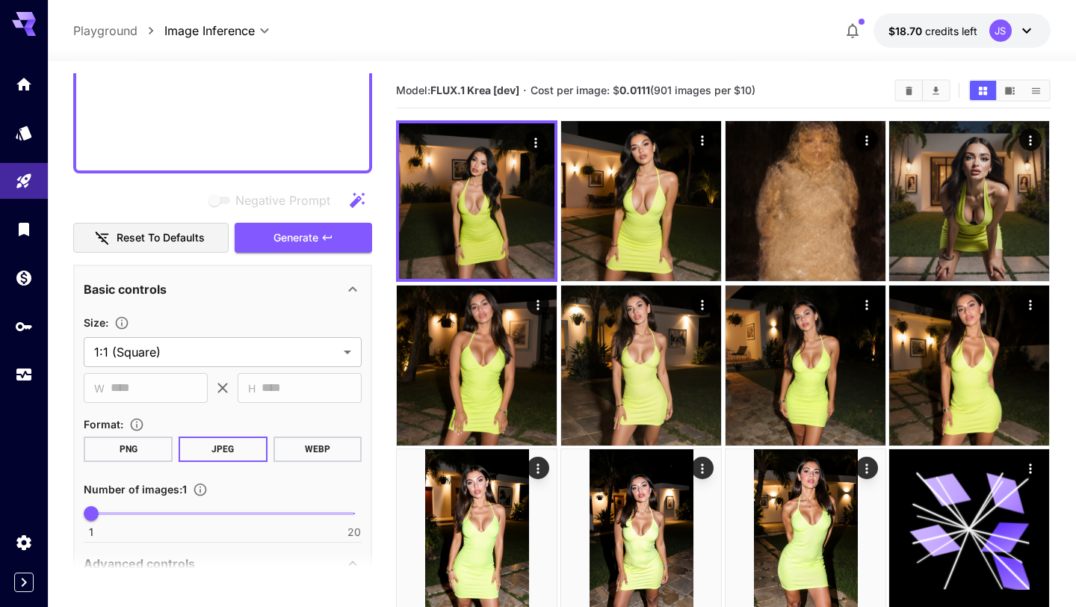
click at [202, 247] on button "Reset to defaults" at bounding box center [150, 238] width 155 height 31
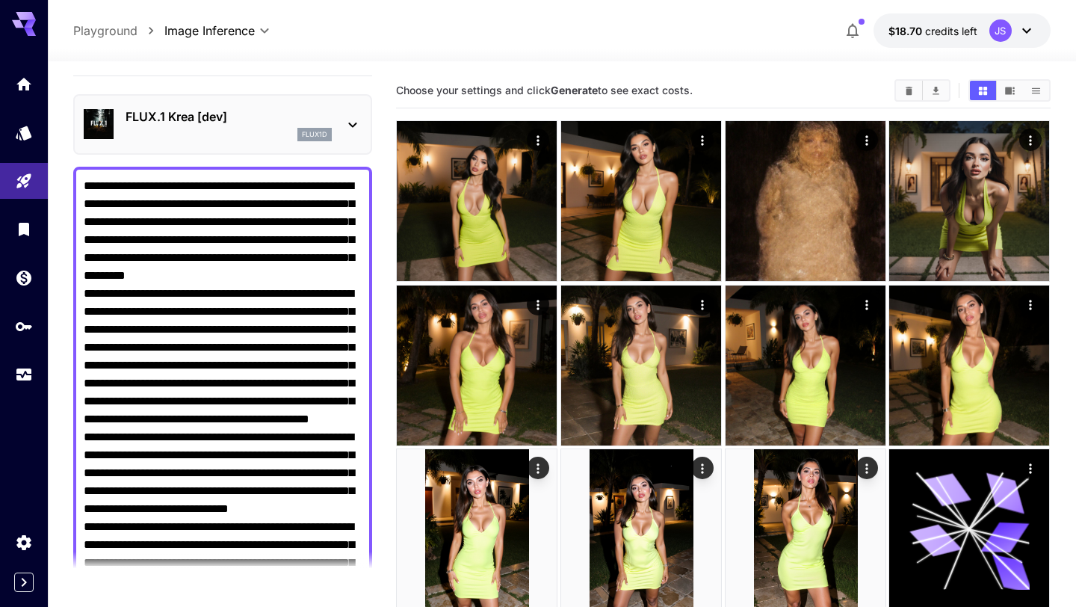
scroll to position [0, 0]
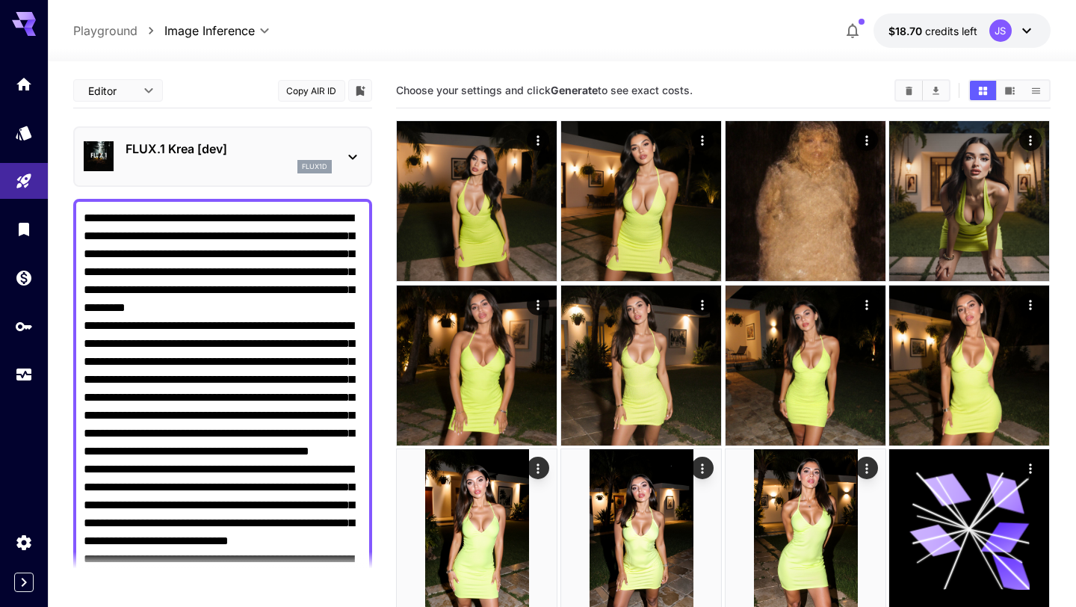
click at [344, 151] on icon at bounding box center [353, 157] width 18 height 18
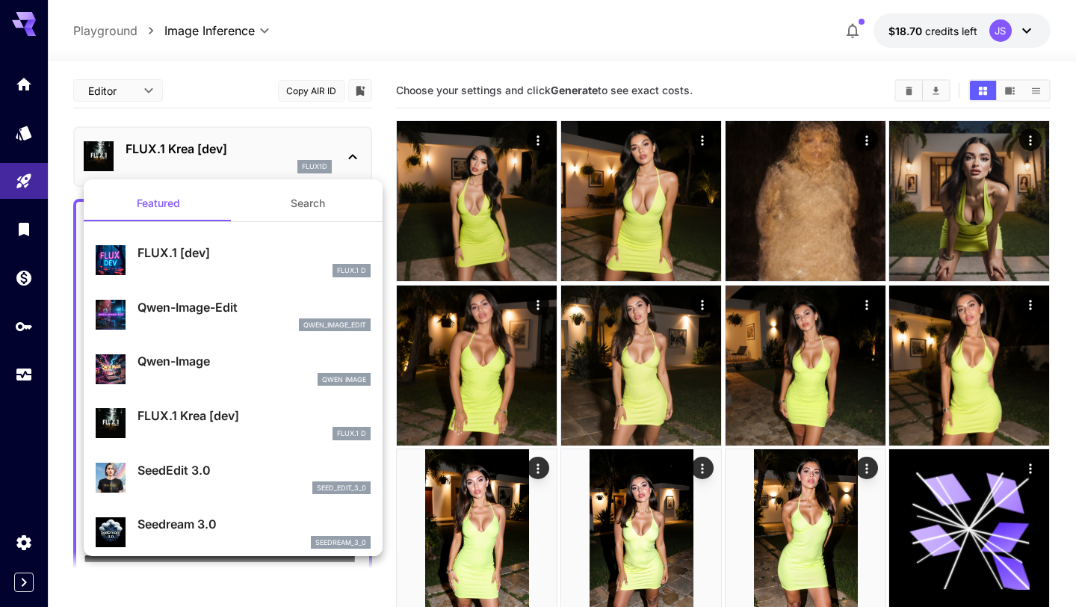
click at [261, 378] on div "Qwen Image" at bounding box center [253, 379] width 233 height 13
type input "**"
type input "***"
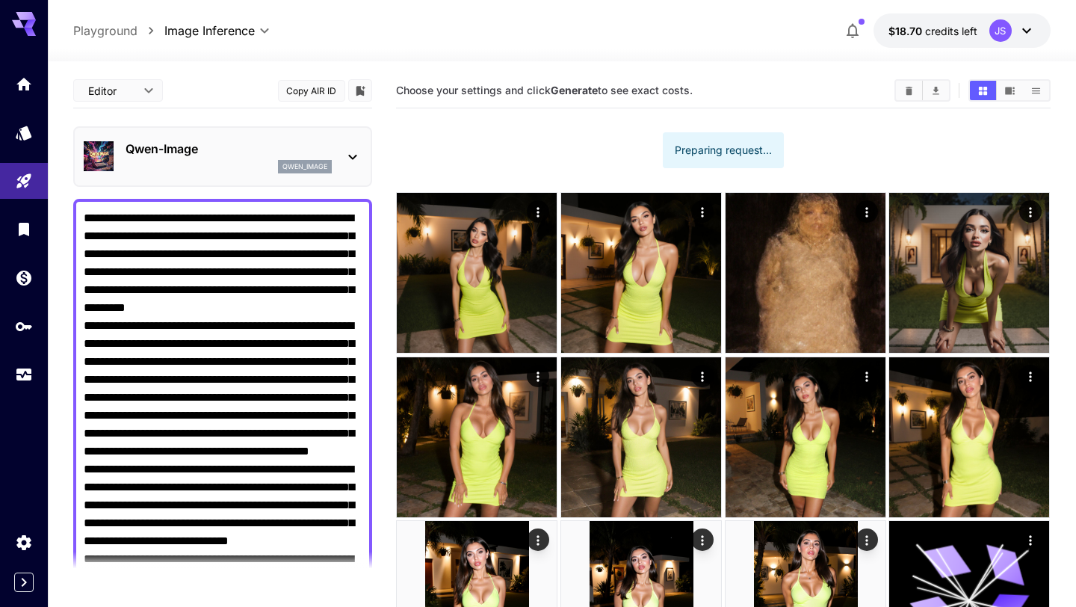
type input "*"
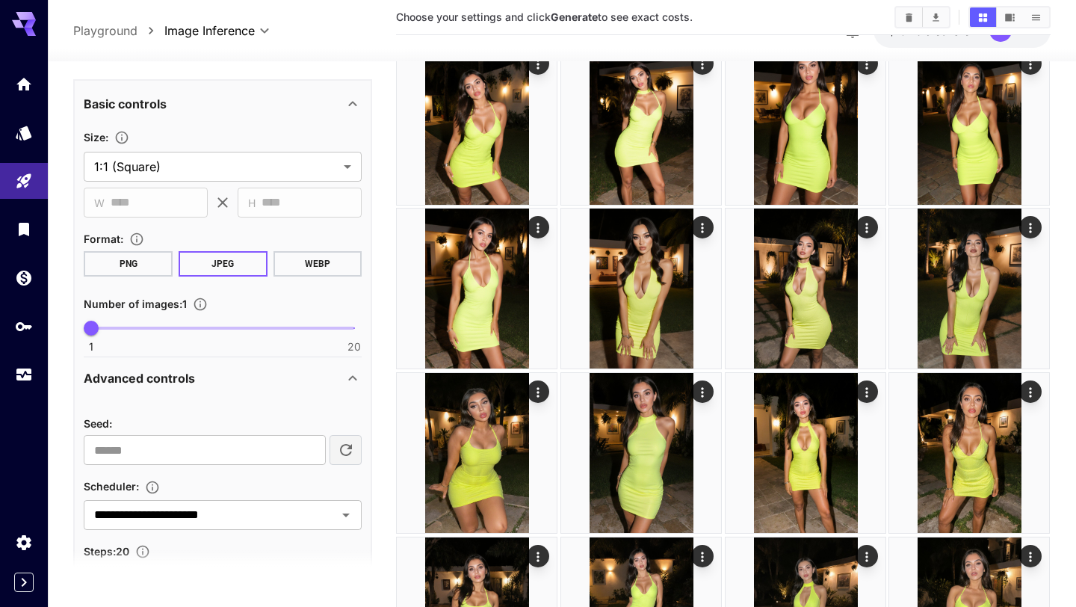
scroll to position [1228, 0]
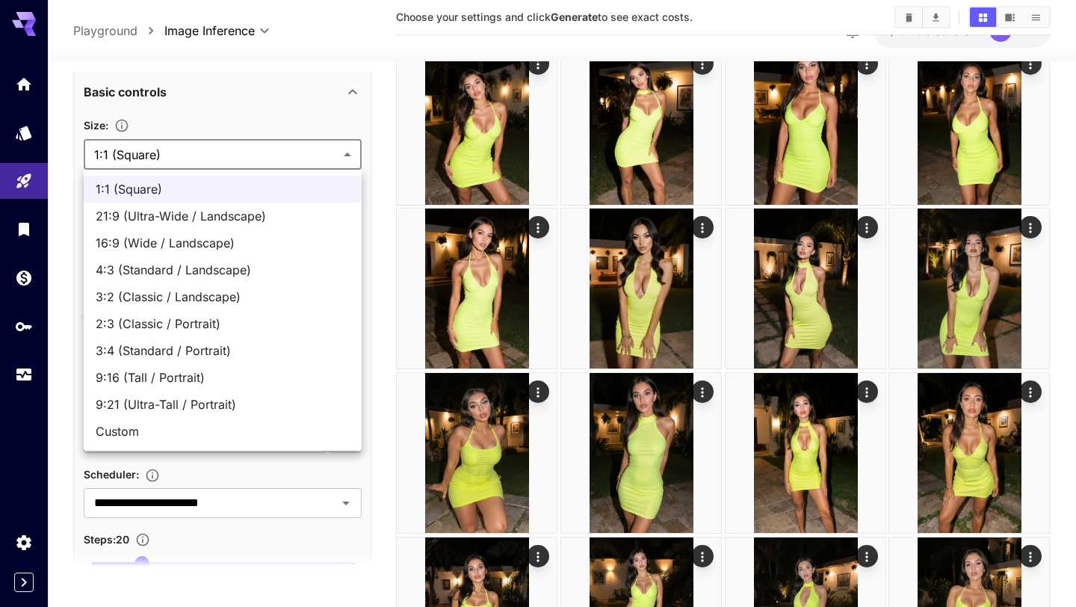
click at [267, 319] on span "2:3 (Classic / Portrait)" at bounding box center [223, 324] width 254 height 18
type input "**********"
type input "***"
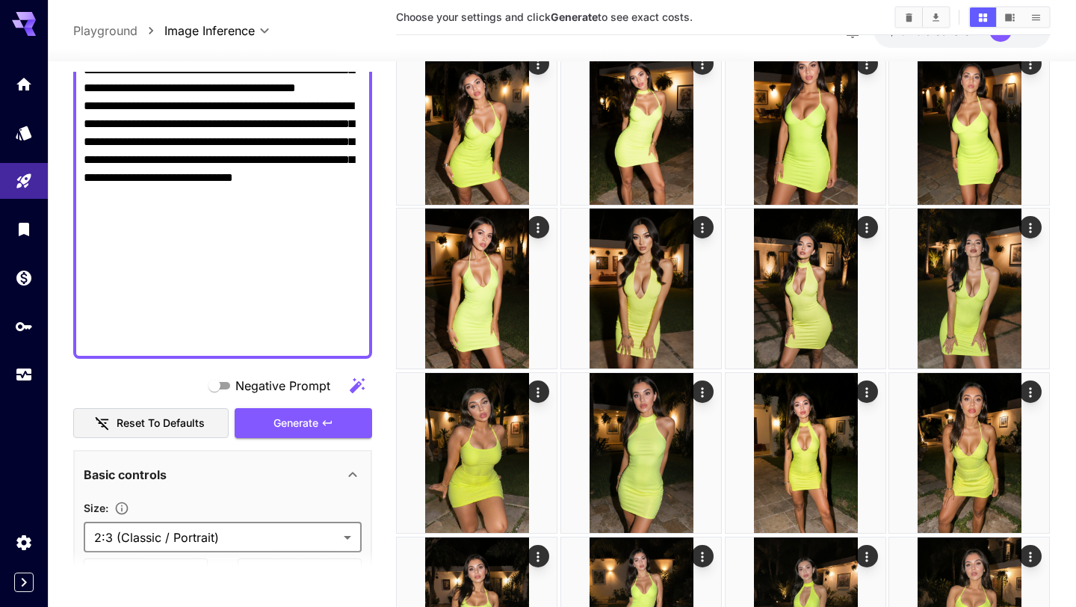
scroll to position [964, 0]
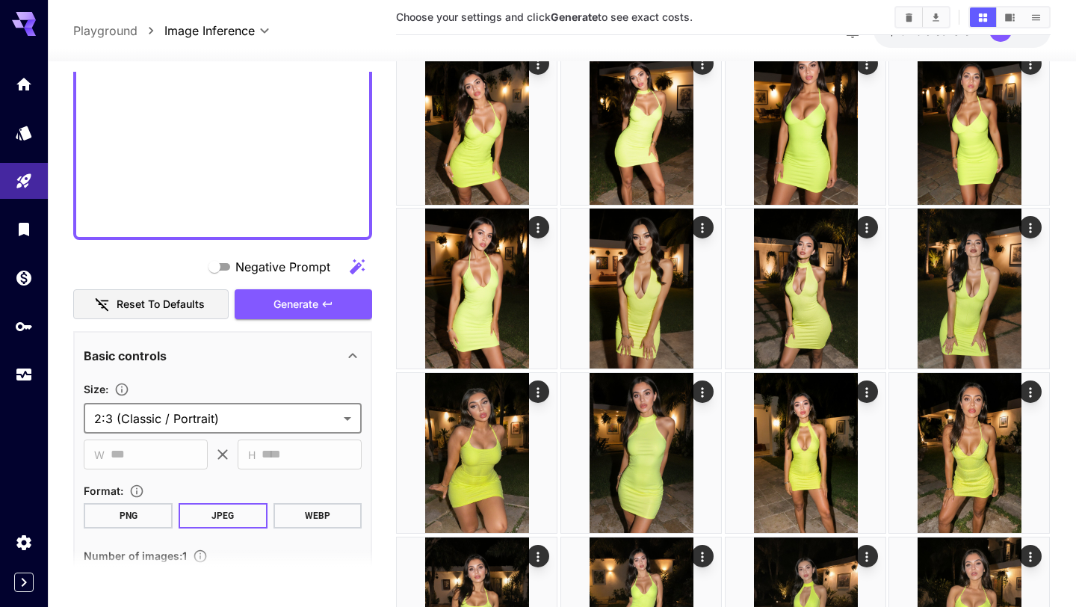
drag, startPoint x: 313, startPoint y: 307, endPoint x: 383, endPoint y: 323, distance: 71.2
click at [313, 307] on span "Generate" at bounding box center [295, 304] width 45 height 19
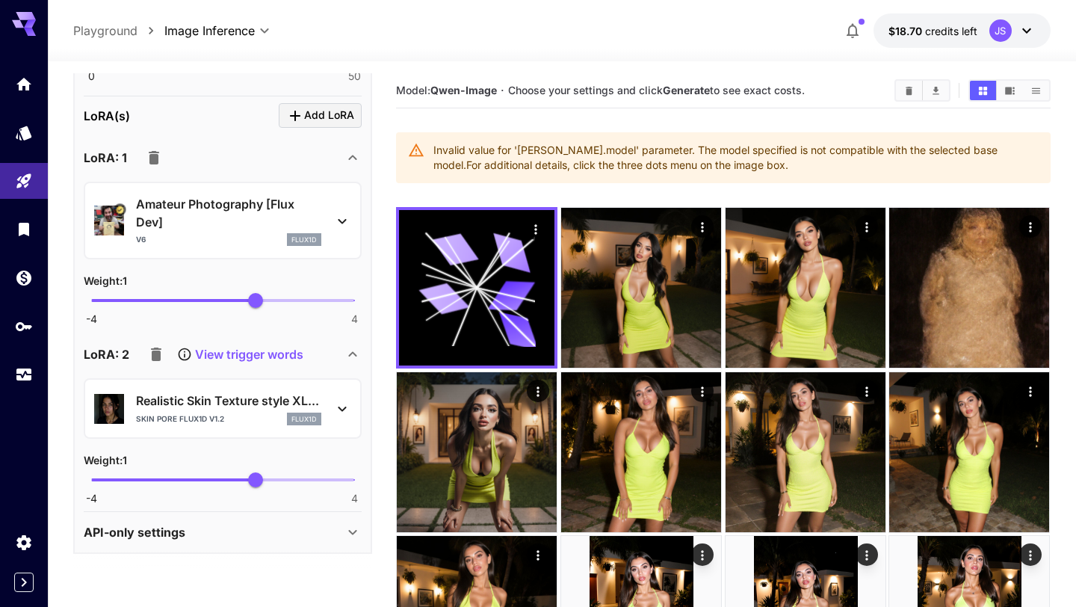
scroll to position [3, 0]
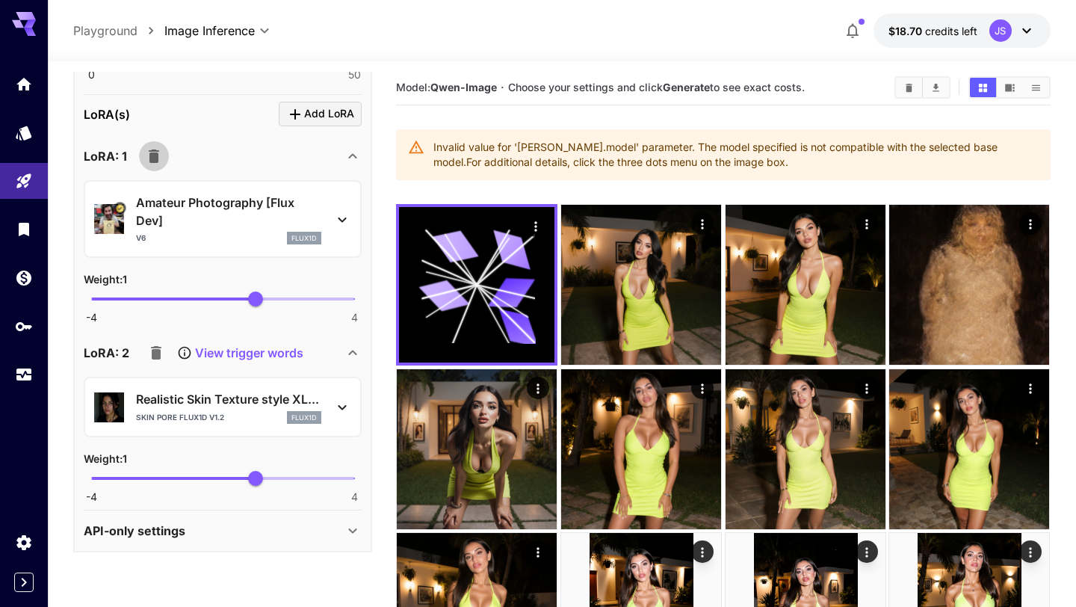
click at [148, 161] on icon "button" at bounding box center [154, 156] width 18 height 18
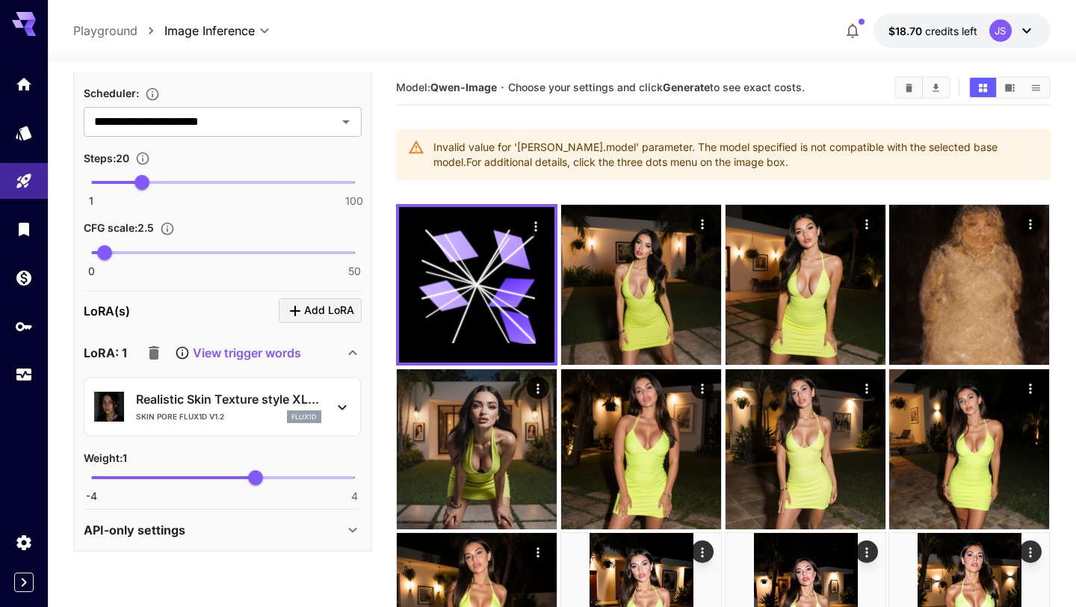
click at [159, 349] on icon "button" at bounding box center [154, 353] width 18 height 18
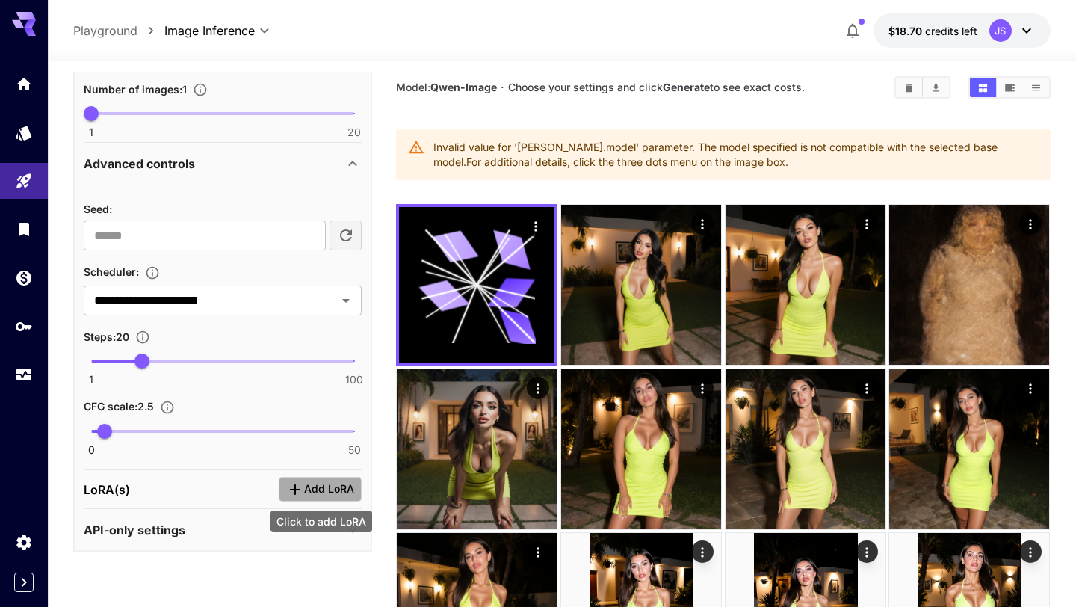
click at [298, 485] on icon "Click to add LoRA" at bounding box center [295, 489] width 18 height 18
click at [319, 480] on span "Add LoRA" at bounding box center [329, 489] width 50 height 19
click at [101, 492] on p "LoRA(s)" at bounding box center [107, 489] width 46 height 18
click at [127, 528] on div "LoRA: 1" at bounding box center [126, 531] width 85 height 30
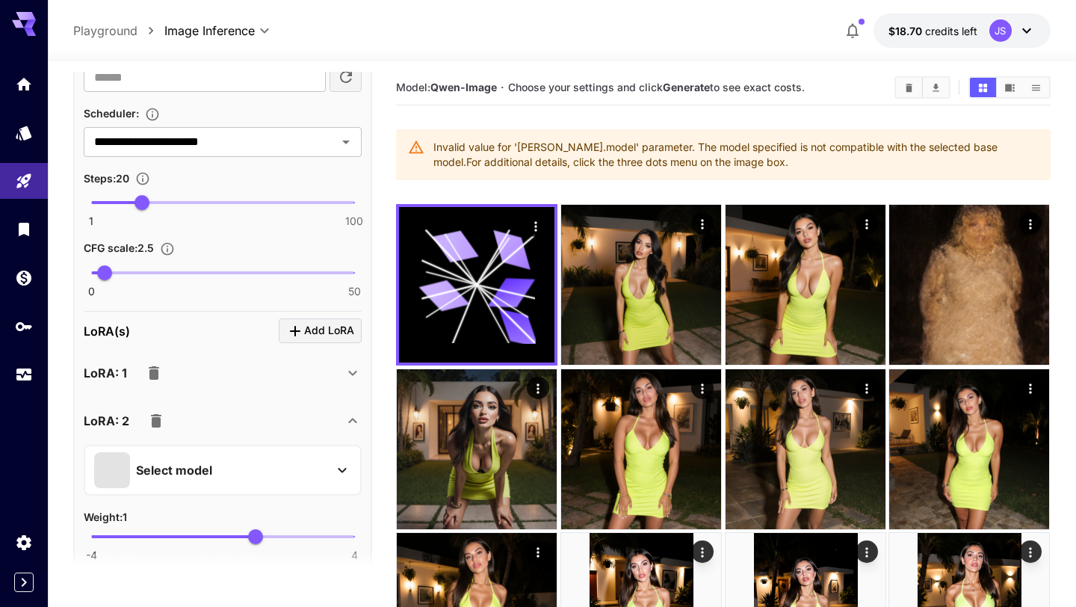
scroll to position [1648, 0]
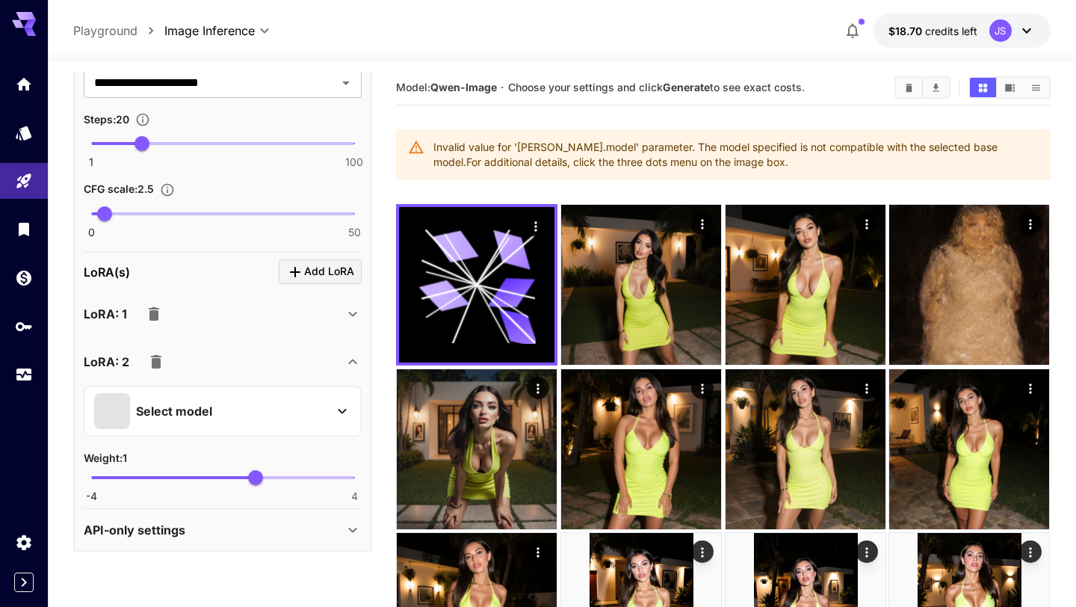
click at [196, 402] on p "Select model" at bounding box center [174, 411] width 76 height 18
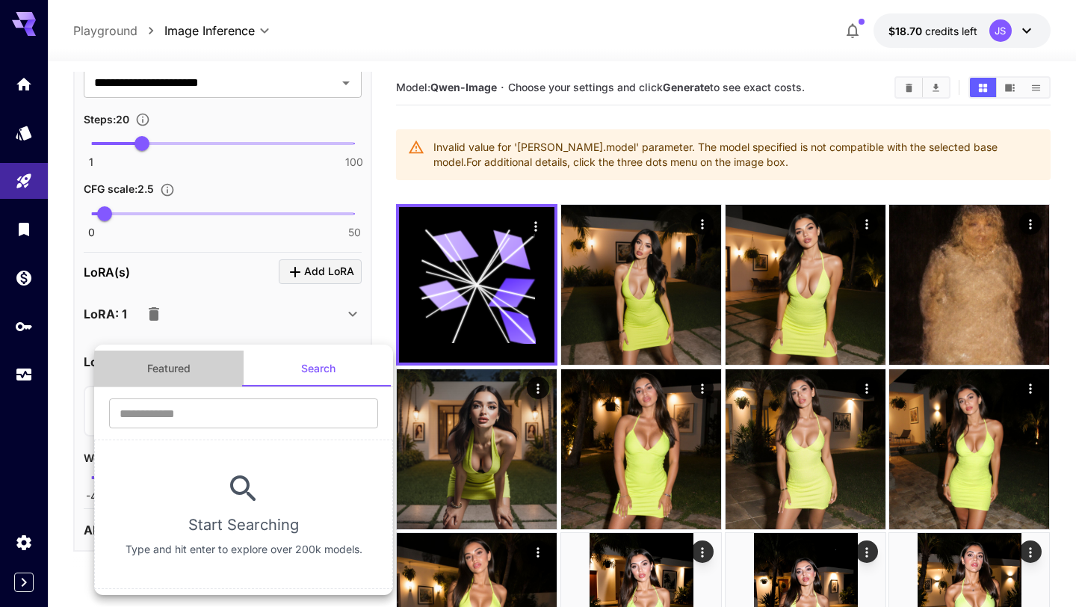
click at [184, 368] on button "Featured" at bounding box center [168, 368] width 149 height 36
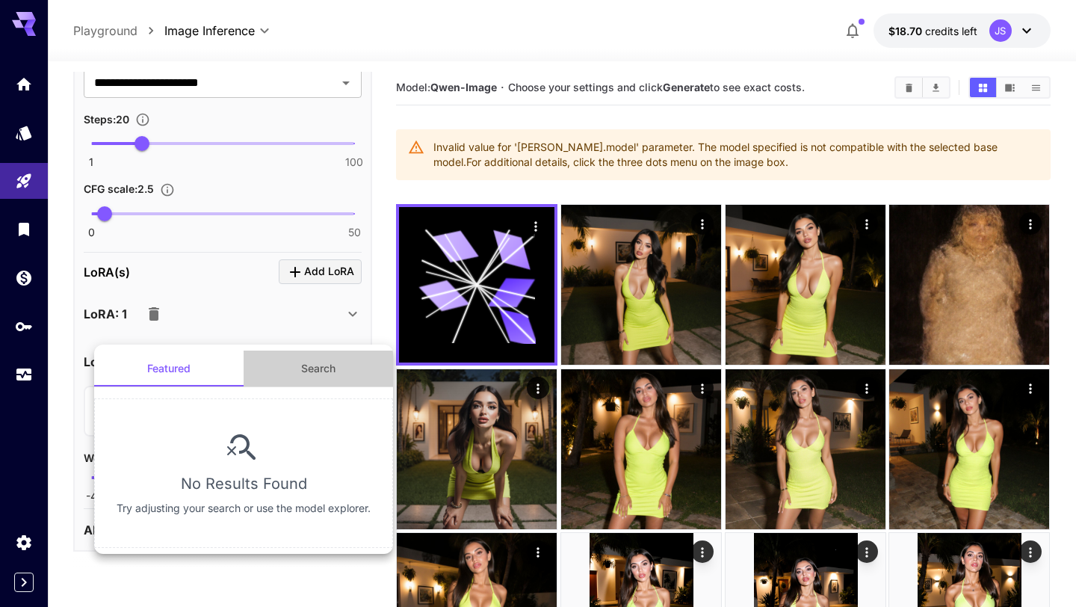
click at [297, 362] on button "Search" at bounding box center [318, 368] width 149 height 36
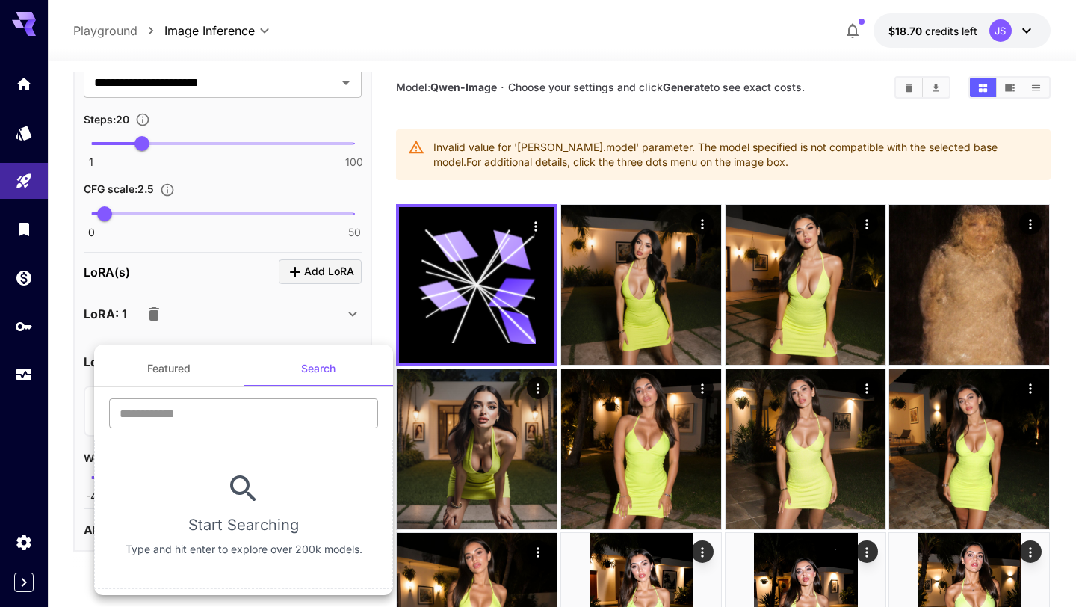
click at [232, 418] on input "text" at bounding box center [243, 413] width 269 height 30
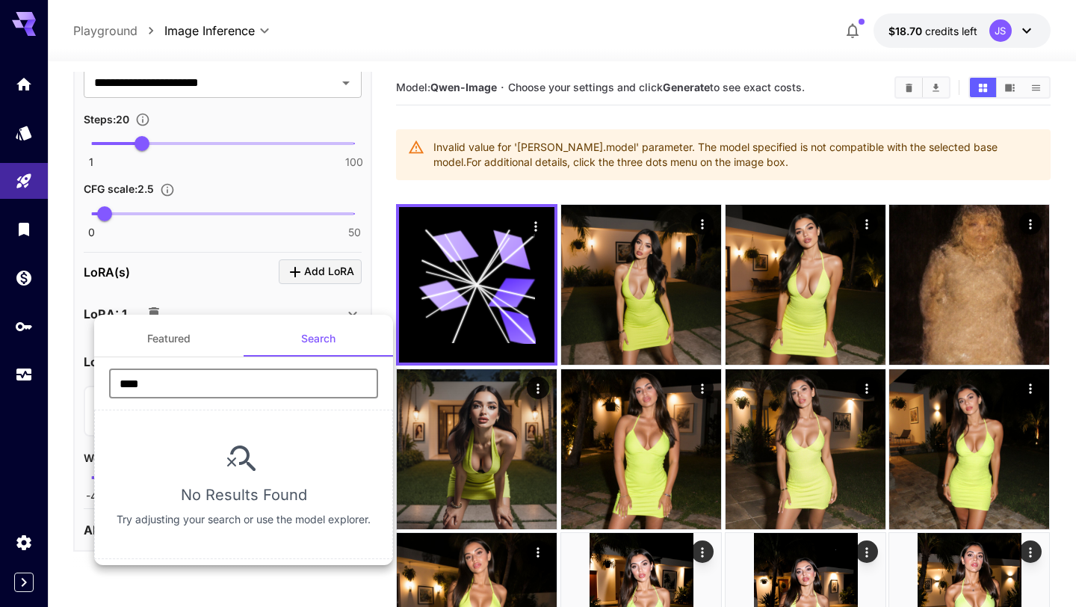
type input "****"
click at [164, 334] on button "Featured" at bounding box center [168, 338] width 149 height 36
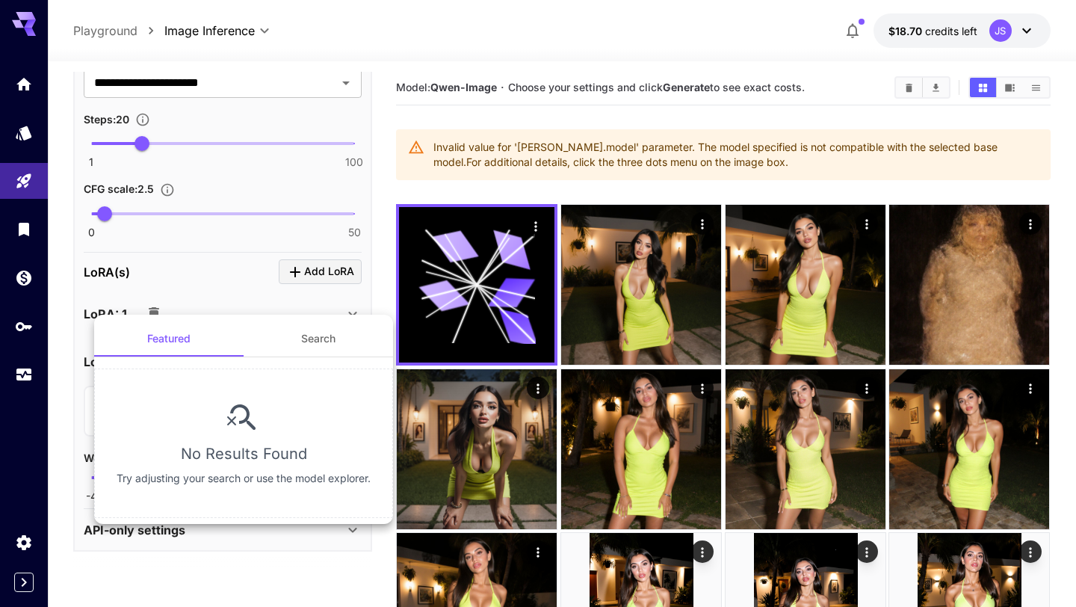
click at [66, 362] on div at bounding box center [538, 303] width 1076 height 607
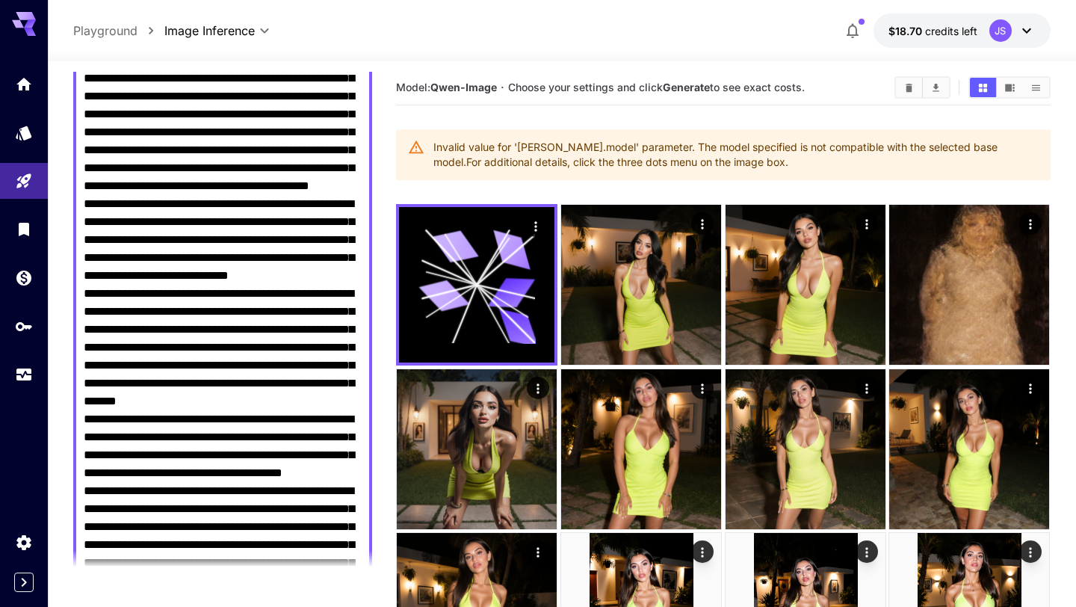
scroll to position [0, 0]
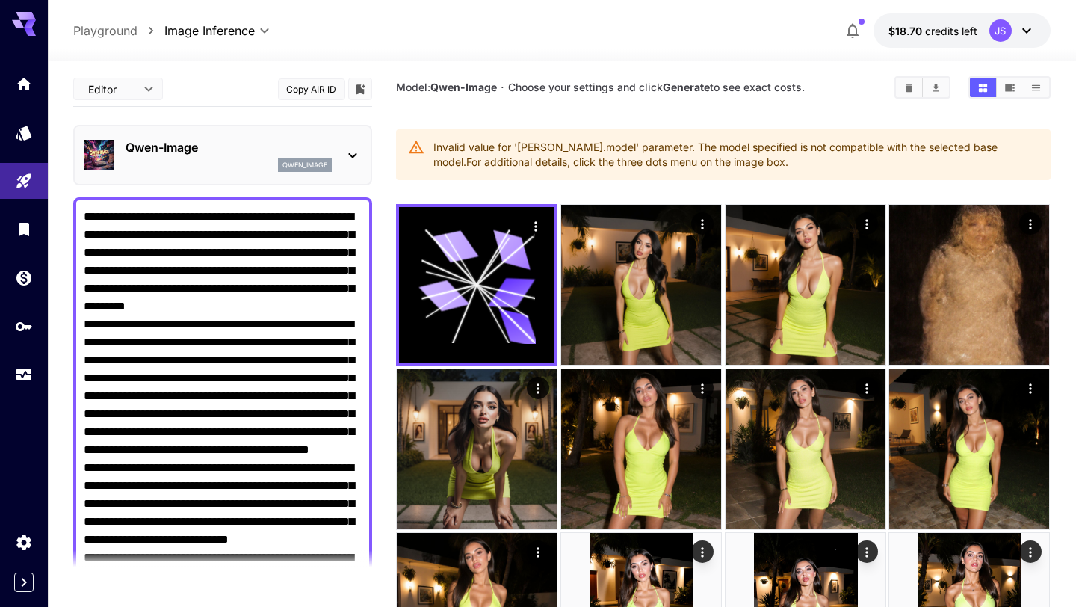
click at [293, 152] on p "Qwen-Image" at bounding box center [229, 147] width 206 height 18
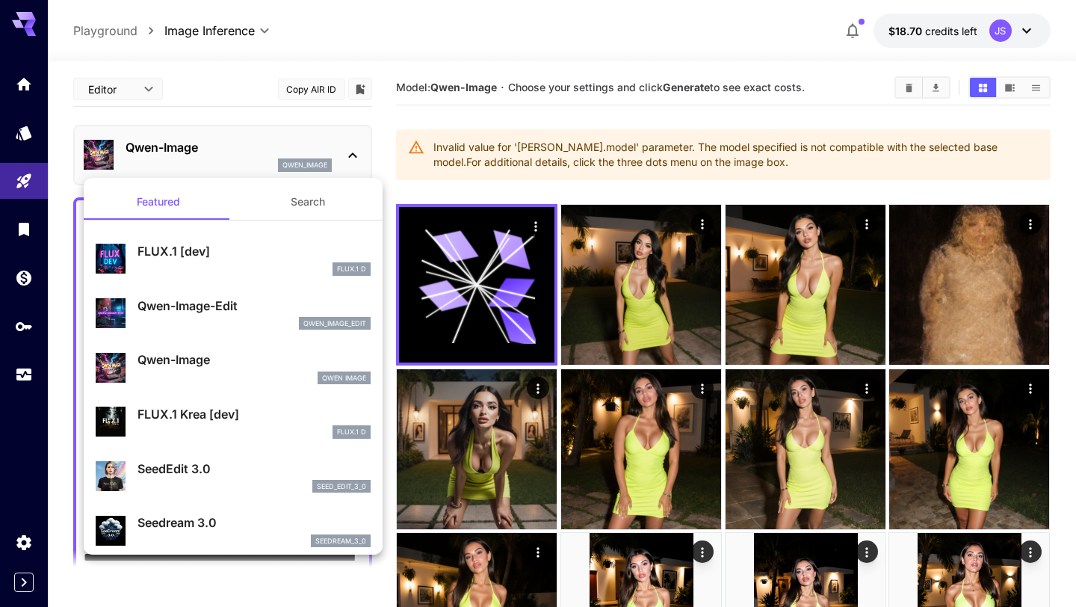
scroll to position [1045, 0]
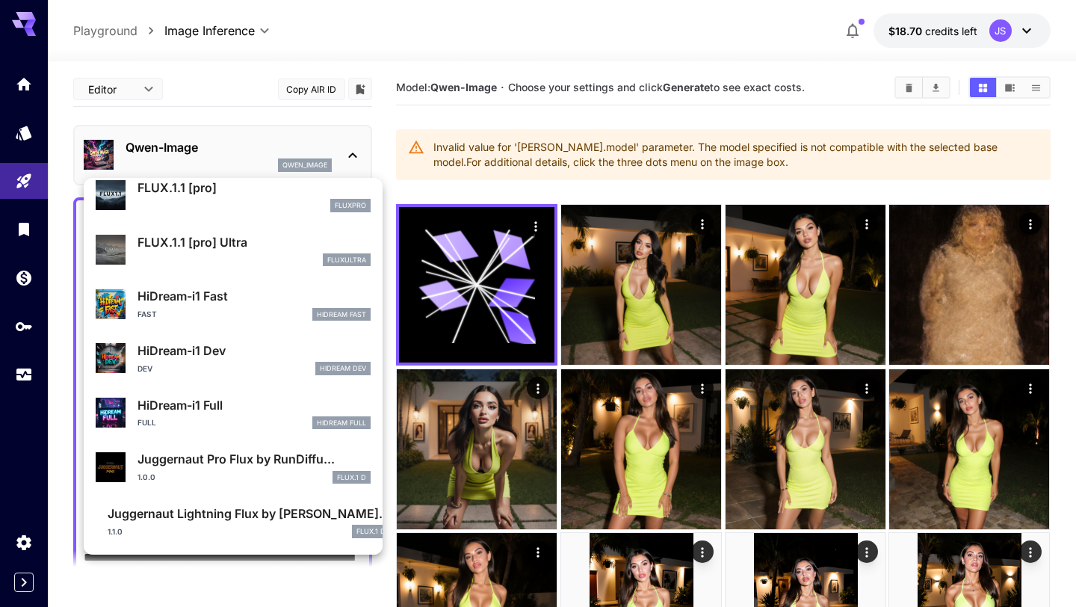
click at [264, 462] on p "Juggernaut Pro Flux by RunDiffu..." at bounding box center [253, 459] width 233 height 18
type input "**********"
type input "***"
type input "****"
type input "**"
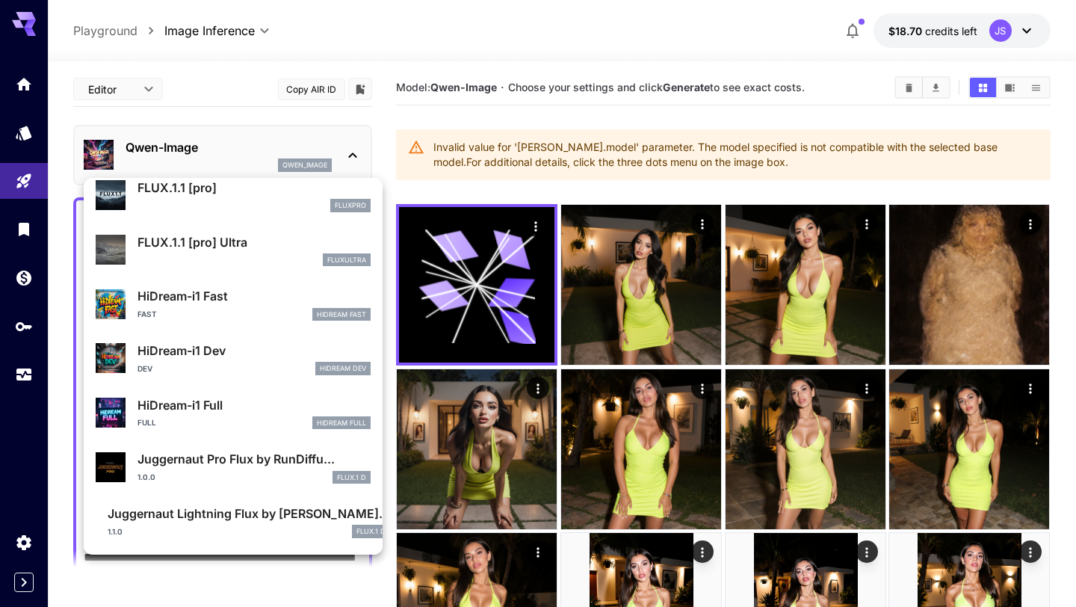
type input "*"
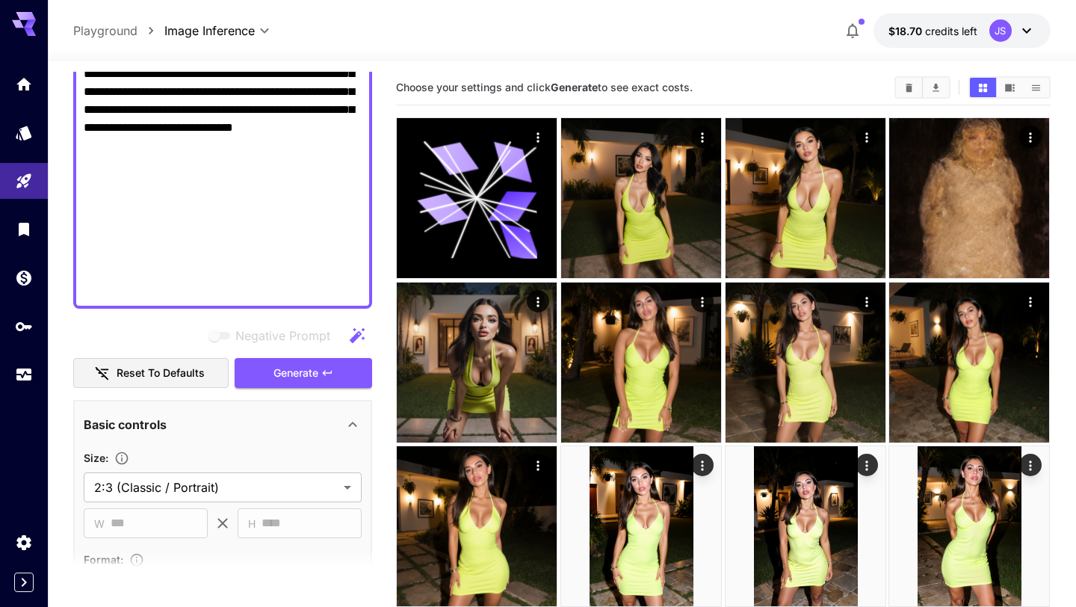
scroll to position [976, 0]
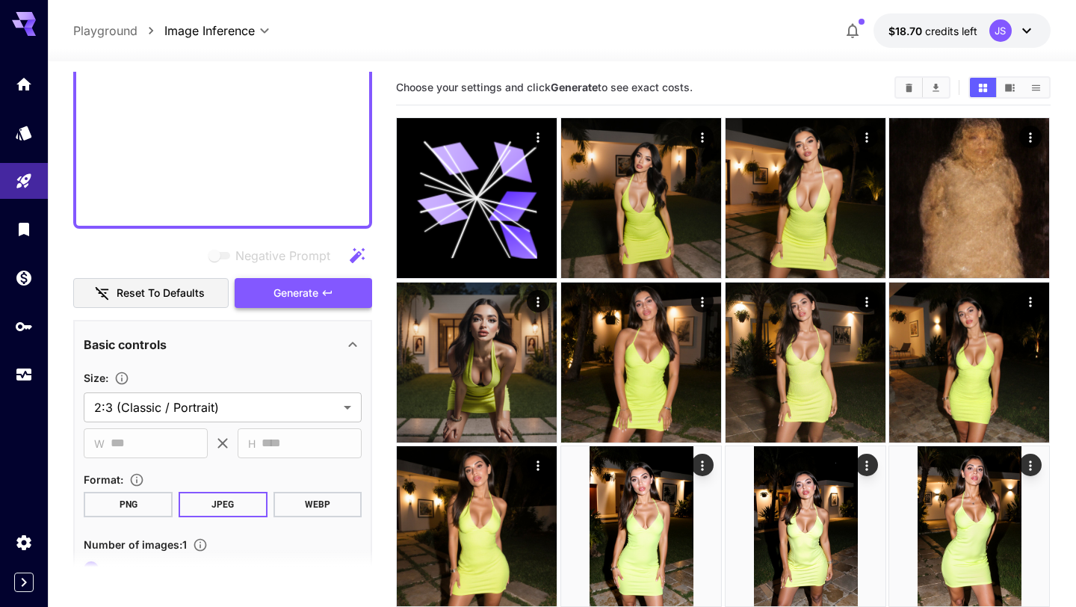
click at [335, 294] on button "Generate" at bounding box center [303, 293] width 137 height 31
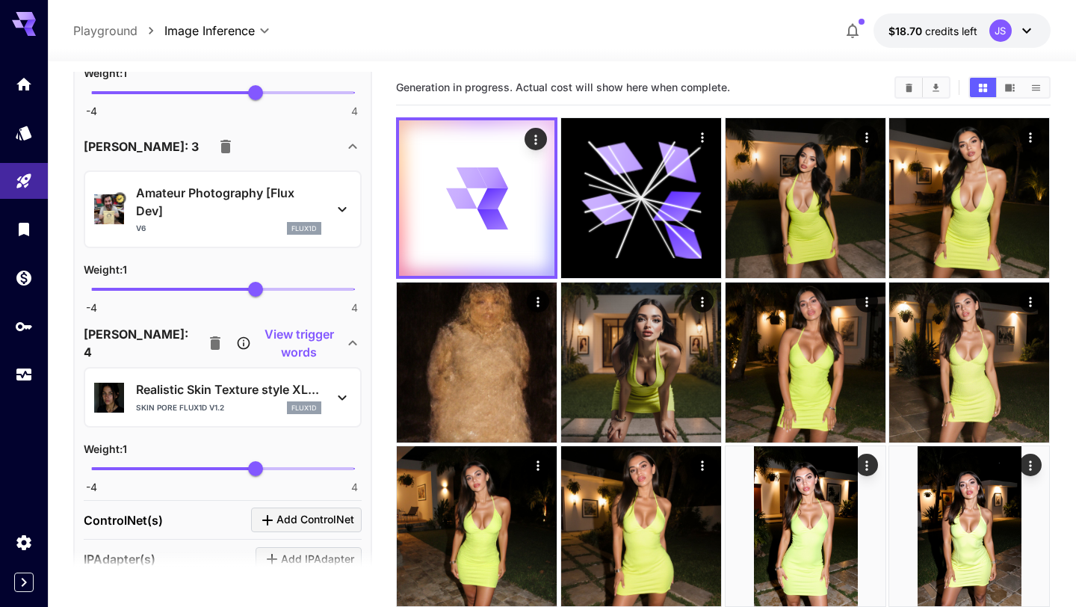
scroll to position [2503, 0]
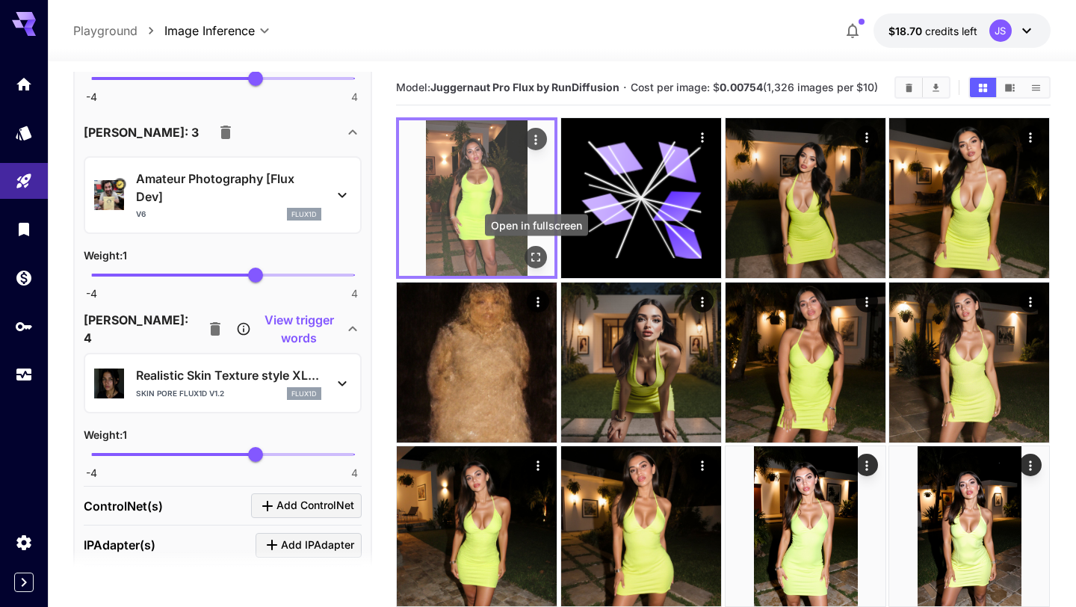
click at [546, 258] on button "Open in fullscreen" at bounding box center [536, 257] width 22 height 22
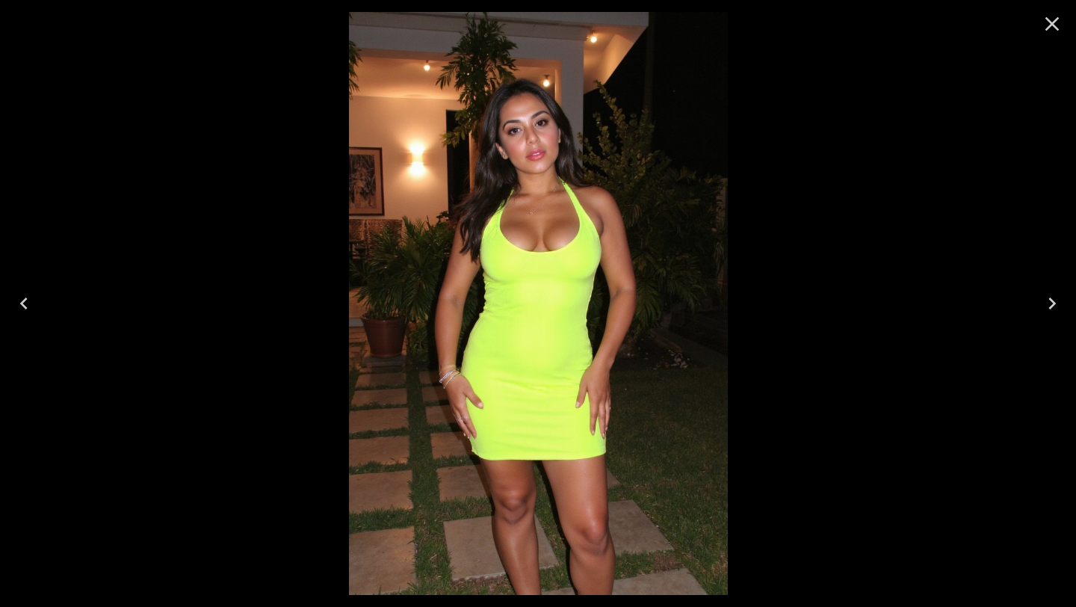
scroll to position [2503, 0]
click at [1057, 18] on icon "Close" at bounding box center [1052, 24] width 14 height 14
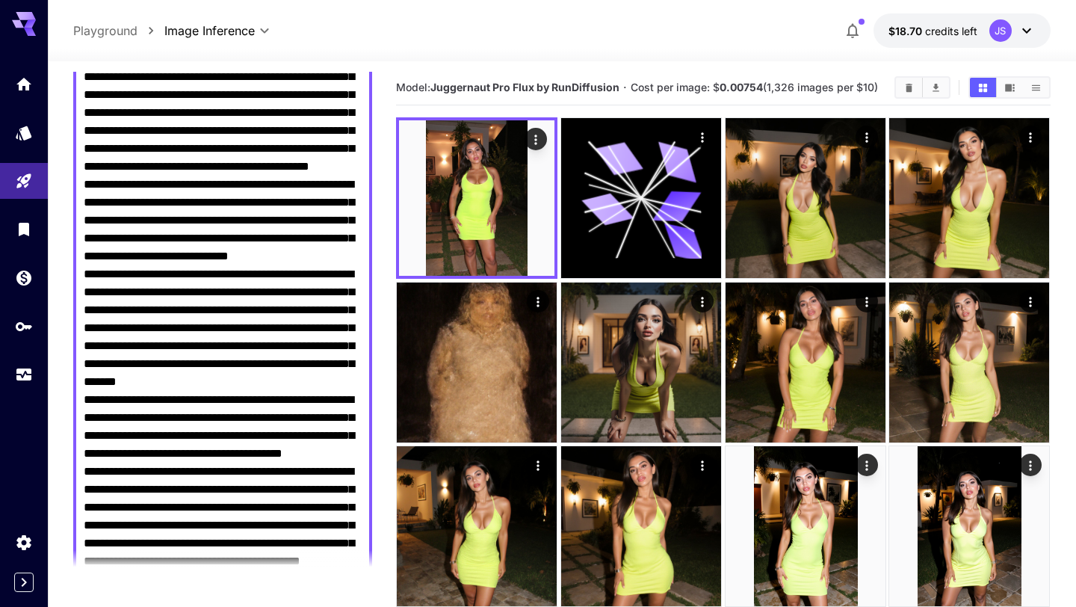
scroll to position [0, 0]
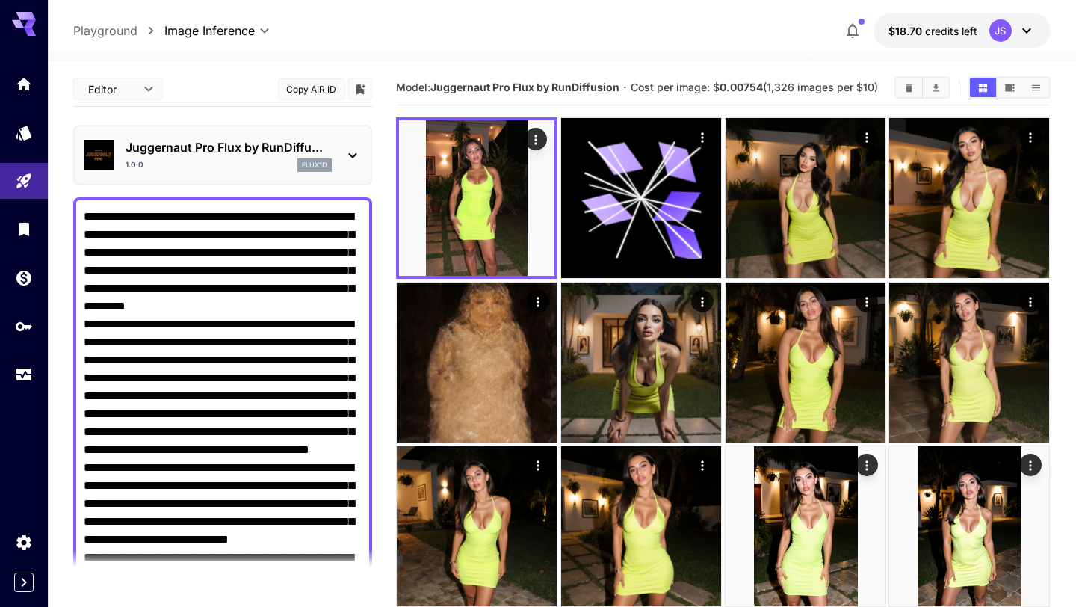
click at [359, 156] on icon at bounding box center [353, 155] width 18 height 18
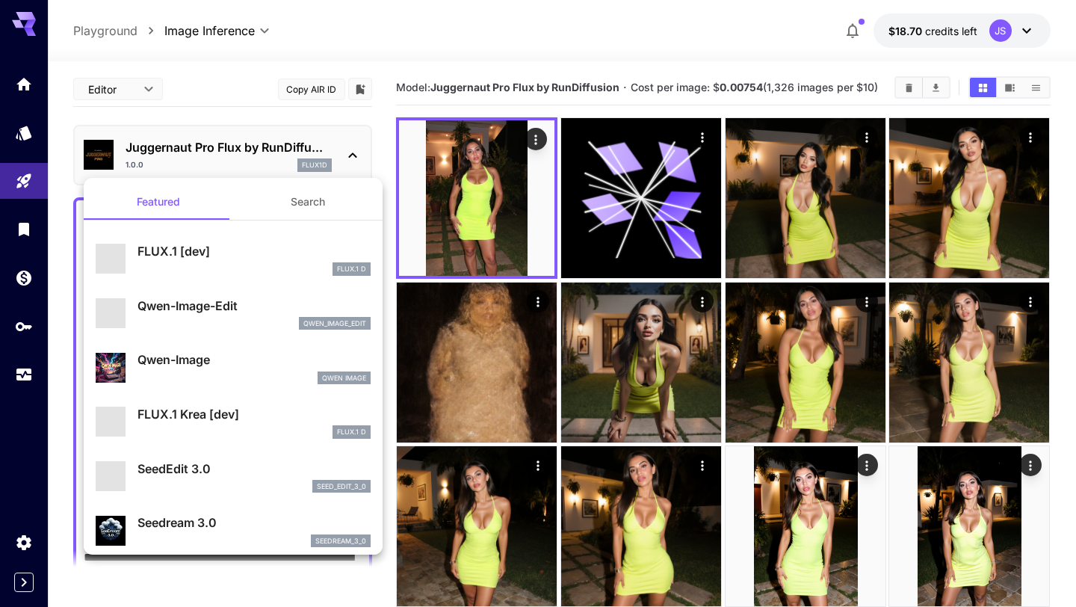
click at [359, 156] on div at bounding box center [538, 303] width 1076 height 607
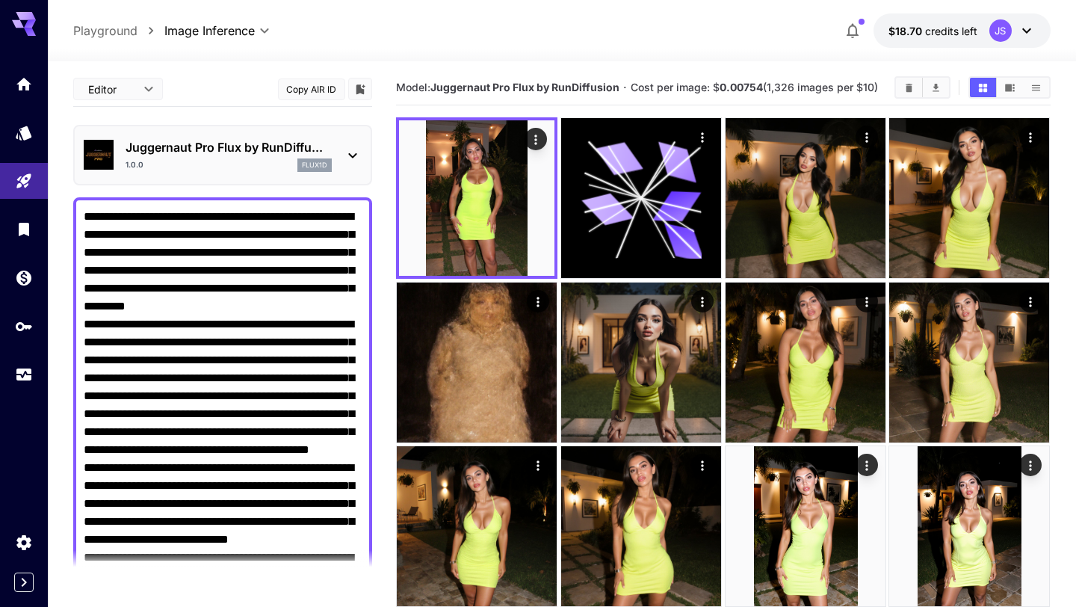
click at [359, 156] on icon at bounding box center [353, 155] width 18 height 18
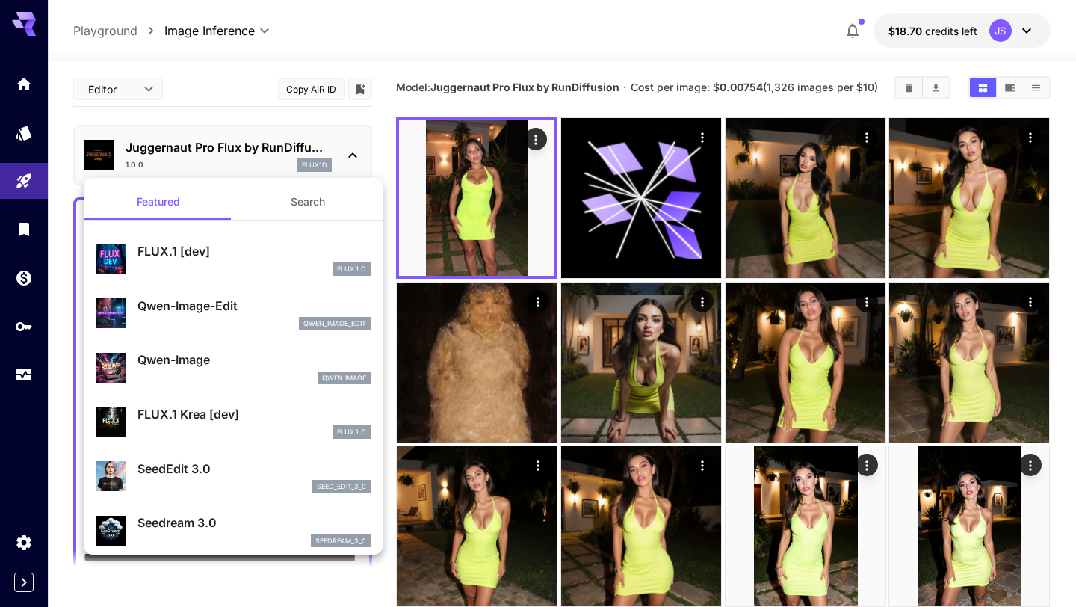
click at [236, 413] on p "FLUX.1 Krea [dev]" at bounding box center [253, 414] width 233 height 18
type input "**"
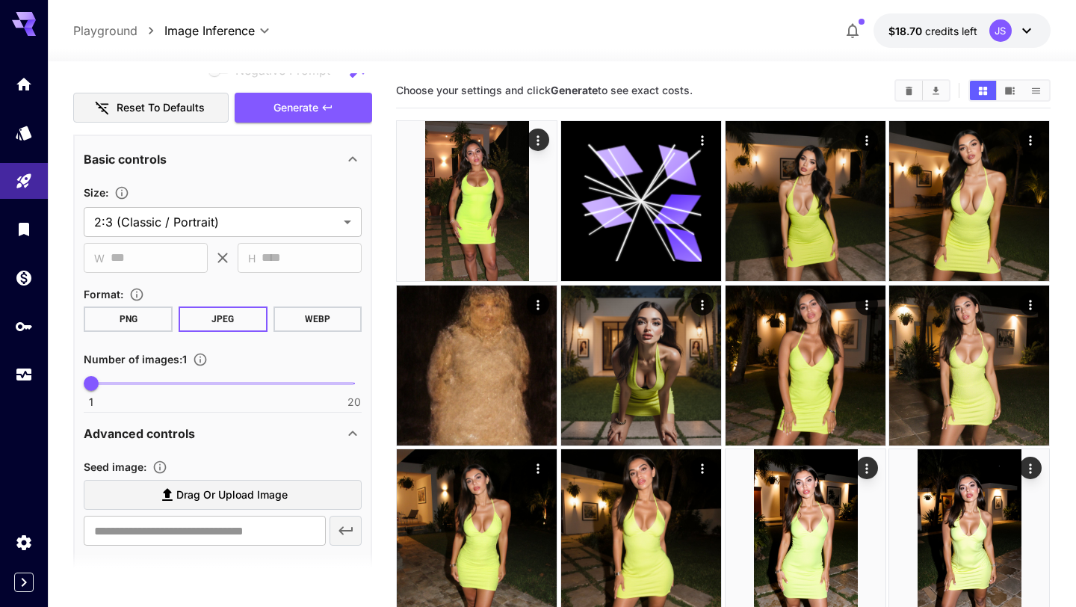
scroll to position [1169, 0]
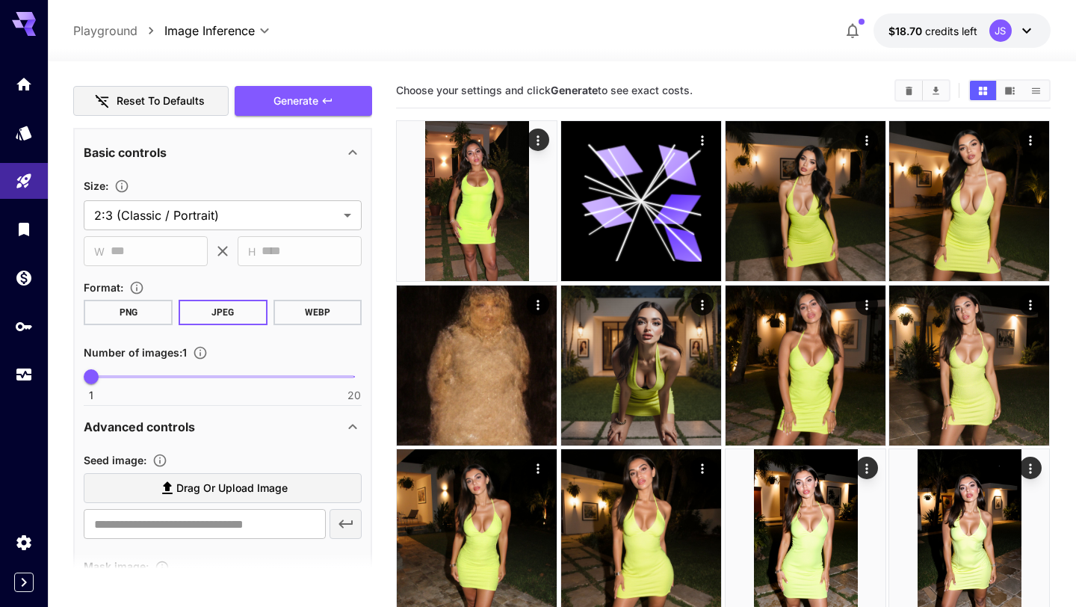
click at [161, 310] on button "PNG" at bounding box center [128, 312] width 89 height 25
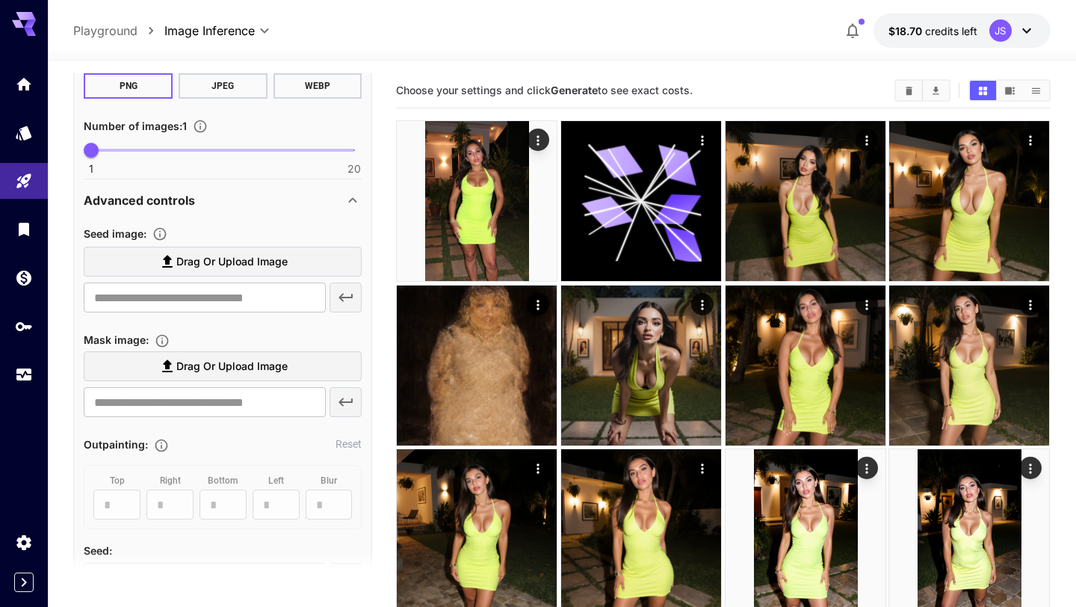
scroll to position [1395, 0]
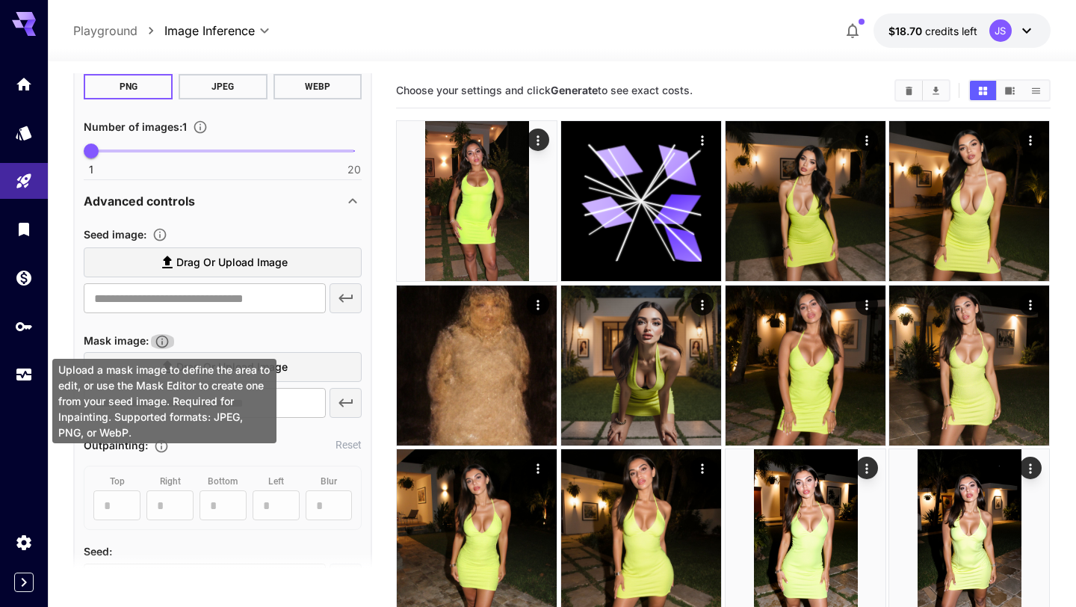
click at [168, 344] on icon "Upload a mask image to define the area to edit, or use the Mask Editor to creat…" at bounding box center [162, 341] width 13 height 13
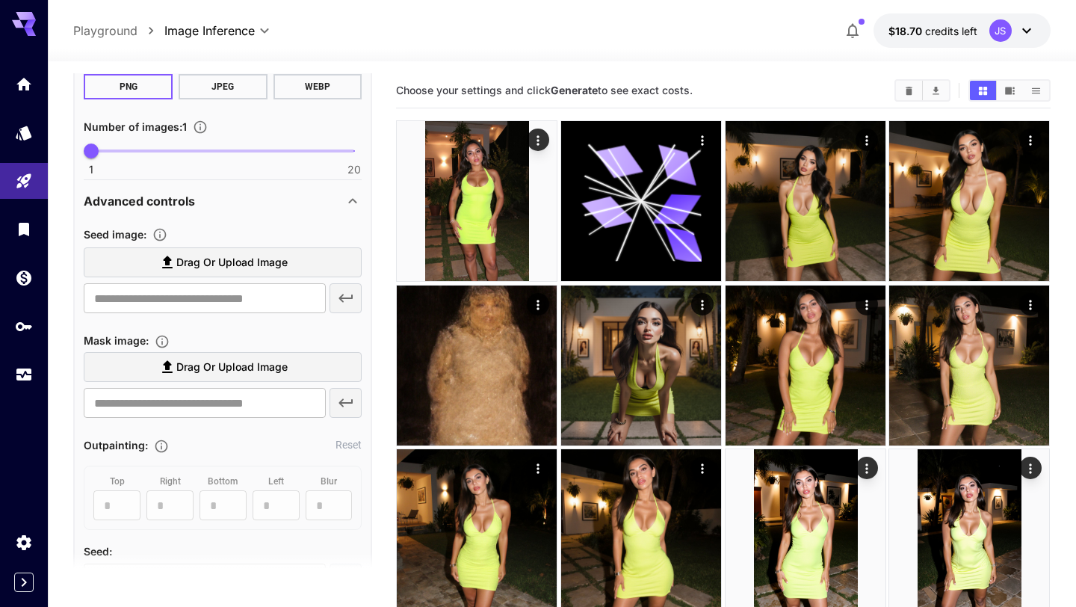
click at [297, 333] on div "Mask image :" at bounding box center [223, 340] width 278 height 18
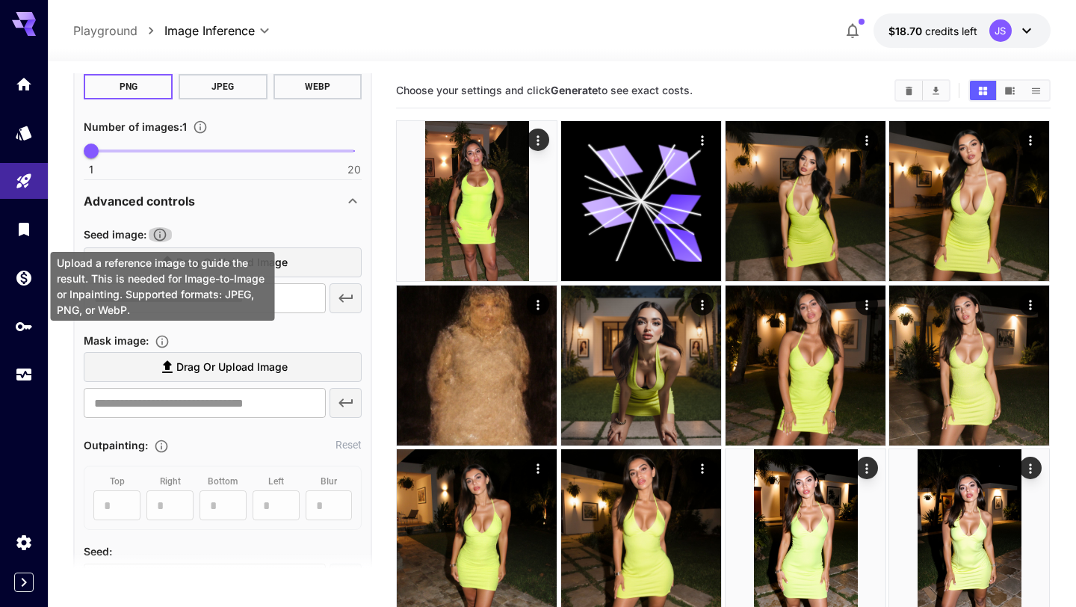
click at [167, 234] on icon "Upload a reference image to guide the result. This is needed for Image-to-Image…" at bounding box center [159, 234] width 15 height 15
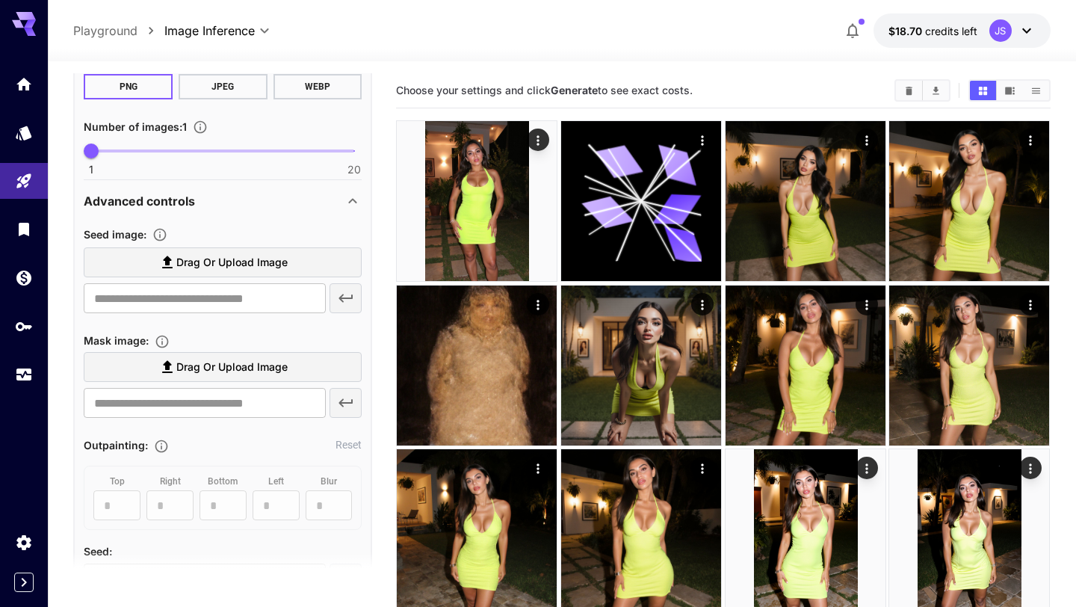
click at [308, 215] on div "Advanced controls" at bounding box center [223, 201] width 278 height 36
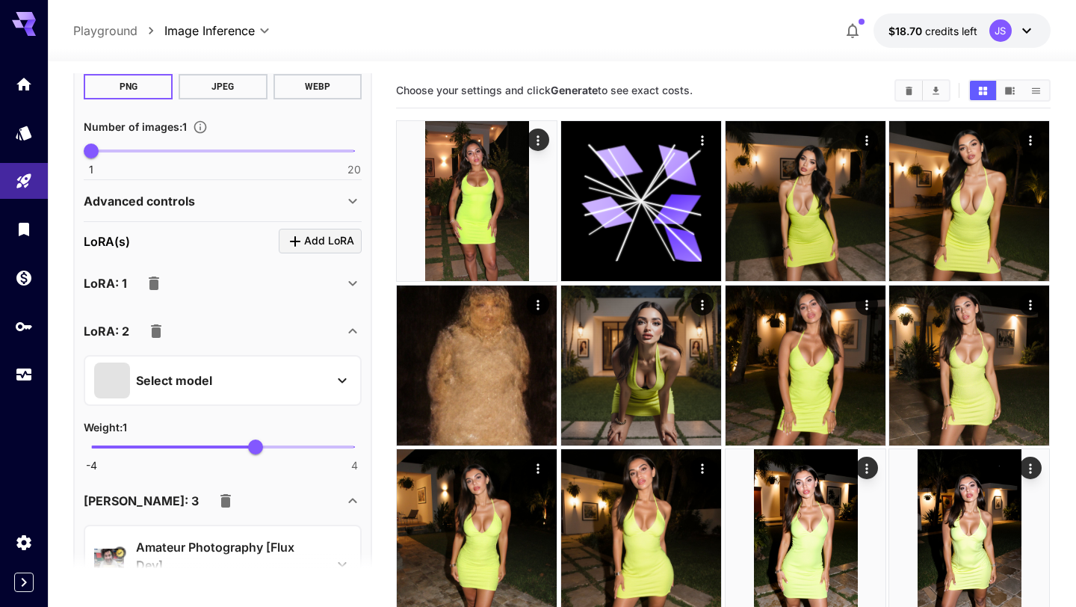
click at [281, 264] on section "[PERSON_NAME](s) Add [PERSON_NAME]: 1 Select model Weight : 1 -4 4 1 [PERSON_NA…" at bounding box center [223, 538] width 278 height 618
click at [282, 211] on div "Advanced controls" at bounding box center [223, 201] width 278 height 36
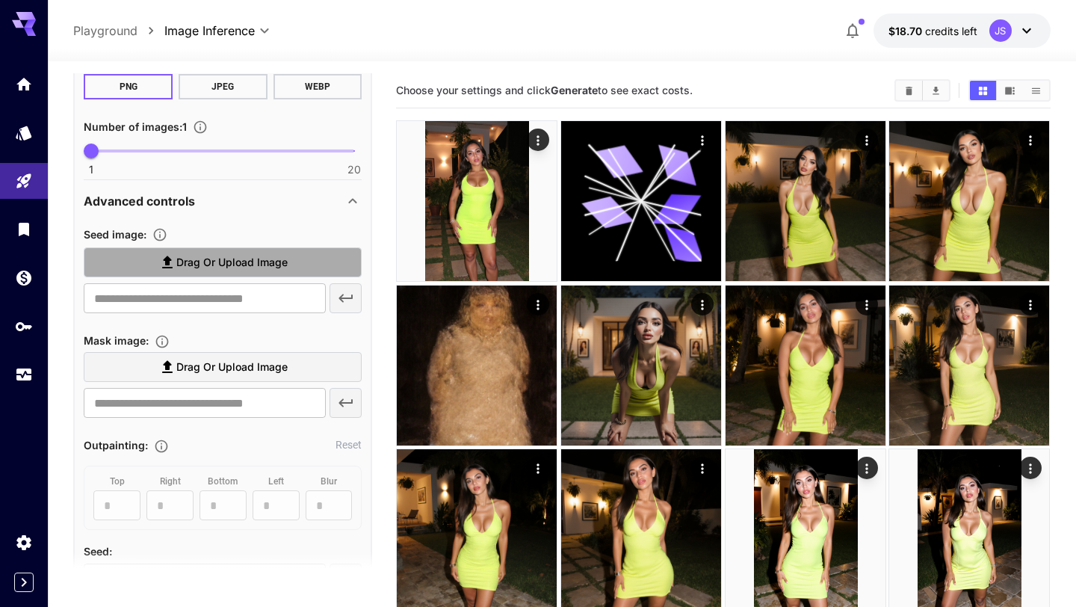
click at [288, 260] on label "Drag or upload image" at bounding box center [223, 262] width 278 height 31
click at [0, 0] on input "Drag or upload image" at bounding box center [0, 0] width 0 height 0
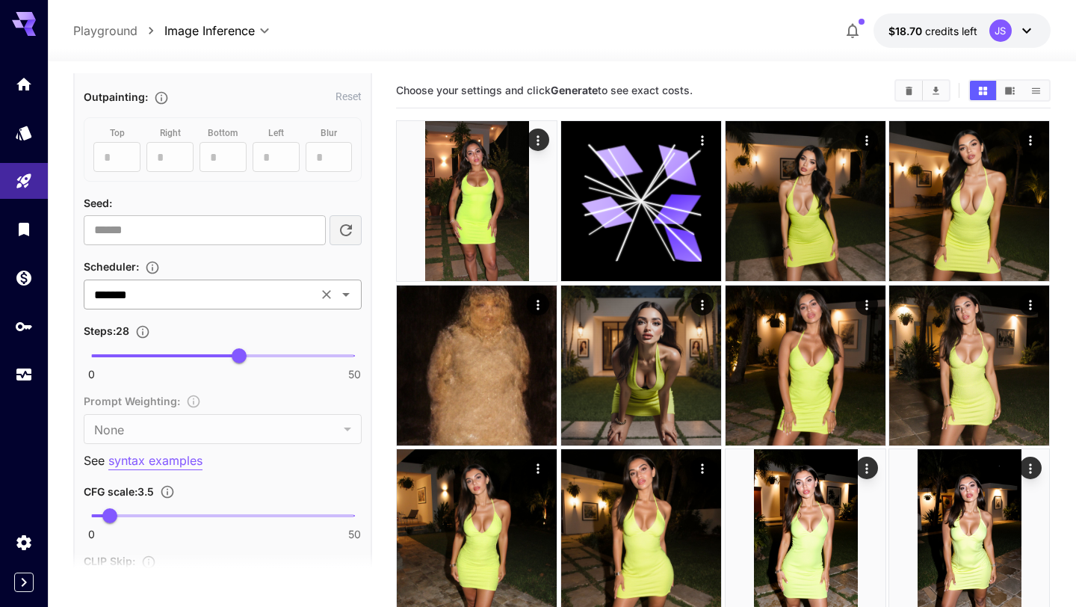
scroll to position [1744, 0]
click at [272, 294] on input "*******" at bounding box center [200, 292] width 225 height 21
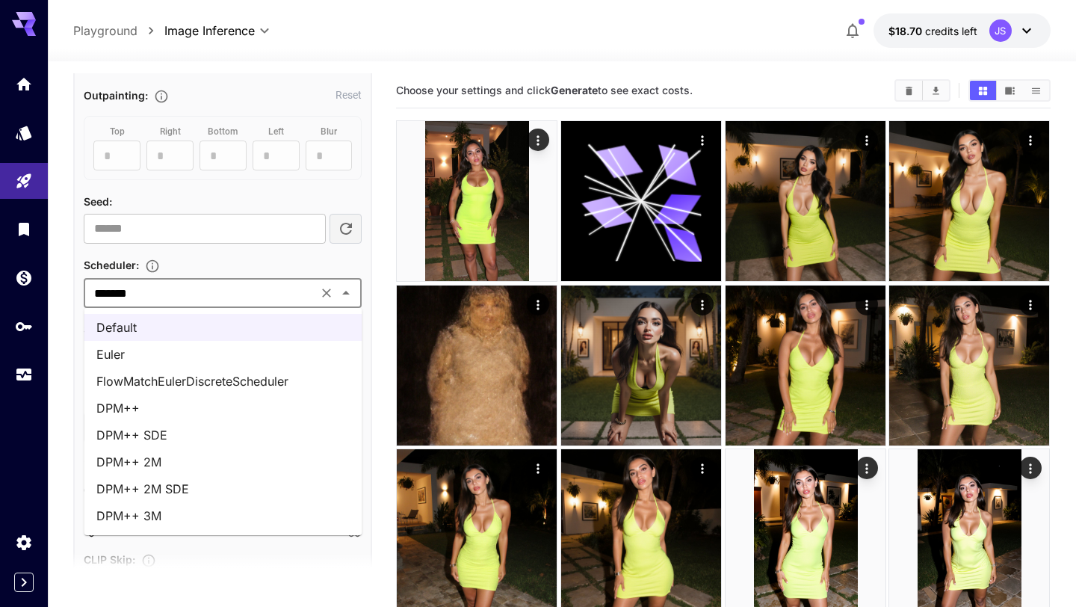
click at [256, 342] on li "Euler" at bounding box center [223, 354] width 278 height 27
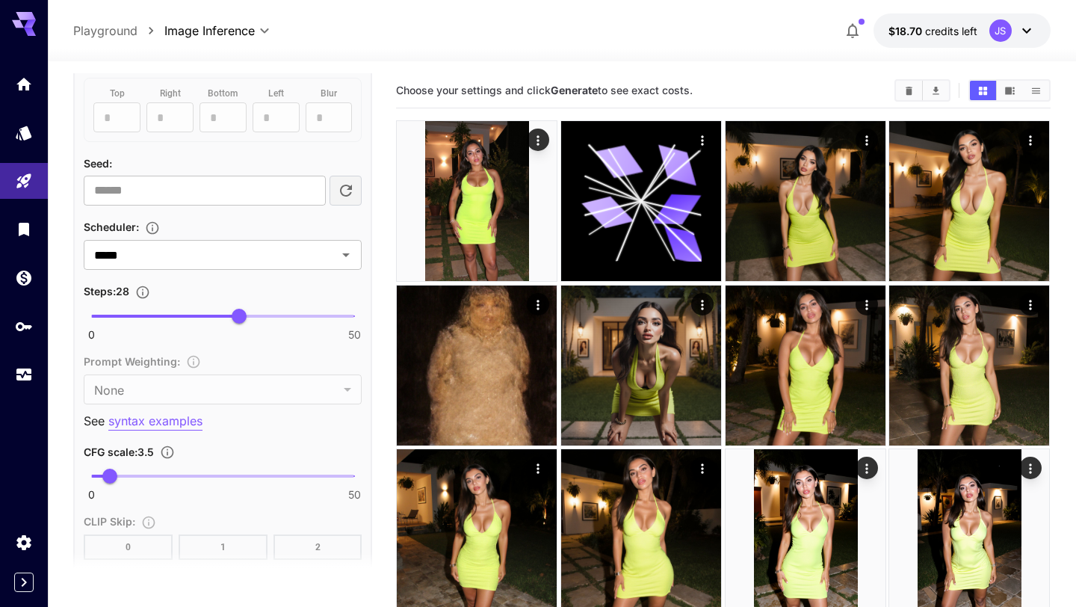
scroll to position [1781, 0]
type input "***"
click at [104, 478] on span "2.4" at bounding box center [103, 477] width 15 height 15
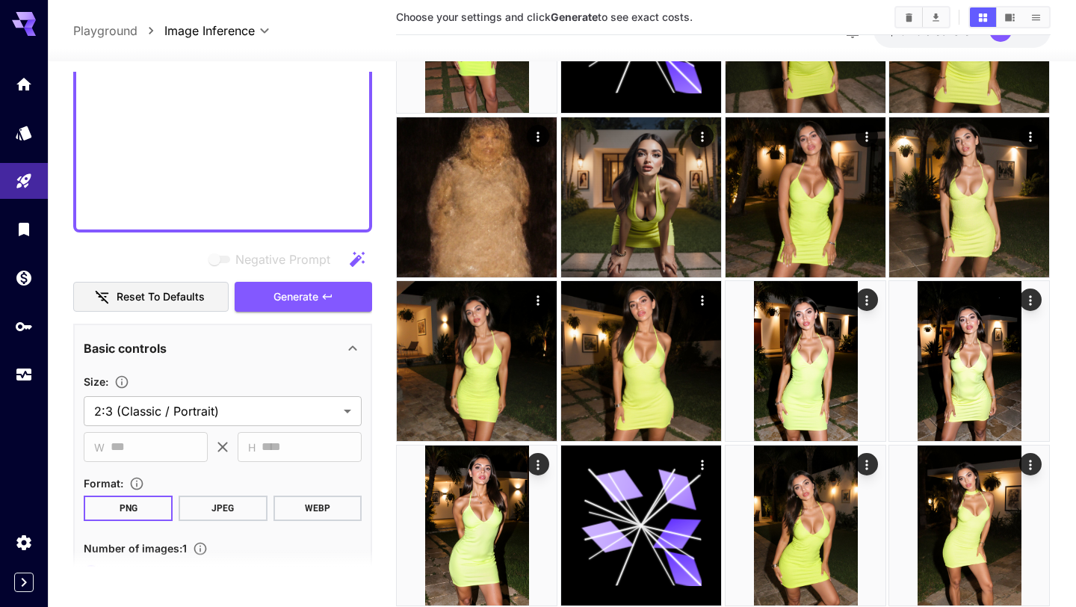
scroll to position [169, 0]
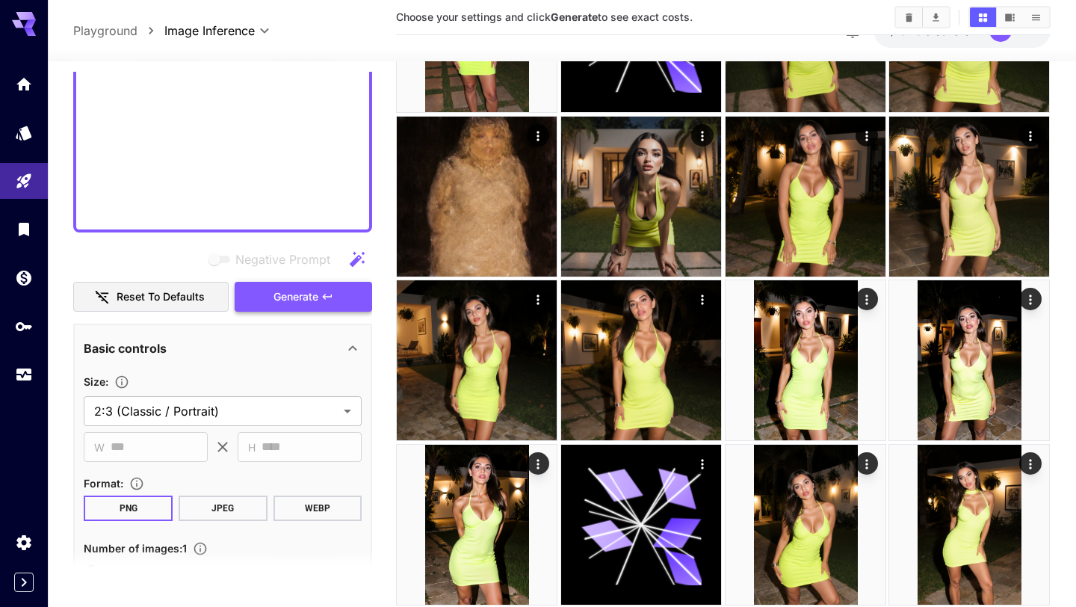
click at [332, 289] on button "Generate" at bounding box center [303, 297] width 137 height 31
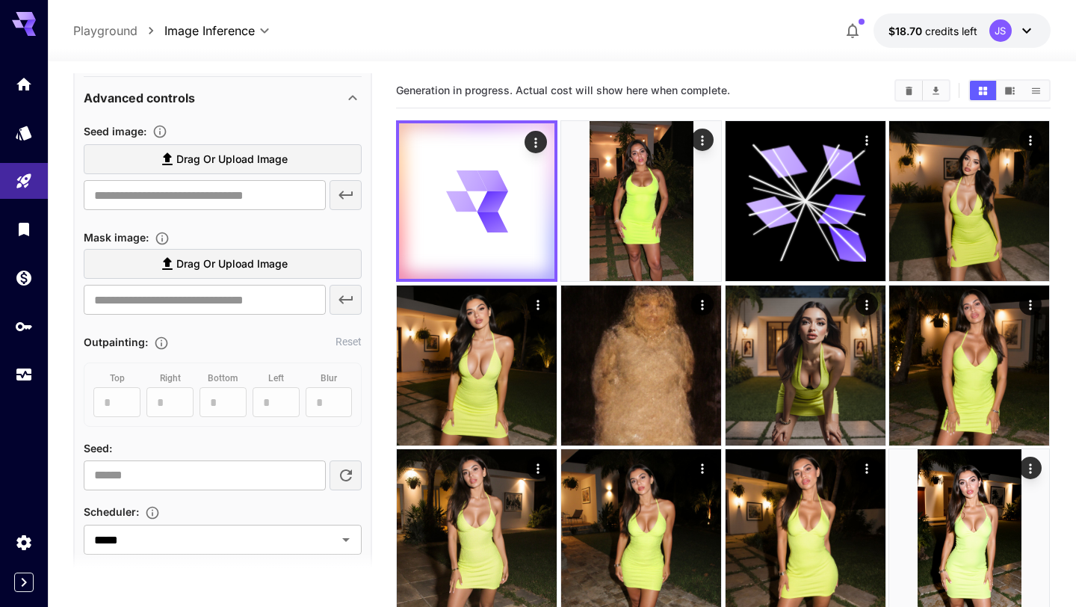
scroll to position [1503, 0]
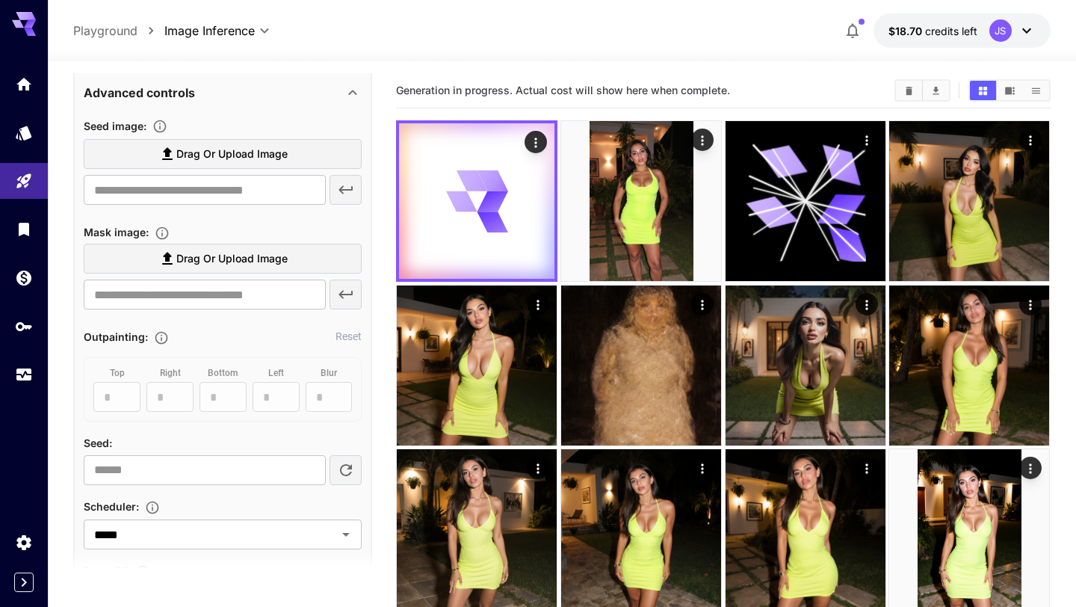
click at [309, 146] on label "Drag or upload image" at bounding box center [223, 154] width 278 height 31
click at [0, 0] on input "Drag or upload image" at bounding box center [0, 0] width 0 height 0
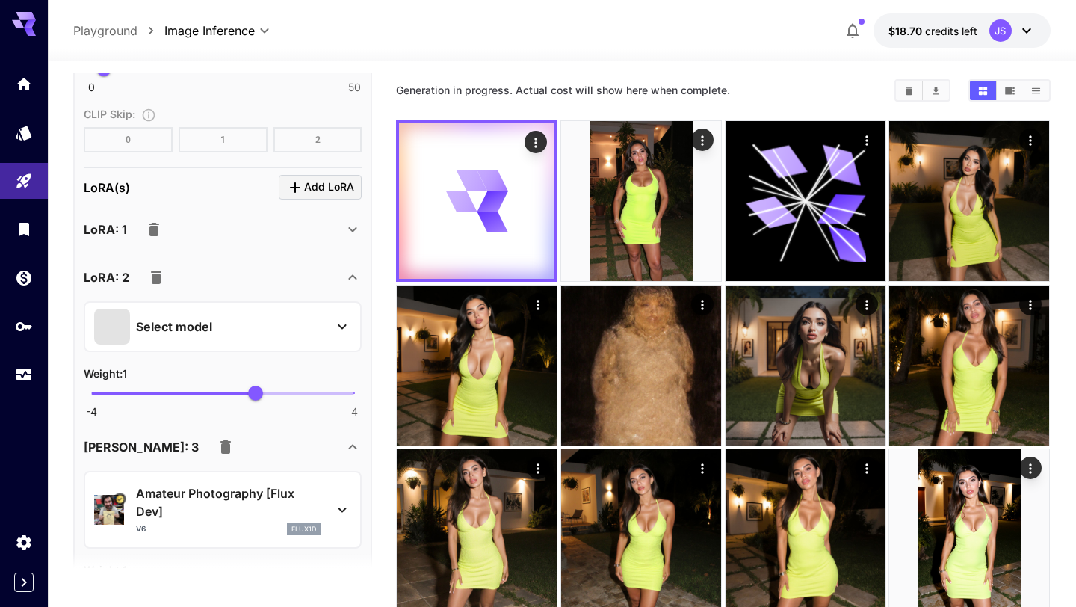
scroll to position [2237, 0]
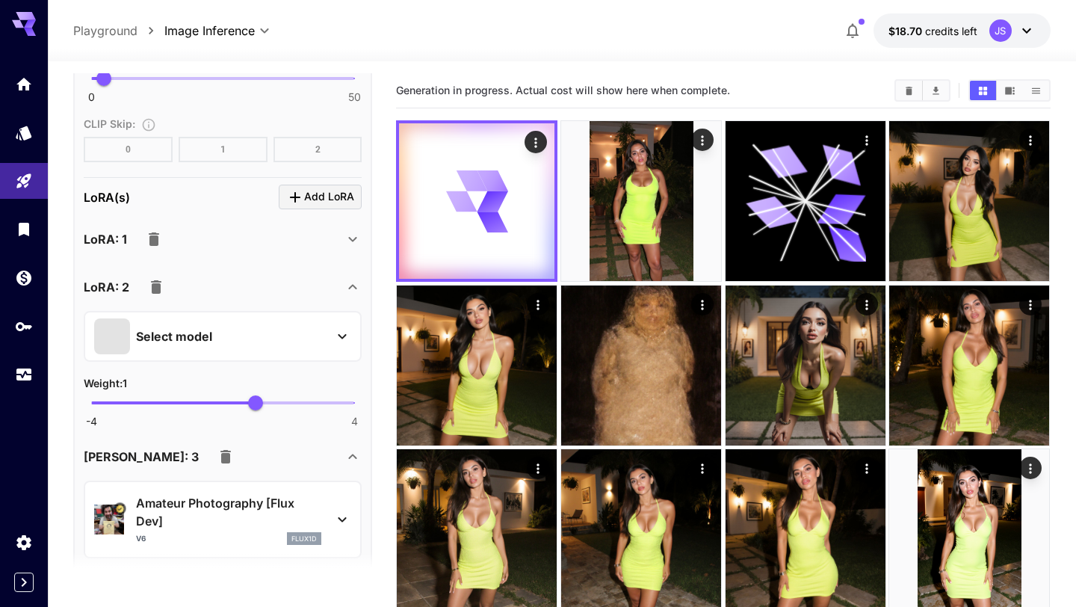
click at [161, 287] on icon "button" at bounding box center [156, 287] width 18 height 18
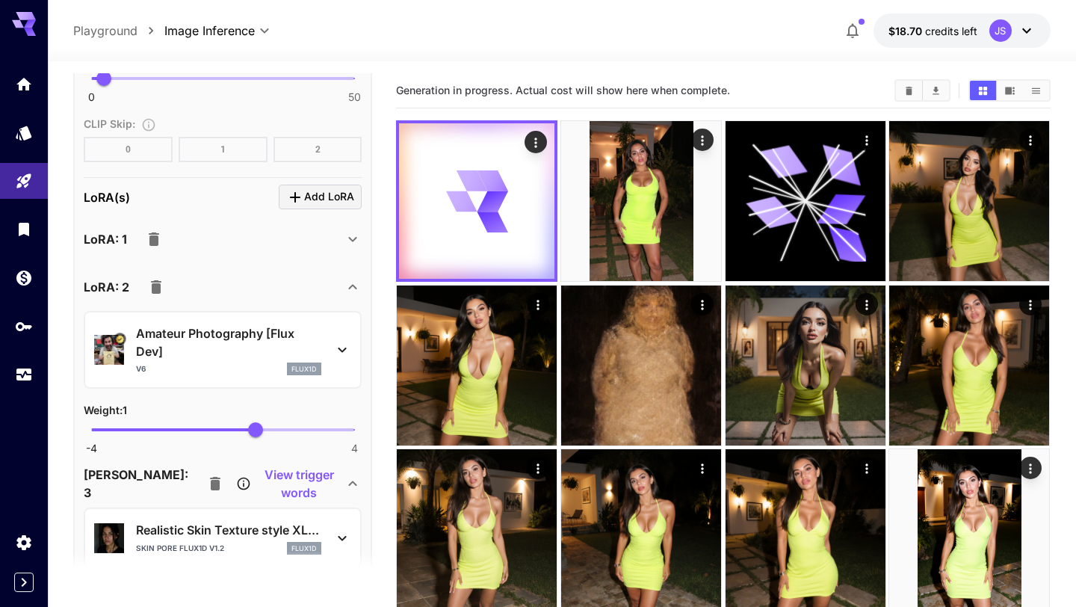
click at [161, 233] on icon "button" at bounding box center [154, 239] width 18 height 18
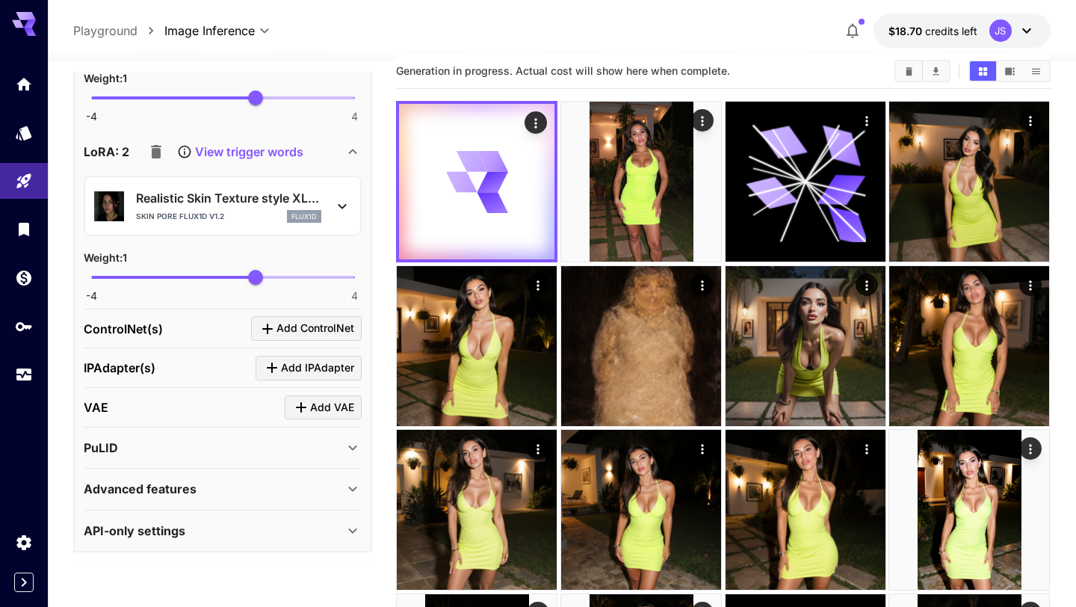
scroll to position [22, 0]
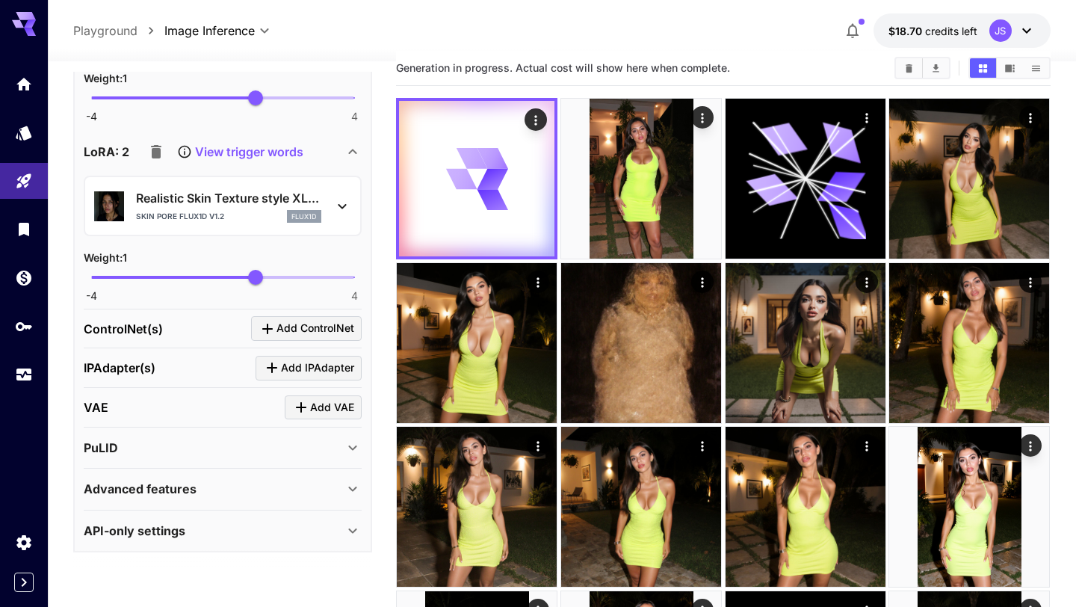
type input "**********"
